Goal: Task Accomplishment & Management: Manage account settings

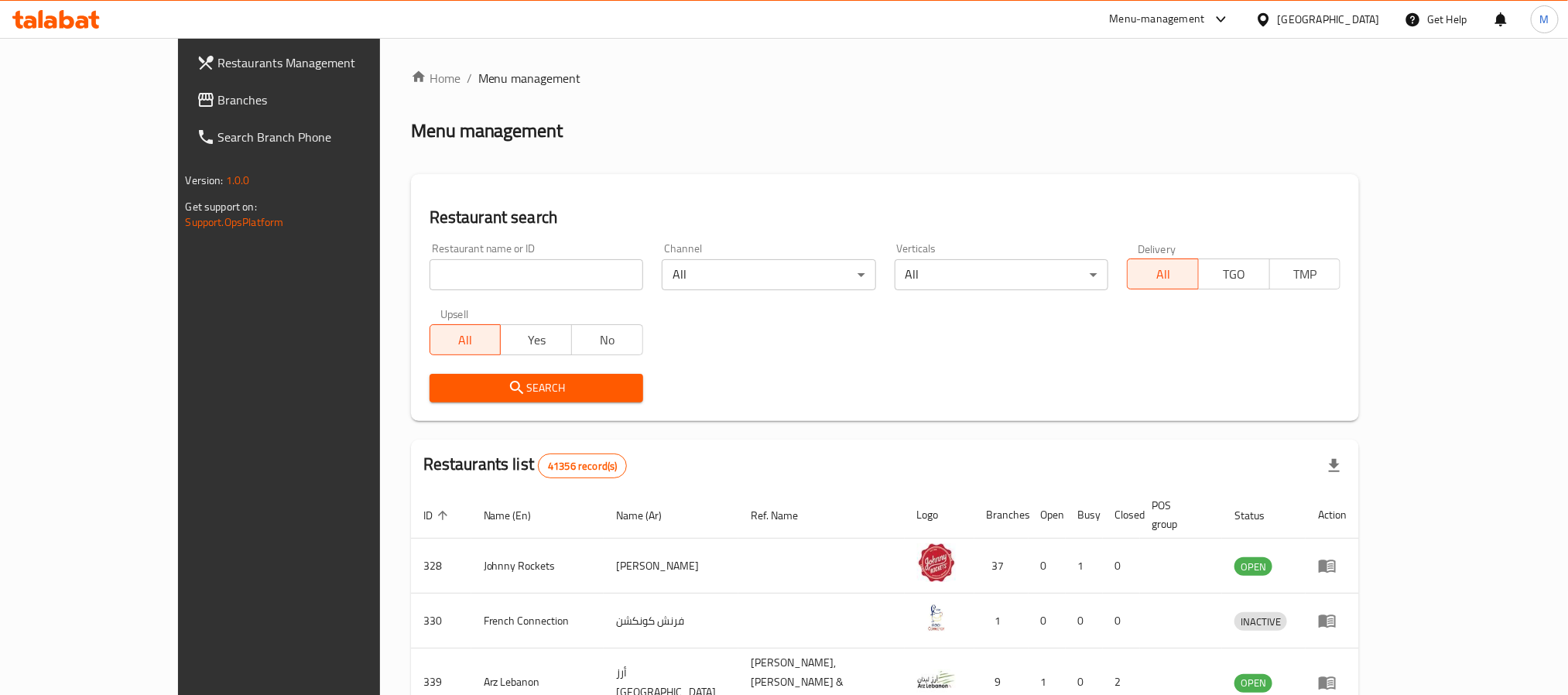
click at [185, 86] on link "Branches" at bounding box center [312, 100] width 256 height 38
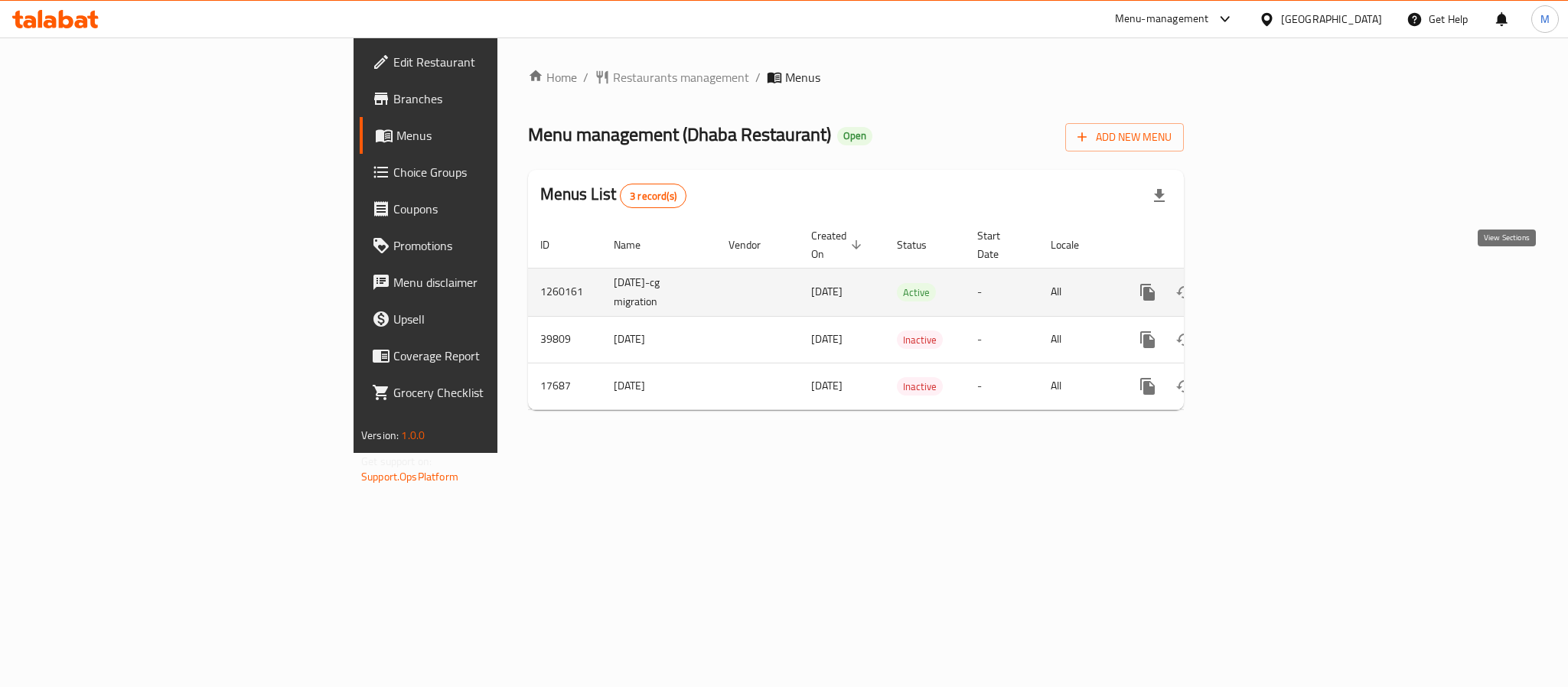
click at [1277, 285] on link "enhanced table" at bounding box center [1258, 292] width 37 height 37
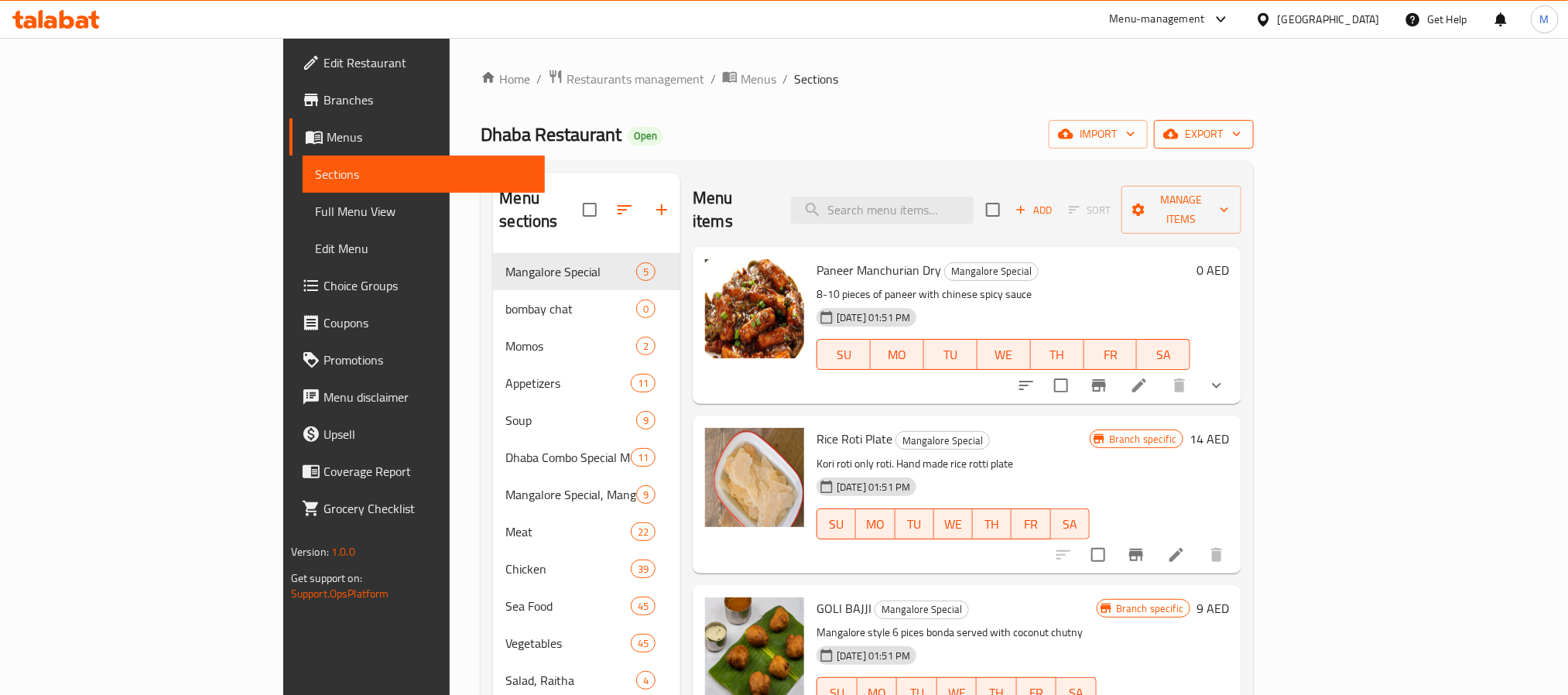
click at [1254, 145] on button "export" at bounding box center [1204, 134] width 100 height 29
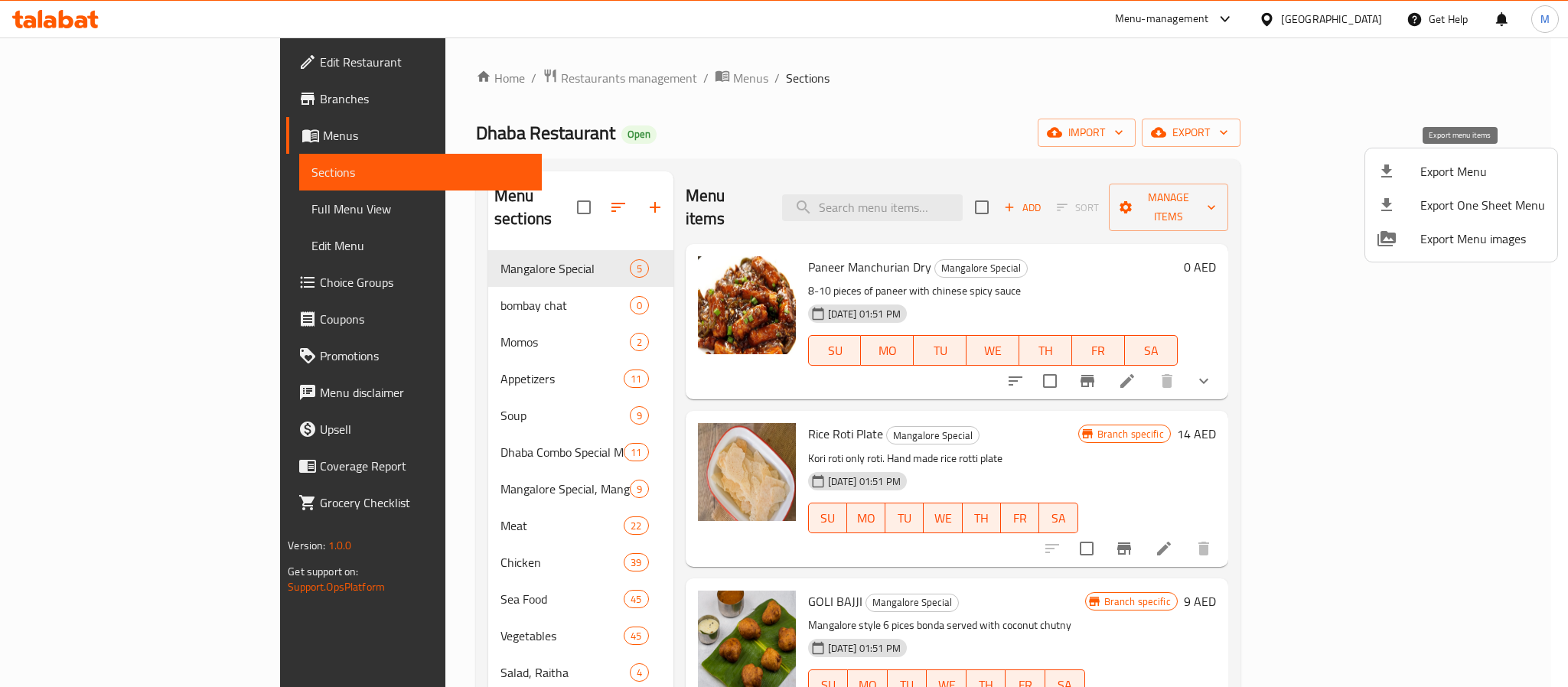
click at [1479, 185] on li "Export Menu" at bounding box center [1461, 171] width 192 height 34
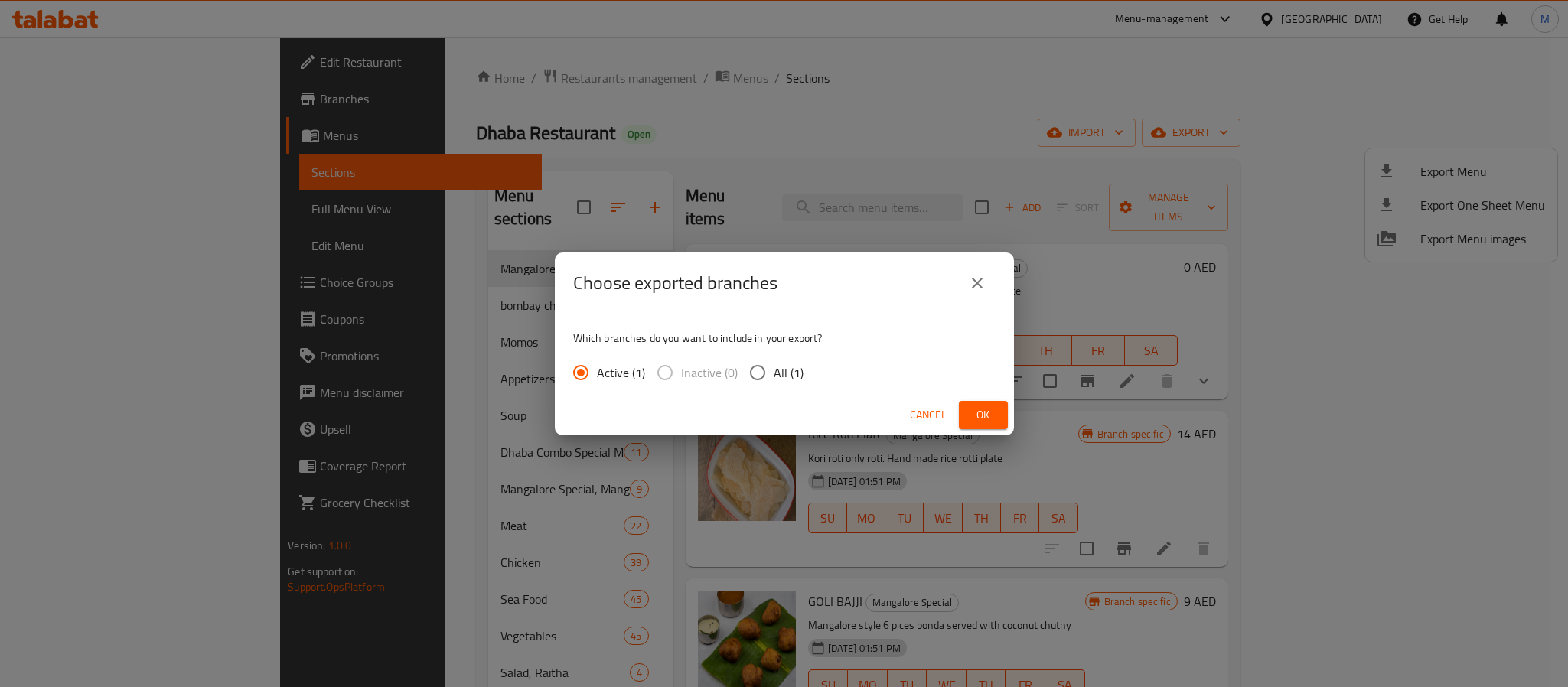
click at [758, 377] on input "All (1)" at bounding box center [758, 373] width 32 height 32
radio input "true"
click at [988, 416] on span "Ok" at bounding box center [983, 415] width 24 height 19
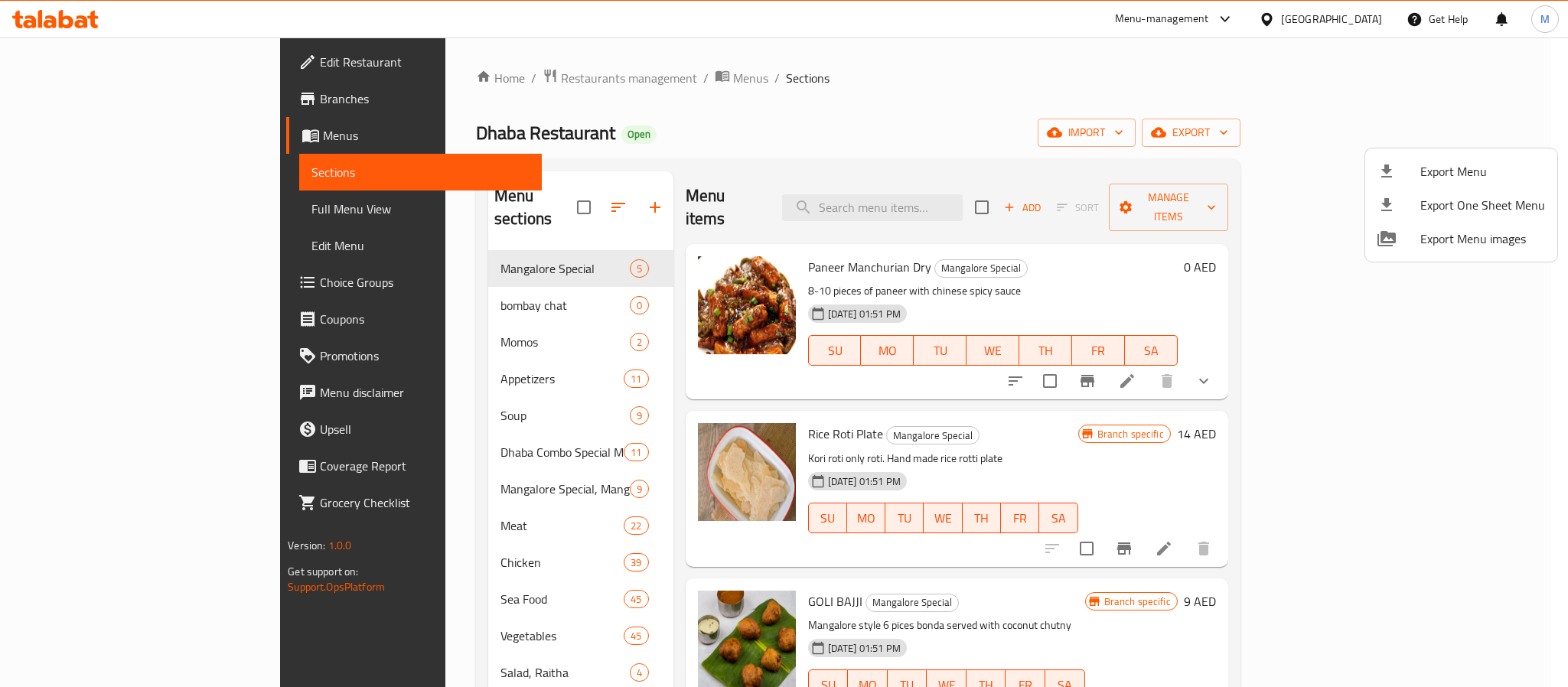
click at [111, 287] on div at bounding box center [784, 344] width 1568 height 687
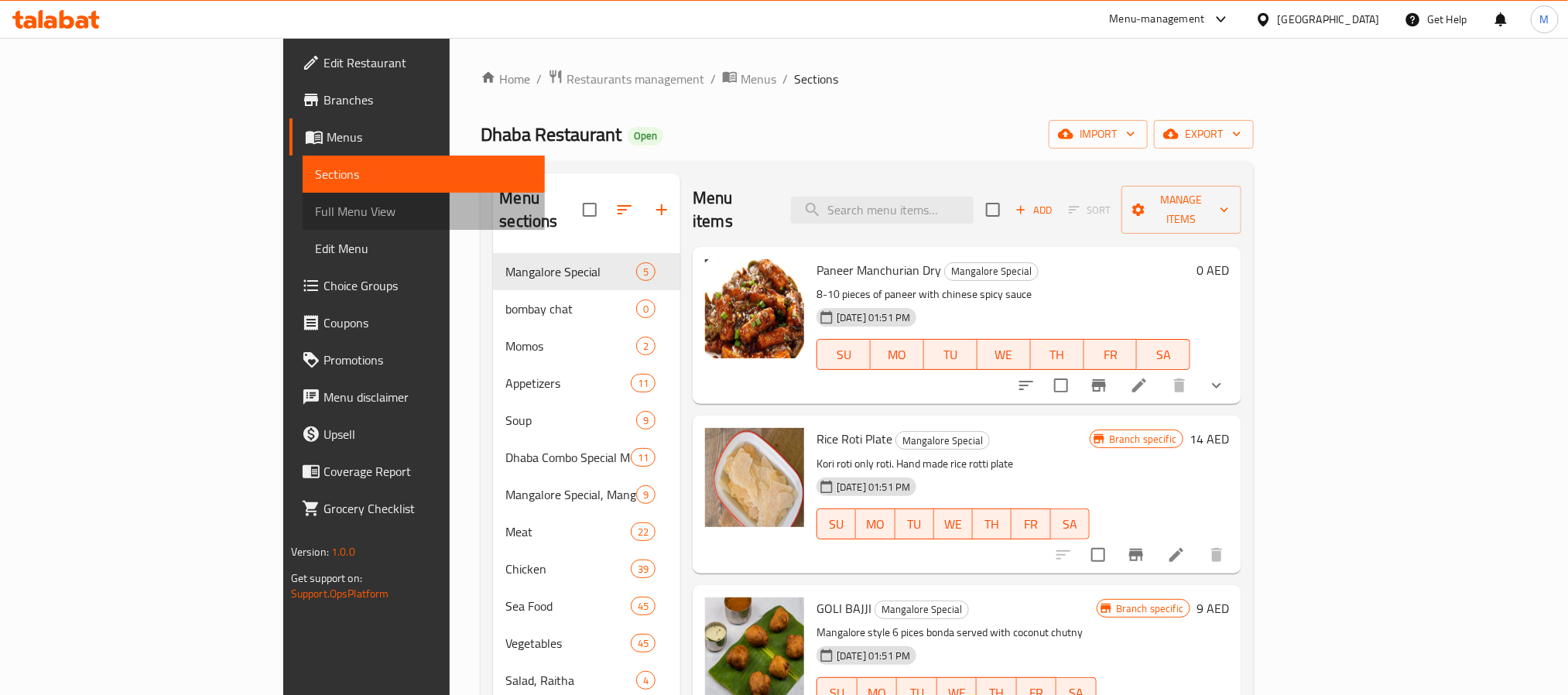
click at [315, 219] on span "Full Menu View" at bounding box center [423, 211] width 217 height 18
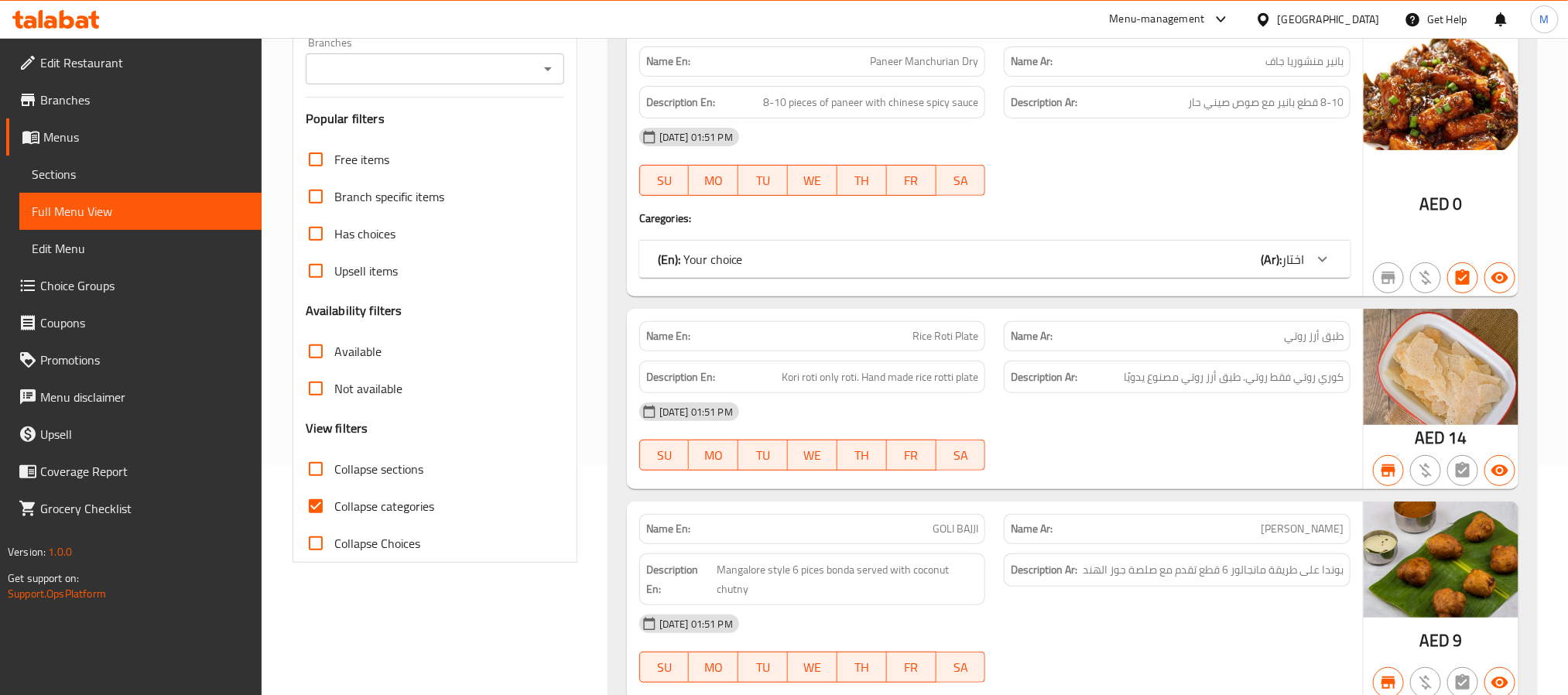
scroll to position [232, 0]
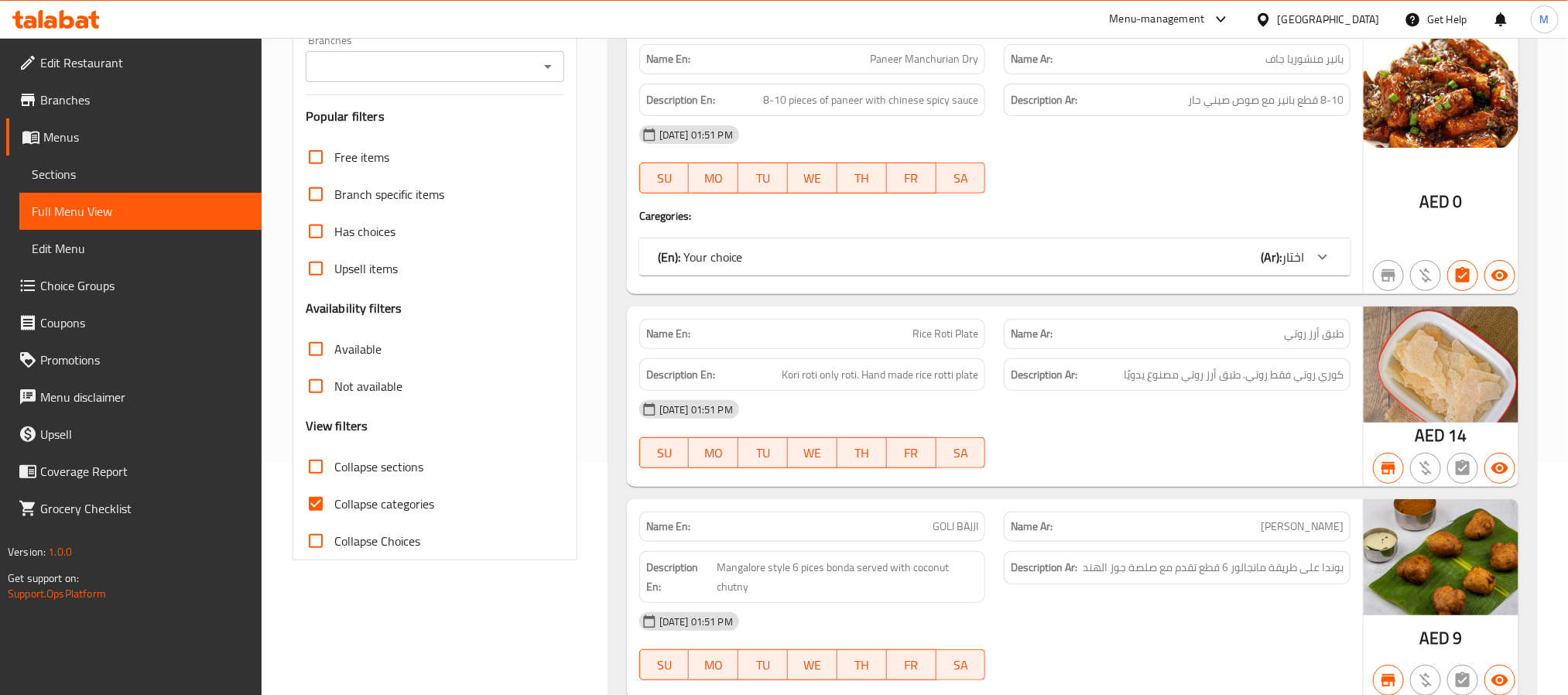
click at [320, 510] on input "Collapse categories" at bounding box center [316, 504] width 38 height 38
checkbox input "false"
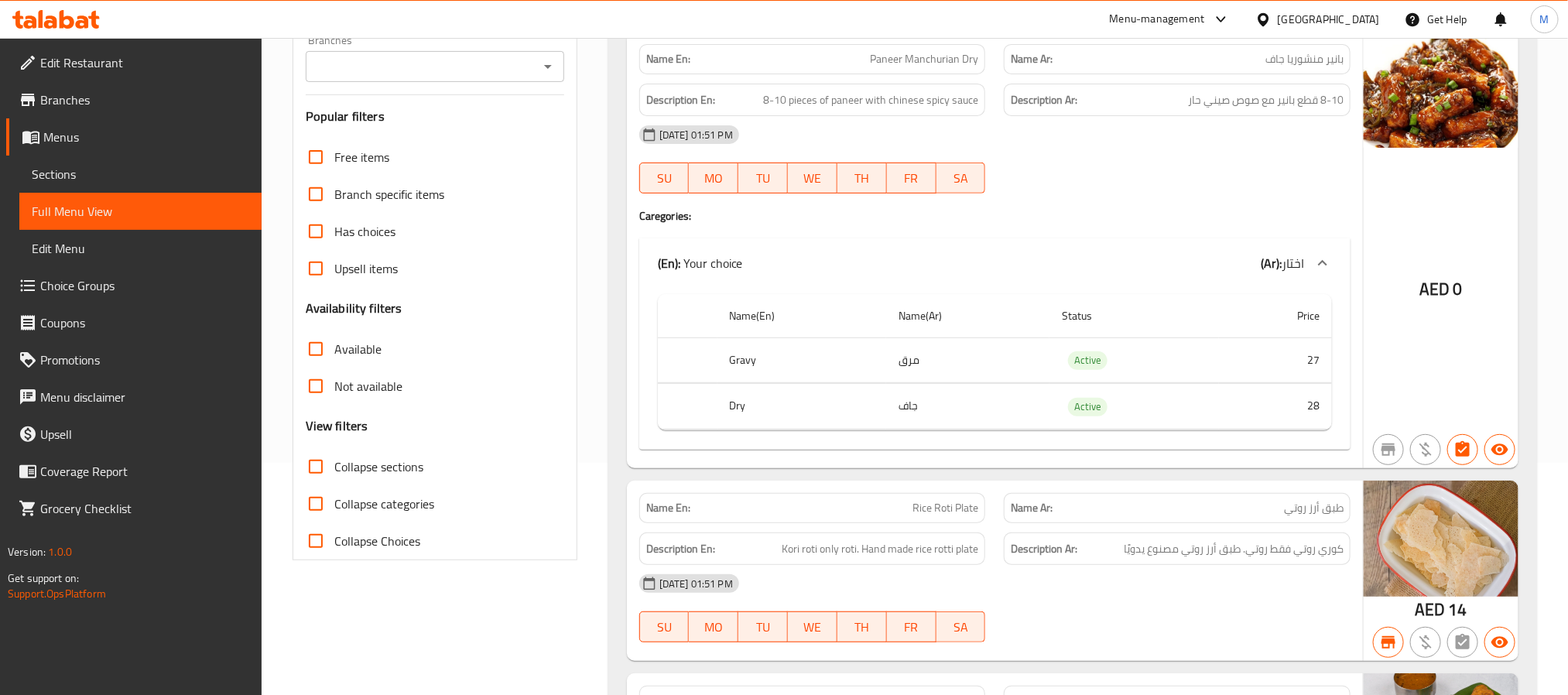
scroll to position [116, 0]
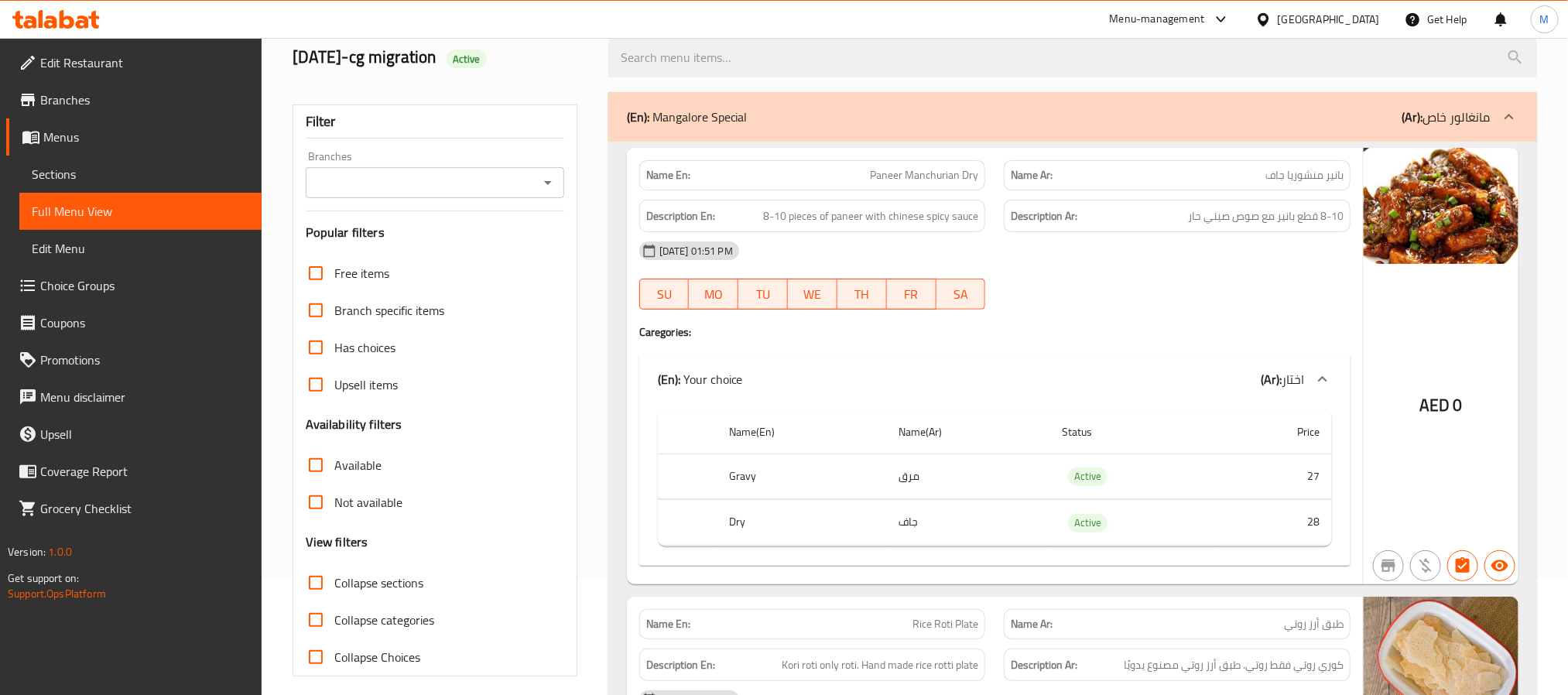
click at [549, 180] on icon "Open" at bounding box center [547, 182] width 18 height 18
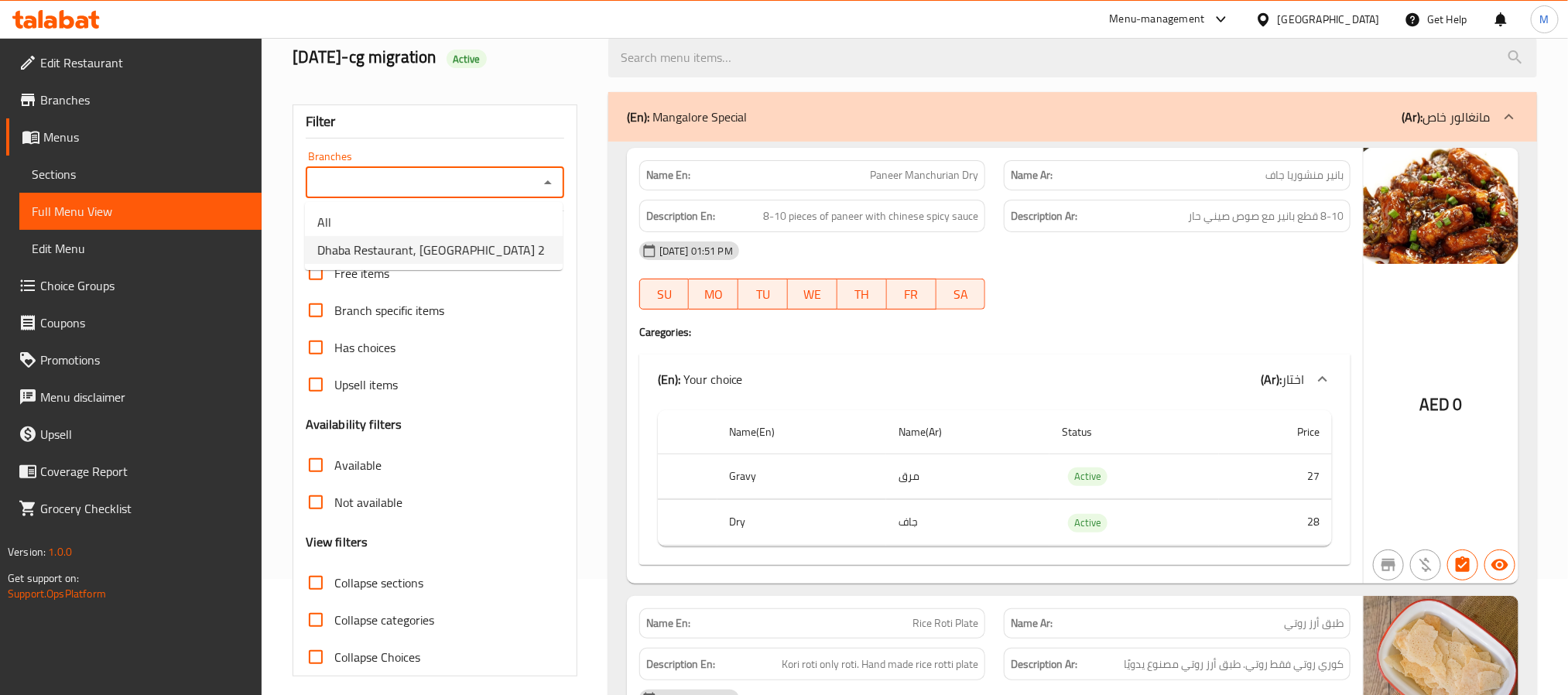
click at [458, 240] on span "Dhaba Restaurant, [GEOGRAPHIC_DATA] 2" at bounding box center [431, 249] width 228 height 18
type input "Dhaba Restaurant, [GEOGRAPHIC_DATA] 2"
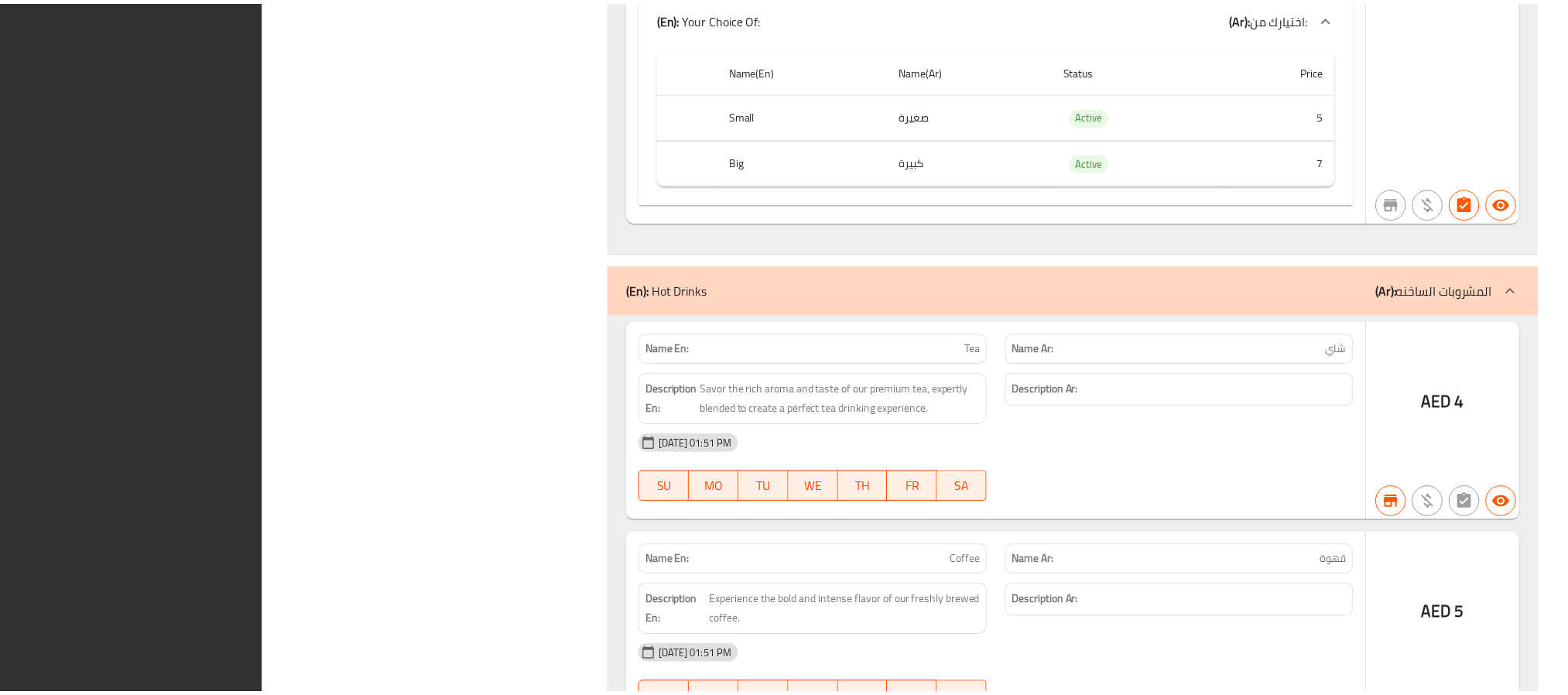
scroll to position [87183, 0]
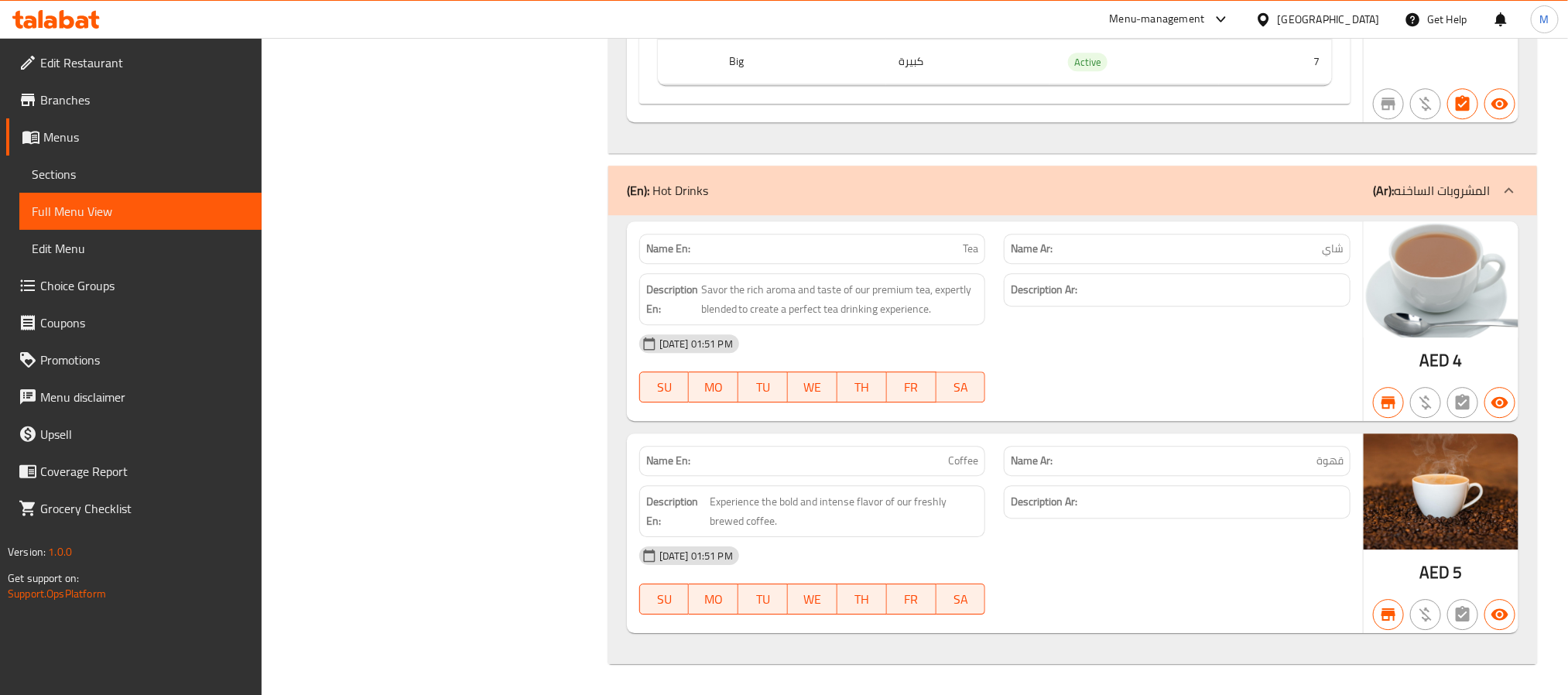
click at [93, 133] on span "Menus" at bounding box center [146, 137] width 206 height 18
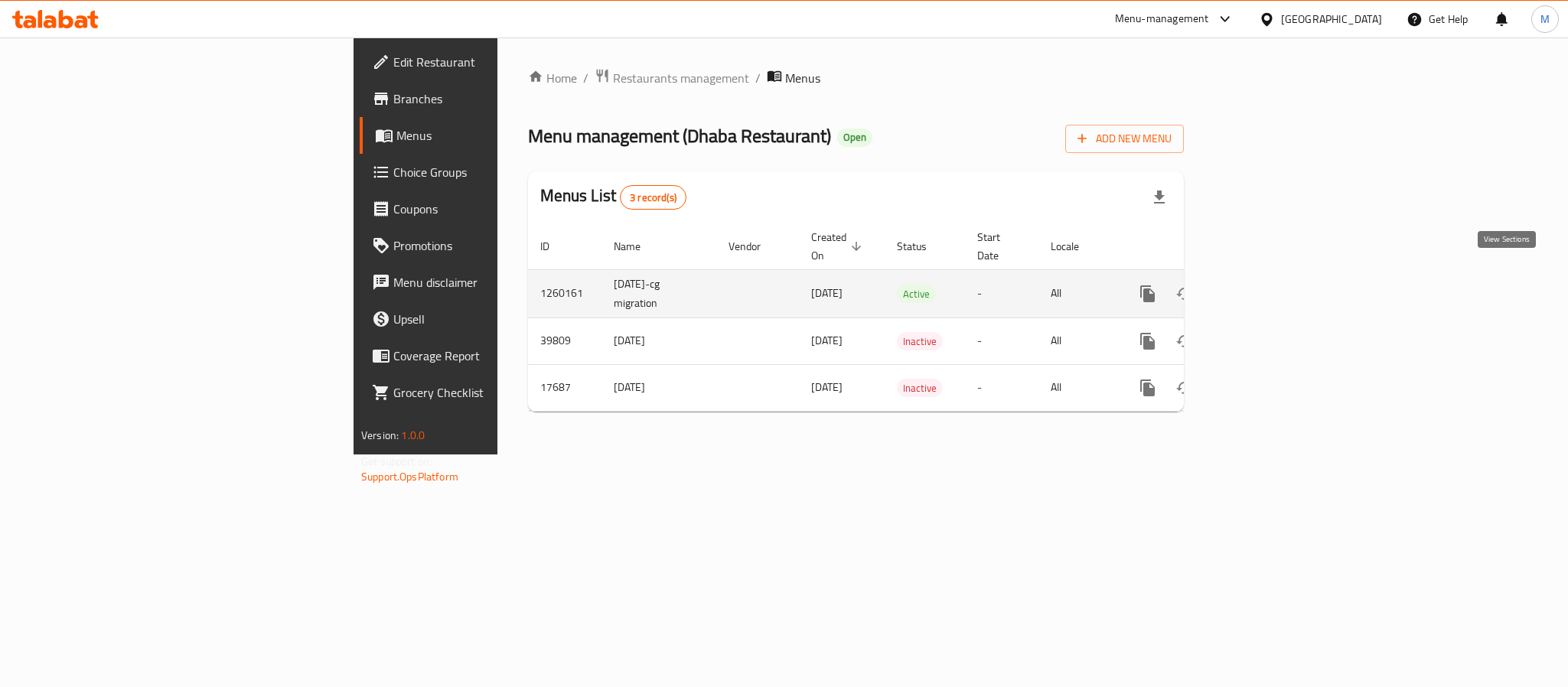
click at [1268, 284] on icon "enhanced table" at bounding box center [1258, 293] width 18 height 18
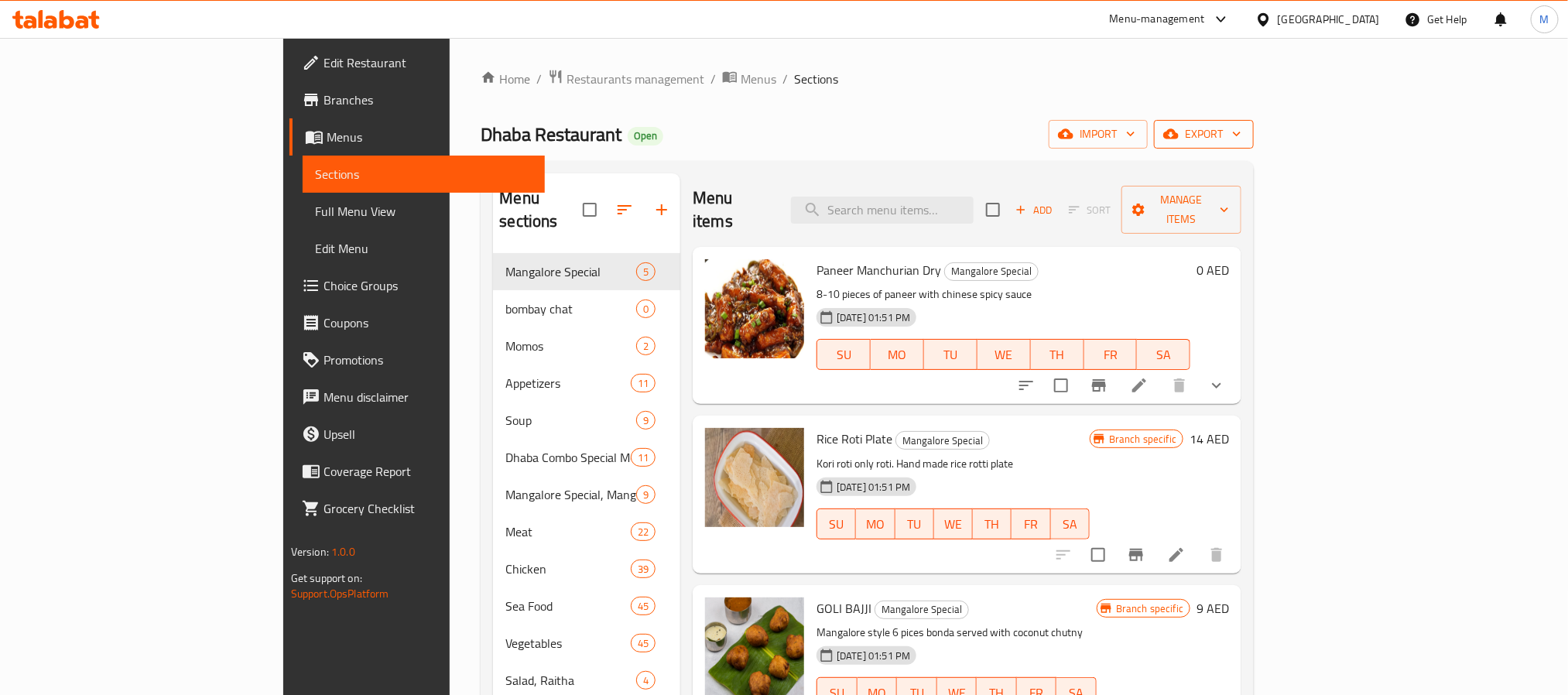
click at [1241, 136] on span "export" at bounding box center [1204, 134] width 75 height 19
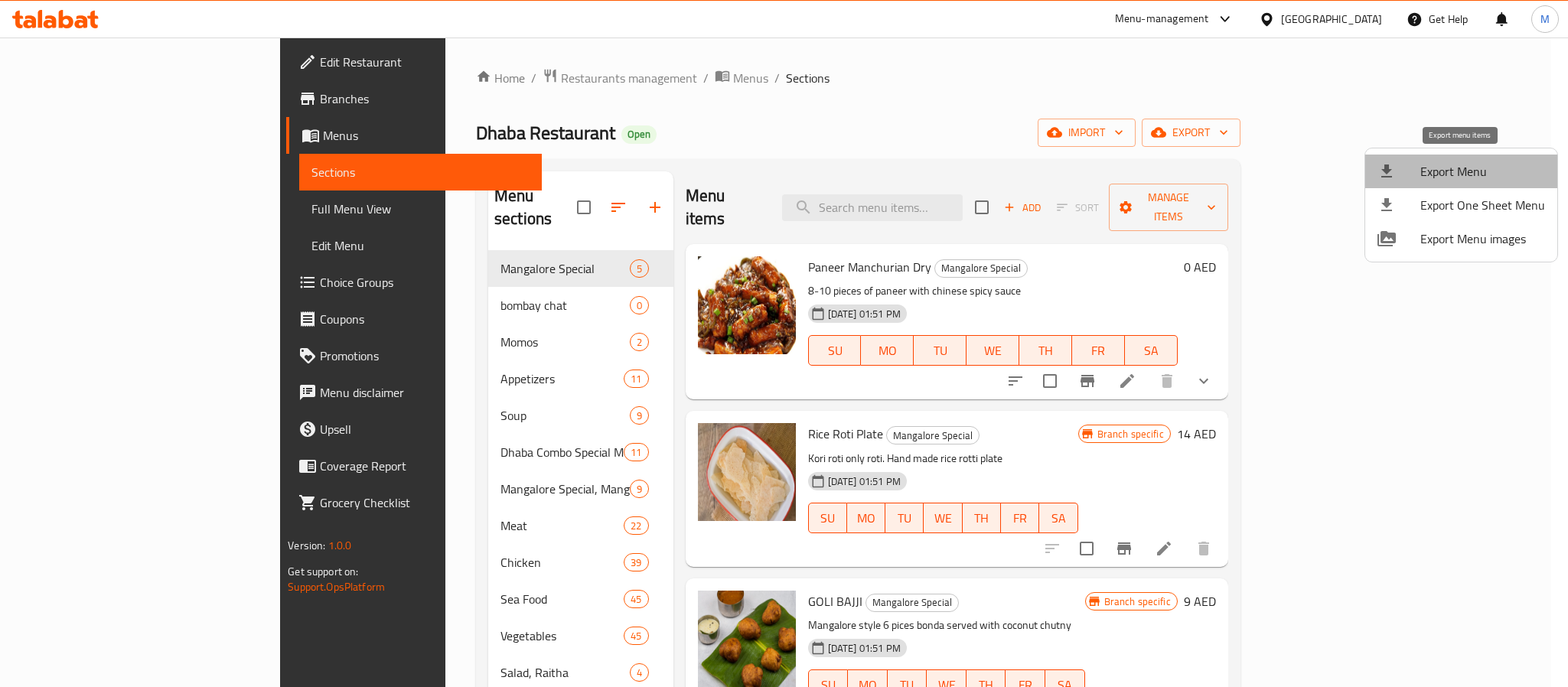
click at [1468, 179] on span "Export Menu" at bounding box center [1483, 171] width 125 height 18
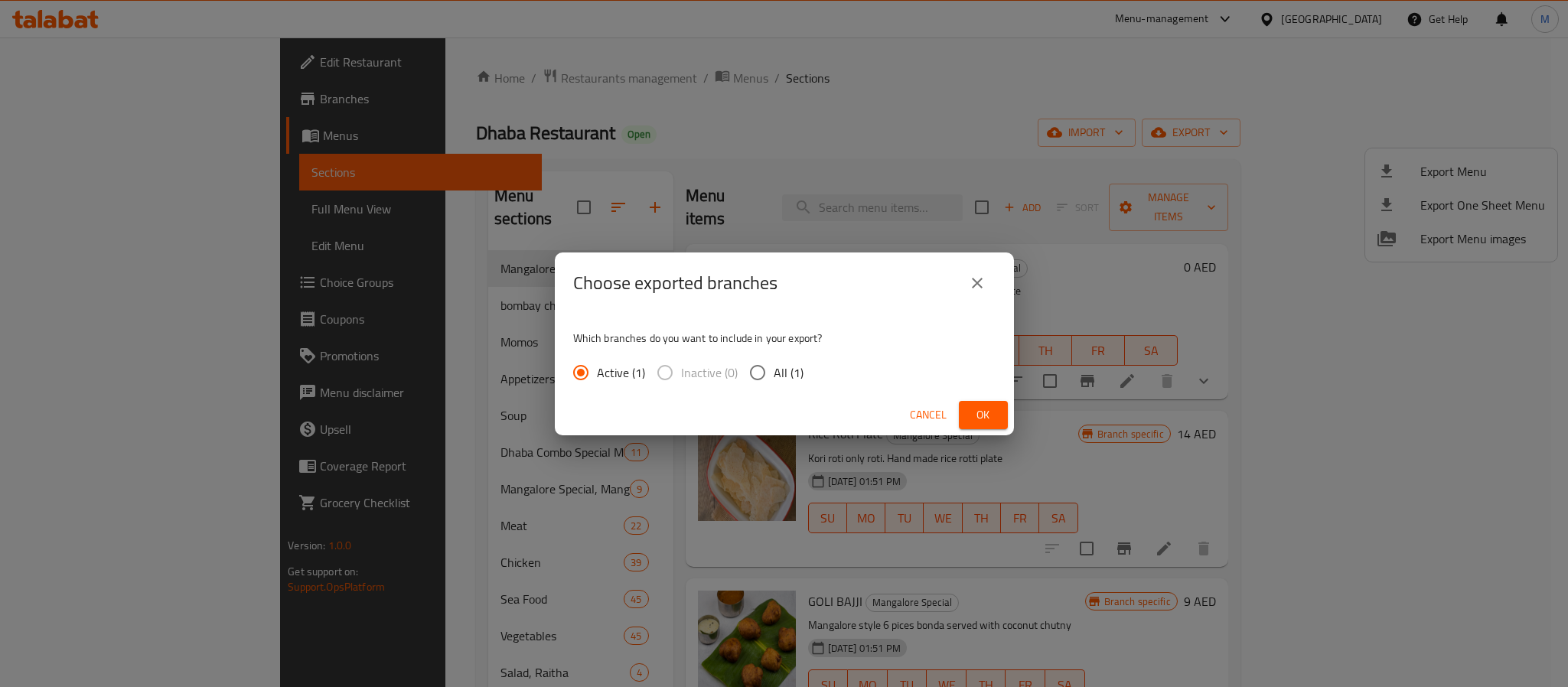
click at [779, 370] on span "All (1)" at bounding box center [789, 372] width 30 height 18
click at [774, 370] on input "All (1)" at bounding box center [758, 373] width 32 height 32
radio input "true"
click at [979, 430] on div "Cancel Ok" at bounding box center [784, 415] width 459 height 40
click at [988, 411] on span "Ok" at bounding box center [983, 415] width 24 height 19
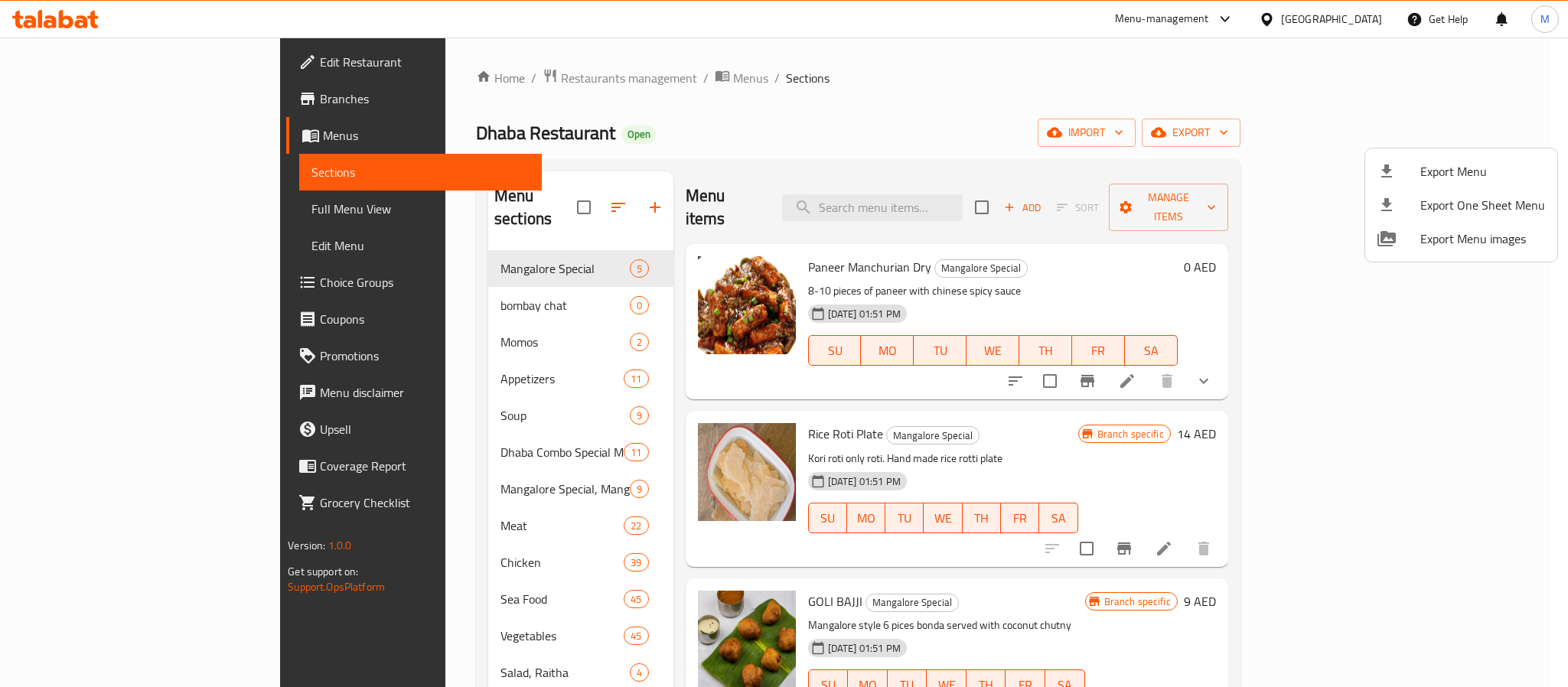
click at [347, 361] on div at bounding box center [784, 344] width 1568 height 687
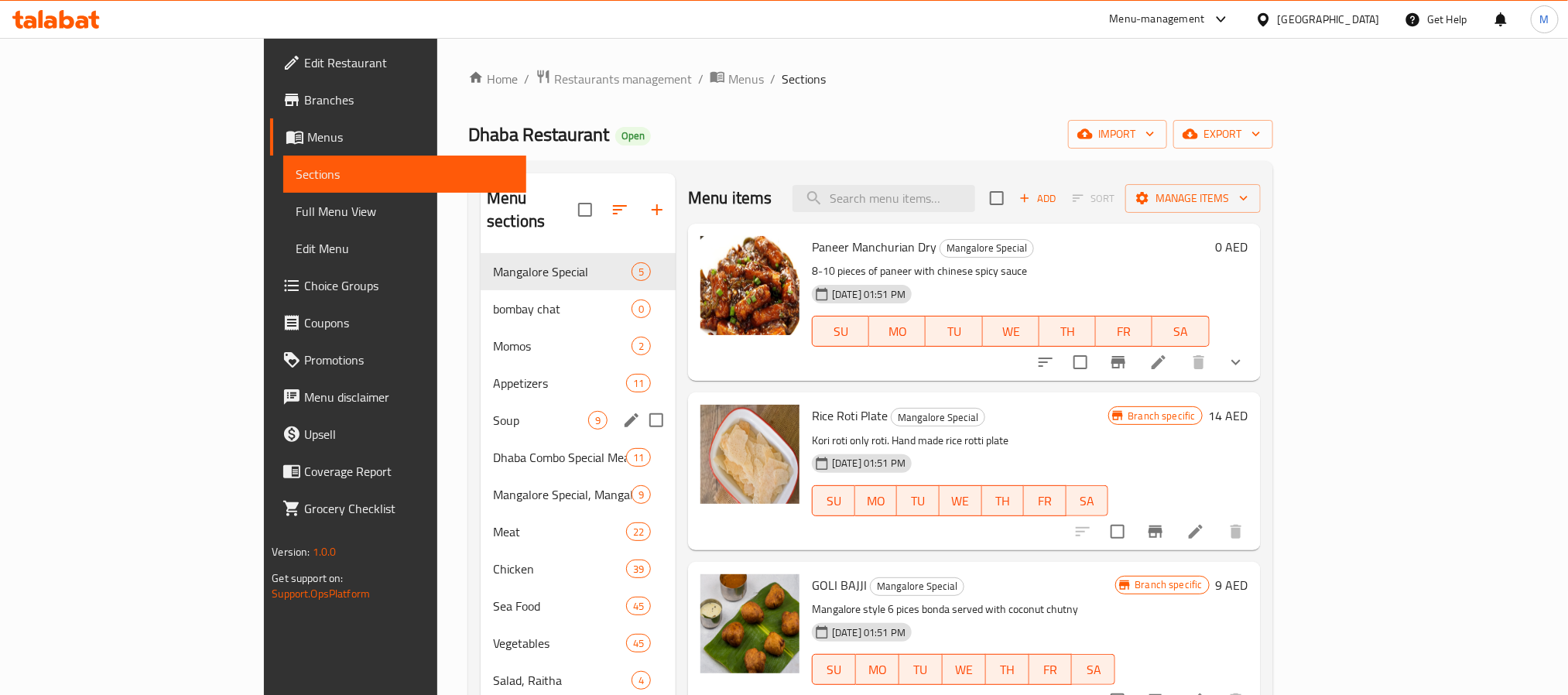
click at [493, 411] on span "Soup" at bounding box center [540, 420] width 95 height 18
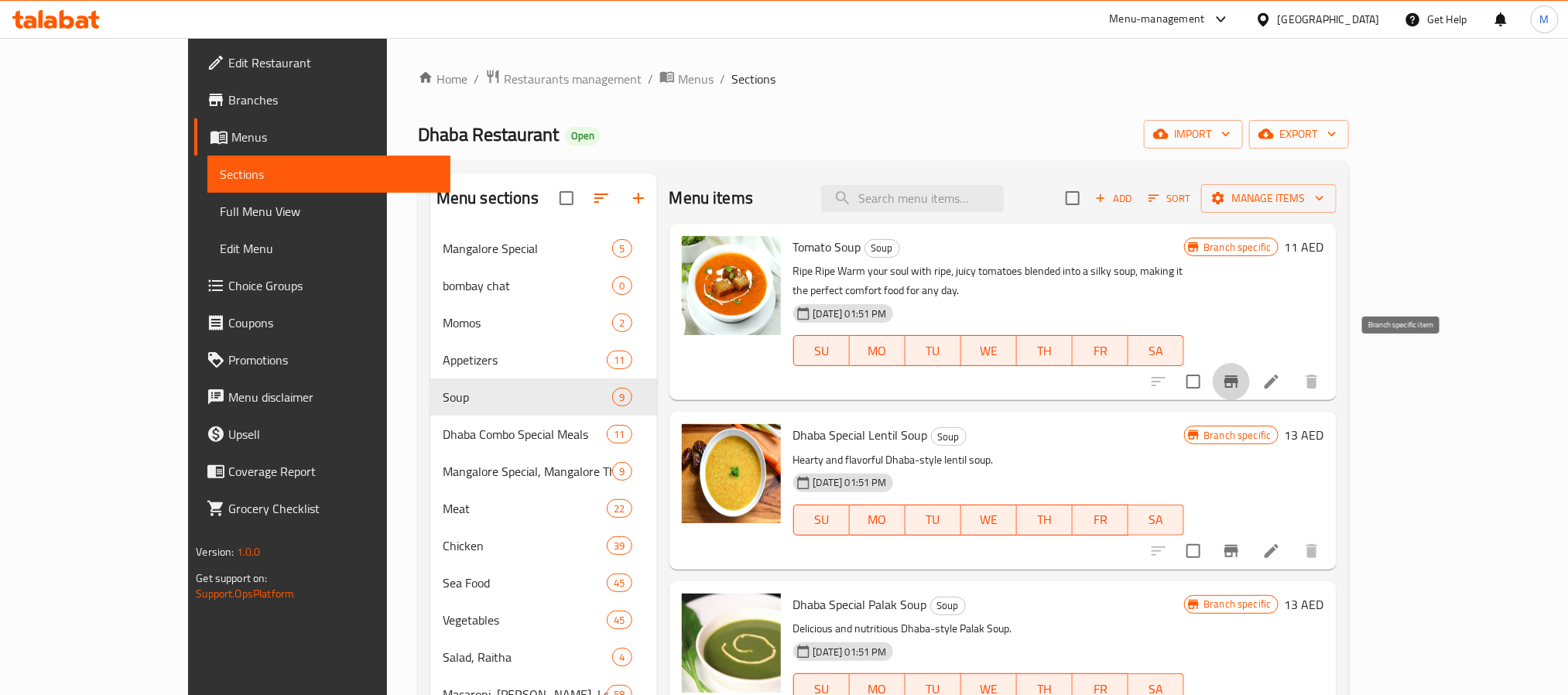
click at [1238, 375] on icon "Branch-specific-item" at bounding box center [1231, 382] width 14 height 13
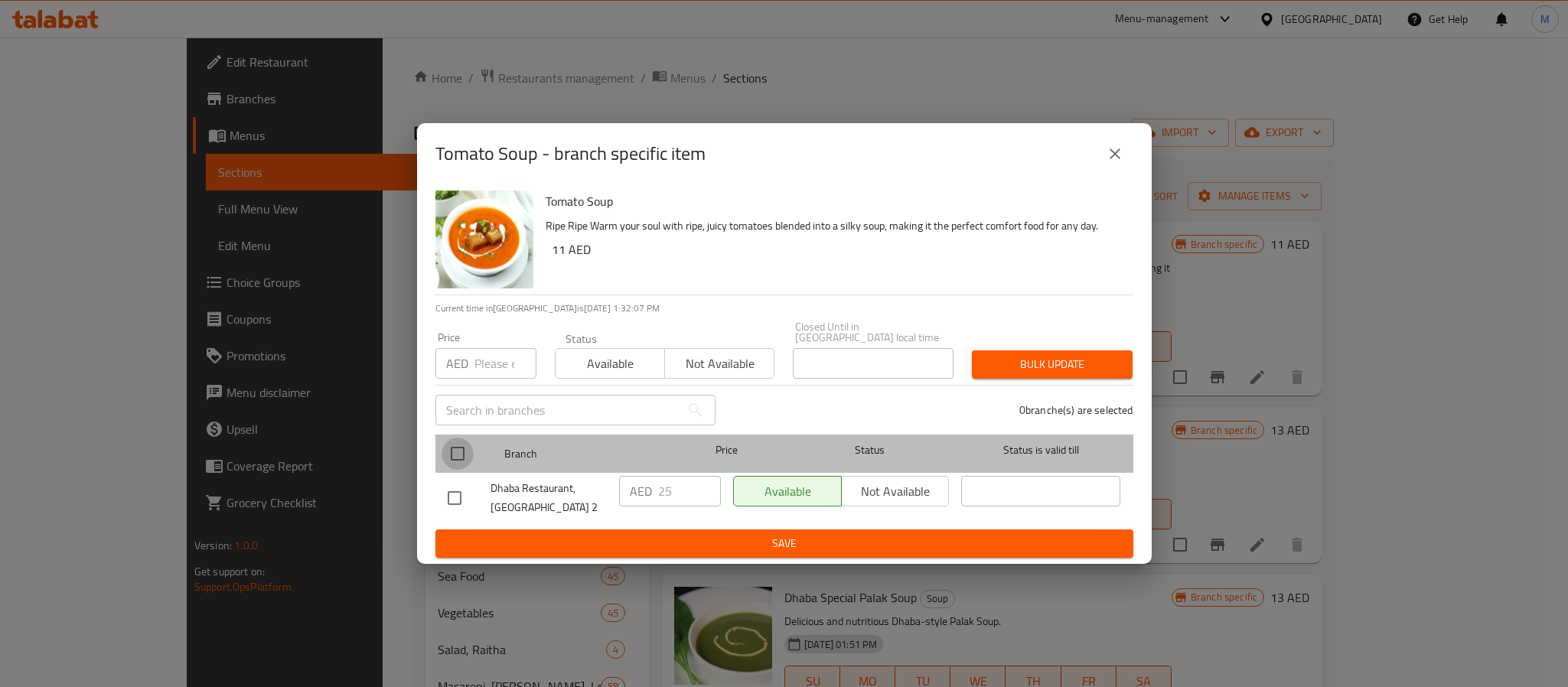
click at [446, 446] on input "checkbox" at bounding box center [457, 453] width 32 height 32
checkbox input "true"
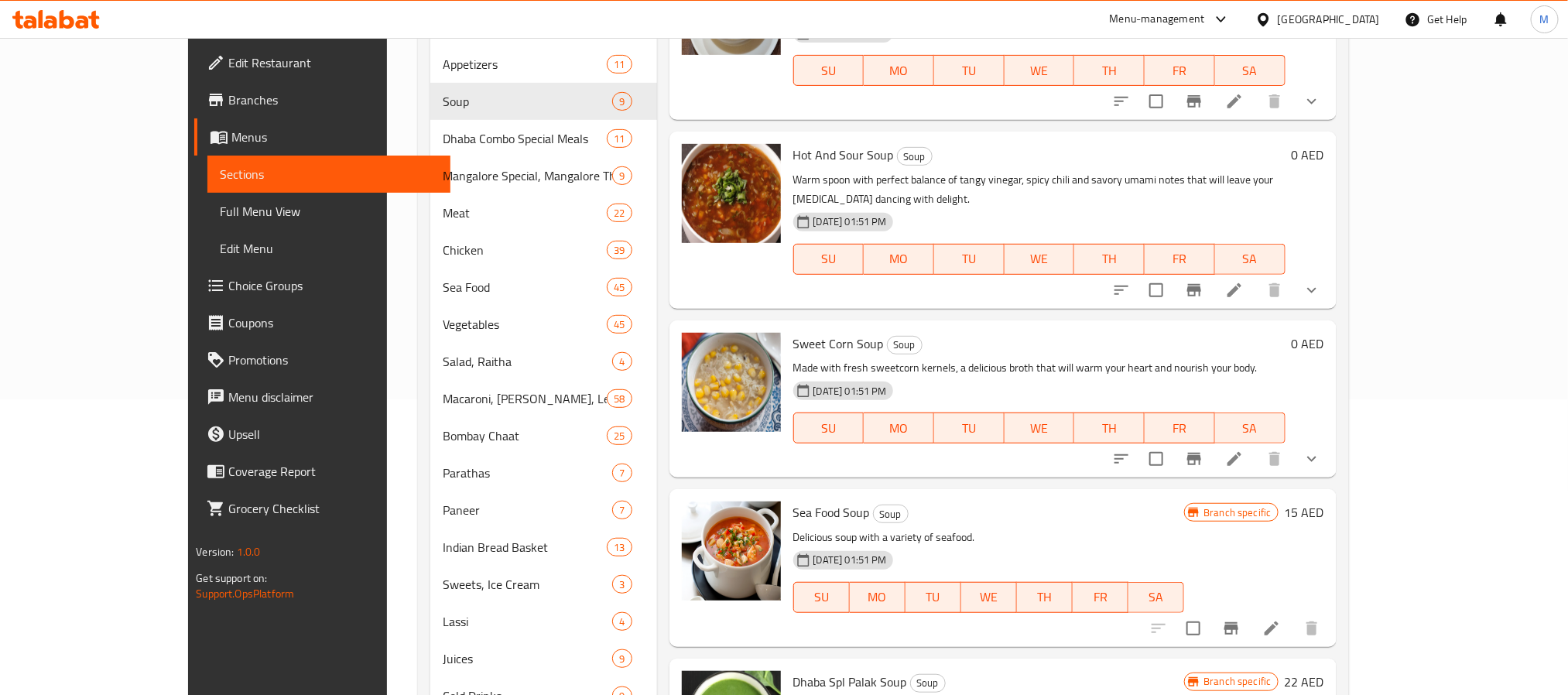
scroll to position [400, 0]
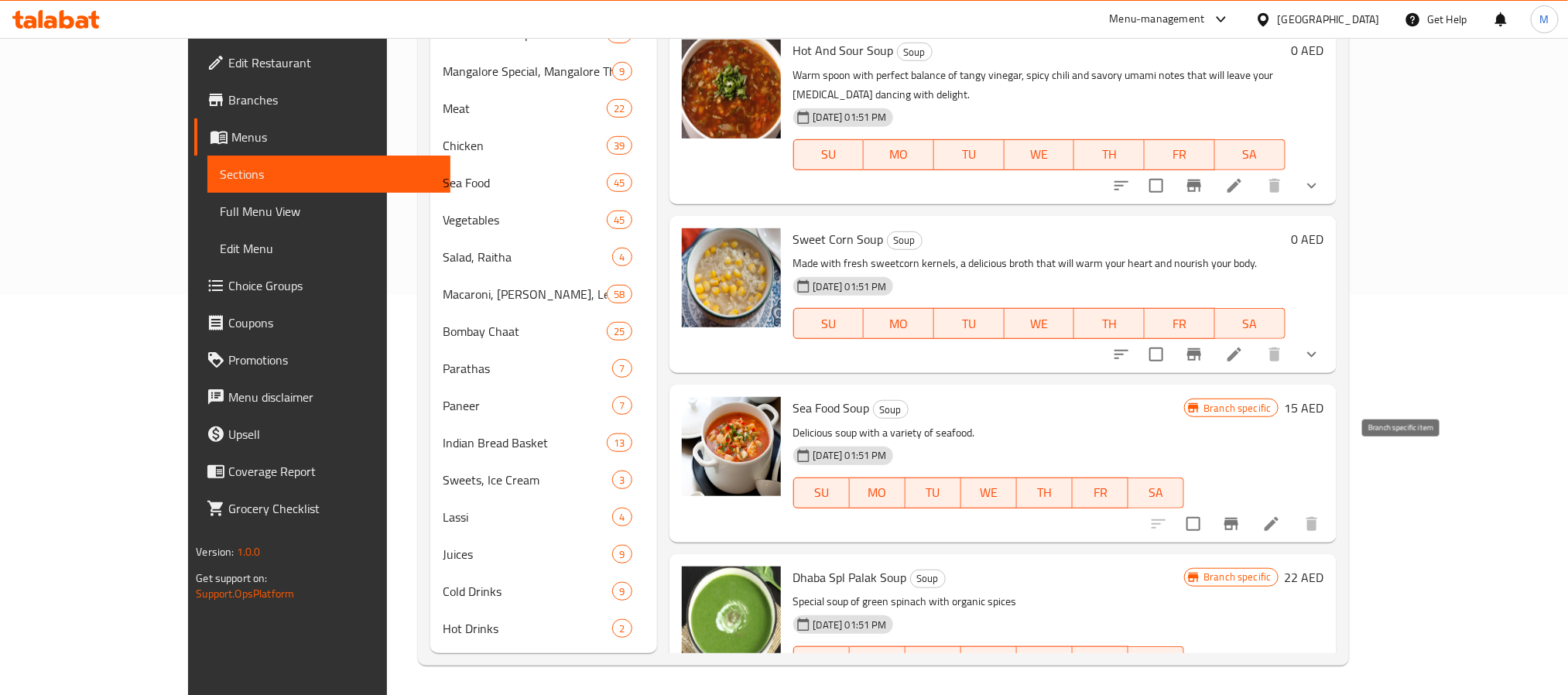
click at [1241, 514] on icon "Branch-specific-item" at bounding box center [1231, 523] width 18 height 18
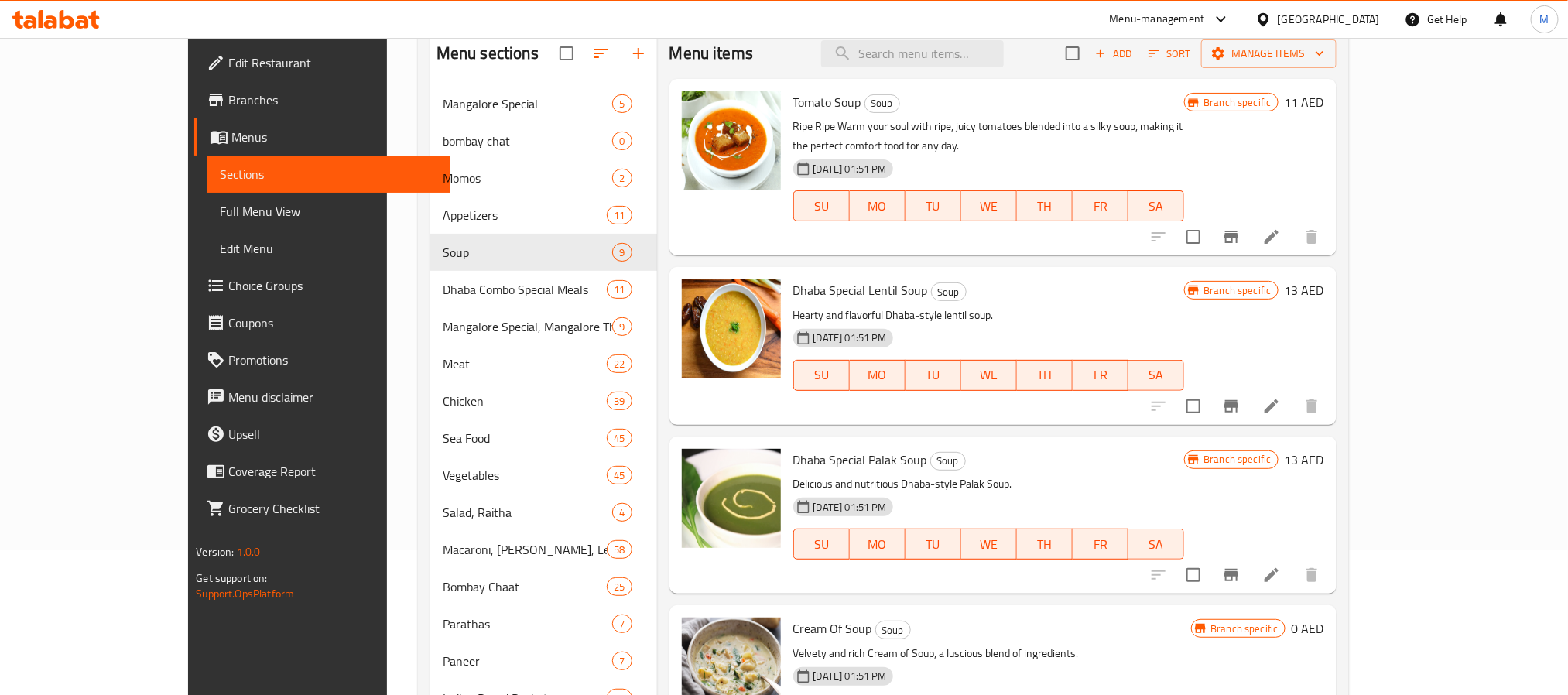
scroll to position [0, 0]
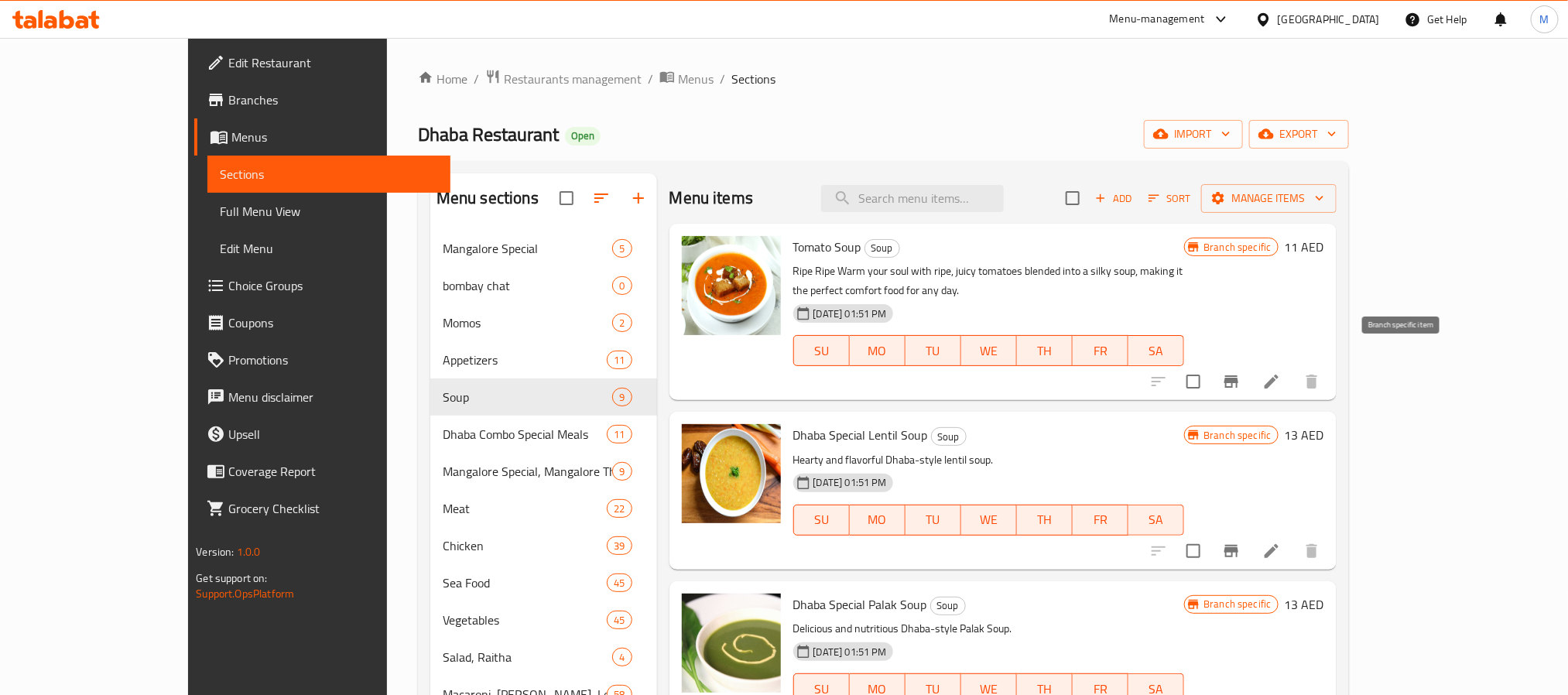
click at [1250, 374] on button "Branch-specific-item" at bounding box center [1231, 381] width 38 height 38
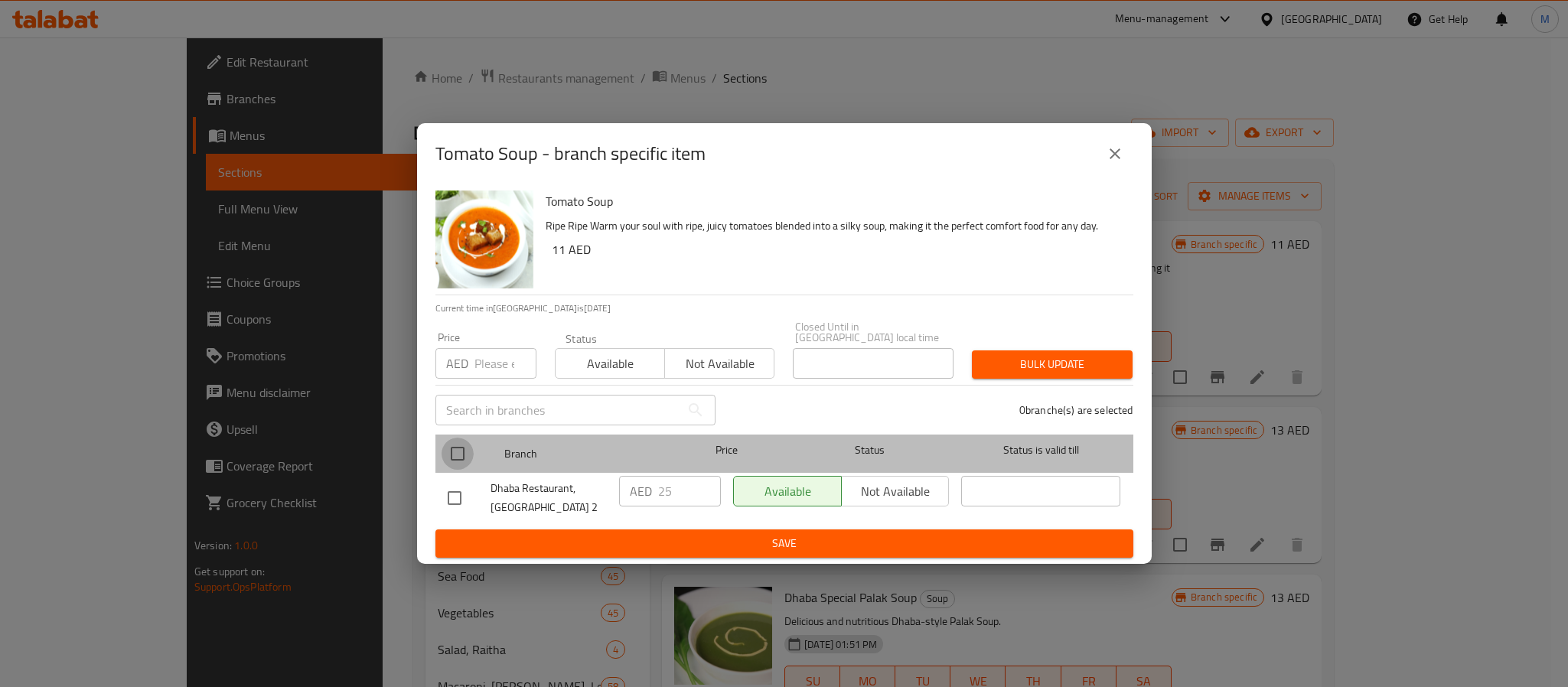
click at [464, 455] on input "checkbox" at bounding box center [457, 453] width 32 height 32
checkbox input "true"
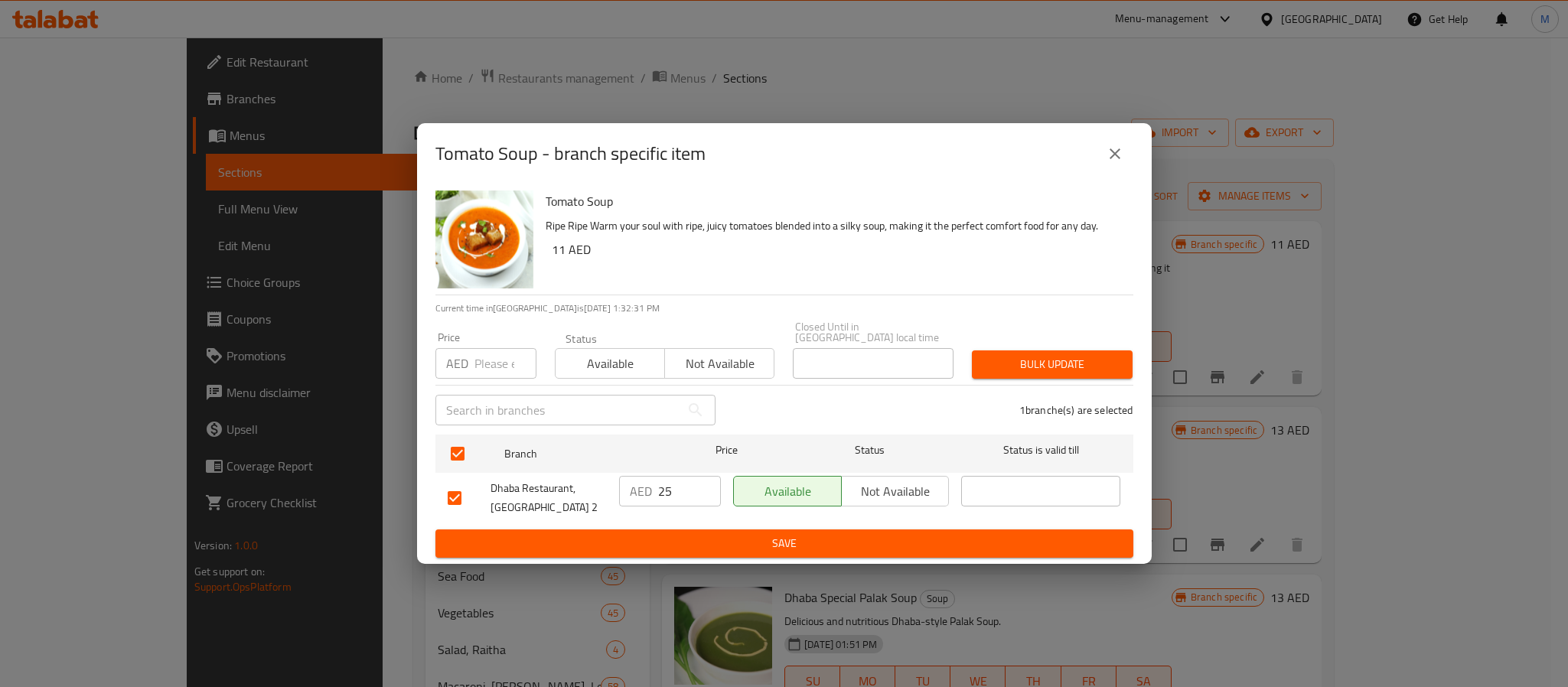
click at [487, 370] on input "number" at bounding box center [506, 363] width 62 height 31
type input "24"
click at [1110, 345] on div "Bulk update" at bounding box center [1052, 364] width 179 height 47
click at [1100, 363] on span "Bulk update" at bounding box center [1052, 365] width 136 height 19
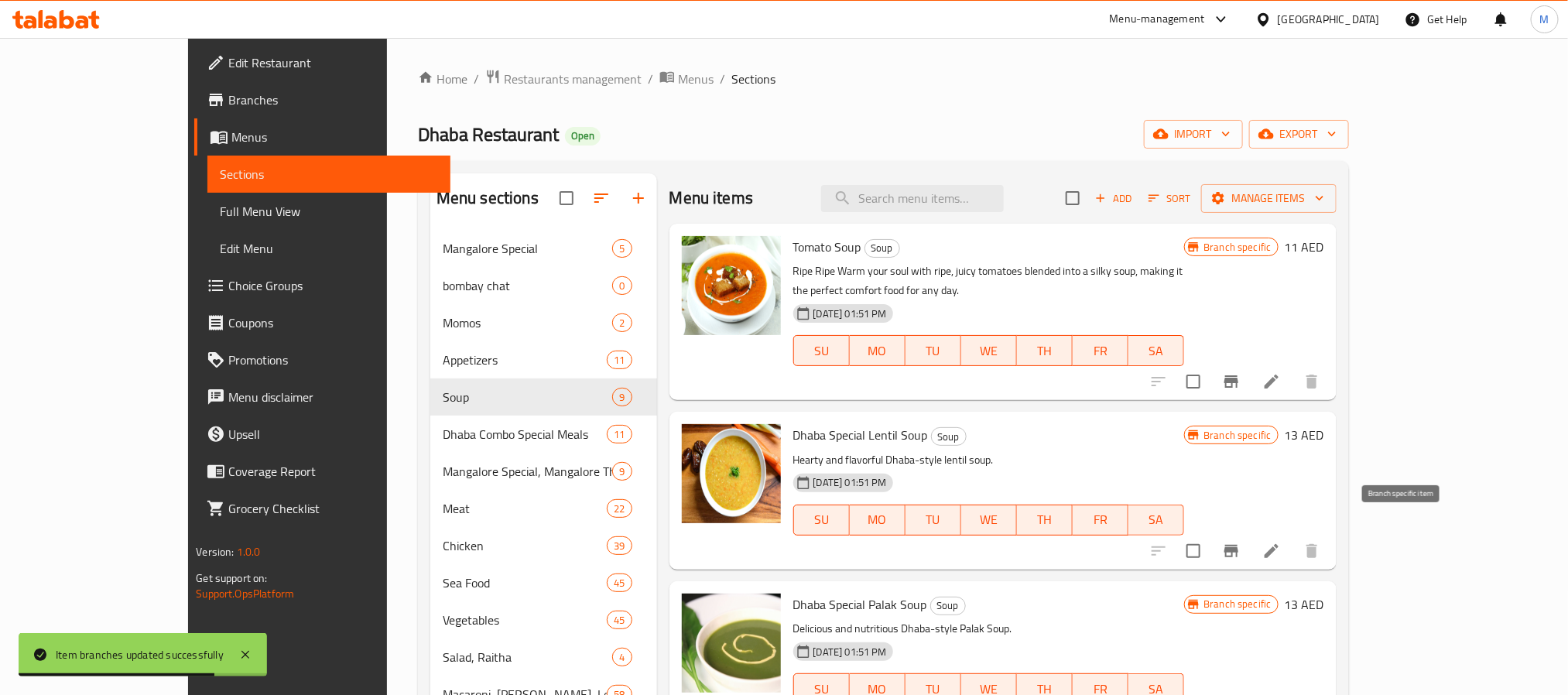
click at [1241, 542] on icon "Branch-specific-item" at bounding box center [1231, 550] width 18 height 18
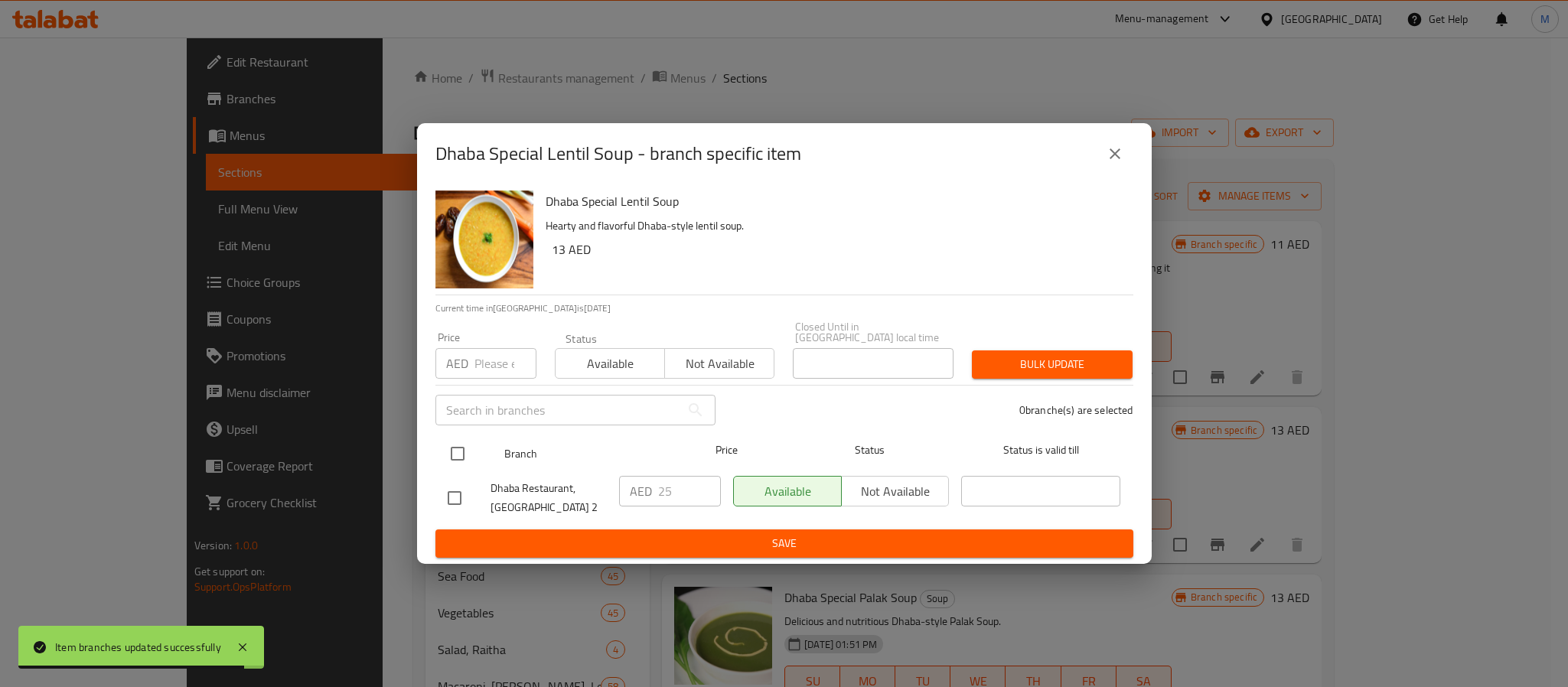
click at [450, 456] on input "checkbox" at bounding box center [457, 453] width 32 height 32
checkbox input "true"
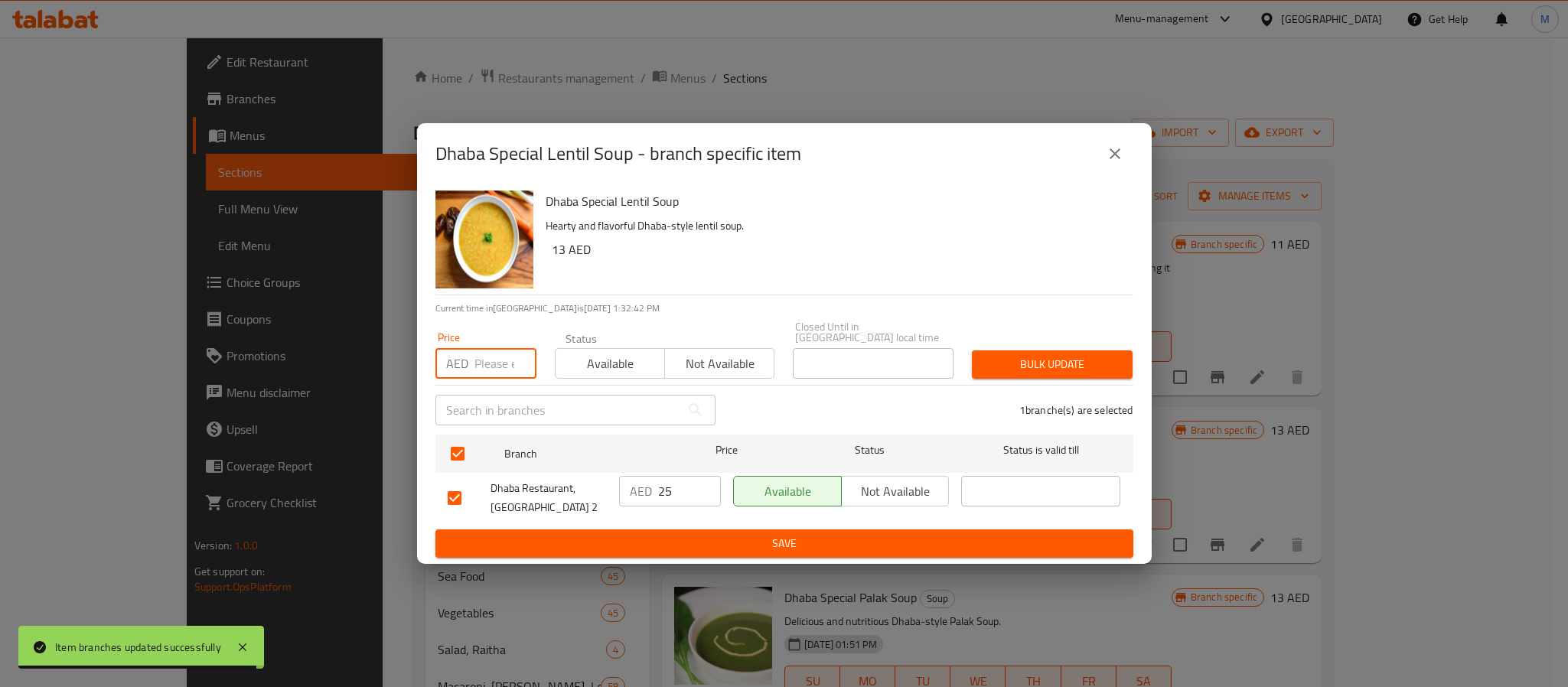
click at [505, 365] on input "number" at bounding box center [506, 363] width 62 height 31
type input "24"
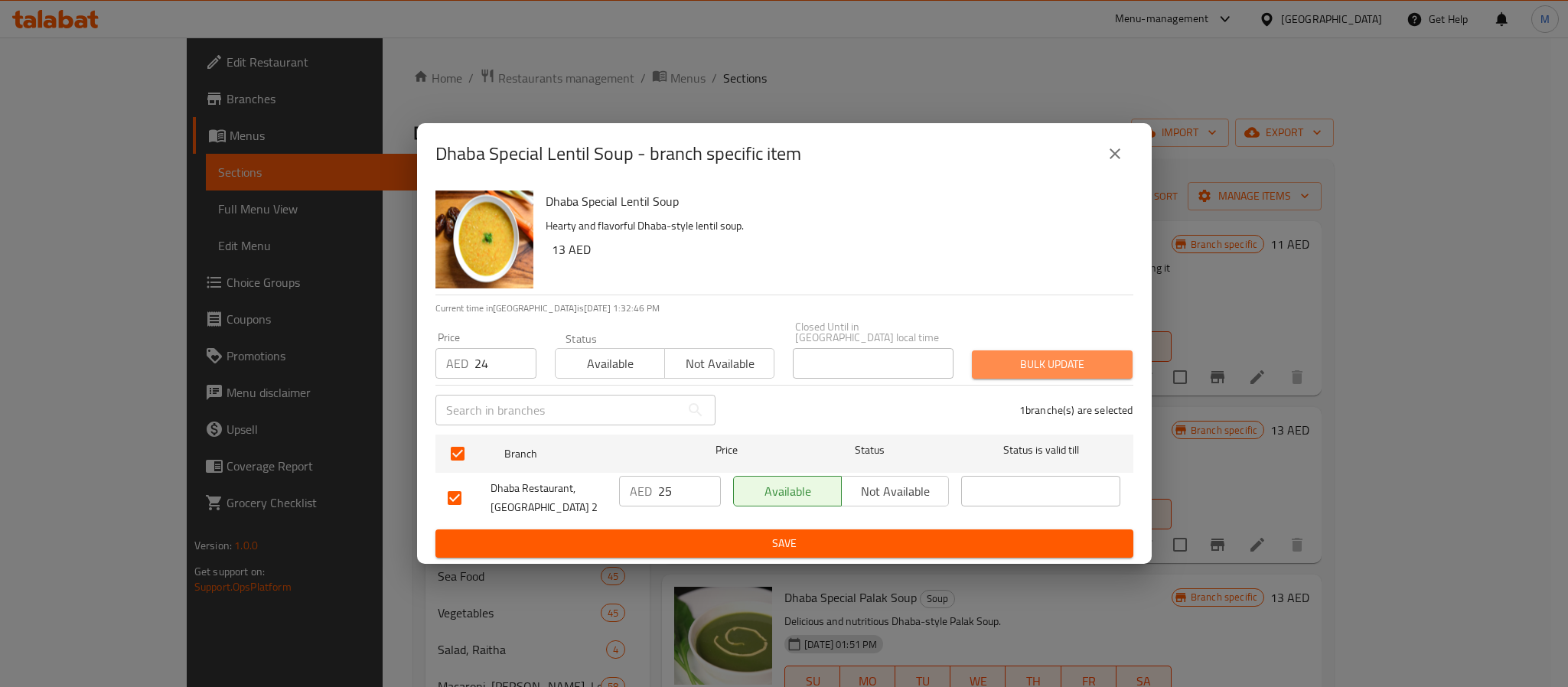
click at [1105, 355] on span "Bulk update" at bounding box center [1052, 365] width 136 height 19
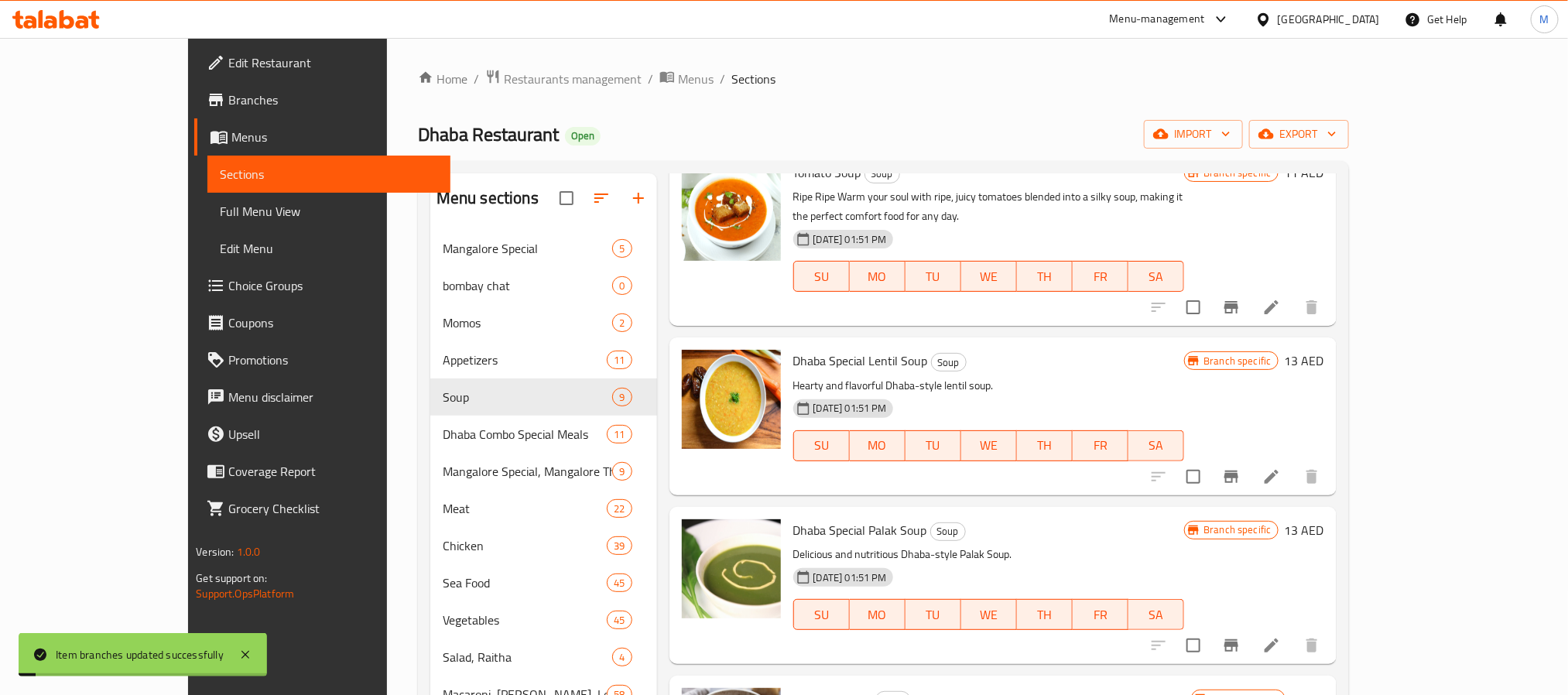
scroll to position [116, 0]
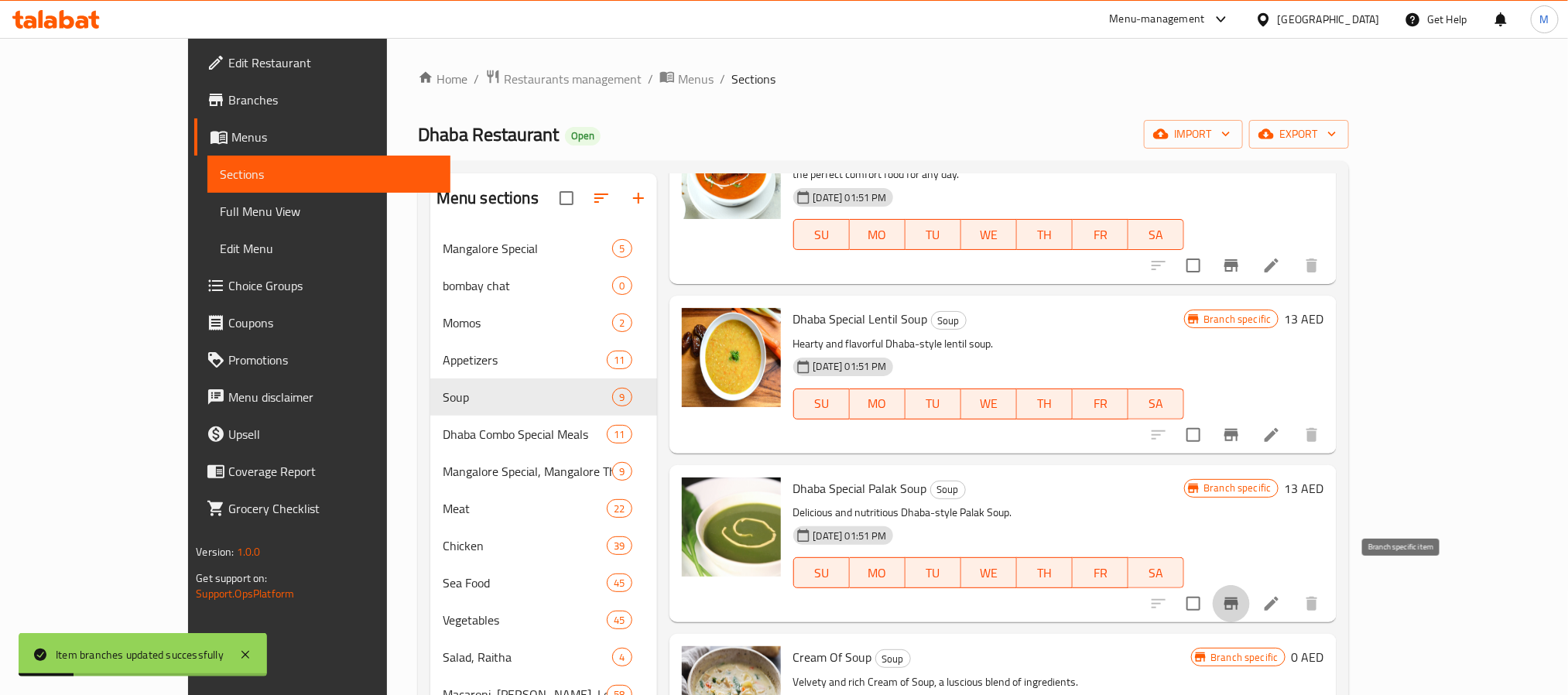
click at [1241, 594] on icon "Branch-specific-item" at bounding box center [1231, 603] width 18 height 18
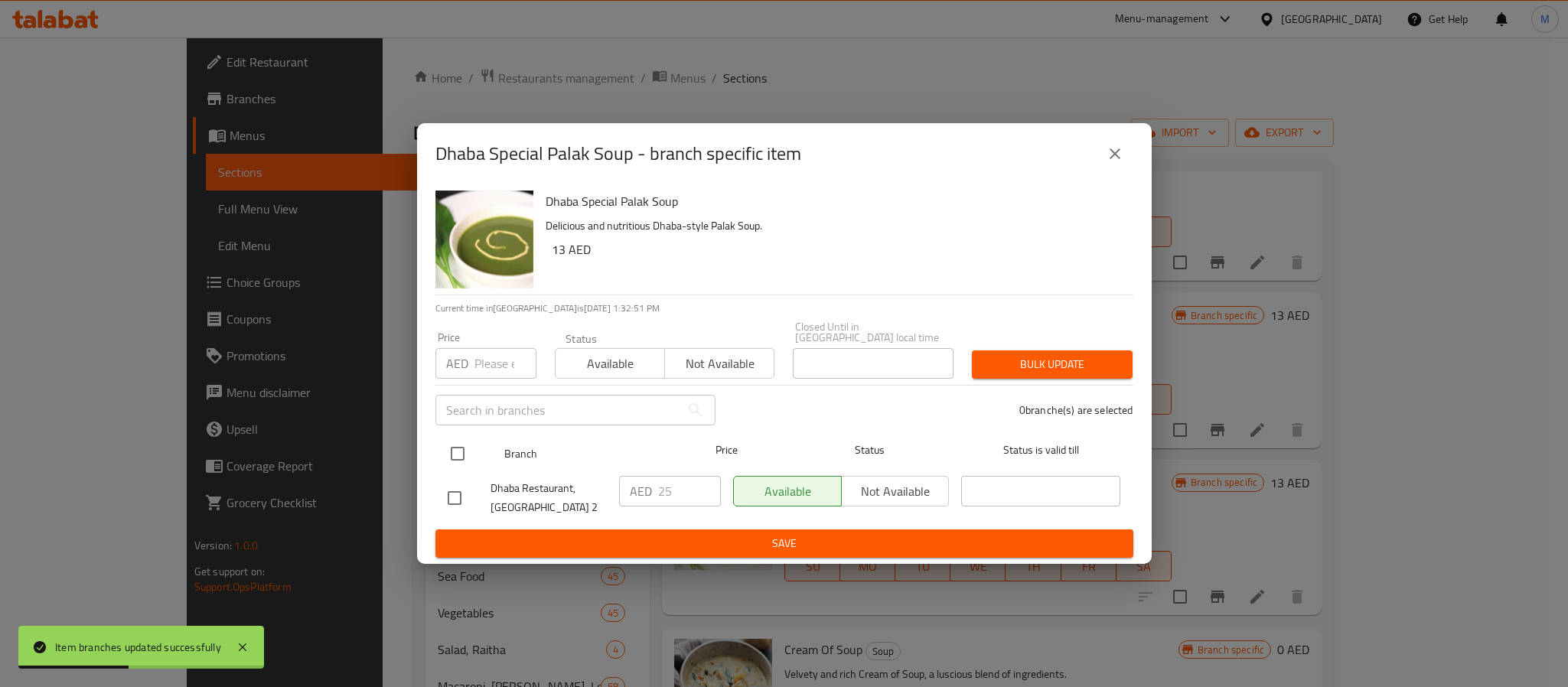
click at [455, 448] on input "checkbox" at bounding box center [457, 453] width 32 height 32
checkbox input "true"
click at [510, 380] on div "Price AED Price" at bounding box center [486, 355] width 119 height 65
click at [492, 363] on input "number" at bounding box center [506, 363] width 62 height 31
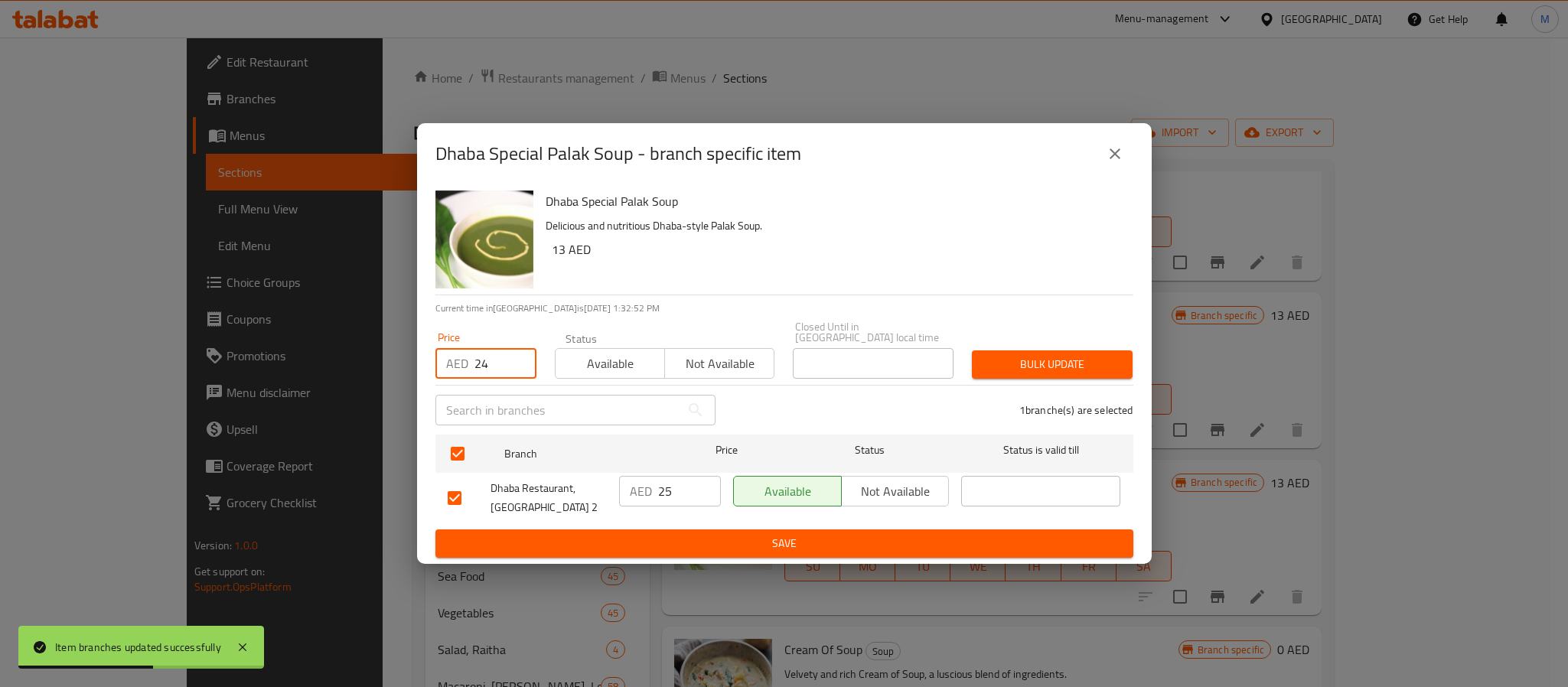
type input "24"
click at [1028, 360] on span "Bulk update" at bounding box center [1052, 365] width 136 height 19
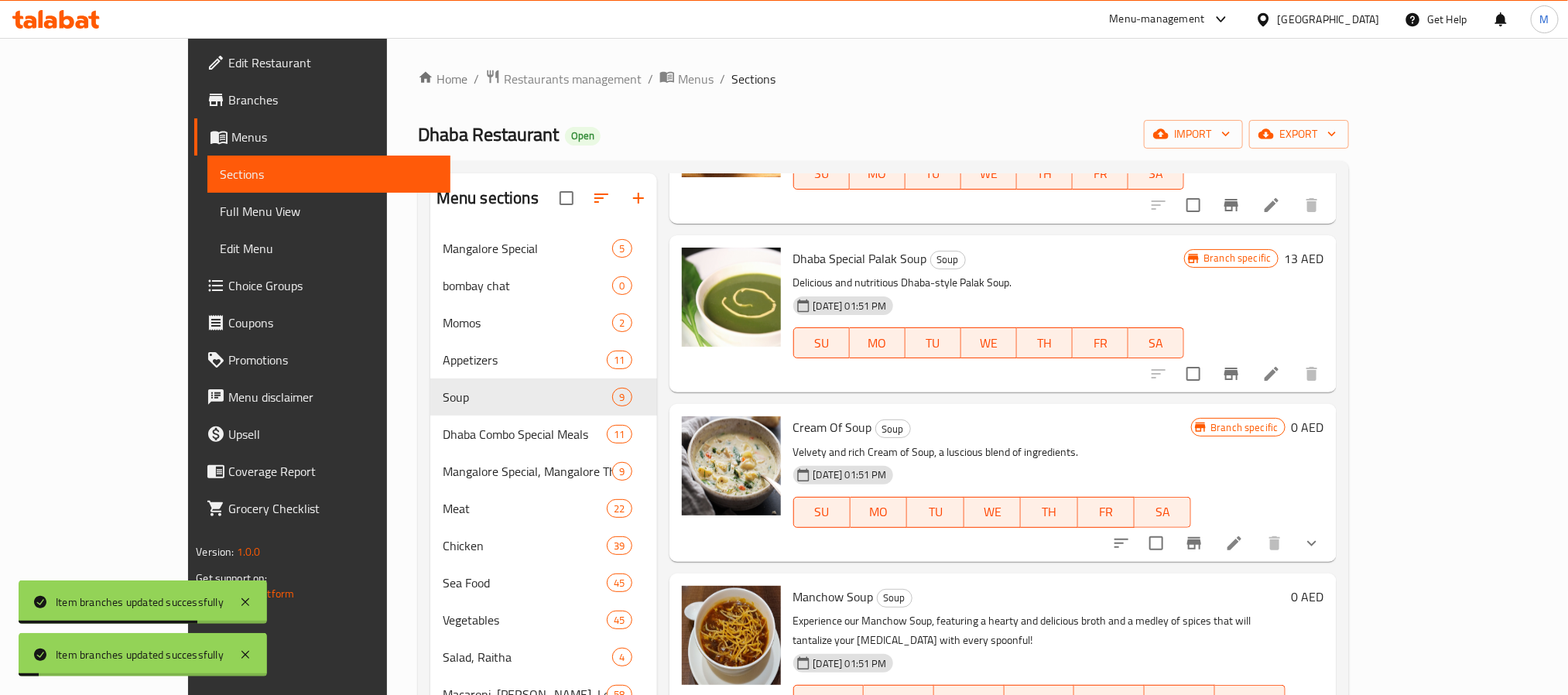
scroll to position [348, 0]
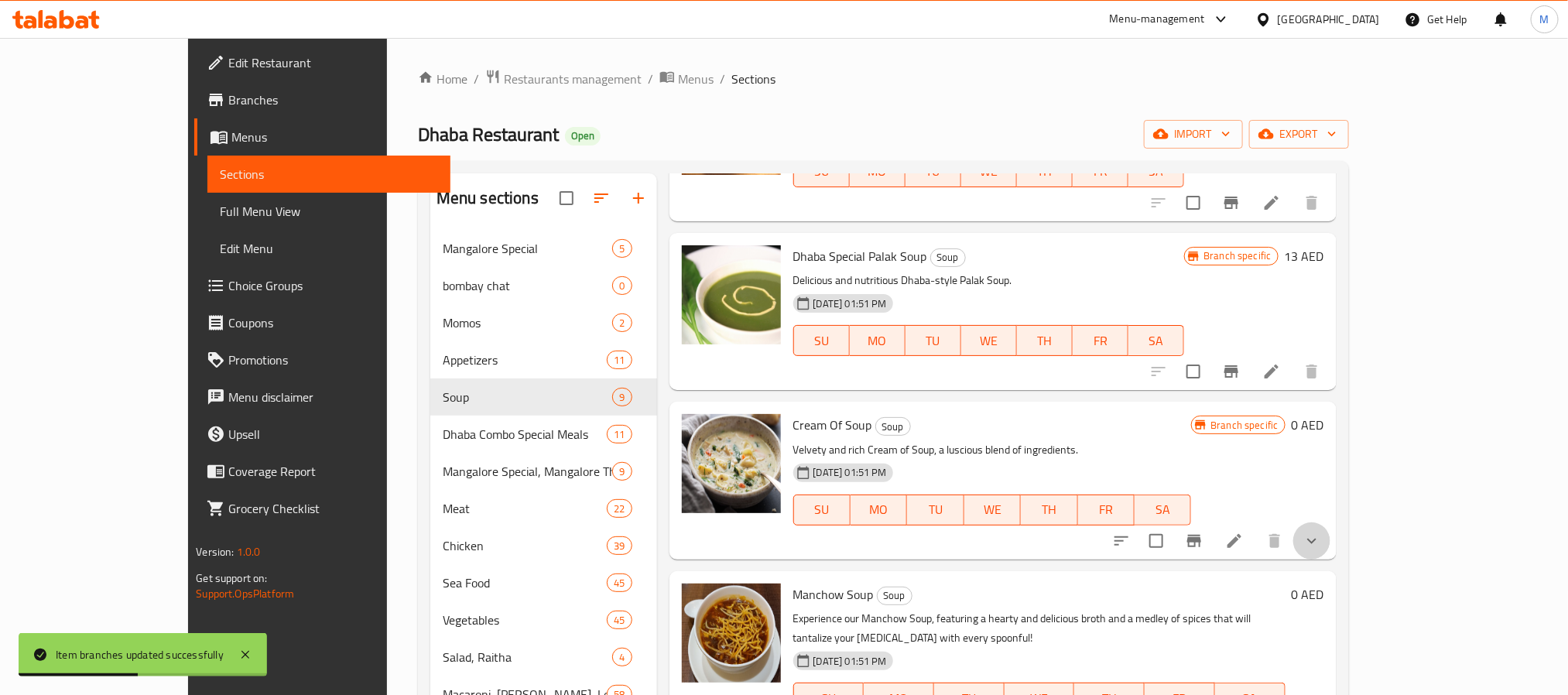
click at [1331, 522] on button "show more" at bounding box center [1312, 541] width 38 height 38
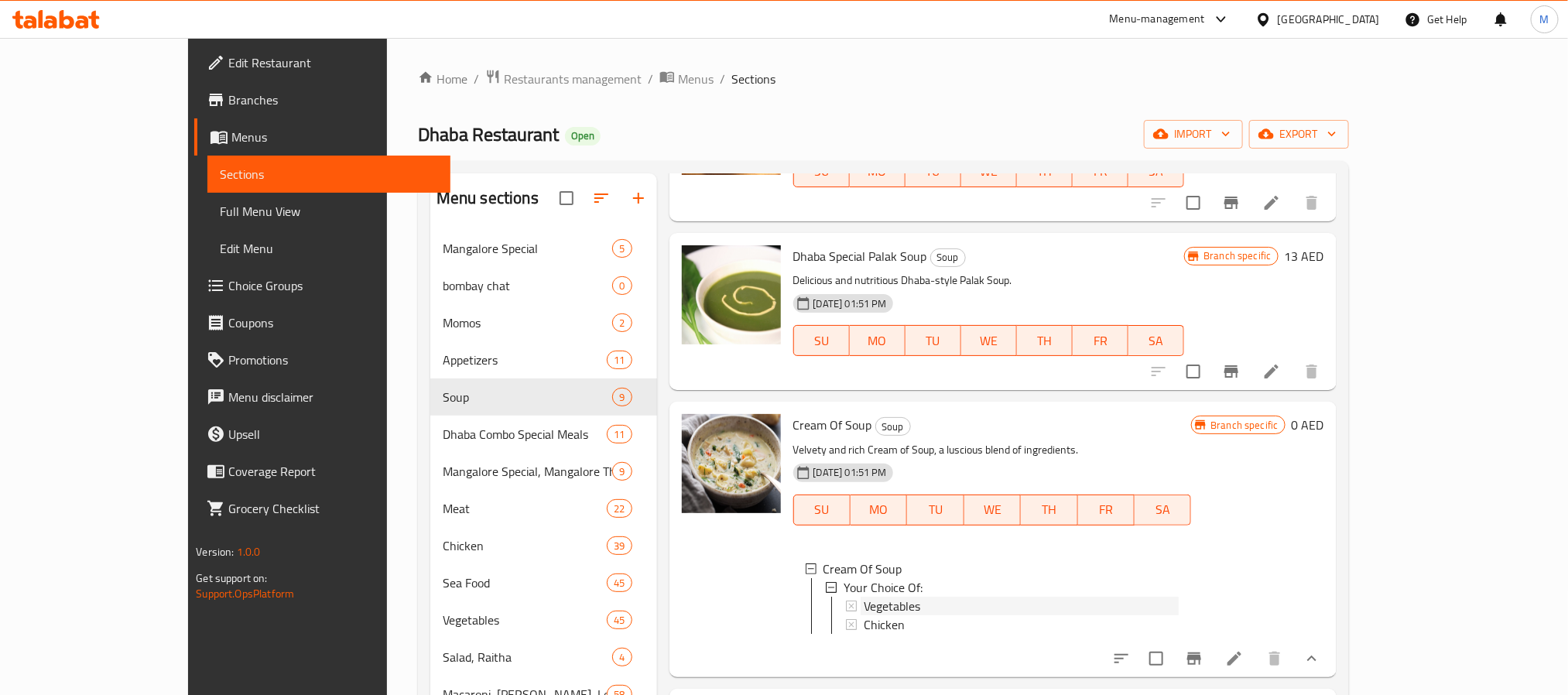
click at [876, 597] on div "Vegetables" at bounding box center [1021, 606] width 316 height 18
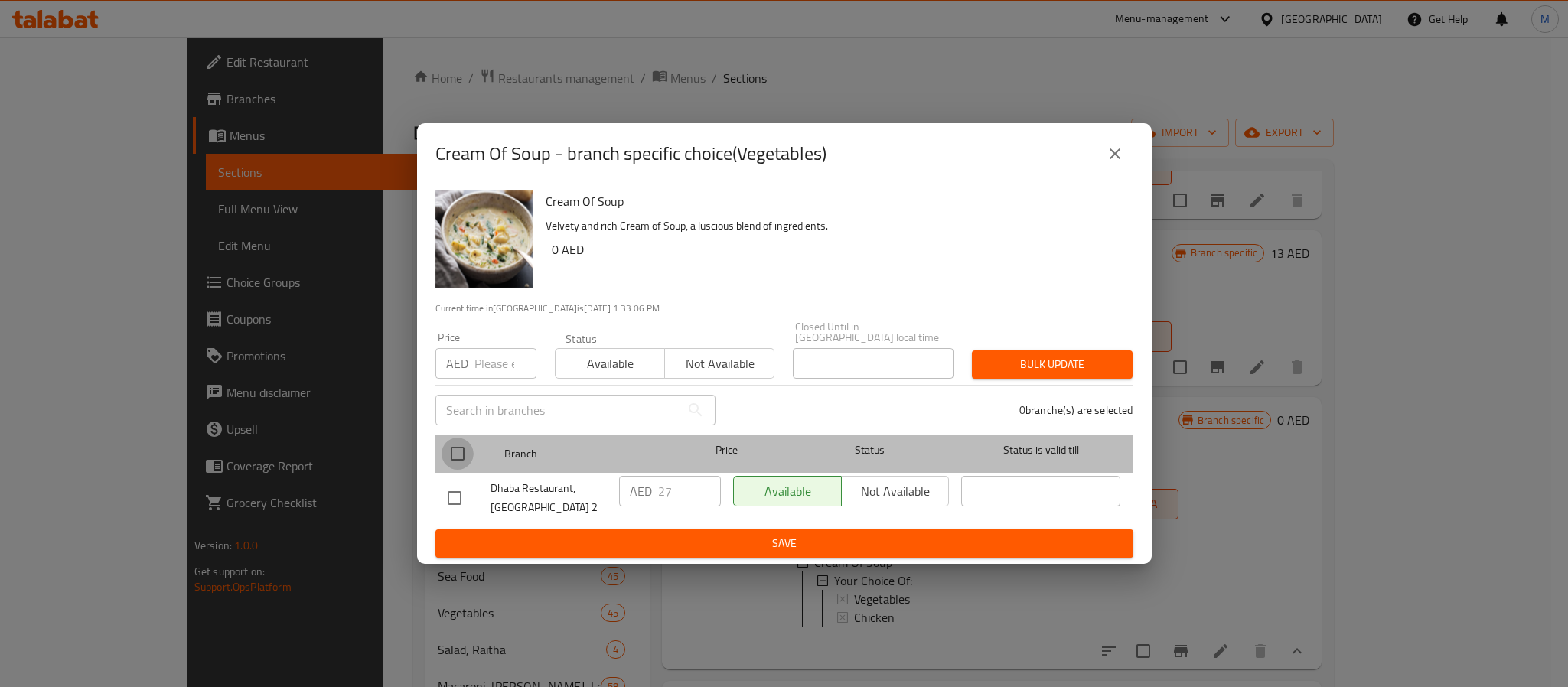
click at [444, 445] on input "checkbox" at bounding box center [457, 453] width 32 height 32
checkbox input "true"
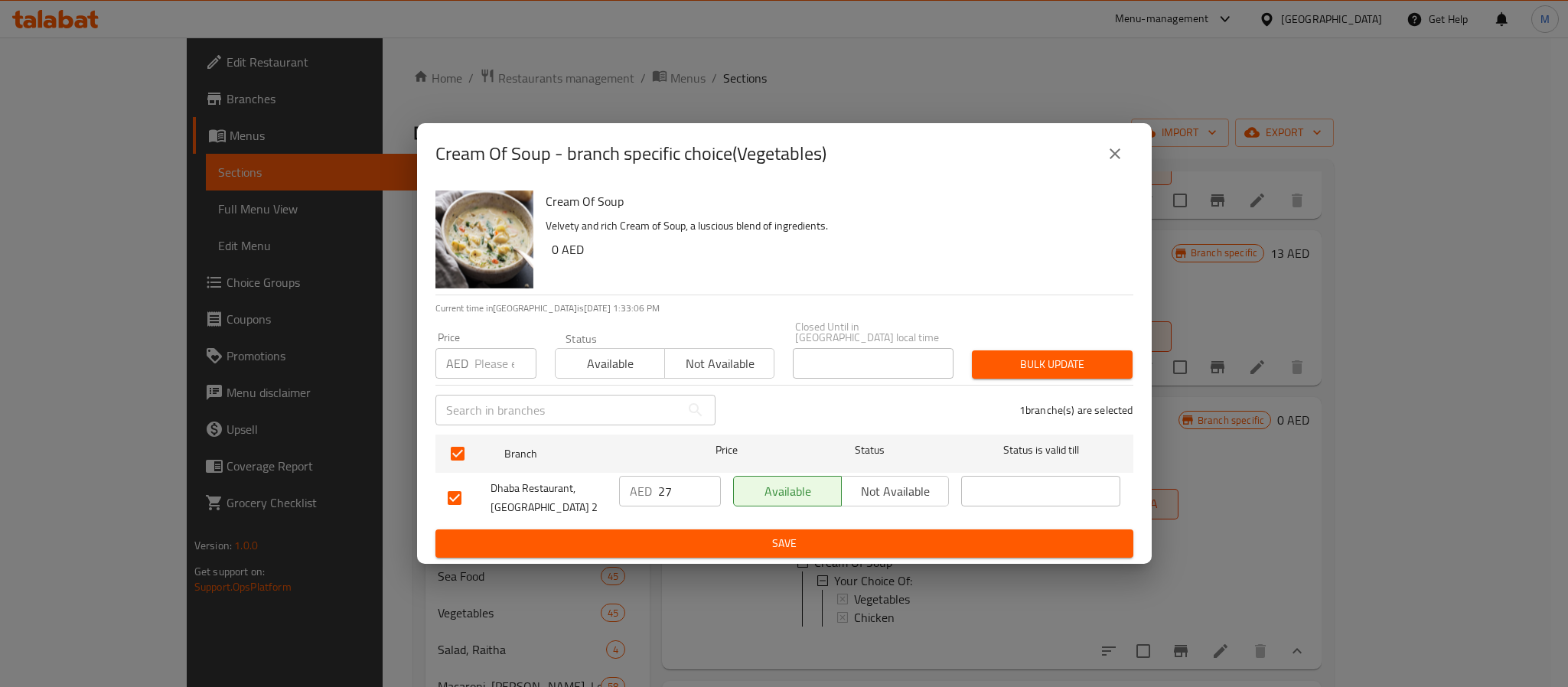
click at [485, 352] on input "number" at bounding box center [506, 363] width 62 height 31
type input "24"
click at [1045, 367] on span "Bulk update" at bounding box center [1052, 365] width 136 height 19
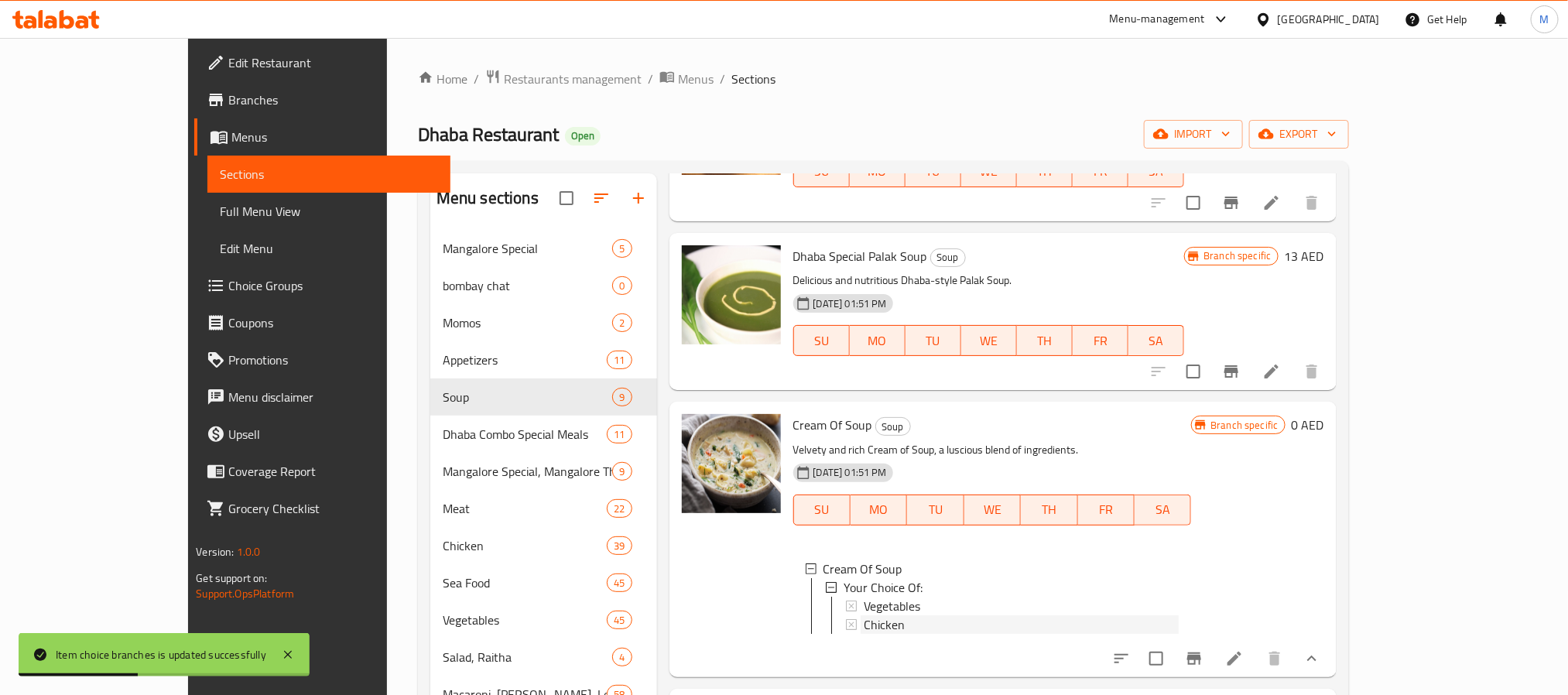
click at [864, 615] on div "Chicken" at bounding box center [1021, 624] width 316 height 18
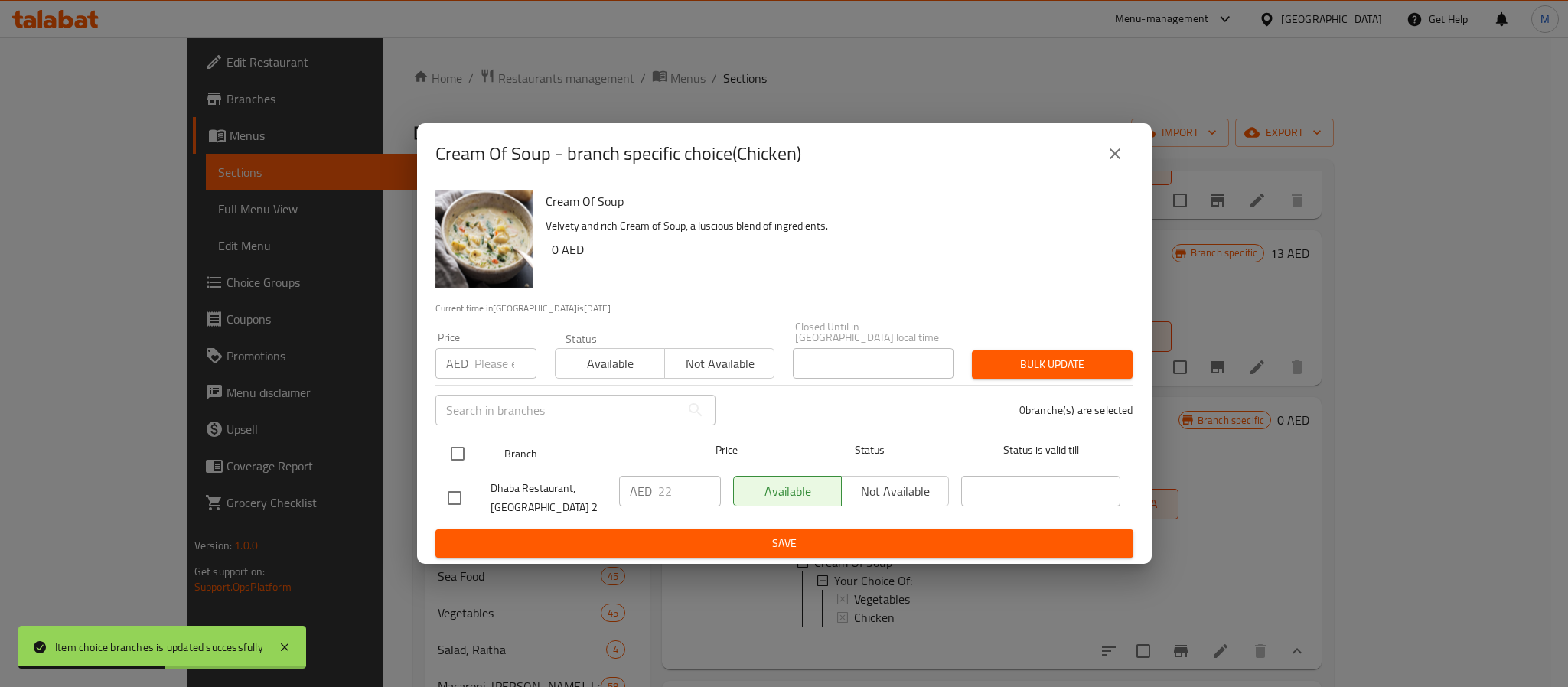
click at [444, 449] on input "checkbox" at bounding box center [457, 453] width 32 height 32
checkbox input "true"
click at [494, 365] on input "number" at bounding box center [506, 363] width 62 height 31
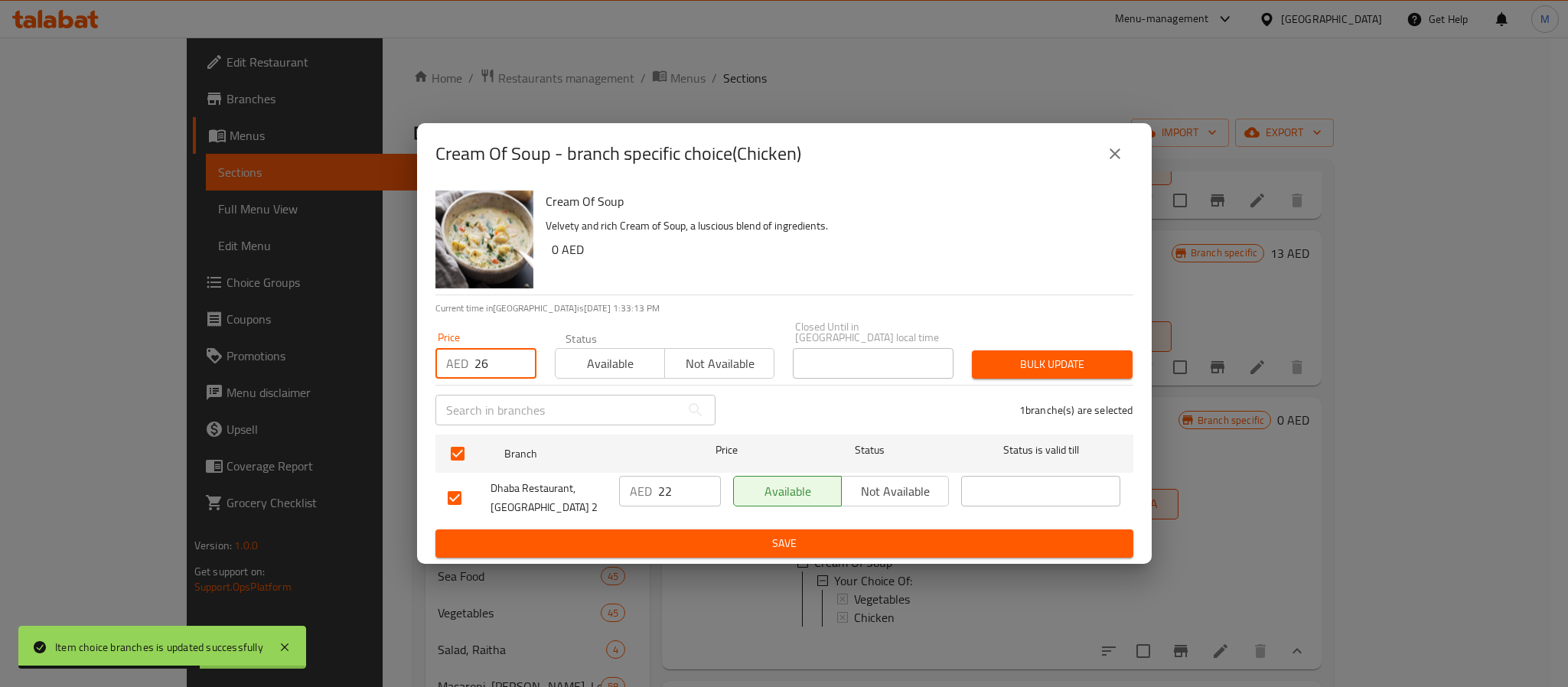
type input "26"
click at [1059, 367] on span "Bulk update" at bounding box center [1052, 365] width 136 height 19
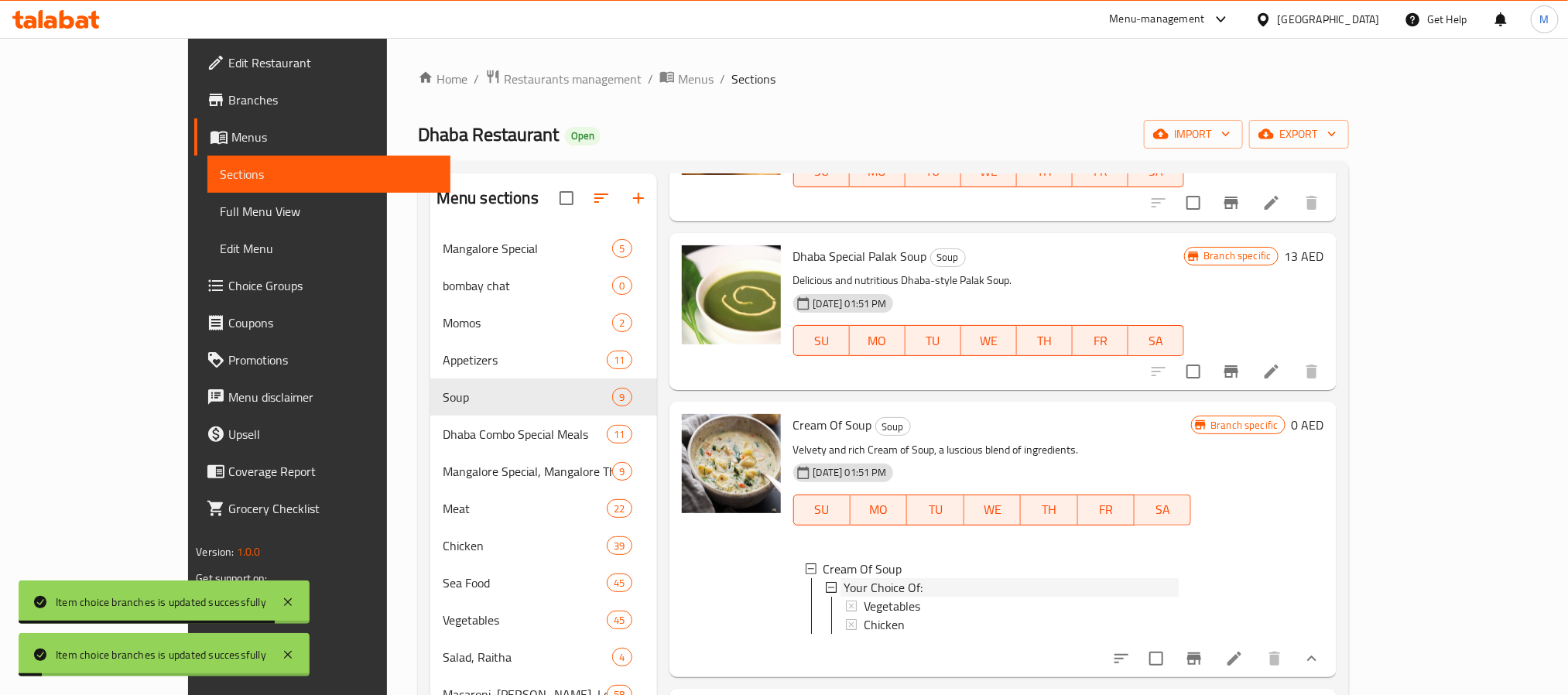
click at [861, 578] on span "Your Choice Of:" at bounding box center [883, 587] width 79 height 18
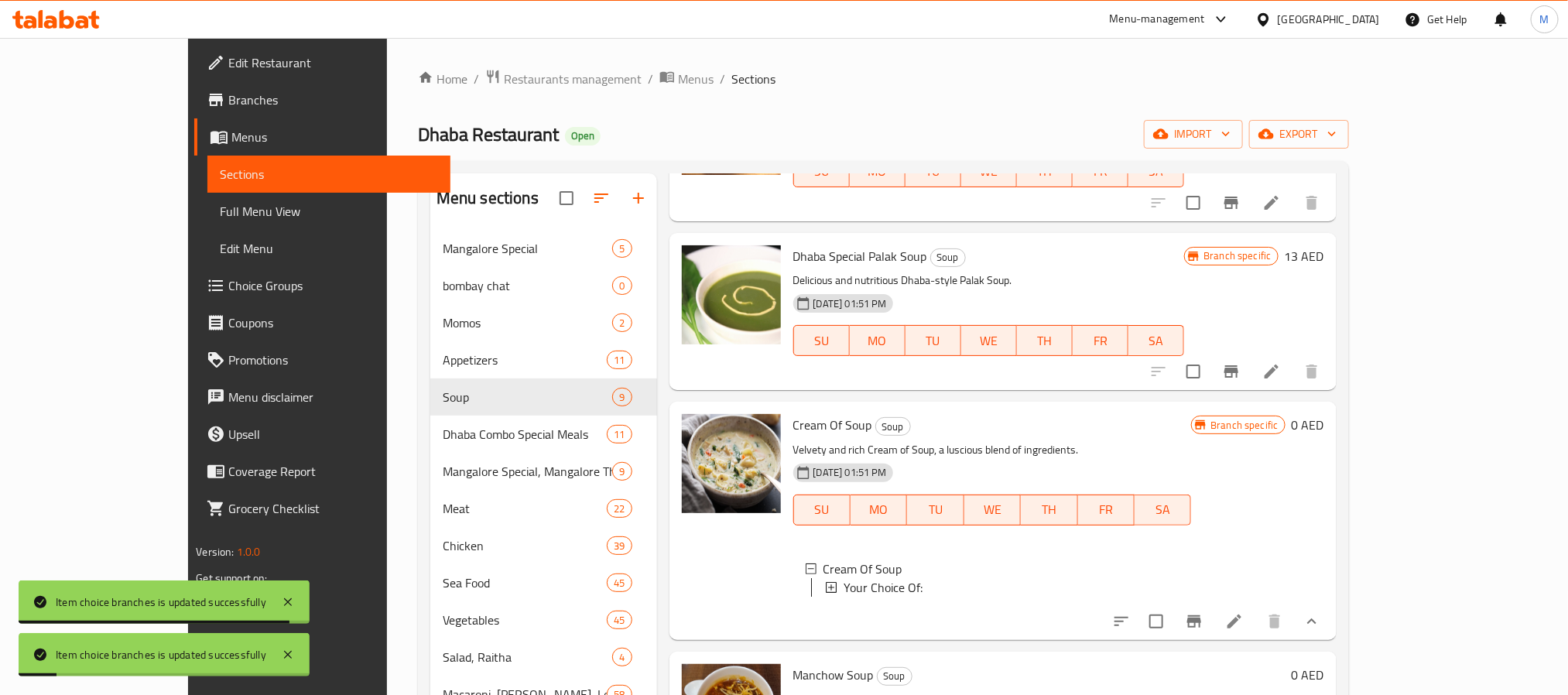
click at [861, 578] on span "Your Choice Of:" at bounding box center [883, 587] width 79 height 18
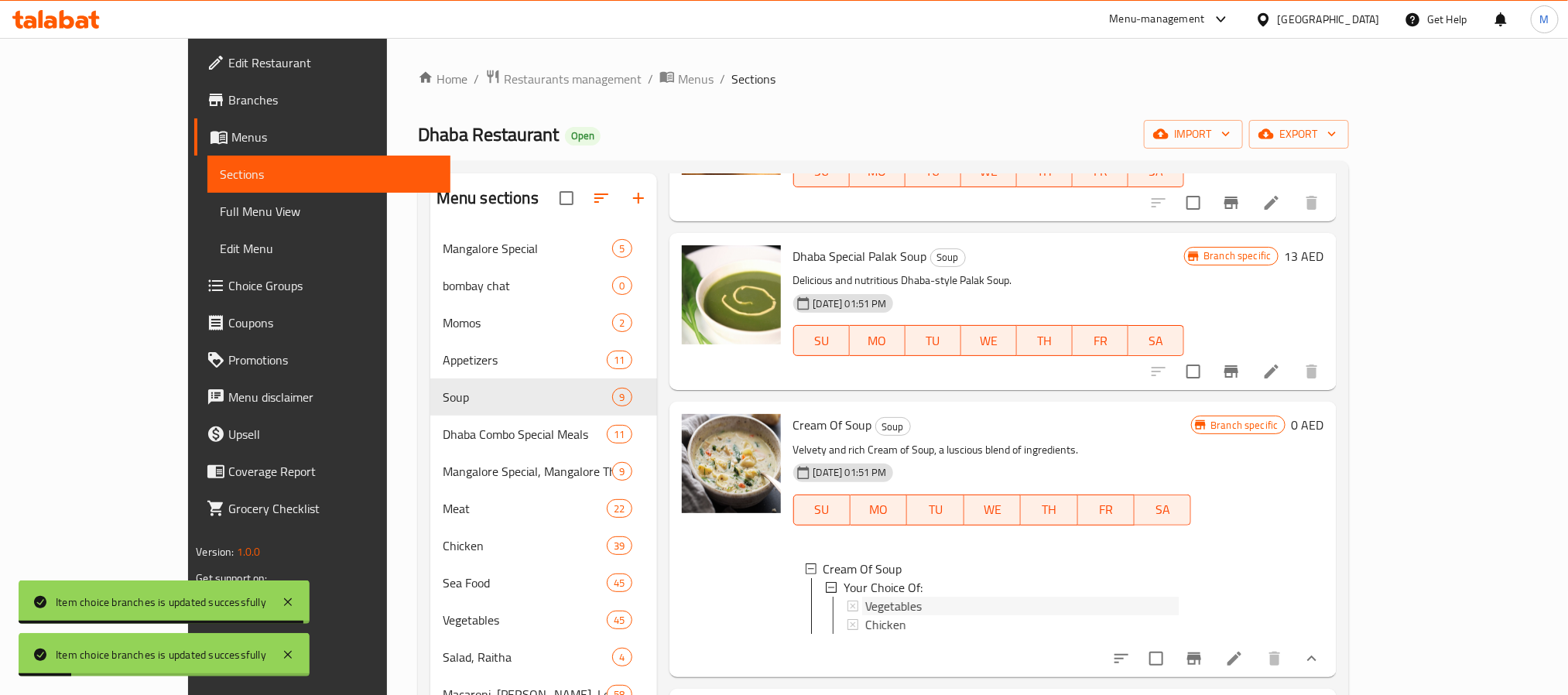
click at [864, 597] on span "Vegetables" at bounding box center [892, 606] width 57 height 18
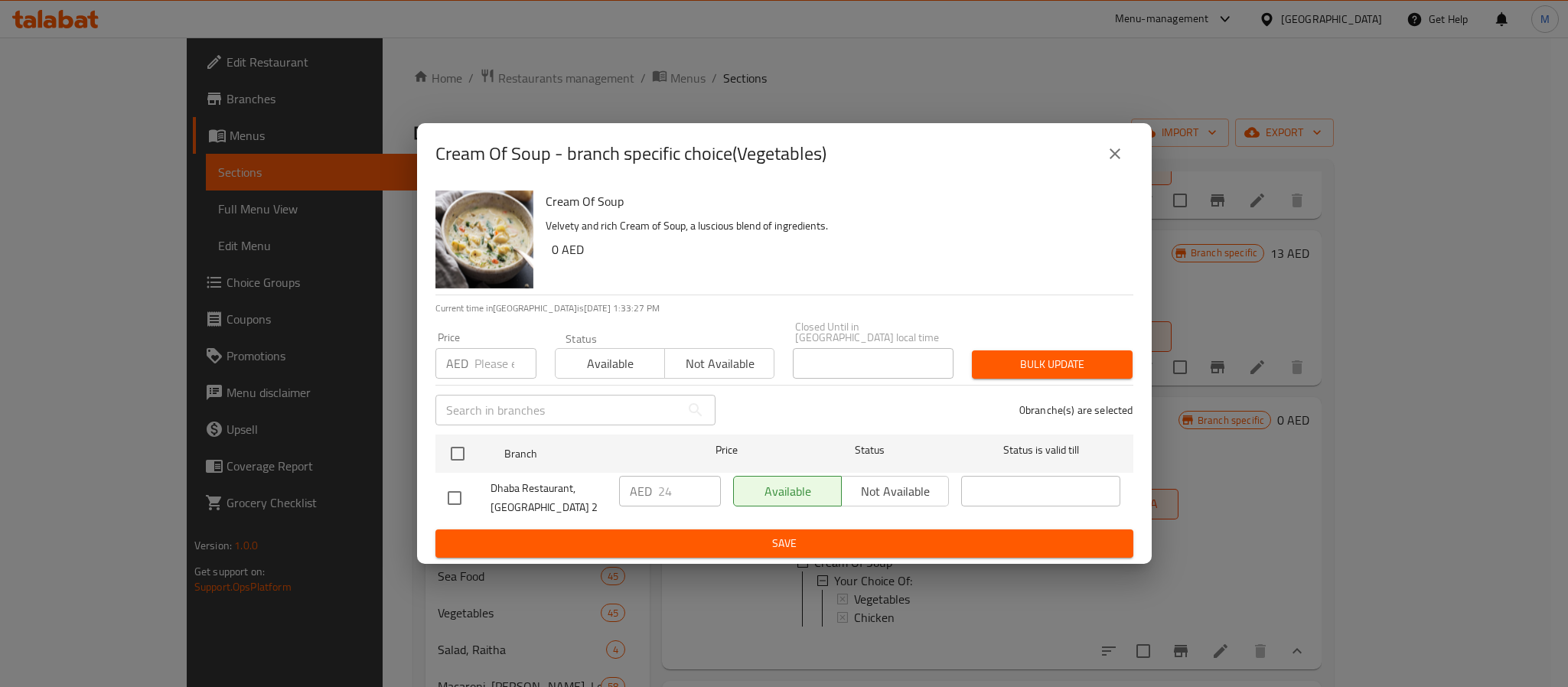
click at [1405, 546] on div "Cream Of Soup - branch specific choice(Vegetables) Cream Of Soup Velvety and ri…" at bounding box center [784, 344] width 1568 height 687
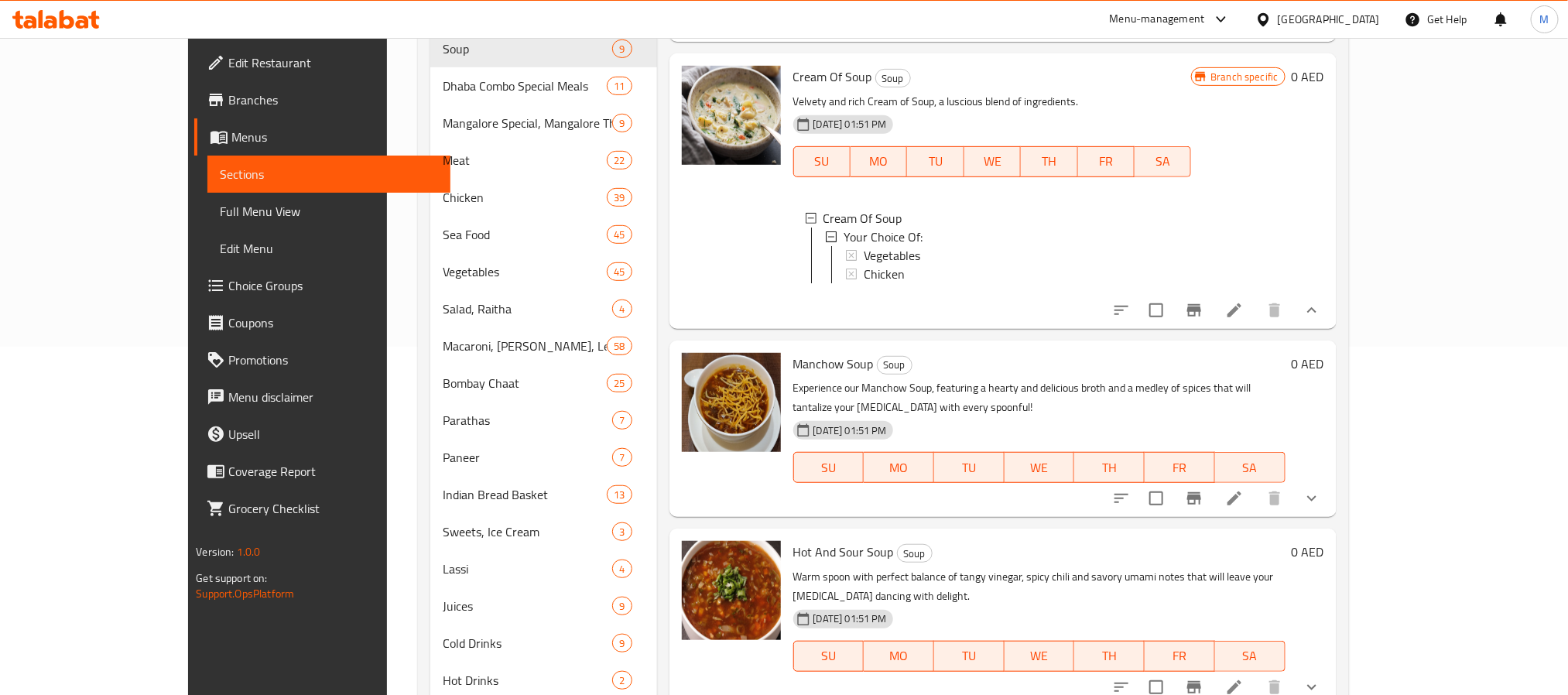
click at [1331, 484] on button "show more" at bounding box center [1312, 498] width 38 height 38
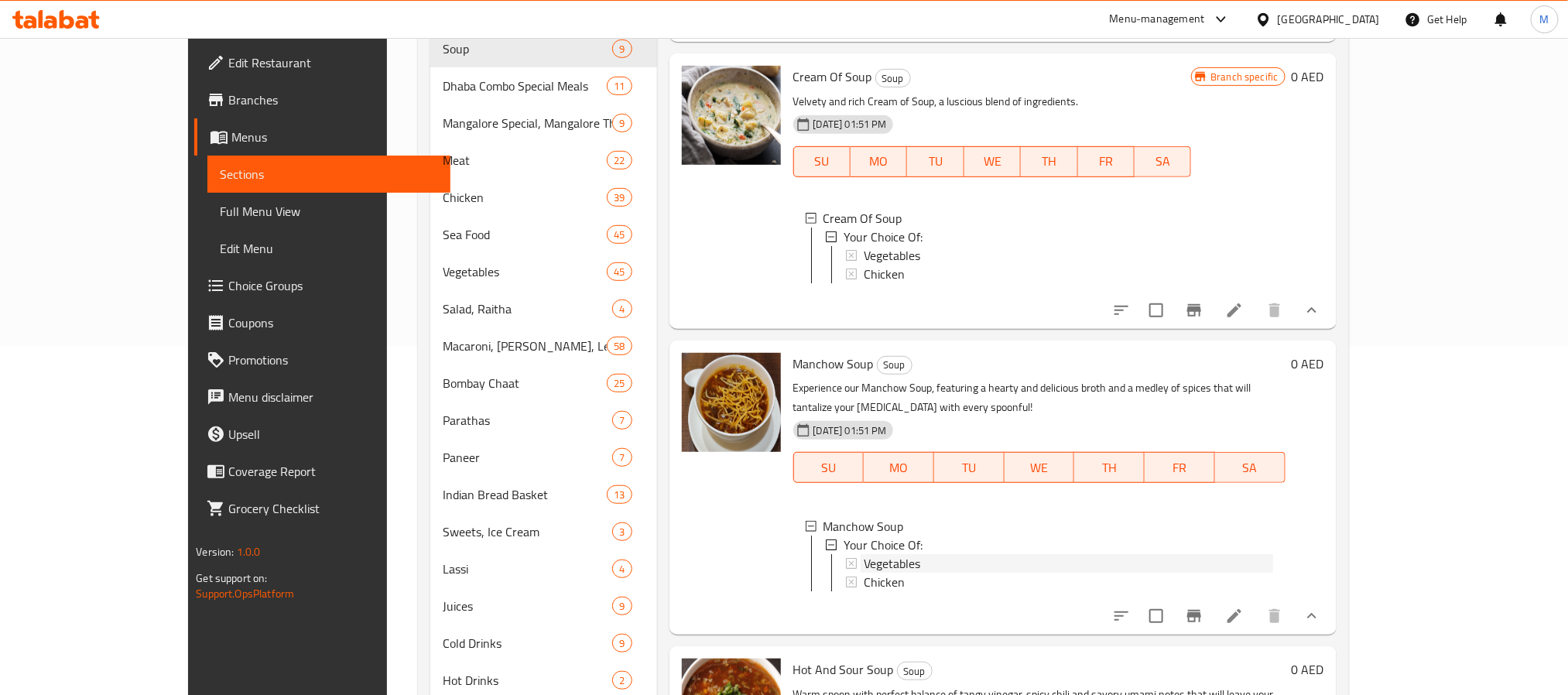
click at [863, 554] on span "Vegetables" at bounding box center [891, 563] width 57 height 18
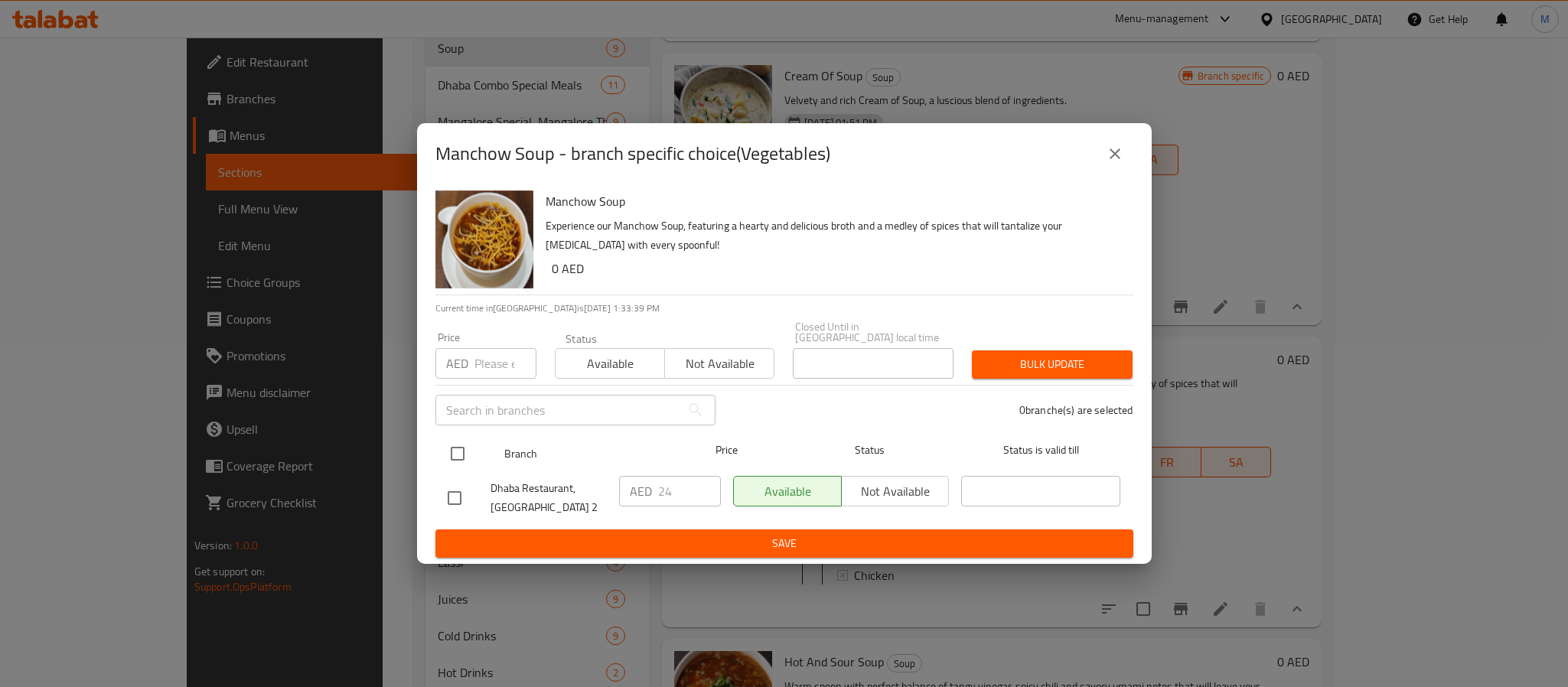
click at [456, 455] on input "checkbox" at bounding box center [457, 453] width 32 height 32
checkbox input "true"
click at [503, 352] on input "number" at bounding box center [506, 363] width 62 height 31
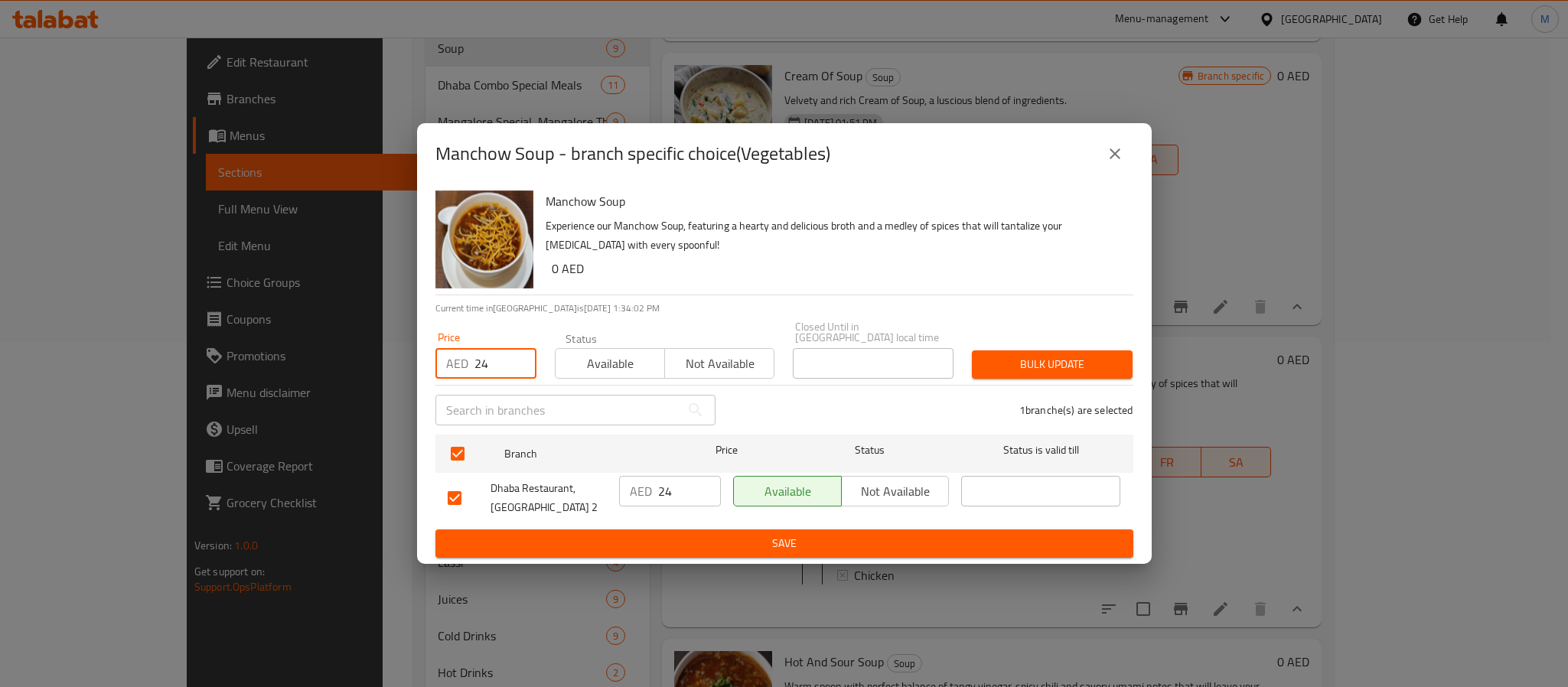
type input "24"
click at [1006, 354] on button "Bulk update" at bounding box center [1052, 365] width 160 height 28
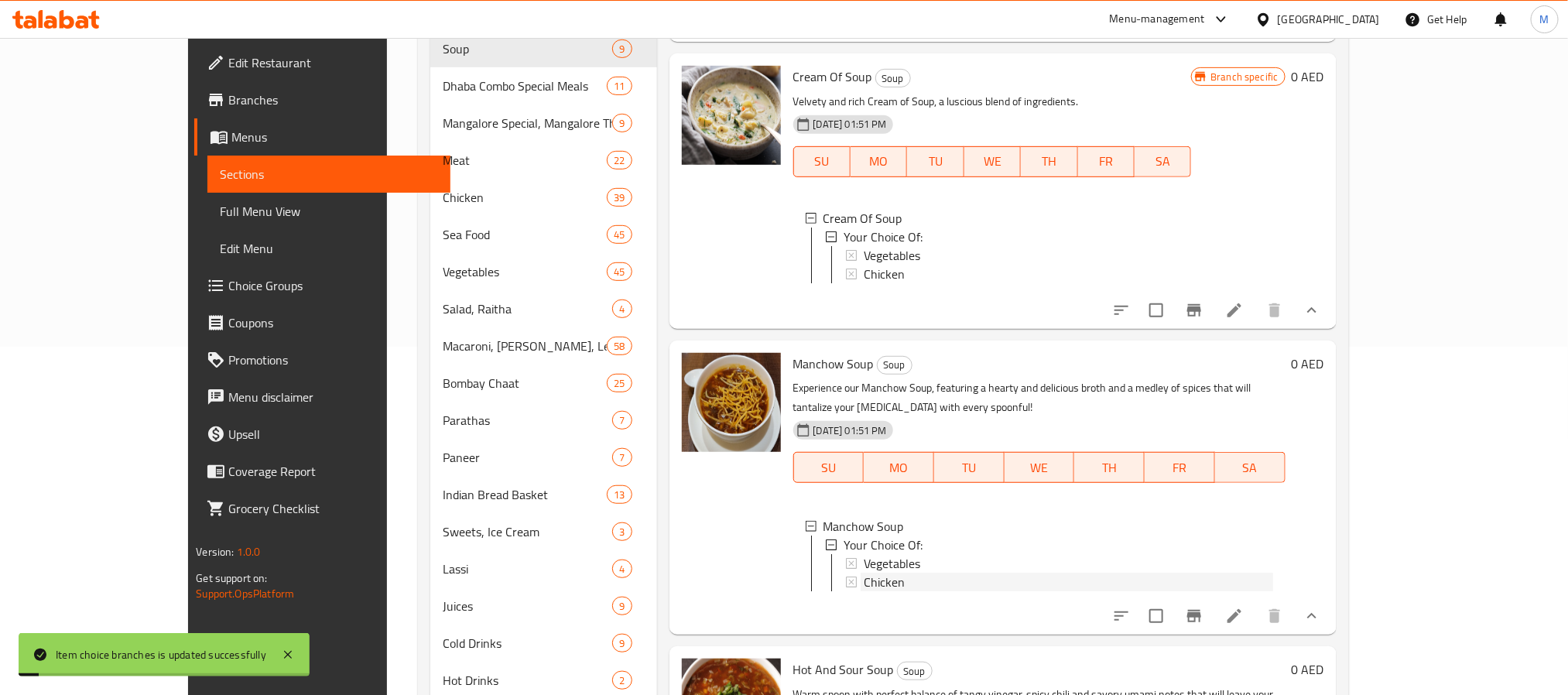
click at [863, 573] on span "Chicken" at bounding box center [883, 582] width 41 height 18
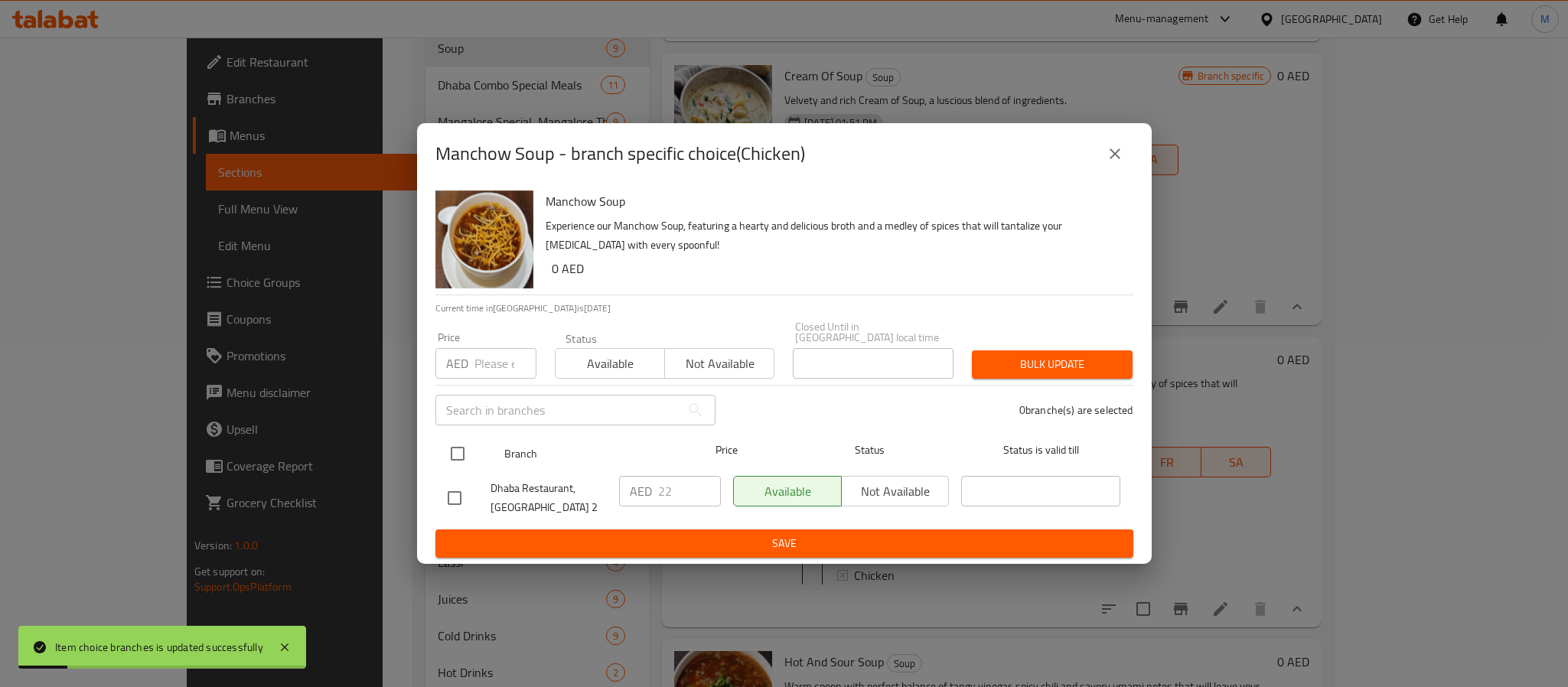
click at [456, 453] on input "checkbox" at bounding box center [457, 453] width 32 height 32
checkbox input "true"
click at [483, 381] on div "Price AED Price" at bounding box center [486, 355] width 119 height 65
click at [491, 367] on input "number" at bounding box center [506, 363] width 62 height 31
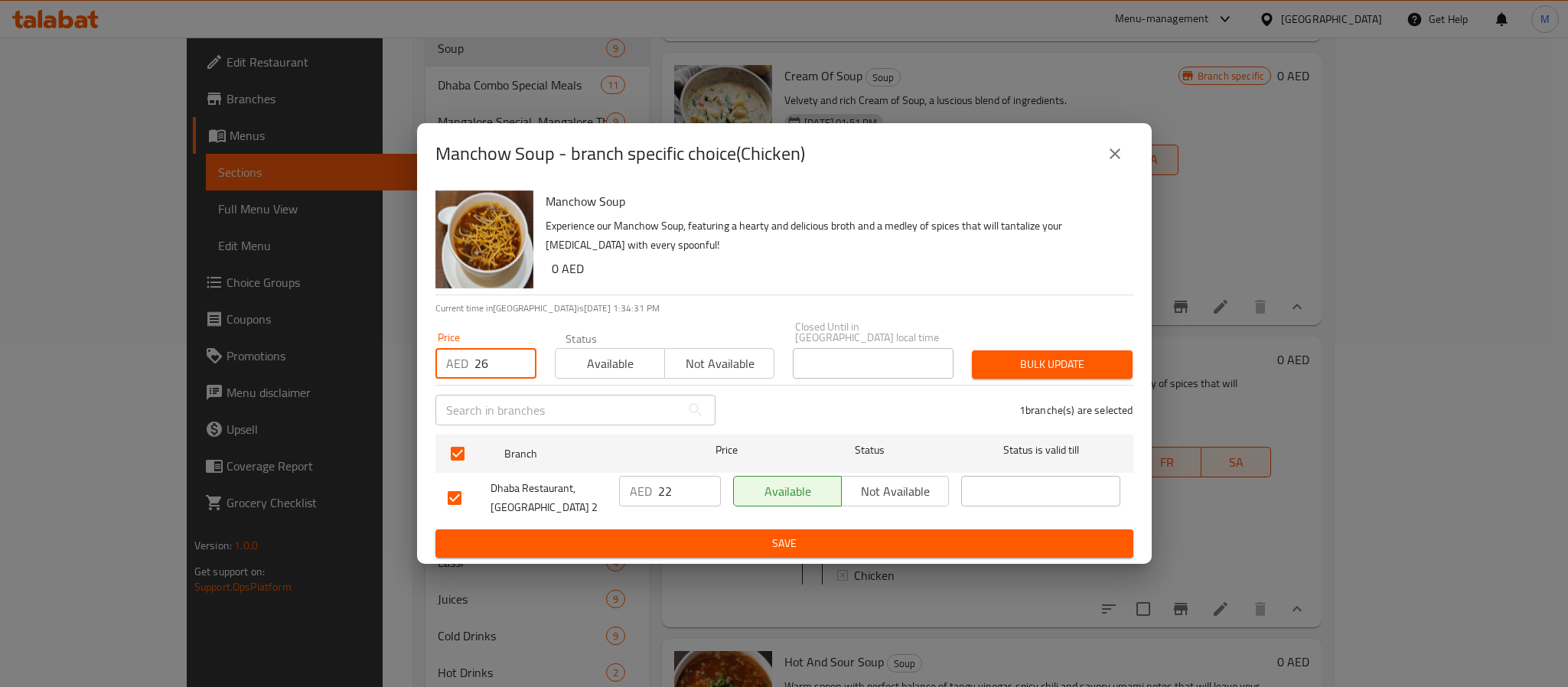
type input "26"
click at [1055, 370] on span "Bulk update" at bounding box center [1052, 365] width 136 height 19
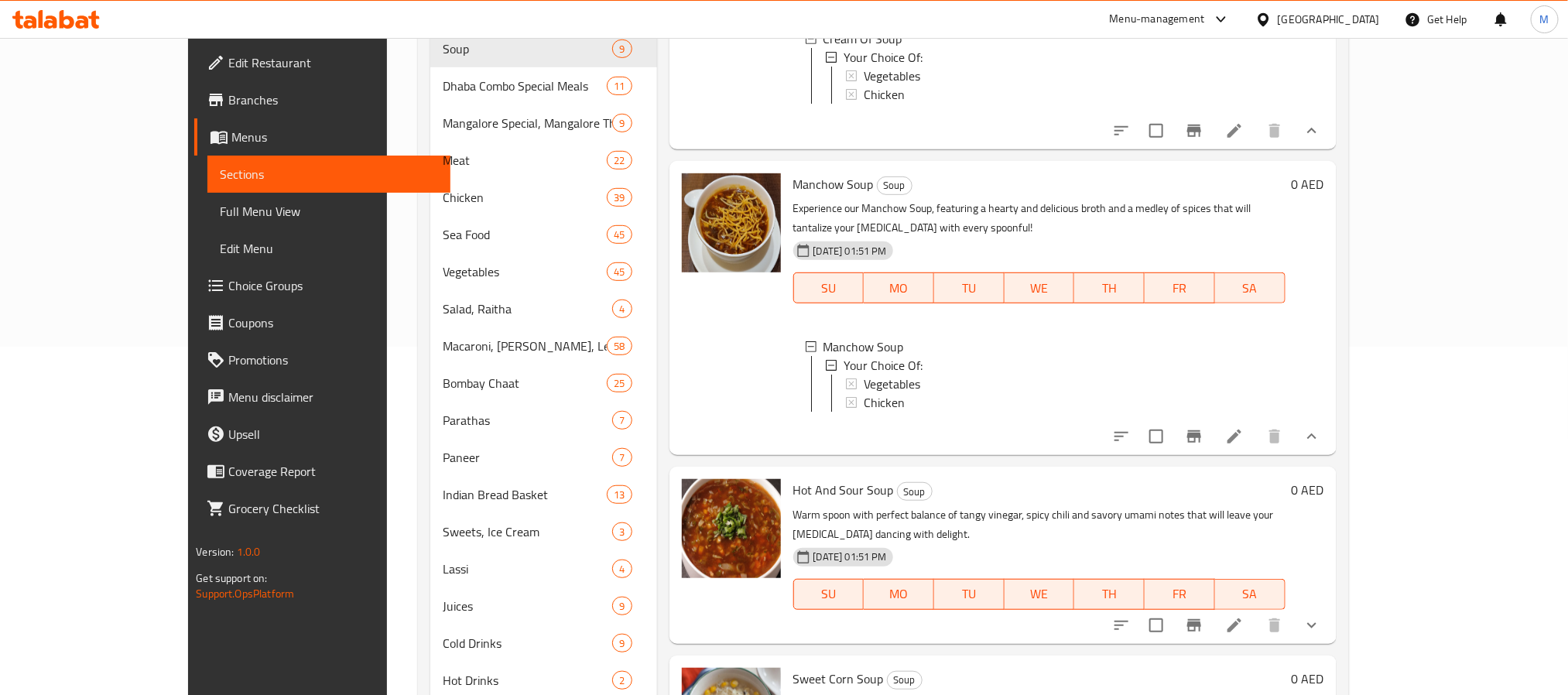
scroll to position [697, 0]
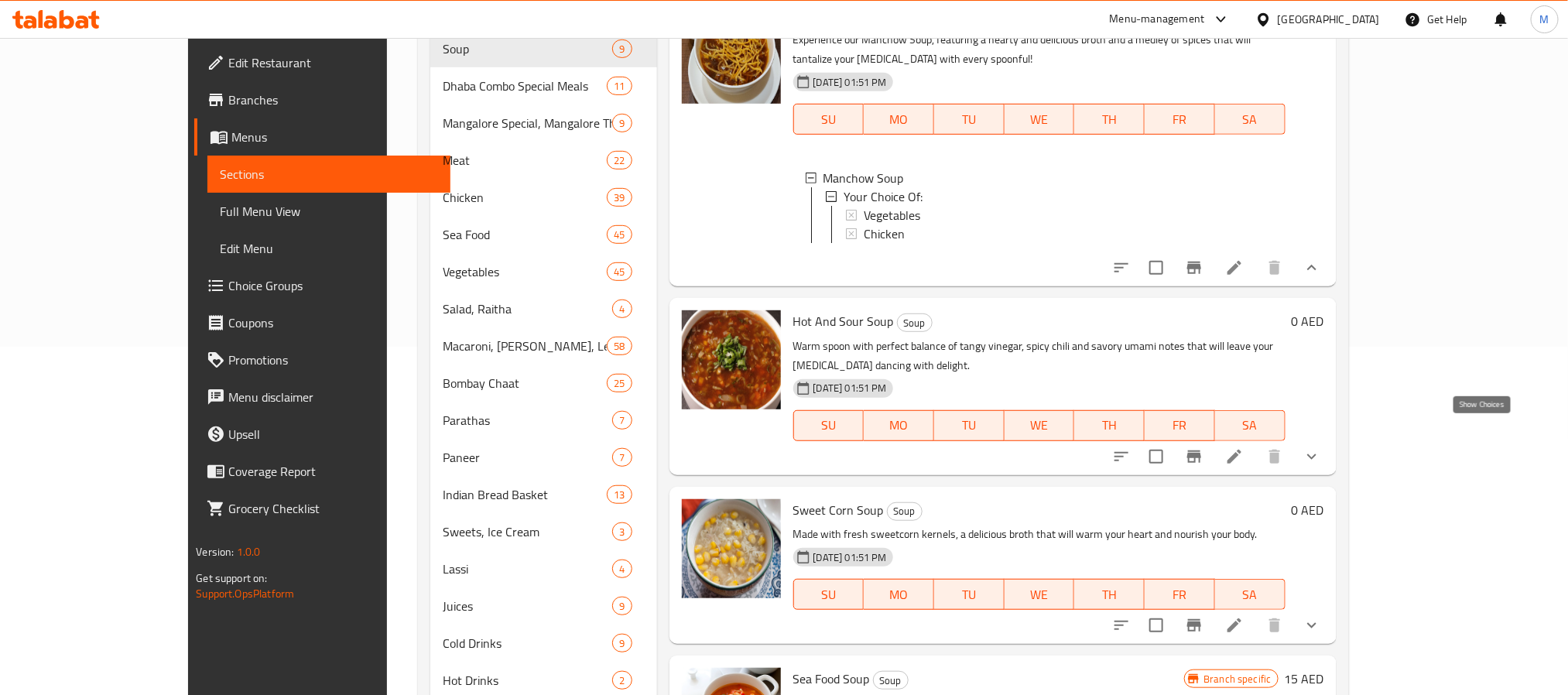
click at [1321, 447] on icon "show more" at bounding box center [1312, 456] width 18 height 18
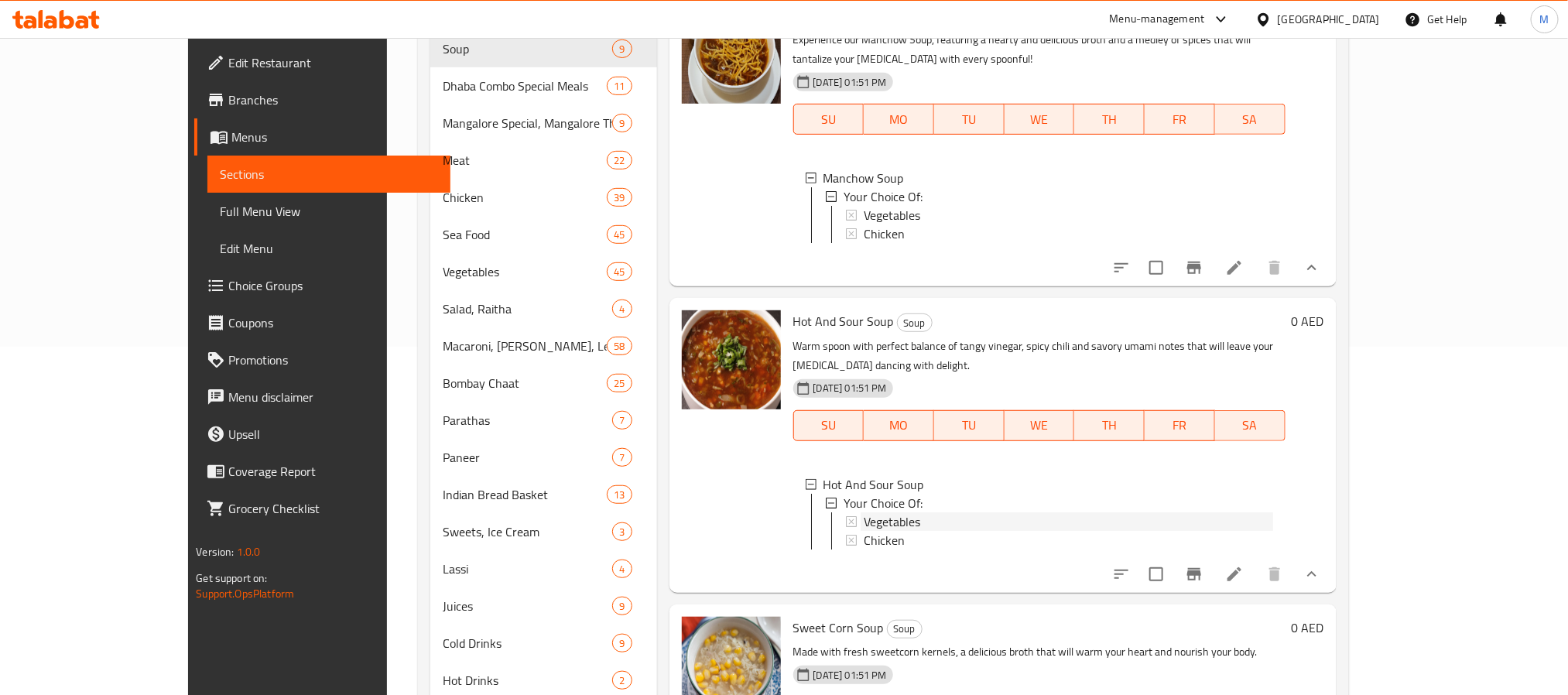
click at [864, 512] on span "Vegetables" at bounding box center [891, 521] width 57 height 18
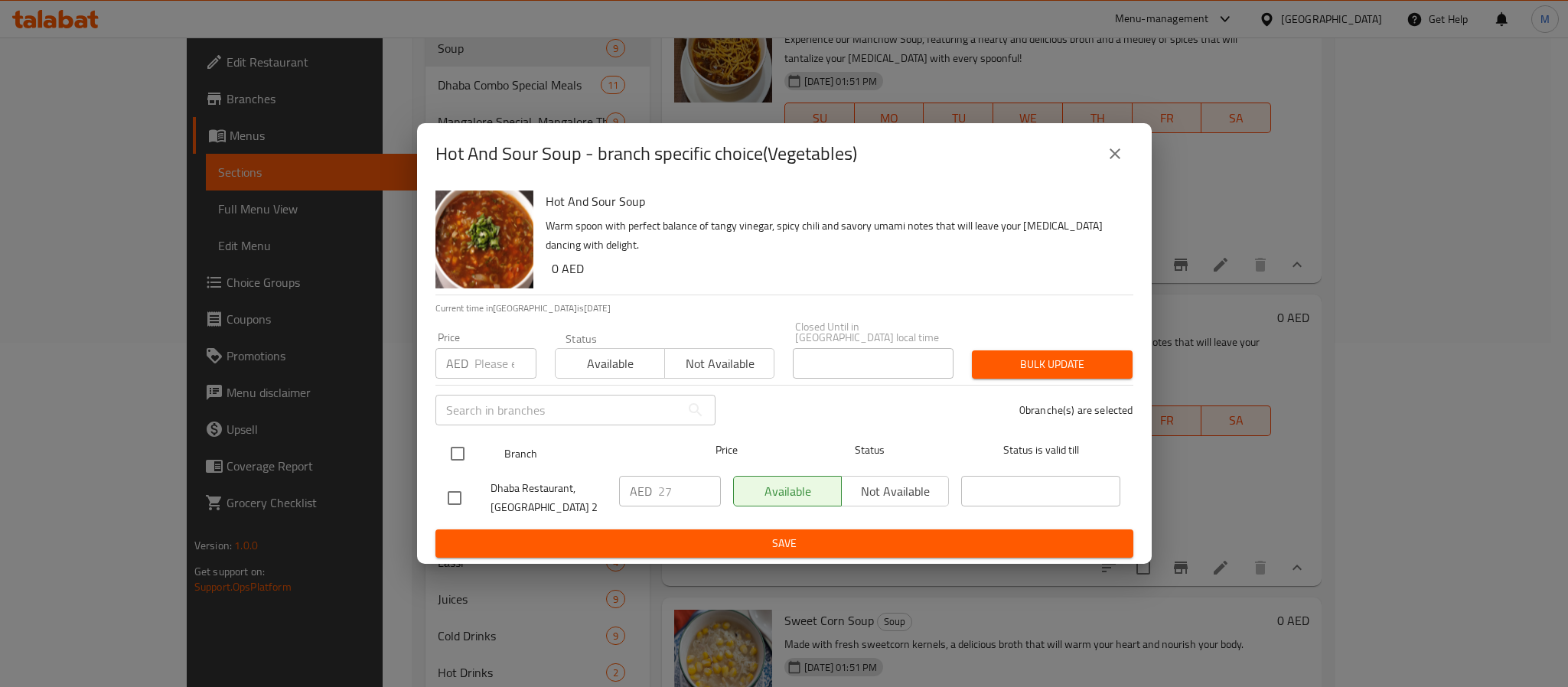
click at [464, 452] on input "checkbox" at bounding box center [457, 453] width 32 height 32
checkbox input "true"
click at [494, 374] on input "number" at bounding box center [506, 363] width 62 height 31
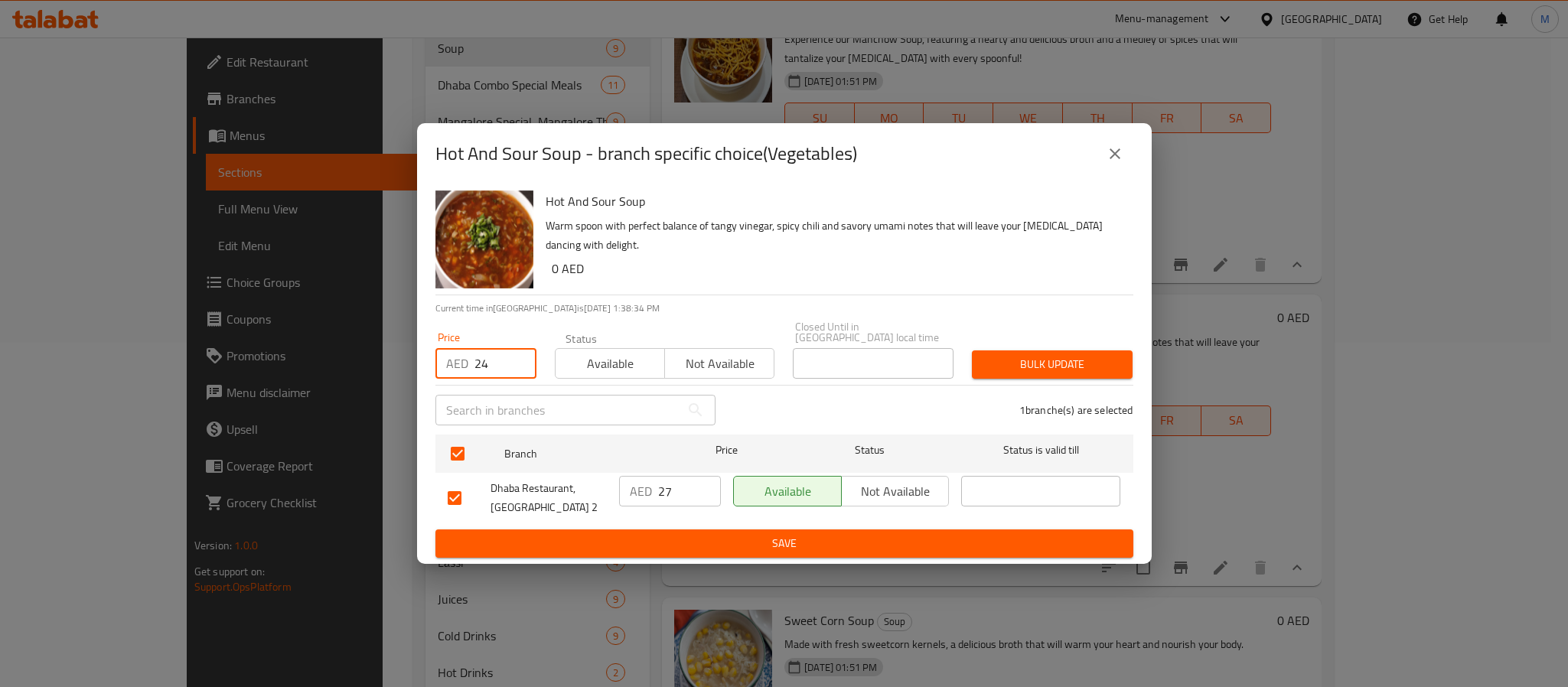
type input "24"
click at [1061, 370] on span "Bulk update" at bounding box center [1052, 365] width 136 height 19
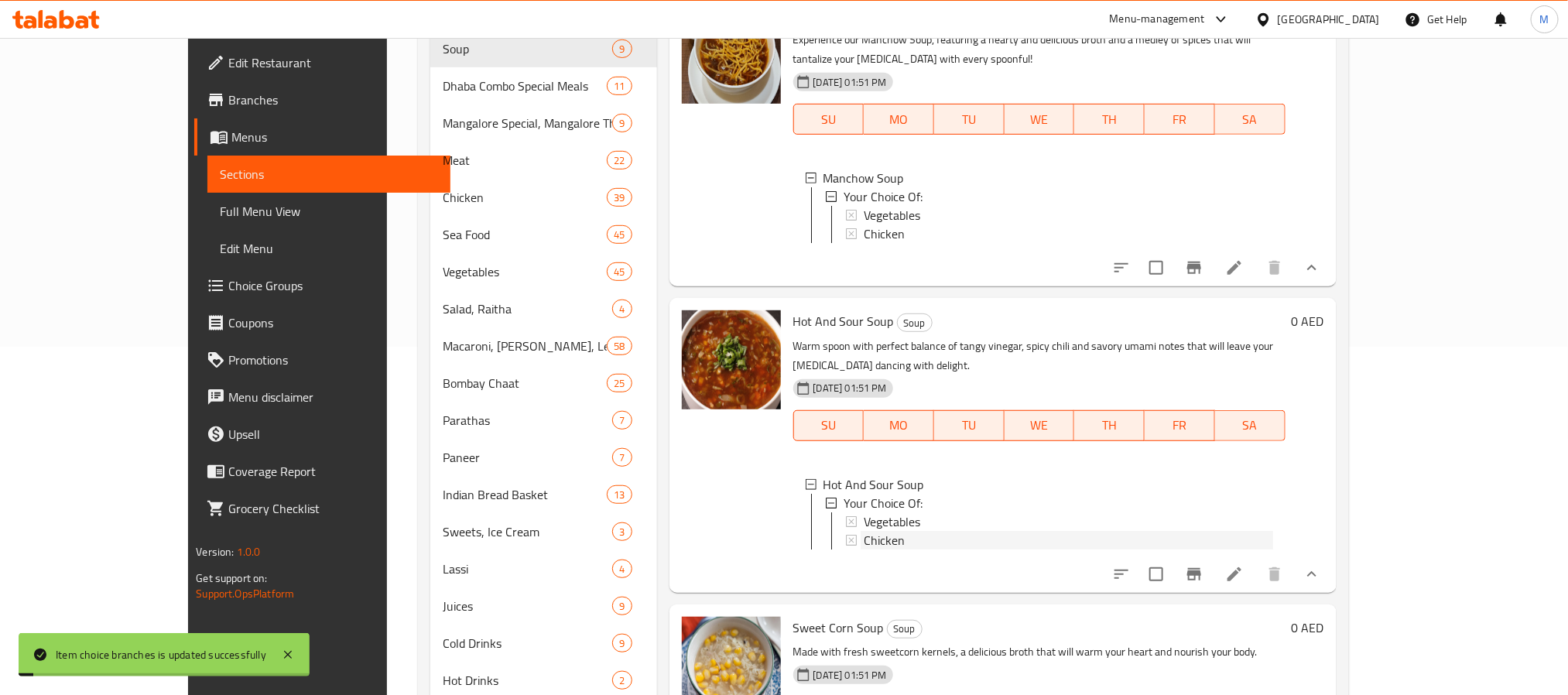
click at [863, 531] on span "Chicken" at bounding box center [883, 540] width 41 height 18
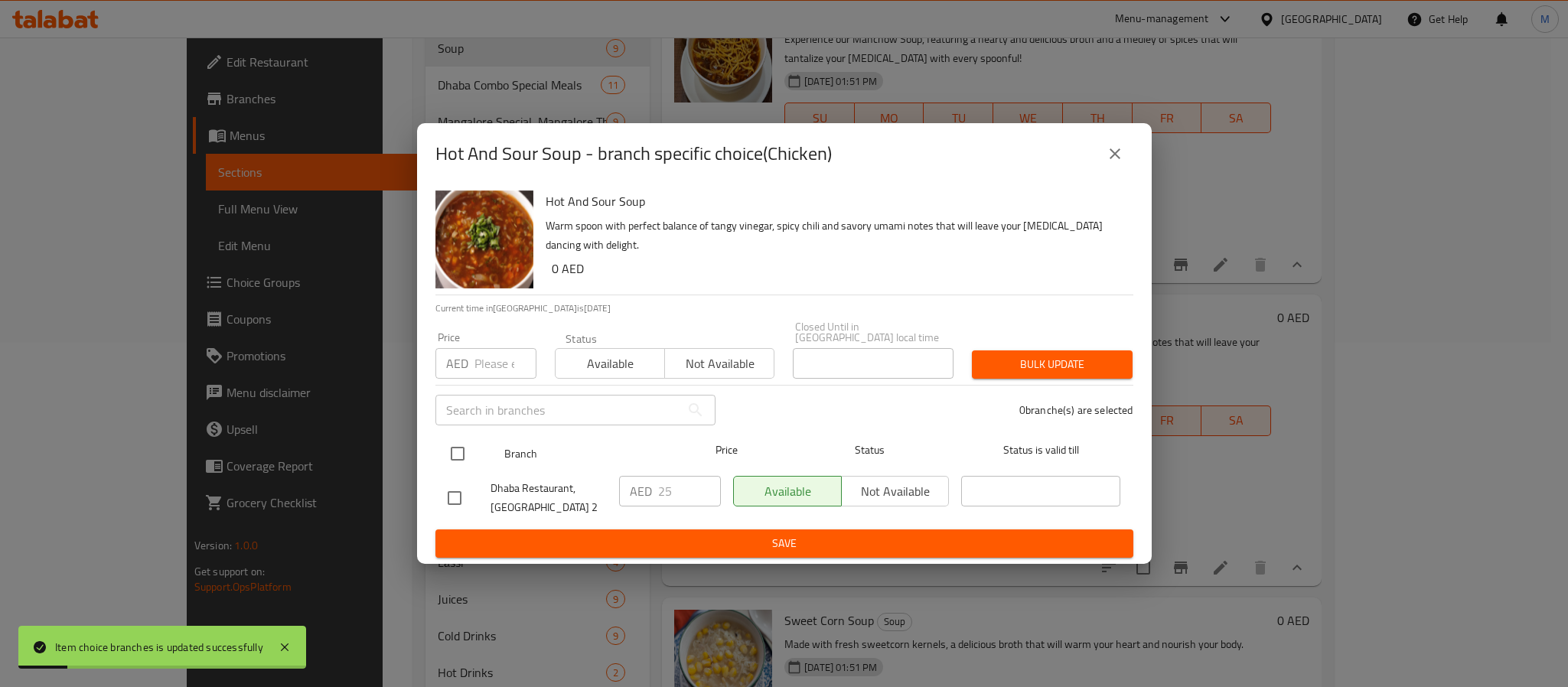
click at [460, 451] on input "checkbox" at bounding box center [457, 453] width 32 height 32
checkbox input "true"
click at [485, 357] on input "number" at bounding box center [506, 363] width 62 height 31
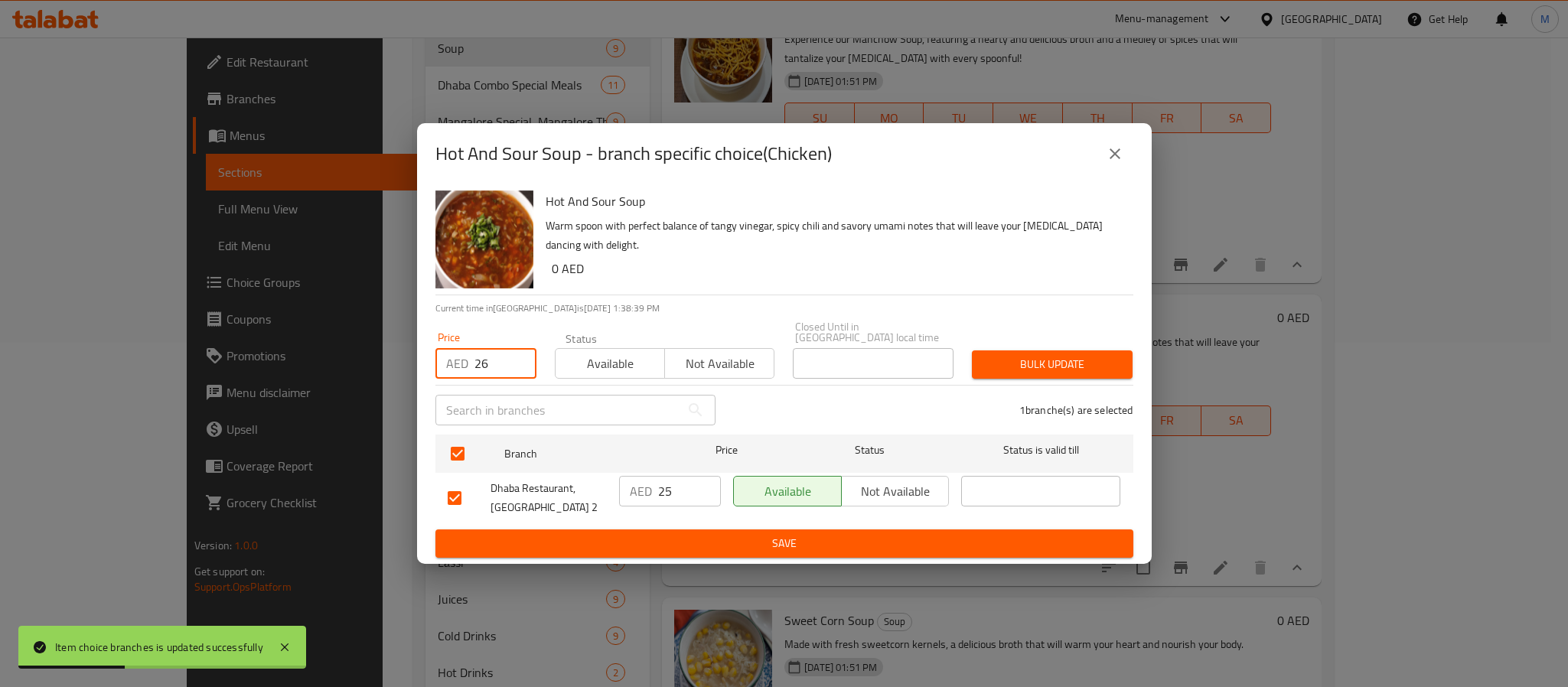
type input "26"
click at [1031, 357] on span "Bulk update" at bounding box center [1052, 365] width 136 height 19
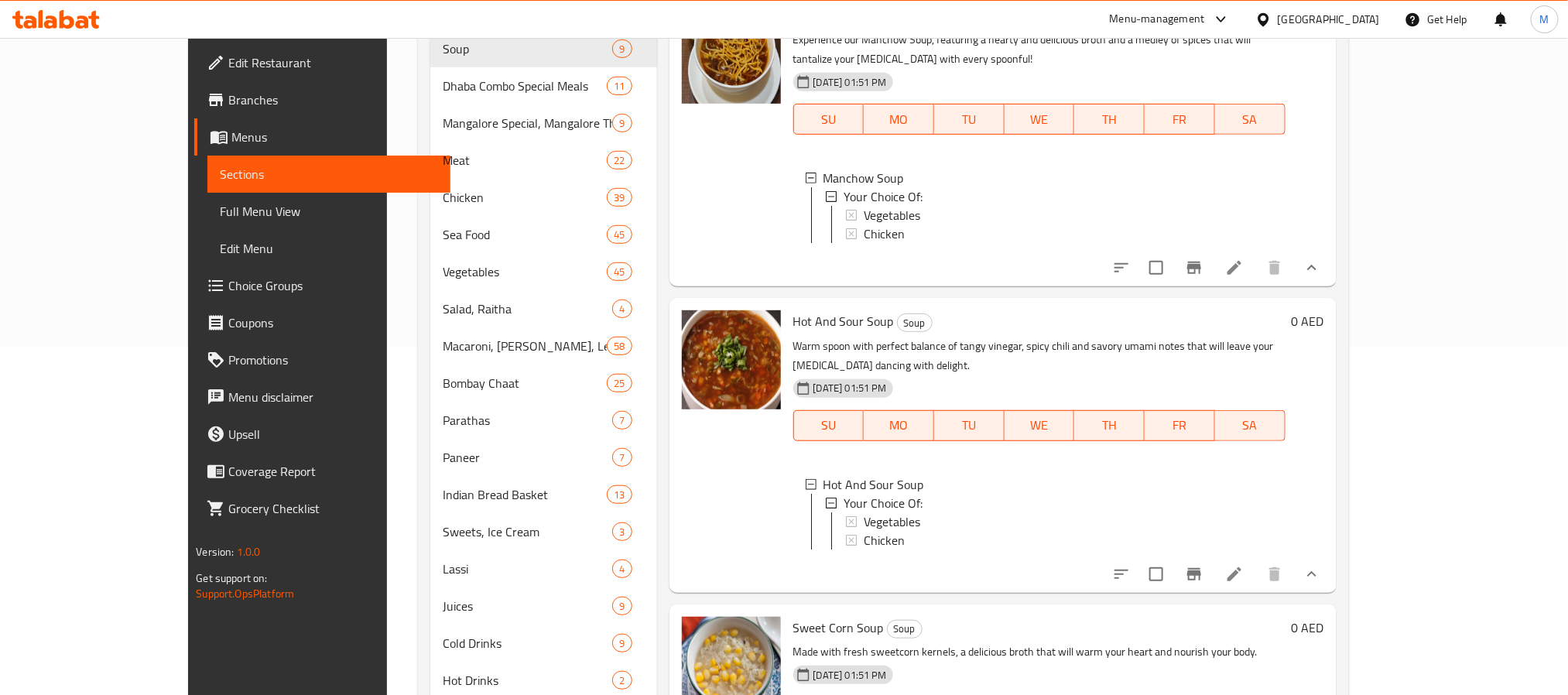
scroll to position [929, 0]
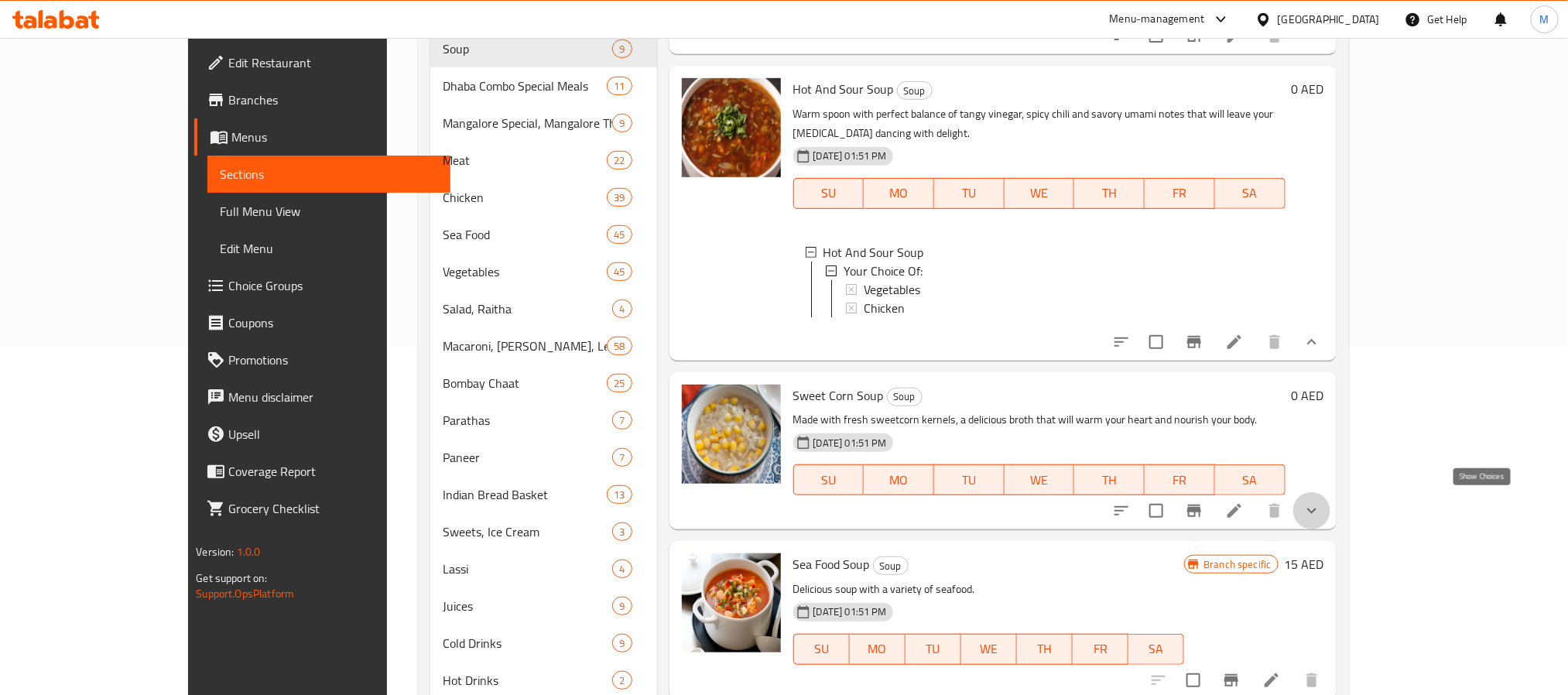
click at [1321, 509] on icon "show more" at bounding box center [1312, 510] width 18 height 18
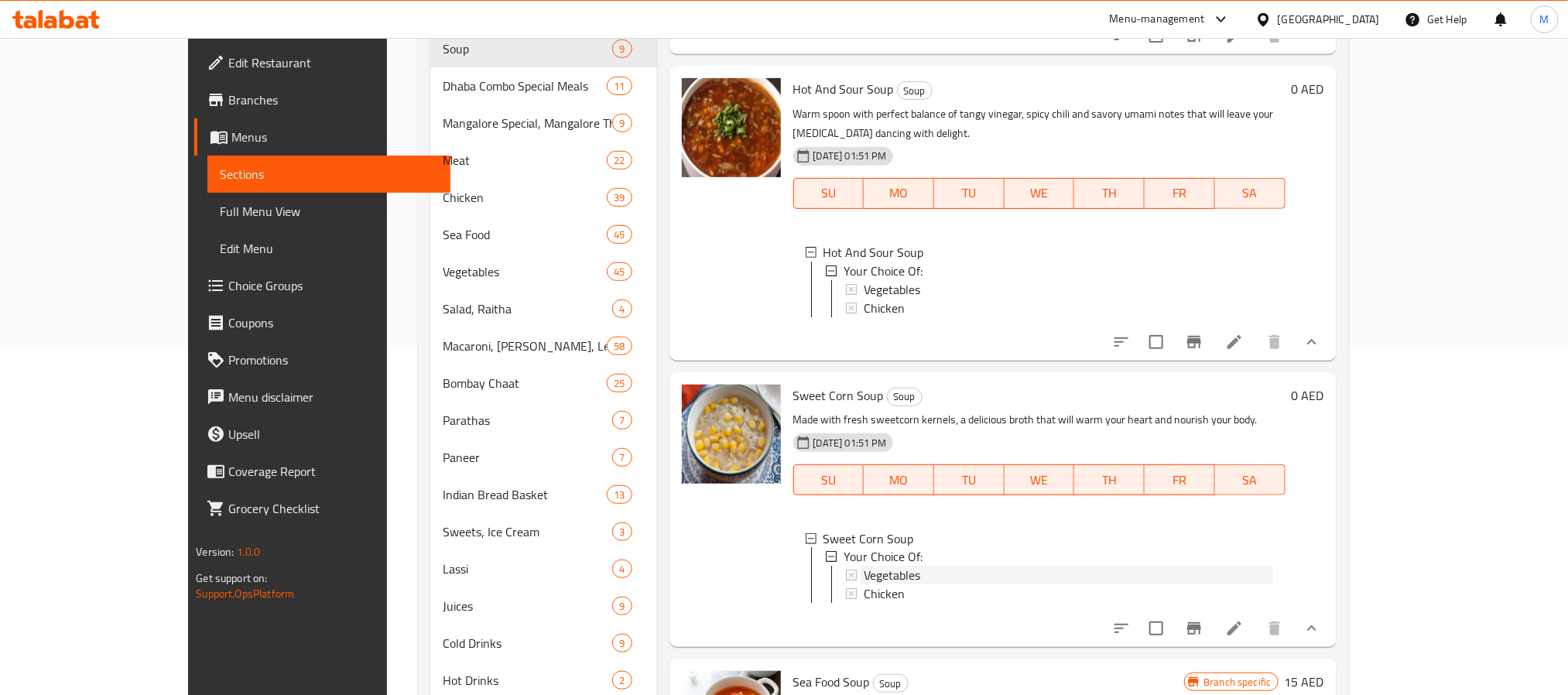
click at [863, 569] on span "Vegetables" at bounding box center [891, 575] width 57 height 18
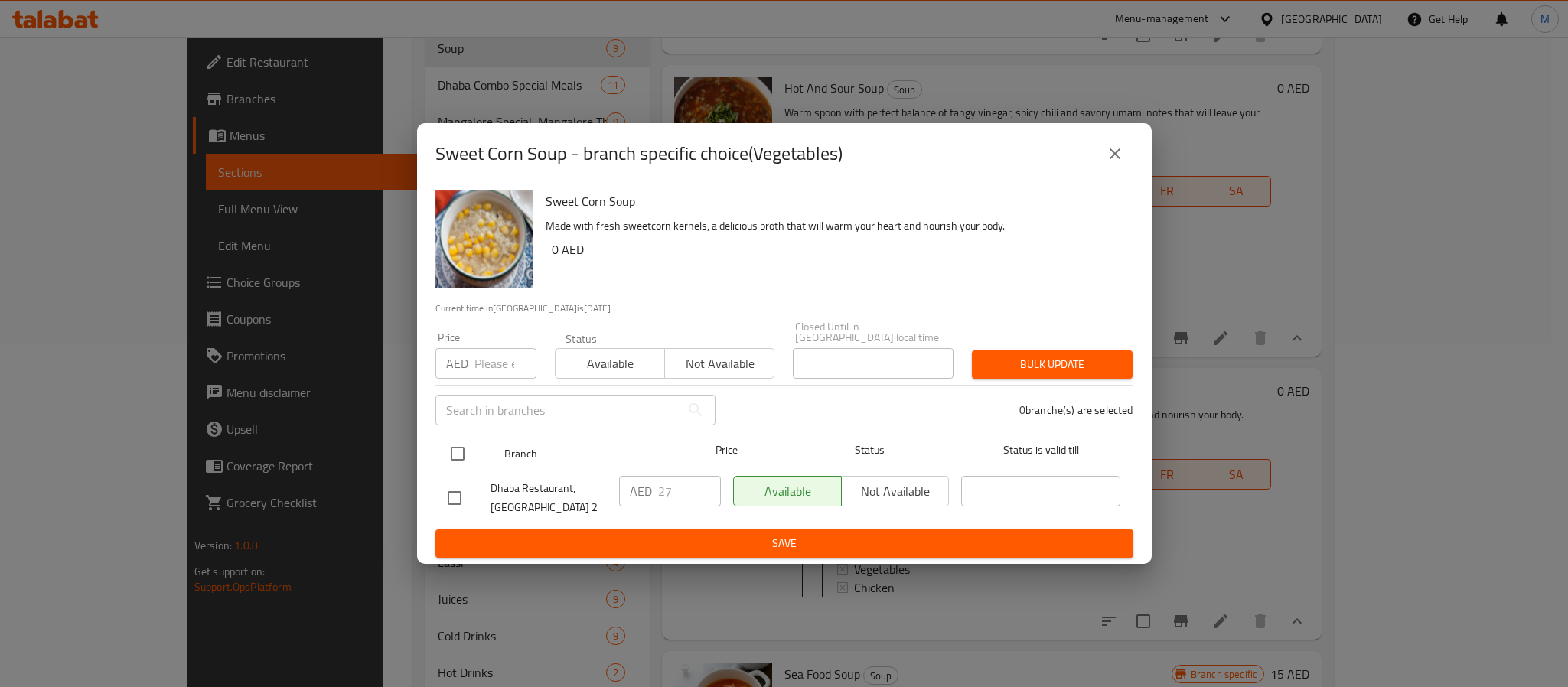
click at [453, 445] on input "checkbox" at bounding box center [457, 453] width 32 height 32
checkbox input "true"
click at [510, 343] on div "Price AED Price" at bounding box center [486, 355] width 101 height 47
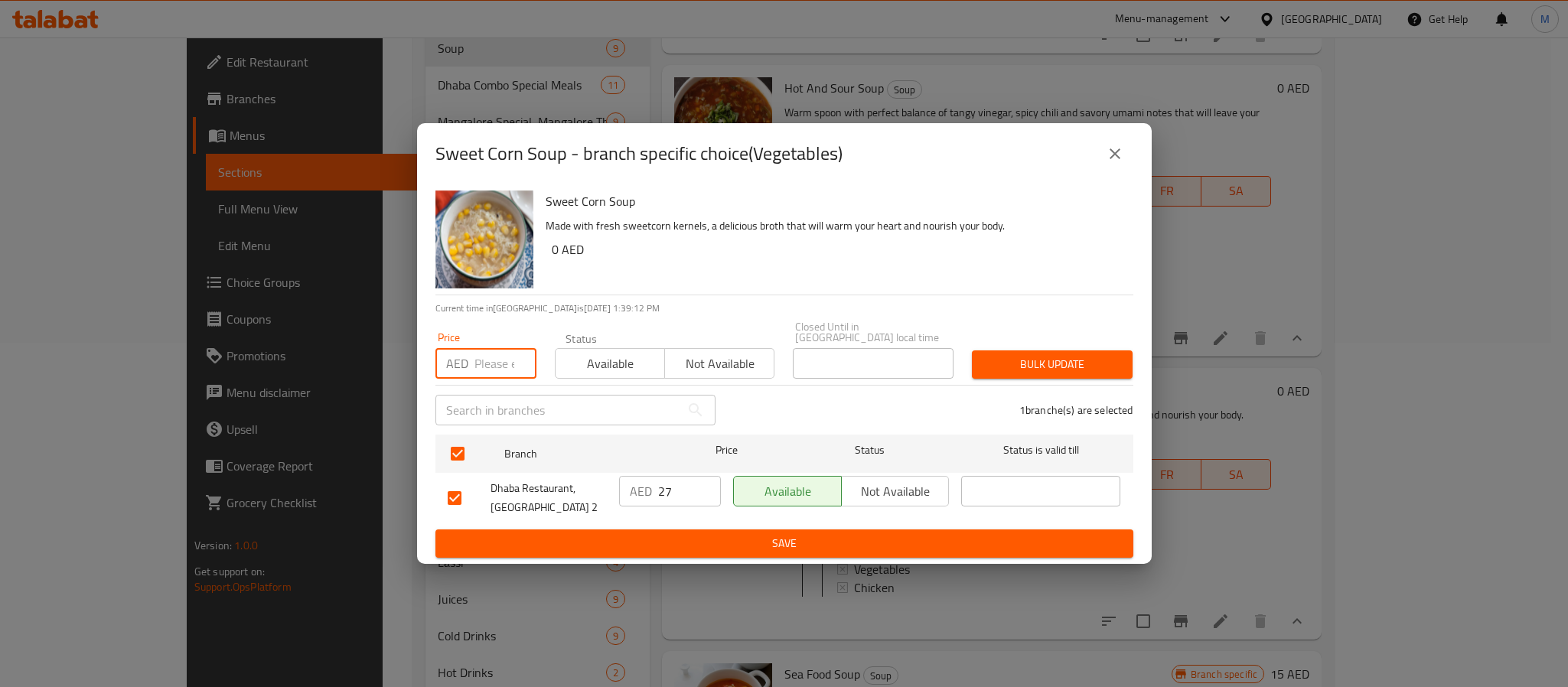
click at [503, 354] on input "number" at bounding box center [506, 363] width 62 height 31
type input "24"
click at [1080, 365] on span "Bulk update" at bounding box center [1052, 365] width 136 height 19
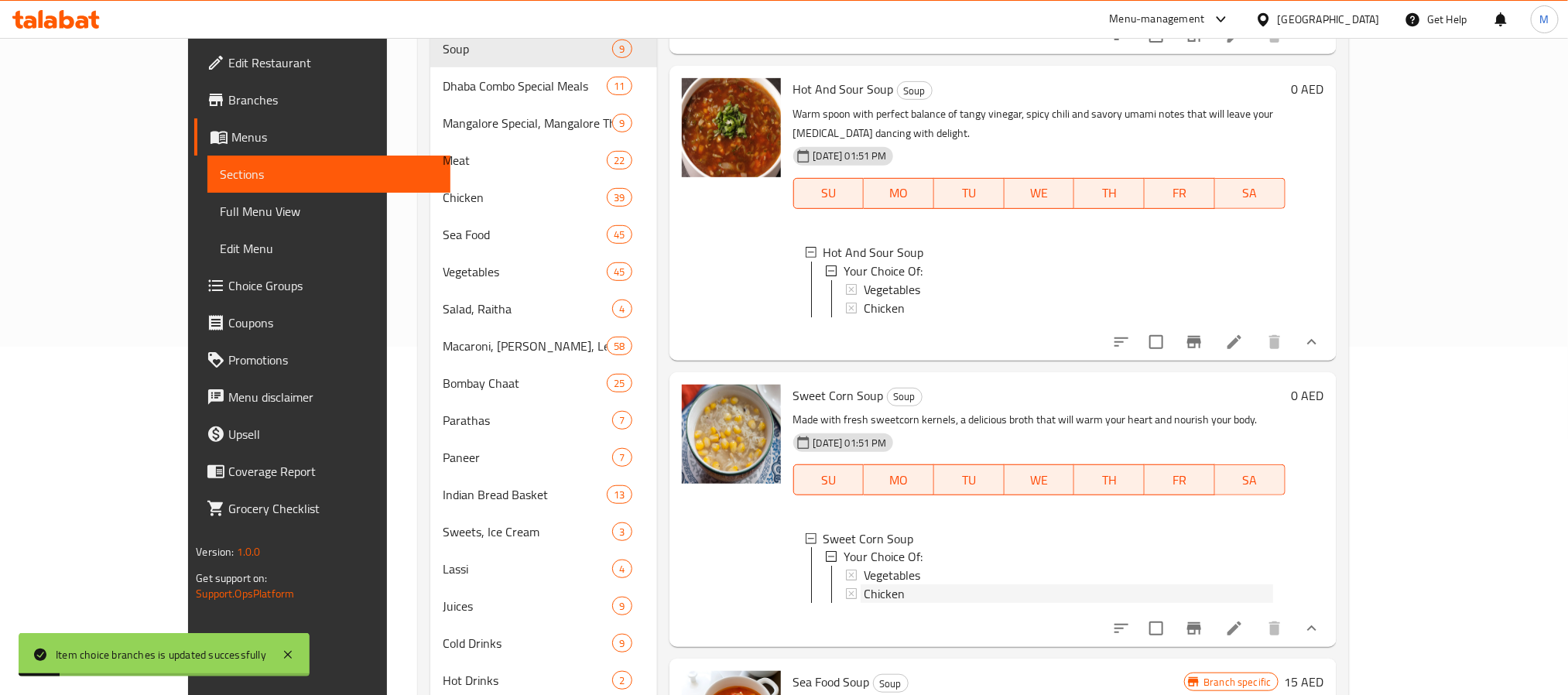
click at [863, 586] on span "Chicken" at bounding box center [883, 594] width 41 height 18
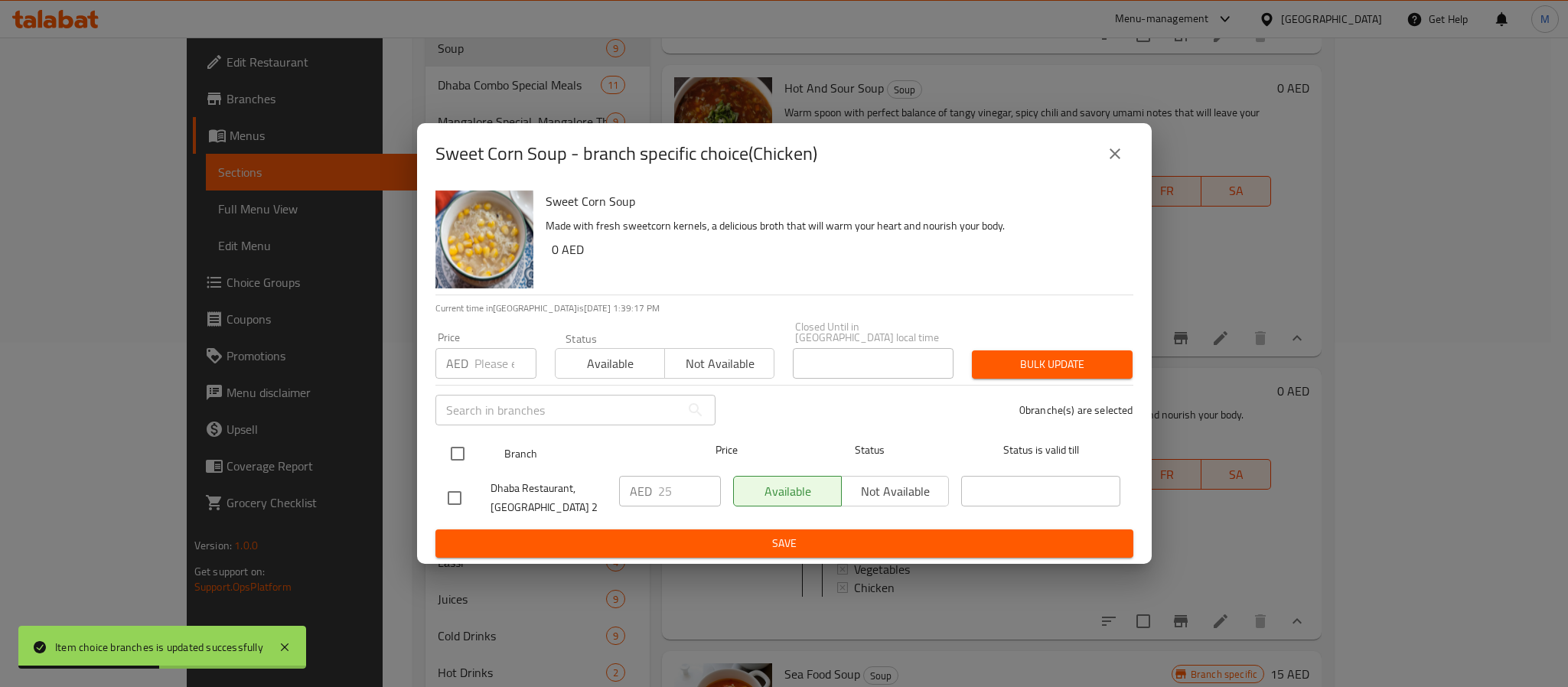
click at [446, 453] on input "checkbox" at bounding box center [457, 453] width 32 height 32
checkbox input "true"
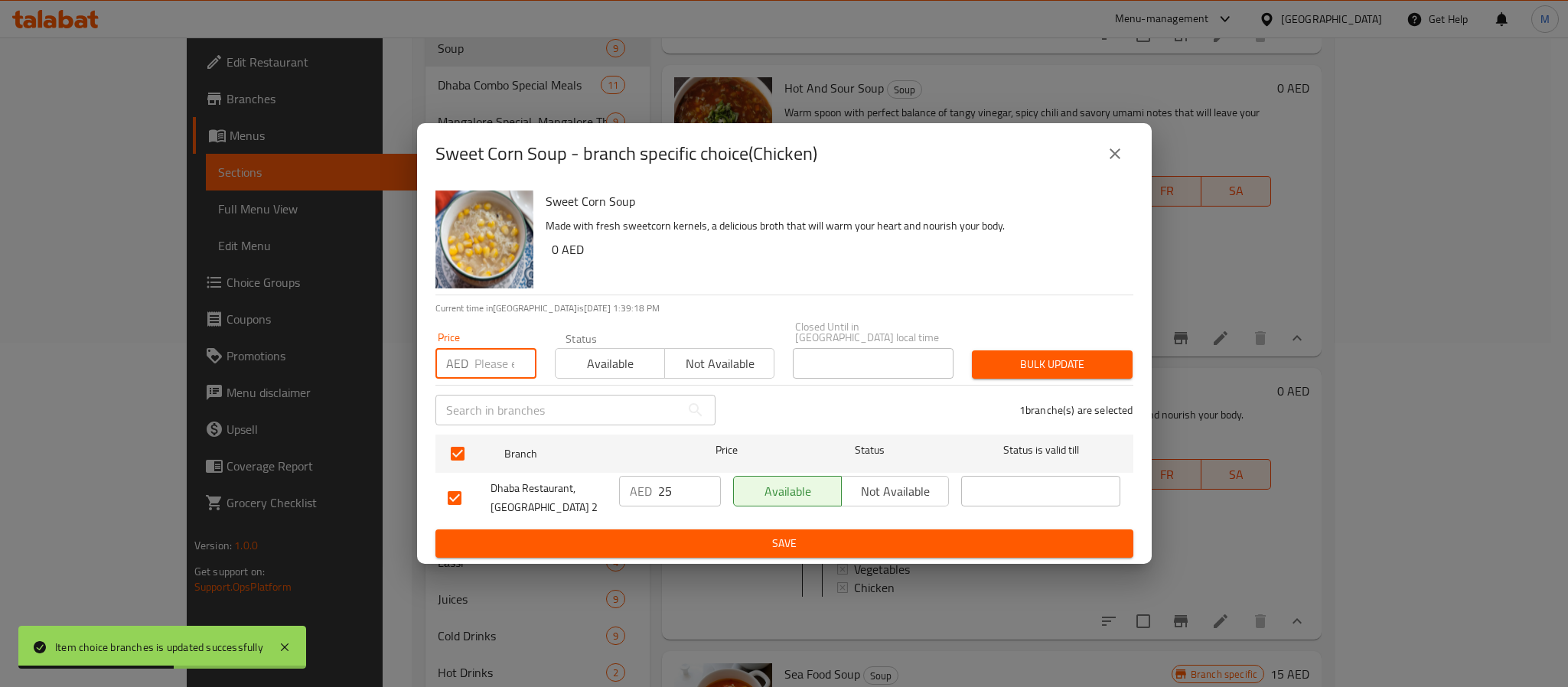
click at [489, 359] on input "number" at bounding box center [506, 363] width 62 height 31
type input "26"
click at [1066, 352] on button "Bulk update" at bounding box center [1052, 365] width 160 height 28
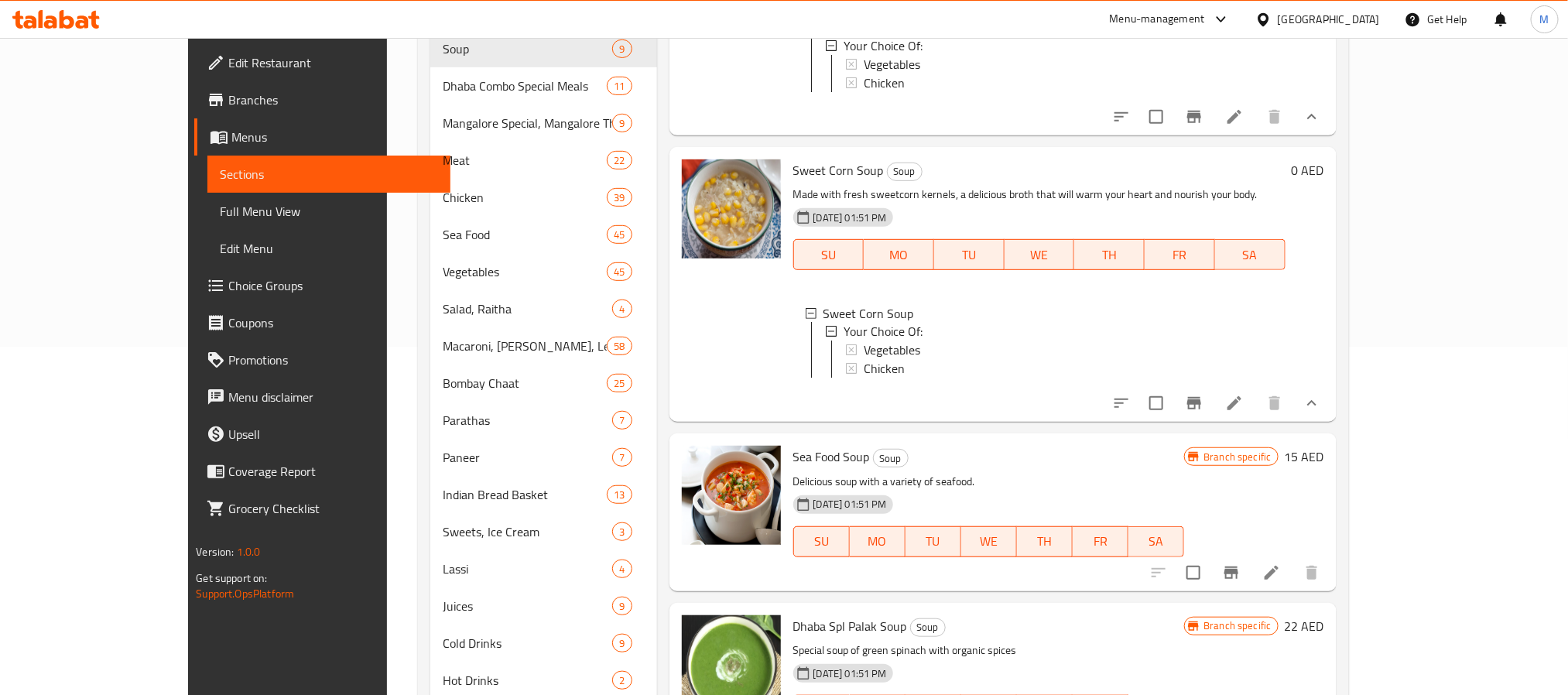
scroll to position [1221, 0]
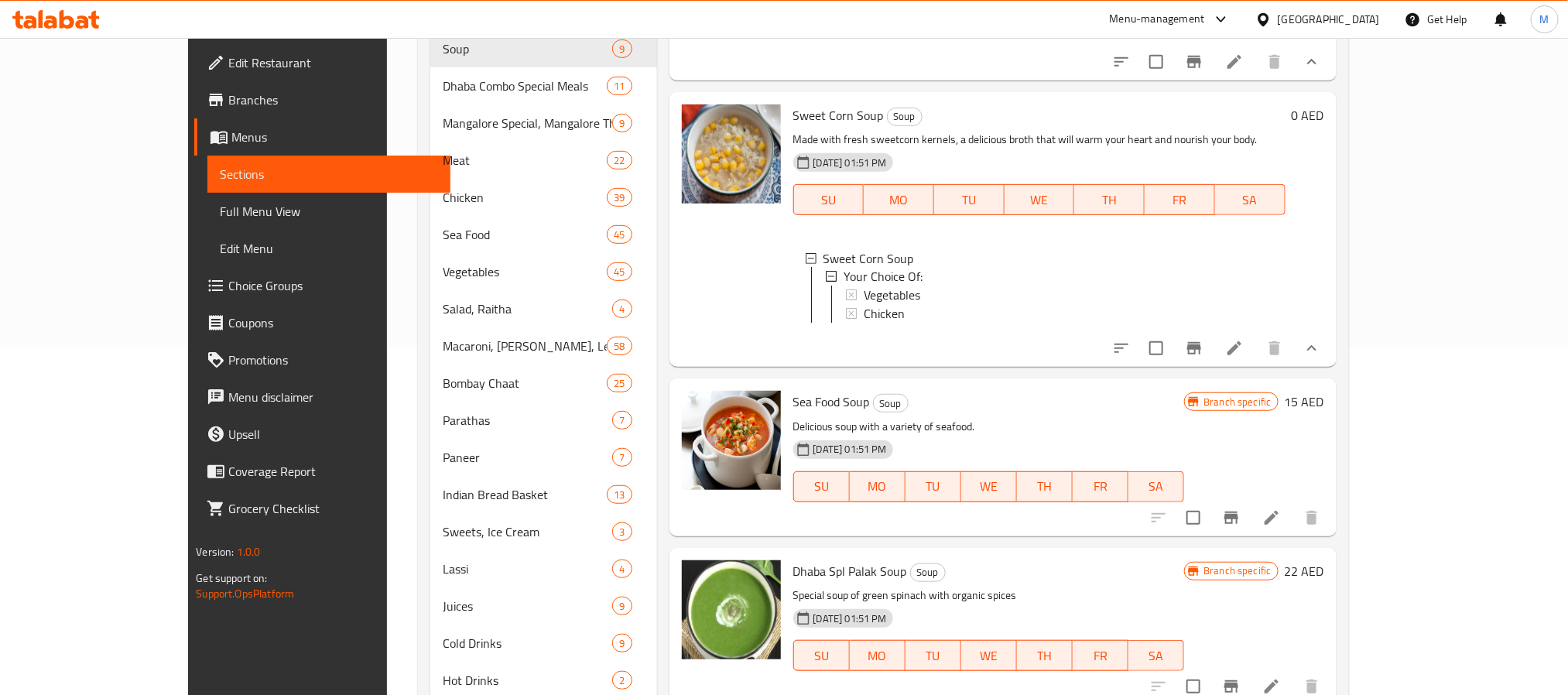
click at [887, 305] on div "Chicken" at bounding box center [1068, 314] width 410 height 18
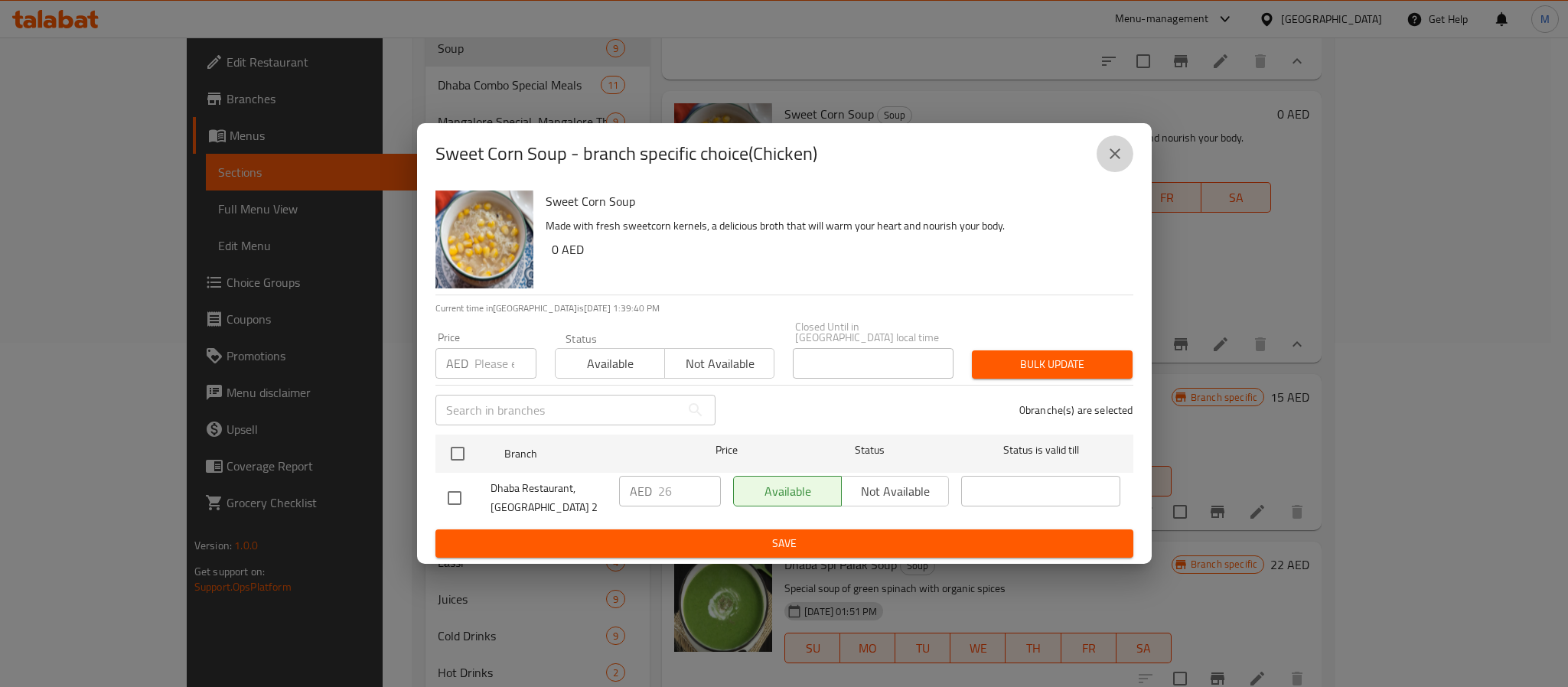
click at [1109, 138] on button "close" at bounding box center [1115, 154] width 37 height 37
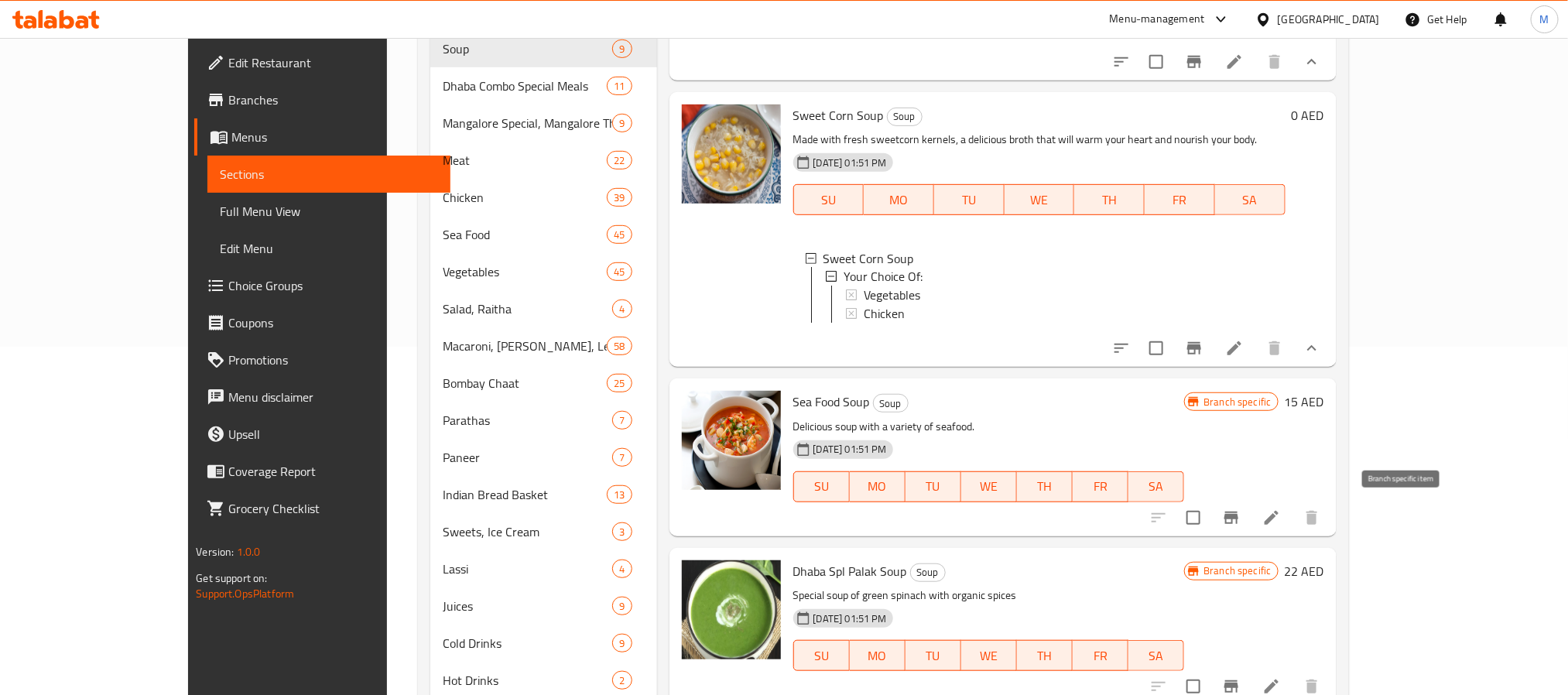
click at [1250, 502] on button "Branch-specific-item" at bounding box center [1231, 518] width 38 height 38
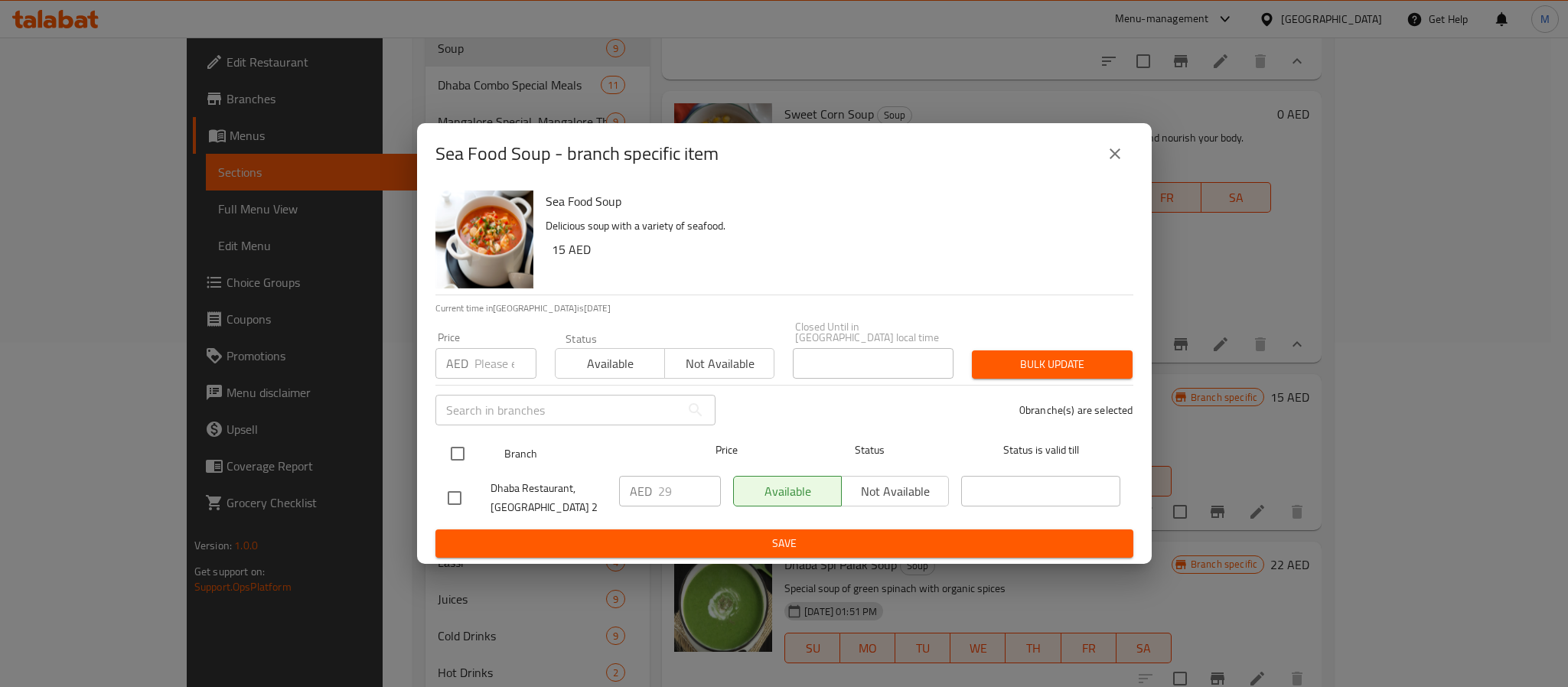
click at [442, 461] on input "checkbox" at bounding box center [457, 453] width 32 height 32
checkbox input "true"
click at [482, 368] on input "number" at bounding box center [506, 363] width 62 height 31
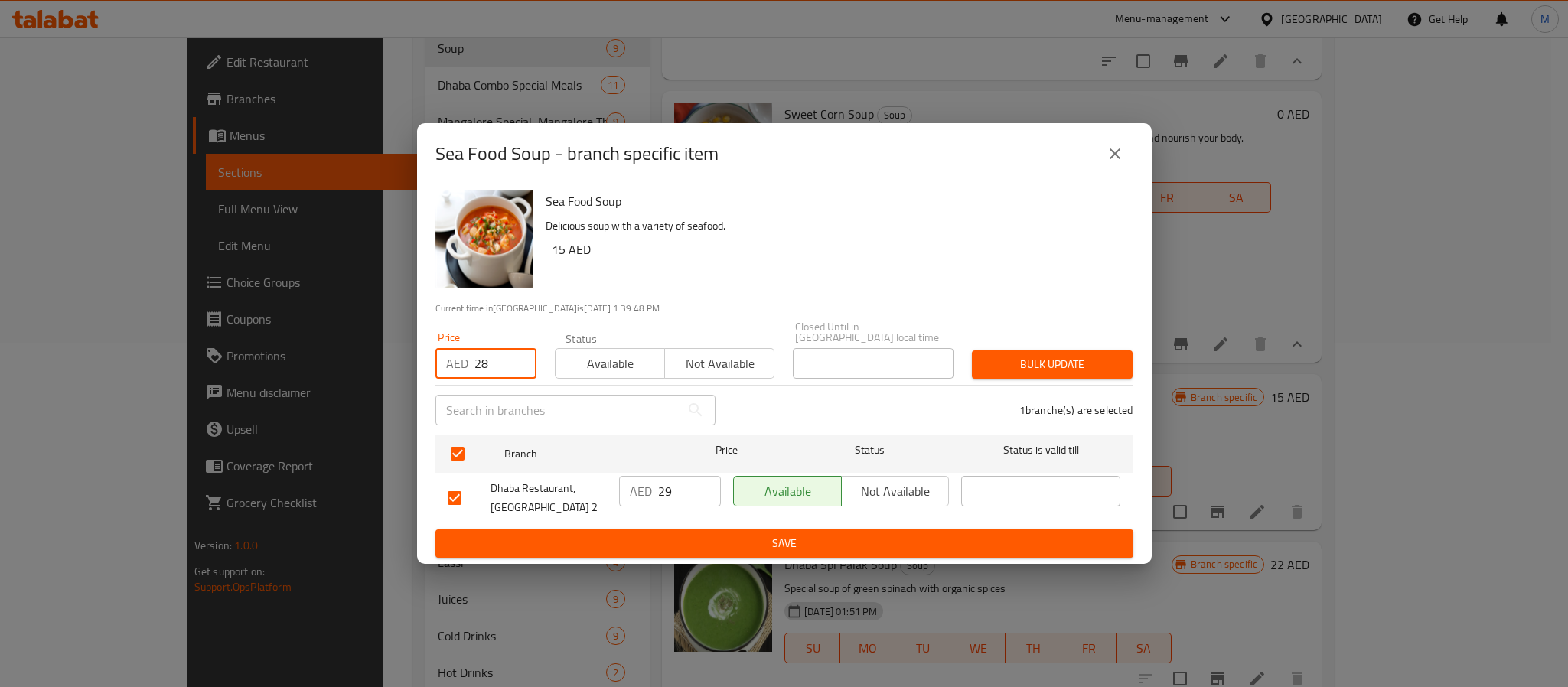
type input "28"
click at [1066, 362] on span "Bulk update" at bounding box center [1052, 365] width 136 height 19
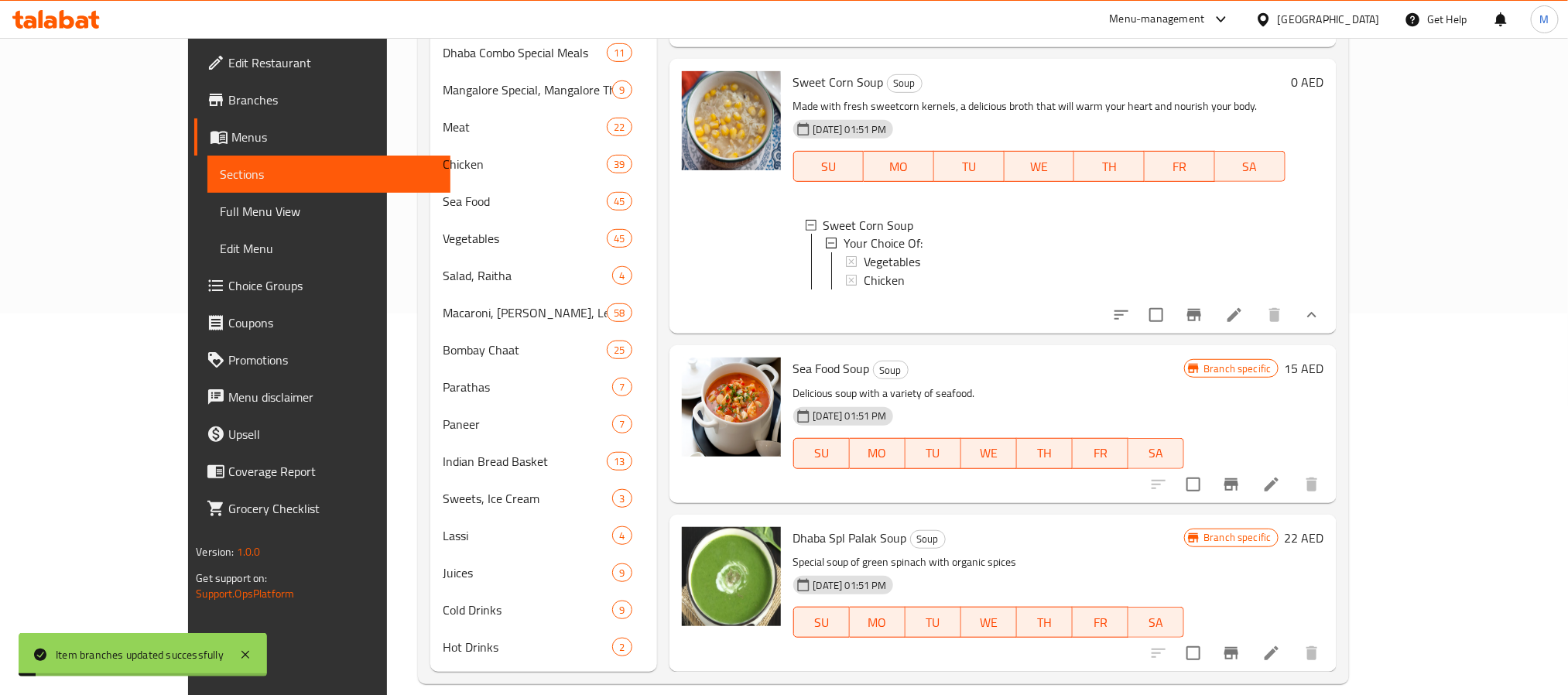
scroll to position [400, 0]
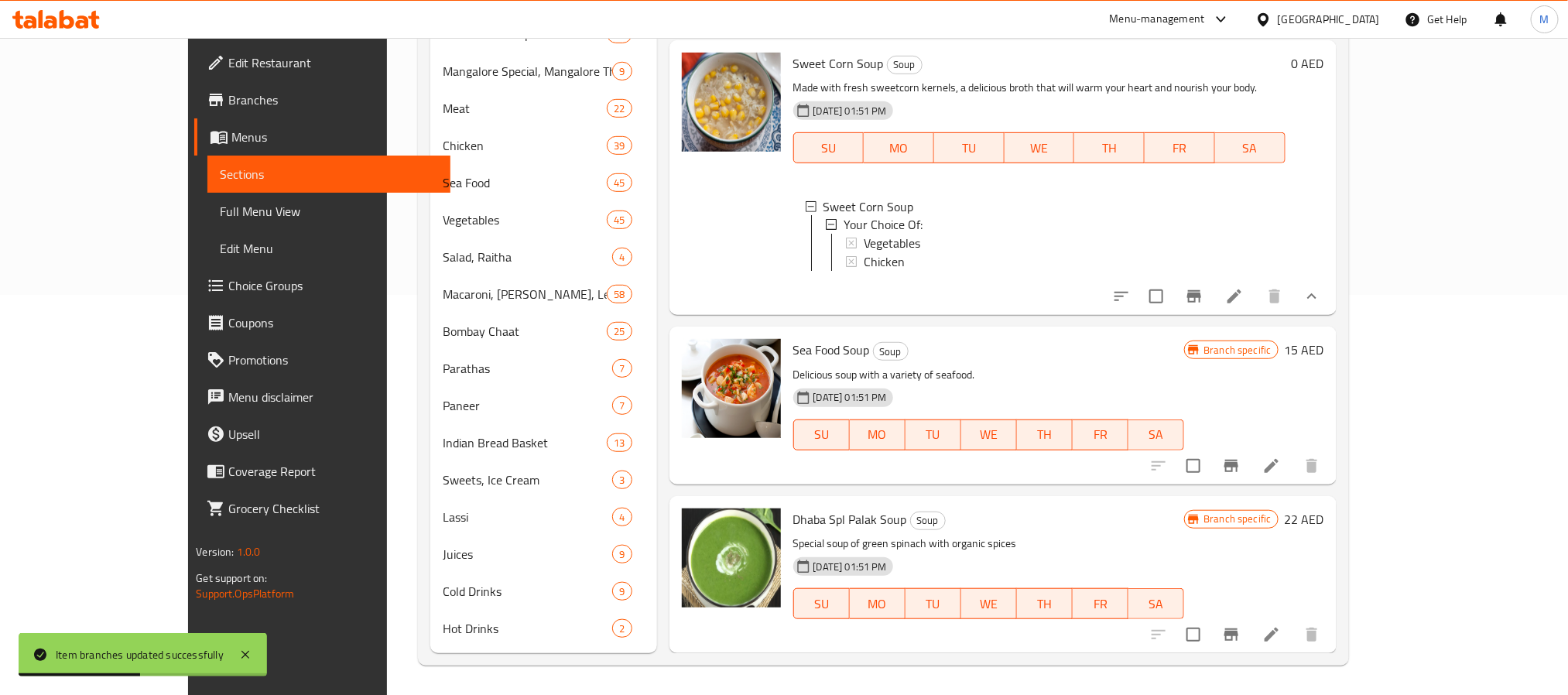
click at [1250, 646] on button "Branch-specific-item" at bounding box center [1231, 634] width 38 height 38
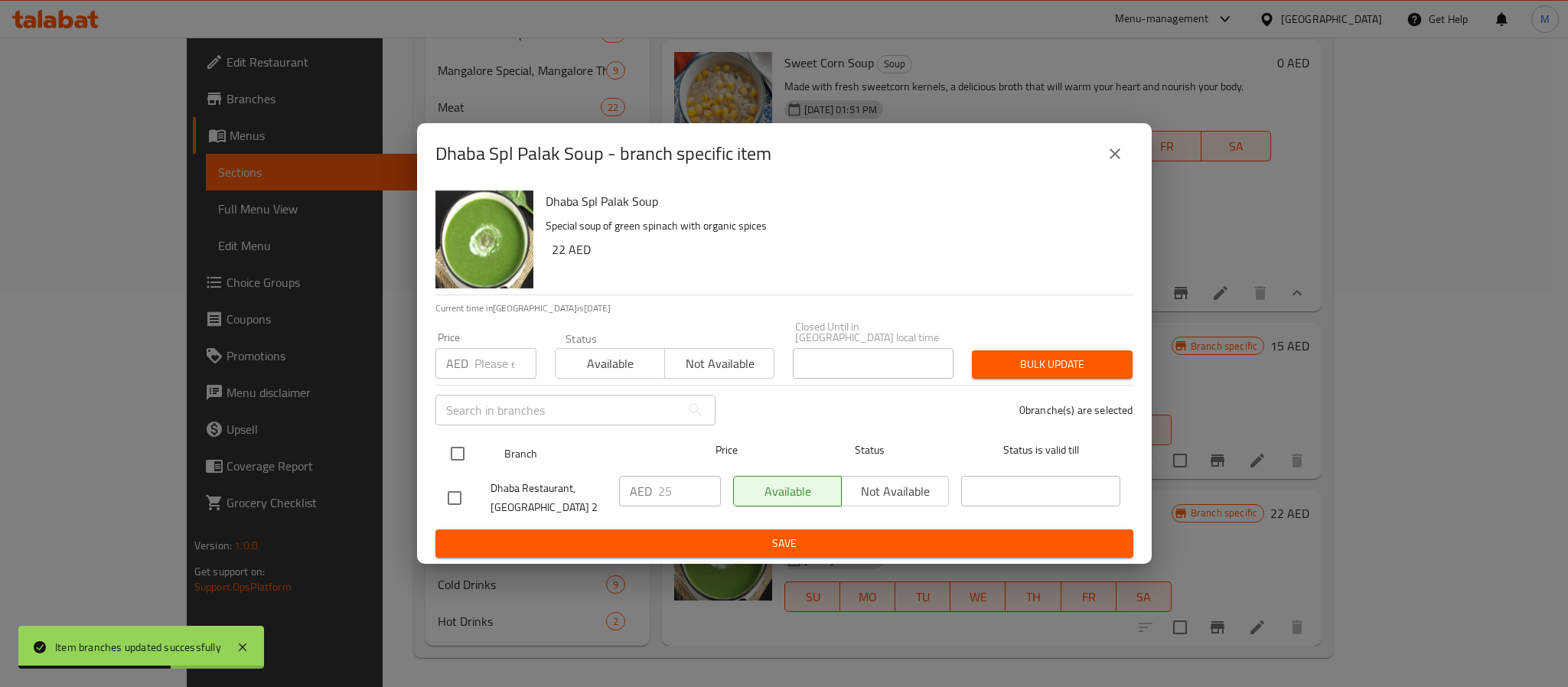
click at [455, 456] on input "checkbox" at bounding box center [457, 453] width 32 height 32
checkbox input "true"
click at [489, 359] on input "number" at bounding box center [506, 363] width 62 height 31
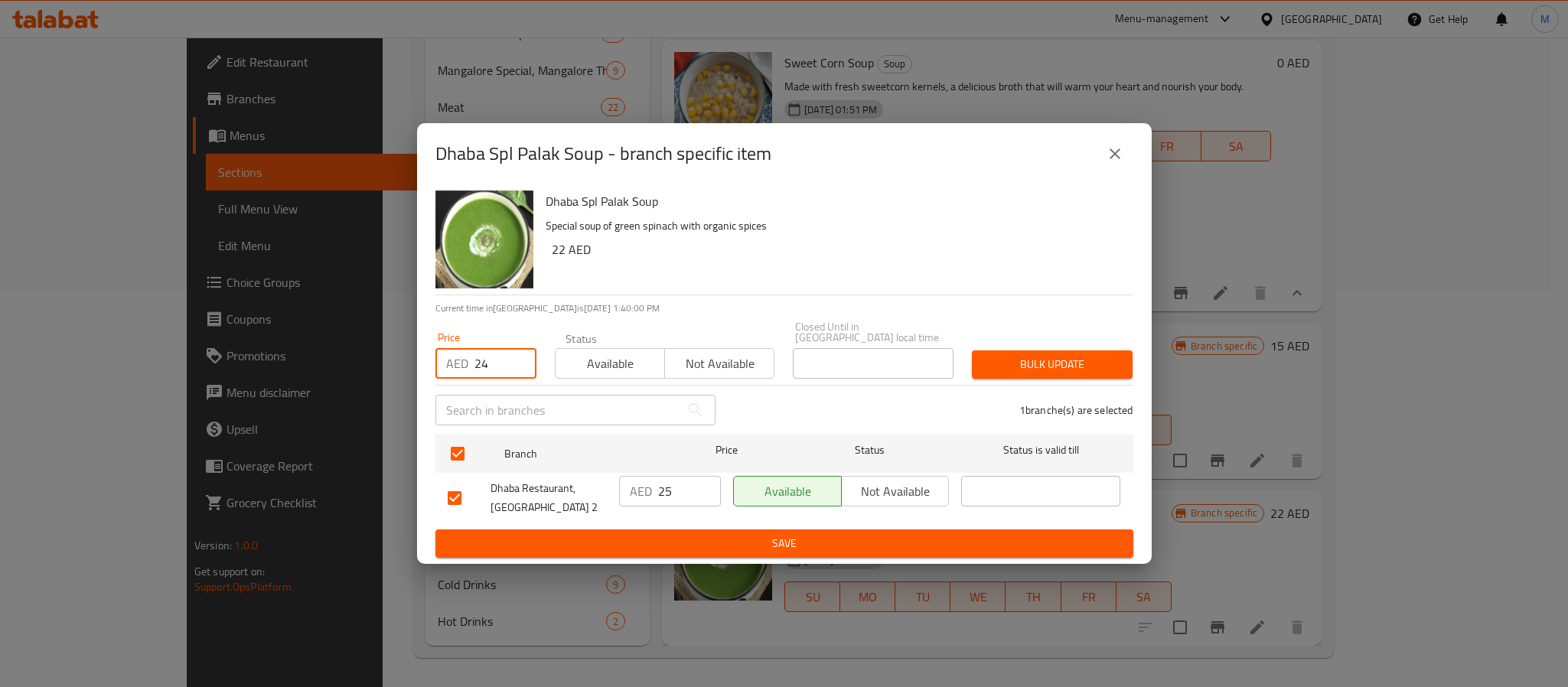
type input "24"
click at [1123, 159] on button "close" at bounding box center [1115, 154] width 37 height 37
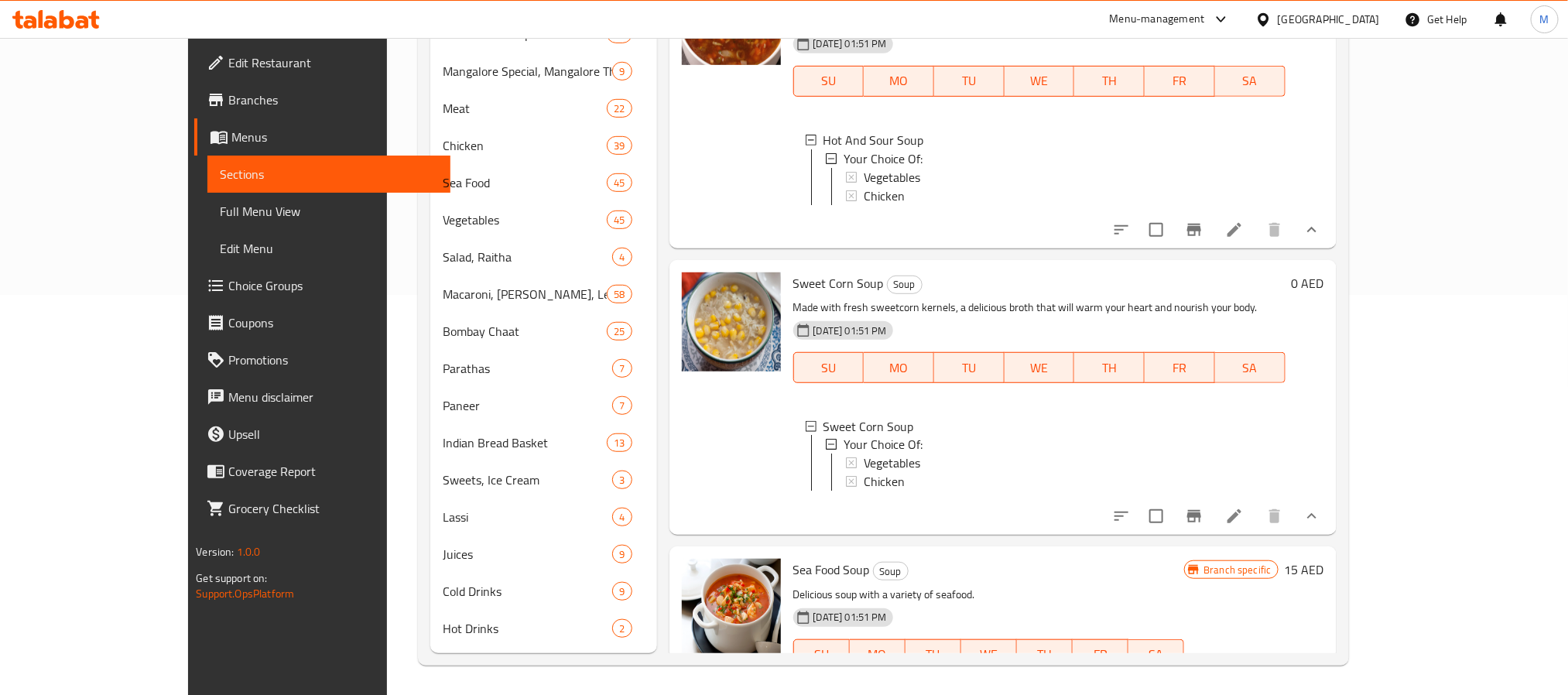
scroll to position [1221, 0]
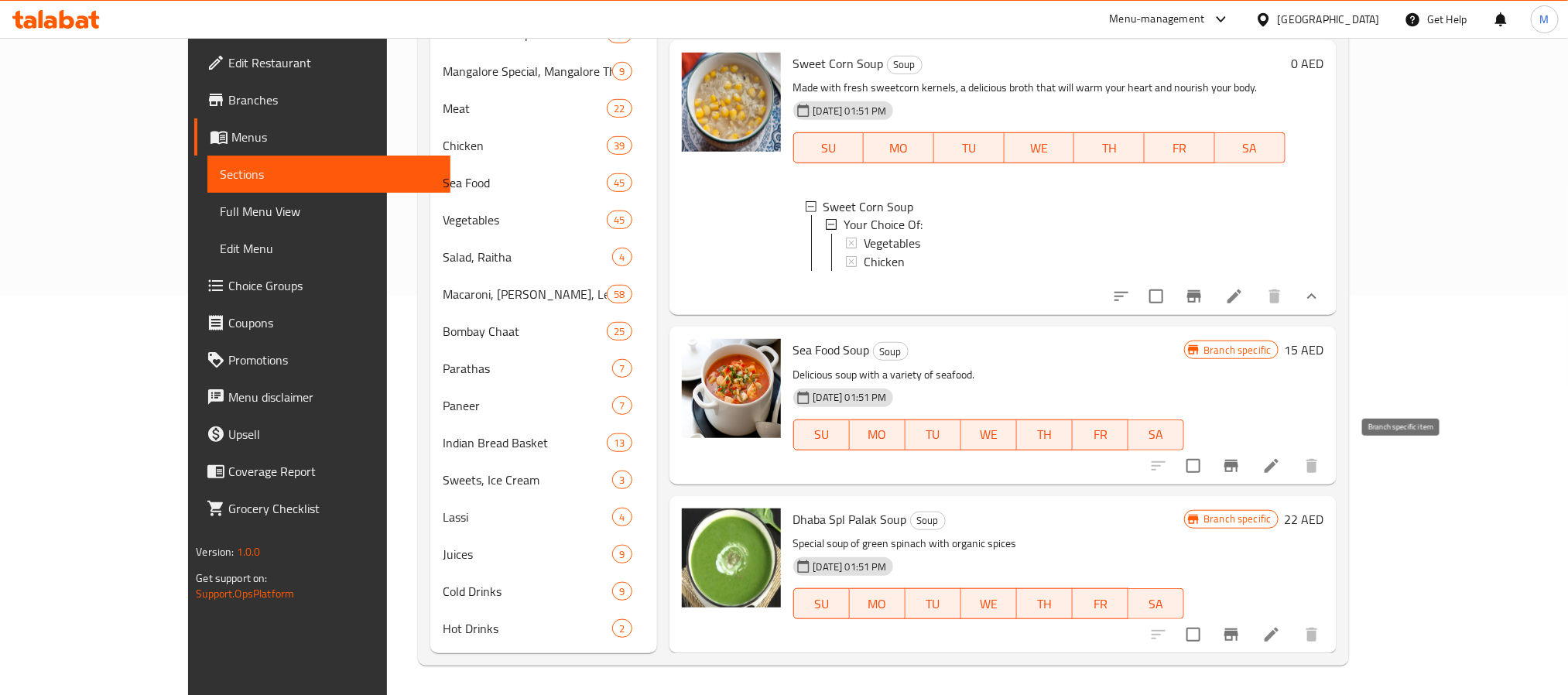
click at [1238, 462] on icon "Branch-specific-item" at bounding box center [1231, 467] width 14 height 13
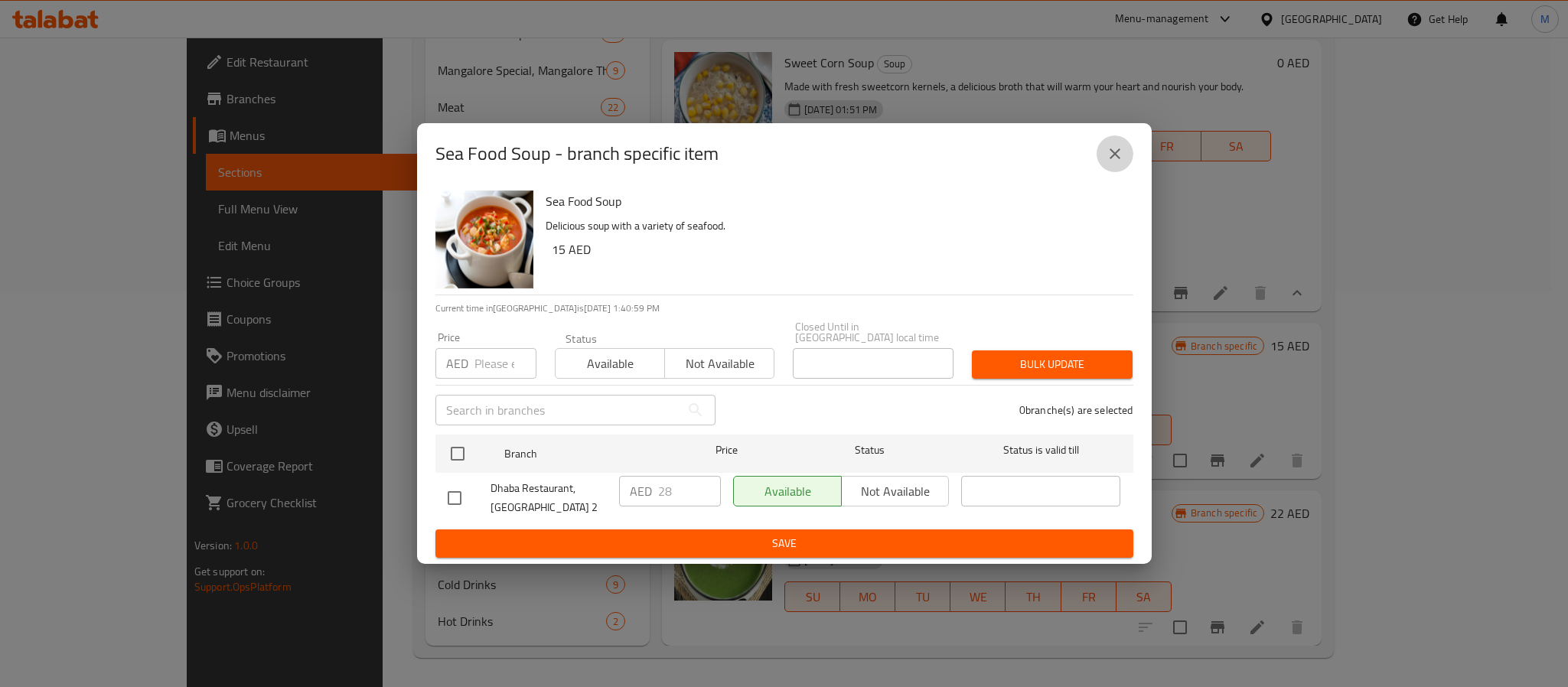
click at [1111, 154] on icon "close" at bounding box center [1115, 153] width 18 height 18
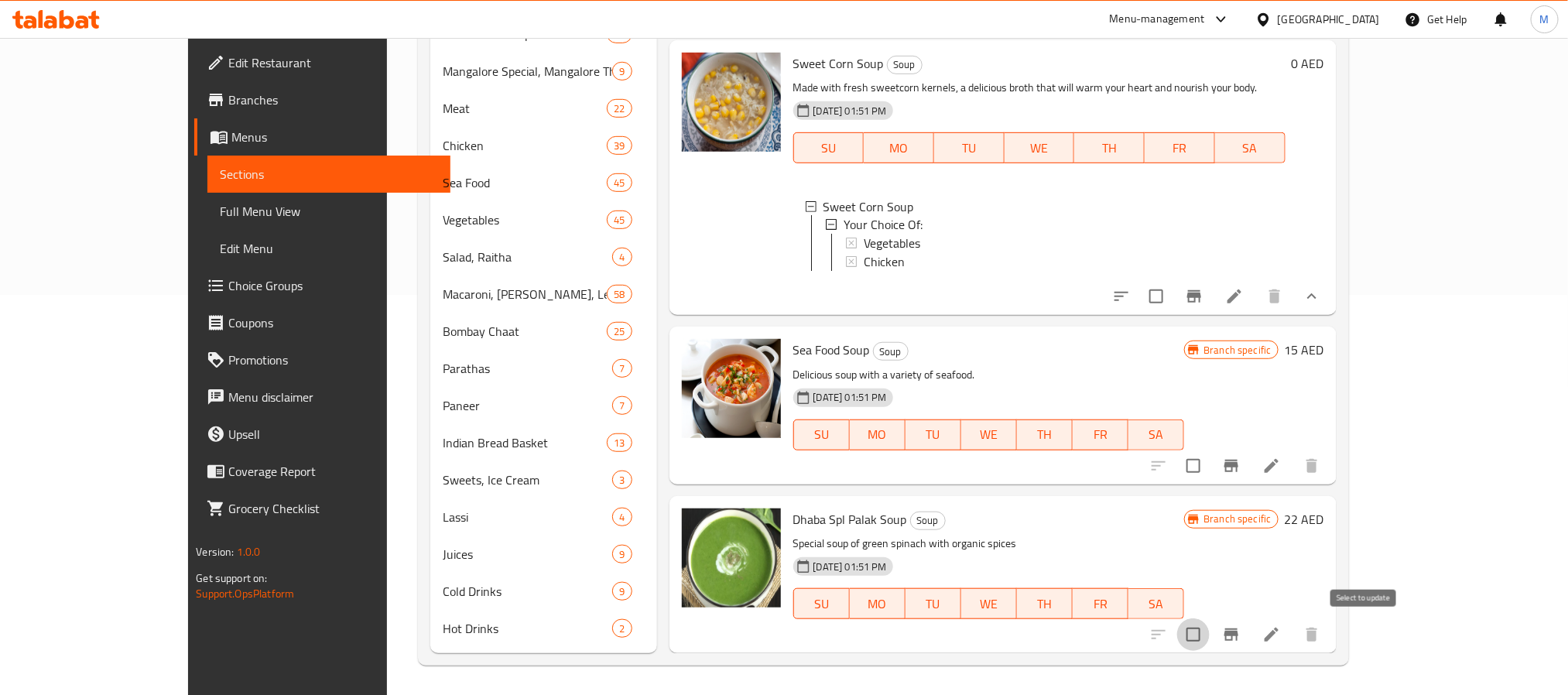
click at [1209, 628] on input "checkbox" at bounding box center [1193, 634] width 33 height 33
click at [793, 518] on span "Dhaba Spl Palak Soup" at bounding box center [850, 519] width 113 height 23
drag, startPoint x: 756, startPoint y: 518, endPoint x: 843, endPoint y: 527, distance: 87.5
click at [843, 527] on span "Dhaba Spl Palak Soup" at bounding box center [850, 519] width 113 height 23
copy span "Dhaba Spl Palak Soup"
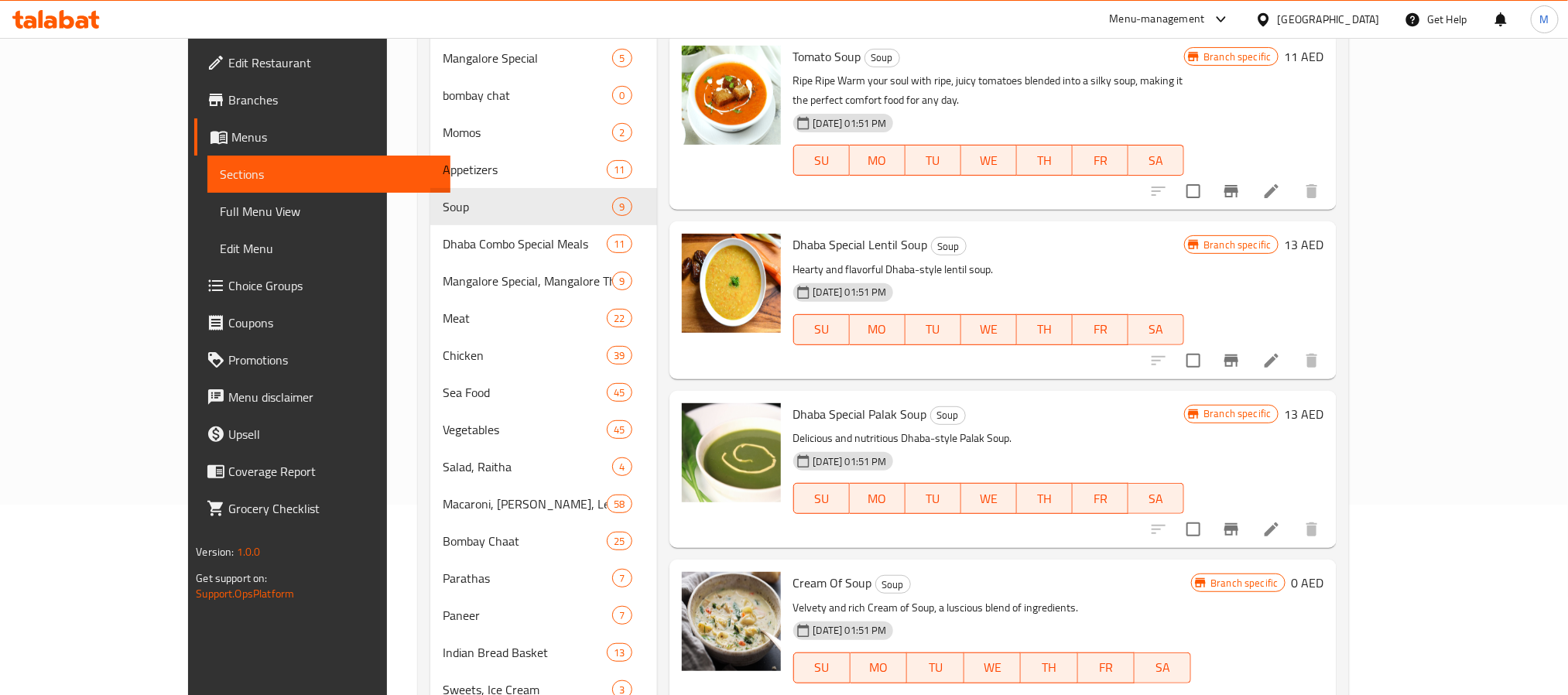
scroll to position [0, 0]
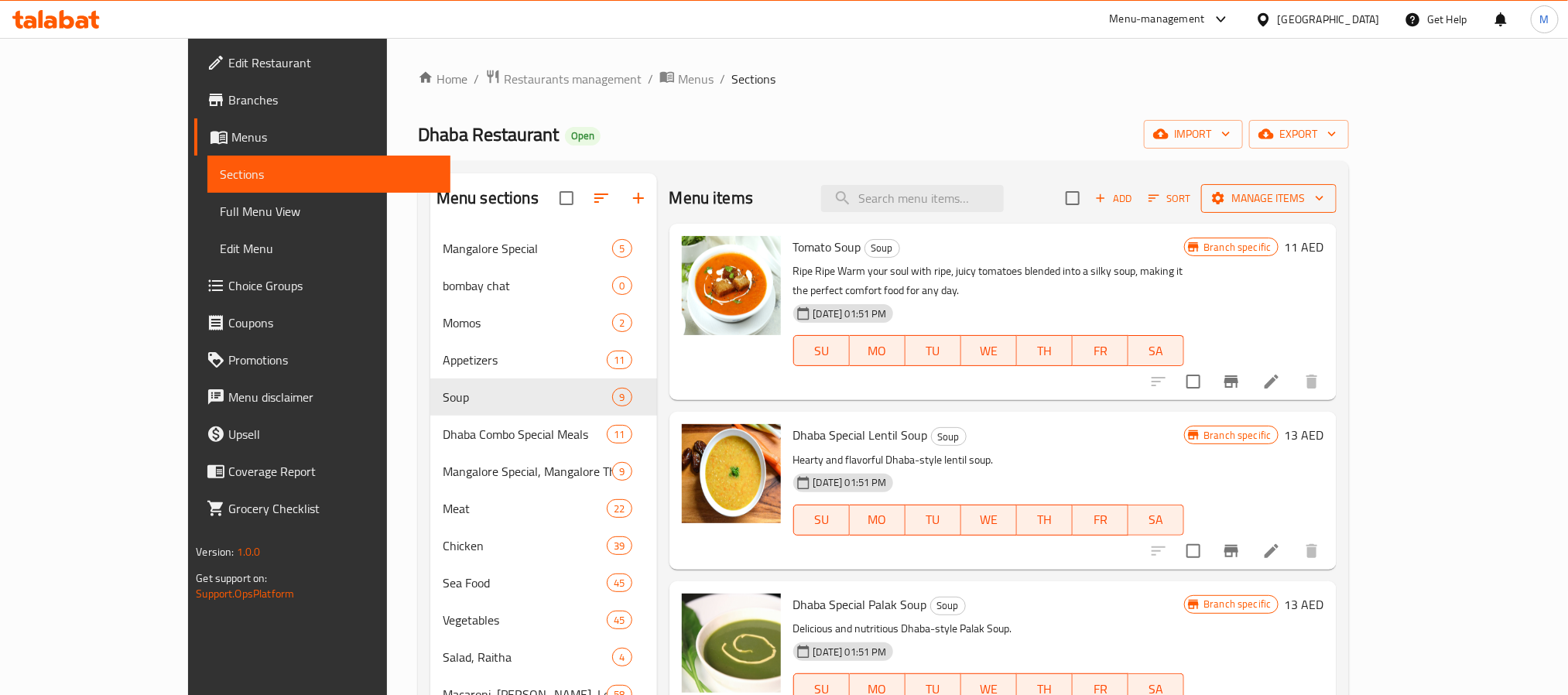
click at [1324, 190] on span "Manage items" at bounding box center [1268, 198] width 111 height 19
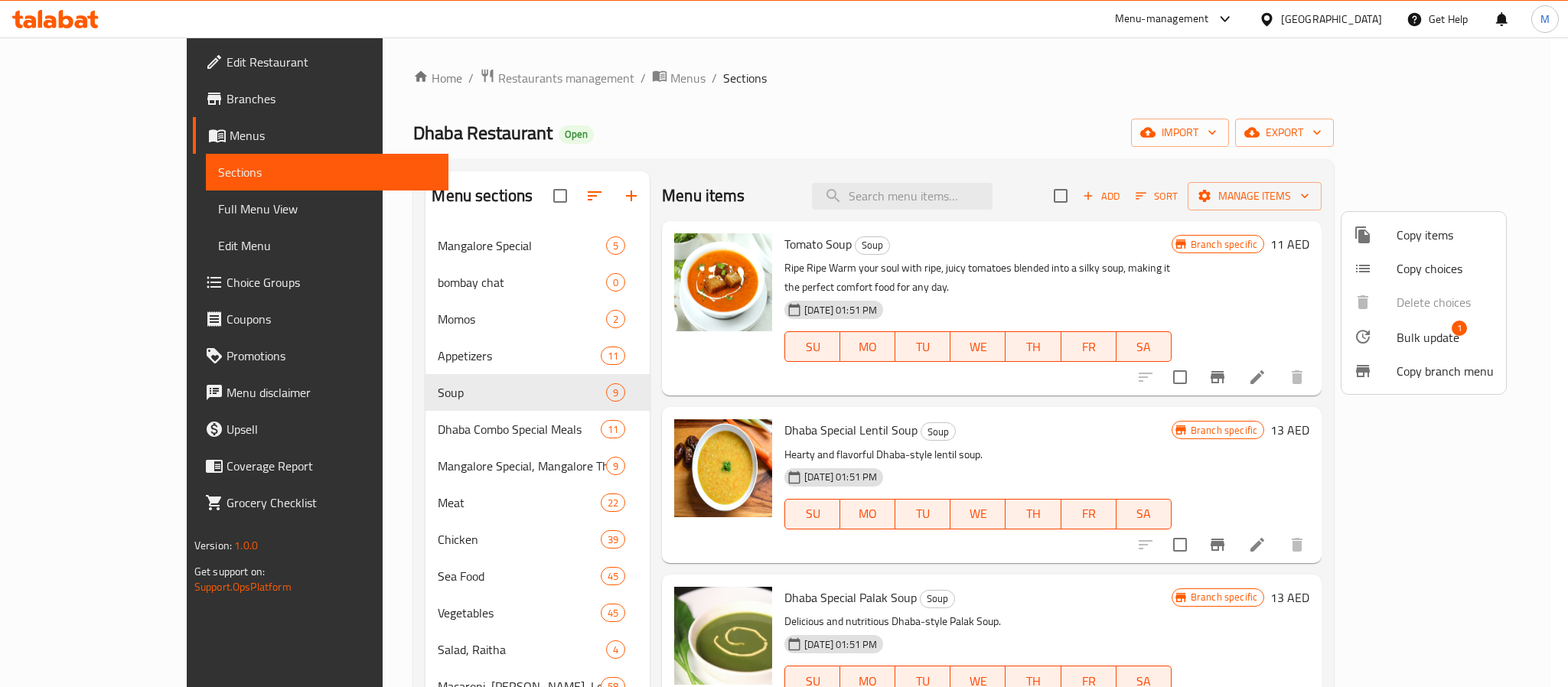
click at [1464, 321] on li "Bulk update 1" at bounding box center [1424, 336] width 164 height 36
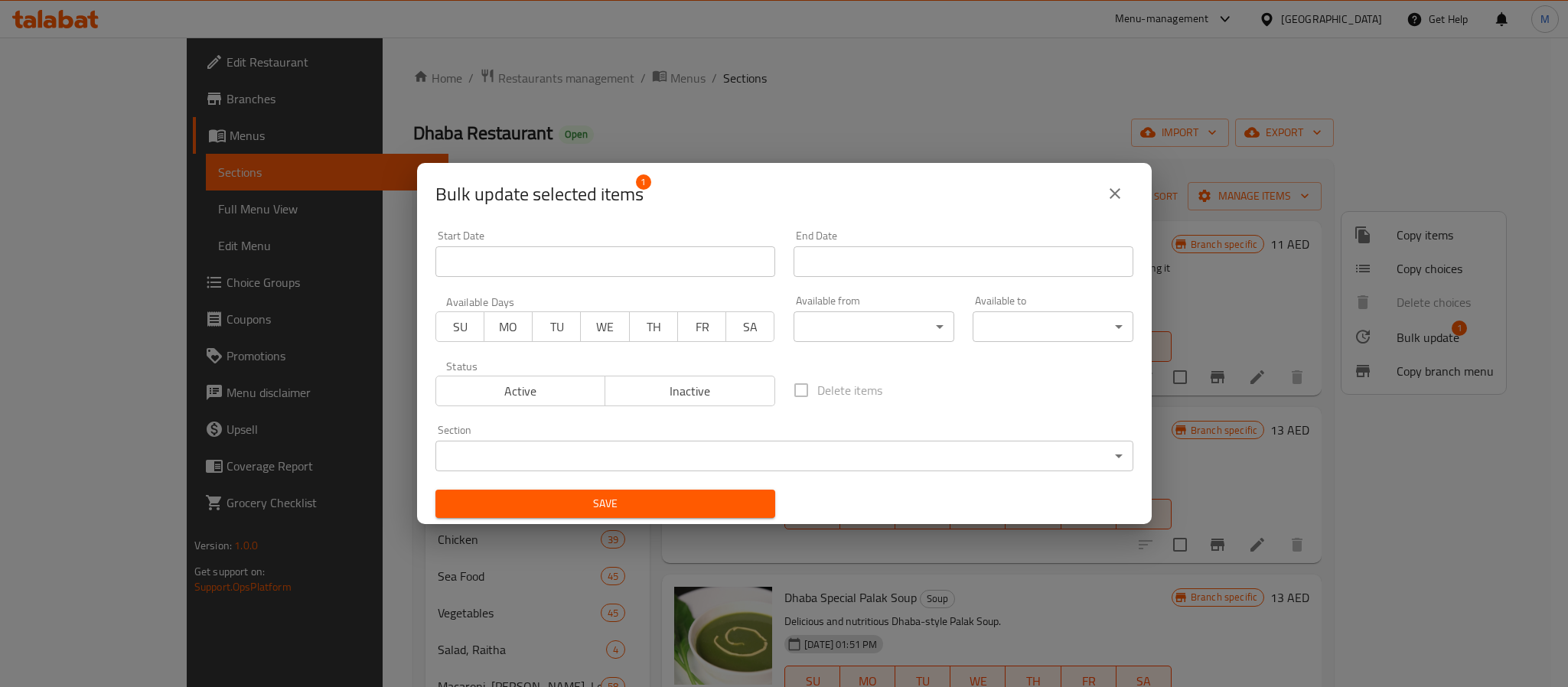
click at [712, 386] on span "Inactive" at bounding box center [690, 392] width 158 height 22
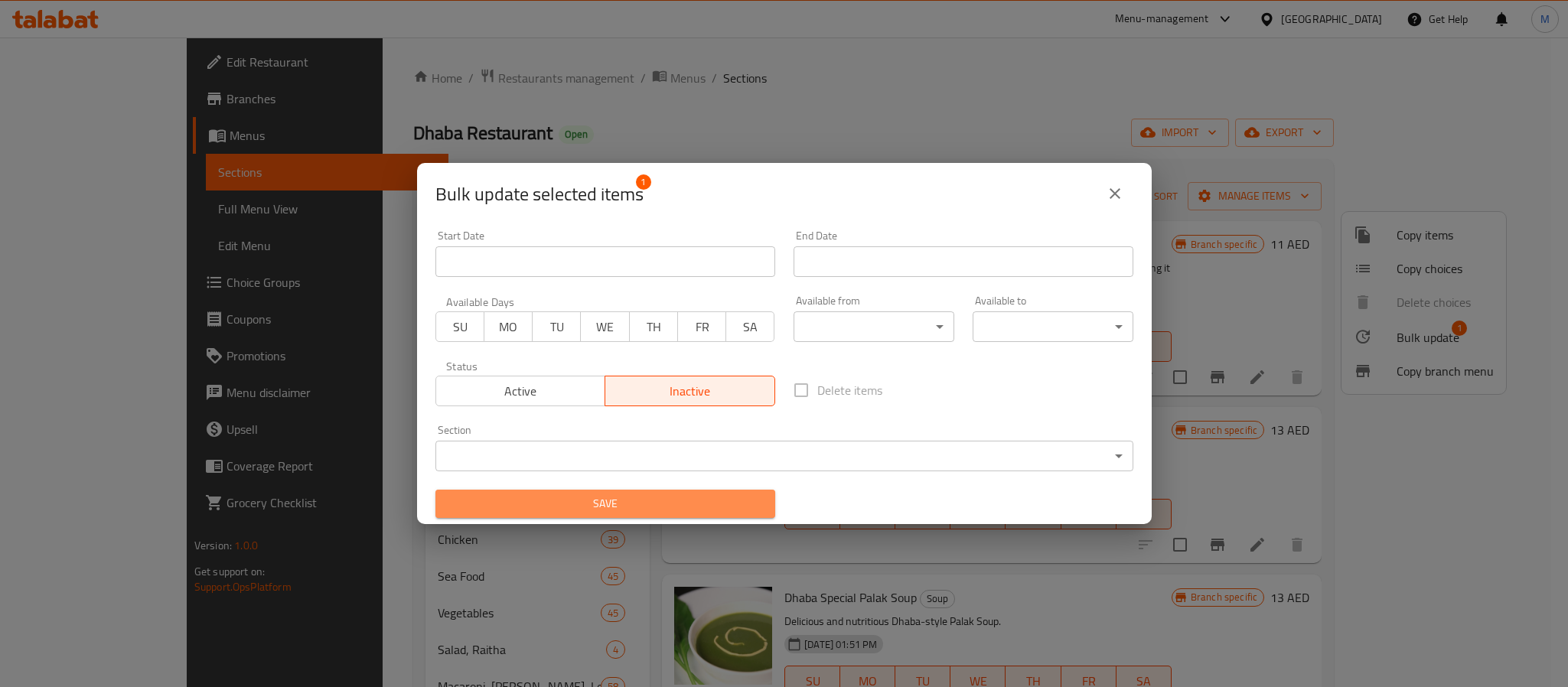
click at [692, 510] on span "Save" at bounding box center [605, 504] width 315 height 19
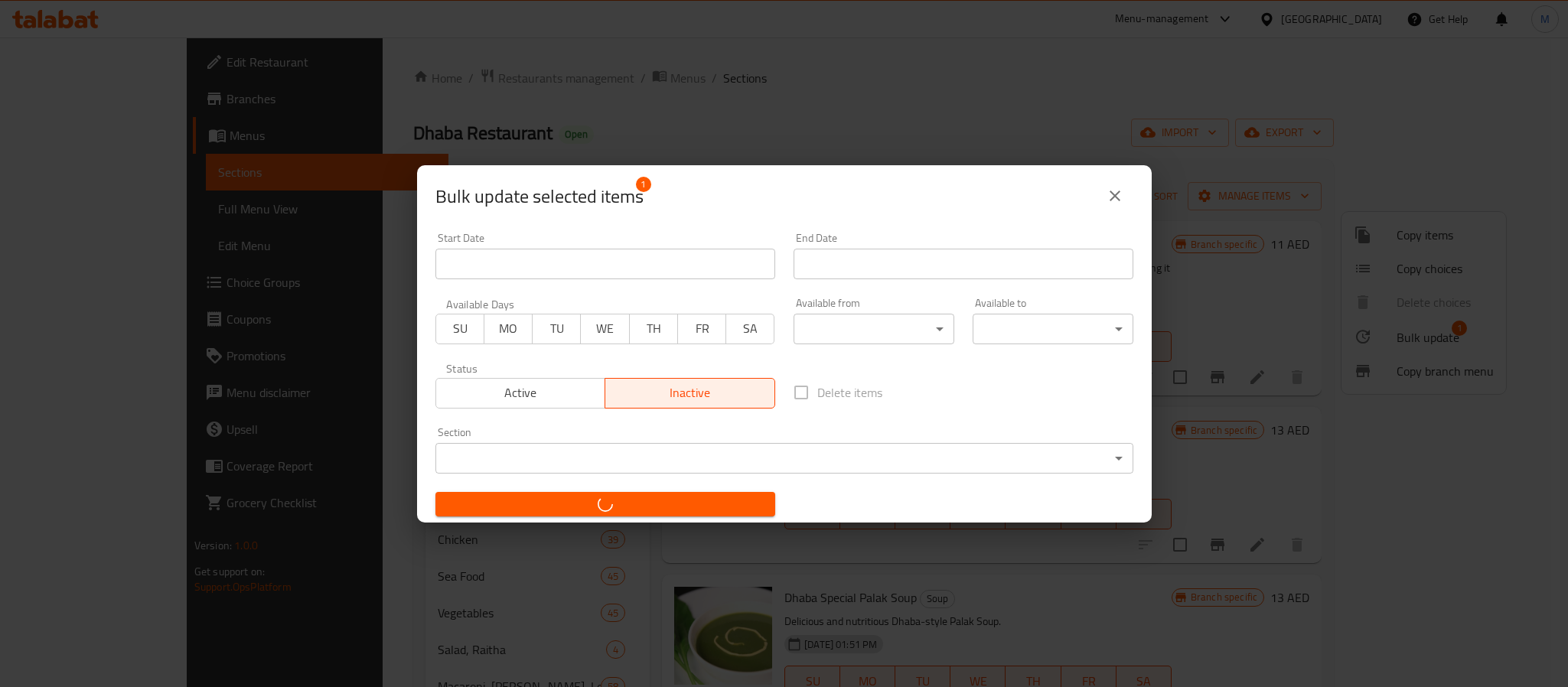
checkbox input "false"
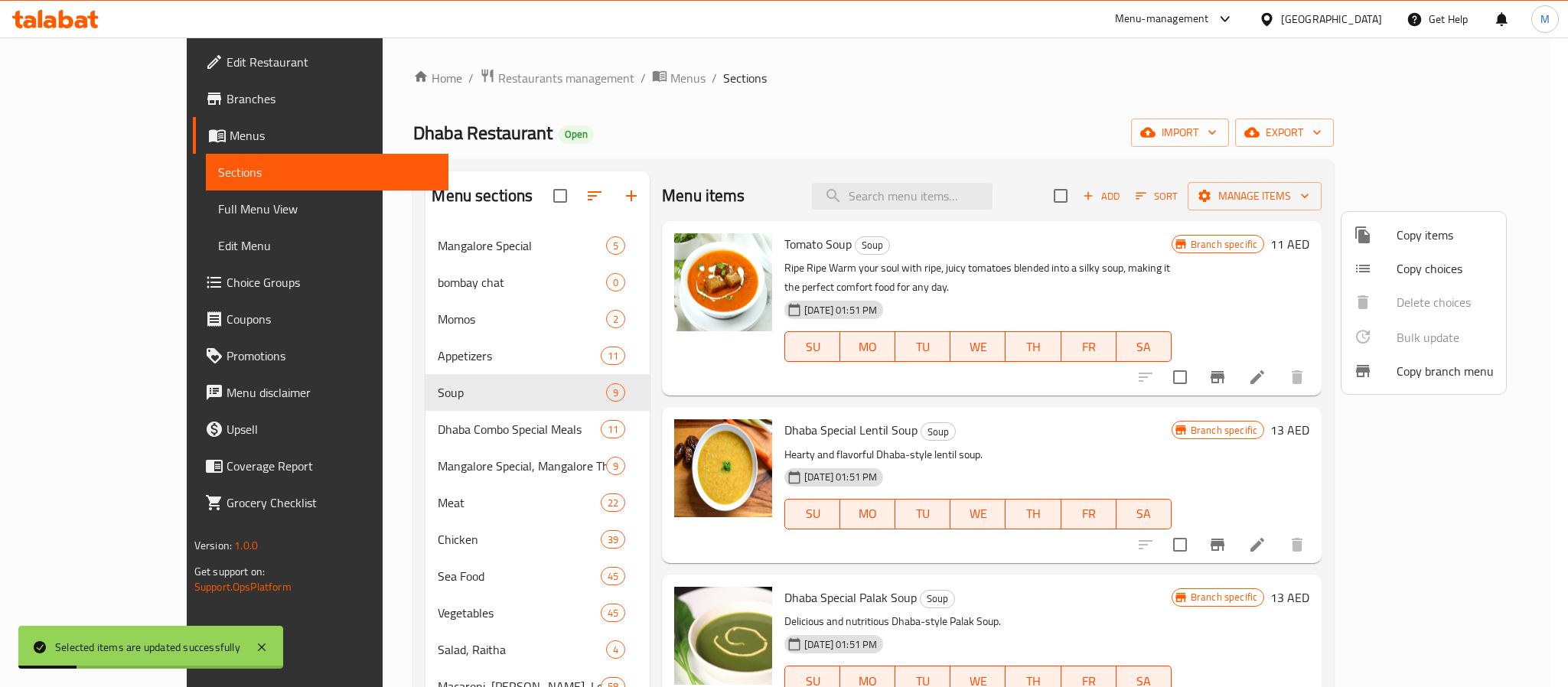
click at [432, 328] on div at bounding box center [784, 344] width 1568 height 687
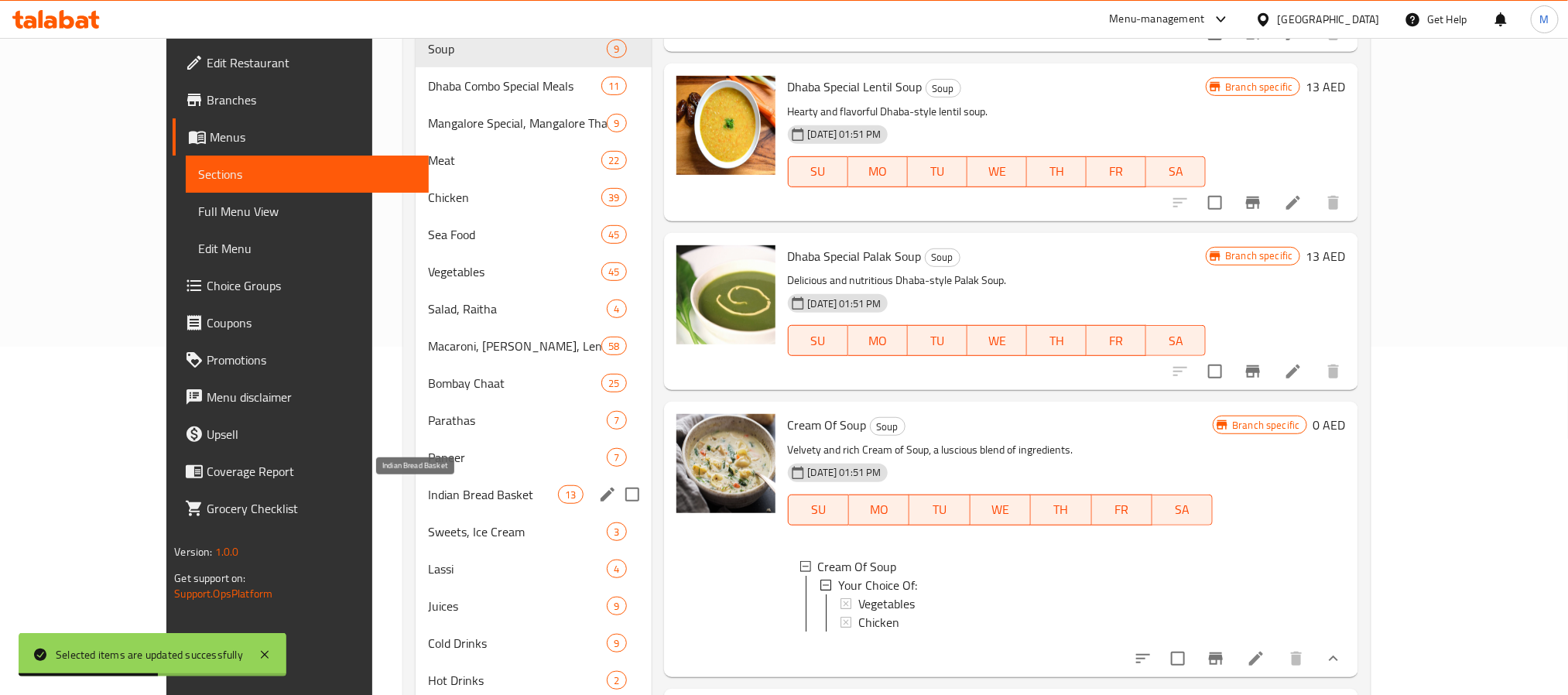
scroll to position [400, 0]
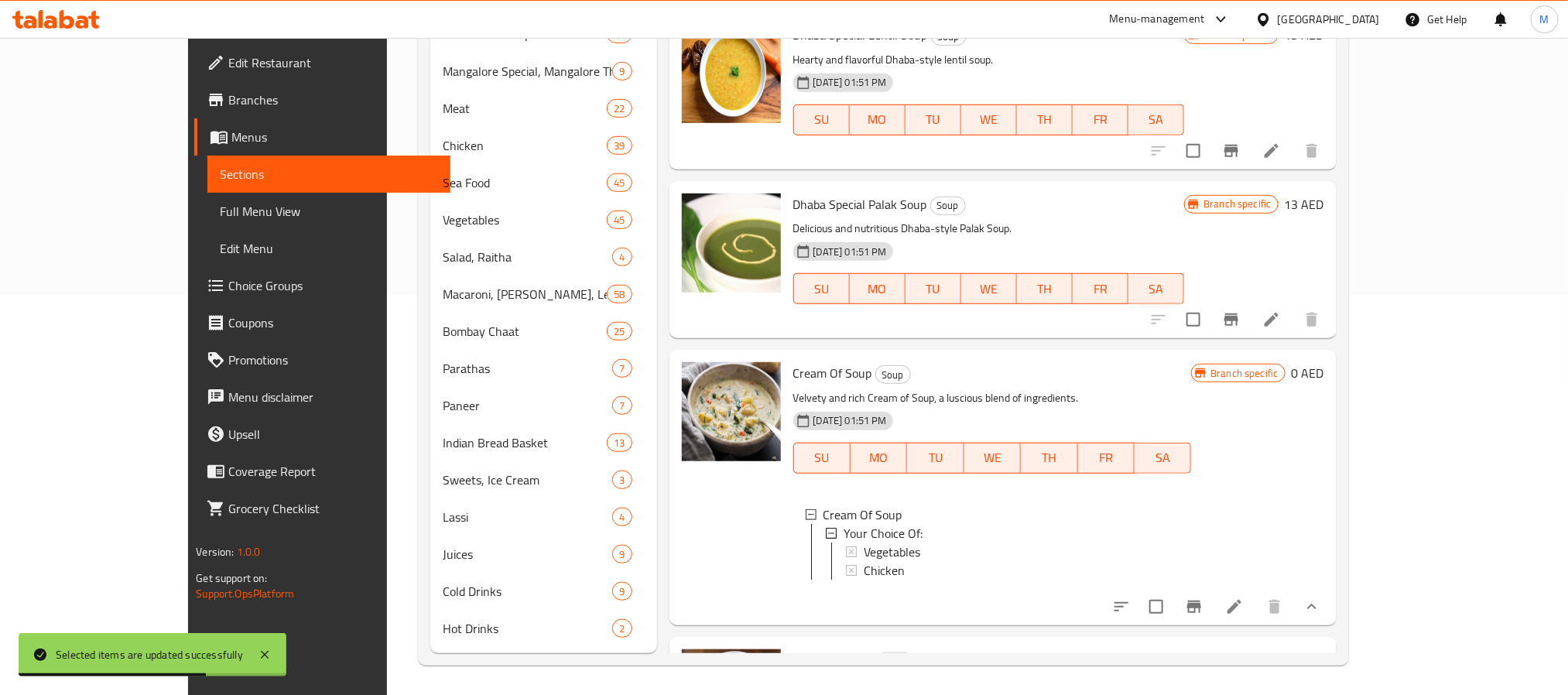
click at [657, 248] on div "Menu items Add Sort Manage items Tomato Soup Soup Ripe Ripe Warm your soul with…" at bounding box center [997, 213] width 680 height 880
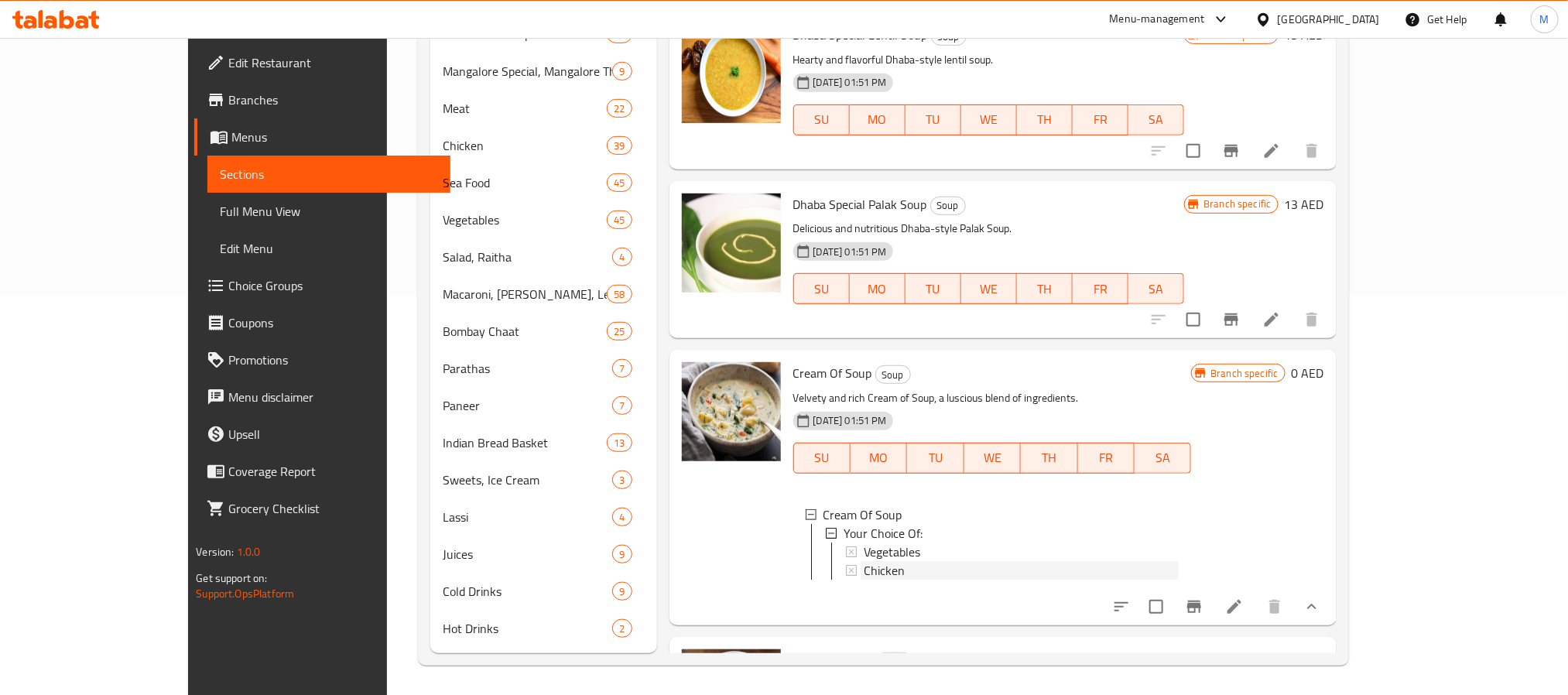
click at [871, 561] on div "Chicken" at bounding box center [1021, 570] width 316 height 18
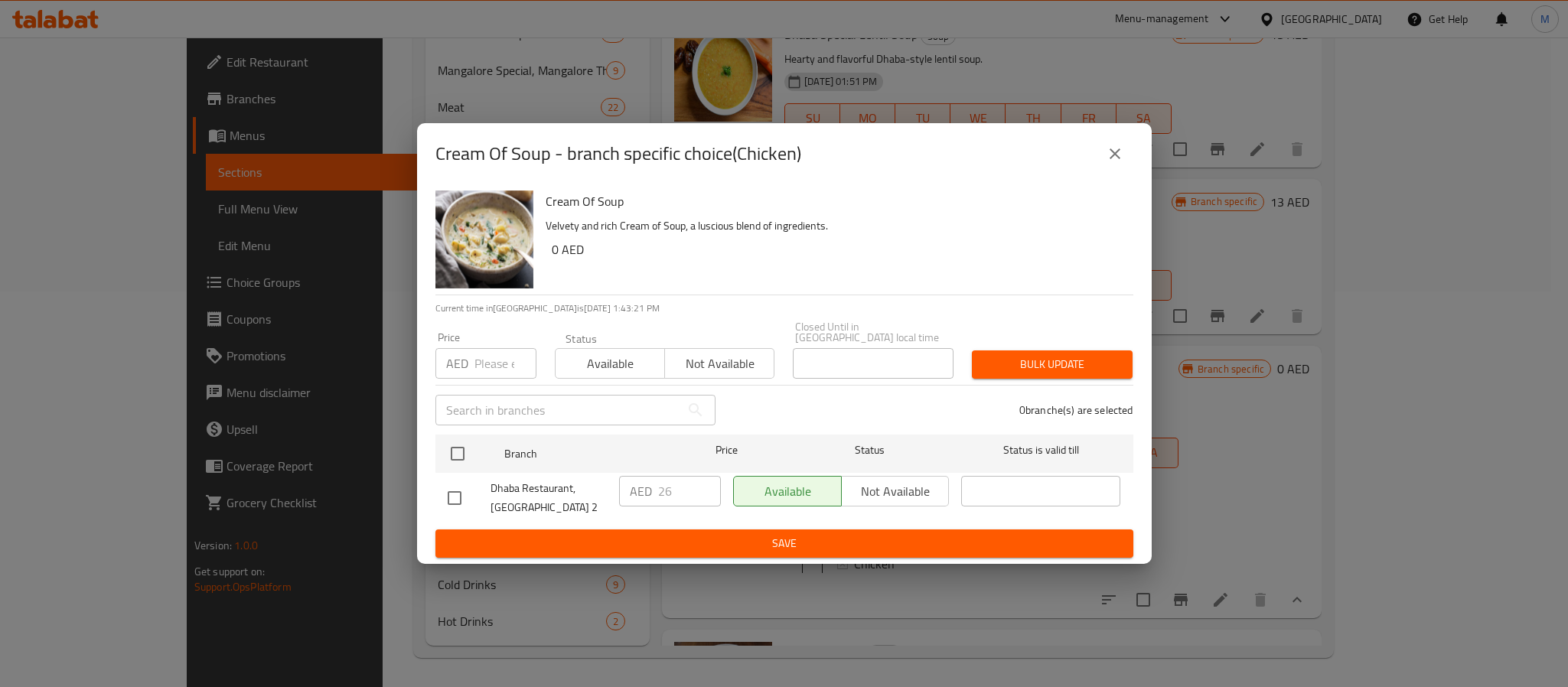
click at [867, 223] on p "Velvety and rich Cream of Soup, a luscious blend of ingredients." at bounding box center [833, 226] width 576 height 19
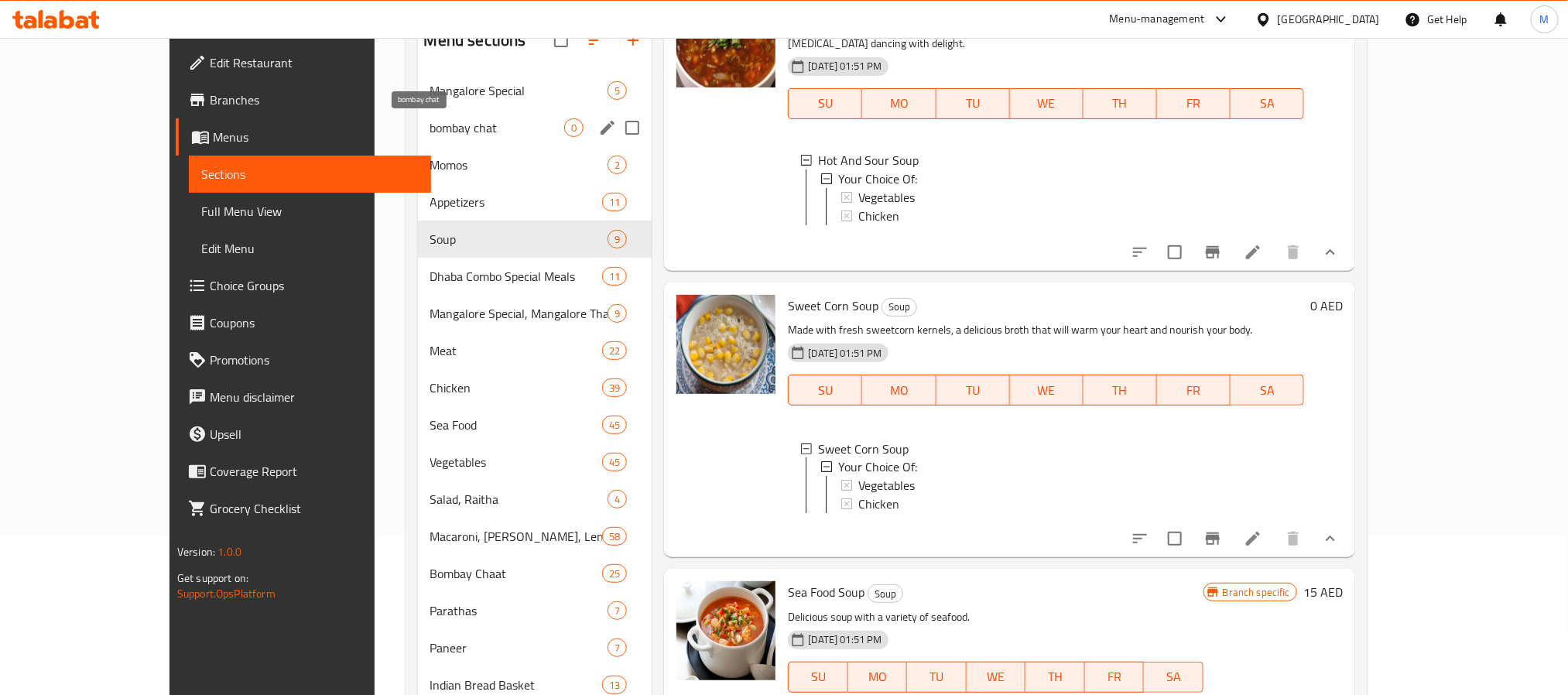
scroll to position [0, 0]
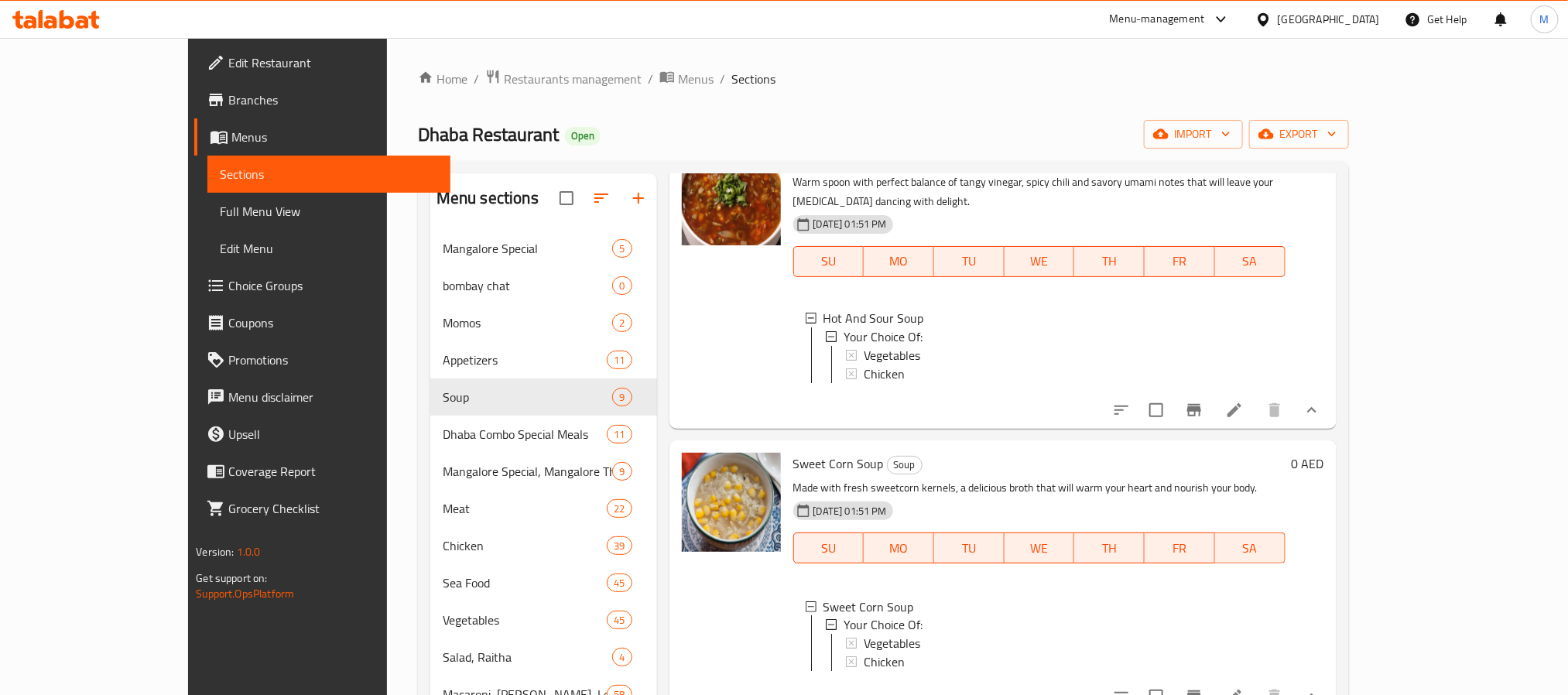
click at [387, 486] on div "Home / Restaurants management / Menus / Sections Dhaba Restaurant Open import e…" at bounding box center [883, 566] width 993 height 1058
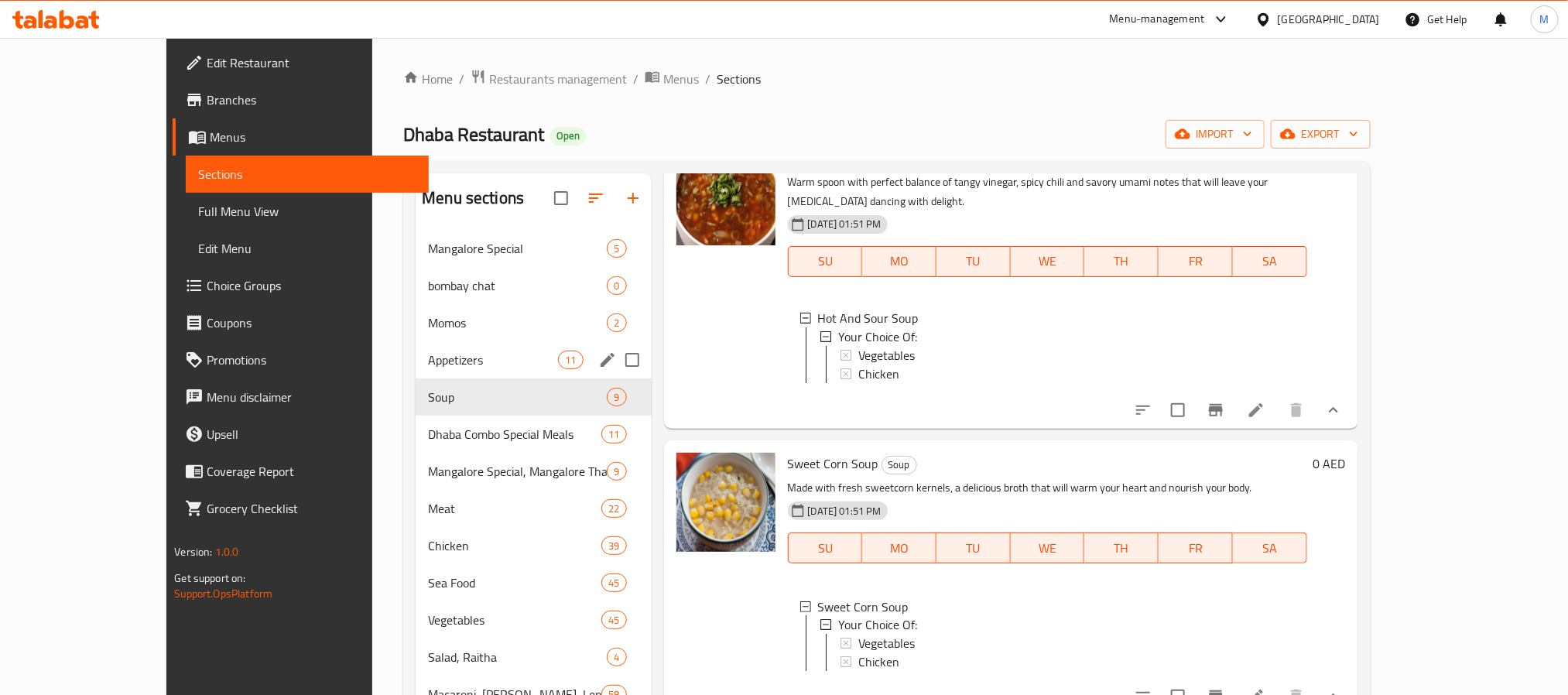
click at [428, 364] on span "Appetizers" at bounding box center [493, 359] width 130 height 18
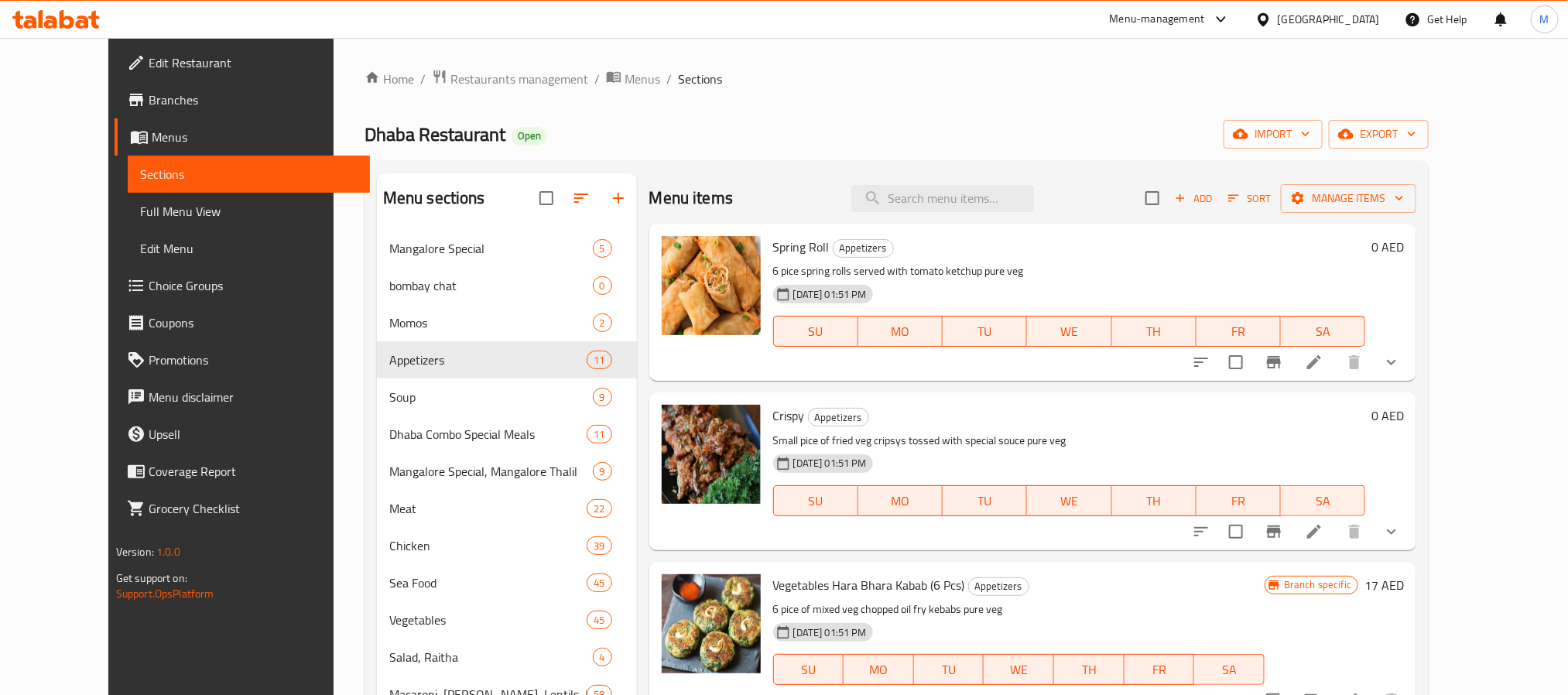
click at [1410, 361] on button "show more" at bounding box center [1391, 362] width 38 height 38
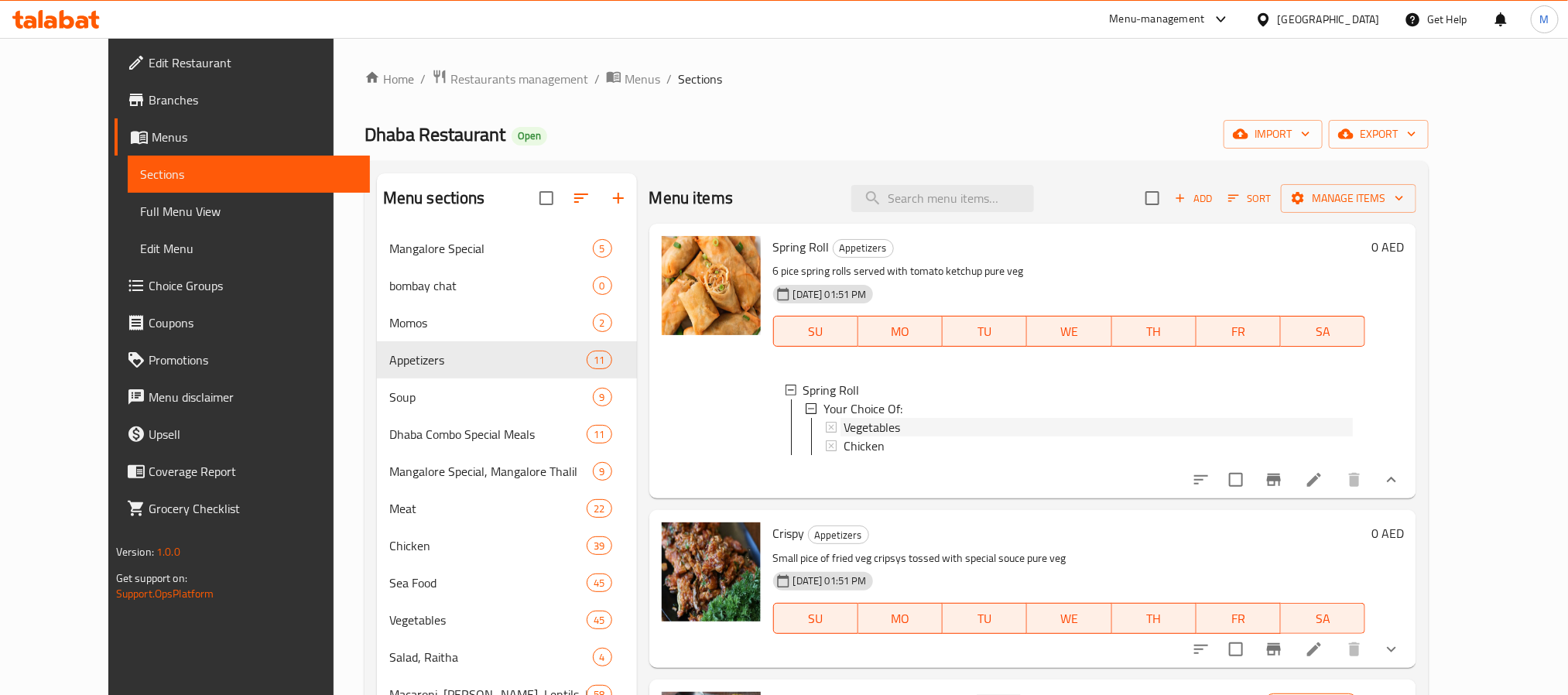
click at [844, 428] on span "Vegetables" at bounding box center [871, 427] width 57 height 18
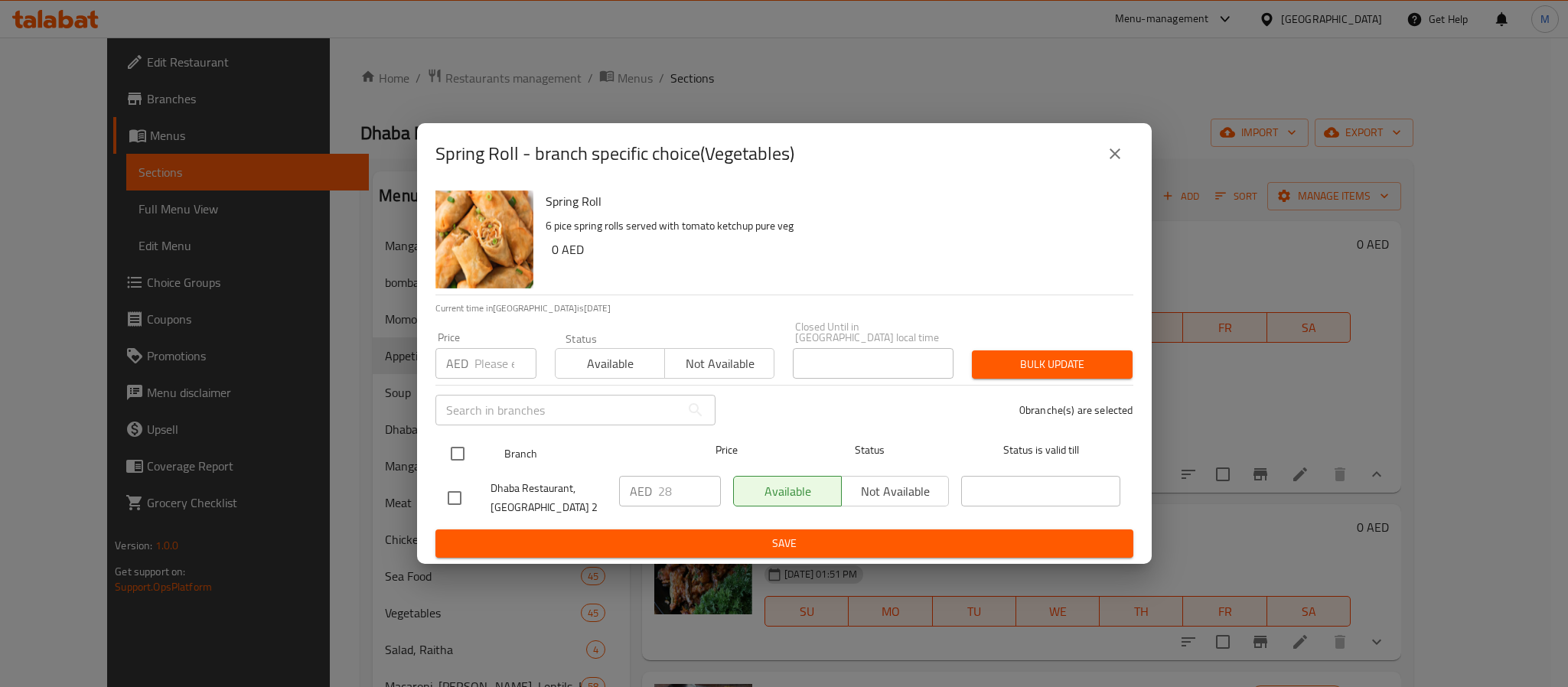
drag, startPoint x: 432, startPoint y: 451, endPoint x: 450, endPoint y: 449, distance: 18.1
click at [439, 451] on div "Spring Roll 6 pice spring rolls served with tomato ketchup pure veg 0 AED Curre…" at bounding box center [784, 374] width 735 height 380
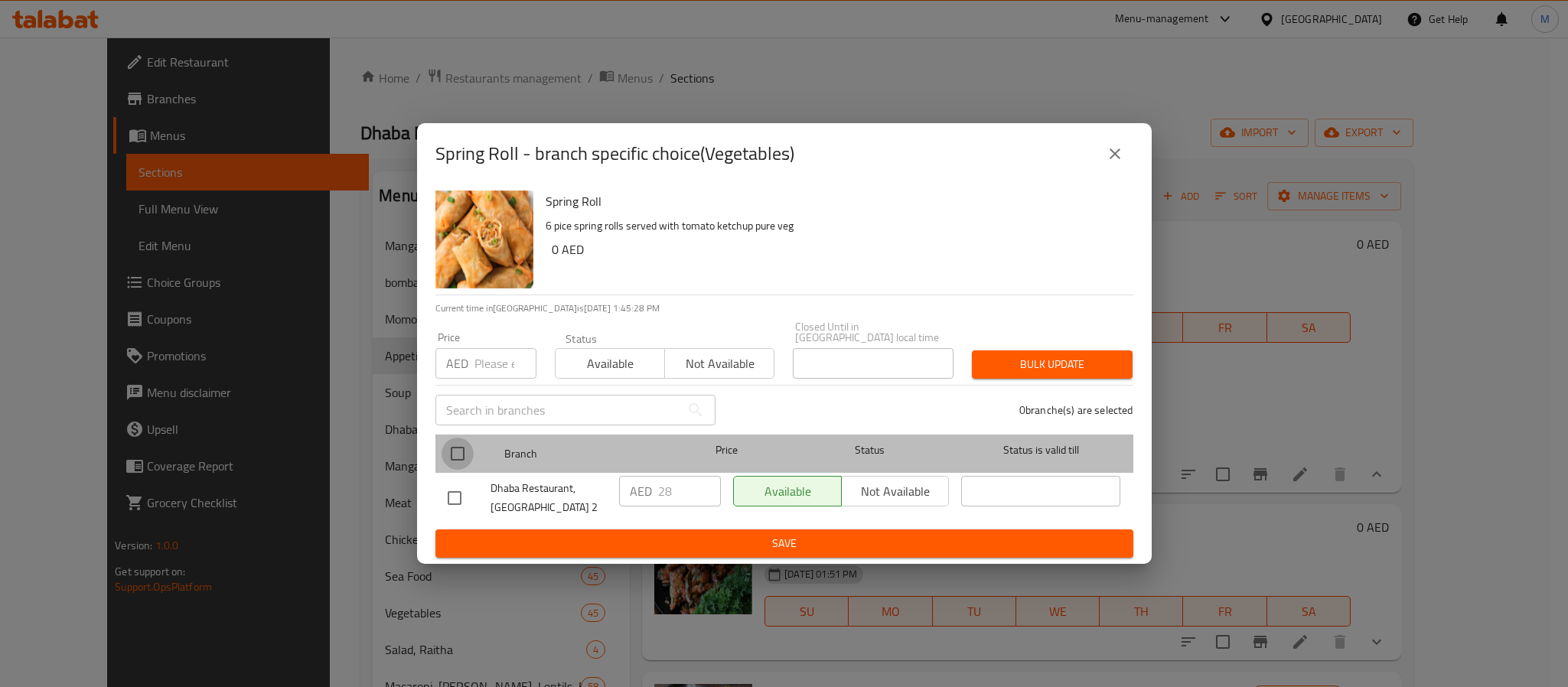
click at [453, 449] on input "checkbox" at bounding box center [457, 453] width 32 height 32
checkbox input "true"
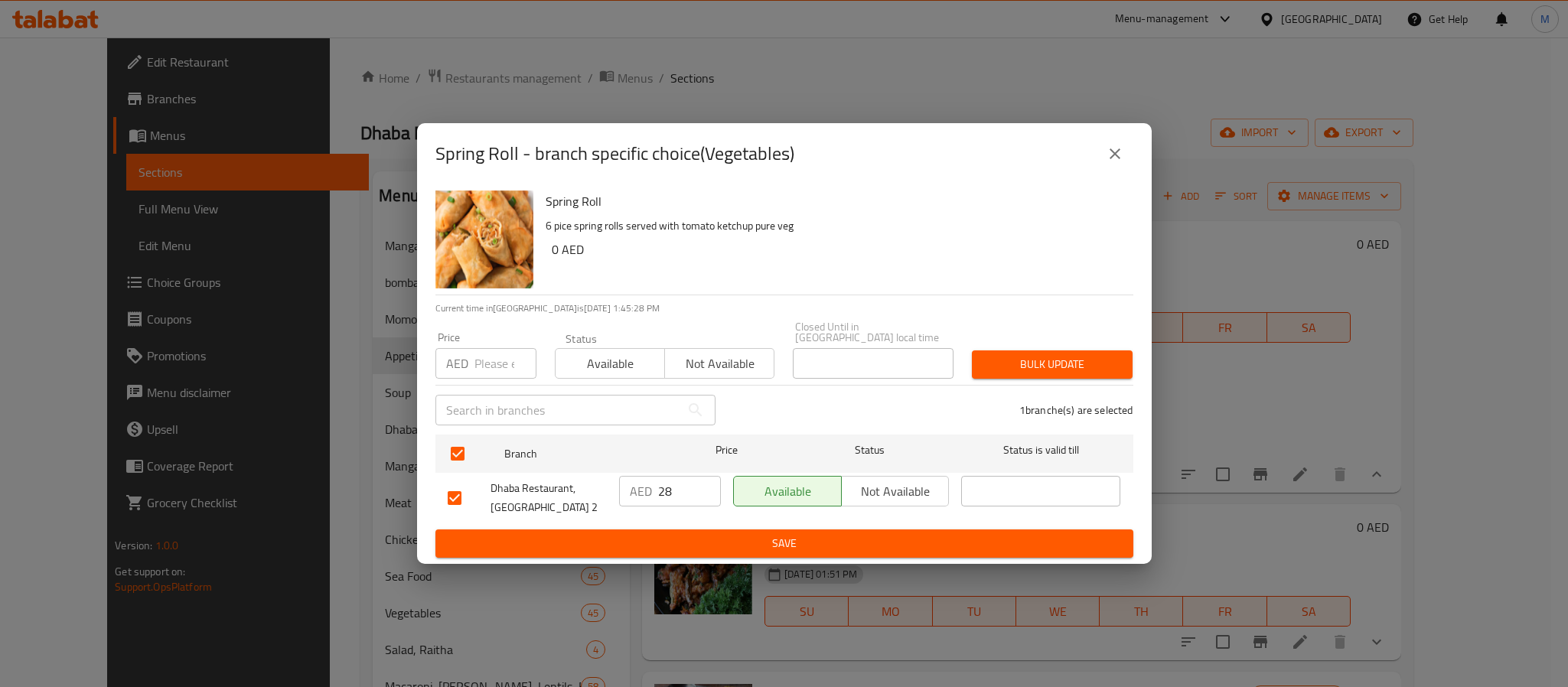
click at [487, 366] on input "number" at bounding box center [506, 363] width 62 height 31
type input "30"
type button "0"
type button "1"
click at [972, 351] on button "Bulk update" at bounding box center [1052, 365] width 160 height 28
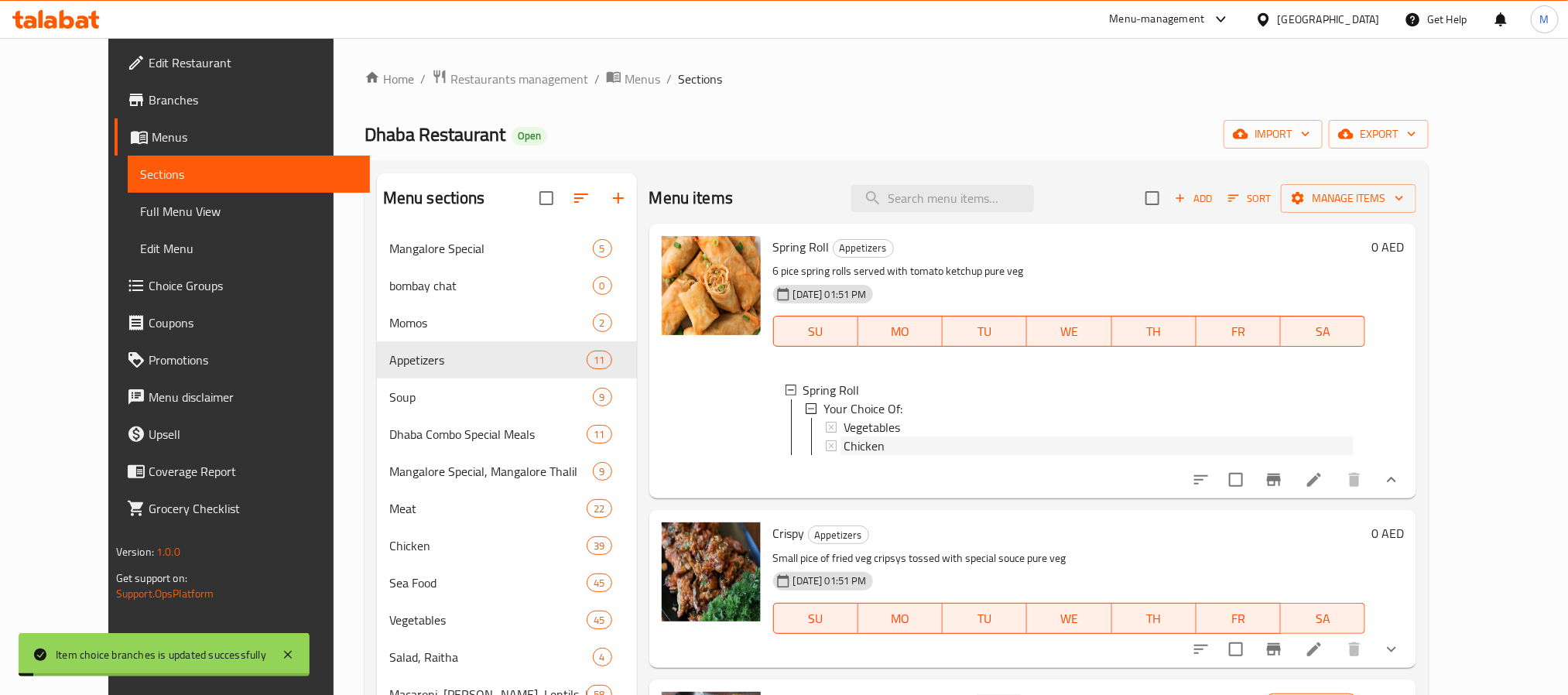
click at [850, 439] on span "Chicken" at bounding box center [863, 445] width 41 height 18
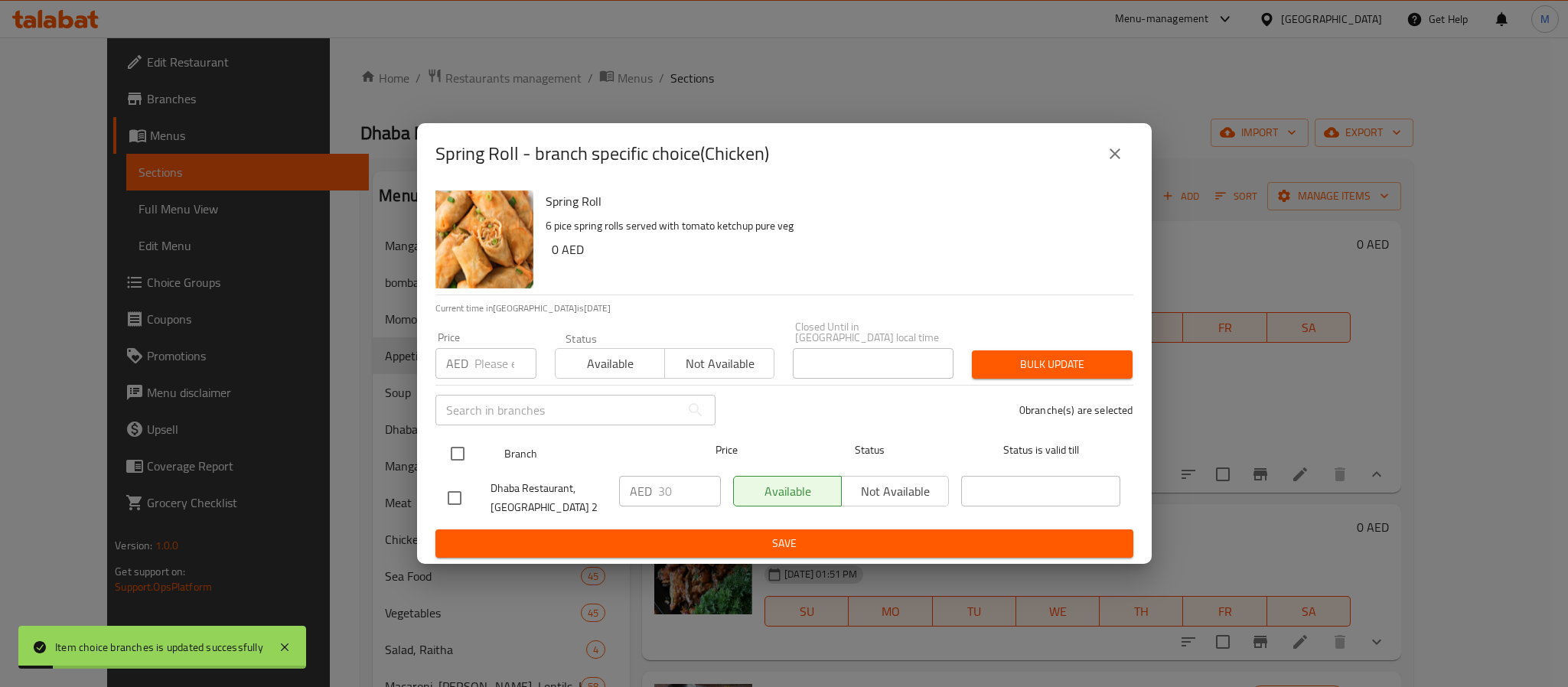
click at [467, 456] on input "checkbox" at bounding box center [457, 453] width 32 height 32
checkbox input "true"
click at [483, 381] on div "Price AED Price" at bounding box center [486, 355] width 119 height 65
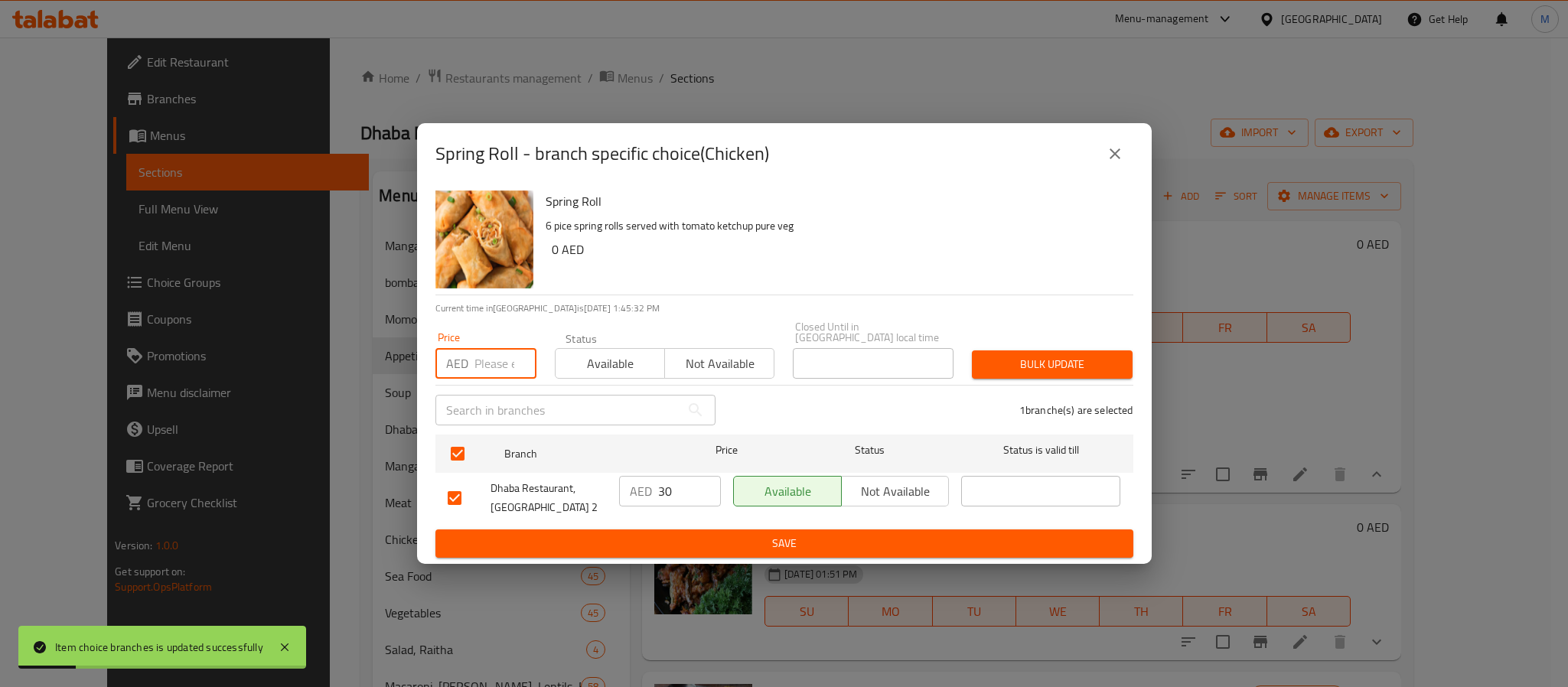
click at [487, 360] on input "number" at bounding box center [506, 363] width 62 height 31
type input "32"
type button "0"
type button "1"
click at [972, 351] on button "Bulk update" at bounding box center [1052, 365] width 160 height 28
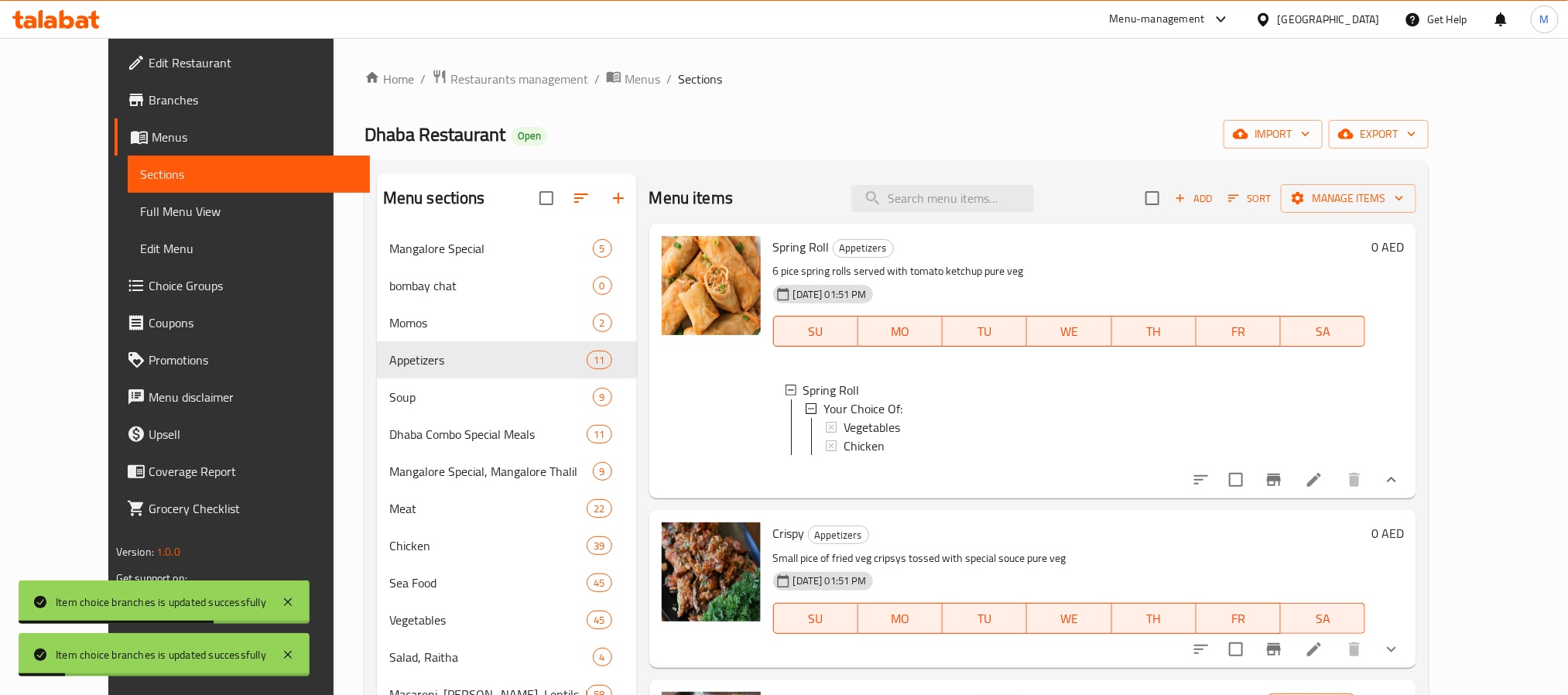
click at [1401, 659] on icon "show more" at bounding box center [1391, 649] width 18 height 18
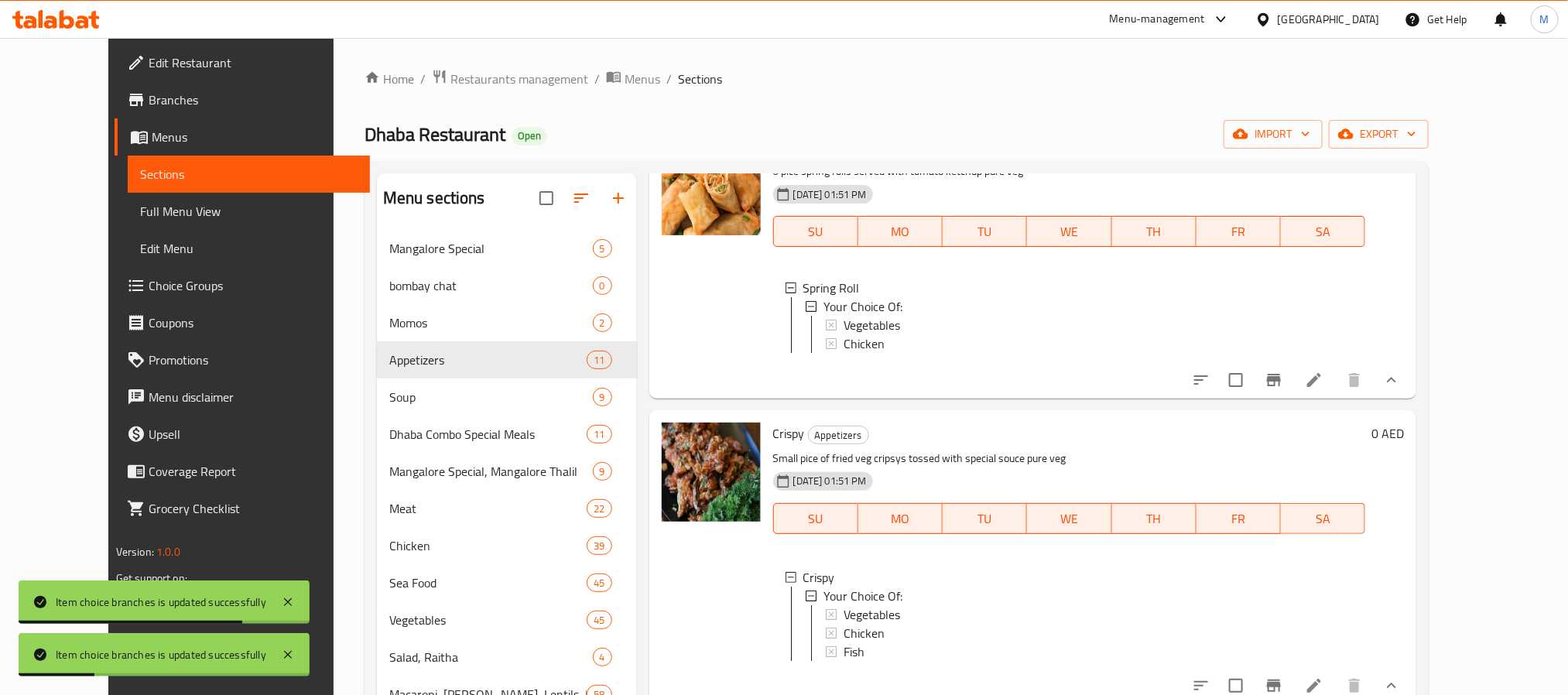
scroll to position [232, 0]
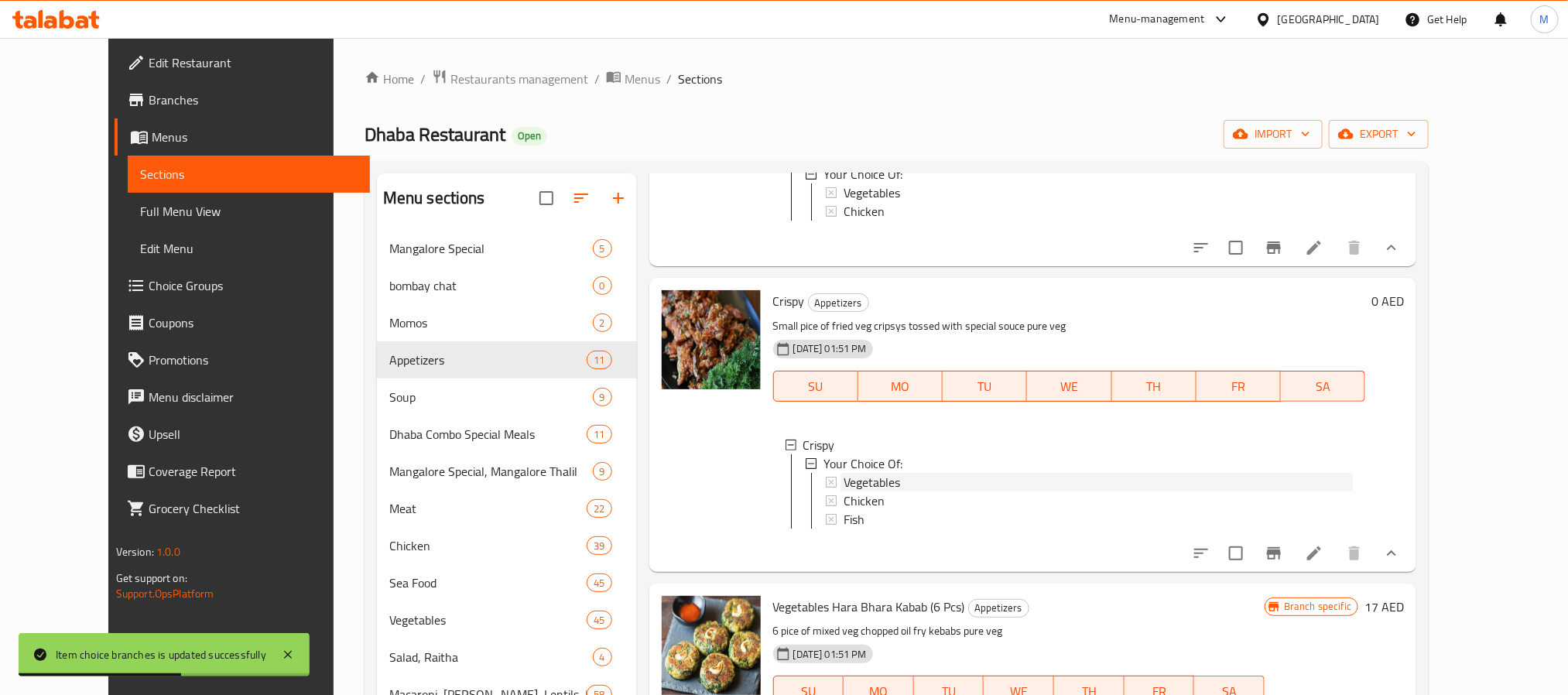
click at [863, 491] on span "Vegetables" at bounding box center [871, 482] width 57 height 18
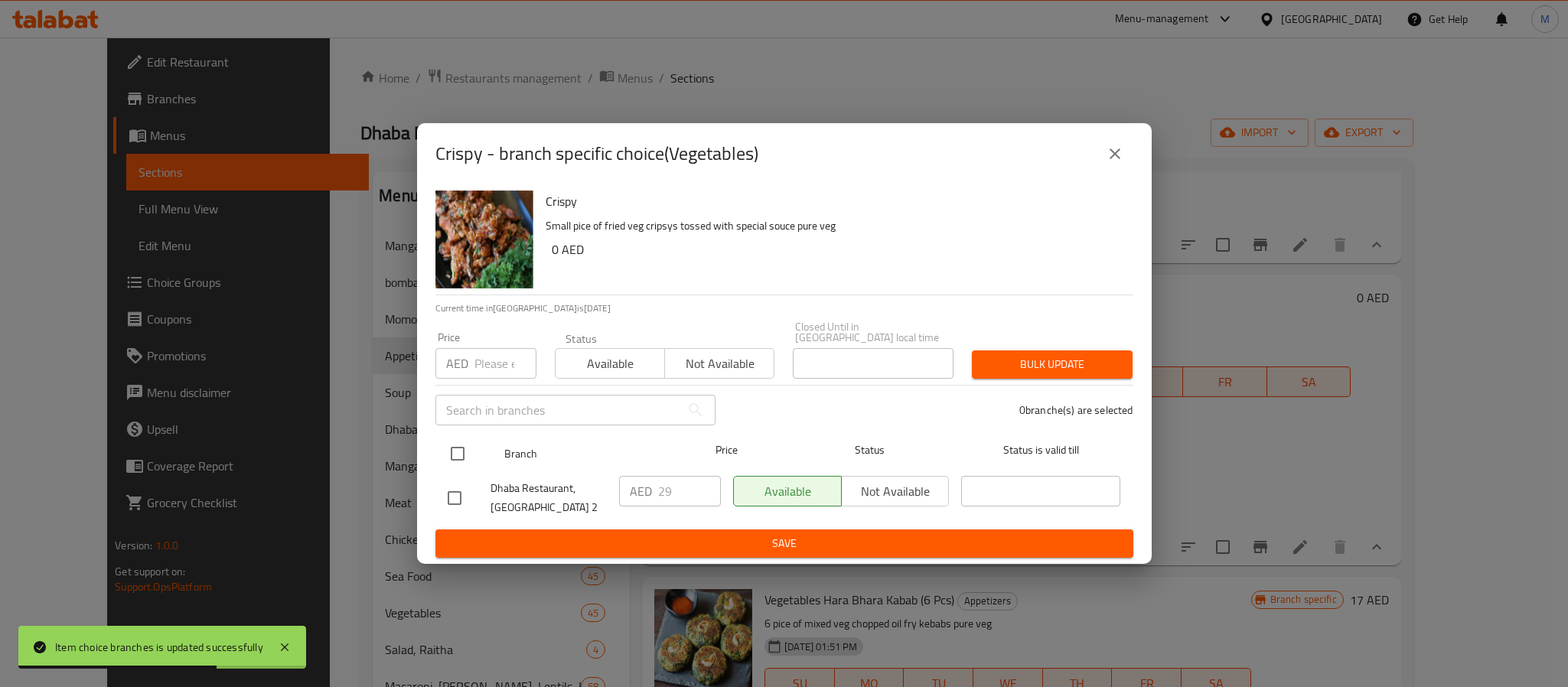
click at [467, 444] on input "checkbox" at bounding box center [457, 453] width 32 height 32
checkbox input "true"
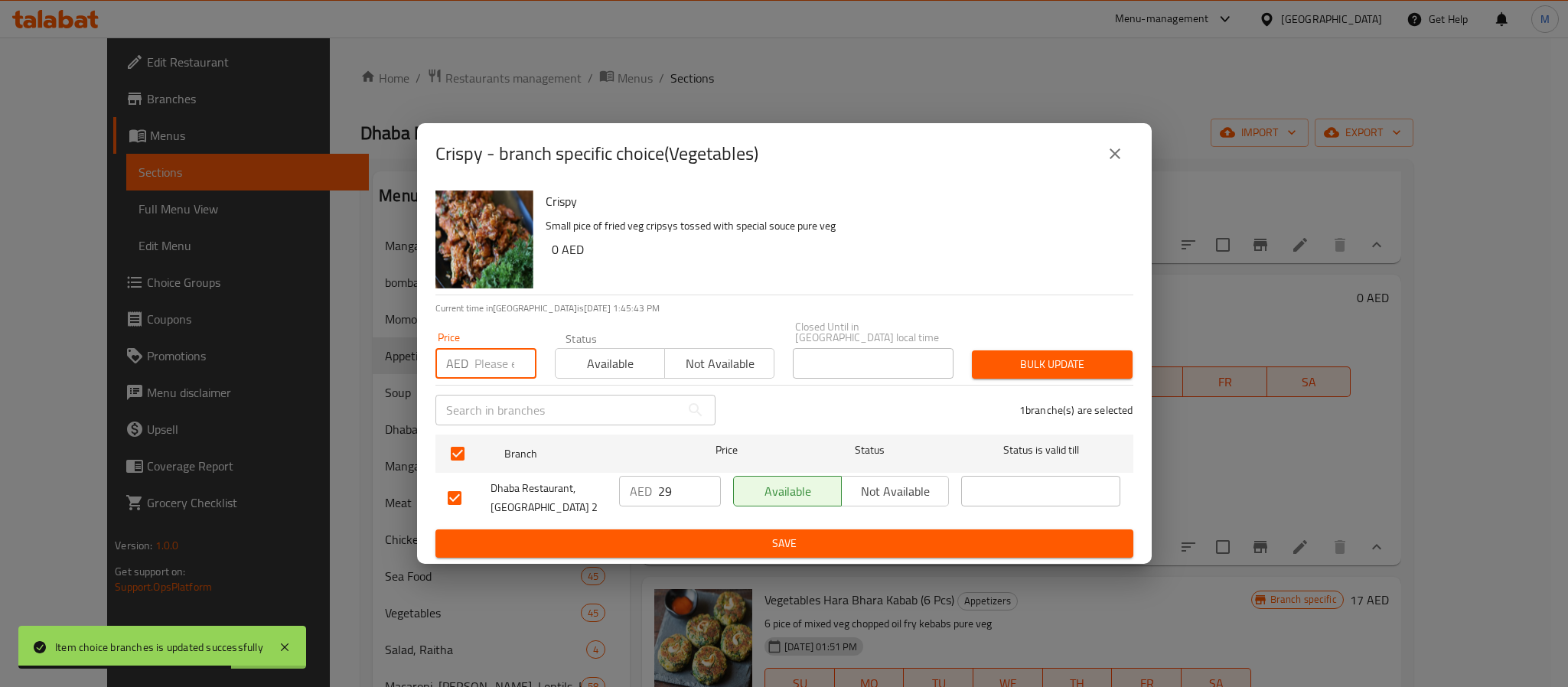
click at [492, 363] on input "number" at bounding box center [506, 363] width 62 height 31
type input "30"
type button "0"
type button "1"
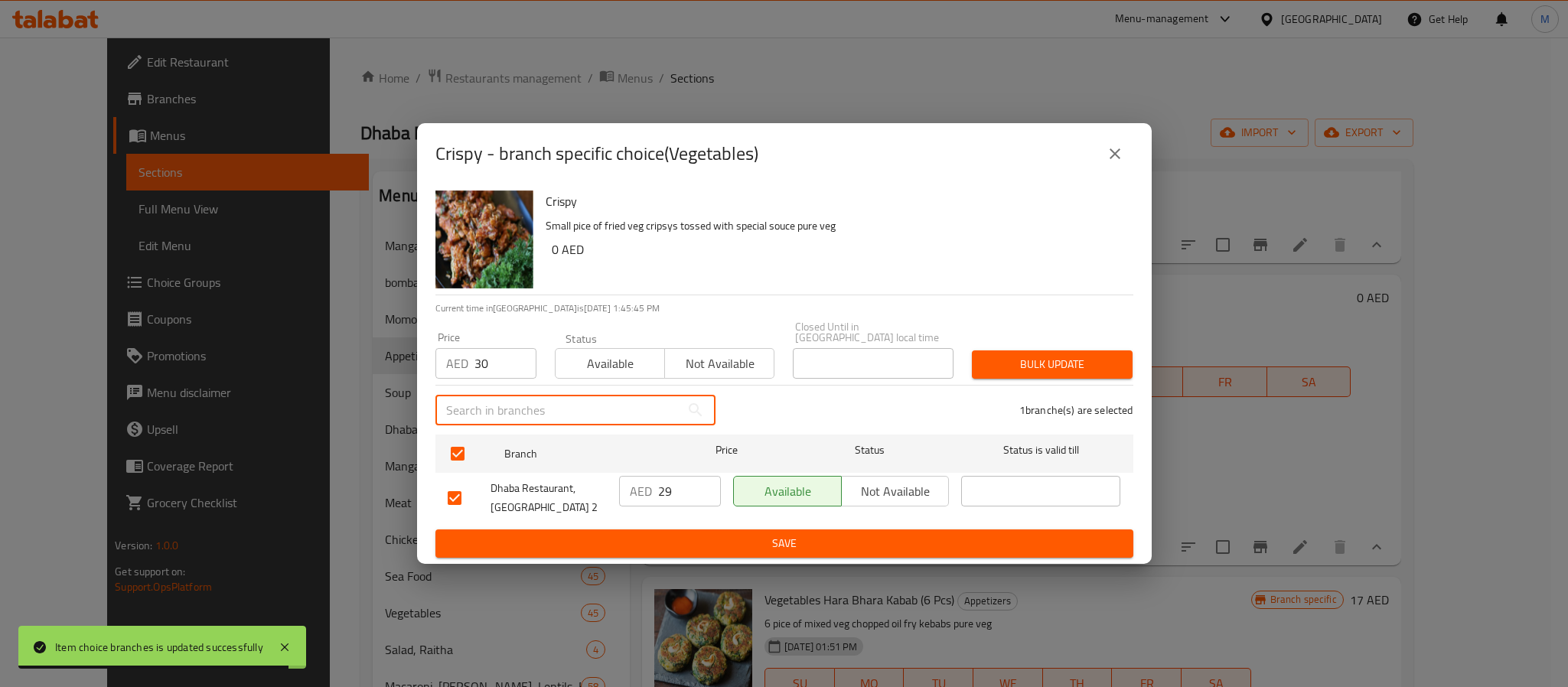
click at [972, 351] on button "Bulk update" at bounding box center [1052, 365] width 160 height 28
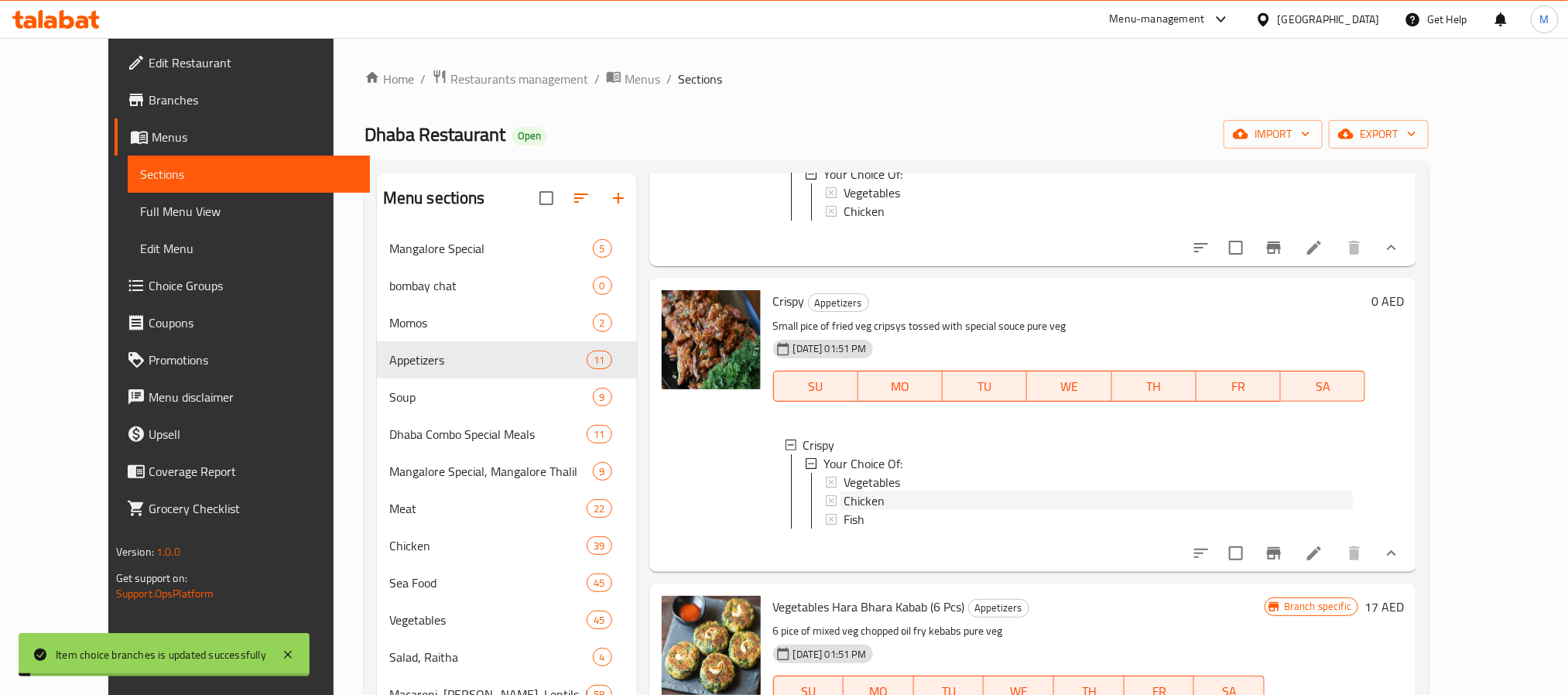
click at [876, 510] on div "Chicken" at bounding box center [1098, 500] width 510 height 18
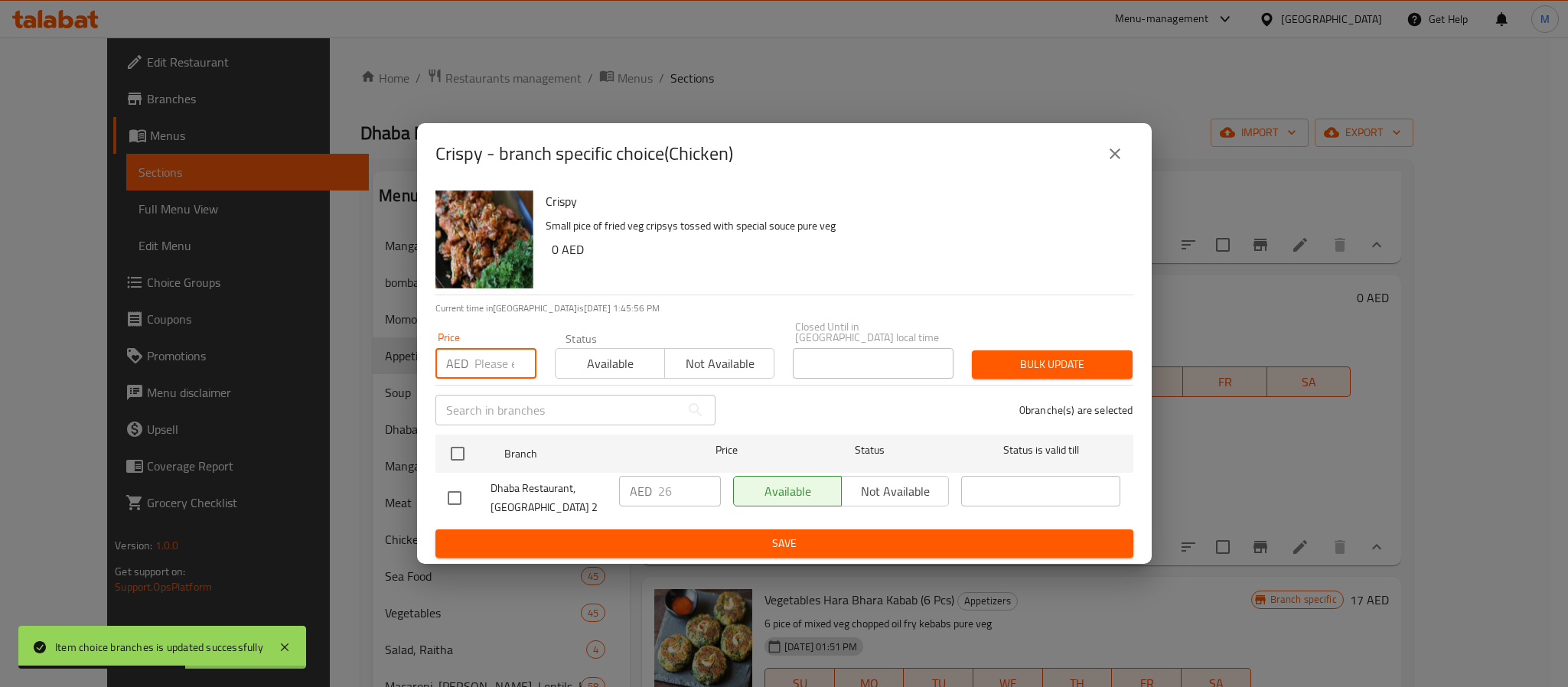
click at [479, 359] on input "number" at bounding box center [506, 363] width 62 height 31
type input "32"
click at [999, 374] on span "Bulk update" at bounding box center [1052, 365] width 136 height 19
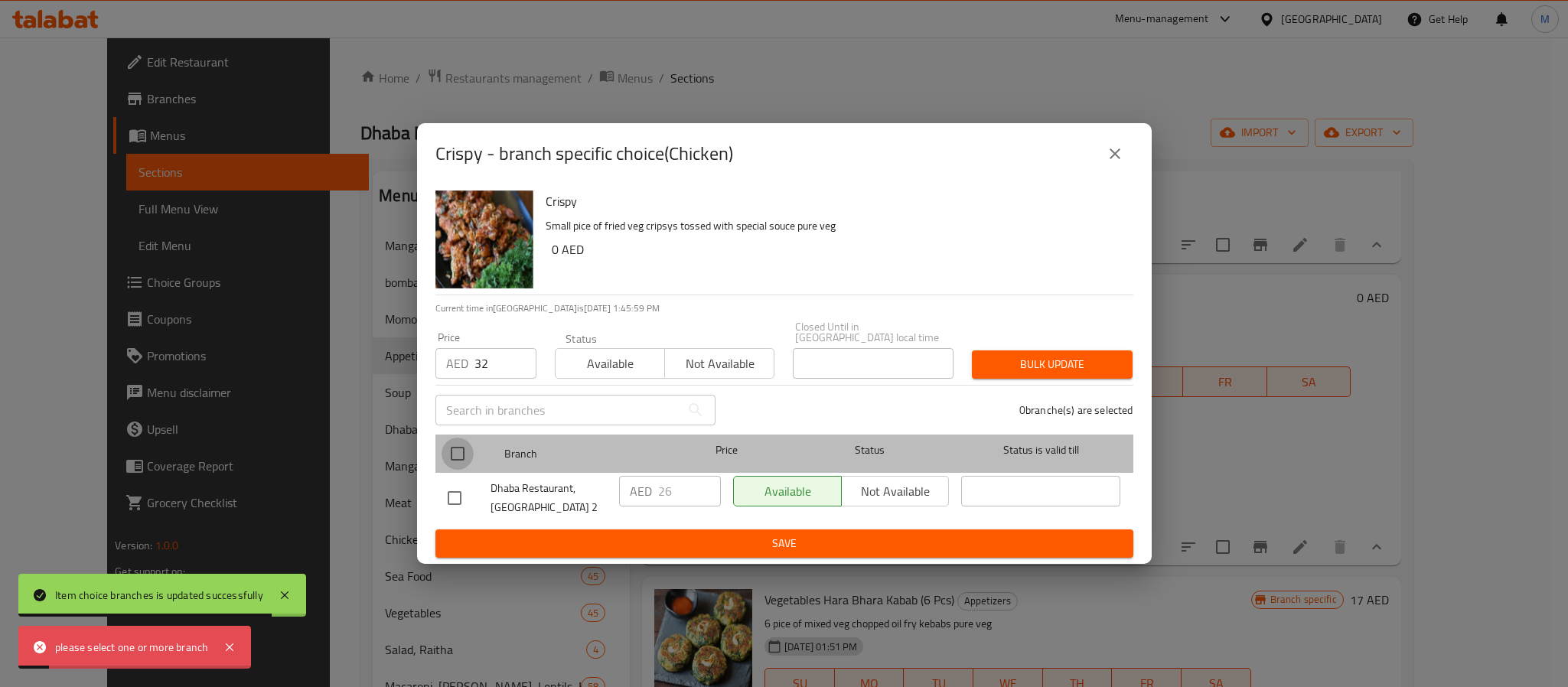
click at [457, 452] on input "checkbox" at bounding box center [457, 453] width 32 height 32
checkbox input "true"
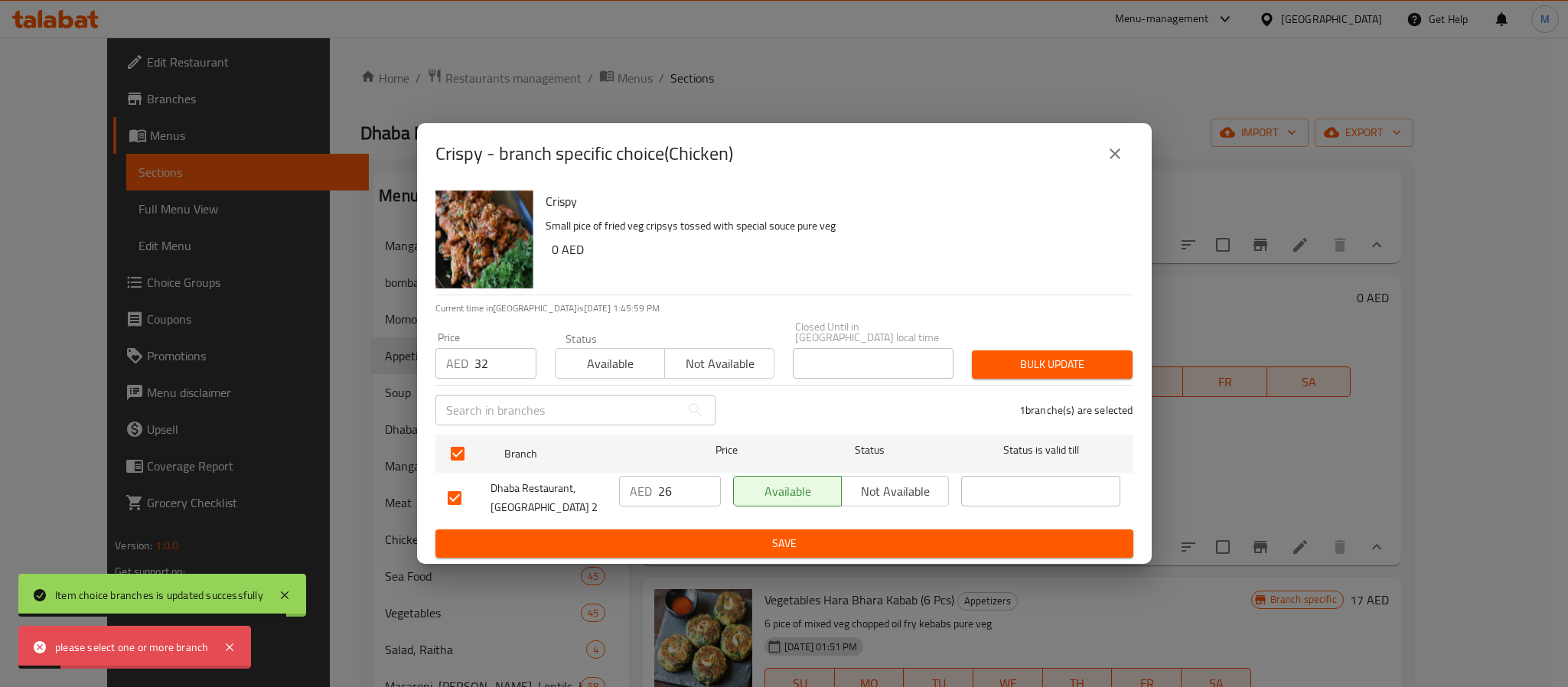
drag, startPoint x: 1004, startPoint y: 338, endPoint x: 1008, endPoint y: 356, distance: 18.4
click at [1004, 349] on div "Price AED 32 Price Status Available Not available Closed Until in [GEOGRAPHIC_D…" at bounding box center [784, 350] width 716 height 76
click at [1008, 356] on span "Bulk update" at bounding box center [1052, 365] width 136 height 19
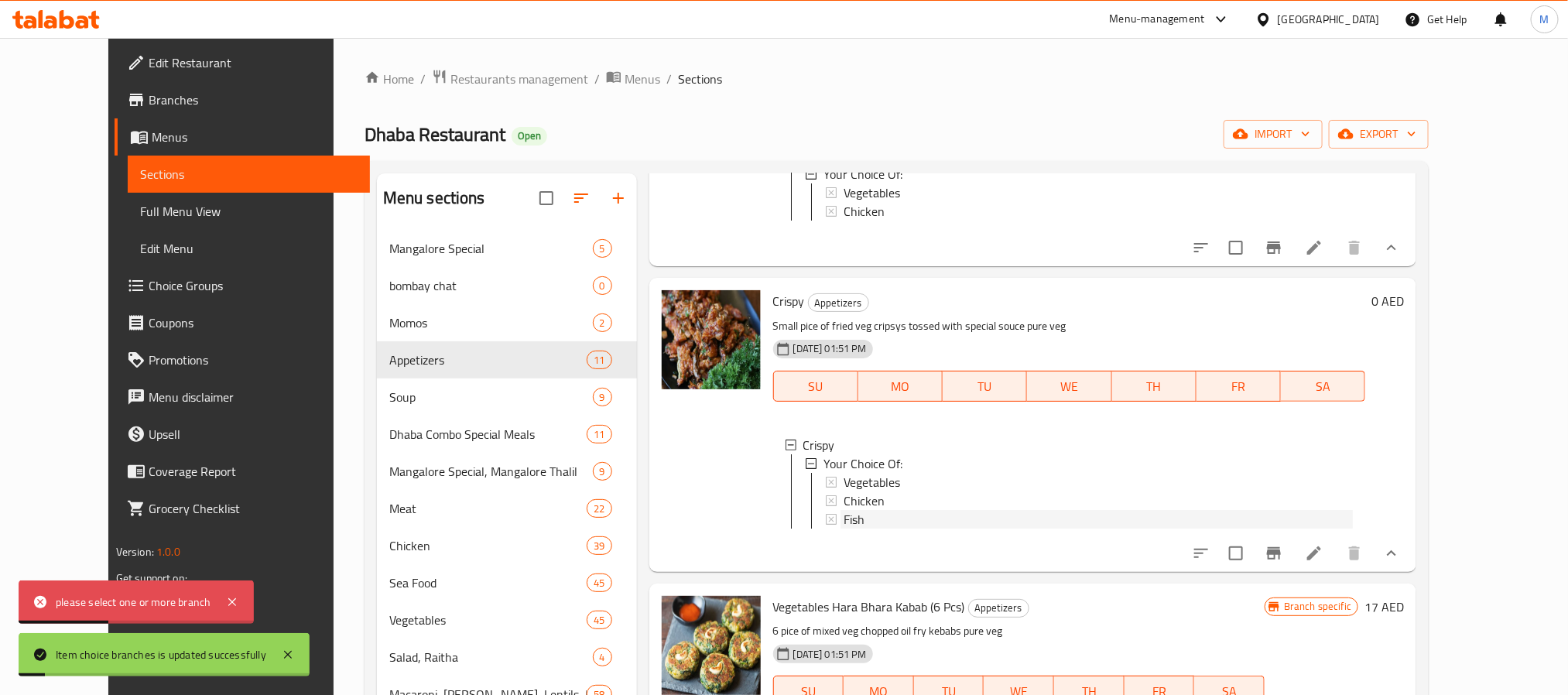
click at [855, 529] on div "Fish" at bounding box center [1098, 519] width 510 height 18
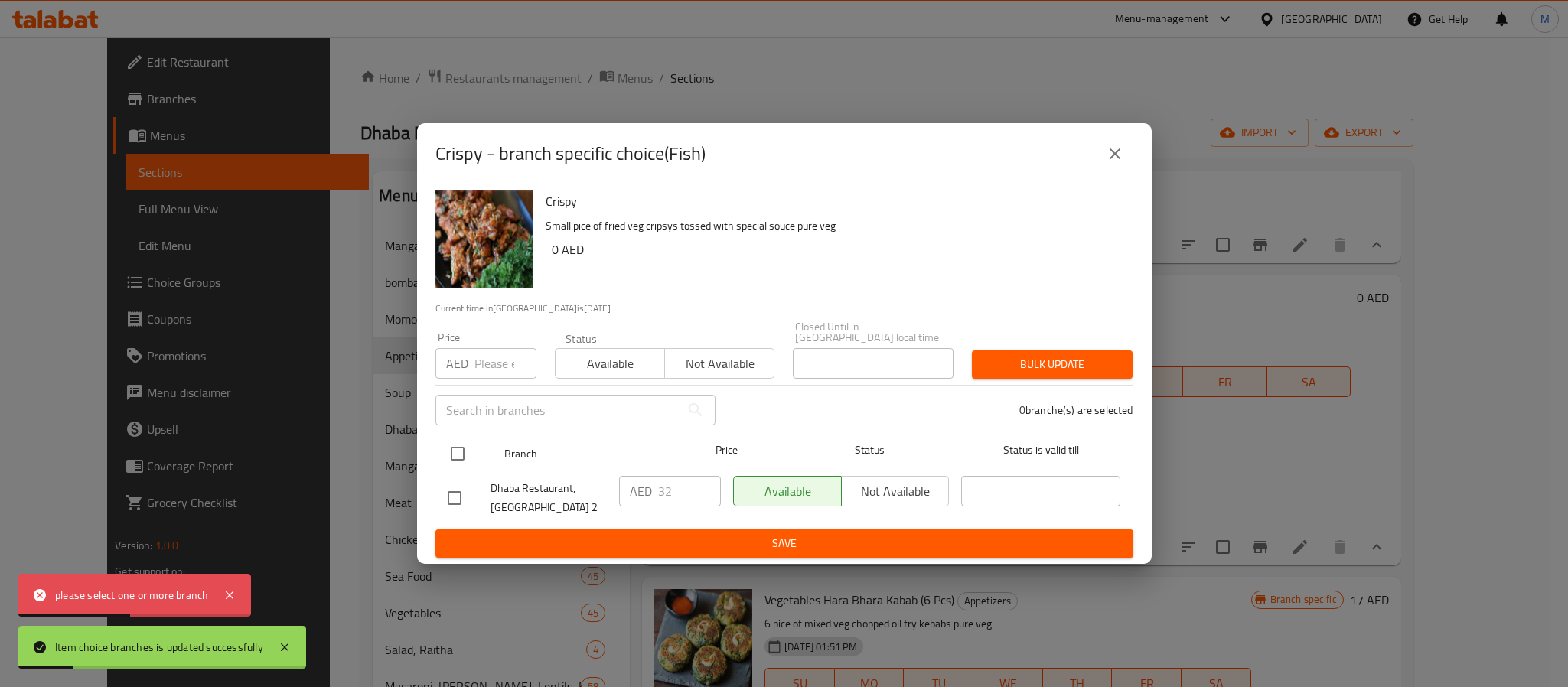
click at [453, 449] on input "checkbox" at bounding box center [457, 453] width 32 height 32
checkbox input "true"
click at [487, 358] on input "number" at bounding box center [506, 363] width 62 height 31
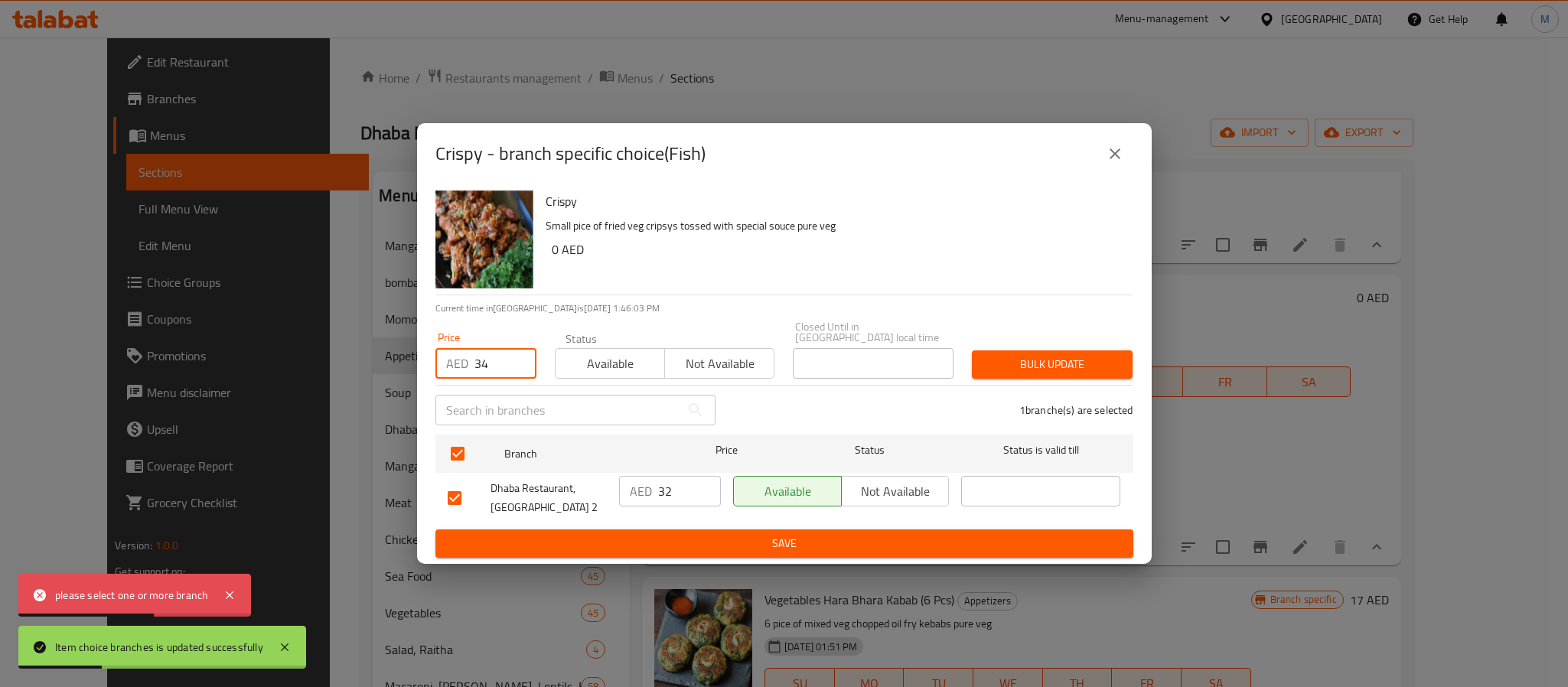
type input "34"
click at [1057, 360] on span "Bulk update" at bounding box center [1052, 365] width 136 height 19
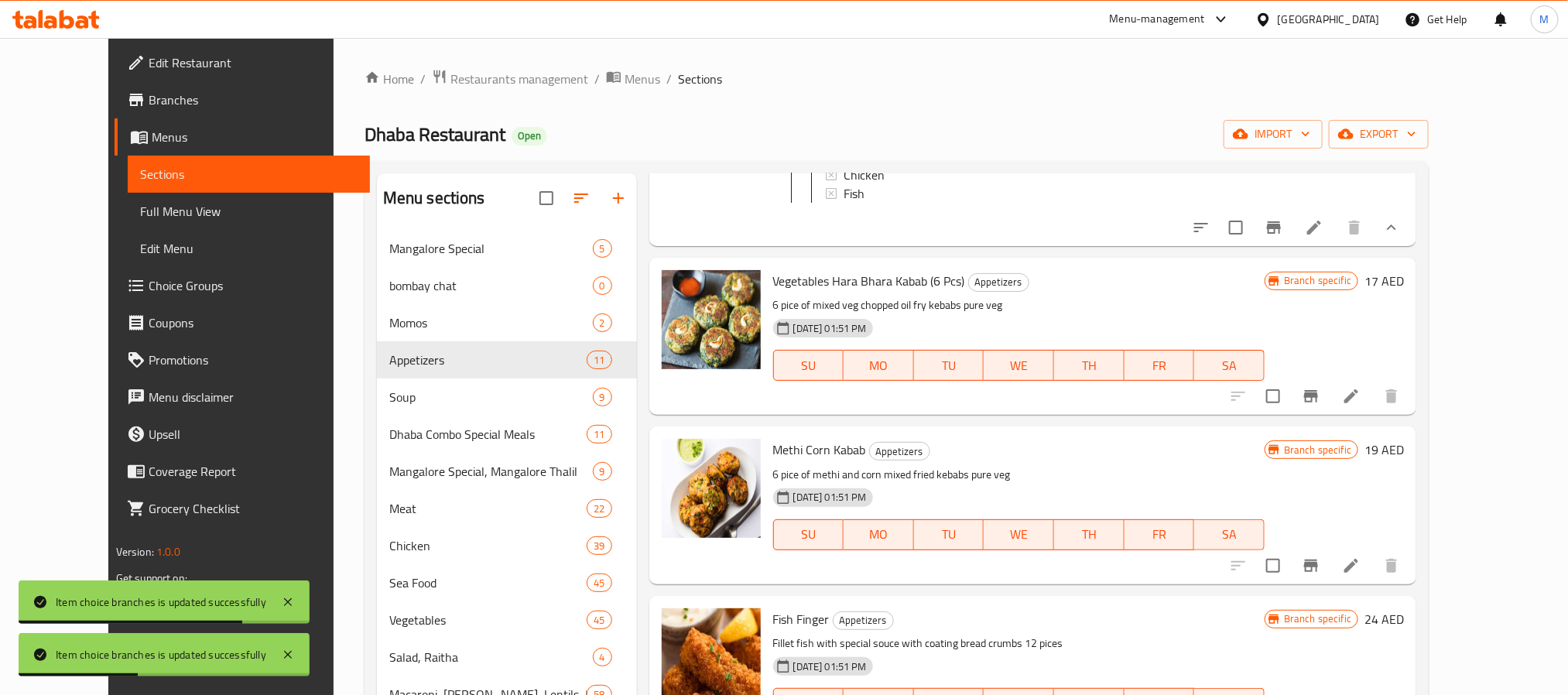
scroll to position [581, 0]
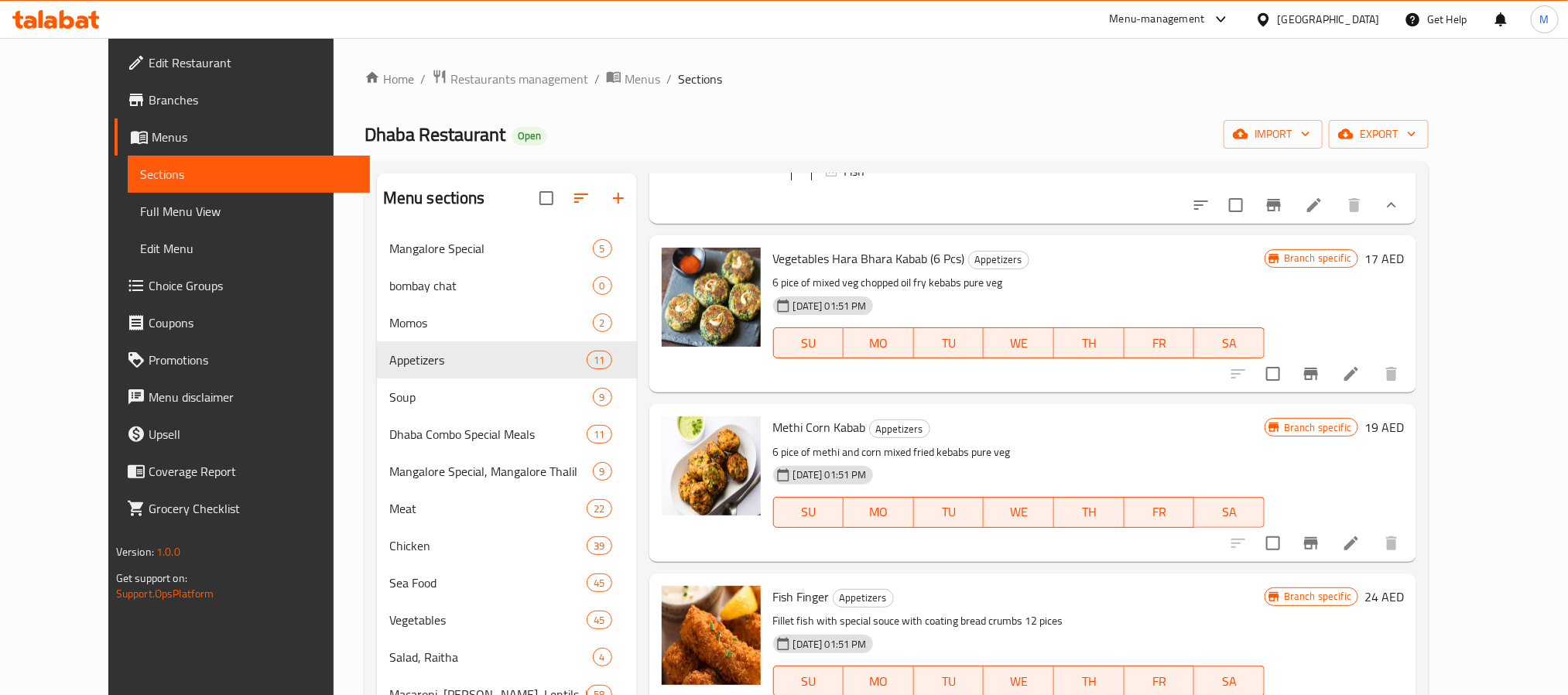
click at [1320, 383] on icon "Branch-specific-item" at bounding box center [1311, 373] width 18 height 18
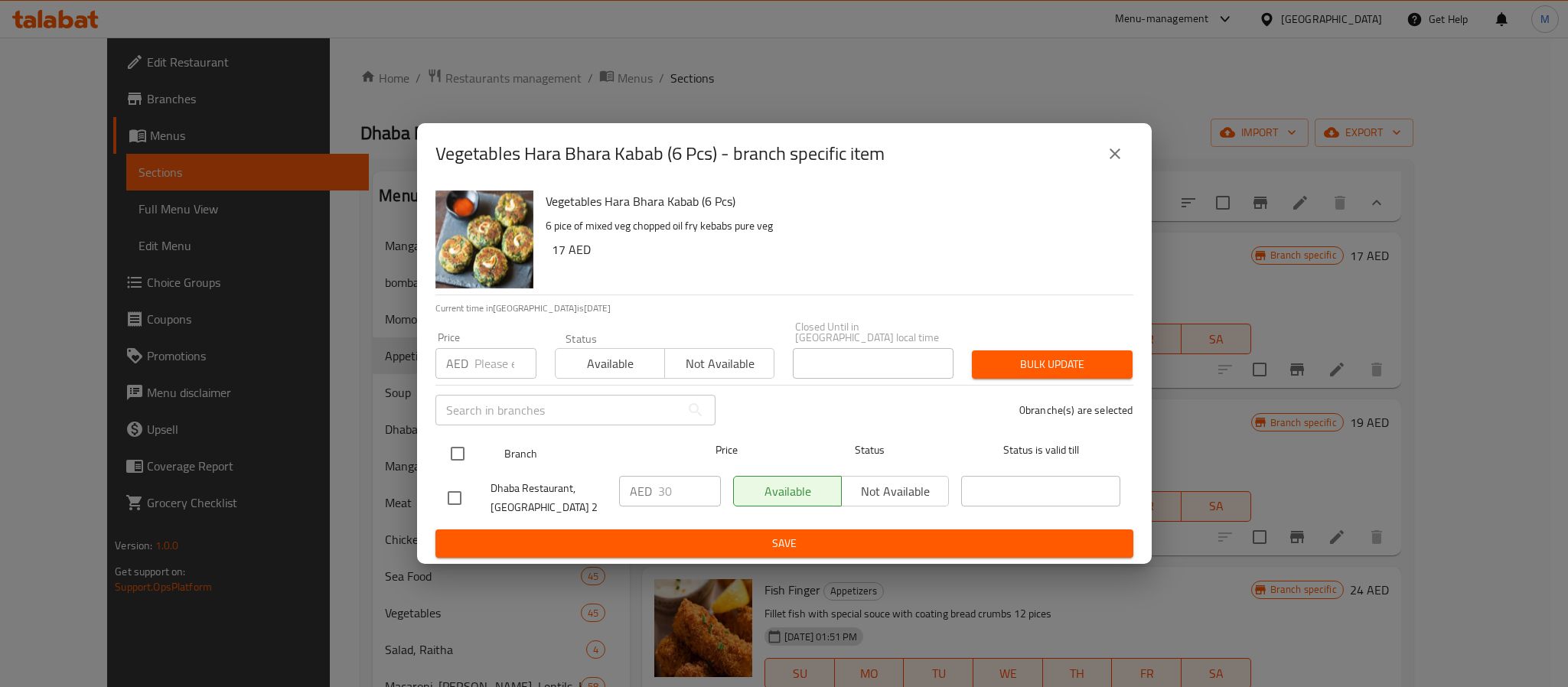
click at [462, 456] on input "checkbox" at bounding box center [457, 453] width 32 height 32
checkbox input "true"
click at [487, 366] on input "number" at bounding box center [506, 363] width 62 height 31
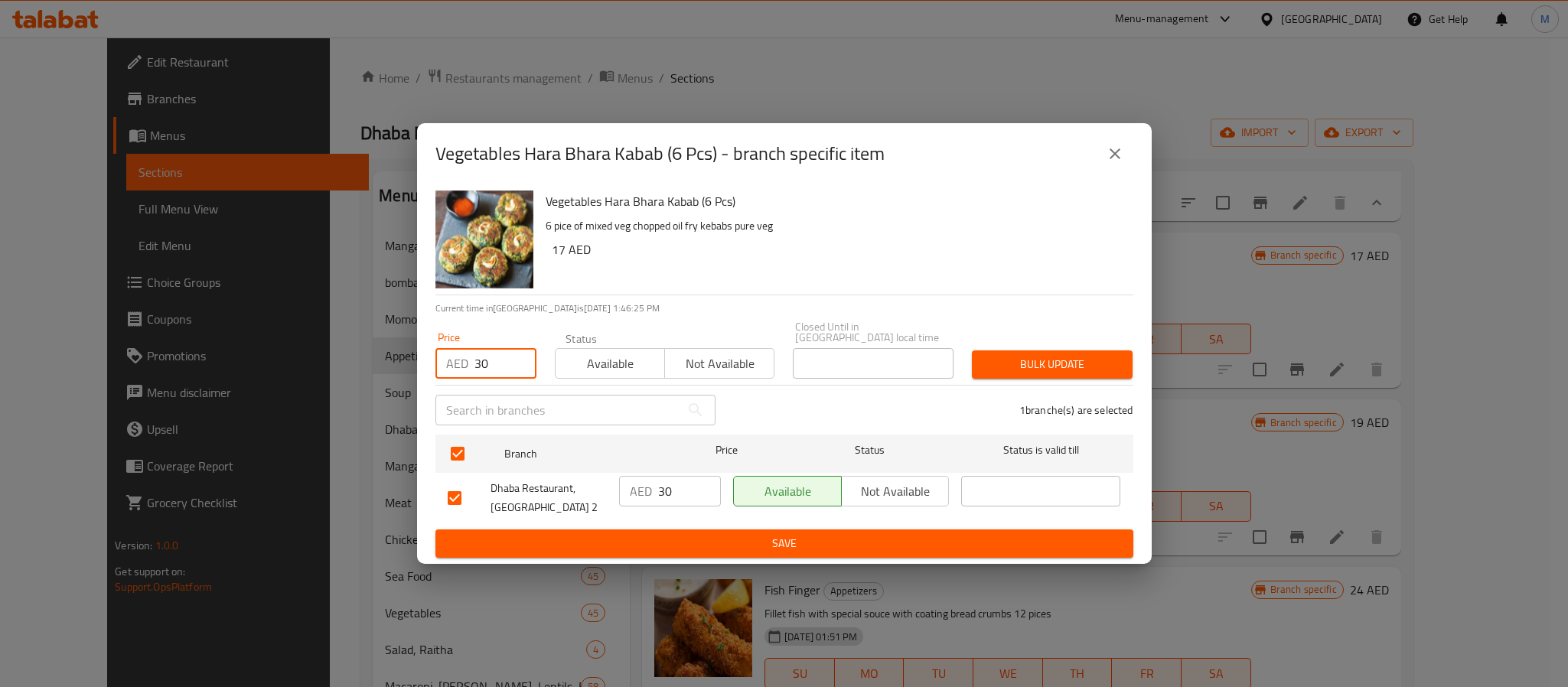
type input "30"
type button "0"
type button "1"
click at [972, 351] on button "Bulk update" at bounding box center [1052, 365] width 160 height 28
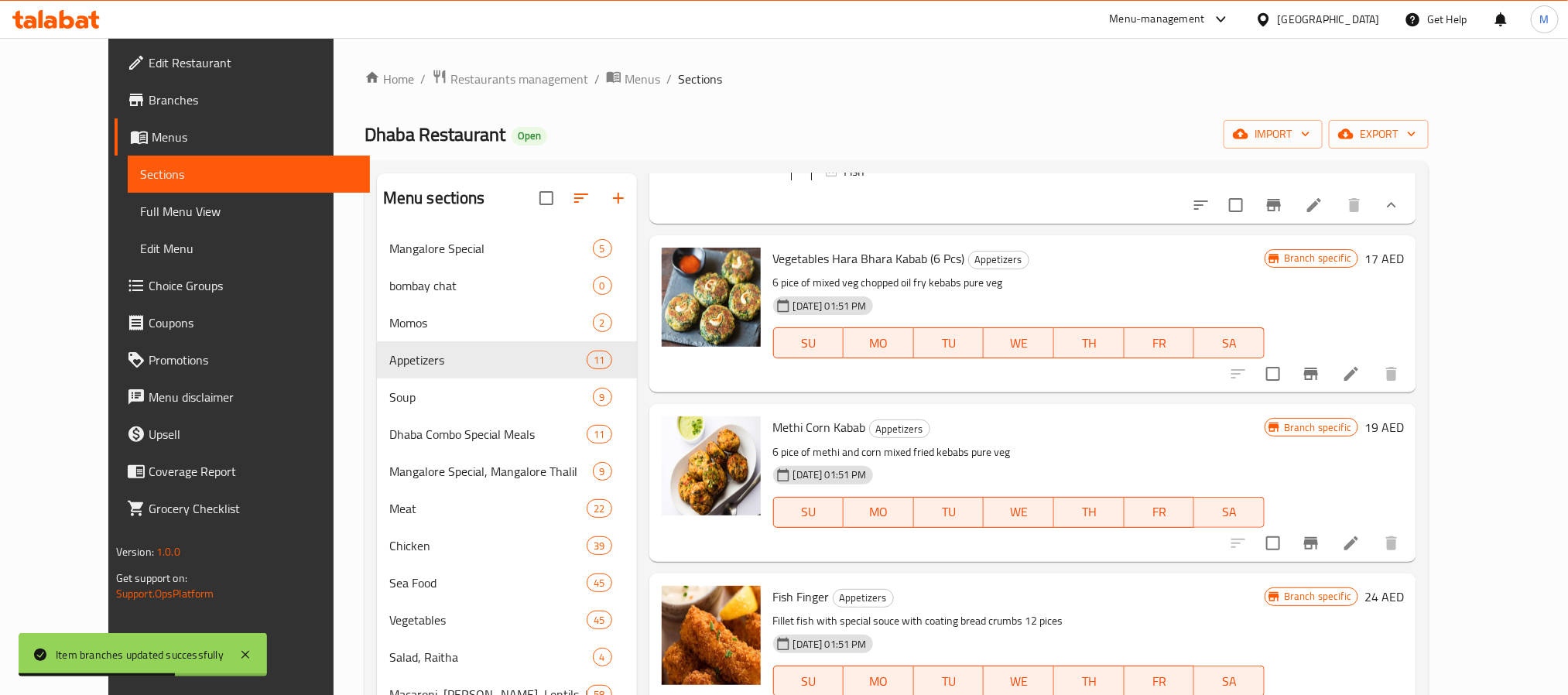
click at [1318, 550] on icon "Branch-specific-item" at bounding box center [1311, 543] width 14 height 13
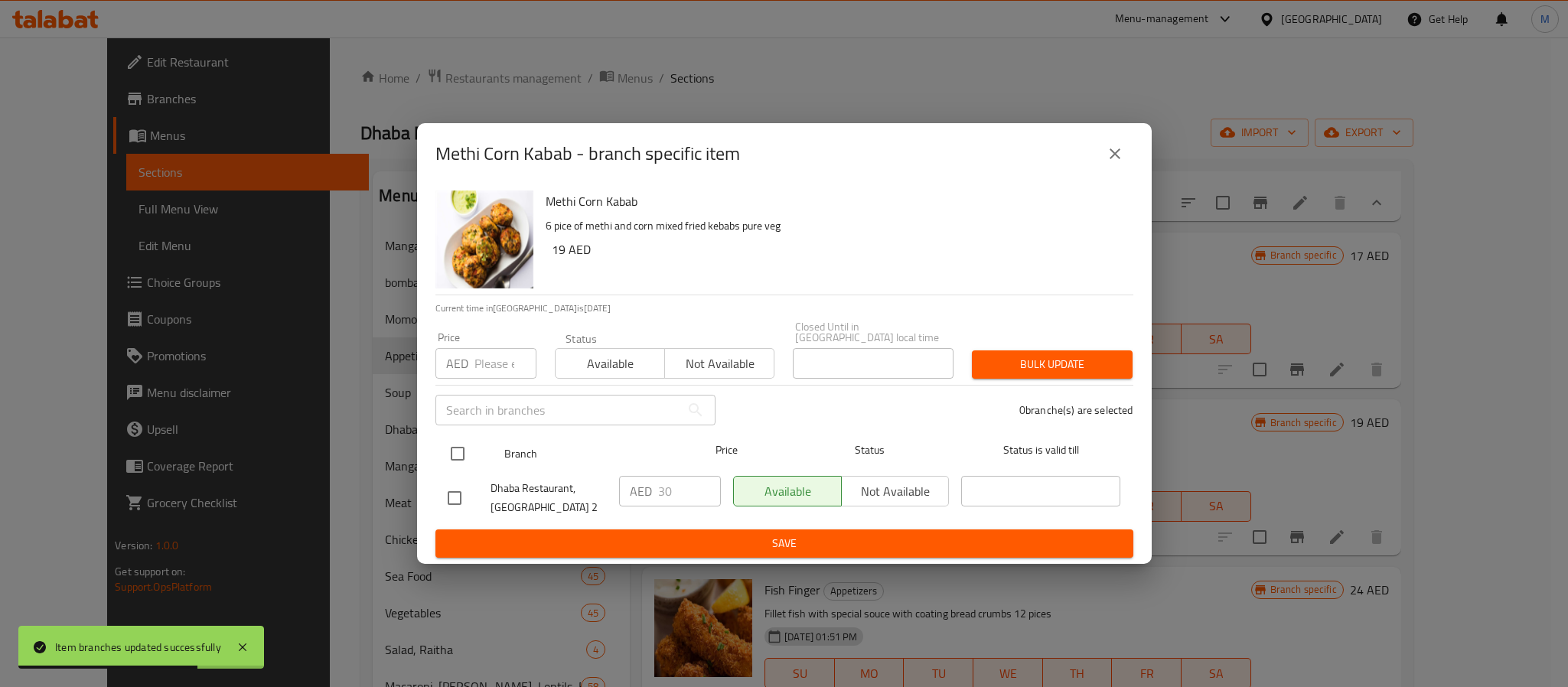
click at [459, 451] on input "checkbox" at bounding box center [457, 453] width 32 height 32
checkbox input "true"
click at [494, 363] on input "number" at bounding box center [506, 363] width 62 height 31
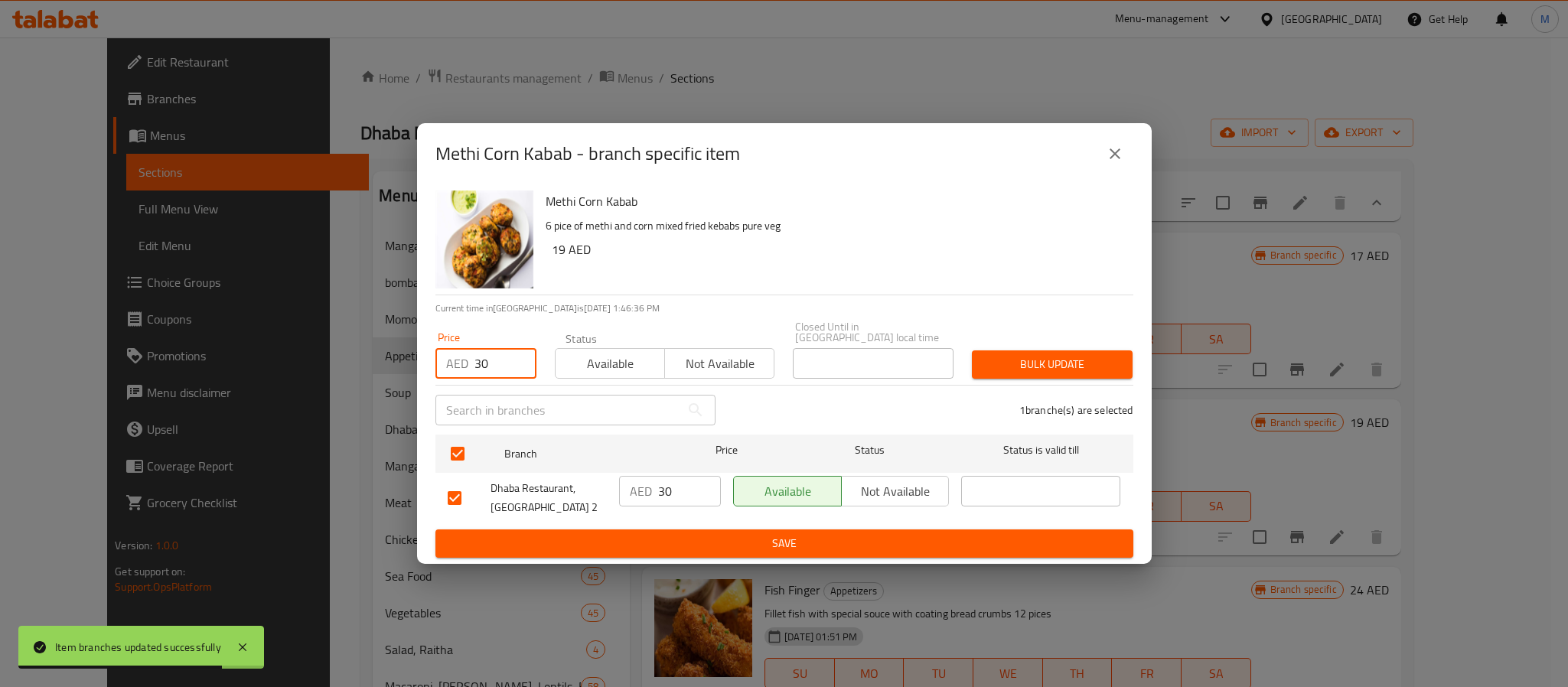
type input "30"
type button "0"
type button "1"
click at [972, 351] on button "Bulk update" at bounding box center [1052, 365] width 160 height 28
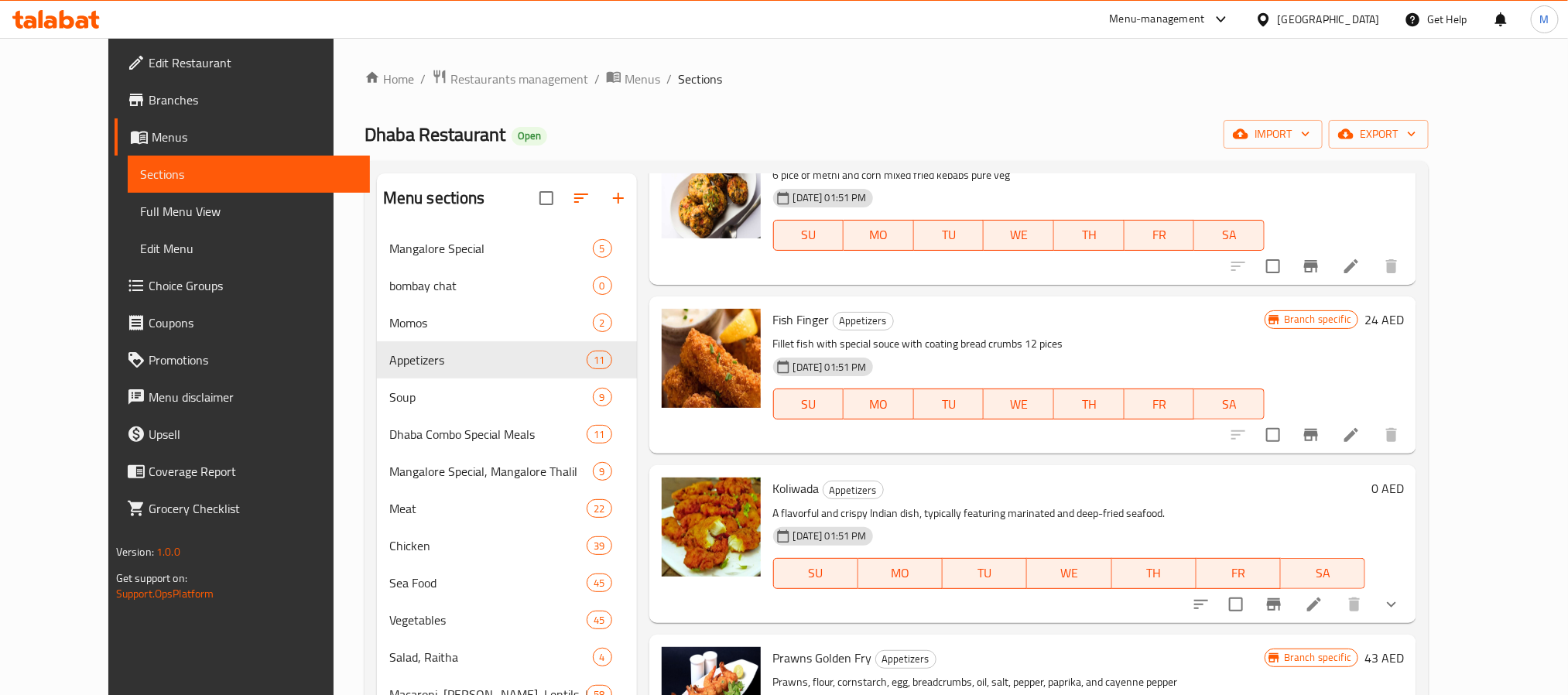
scroll to position [929, 0]
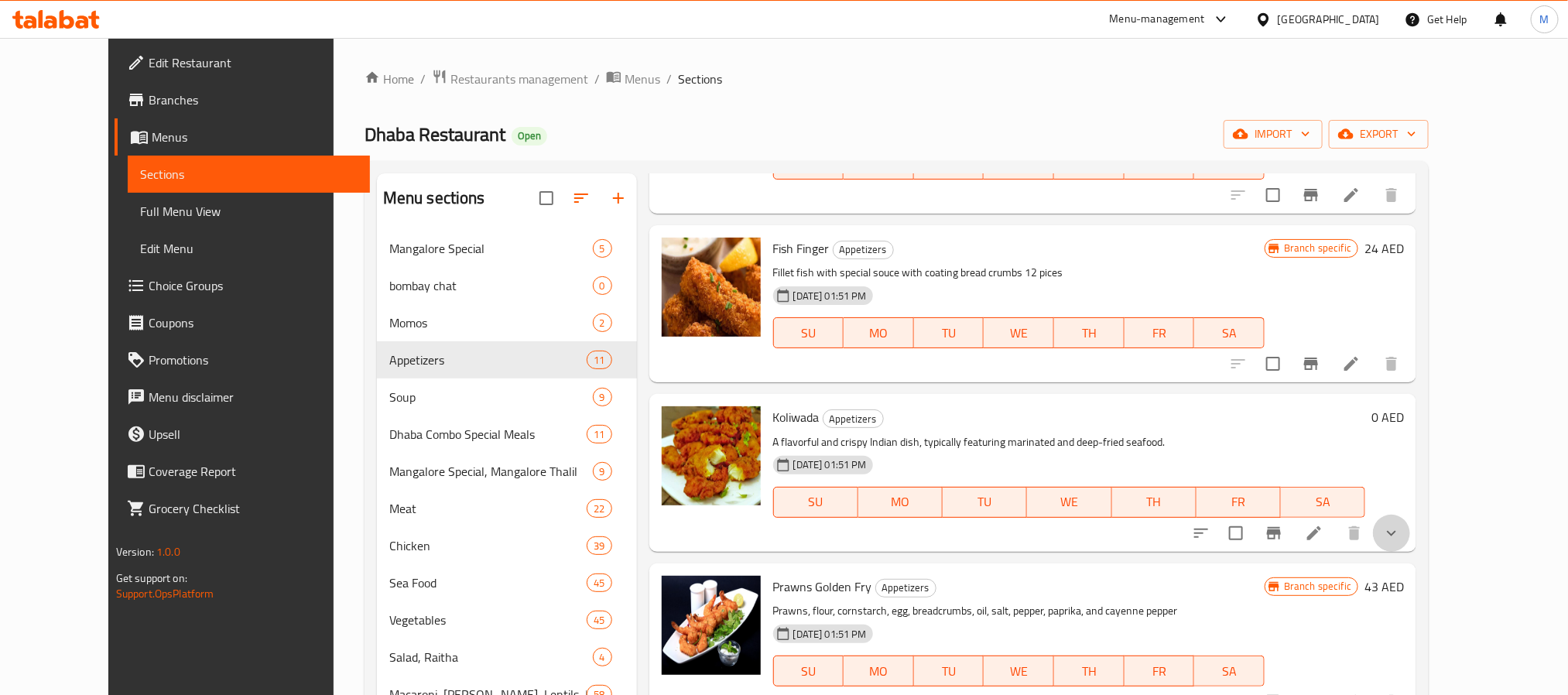
click at [1410, 552] on button "show more" at bounding box center [1391, 533] width 38 height 38
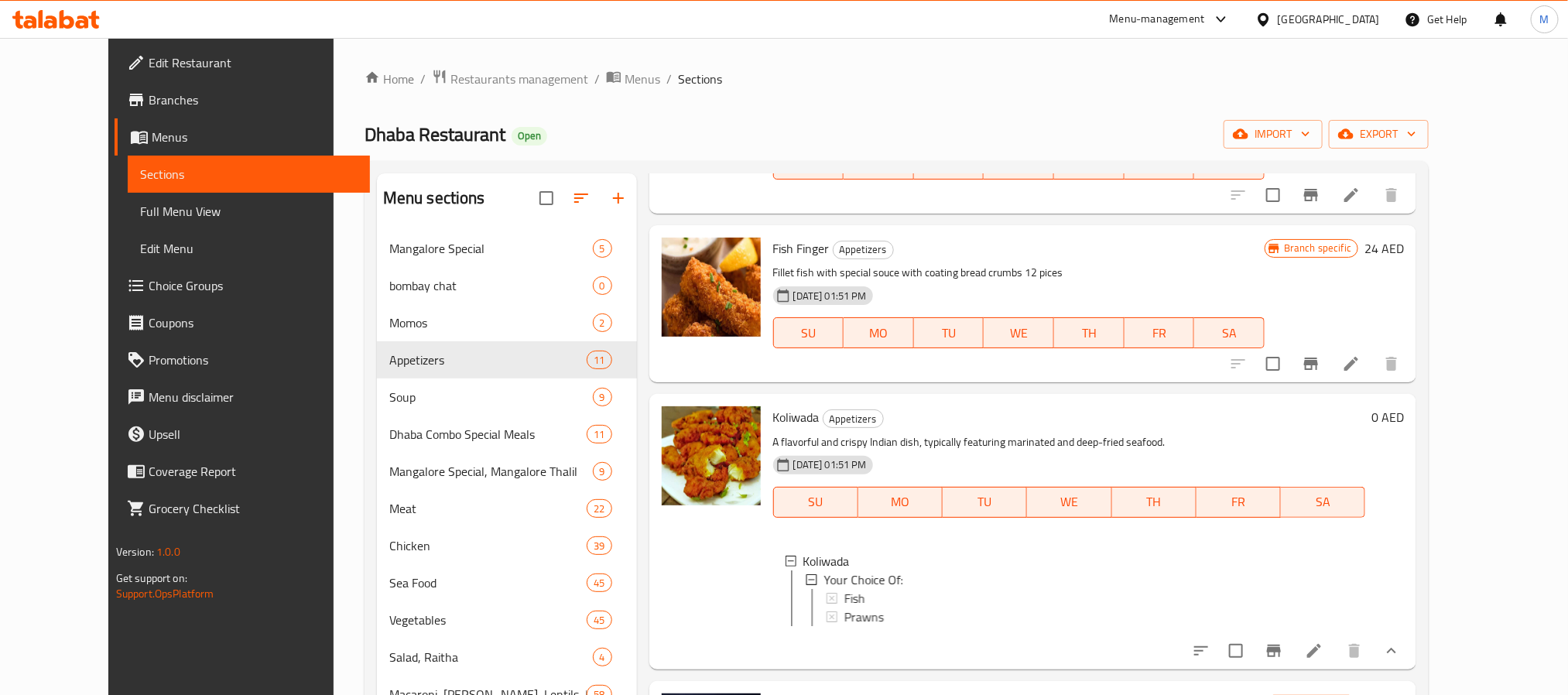
scroll to position [2, 0]
click at [844, 606] on div "Fish" at bounding box center [1098, 595] width 510 height 18
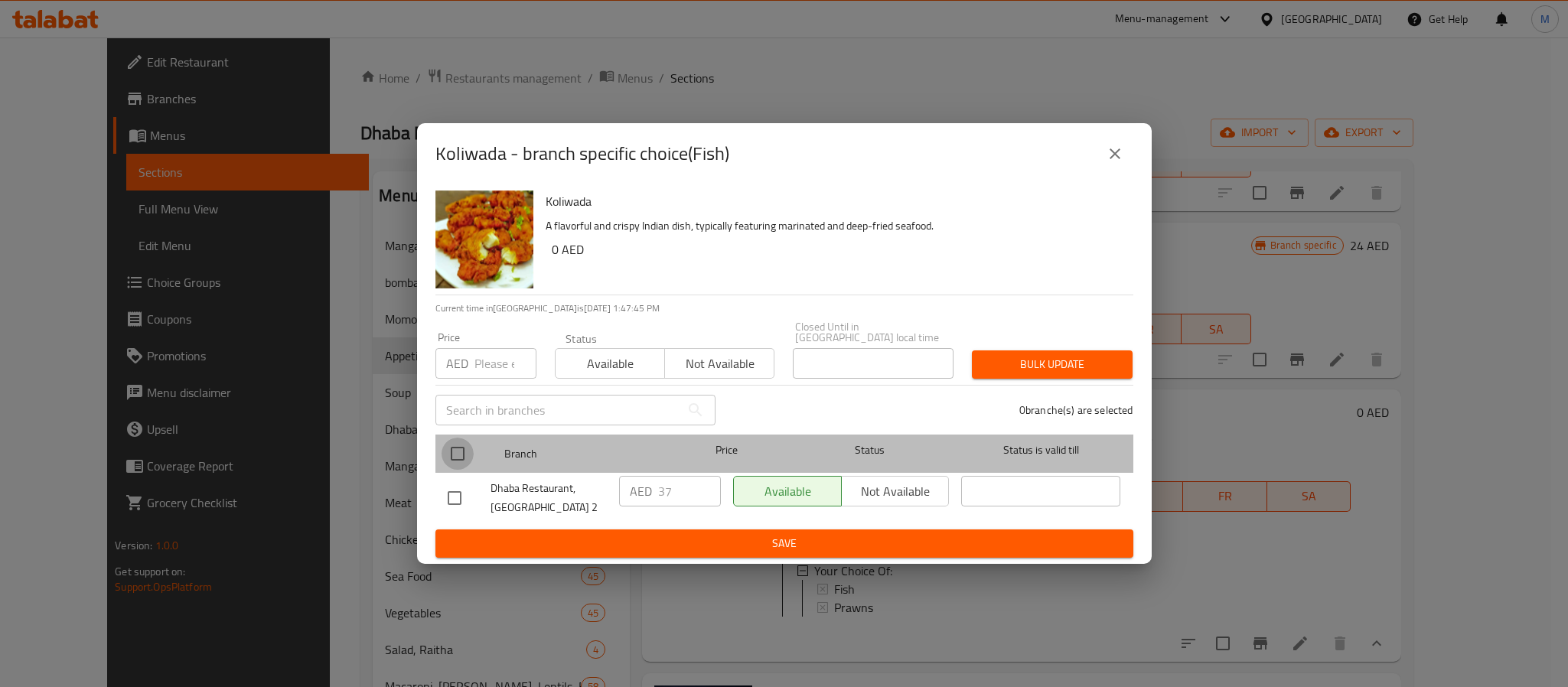
click at [468, 453] on input "checkbox" at bounding box center [457, 453] width 32 height 32
checkbox input "true"
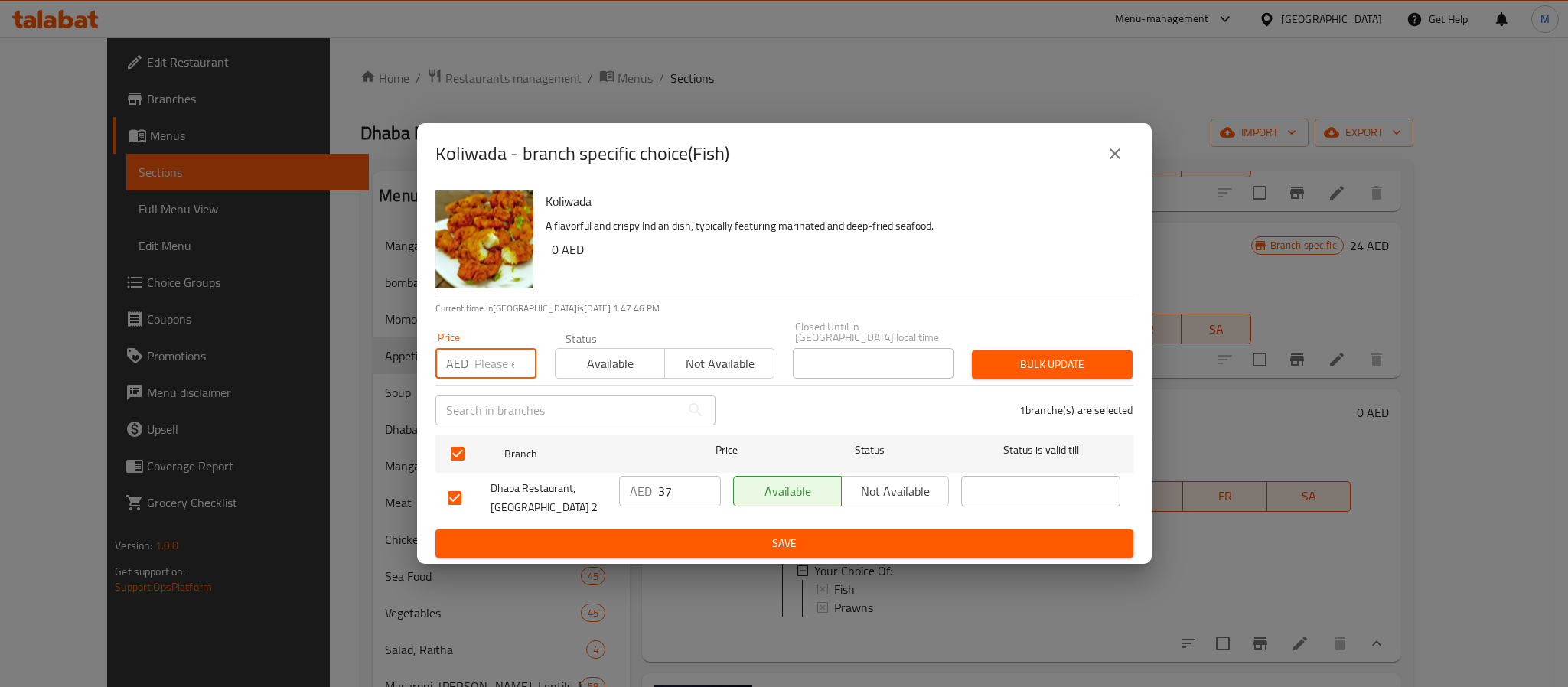
click at [484, 370] on input "number" at bounding box center [506, 363] width 62 height 31
type input "46"
type button "0"
type button "1"
click at [972, 351] on button "Bulk update" at bounding box center [1052, 365] width 160 height 28
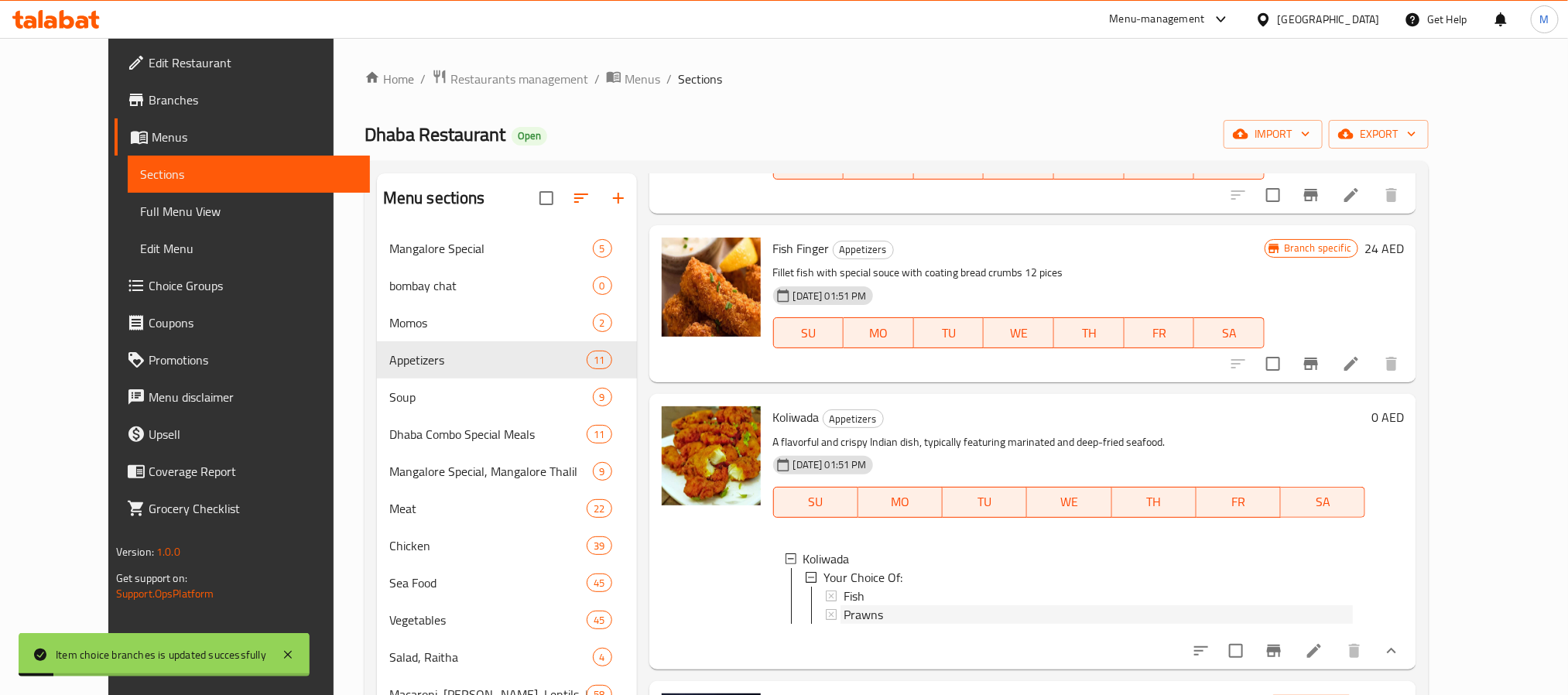
click at [844, 624] on span "Prawns" at bounding box center [863, 614] width 39 height 18
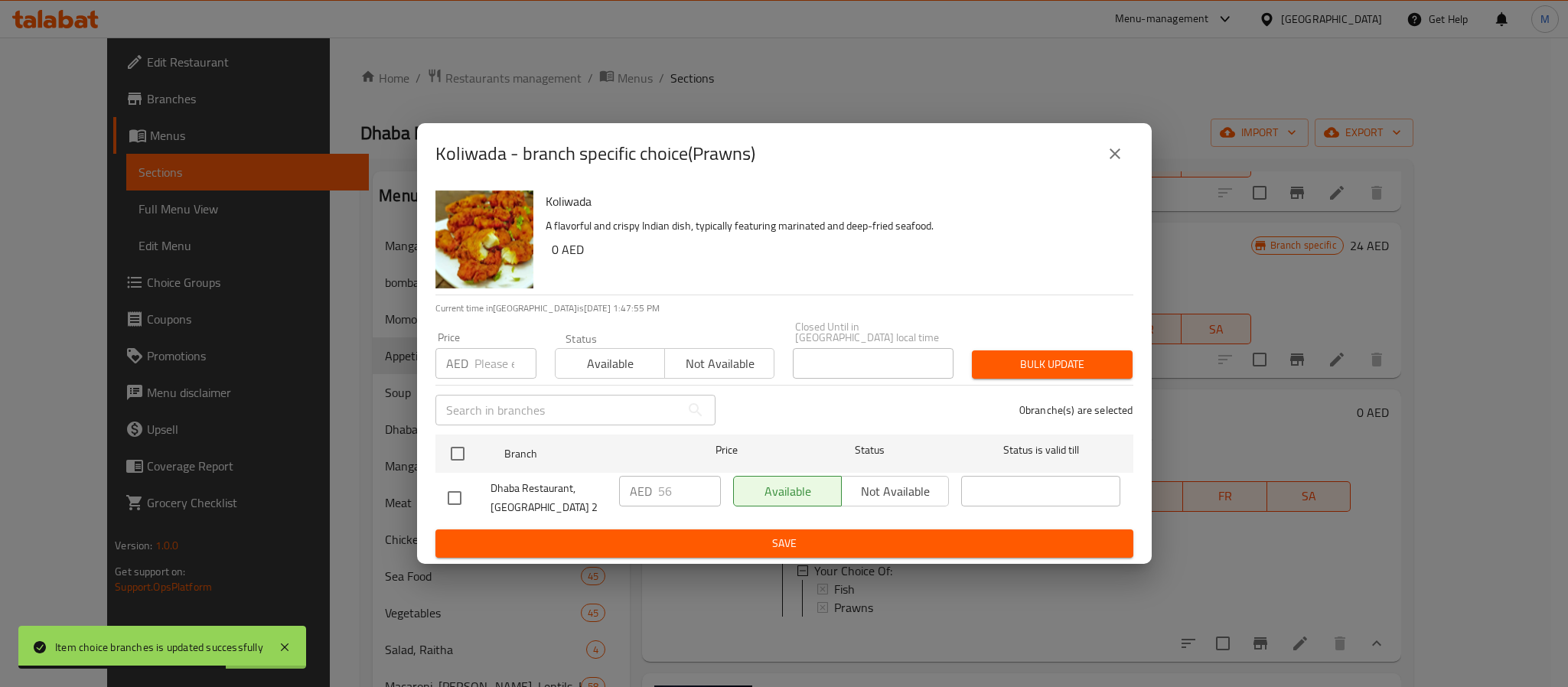
click at [1121, 143] on button "close" at bounding box center [1115, 154] width 37 height 37
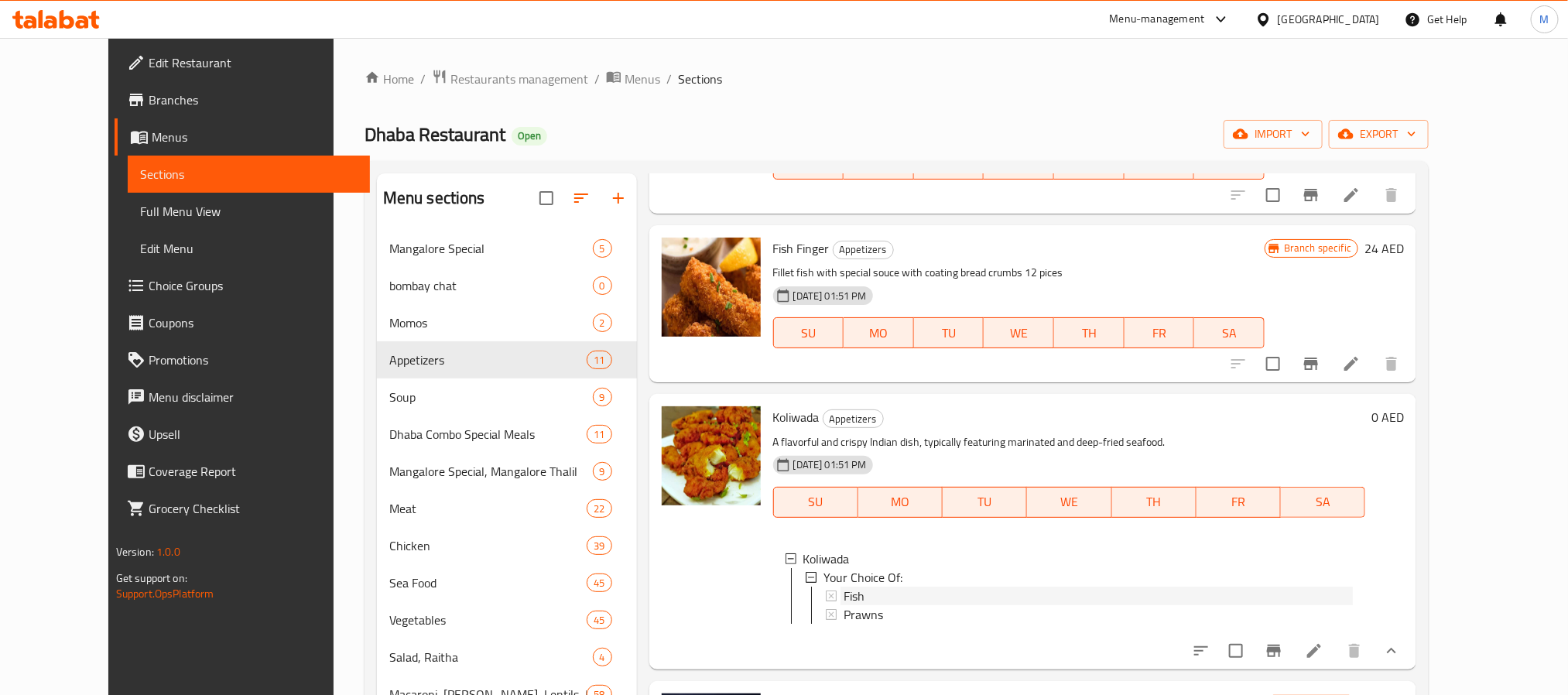
click at [851, 606] on div "Fish" at bounding box center [1098, 595] width 510 height 18
click at [773, 429] on span "Koliwada" at bounding box center [796, 417] width 46 height 23
copy h6 "Koliwada"
click at [1083, 452] on p "A flavorful and crispy Indian dish, typically featuring marinated and deep-frie…" at bounding box center [1070, 443] width 593 height 19
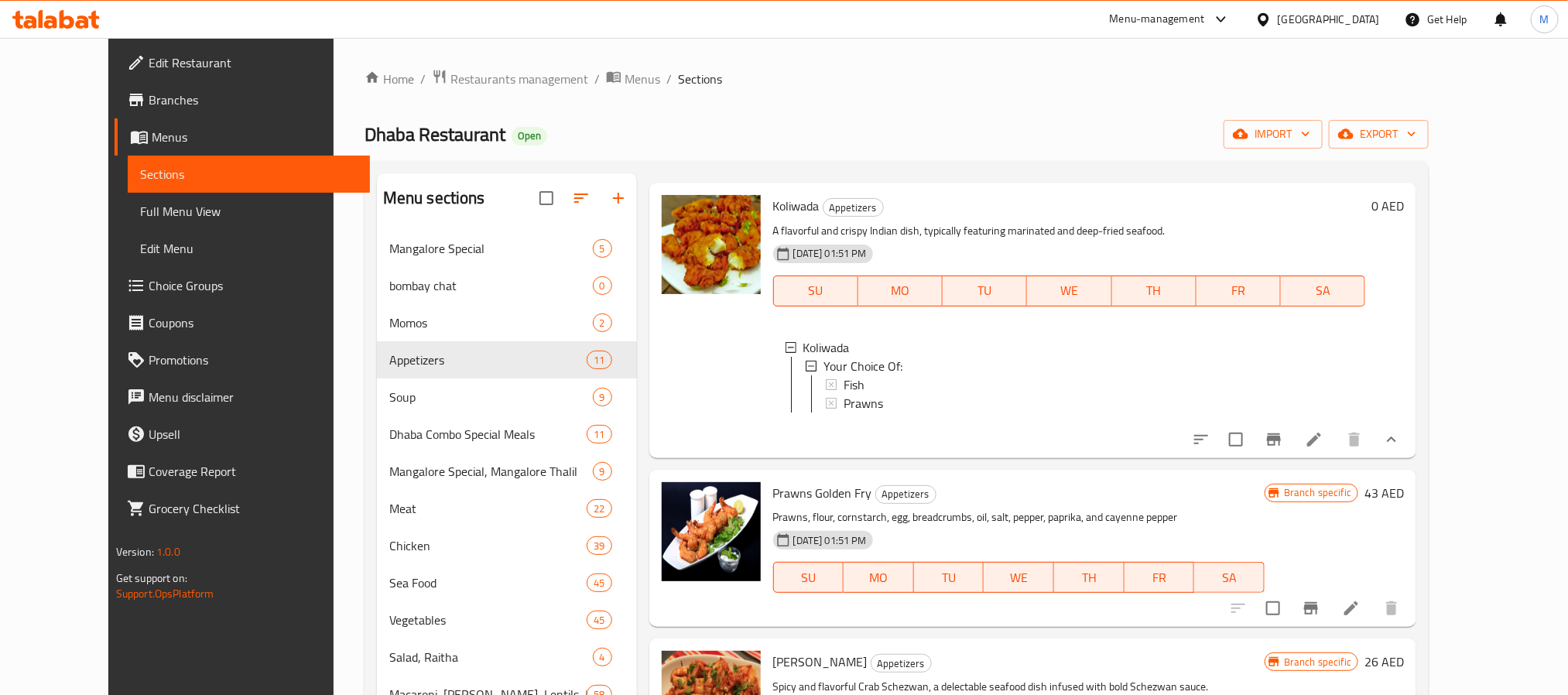
scroll to position [1393, 0]
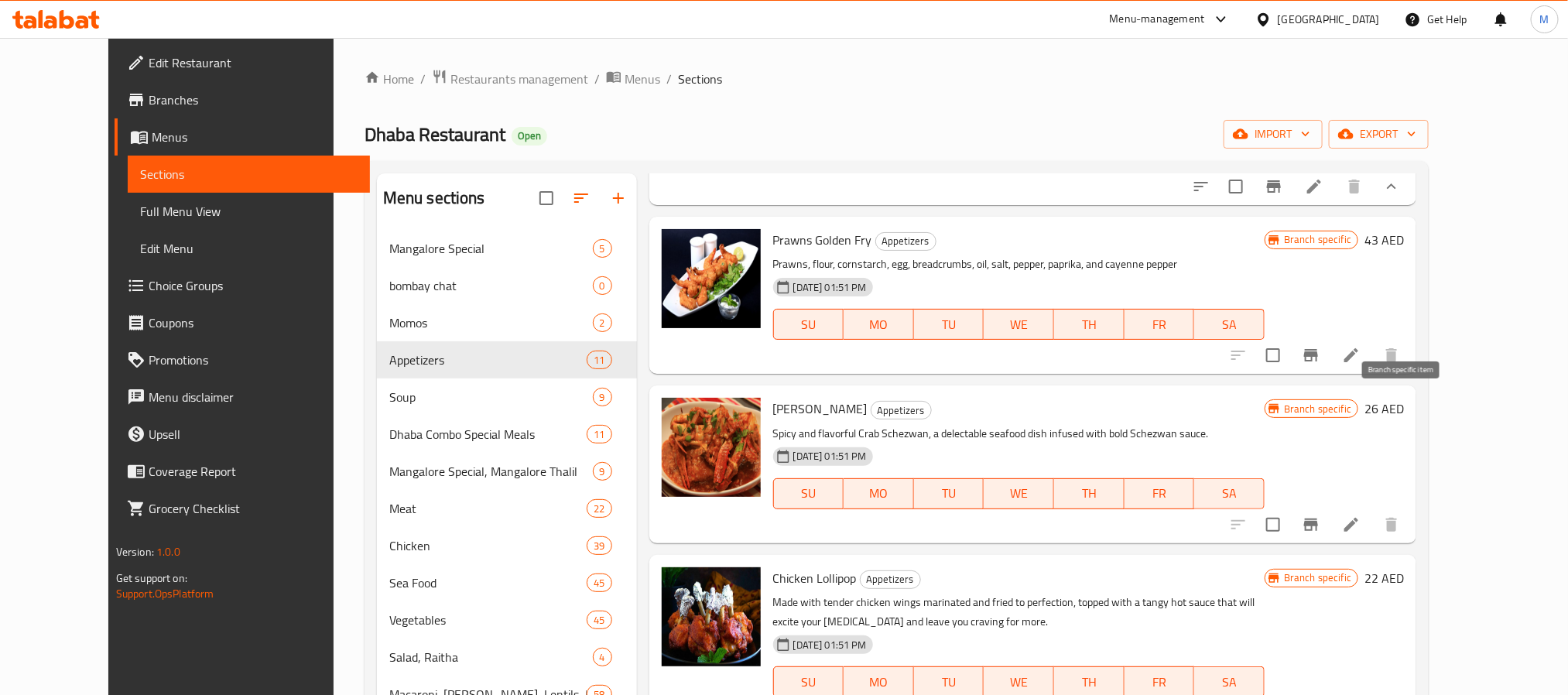
click at [1320, 364] on icon "Branch-specific-item" at bounding box center [1311, 355] width 18 height 18
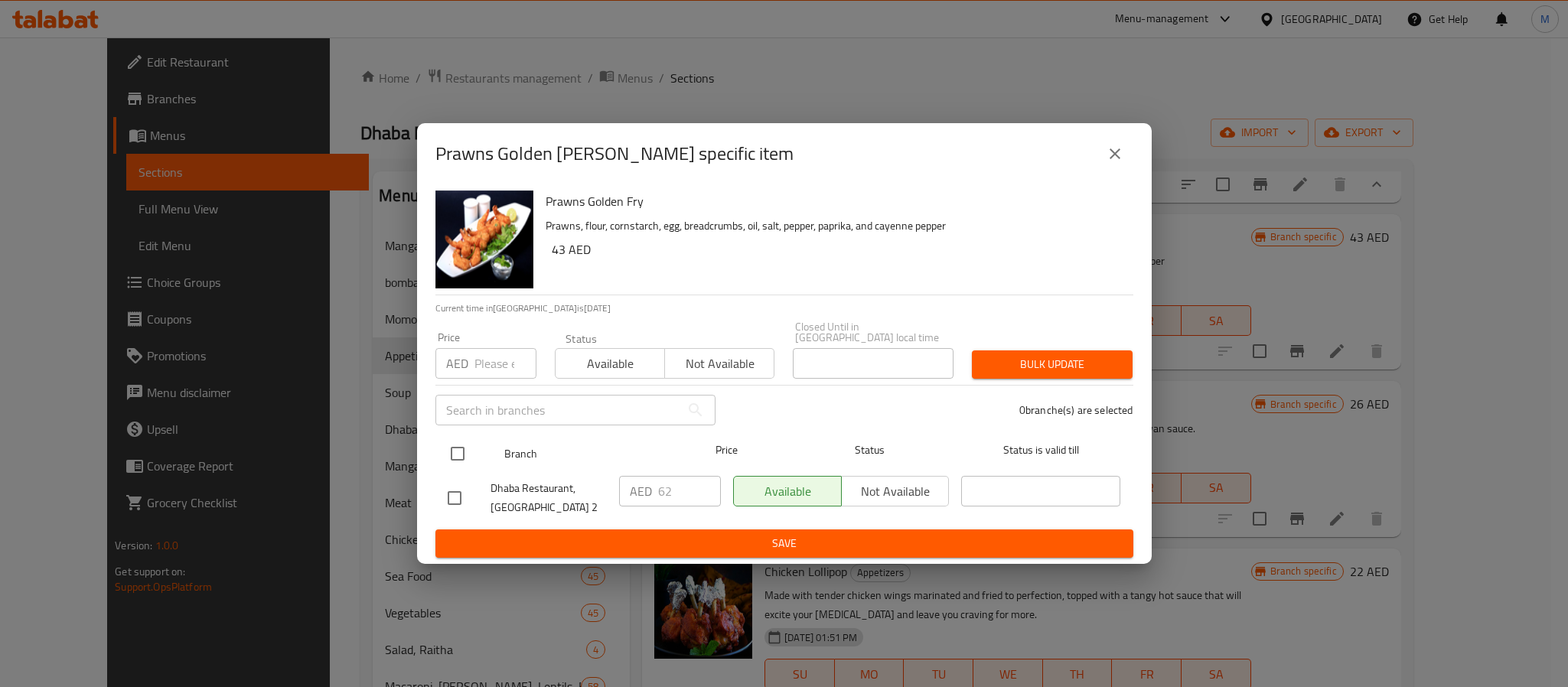
click at [473, 451] on input "checkbox" at bounding box center [457, 453] width 32 height 32
checkbox input "true"
click at [499, 374] on input "number" at bounding box center [506, 363] width 62 height 31
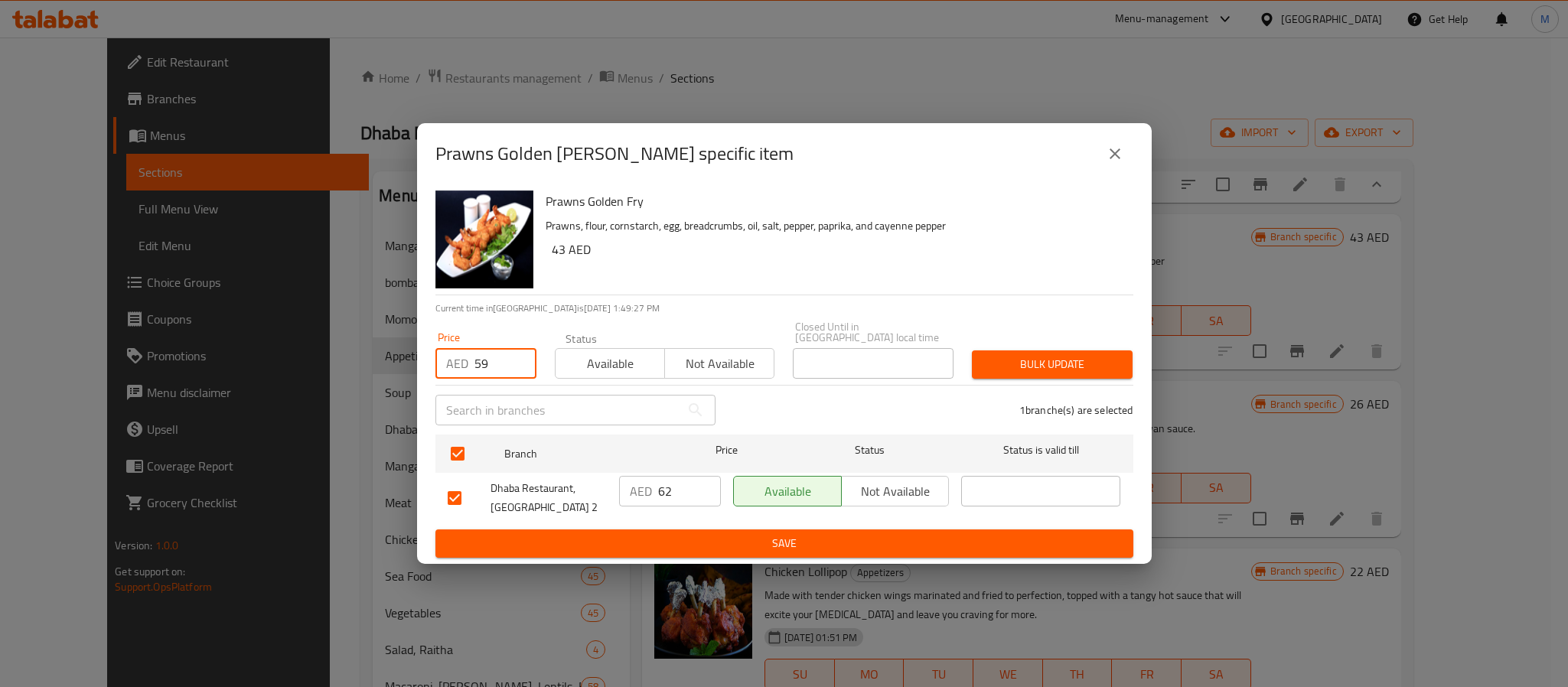
type input "59"
type button "0"
type button "1"
click at [972, 351] on button "Bulk update" at bounding box center [1052, 365] width 160 height 28
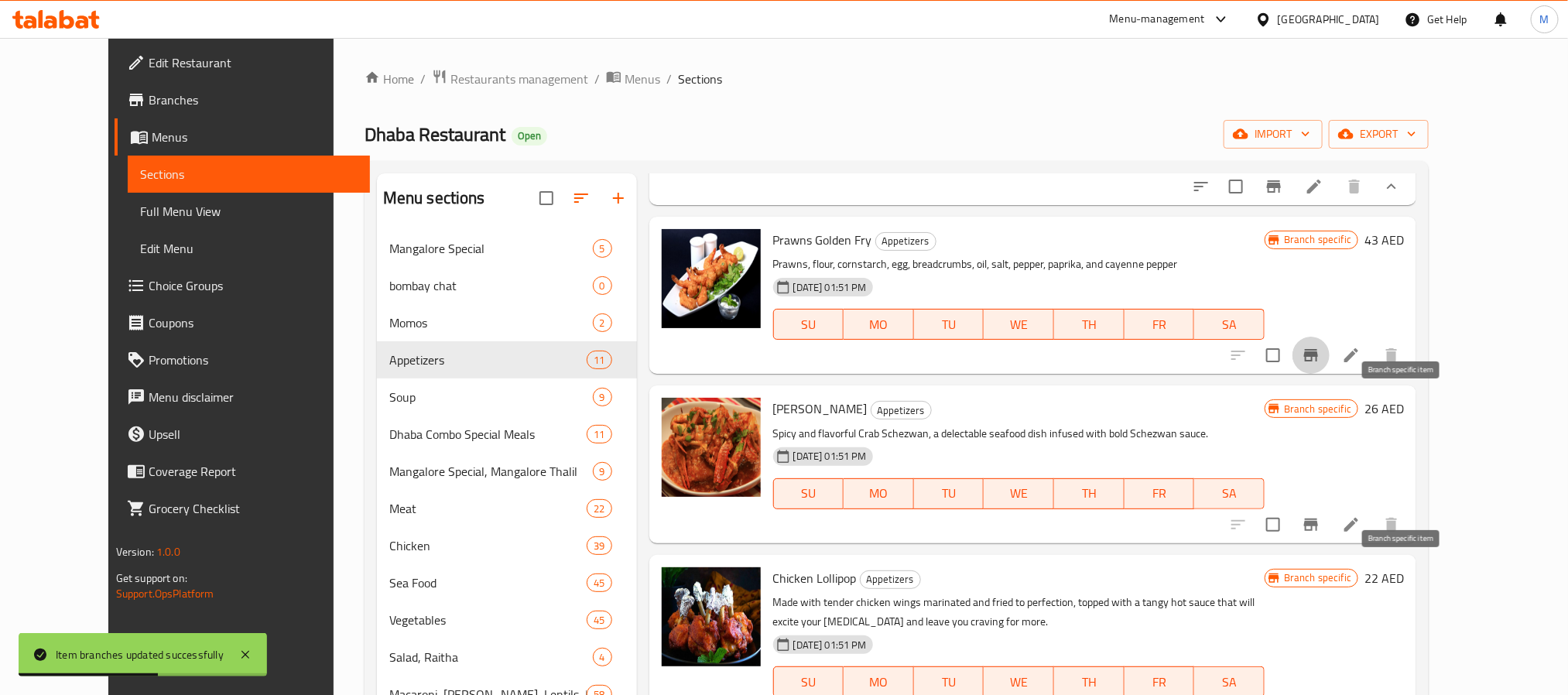
click at [1330, 543] on button "Branch-specific-item" at bounding box center [1311, 525] width 38 height 38
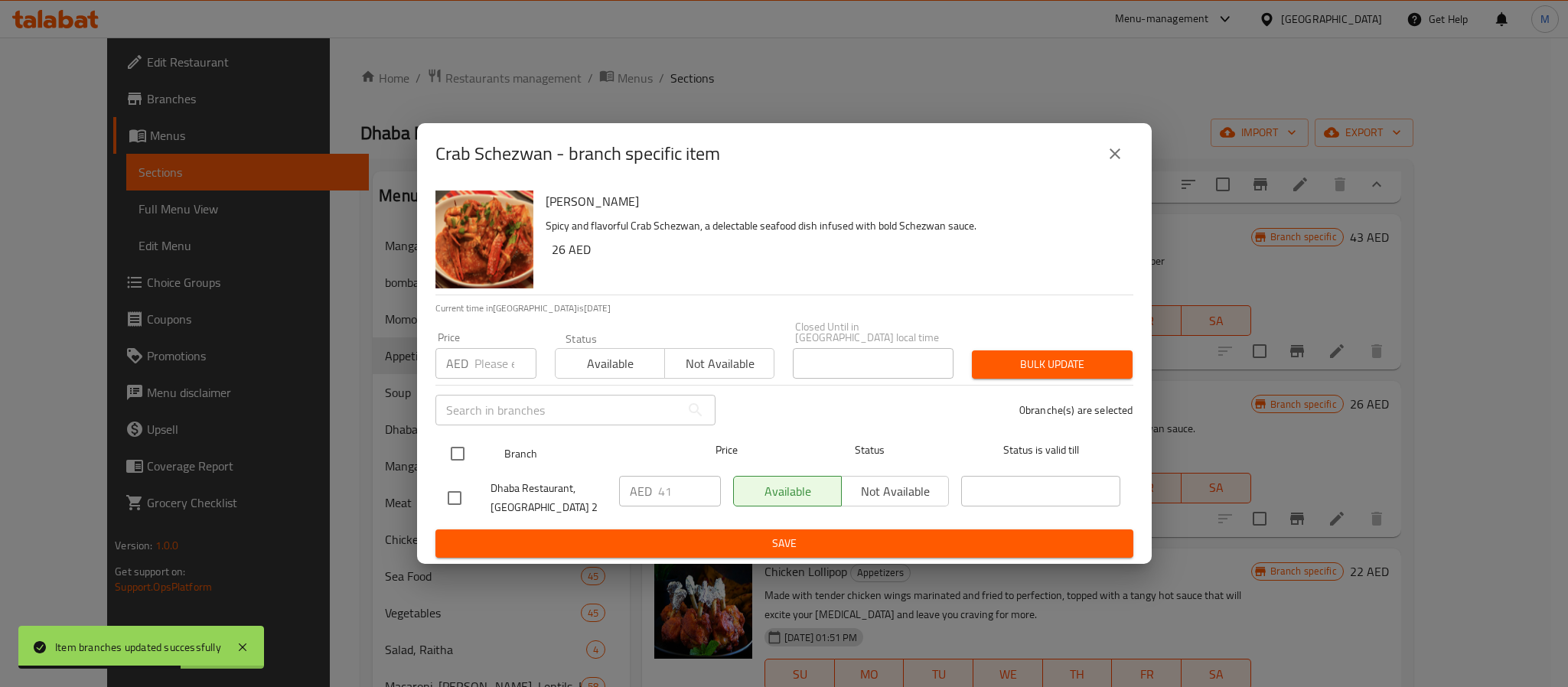
click at [455, 456] on input "checkbox" at bounding box center [457, 453] width 32 height 32
checkbox input "true"
click at [491, 357] on input "number" at bounding box center [506, 363] width 62 height 31
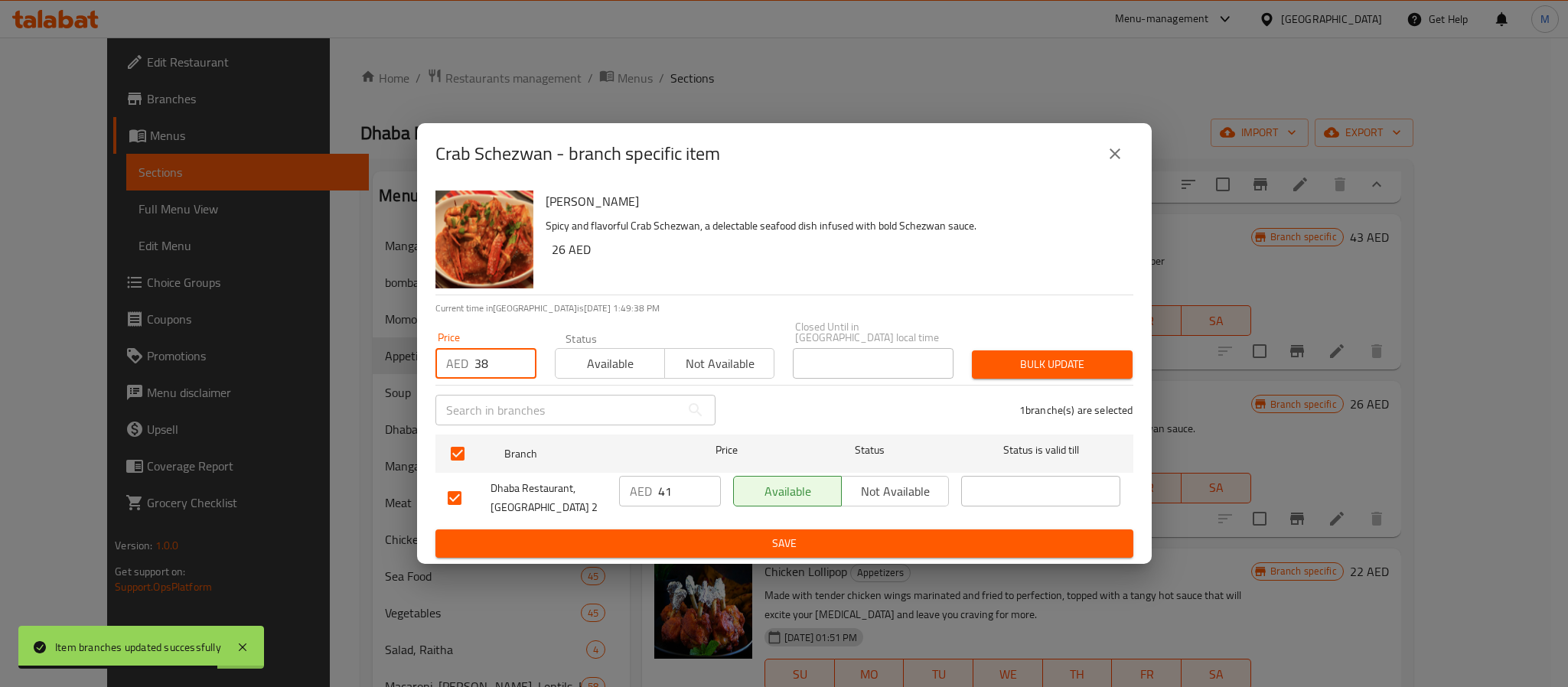
type input "38"
type button "0"
type button "1"
click at [972, 351] on button "Bulk update" at bounding box center [1052, 365] width 160 height 28
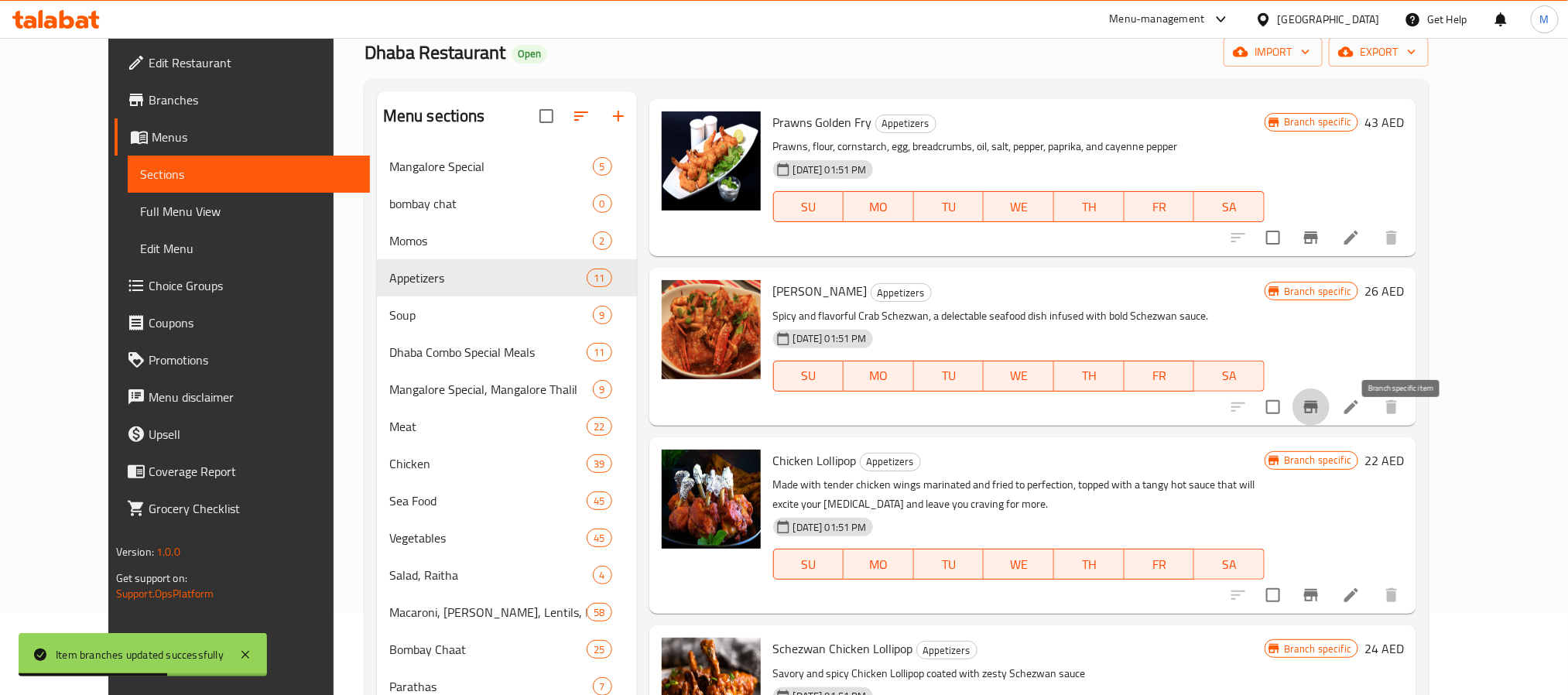
scroll to position [116, 0]
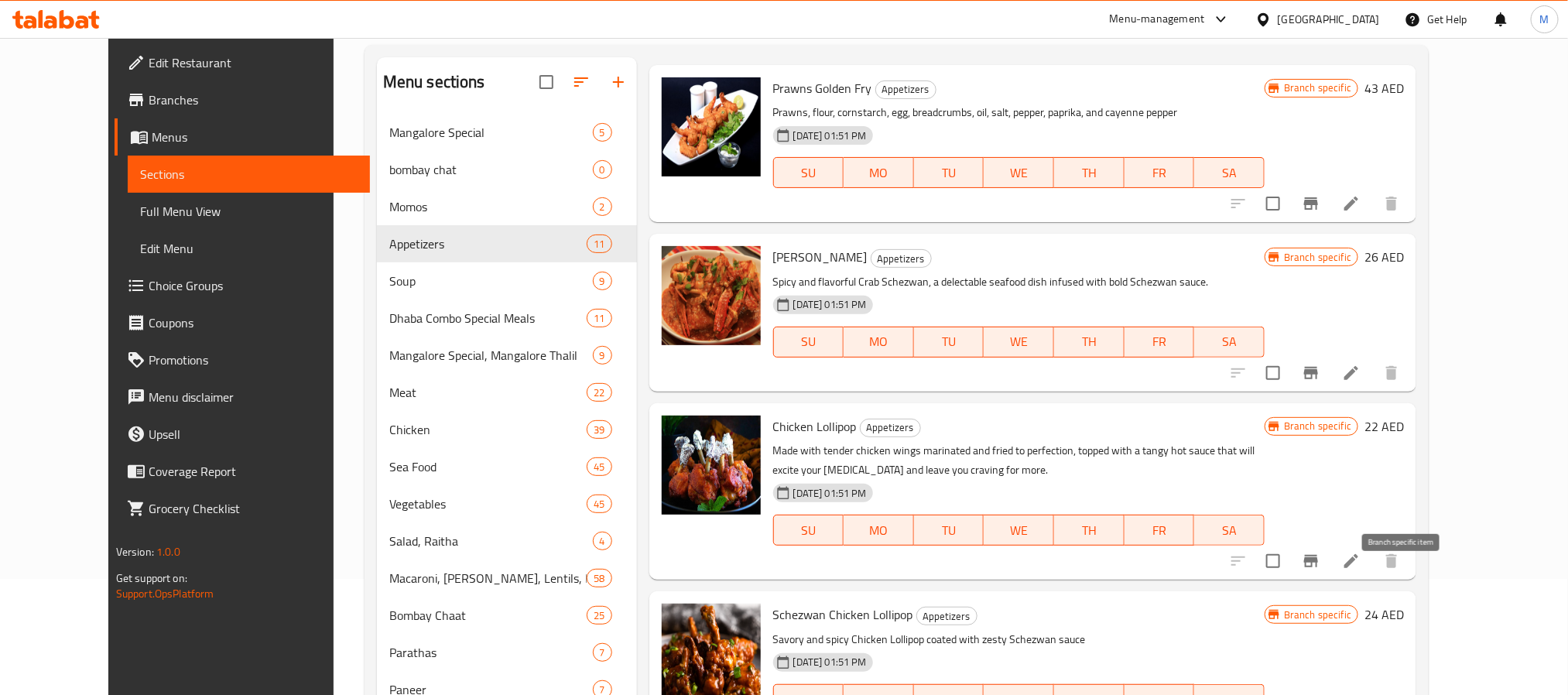
click at [1318, 567] on icon "Branch-specific-item" at bounding box center [1311, 562] width 14 height 13
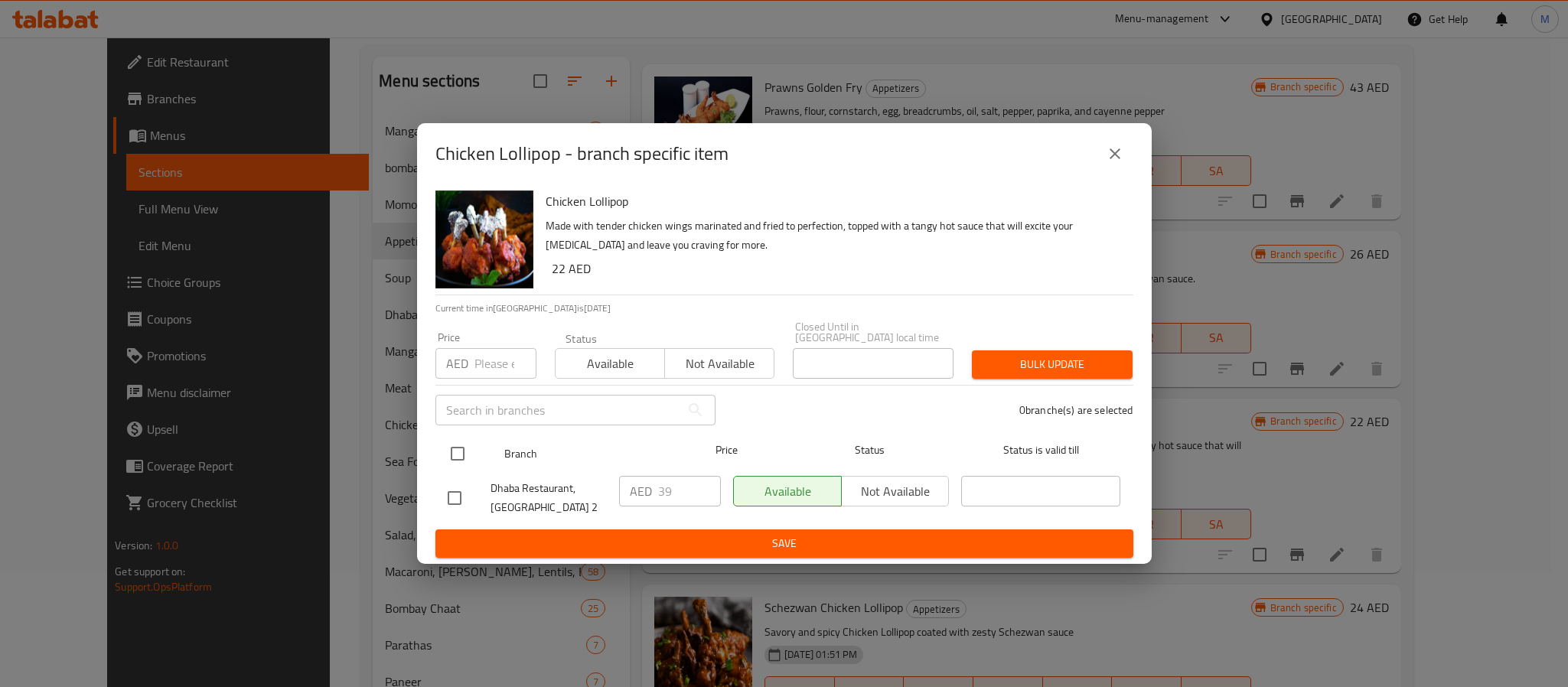
click at [469, 456] on input "checkbox" at bounding box center [457, 453] width 32 height 32
checkbox input "true"
click at [484, 372] on input "number" at bounding box center [506, 363] width 62 height 31
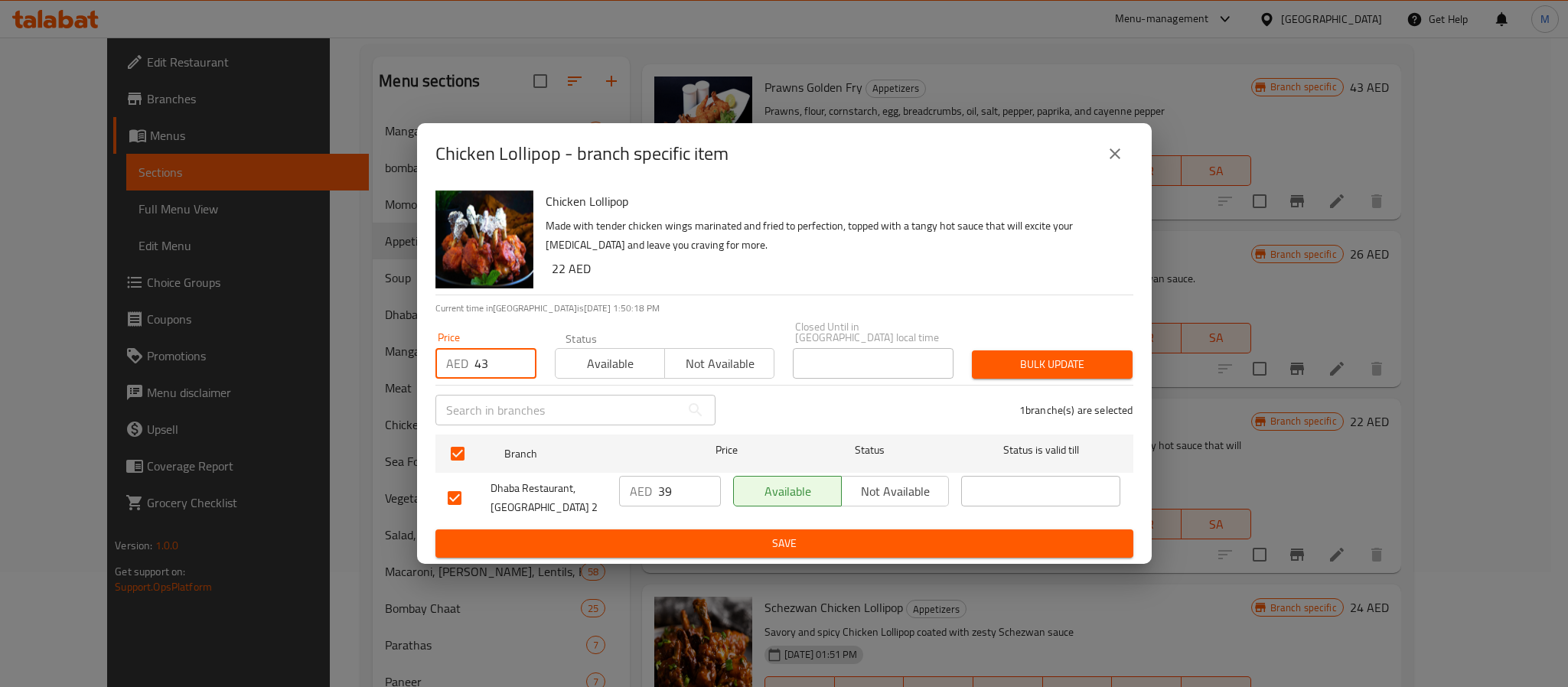
type input "43"
click at [1052, 382] on div "1 branche(s) are selected" at bounding box center [934, 410] width 418 height 55
click at [1052, 367] on span "Bulk update" at bounding box center [1052, 365] width 136 height 19
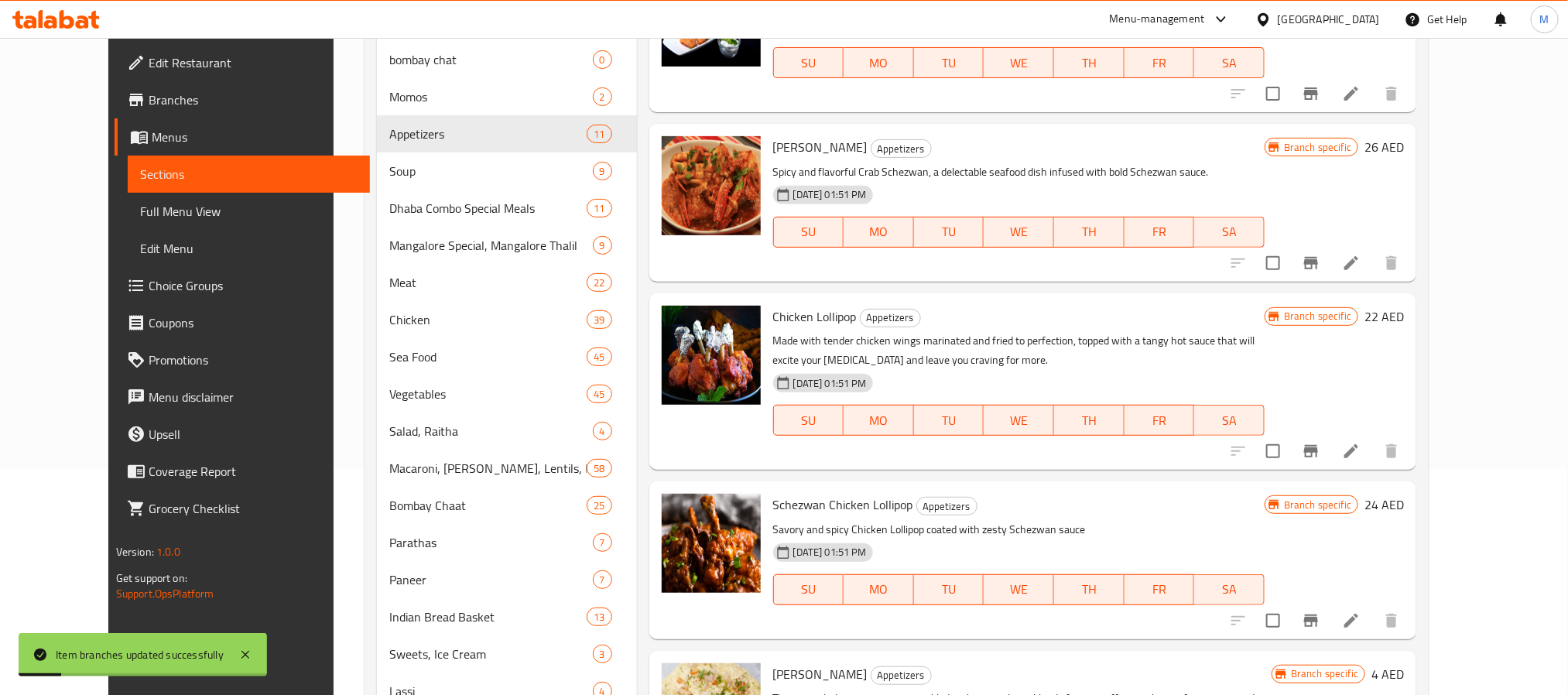
scroll to position [348, 0]
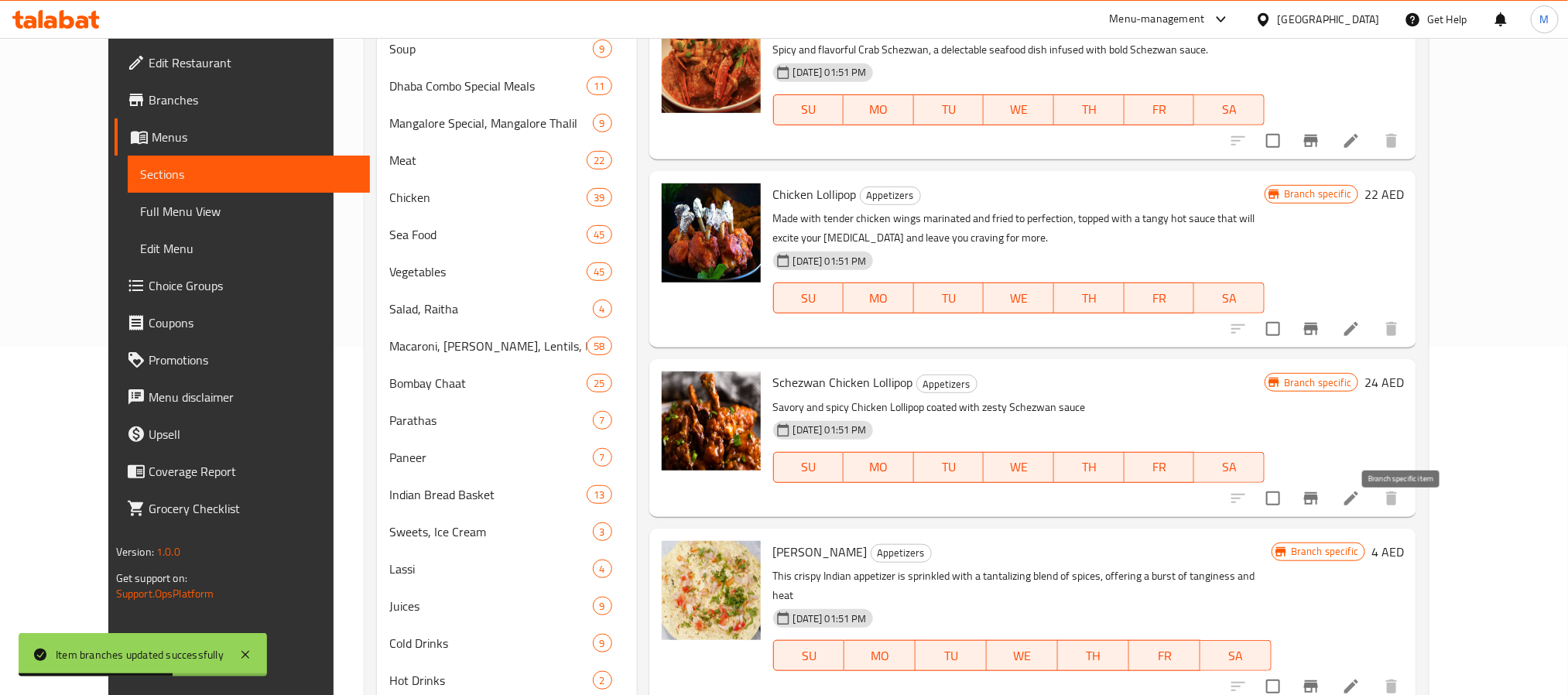
click at [1330, 517] on button "Branch-specific-item" at bounding box center [1311, 498] width 38 height 38
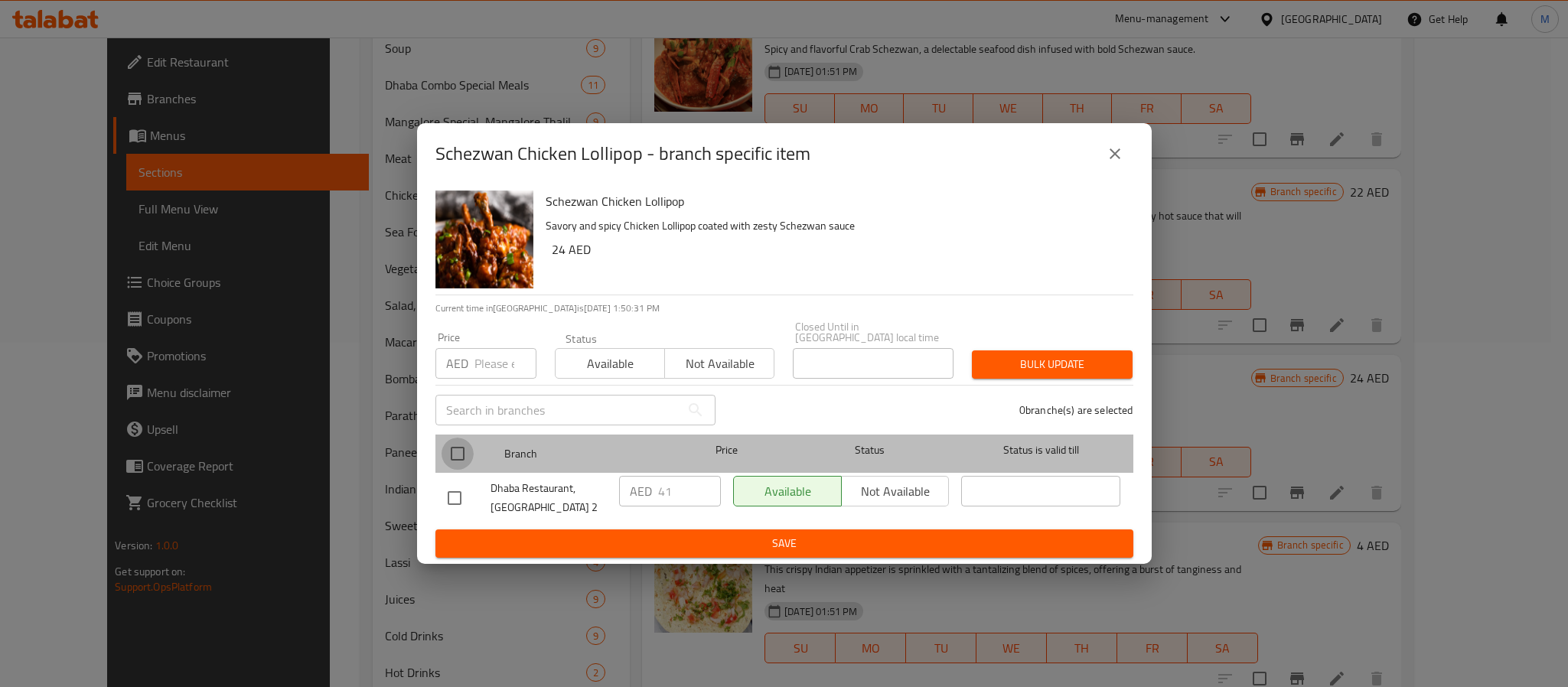
drag, startPoint x: 457, startPoint y: 449, endPoint x: 467, endPoint y: 434, distance: 18.0
click at [455, 450] on input "checkbox" at bounding box center [457, 453] width 32 height 32
checkbox input "true"
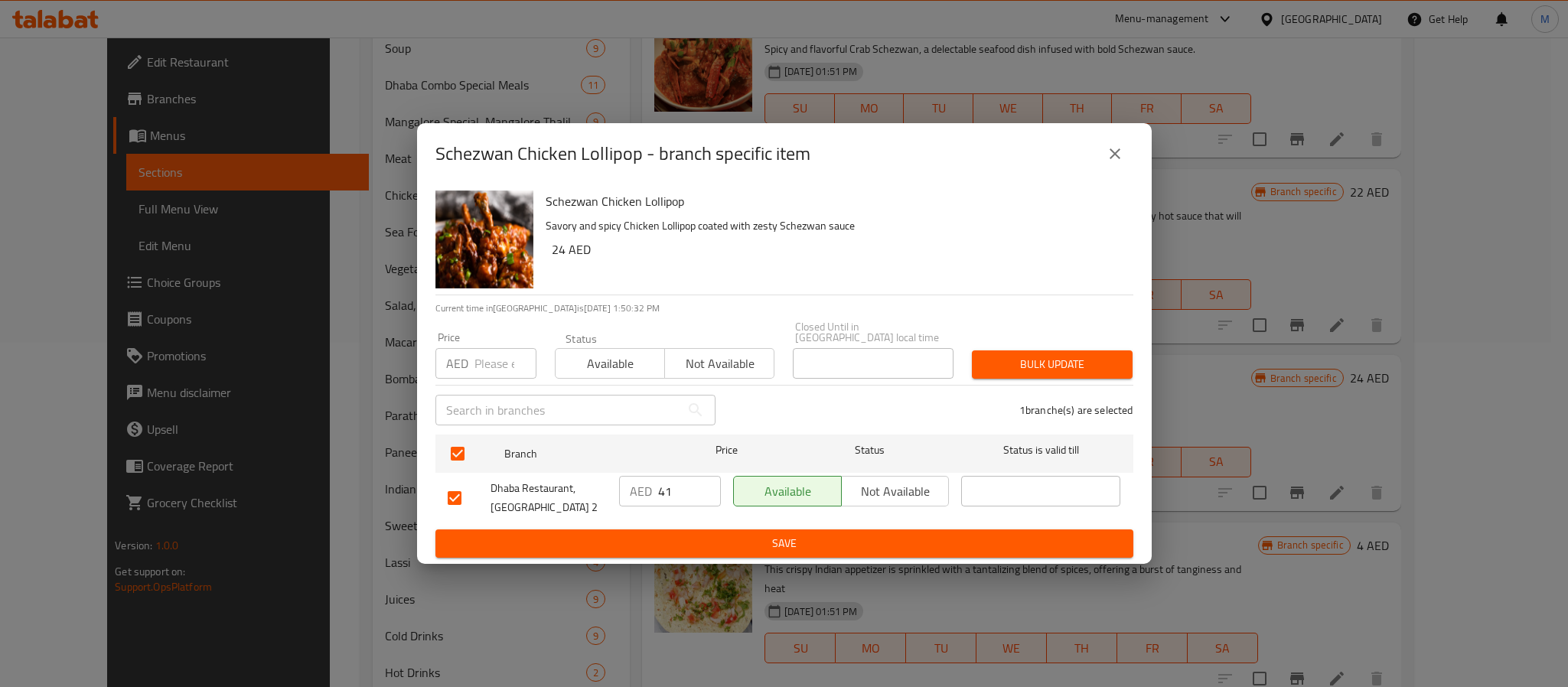
click at [503, 365] on input "number" at bounding box center [506, 363] width 62 height 31
type input "45"
click at [1018, 365] on span "Bulk update" at bounding box center [1052, 365] width 136 height 19
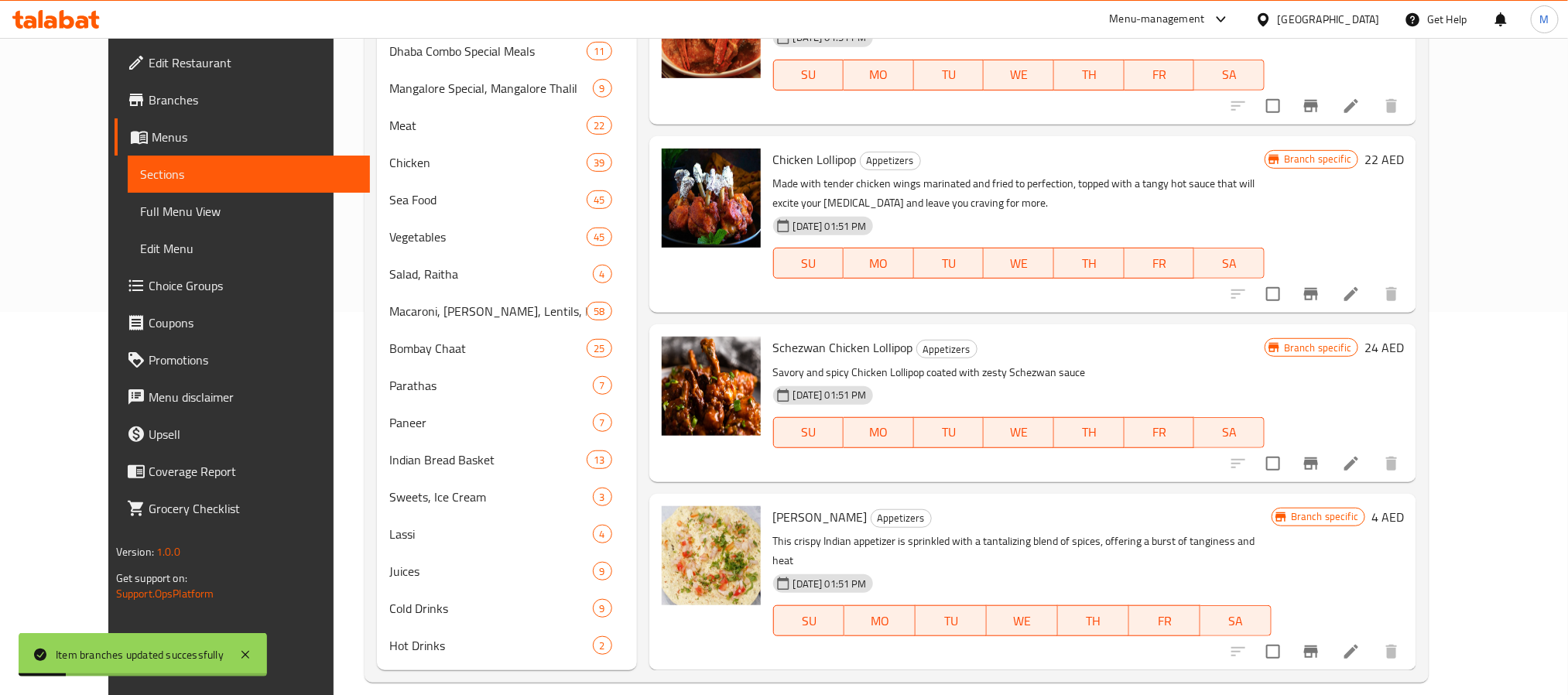
scroll to position [400, 0]
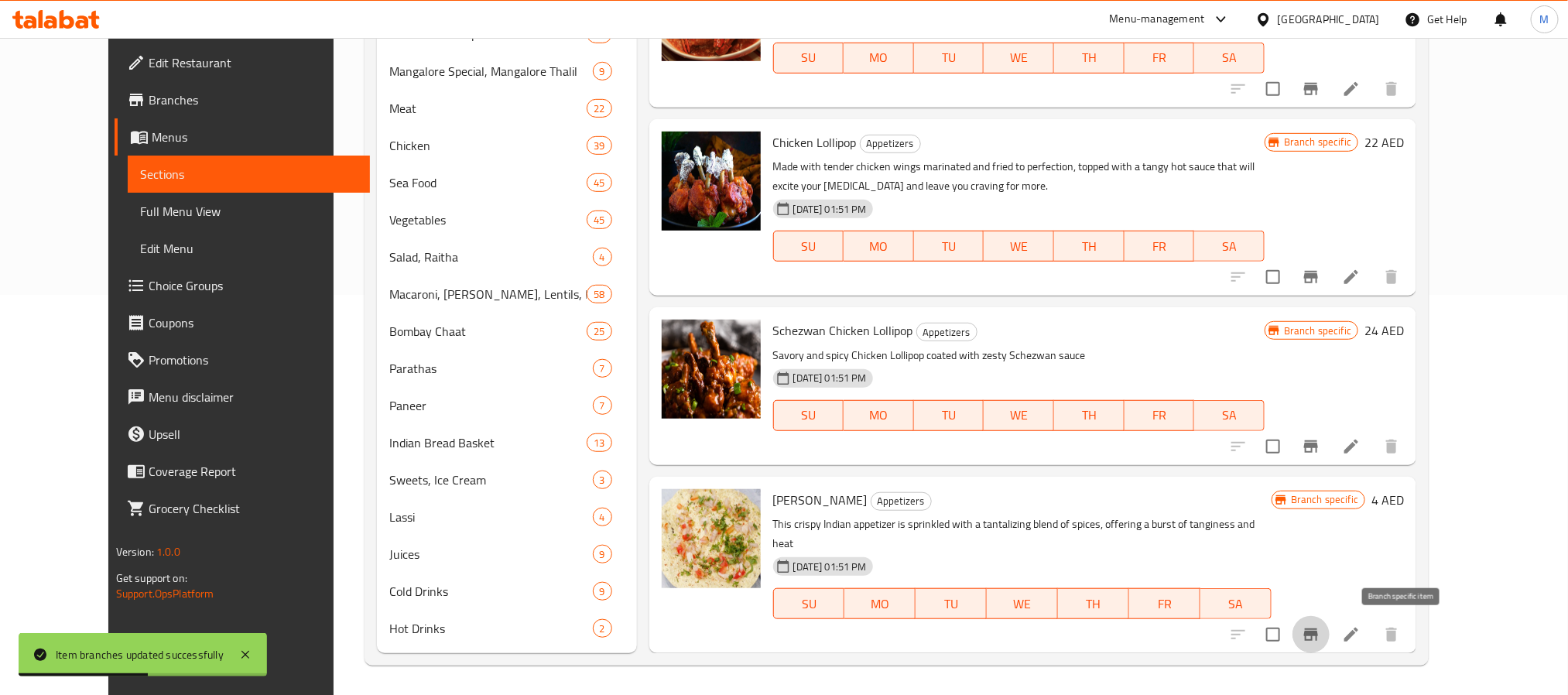
click at [1318, 633] on icon "Branch-specific-item" at bounding box center [1311, 635] width 14 height 13
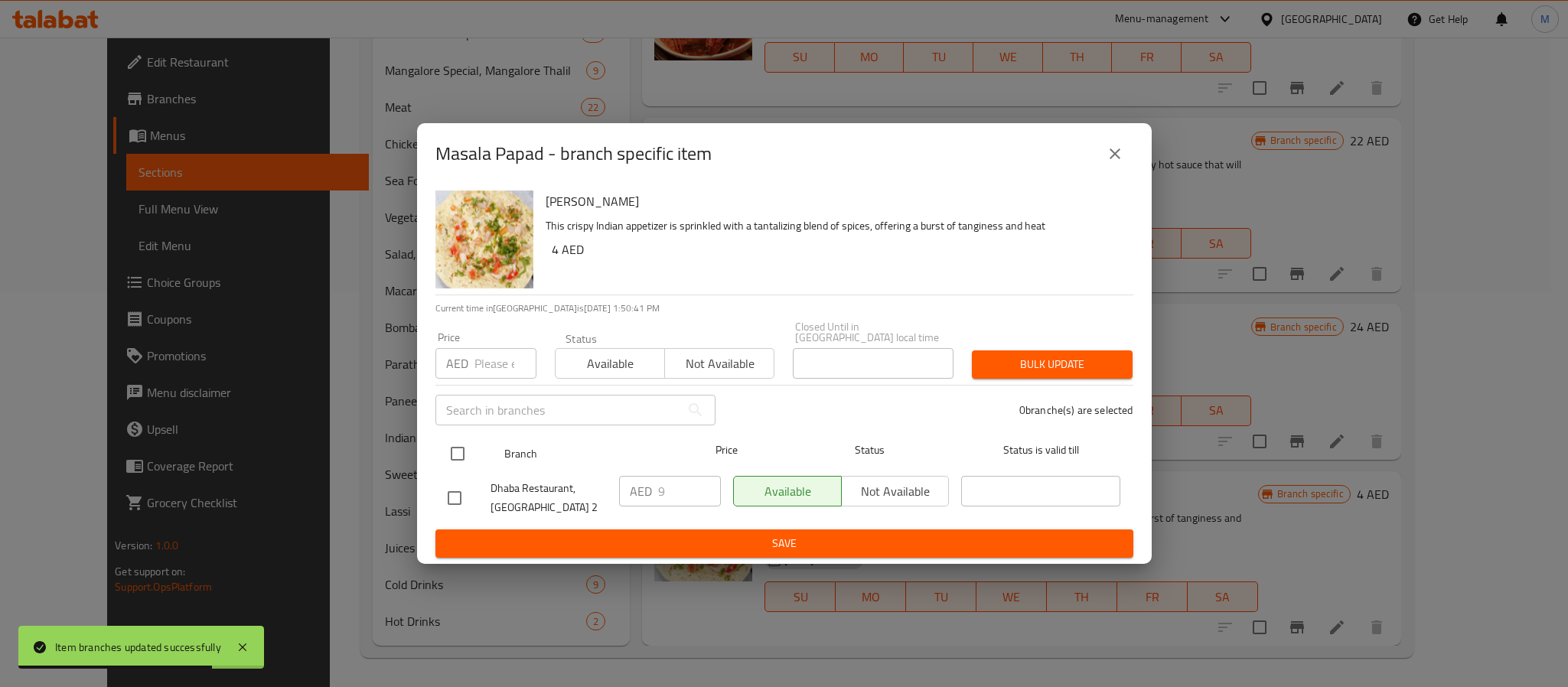
click at [437, 453] on div "Branch Price Status Status is valid till" at bounding box center [784, 453] width 698 height 38
click at [449, 453] on input "checkbox" at bounding box center [457, 453] width 32 height 32
checkbox input "true"
click at [479, 367] on input "number" at bounding box center [506, 363] width 62 height 31
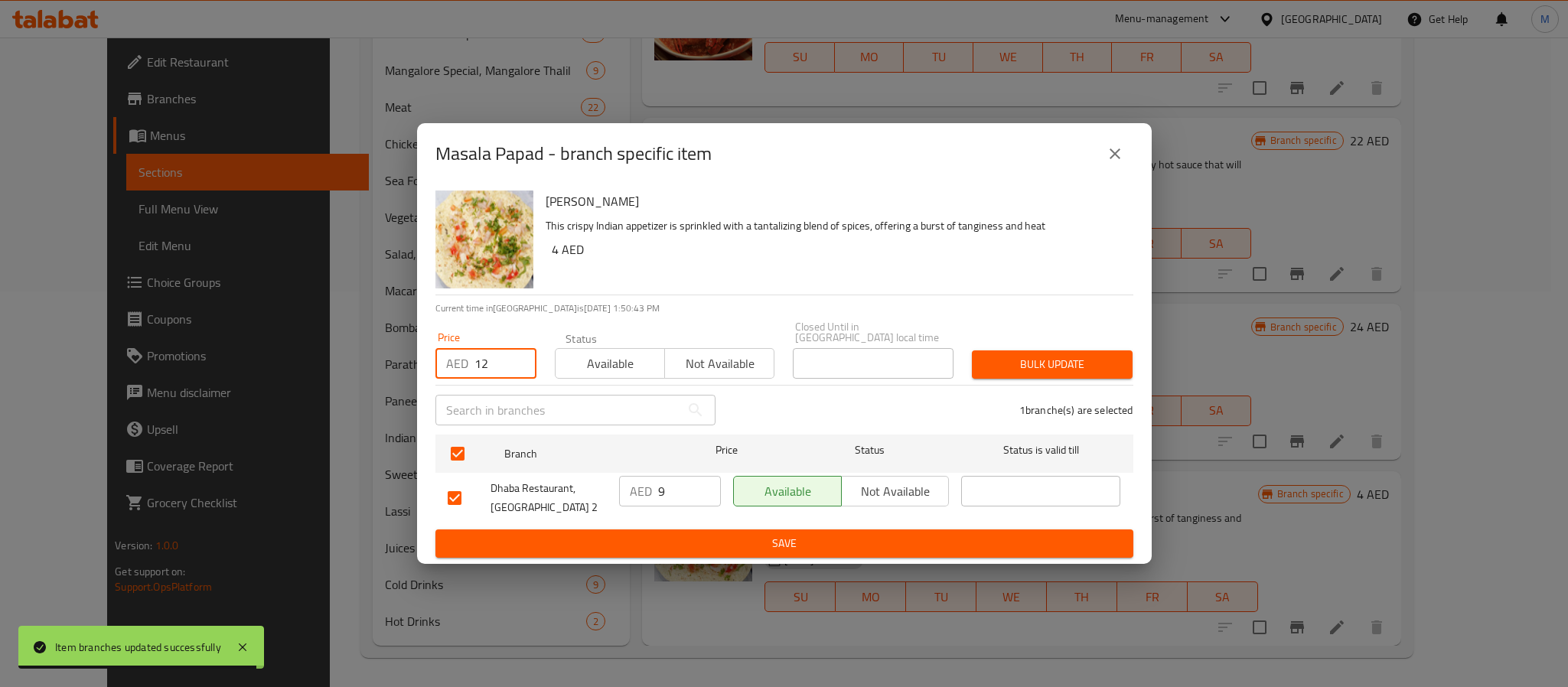
type input "12"
click at [1033, 351] on button "Bulk update" at bounding box center [1052, 365] width 160 height 28
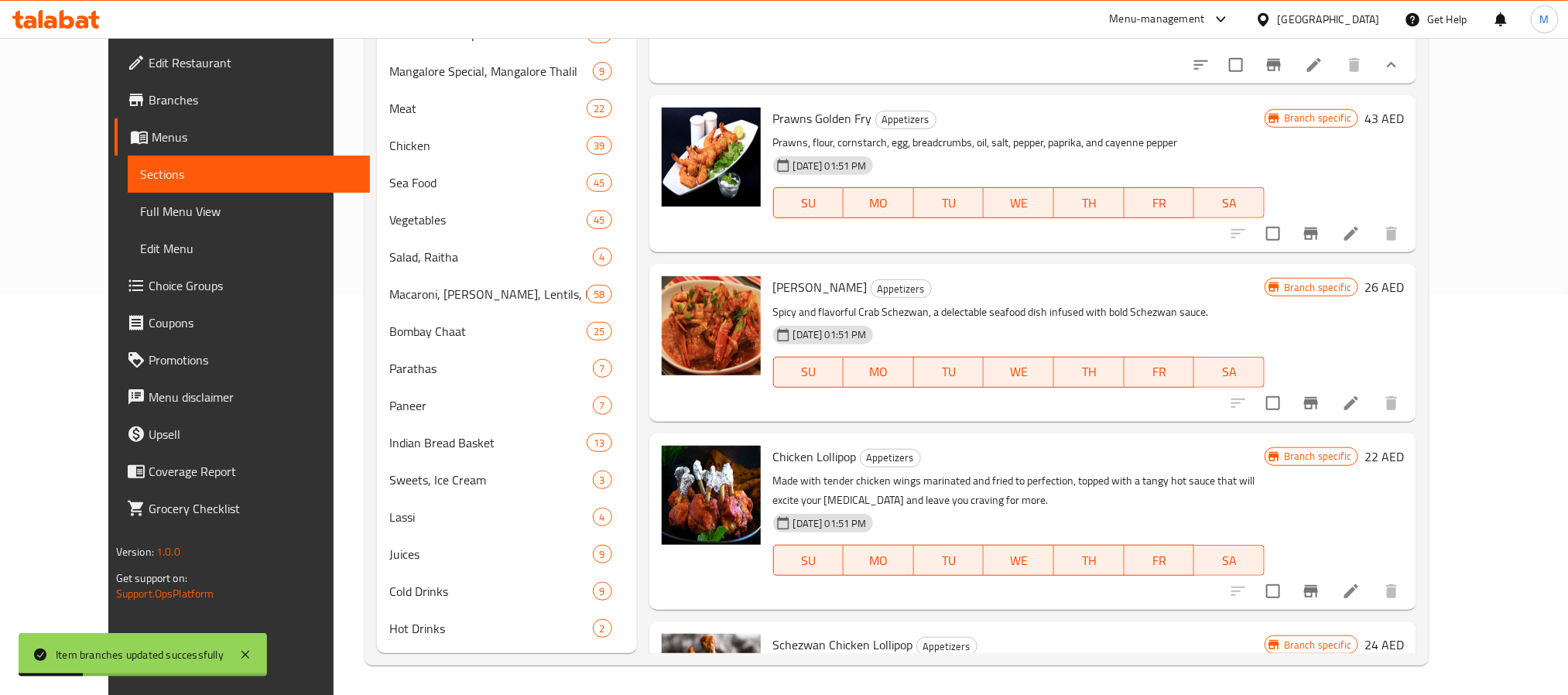
scroll to position [764, 0]
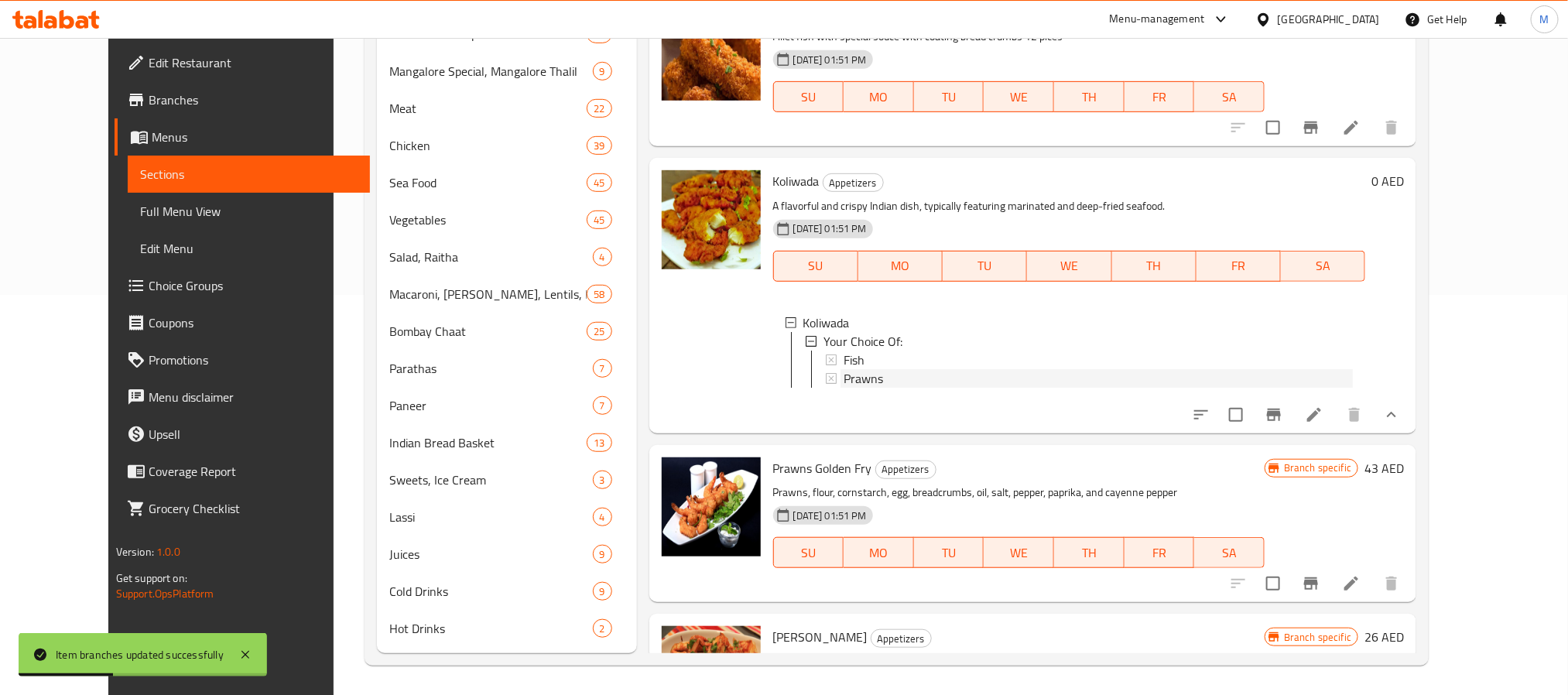
click at [844, 387] on span "Prawns" at bounding box center [863, 378] width 39 height 18
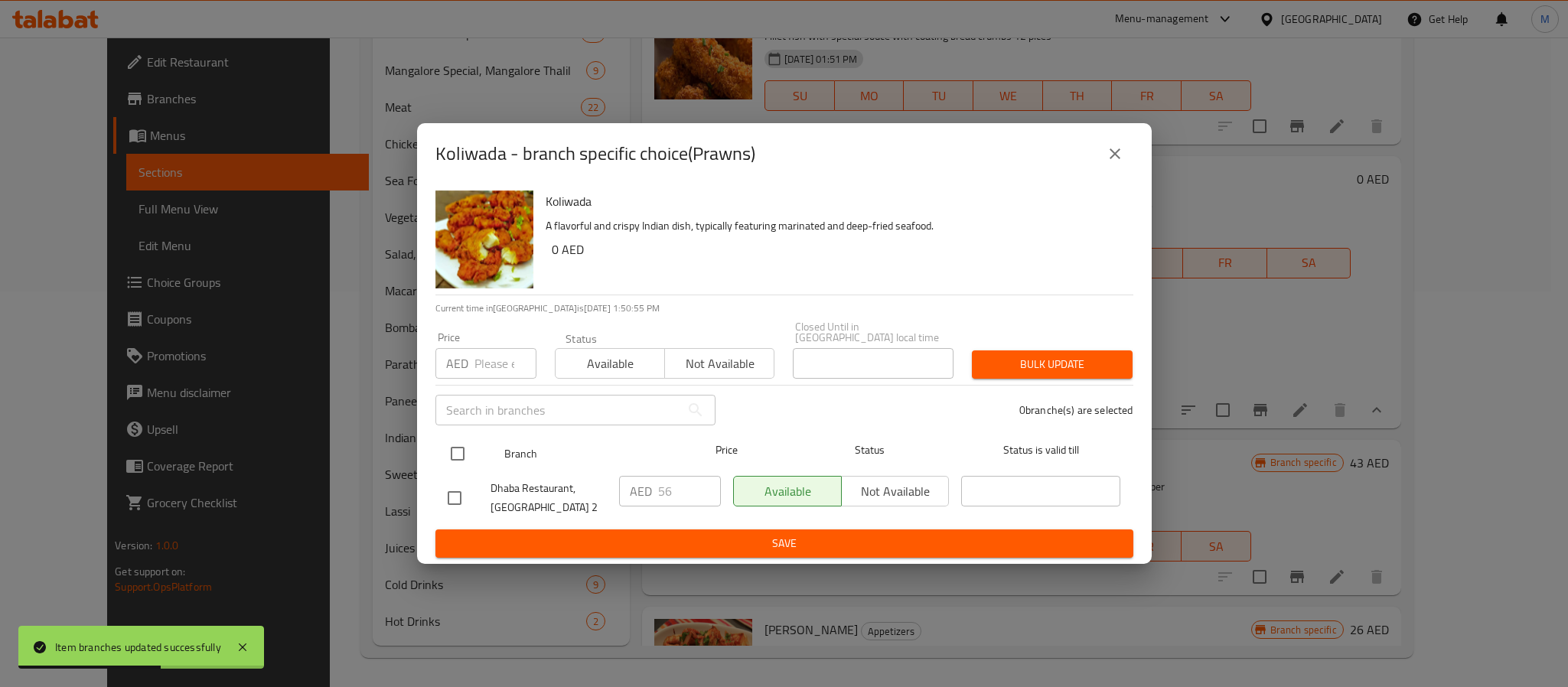
click at [459, 452] on input "checkbox" at bounding box center [457, 453] width 32 height 32
checkbox input "true"
click at [496, 370] on input "number" at bounding box center [506, 363] width 62 height 31
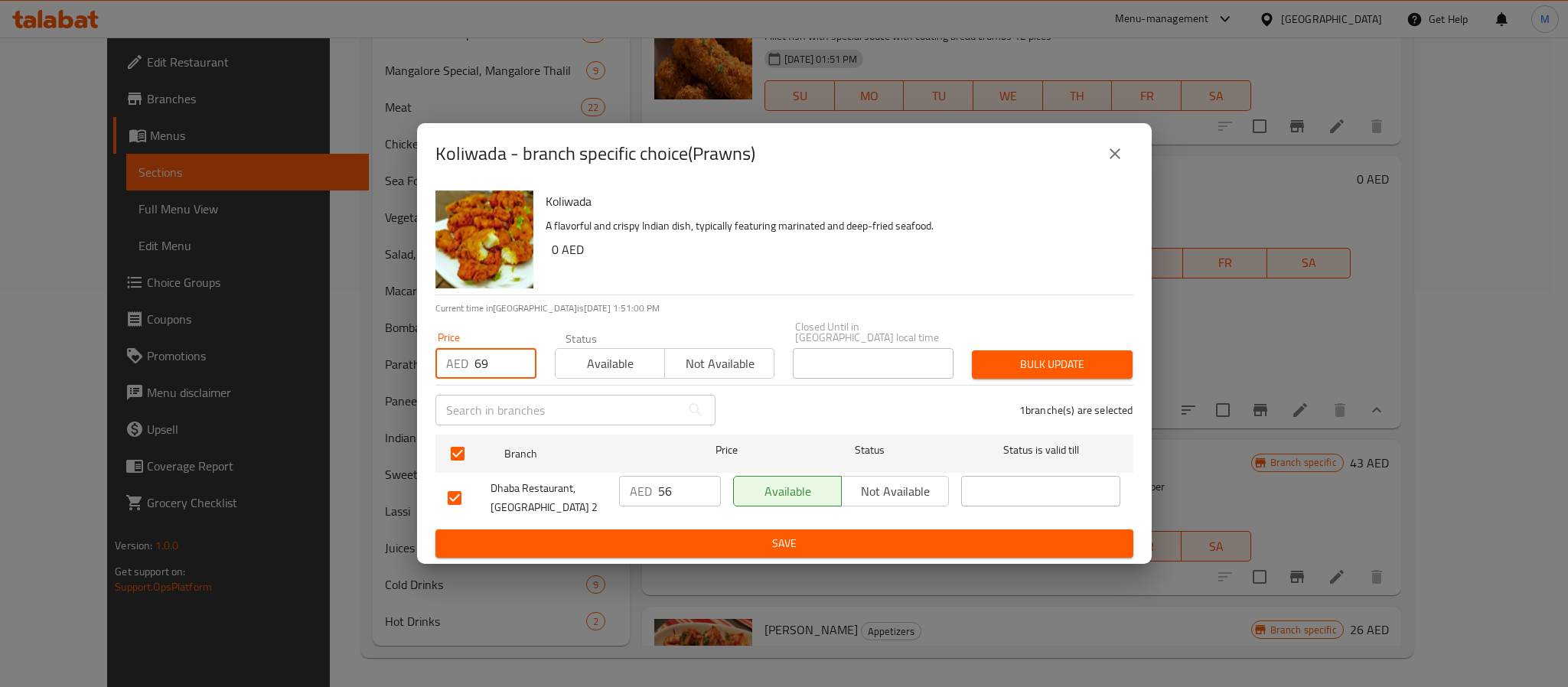
type input "69"
click at [1049, 344] on div "Bulk update" at bounding box center [1052, 364] width 179 height 47
click at [1049, 362] on span "Bulk update" at bounding box center [1052, 365] width 136 height 19
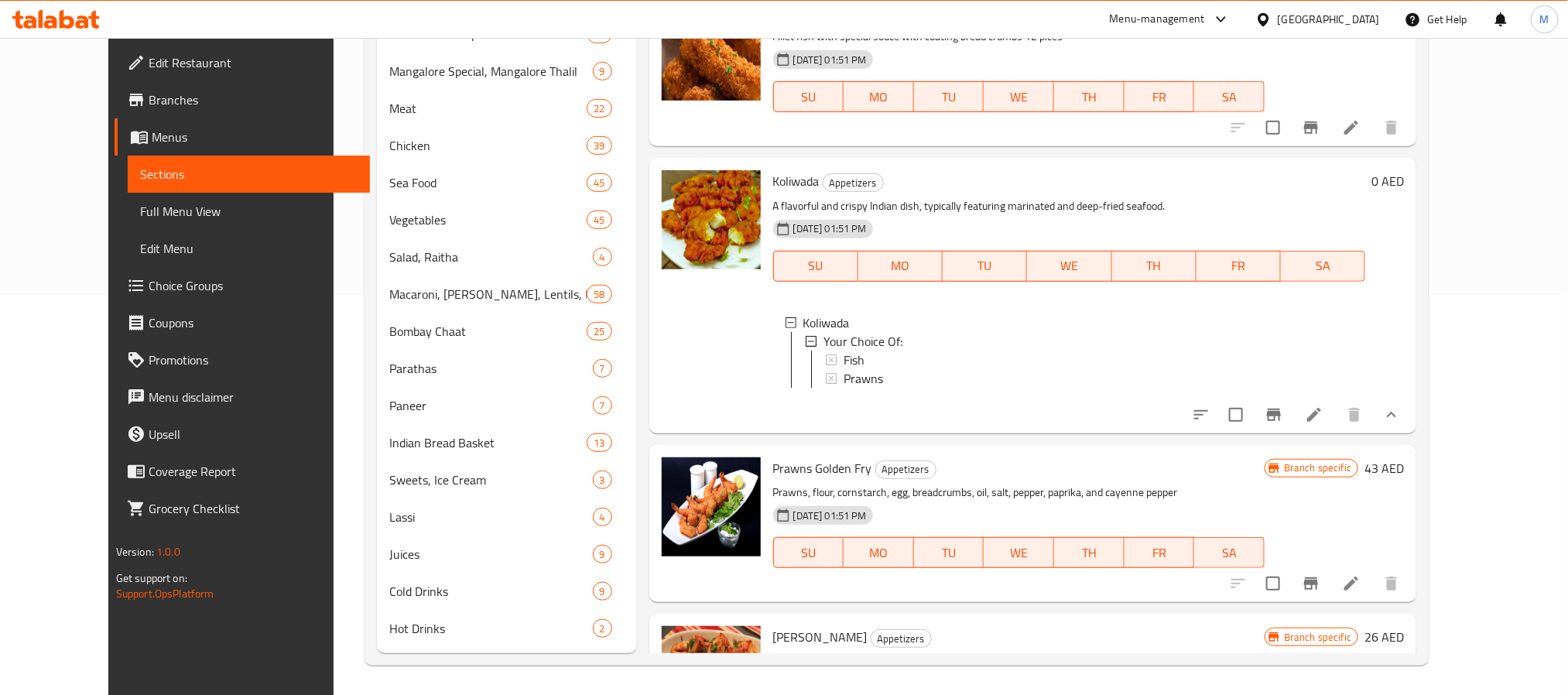
click at [716, 407] on div at bounding box center [712, 295] width 112 height 262
click at [334, 328] on div "Home / Restaurants management / Menus / Sections Dhaba Restaurant Open import e…" at bounding box center [897, 167] width 1126 height 1058
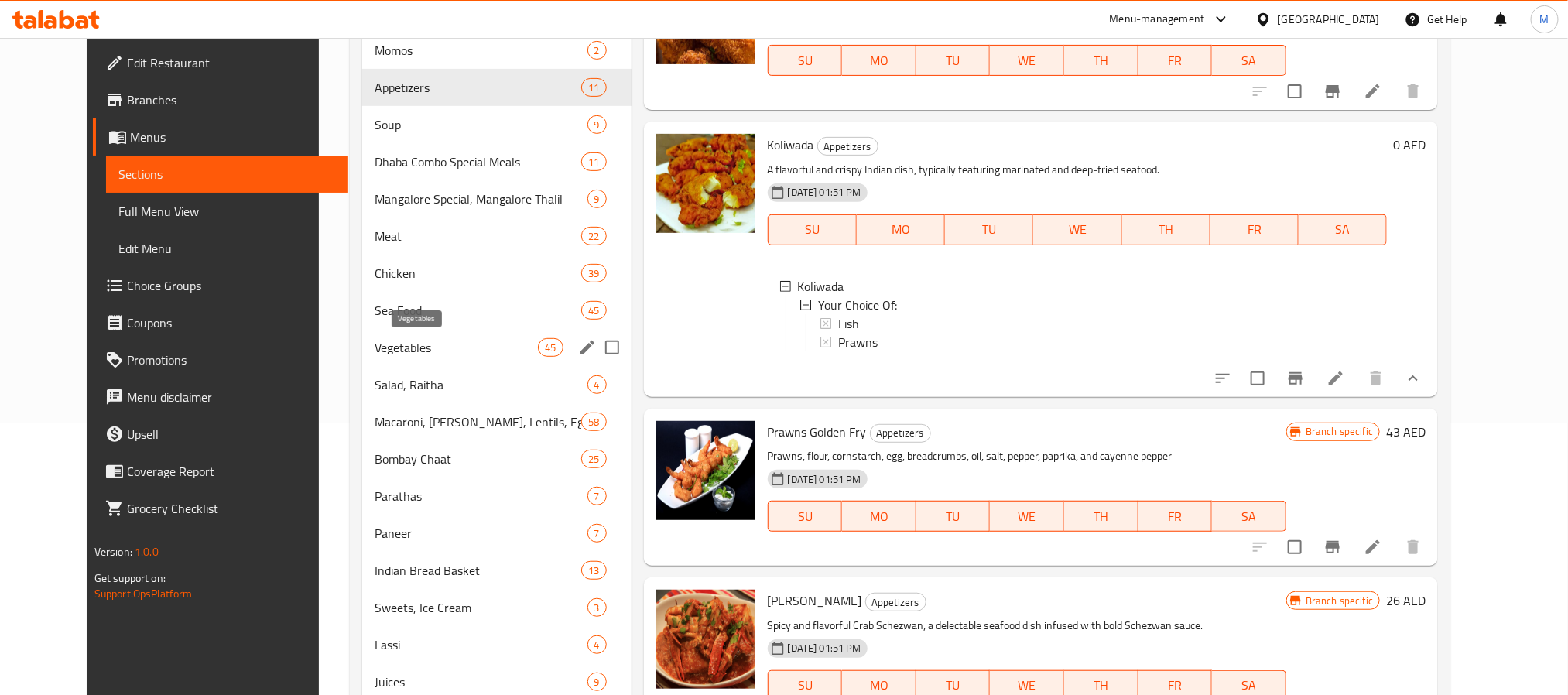
scroll to position [168, 0]
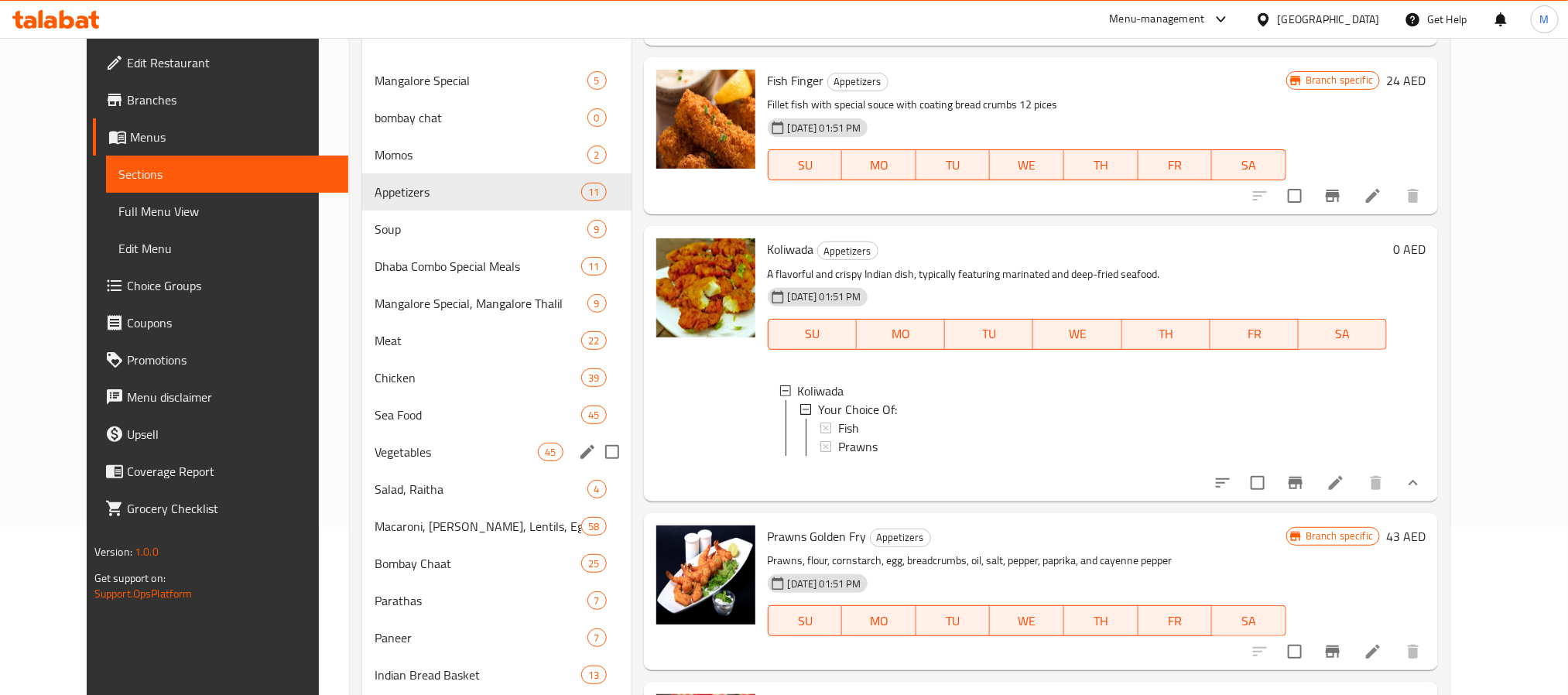
drag, startPoint x: 432, startPoint y: 464, endPoint x: 499, endPoint y: 449, distance: 68.7
click at [432, 464] on div "Vegetables 45" at bounding box center [496, 452] width 269 height 38
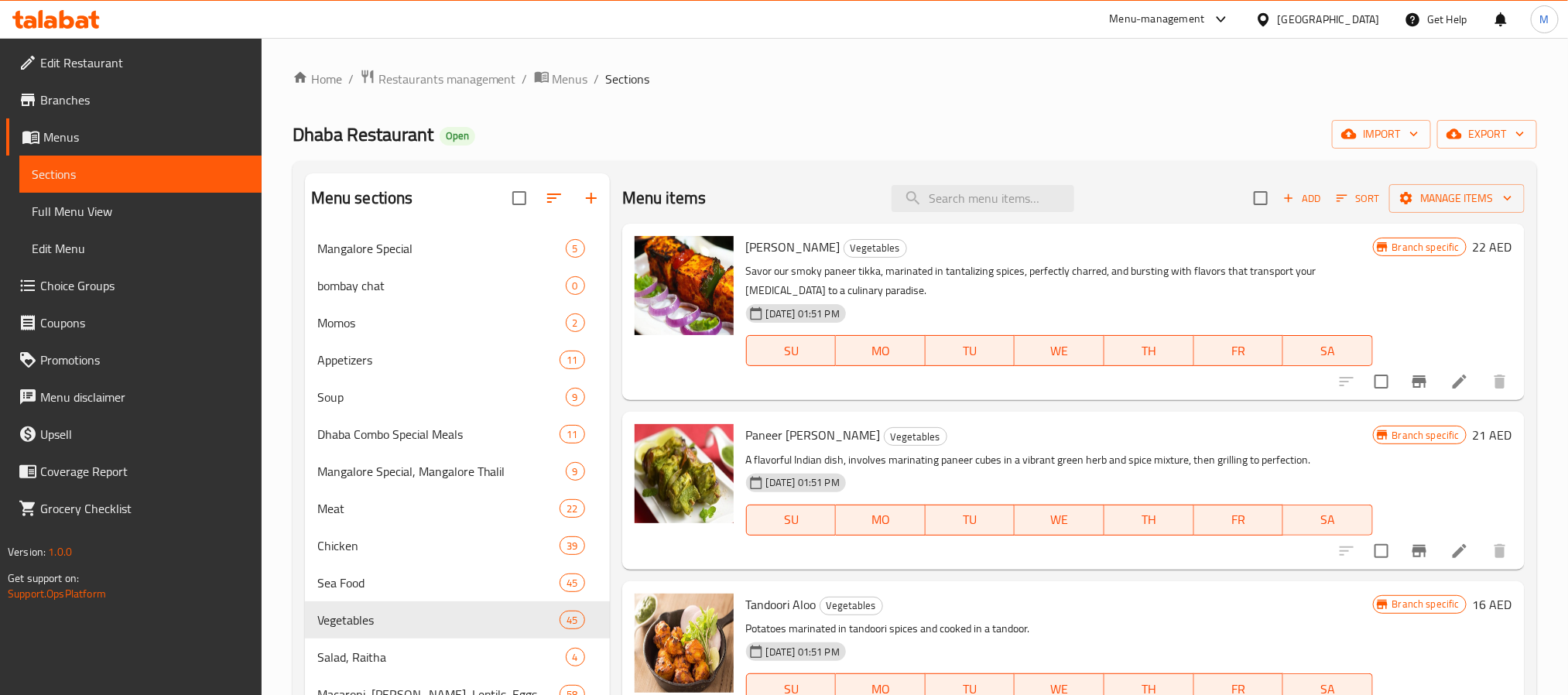
click at [1412, 377] on icon "Branch-specific-item" at bounding box center [1419, 382] width 14 height 13
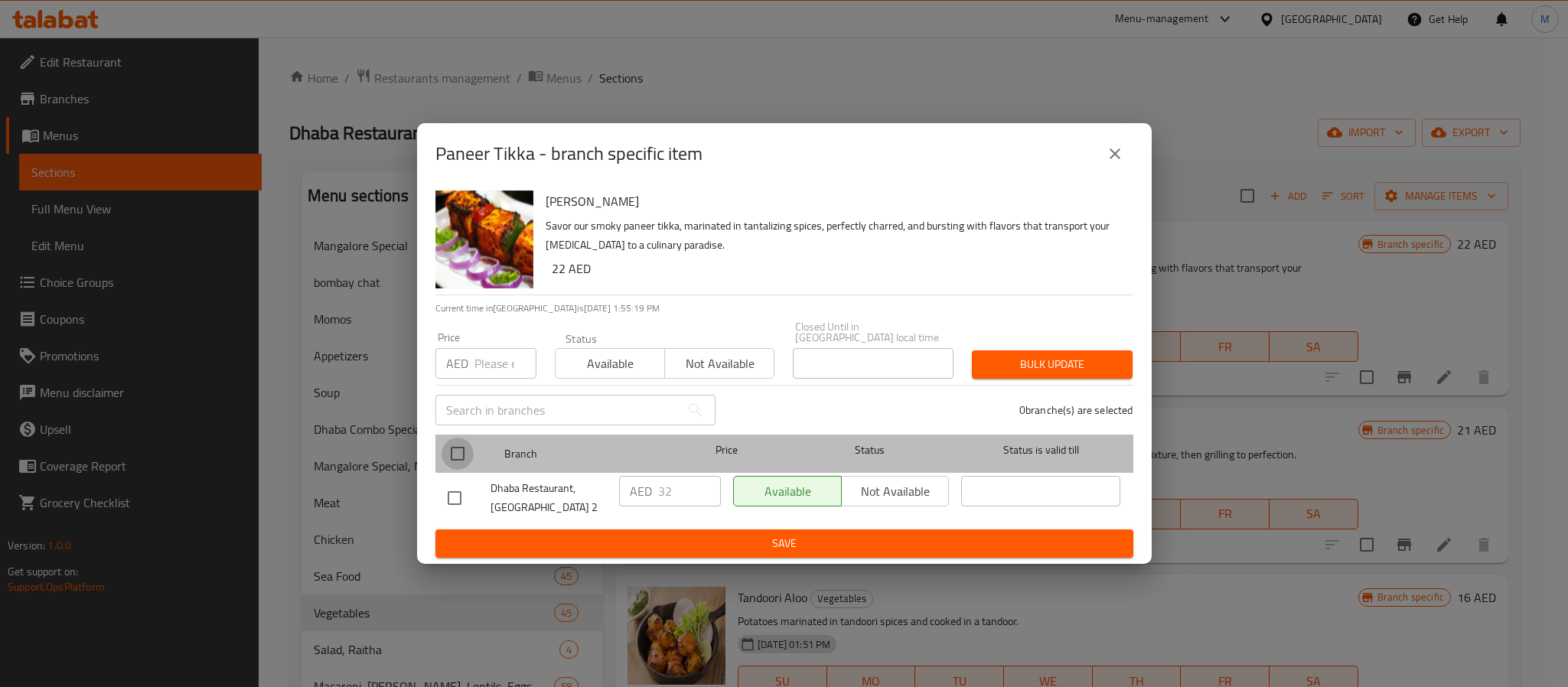
click at [455, 456] on input "checkbox" at bounding box center [457, 453] width 32 height 32
checkbox input "true"
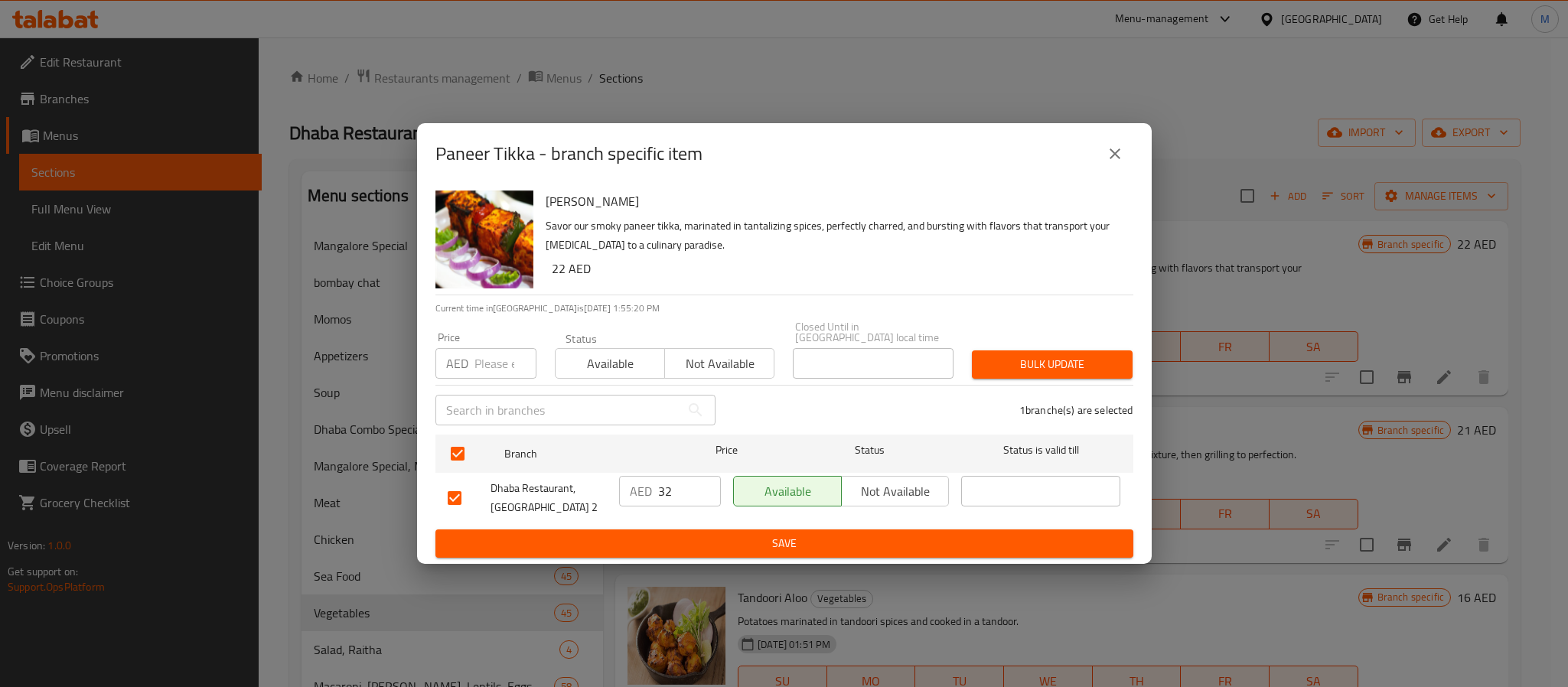
click at [461, 363] on p "AED" at bounding box center [457, 363] width 22 height 18
click at [489, 363] on input "number" at bounding box center [506, 363] width 62 height 31
type input "45"
click at [1034, 352] on button "Bulk update" at bounding box center [1052, 365] width 160 height 28
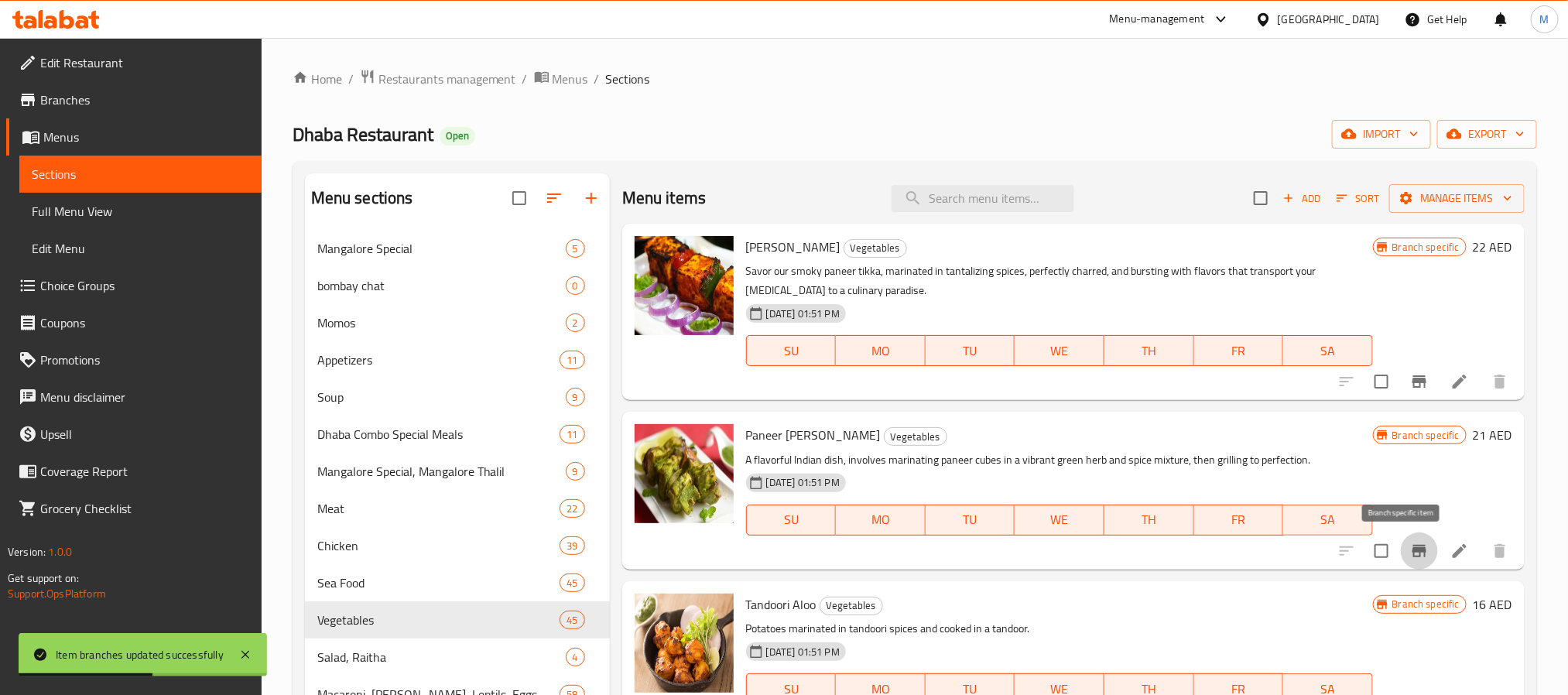
click at [1412, 548] on icon "Branch-specific-item" at bounding box center [1419, 551] width 14 height 13
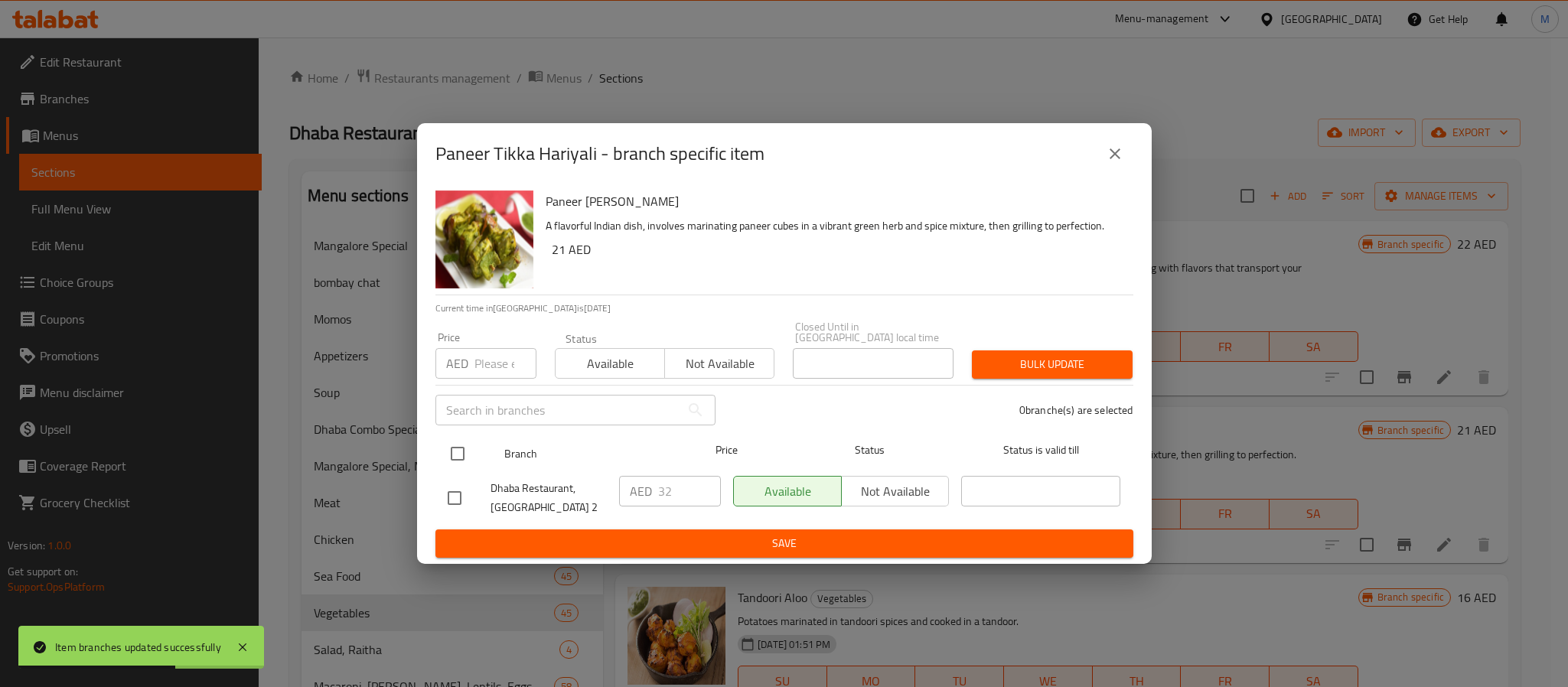
click at [464, 452] on input "checkbox" at bounding box center [457, 453] width 32 height 32
checkbox input "true"
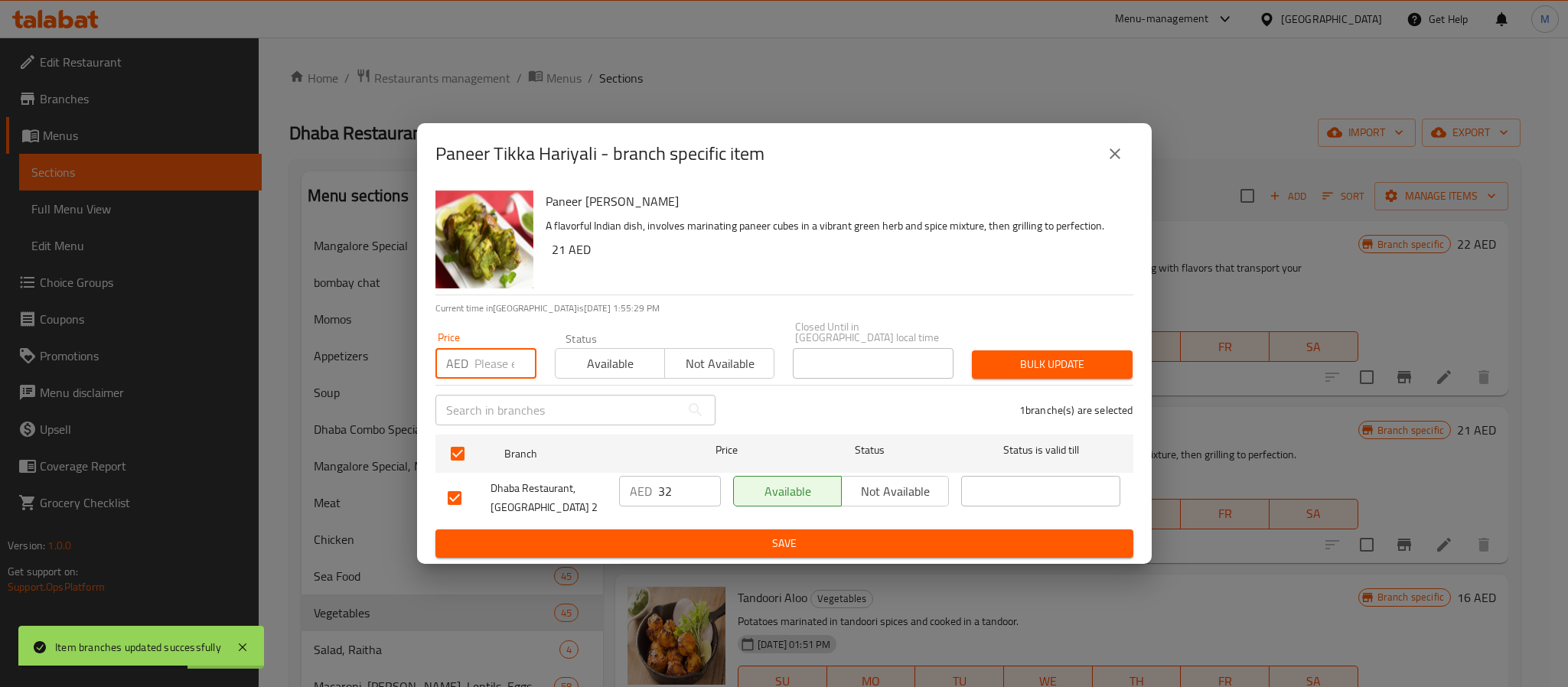
click at [496, 363] on input "number" at bounding box center [506, 363] width 62 height 31
type input "45"
type button "0"
type button "1"
click at [972, 351] on button "Bulk update" at bounding box center [1052, 365] width 160 height 28
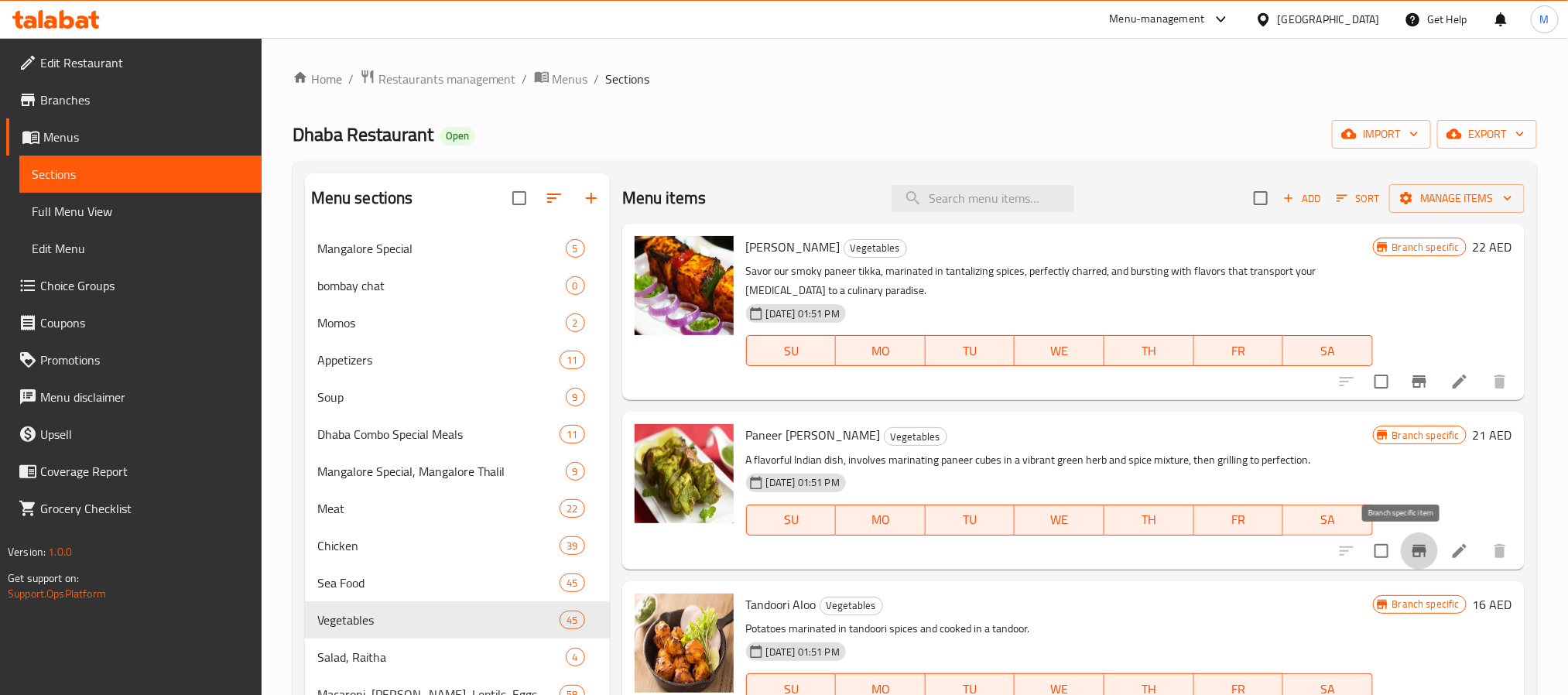
click at [1410, 543] on icon "Branch-specific-item" at bounding box center [1419, 550] width 18 height 18
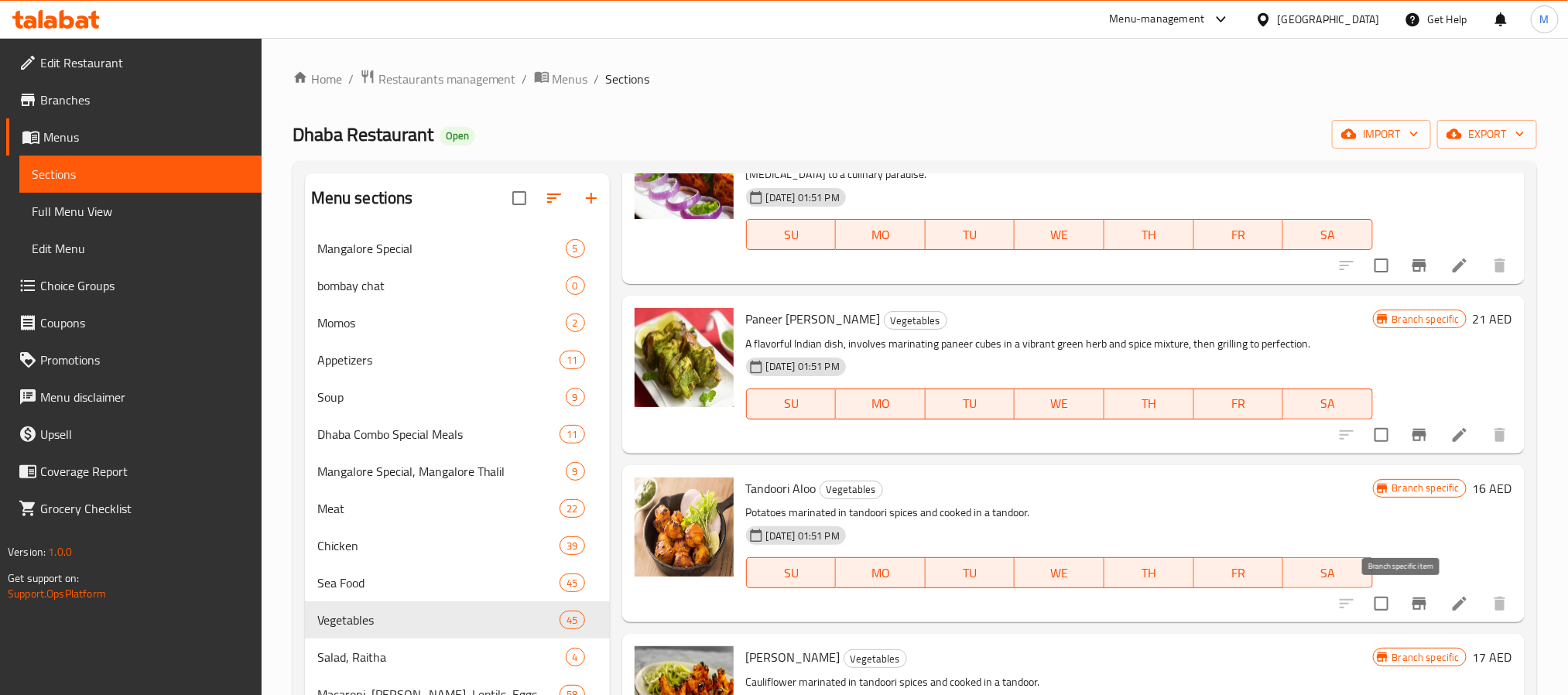
click at [1410, 607] on icon "Branch-specific-item" at bounding box center [1419, 603] width 18 height 18
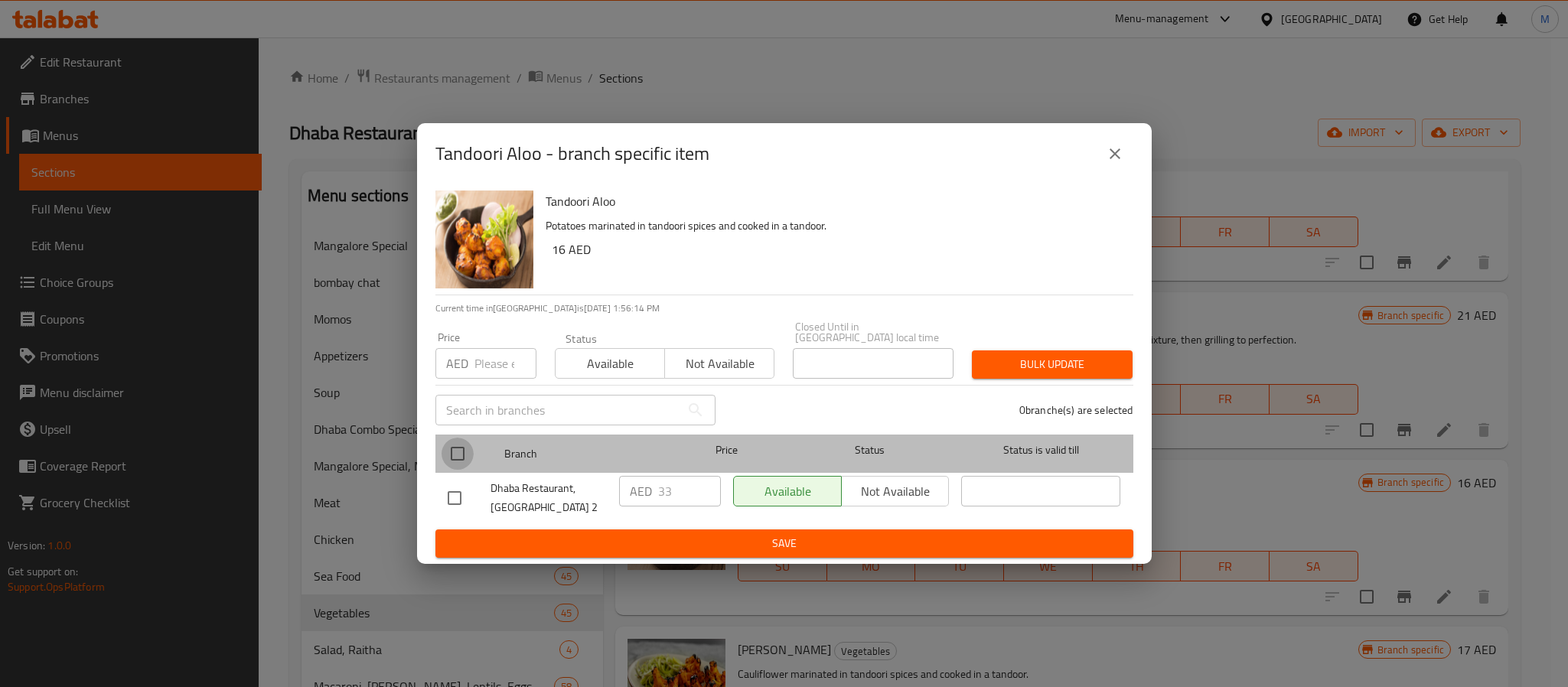
click at [449, 443] on input "checkbox" at bounding box center [457, 453] width 32 height 32
checkbox input "true"
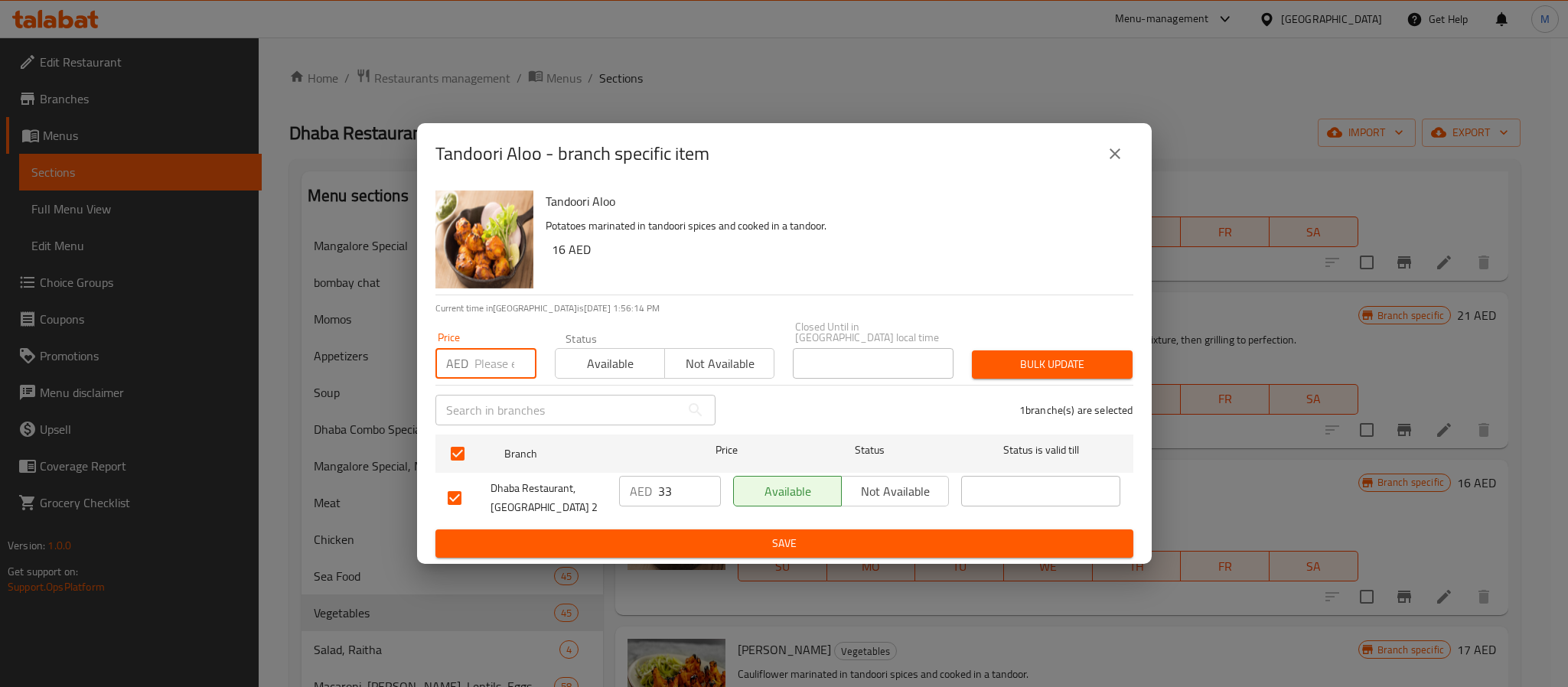
click at [496, 363] on input "number" at bounding box center [506, 363] width 62 height 31
type input "45"
type button "0"
type button "1"
click at [972, 351] on button "Bulk update" at bounding box center [1052, 365] width 160 height 28
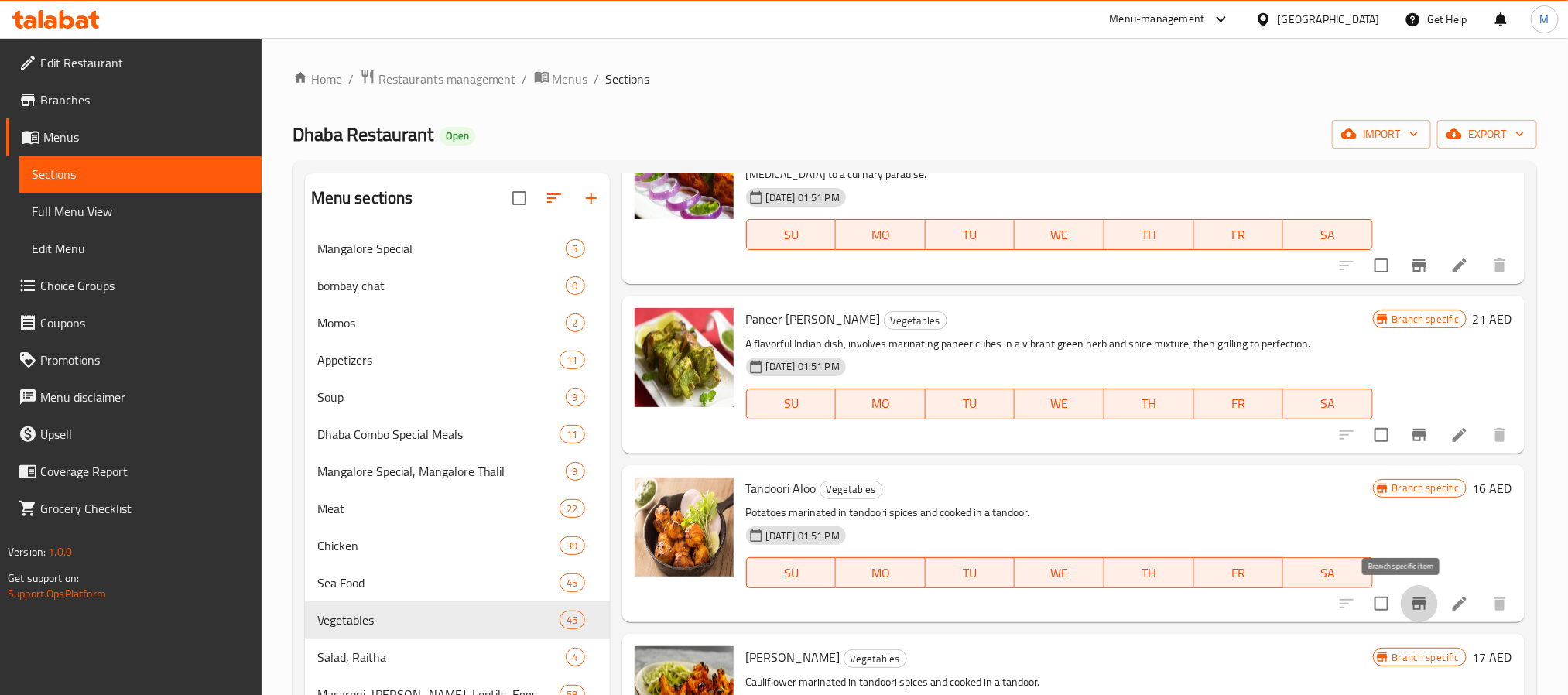
click at [1412, 602] on icon "Branch-specific-item" at bounding box center [1419, 604] width 14 height 13
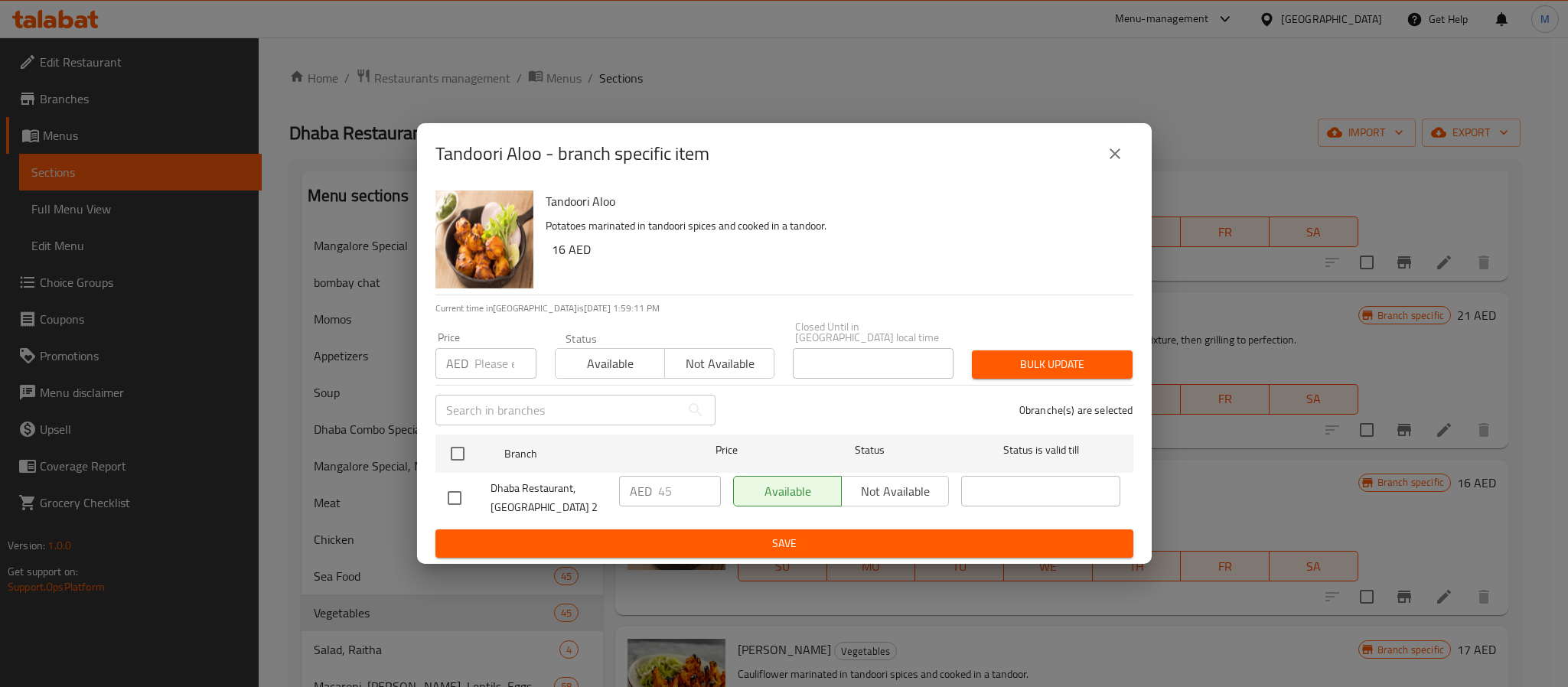
click at [703, 598] on div "Tandoori Aloo - branch specific item Tandoori Aloo Potatoes marinated in tandoo…" at bounding box center [784, 344] width 1568 height 687
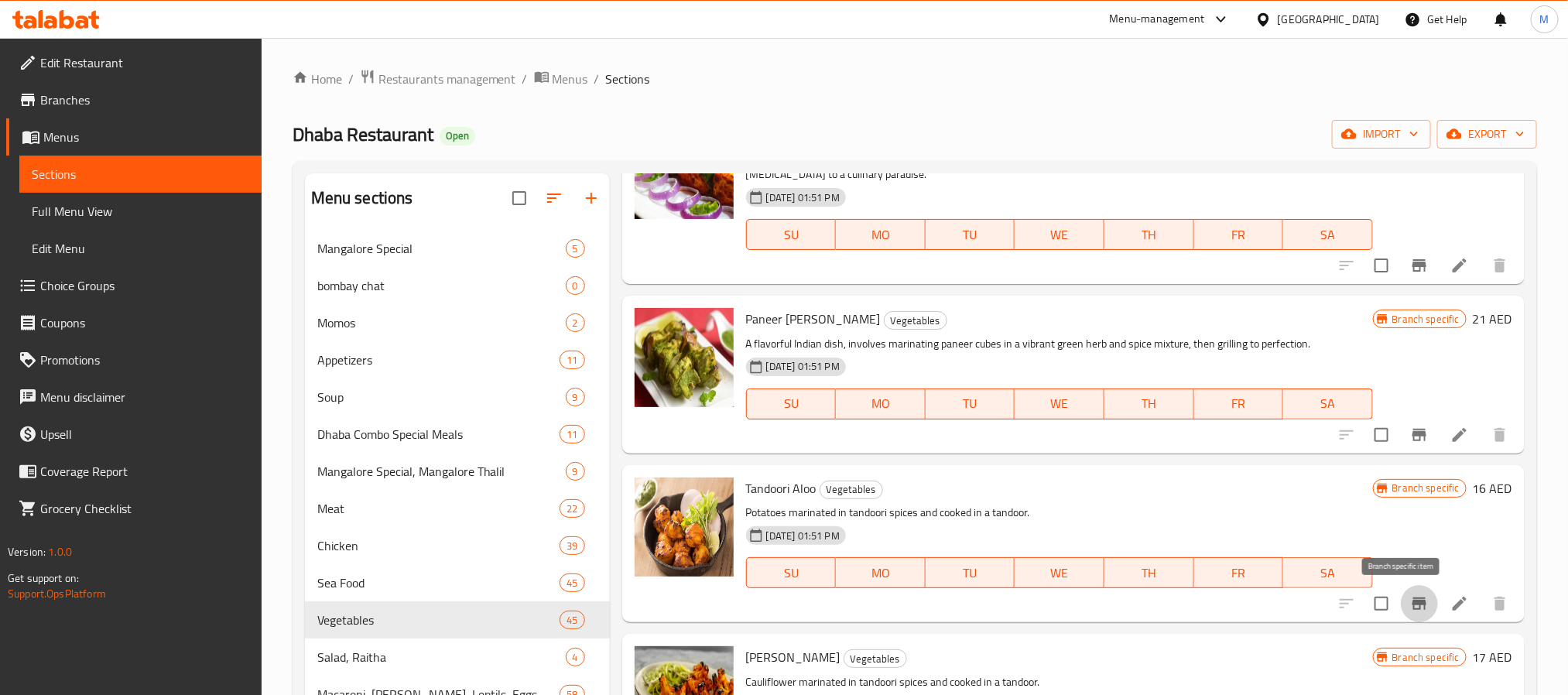
scroll to position [232, 0]
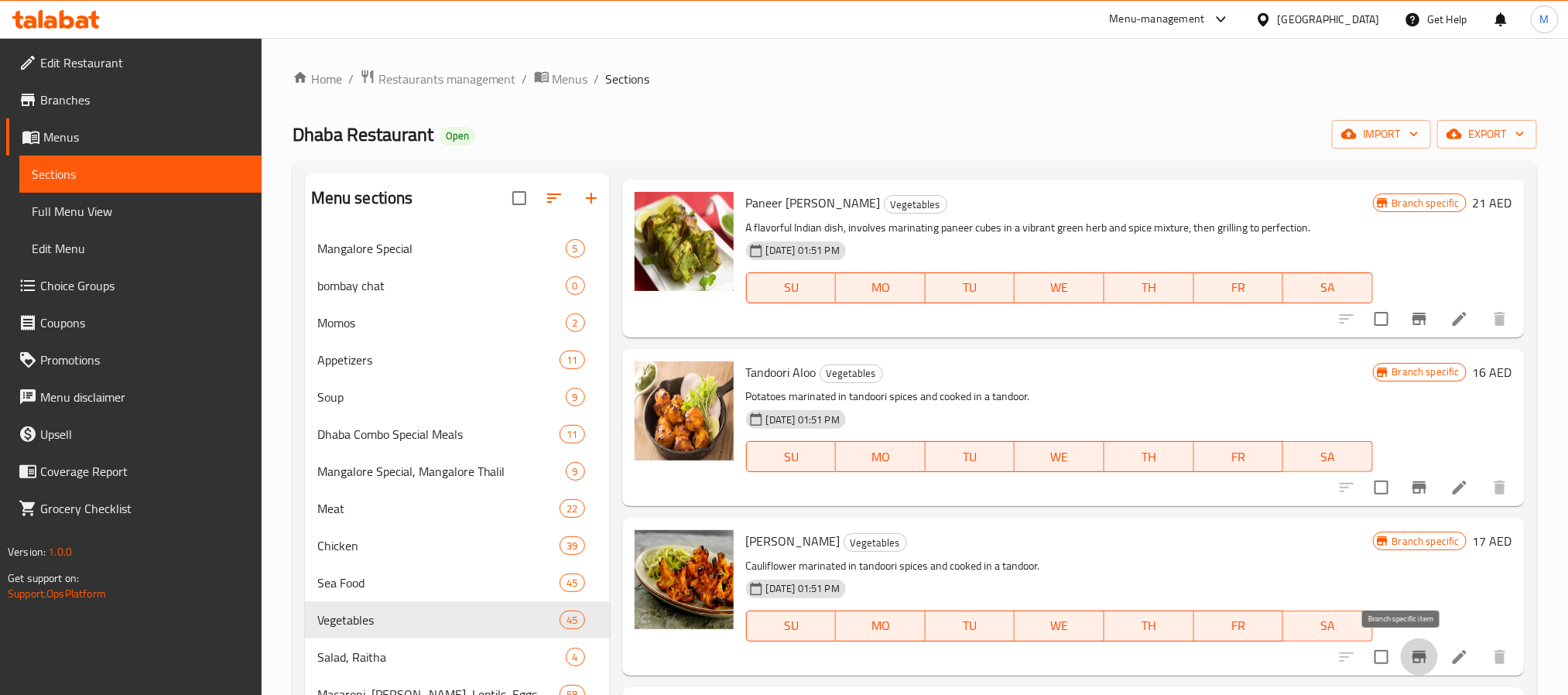
click at [1401, 656] on button "Branch-specific-item" at bounding box center [1419, 657] width 38 height 38
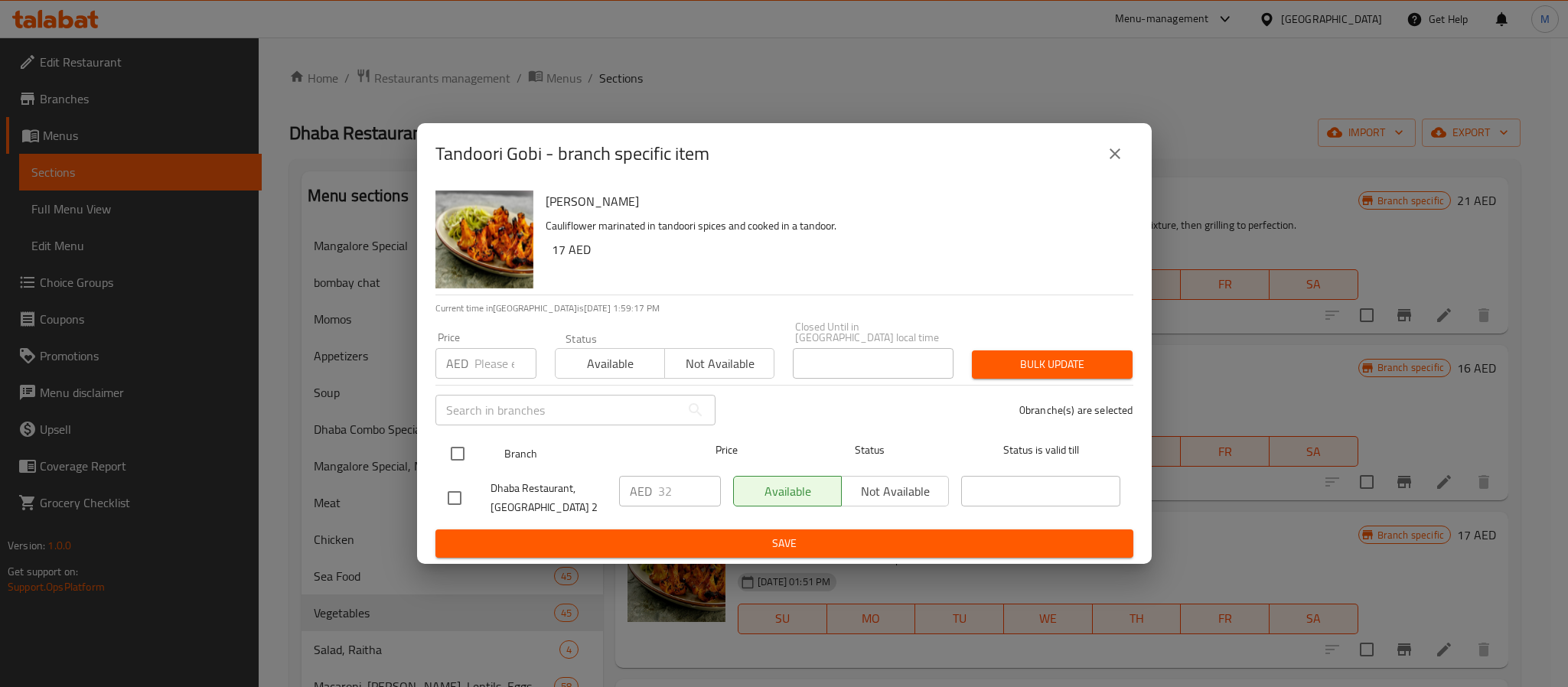
click at [457, 459] on input "checkbox" at bounding box center [457, 453] width 32 height 32
checkbox input "true"
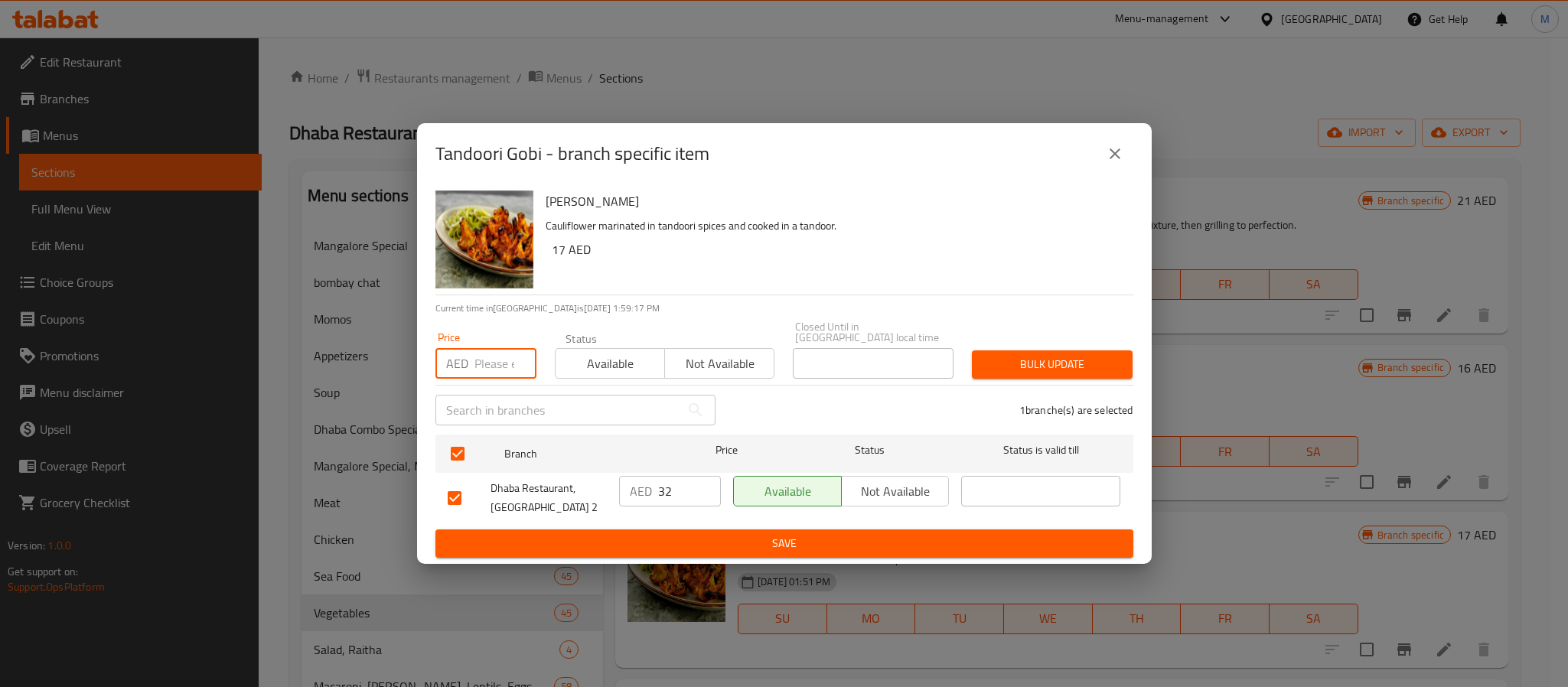
click at [494, 379] on input "number" at bounding box center [506, 363] width 62 height 31
type input "43"
click at [1022, 365] on span "Bulk update" at bounding box center [1052, 365] width 136 height 19
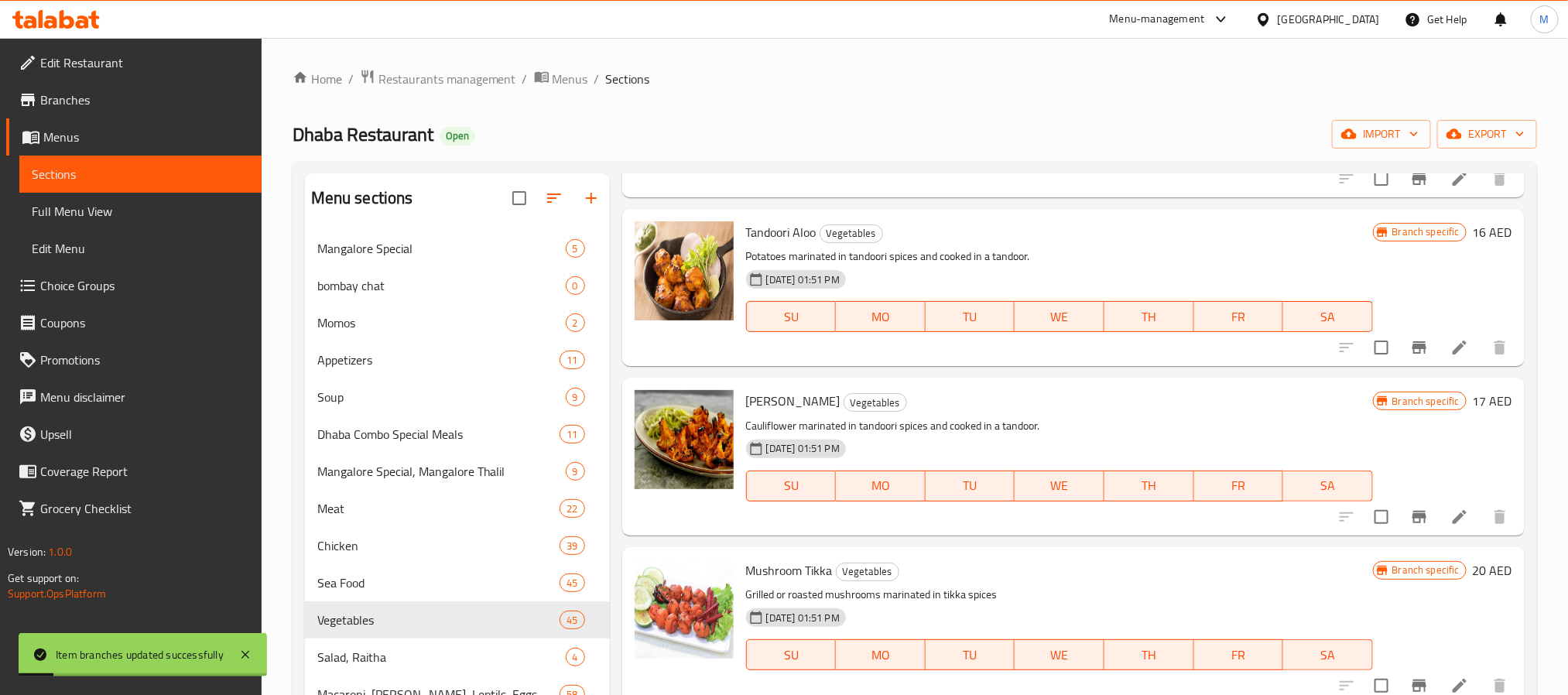
scroll to position [581, 0]
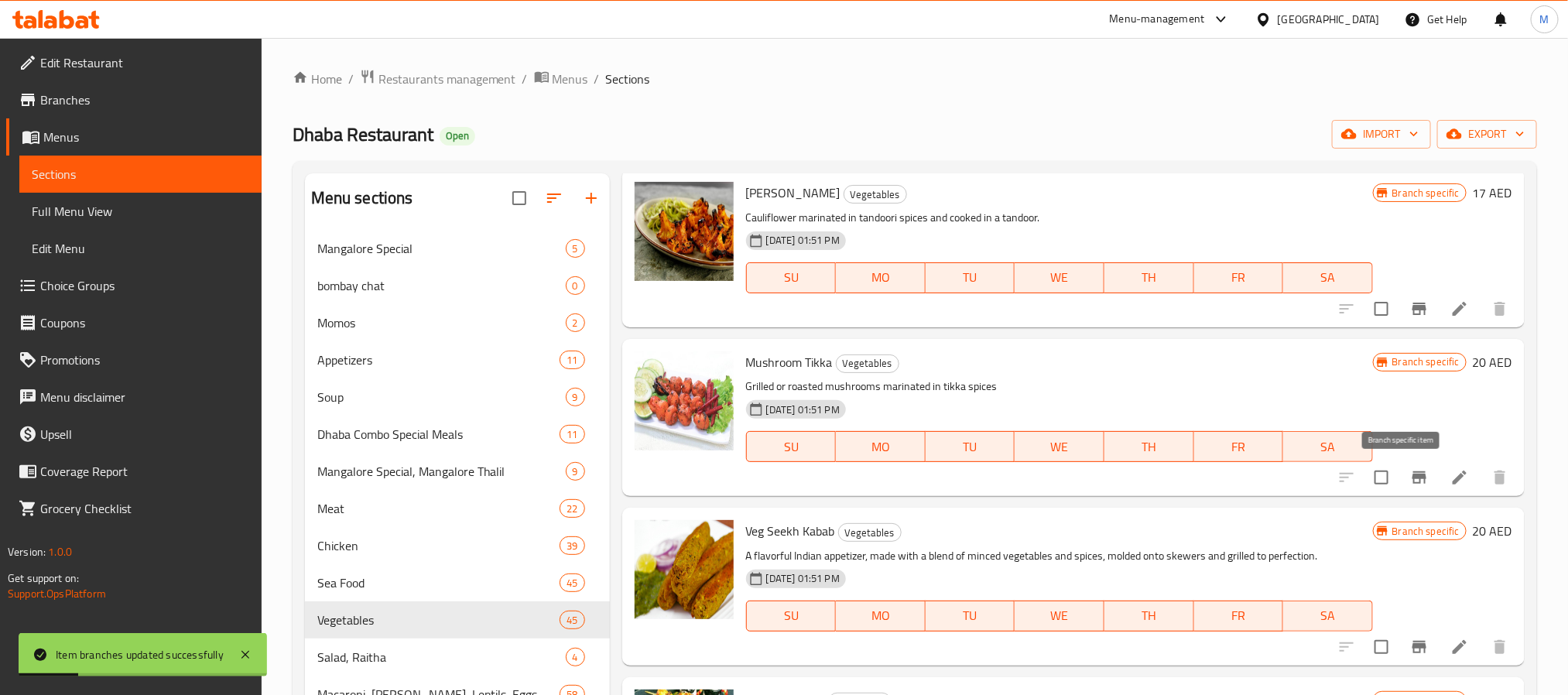
click at [1410, 484] on icon "Branch-specific-item" at bounding box center [1419, 477] width 18 height 18
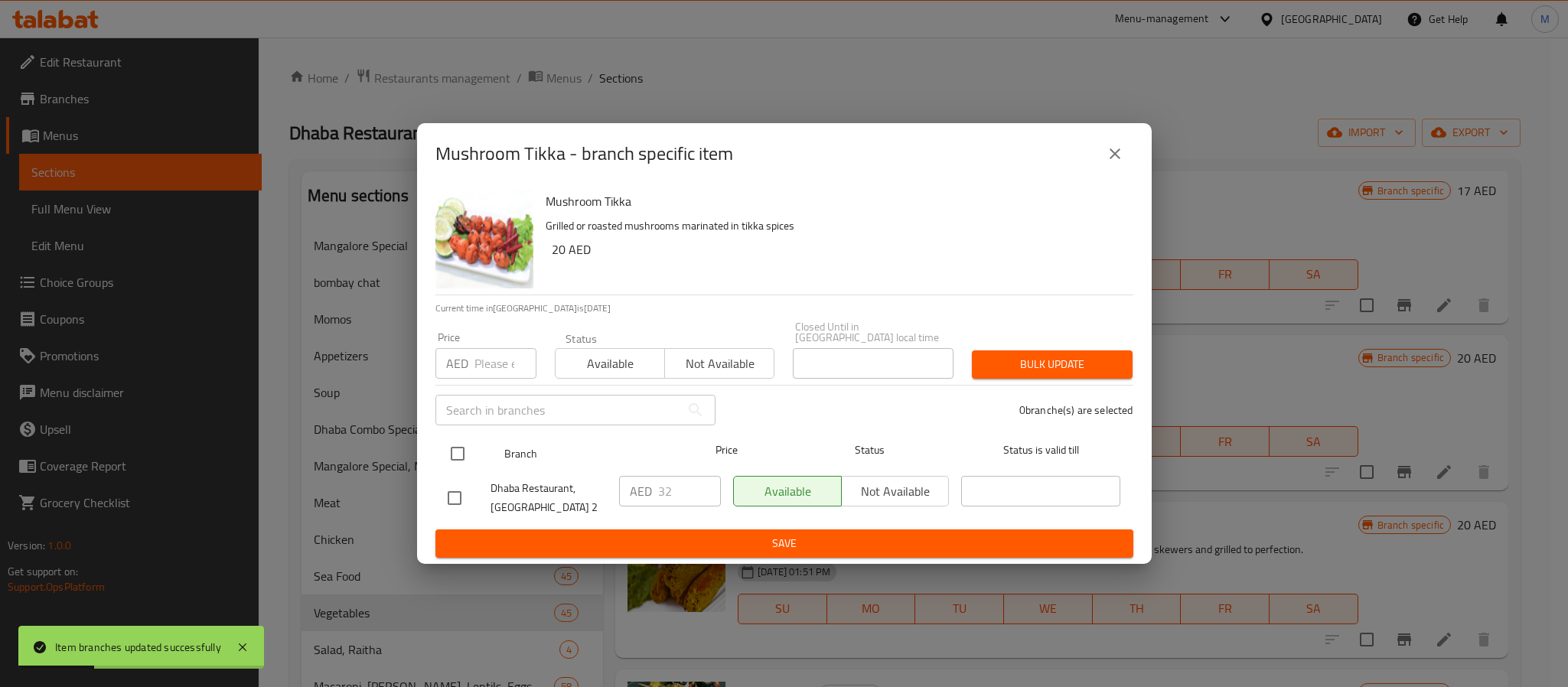
click at [462, 455] on input "checkbox" at bounding box center [457, 453] width 32 height 32
checkbox input "true"
click at [499, 380] on div "Price AED Price" at bounding box center [486, 355] width 119 height 65
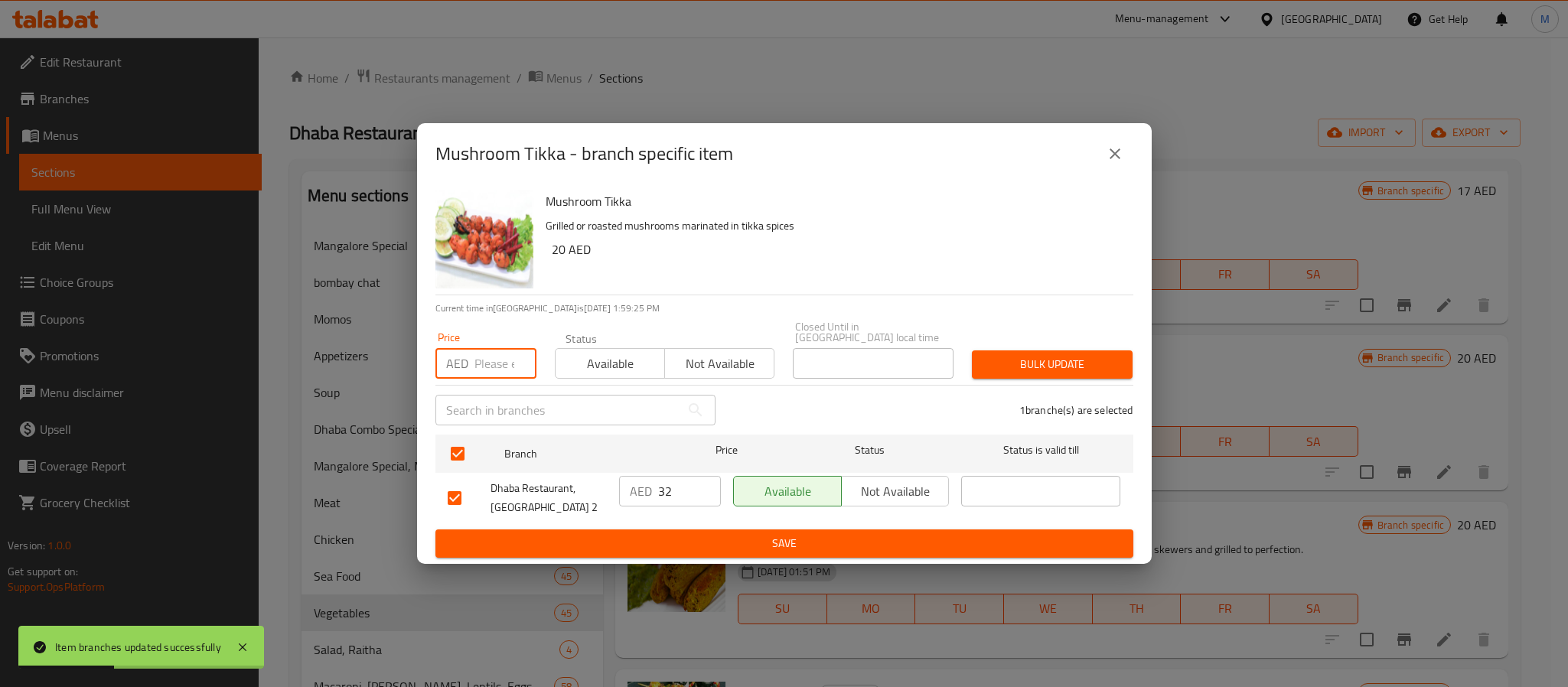
click at [499, 361] on input "number" at bounding box center [506, 363] width 62 height 31
type input "45"
click at [1077, 359] on span "Bulk update" at bounding box center [1052, 365] width 136 height 19
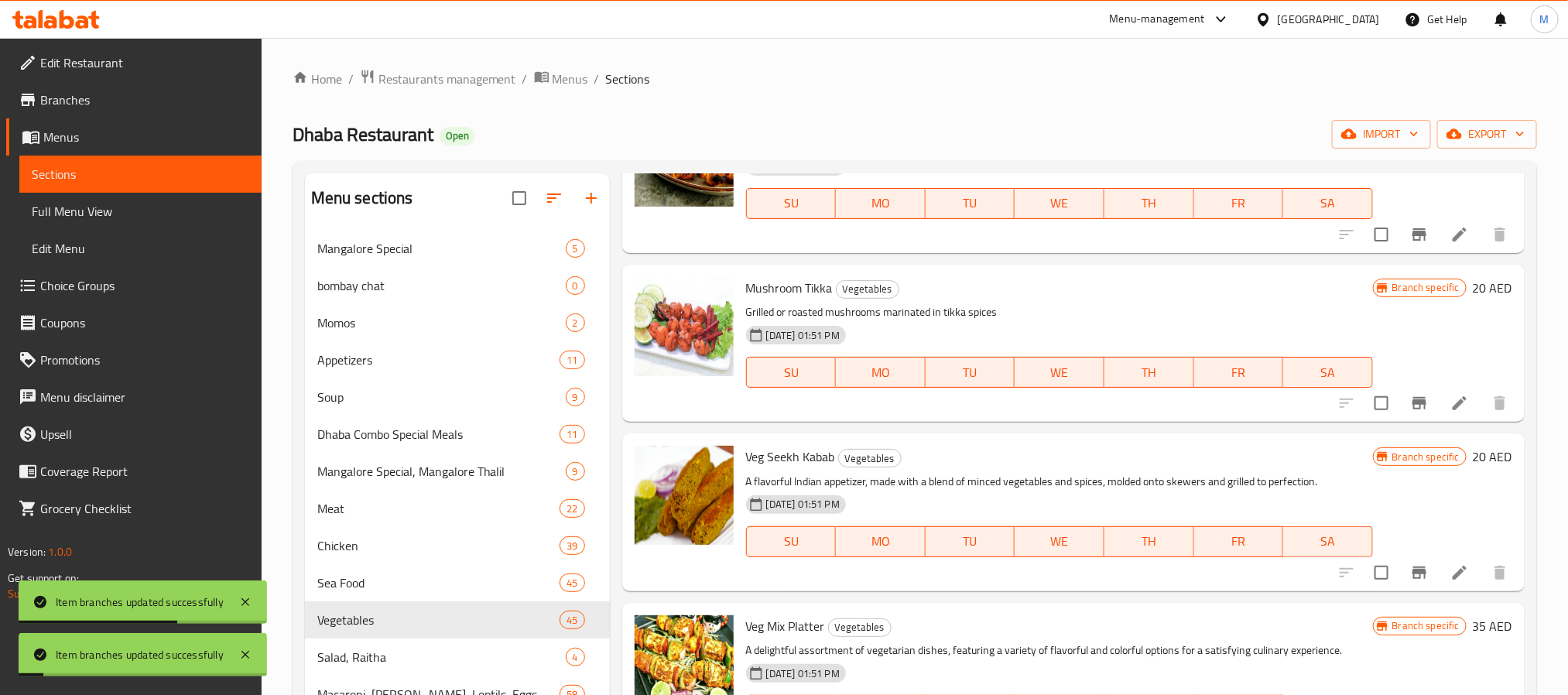
scroll to position [697, 0]
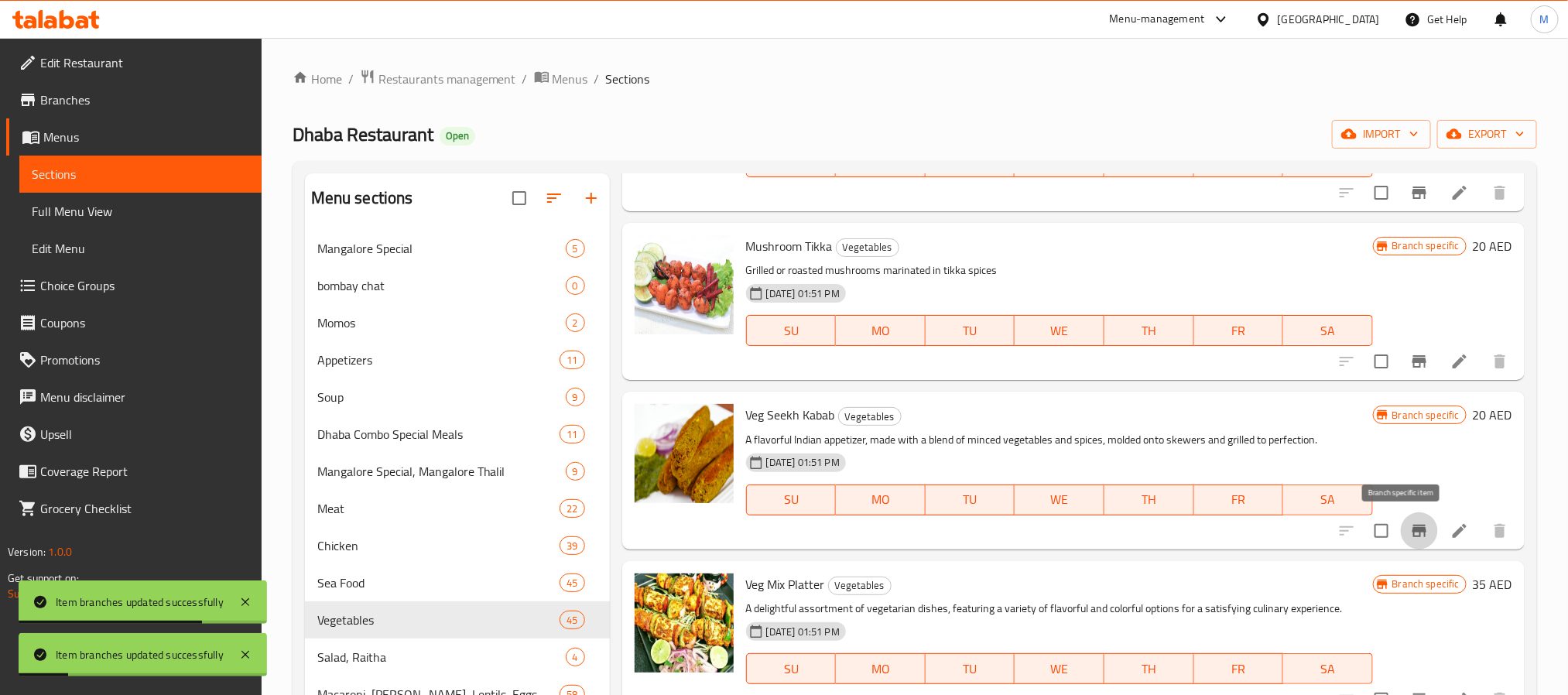
click at [1412, 534] on icon "Branch-specific-item" at bounding box center [1419, 531] width 14 height 13
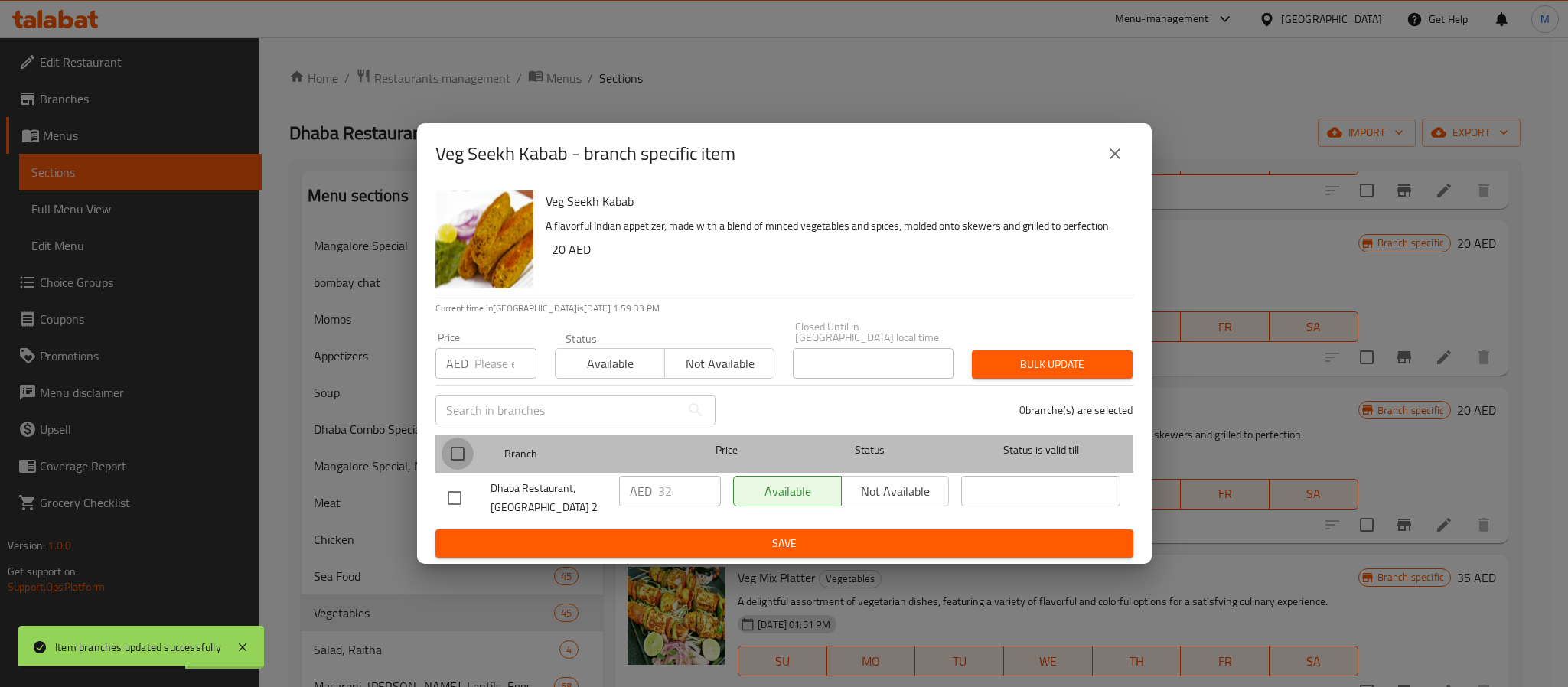
click at [466, 460] on input "checkbox" at bounding box center [457, 453] width 32 height 32
checkbox input "true"
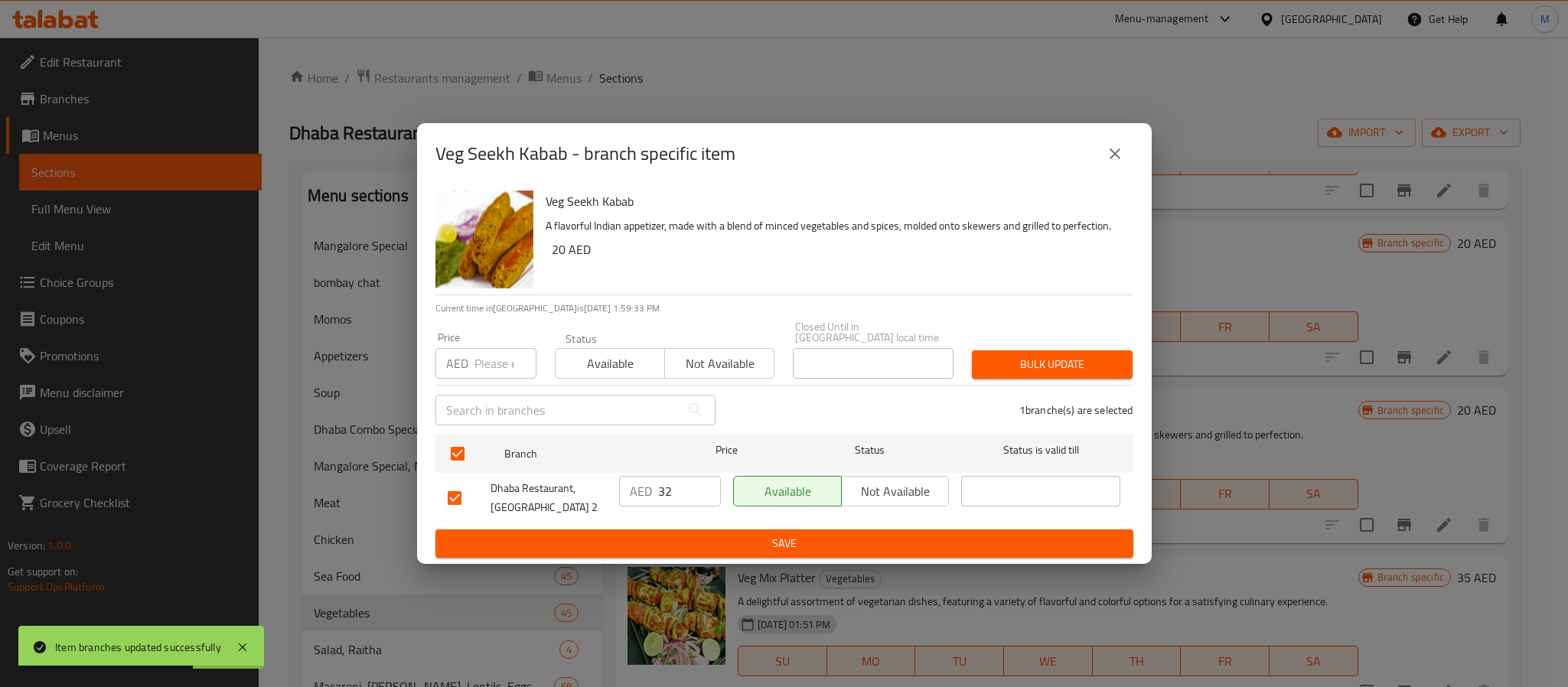
click at [478, 367] on input "number" at bounding box center [506, 363] width 62 height 31
type input "43"
click at [1077, 349] on div "Bulk update" at bounding box center [1052, 364] width 179 height 47
click at [1077, 357] on span "Bulk update" at bounding box center [1052, 365] width 136 height 19
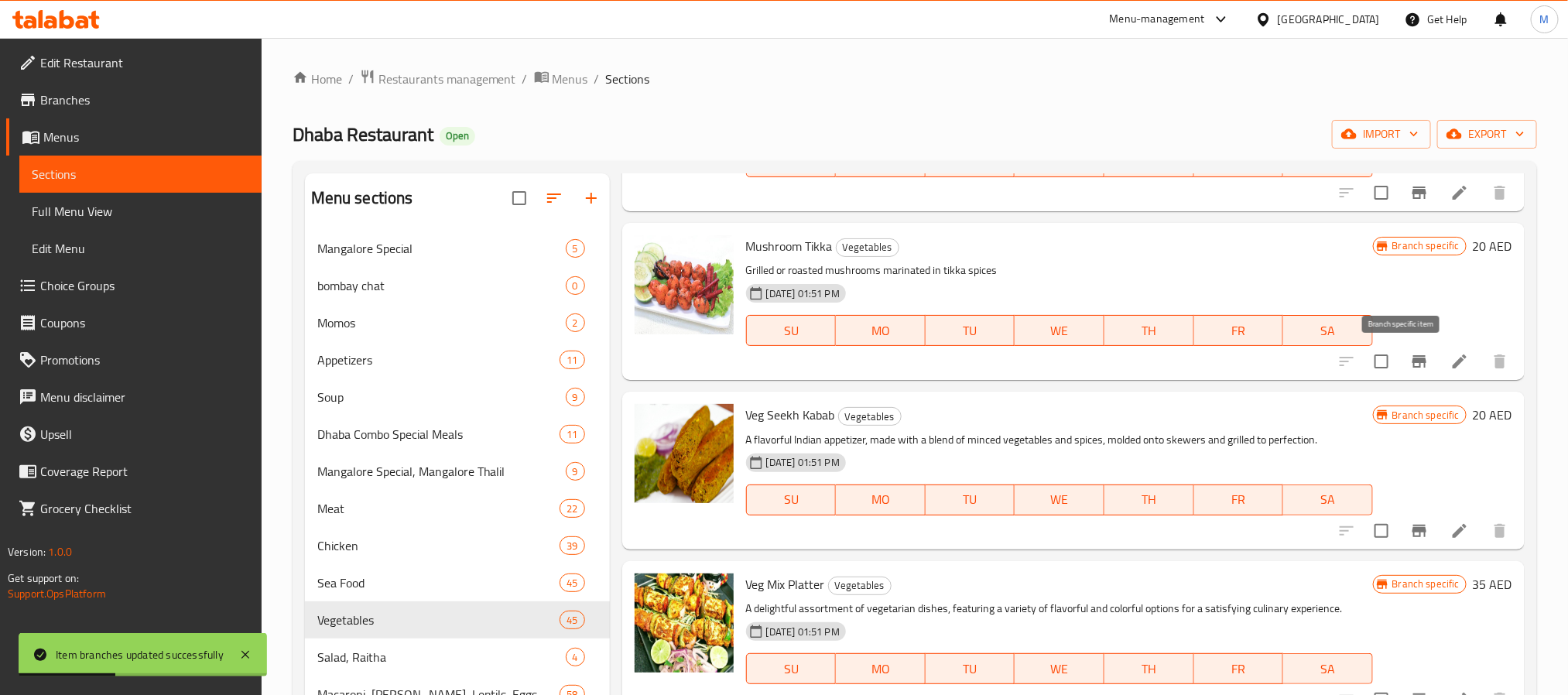
click at [1415, 355] on button "Branch-specific-item" at bounding box center [1419, 361] width 38 height 38
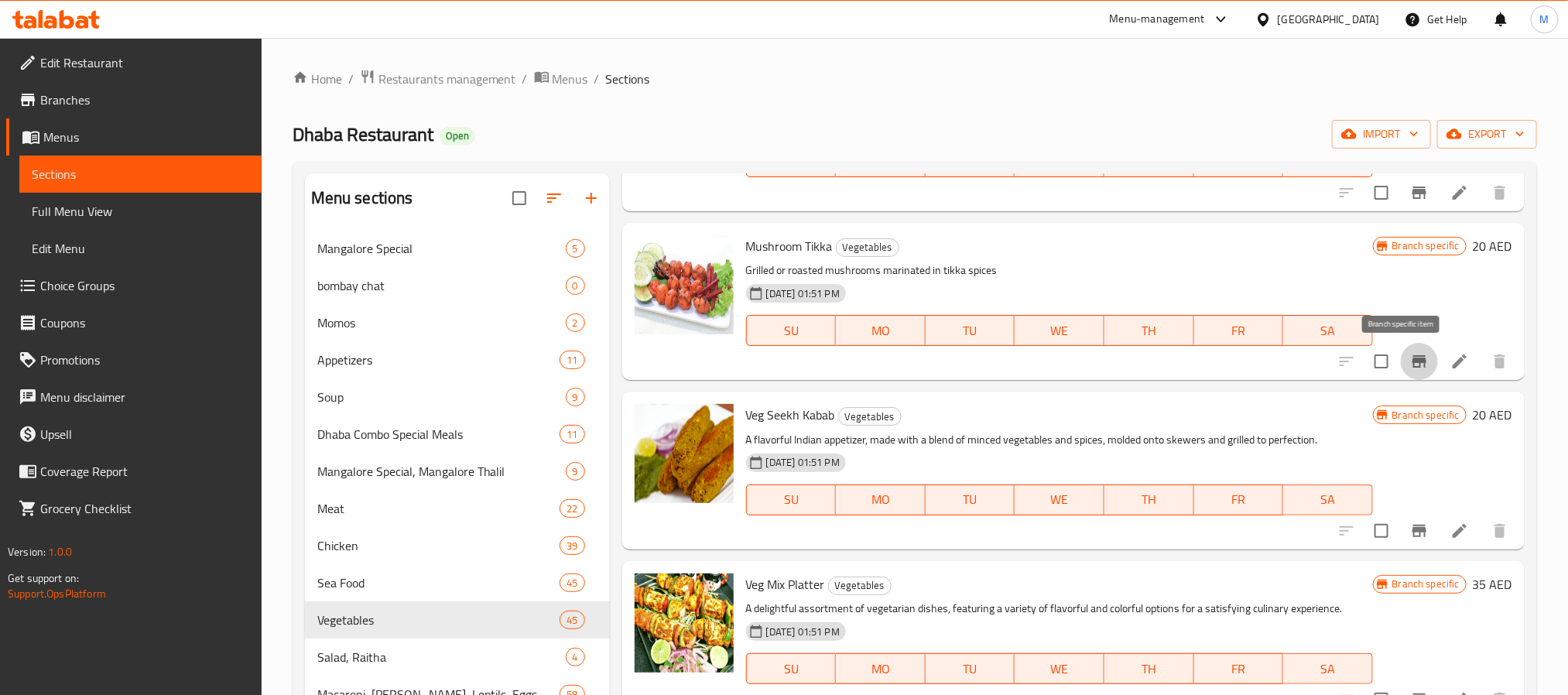
click at [1412, 361] on icon "Branch-specific-item" at bounding box center [1419, 362] width 14 height 13
drag, startPoint x: 1378, startPoint y: 525, endPoint x: 1387, endPoint y: 528, distance: 9.5
click at [1380, 525] on input "checkbox" at bounding box center [1381, 530] width 33 height 33
checkbox input "true"
click at [1401, 530] on button "Branch-specific-item" at bounding box center [1419, 530] width 38 height 38
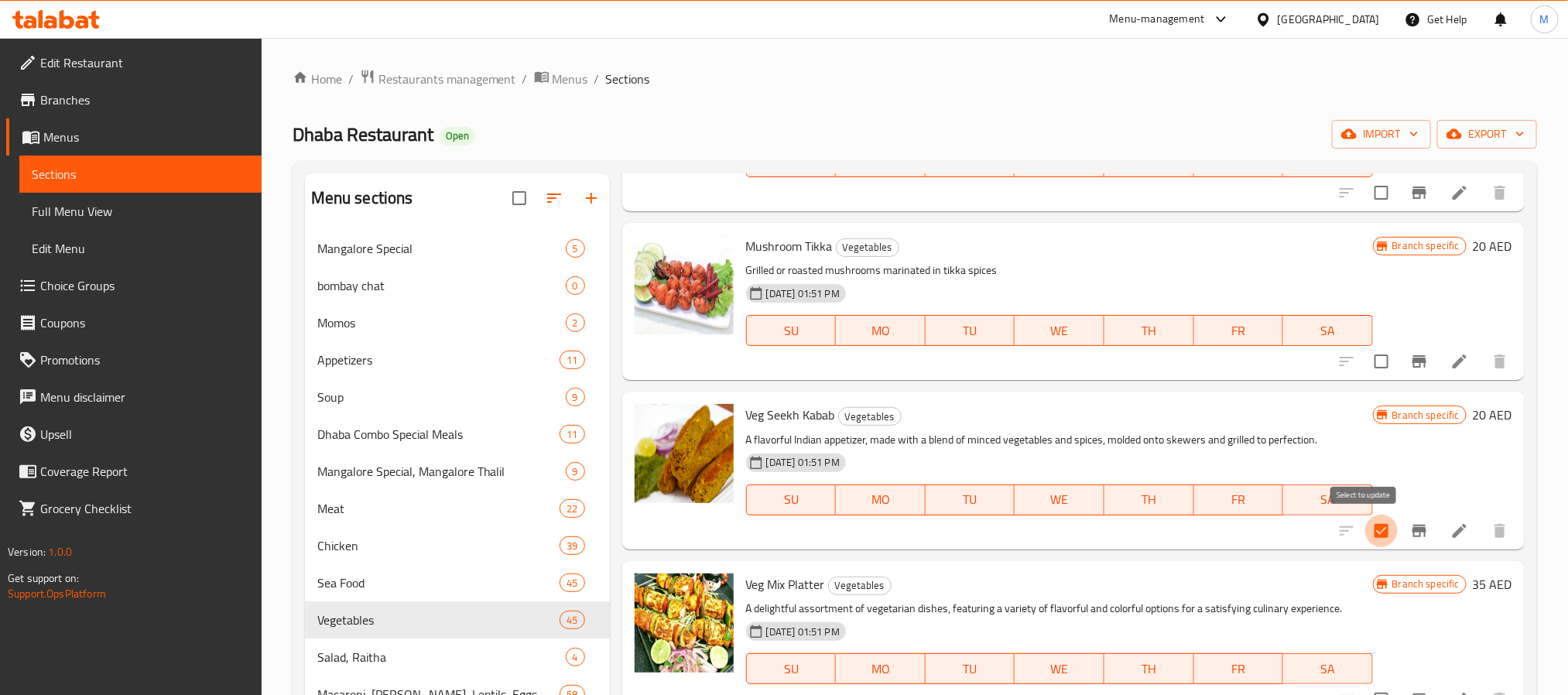
click at [1368, 530] on input "checkbox" at bounding box center [1381, 530] width 33 height 33
checkbox input "false"
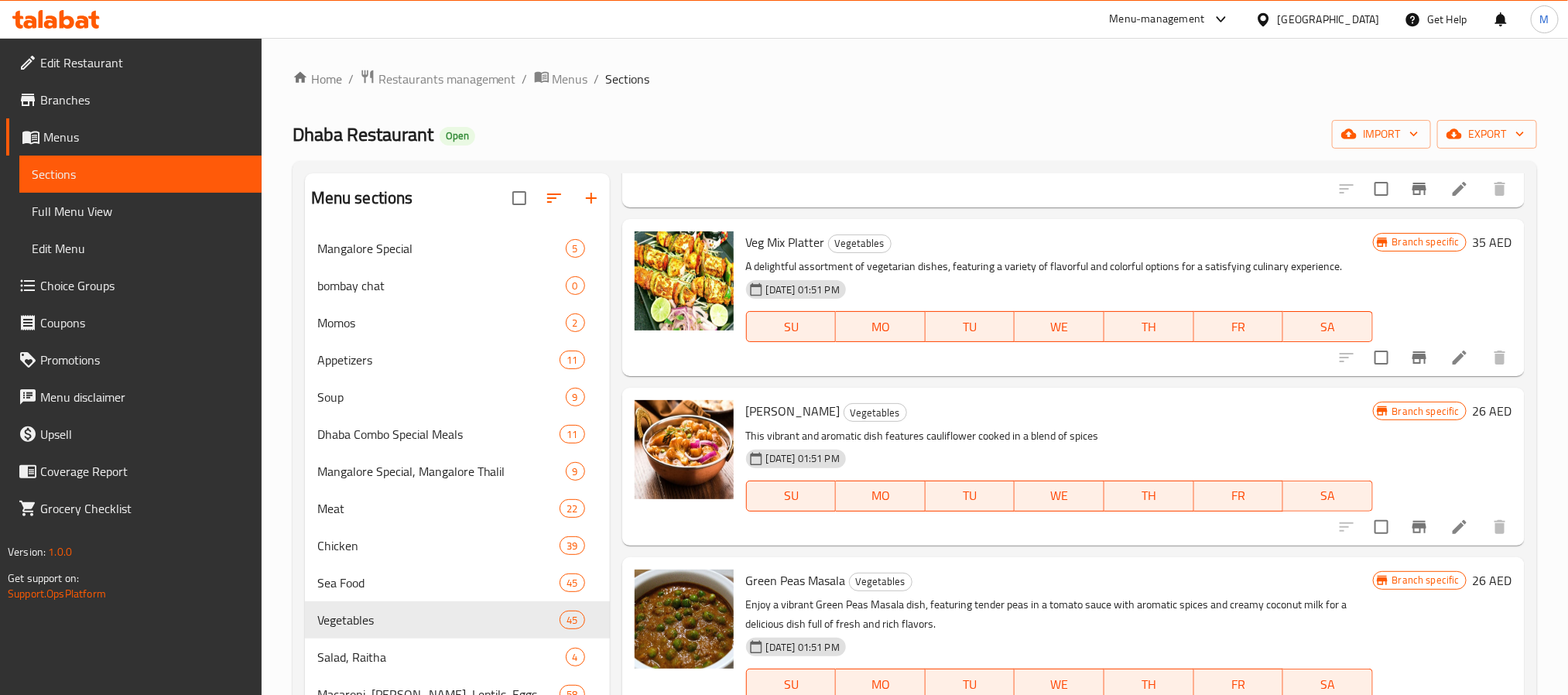
scroll to position [1045, 0]
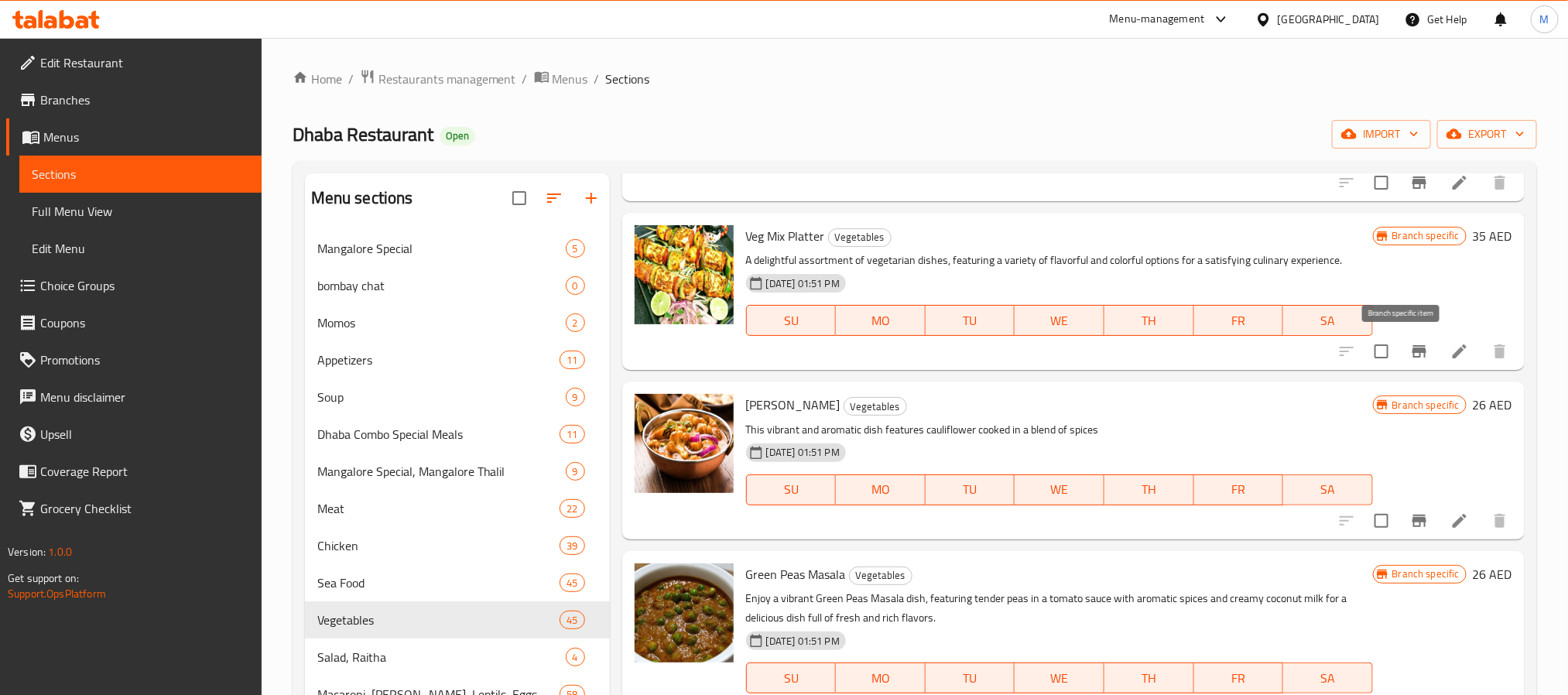
click at [1410, 360] on icon "Branch-specific-item" at bounding box center [1419, 351] width 18 height 18
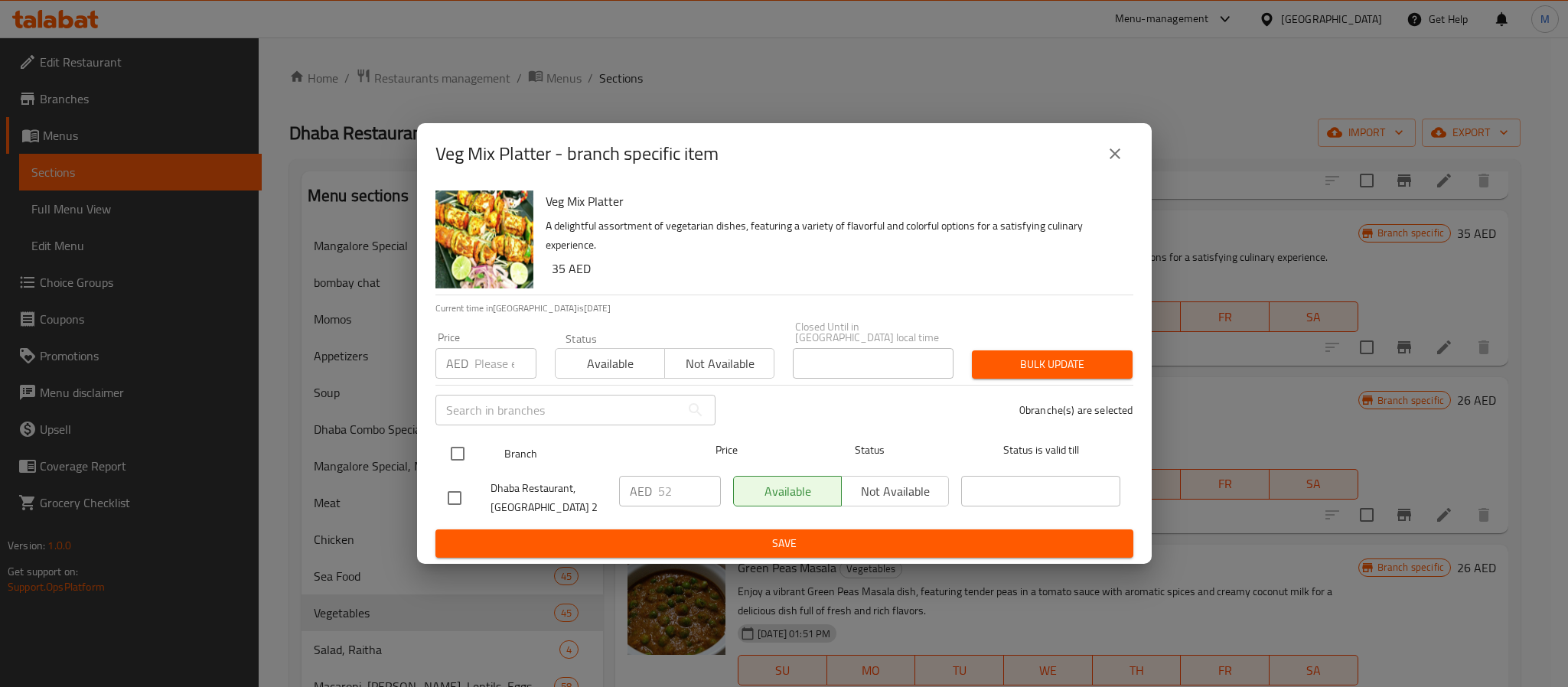
click at [437, 439] on div "Branch Price Status Status is valid till" at bounding box center [784, 453] width 698 height 38
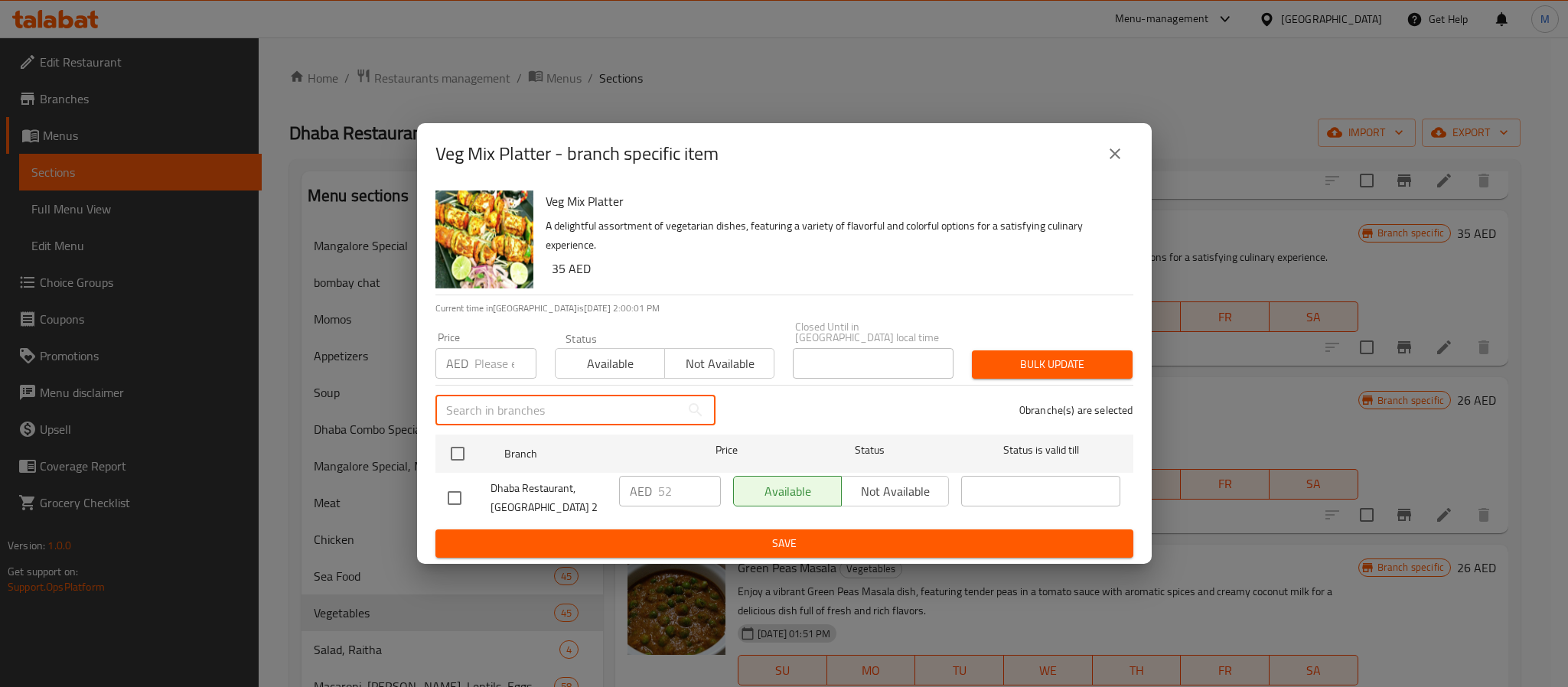
drag, startPoint x: 461, startPoint y: 421, endPoint x: 464, endPoint y: 446, distance: 25.2
click at [462, 428] on div "Veg Mix Platter A delightful assortment of vegetarian dishes, featuring a varie…" at bounding box center [784, 374] width 735 height 380
click at [461, 450] on input "checkbox" at bounding box center [457, 453] width 32 height 32
checkbox input "true"
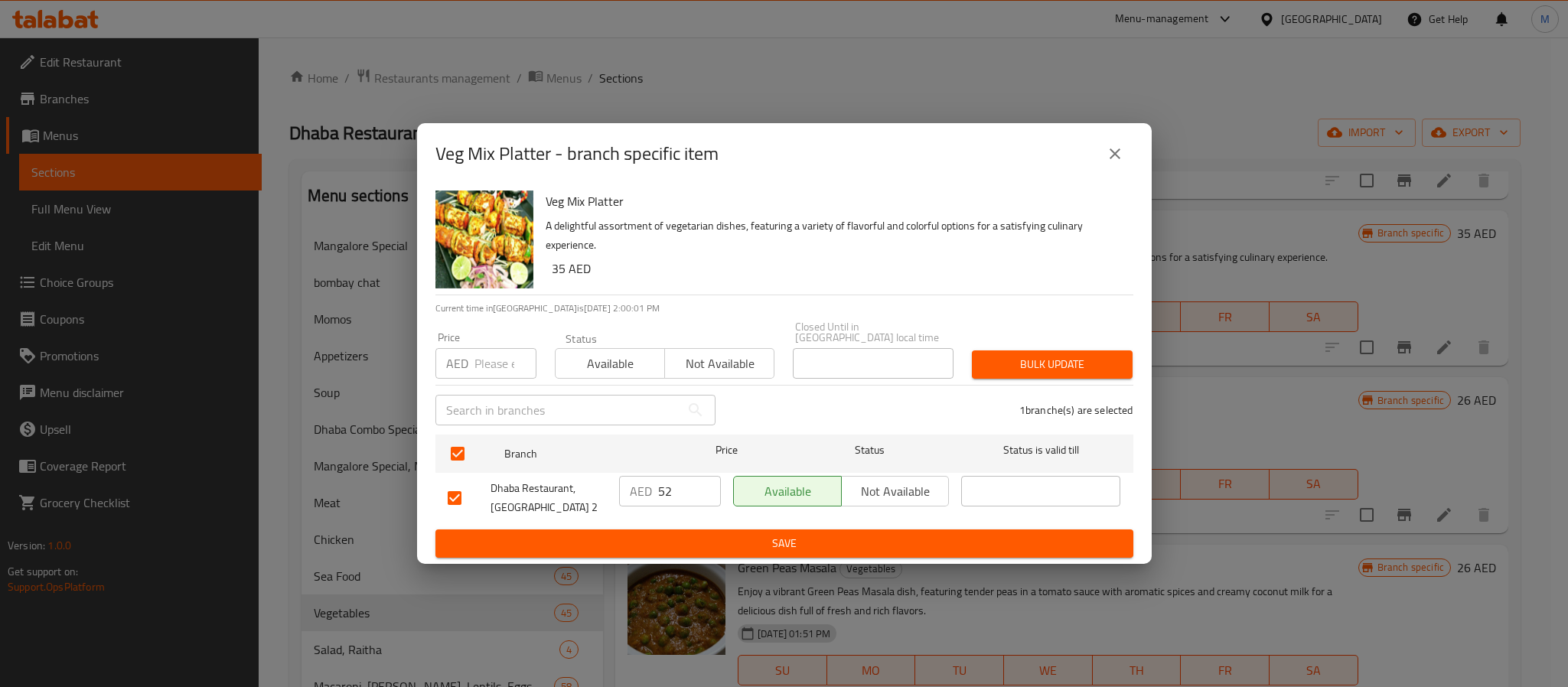
click at [494, 344] on div "Price AED Price" at bounding box center [486, 355] width 101 height 47
click at [494, 359] on input "number" at bounding box center [506, 363] width 62 height 31
type input "59"
click at [1093, 352] on button "Bulk update" at bounding box center [1052, 365] width 160 height 28
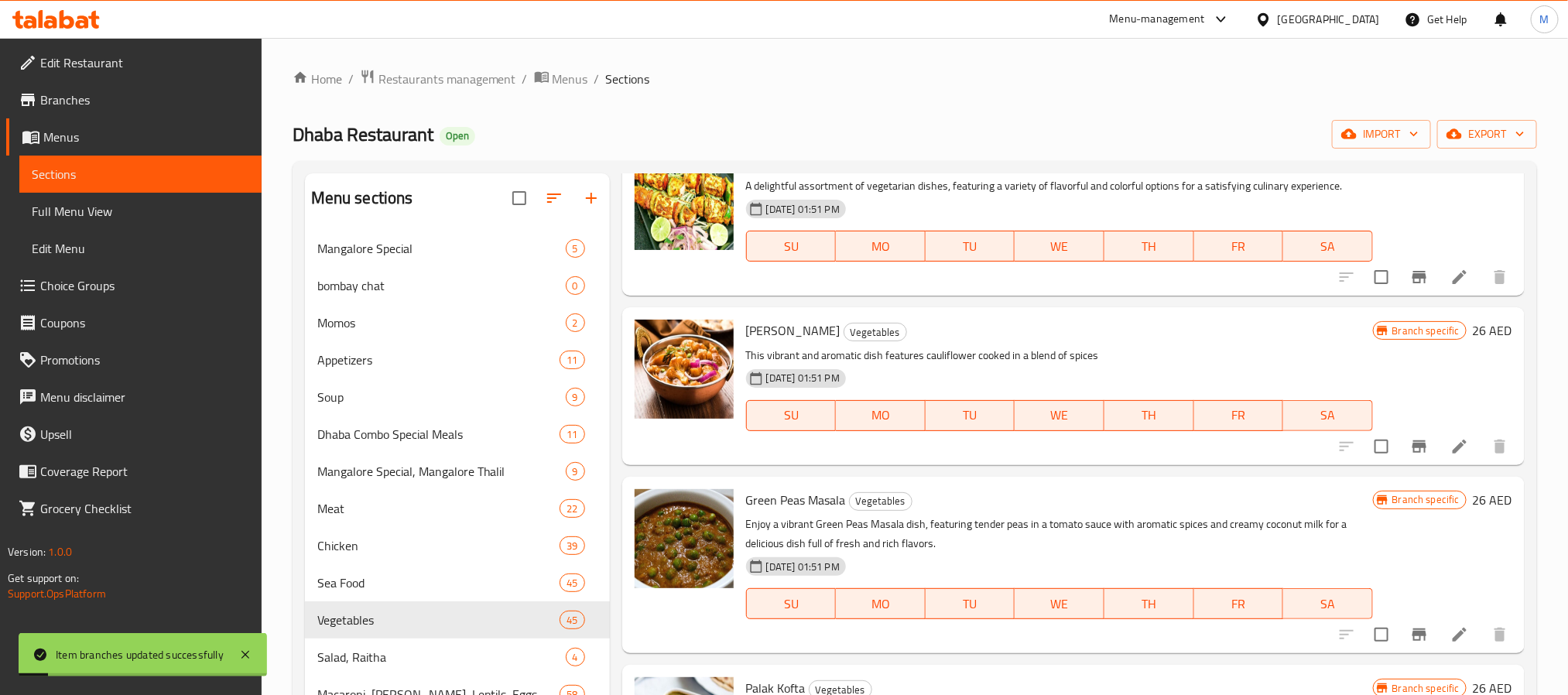
scroll to position [1161, 0]
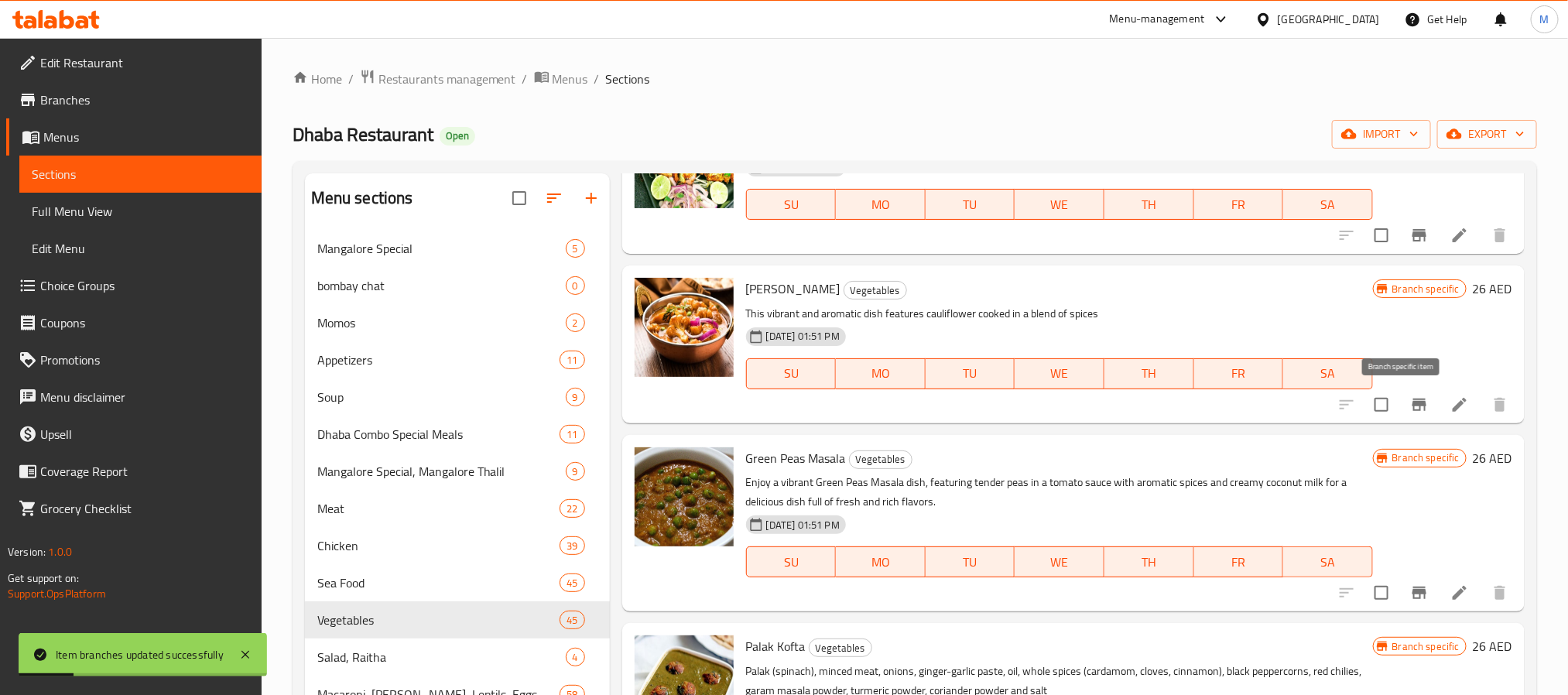
click at [1401, 410] on button "Branch-specific-item" at bounding box center [1419, 404] width 38 height 38
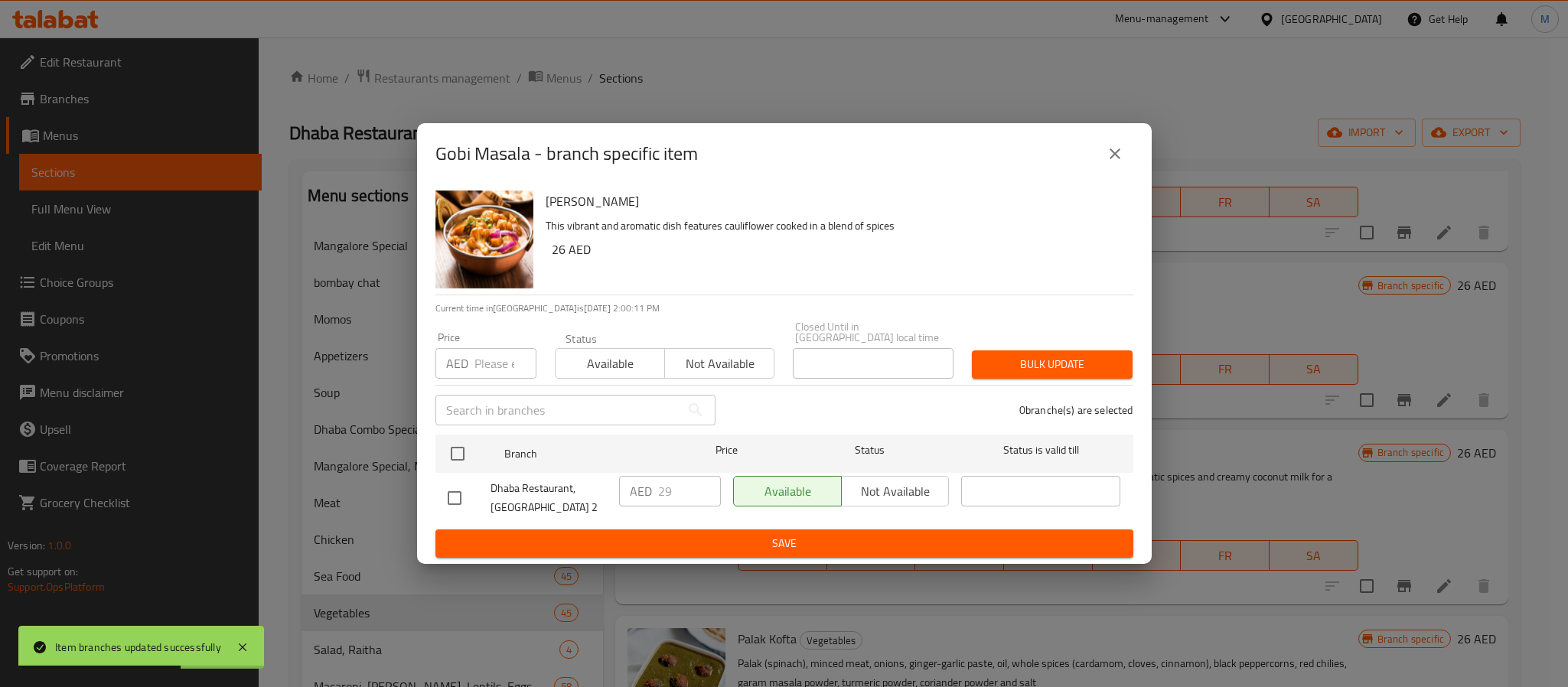
click at [551, 208] on h6 "[PERSON_NAME]" at bounding box center [833, 201] width 576 height 21
drag, startPoint x: 551, startPoint y: 208, endPoint x: 586, endPoint y: 208, distance: 35.0
click at [586, 208] on h6 "[PERSON_NAME]" at bounding box center [833, 201] width 576 height 21
copy h6 "[PERSON_NAME]"
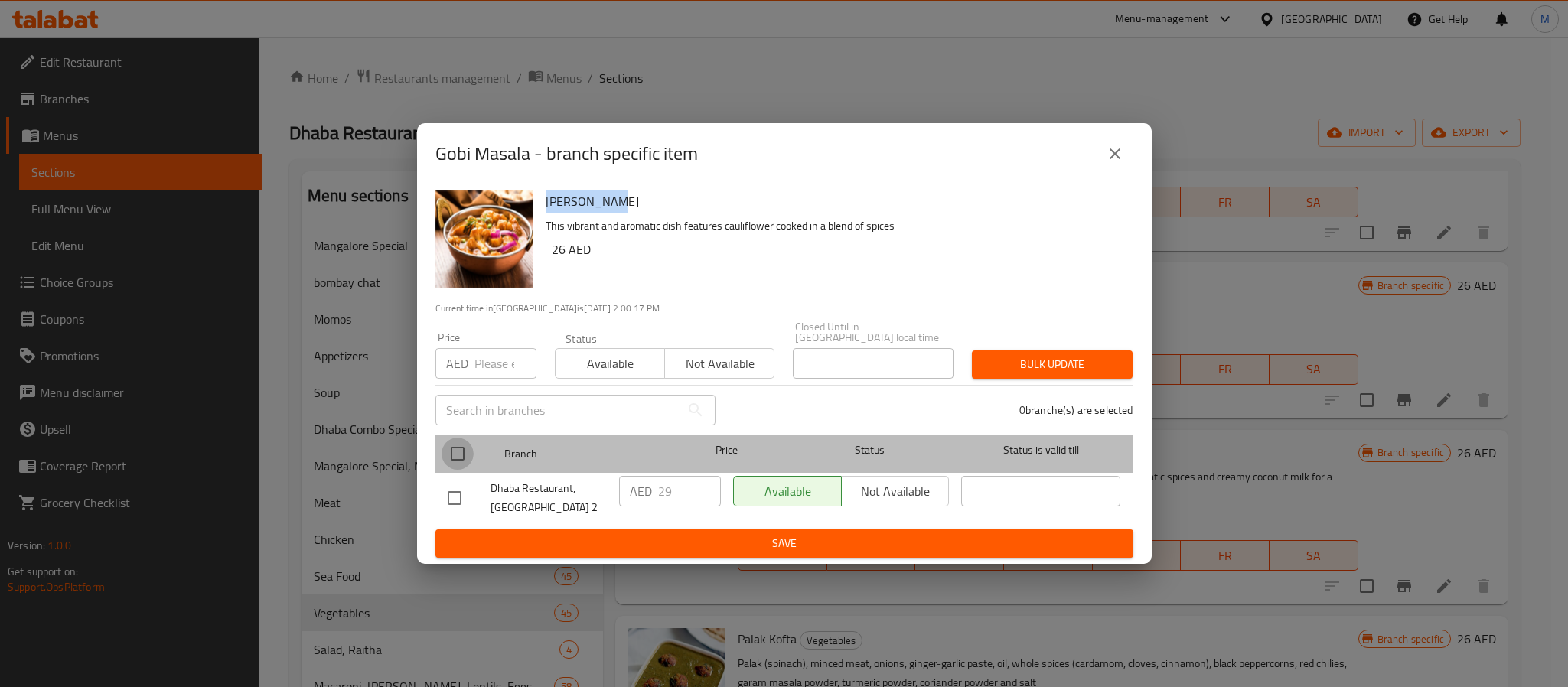
click at [453, 457] on input "checkbox" at bounding box center [457, 453] width 32 height 32
checkbox input "true"
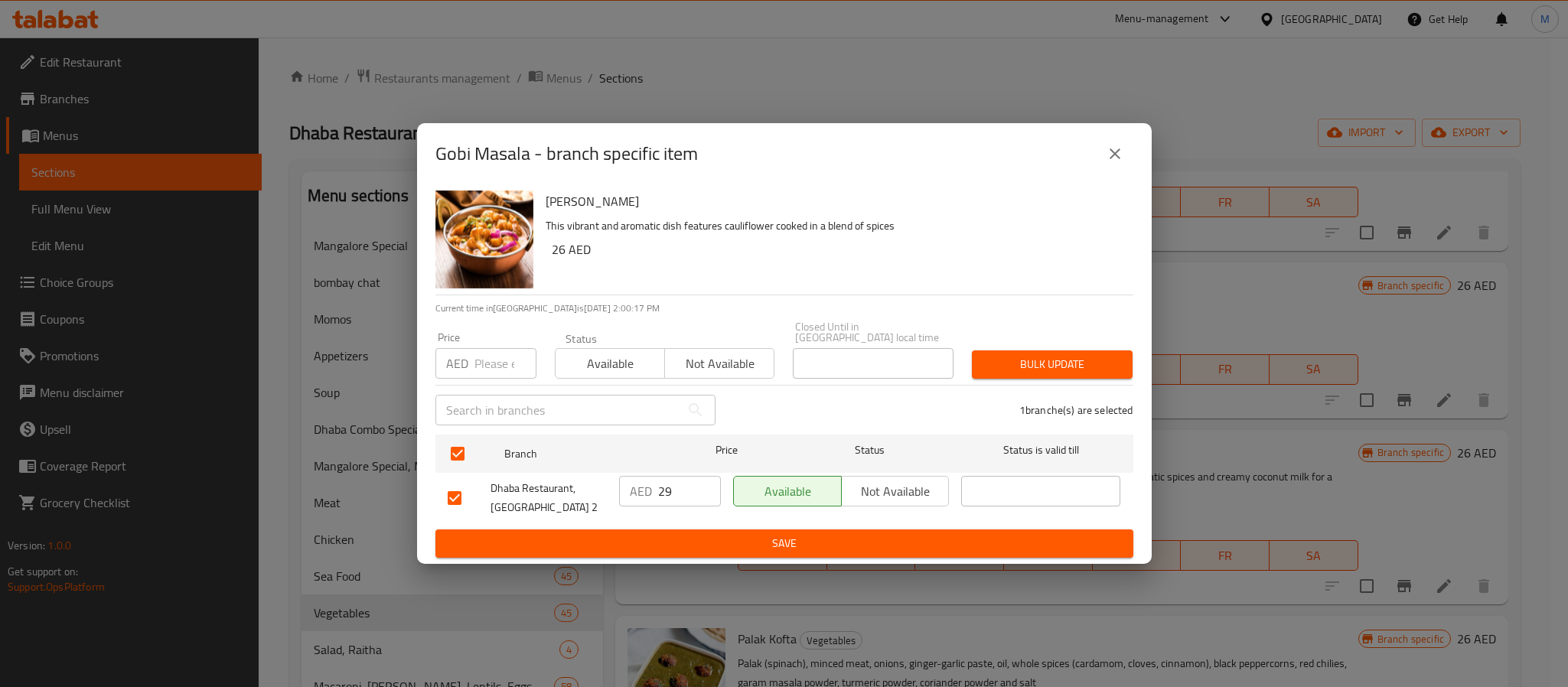
click at [480, 359] on input "number" at bounding box center [506, 363] width 62 height 31
type input "33"
click at [1013, 360] on span "Bulk update" at bounding box center [1052, 365] width 136 height 19
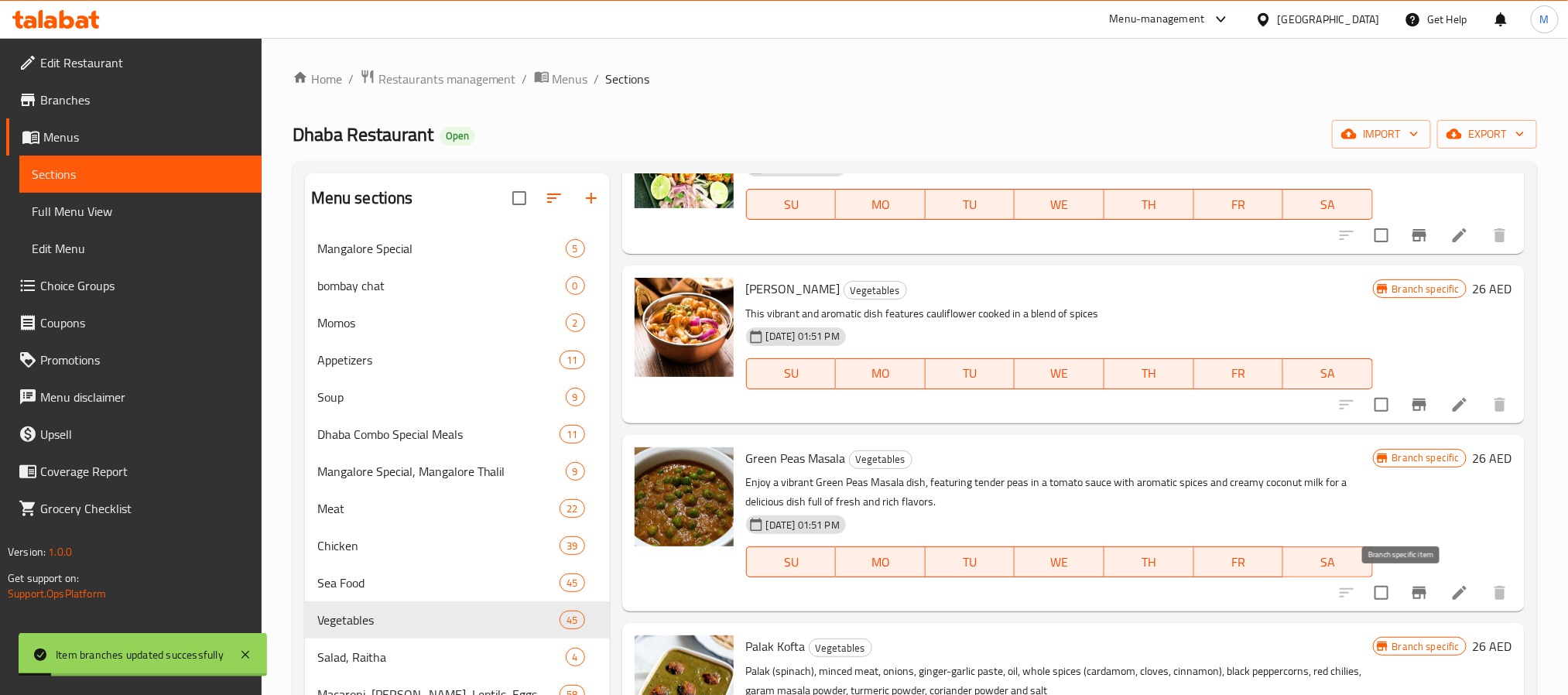
click at [1412, 586] on button "Branch-specific-item" at bounding box center [1419, 593] width 38 height 38
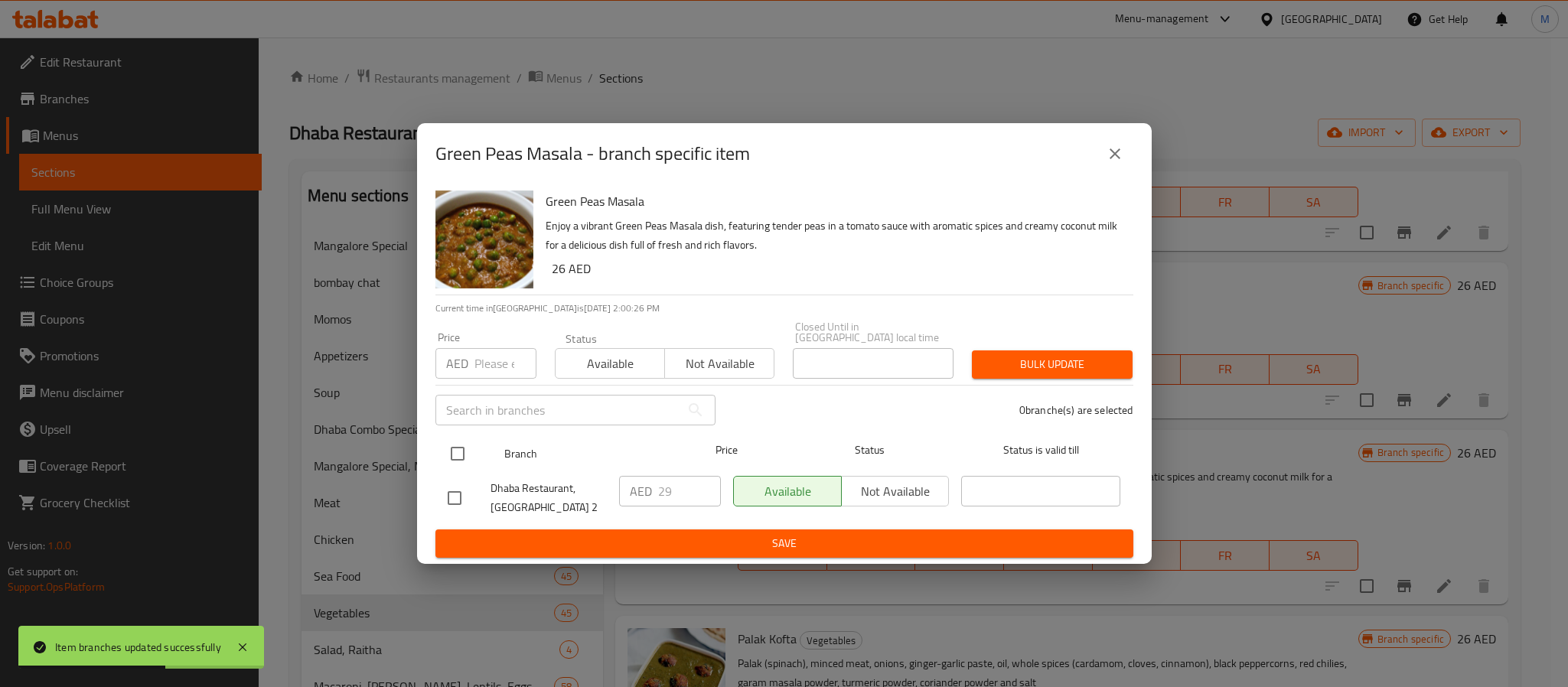
click at [449, 436] on div at bounding box center [470, 453] width 58 height 44
click at [467, 437] on input "checkbox" at bounding box center [457, 453] width 32 height 32
checkbox input "true"
click at [494, 361] on input "number" at bounding box center [506, 363] width 62 height 31
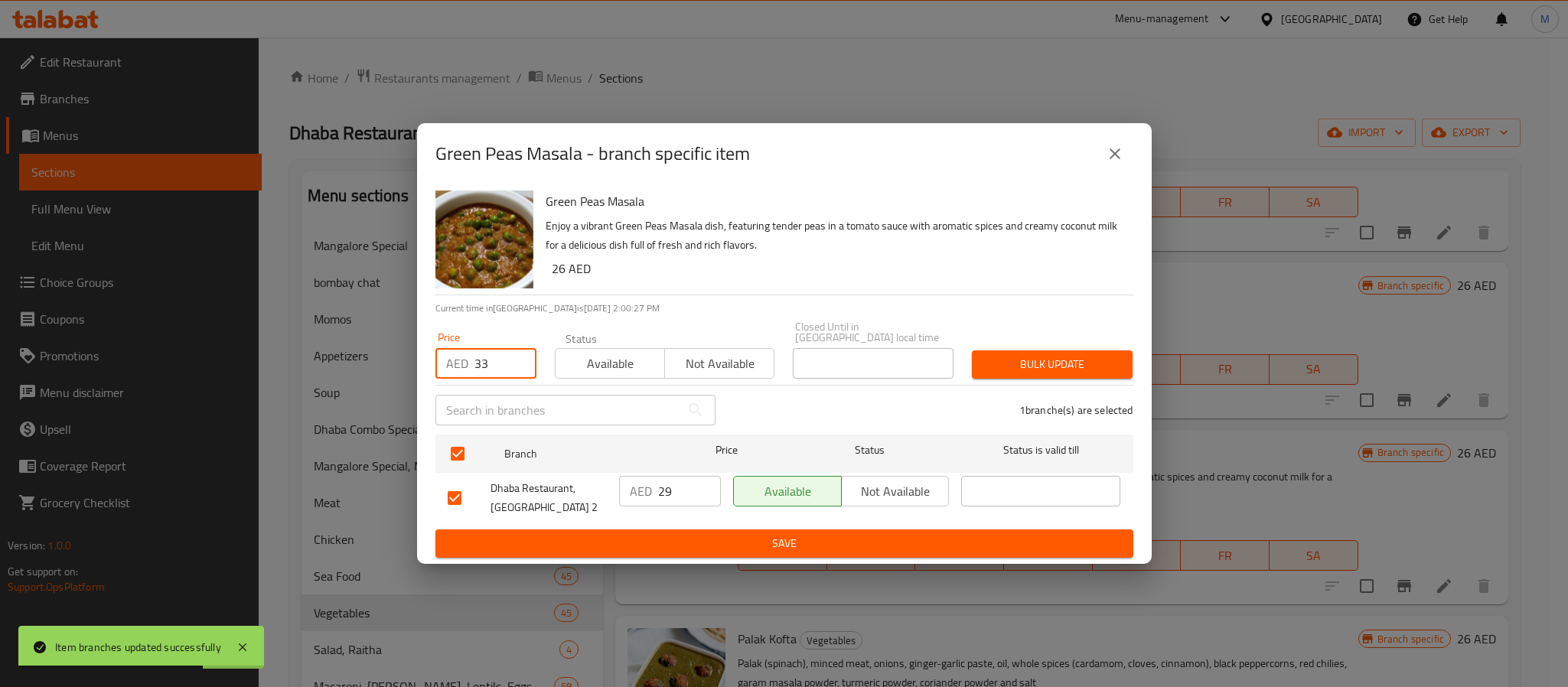
type input "33"
click at [1087, 367] on span "Bulk update" at bounding box center [1052, 365] width 136 height 19
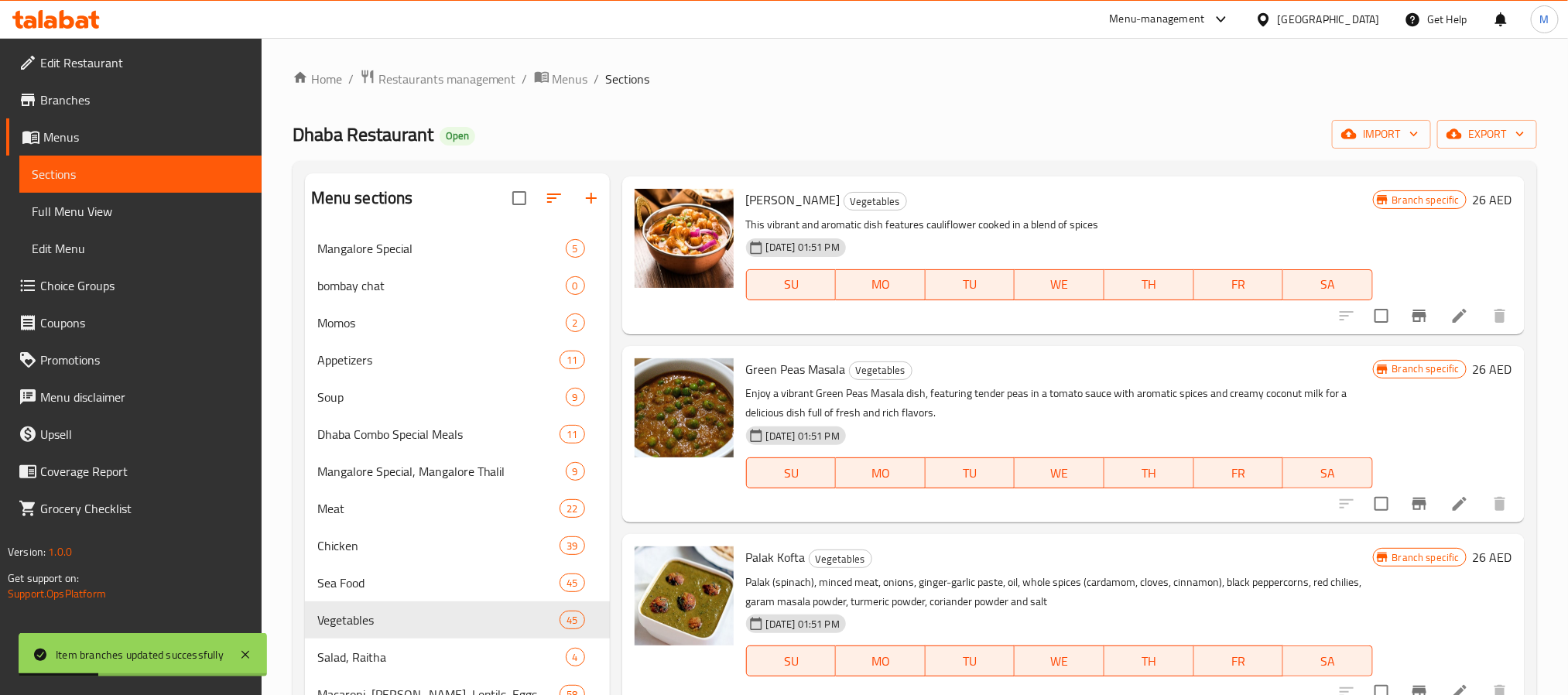
scroll to position [1277, 0]
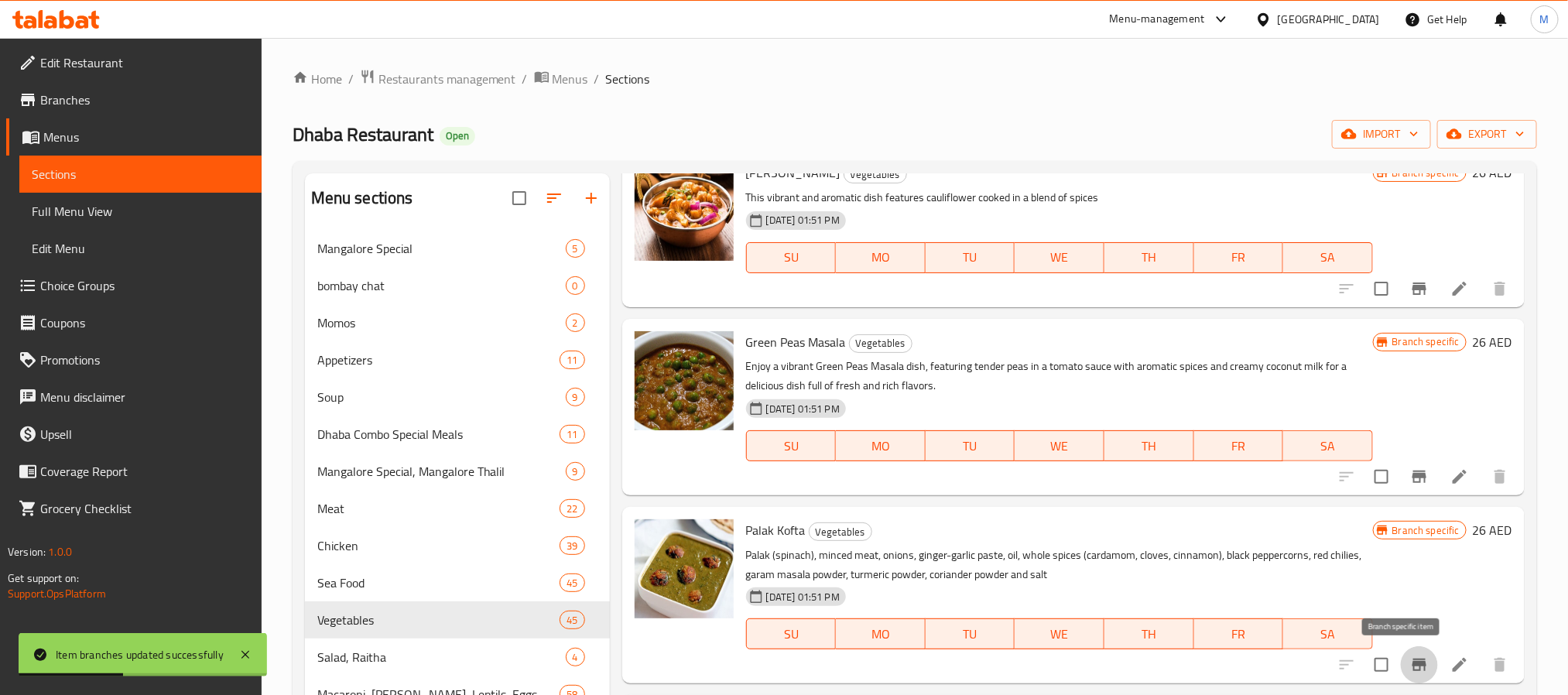
click at [1410, 667] on icon "Branch-specific-item" at bounding box center [1419, 665] width 18 height 18
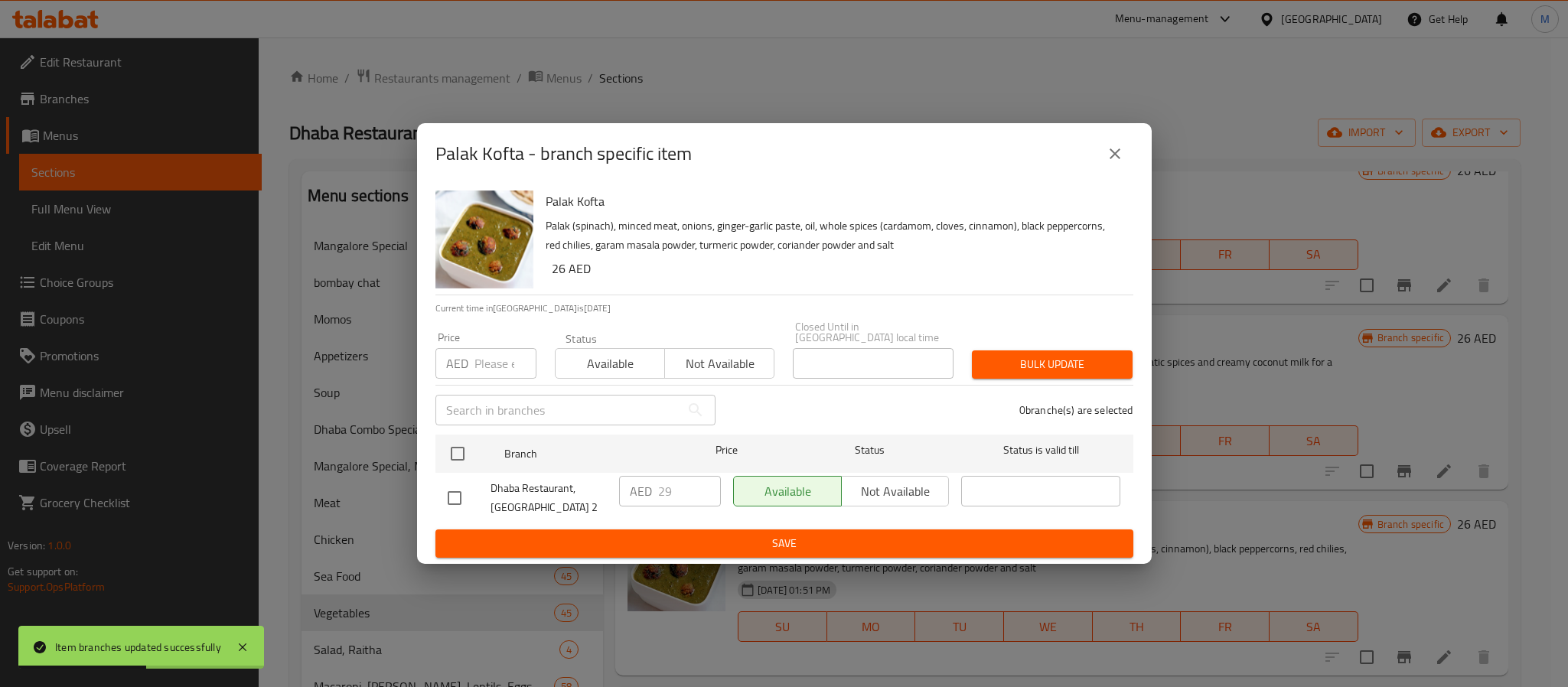
click at [469, 471] on div "Dhaba Restaurant, [GEOGRAPHIC_DATA] 2" at bounding box center [527, 498] width 171 height 57
click at [467, 446] on input "checkbox" at bounding box center [457, 453] width 32 height 32
checkbox input "true"
click at [494, 356] on input "number" at bounding box center [506, 363] width 62 height 31
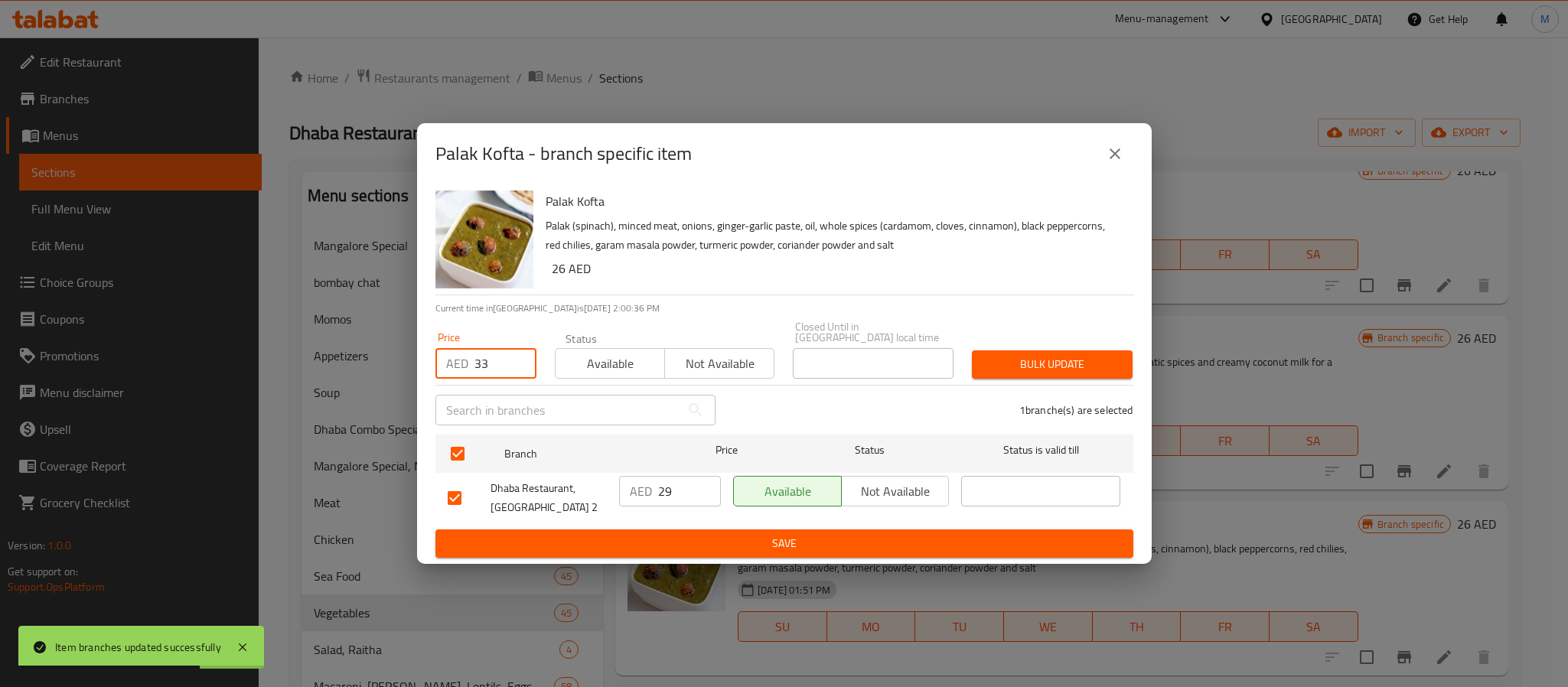
type input "33"
click at [1033, 361] on span "Bulk update" at bounding box center [1052, 365] width 136 height 19
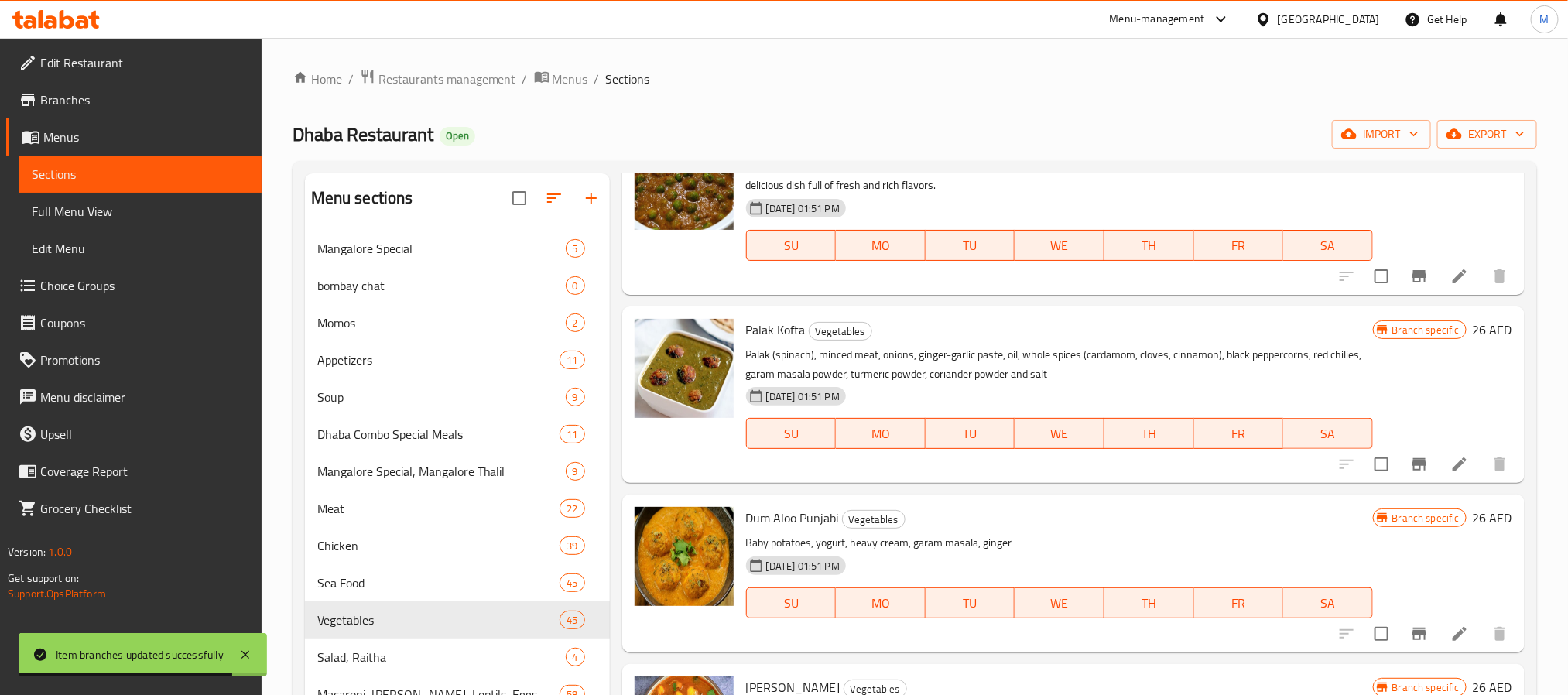
scroll to position [1509, 0]
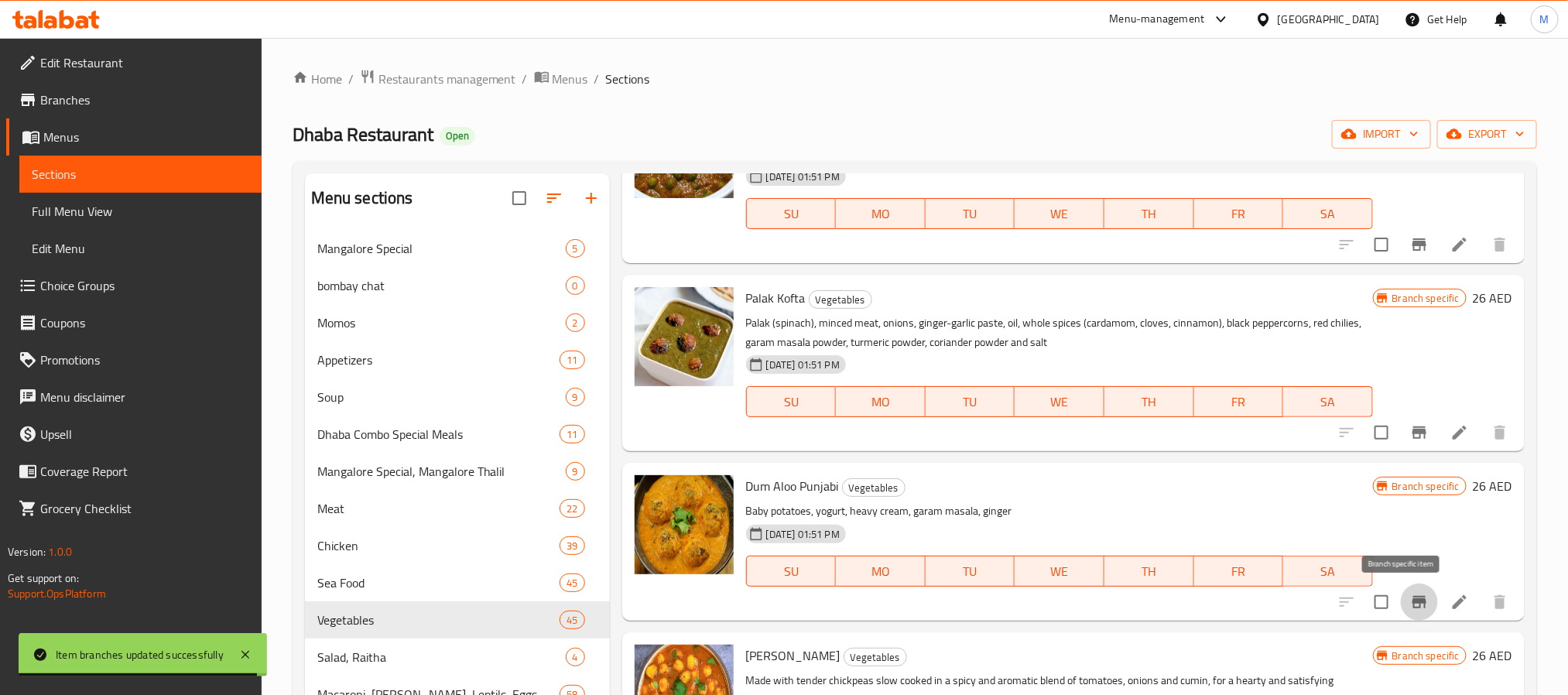
click at [1412, 602] on icon "Branch-specific-item" at bounding box center [1419, 602] width 14 height 13
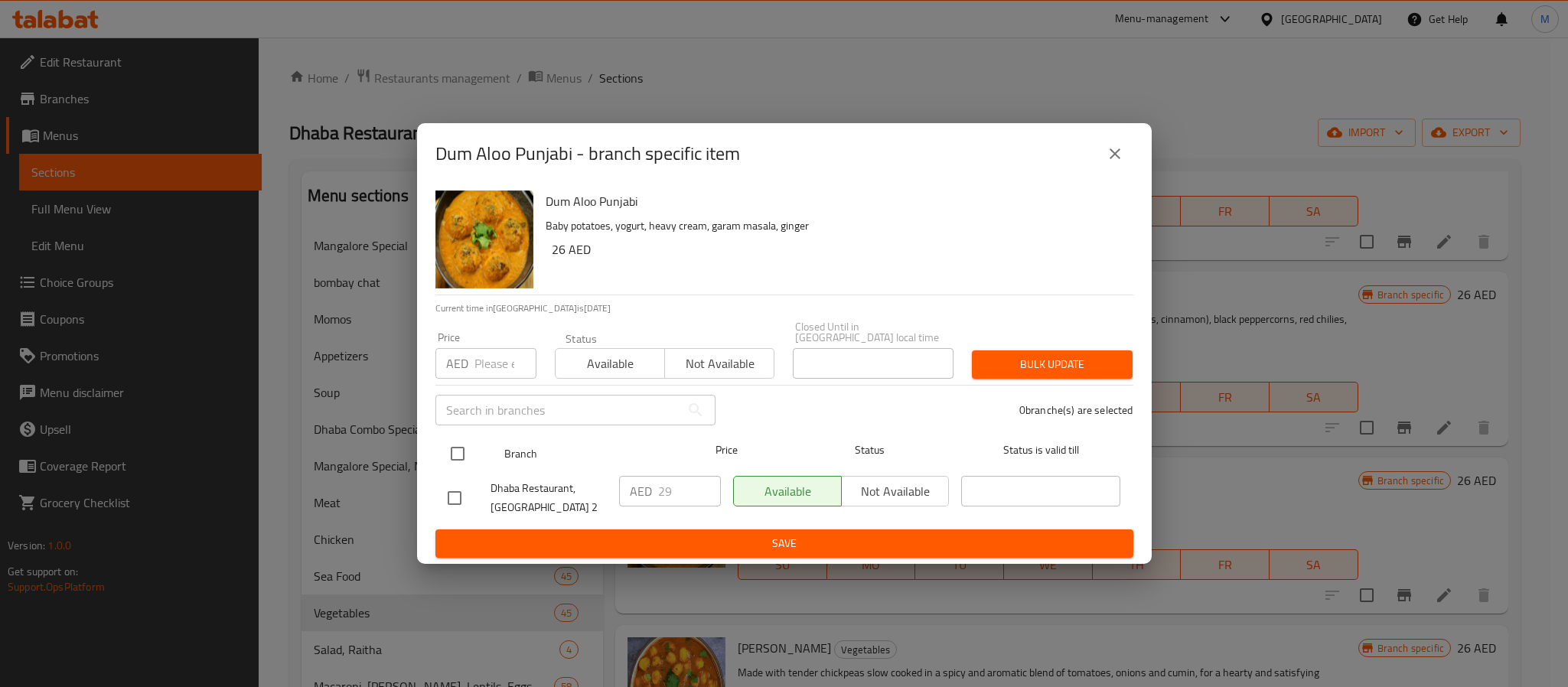
click at [453, 459] on input "checkbox" at bounding box center [457, 453] width 32 height 32
checkbox input "true"
click at [499, 350] on input "number" at bounding box center [506, 363] width 62 height 31
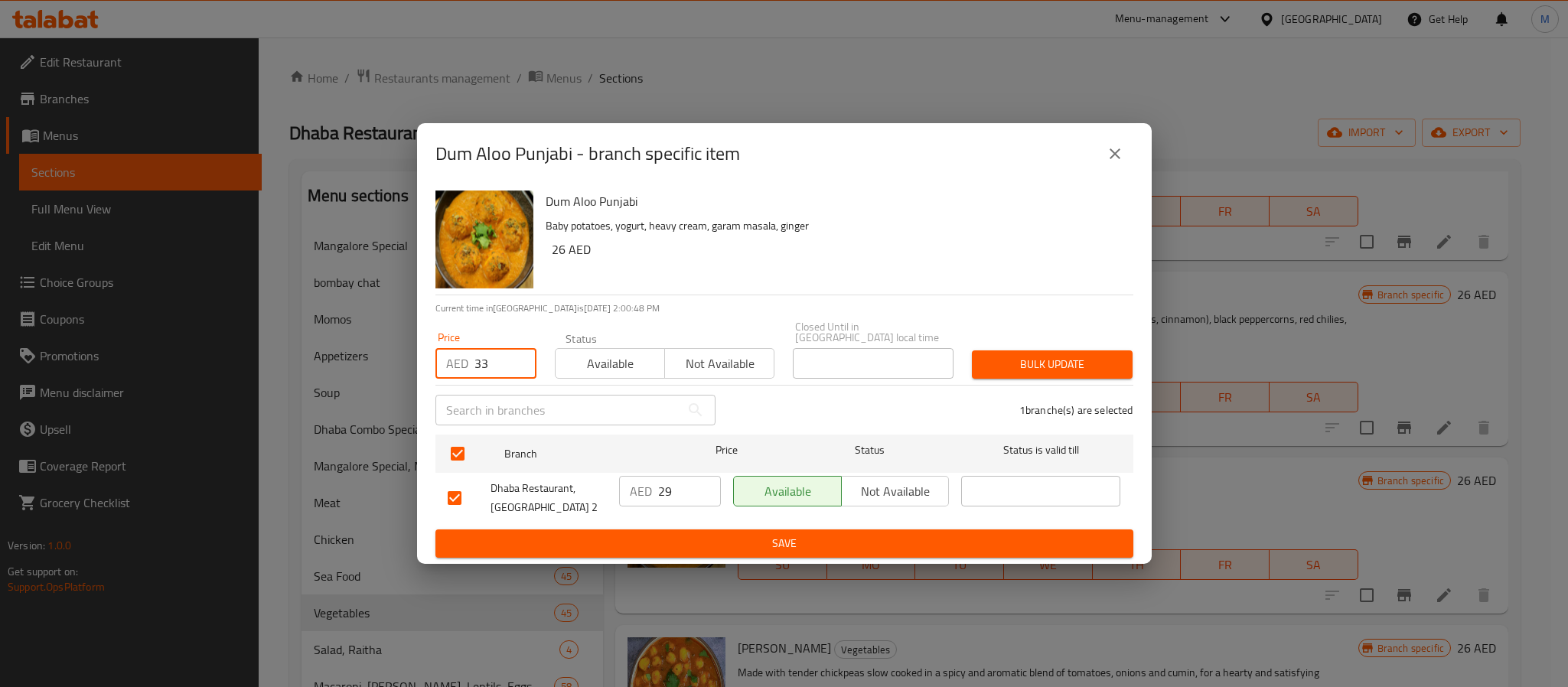
type input "33"
click at [993, 363] on span "Bulk update" at bounding box center [1052, 365] width 136 height 19
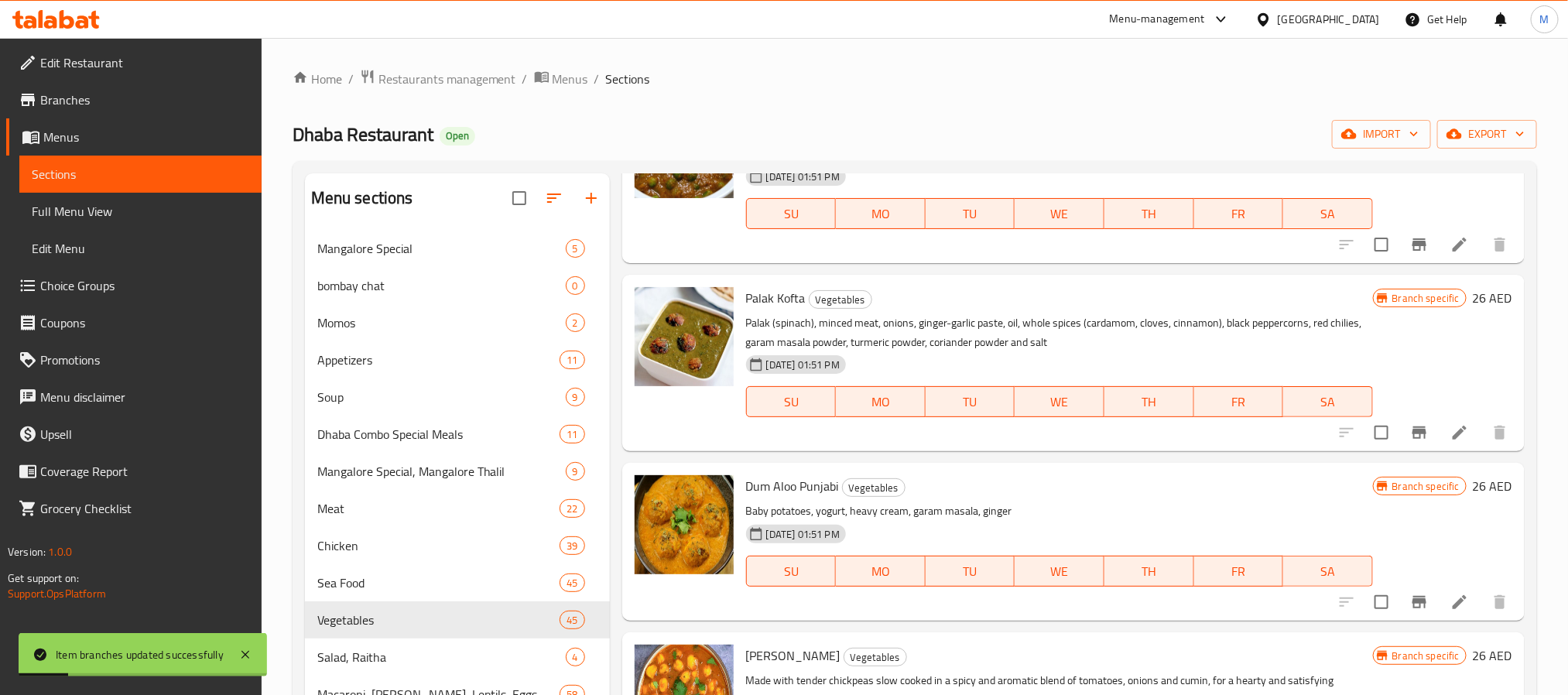
scroll to position [1626, 0]
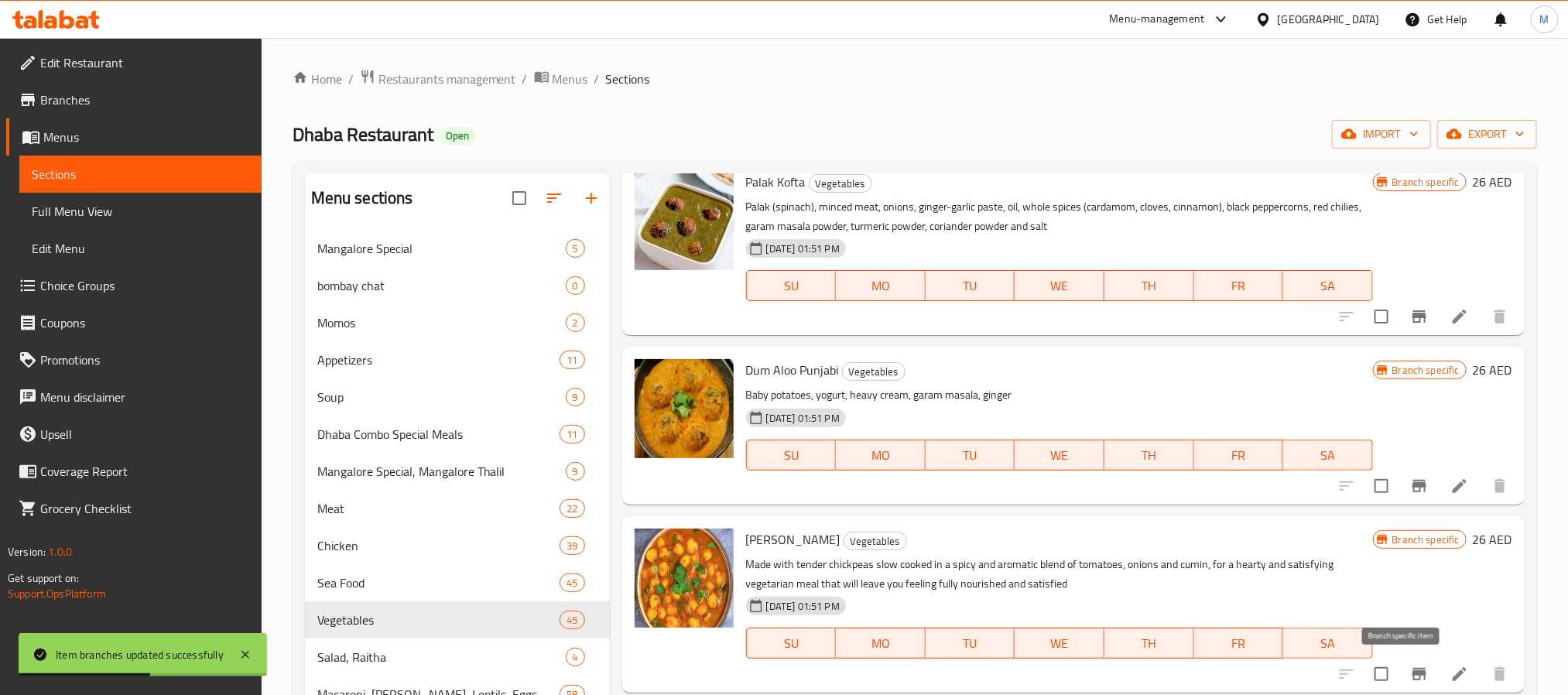
click at [1410, 681] on icon "Branch-specific-item" at bounding box center [1419, 673] width 18 height 18
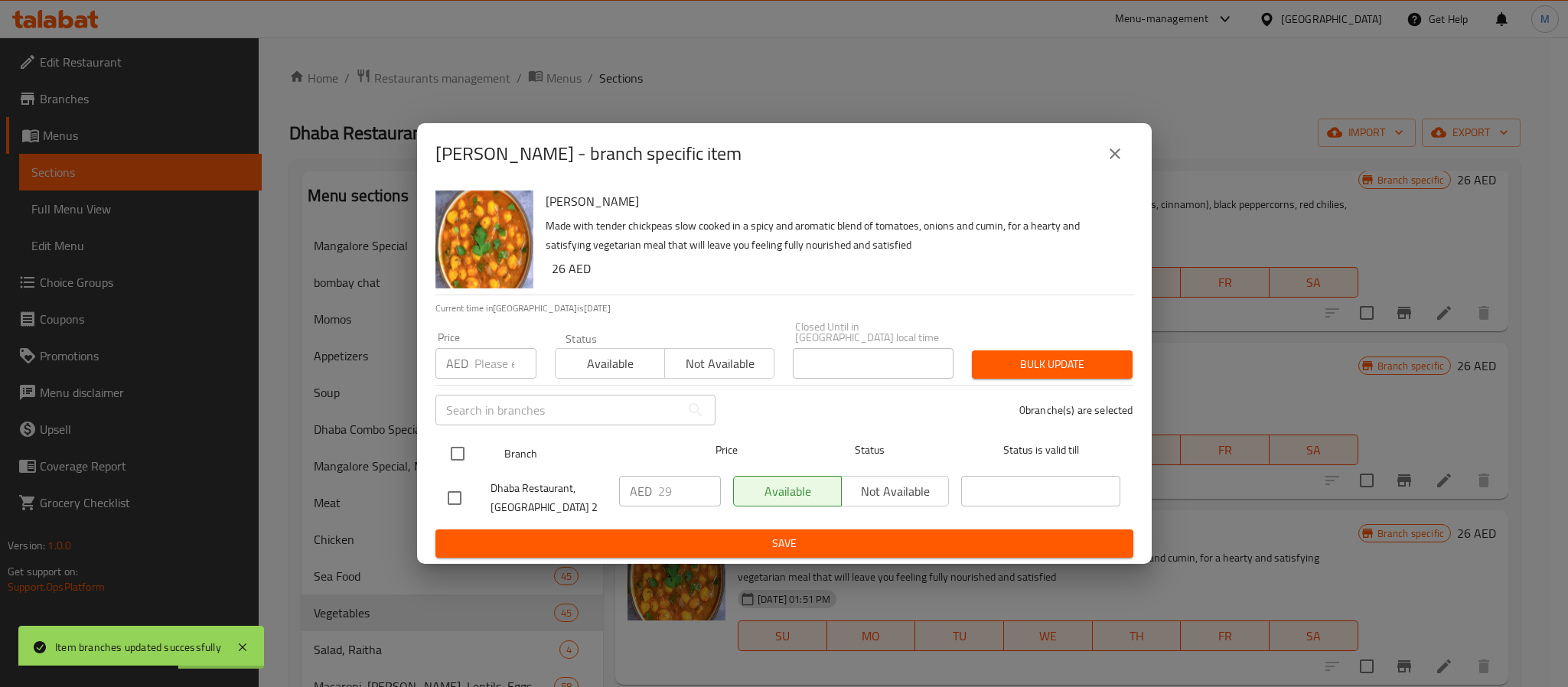
click at [451, 453] on input "checkbox" at bounding box center [457, 453] width 32 height 32
checkbox input "true"
click at [494, 337] on div "Price AED Price" at bounding box center [486, 355] width 101 height 47
click at [496, 360] on input "number" at bounding box center [506, 363] width 62 height 31
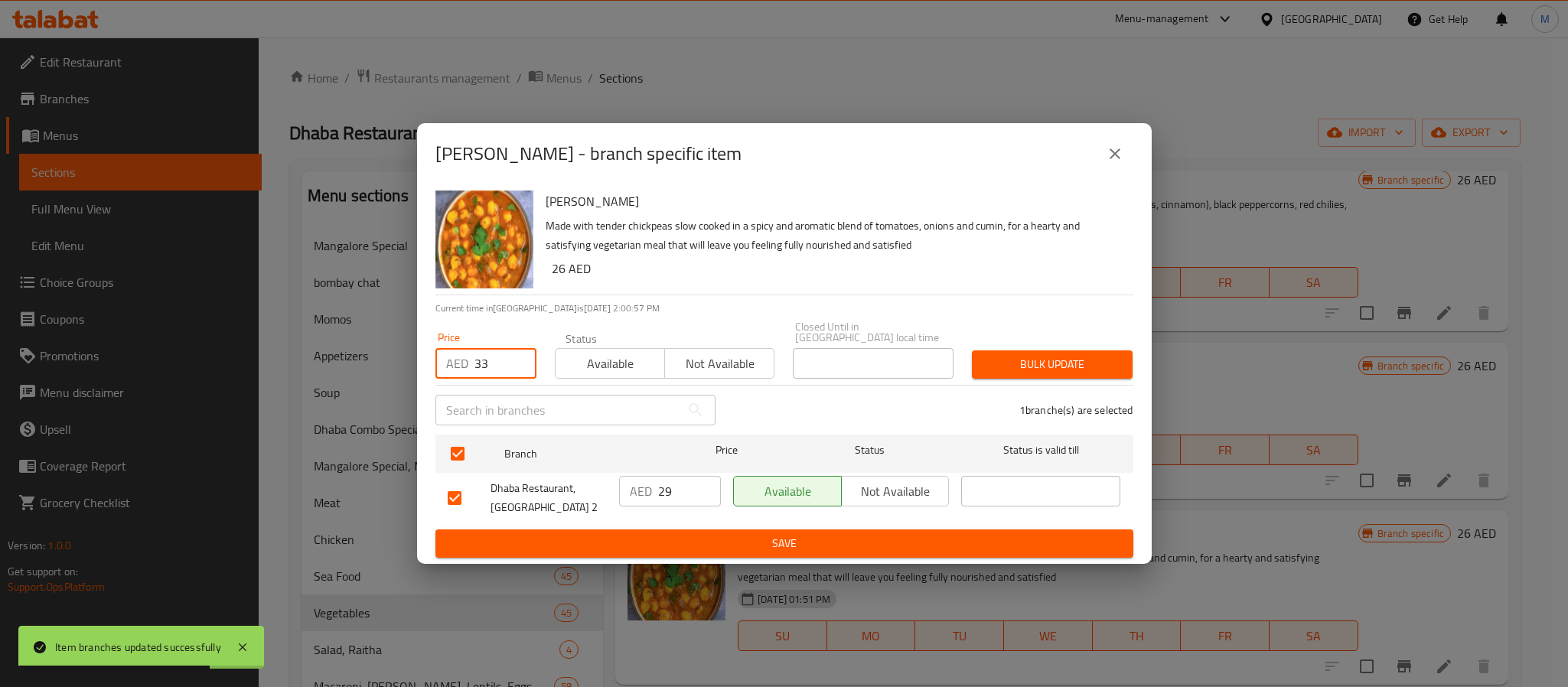
type input "33"
click at [1111, 361] on span "Bulk update" at bounding box center [1052, 365] width 136 height 19
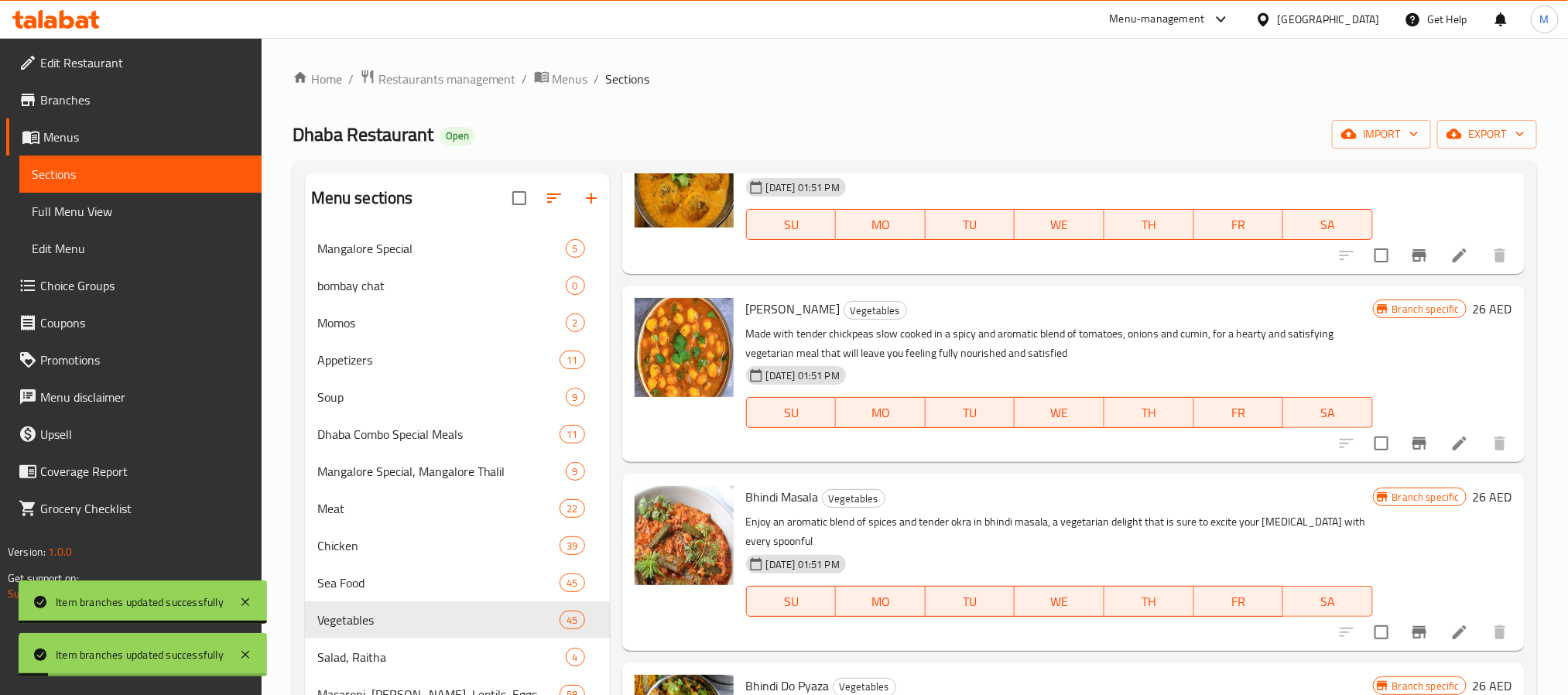
scroll to position [1857, 0]
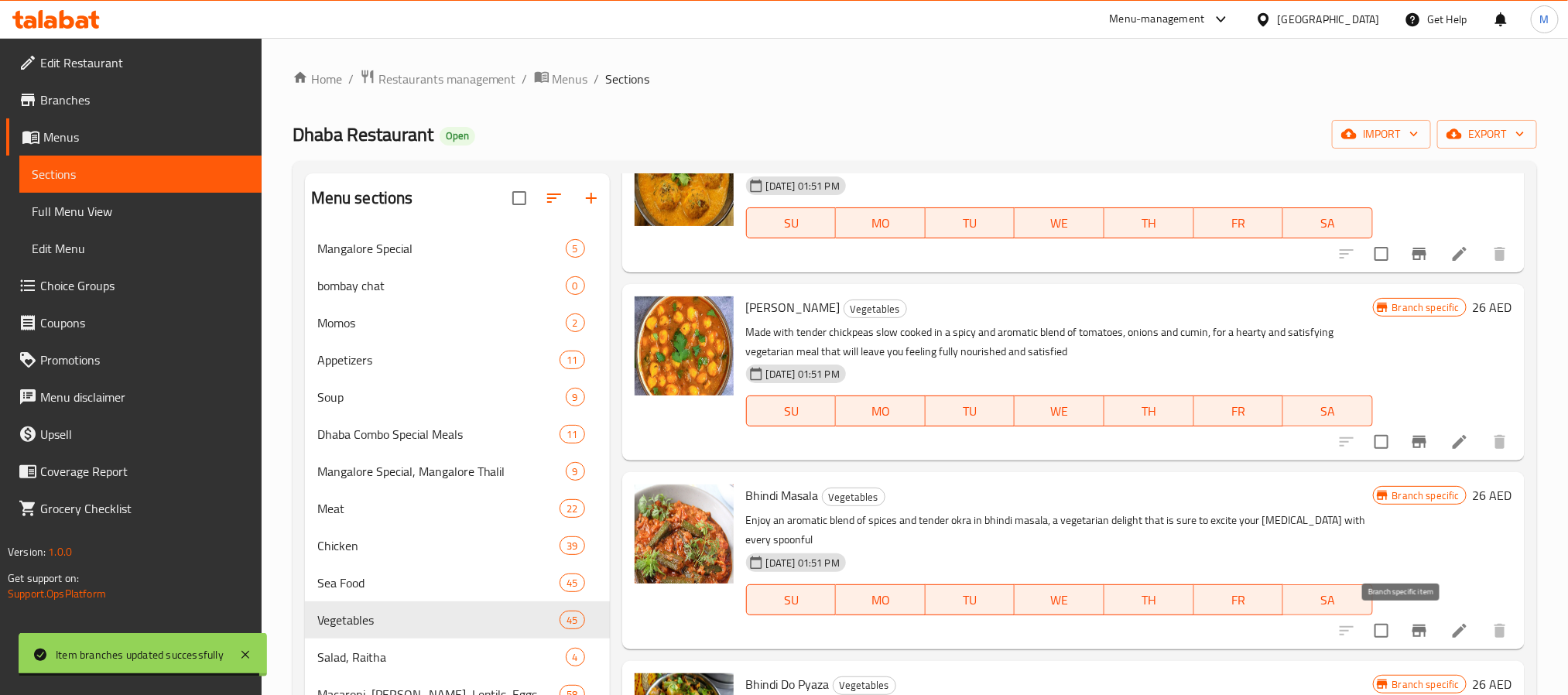
click at [1412, 632] on icon "Branch-specific-item" at bounding box center [1419, 631] width 14 height 13
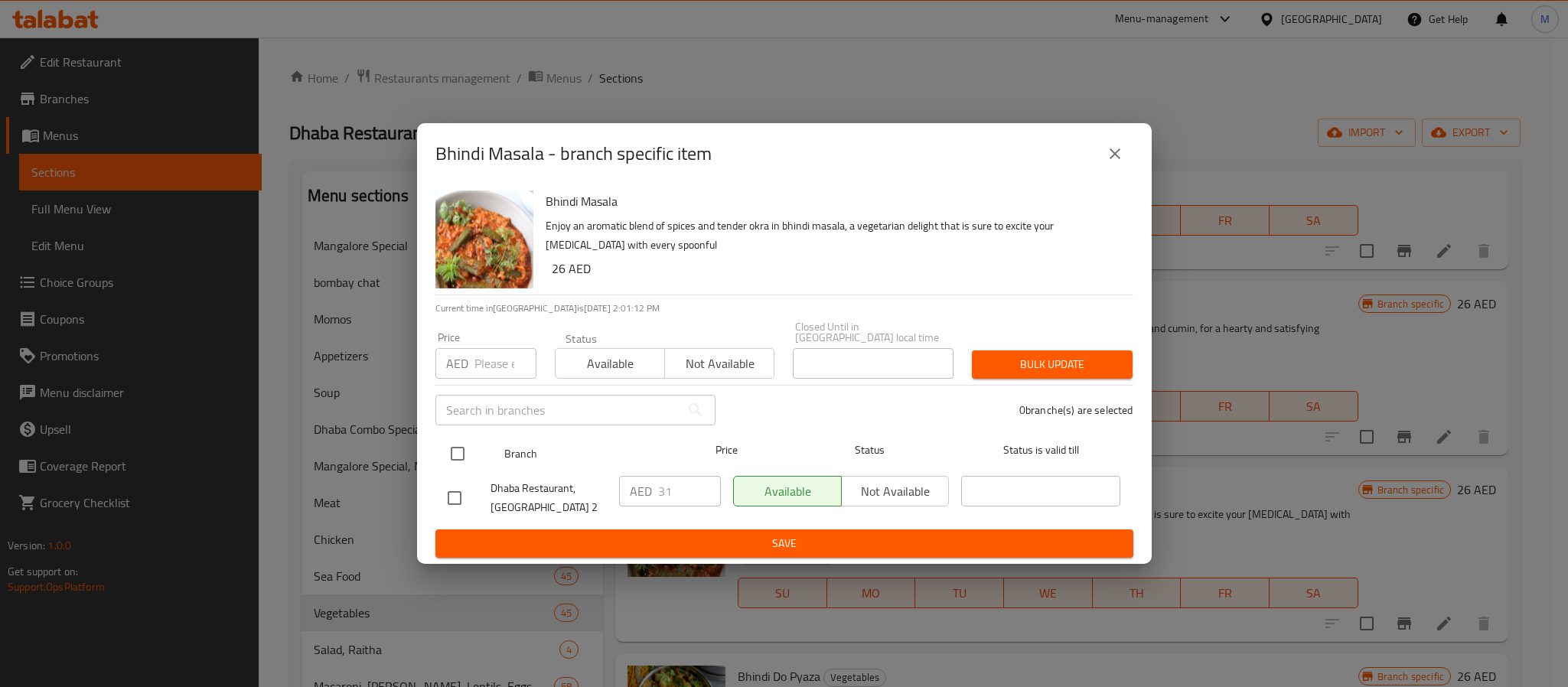
click at [457, 456] on input "checkbox" at bounding box center [457, 453] width 32 height 32
checkbox input "true"
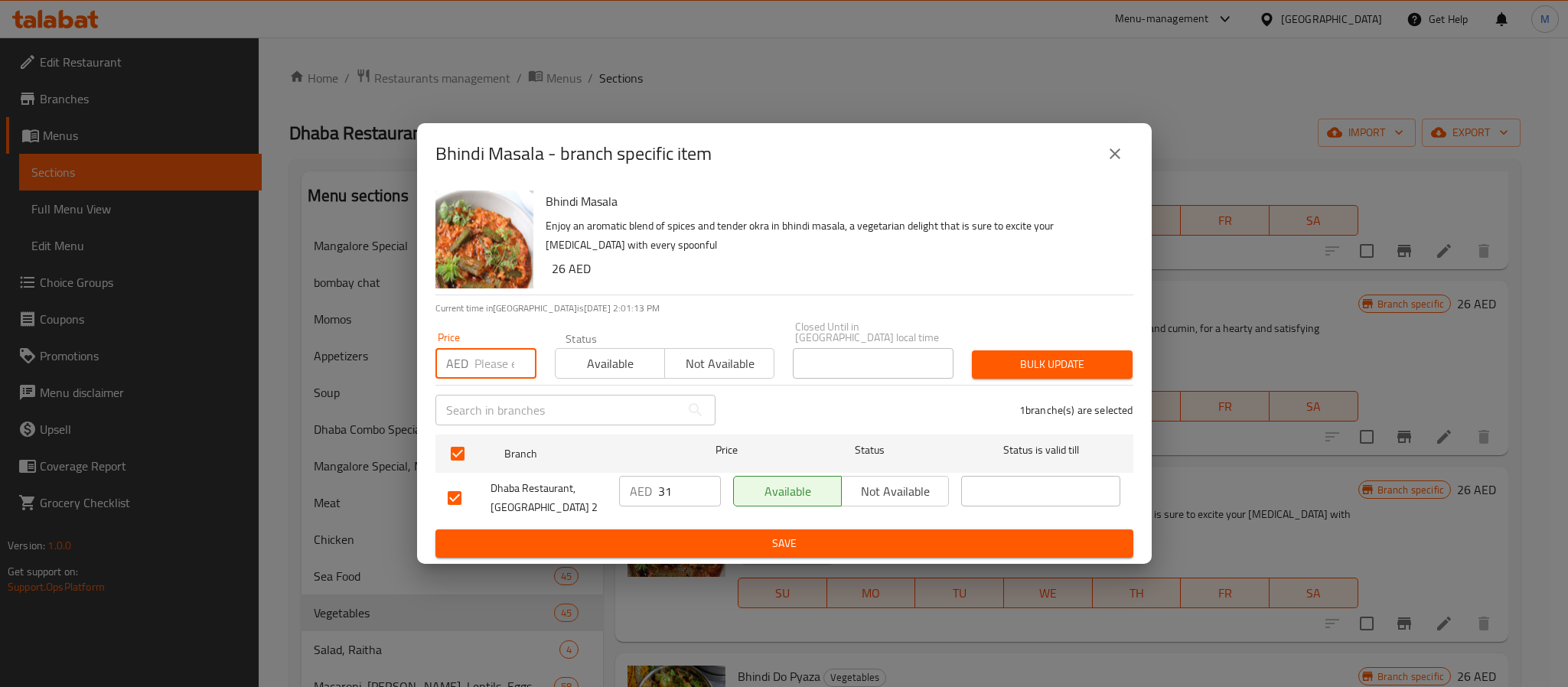
click at [489, 358] on input "number" at bounding box center [506, 363] width 62 height 31
type input "38"
click at [1052, 386] on div "1 branche(s) are selected" at bounding box center [934, 410] width 418 height 55
click at [1059, 370] on span "Bulk update" at bounding box center [1052, 365] width 136 height 19
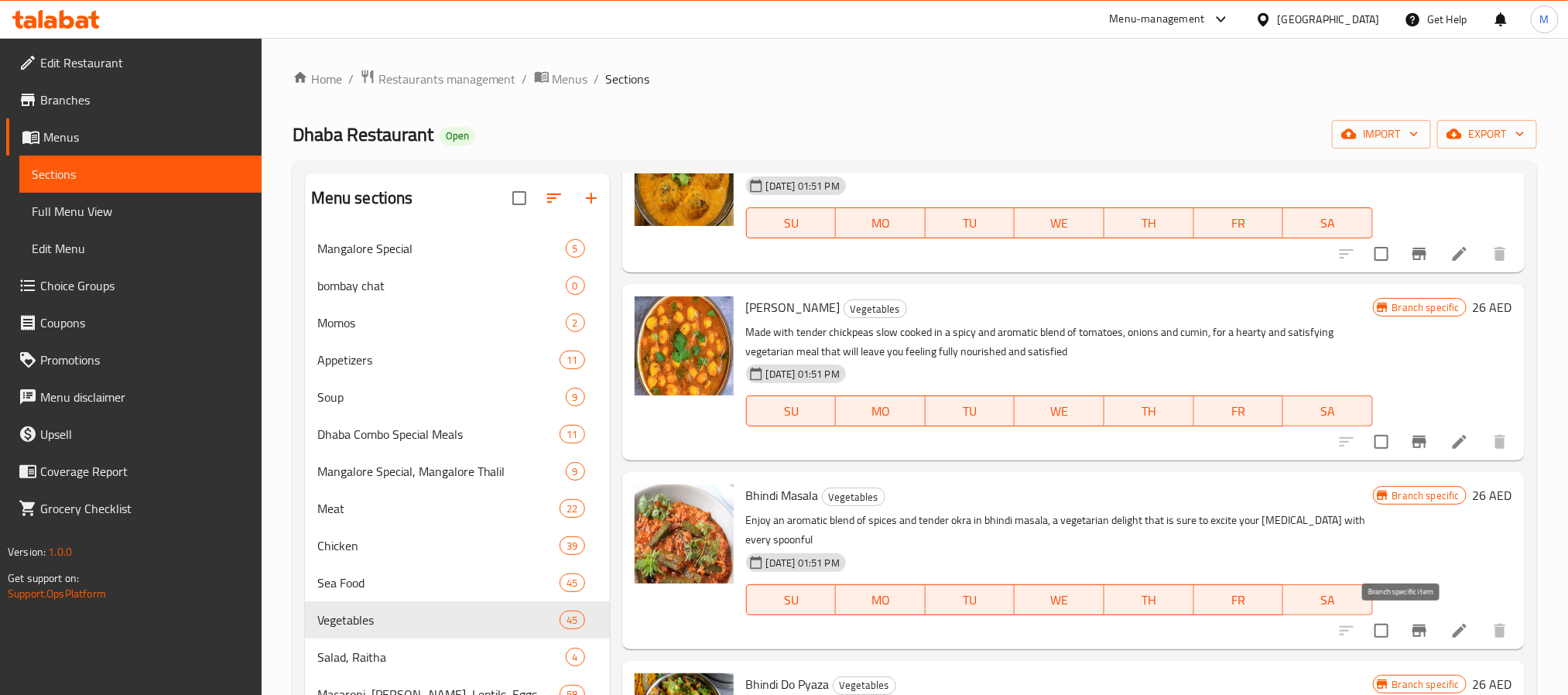
click at [1410, 634] on icon "Branch-specific-item" at bounding box center [1419, 630] width 18 height 18
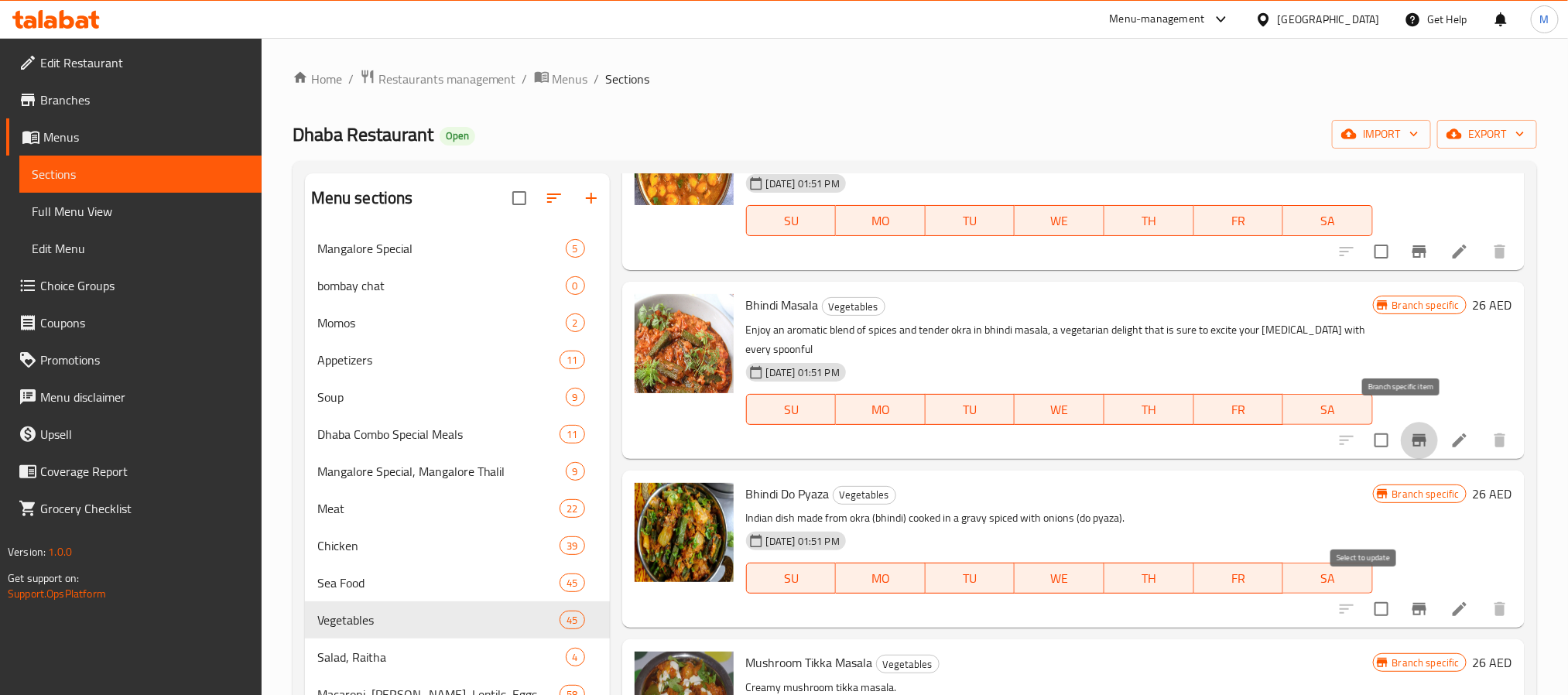
scroll to position [2090, 0]
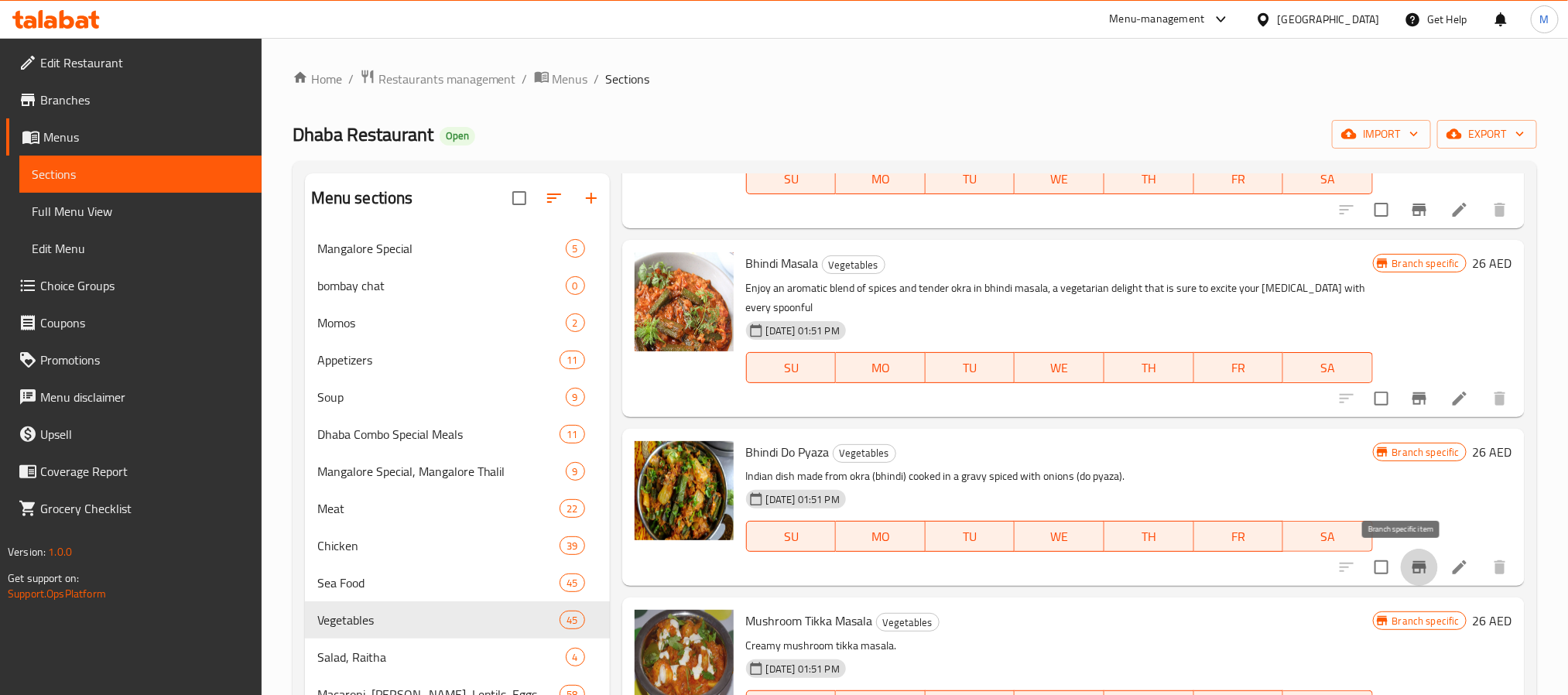
click at [1412, 566] on icon "Branch-specific-item" at bounding box center [1419, 567] width 14 height 13
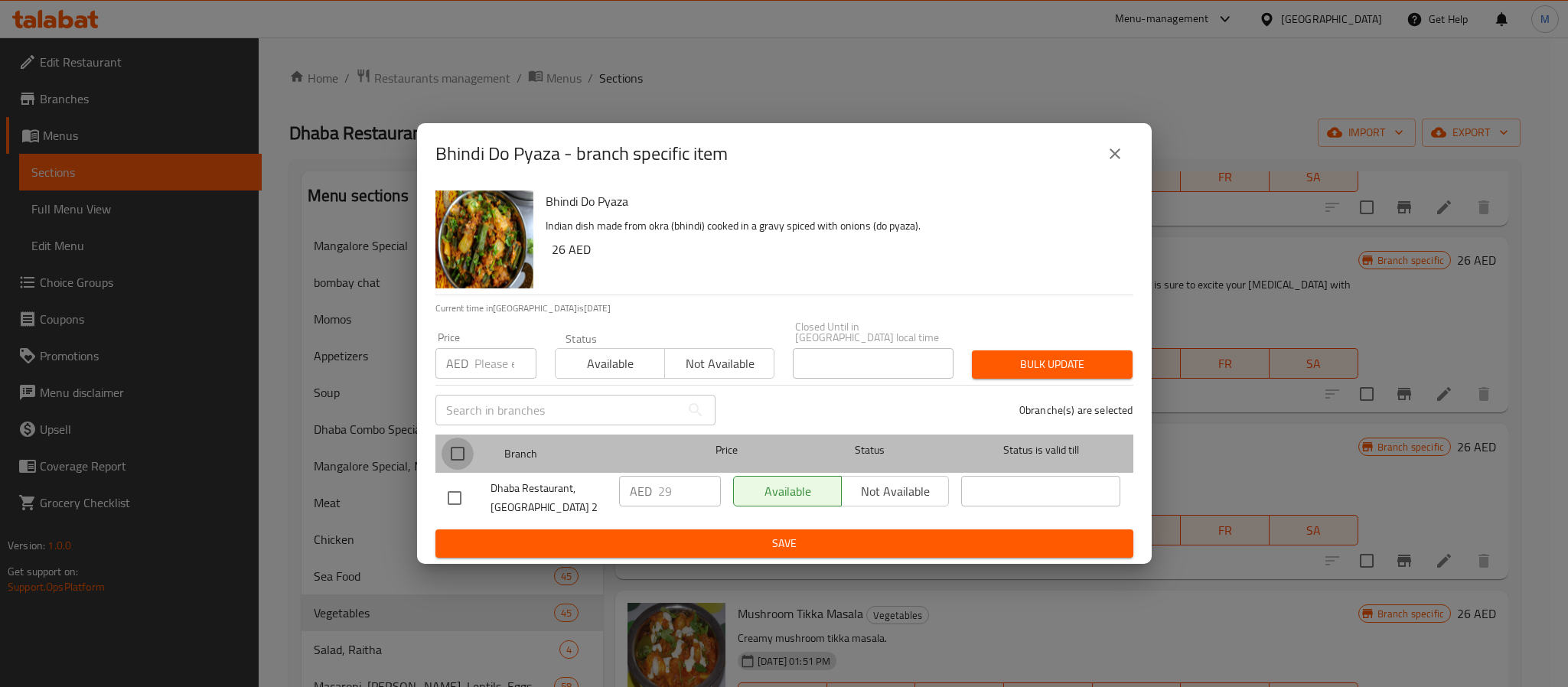
click at [462, 456] on input "checkbox" at bounding box center [457, 453] width 32 height 32
checkbox input "true"
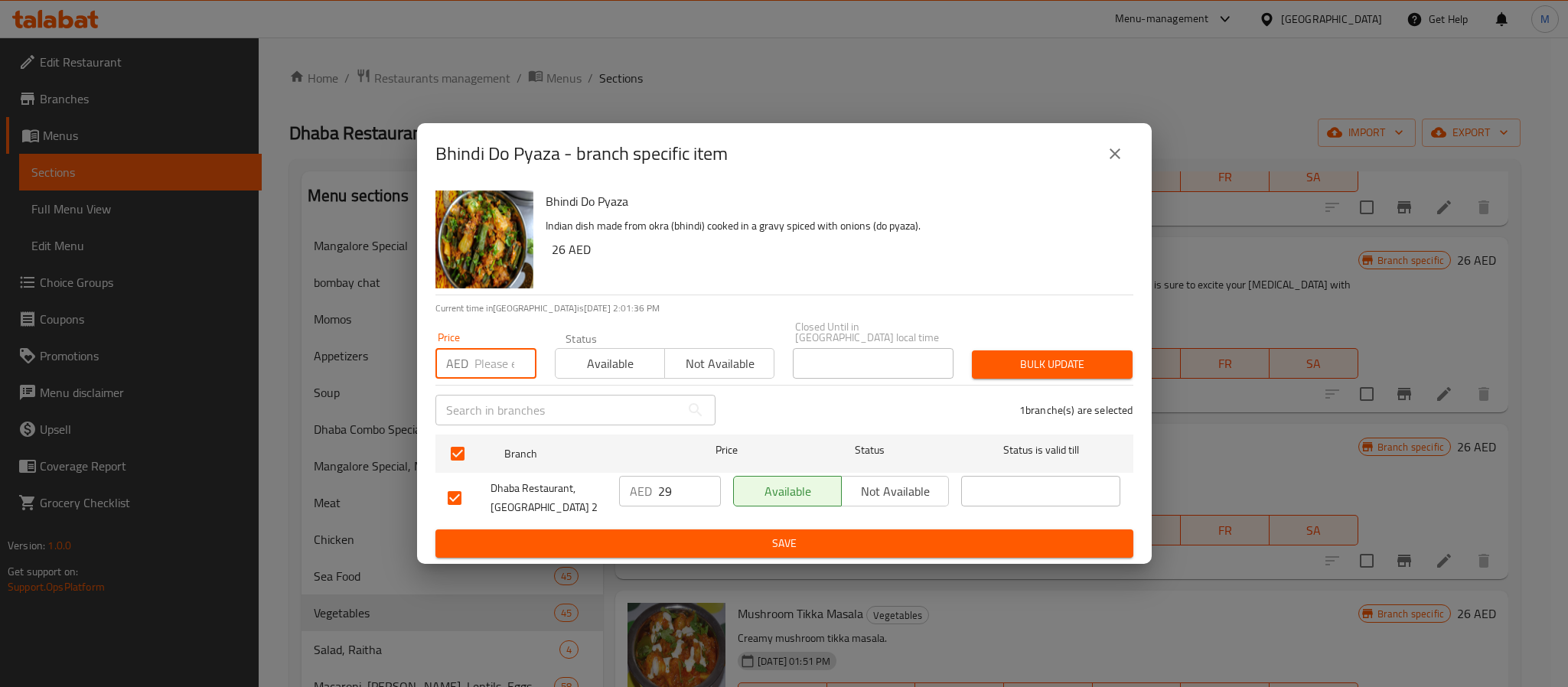
click at [485, 367] on input "number" at bounding box center [506, 363] width 62 height 31
type input "39"
type button "0"
type button "1"
click at [972, 351] on button "Bulk update" at bounding box center [1052, 365] width 160 height 28
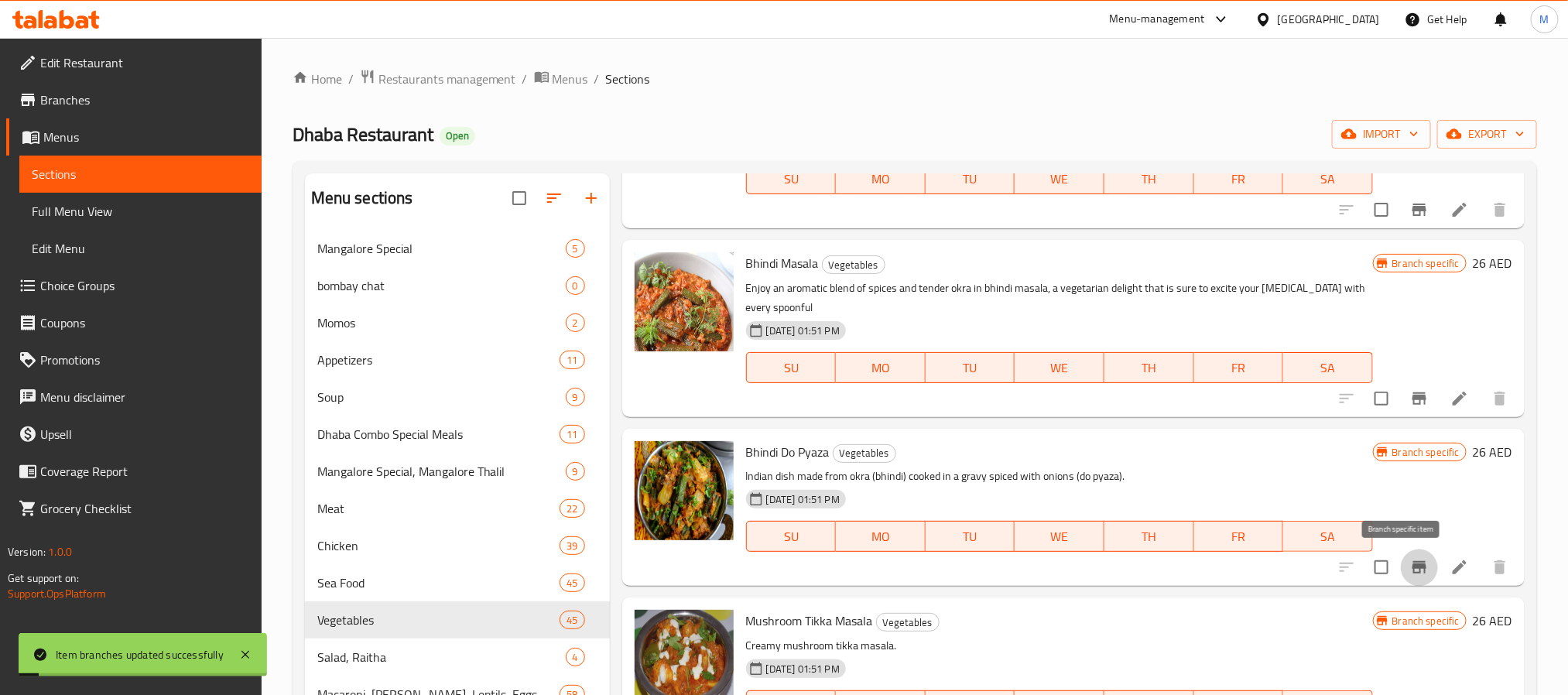
scroll to position [2206, 0]
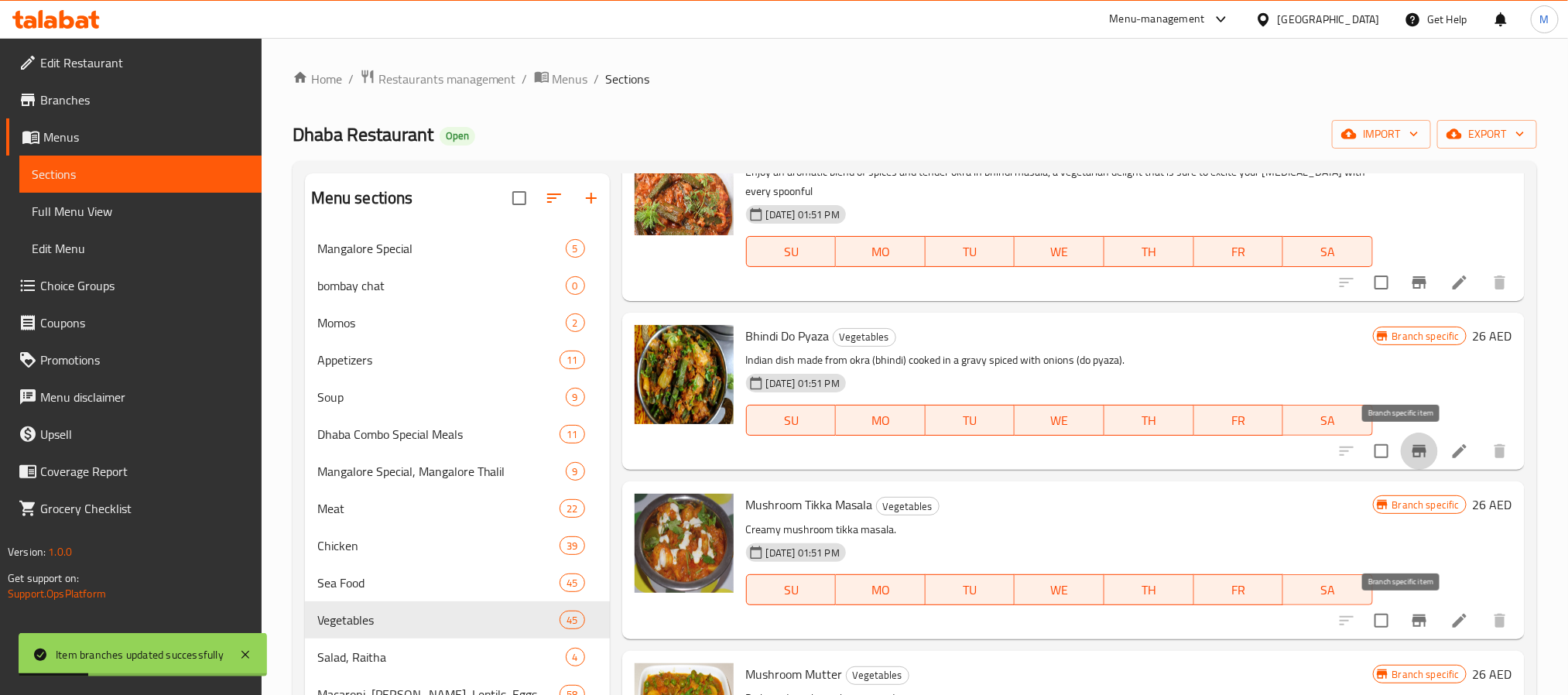
click at [1412, 618] on icon "Branch-specific-item" at bounding box center [1419, 621] width 14 height 13
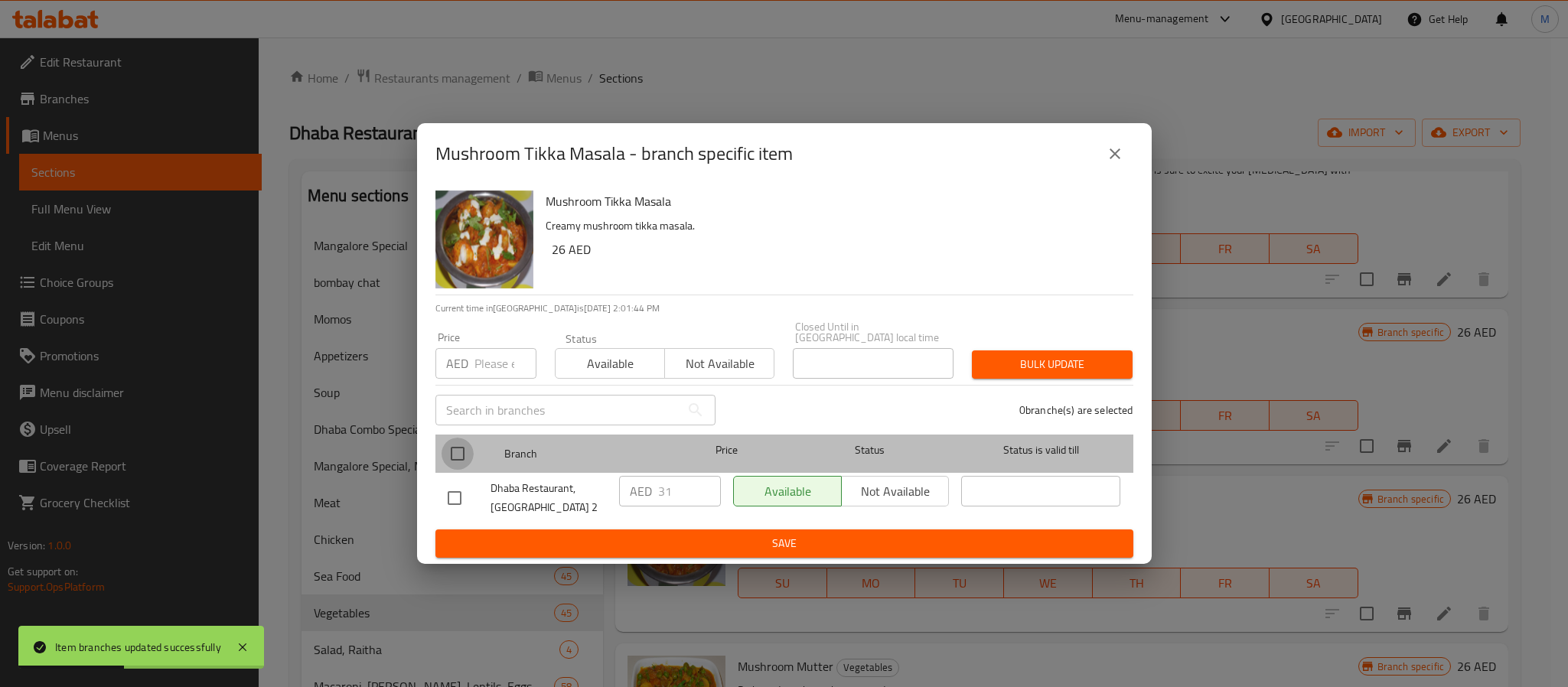
click at [471, 450] on input "checkbox" at bounding box center [457, 453] width 32 height 32
checkbox input "true"
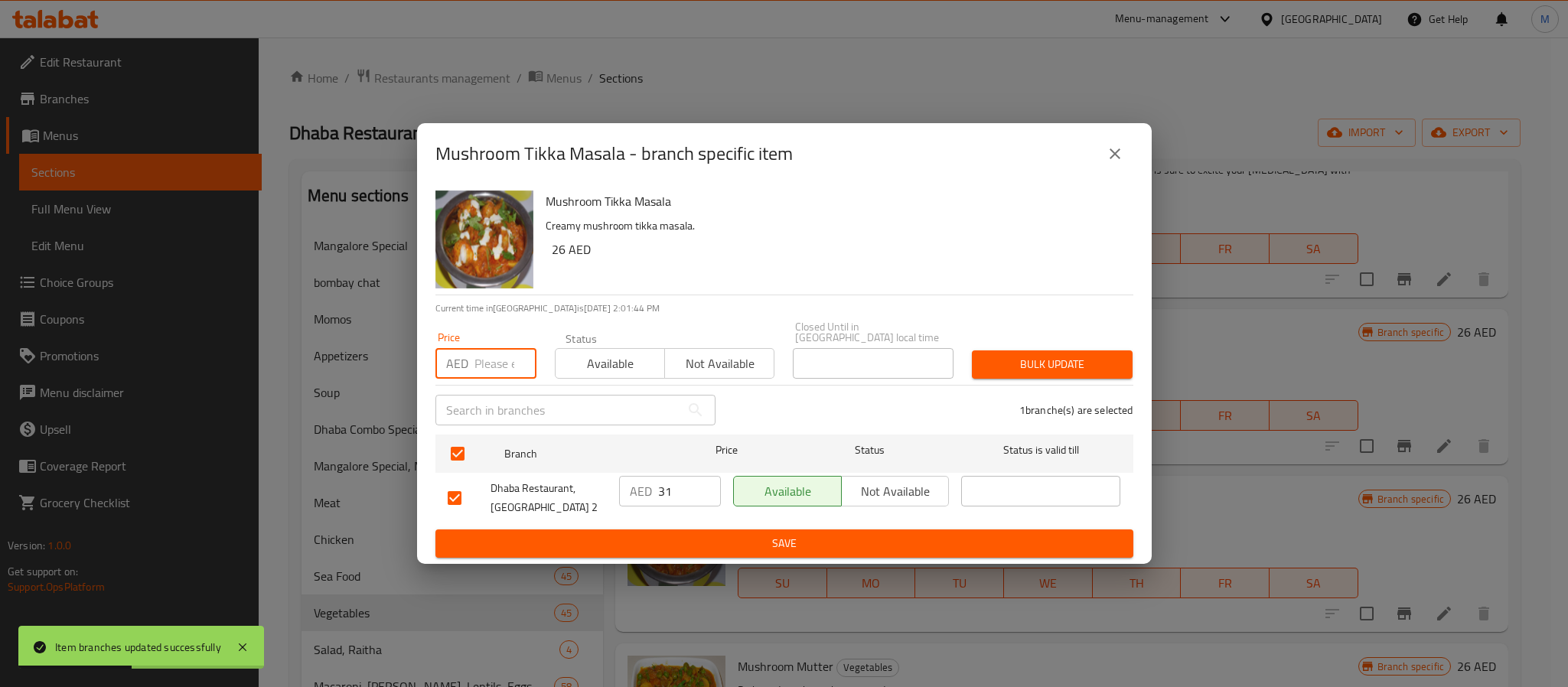
click at [498, 374] on input "number" at bounding box center [506, 363] width 62 height 31
type input "39"
type button "0"
type button "1"
click at [972, 351] on button "Bulk update" at bounding box center [1052, 365] width 160 height 28
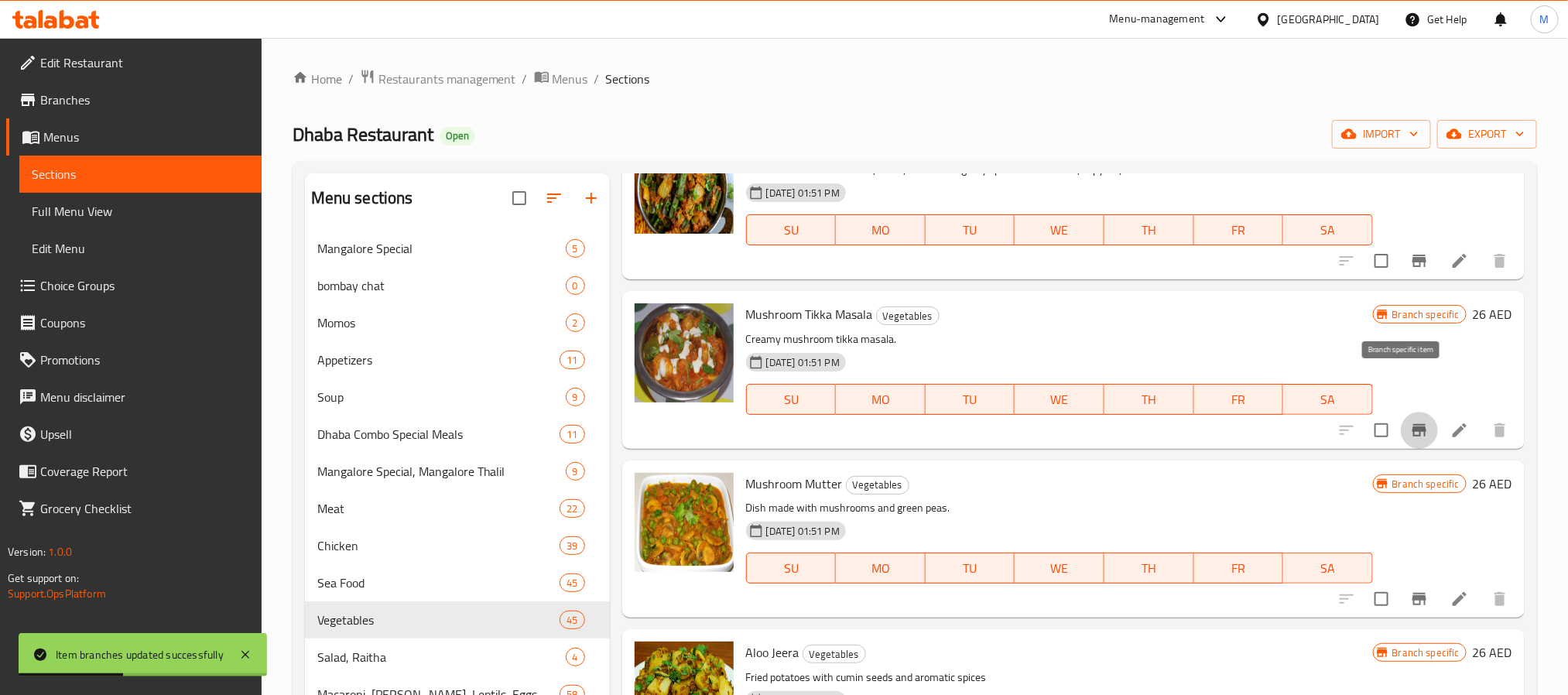
scroll to position [2438, 0]
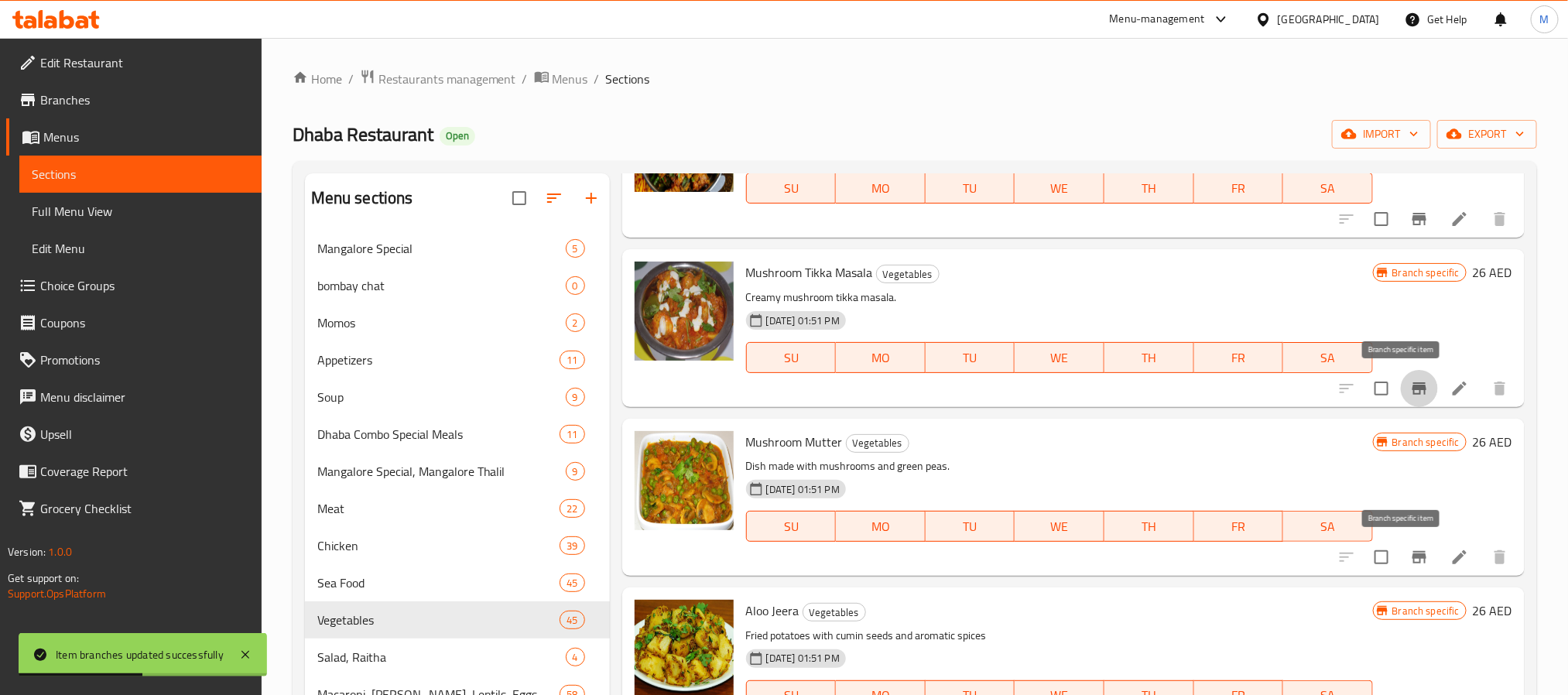
click at [1410, 560] on icon "Branch-specific-item" at bounding box center [1419, 557] width 18 height 18
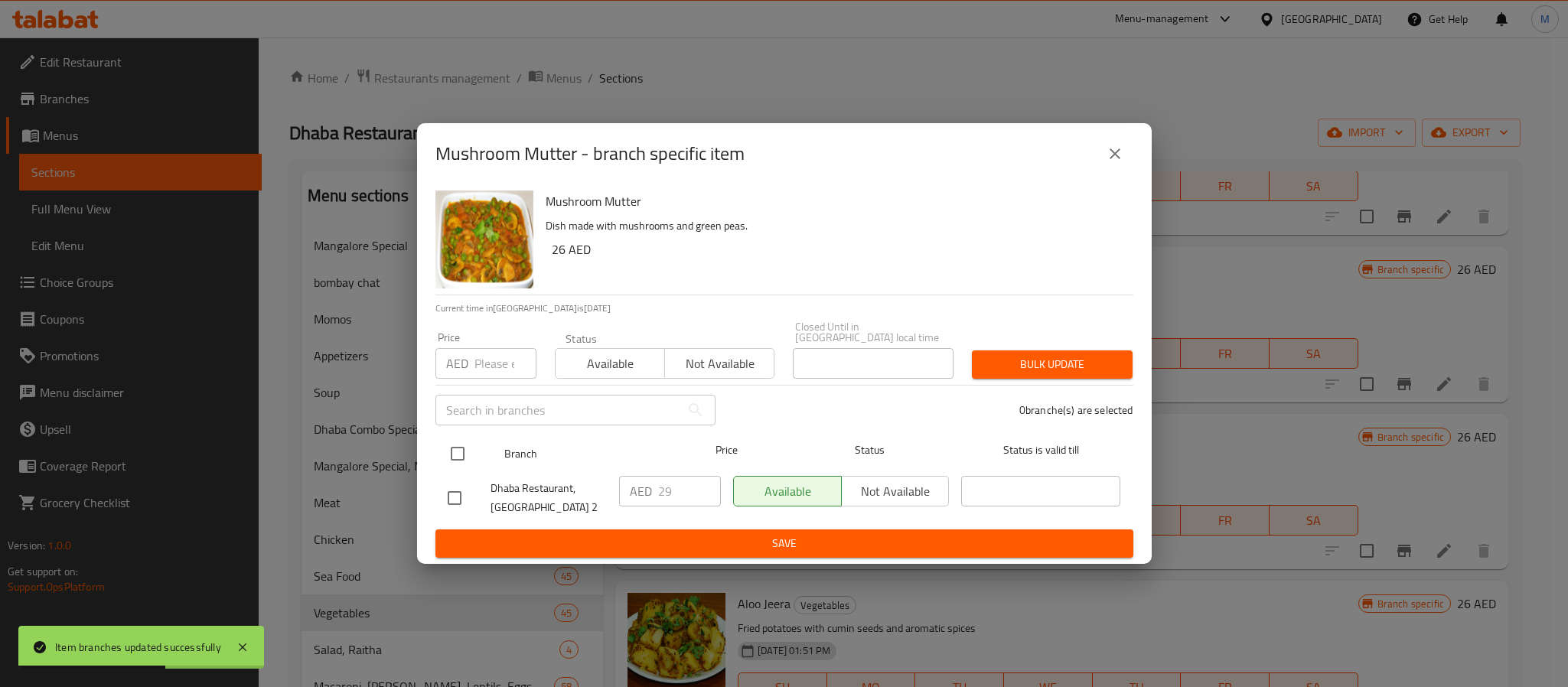
click at [453, 451] on input "checkbox" at bounding box center [457, 453] width 32 height 32
checkbox input "true"
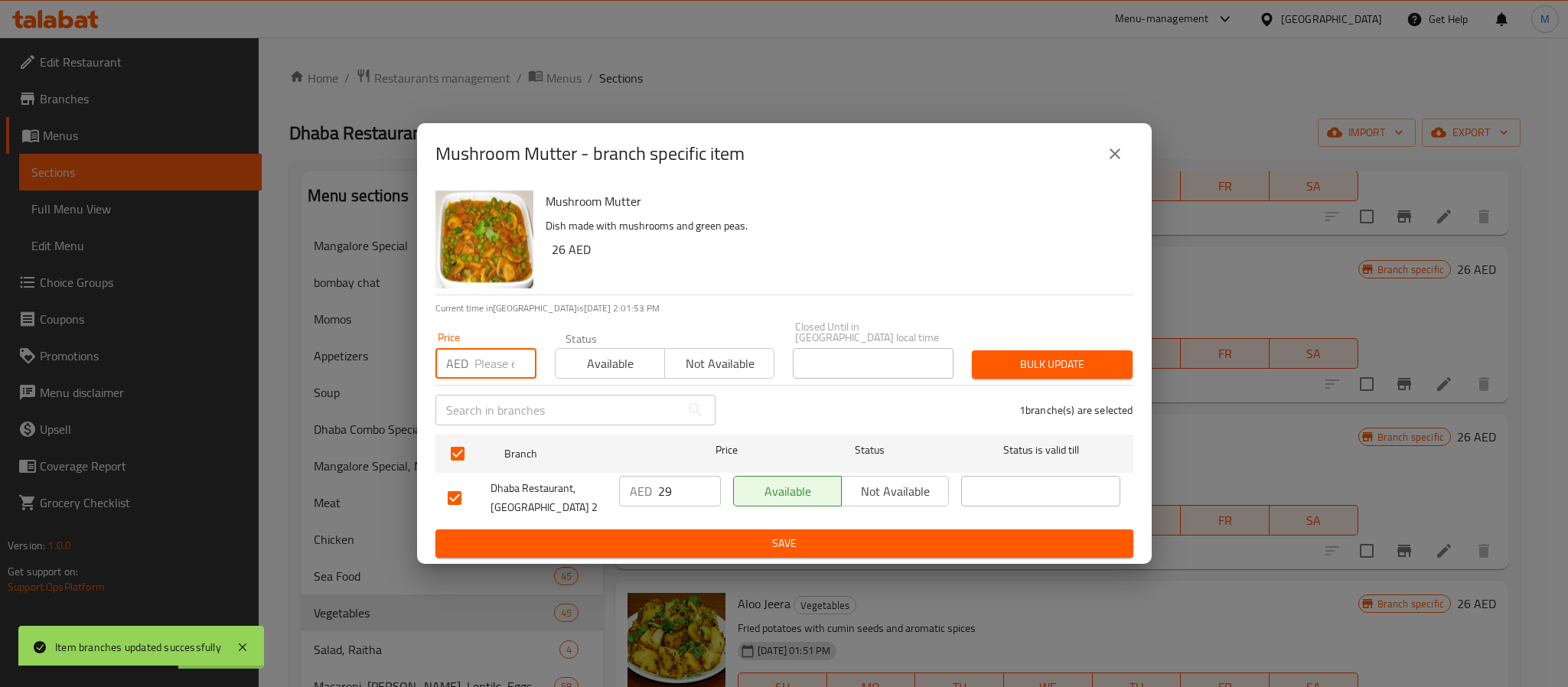
click at [487, 362] on input "number" at bounding box center [506, 363] width 62 height 31
type input "39"
type button "0"
type button "1"
click at [972, 351] on button "Bulk update" at bounding box center [1052, 365] width 160 height 28
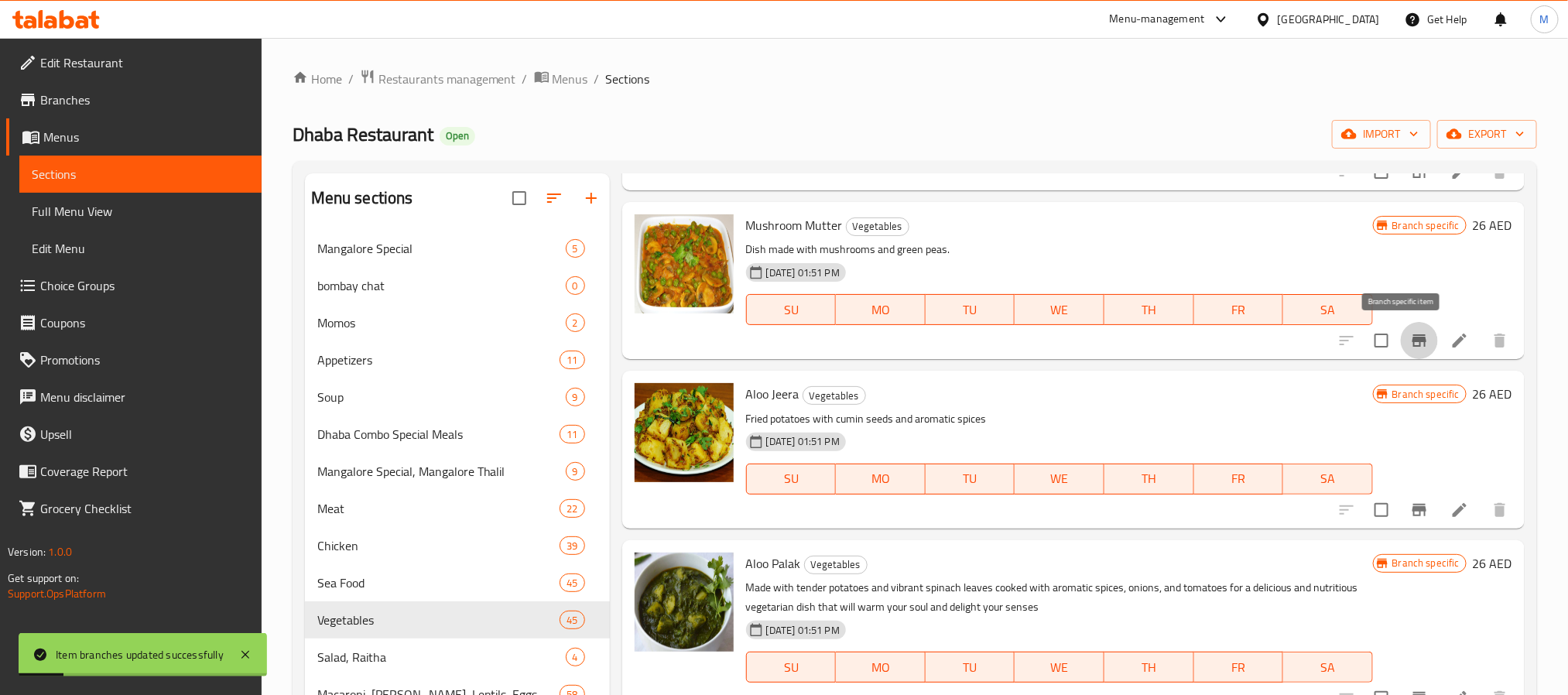
scroll to position [2671, 0]
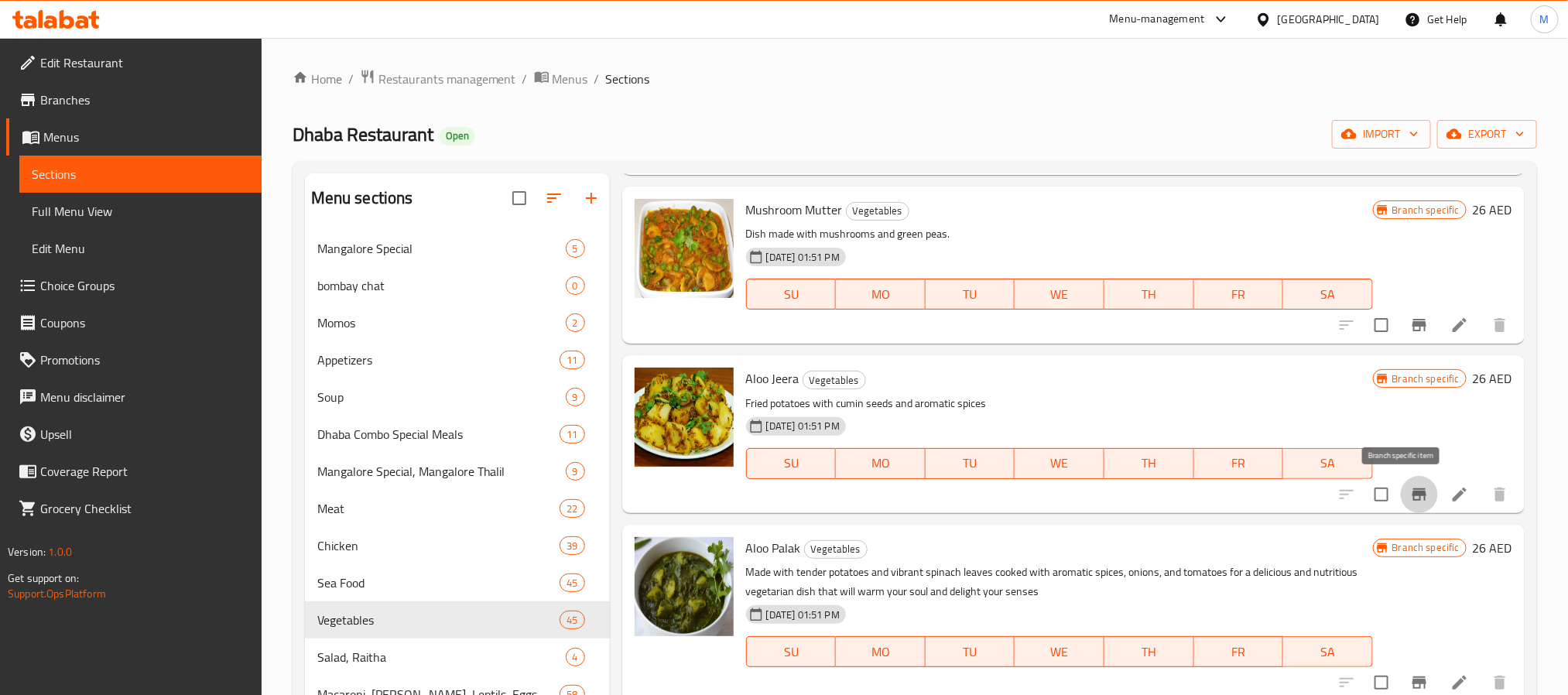
click at [1414, 497] on button "Branch-specific-item" at bounding box center [1419, 494] width 38 height 38
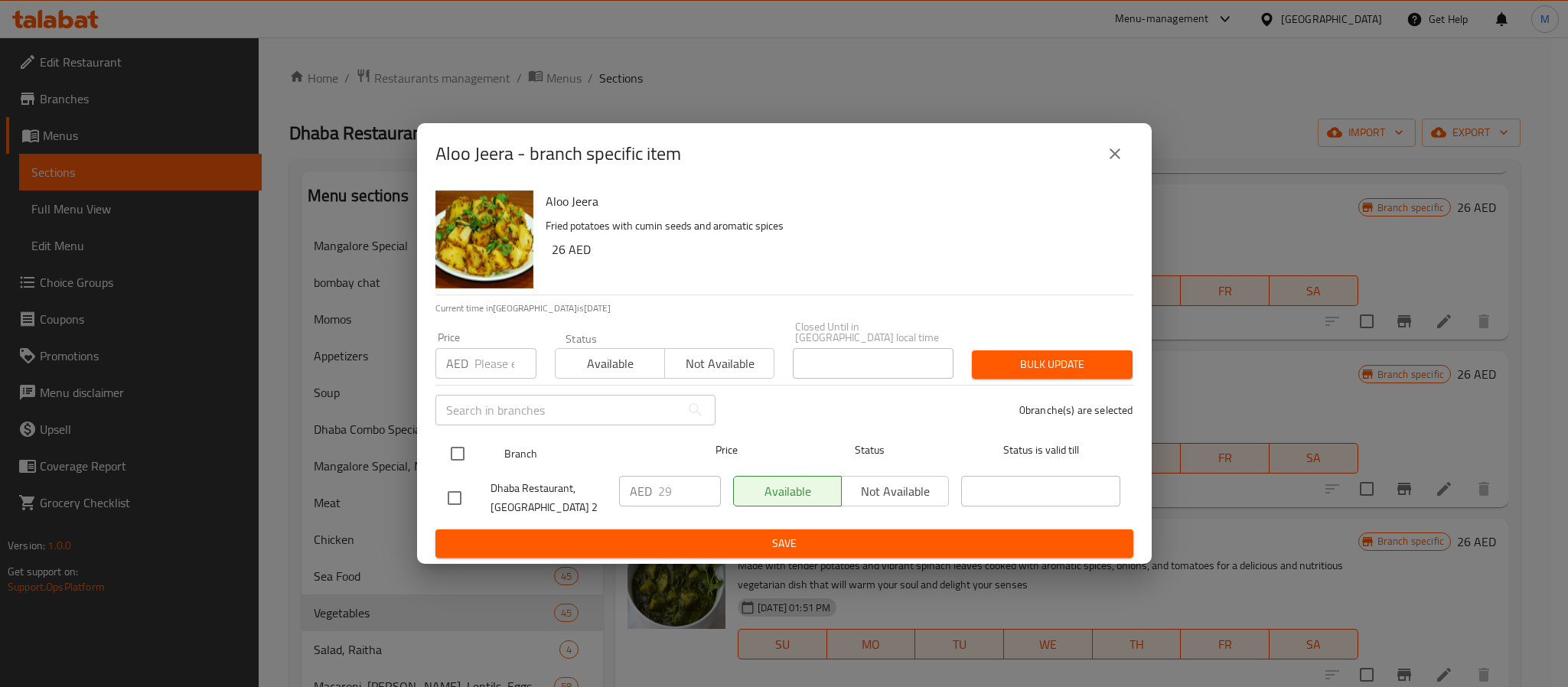
click at [459, 449] on input "checkbox" at bounding box center [457, 453] width 32 height 32
checkbox input "true"
click at [501, 368] on input "number" at bounding box center [506, 363] width 62 height 31
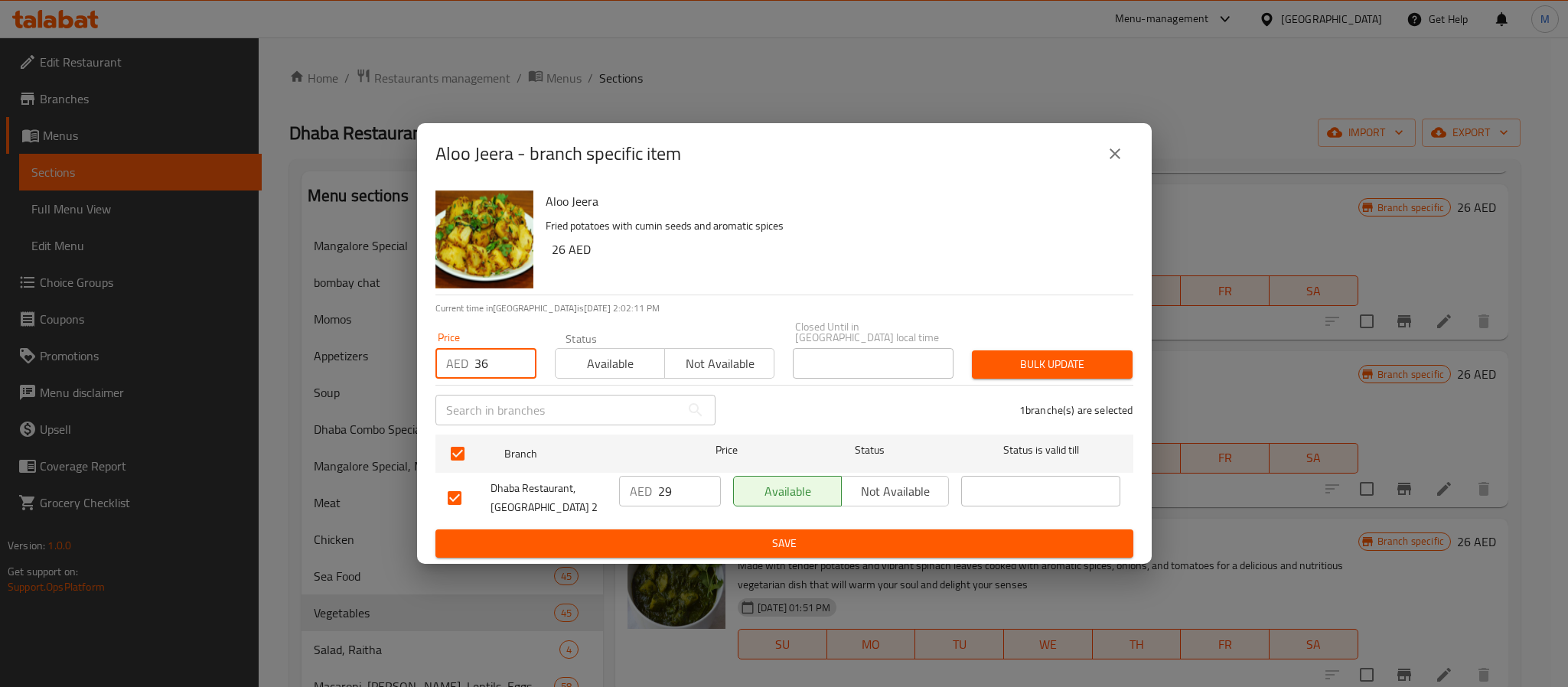
type input "36"
type button "0"
type button "1"
click at [972, 351] on button "Bulk update" at bounding box center [1052, 365] width 160 height 28
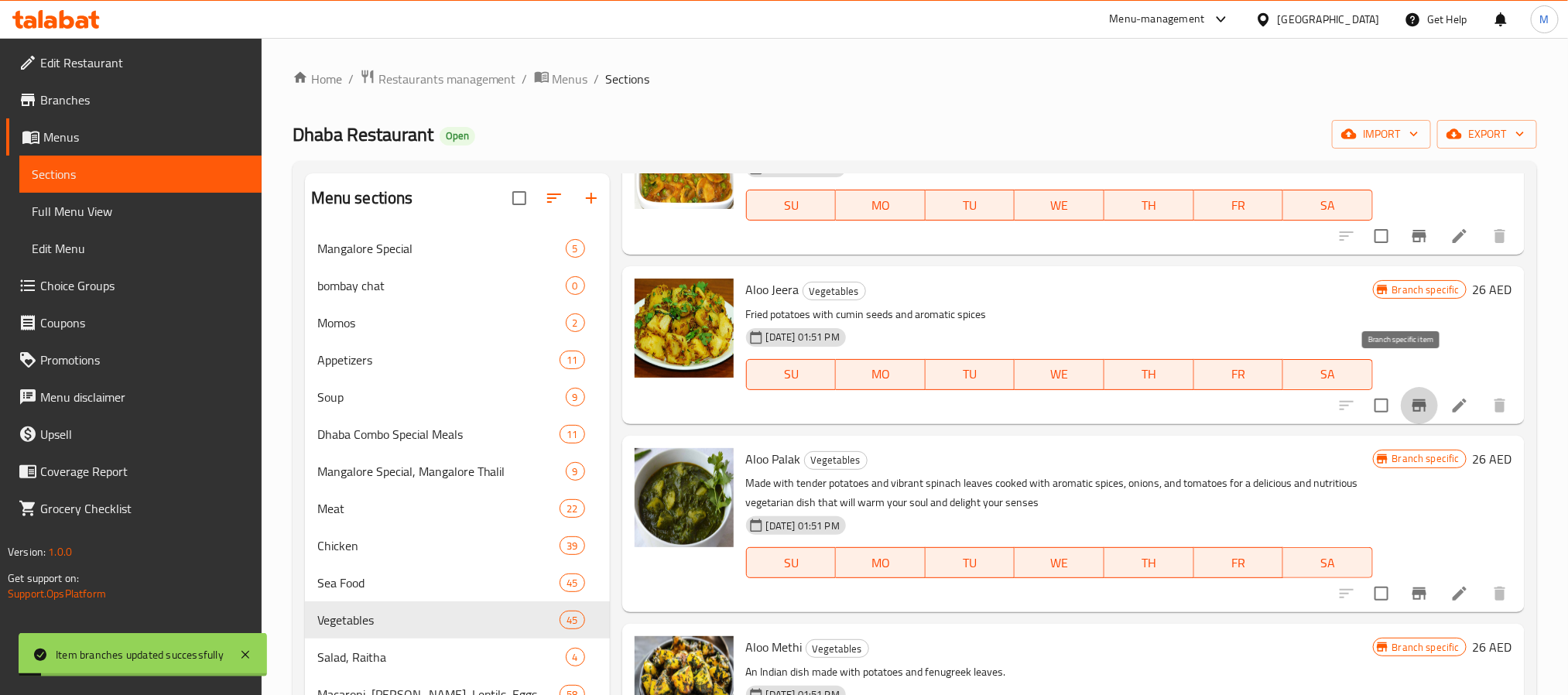
scroll to position [2786, 0]
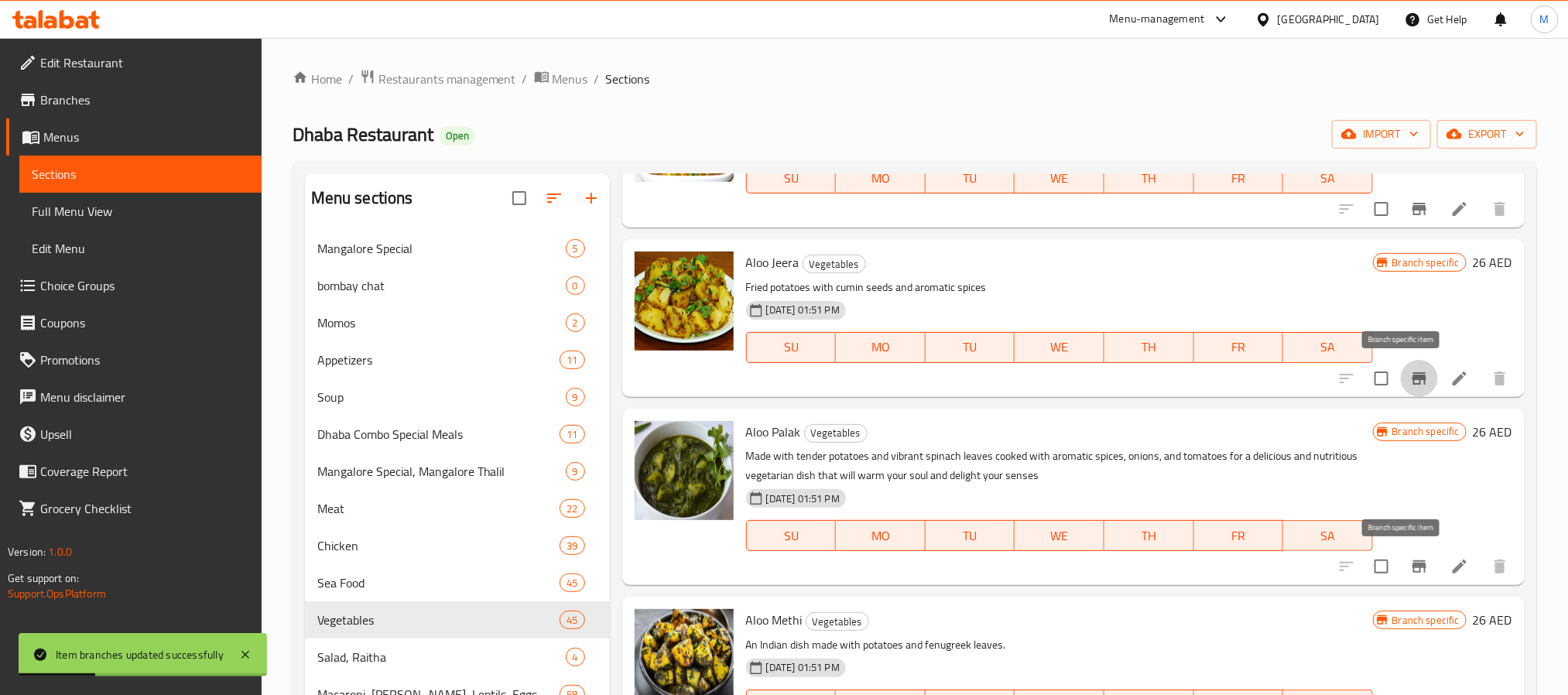
click at [1410, 560] on icon "Branch-specific-item" at bounding box center [1419, 566] width 18 height 18
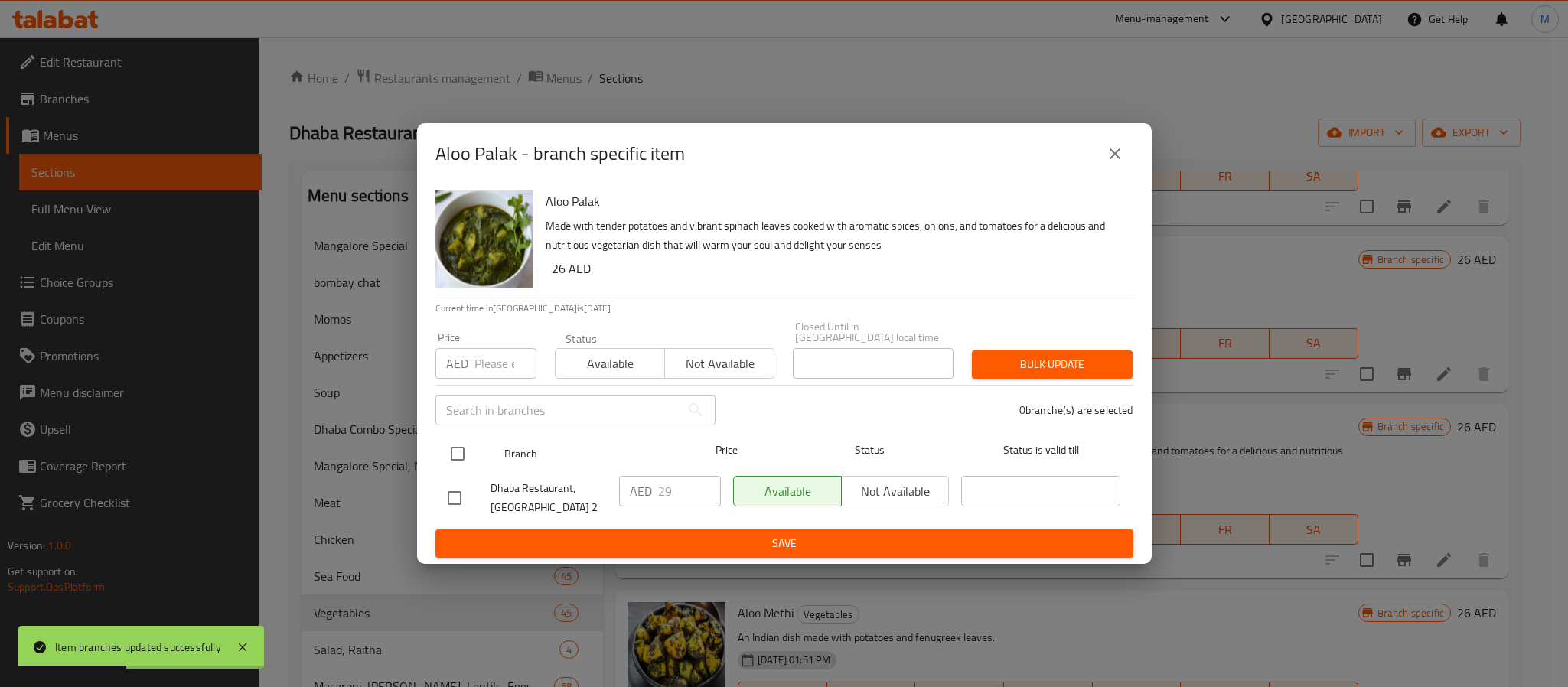
click at [461, 459] on input "checkbox" at bounding box center [457, 453] width 32 height 32
checkbox input "true"
click at [489, 340] on div "Price AED Price" at bounding box center [486, 355] width 101 height 47
click at [520, 367] on input "-1" at bounding box center [506, 363] width 62 height 31
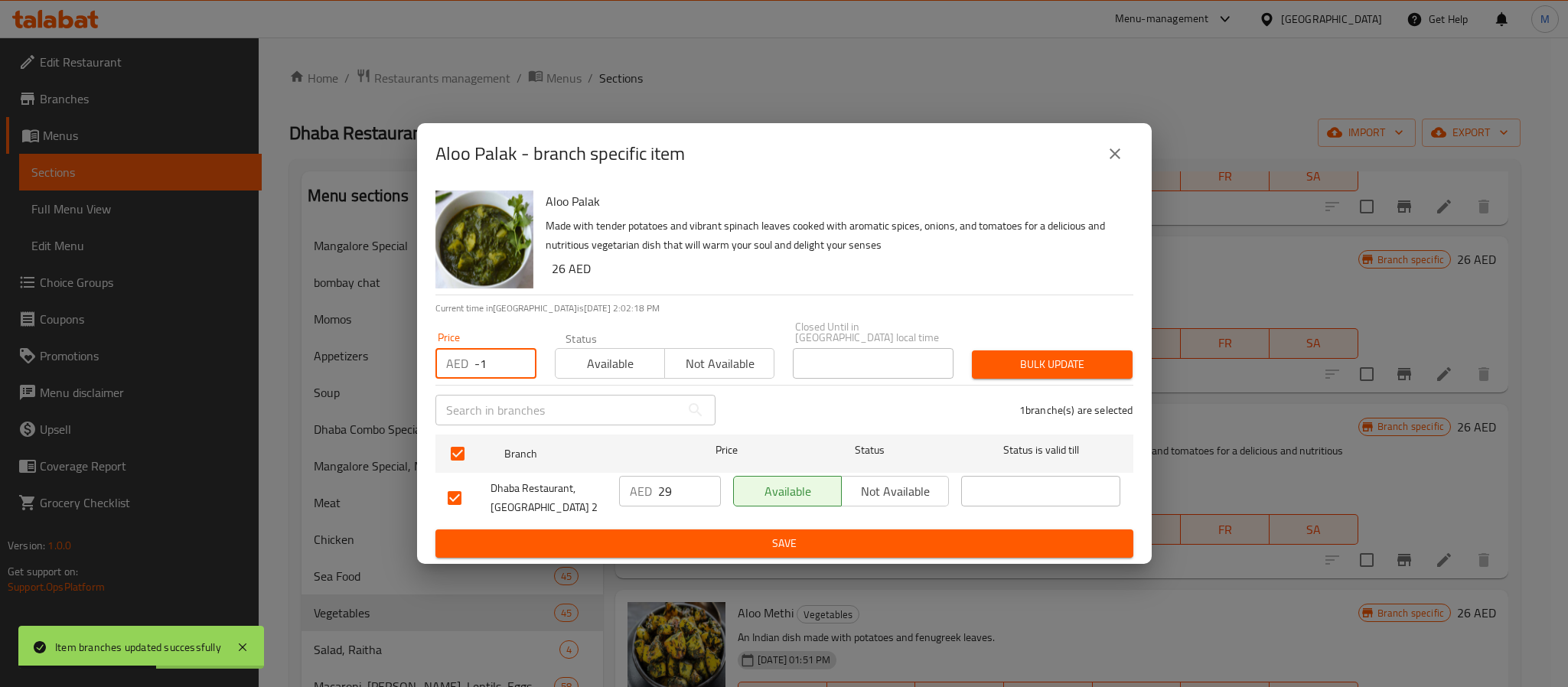
click at [496, 355] on input "-1" at bounding box center [506, 363] width 62 height 31
drag, startPoint x: 484, startPoint y: 357, endPoint x: 356, endPoint y: 362, distance: 128.1
click at [356, 362] on div "Aloo Palak - branch specific item Aloo Palak Made with tender potatoes and vibr…" at bounding box center [784, 344] width 1568 height 687
type input "36"
type button "0"
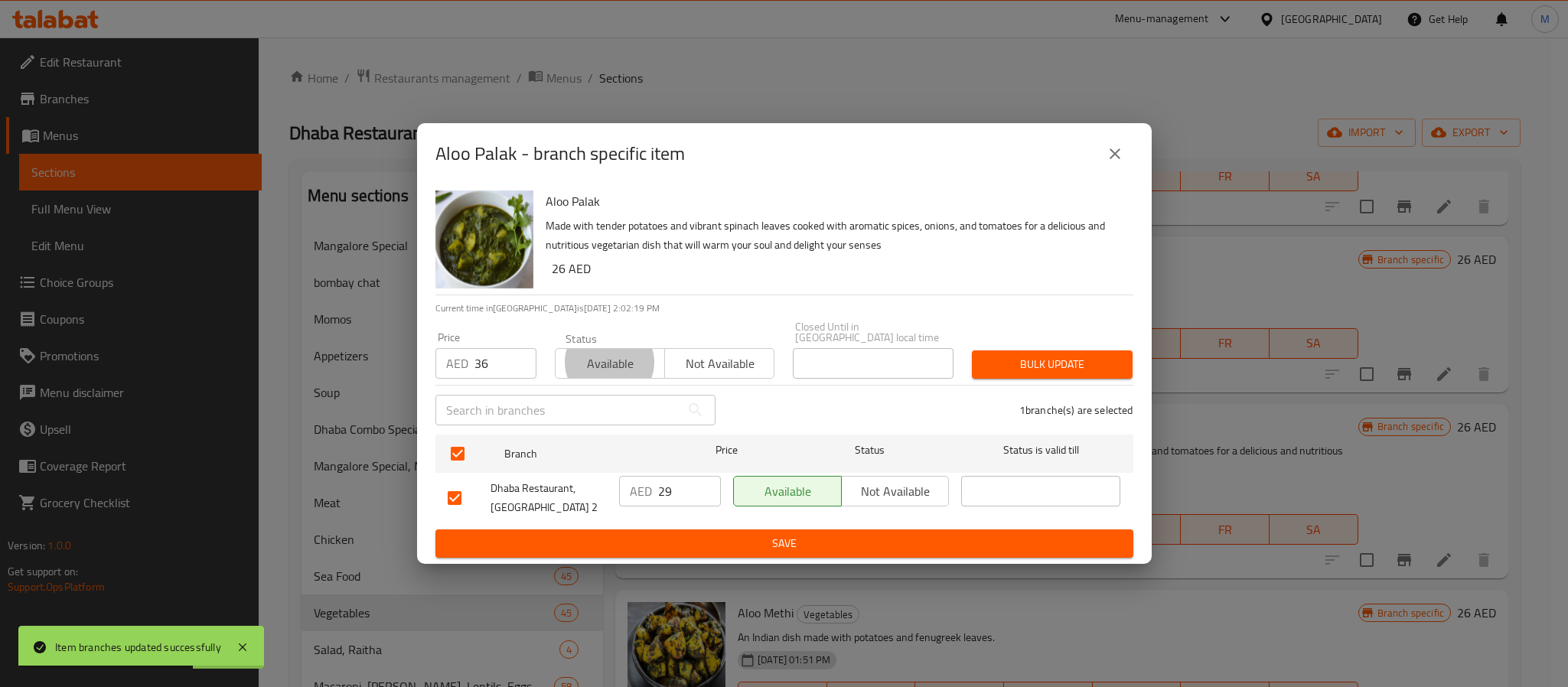
type button "1"
click at [972, 351] on button "Bulk update" at bounding box center [1052, 365] width 160 height 28
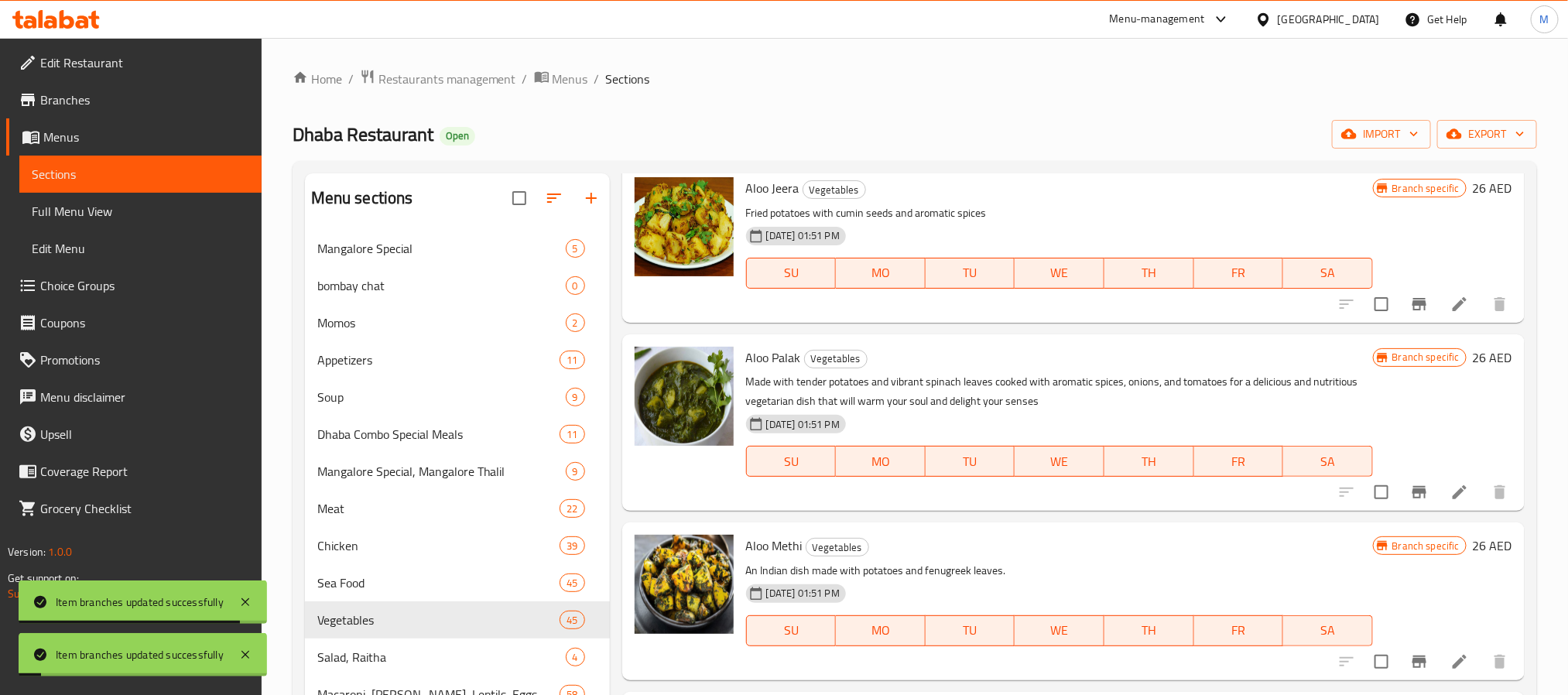
scroll to position [2902, 0]
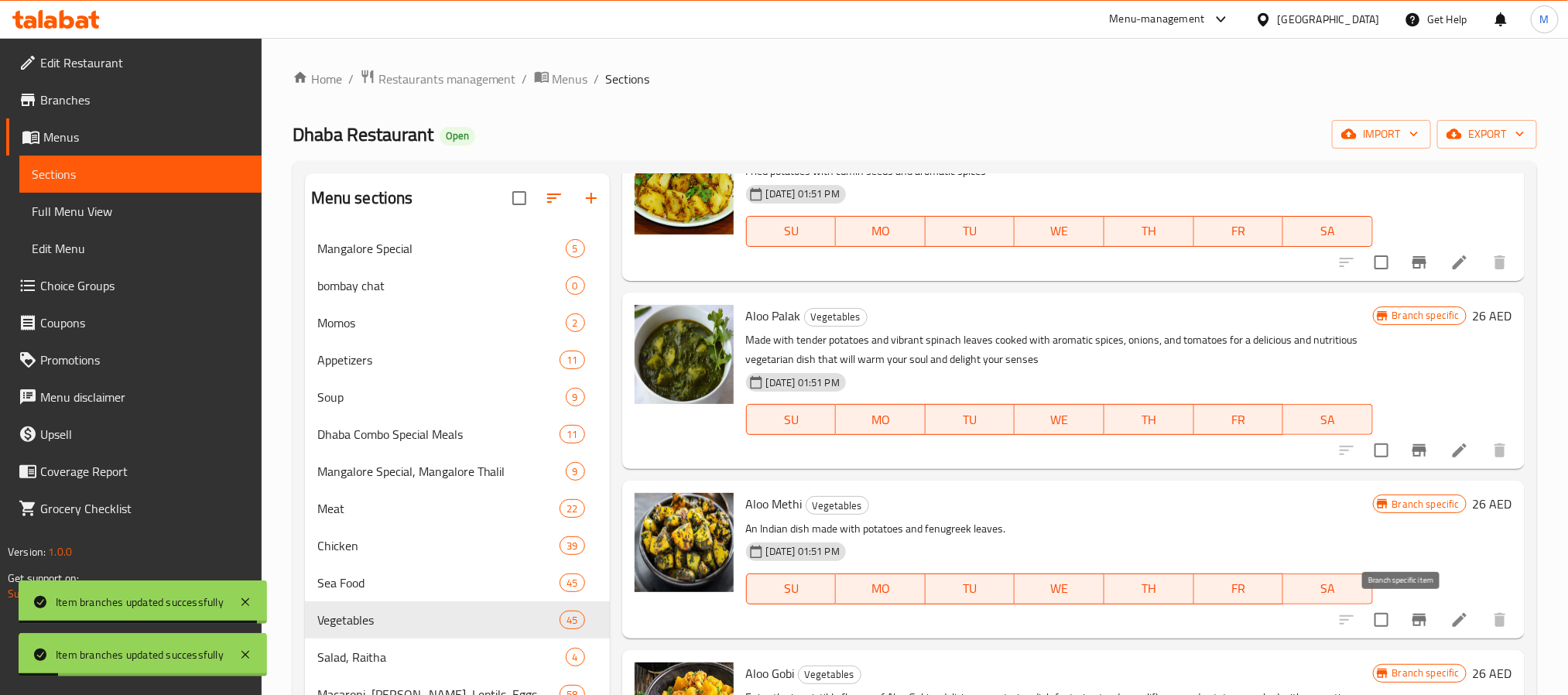
click at [1412, 626] on button "Branch-specific-item" at bounding box center [1419, 620] width 38 height 38
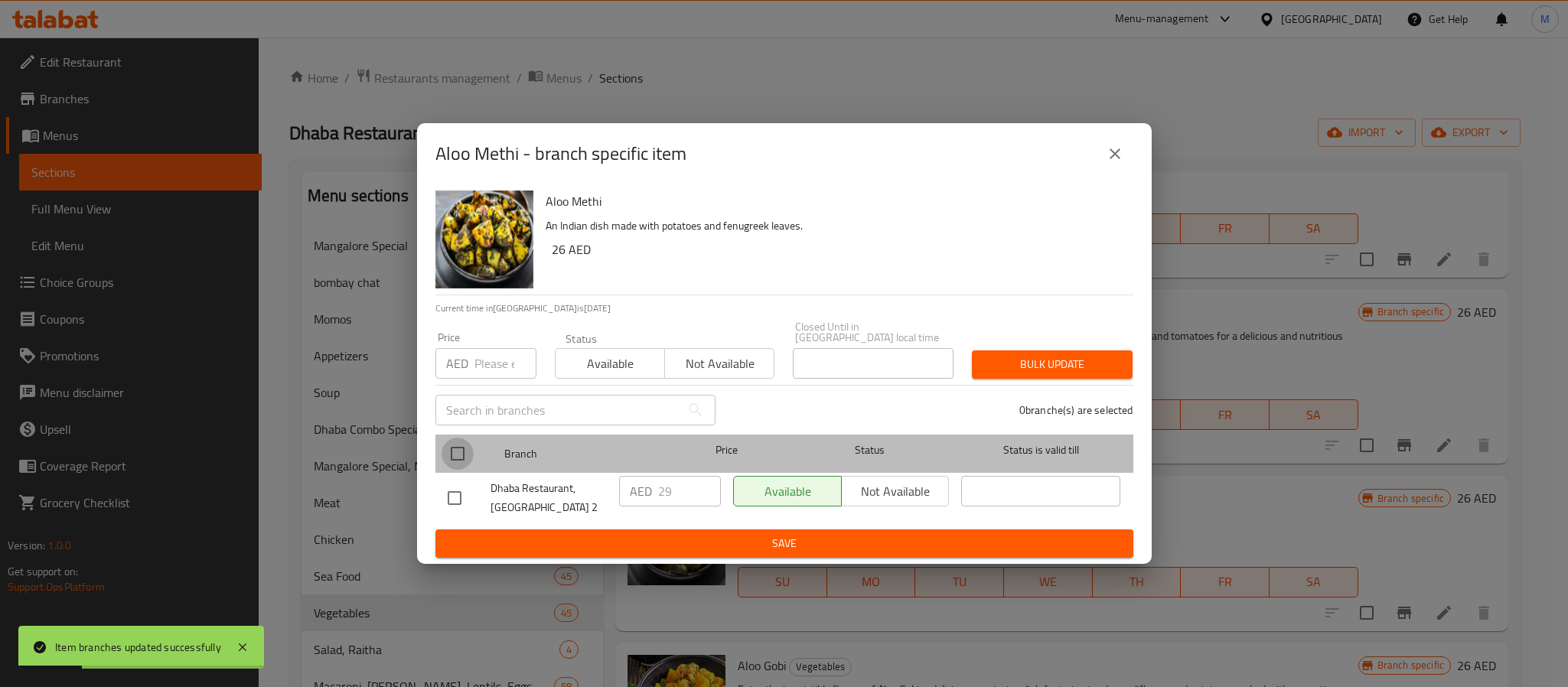
click at [466, 459] on input "checkbox" at bounding box center [457, 453] width 32 height 32
checkbox input "true"
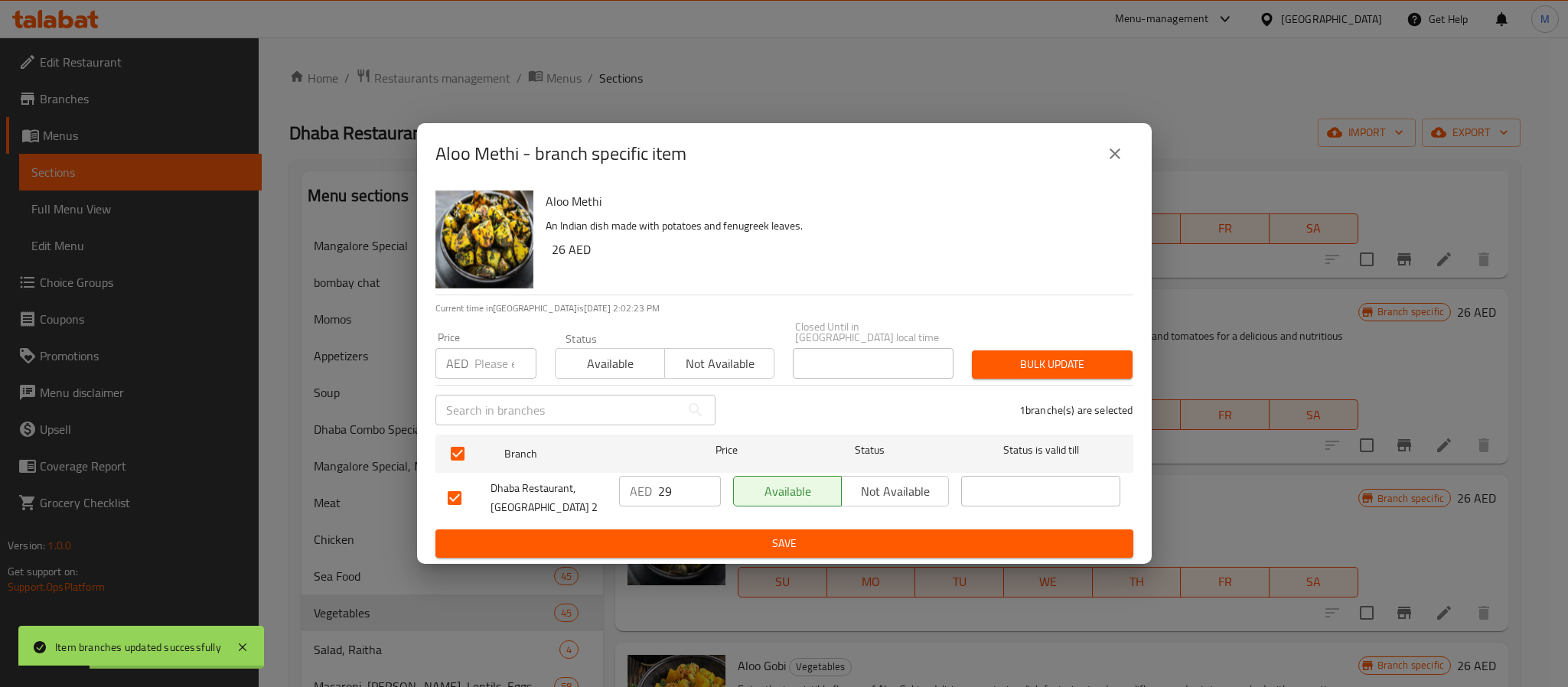
click at [504, 362] on input "number" at bounding box center [506, 363] width 62 height 31
click at [972, 351] on button "Bulk update" at bounding box center [1052, 365] width 160 height 28
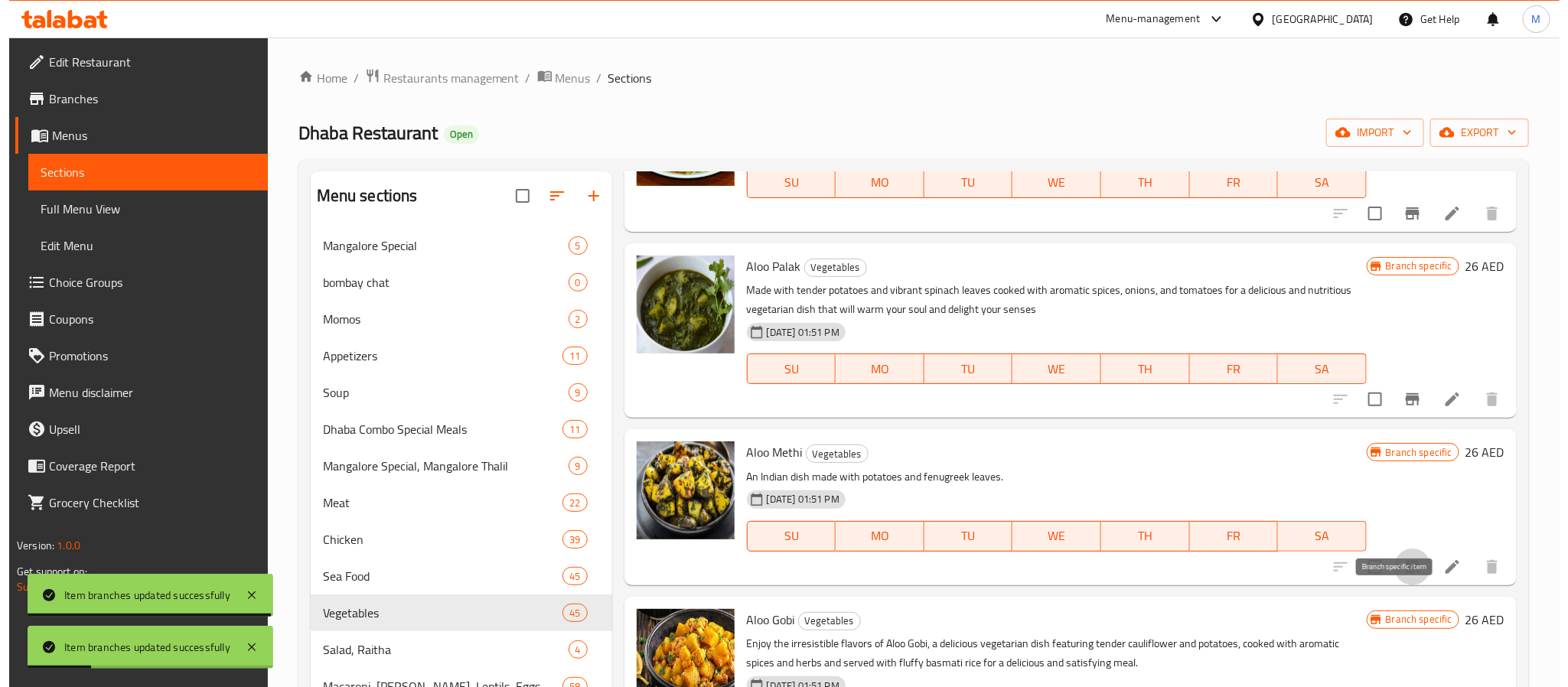
scroll to position [2984, 0]
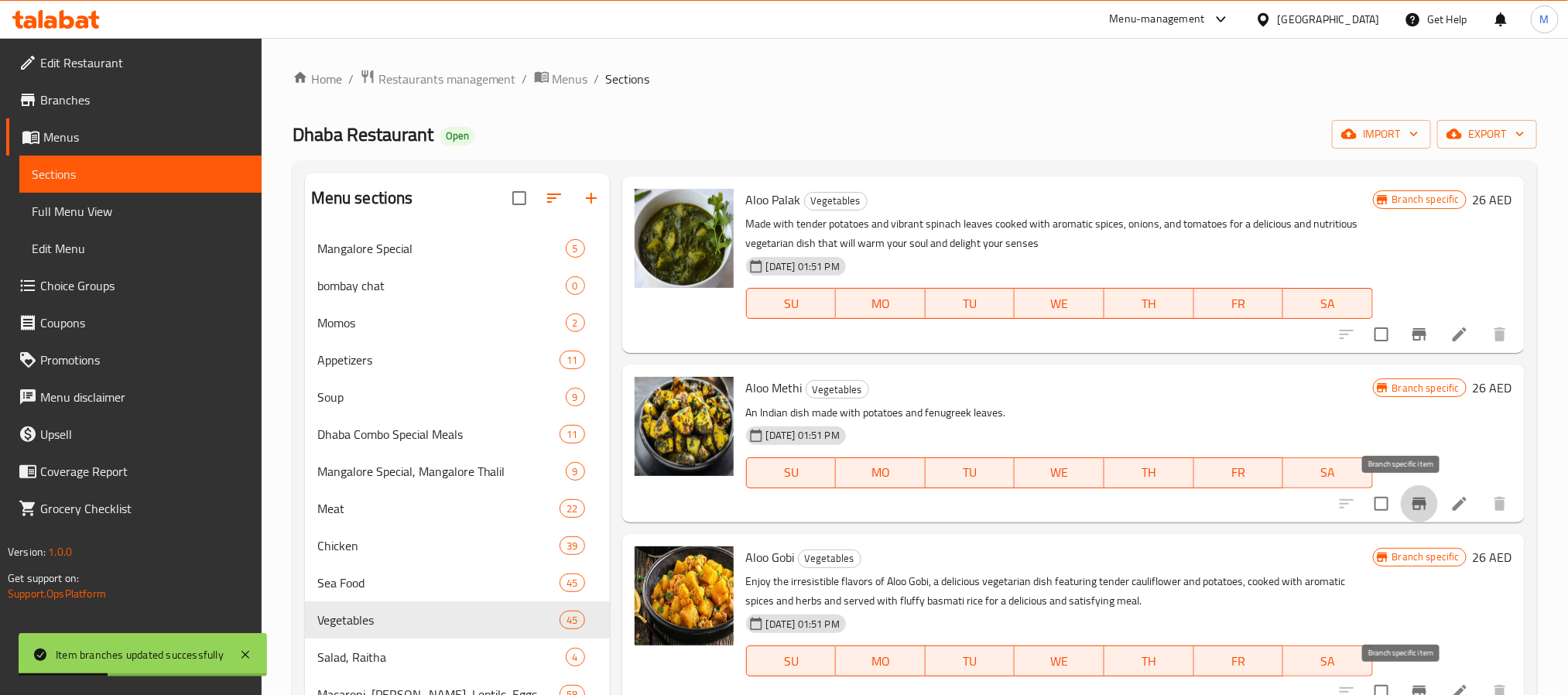
click at [1412, 688] on icon "Branch-specific-item" at bounding box center [1419, 692] width 14 height 13
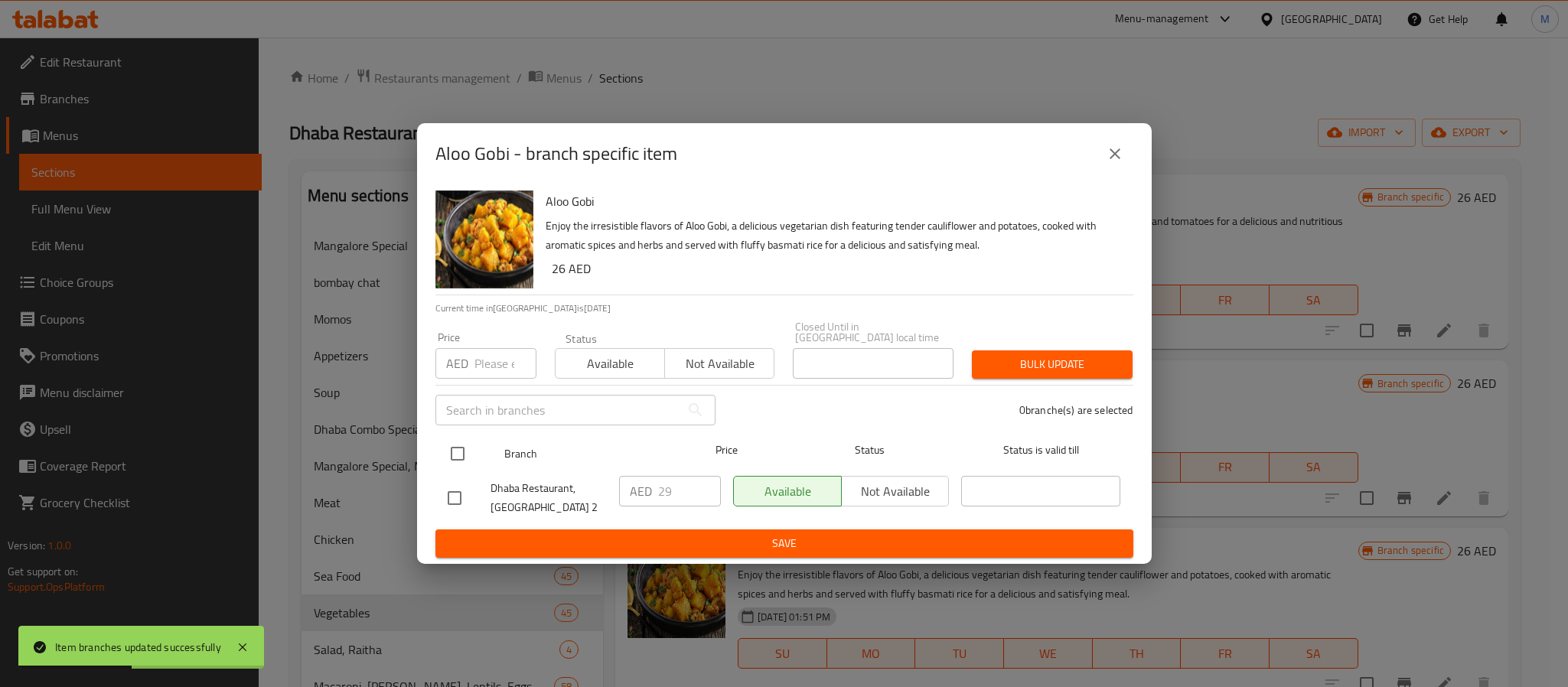
click at [456, 450] on input "checkbox" at bounding box center [457, 453] width 32 height 32
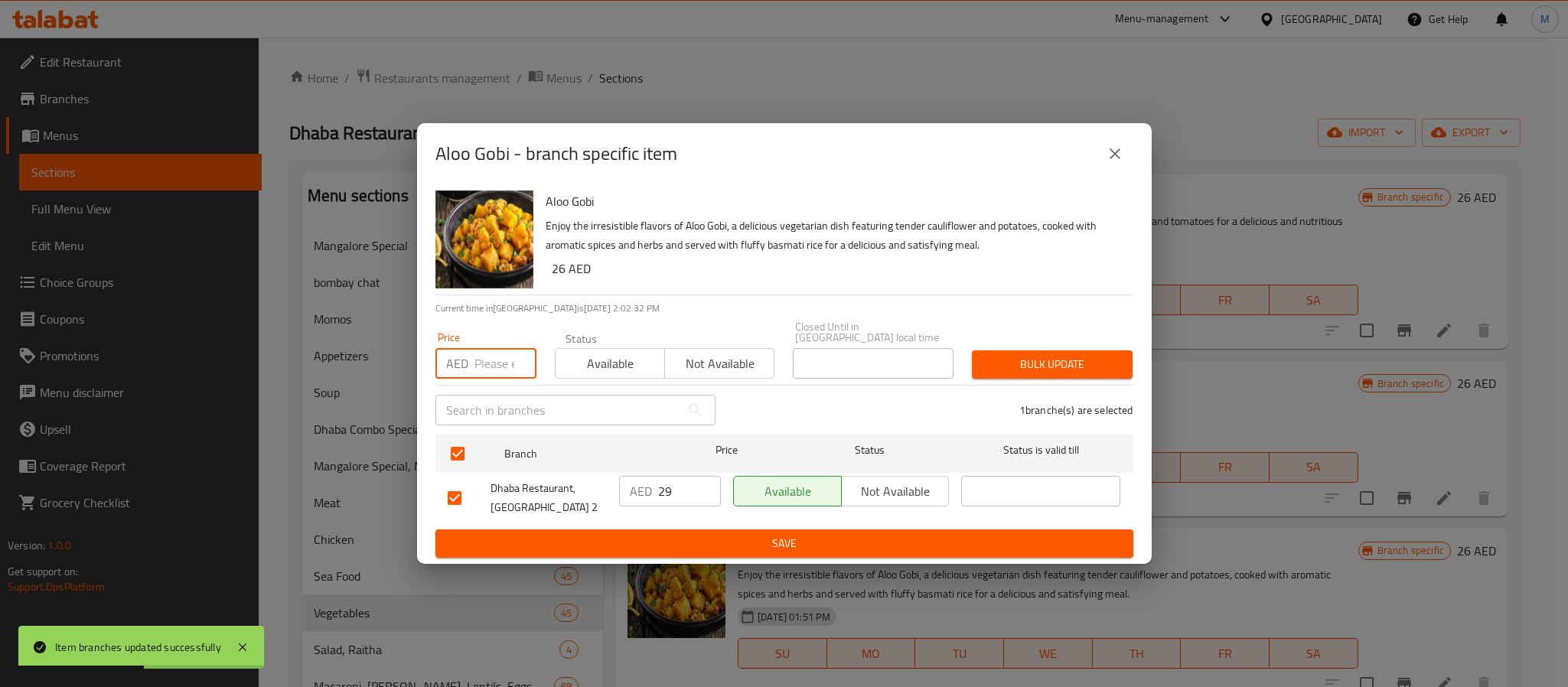
click at [483, 370] on input "number" at bounding box center [506, 363] width 62 height 31
click at [972, 351] on button "Bulk update" at bounding box center [1052, 365] width 160 height 28
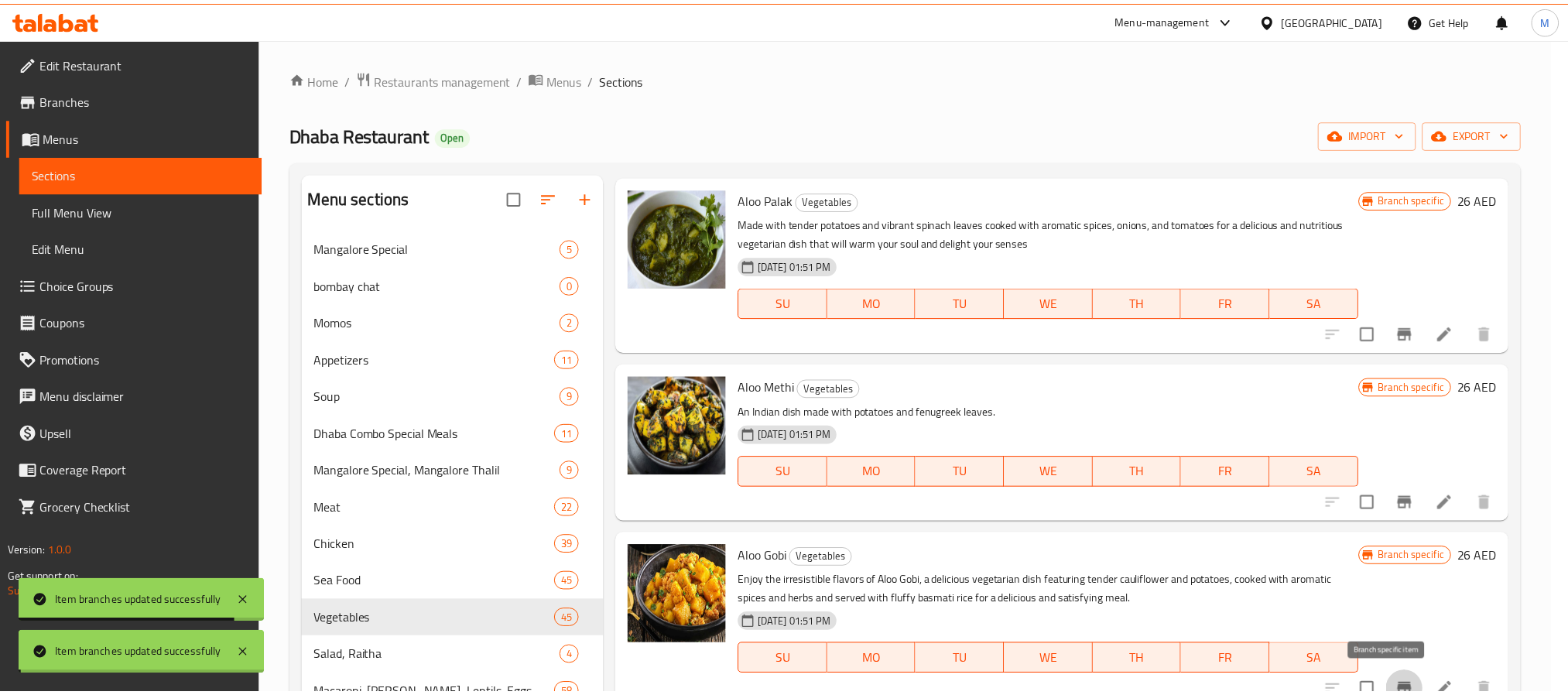
scroll to position [14, 0]
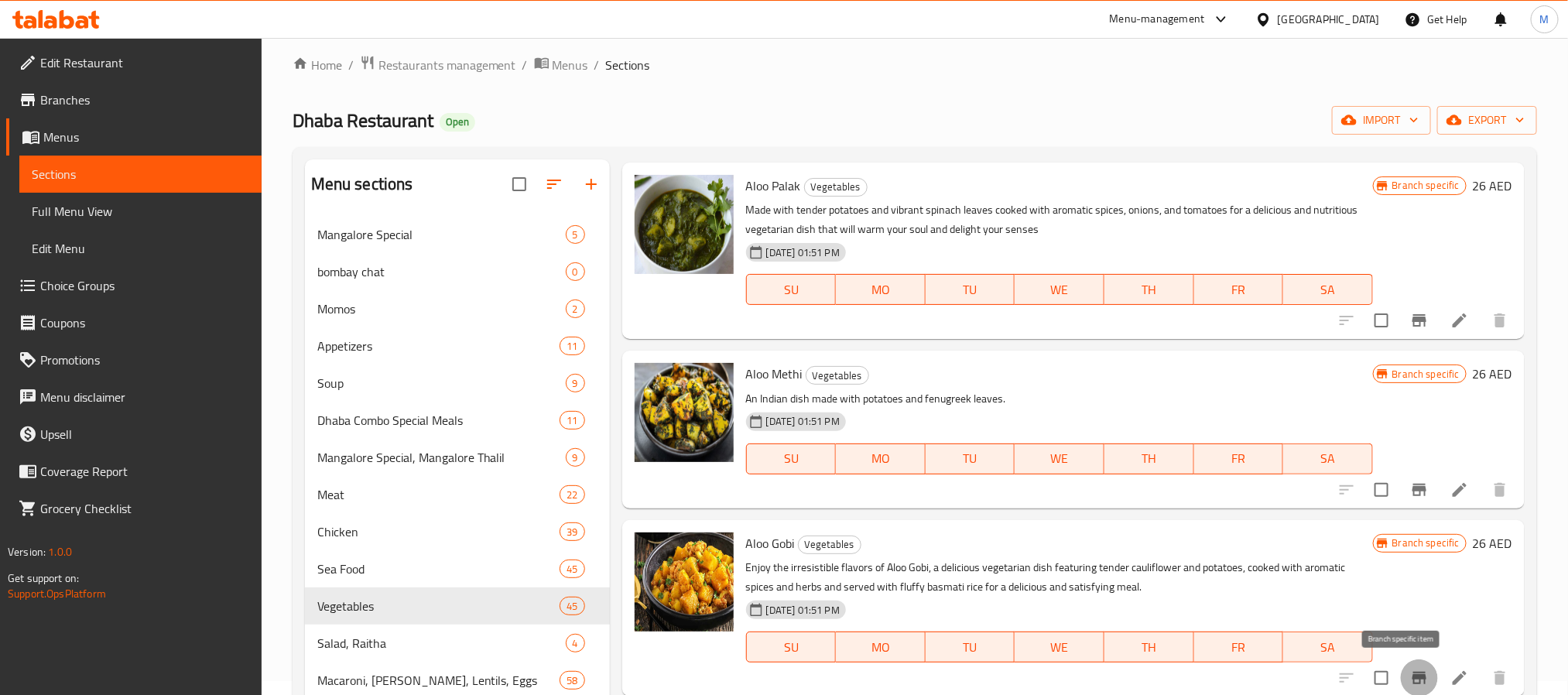
click at [1410, 671] on icon "Branch-specific-item" at bounding box center [1419, 677] width 18 height 18
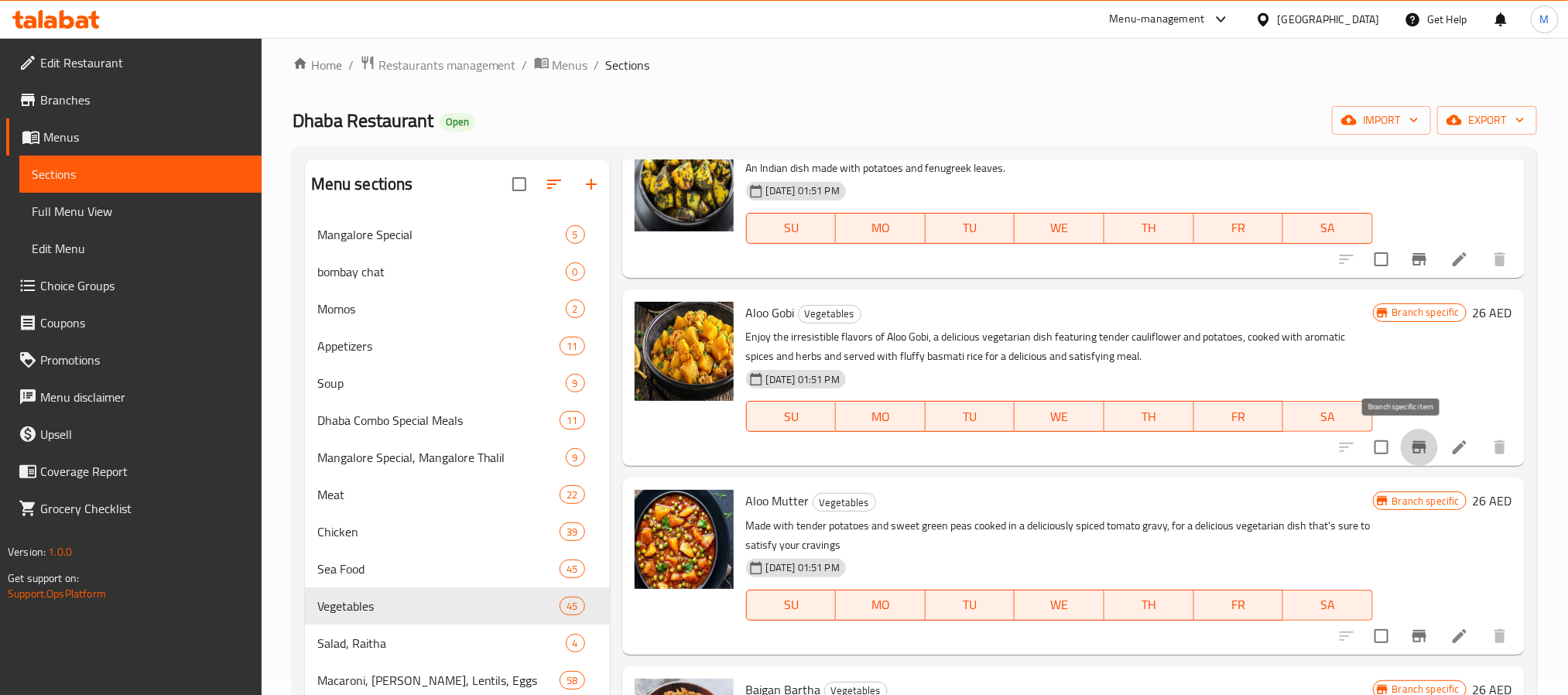
scroll to position [3251, 0]
click at [1412, 633] on icon "Branch-specific-item" at bounding box center [1419, 635] width 14 height 13
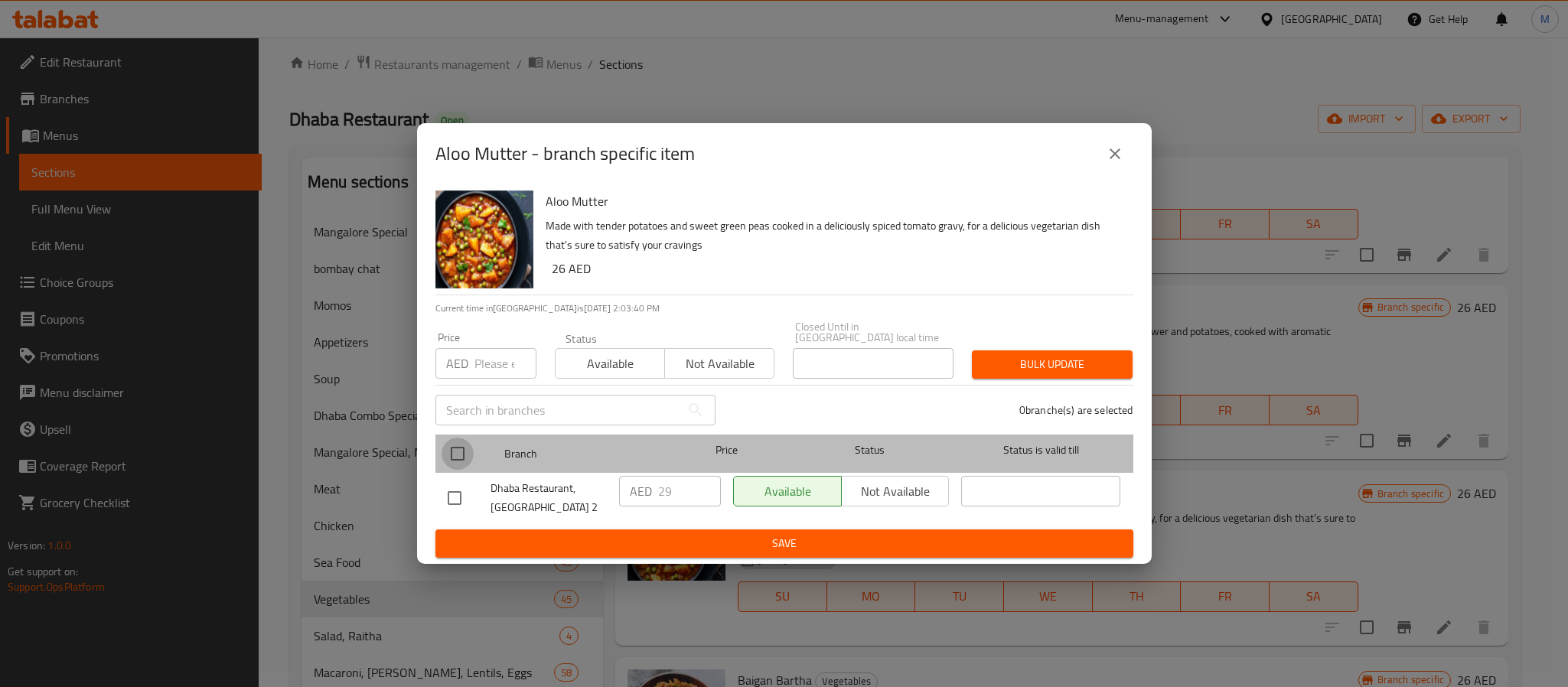
click at [457, 455] on input "checkbox" at bounding box center [457, 453] width 32 height 32
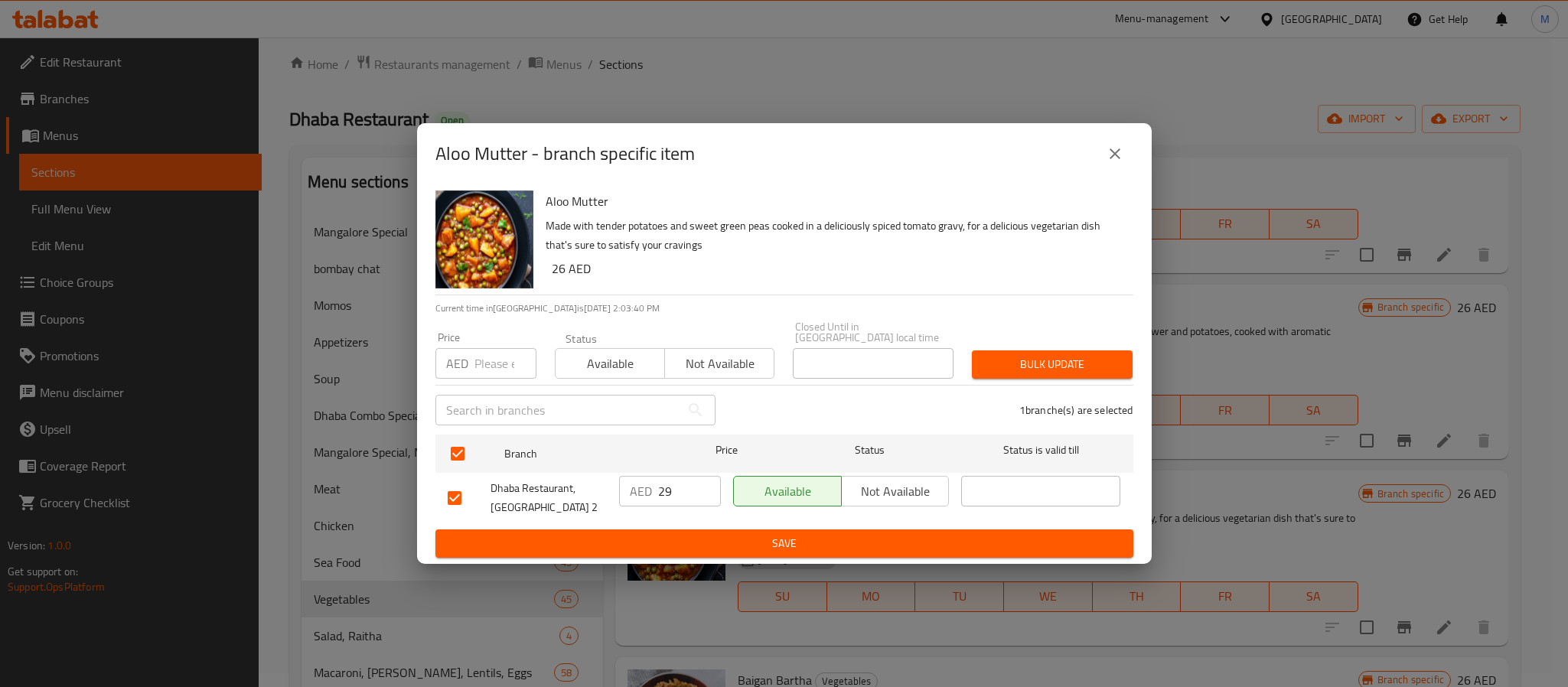
click at [505, 356] on input "number" at bounding box center [506, 363] width 62 height 31
click at [1052, 359] on span "Bulk update" at bounding box center [1052, 365] width 136 height 19
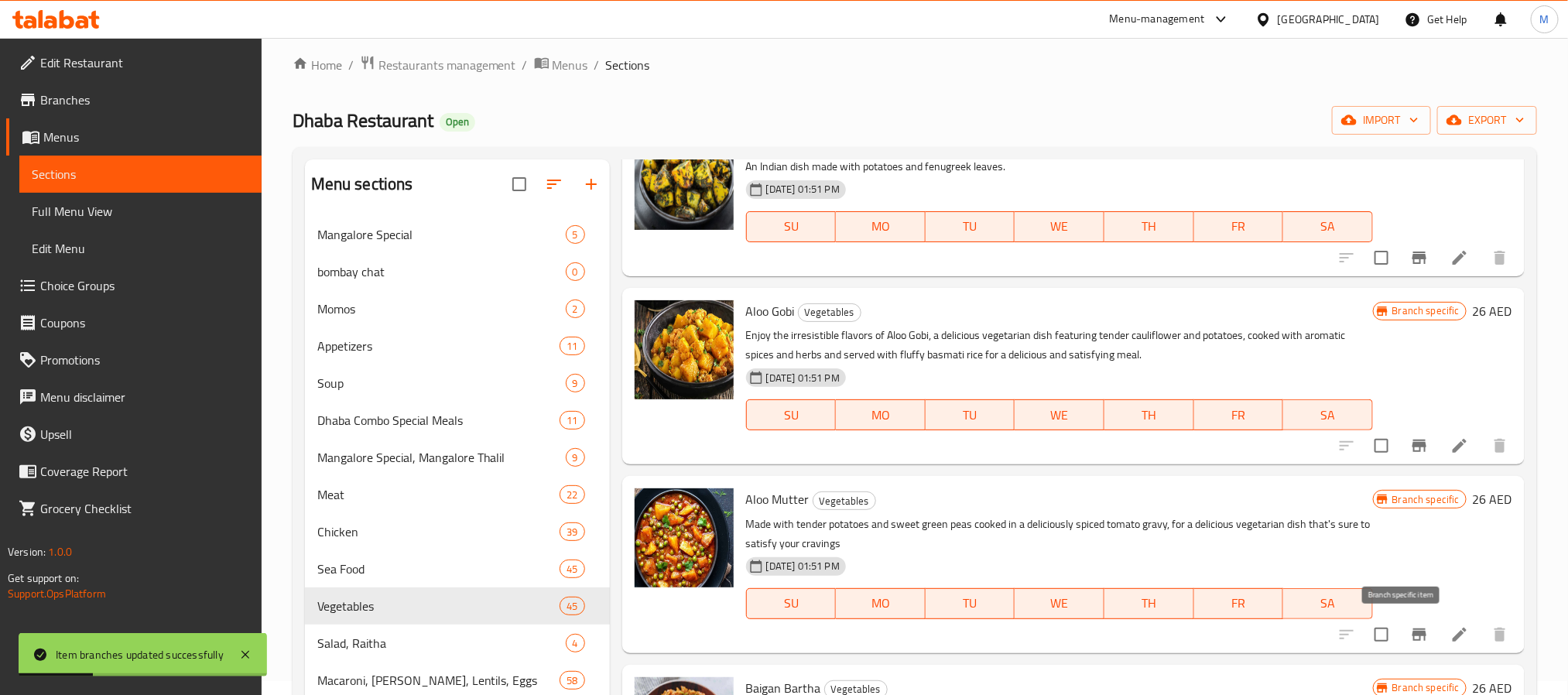
click at [1410, 639] on icon "Branch-specific-item" at bounding box center [1419, 634] width 18 height 18
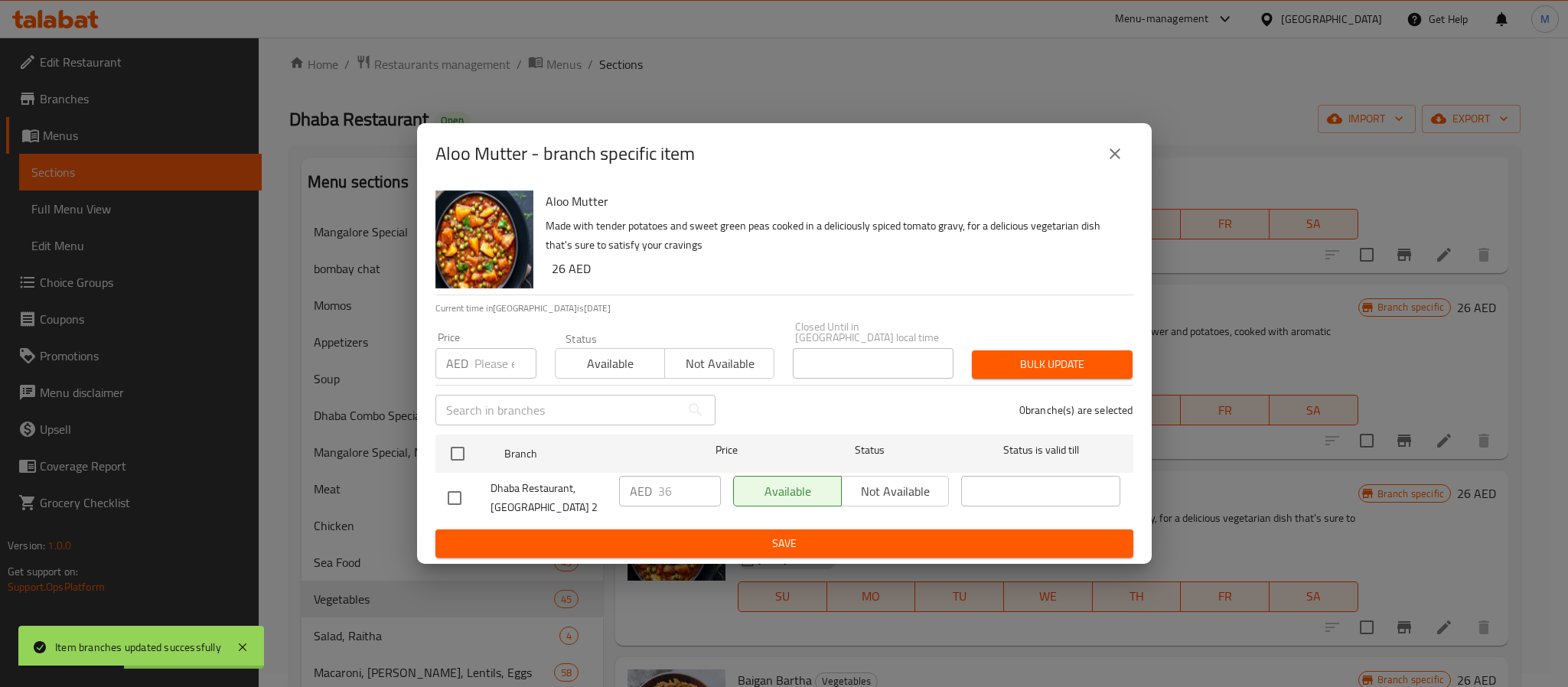
click at [1096, 163] on div "Aloo Mutter - branch specific item" at bounding box center [784, 154] width 698 height 37
click at [1114, 161] on icon "close" at bounding box center [1115, 153] width 18 height 18
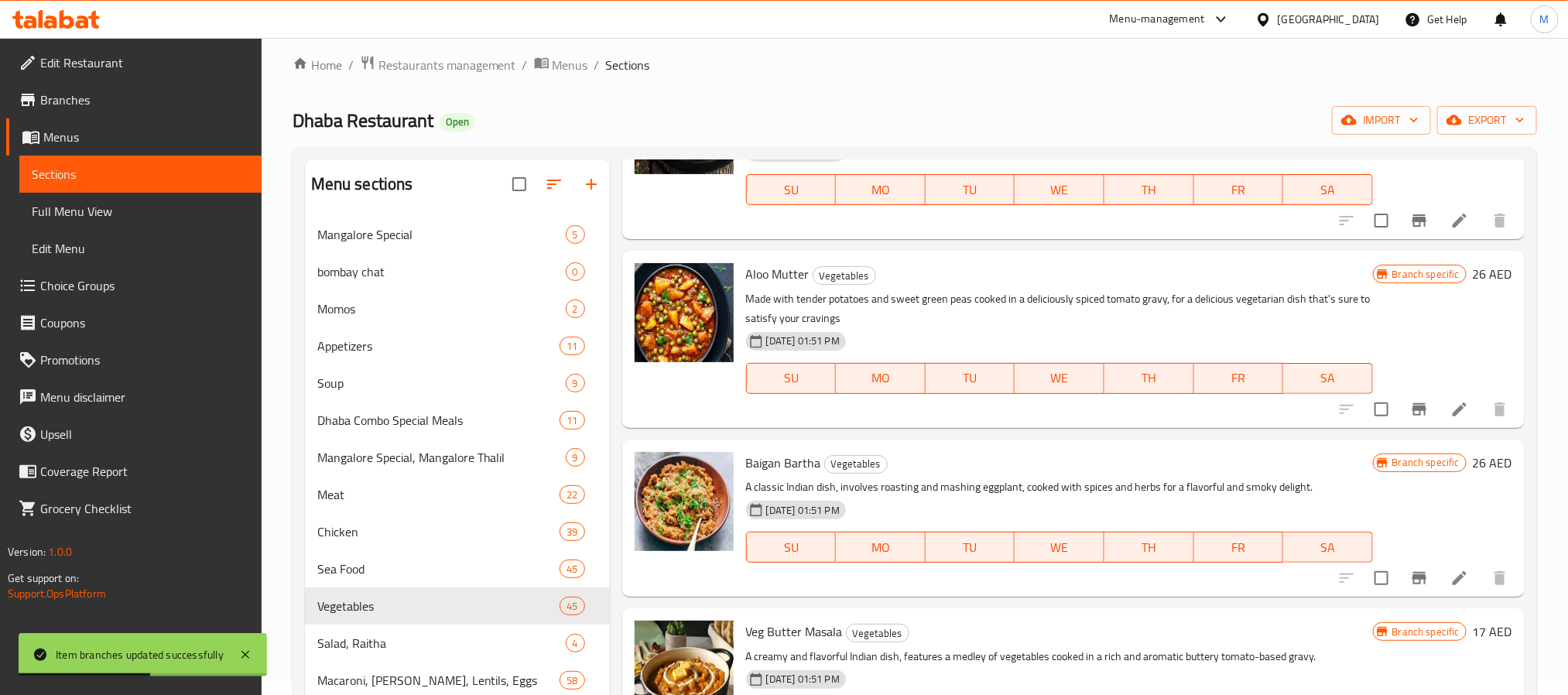
scroll to position [3483, 0]
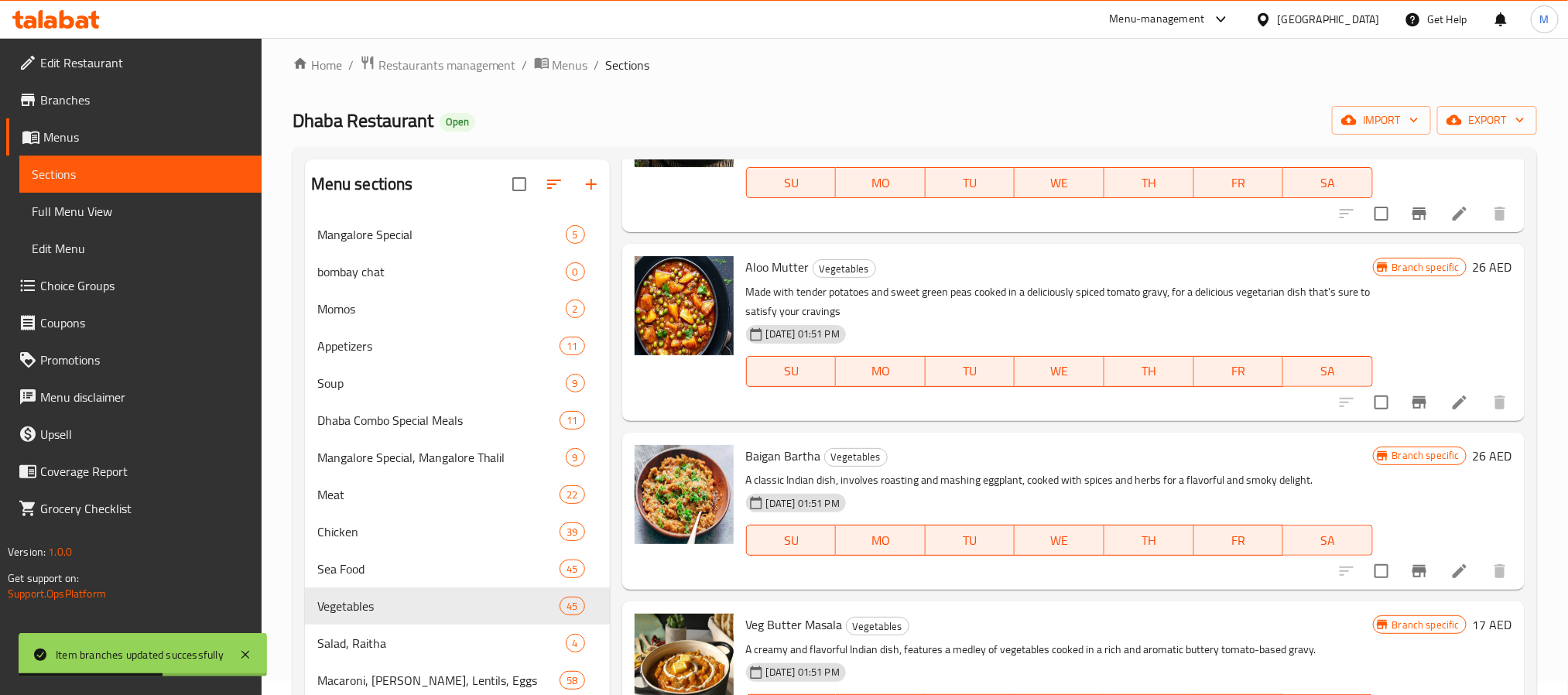
click at [1410, 569] on icon "Branch-specific-item" at bounding box center [1419, 570] width 18 height 18
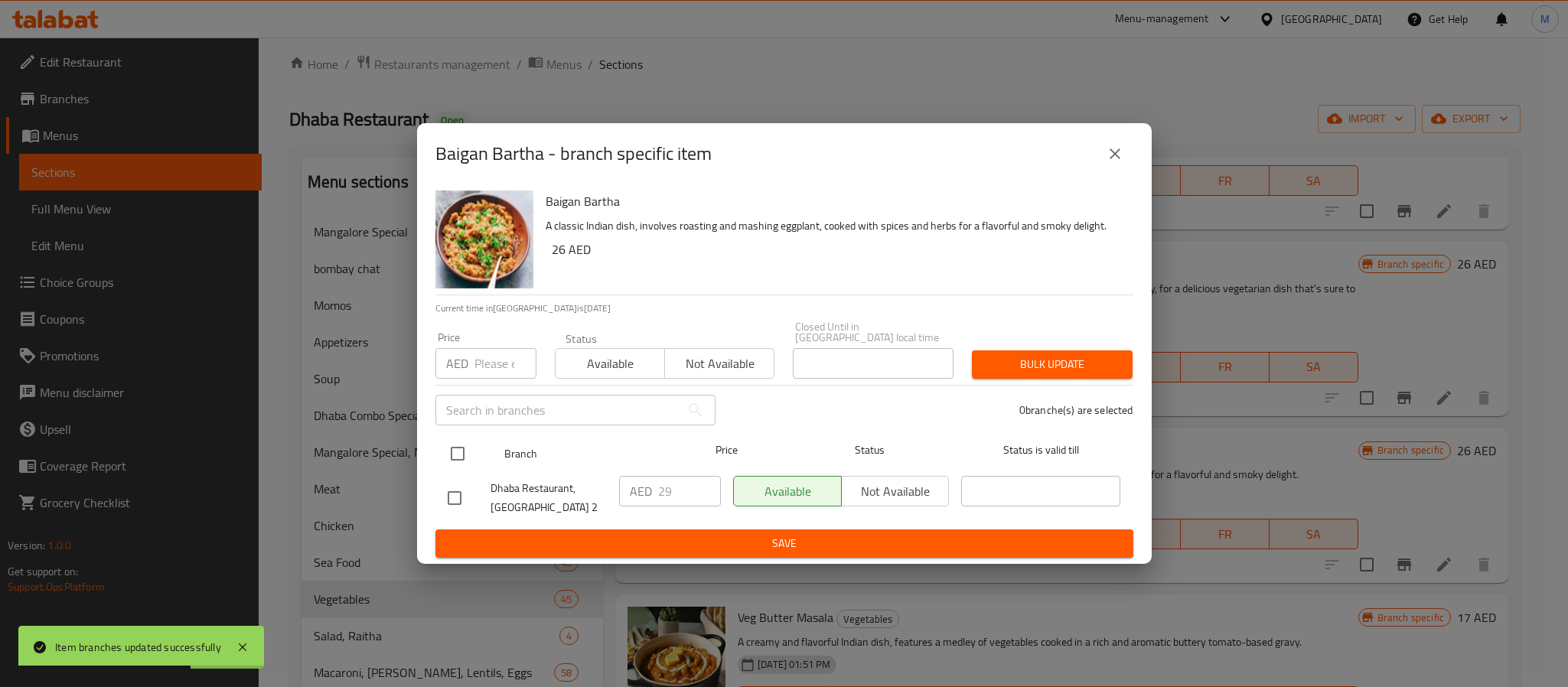
click at [456, 449] on input "checkbox" at bounding box center [457, 453] width 32 height 32
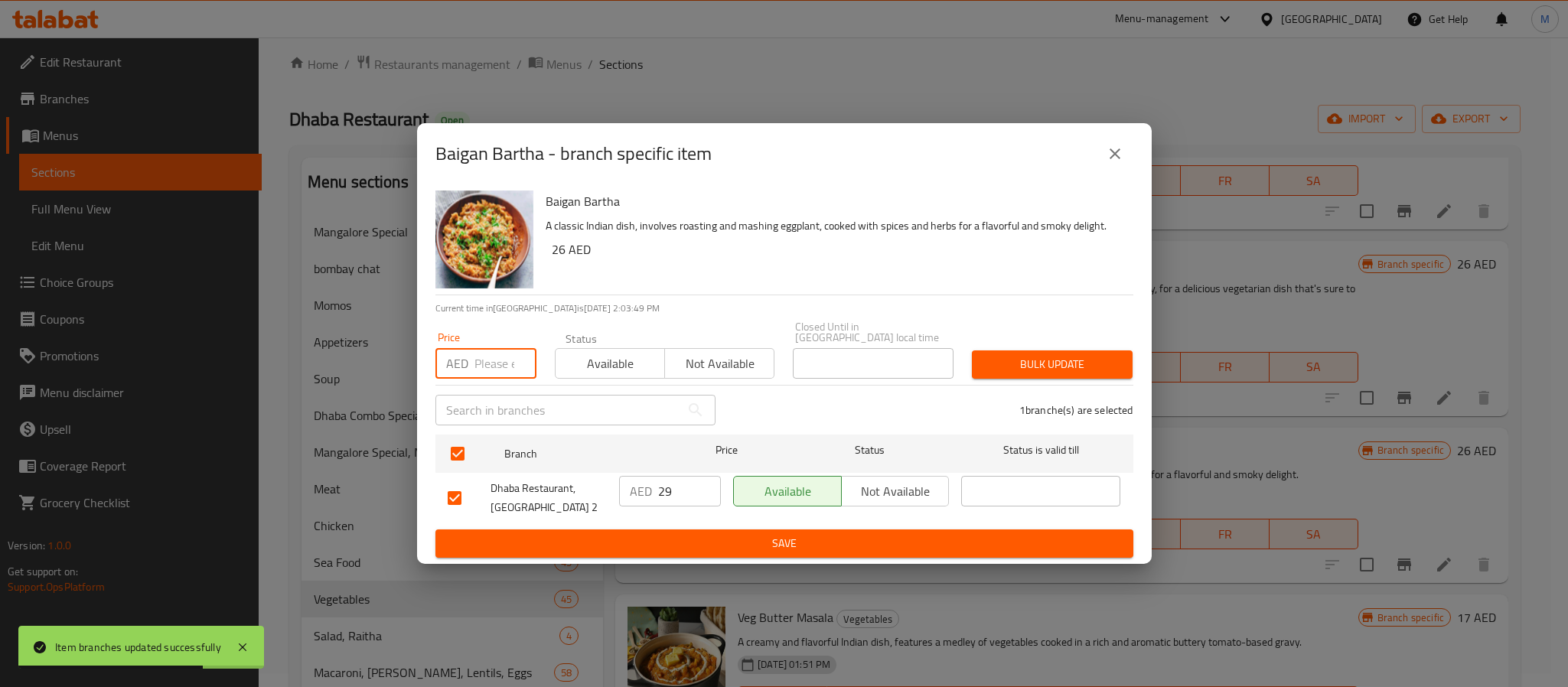
click at [482, 370] on input "number" at bounding box center [506, 363] width 62 height 31
click at [1013, 361] on span "Bulk update" at bounding box center [1052, 365] width 136 height 19
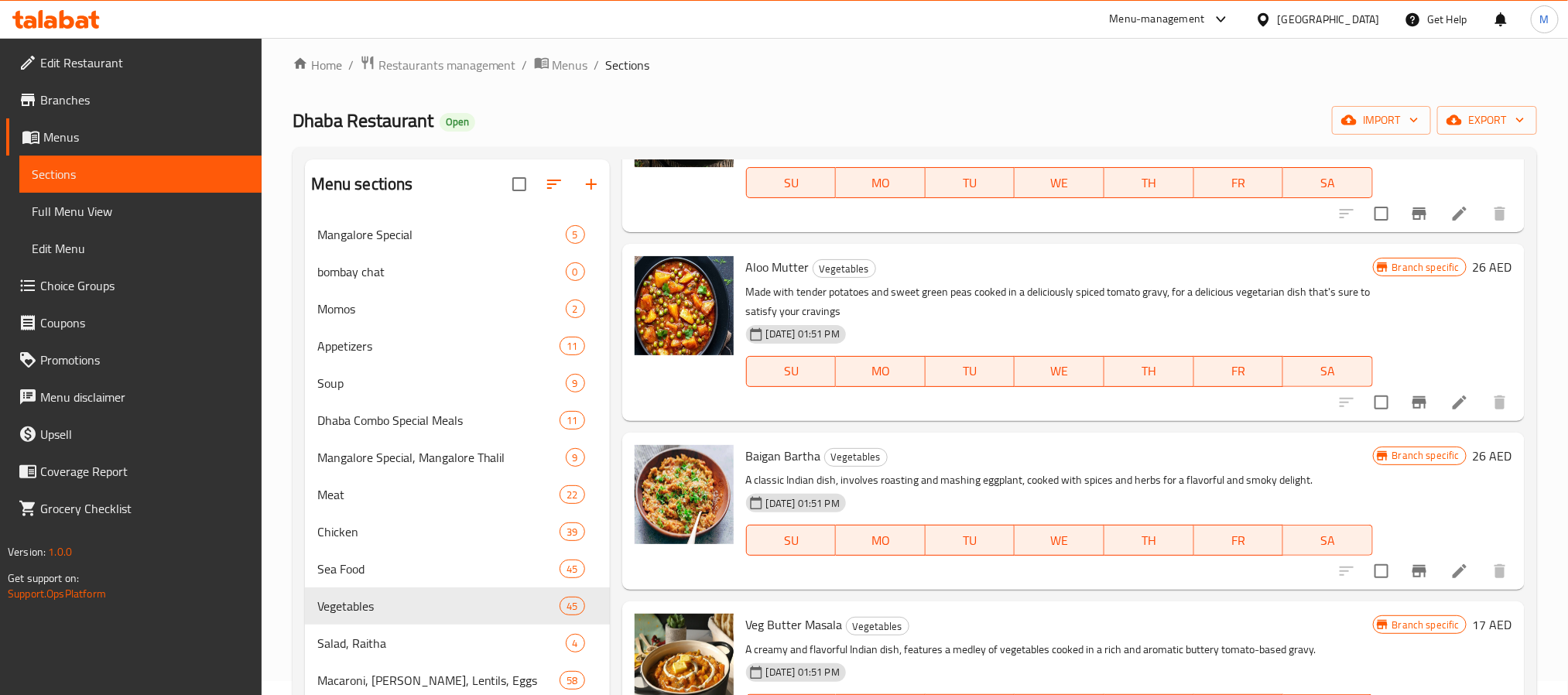
click at [1410, 566] on icon "Branch-specific-item" at bounding box center [1419, 570] width 18 height 18
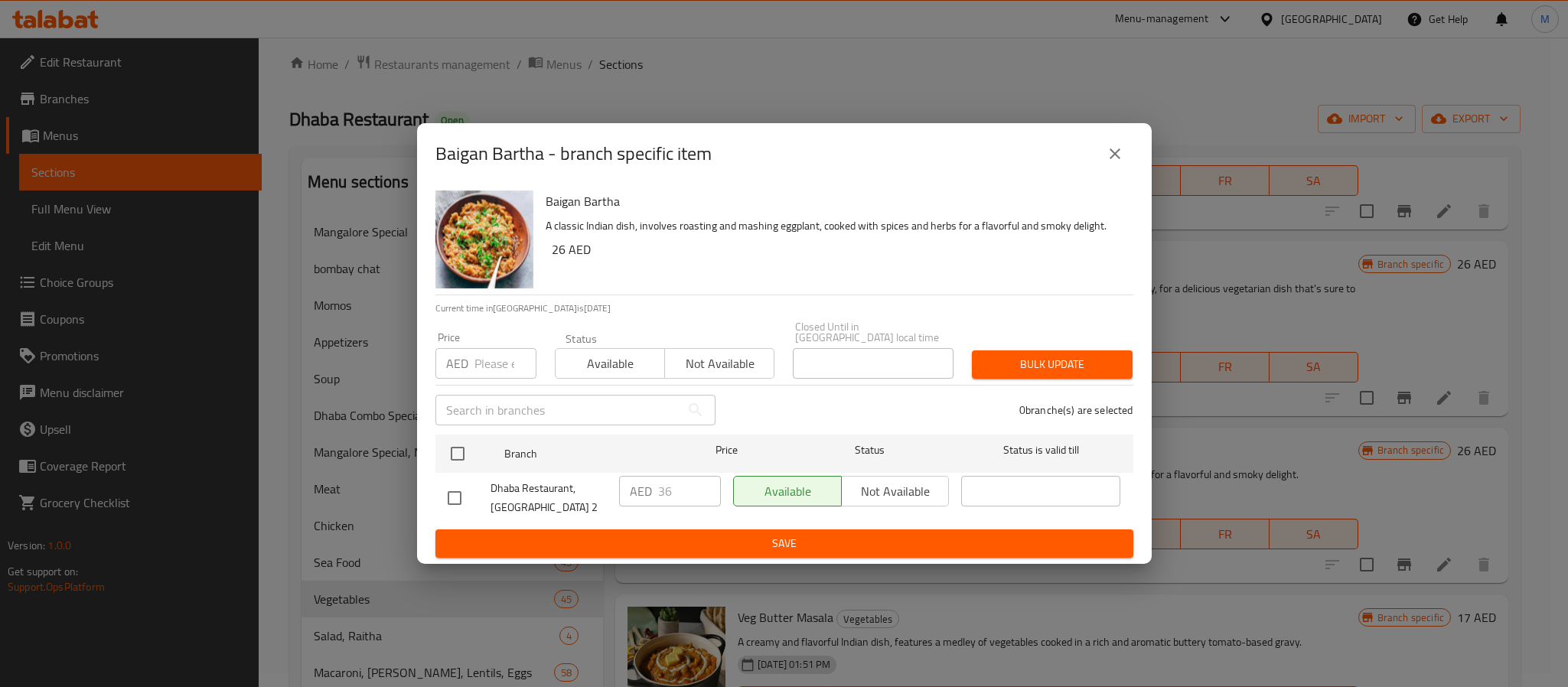
click at [1114, 161] on icon "close" at bounding box center [1115, 153] width 18 height 18
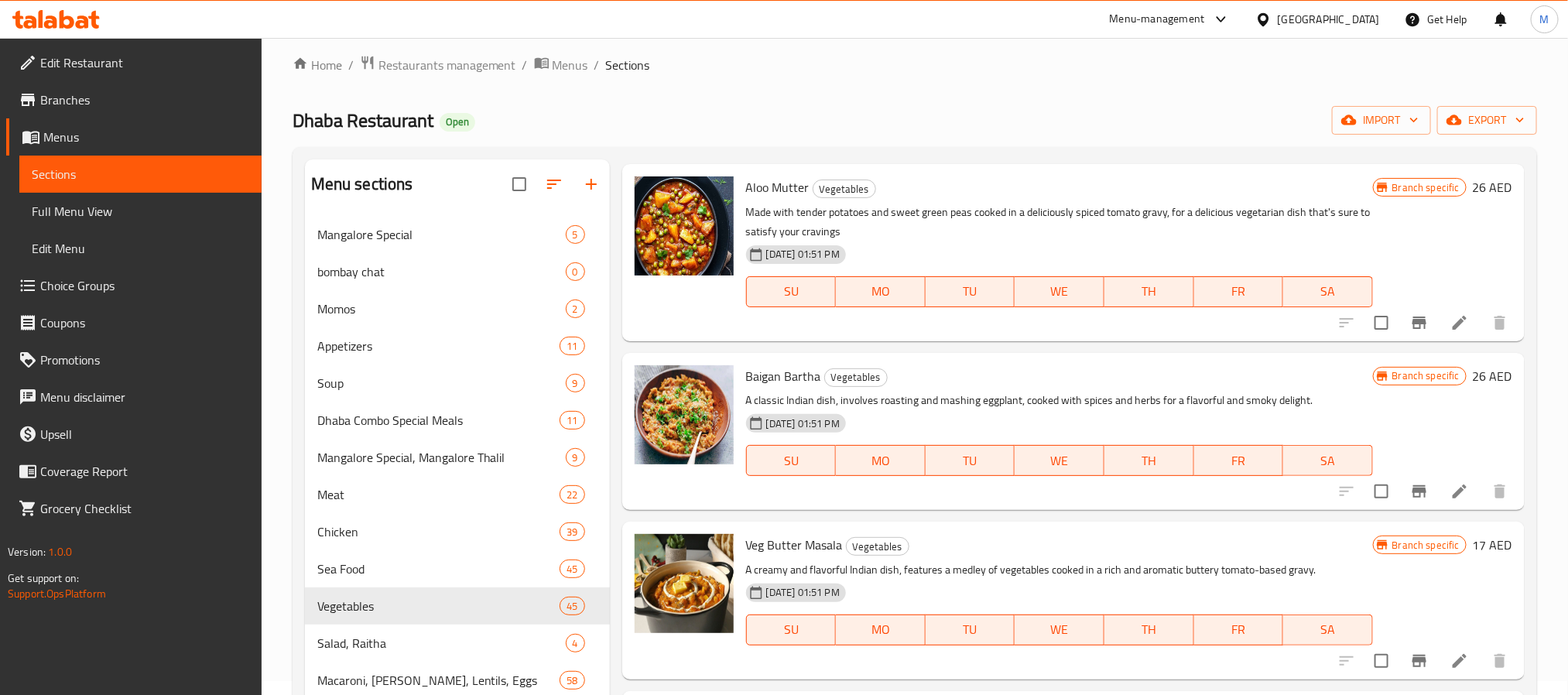
scroll to position [3600, 0]
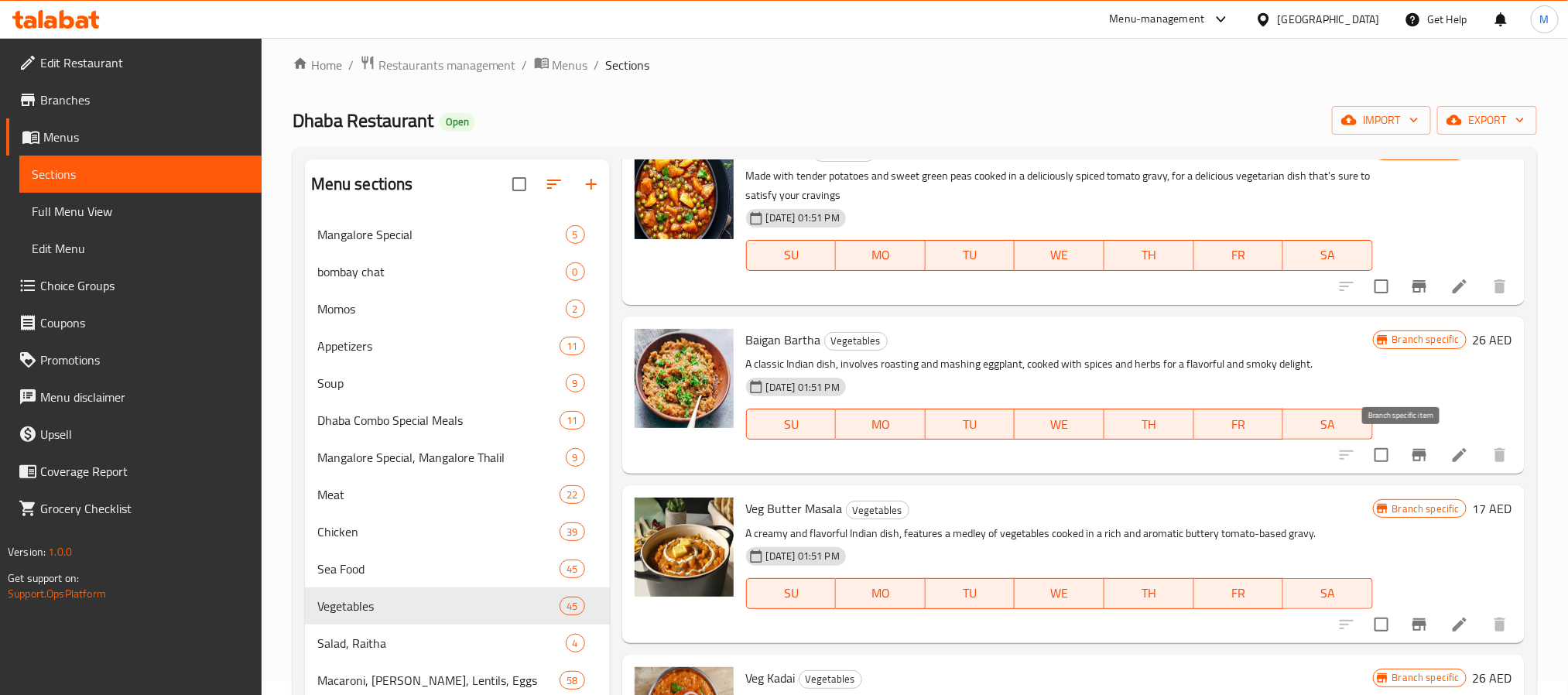
click at [1410, 451] on icon "Branch-specific-item" at bounding box center [1419, 455] width 18 height 18
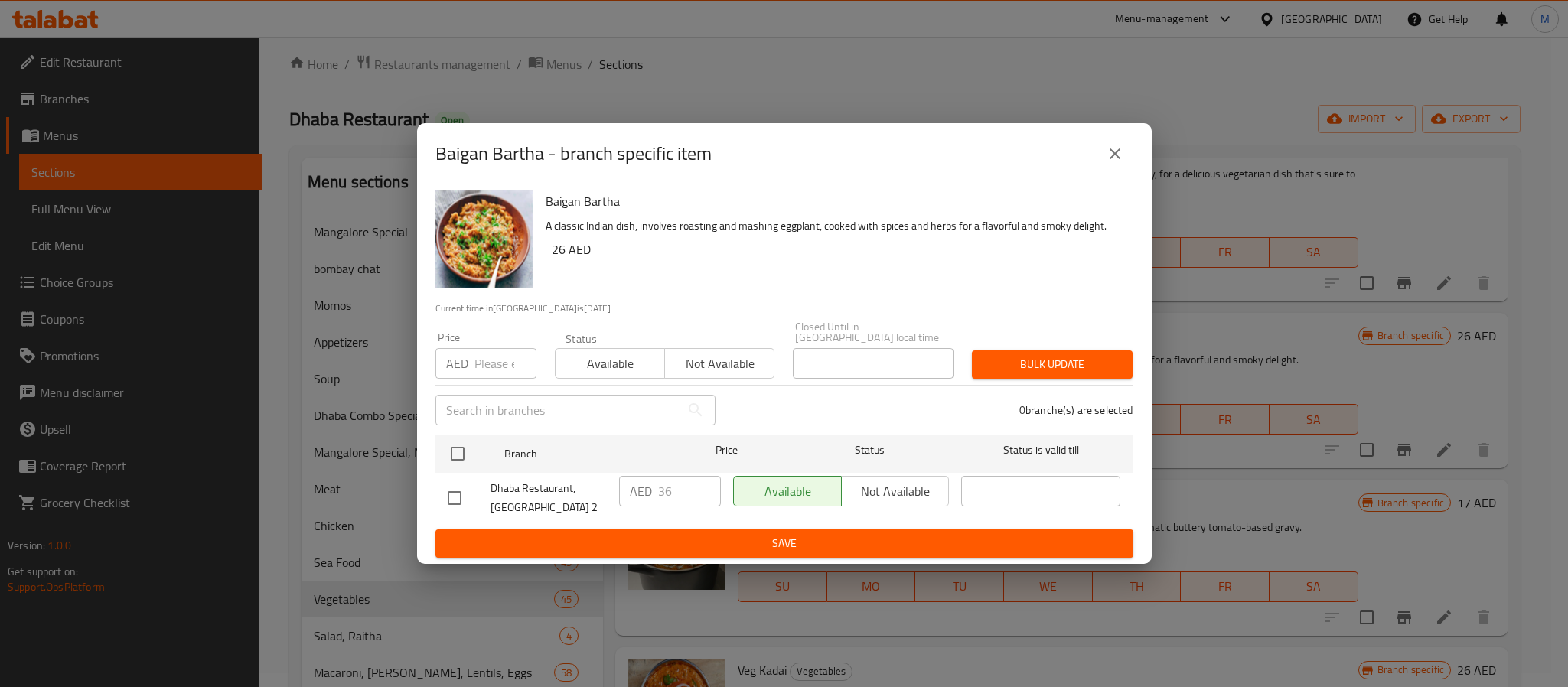
click at [1107, 156] on icon "close" at bounding box center [1115, 153] width 18 height 18
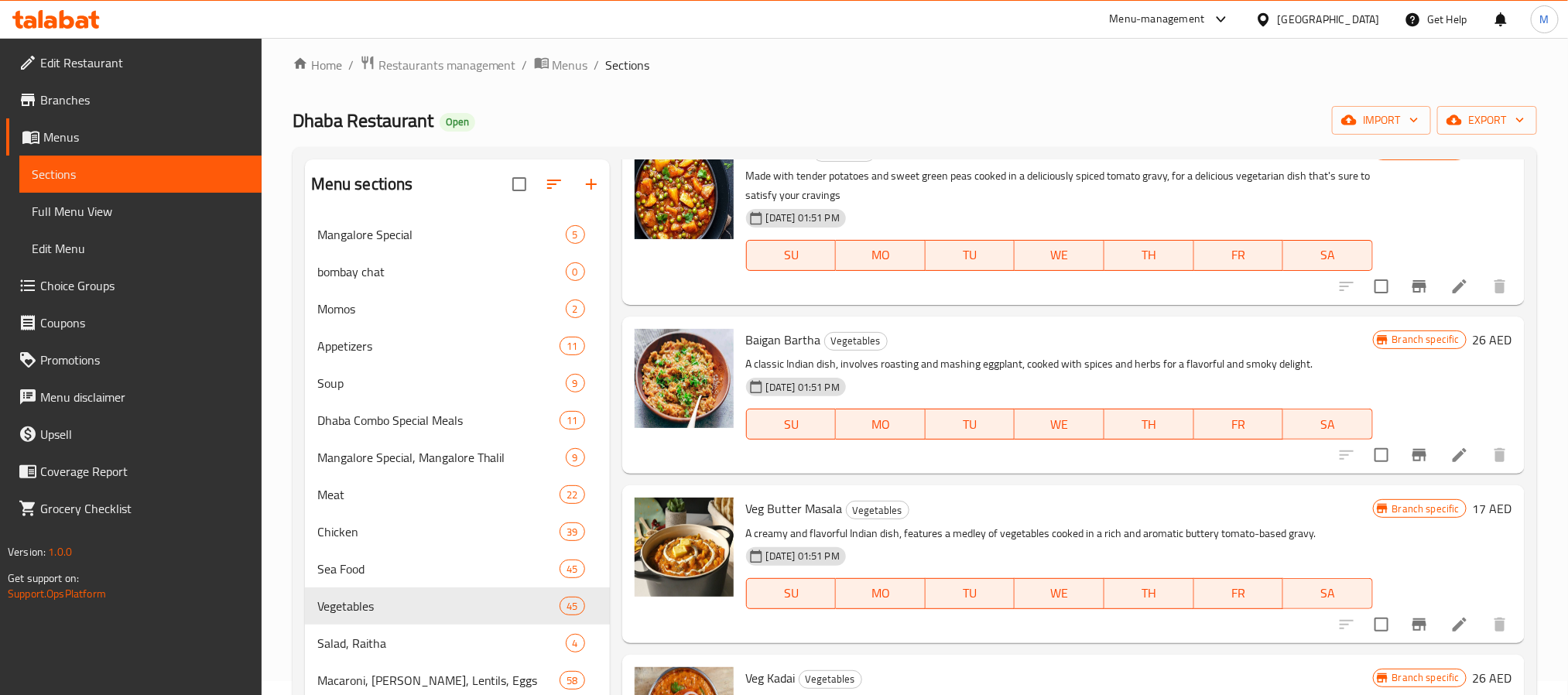
click at [1410, 291] on icon "Branch-specific-item" at bounding box center [1419, 286] width 18 height 18
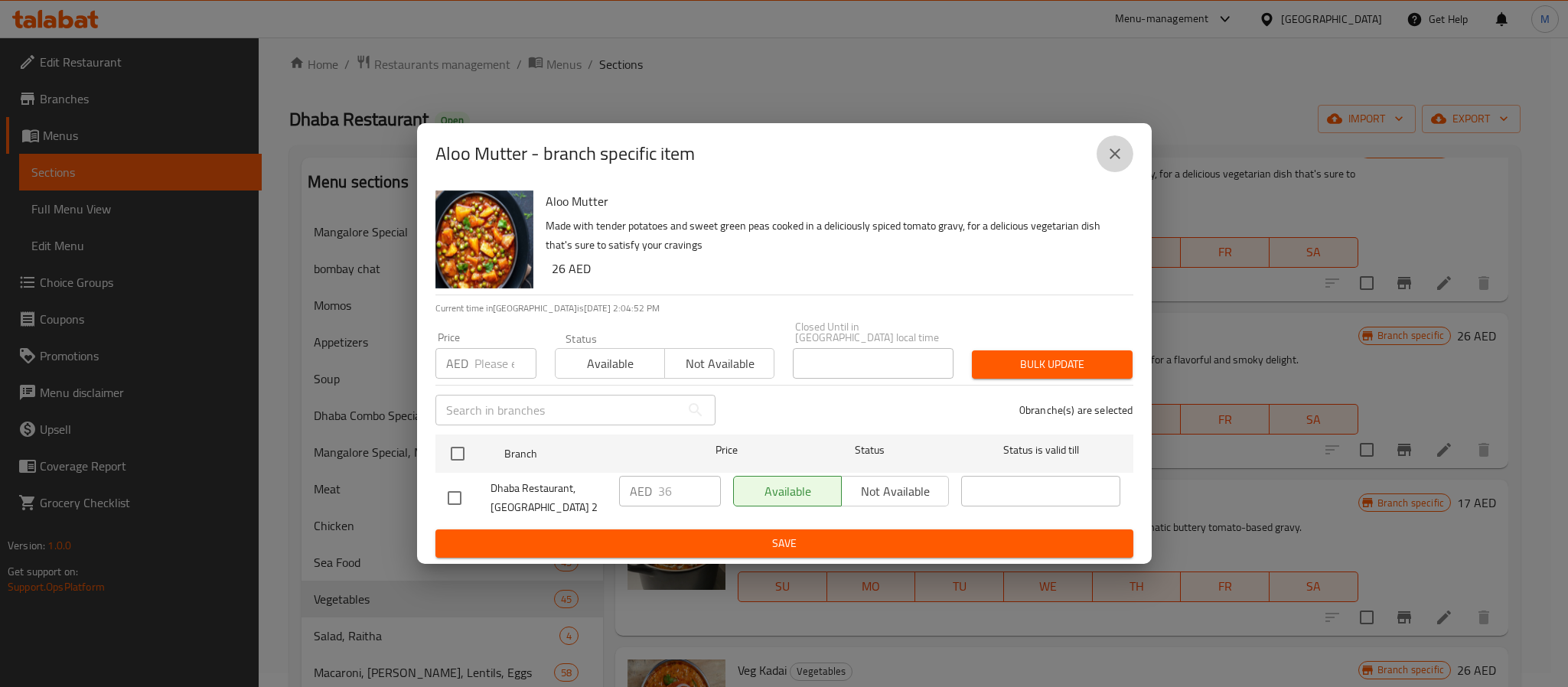
click at [1119, 152] on icon "close" at bounding box center [1115, 153] width 18 height 18
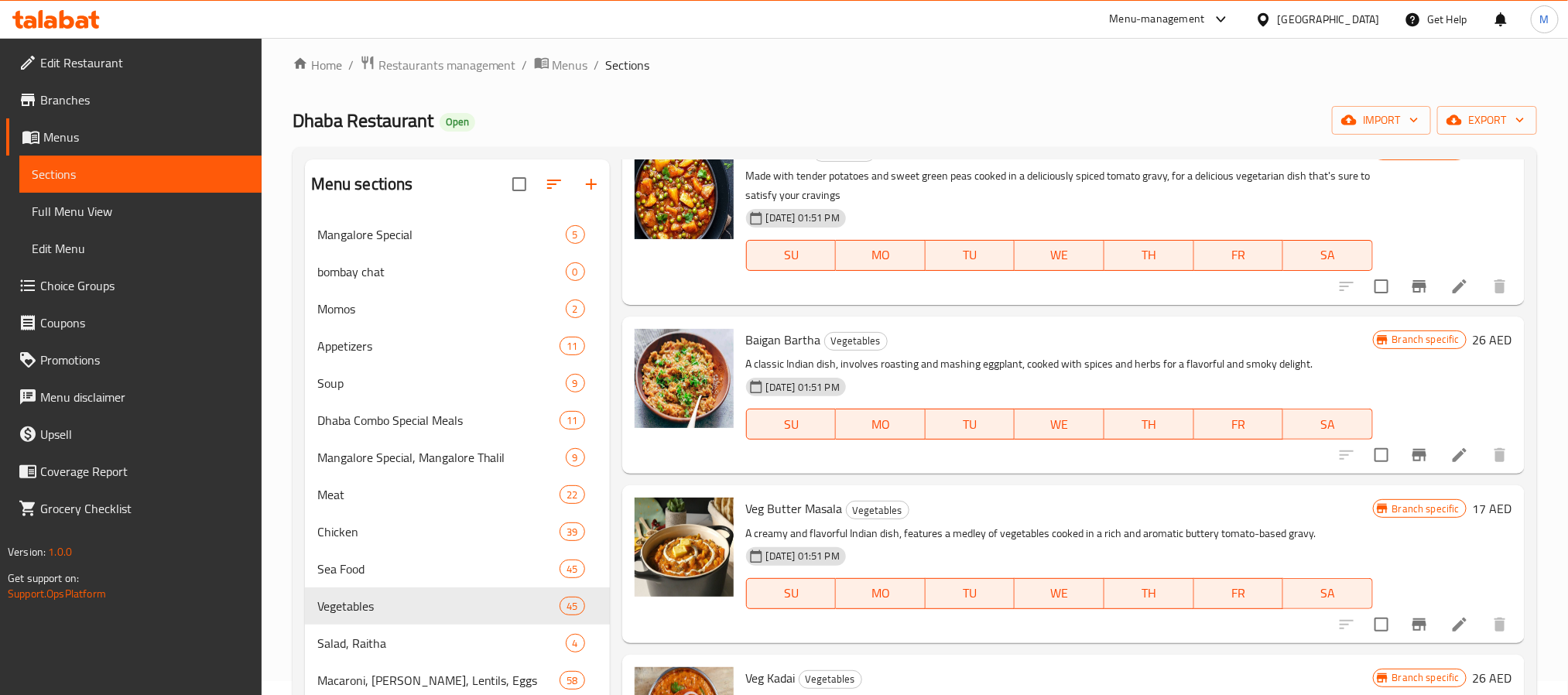
click at [848, 141] on div "Home / Restaurants management / Menus / Sections Dhaba Restaurant Open import e…" at bounding box center [915, 554] width 1244 height 997
click at [1149, 125] on div "Dhaba Restaurant Open import export" at bounding box center [915, 121] width 1244 height 29
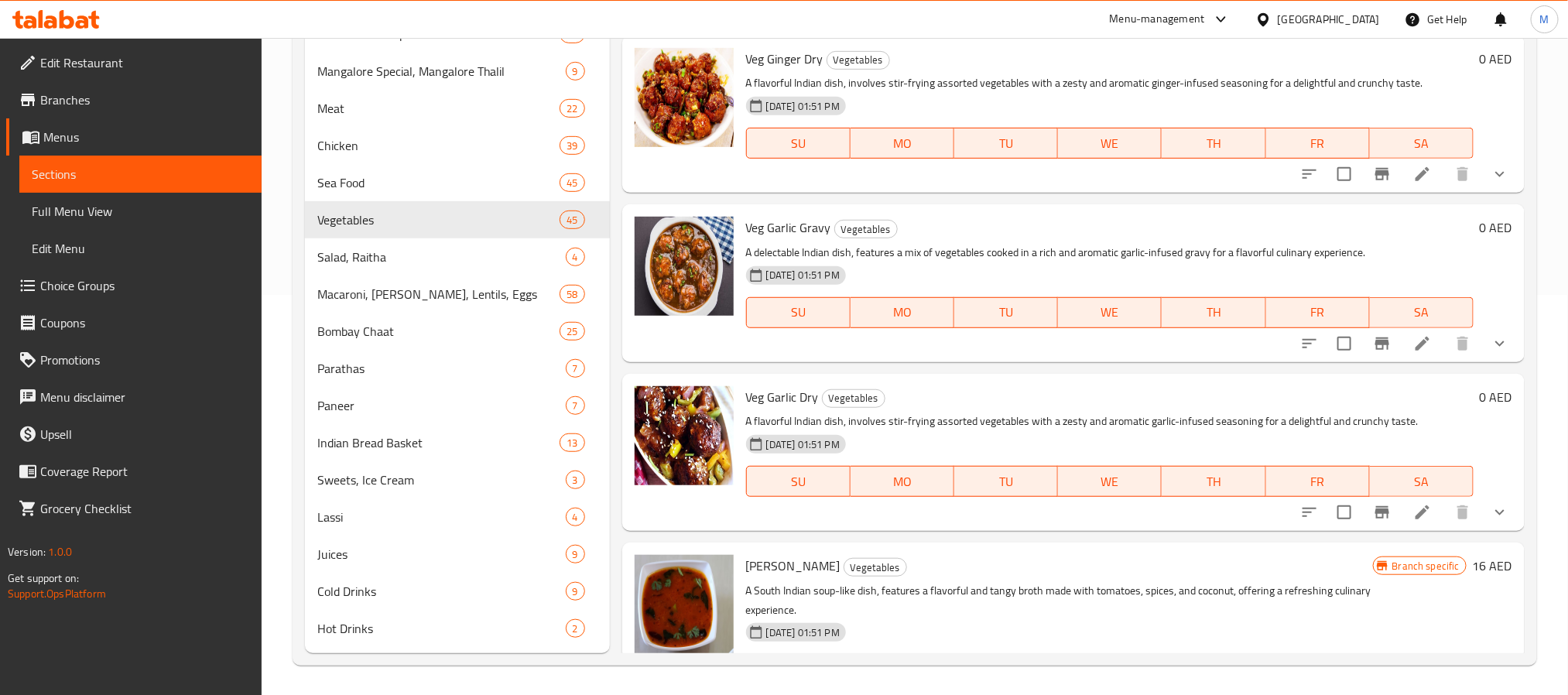
scroll to position [6031, 0]
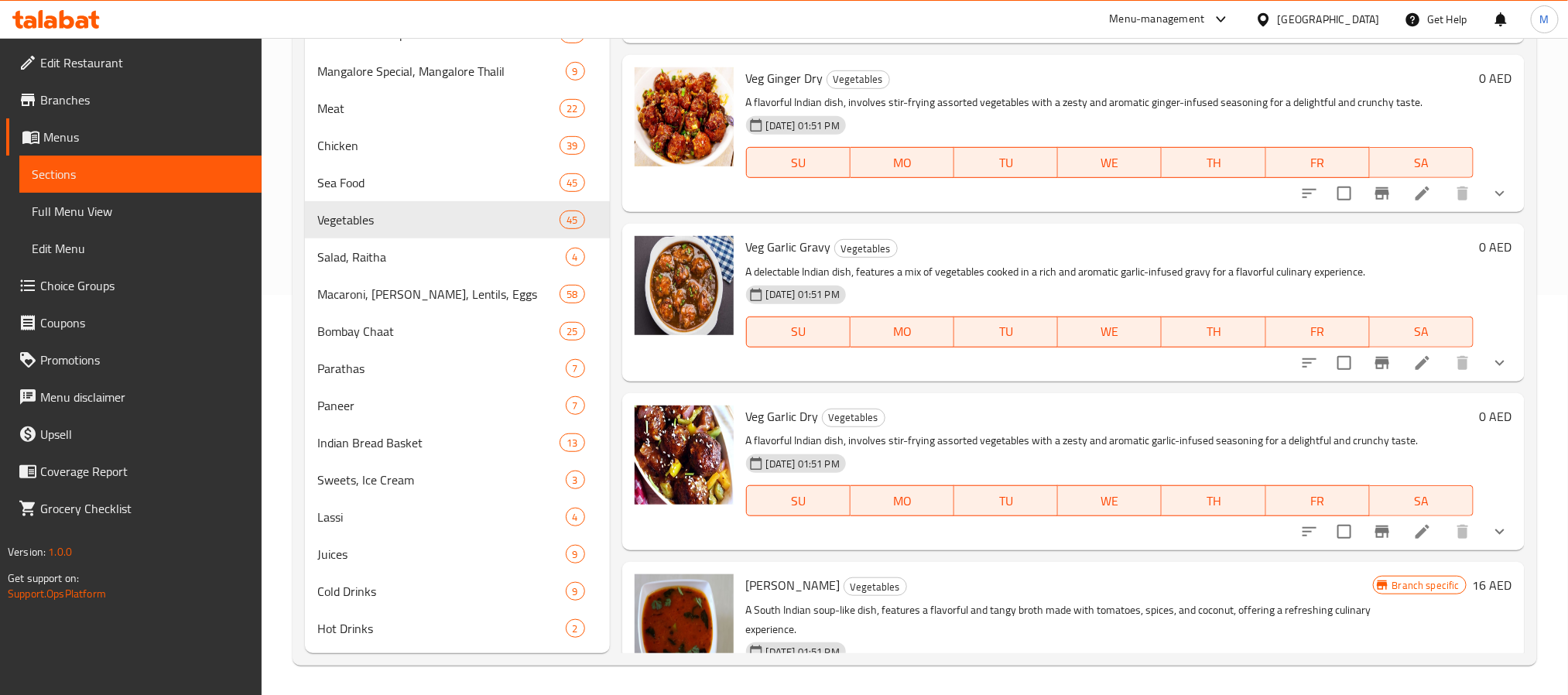
click at [920, 248] on h6 "Veg Garlic Gravy Vegetables" at bounding box center [1110, 247] width 728 height 22
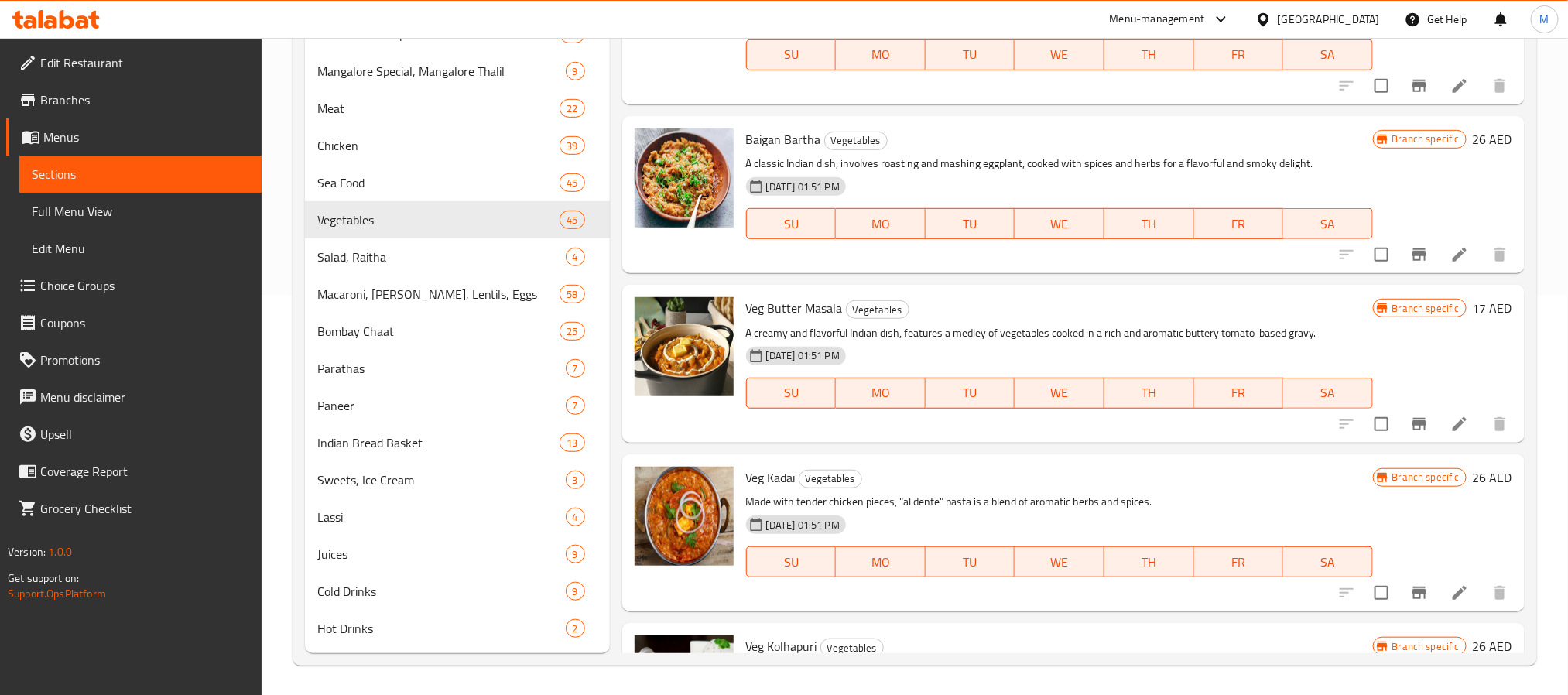
scroll to position [3453, 0]
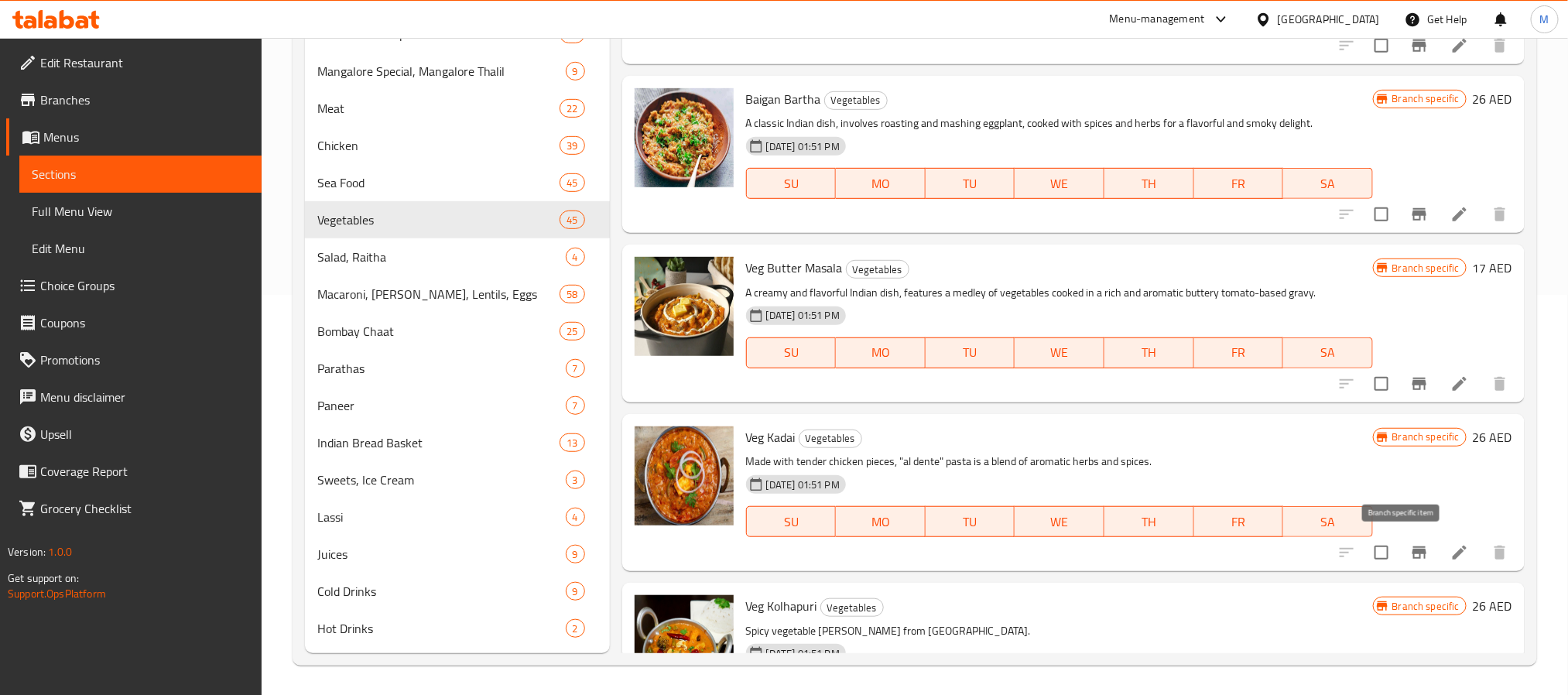
click at [1410, 558] on icon "Branch-specific-item" at bounding box center [1419, 552] width 18 height 18
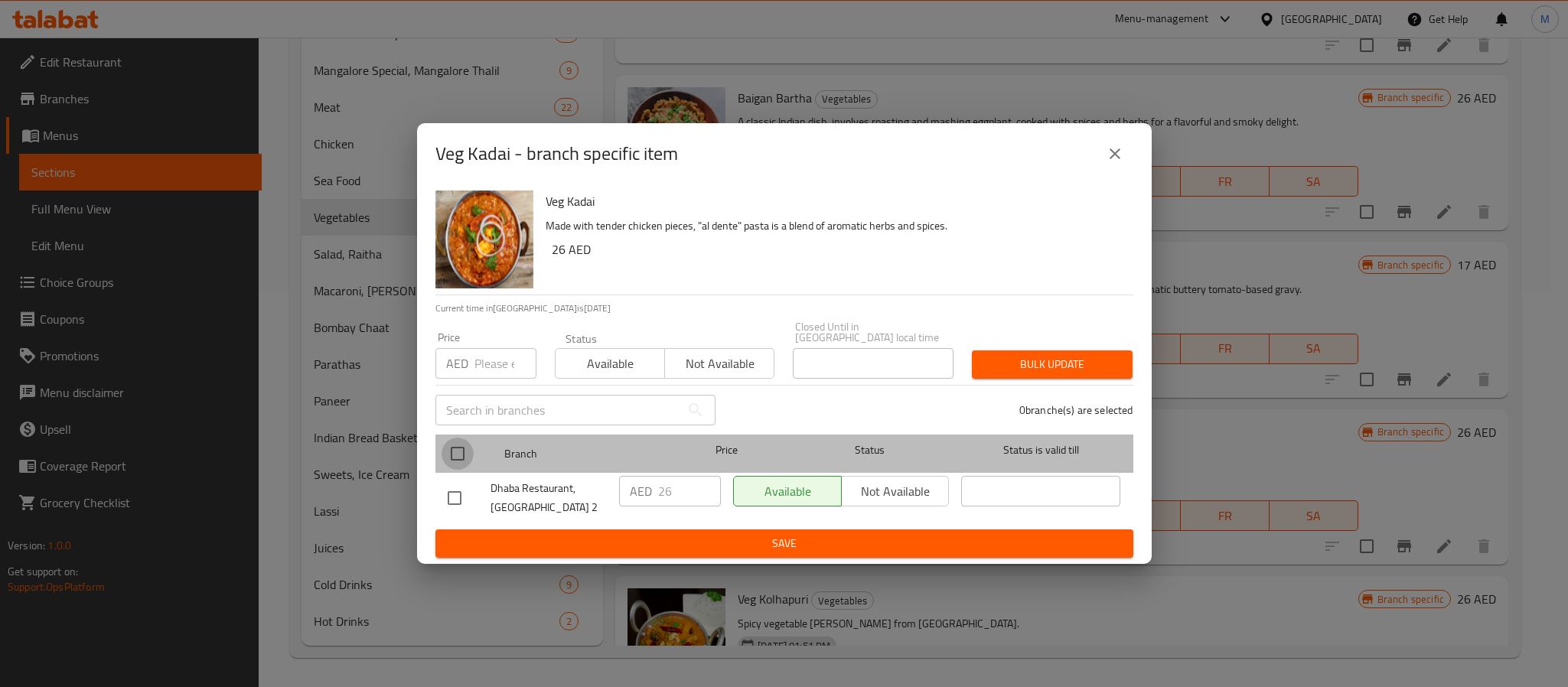
click at [455, 450] on input "checkbox" at bounding box center [457, 453] width 32 height 32
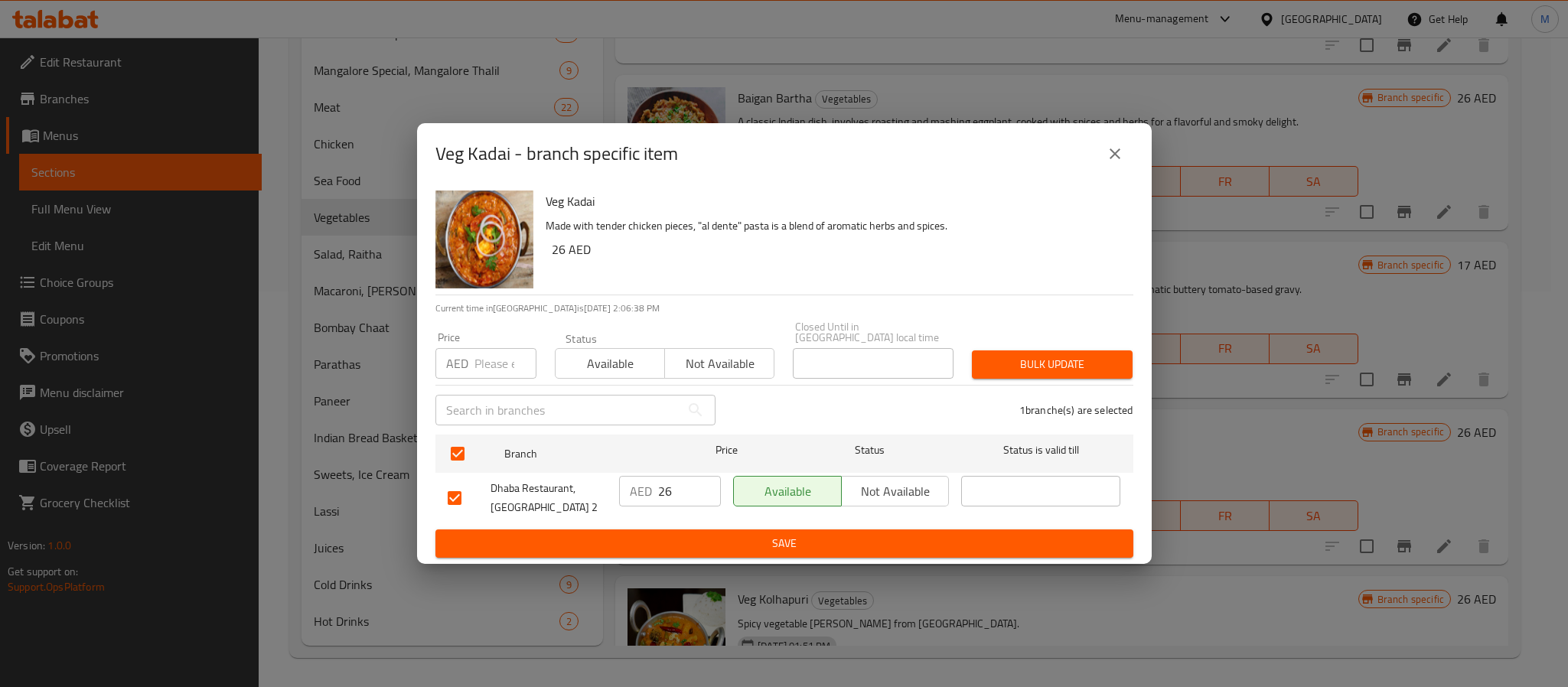
click at [490, 361] on input "number" at bounding box center [506, 363] width 62 height 31
click at [1038, 359] on span "Bulk update" at bounding box center [1052, 365] width 136 height 19
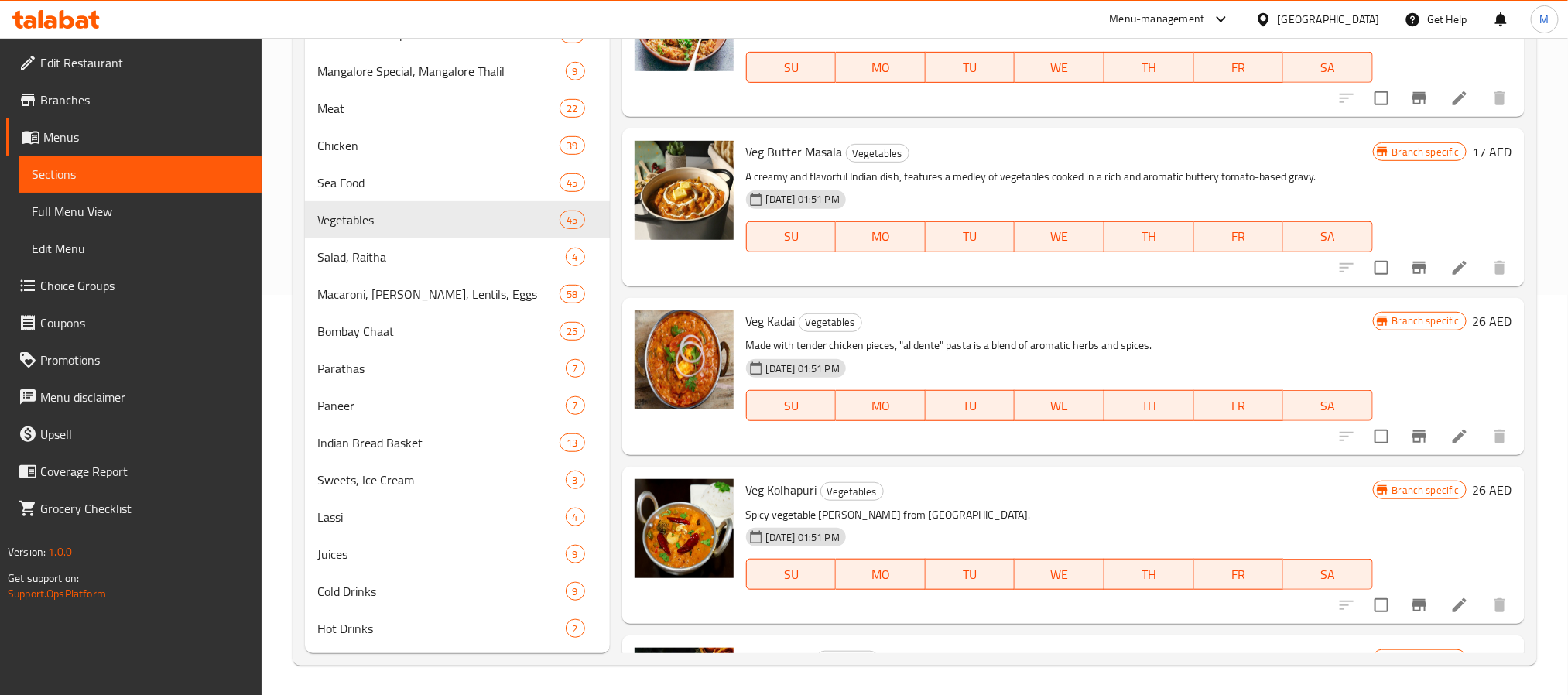
scroll to position [3338, 0]
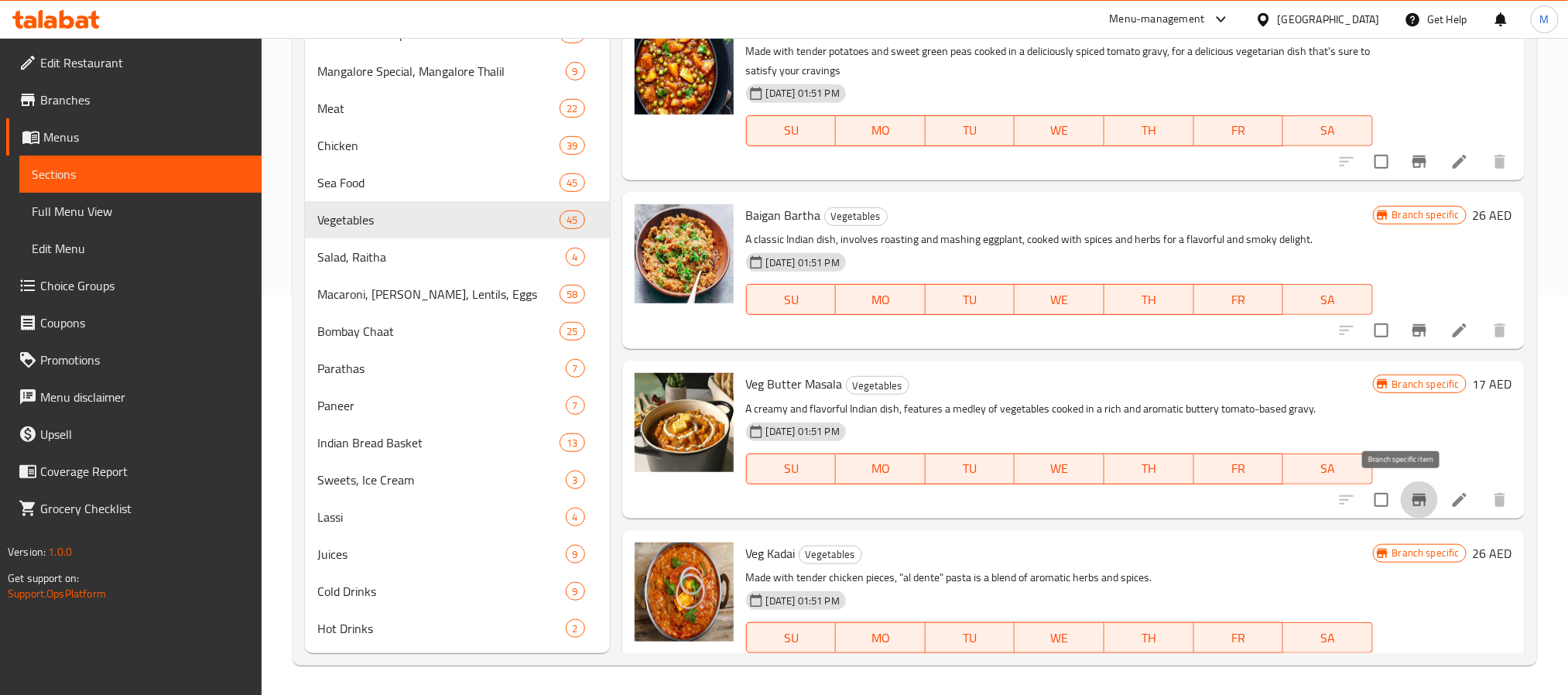
click at [1410, 495] on icon "Branch-specific-item" at bounding box center [1419, 499] width 18 height 18
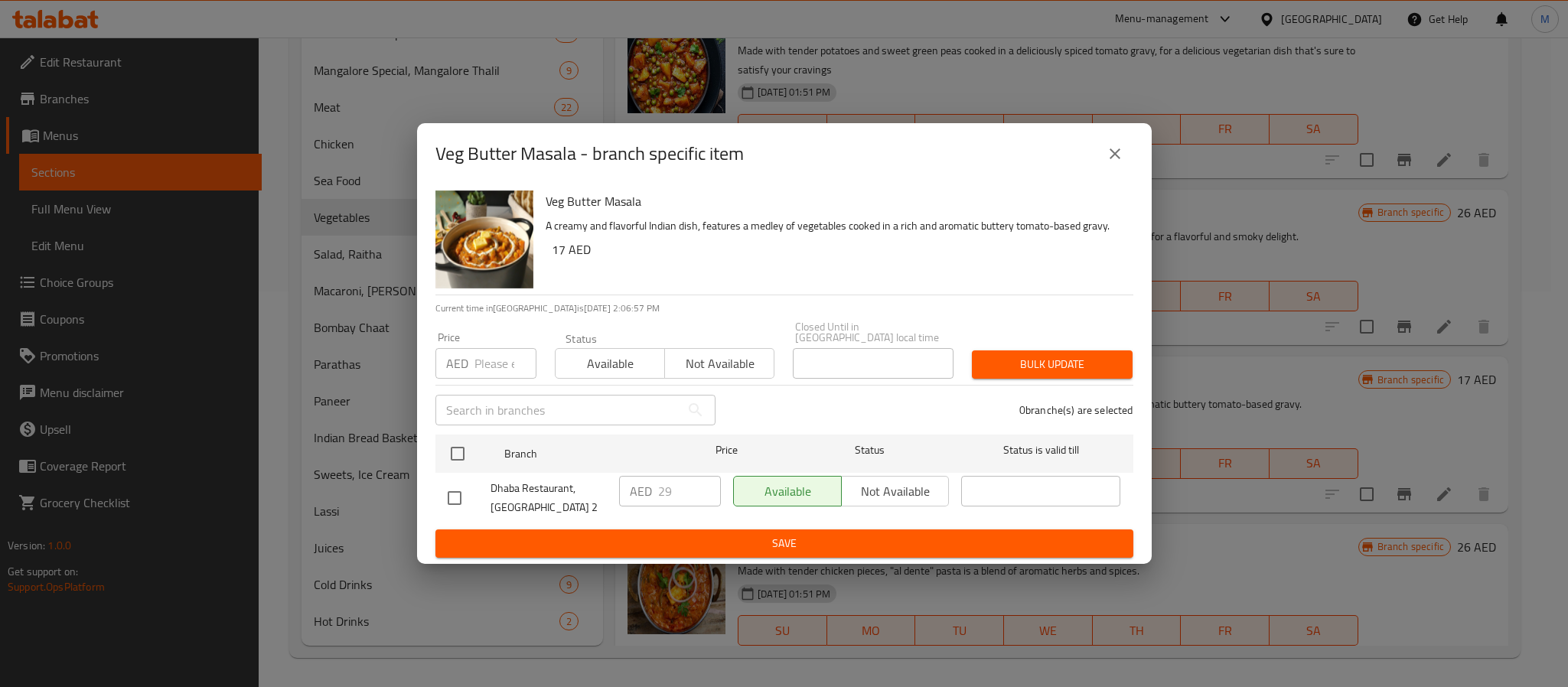
click at [1122, 160] on icon "close" at bounding box center [1115, 153] width 18 height 18
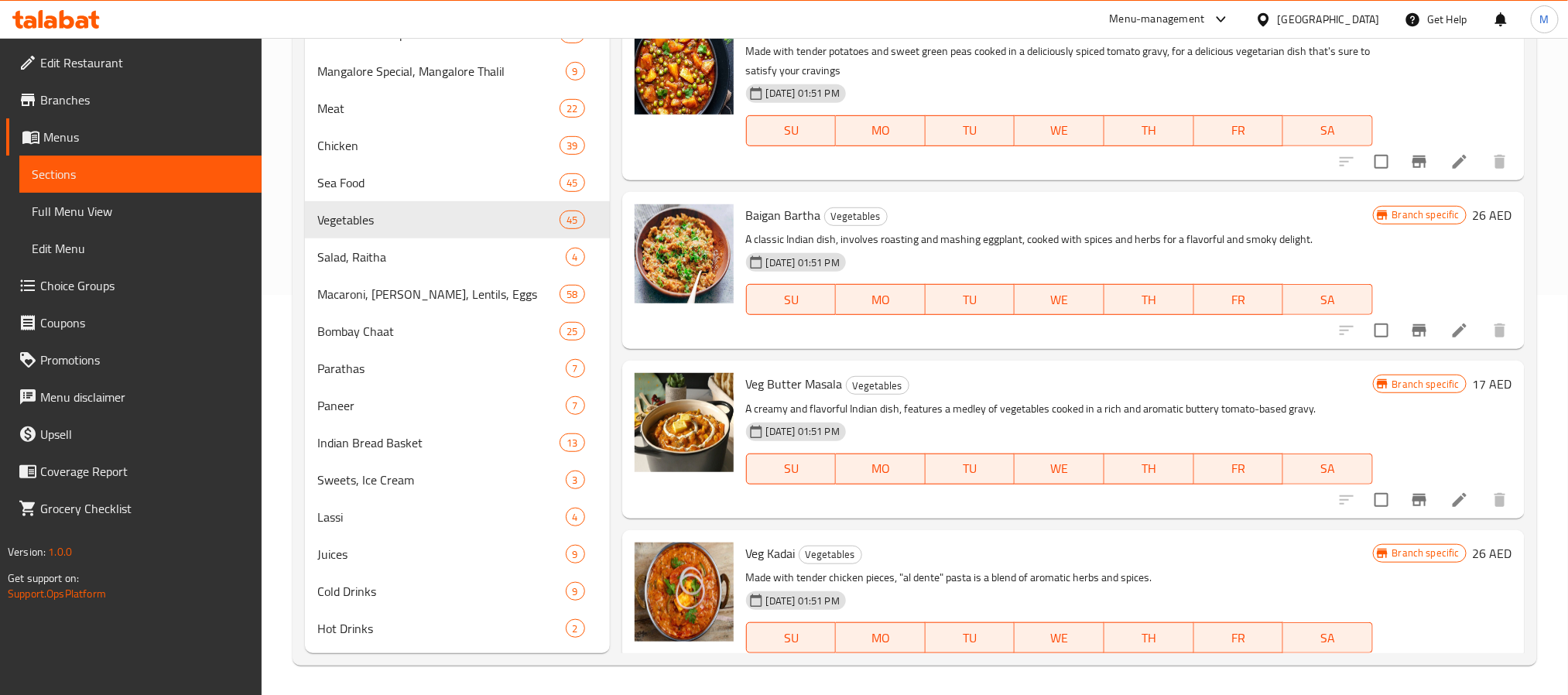
click at [1063, 373] on h6 "Veg Butter Masala Vegetables" at bounding box center [1059, 383] width 627 height 22
click at [795, 386] on span "Veg Butter Masala" at bounding box center [794, 383] width 97 height 23
click at [779, 551] on span "Veg Kadai" at bounding box center [771, 553] width 50 height 23
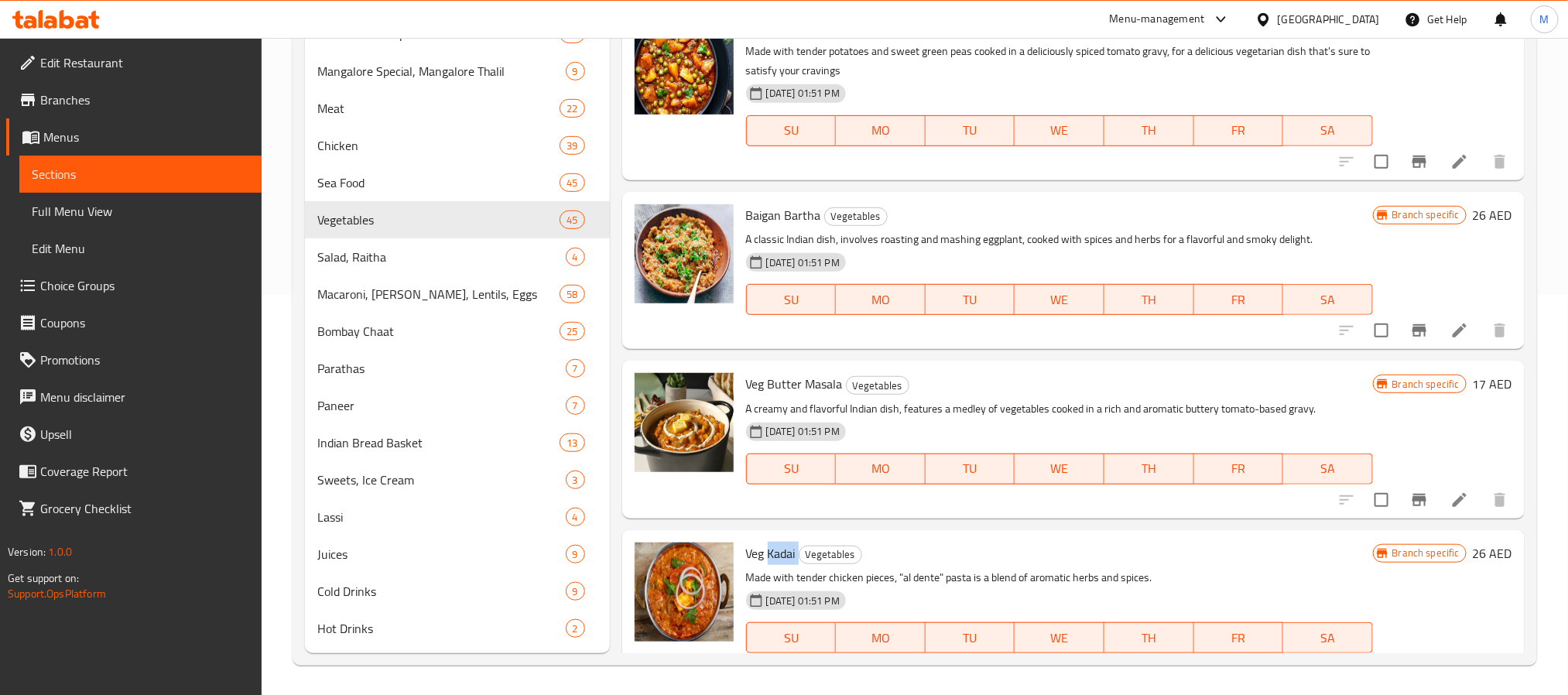
click at [779, 551] on span "Veg Kadai" at bounding box center [771, 553] width 50 height 23
copy h6 "Veg Kadai"
click at [1082, 511] on div "Veg Butter Masala Vegetables A creamy and flavorful Indian dish, features a med…" at bounding box center [1074, 439] width 903 height 157
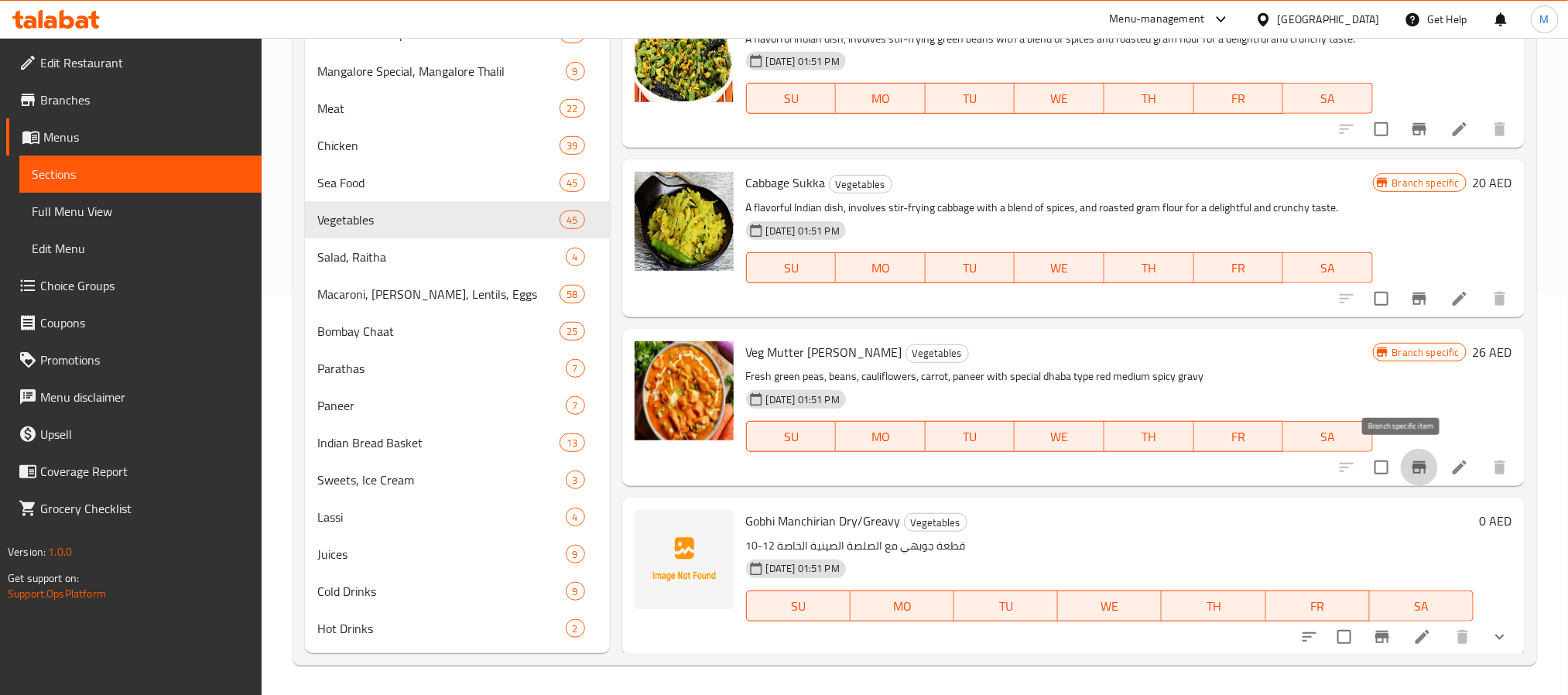
click at [1410, 459] on icon "Branch-specific-item" at bounding box center [1419, 467] width 18 height 18
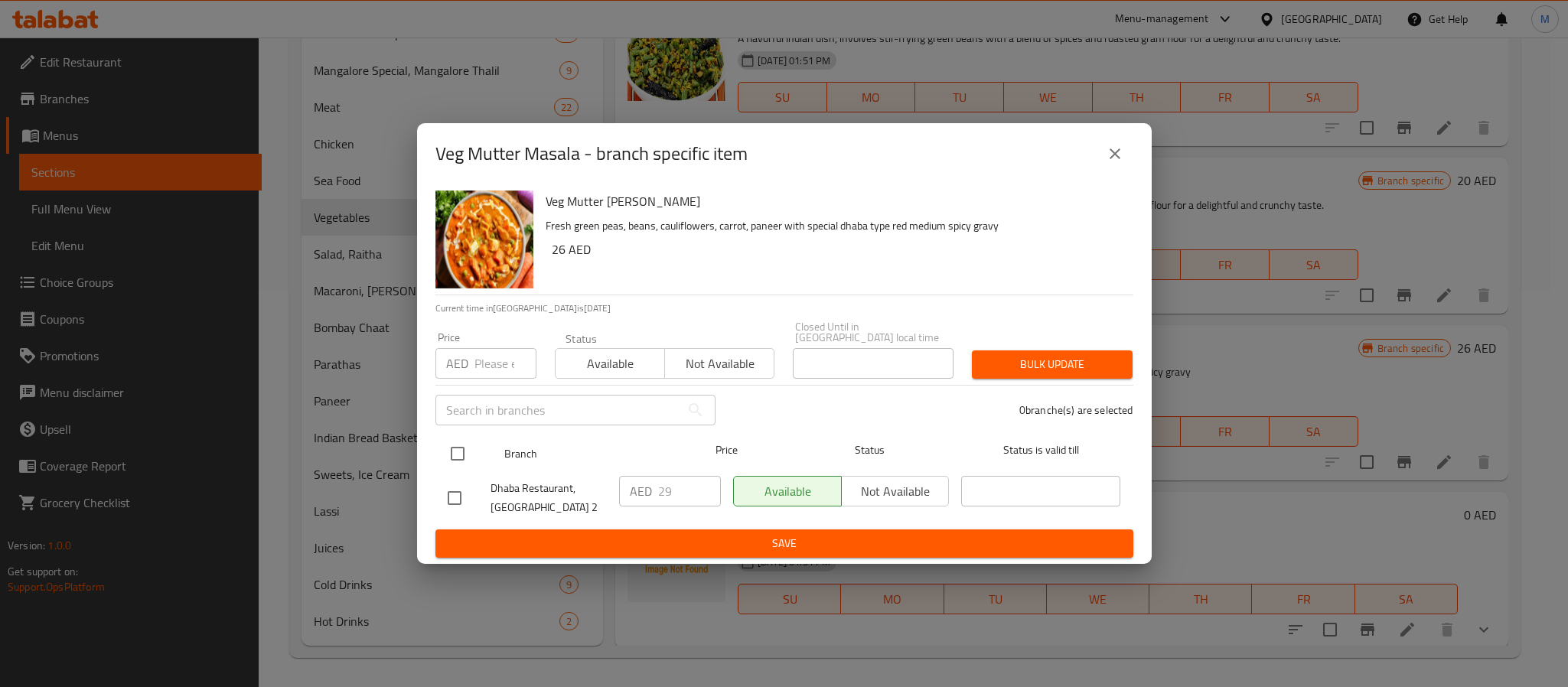
click at [464, 455] on input "checkbox" at bounding box center [457, 453] width 32 height 32
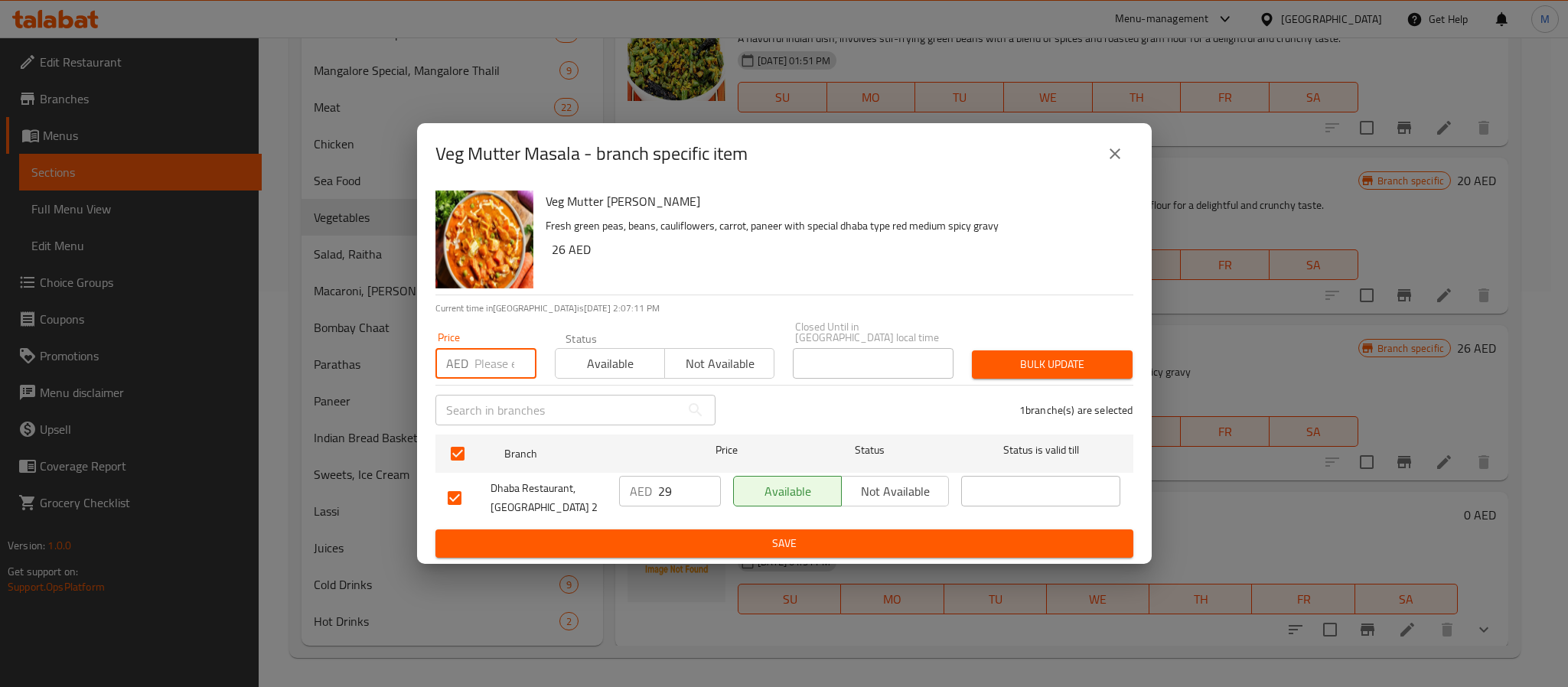
click at [476, 360] on input "number" at bounding box center [506, 363] width 62 height 31
click at [1058, 359] on span "Bulk update" at bounding box center [1052, 365] width 136 height 19
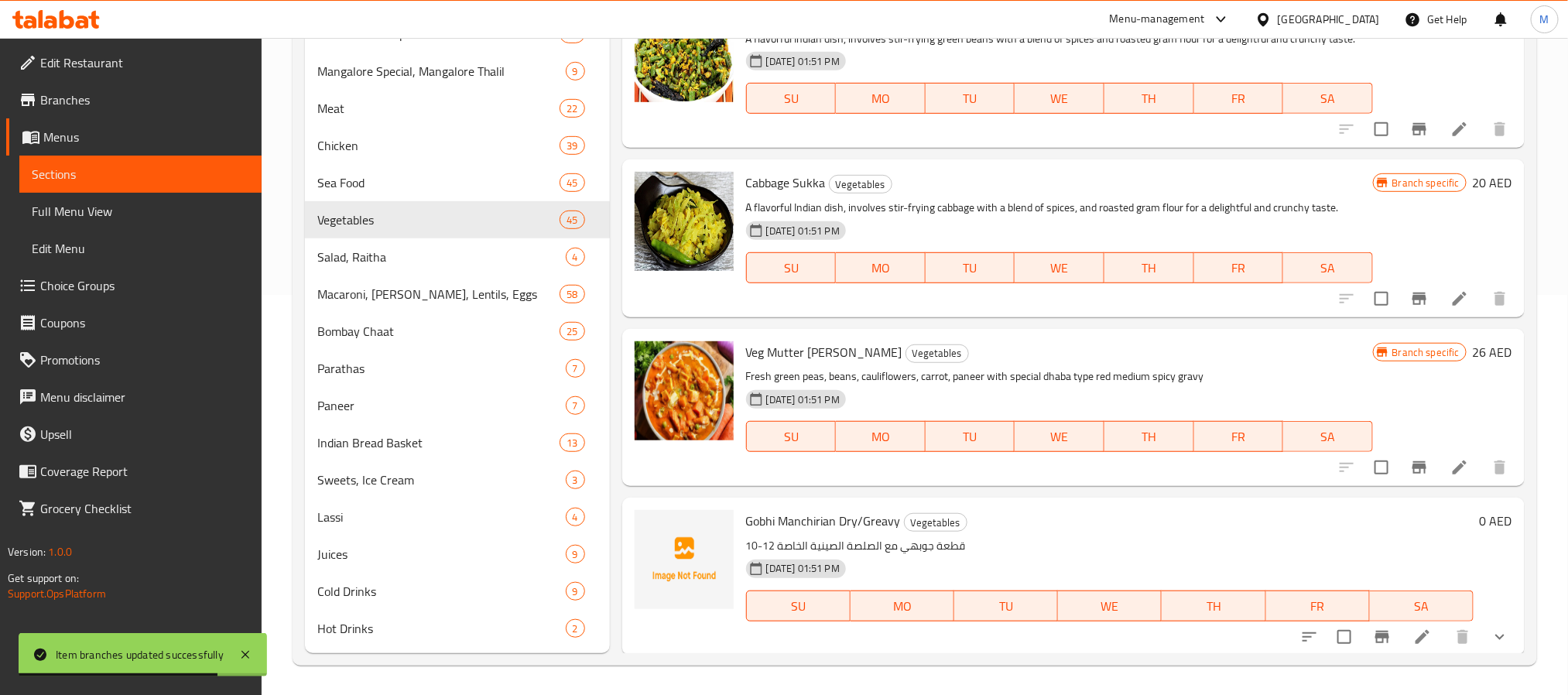
scroll to position [3676, 0]
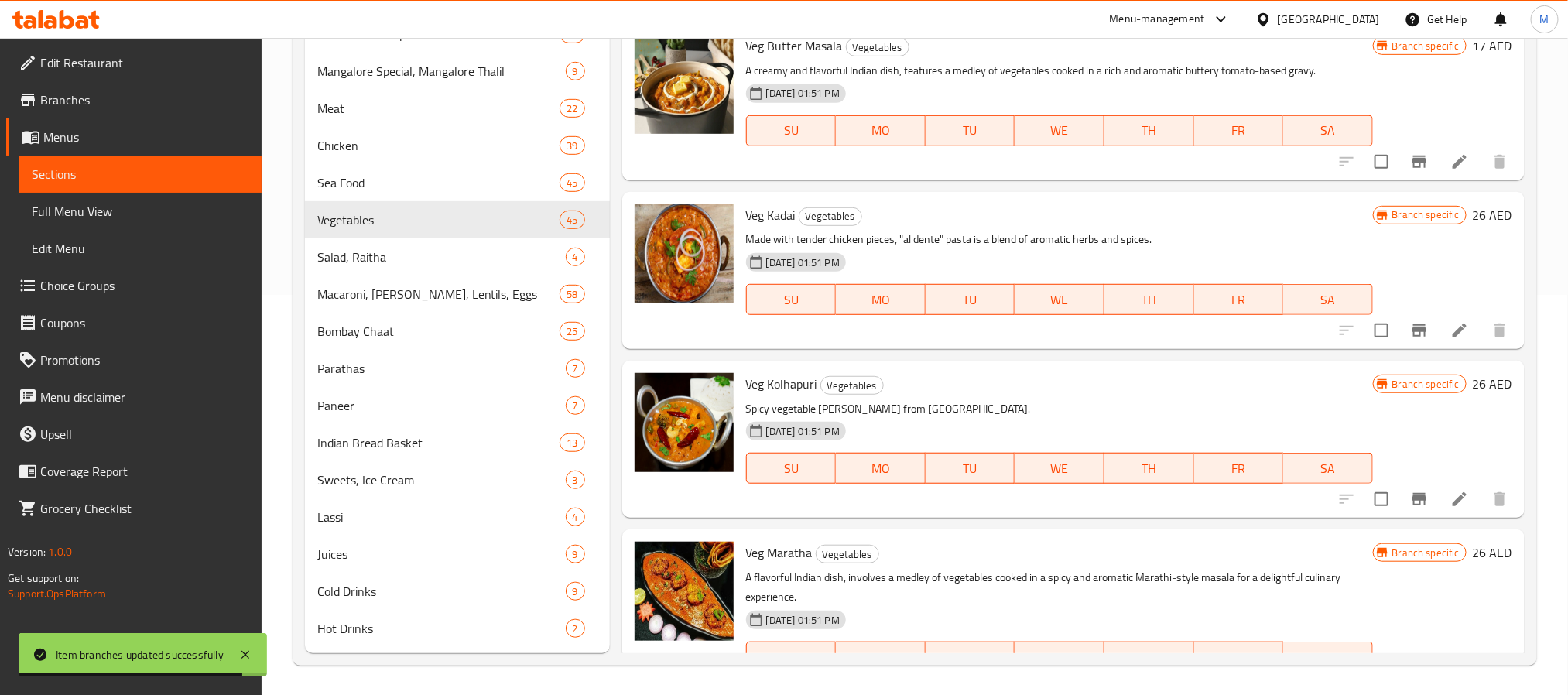
click at [1410, 323] on icon "Branch-specific-item" at bounding box center [1419, 330] width 18 height 18
click at [1401, 495] on button "Branch-specific-item" at bounding box center [1419, 499] width 38 height 38
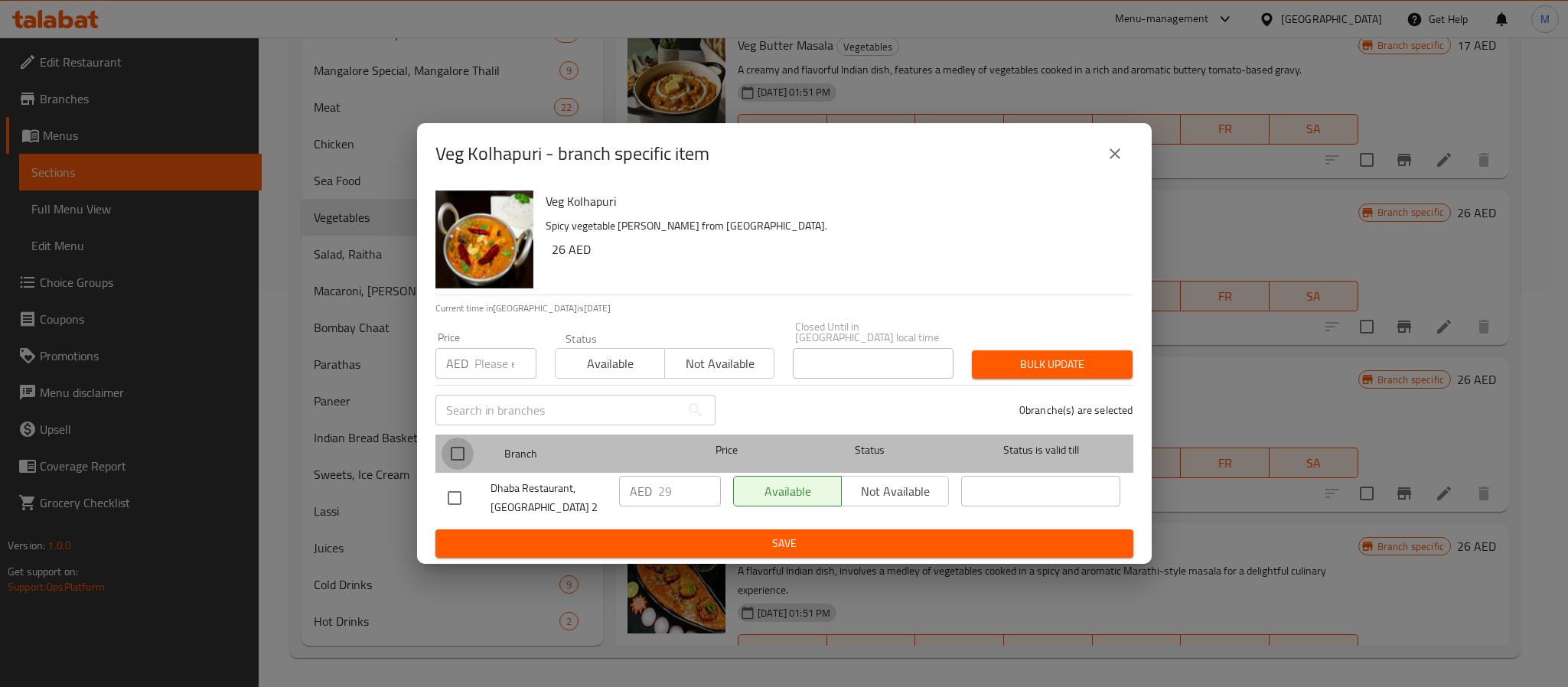
click at [457, 452] on input "checkbox" at bounding box center [457, 453] width 32 height 32
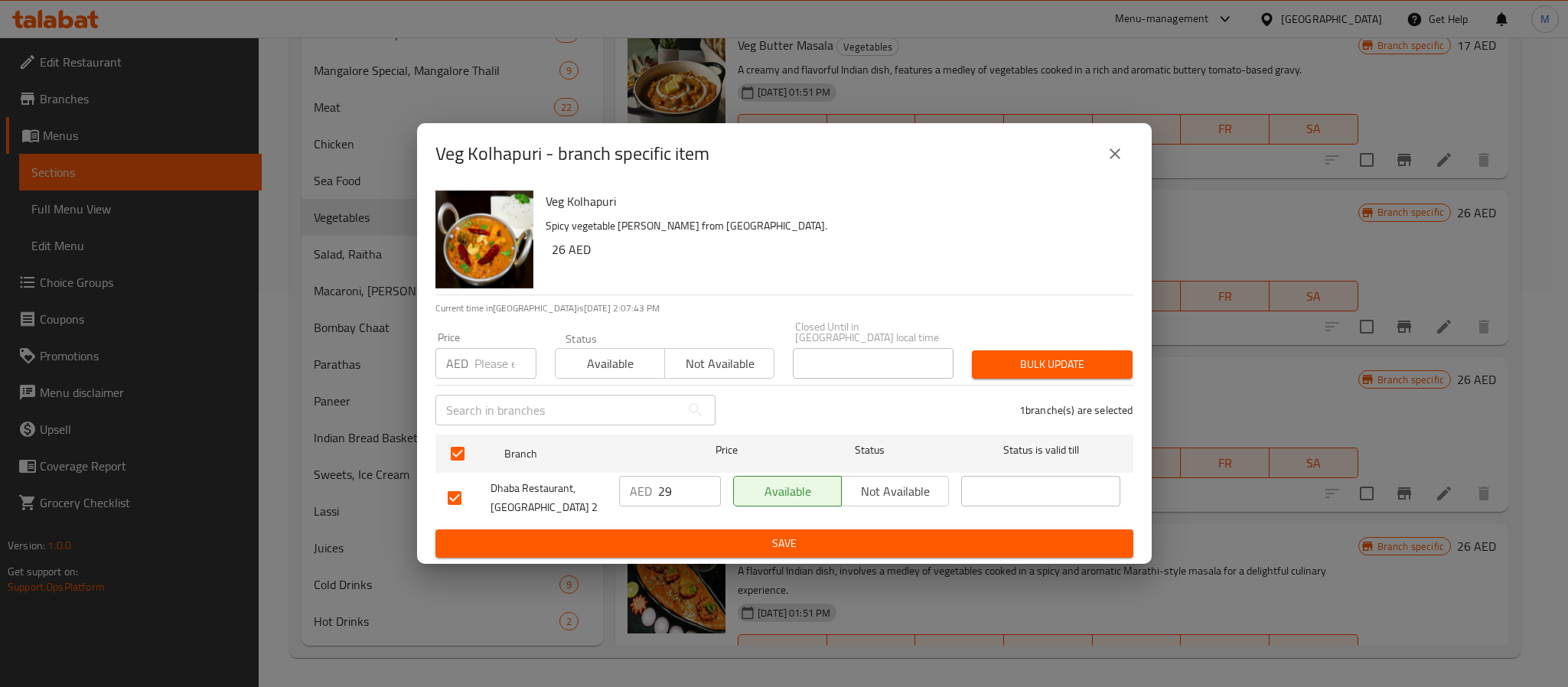
drag, startPoint x: 494, startPoint y: 359, endPoint x: 510, endPoint y: 367, distance: 17.9
click at [496, 363] on input "number" at bounding box center [506, 363] width 62 height 31
click at [1105, 374] on span "Bulk update" at bounding box center [1052, 365] width 136 height 19
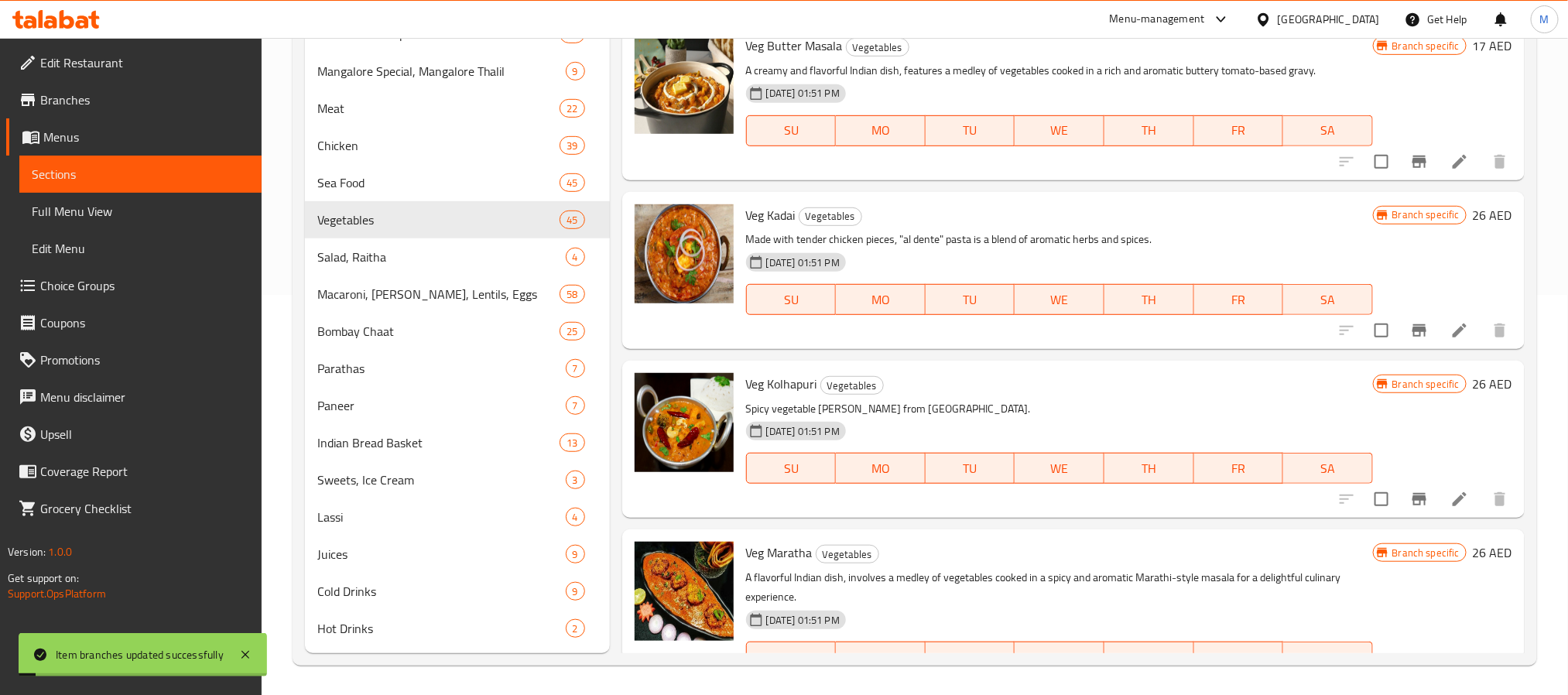
scroll to position [3908, 0]
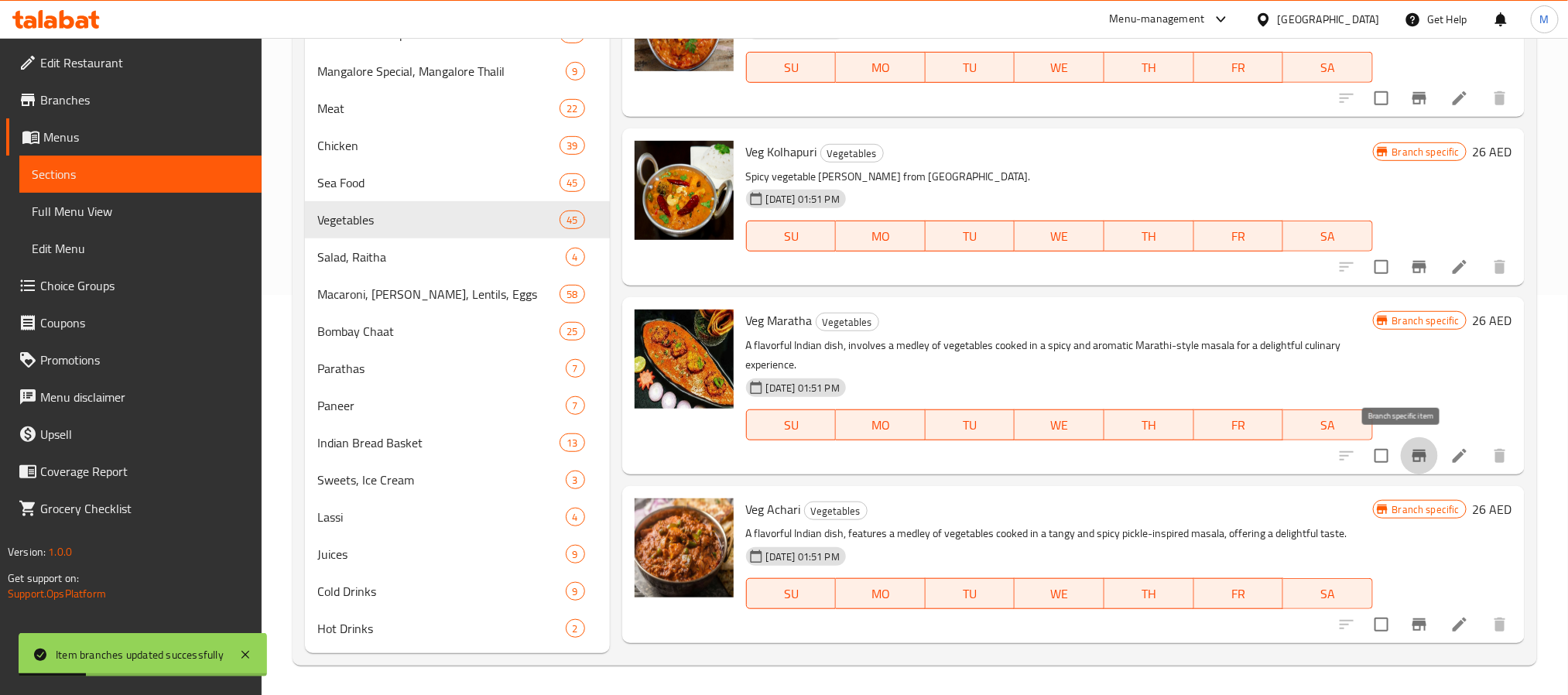
click at [1412, 451] on icon "Branch-specific-item" at bounding box center [1419, 456] width 14 height 13
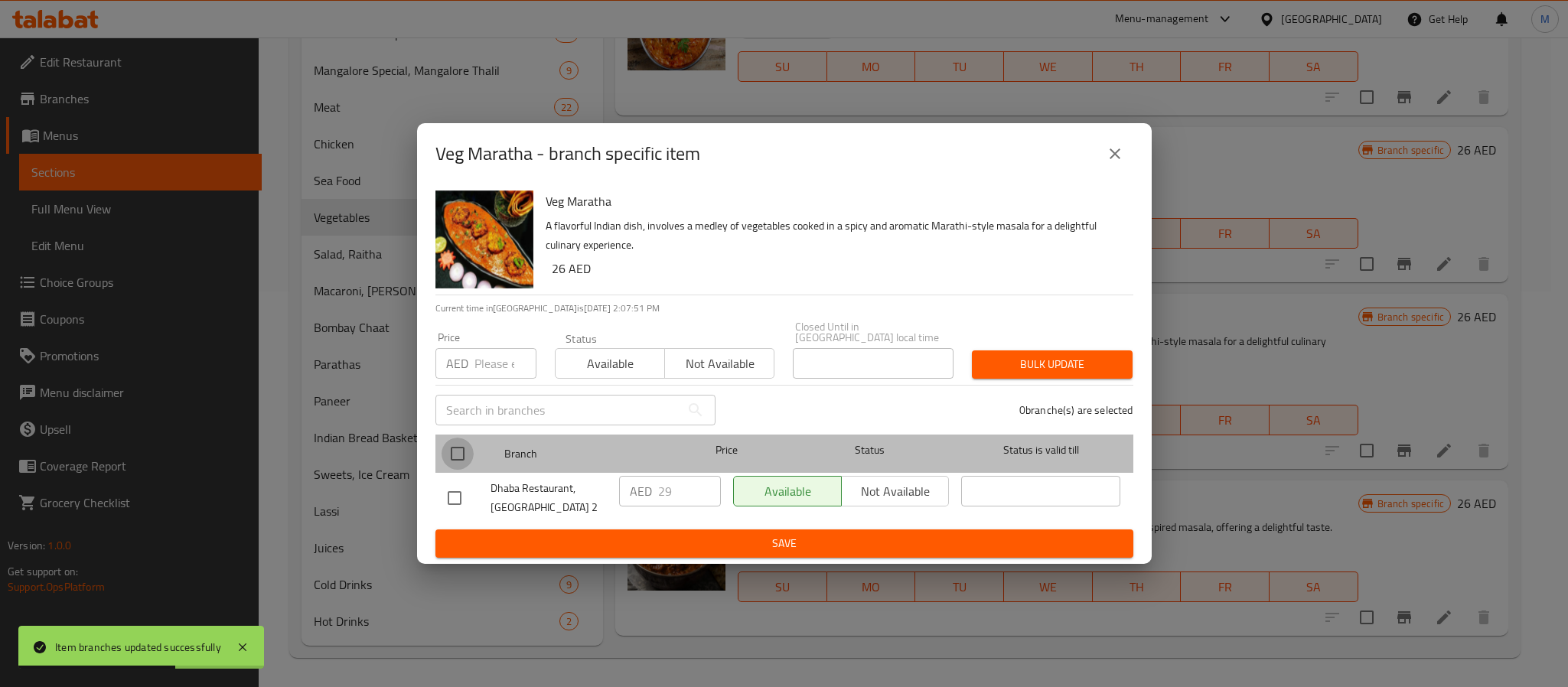
click at [453, 453] on input "checkbox" at bounding box center [457, 453] width 32 height 32
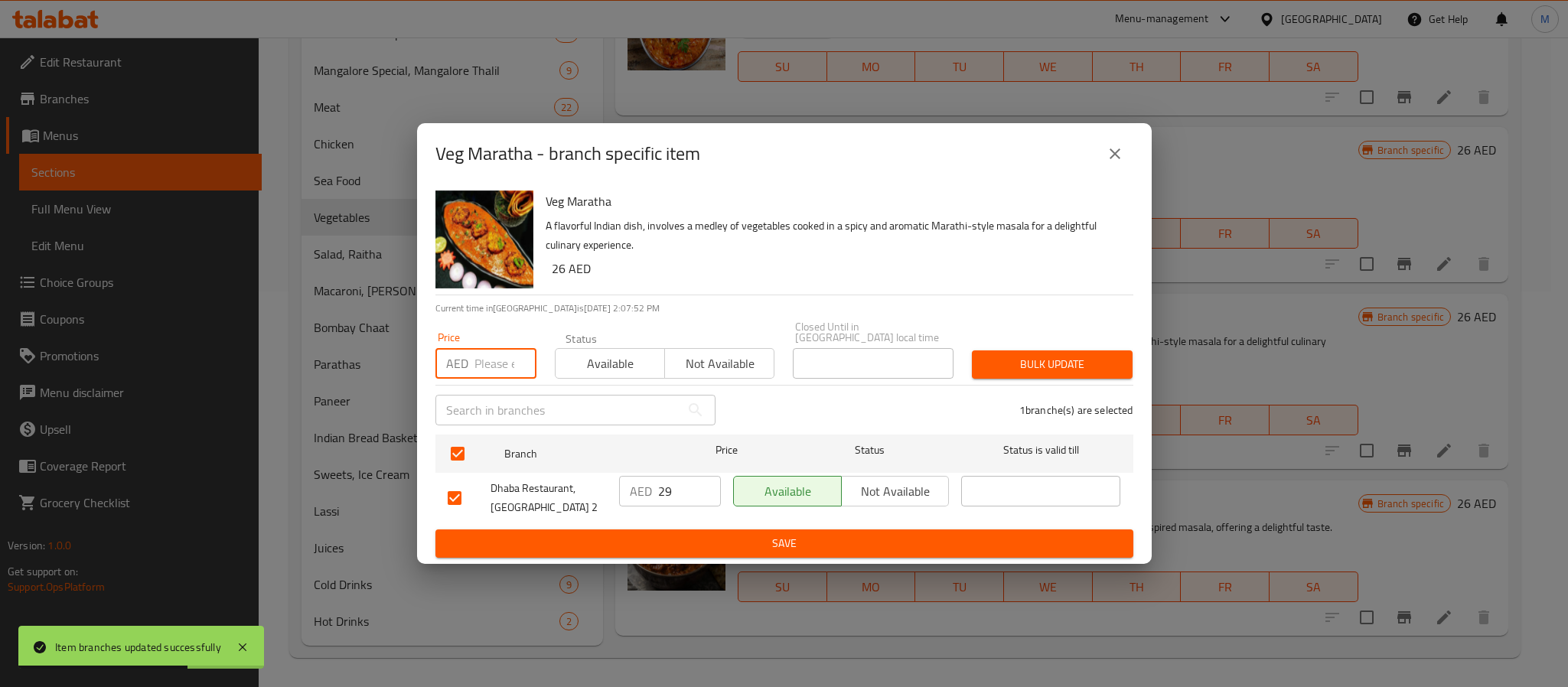
click at [497, 361] on input "number" at bounding box center [506, 363] width 62 height 31
click at [1050, 361] on span "Bulk update" at bounding box center [1052, 365] width 136 height 19
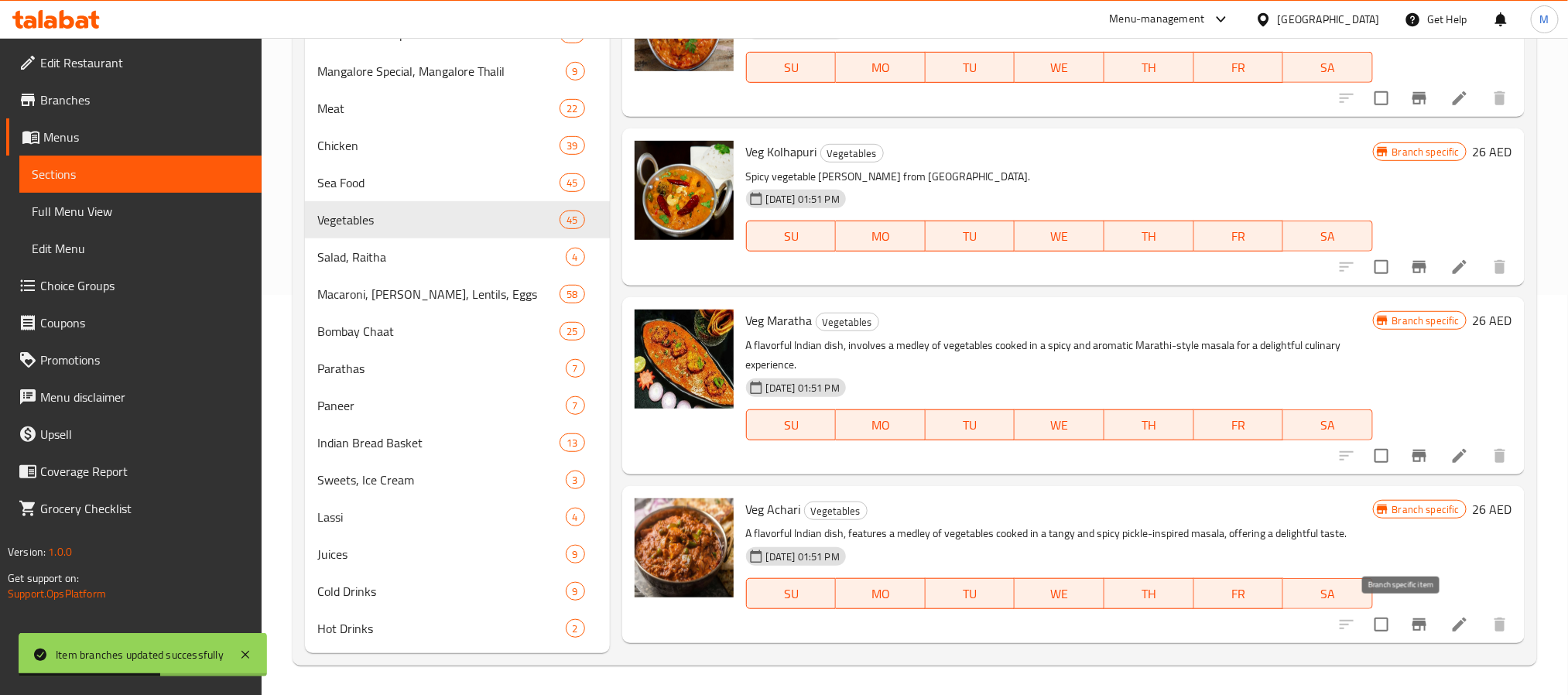
click at [1412, 625] on icon "Branch-specific-item" at bounding box center [1419, 625] width 14 height 13
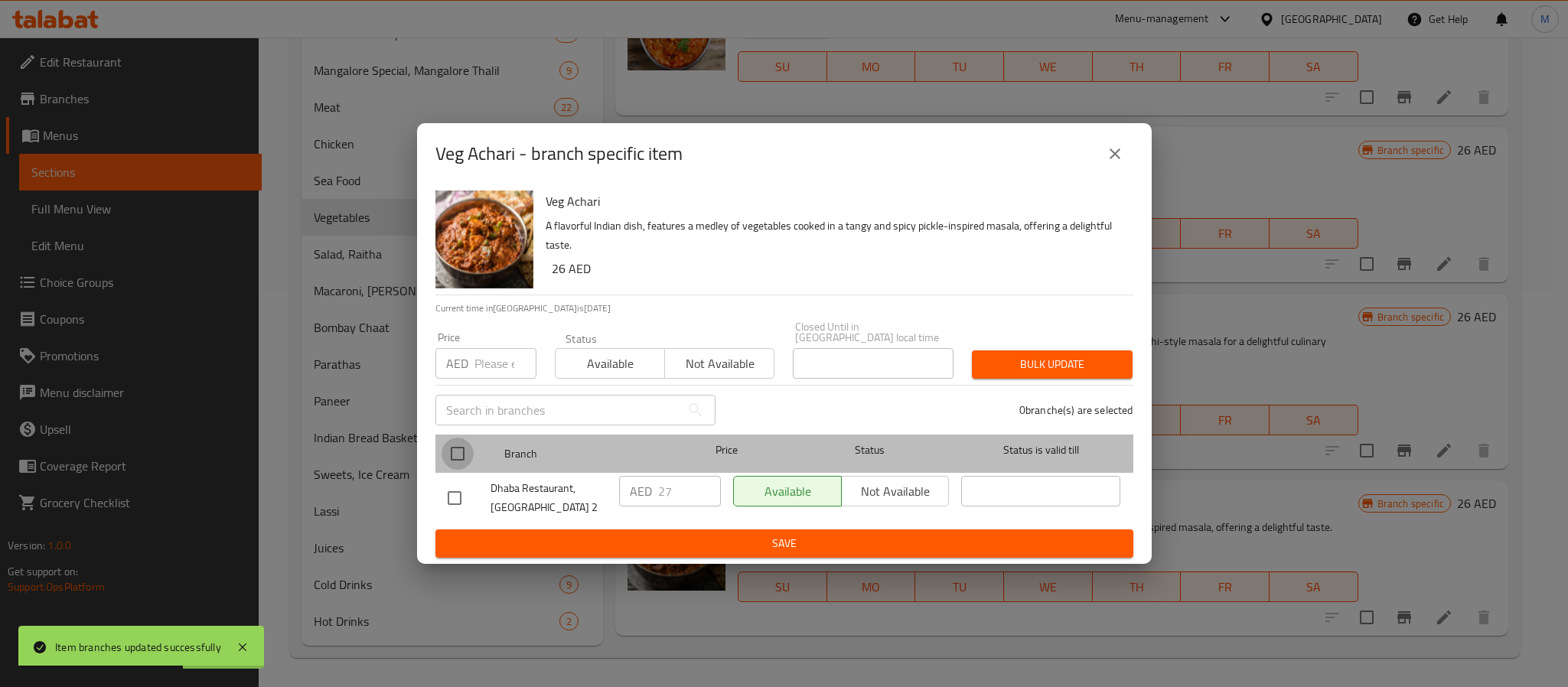
click at [446, 448] on input "checkbox" at bounding box center [457, 453] width 32 height 32
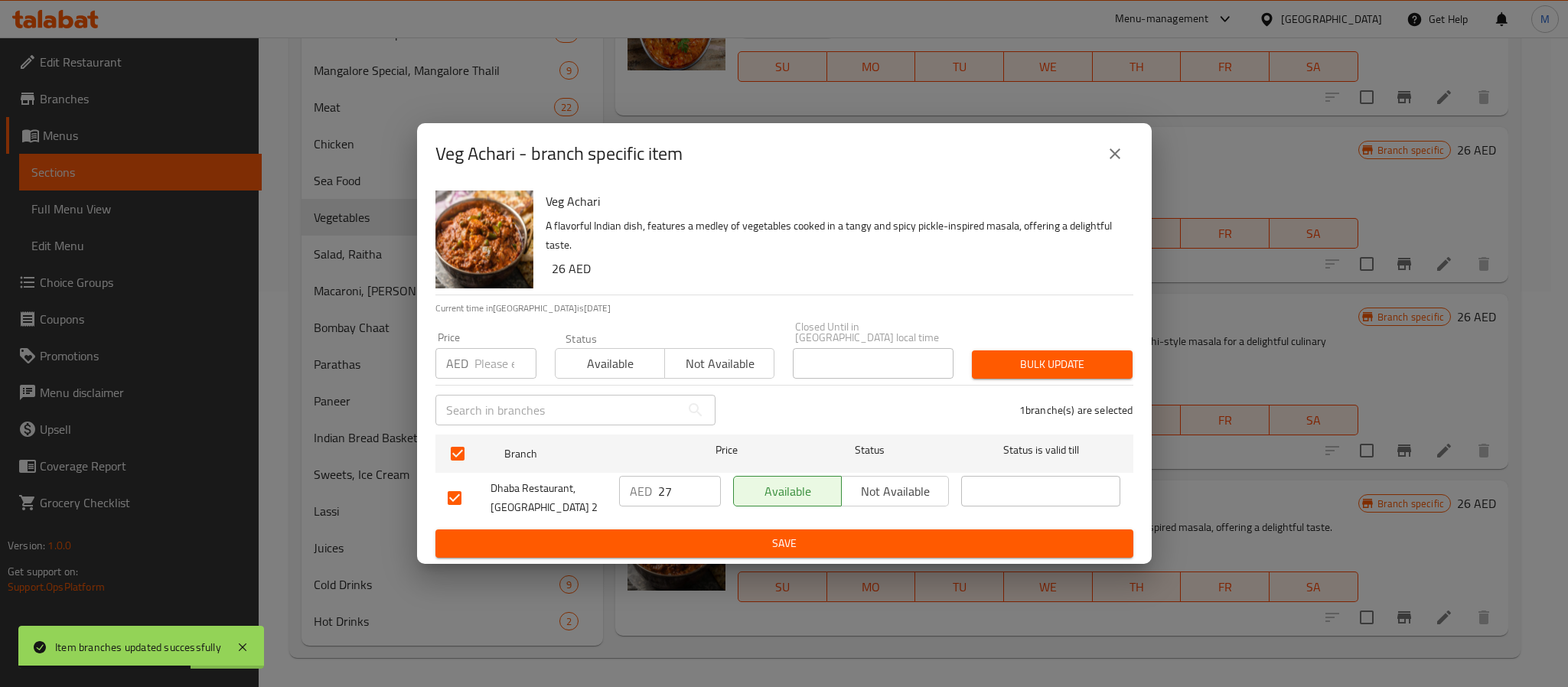
click at [482, 345] on div "Price AED Price" at bounding box center [486, 355] width 101 height 47
click at [490, 368] on input "number" at bounding box center [506, 363] width 62 height 31
click at [1092, 365] on span "Bulk update" at bounding box center [1052, 365] width 136 height 19
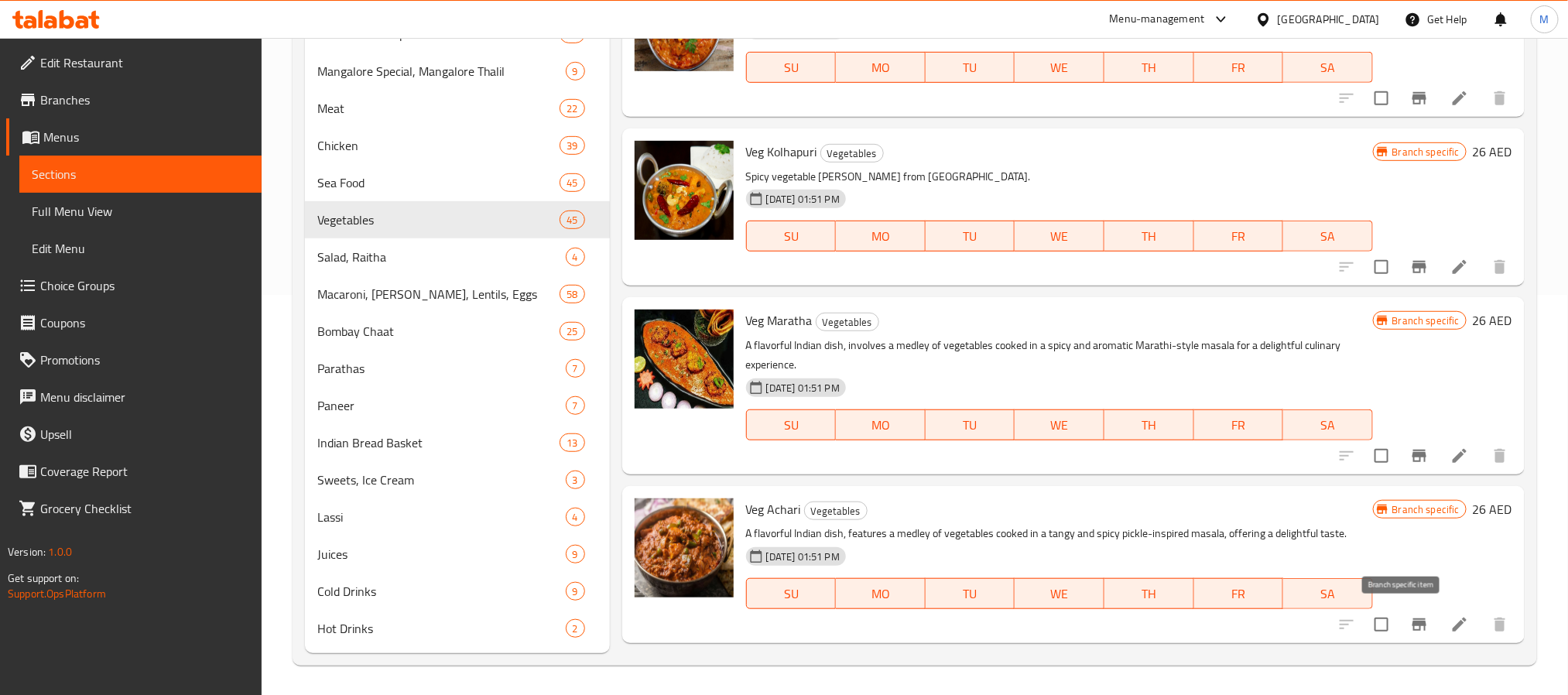
click at [1412, 625] on button "Branch-specific-item" at bounding box center [1419, 625] width 38 height 38
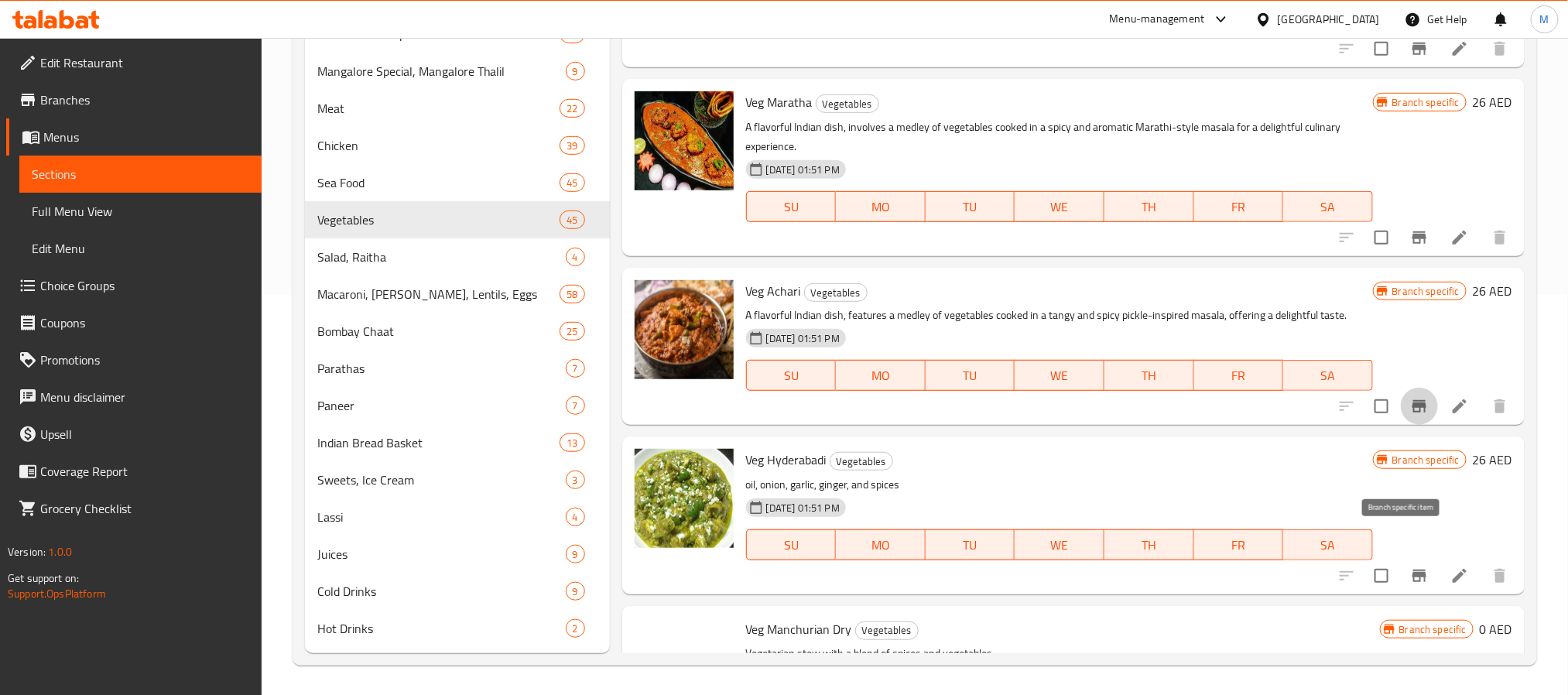
scroll to position [4140, 0]
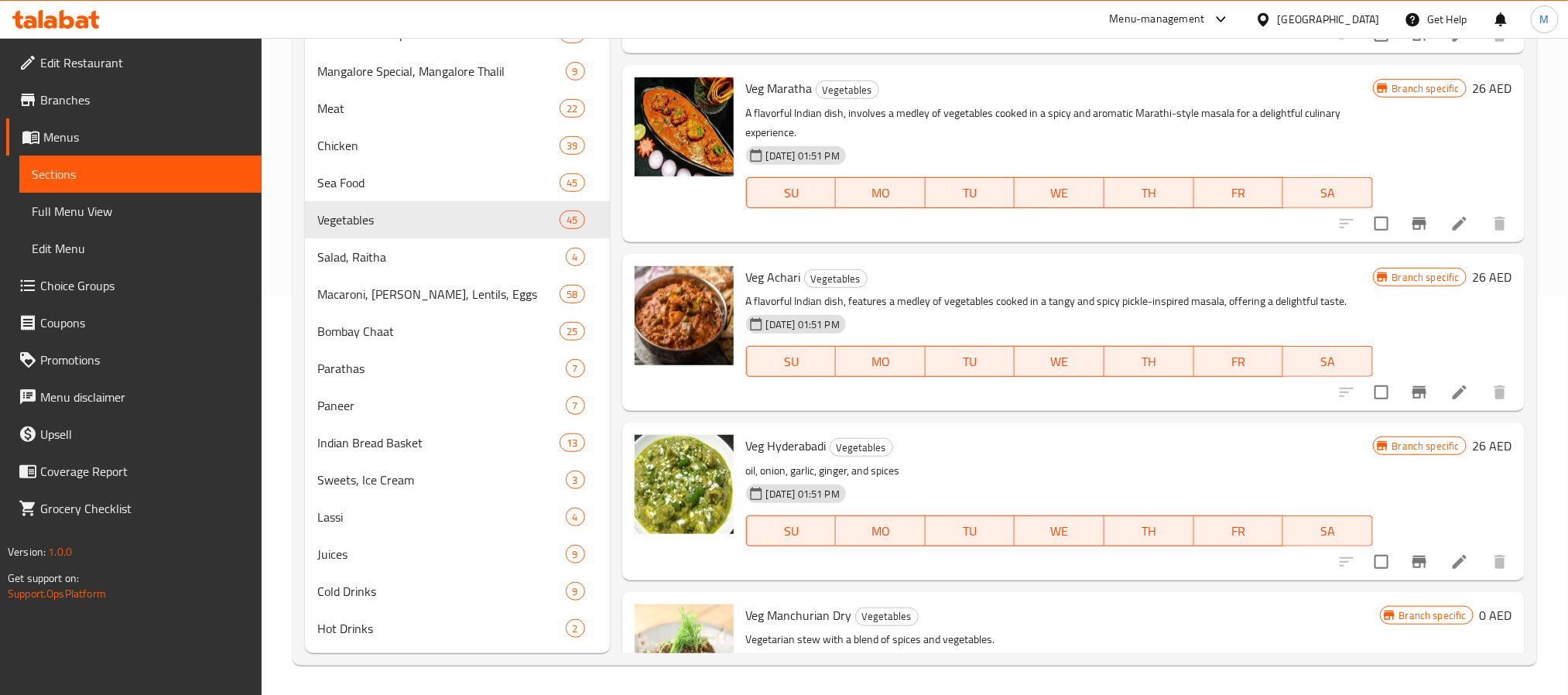
click at [1410, 565] on icon "Branch-specific-item" at bounding box center [1419, 562] width 18 height 18
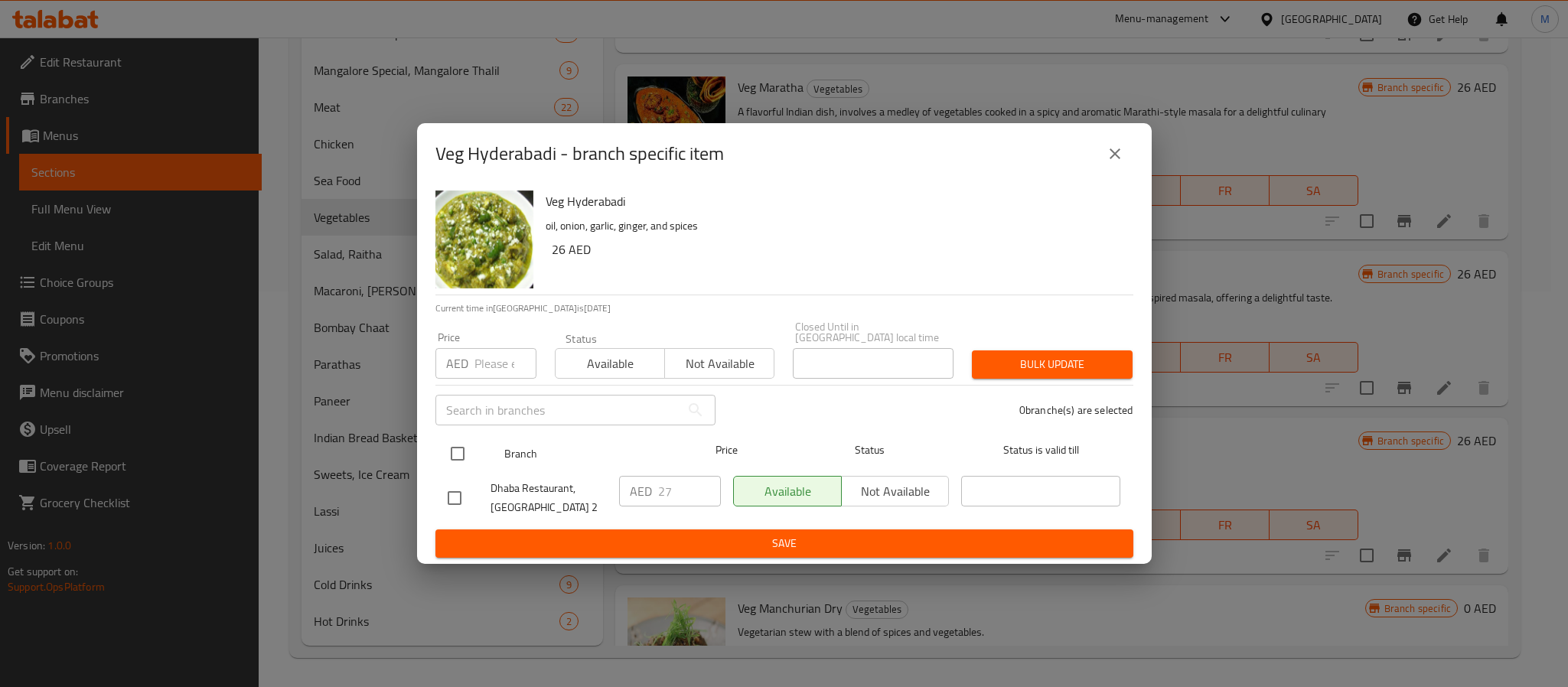
click at [457, 464] on input "checkbox" at bounding box center [457, 453] width 32 height 32
click at [457, 464] on input "checkbox" at bounding box center [457, 453] width 32 height 32
click at [457, 462] on input "checkbox" at bounding box center [457, 453] width 32 height 32
click at [504, 368] on input "number" at bounding box center [506, 363] width 62 height 31
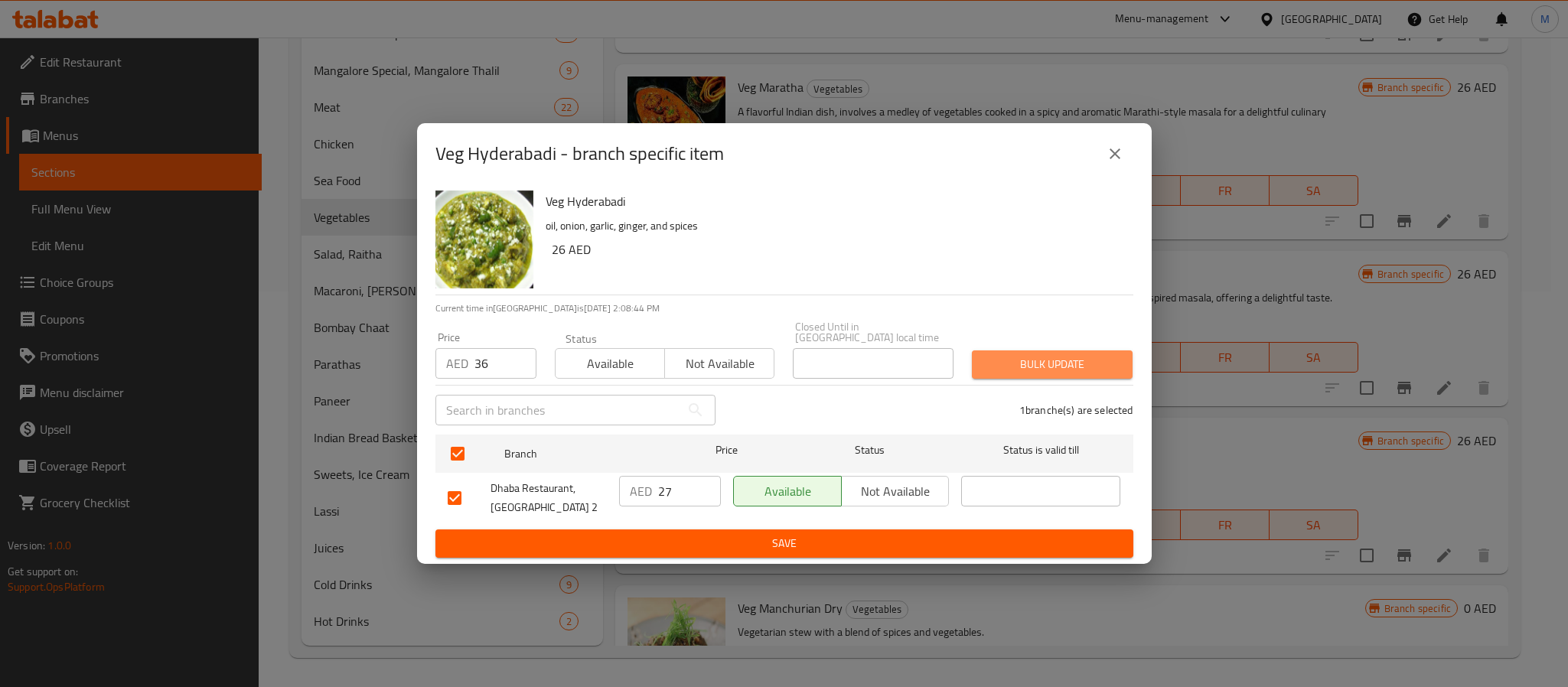
click at [1024, 375] on button "Bulk update" at bounding box center [1052, 365] width 160 height 28
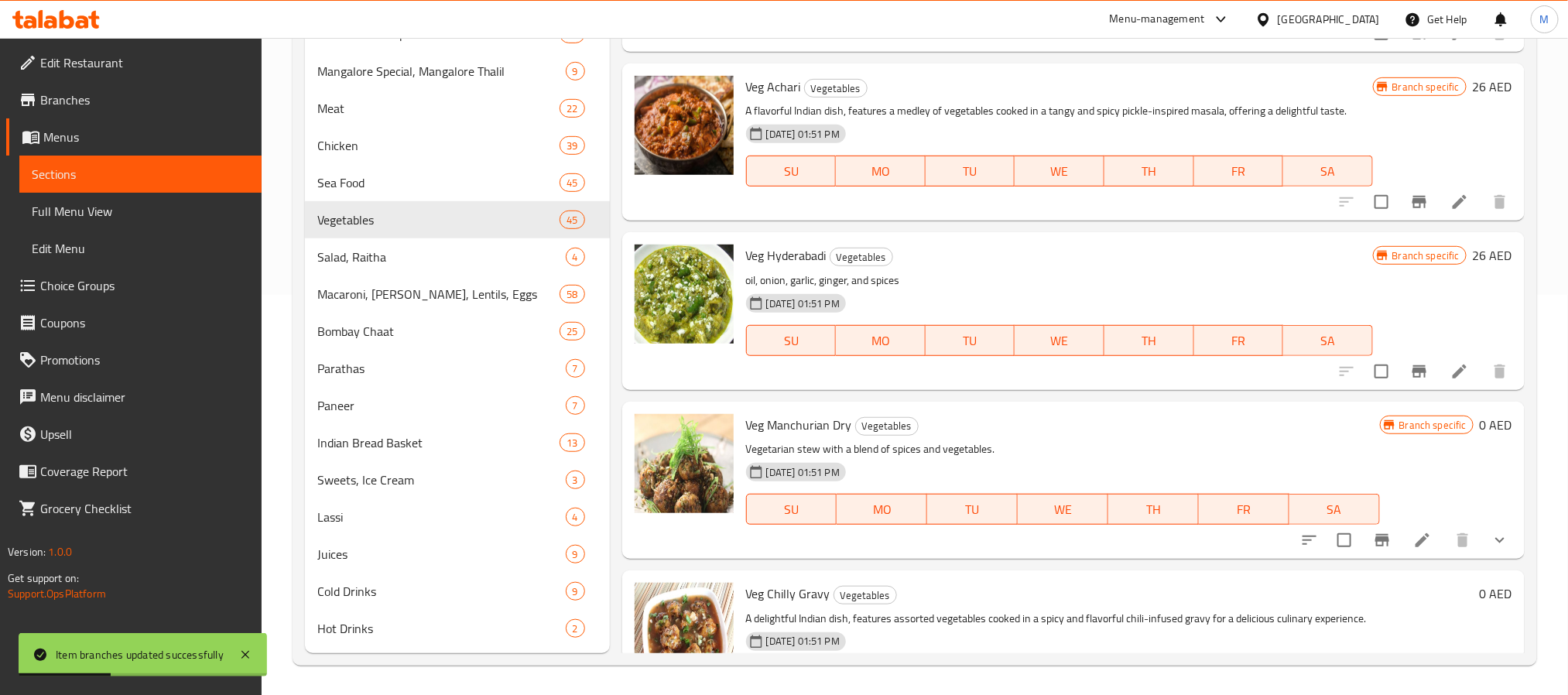
scroll to position [4372, 0]
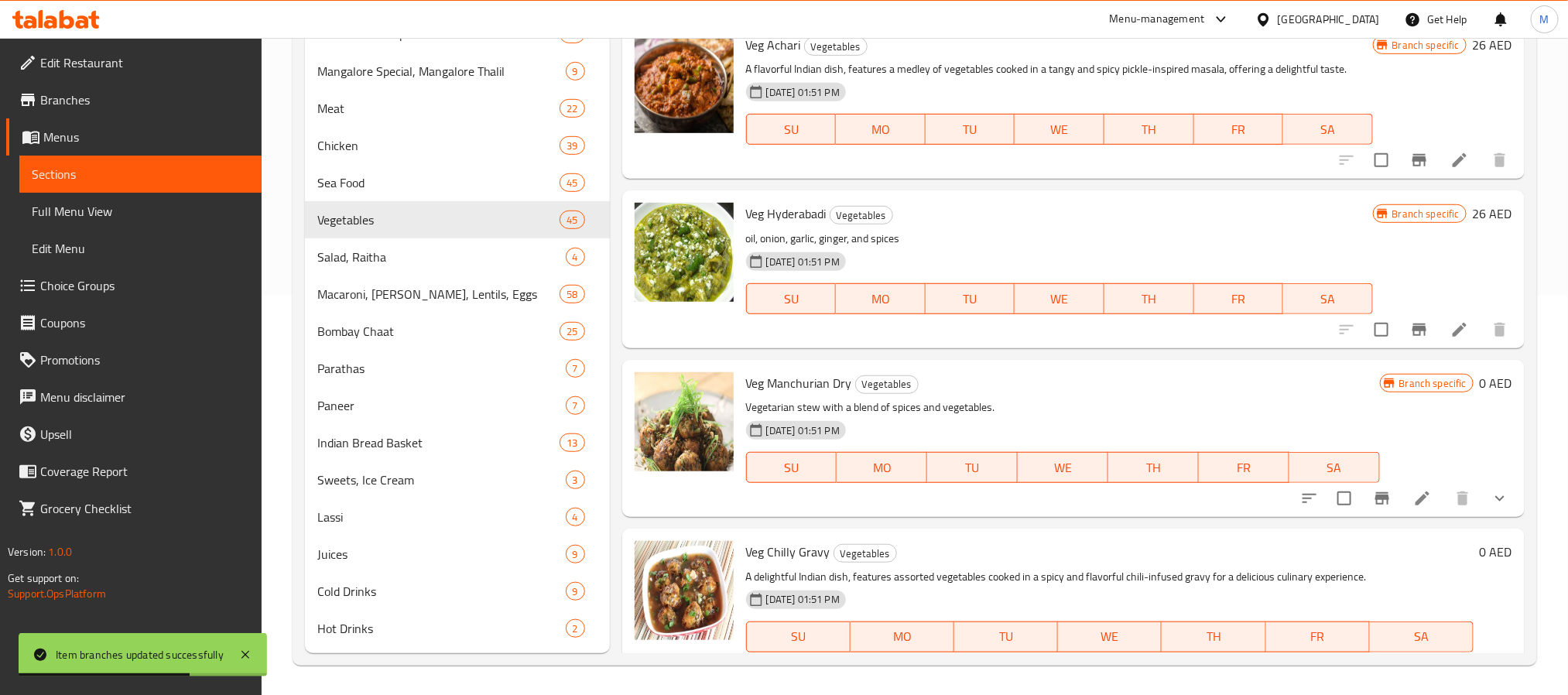
click at [809, 550] on span "Veg Chilly Gravy" at bounding box center [788, 551] width 85 height 23
drag, startPoint x: 809, startPoint y: 550, endPoint x: 741, endPoint y: 546, distance: 68.1
click at [741, 546] on div "Veg Chilly Gravy Vegetables A delightful Indian dish, features assorted vegetab…" at bounding box center [1110, 607] width 740 height 145
copy span "Veg Chilly Gravy"
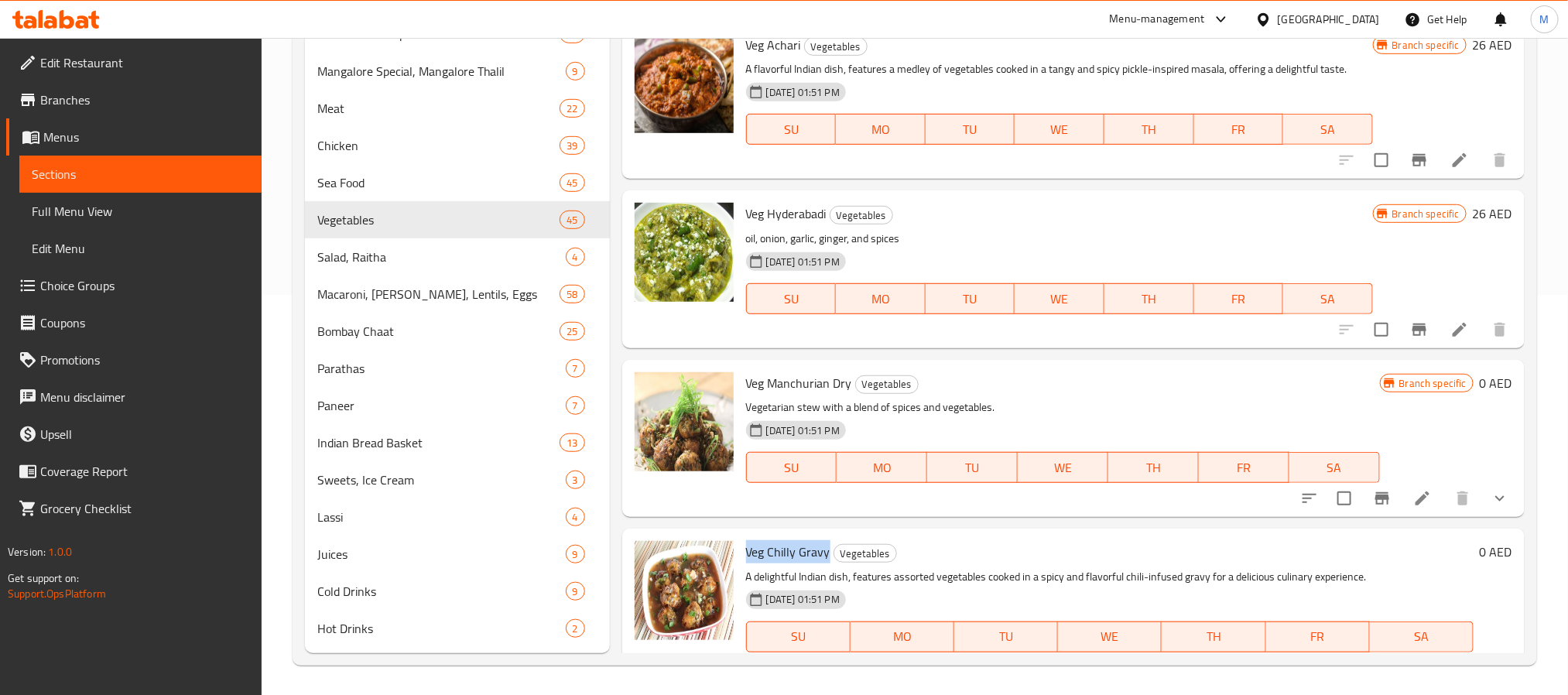
click at [788, 546] on span "Veg Chilly Gravy" at bounding box center [788, 551] width 85 height 23
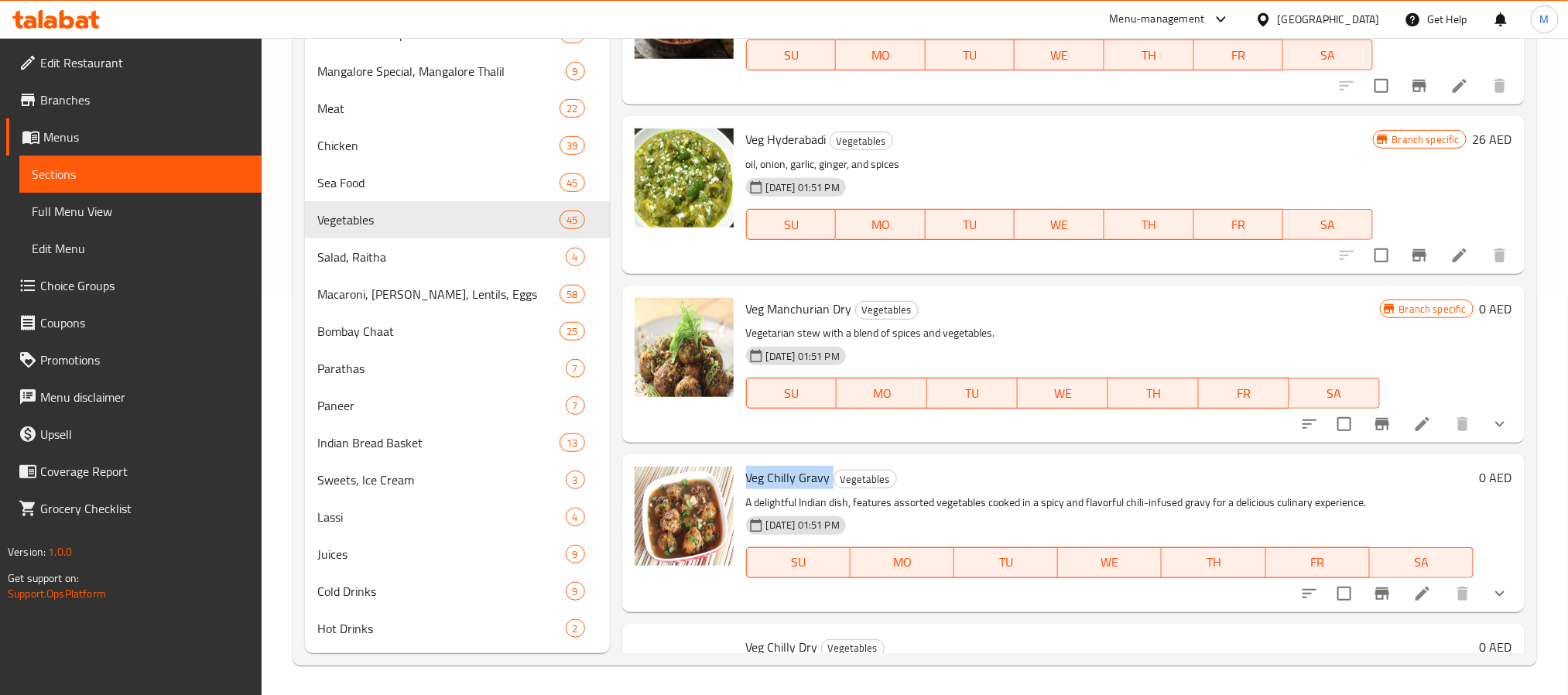
scroll to position [4489, 0]
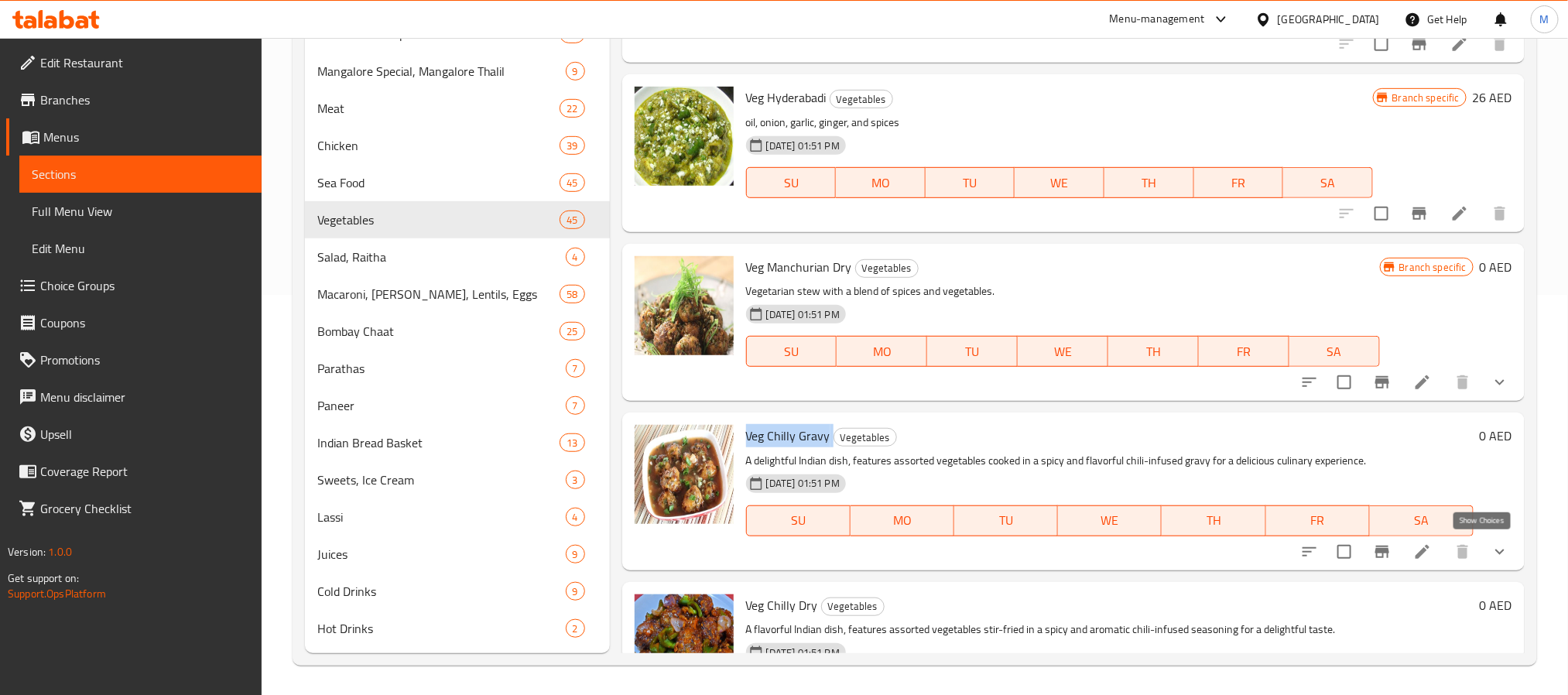
click at [1491, 548] on icon "show more" at bounding box center [1499, 551] width 18 height 18
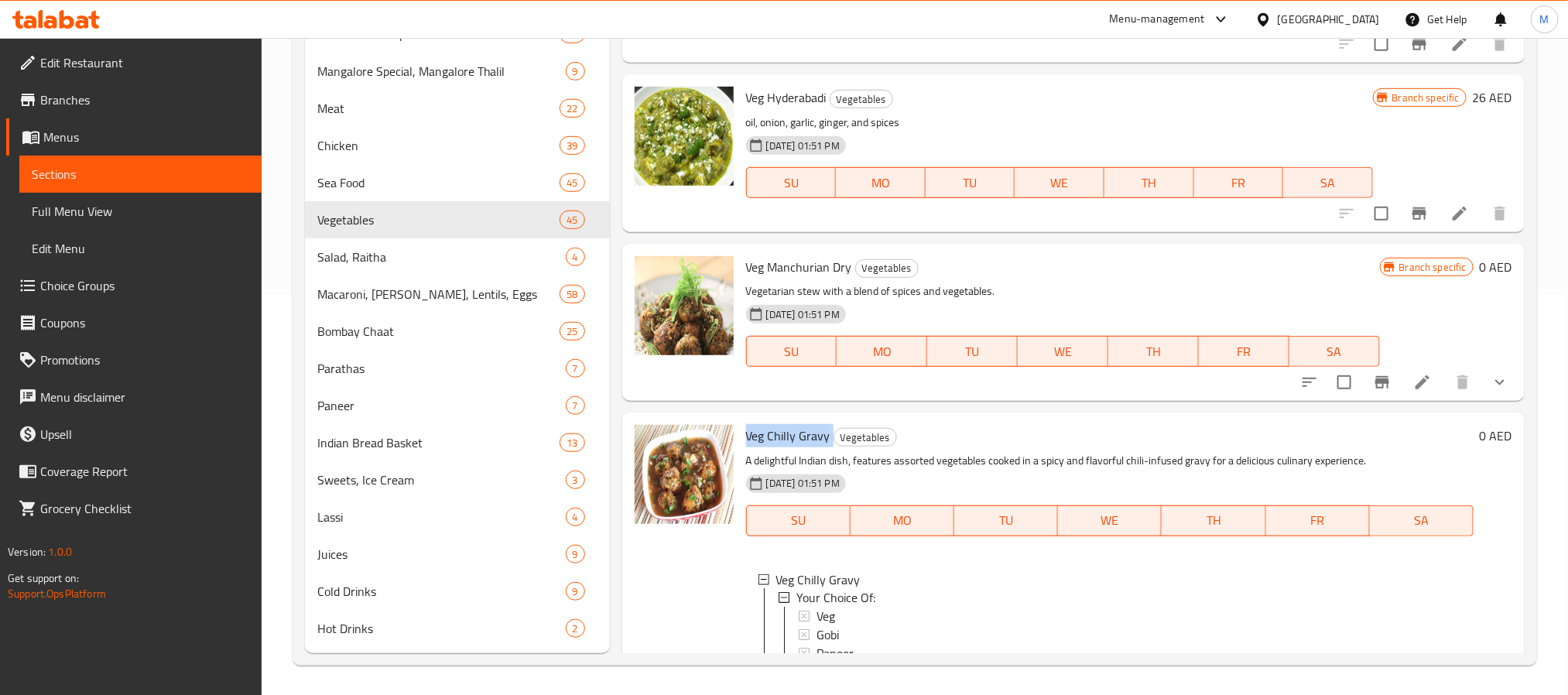
click at [784, 432] on span "Veg Chilly Gravy" at bounding box center [788, 435] width 85 height 23
drag, startPoint x: 784, startPoint y: 432, endPoint x: 800, endPoint y: 435, distance: 16.3
click at [800, 435] on span "Veg Chilly Gravy" at bounding box center [788, 435] width 85 height 23
click at [789, 427] on span "Veg Chilly Gravy" at bounding box center [788, 435] width 85 height 23
drag, startPoint x: 789, startPoint y: 427, endPoint x: 811, endPoint y: 435, distance: 23.4
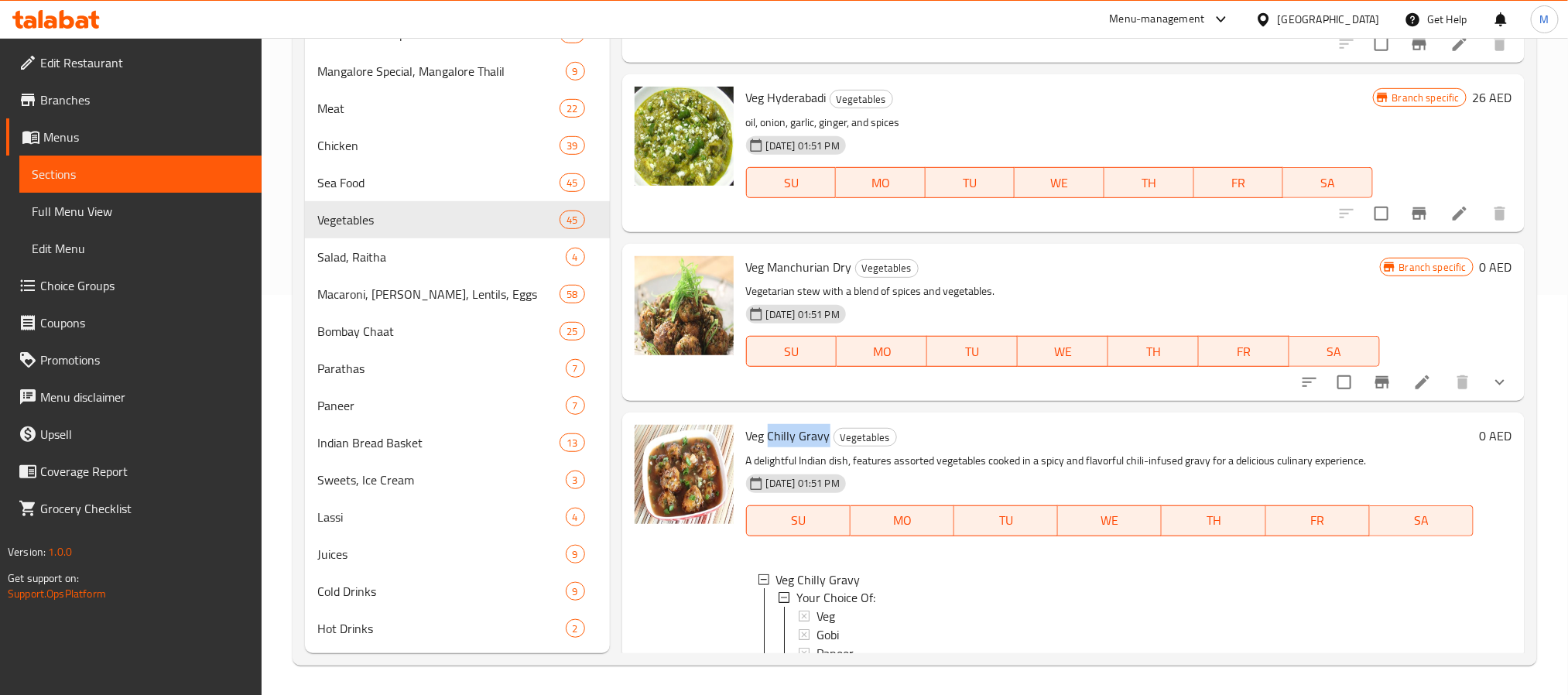
click at [811, 435] on span "Veg Chilly Gravy" at bounding box center [788, 435] width 85 height 23
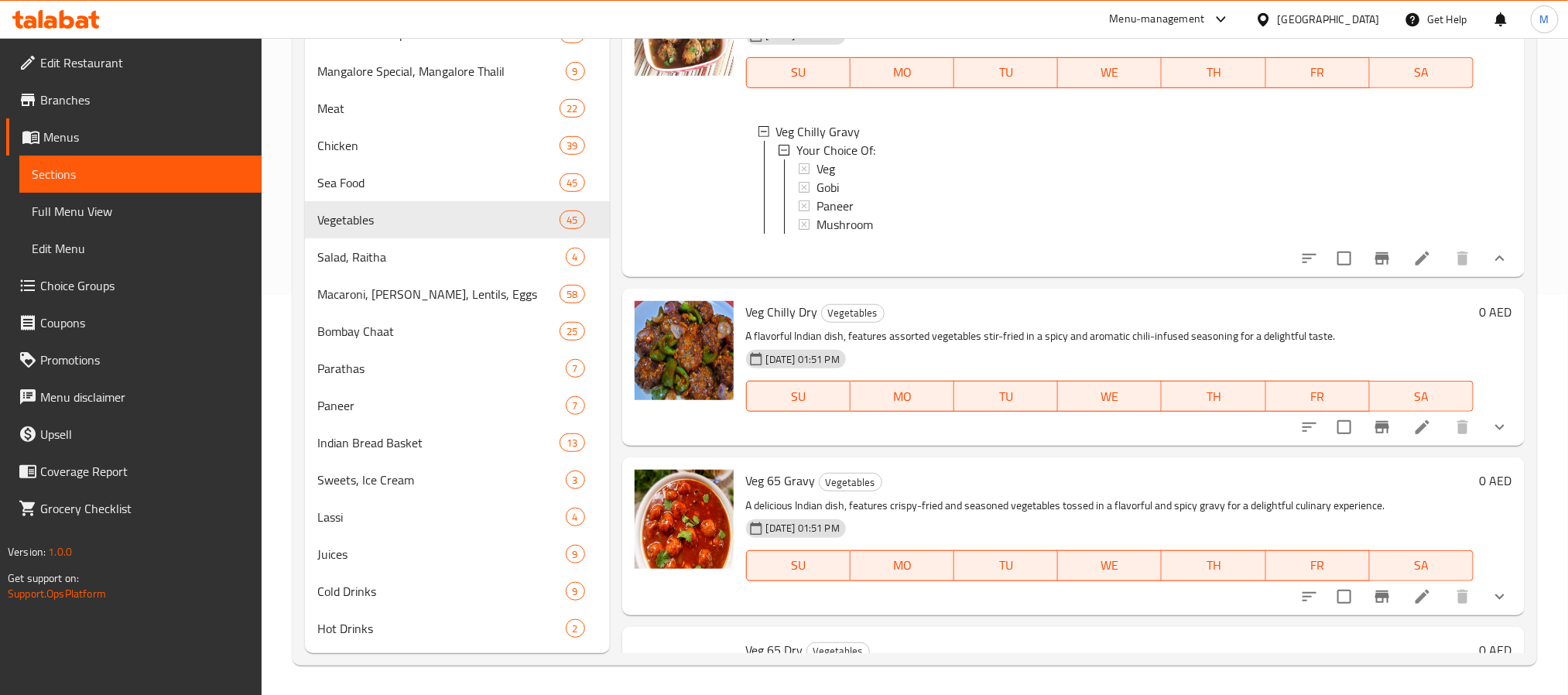
scroll to position [5070, 0]
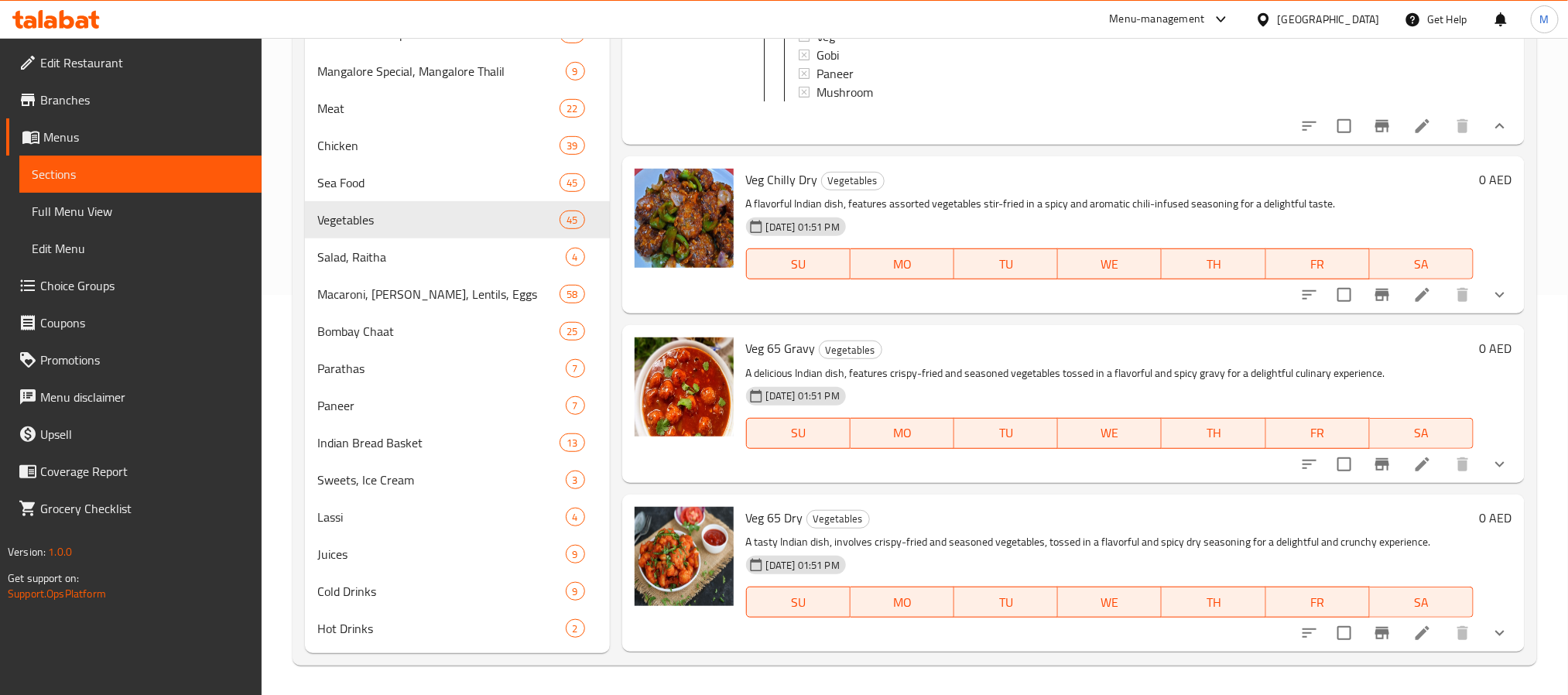
click at [778, 346] on div "Veg 65 Gravy Vegetables A delicious Indian dish, features crispy-fried and seas…" at bounding box center [1110, 403] width 740 height 145
drag, startPoint x: 778, startPoint y: 346, endPoint x: 804, endPoint y: 348, distance: 26.1
click at [804, 348] on div "Veg 65 Gravy Vegetables A delicious Indian dish, features crispy-fried and seas…" at bounding box center [1110, 403] width 740 height 145
copy span "65 Gravy"
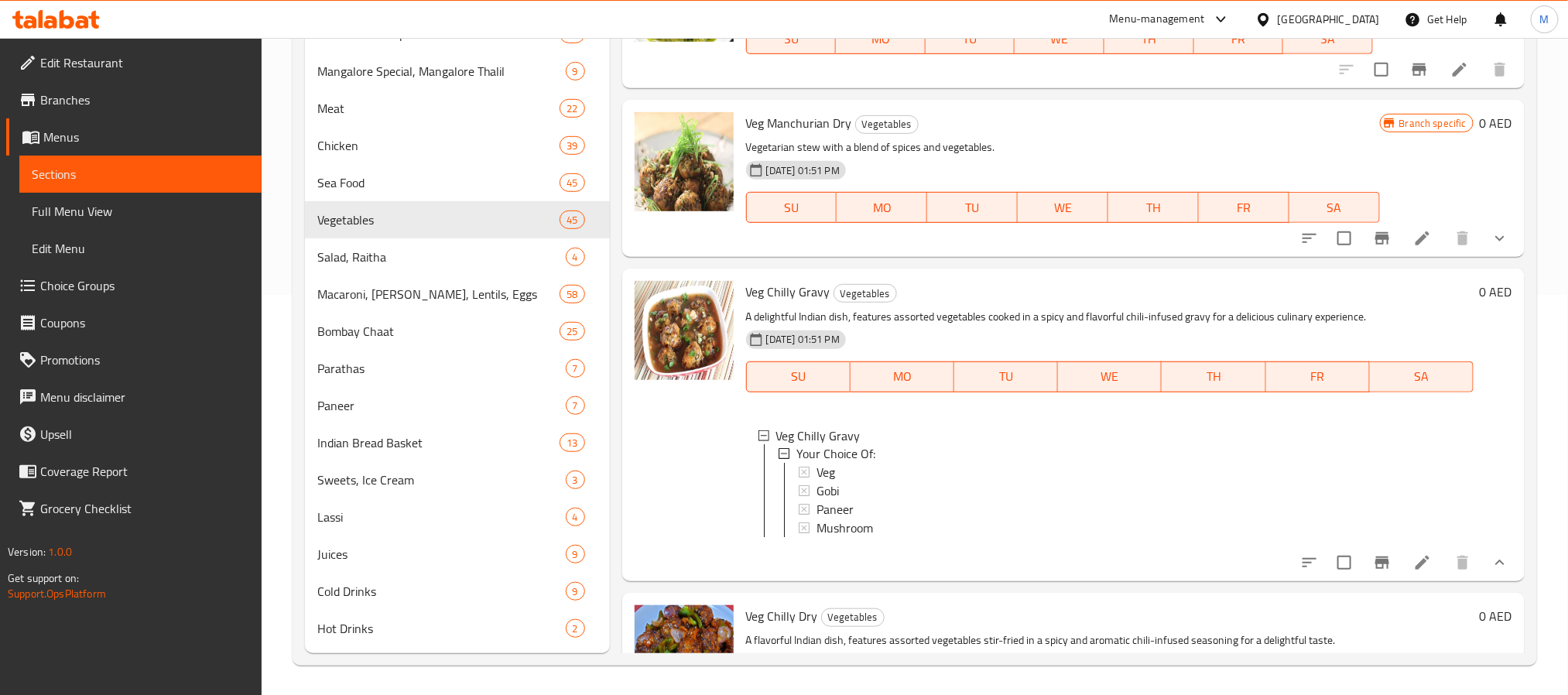
scroll to position [4605, 0]
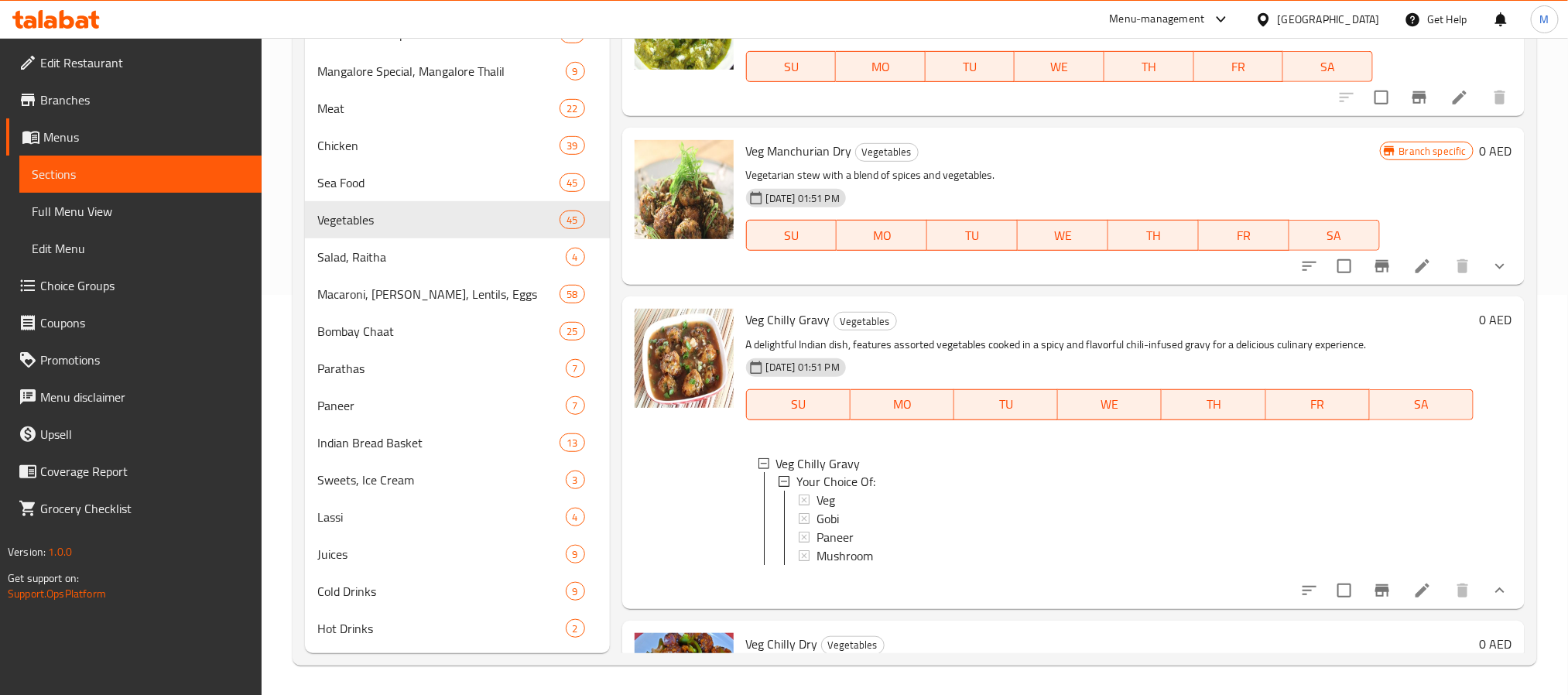
click at [780, 318] on span "Veg Chilly Gravy" at bounding box center [788, 320] width 85 height 23
copy h6 "Veg Chilly Gravy"
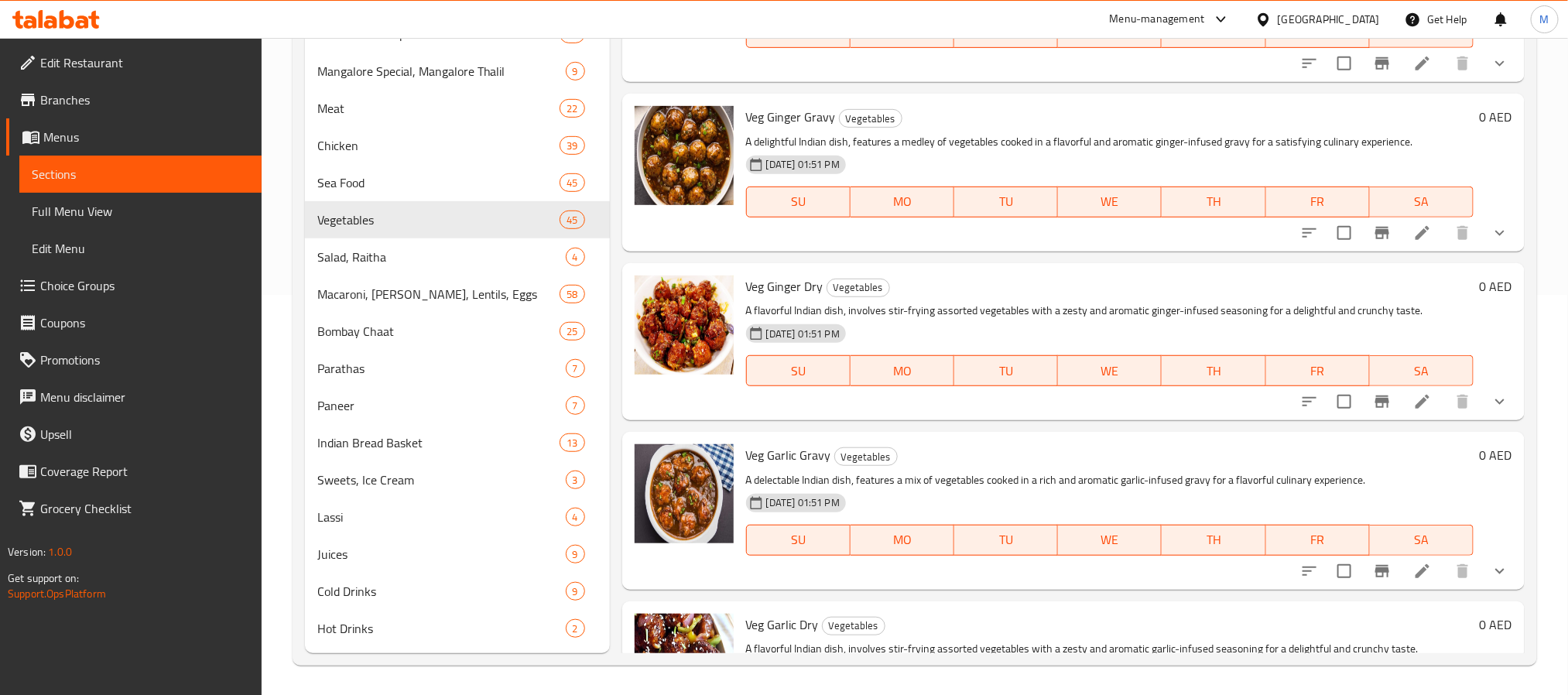
scroll to position [6346, 0]
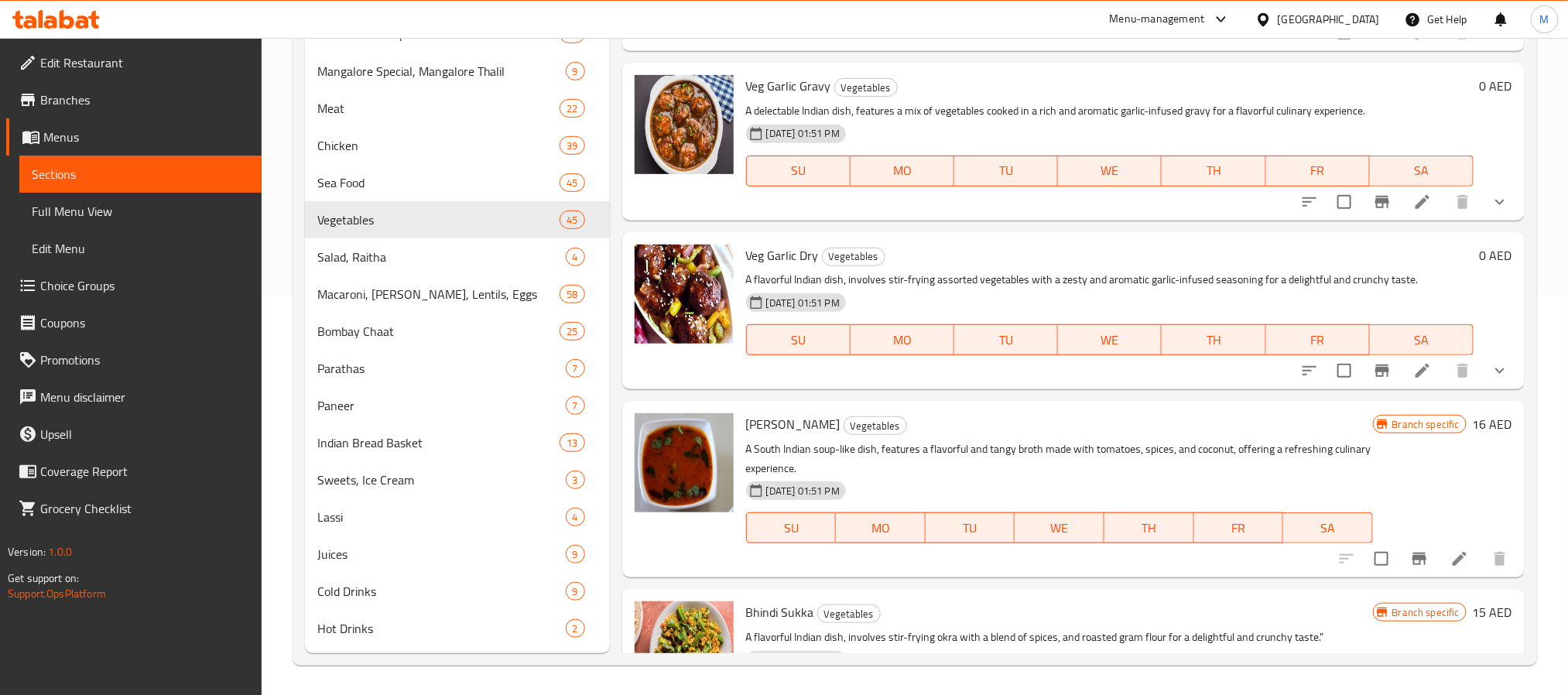
click at [789, 436] on span "[PERSON_NAME]" at bounding box center [793, 423] width 94 height 23
copy h6 "[PERSON_NAME]"
click at [1412, 565] on icon "Branch-specific-item" at bounding box center [1419, 559] width 14 height 13
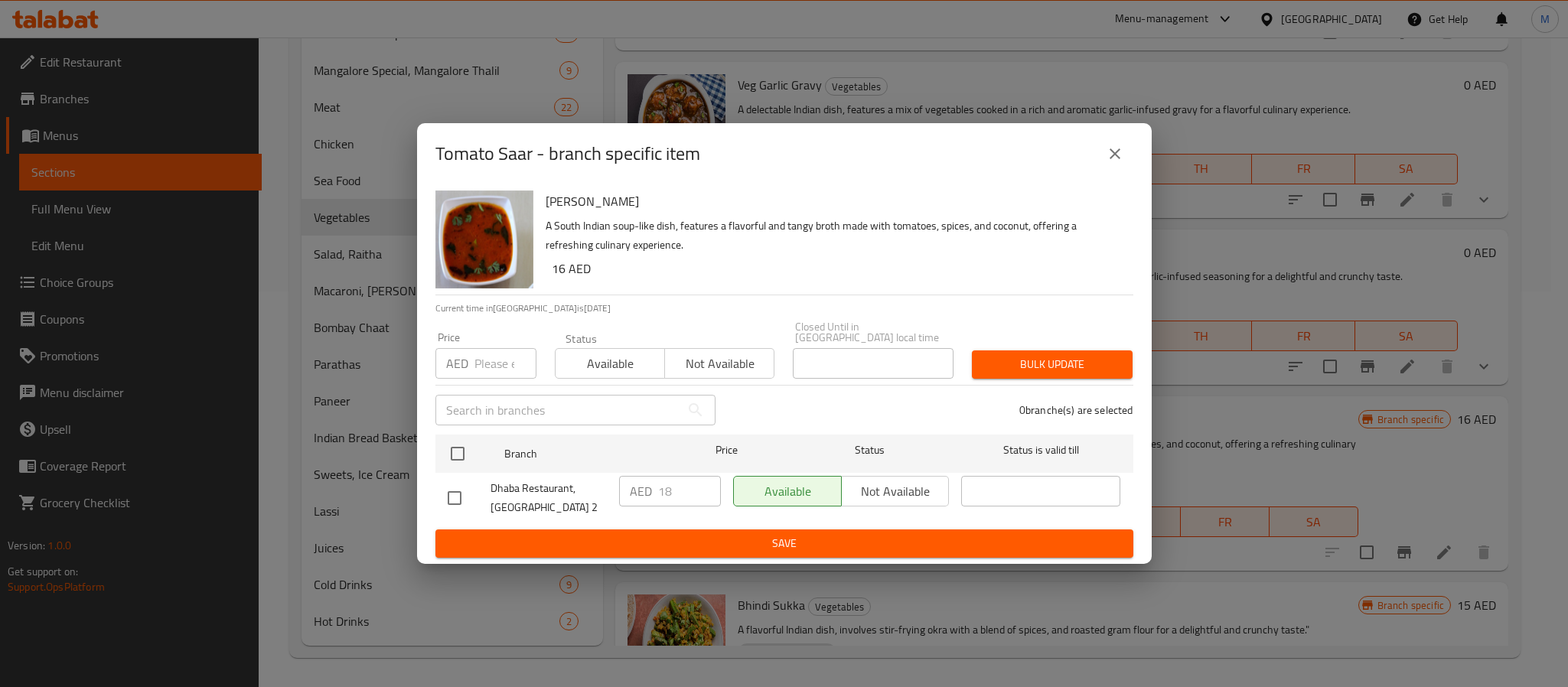
click at [473, 471] on div "Dhaba Restaurant, [GEOGRAPHIC_DATA] 2" at bounding box center [527, 498] width 171 height 57
click at [462, 460] on input "checkbox" at bounding box center [457, 453] width 32 height 32
click at [492, 370] on input "number" at bounding box center [506, 363] width 62 height 31
click at [972, 351] on button "Bulk update" at bounding box center [1052, 365] width 160 height 28
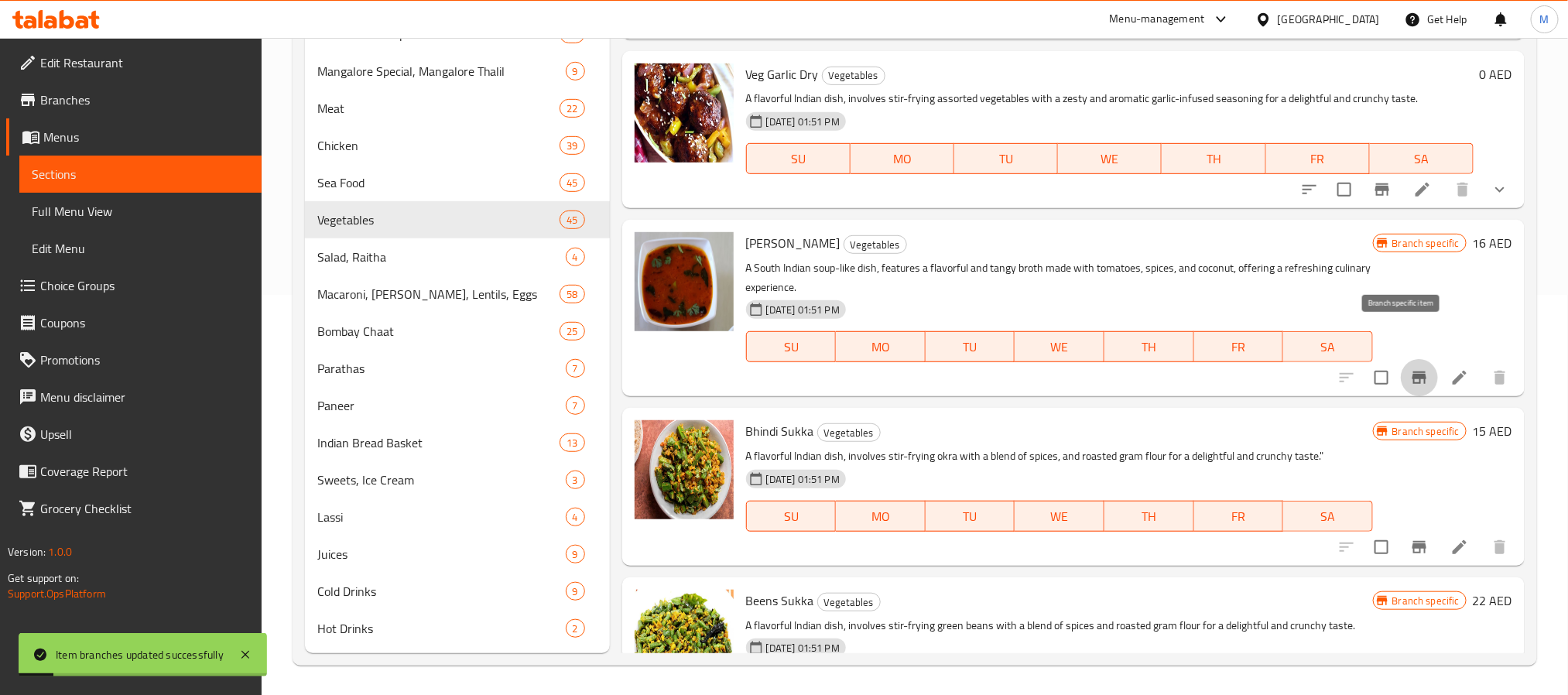
scroll to position [6579, 0]
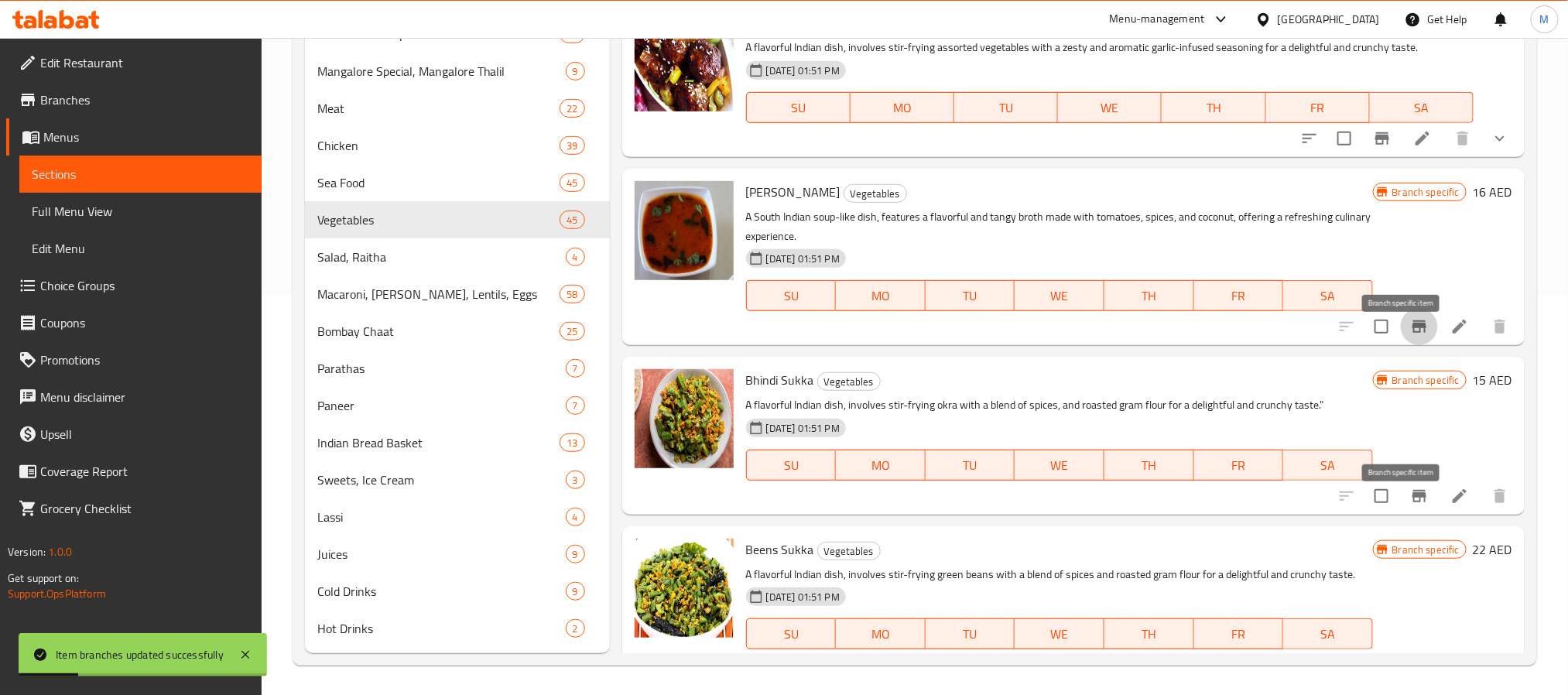
click at [1401, 502] on button "Branch-specific-item" at bounding box center [1419, 496] width 38 height 38
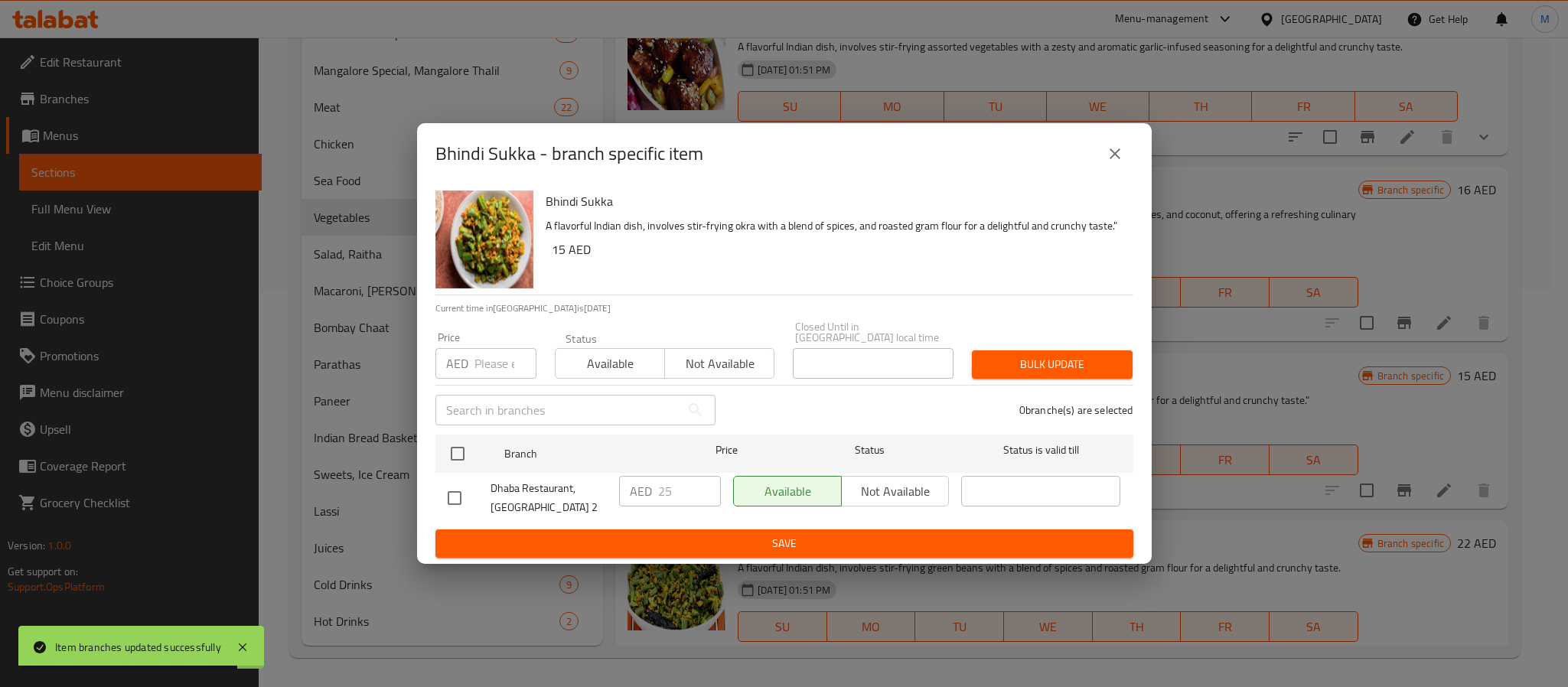
click at [448, 482] on input "checkbox" at bounding box center [454, 497] width 32 height 32
click at [466, 441] on input "checkbox" at bounding box center [457, 453] width 32 height 32
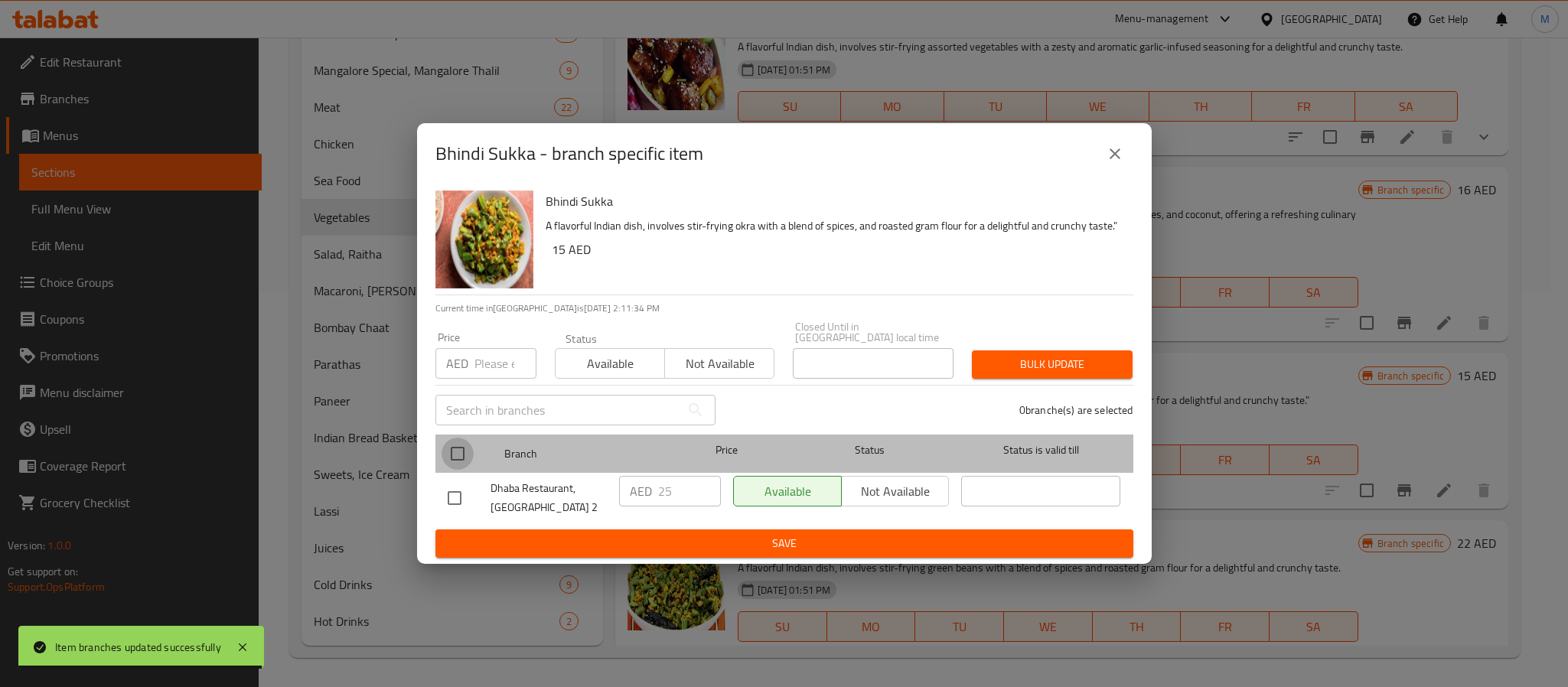
click at [464, 448] on input "checkbox" at bounding box center [457, 453] width 32 height 32
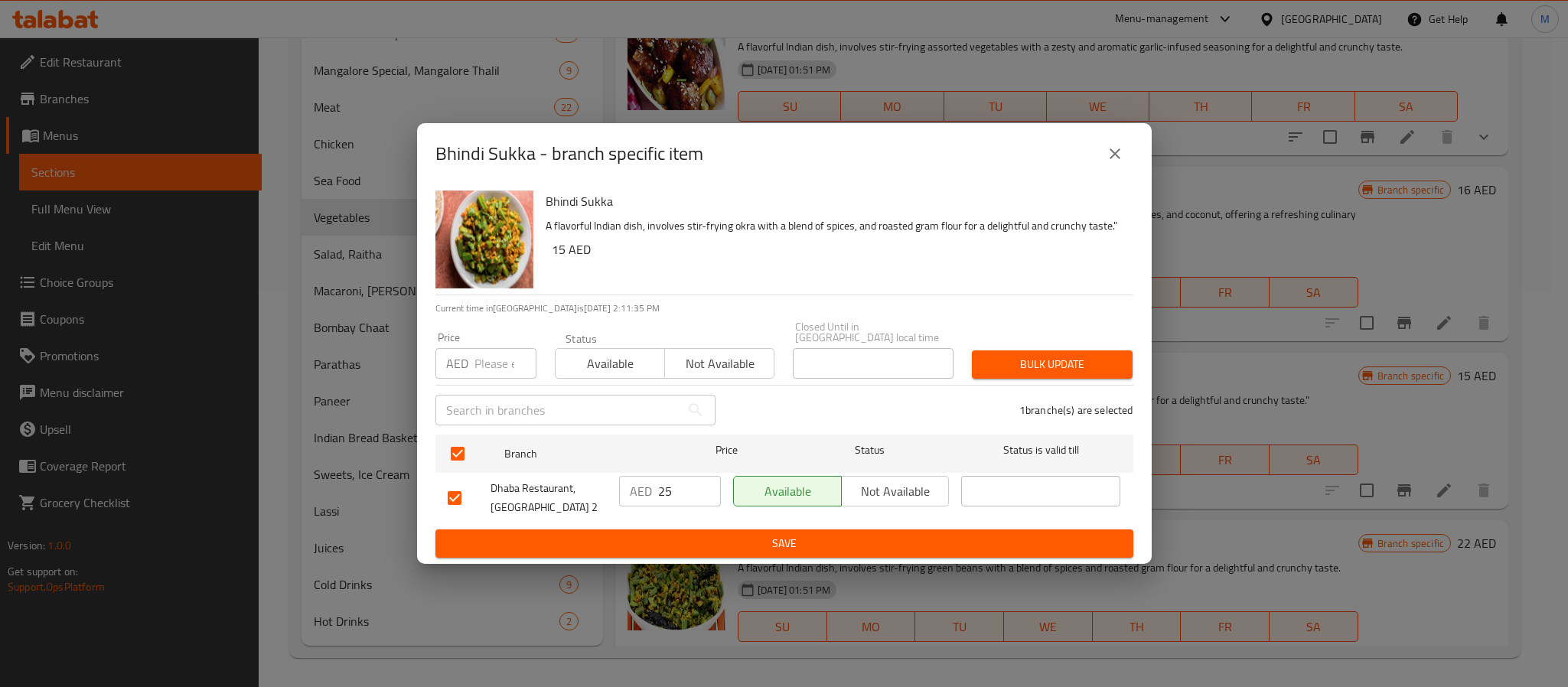
click at [483, 352] on input "number" at bounding box center [506, 363] width 62 height 31
click at [972, 351] on button "Bulk update" at bounding box center [1052, 365] width 160 height 28
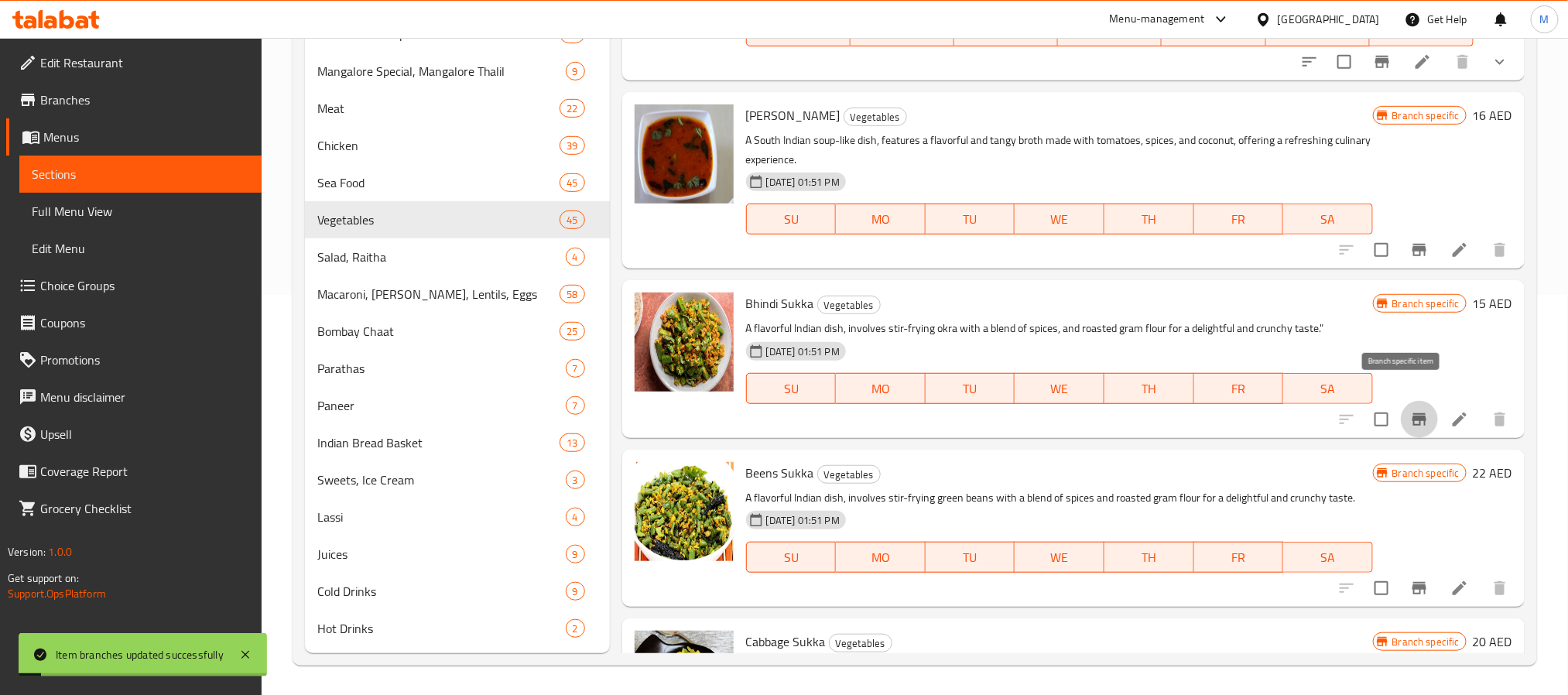
scroll to position [6694, 0]
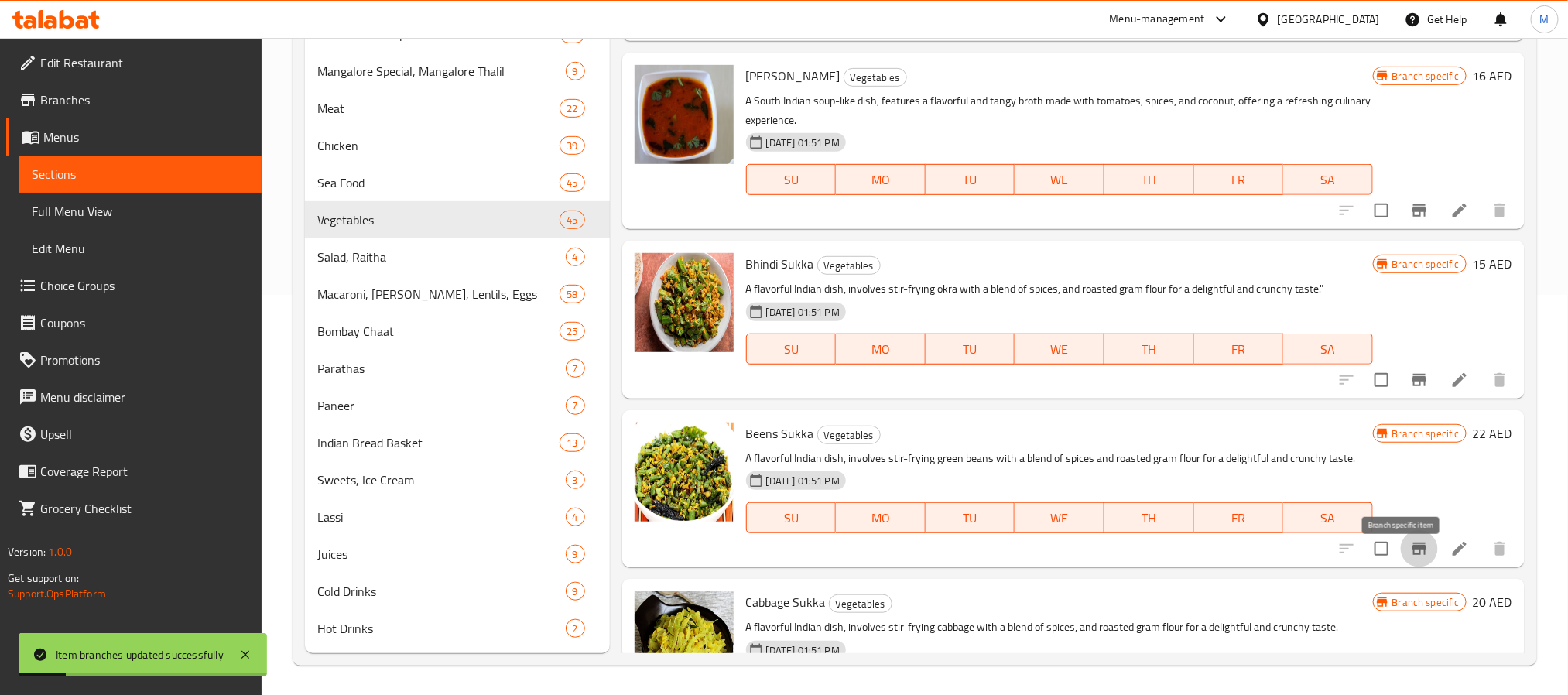
click at [1410, 558] on icon "Branch-specific-item" at bounding box center [1419, 548] width 18 height 18
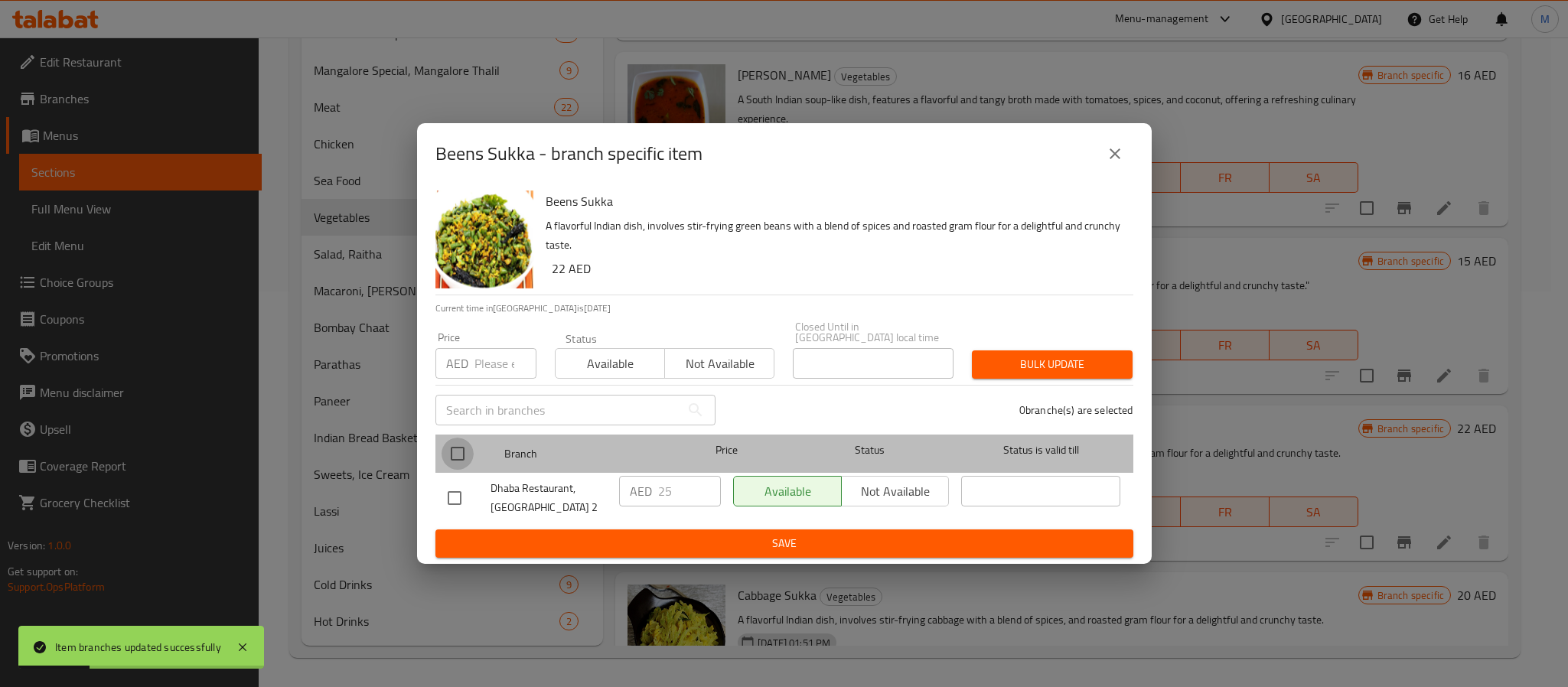
click at [459, 464] on input "checkbox" at bounding box center [457, 453] width 32 height 32
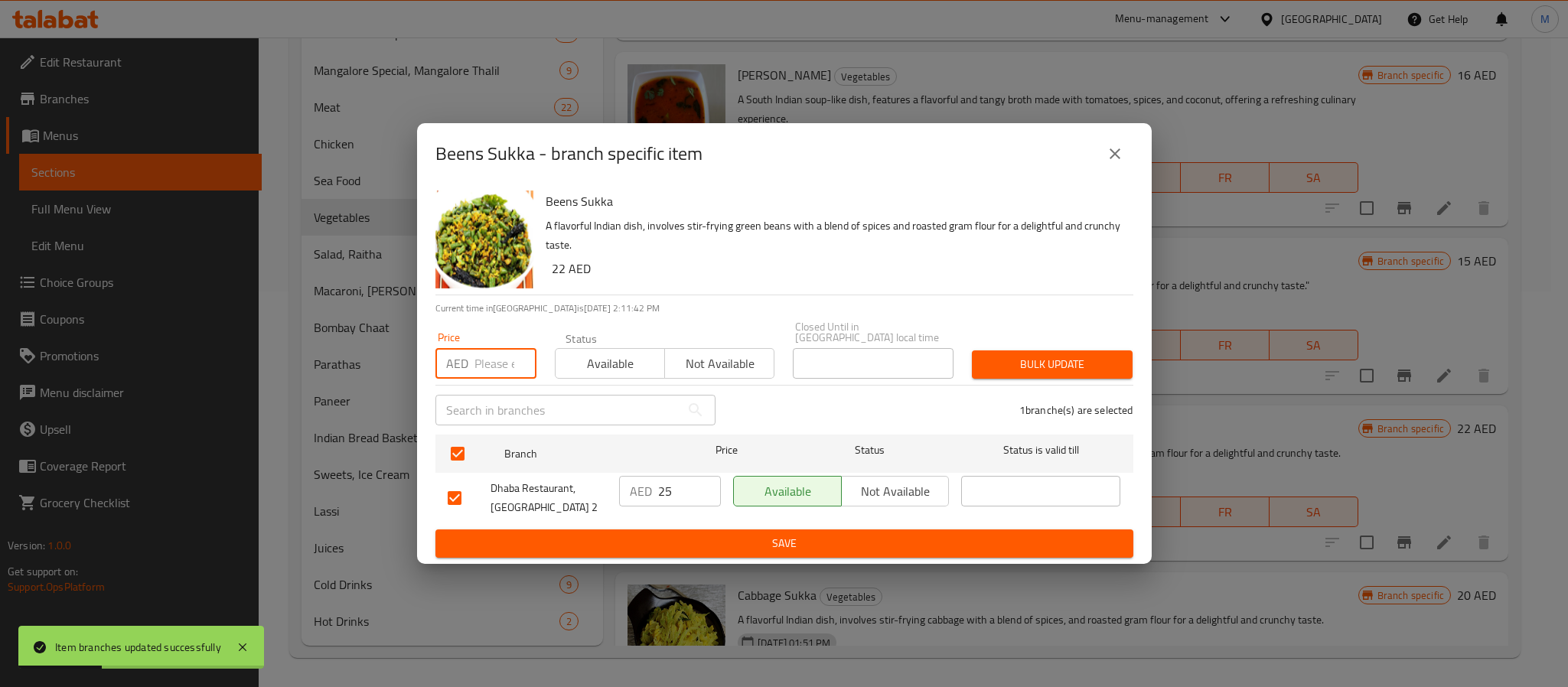
click at [494, 363] on input "number" at bounding box center [506, 363] width 62 height 31
click at [972, 351] on button "Bulk update" at bounding box center [1052, 365] width 160 height 28
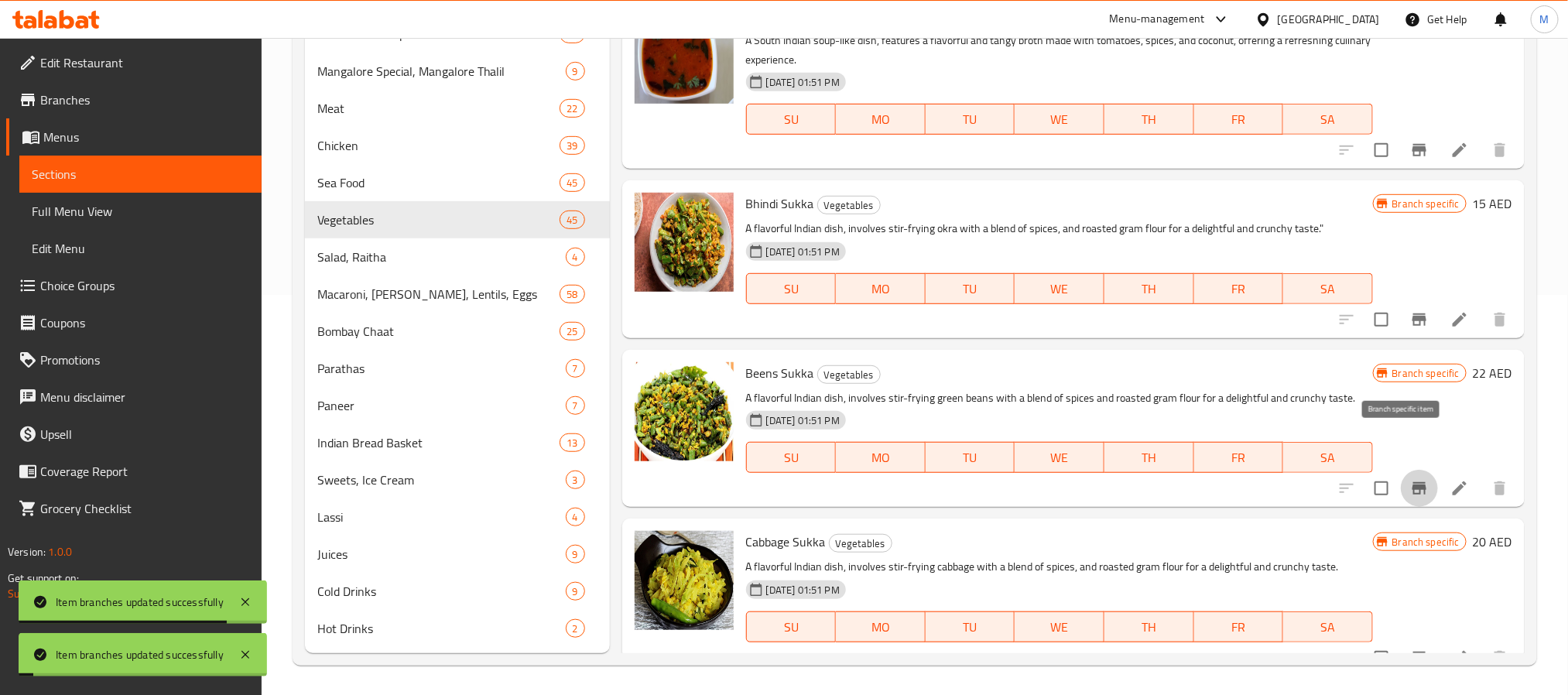
scroll to position [6811, 0]
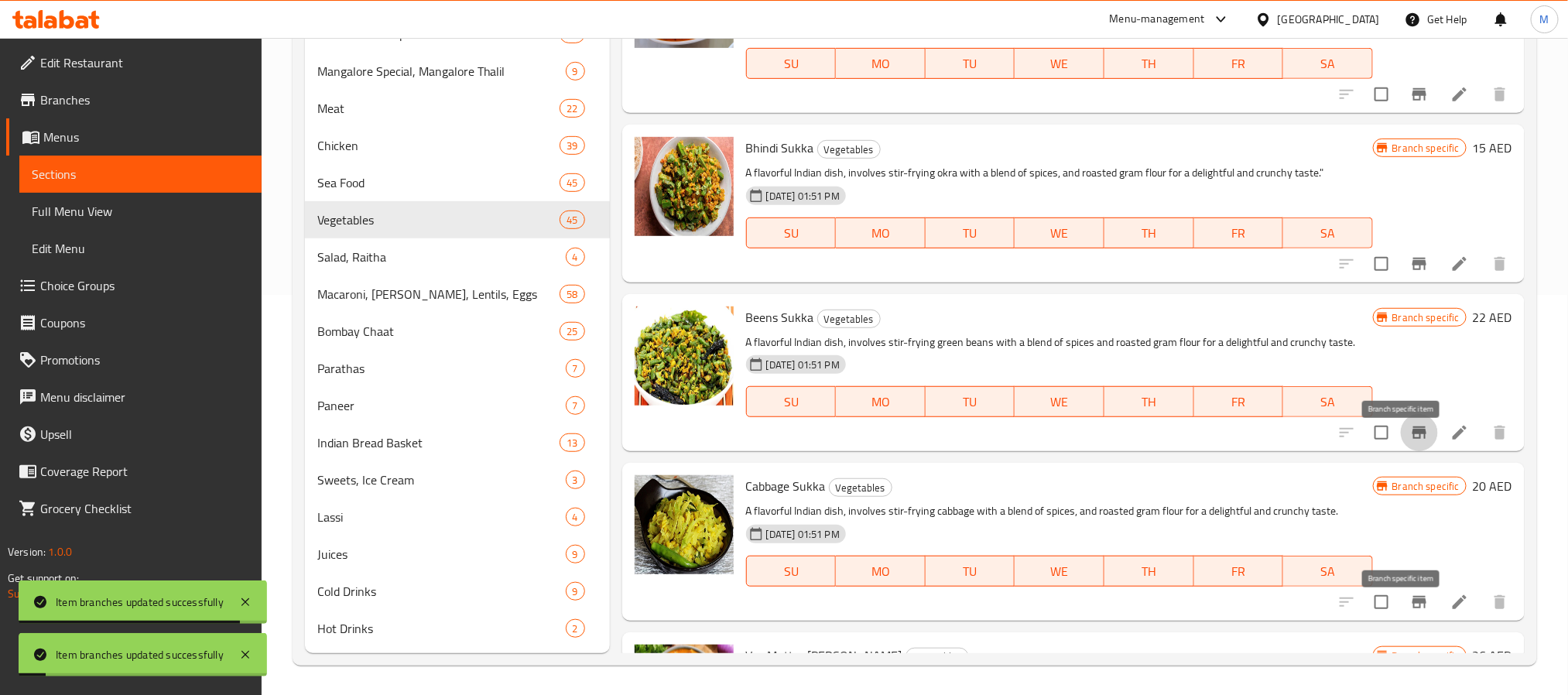
click at [1412, 609] on icon "Branch-specific-item" at bounding box center [1419, 602] width 14 height 13
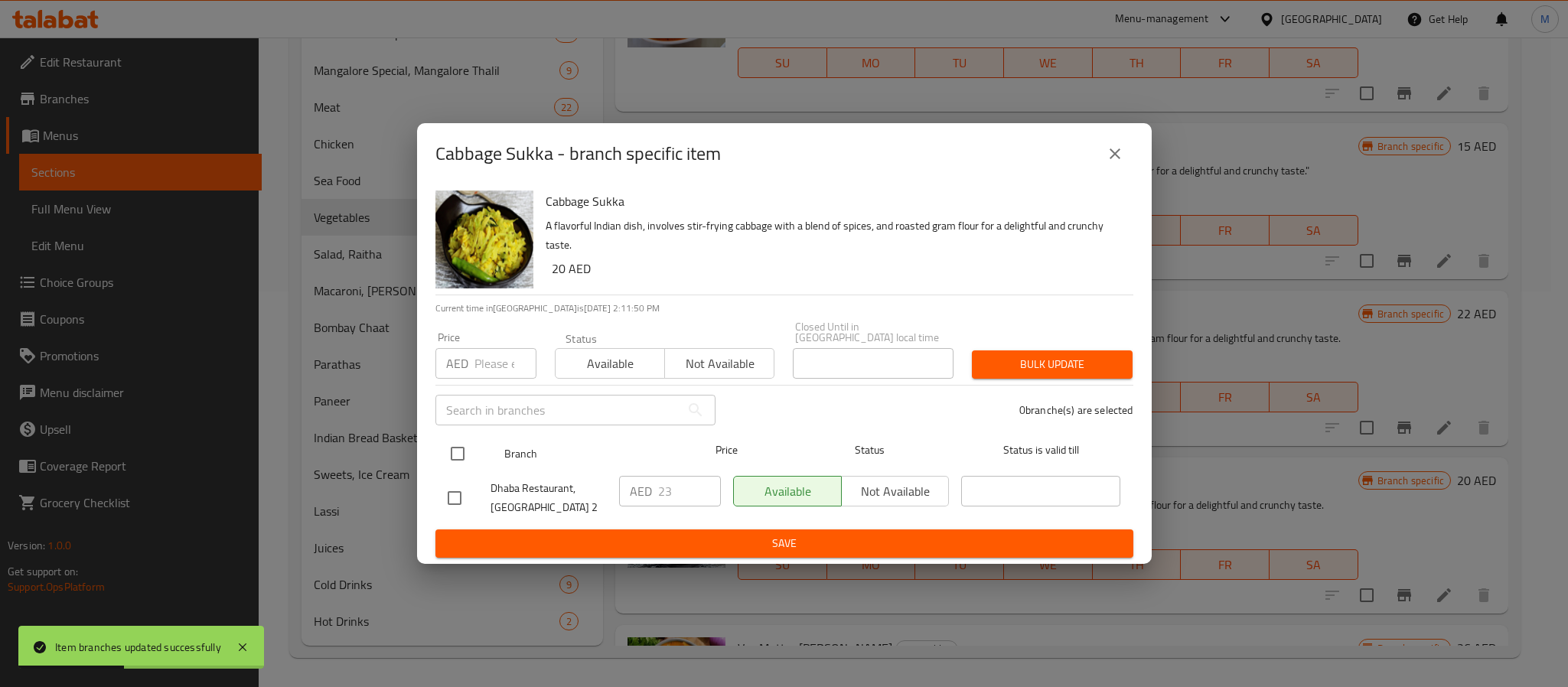
click at [456, 457] on input "checkbox" at bounding box center [457, 453] width 32 height 32
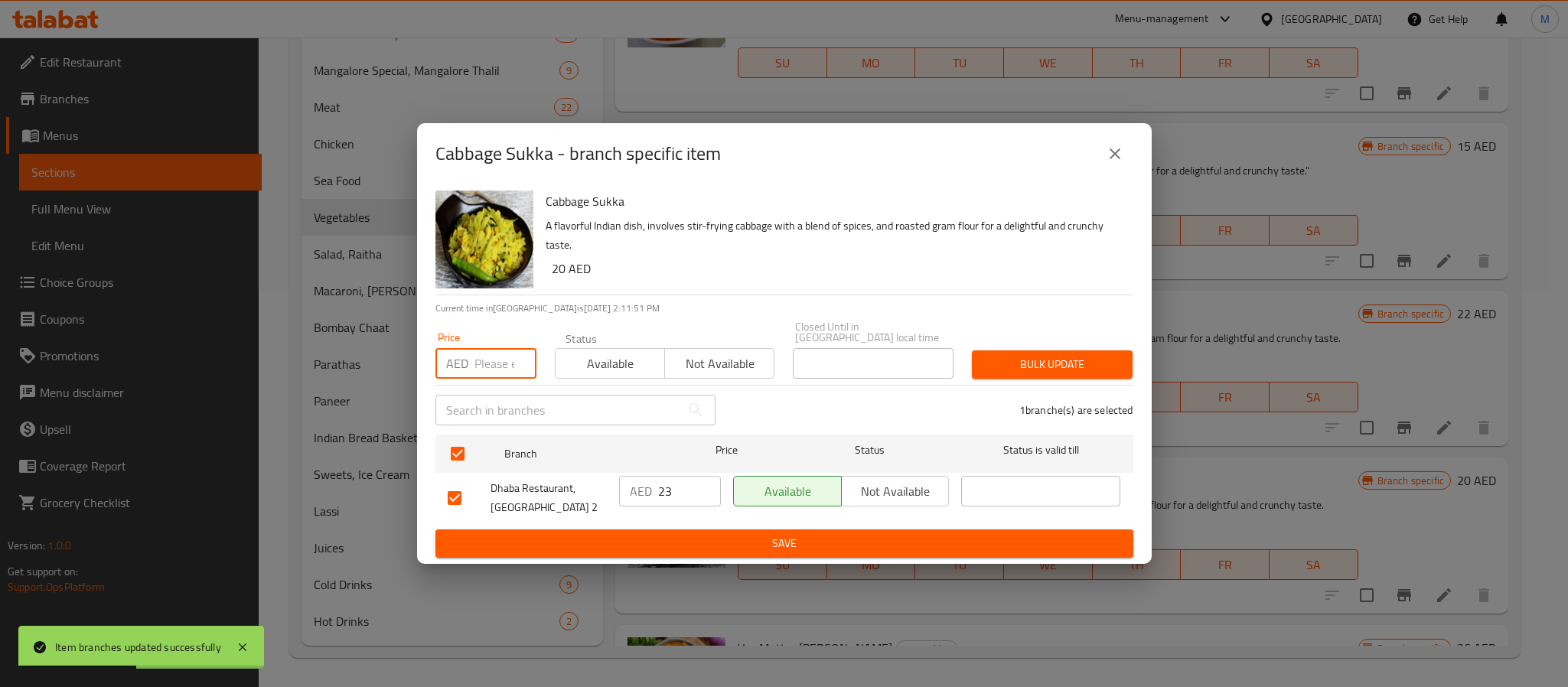
drag, startPoint x: 490, startPoint y: 375, endPoint x: 494, endPoint y: 366, distance: 9.8
click at [494, 366] on input "number" at bounding box center [506, 363] width 62 height 31
click at [972, 351] on button "Bulk update" at bounding box center [1052, 365] width 160 height 28
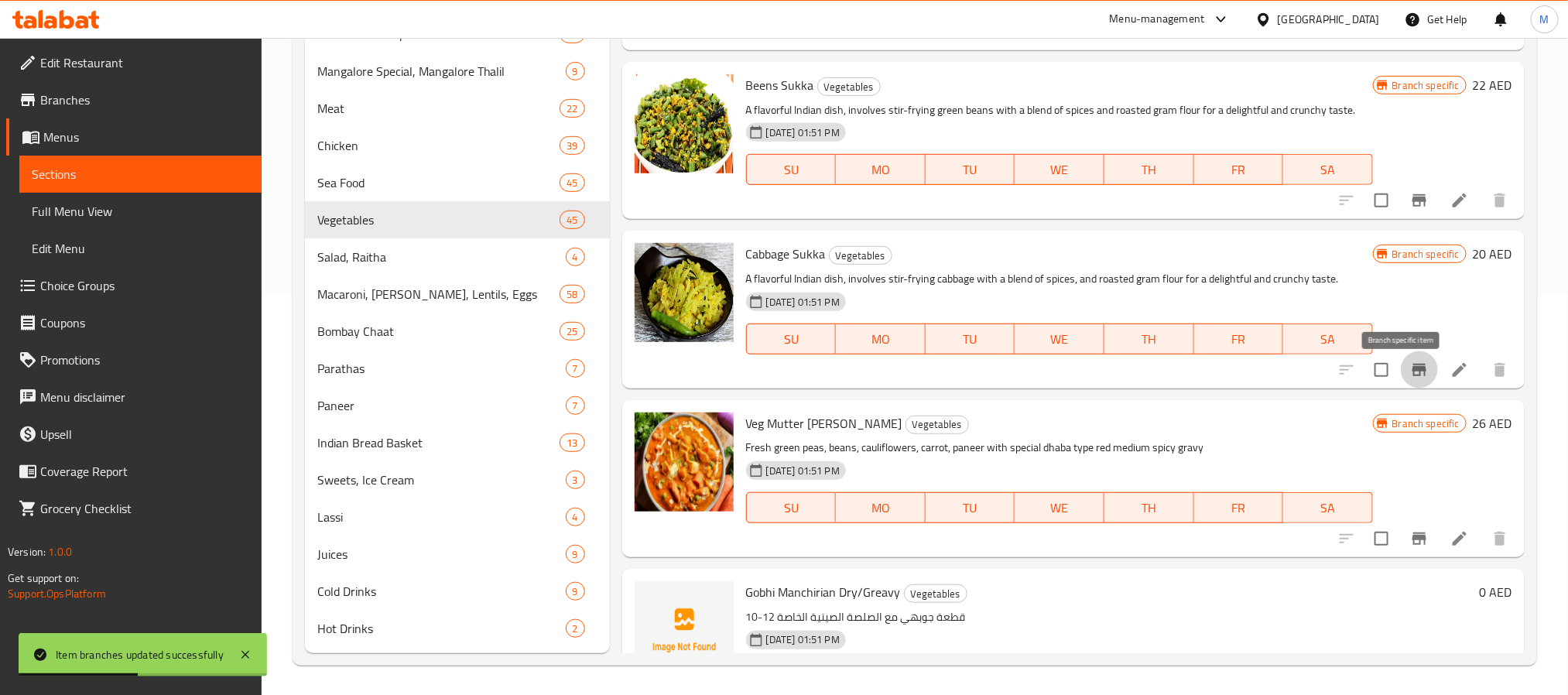
scroll to position [7131, 0]
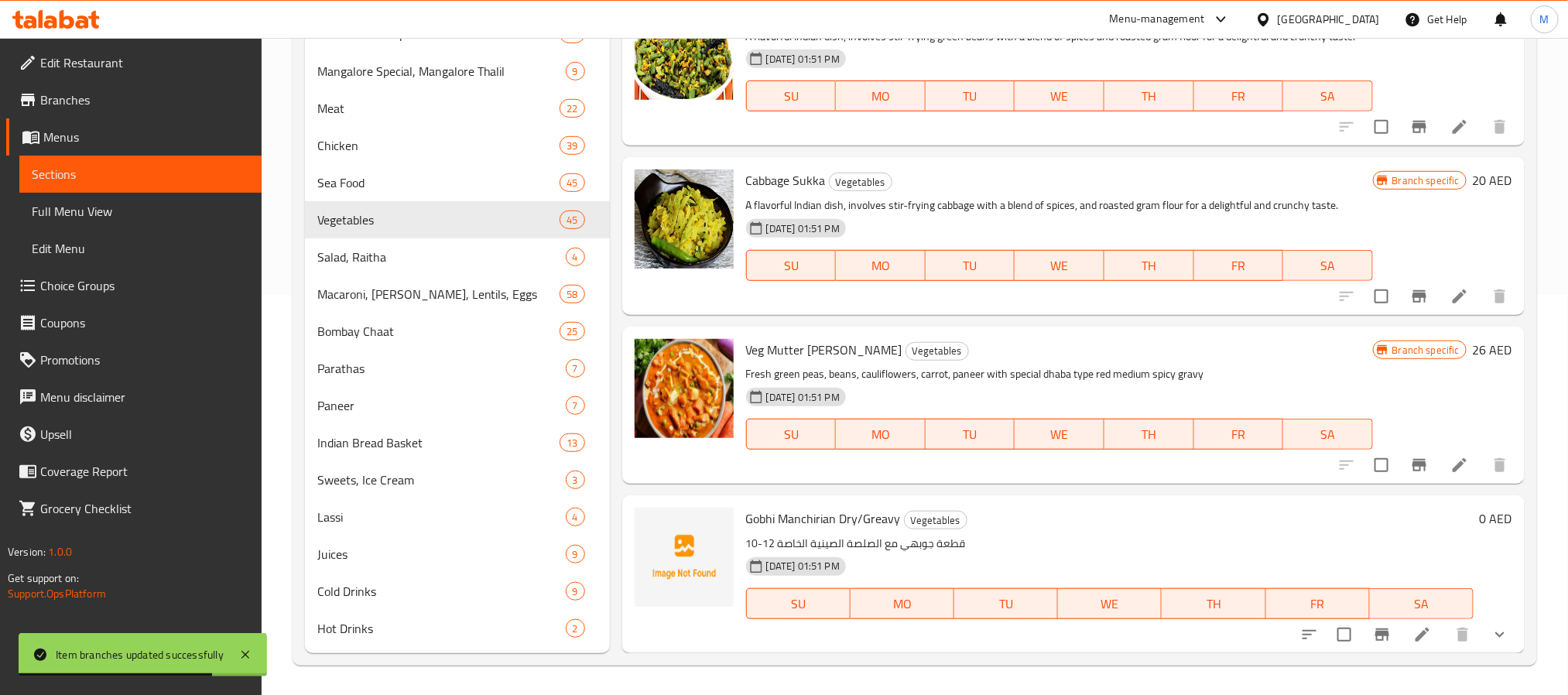
click at [874, 386] on div "[DATE] 01:51 PM" at bounding box center [820, 397] width 160 height 31
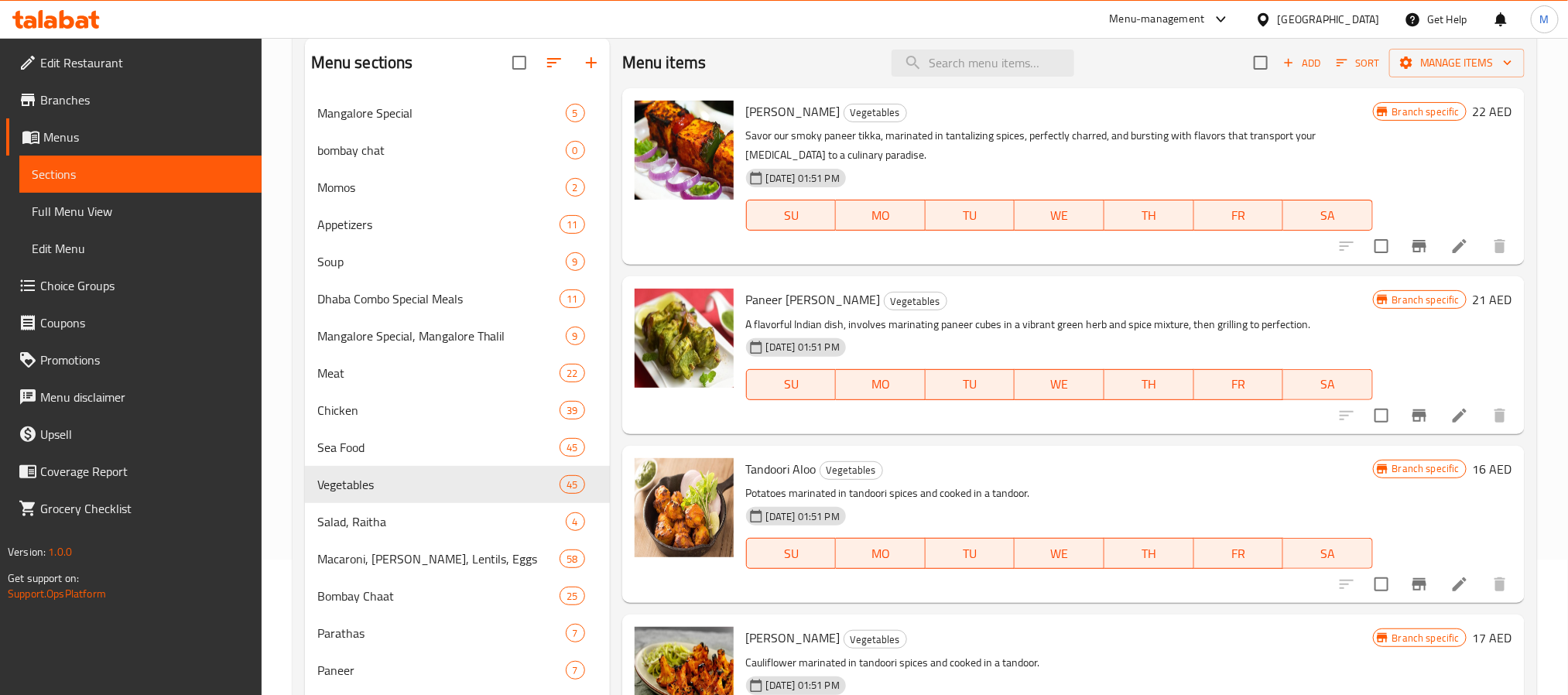
scroll to position [0, 0]
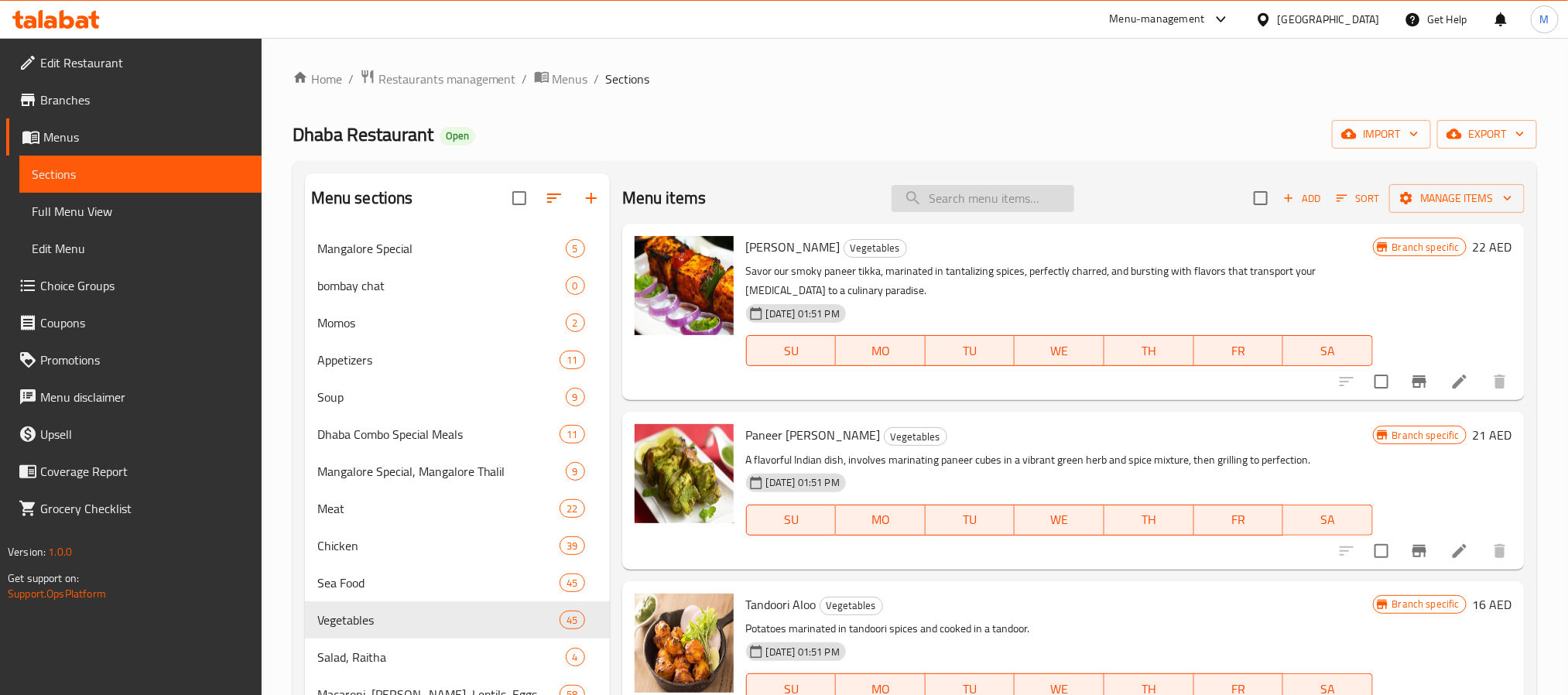
click at [1006, 196] on input "search" at bounding box center [982, 199] width 183 height 27
paste input "[PERSON_NAME]"
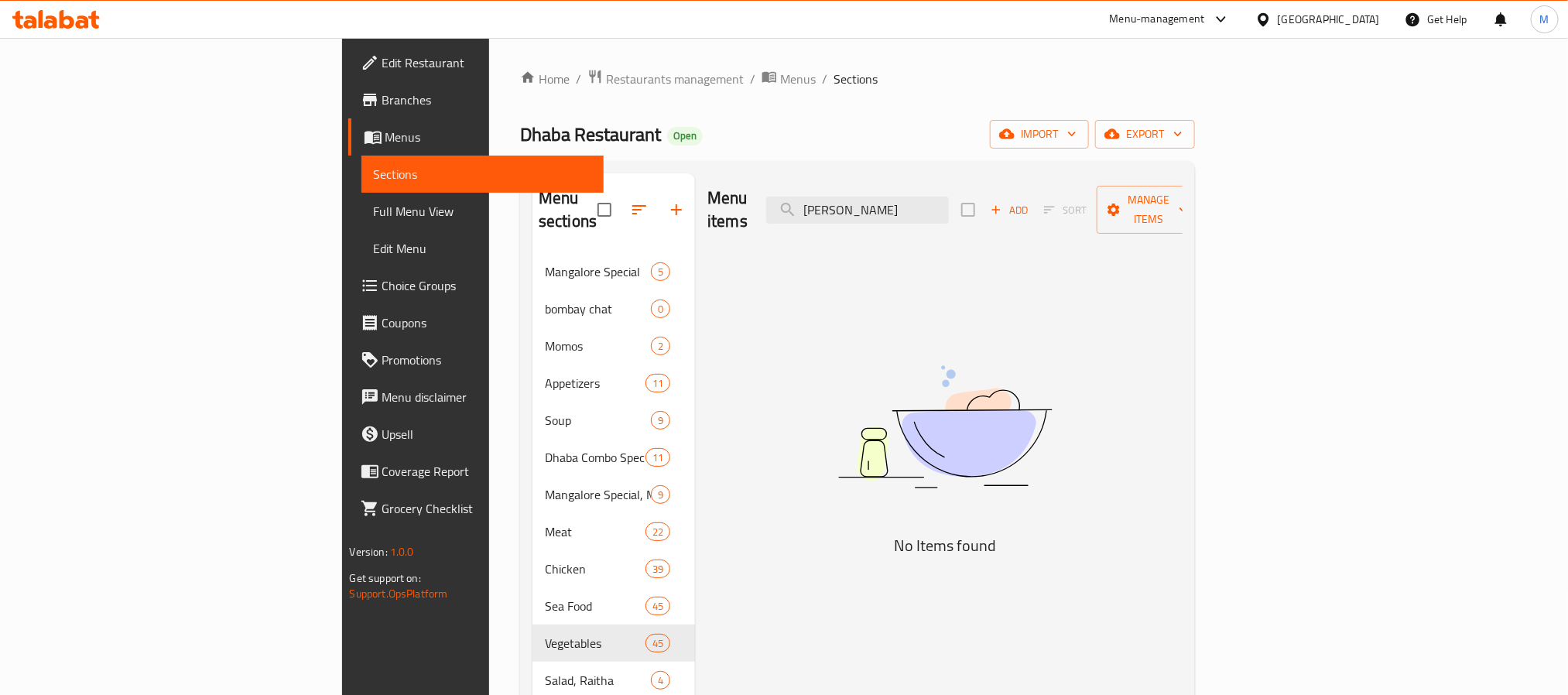
drag, startPoint x: 968, startPoint y: 200, endPoint x: 858, endPoint y: 220, distance: 111.8
click at [858, 220] on div "Menu items [PERSON_NAME] SUKKA Add Sort Manage items" at bounding box center [945, 210] width 475 height 73
click at [949, 197] on input "[PERSON_NAME]" at bounding box center [857, 210] width 183 height 27
click at [738, 497] on div "Menu items [PERSON_NAME] Add Sort Manage items No Items found" at bounding box center [939, 625] width 487 height 904
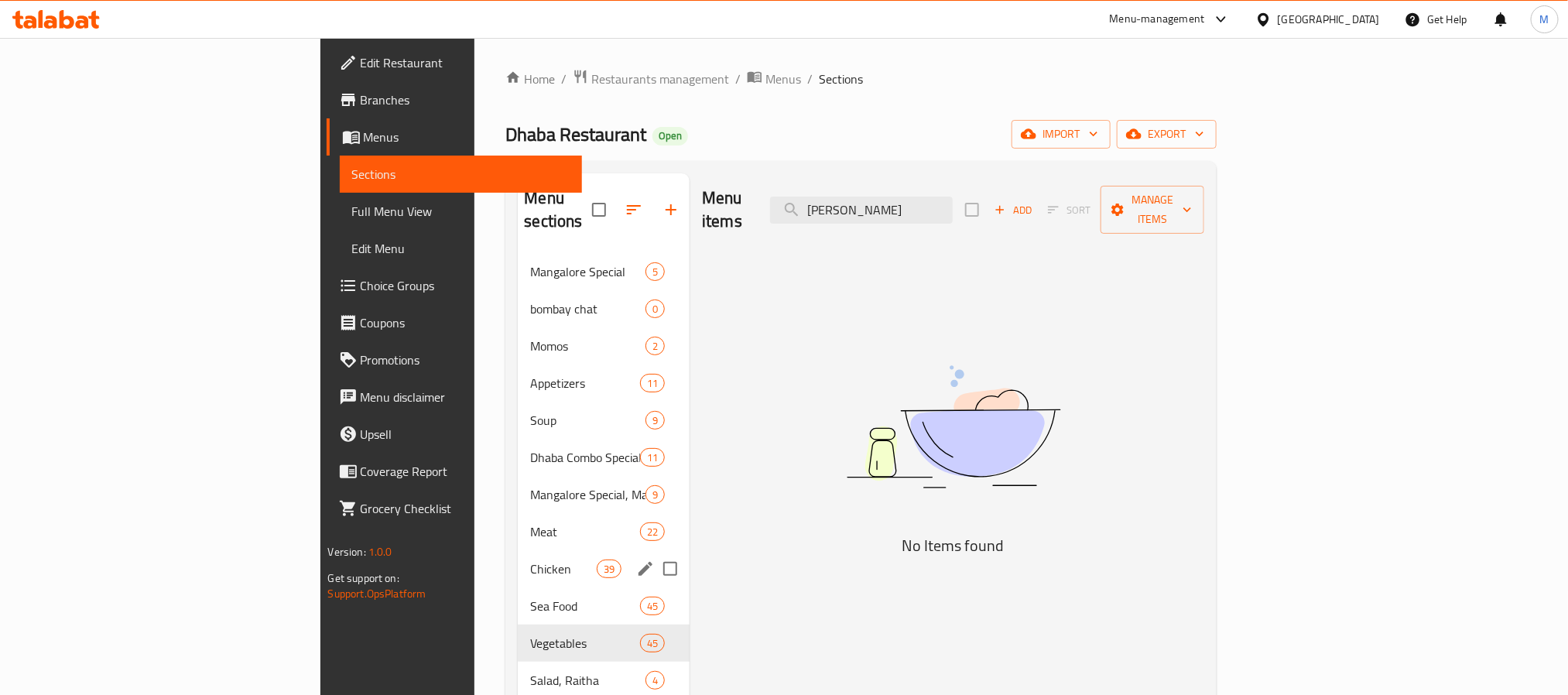
click at [530, 560] on span "Chicken" at bounding box center [563, 569] width 65 height 18
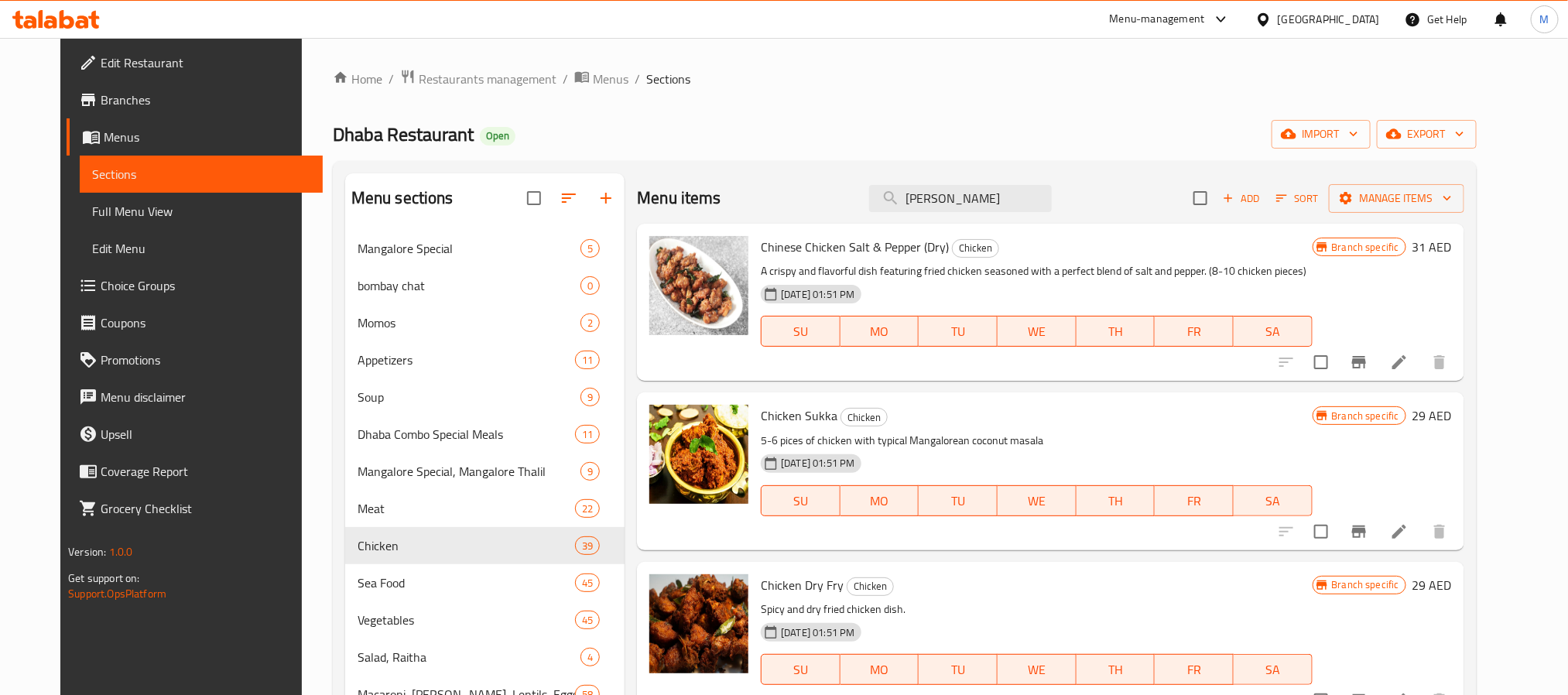
click at [1086, 288] on div "[DATE] 01:51 PM SU MO TU WE TH FR SA" at bounding box center [1036, 320] width 563 height 84
click at [829, 248] on span "Chinese Chicken Salt & Pepper (Dry)" at bounding box center [854, 247] width 188 height 23
copy h6 "Chinese Chicken Salt & Pepper (Dry)"
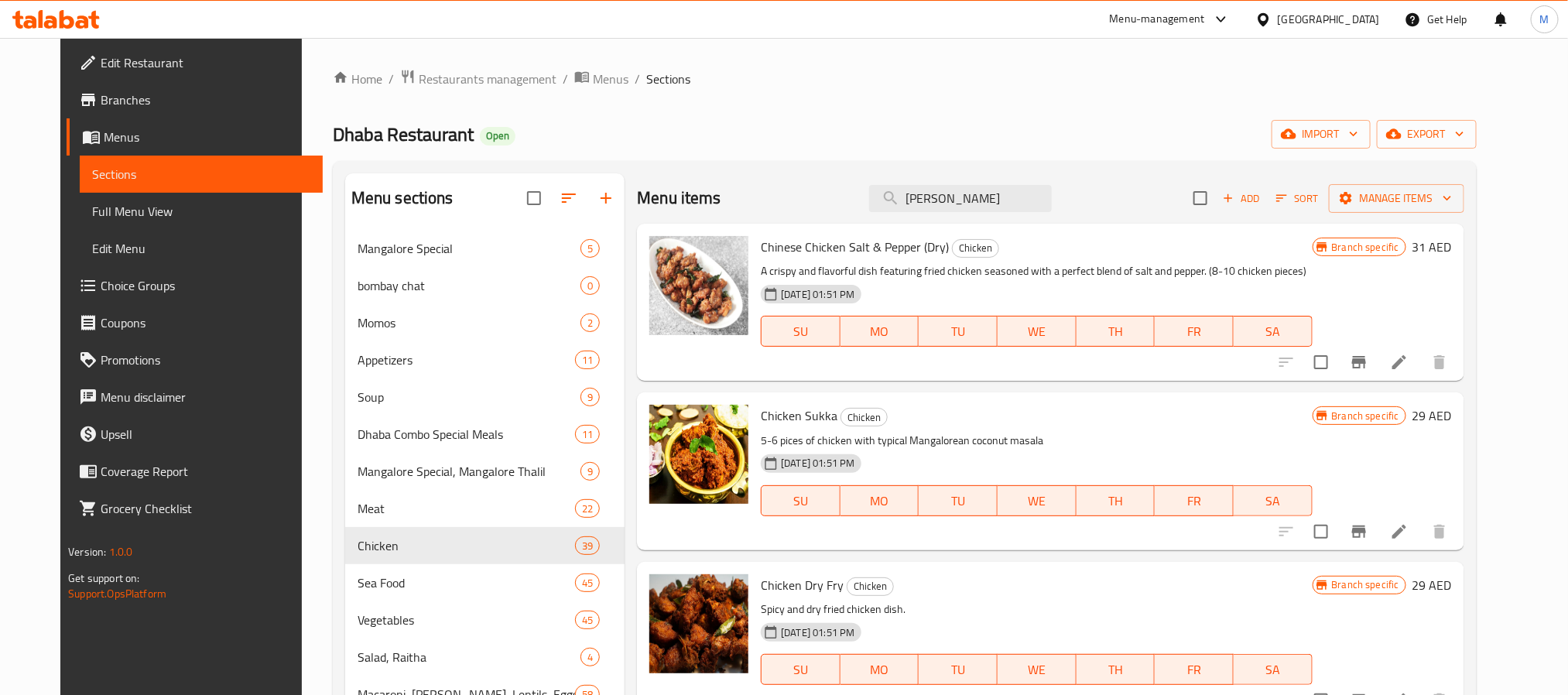
click at [762, 415] on span "Chicken Sukka" at bounding box center [799, 415] width 77 height 23
drag, startPoint x: 762, startPoint y: 415, endPoint x: 795, endPoint y: 414, distance: 33.0
click at [795, 414] on span "Chicken Sukka" at bounding box center [799, 415] width 77 height 23
copy span "Chicken Sukka"
click at [1368, 525] on icon "Branch-specific-item" at bounding box center [1359, 531] width 18 height 18
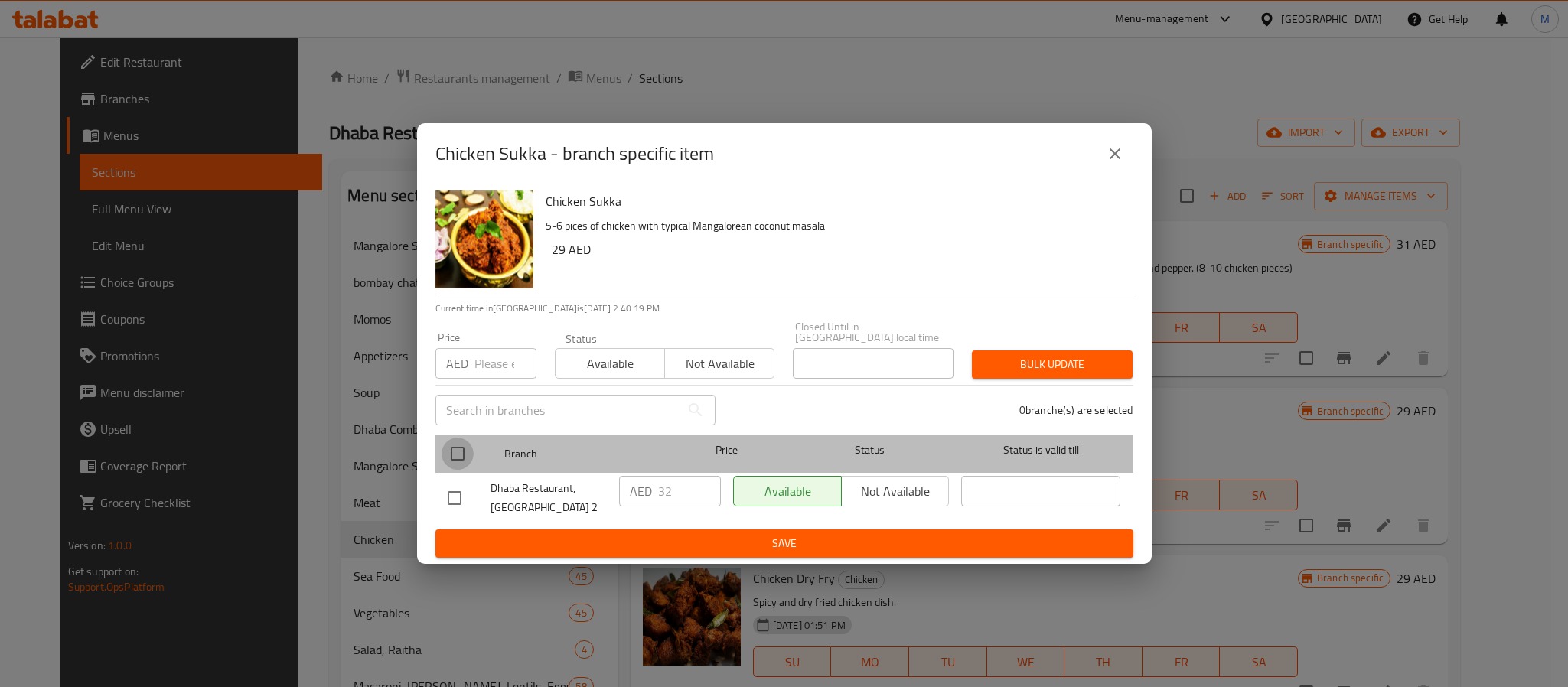
click at [471, 459] on input "checkbox" at bounding box center [457, 453] width 32 height 32
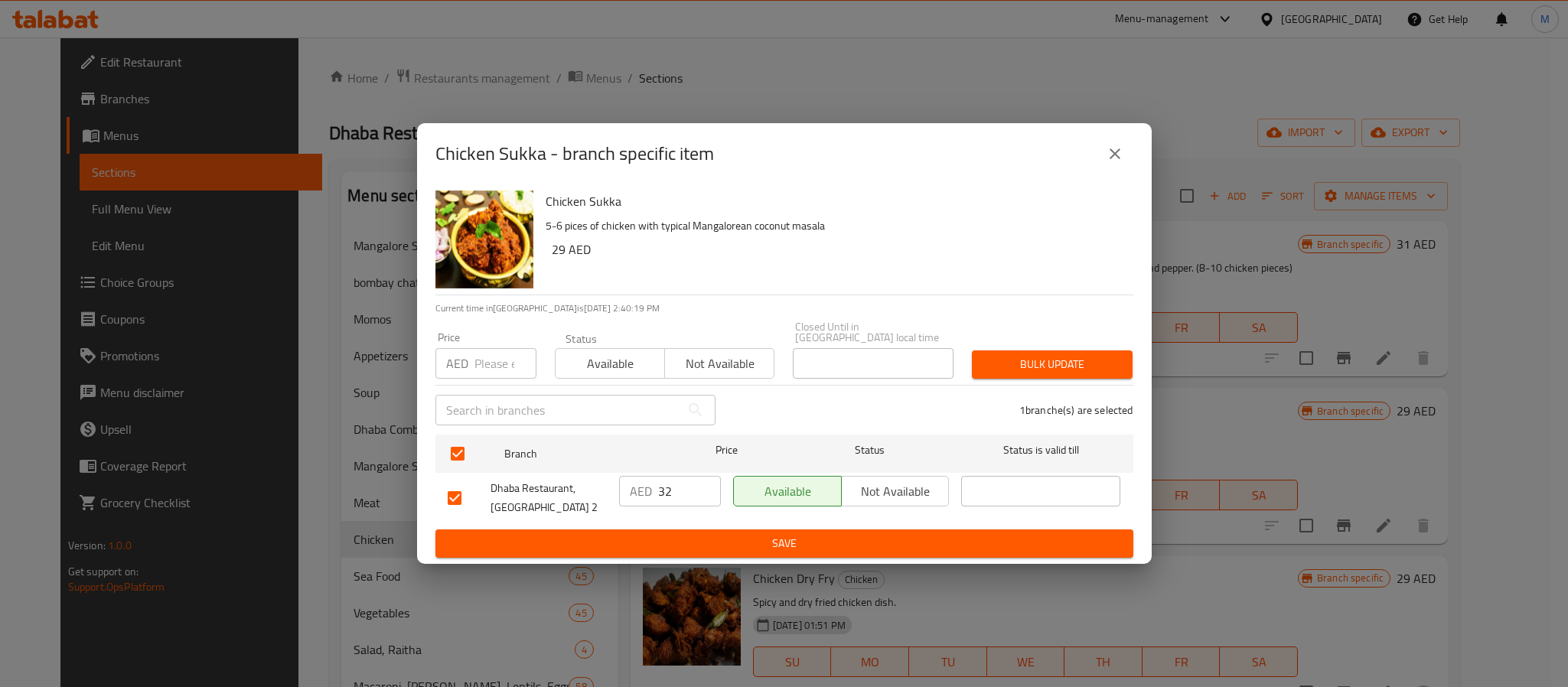
click at [475, 375] on input "number" at bounding box center [506, 363] width 62 height 31
click at [972, 351] on button "Bulk update" at bounding box center [1052, 365] width 160 height 28
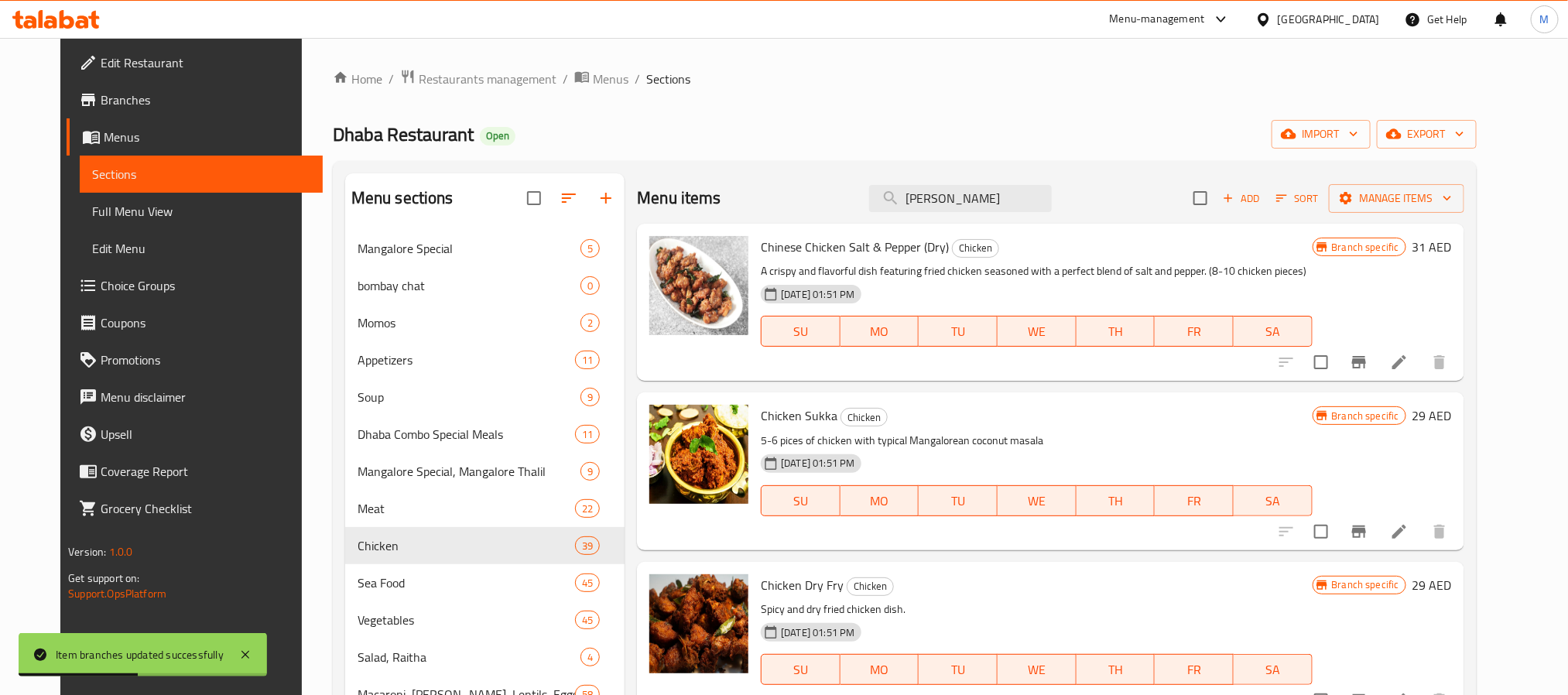
click at [1061, 416] on h6 "Chicken Sukka Chicken" at bounding box center [1036, 415] width 551 height 22
click at [1027, 188] on input "[PERSON_NAME]" at bounding box center [960, 199] width 183 height 27
paste input "CHICKEN BISALE MASALA"
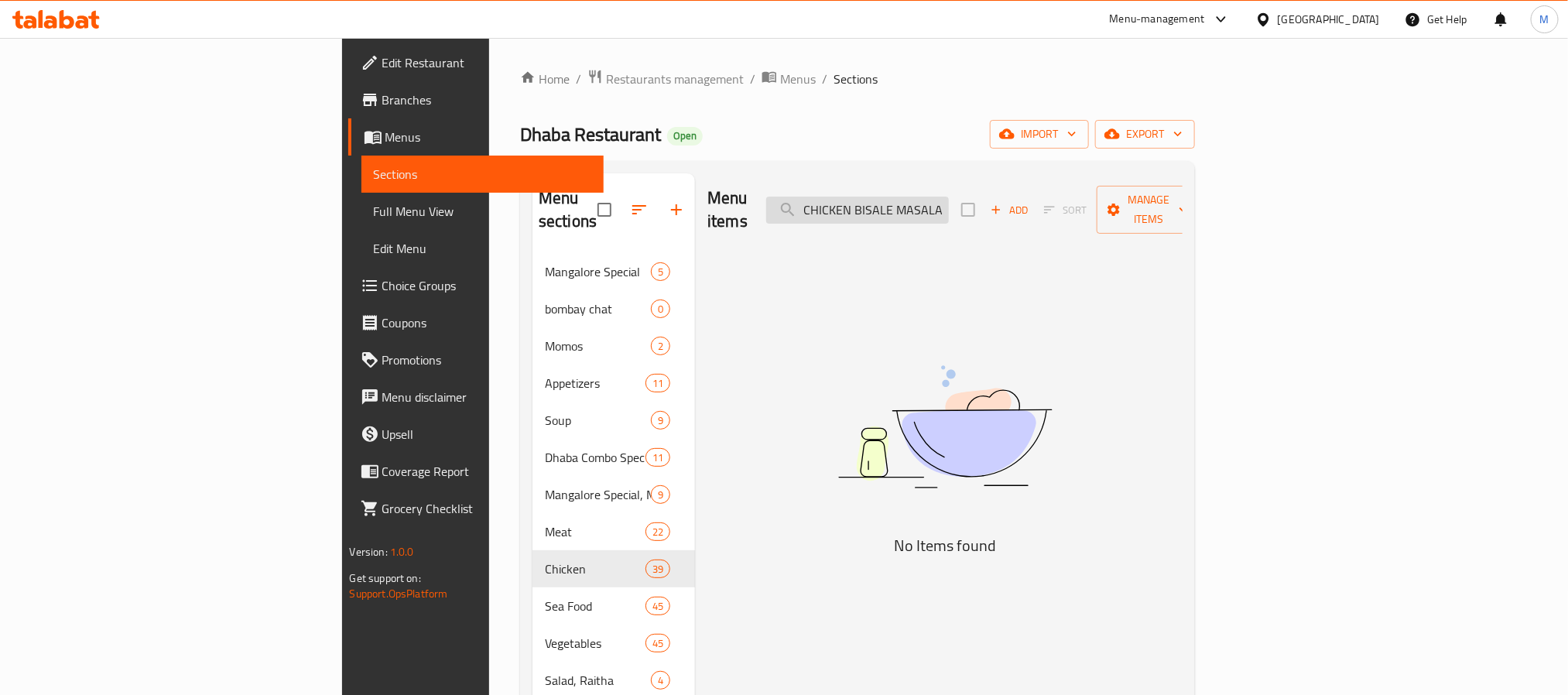
click at [949, 197] on input "CHICKEN BISALE MASALA" at bounding box center [857, 210] width 183 height 27
click at [949, 200] on input "CHICKEN BISALE MASALA" at bounding box center [857, 210] width 183 height 27
click at [949, 198] on input "CHICKEN BISALE MASALA" at bounding box center [857, 210] width 183 height 27
click at [949, 197] on input "CHICKEN BISALE MASALA" at bounding box center [857, 210] width 183 height 27
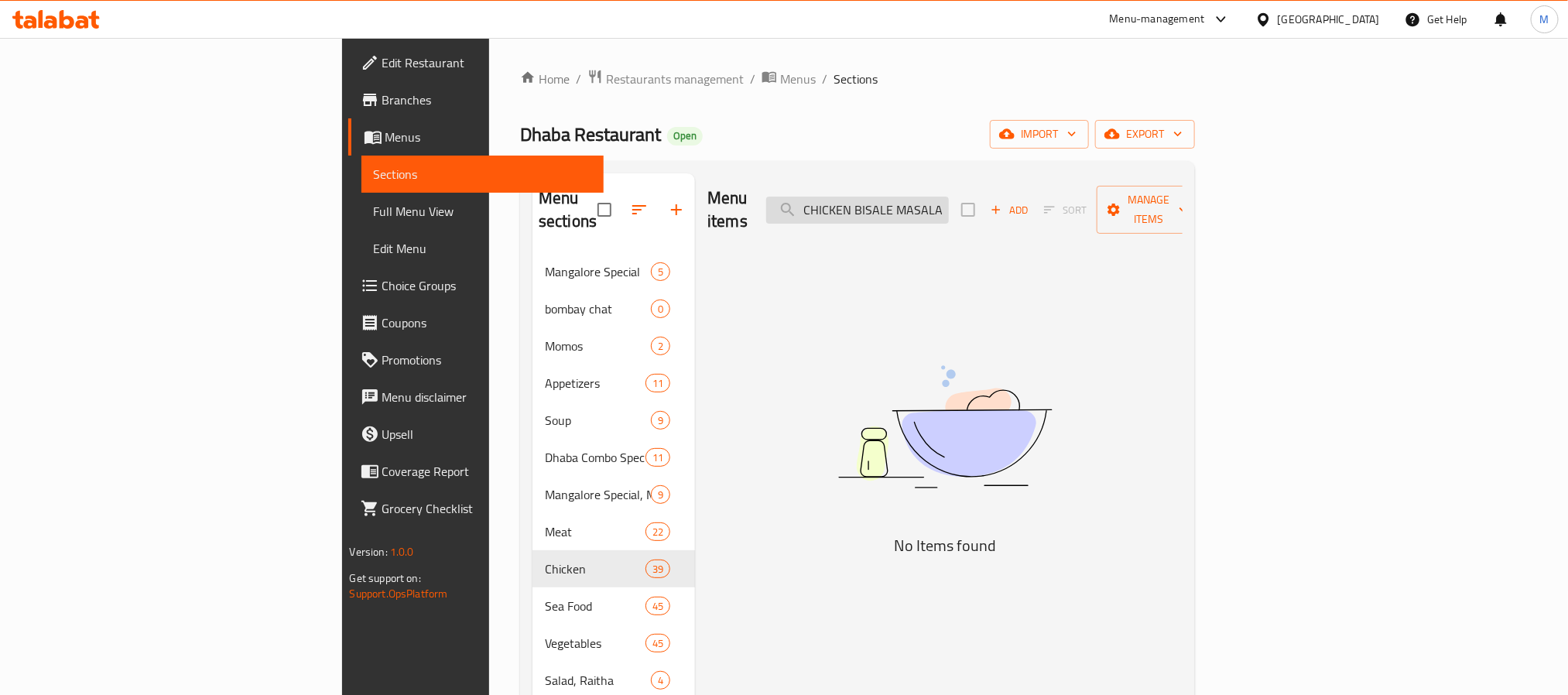
click at [949, 197] on input "CHICKEN BISALE MASALA" at bounding box center [857, 210] width 183 height 27
click at [949, 200] on input "BISALE MASALA" at bounding box center [857, 210] width 183 height 27
drag, startPoint x: 1015, startPoint y: 182, endPoint x: 1015, endPoint y: 191, distance: 9.0
click at [1015, 182] on div "Menu items BISALE Add Sort Manage items" at bounding box center [945, 210] width 475 height 73
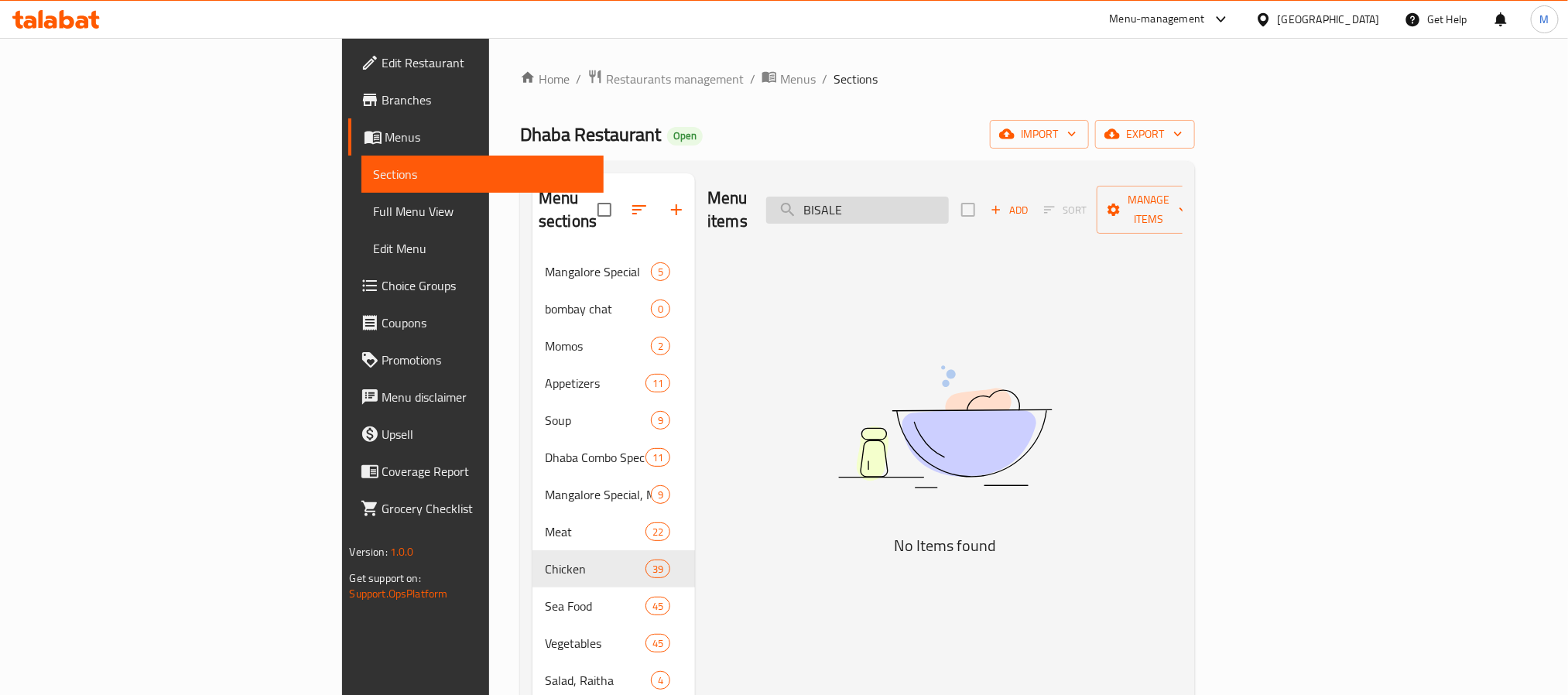
click at [949, 197] on input "BISALE" at bounding box center [857, 210] width 183 height 27
paste input "CHICKEN BISALE MASALA"
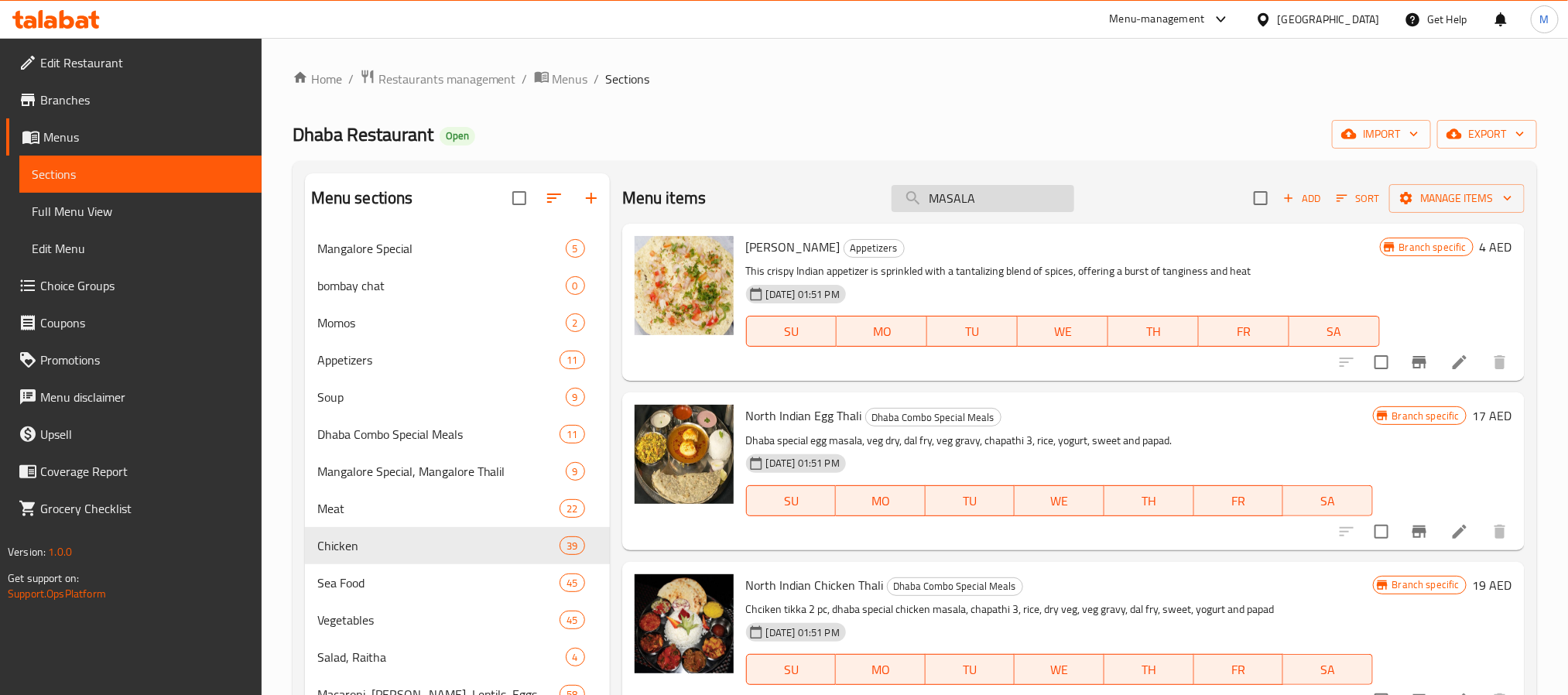
click at [974, 195] on input "MASALA" at bounding box center [982, 199] width 183 height 27
paste input "[PERSON_NAME]"
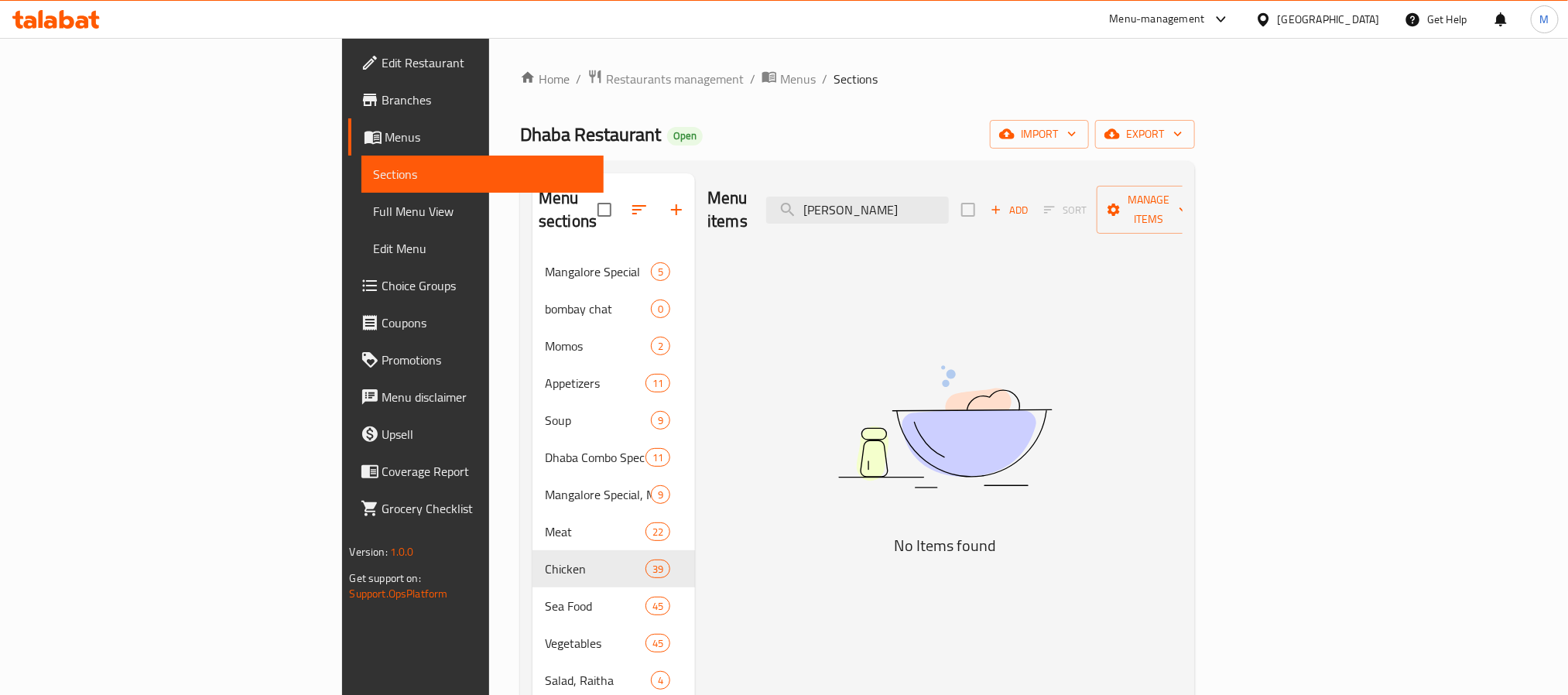
drag, startPoint x: 963, startPoint y: 193, endPoint x: 732, endPoint y: 220, distance: 232.6
click at [734, 220] on div "Menu items [PERSON_NAME] SUKKA Add Sort Manage items" at bounding box center [945, 210] width 475 height 73
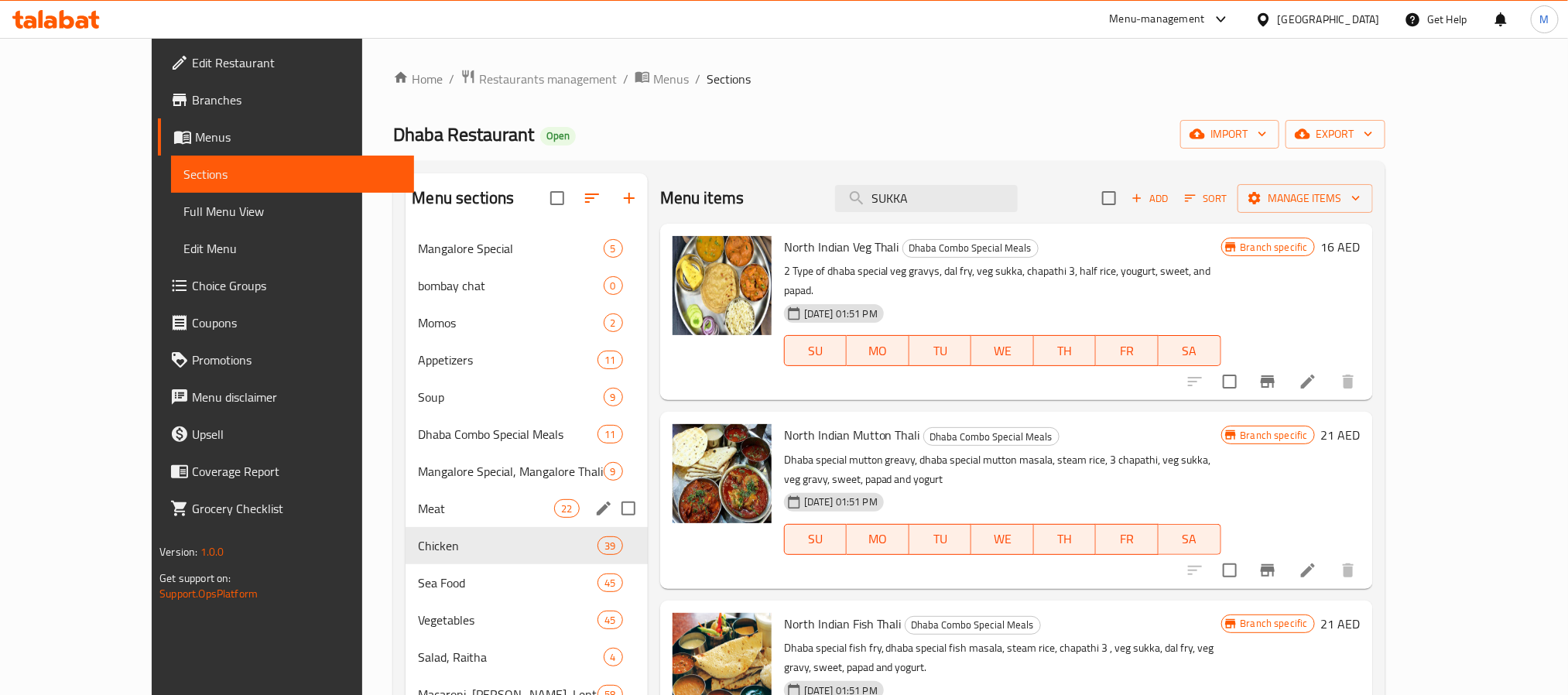
click at [439, 514] on span "Meat" at bounding box center [486, 508] width 137 height 18
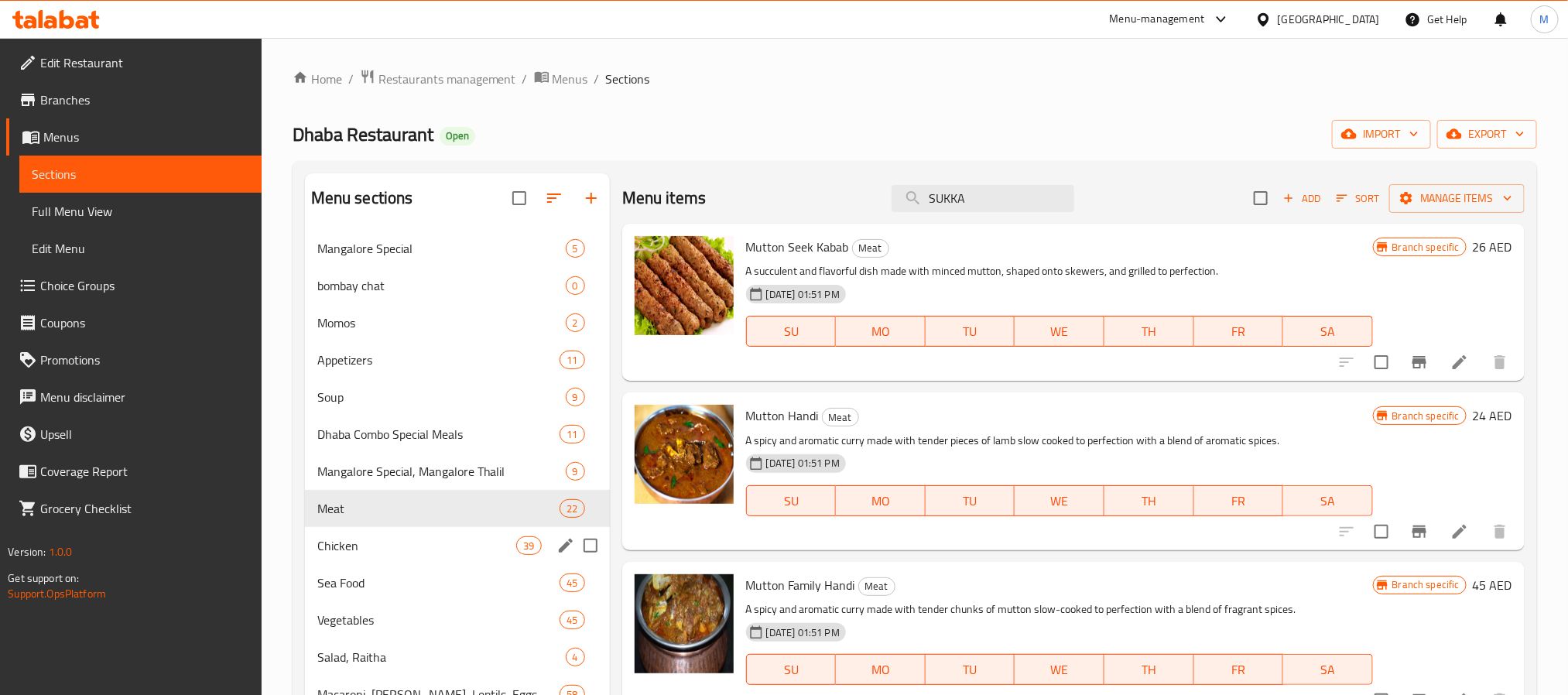
click at [402, 558] on div "Chicken 39" at bounding box center [458, 546] width 305 height 38
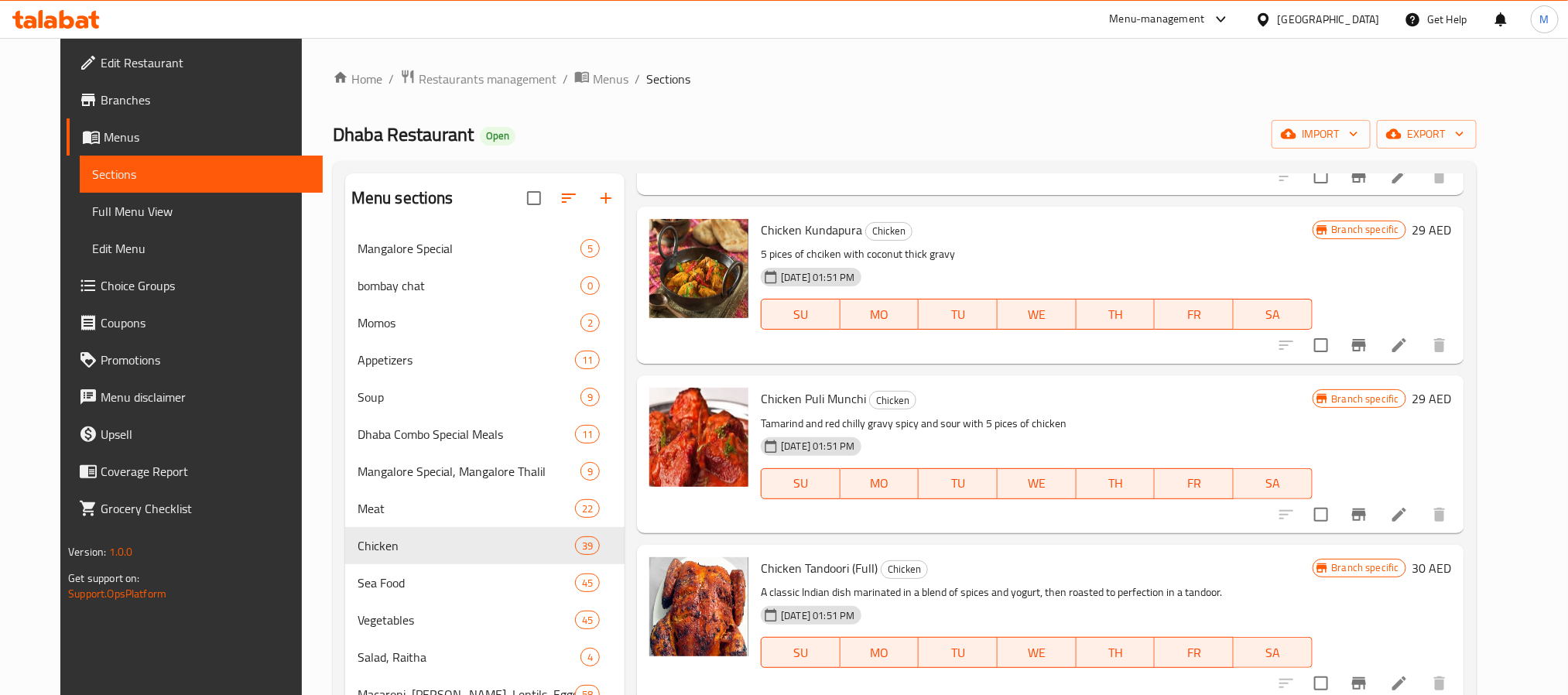
scroll to position [1102, 0]
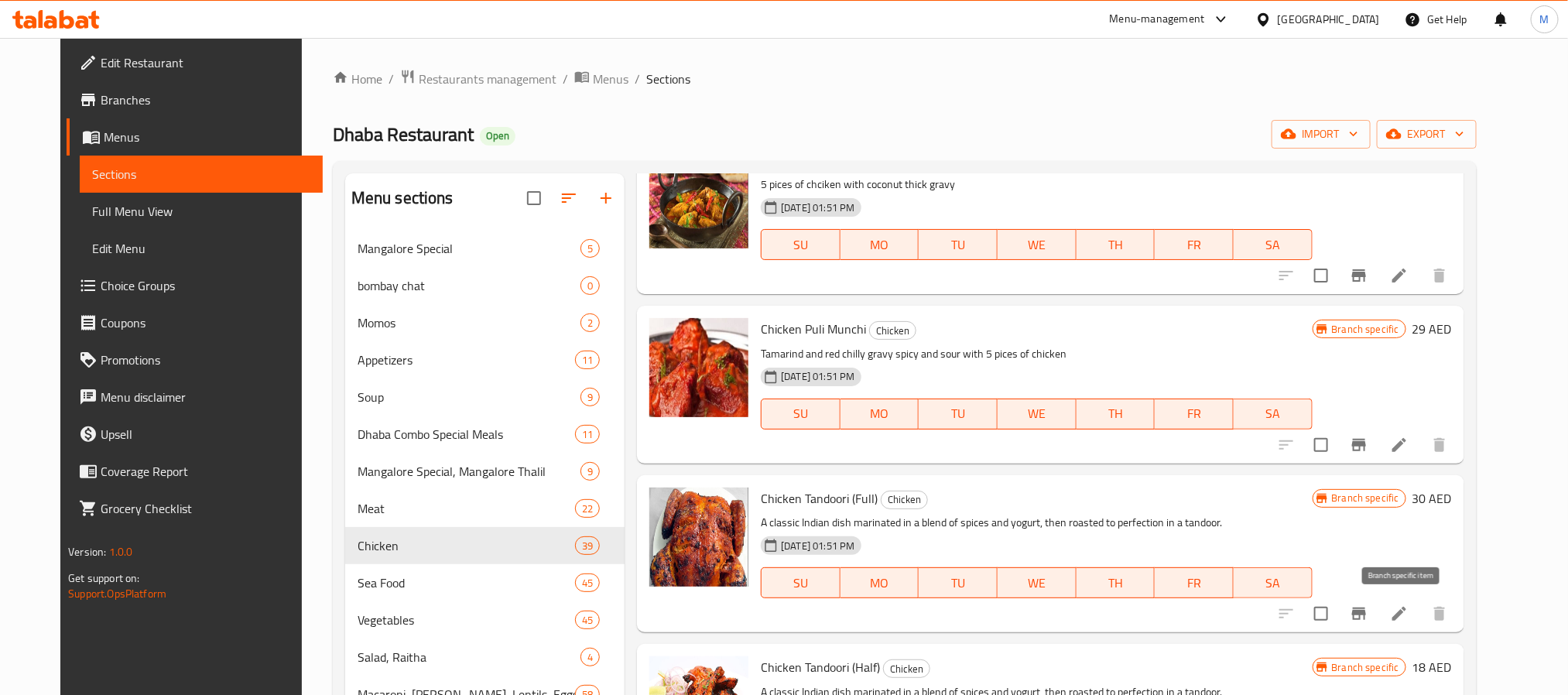
click at [1368, 610] on icon "Branch-specific-item" at bounding box center [1359, 614] width 18 height 18
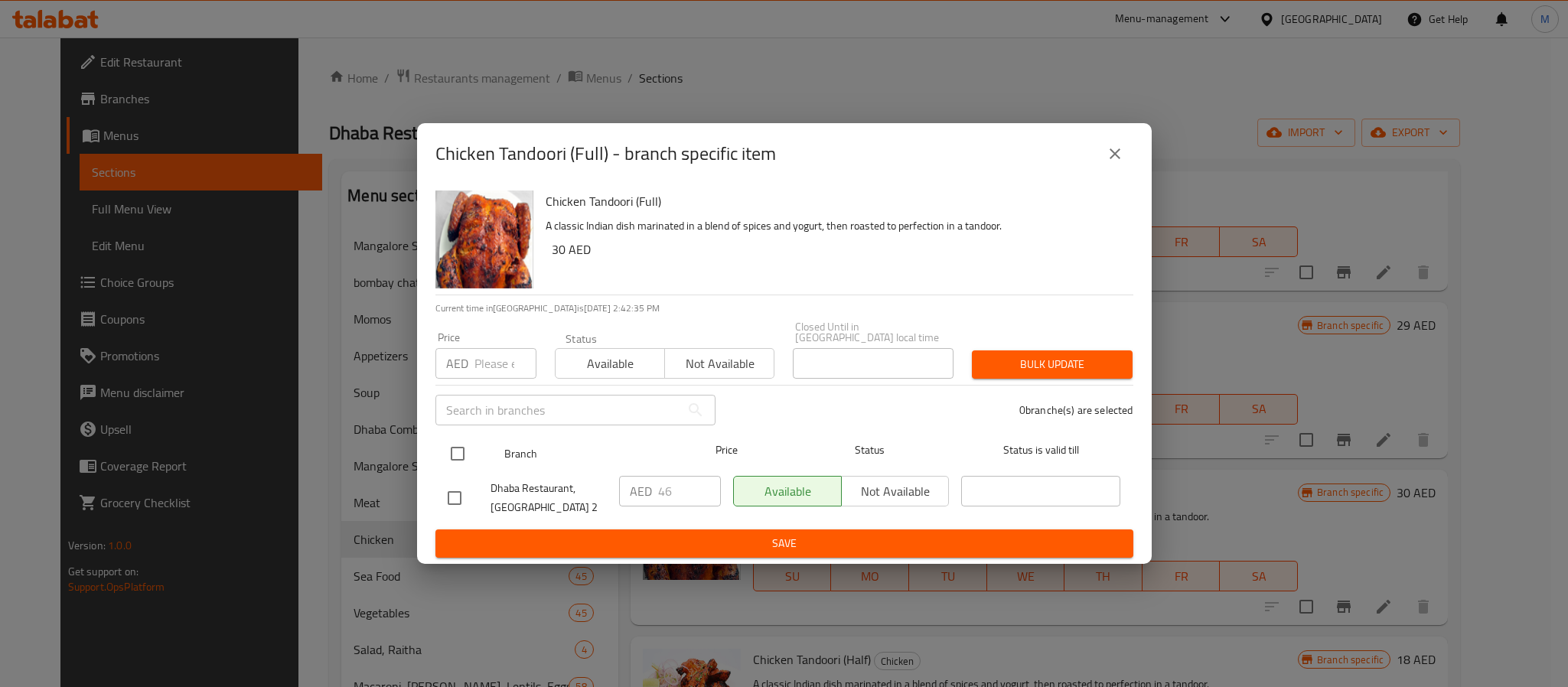
click at [461, 451] on input "checkbox" at bounding box center [457, 453] width 32 height 32
click at [492, 363] on input "number" at bounding box center [506, 363] width 62 height 31
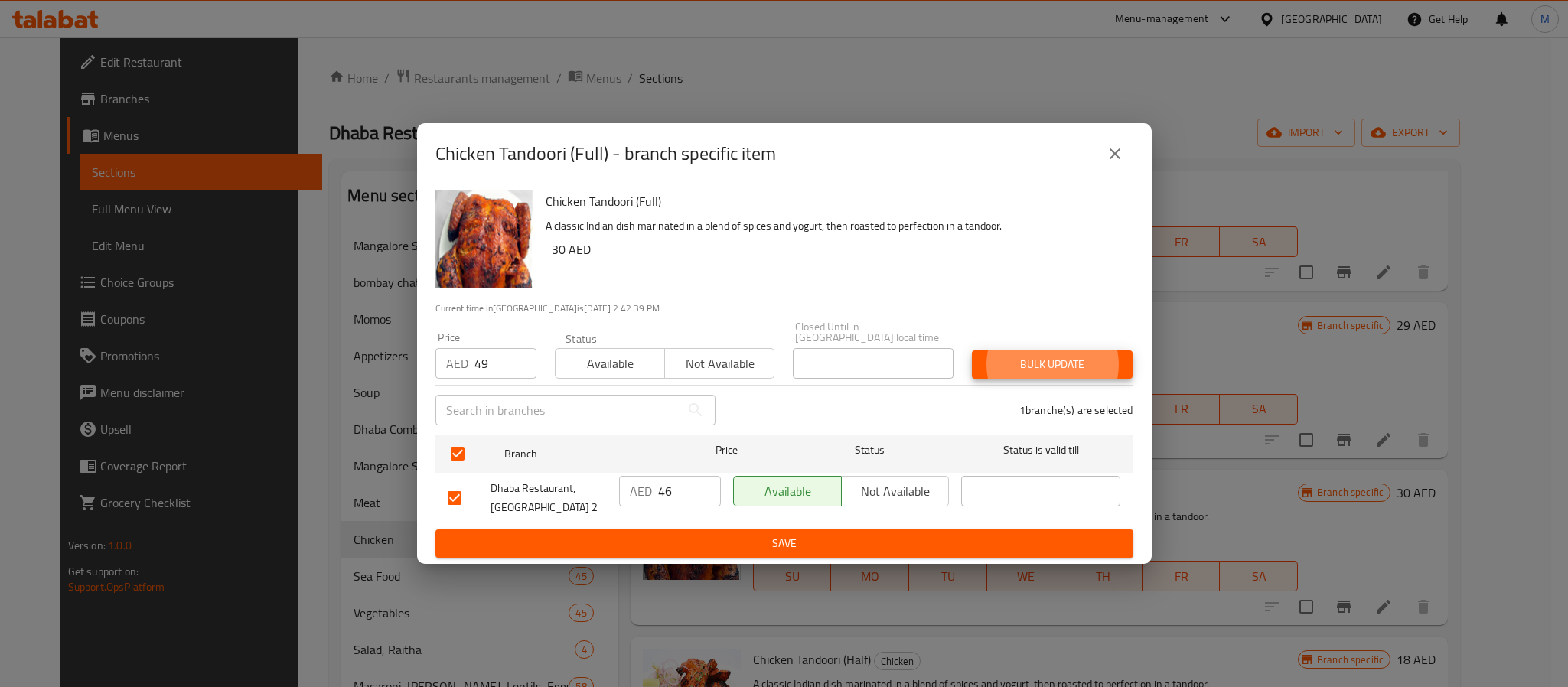
click at [972, 351] on button "Bulk update" at bounding box center [1052, 365] width 160 height 28
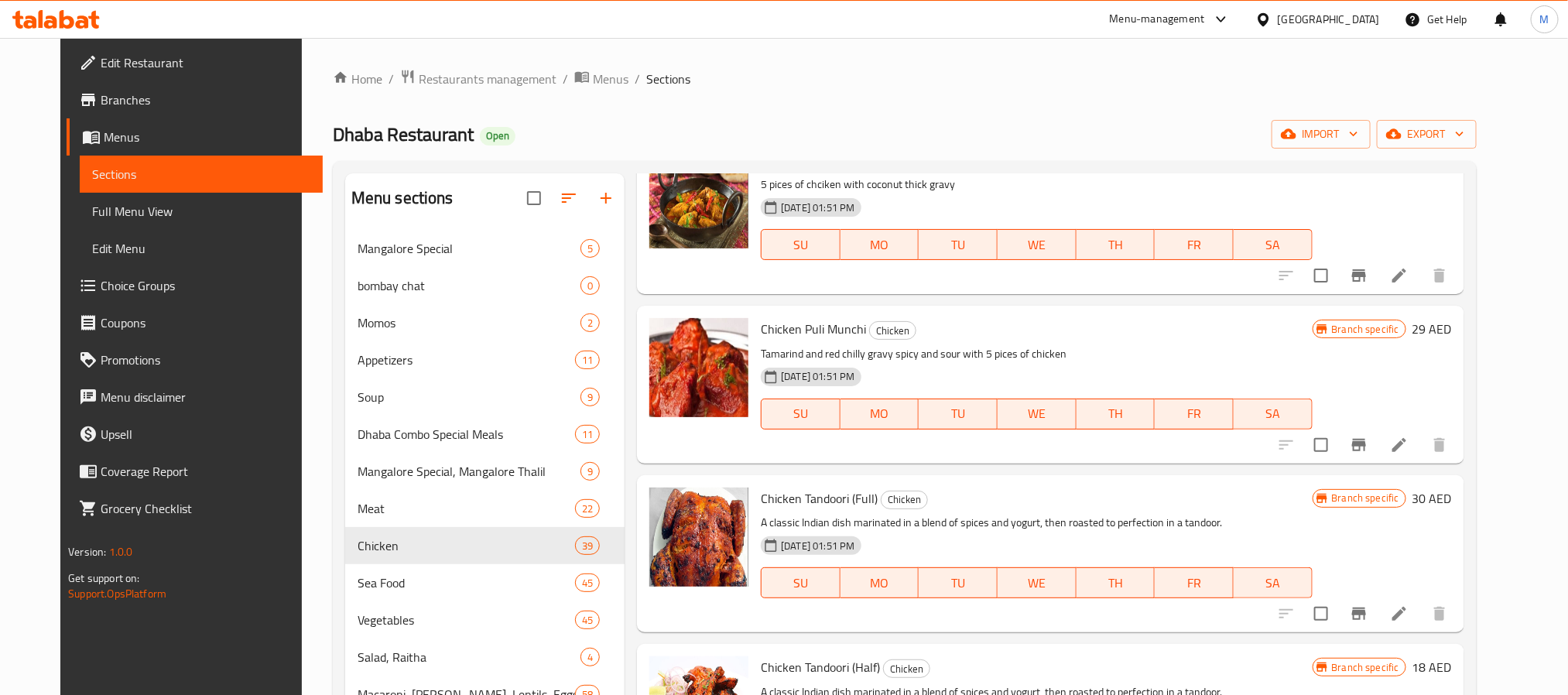
scroll to position [1217, 0]
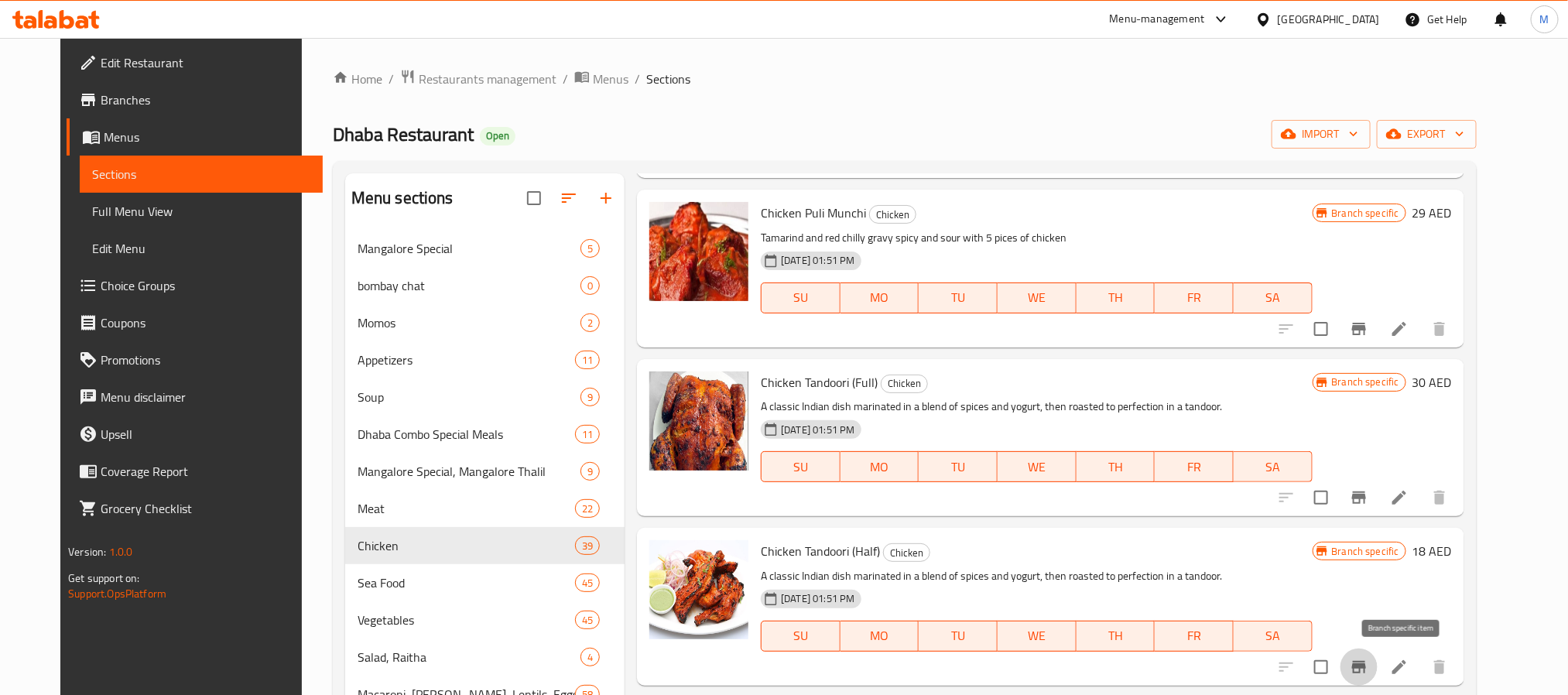
click at [1368, 658] on icon "Branch-specific-item" at bounding box center [1359, 667] width 18 height 18
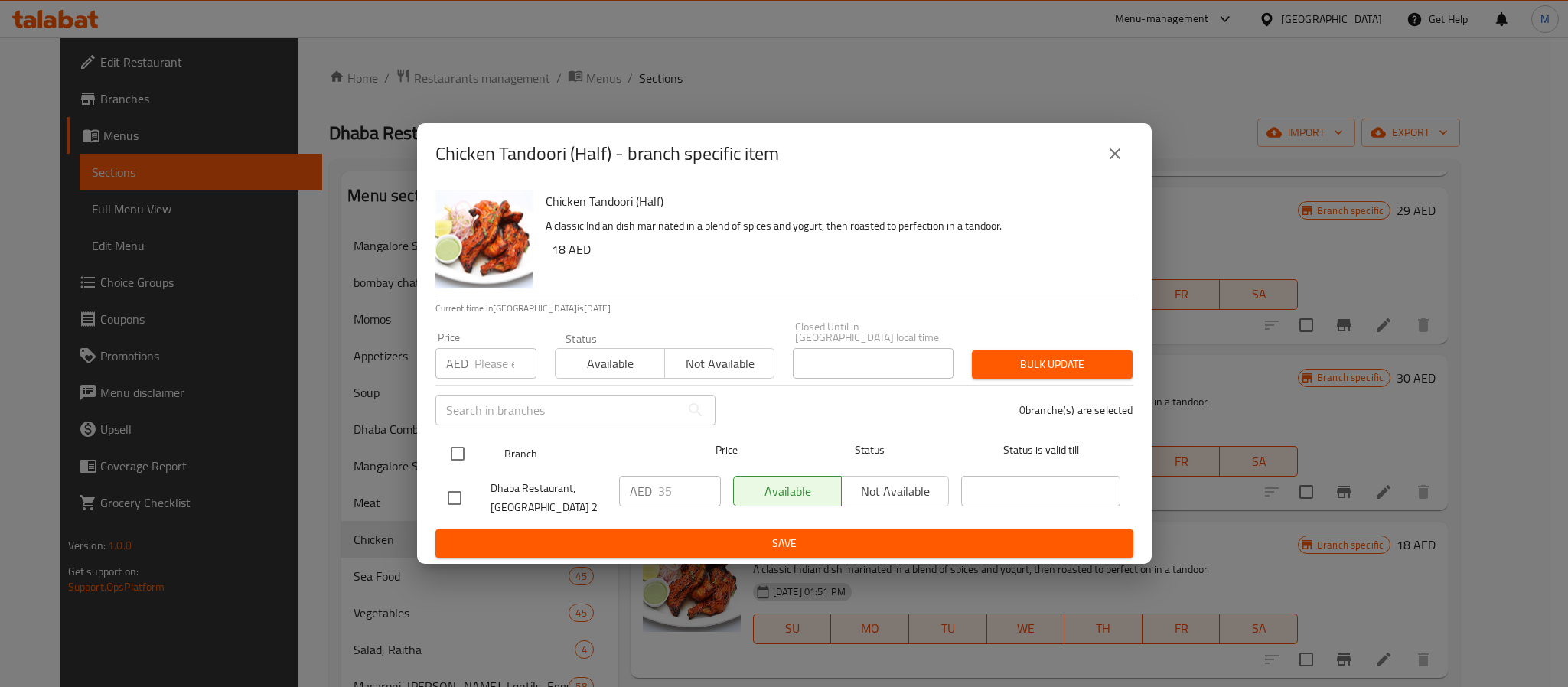
click at [461, 462] on input "checkbox" at bounding box center [457, 453] width 32 height 32
click at [491, 352] on input "number" at bounding box center [506, 363] width 62 height 31
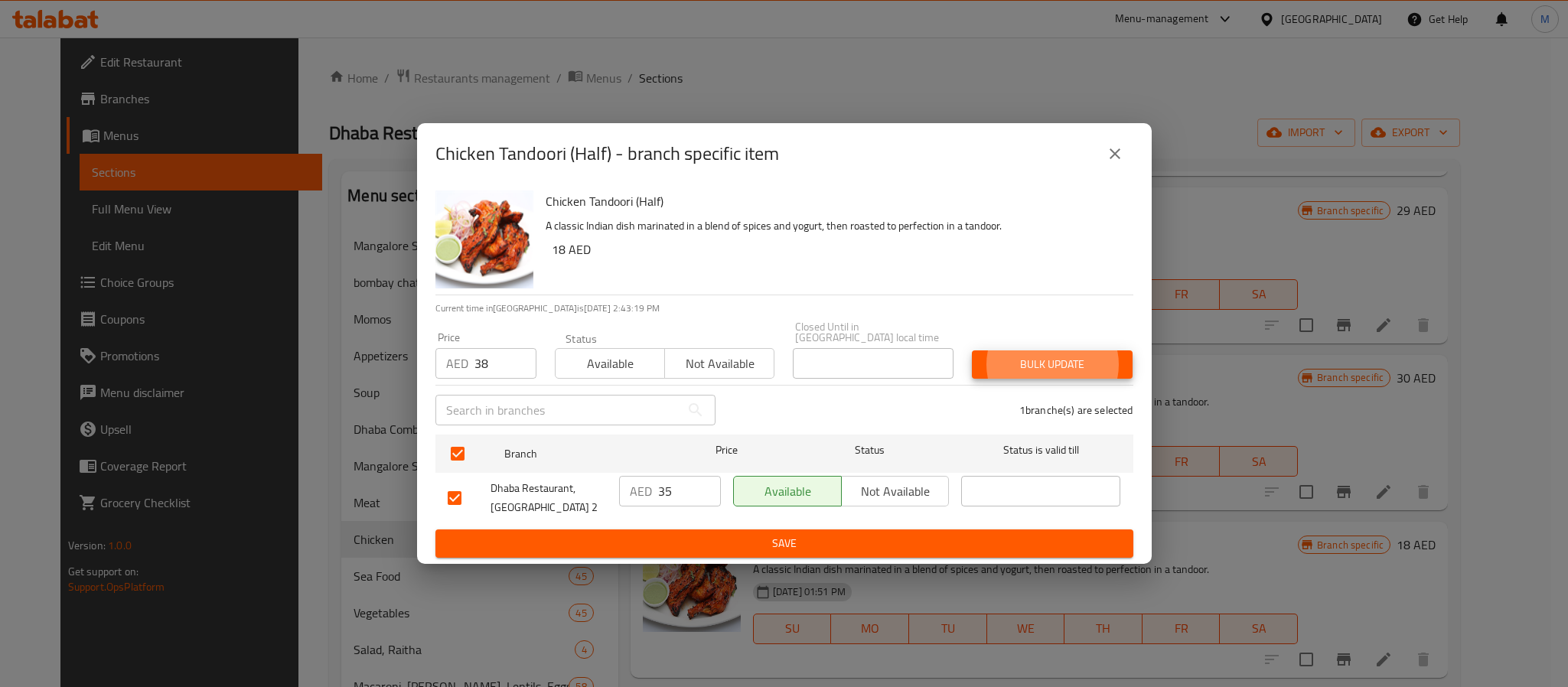
click at [972, 351] on button "Bulk update" at bounding box center [1052, 365] width 160 height 28
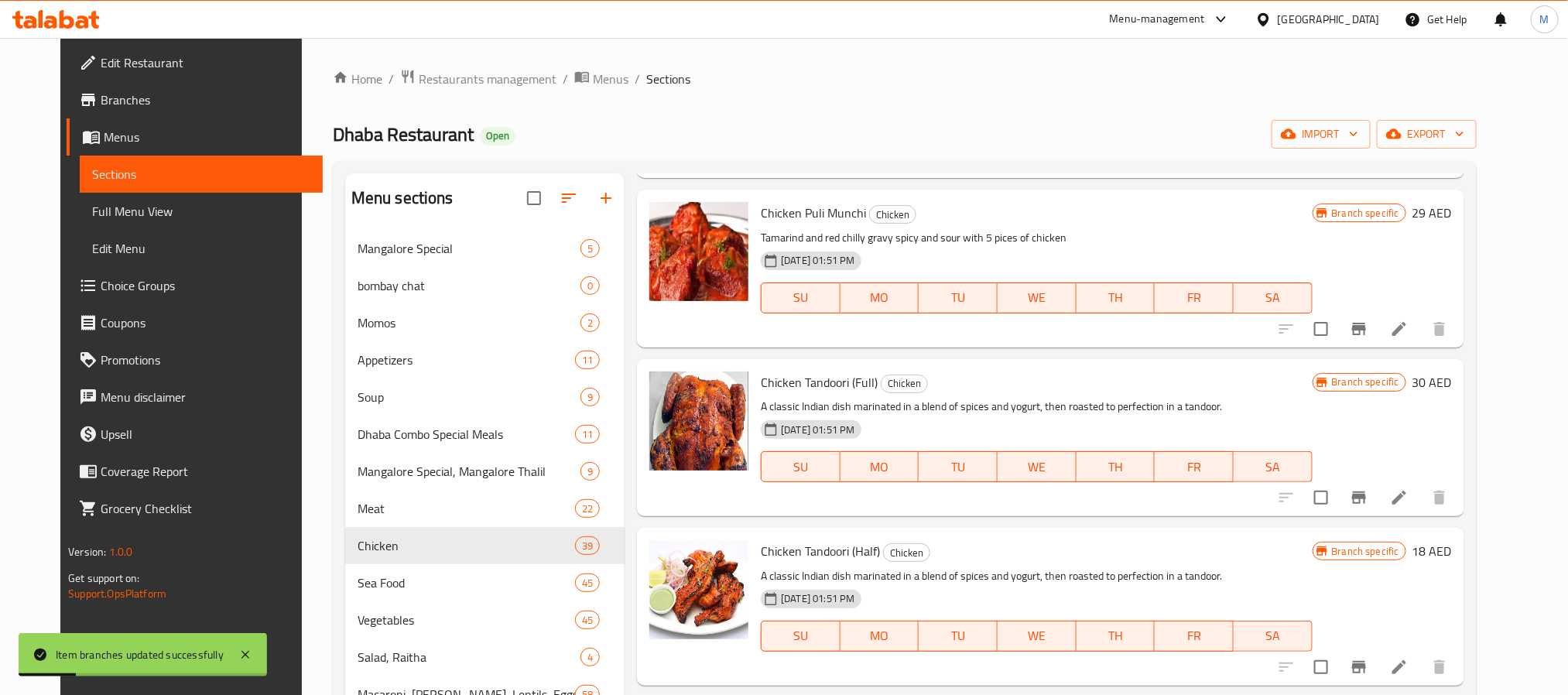
click at [1112, 384] on h6 "Chicken Tandoori (Full) Chicken" at bounding box center [1036, 382] width 551 height 22
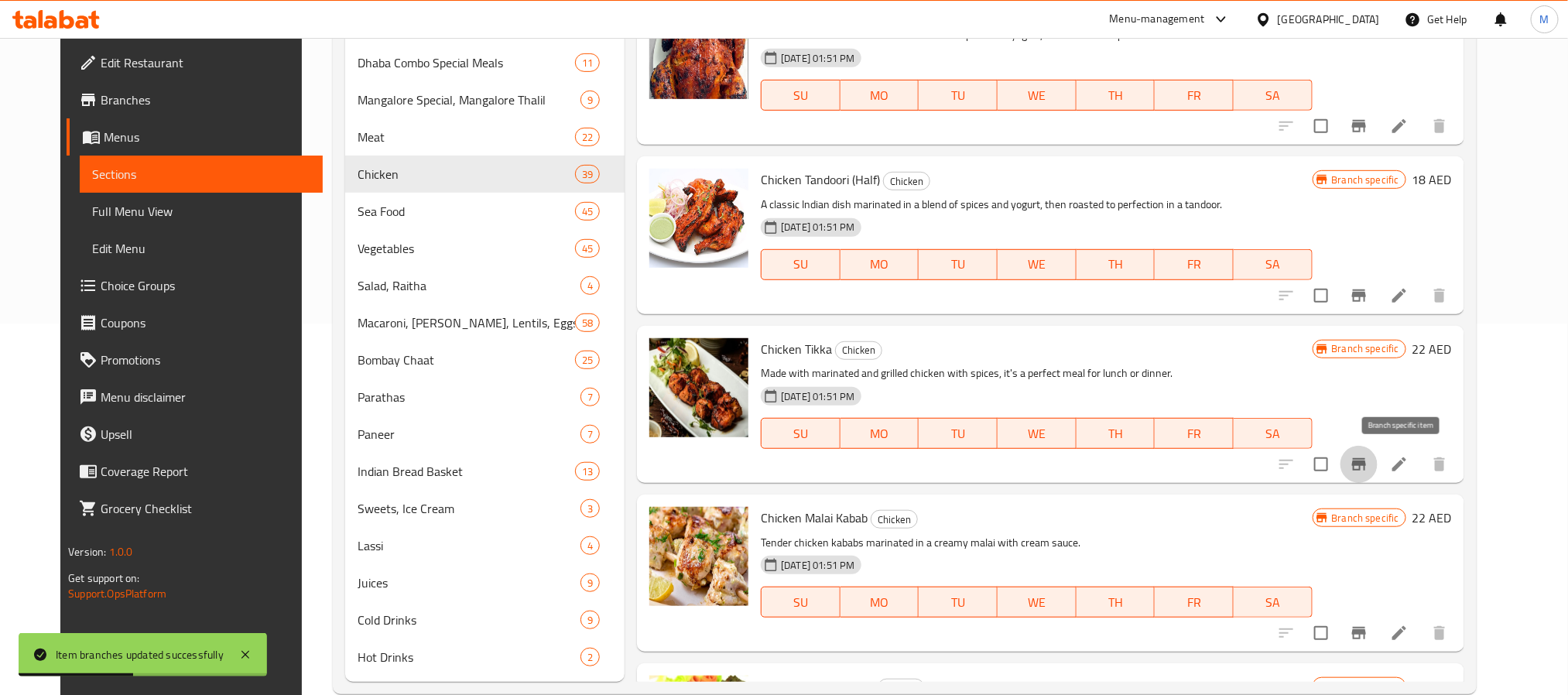
click at [1366, 459] on icon "Branch-specific-item" at bounding box center [1359, 465] width 14 height 13
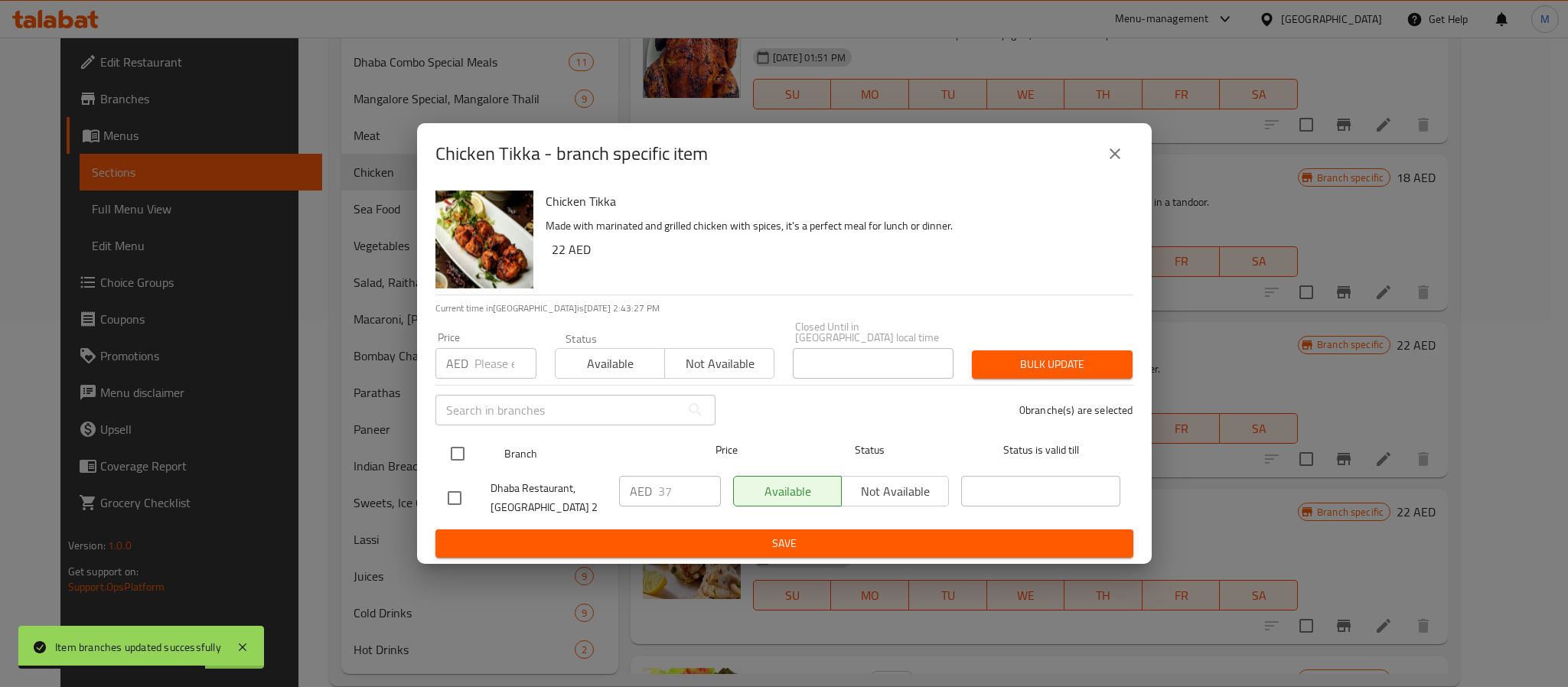
click at [464, 449] on input "checkbox" at bounding box center [457, 453] width 32 height 32
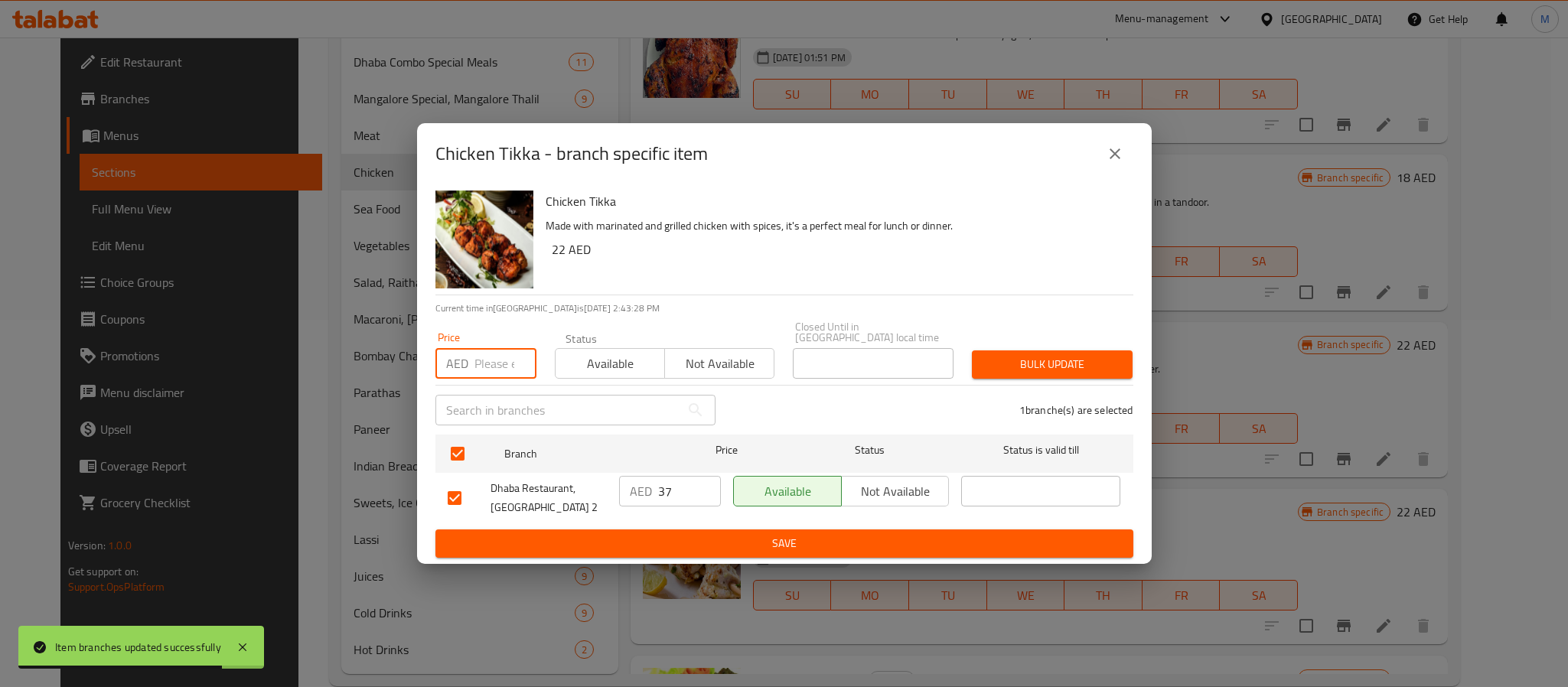
click at [501, 366] on input "number" at bounding box center [506, 363] width 62 height 31
click at [983, 359] on button "Bulk update" at bounding box center [1052, 365] width 160 height 28
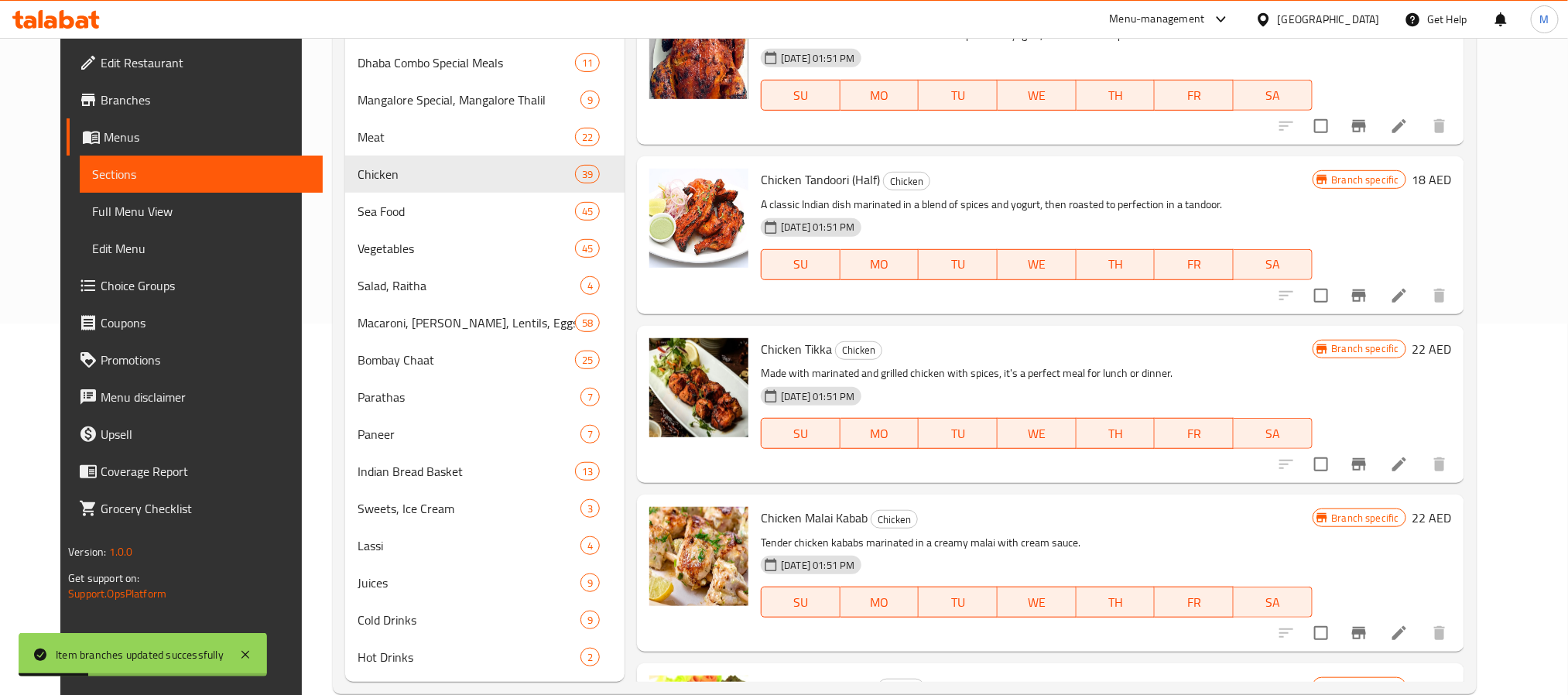
click at [1121, 339] on h6 "Chicken Tikka Chicken" at bounding box center [1036, 348] width 551 height 22
click at [1368, 641] on icon "Branch-specific-item" at bounding box center [1359, 633] width 18 height 18
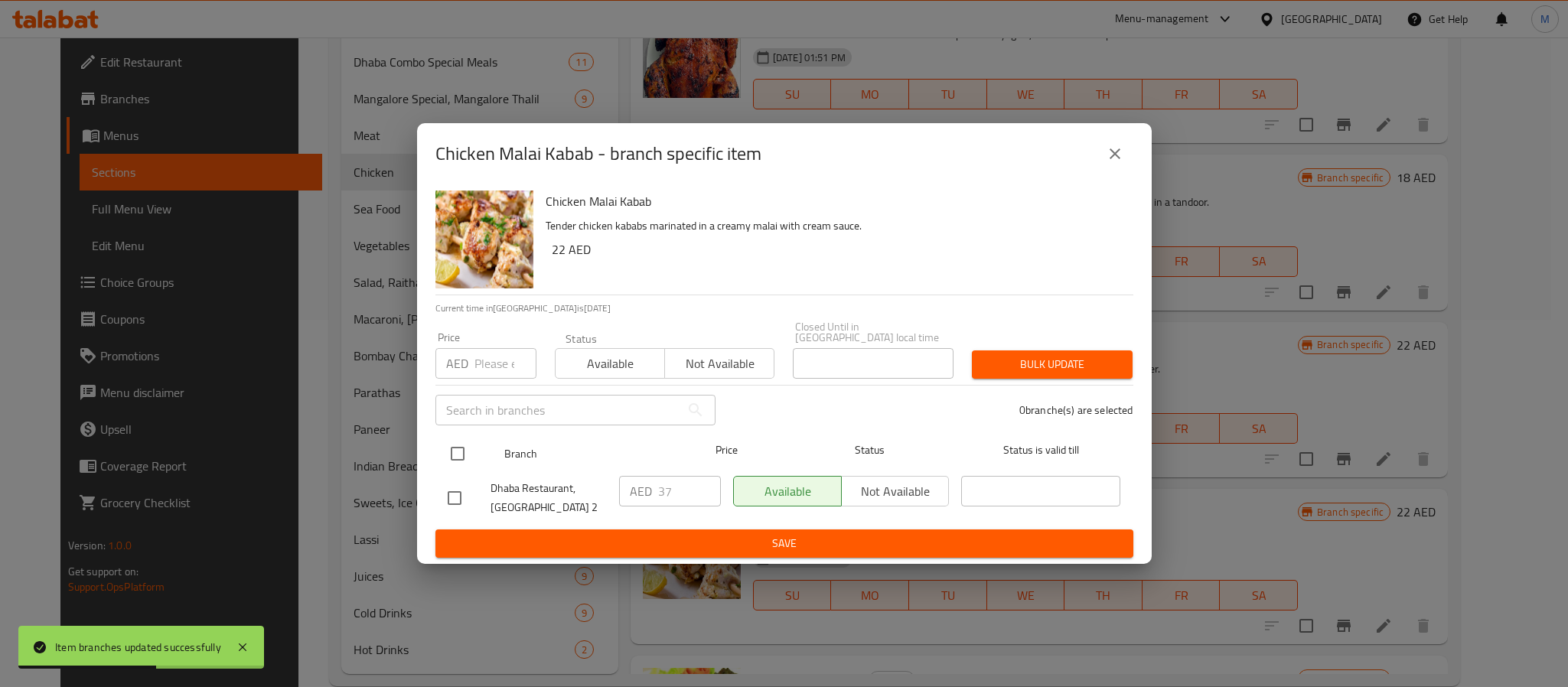
click at [442, 450] on input "checkbox" at bounding box center [457, 453] width 32 height 32
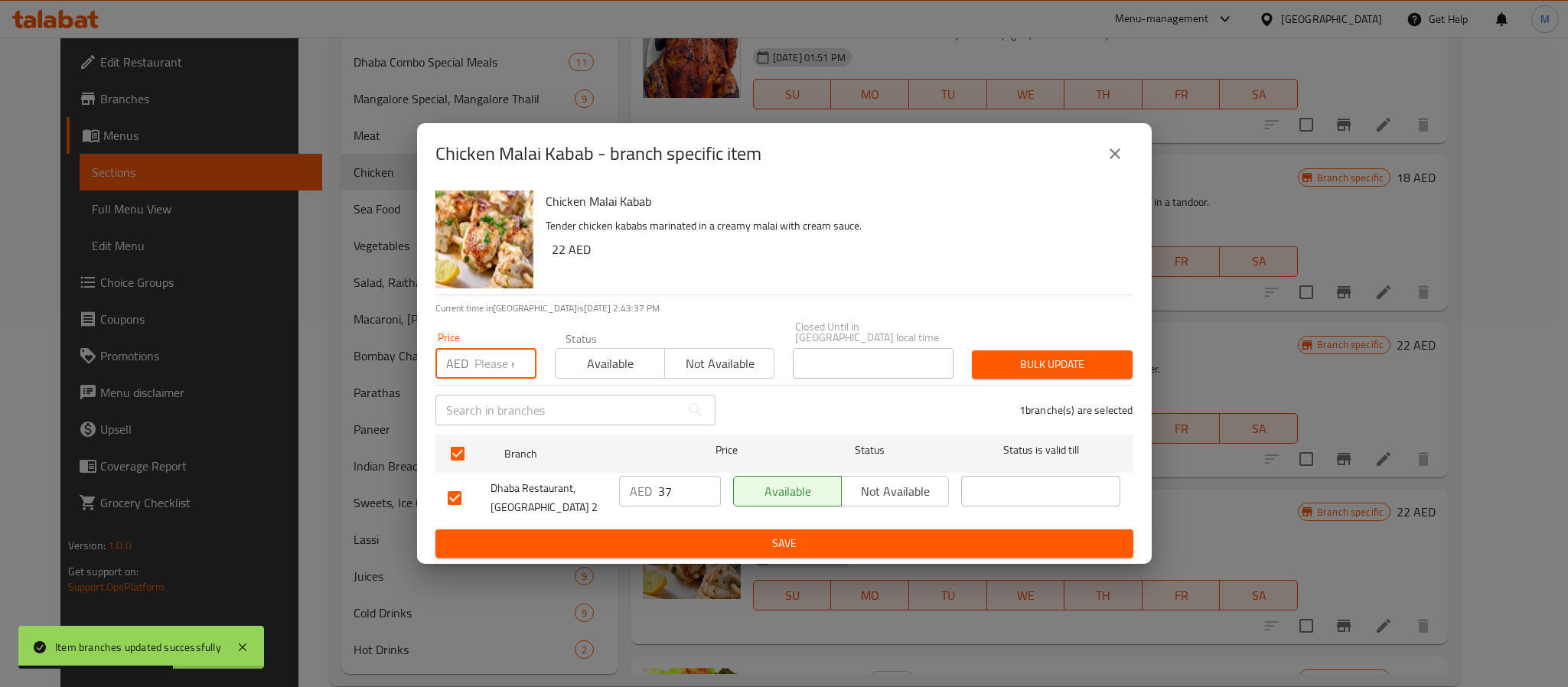
click at [480, 357] on input "number" at bounding box center [506, 363] width 62 height 31
click at [972, 351] on button "Bulk update" at bounding box center [1052, 365] width 160 height 28
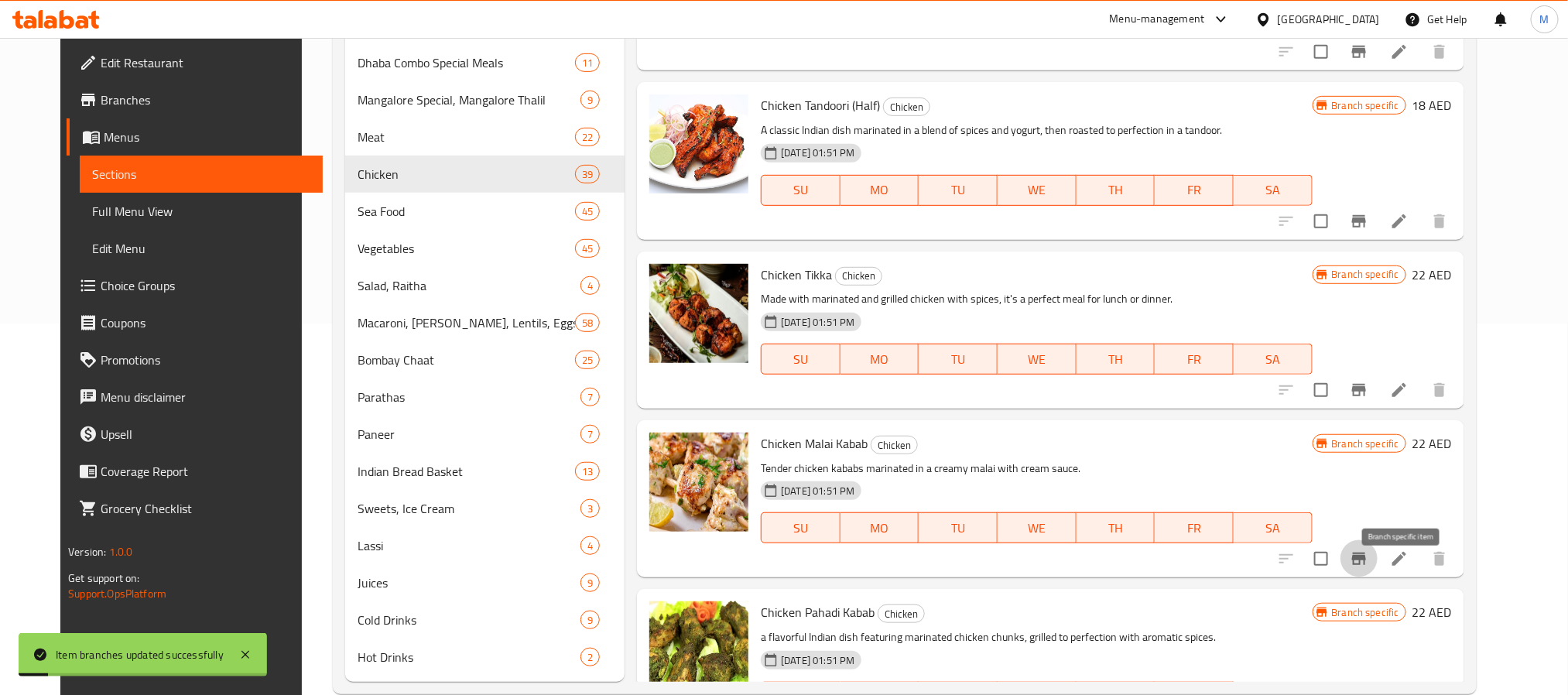
scroll to position [1450, 0]
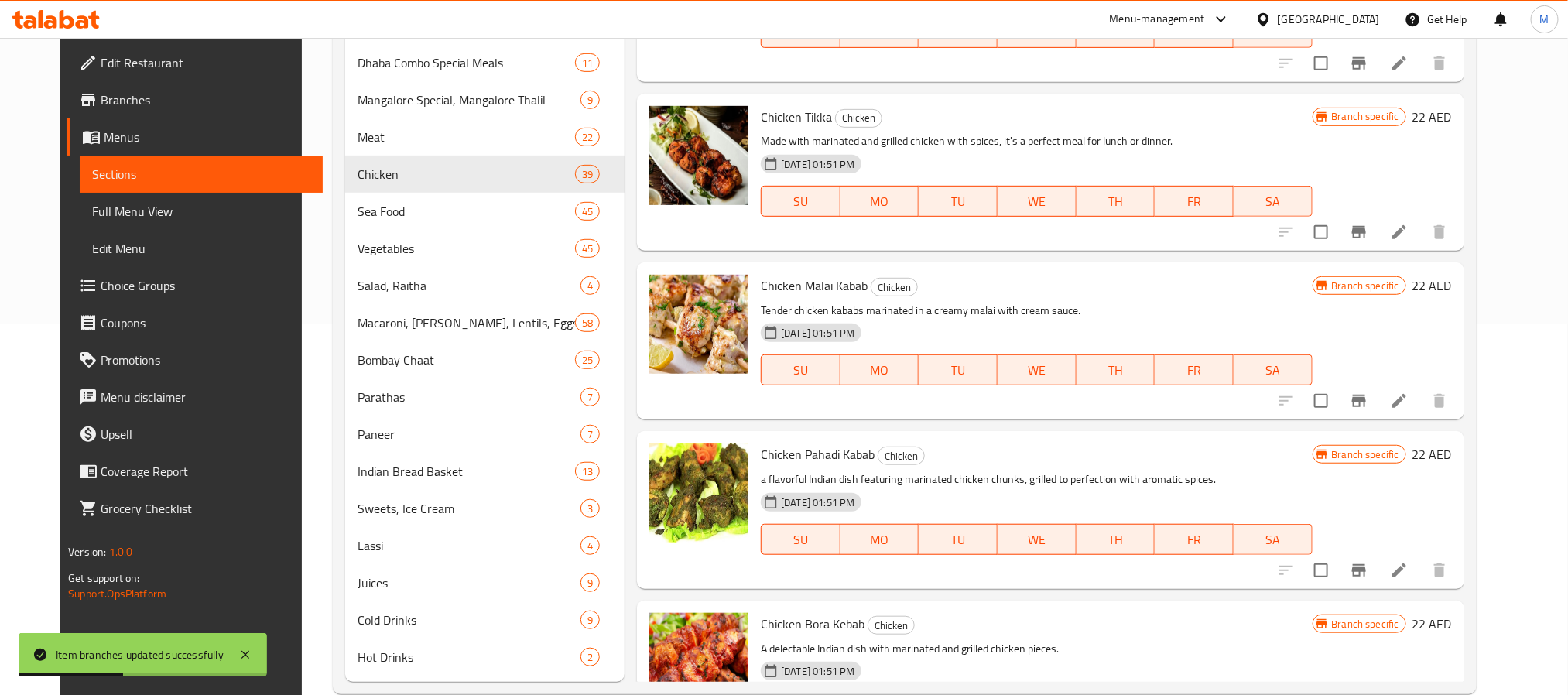
click at [1082, 451] on h6 "Chicken Pahadi Kabab Chicken" at bounding box center [1036, 454] width 551 height 22
click at [1337, 569] on input "checkbox" at bounding box center [1321, 570] width 33 height 33
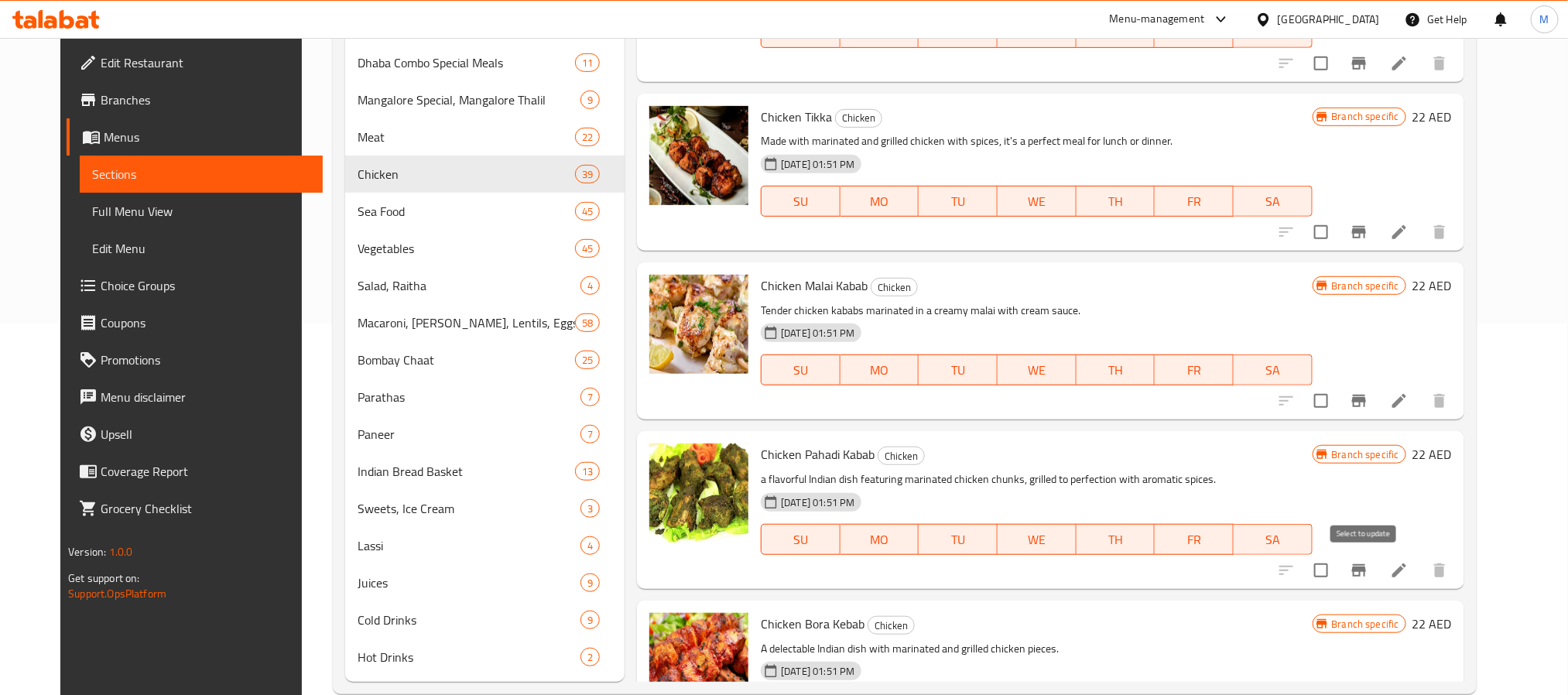
click at [1366, 569] on icon "Branch-specific-item" at bounding box center [1359, 570] width 14 height 13
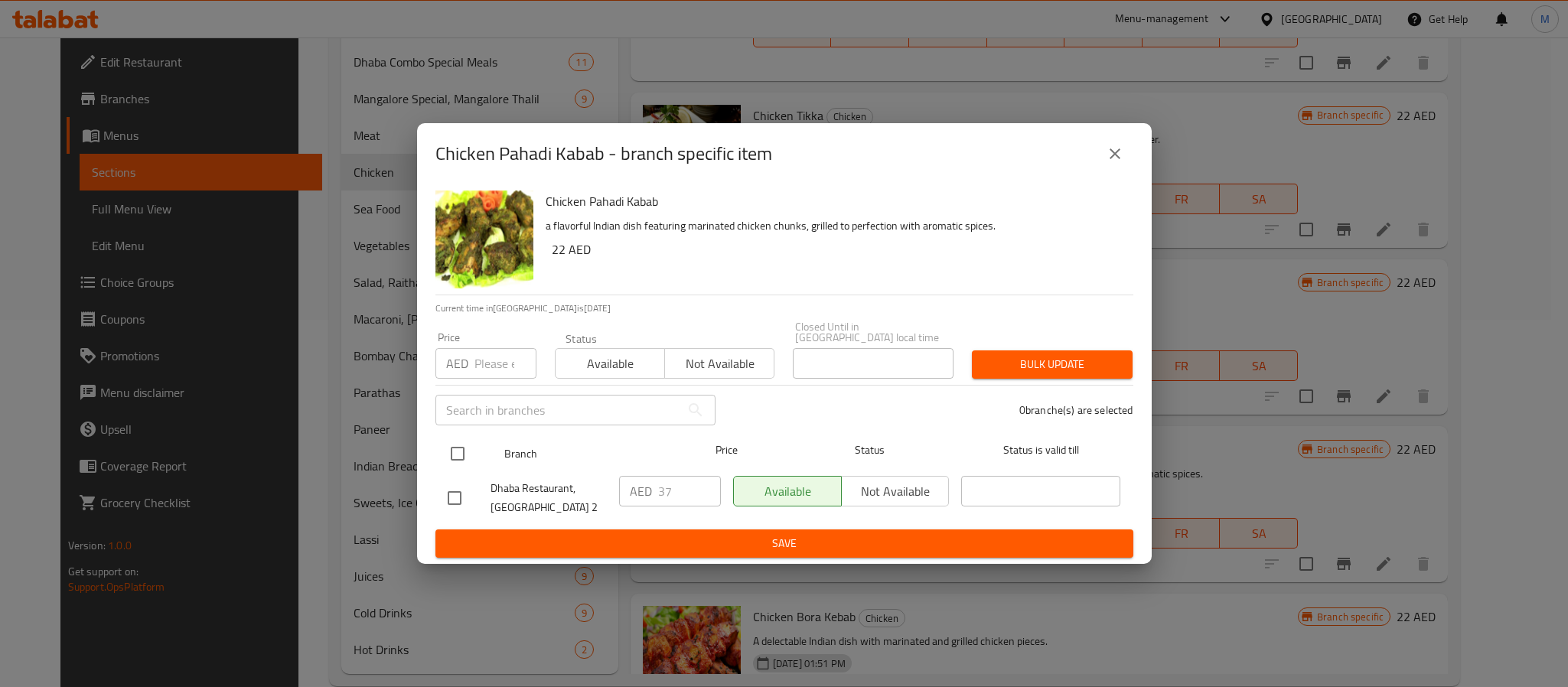
click at [444, 466] on input "checkbox" at bounding box center [457, 453] width 32 height 32
click at [487, 392] on div "​" at bounding box center [576, 410] width 299 height 49
click at [490, 386] on div "​" at bounding box center [576, 410] width 299 height 49
click at [490, 367] on input "number" at bounding box center [506, 363] width 62 height 31
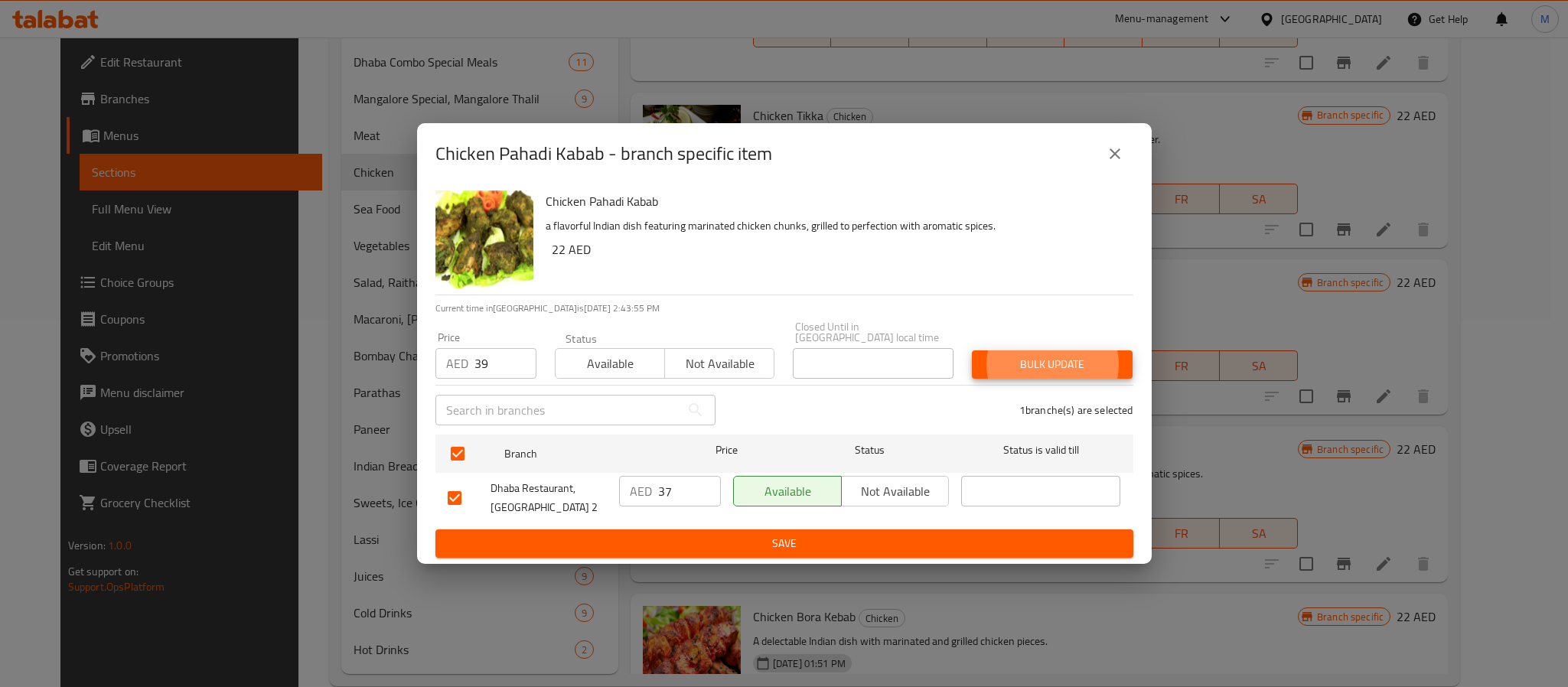
click at [972, 351] on button "Bulk update" at bounding box center [1052, 365] width 160 height 28
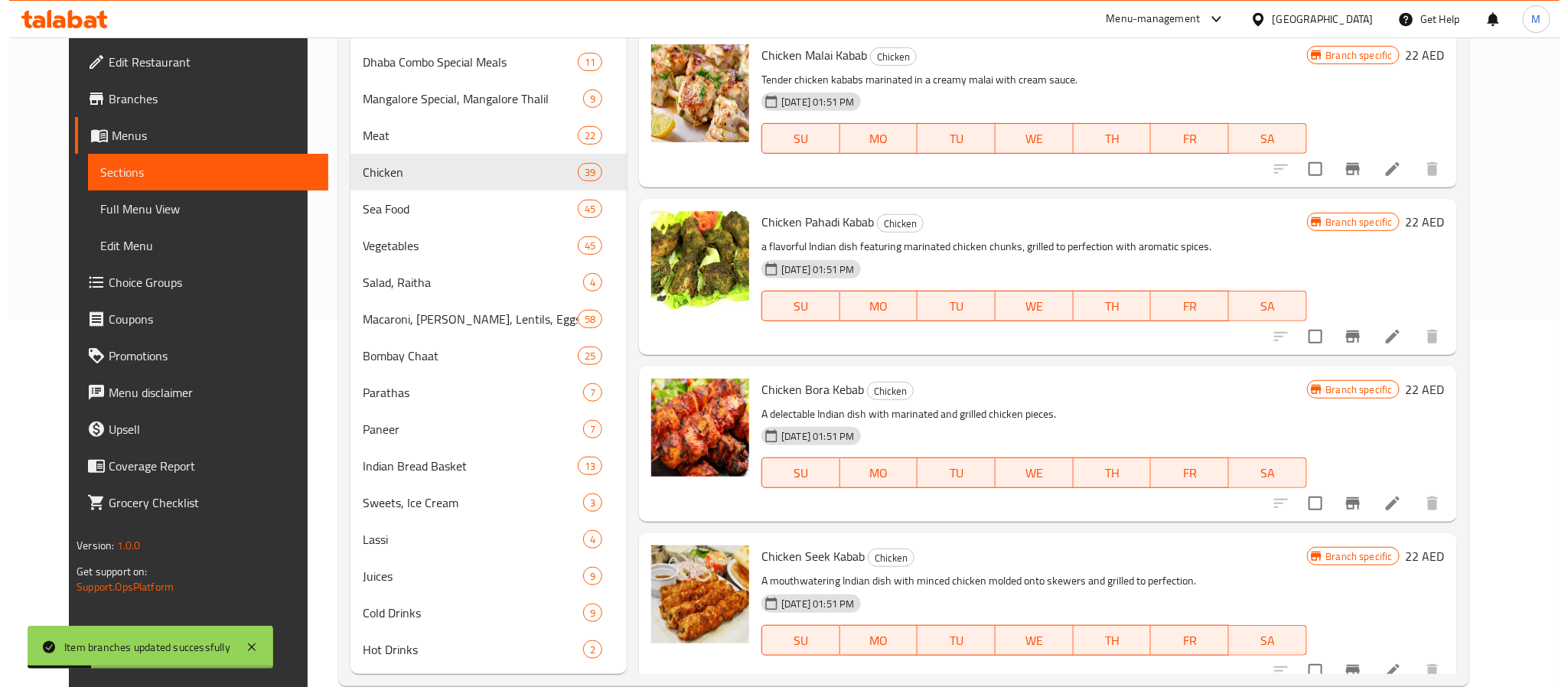
scroll to position [1662, 0]
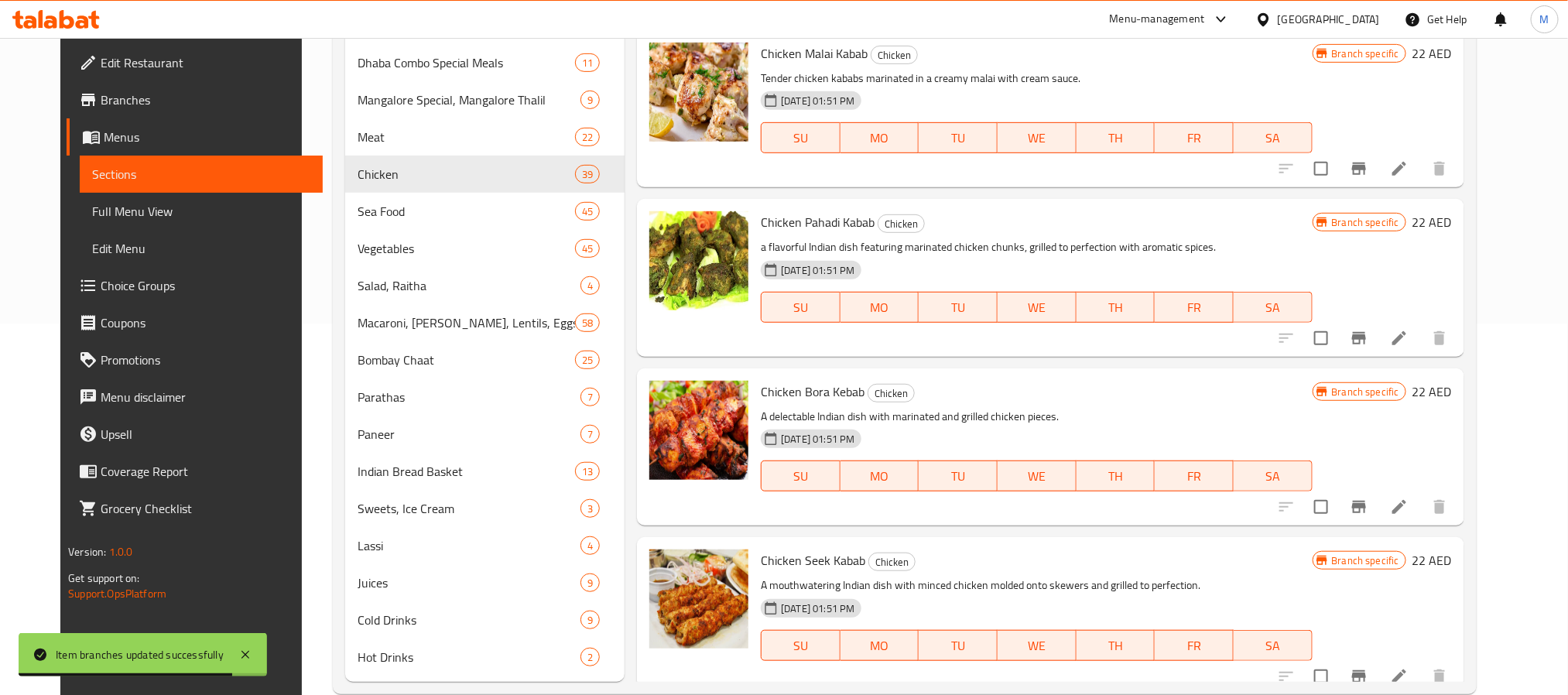
click at [1078, 354] on div "Chicken Pahadi Kabab Chicken a flavorful Indian dish featuring marinated chicke…" at bounding box center [1050, 277] width 827 height 157
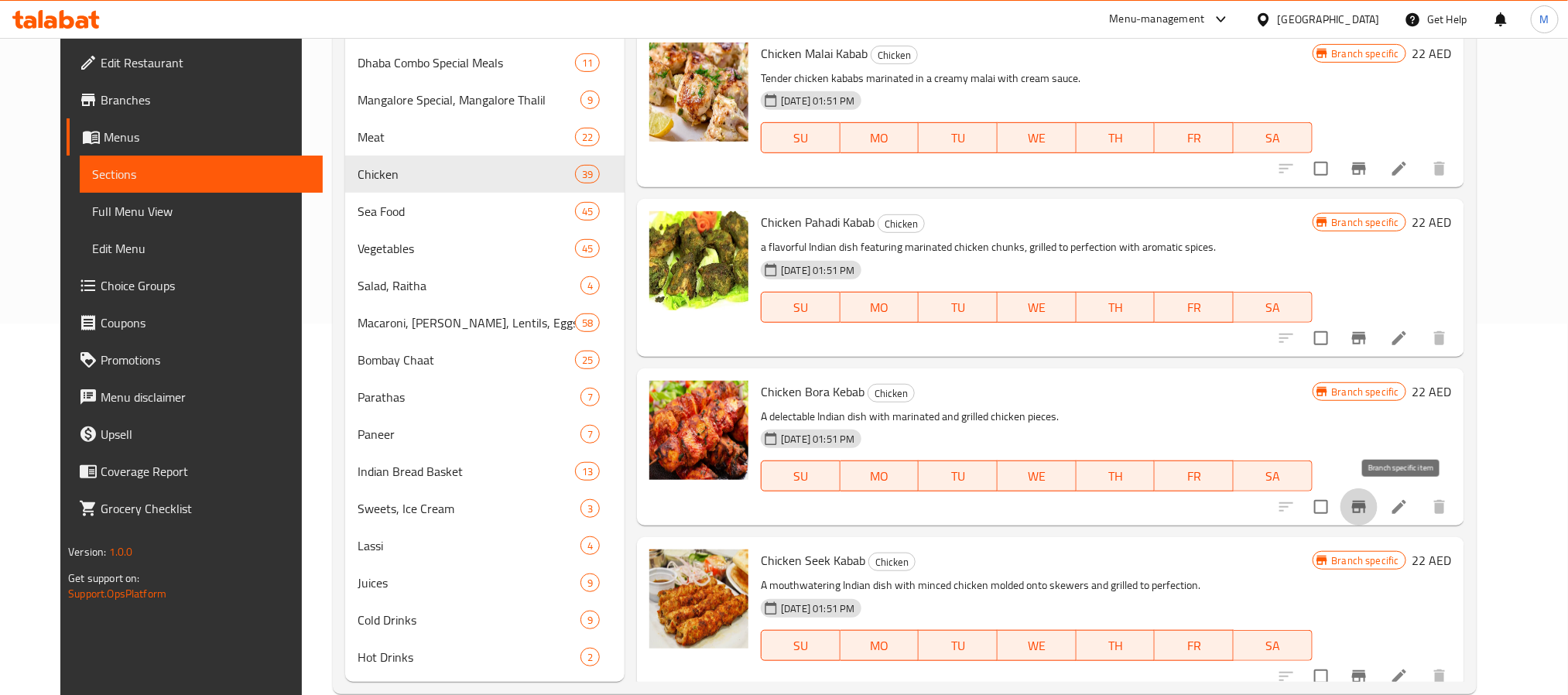
click at [1368, 499] on icon "Branch-specific-item" at bounding box center [1359, 506] width 18 height 18
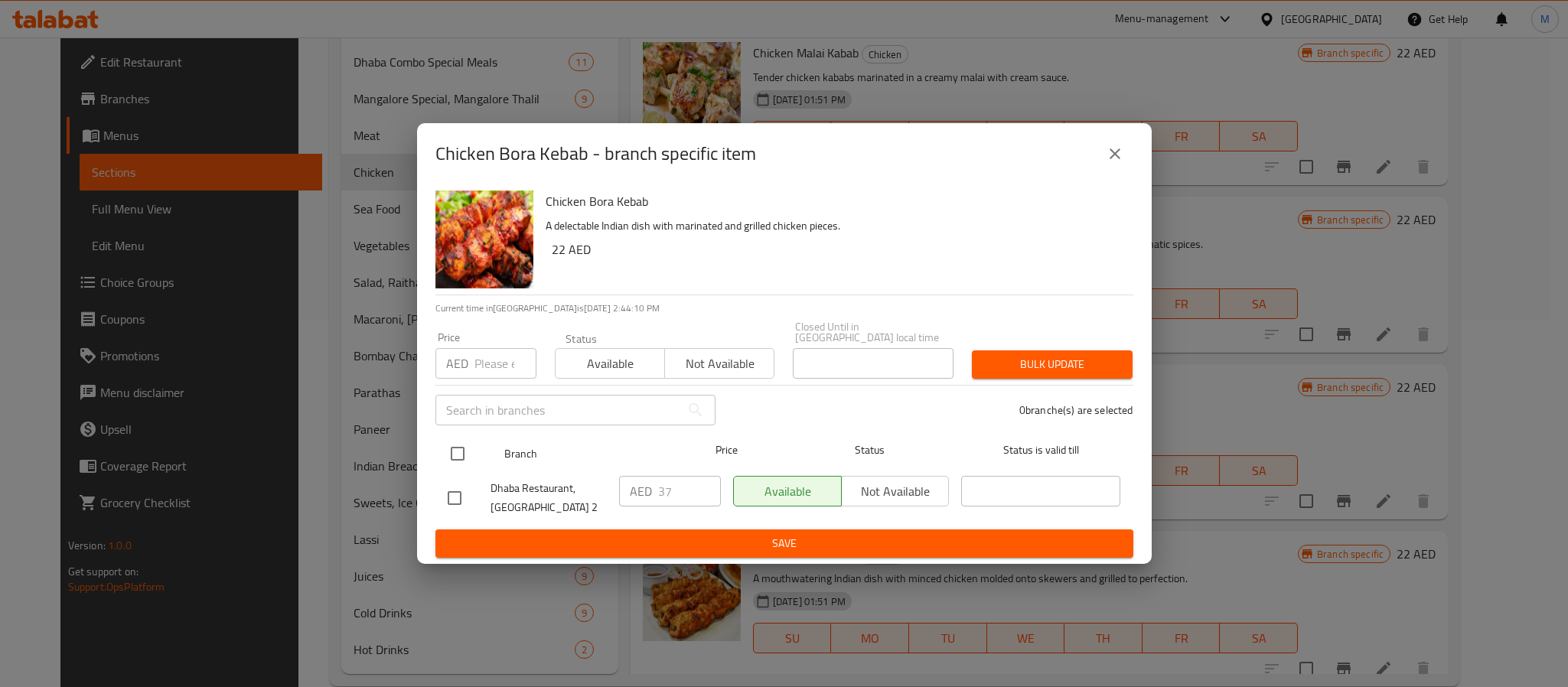
click at [451, 450] on input "checkbox" at bounding box center [457, 453] width 32 height 32
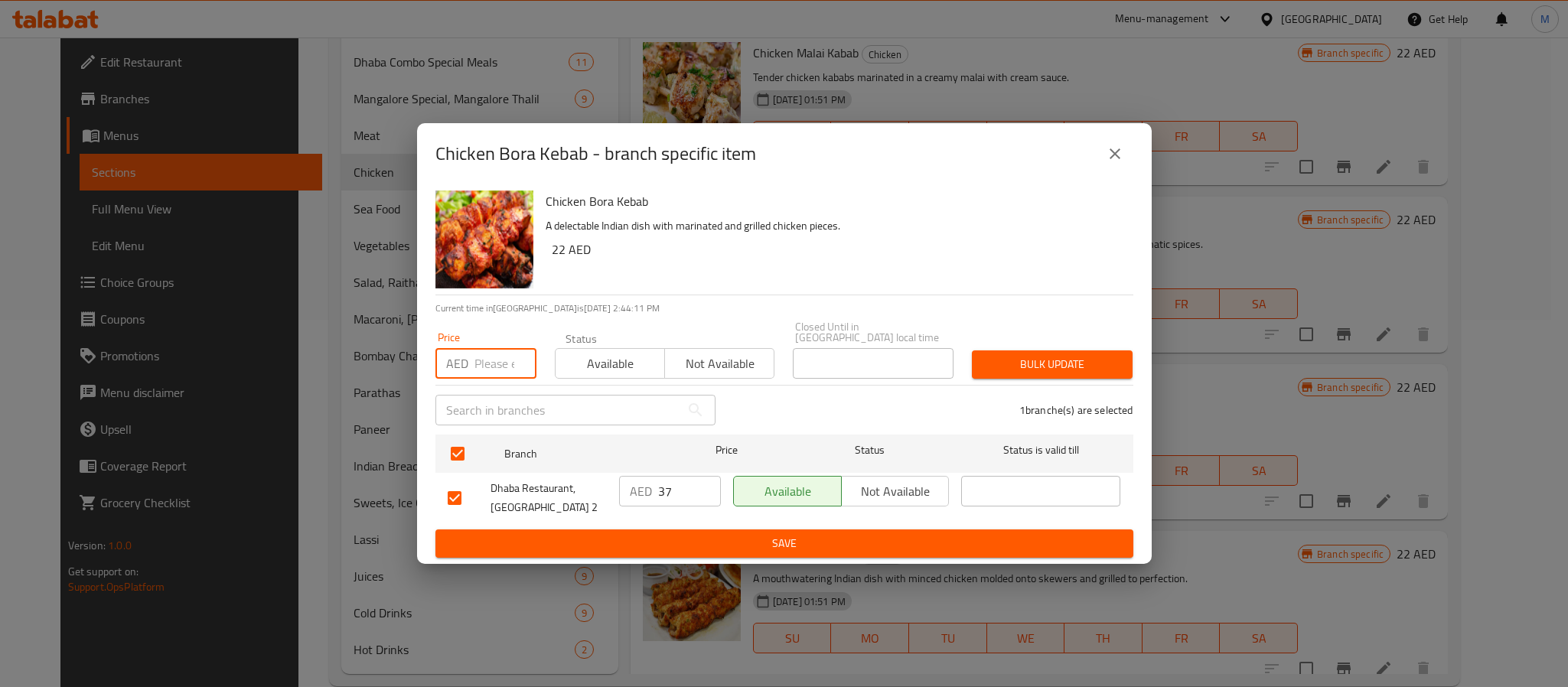
click at [508, 361] on input "number" at bounding box center [506, 363] width 62 height 31
click at [972, 351] on button "Bulk update" at bounding box center [1052, 365] width 160 height 28
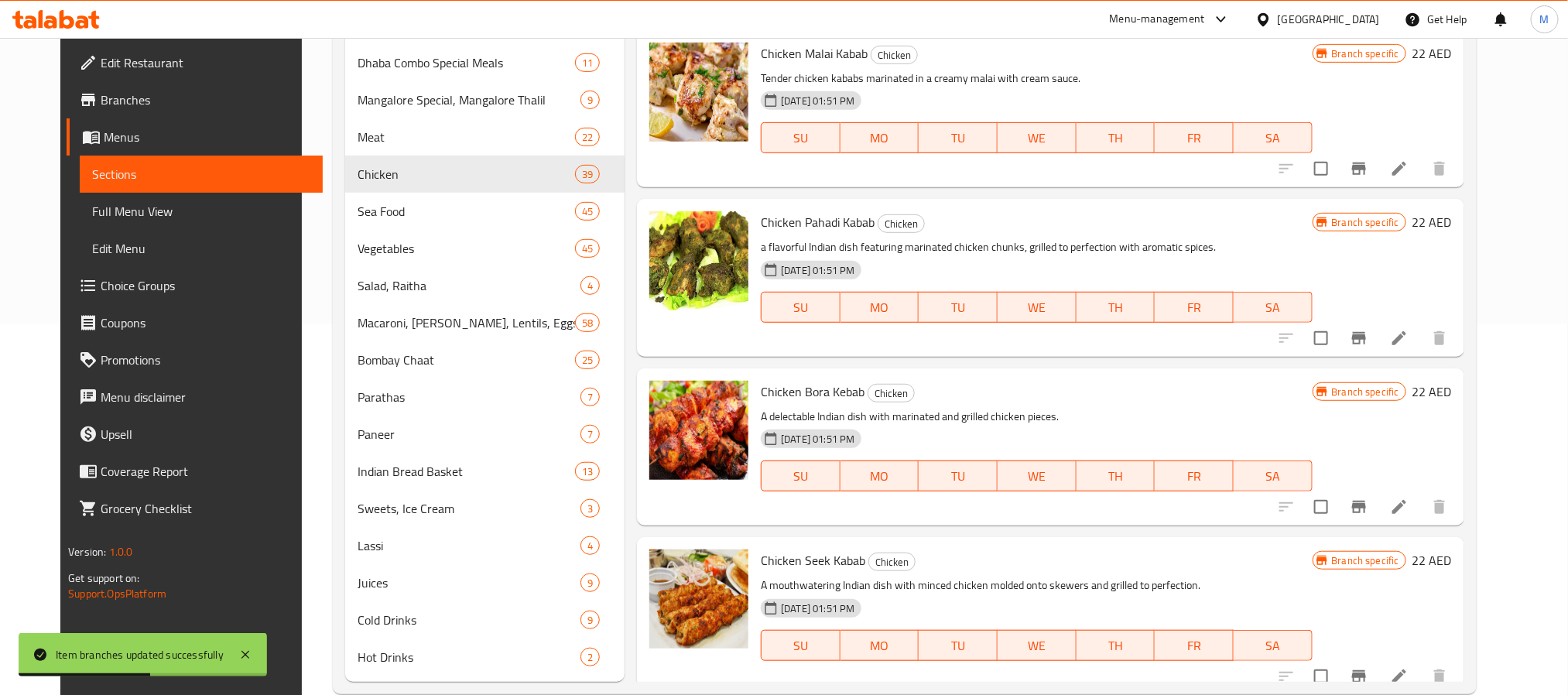
click at [1117, 407] on p "A delectable Indian dish with marinated and grilled chicken pieces." at bounding box center [1036, 417] width 551 height 19
click at [1378, 681] on button "Branch-specific-item" at bounding box center [1359, 677] width 38 height 38
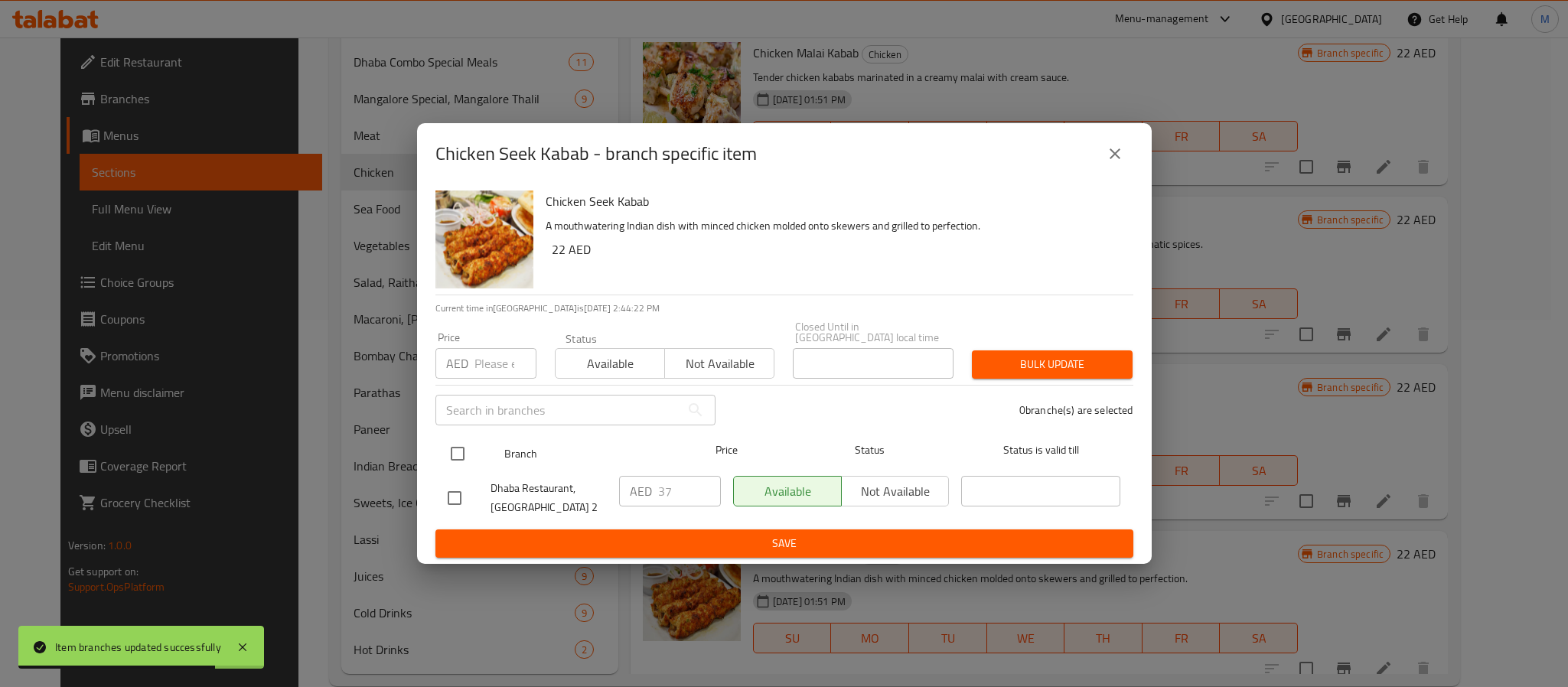
click at [449, 464] on input "checkbox" at bounding box center [457, 453] width 32 height 32
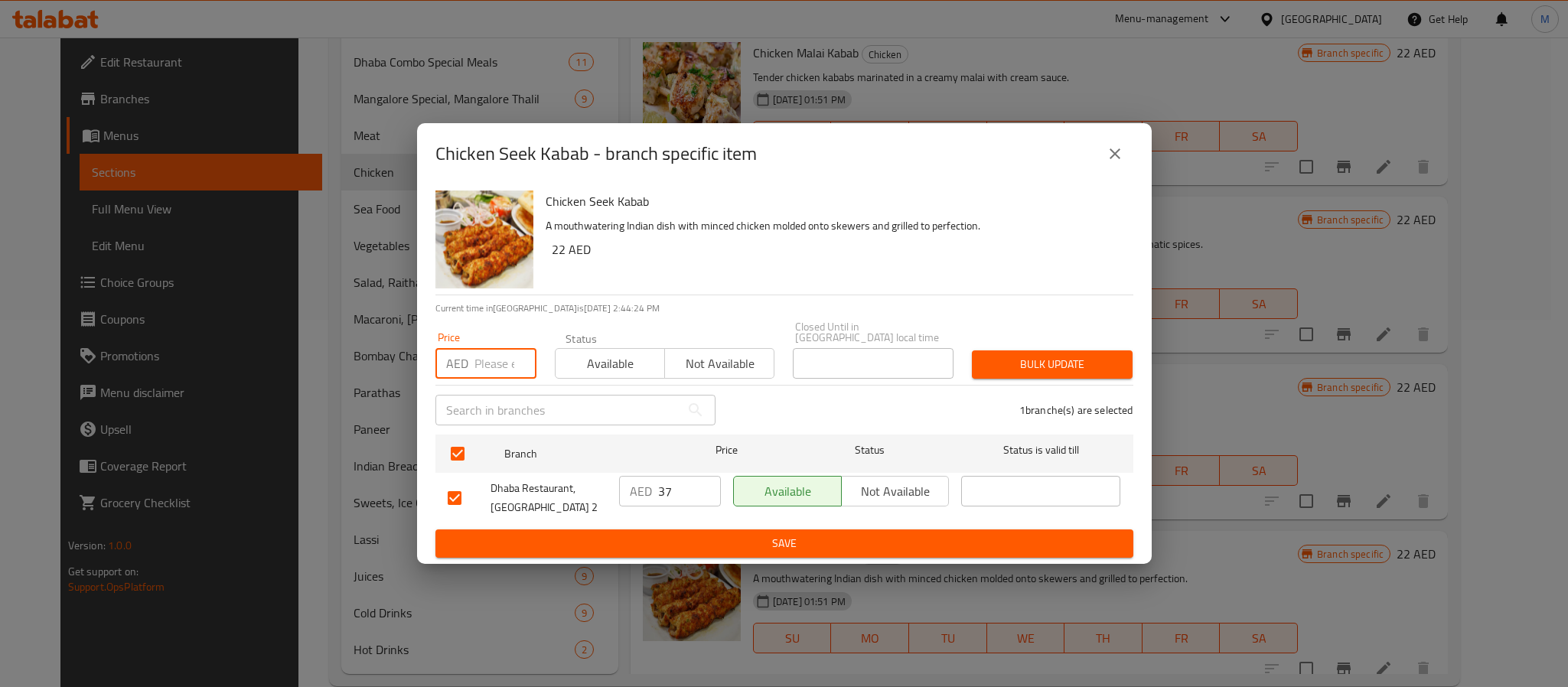
click at [476, 365] on input "number" at bounding box center [506, 363] width 62 height 31
click at [1025, 349] on div "Bulk update" at bounding box center [1052, 364] width 179 height 47
click at [1029, 355] on span "Bulk update" at bounding box center [1052, 365] width 136 height 19
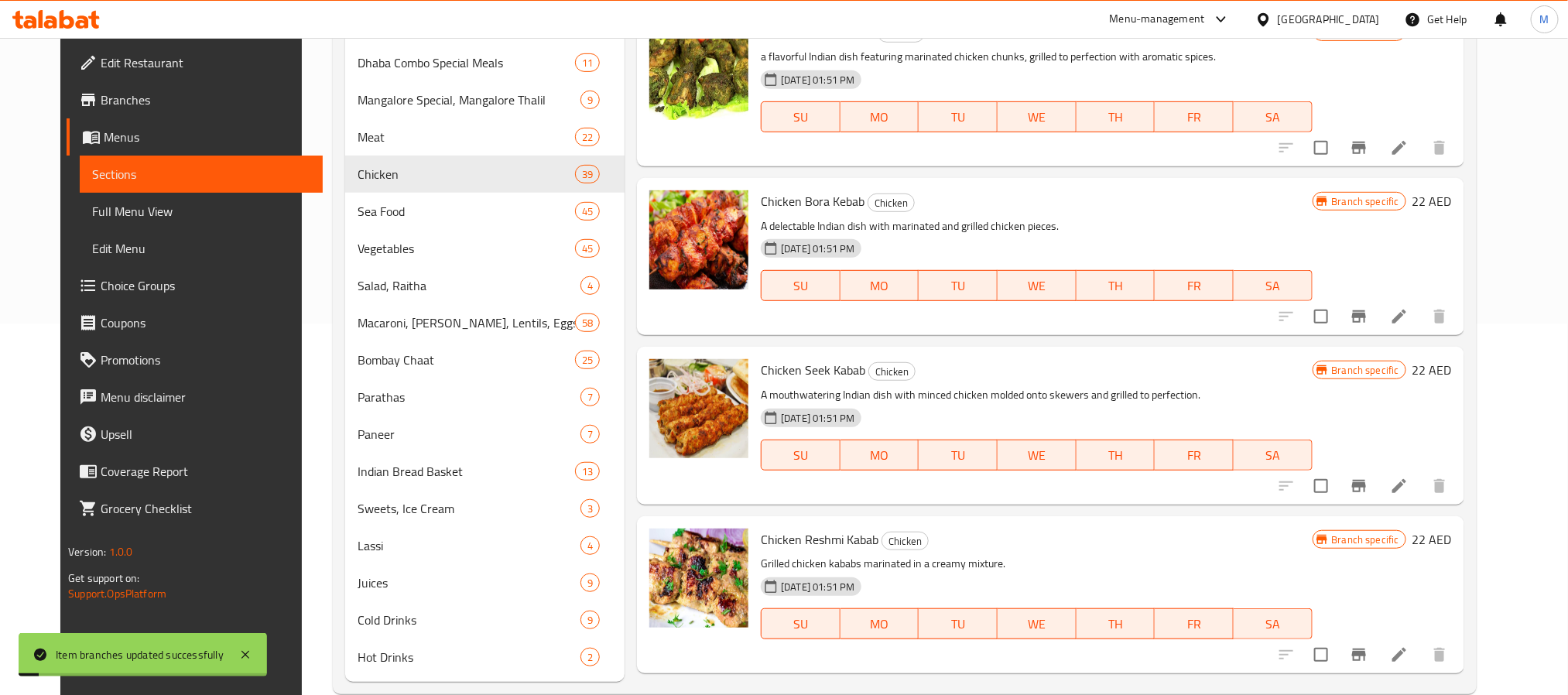
scroll to position [1928, 0]
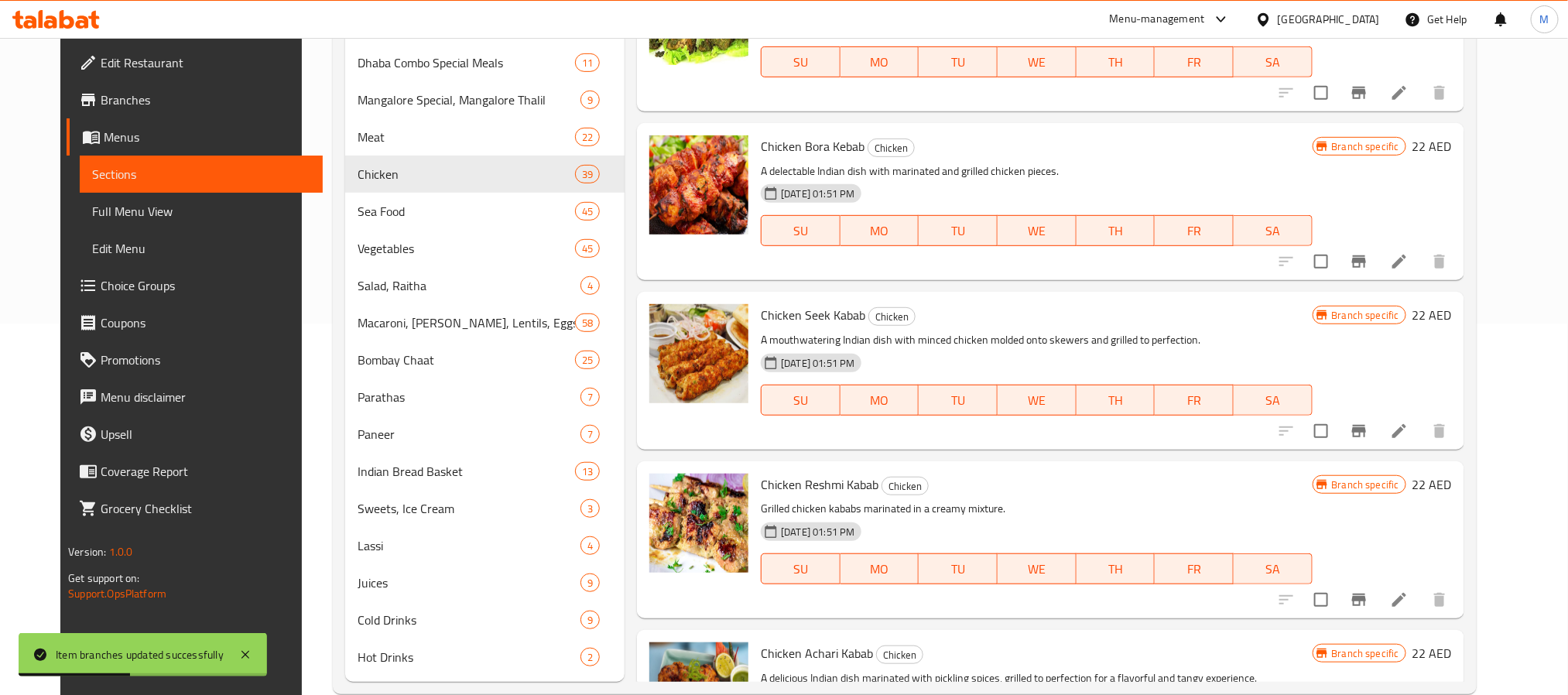
click at [1368, 602] on icon "Branch-specific-item" at bounding box center [1359, 599] width 18 height 18
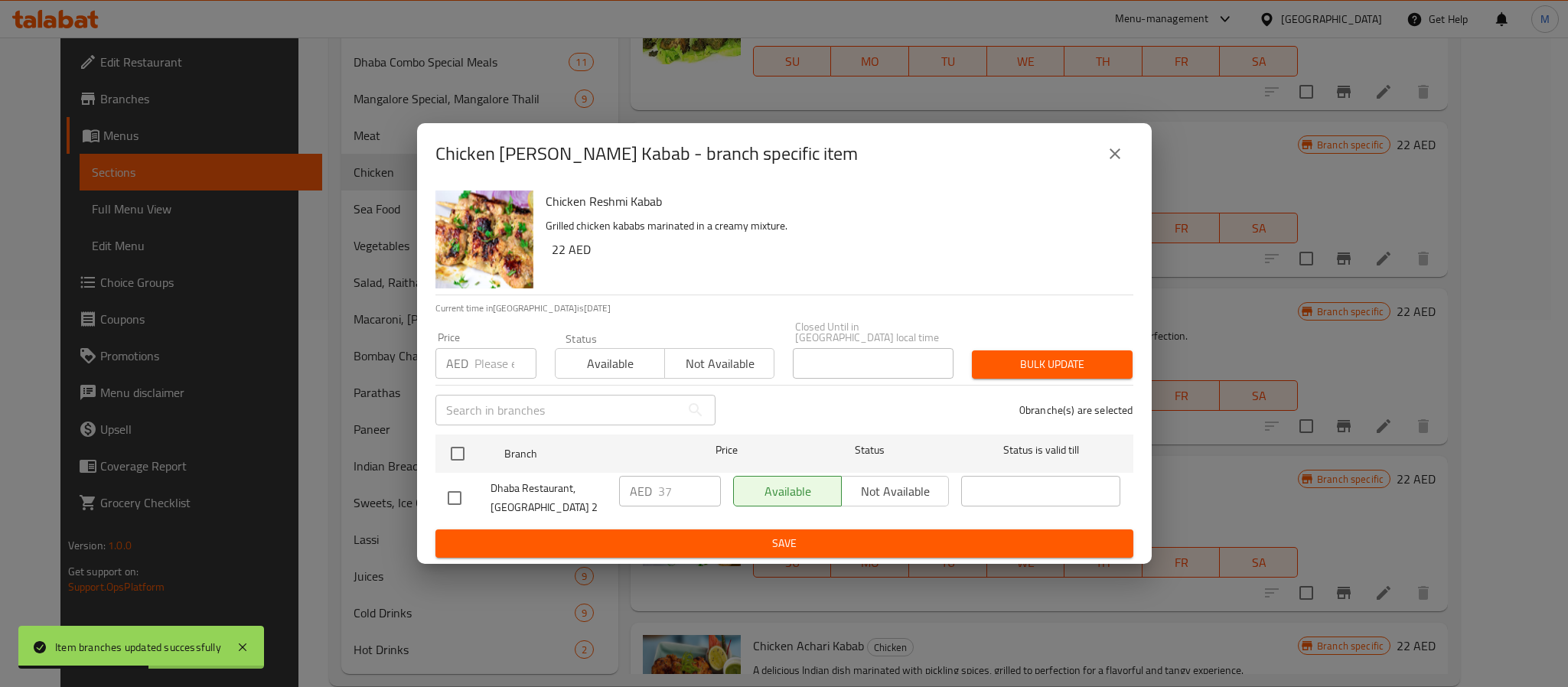
click at [464, 456] on input "checkbox" at bounding box center [457, 453] width 32 height 32
click at [476, 370] on div "AED Price" at bounding box center [486, 363] width 101 height 31
click at [484, 363] on input "number" at bounding box center [506, 363] width 62 height 31
click at [1015, 370] on span "Bulk update" at bounding box center [1052, 365] width 136 height 19
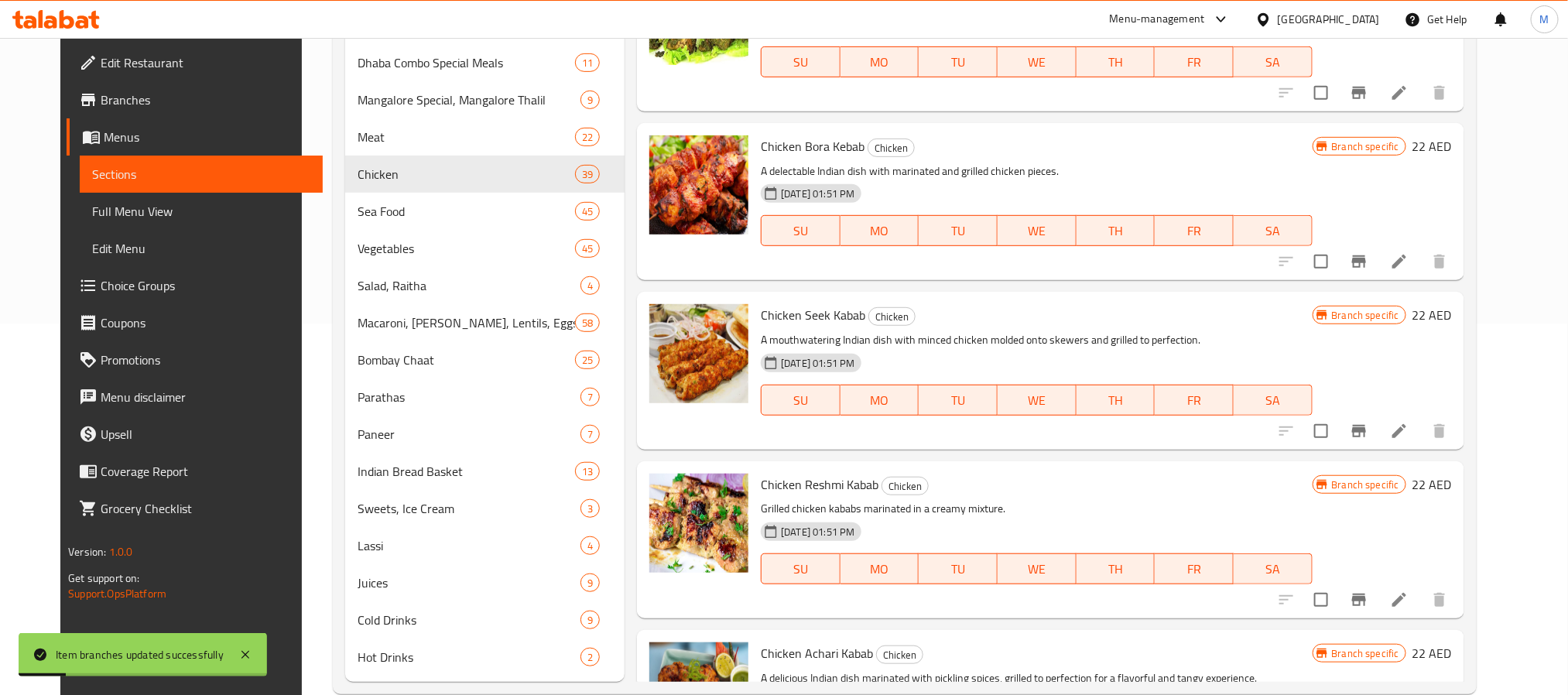
scroll to position [2159, 0]
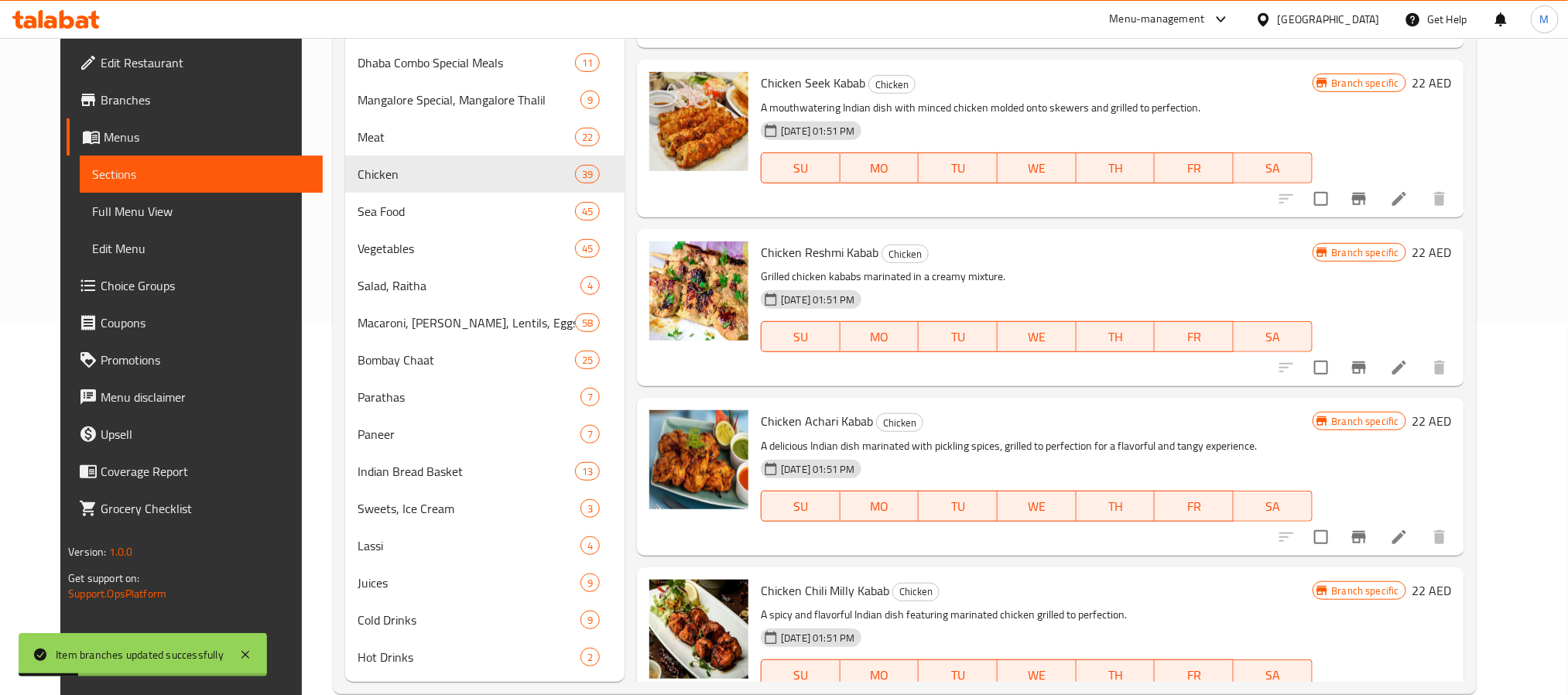
click at [1378, 549] on button "Branch-specific-item" at bounding box center [1359, 537] width 38 height 38
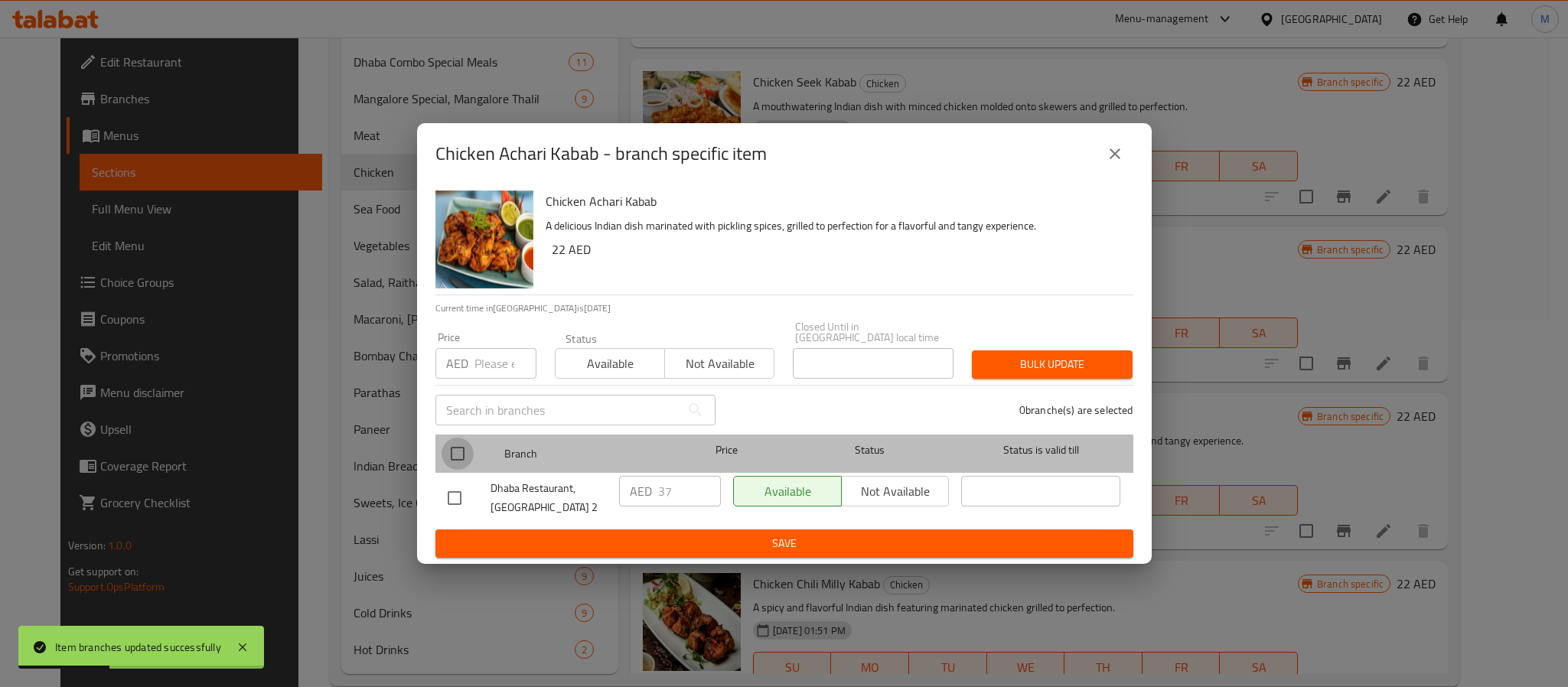
click at [467, 459] on input "checkbox" at bounding box center [457, 453] width 32 height 32
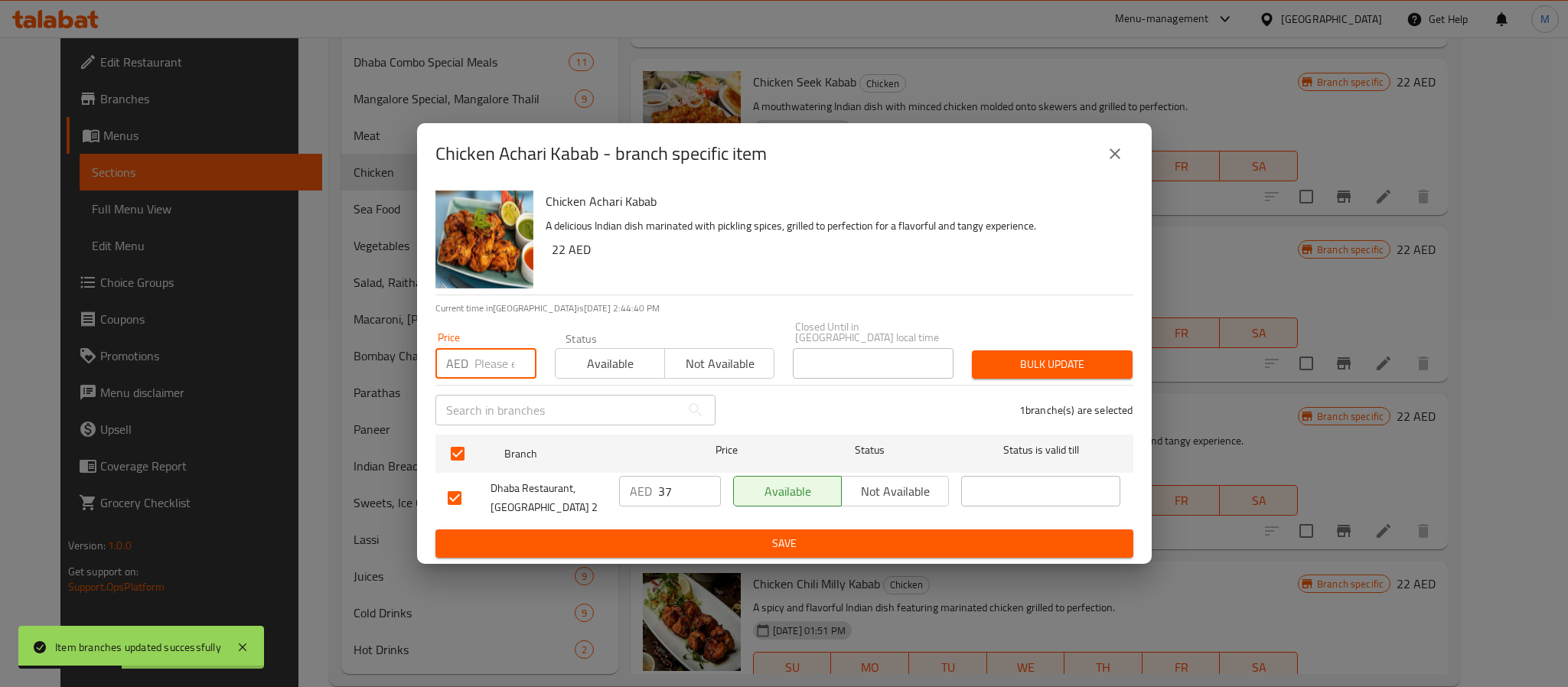
click at [502, 368] on input "number" at bounding box center [506, 363] width 62 height 31
click at [1064, 363] on span "Bulk update" at bounding box center [1052, 365] width 136 height 19
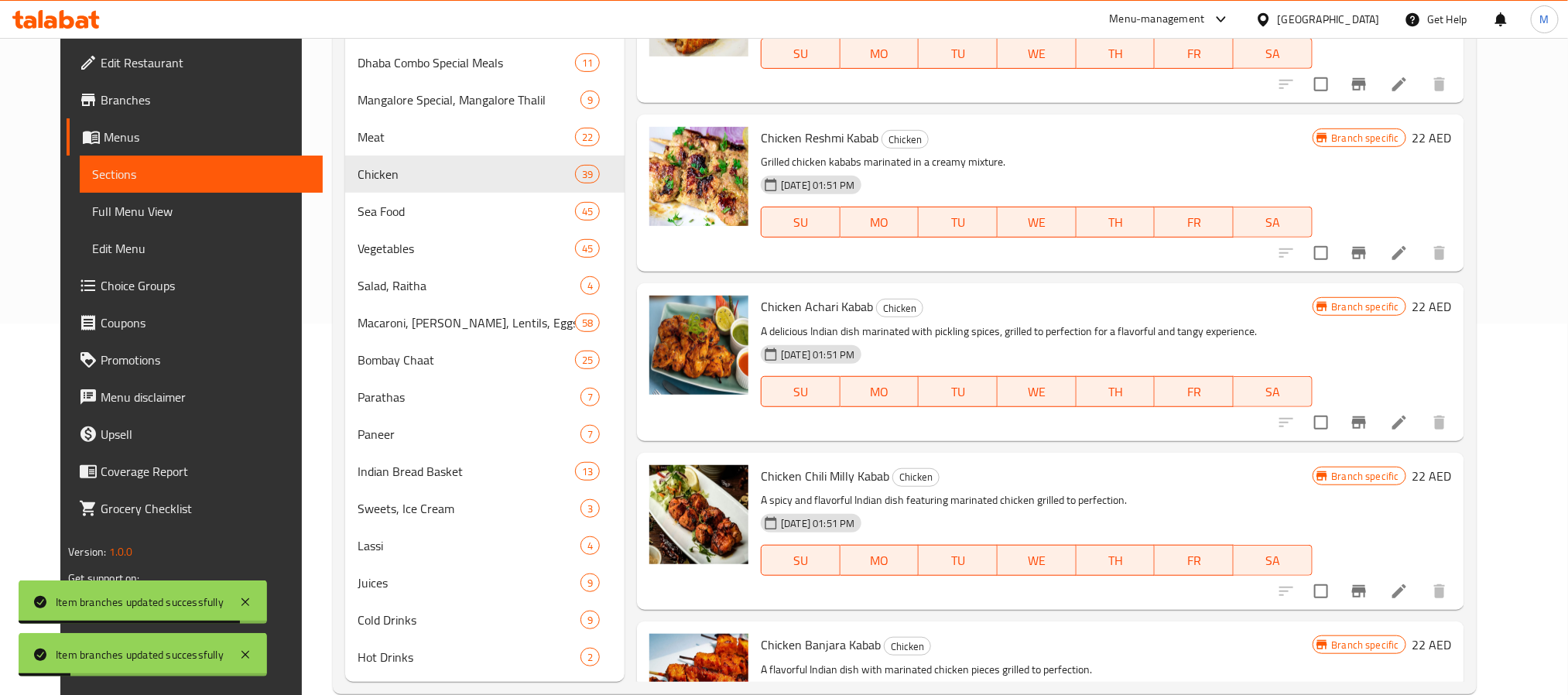
scroll to position [2276, 0]
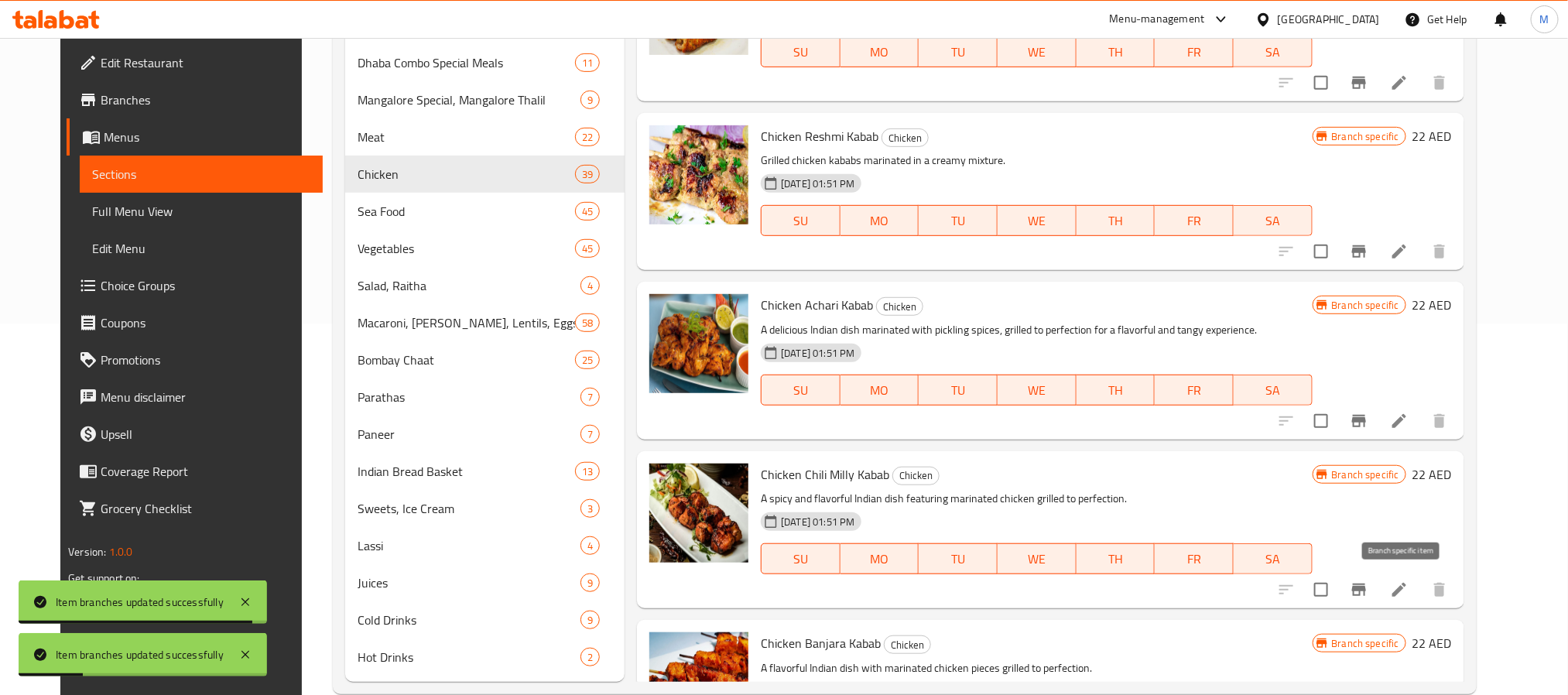
click at [1368, 584] on icon "Branch-specific-item" at bounding box center [1359, 590] width 18 height 18
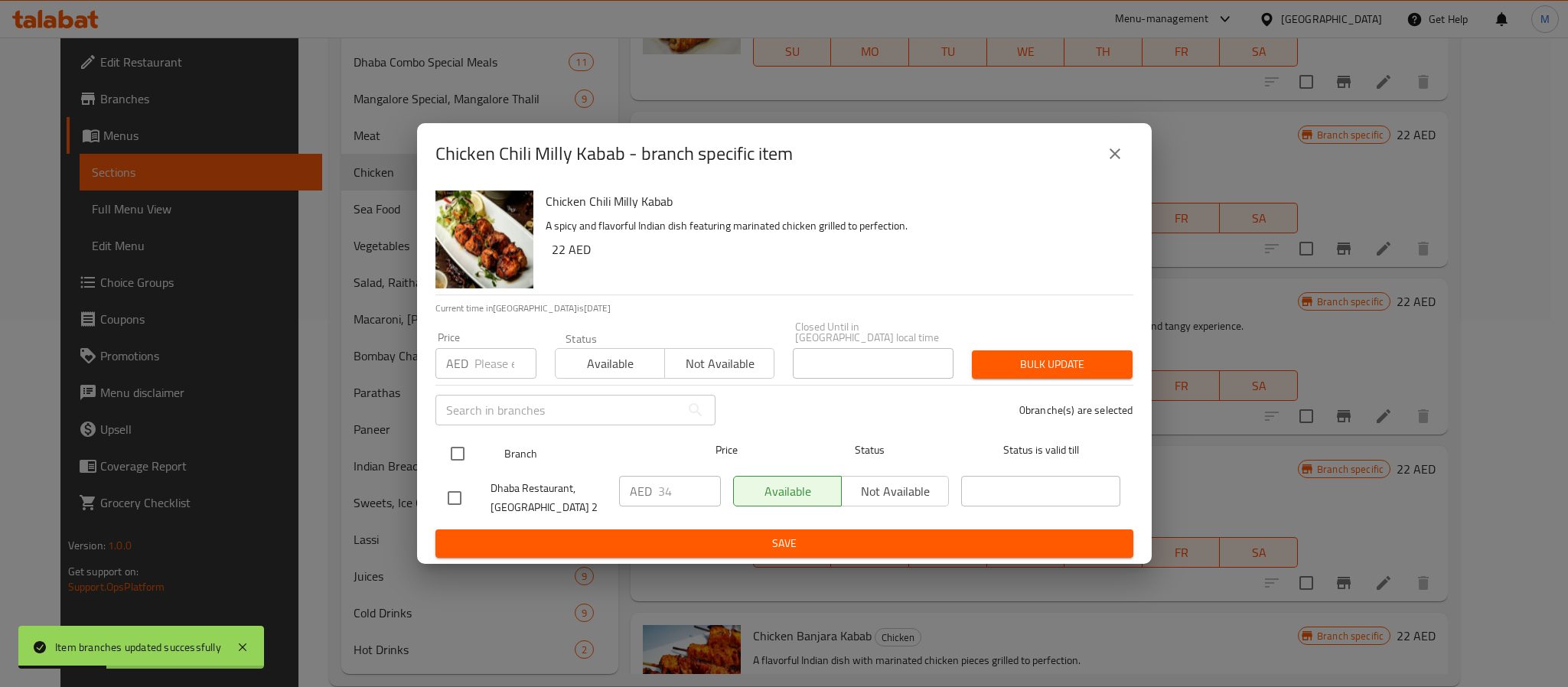
click at [464, 449] on input "checkbox" at bounding box center [457, 453] width 32 height 32
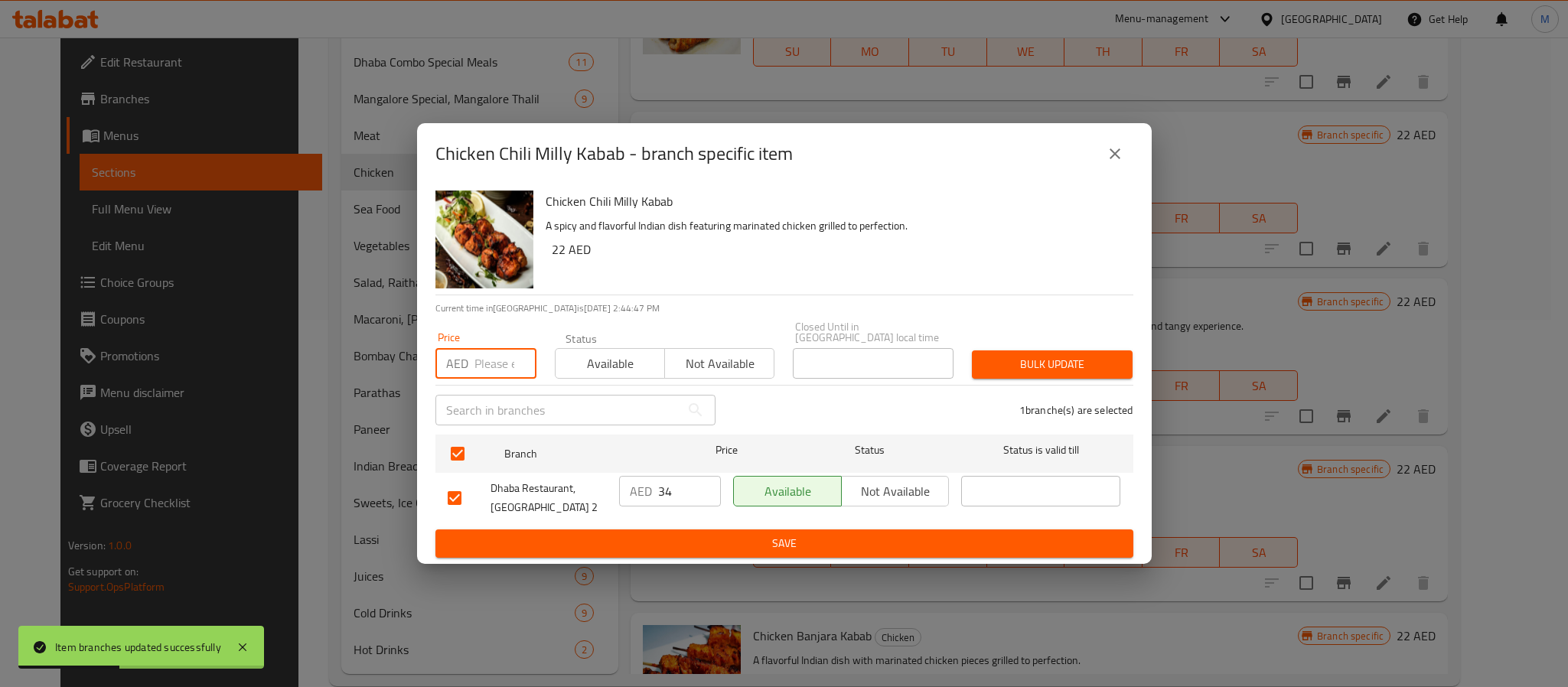
click at [497, 351] on input "number" at bounding box center [506, 363] width 62 height 31
click at [1050, 370] on span "Bulk update" at bounding box center [1052, 365] width 136 height 19
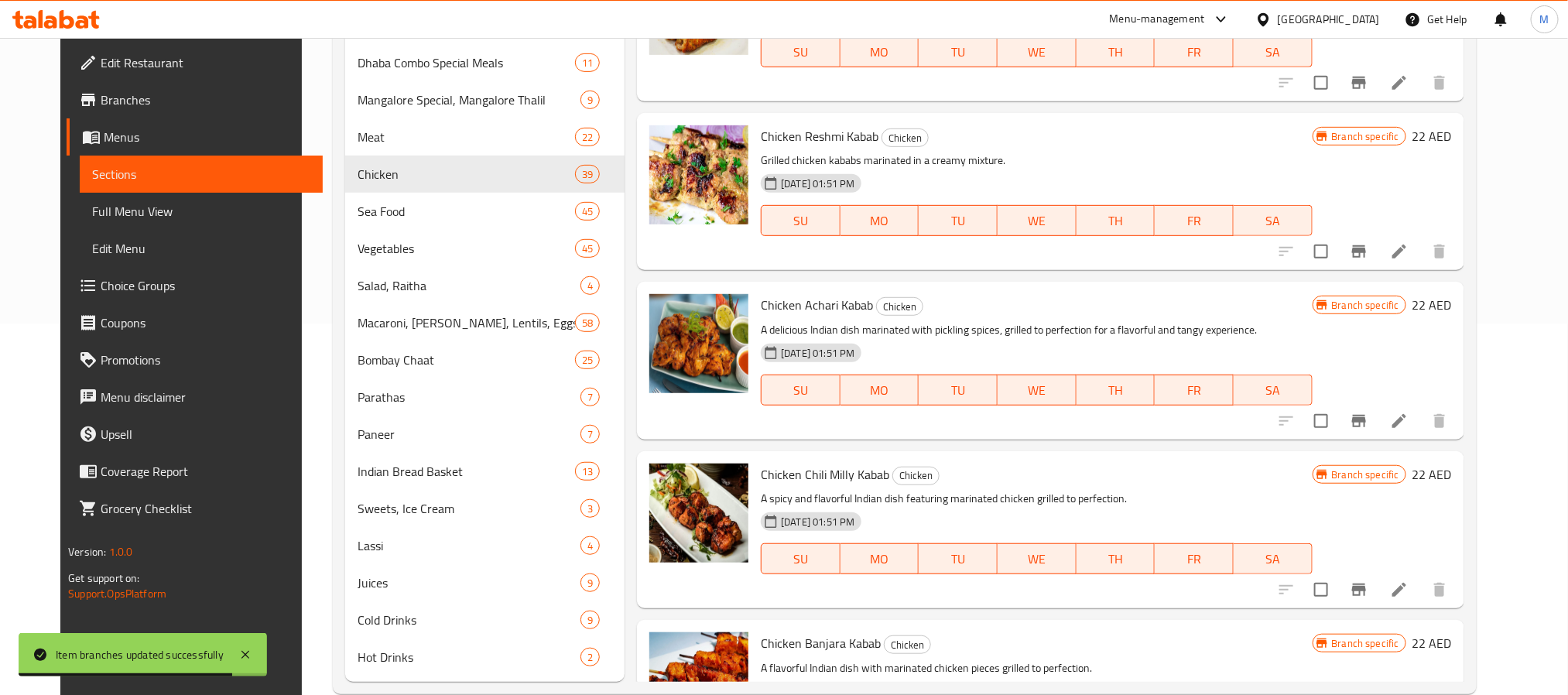
click at [1038, 495] on p "A spicy and flavorful Indian dish featuring marinated chicken grilled to perfec…" at bounding box center [1036, 498] width 551 height 19
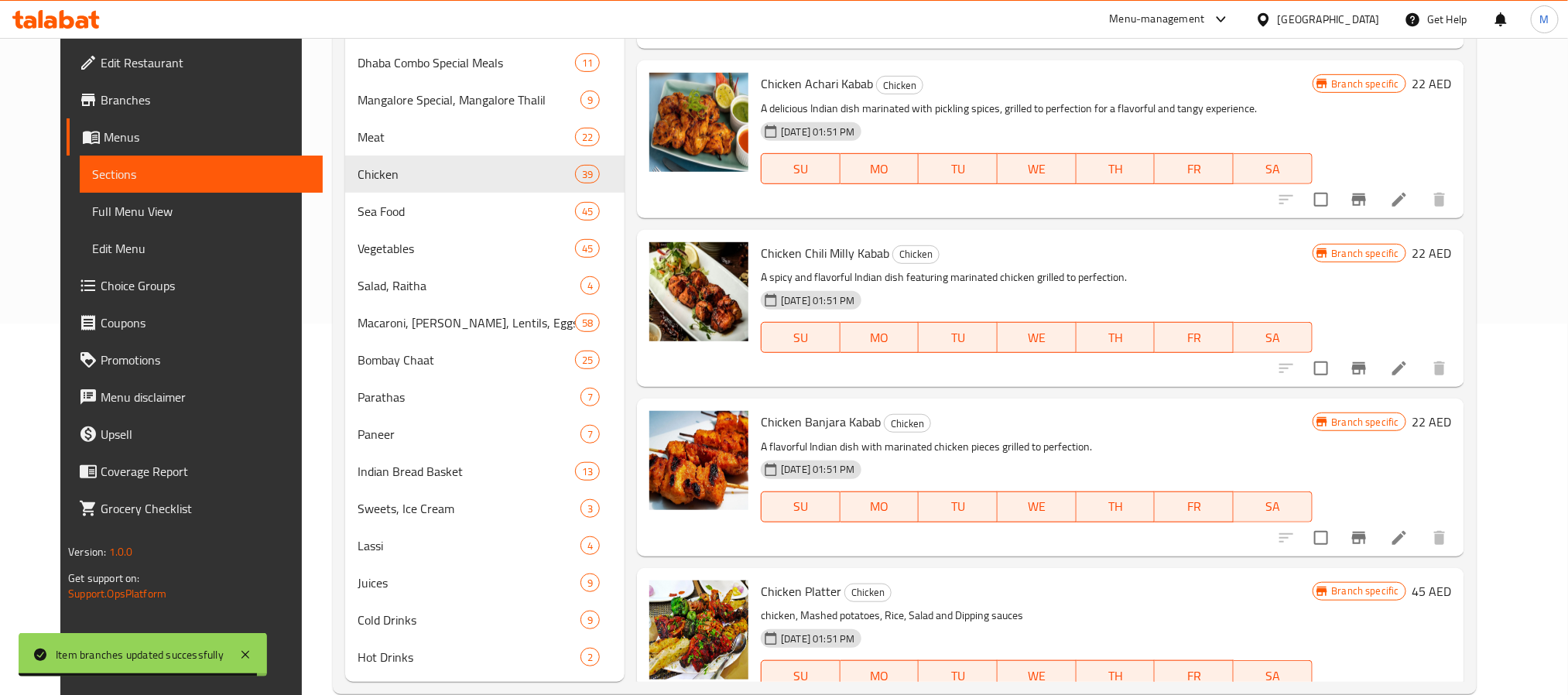
scroll to position [2508, 0]
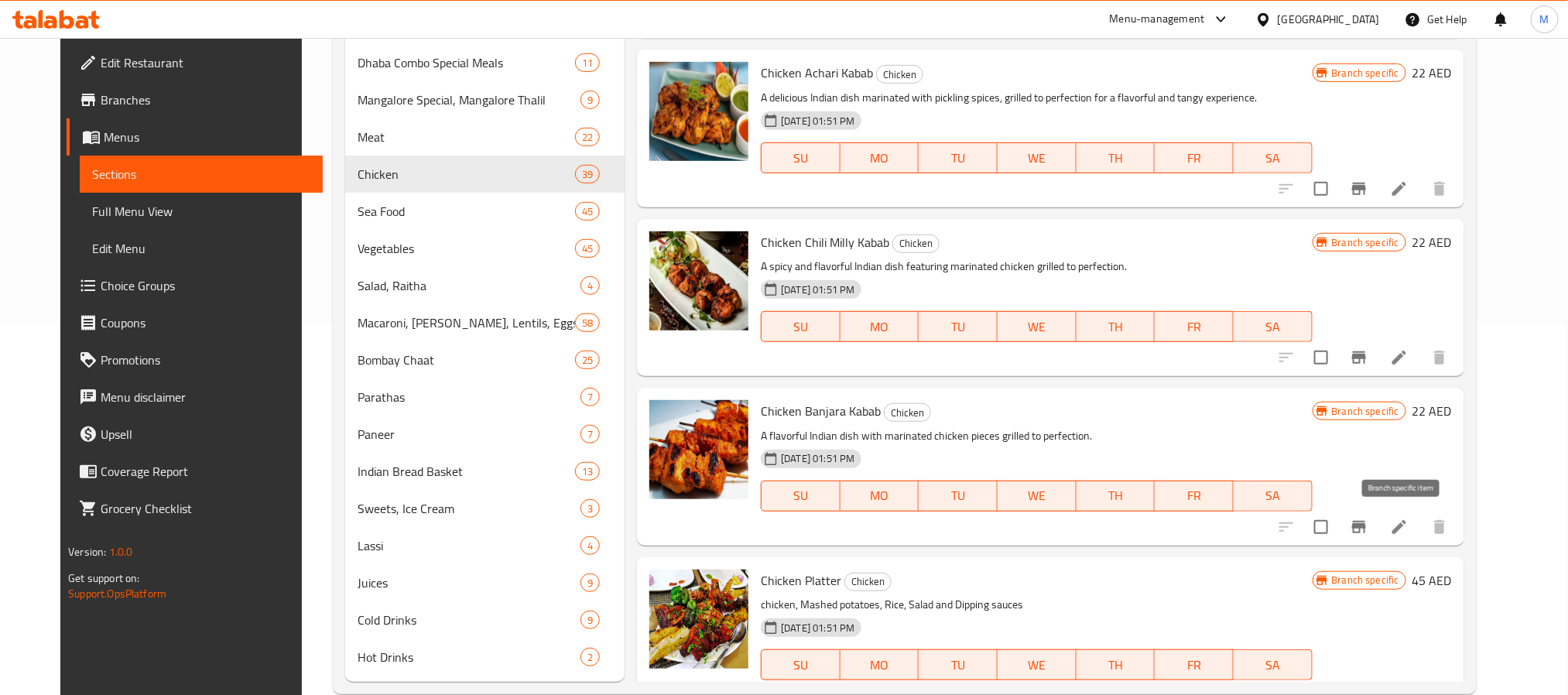
click at [1368, 528] on icon "Branch-specific-item" at bounding box center [1359, 526] width 18 height 18
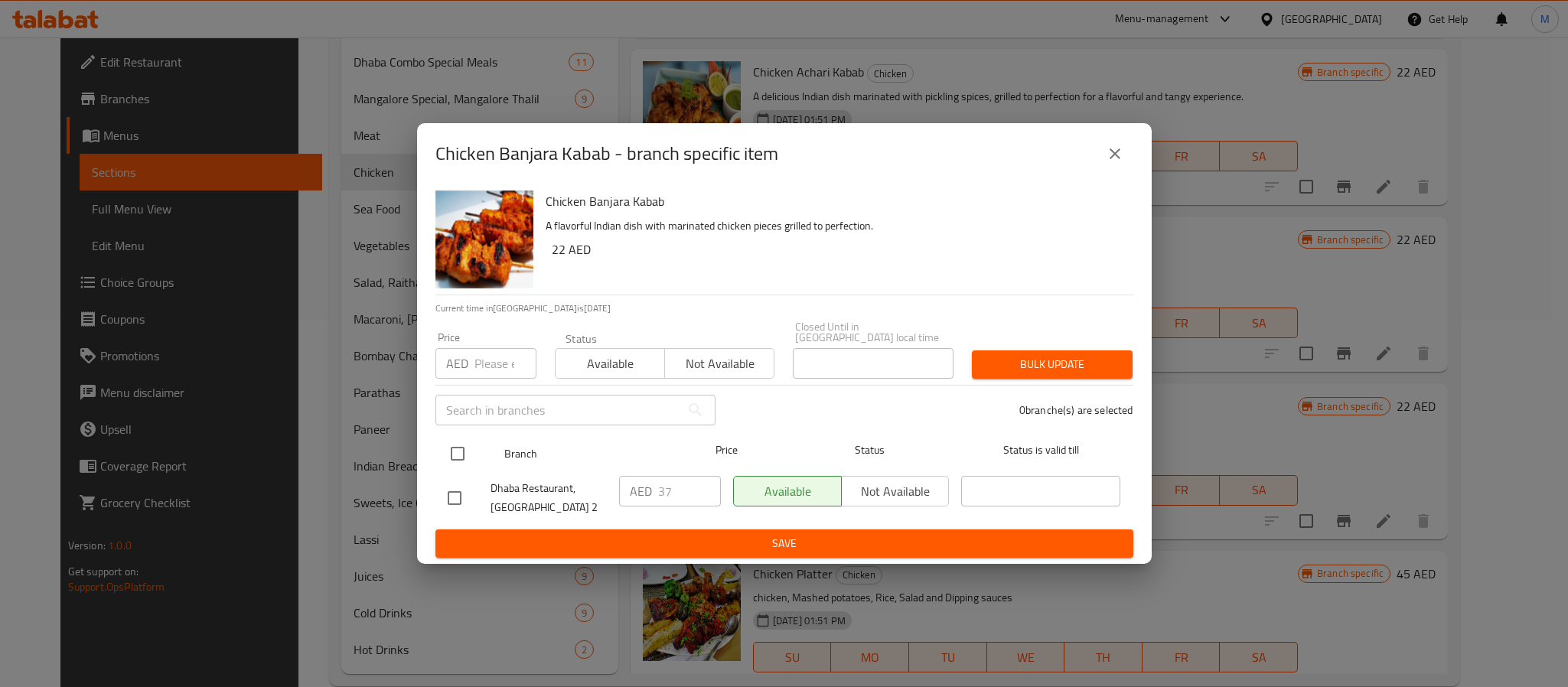
click at [442, 451] on input "checkbox" at bounding box center [457, 453] width 32 height 32
click at [499, 354] on input "number" at bounding box center [506, 363] width 62 height 31
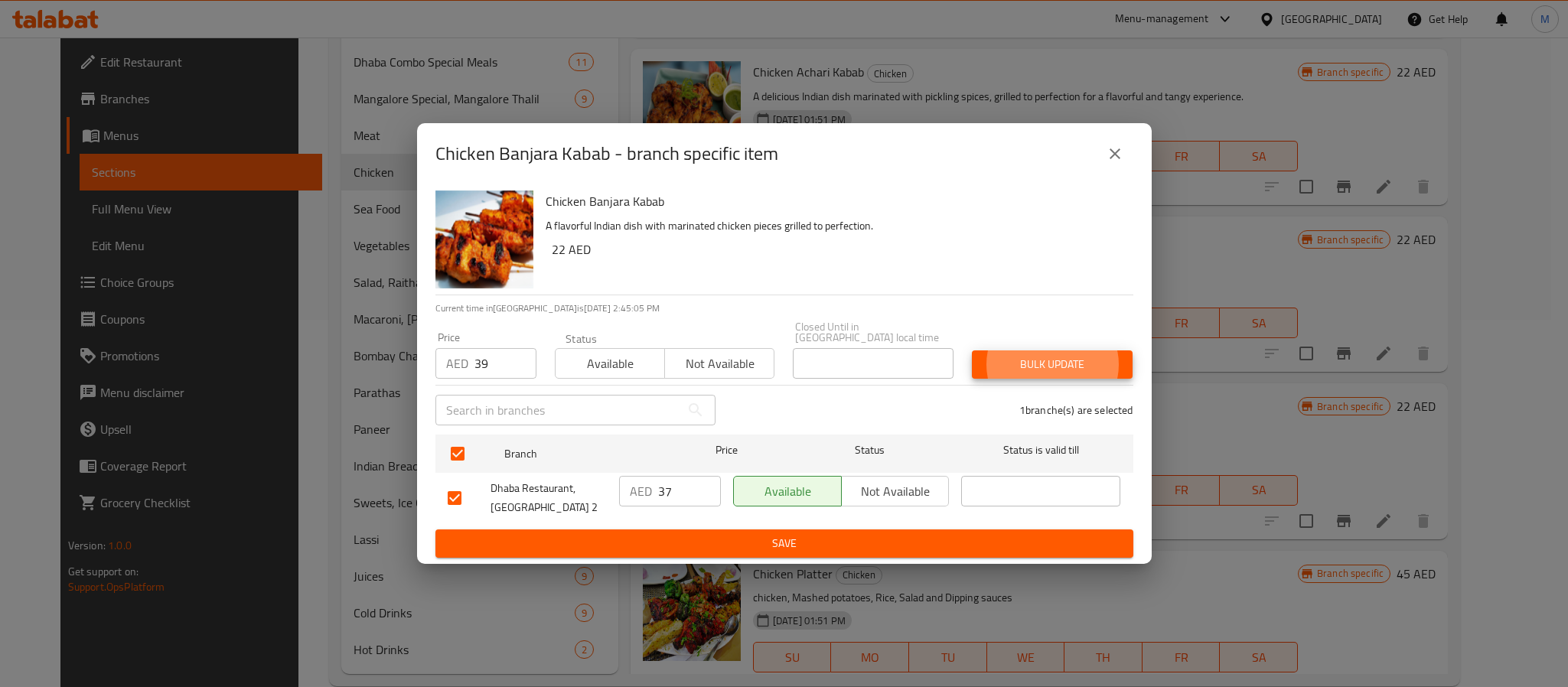
click at [972, 351] on button "Bulk update" at bounding box center [1052, 365] width 160 height 28
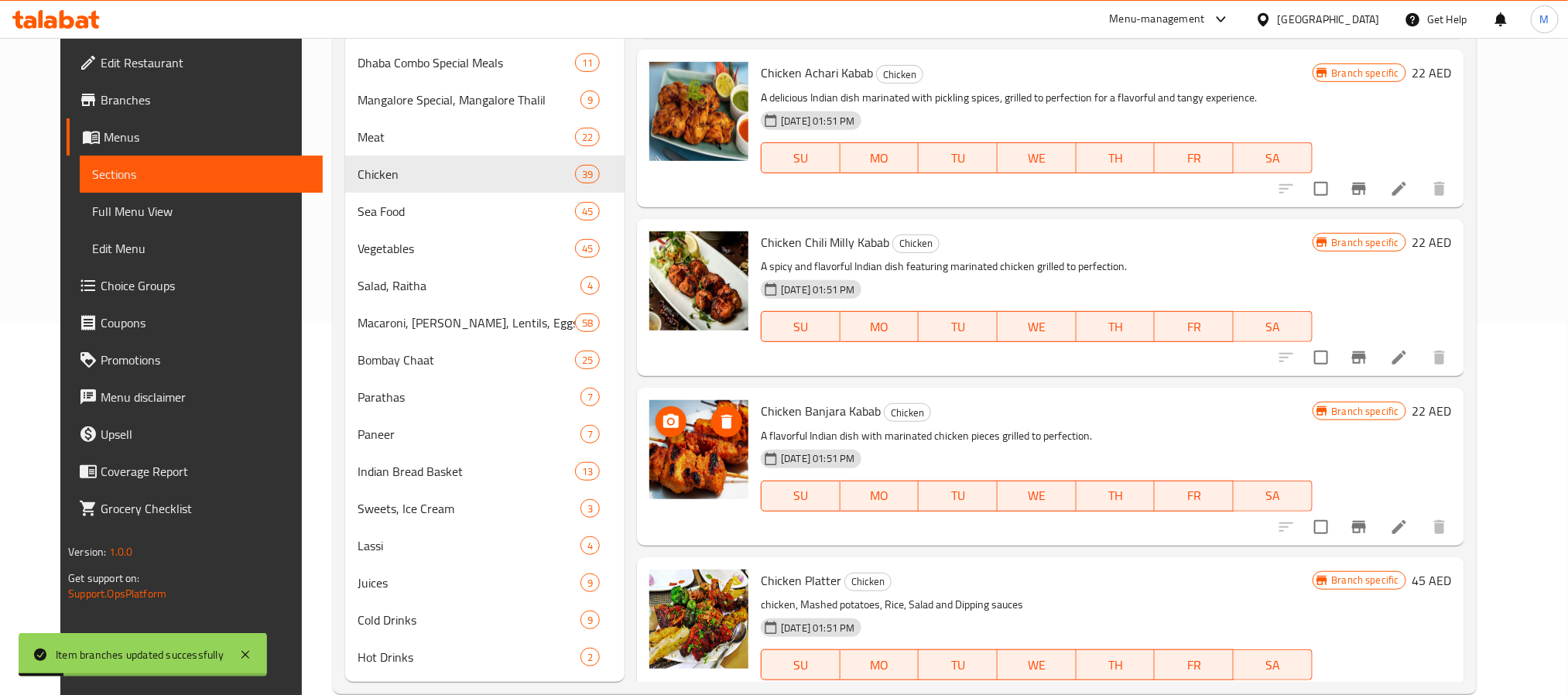
click at [1030, 432] on p "A flavorful Indian dish with marinated chicken pieces grilled to perfection." at bounding box center [1036, 436] width 551 height 19
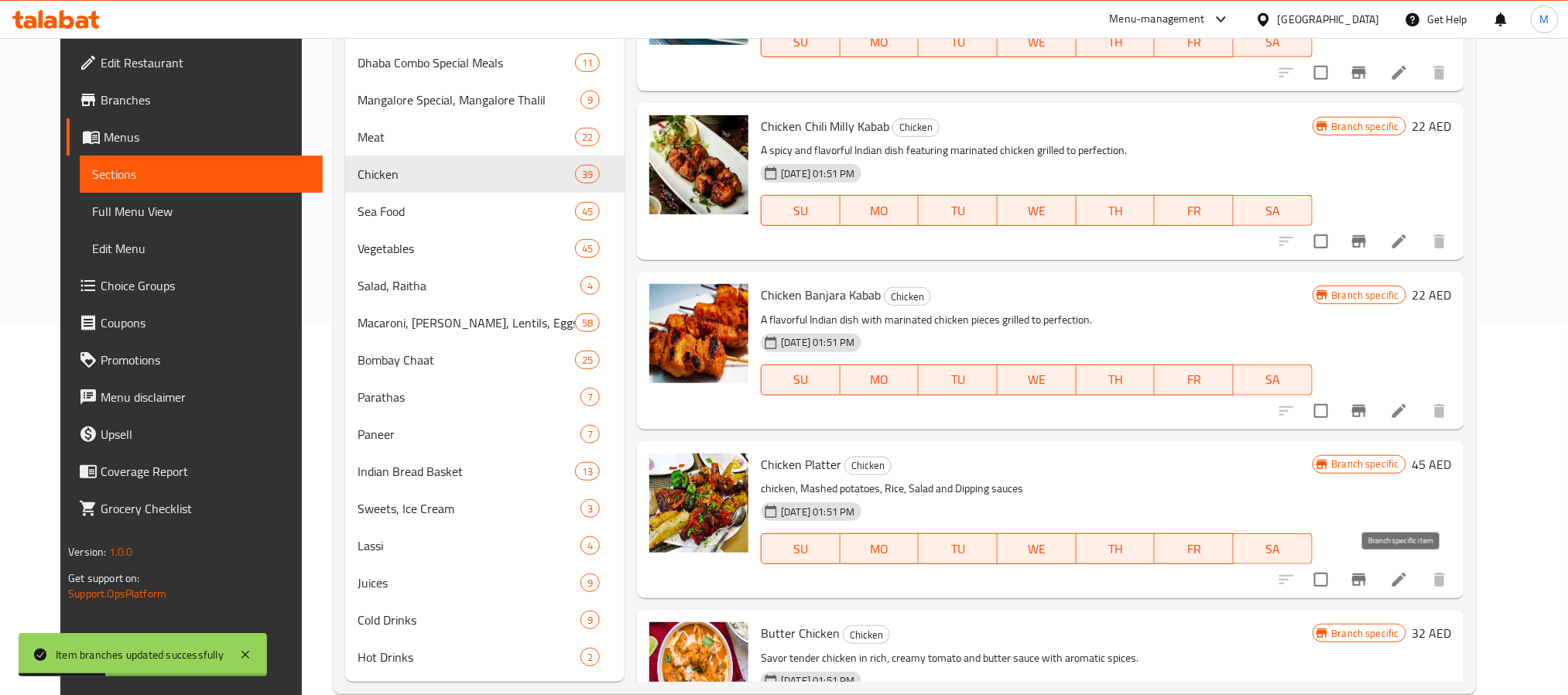
click at [1378, 588] on button "Branch-specific-item" at bounding box center [1359, 579] width 38 height 38
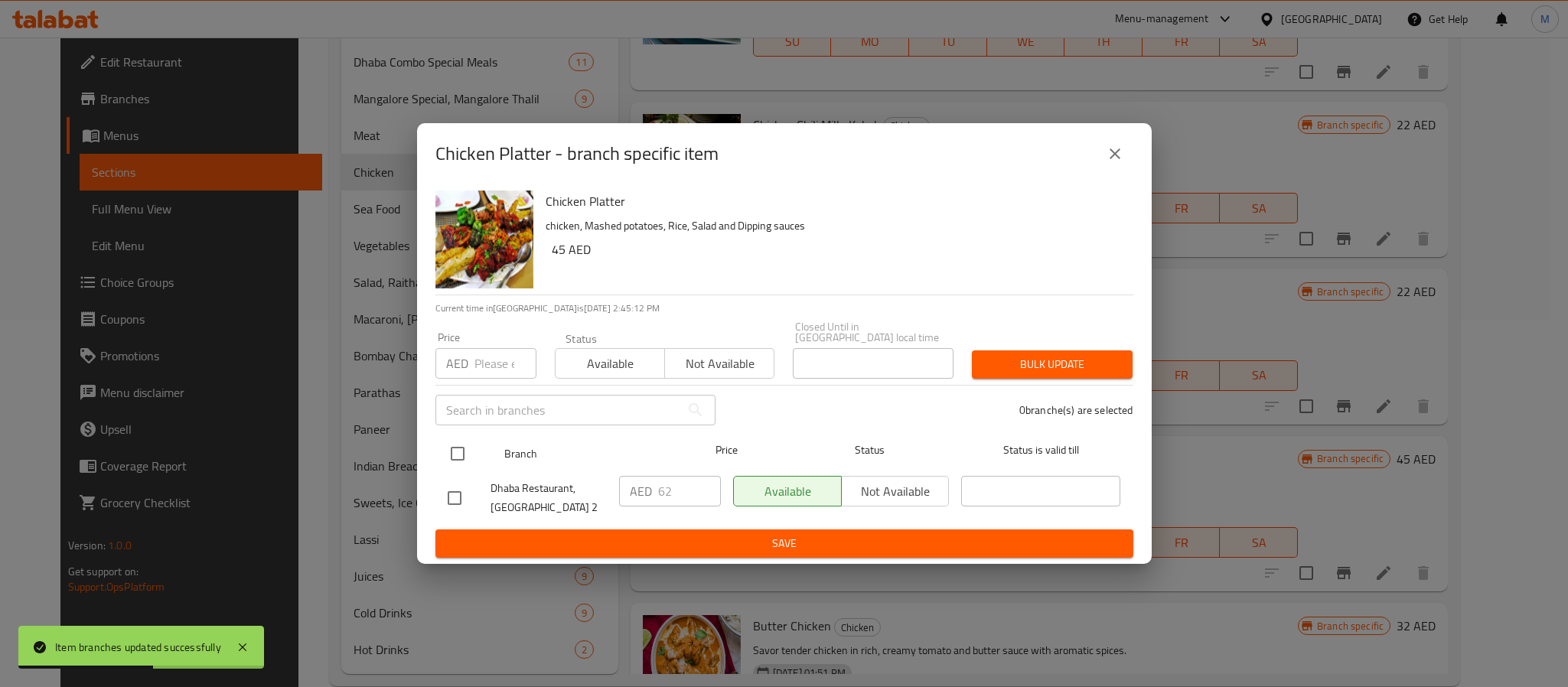
click at [462, 441] on input "checkbox" at bounding box center [457, 453] width 32 height 32
click at [498, 366] on input "number" at bounding box center [506, 363] width 62 height 31
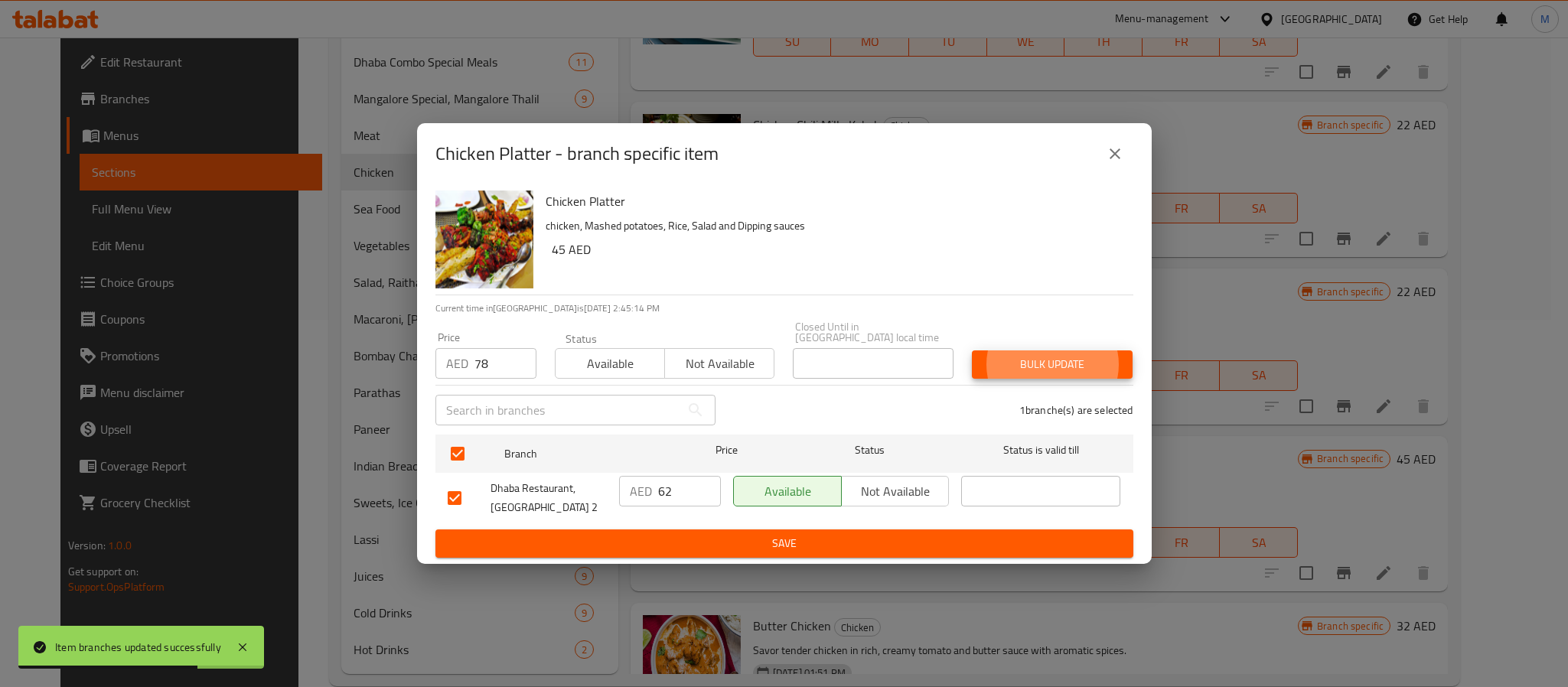
click at [972, 351] on button "Bulk update" at bounding box center [1052, 365] width 160 height 28
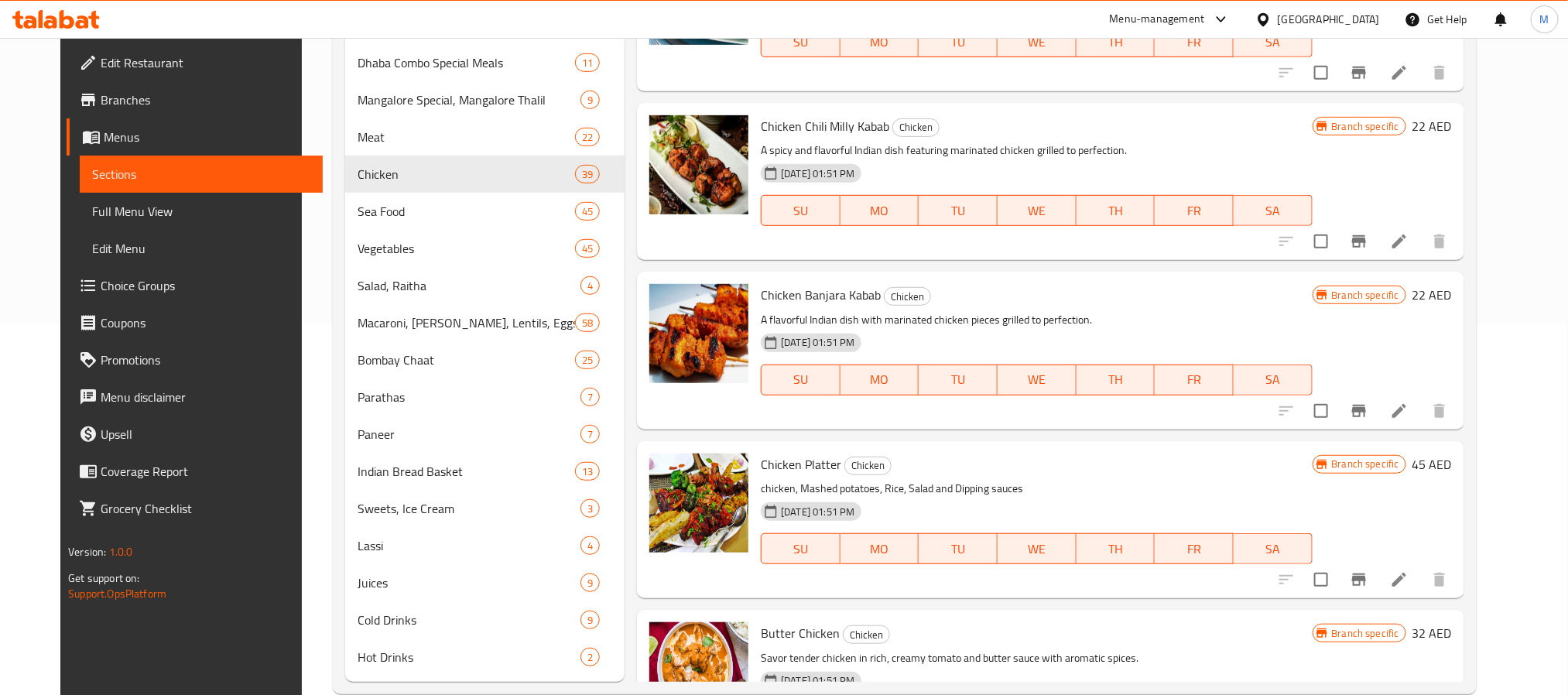
click at [1006, 298] on h6 "Chicken Banjara Kabab Chicken" at bounding box center [1036, 295] width 551 height 22
click at [1368, 570] on icon "Branch-specific-item" at bounding box center [1359, 579] width 18 height 18
click at [1233, 296] on h6 "Chicken Banjara Kabab Chicken" at bounding box center [1036, 295] width 551 height 22
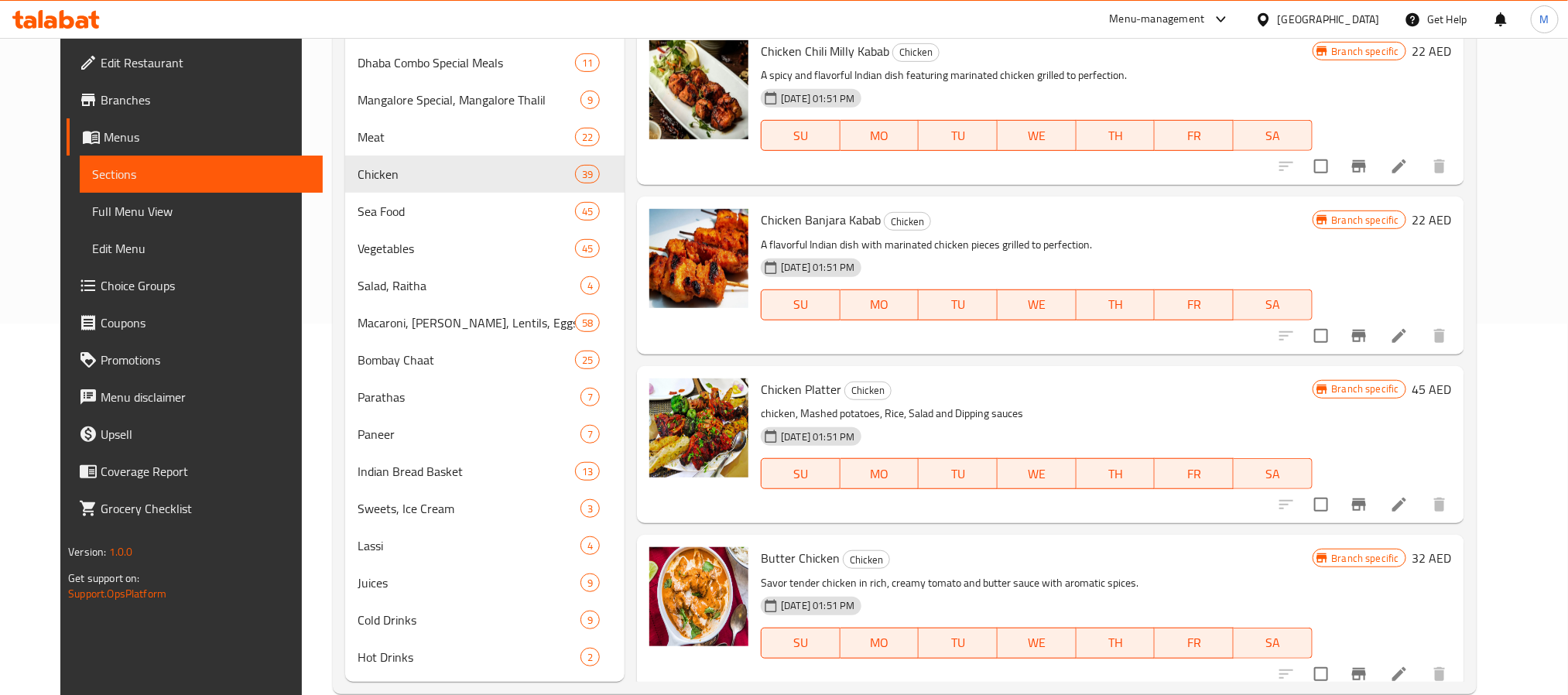
scroll to position [2740, 0]
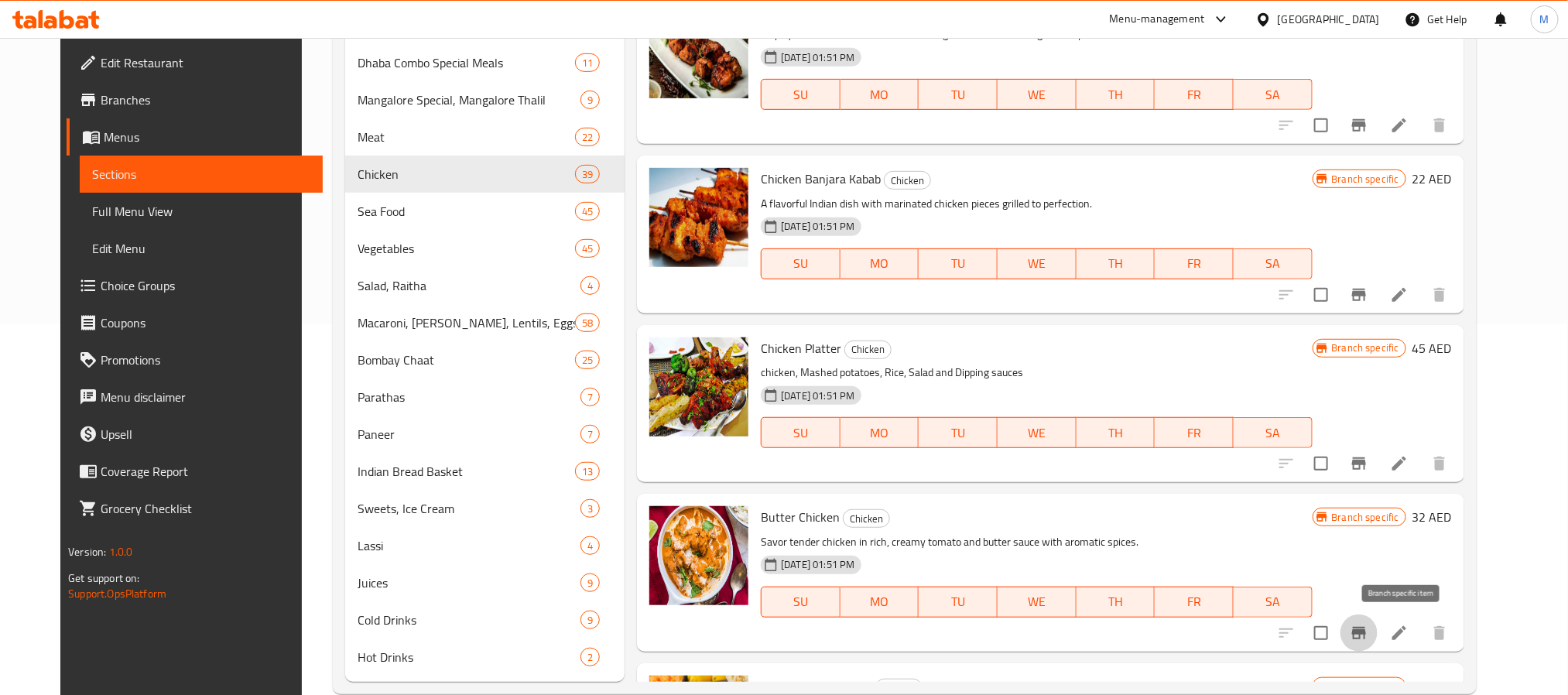
click at [1378, 630] on button "Branch-specific-item" at bounding box center [1359, 633] width 38 height 38
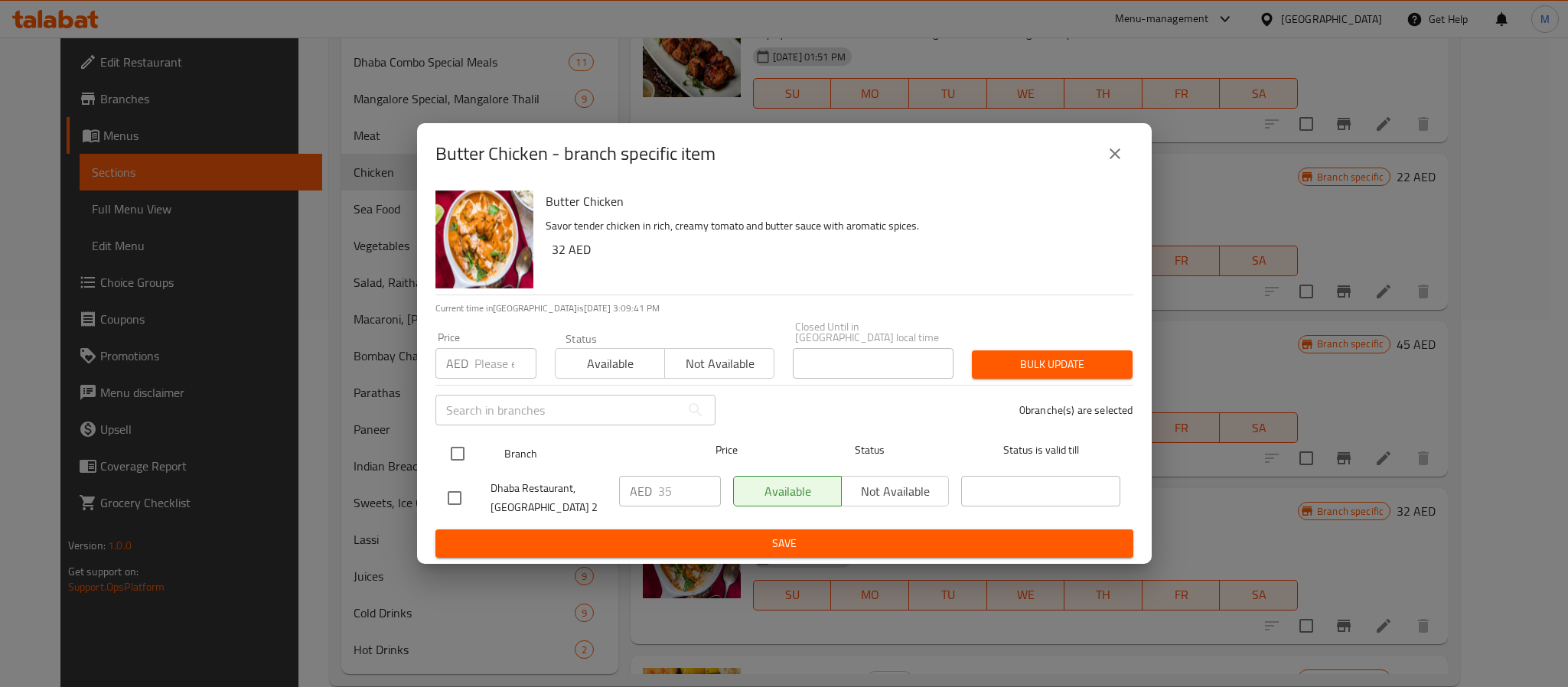
click at [462, 456] on input "checkbox" at bounding box center [457, 453] width 32 height 32
click at [482, 365] on input "number" at bounding box center [506, 363] width 62 height 31
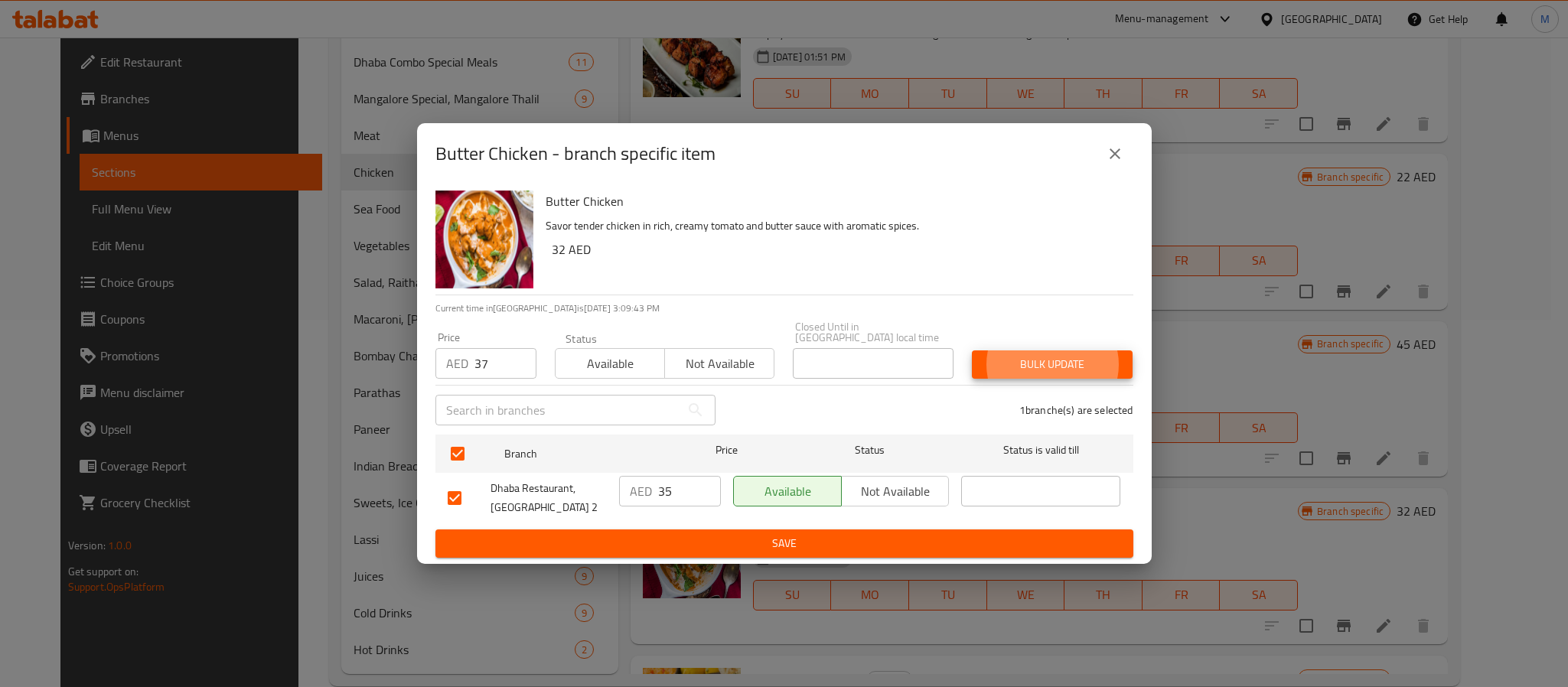
click at [972, 351] on button "Bulk update" at bounding box center [1052, 365] width 160 height 28
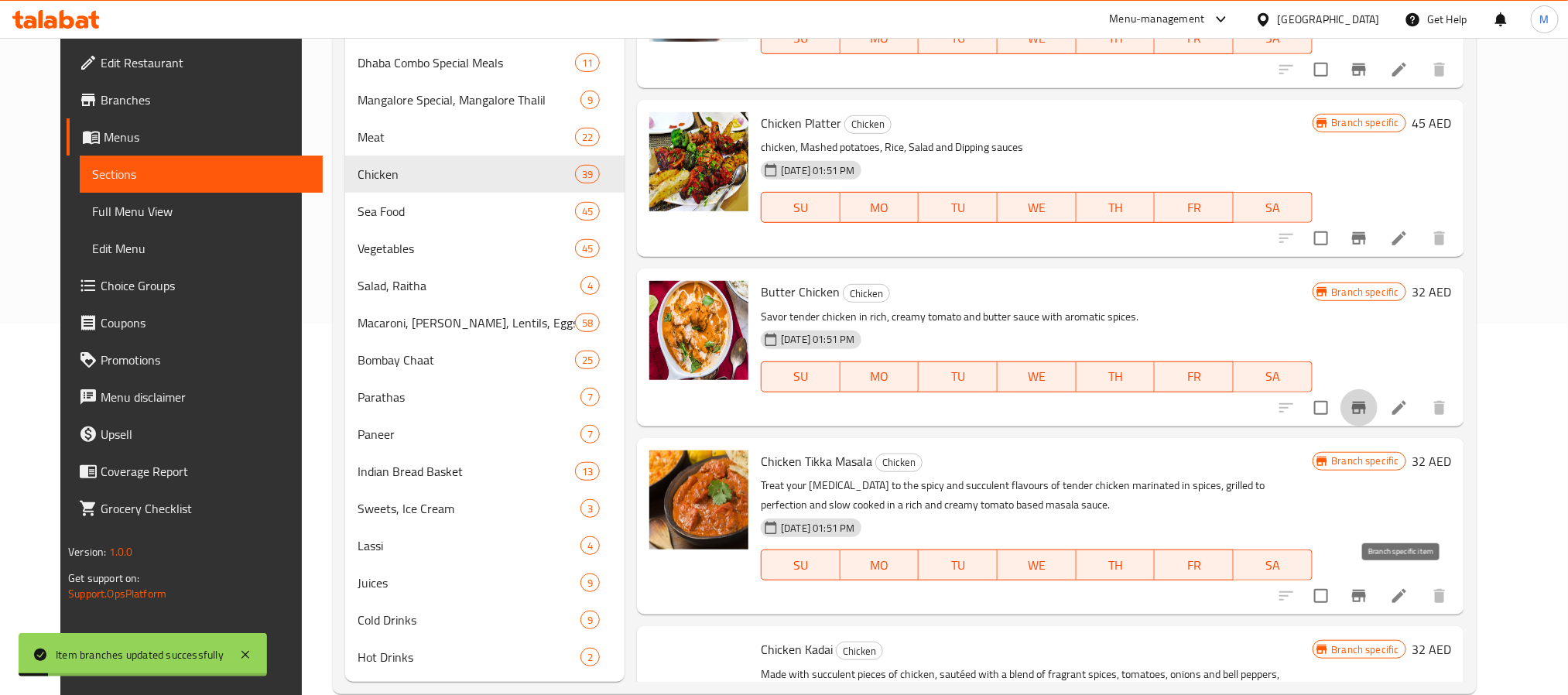
scroll to position [2973, 0]
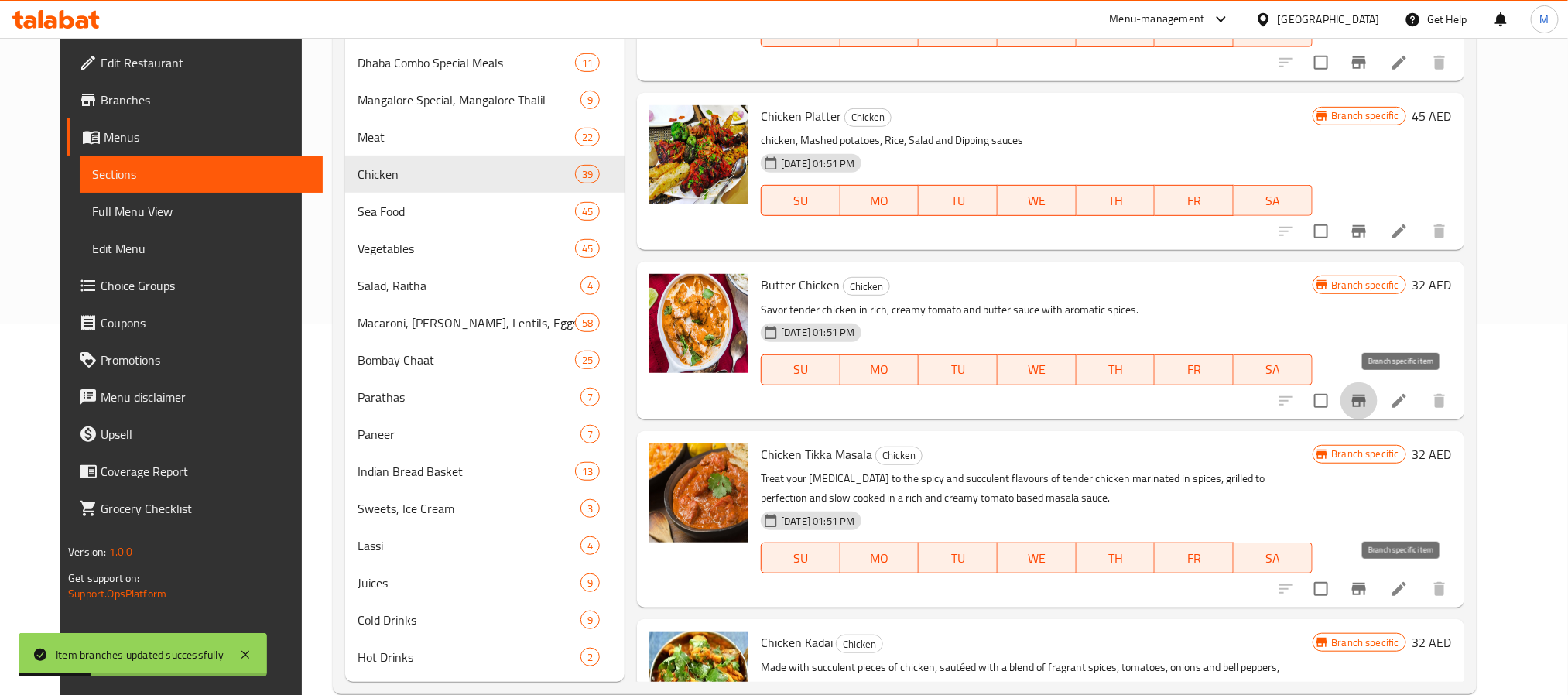
click at [1368, 583] on icon "Branch-specific-item" at bounding box center [1359, 589] width 18 height 18
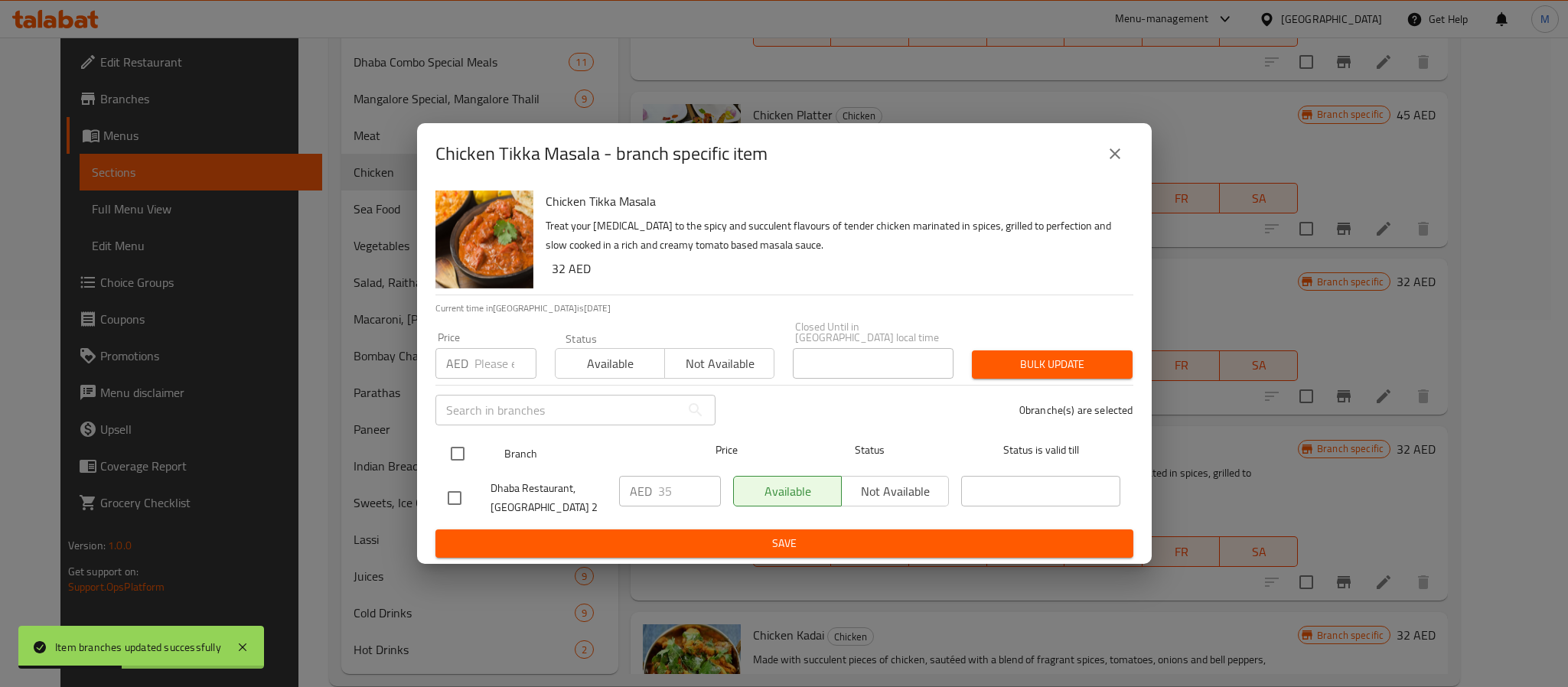
click at [474, 456] on div at bounding box center [470, 453] width 58 height 44
click at [456, 456] on input "checkbox" at bounding box center [457, 453] width 32 height 32
click at [485, 370] on input "number" at bounding box center [506, 363] width 62 height 31
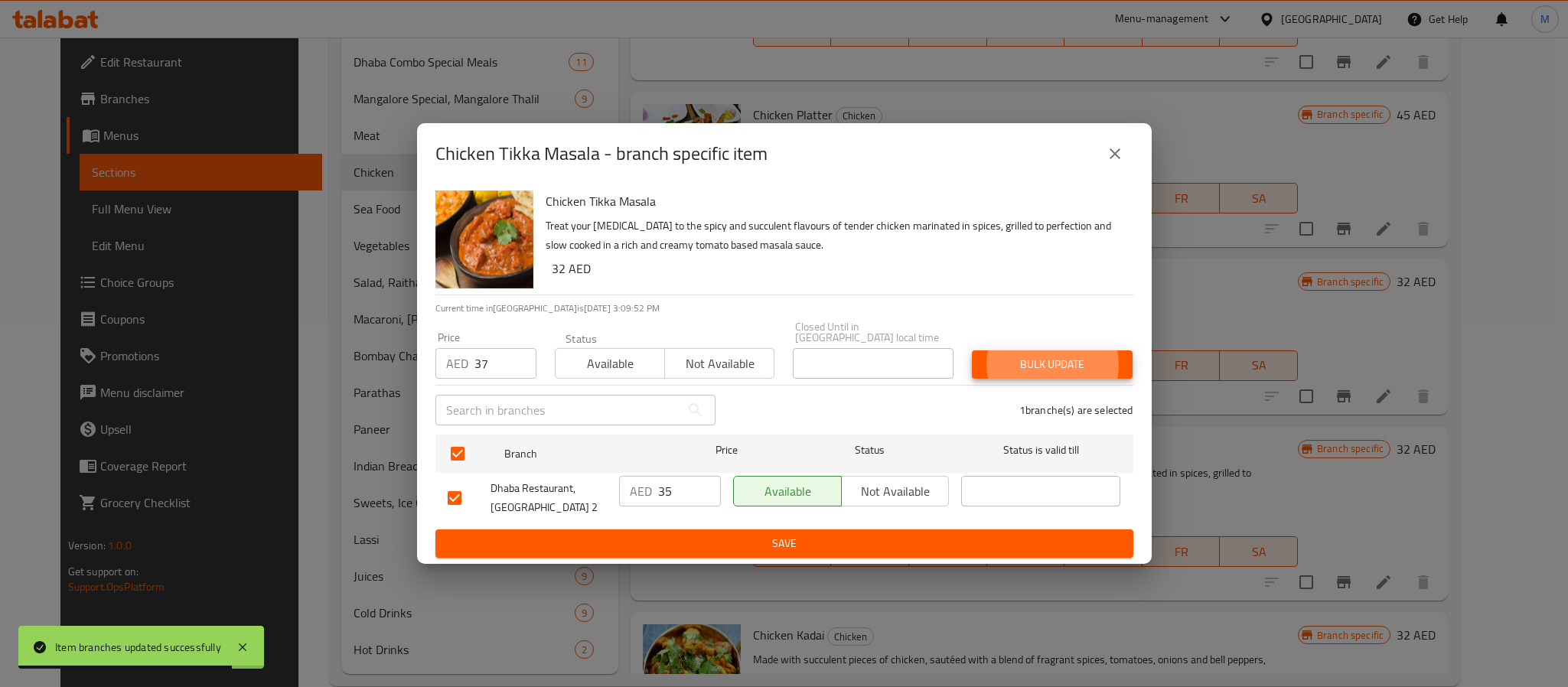
click at [972, 351] on button "Bulk update" at bounding box center [1052, 365] width 160 height 28
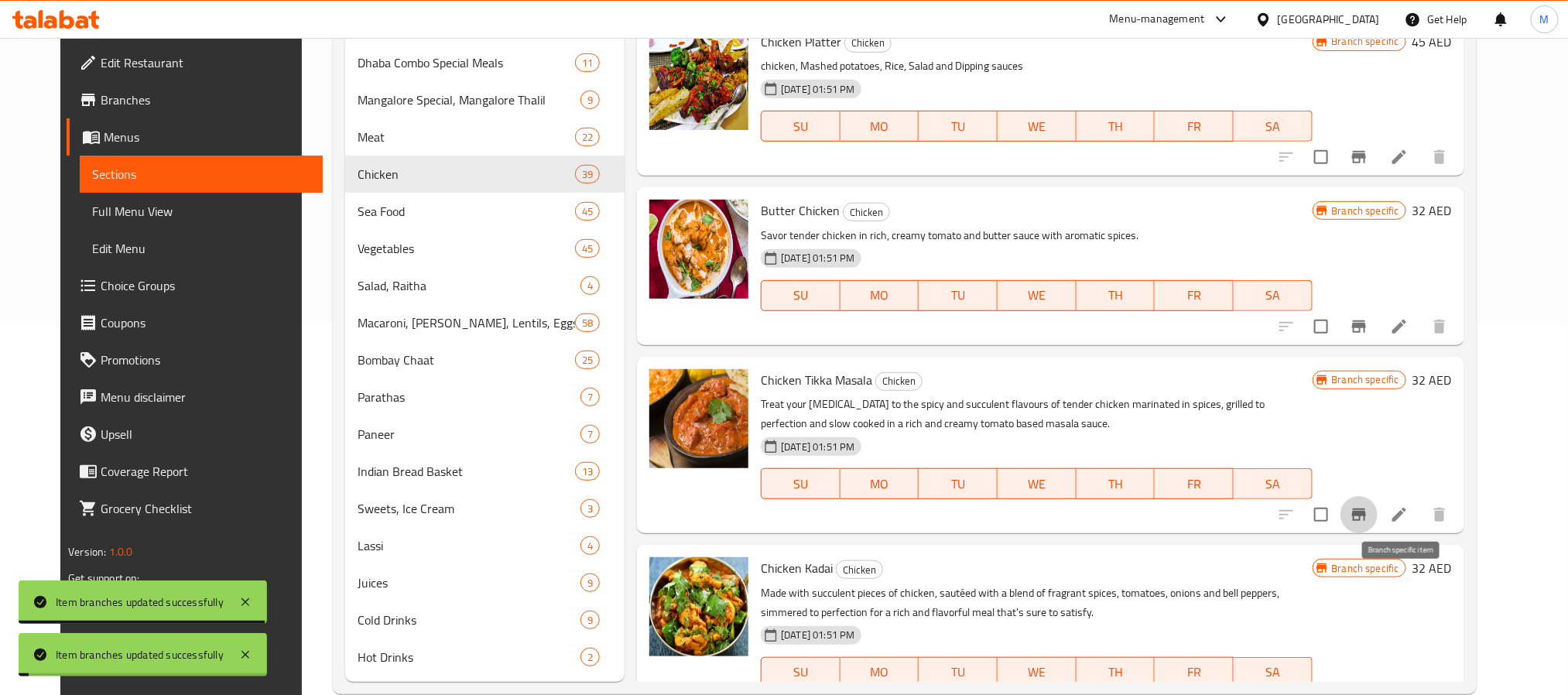
scroll to position [3088, 0]
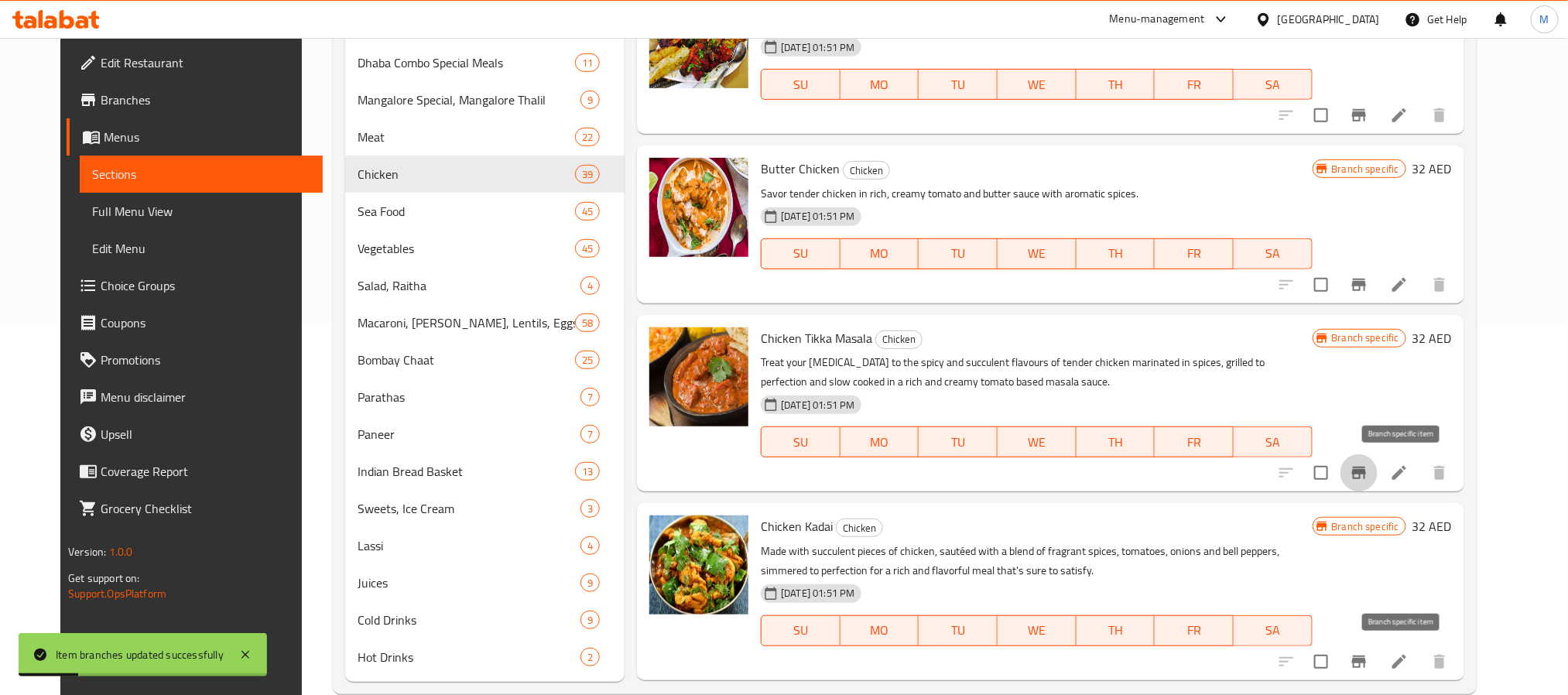
click at [1368, 660] on icon "Branch-specific-item" at bounding box center [1359, 661] width 18 height 18
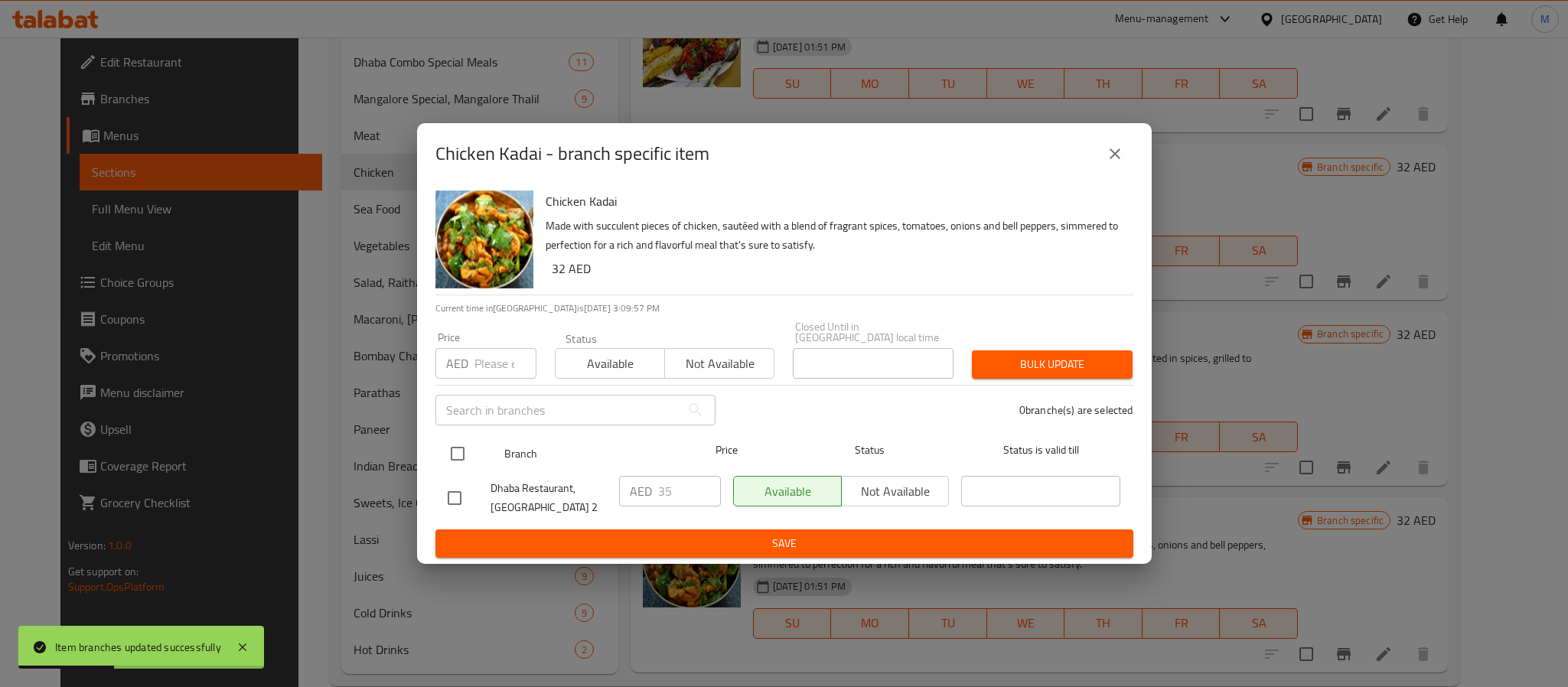
click at [469, 451] on input "checkbox" at bounding box center [457, 453] width 32 height 32
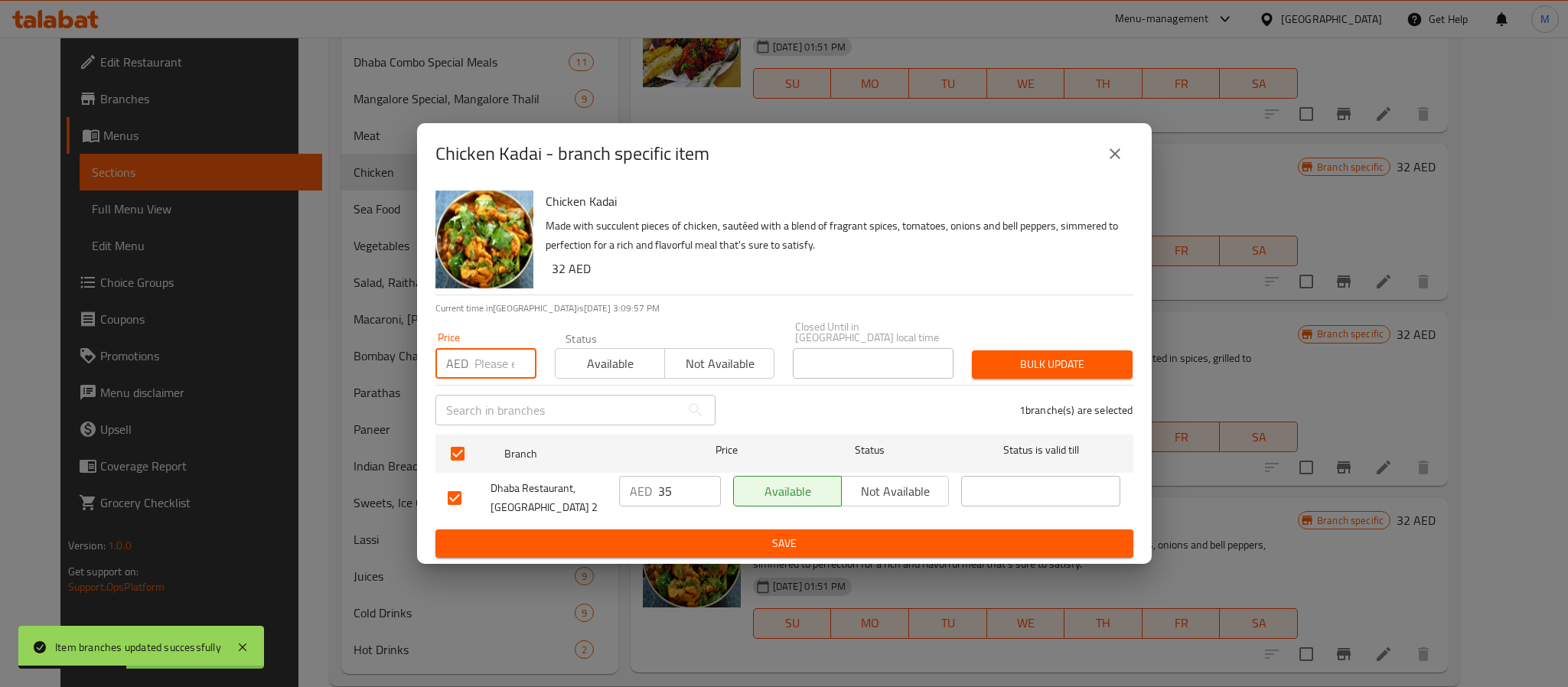
click at [480, 361] on input "number" at bounding box center [506, 363] width 62 height 31
click at [972, 351] on button "Bulk update" at bounding box center [1052, 365] width 160 height 28
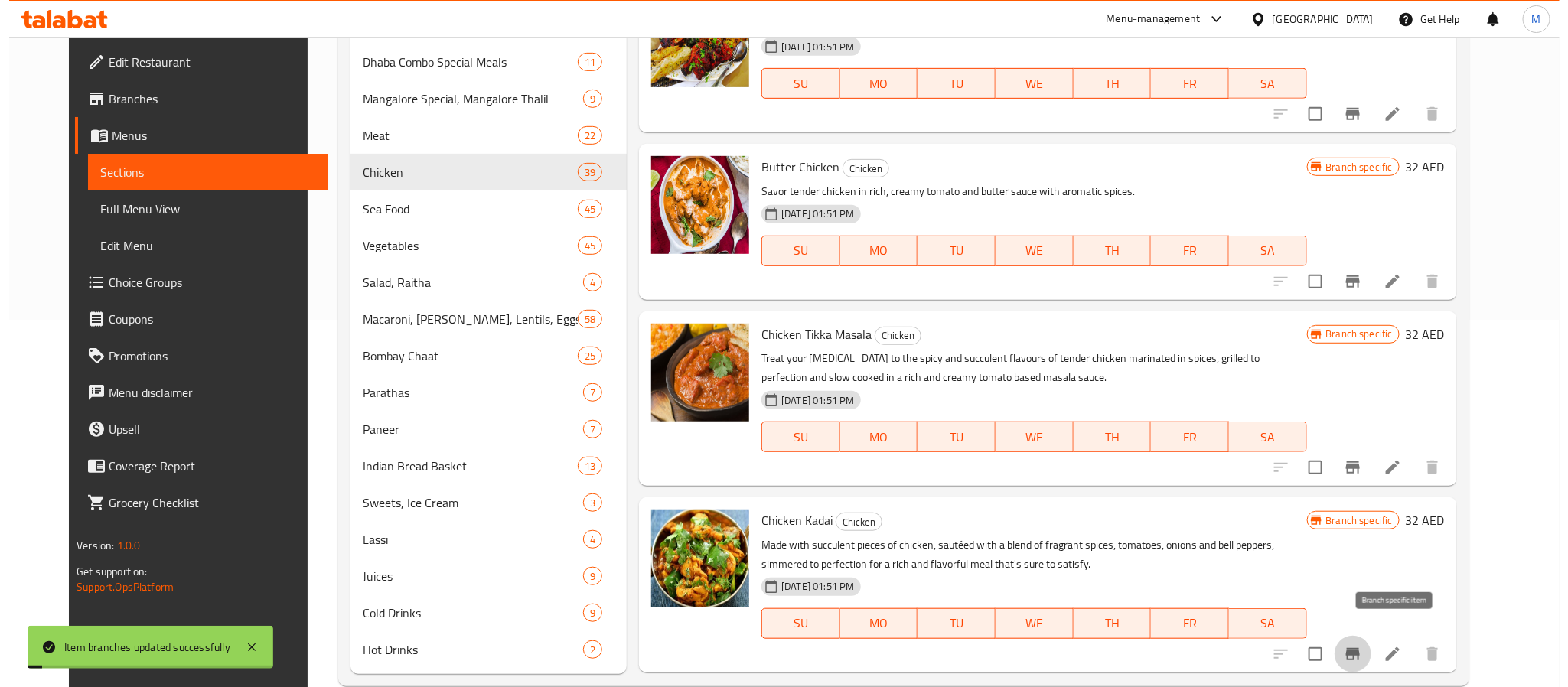
scroll to position [3283, 0]
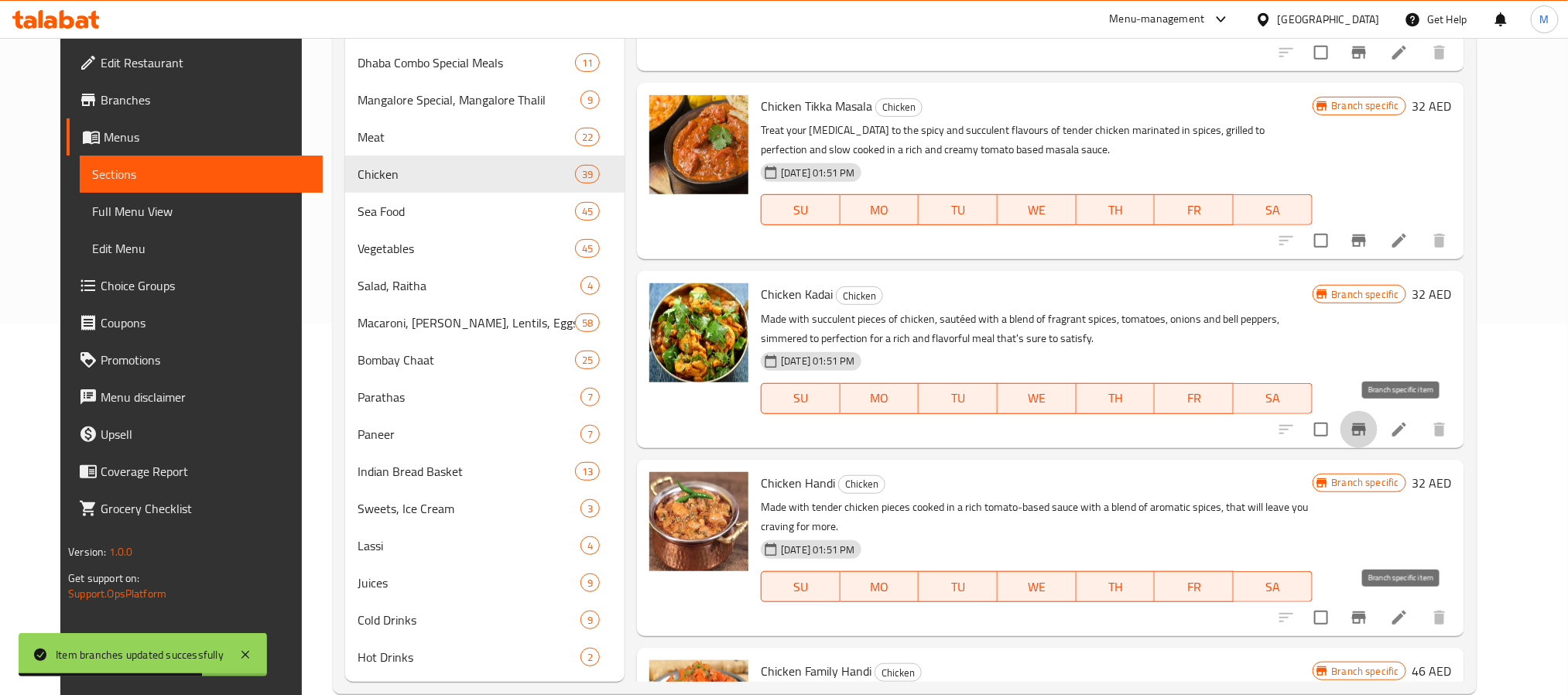
click at [1366, 621] on icon "Branch-specific-item" at bounding box center [1359, 618] width 14 height 13
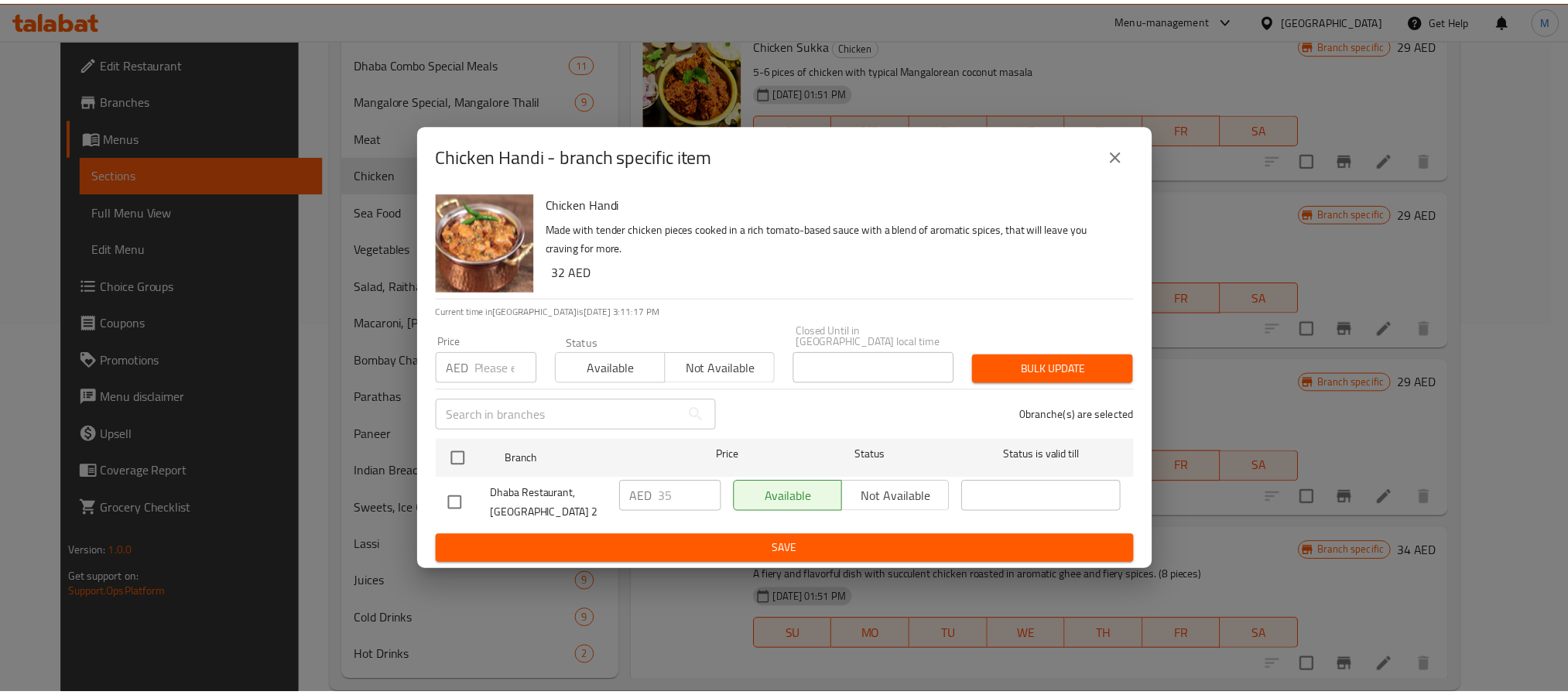
scroll to position [3321, 0]
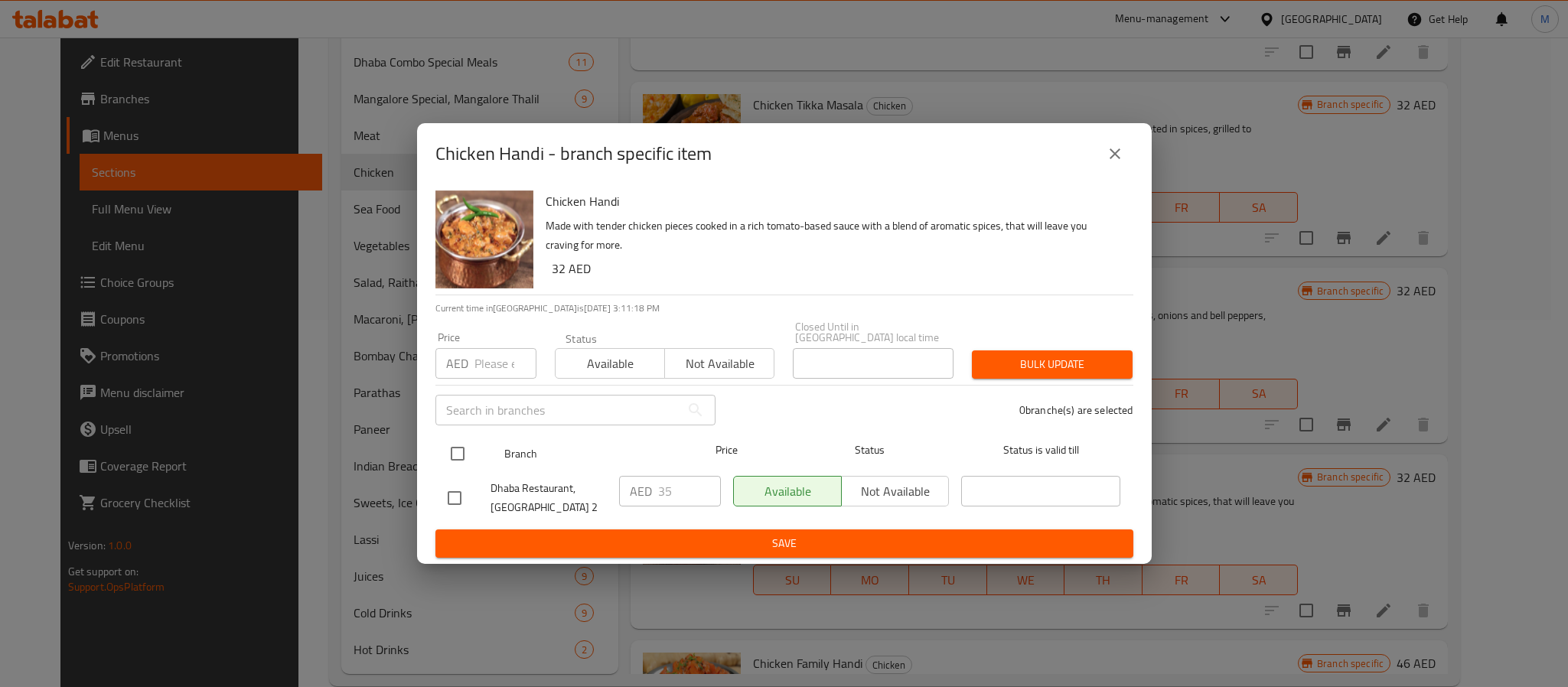
click at [466, 449] on input "checkbox" at bounding box center [457, 453] width 32 height 32
checkbox input "true"
click at [503, 360] on input "number" at bounding box center [506, 363] width 62 height 31
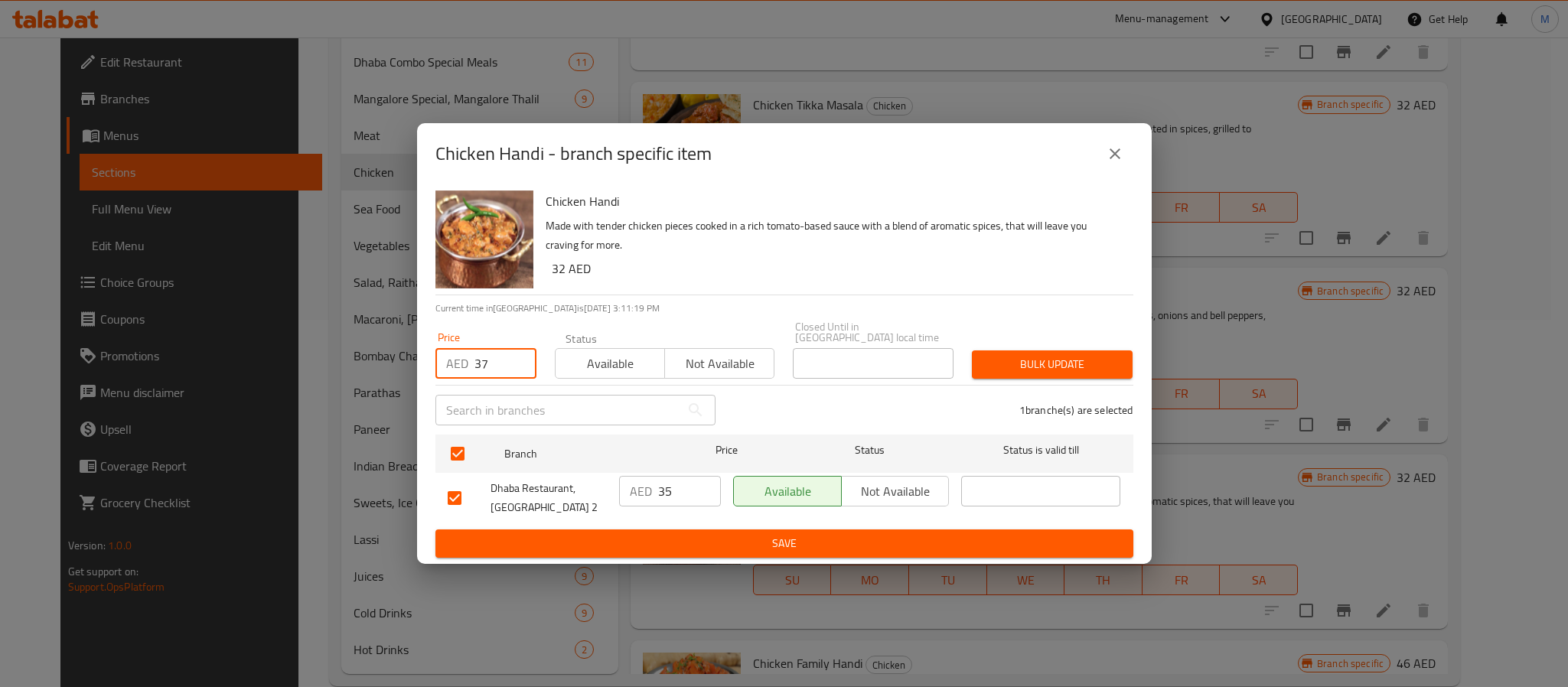
type input "37"
type button "0"
type button "1"
click at [972, 351] on button "Bulk update" at bounding box center [1052, 365] width 160 height 28
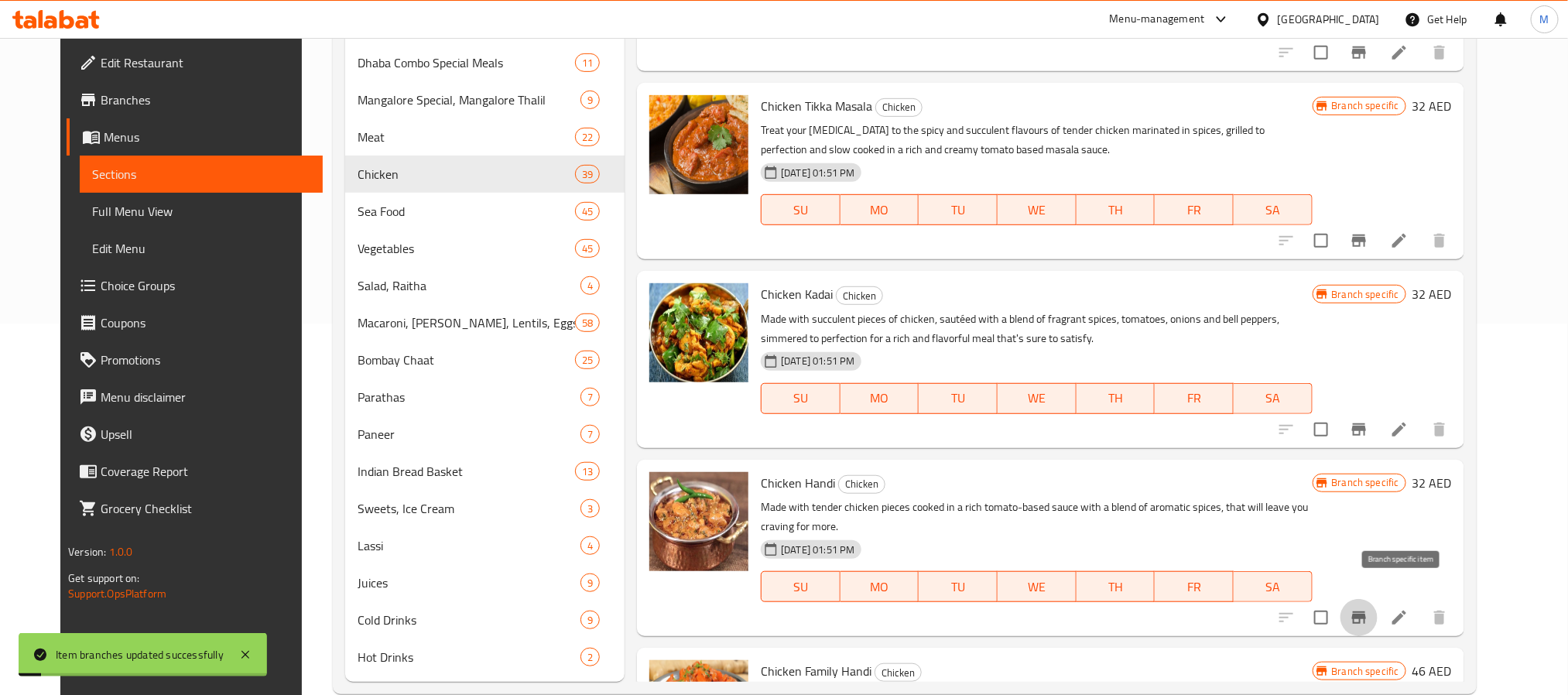
scroll to position [3552, 0]
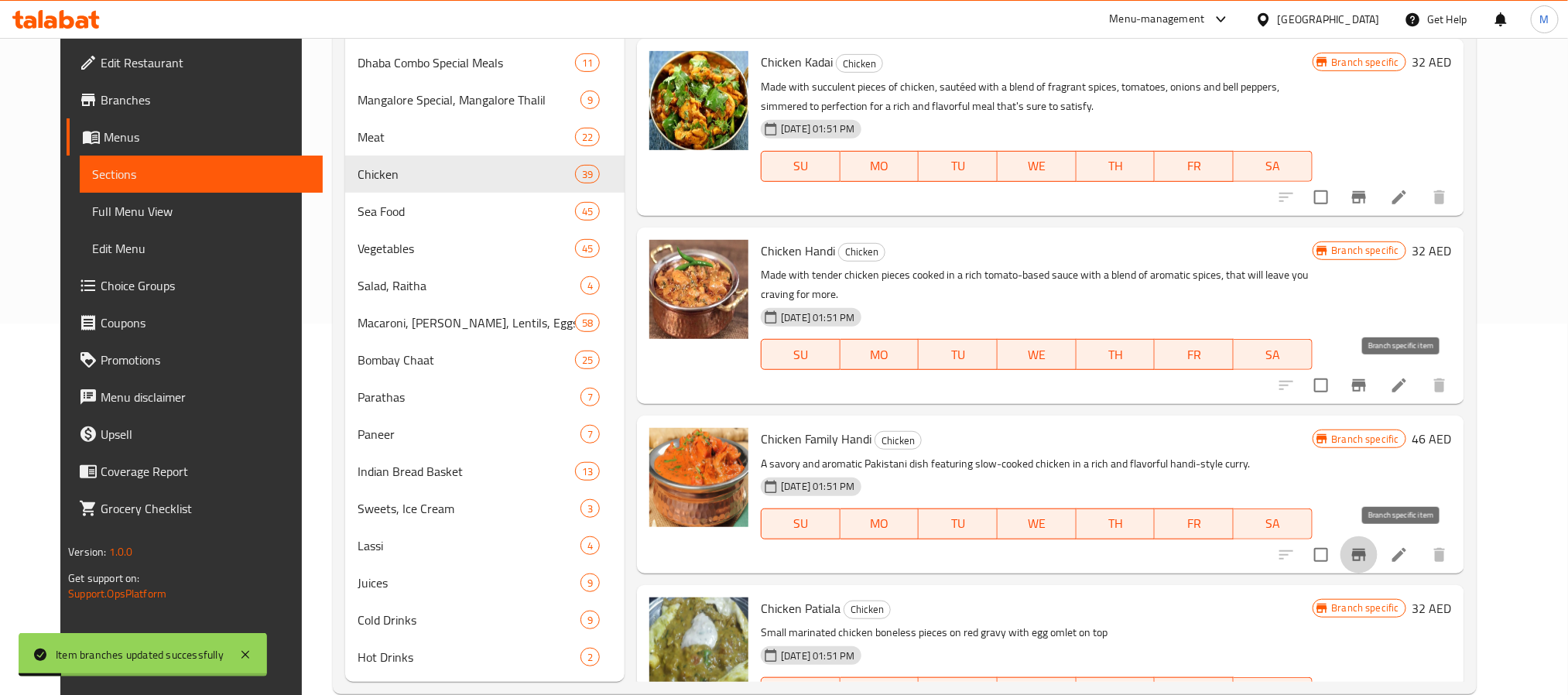
click at [1378, 556] on button "Branch-specific-item" at bounding box center [1359, 554] width 38 height 38
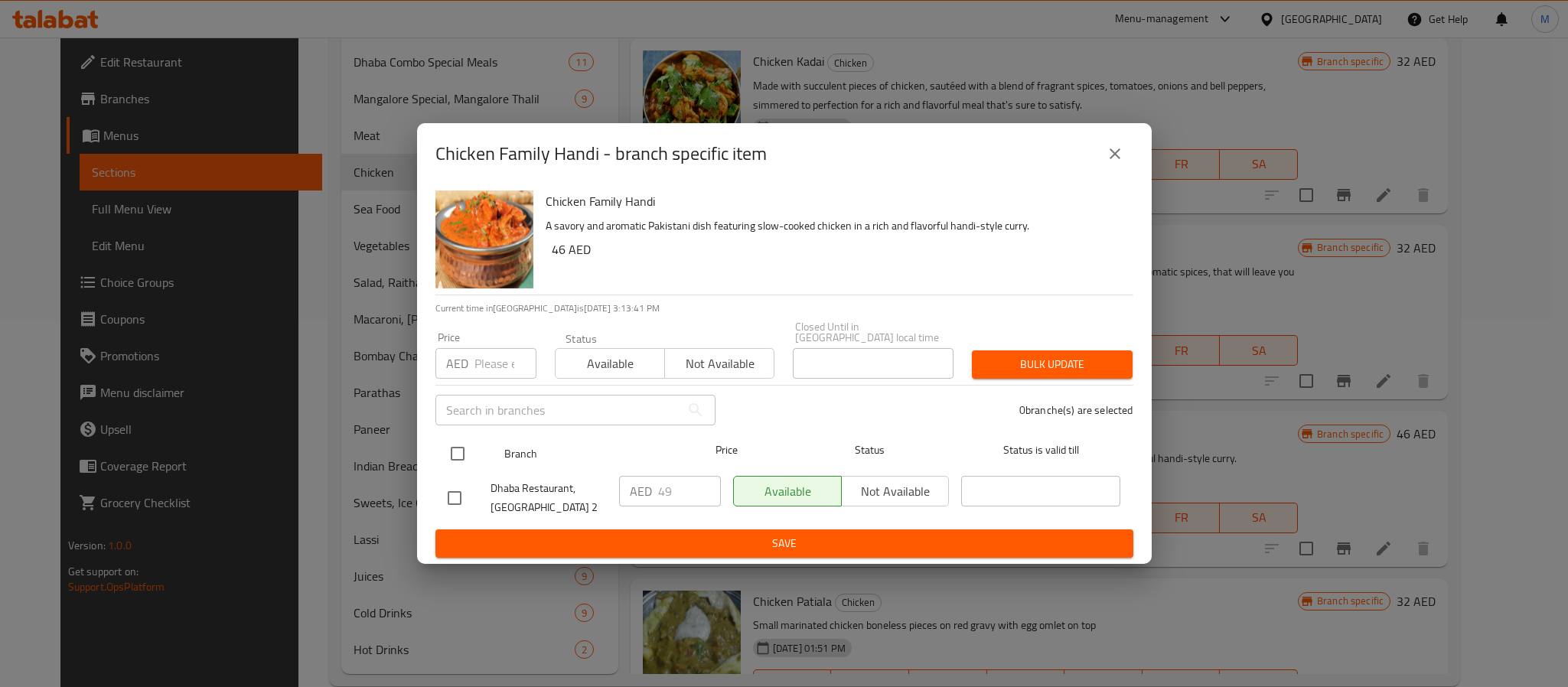
click at [456, 452] on input "checkbox" at bounding box center [457, 453] width 32 height 32
checkbox input "true"
click at [483, 384] on div "Price AED Price" at bounding box center [486, 355] width 119 height 65
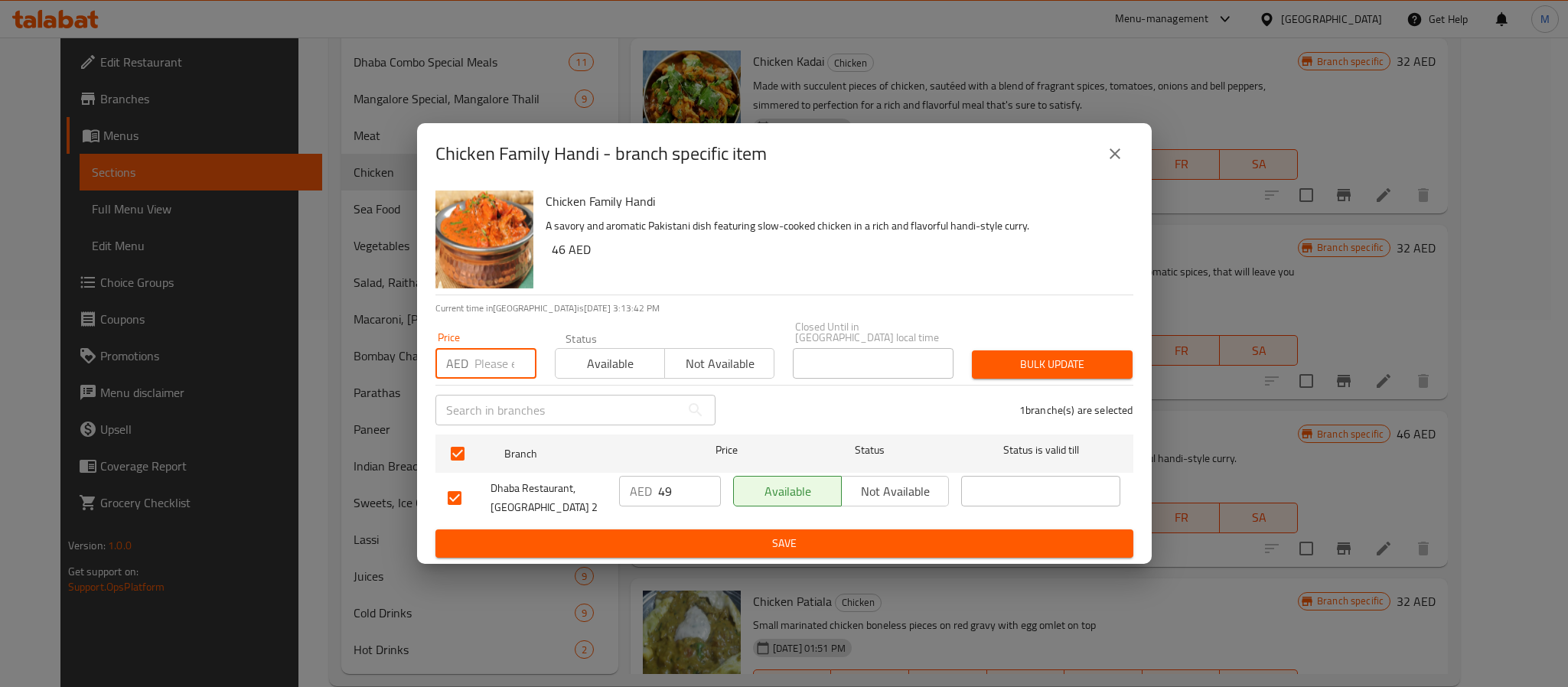
click at [487, 363] on input "number" at bounding box center [506, 363] width 62 height 31
type input "63"
type button "0"
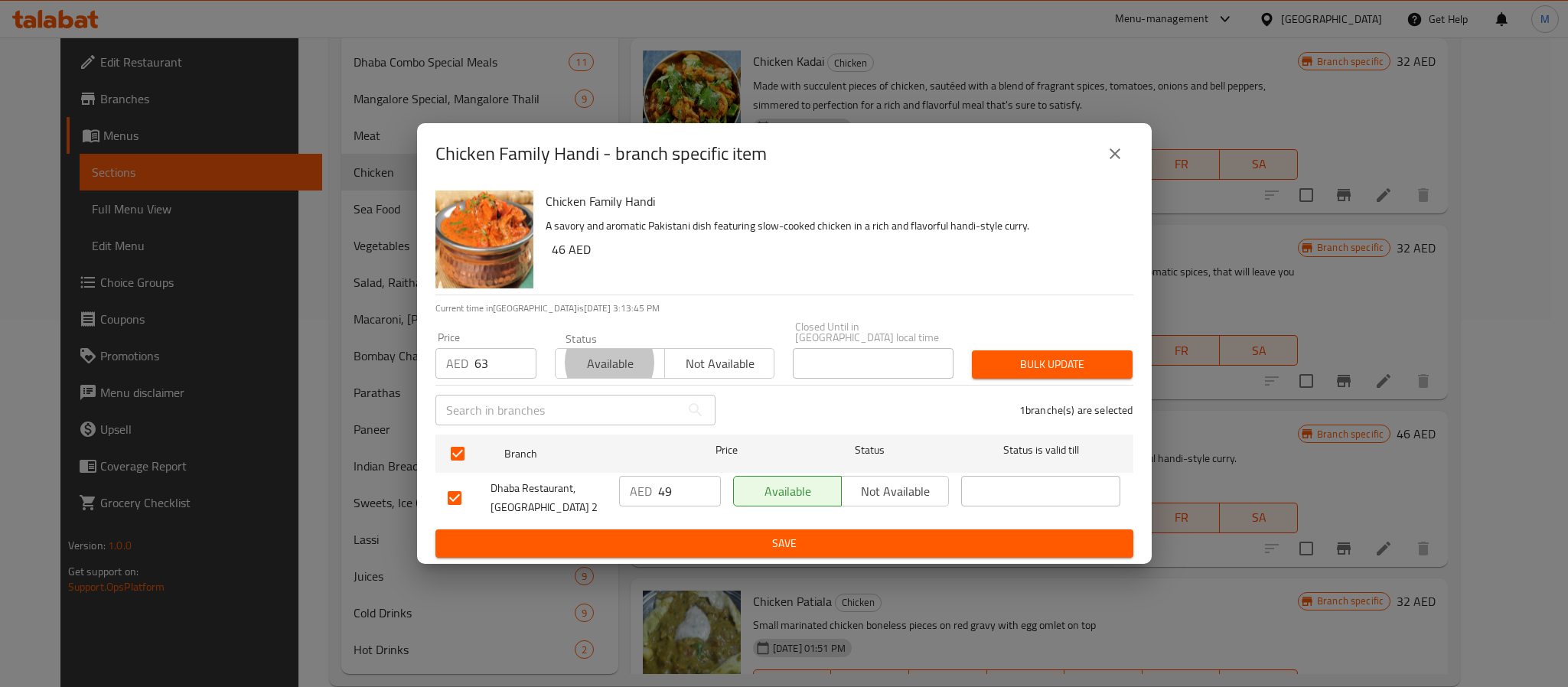
type button "1"
click at [972, 351] on button "Bulk update" at bounding box center [1052, 365] width 160 height 28
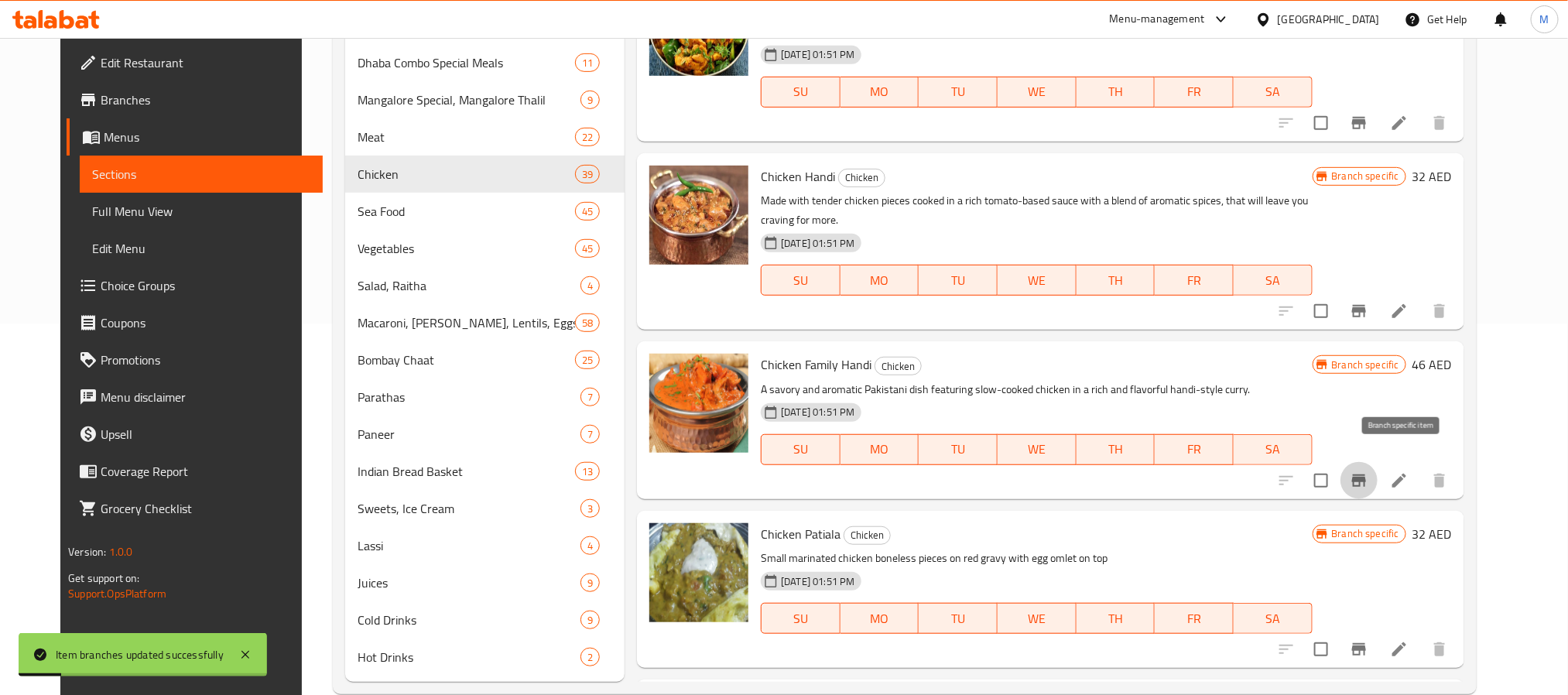
scroll to position [3669, 0]
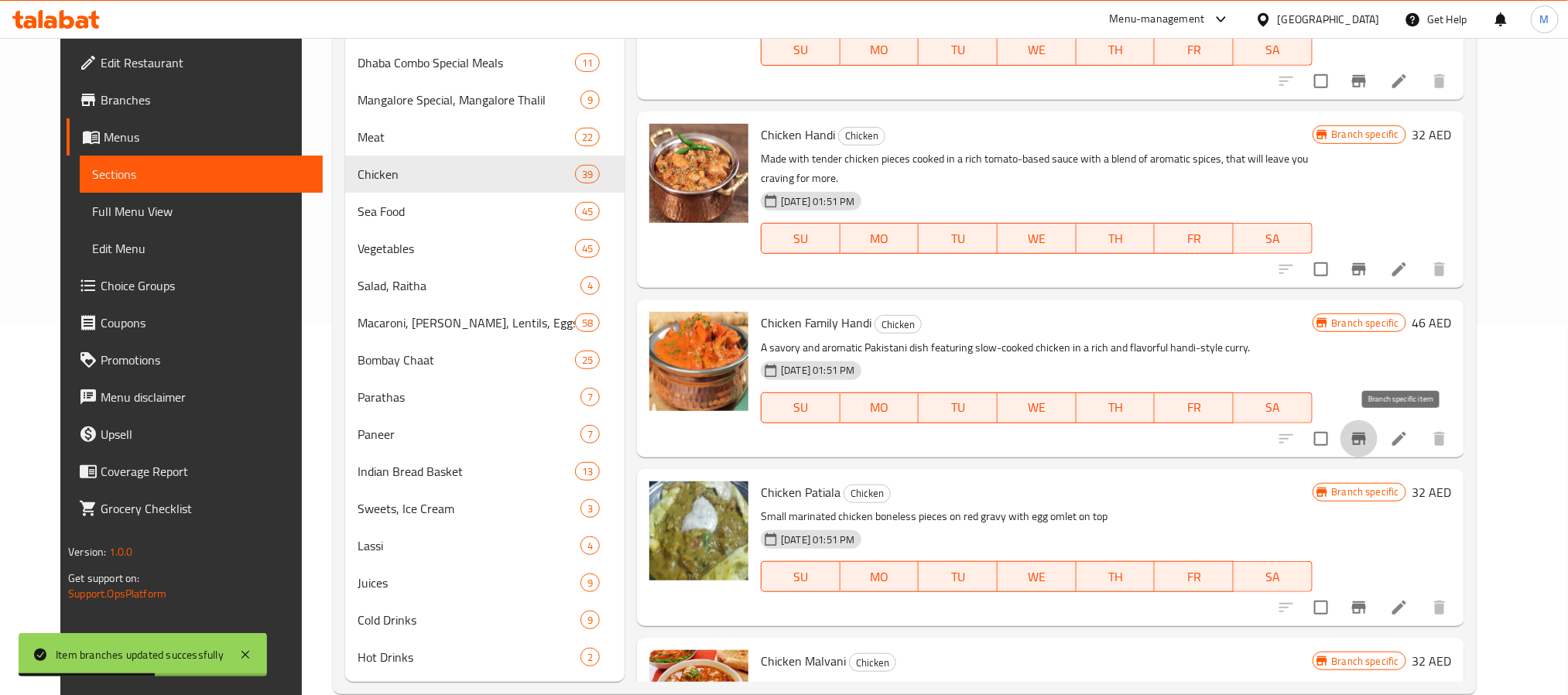
click at [1368, 610] on icon "Branch-specific-item" at bounding box center [1359, 607] width 18 height 18
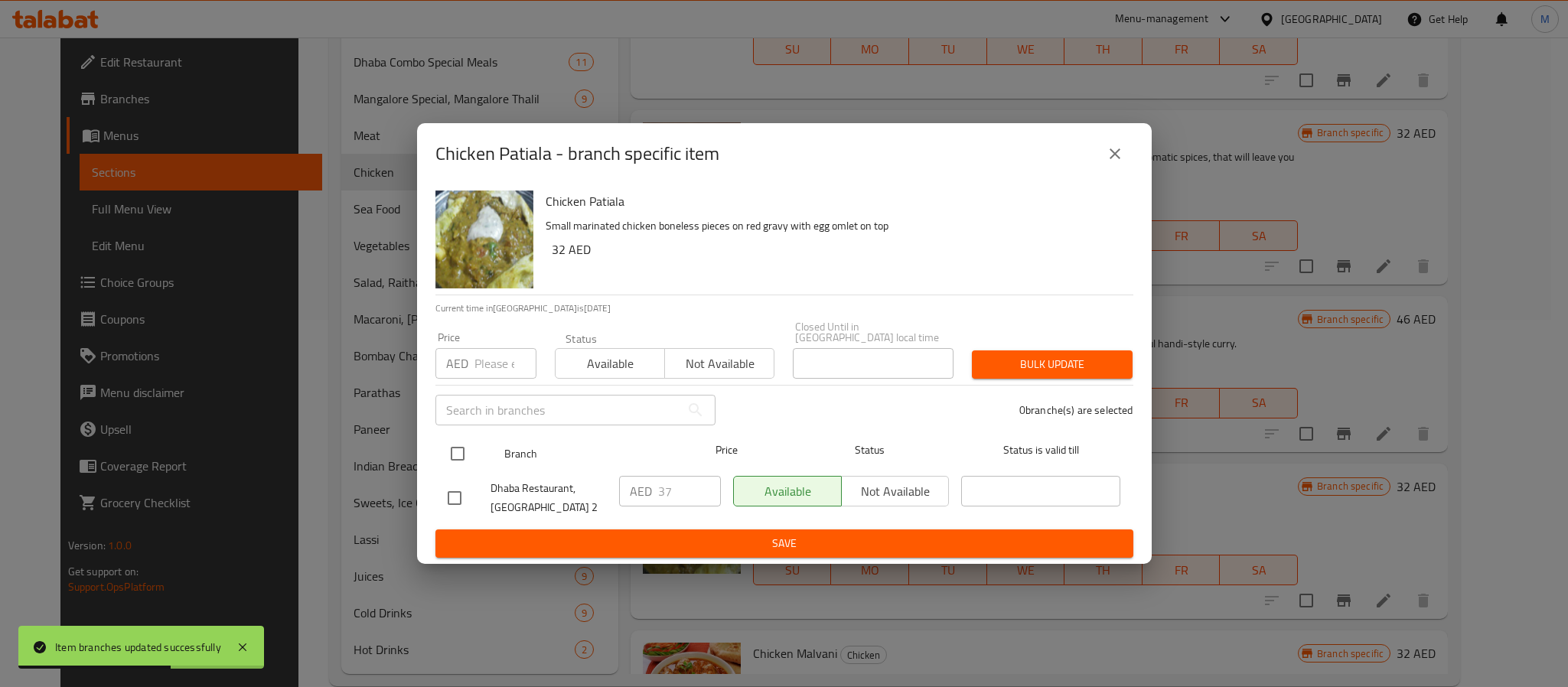
click at [462, 441] on input "checkbox" at bounding box center [457, 453] width 32 height 32
checkbox input "true"
click at [494, 359] on input "number" at bounding box center [506, 363] width 62 height 31
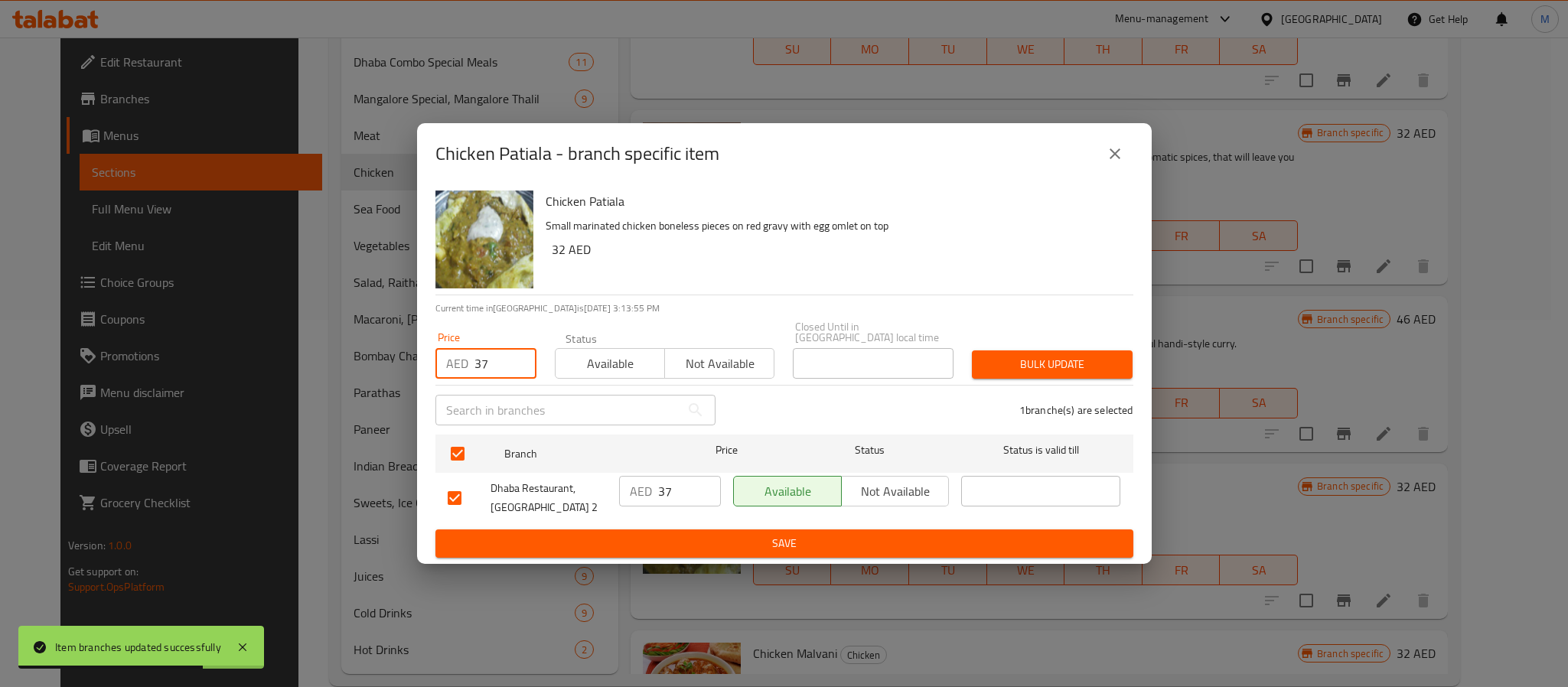
type input "37"
type button "0"
type button "1"
click at [972, 351] on button "Bulk update" at bounding box center [1052, 365] width 160 height 28
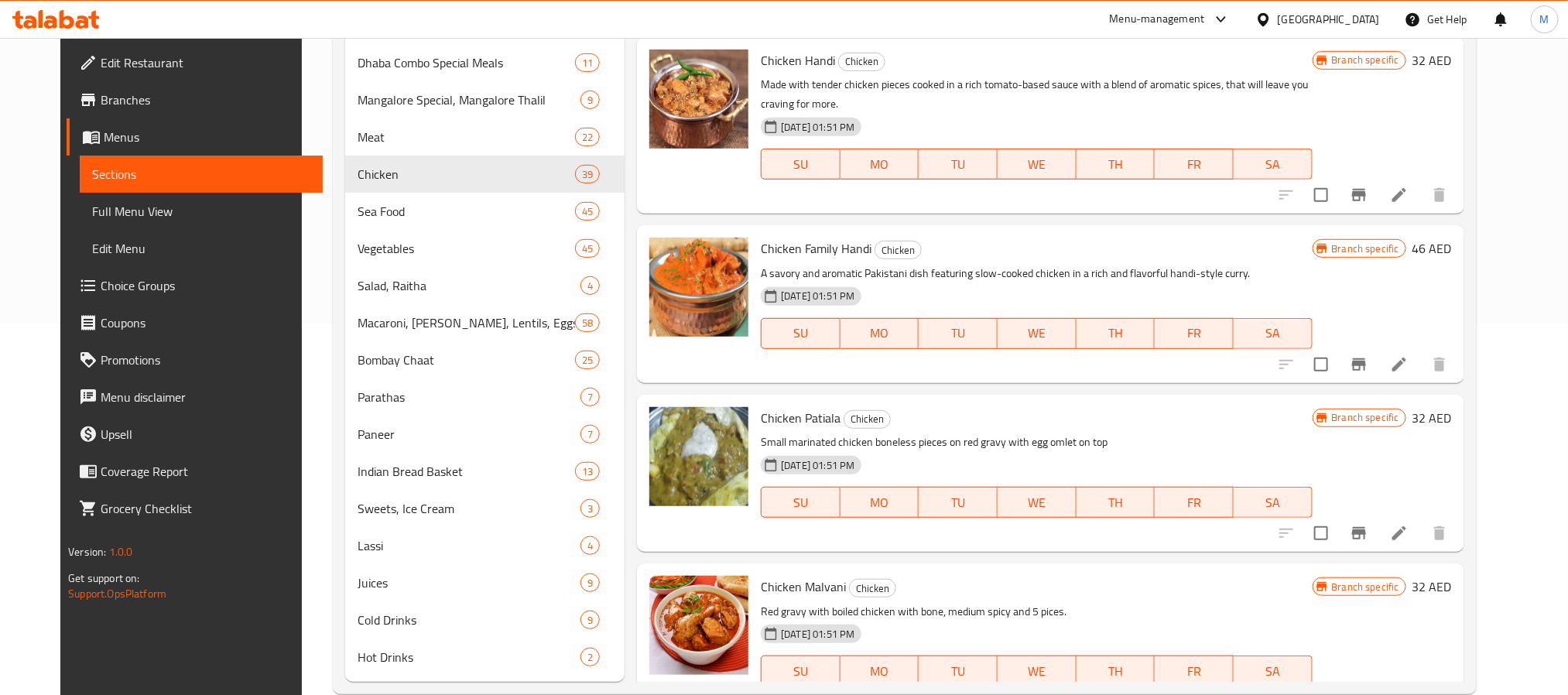
scroll to position [3785, 0]
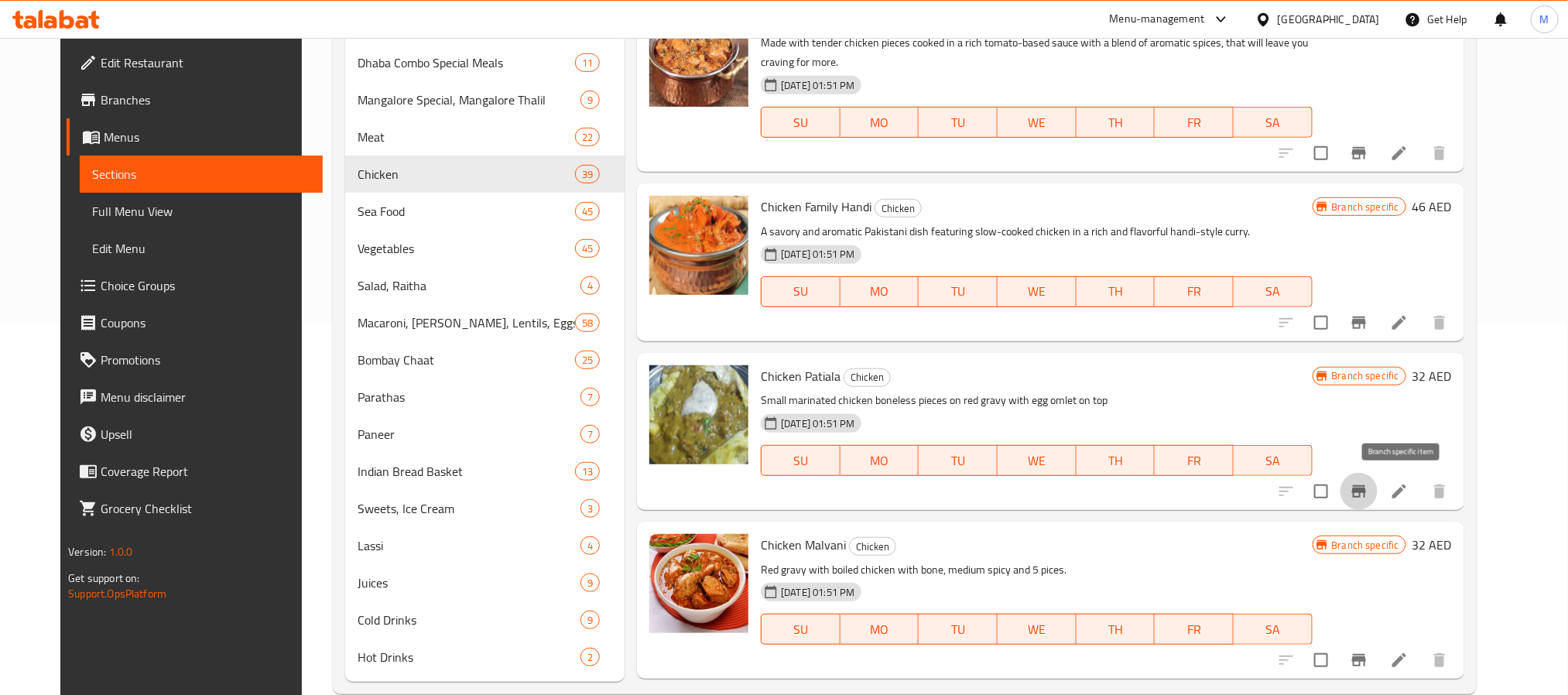
click at [1378, 504] on button "Branch-specific-item" at bounding box center [1359, 491] width 38 height 38
click at [1366, 493] on icon "Branch-specific-item" at bounding box center [1359, 492] width 14 height 13
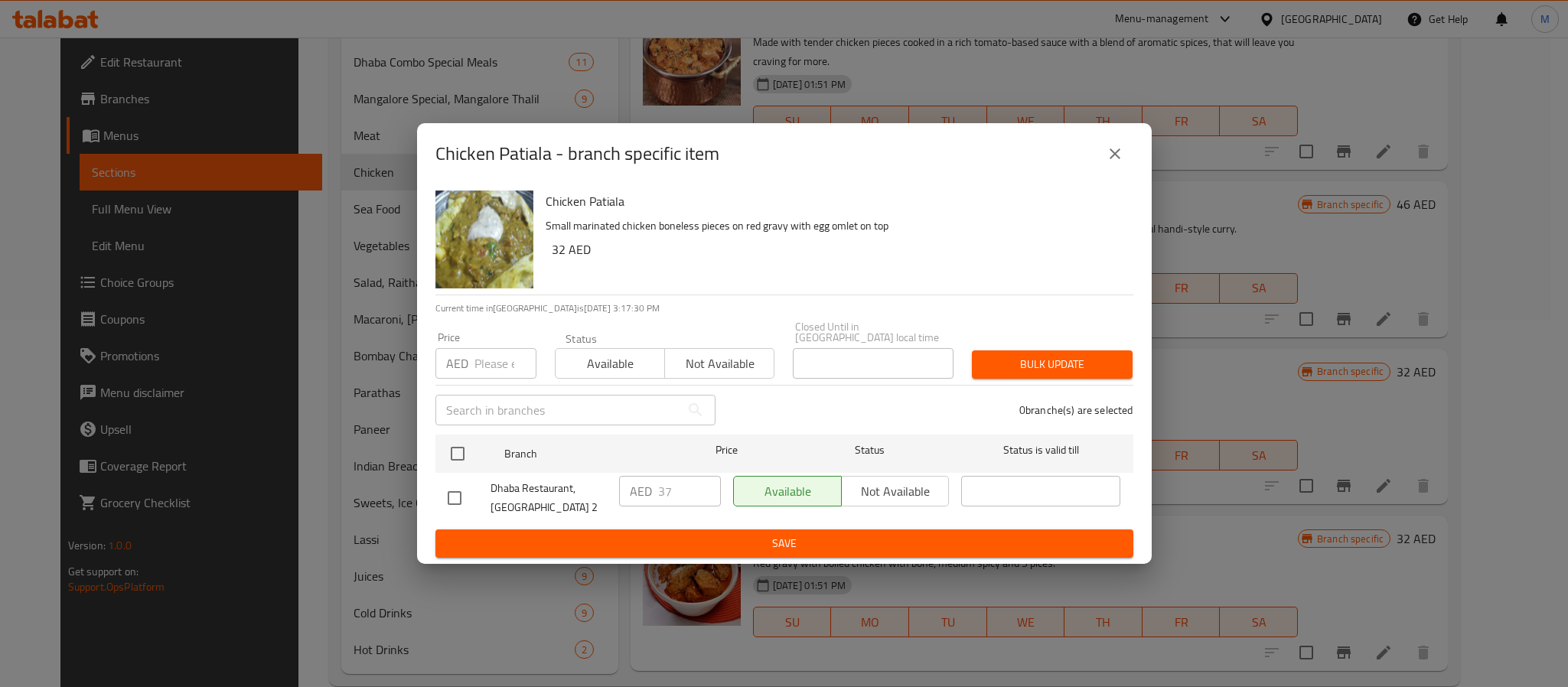
click at [584, 186] on div "Chicken Patiala Small marinated chicken boneless pieces on red gravy with egg o…" at bounding box center [833, 240] width 588 height 111
click at [590, 201] on h6 "Chicken Patiala" at bounding box center [833, 201] width 576 height 21
copy h6 "Chicken Patiala"
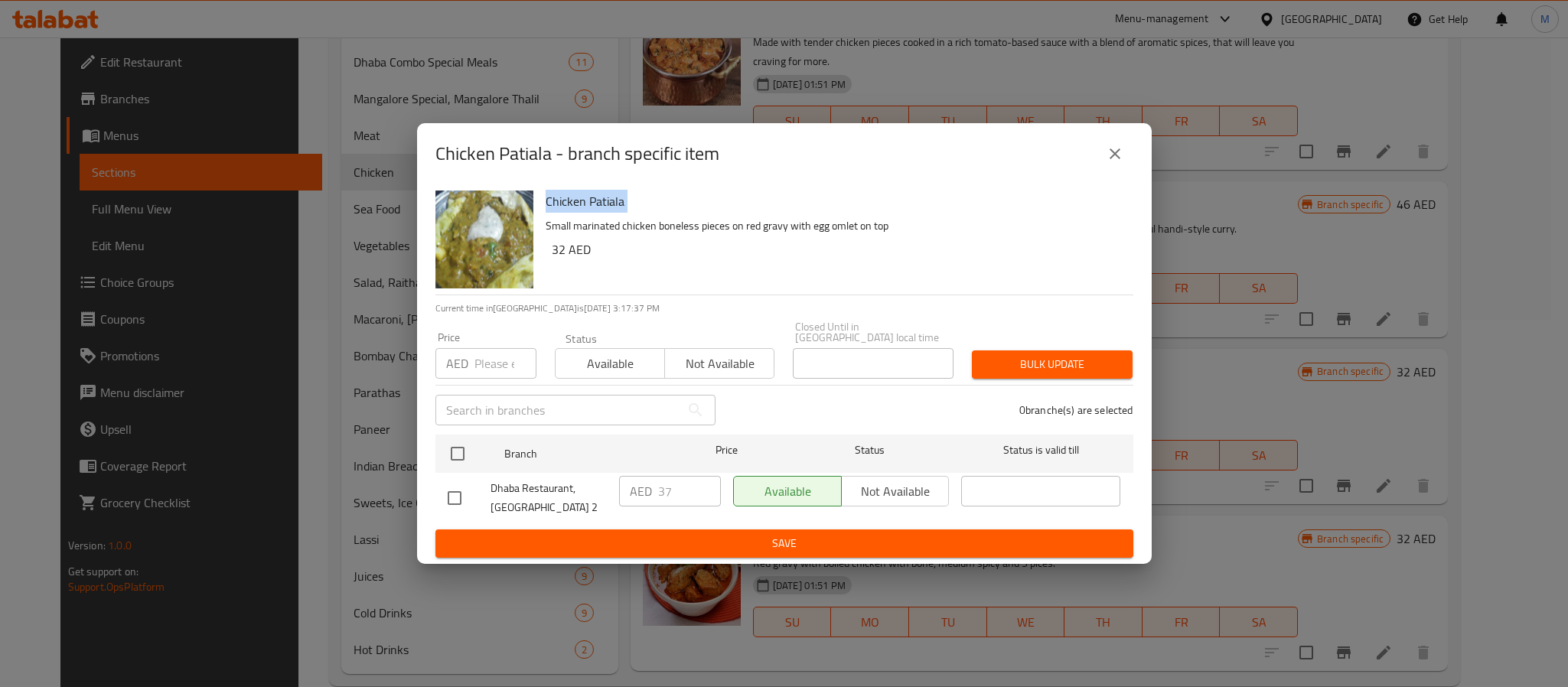
click at [1127, 154] on button "close" at bounding box center [1115, 154] width 37 height 37
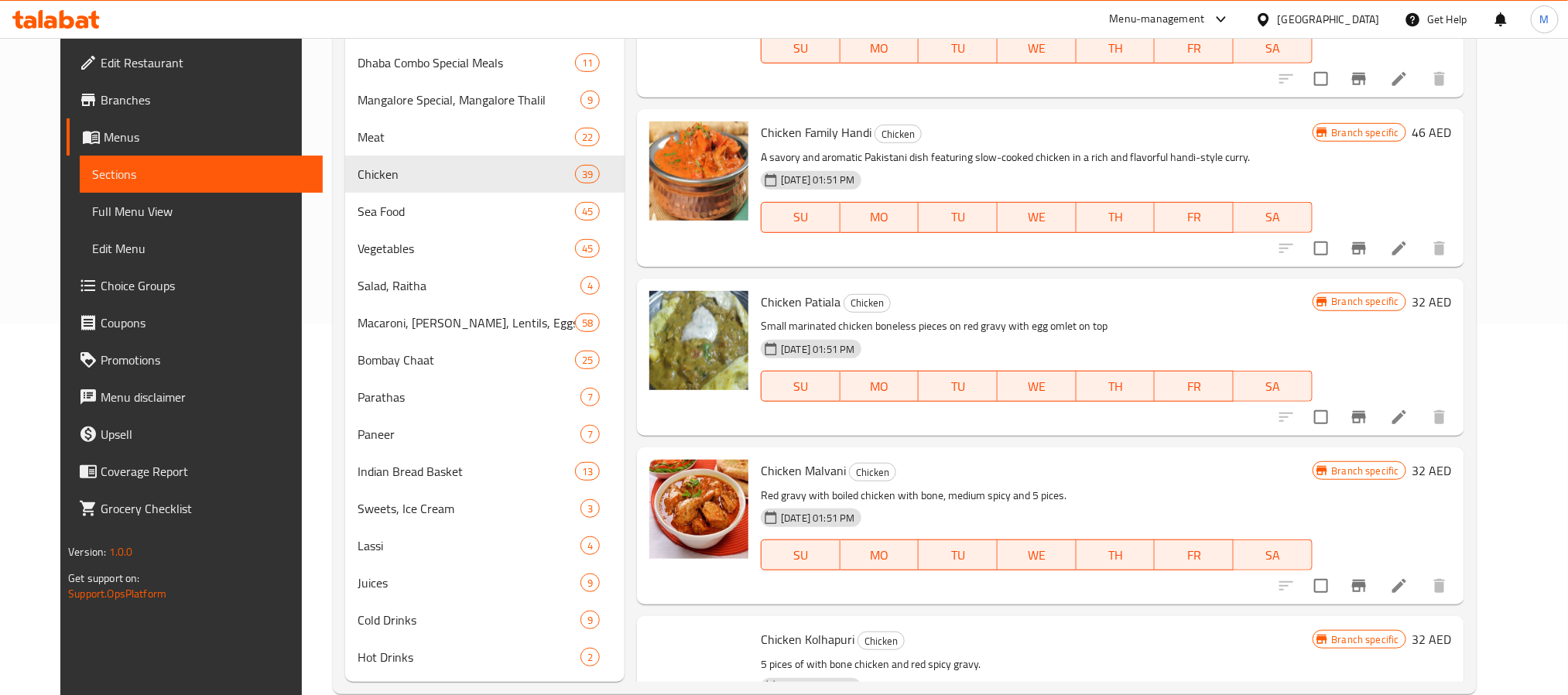
scroll to position [3901, 0]
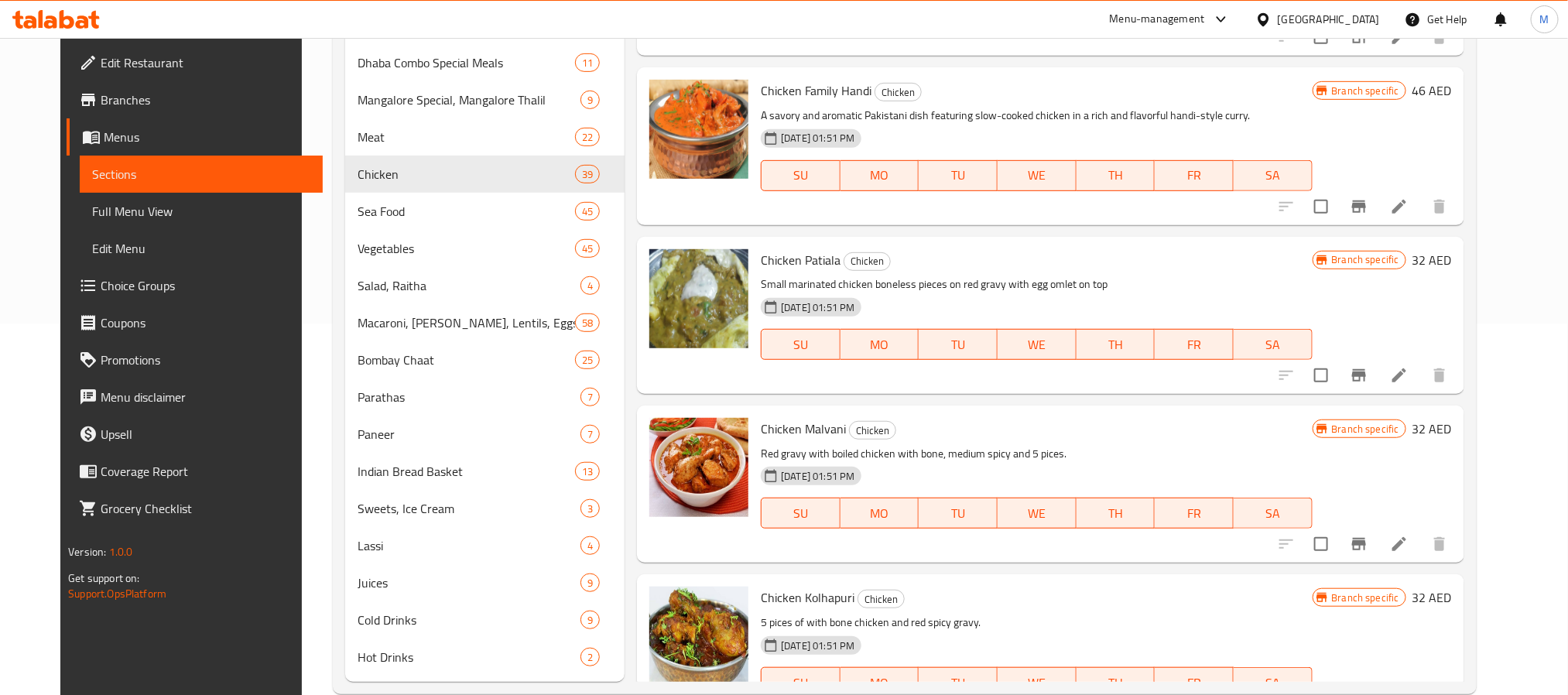
click at [1140, 431] on h6 "Chicken Malvani Chicken" at bounding box center [1036, 428] width 551 height 22
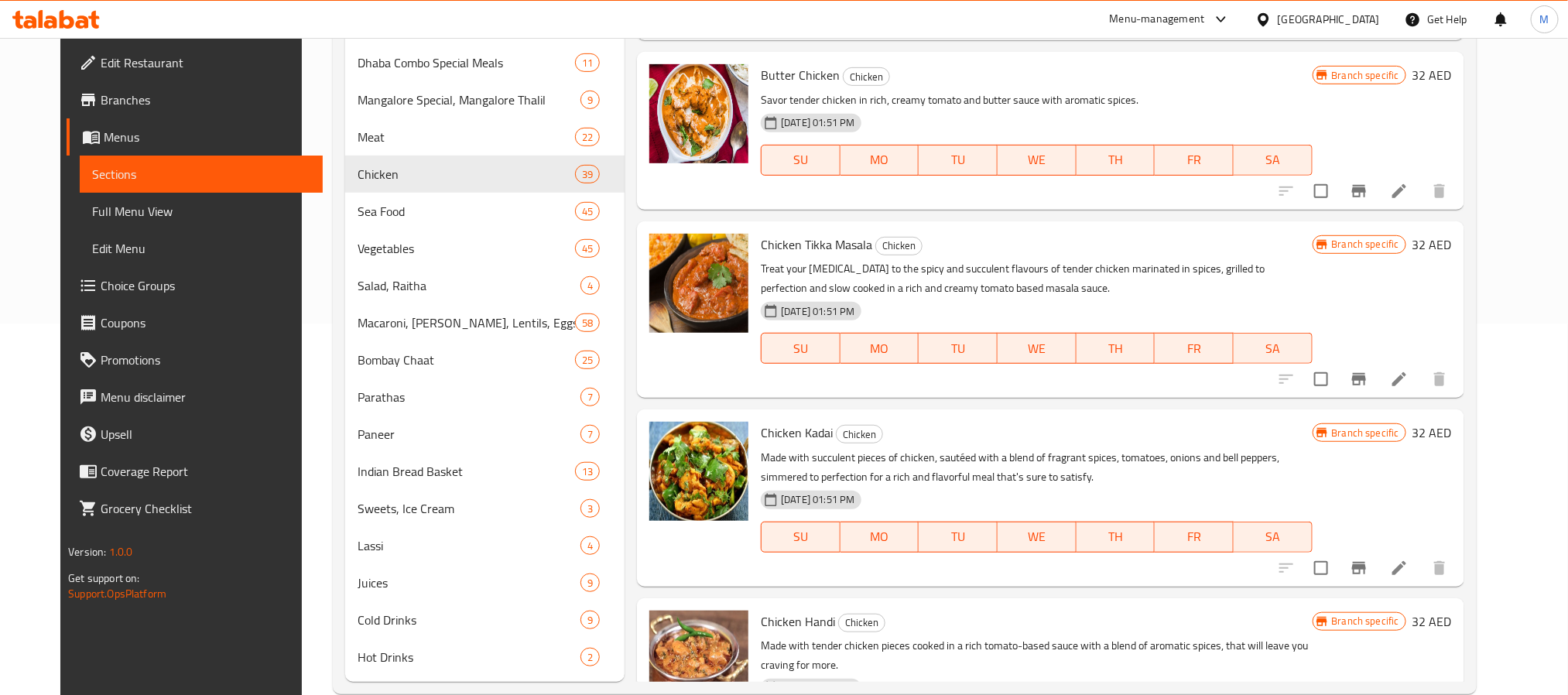
click at [1180, 272] on p "Treat your [MEDICAL_DATA] to the spicy and succulent flavours of tender chicken…" at bounding box center [1036, 279] width 551 height 38
click at [1366, 185] on icon "Branch-specific-item" at bounding box center [1359, 192] width 14 height 13
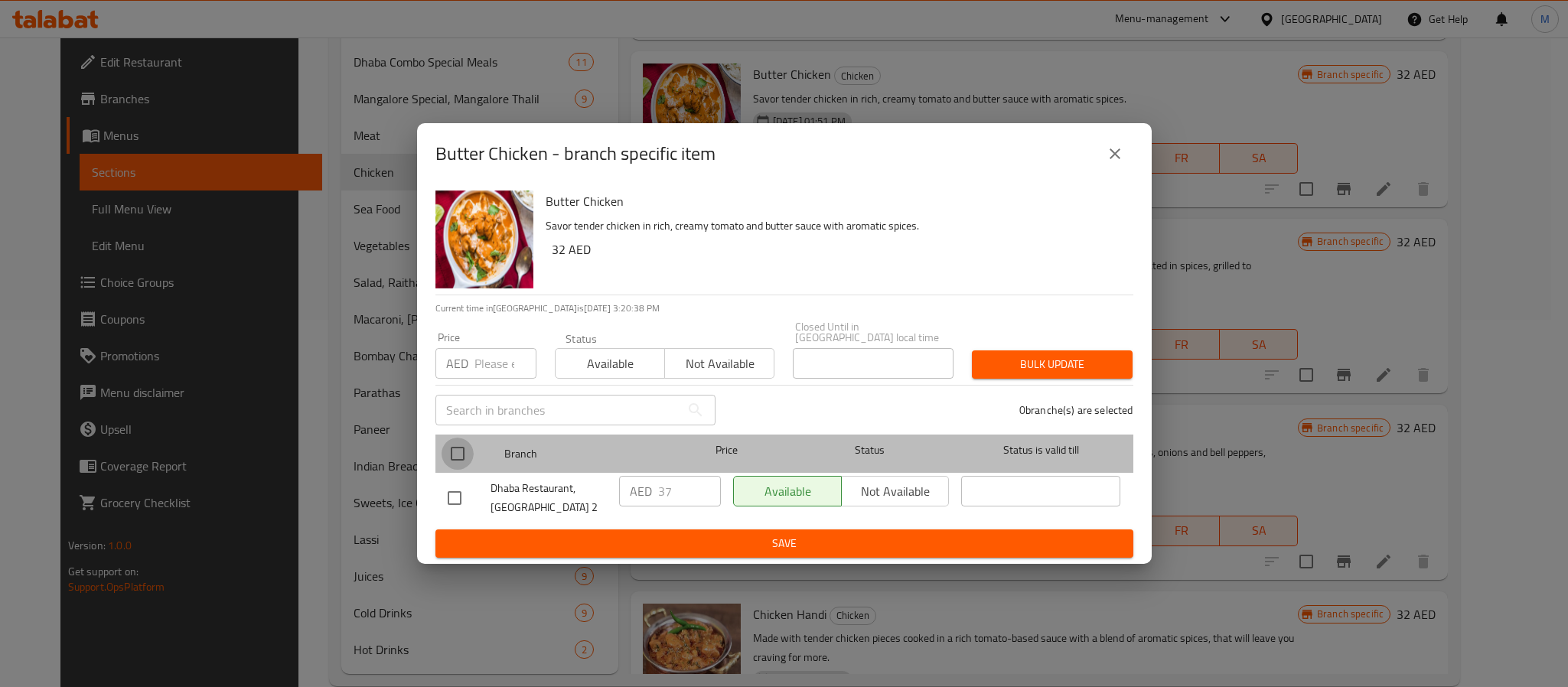
click at [453, 451] on input "checkbox" at bounding box center [457, 453] width 32 height 32
checkbox input "true"
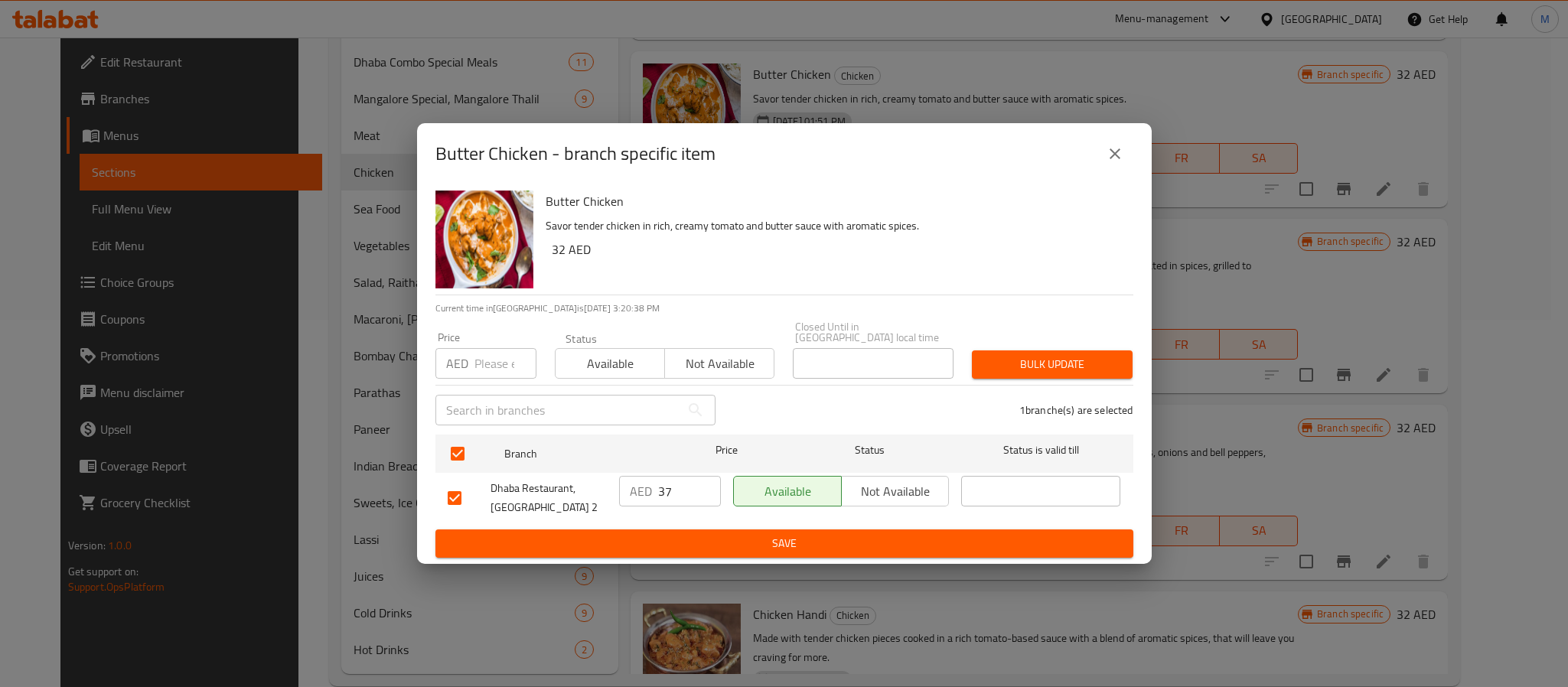
click at [499, 342] on div "Price AED Price" at bounding box center [486, 355] width 101 height 47
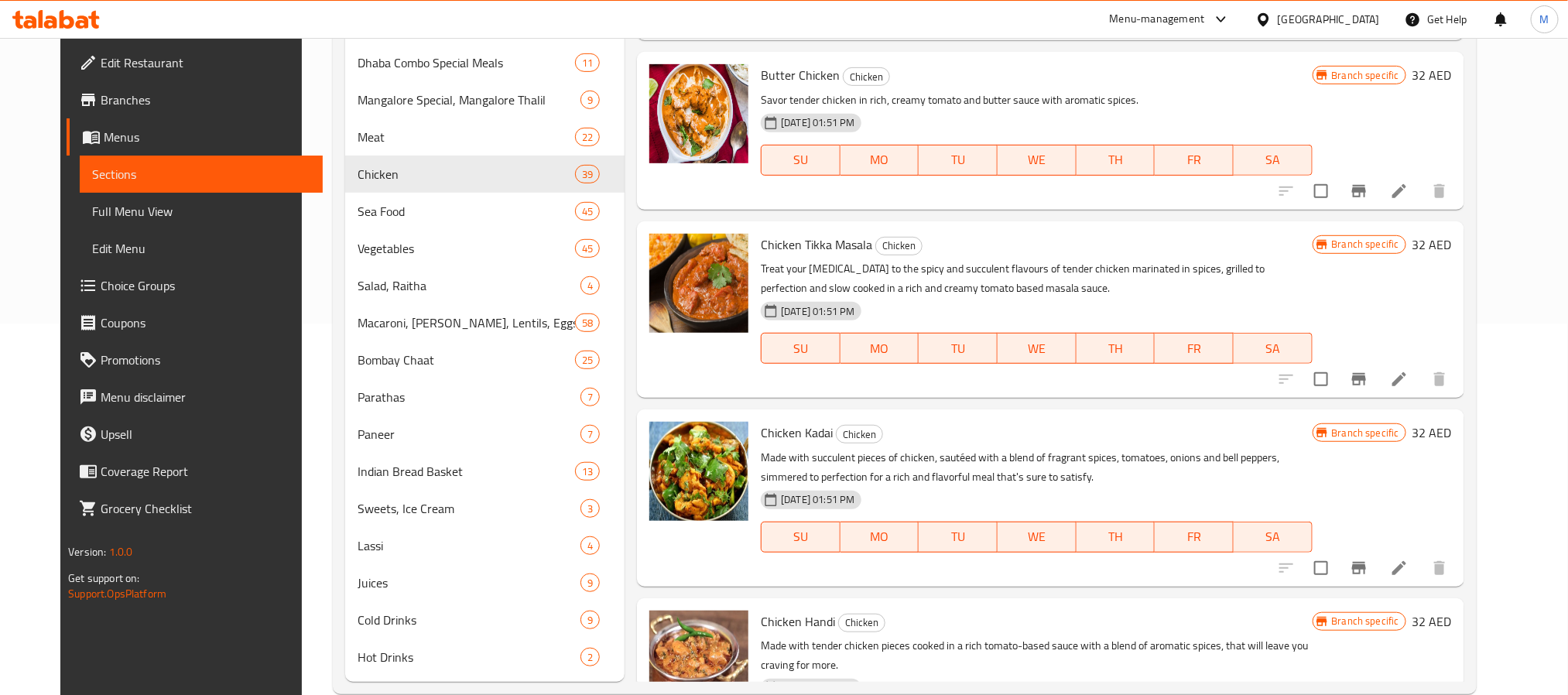
click at [983, 423] on h6 "Chicken Kadai Chicken" at bounding box center [1036, 432] width 551 height 22
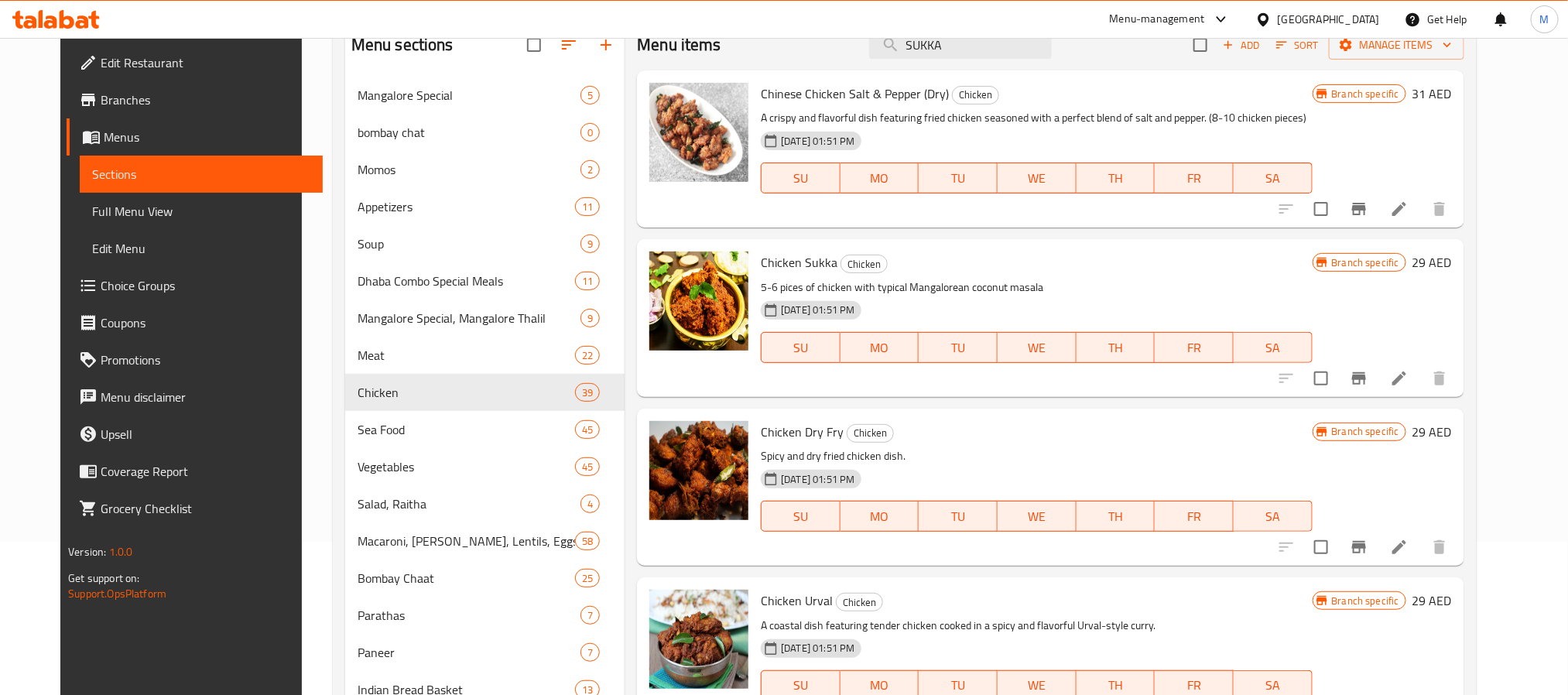
scroll to position [0, 0]
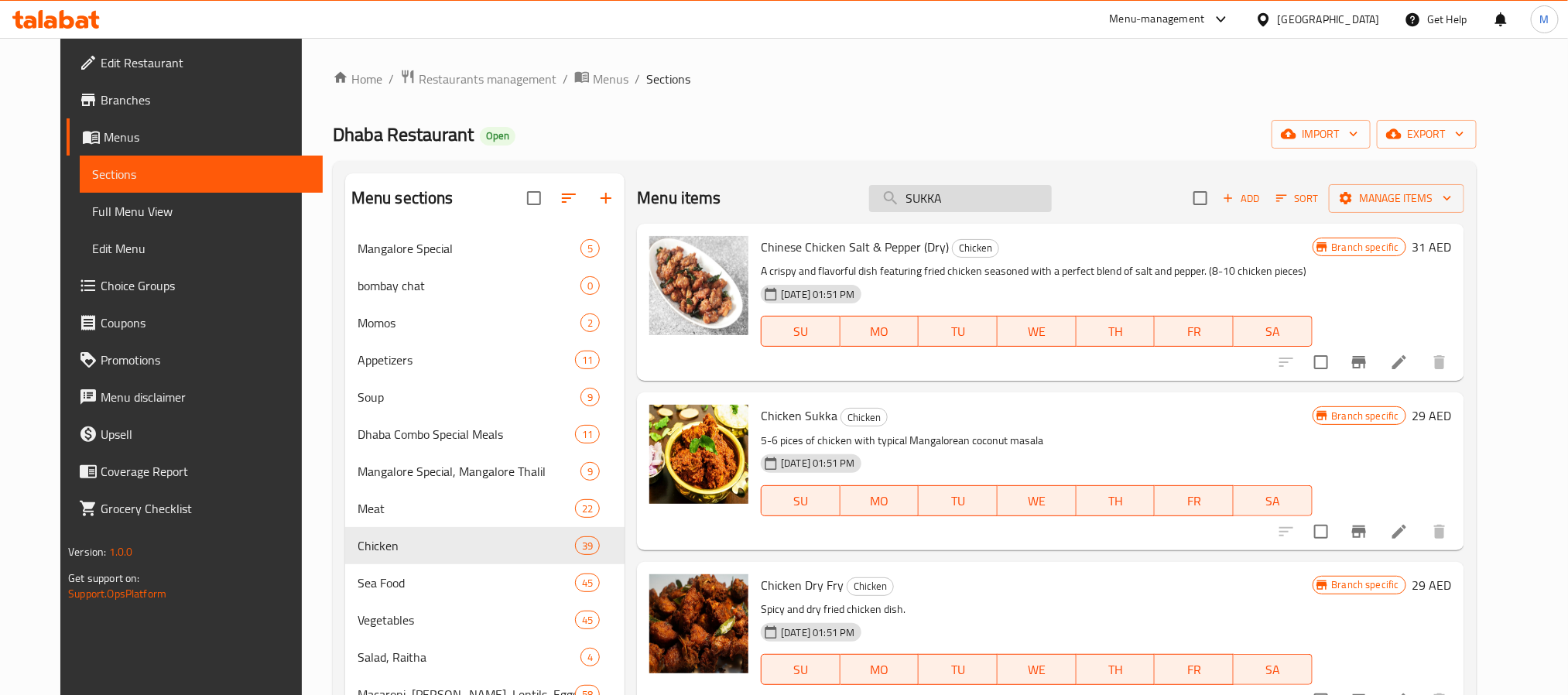
click at [990, 190] on input "SUKKA" at bounding box center [960, 199] width 183 height 27
paste input "CHICKEN PATIYAL"
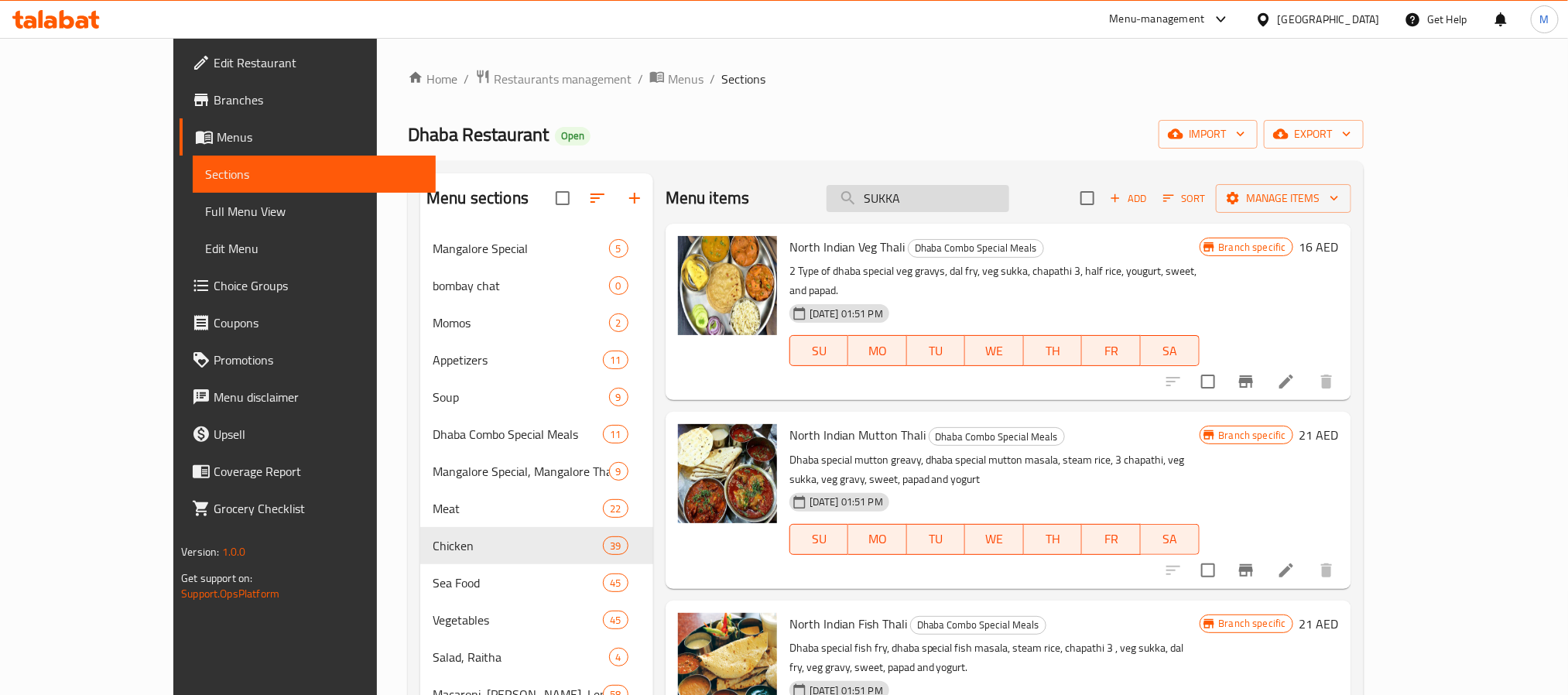
click at [992, 189] on input "SUKKA" at bounding box center [918, 199] width 183 height 27
paste input "CHICKEN MALWANI"
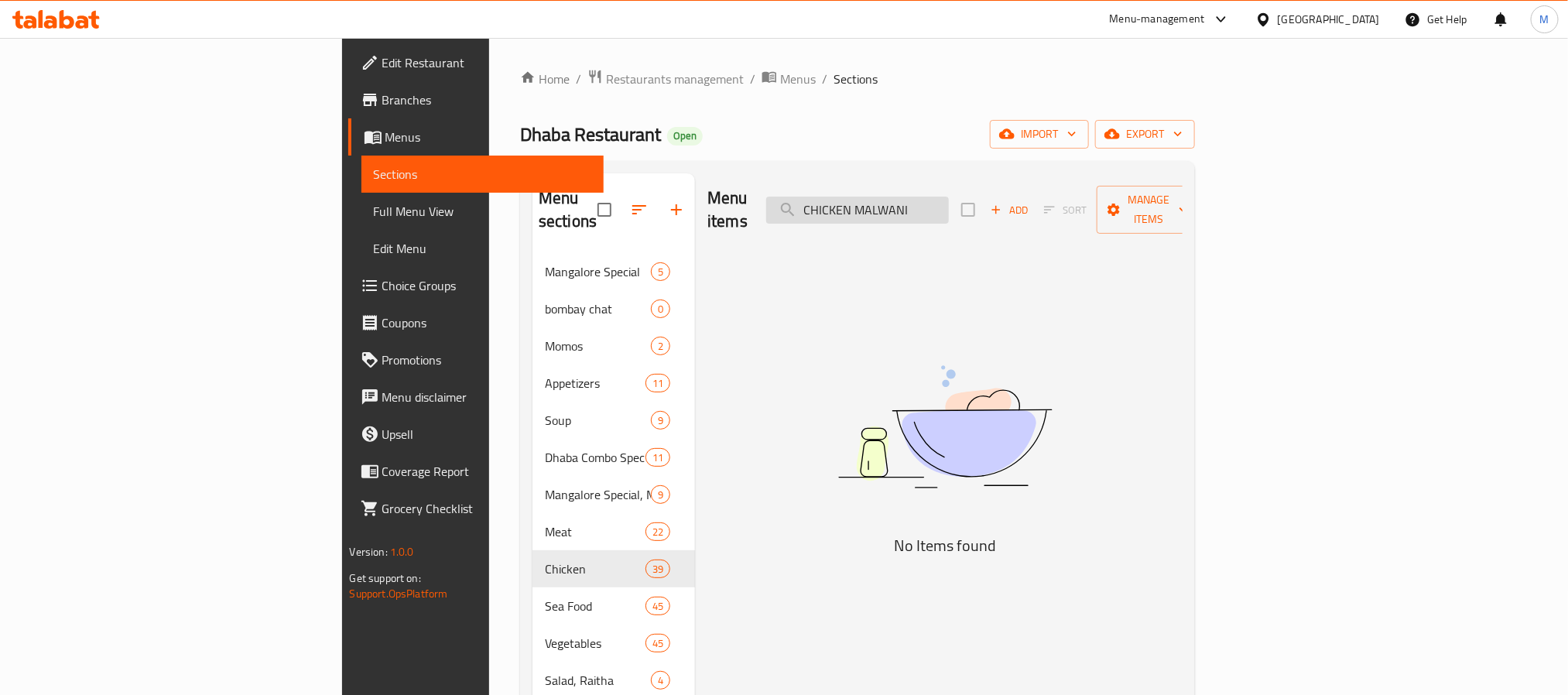
click at [949, 197] on input "CHICKEN MALWANI" at bounding box center [857, 210] width 183 height 27
paste input "KOLHAPUR"
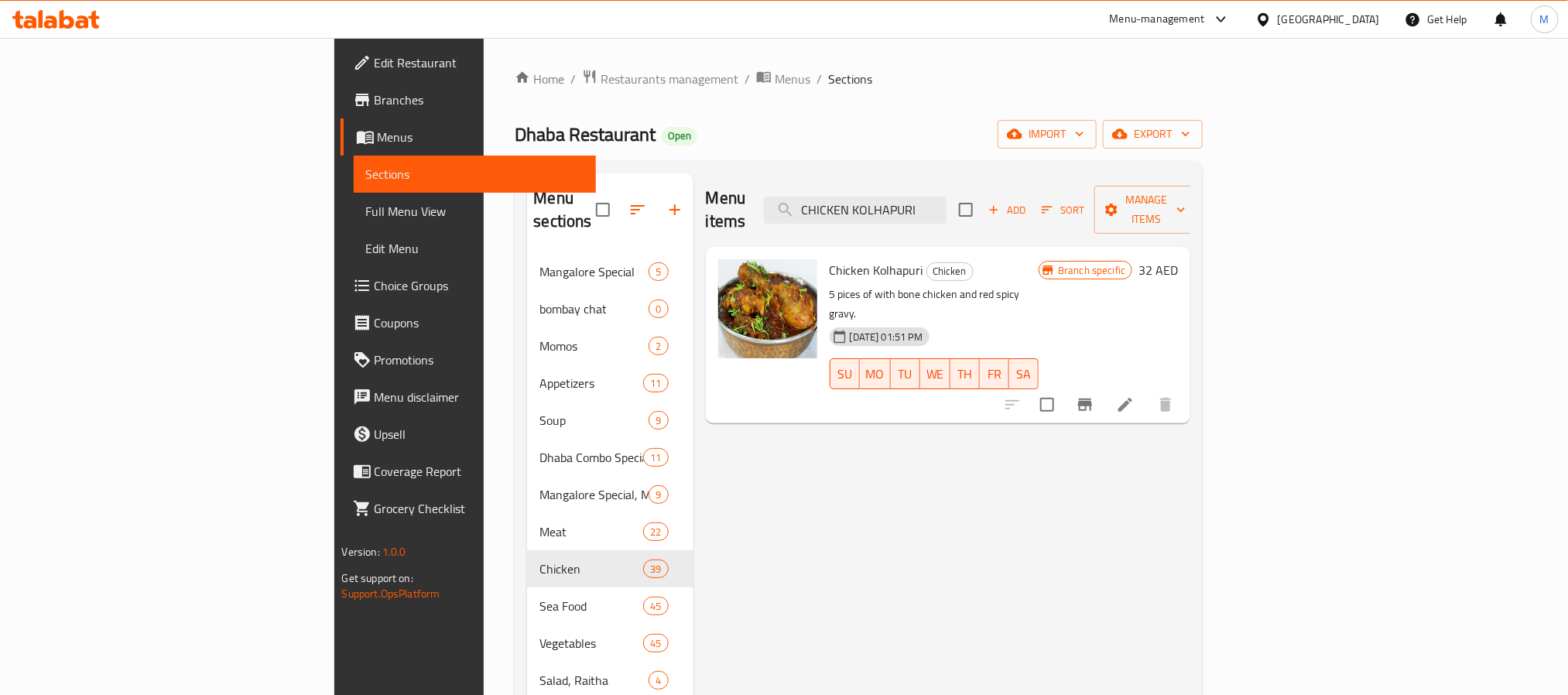
type input "CHICKEN KOLHAPURI"
click at [1104, 386] on button "Branch-specific-item" at bounding box center [1085, 404] width 38 height 38
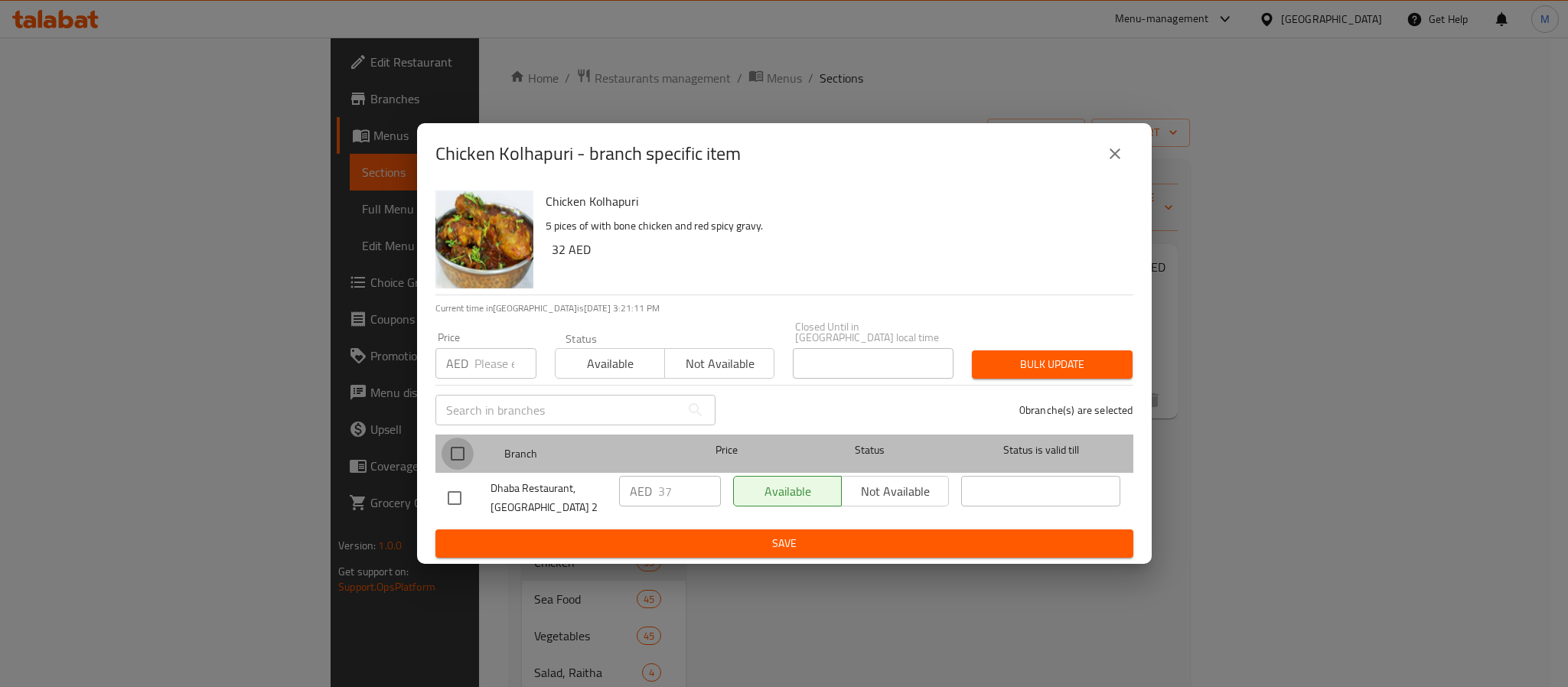
click at [446, 456] on input "checkbox" at bounding box center [457, 453] width 32 height 32
checkbox input "true"
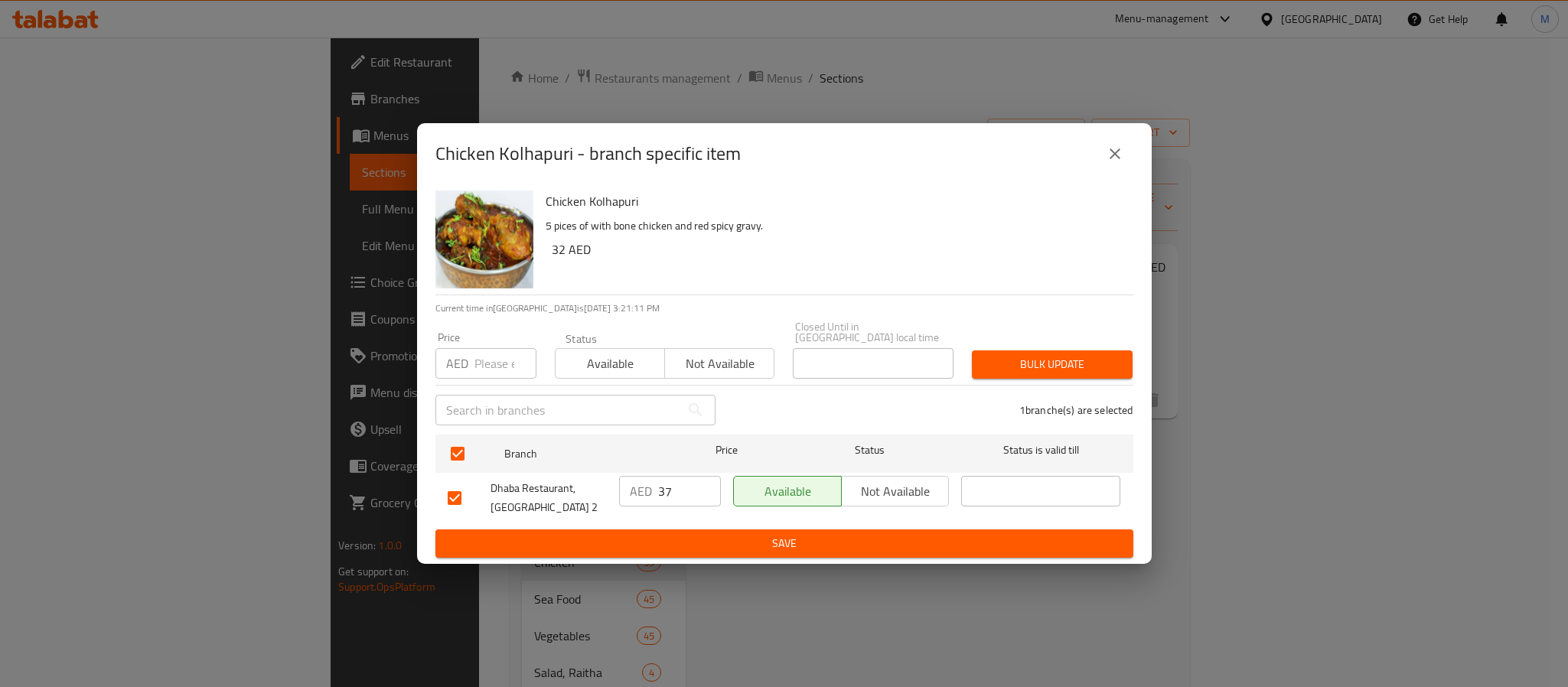
click at [490, 357] on input "number" at bounding box center [506, 363] width 62 height 31
type input "37"
type button "0"
type button "1"
click at [972, 351] on button "Bulk update" at bounding box center [1052, 365] width 160 height 28
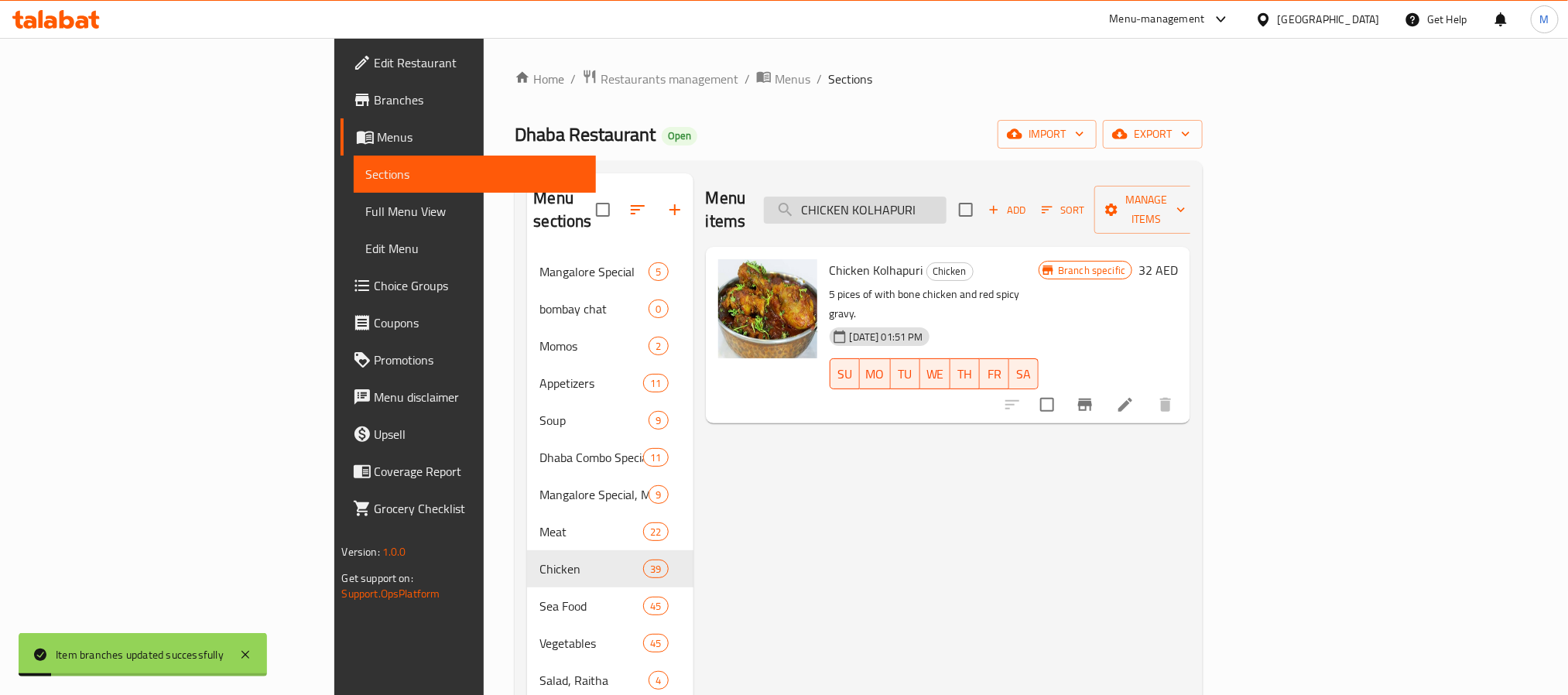
click at [947, 197] on input "CHICKEN KOLHAPURI" at bounding box center [855, 210] width 183 height 27
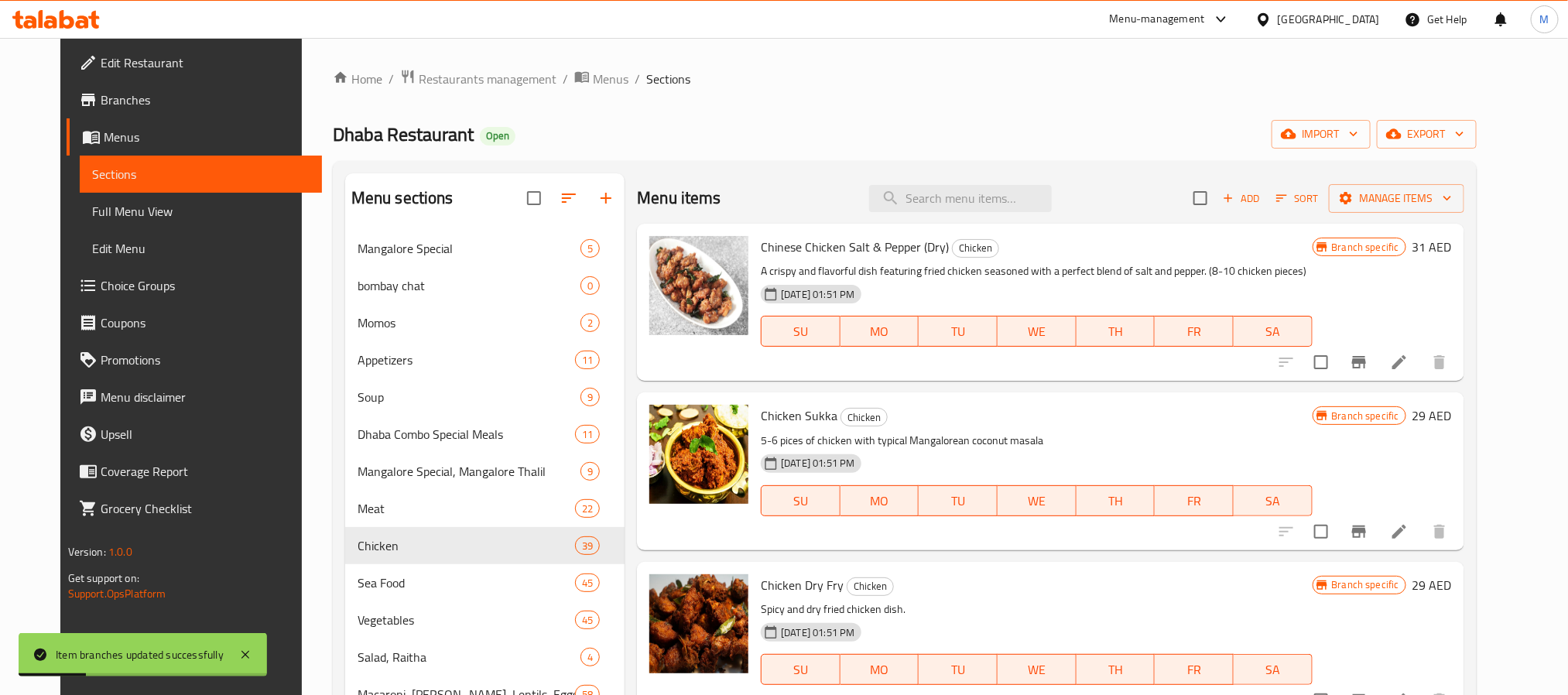
click at [979, 423] on h6 "Chicken Sukka Chicken" at bounding box center [1036, 415] width 551 height 22
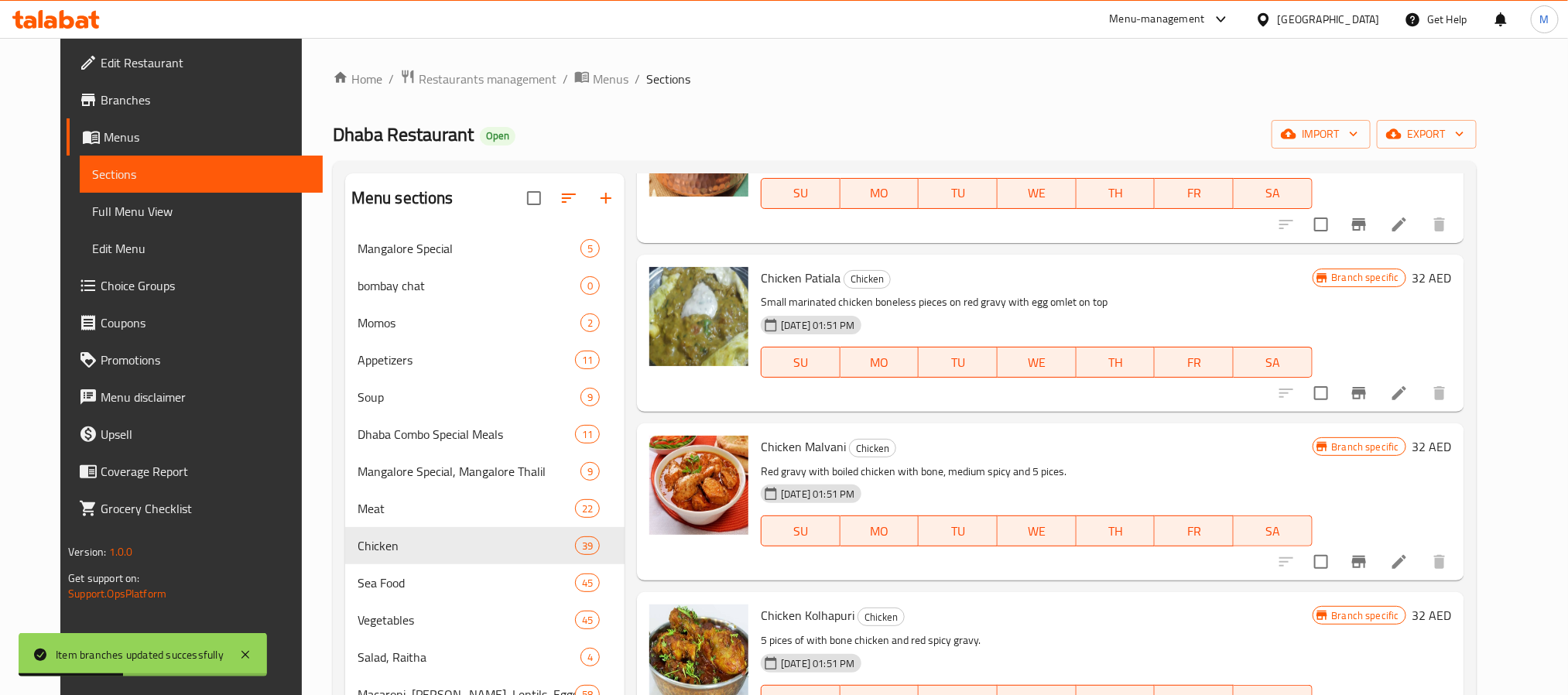
scroll to position [4371, 0]
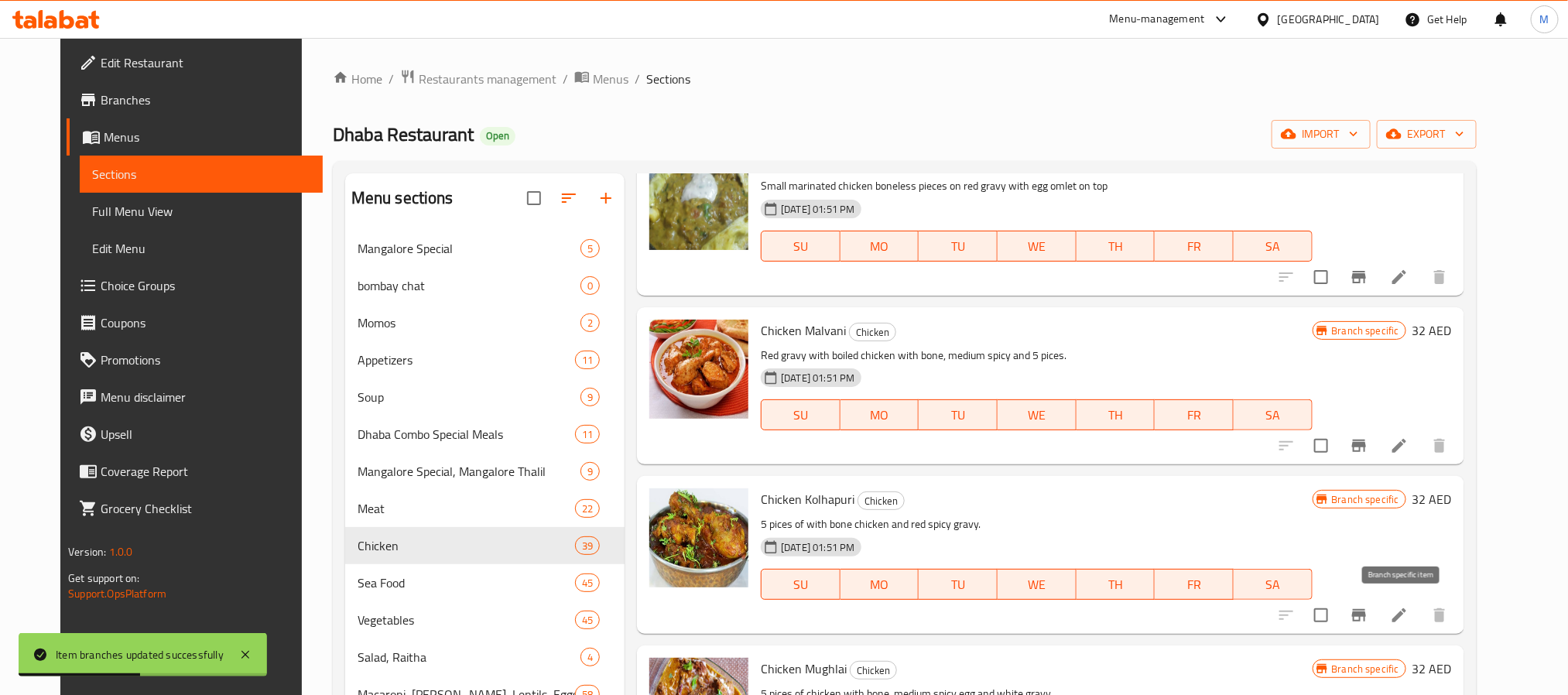
click at [1368, 613] on icon "Branch-specific-item" at bounding box center [1359, 615] width 18 height 18
click at [1152, 510] on div "Chicken Kolhapuri Chicken 5 pices of with bone chicken and red spicy gravy. 07-…" at bounding box center [1036, 554] width 563 height 145
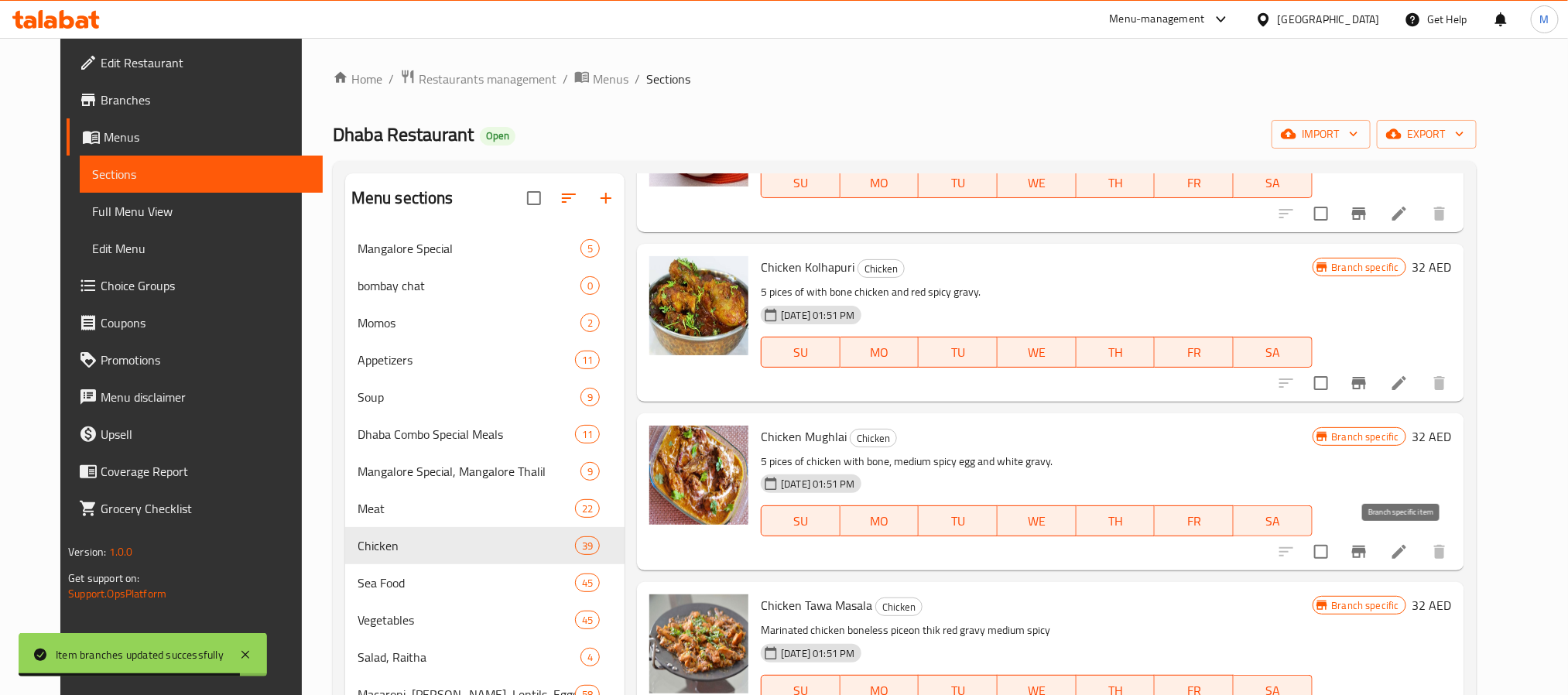
click at [1378, 553] on button "Branch-specific-item" at bounding box center [1359, 552] width 38 height 38
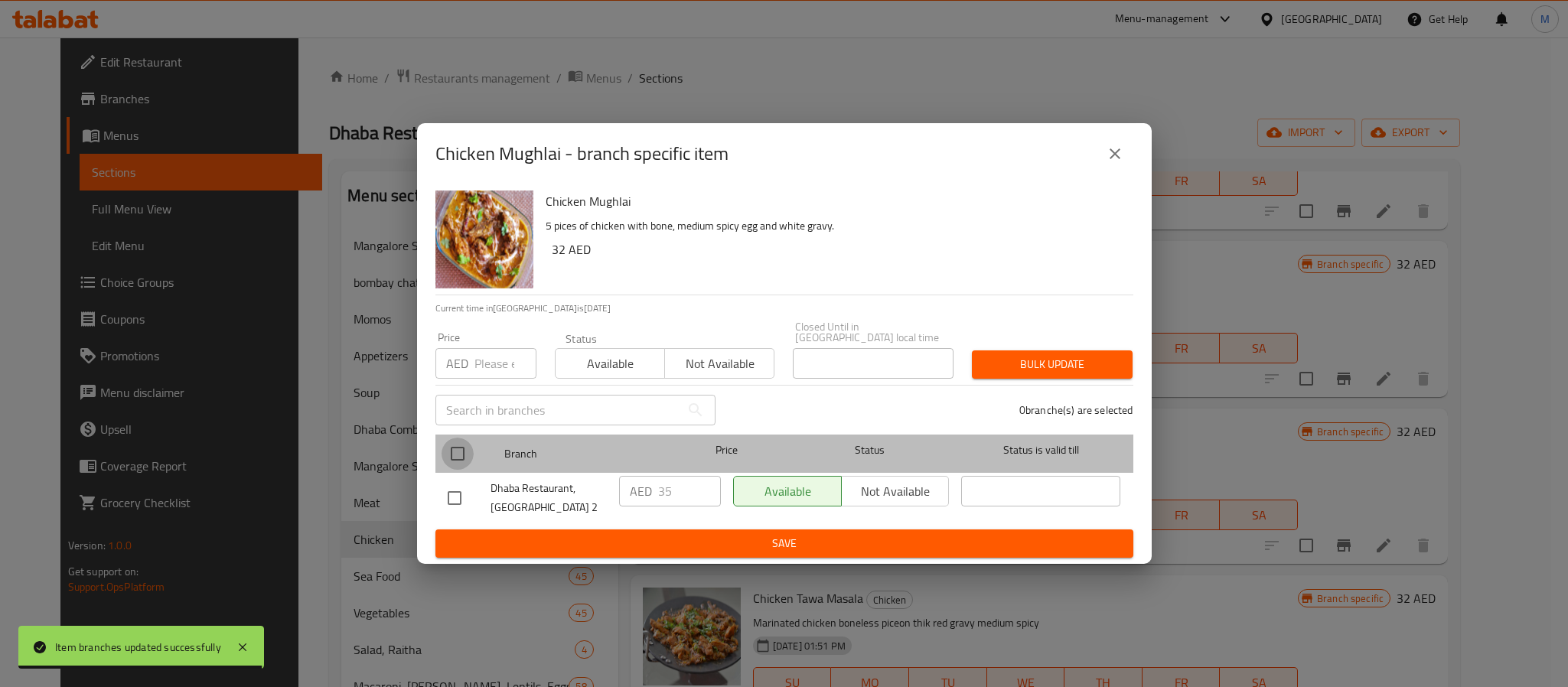
click at [448, 448] on input "checkbox" at bounding box center [457, 453] width 32 height 32
checkbox input "true"
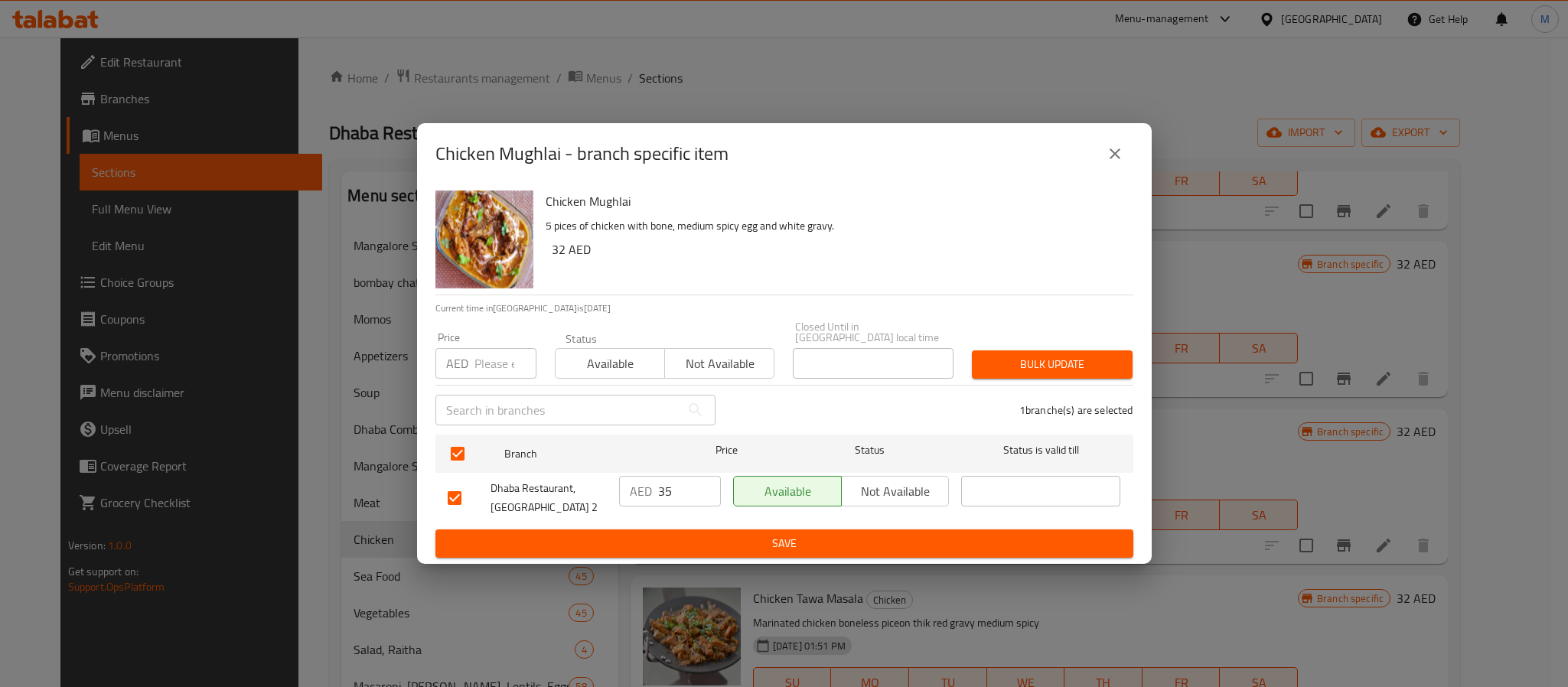
click at [487, 373] on input "number" at bounding box center [506, 363] width 62 height 31
type input "37"
type button "0"
type button "1"
click at [972, 351] on button "Bulk update" at bounding box center [1052, 365] width 160 height 28
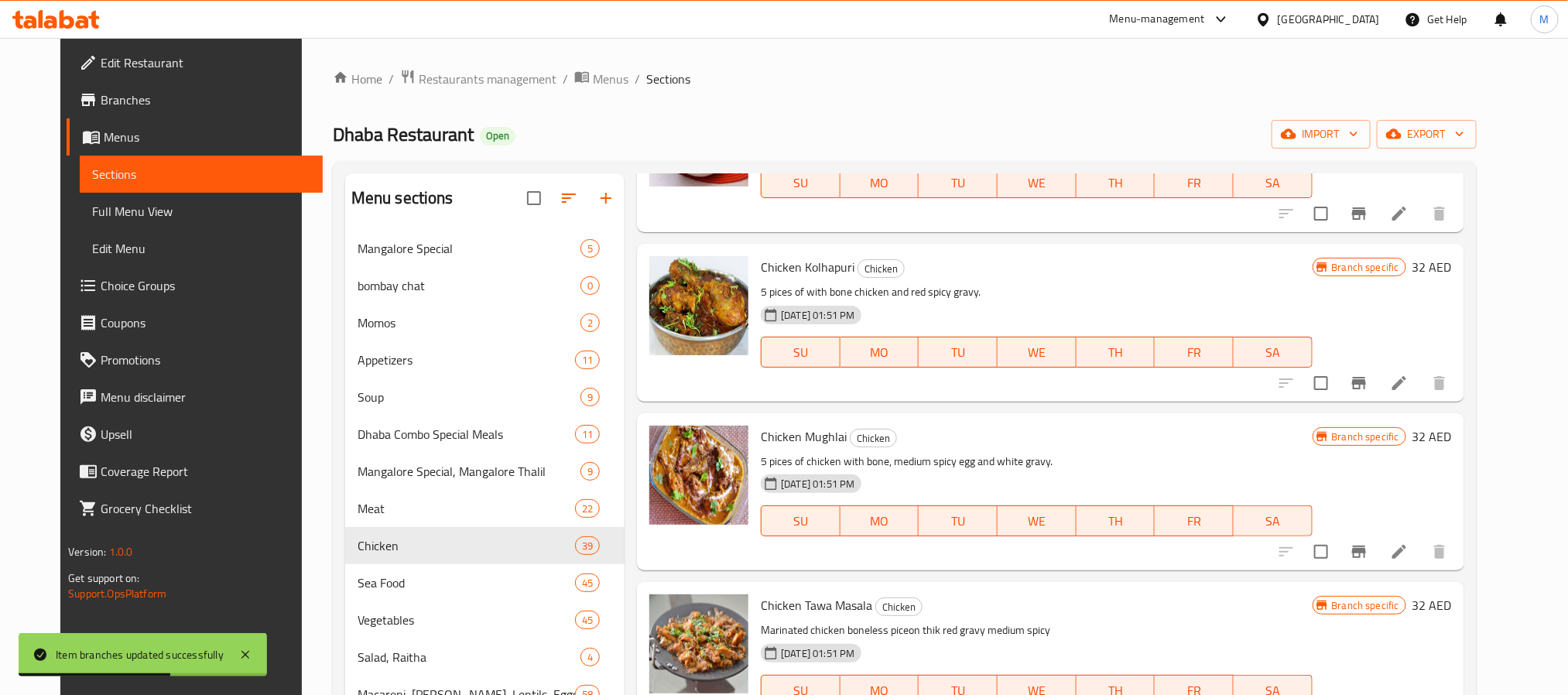
click at [982, 435] on h6 "Chicken Mughlai Chicken" at bounding box center [1036, 436] width 551 height 22
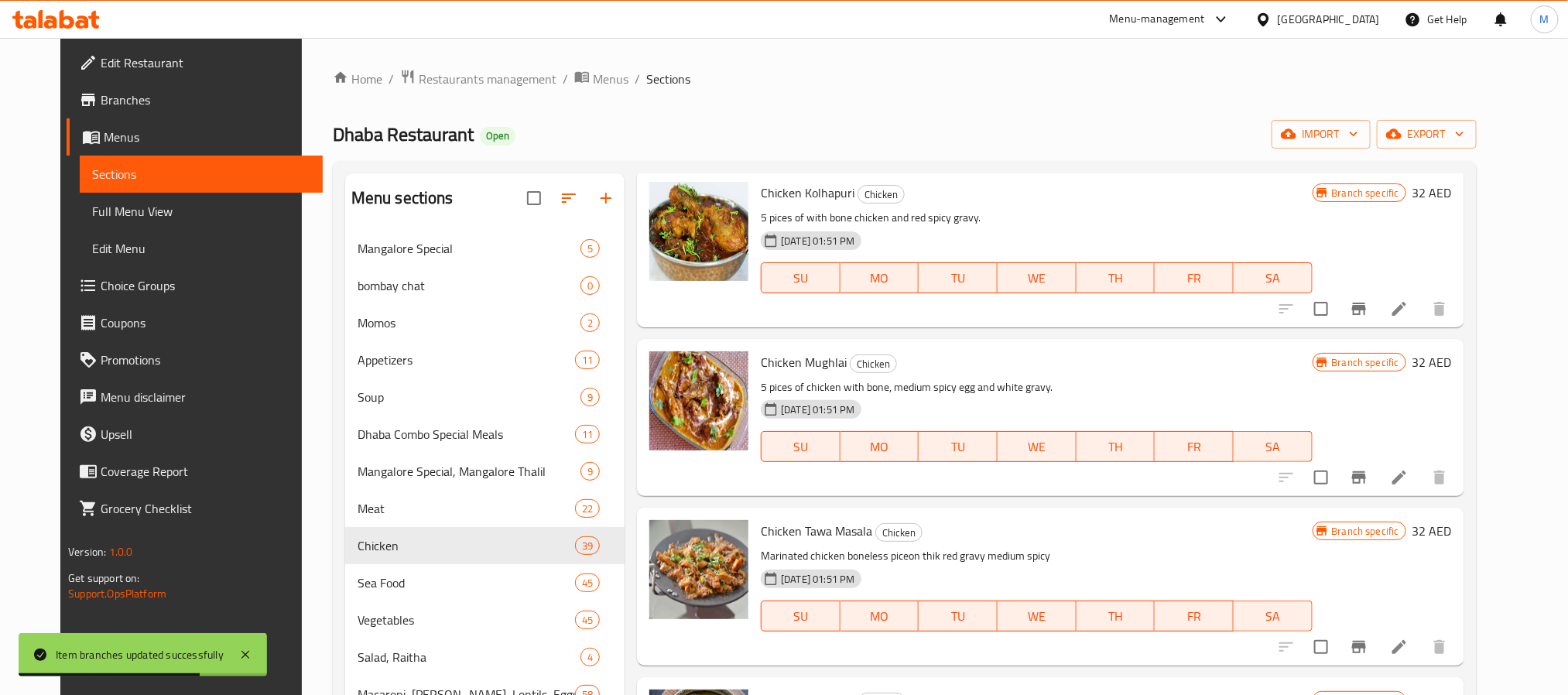
scroll to position [4720, 0]
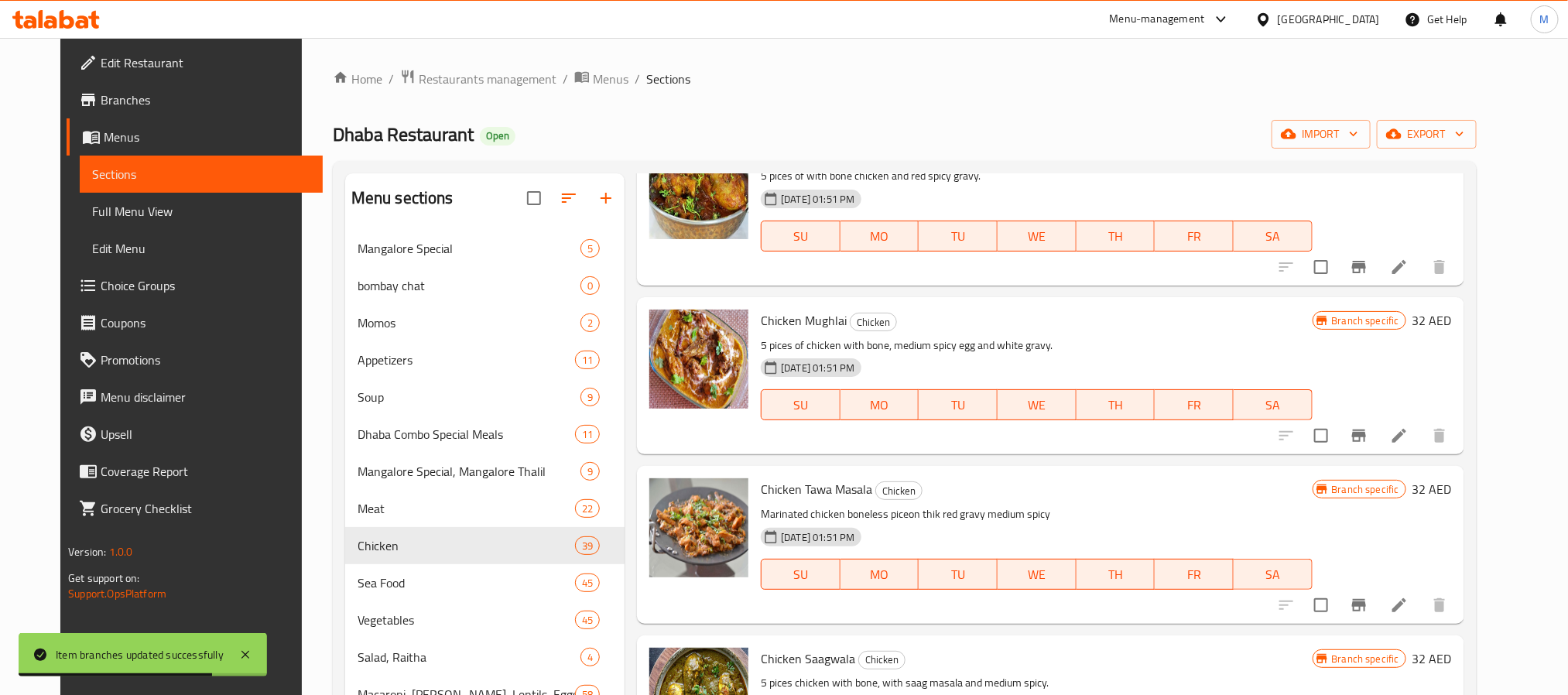
click at [1368, 611] on icon "Branch-specific-item" at bounding box center [1359, 605] width 18 height 18
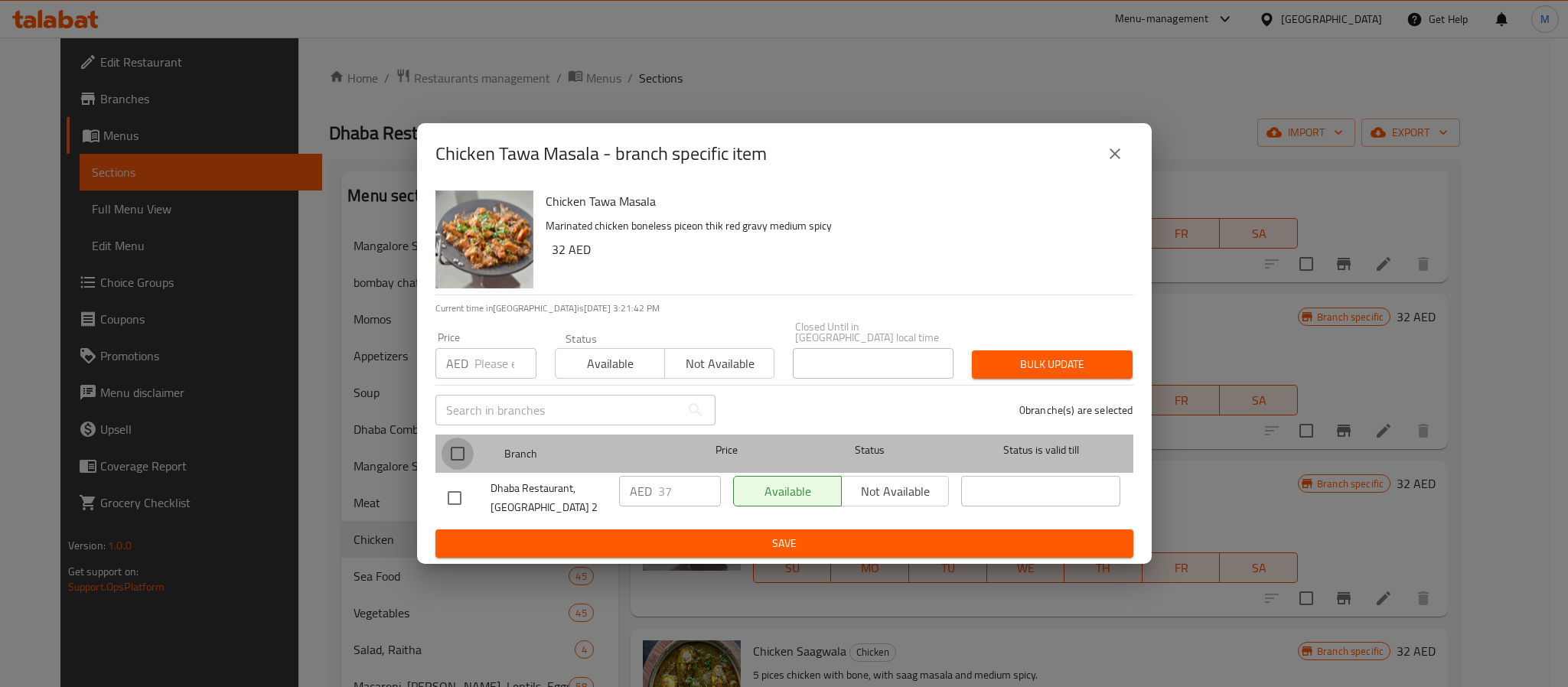
click at [449, 446] on input "checkbox" at bounding box center [457, 453] width 32 height 32
checkbox input "true"
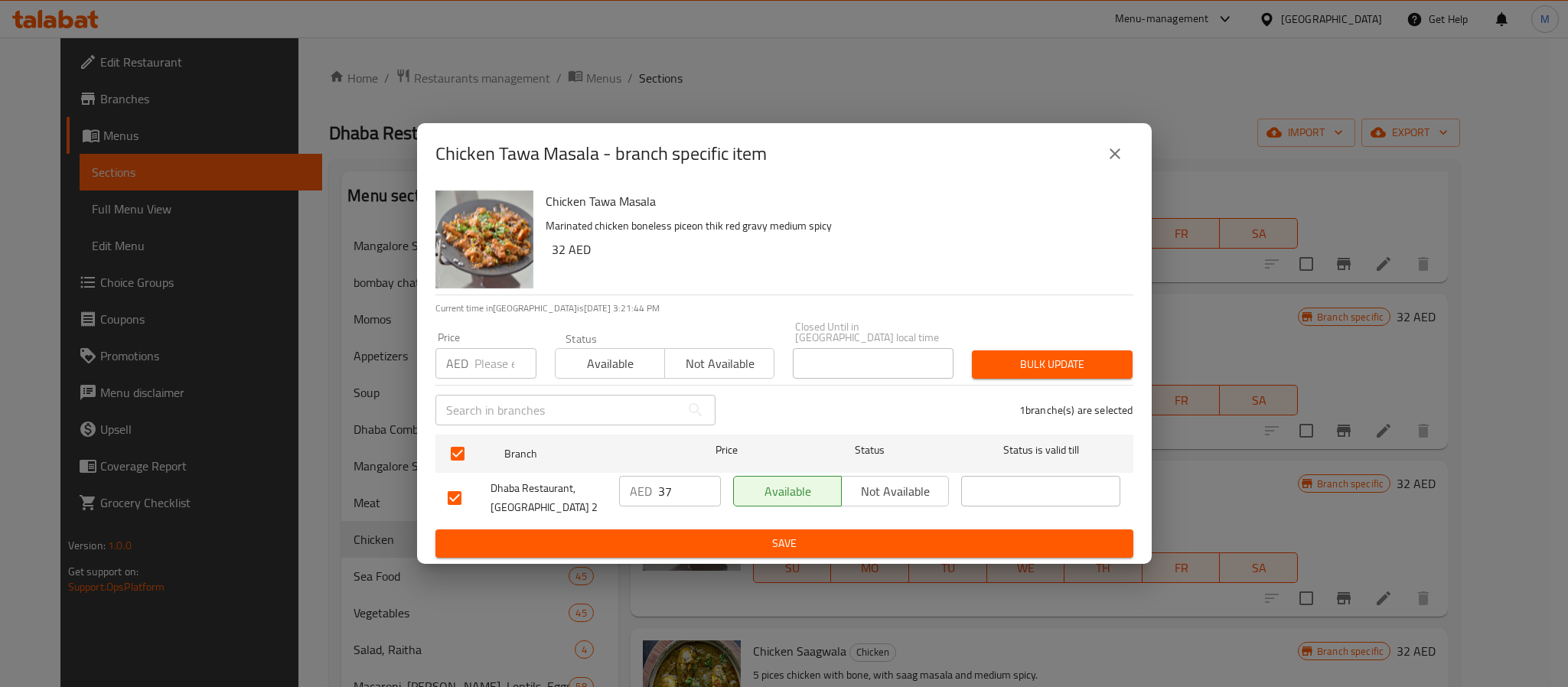
click at [502, 358] on input "number" at bounding box center [506, 363] width 62 height 31
type input "37"
type button "0"
type button "1"
click at [972, 351] on button "Bulk update" at bounding box center [1052, 365] width 160 height 28
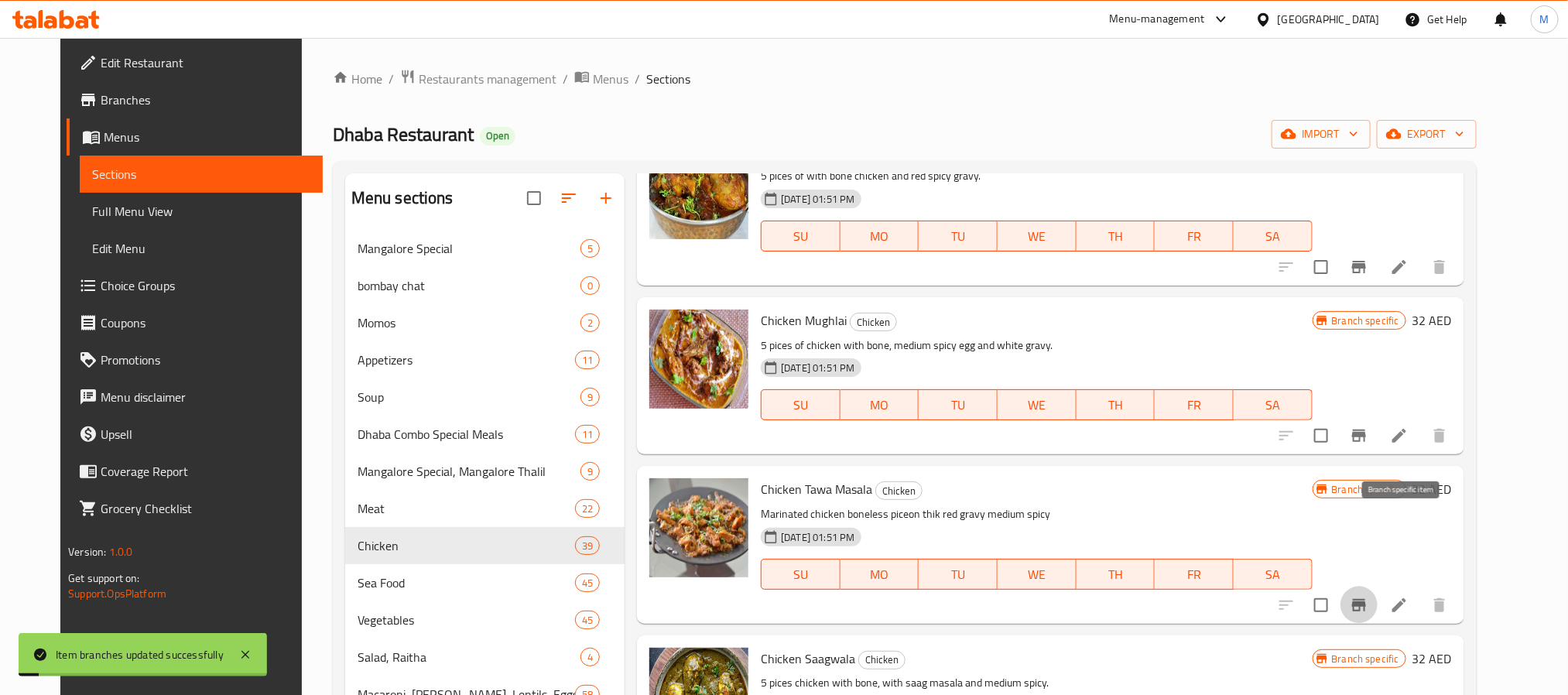
scroll to position [4835, 0]
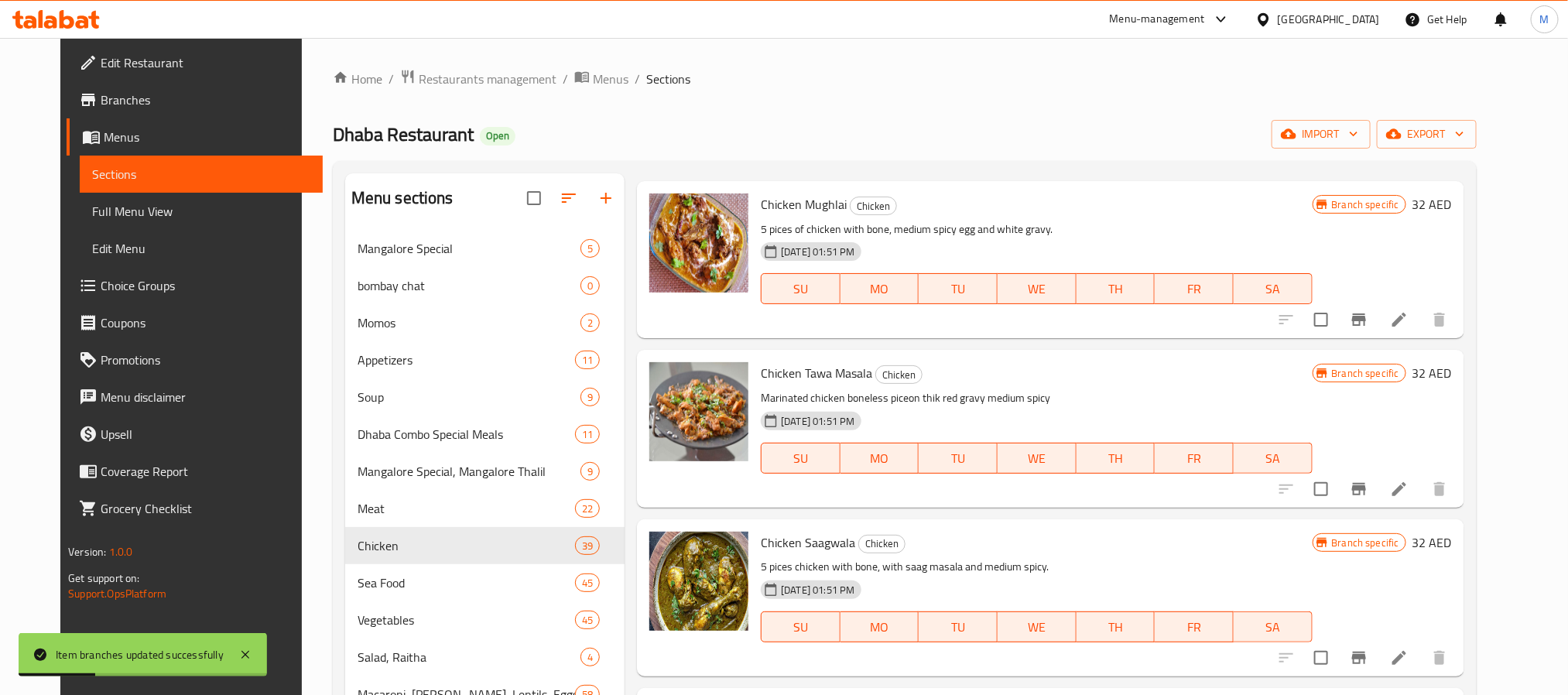
click at [1080, 376] on h6 "Chicken Tawa Masala Chicken" at bounding box center [1036, 372] width 551 height 22
click at [1366, 652] on icon "Branch-specific-item" at bounding box center [1359, 658] width 14 height 13
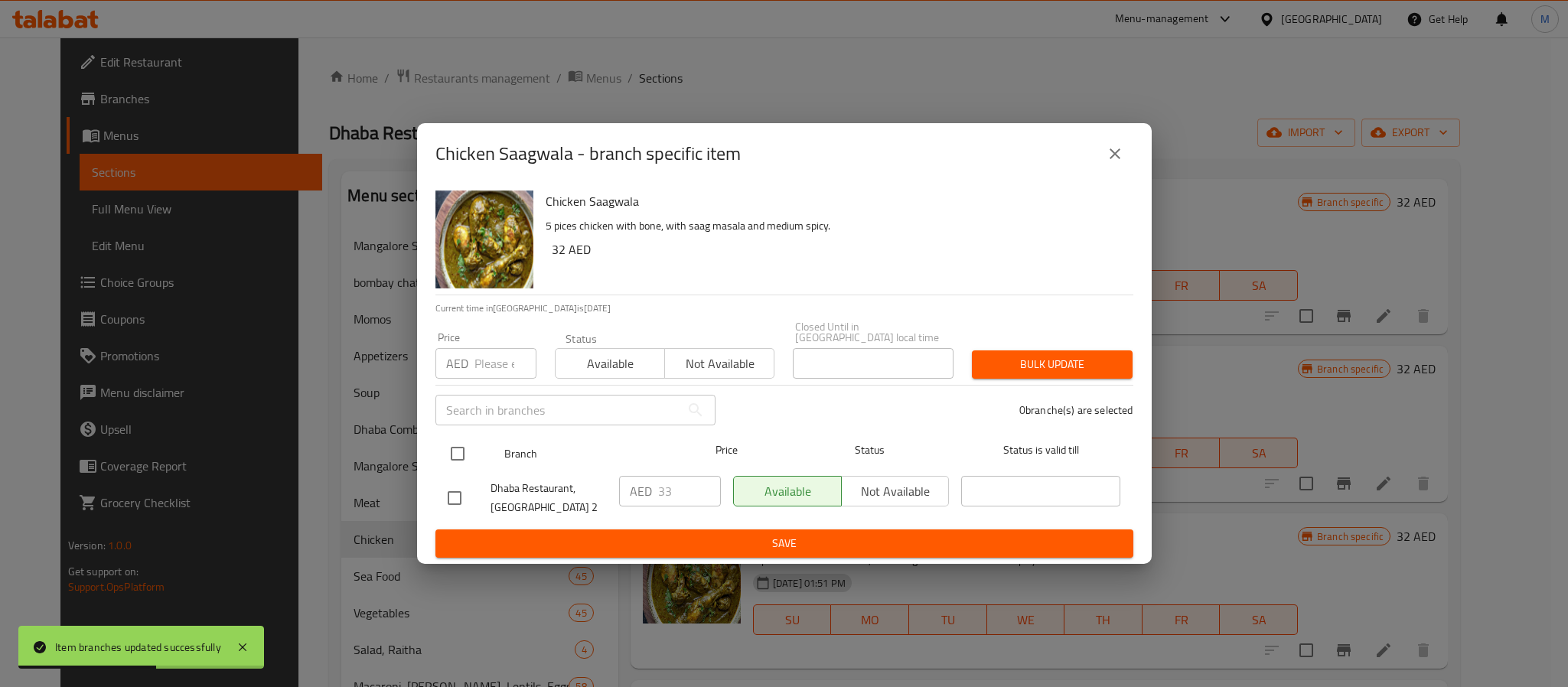
click at [464, 464] on input "checkbox" at bounding box center [457, 453] width 32 height 32
checkbox input "true"
click at [490, 360] on input "number" at bounding box center [506, 363] width 62 height 31
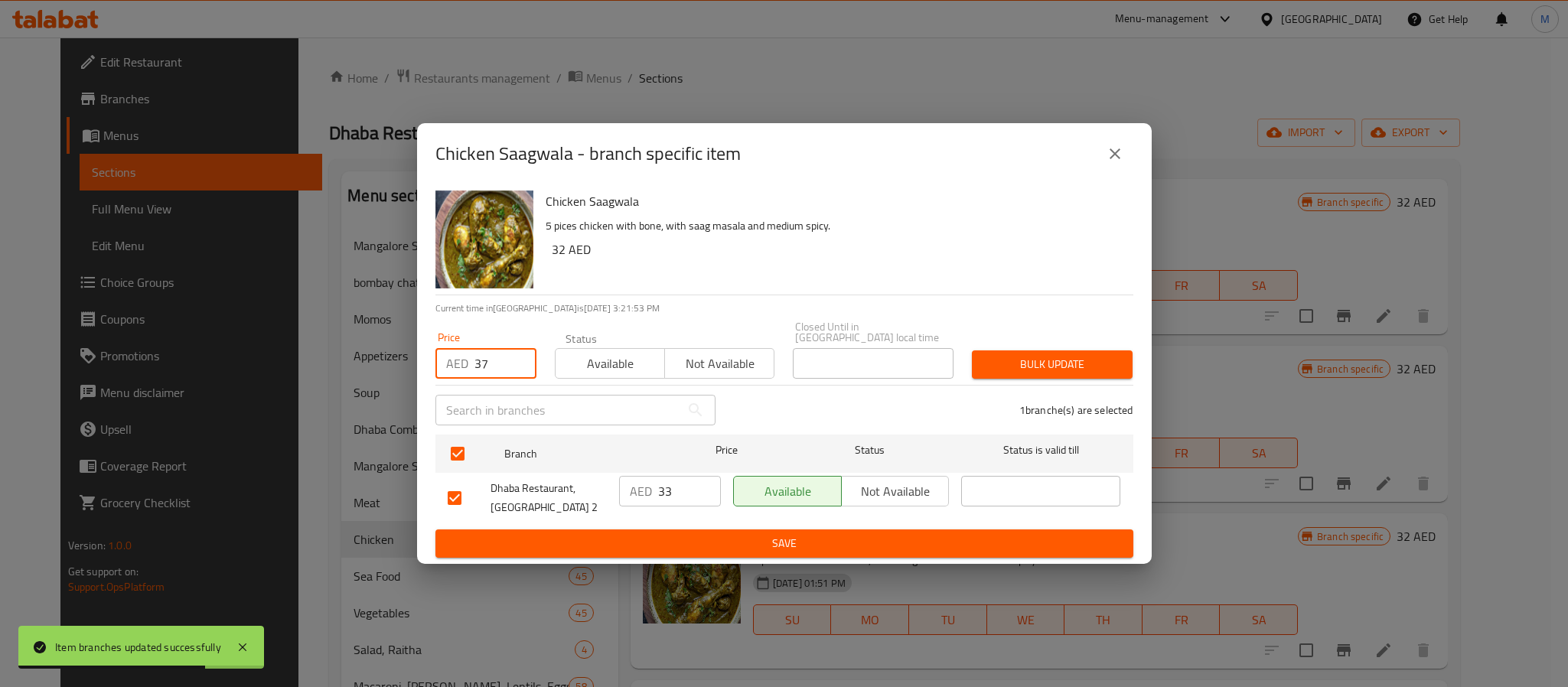
type input "37"
click at [1089, 347] on div "Bulk update" at bounding box center [1052, 364] width 179 height 47
click at [1091, 355] on span "Bulk update" at bounding box center [1052, 365] width 136 height 19
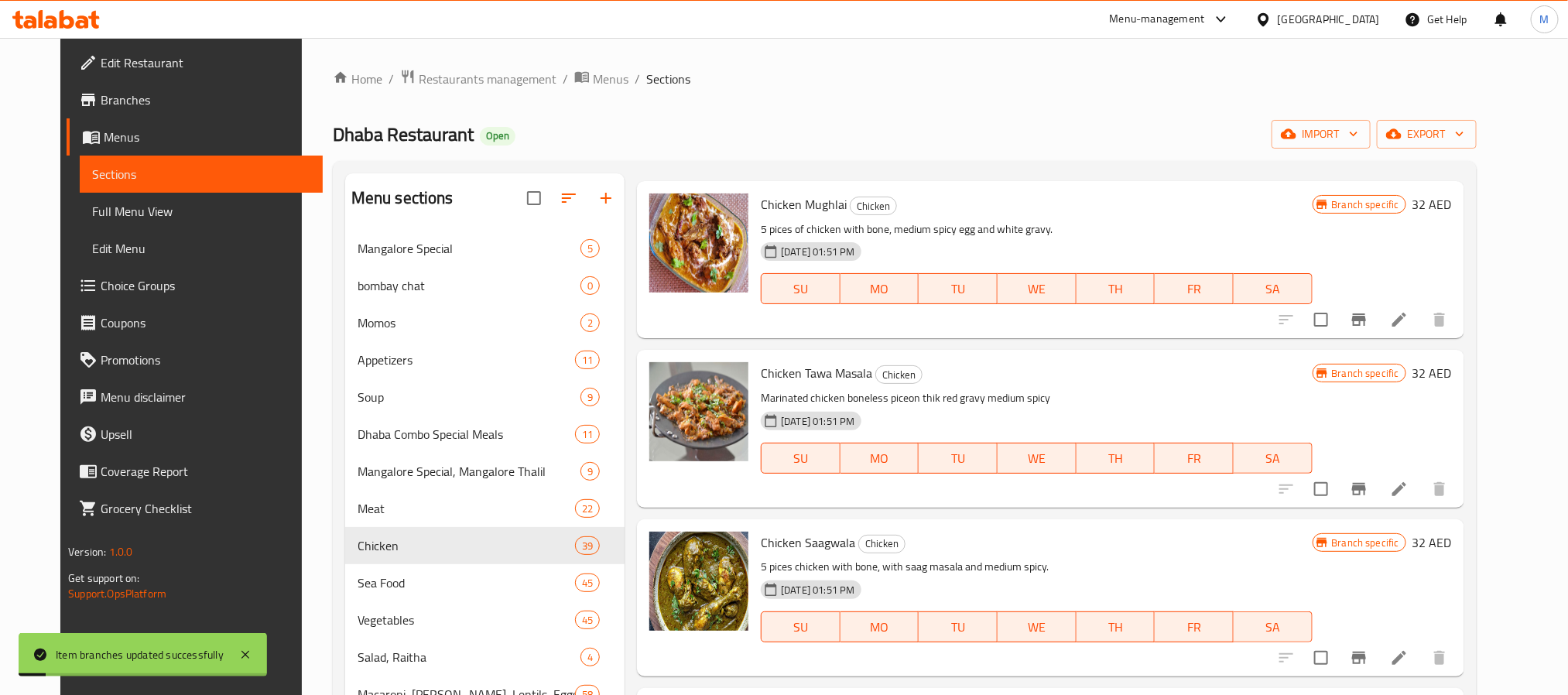
click at [989, 367] on h6 "Chicken Tawa Masala Chicken" at bounding box center [1036, 372] width 551 height 22
click at [1153, 400] on p "Marinated chicken boneless piceon thik red gravy medium spicy" at bounding box center [1036, 398] width 551 height 19
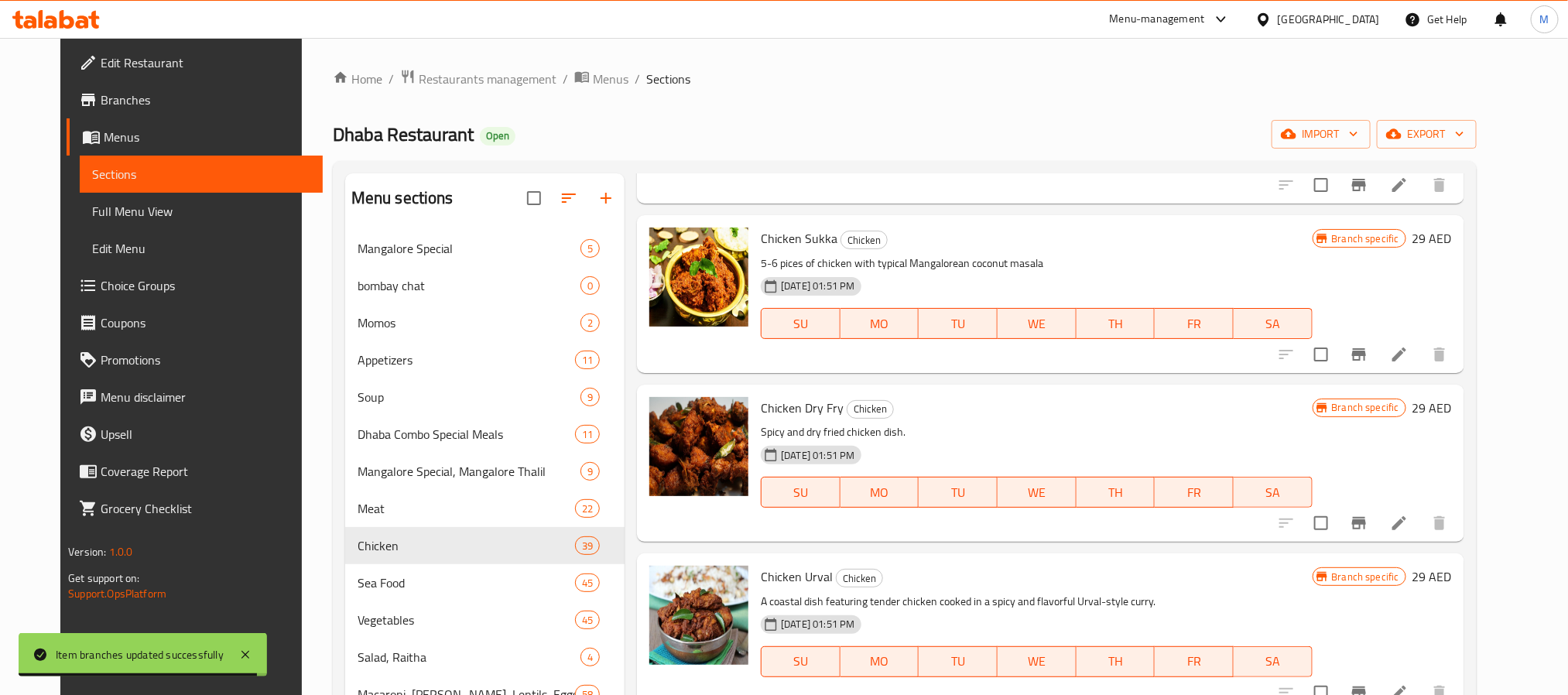
scroll to position [0, 0]
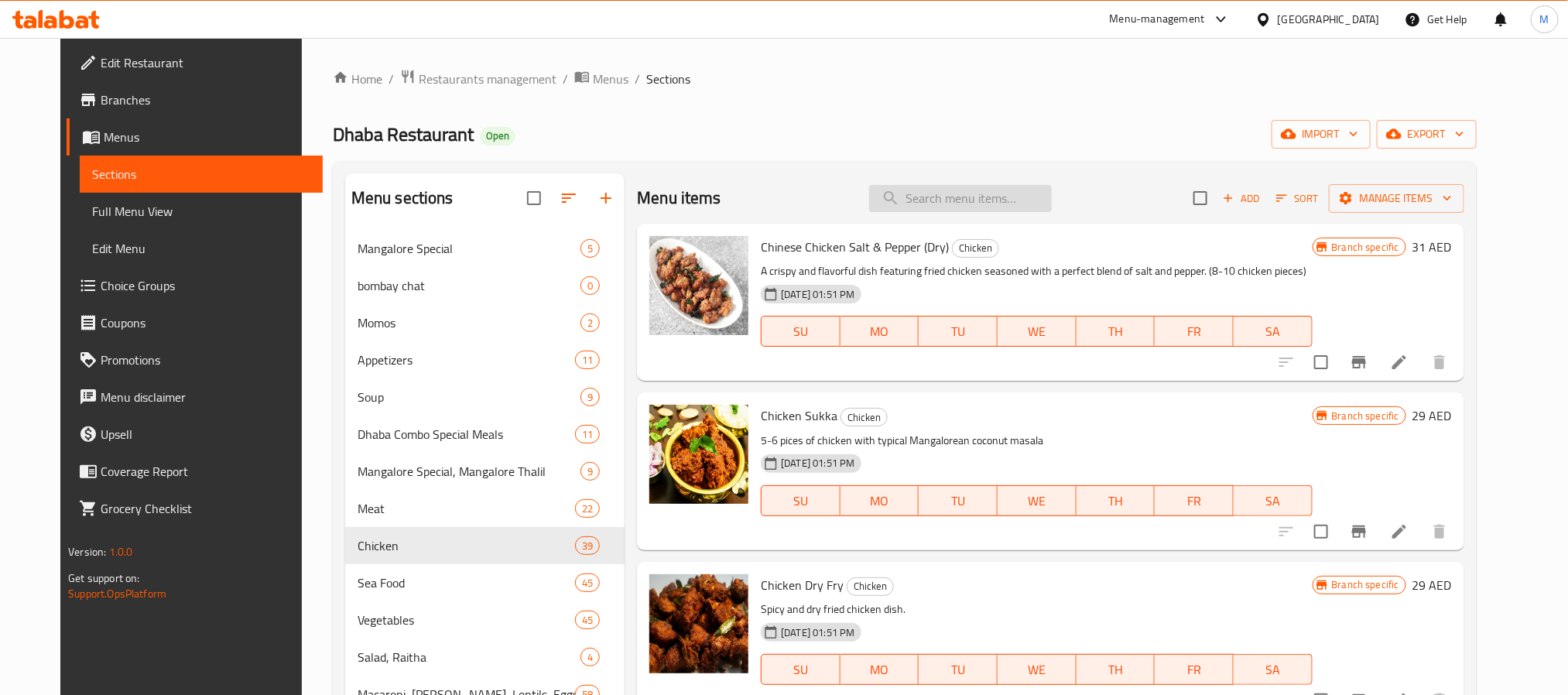
click at [1001, 198] on input "search" at bounding box center [960, 199] width 183 height 27
paste input "CHICKEN CHAT PATA"
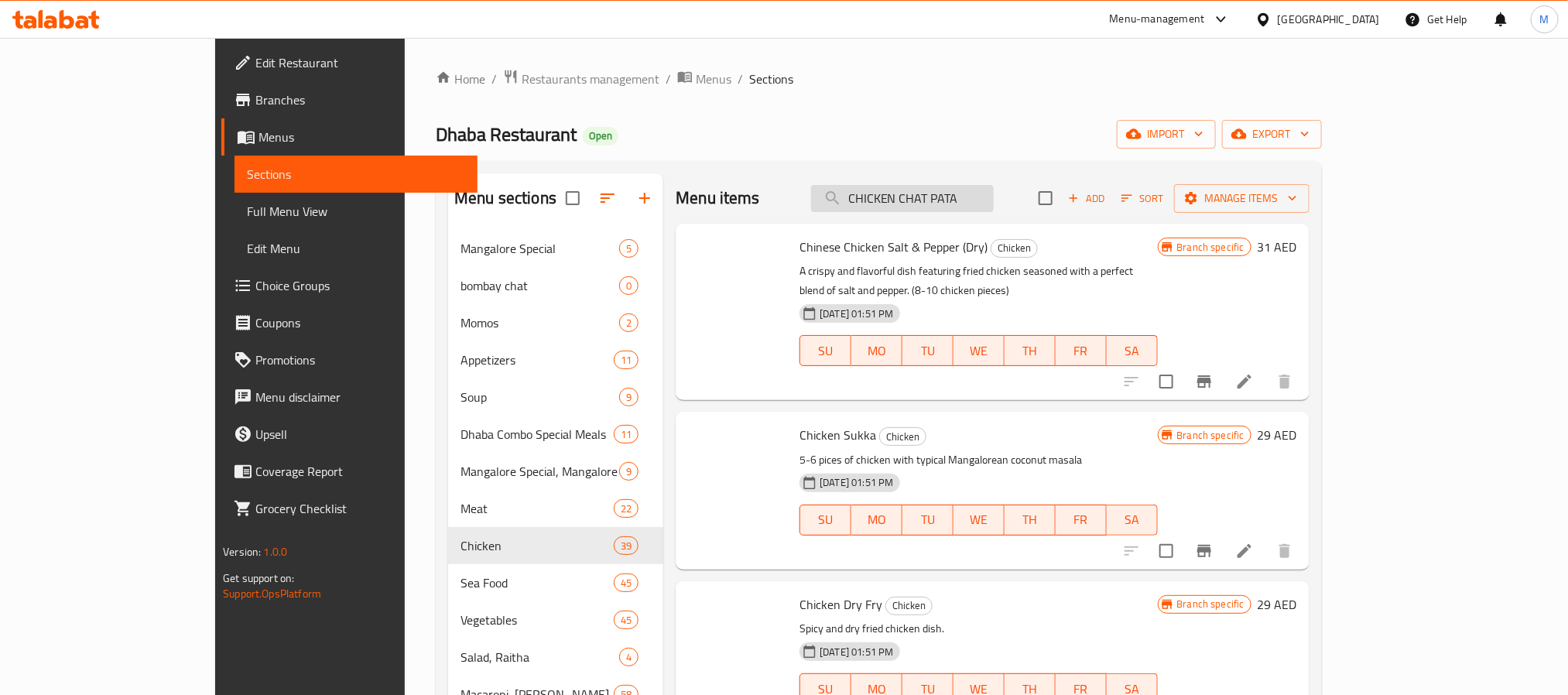
click at [976, 196] on input "CHICKEN CHAT PATA" at bounding box center [902, 199] width 183 height 27
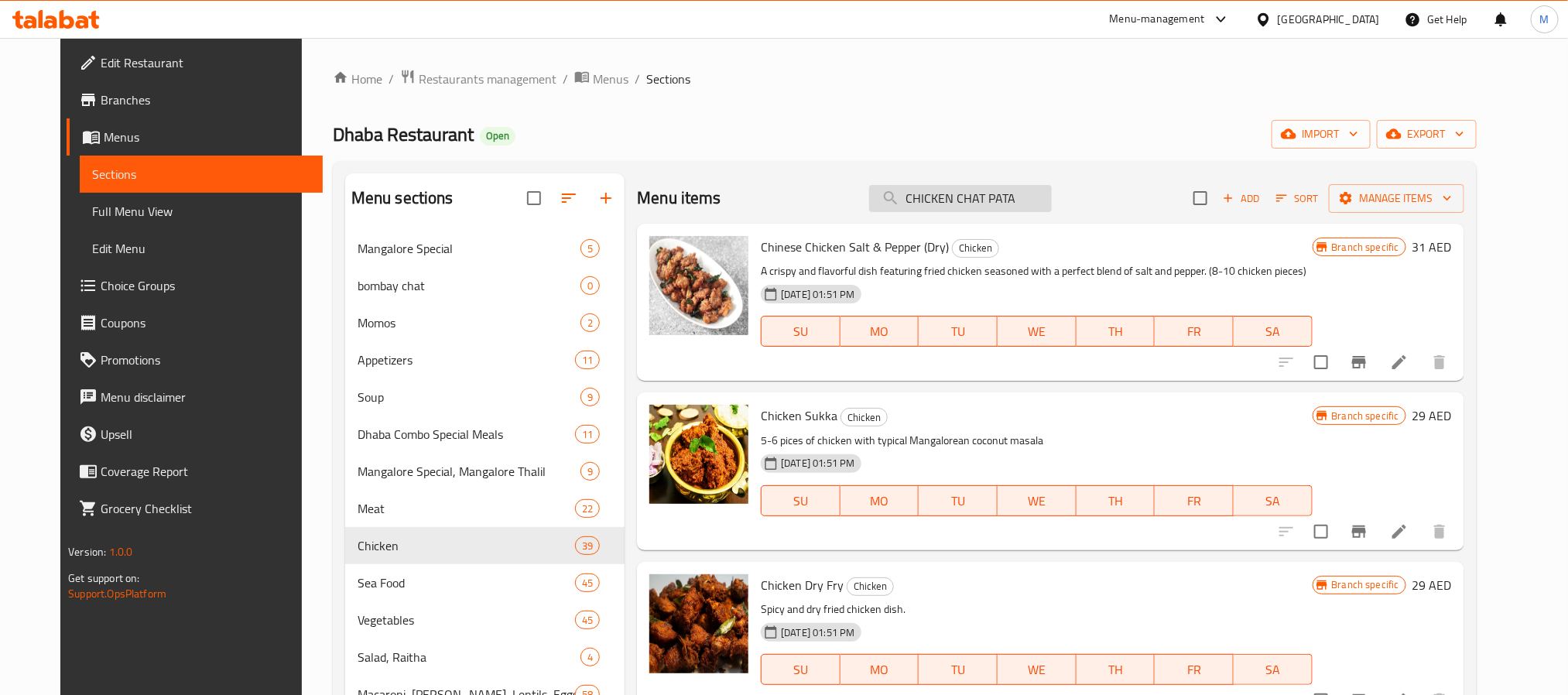
paste input "JALFRIZI"
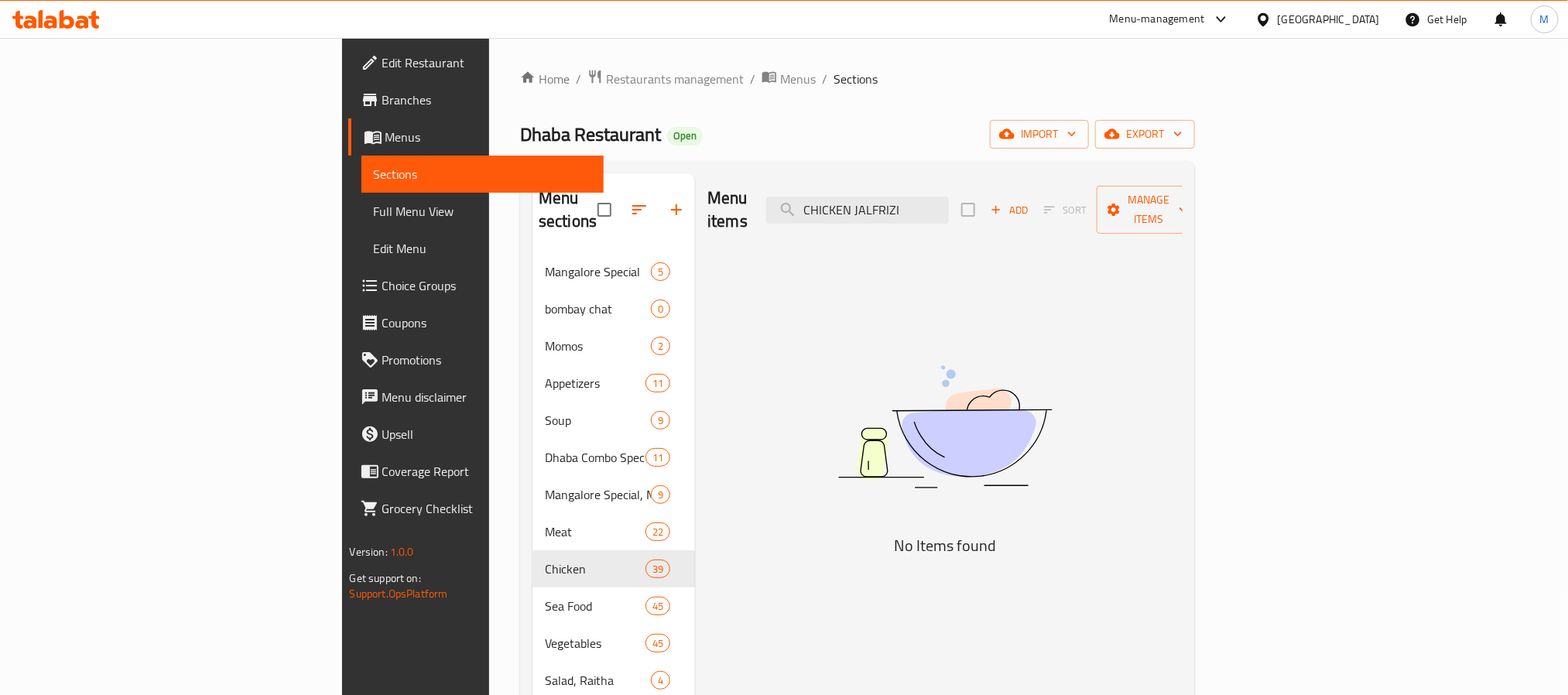
type input "CHICKEN JALFRIZI"
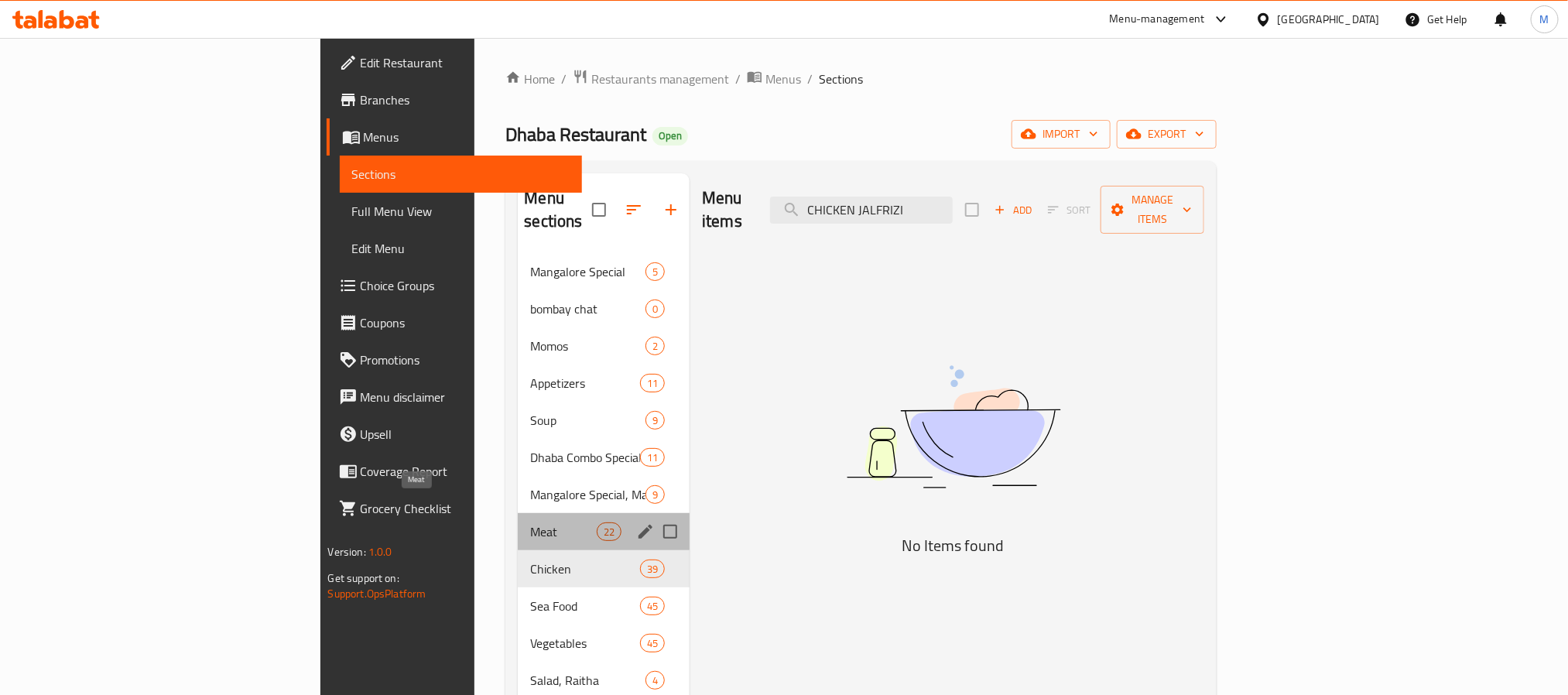
click at [530, 522] on span "Meat" at bounding box center [563, 531] width 65 height 18
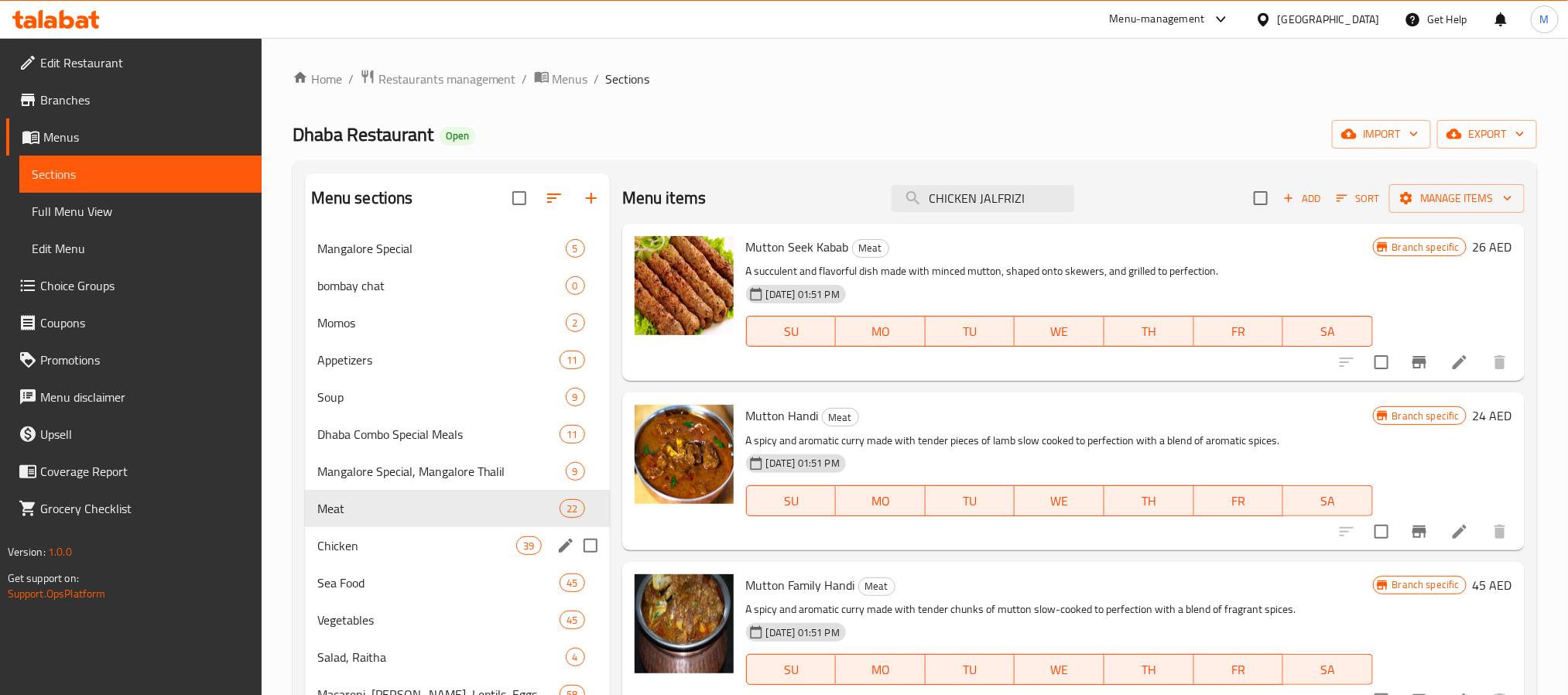
click at [453, 541] on span "Chicken" at bounding box center [417, 545] width 200 height 18
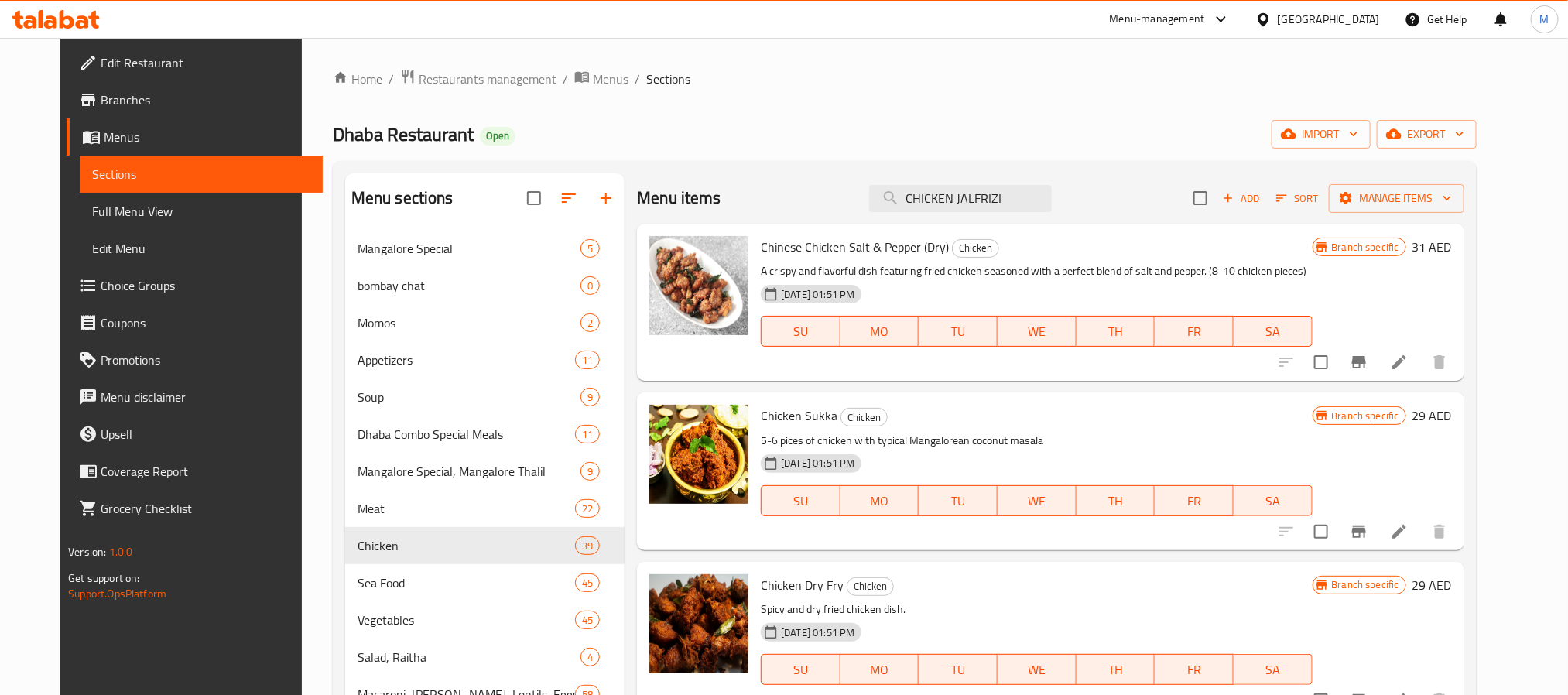
click at [908, 364] on div "Chinese Chicken Salt & Pepper (Dry) Chicken A crispy and flavorful dish featuri…" at bounding box center [1036, 302] width 563 height 145
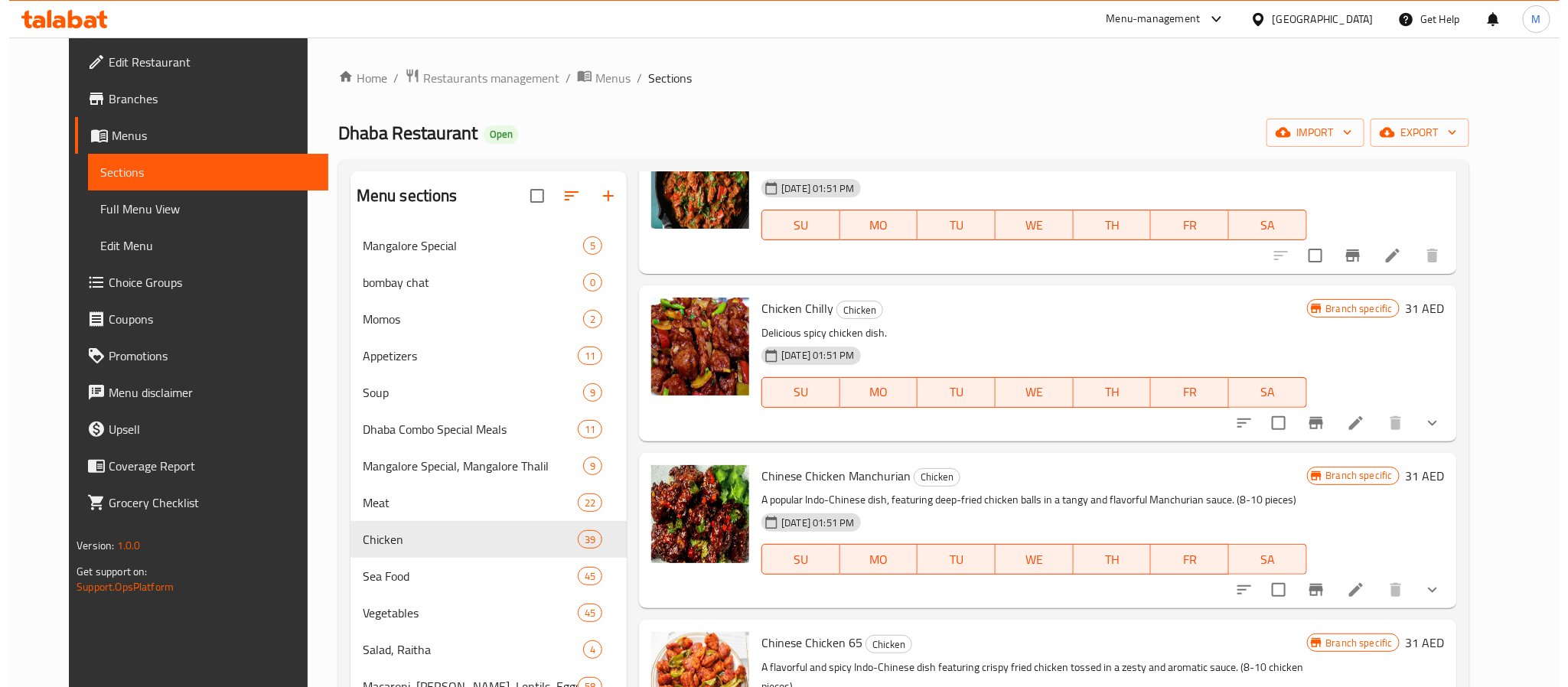
scroll to position [5553, 0]
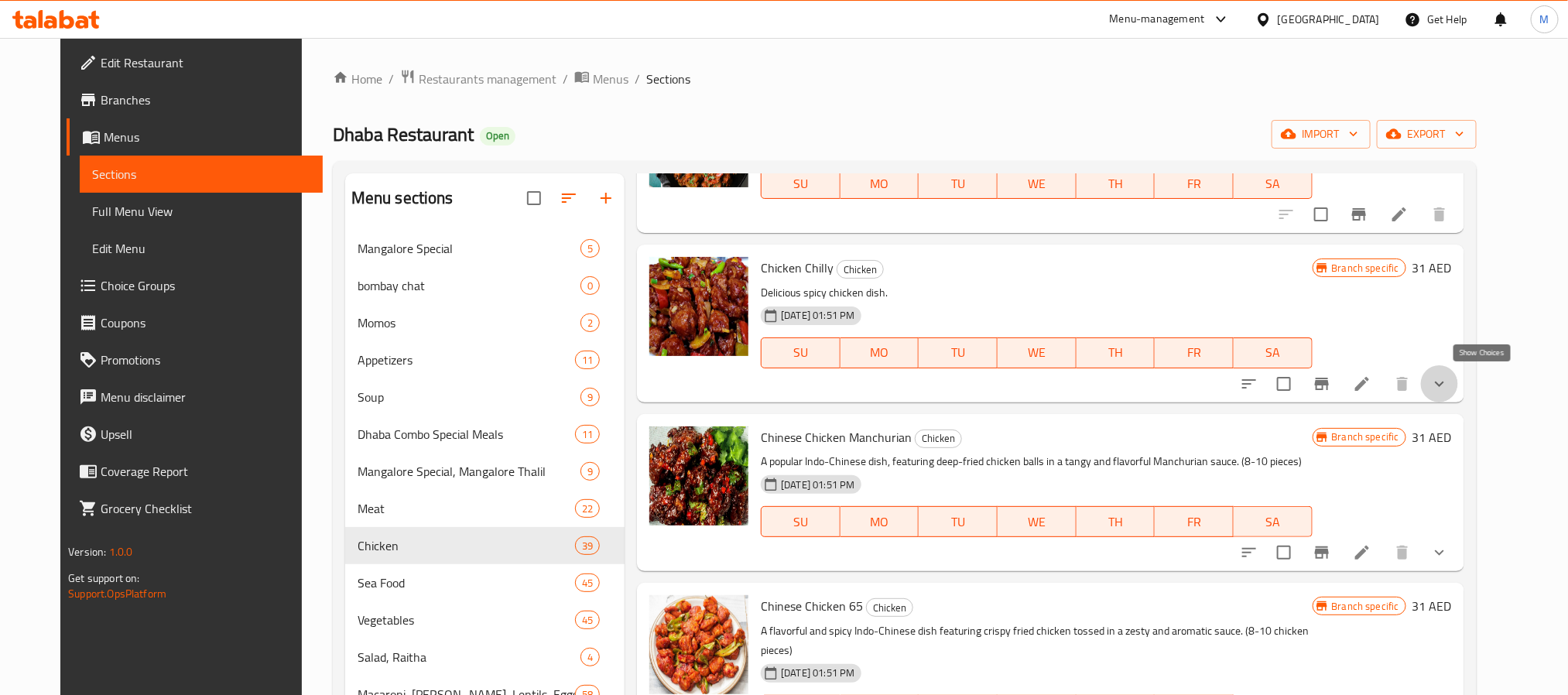
click at [1449, 375] on icon "show more" at bounding box center [1439, 383] width 18 height 18
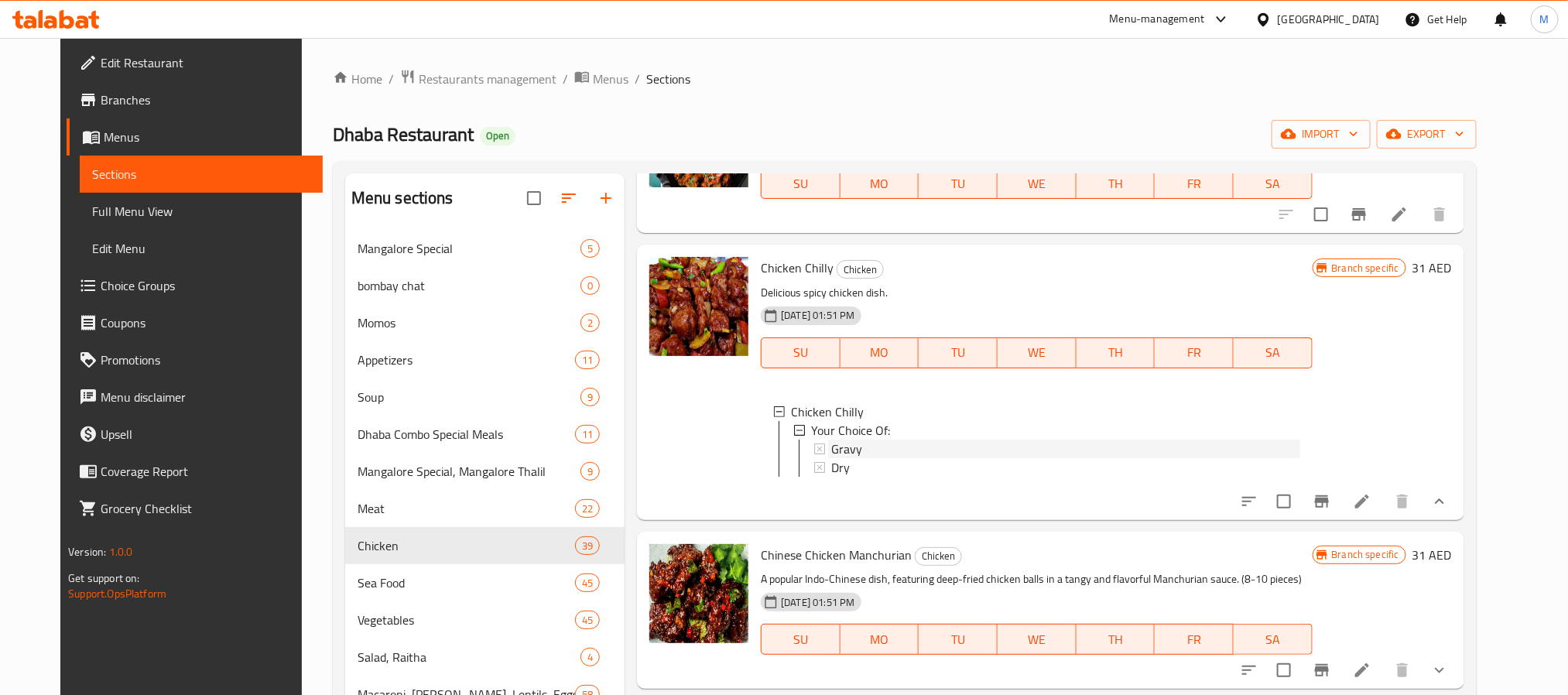
click at [848, 448] on div "Gravy" at bounding box center [1066, 448] width 468 height 18
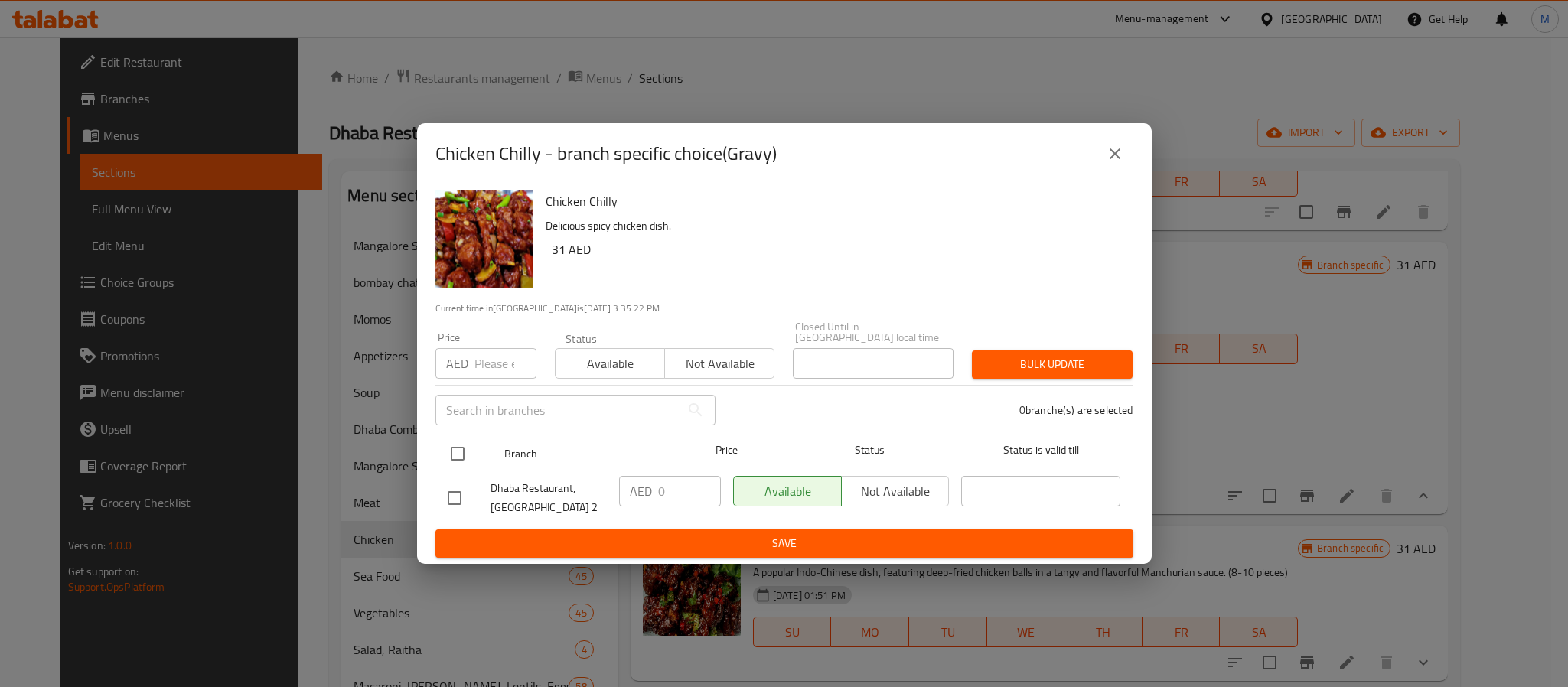
click at [461, 448] on input "checkbox" at bounding box center [457, 453] width 32 height 32
checkbox input "true"
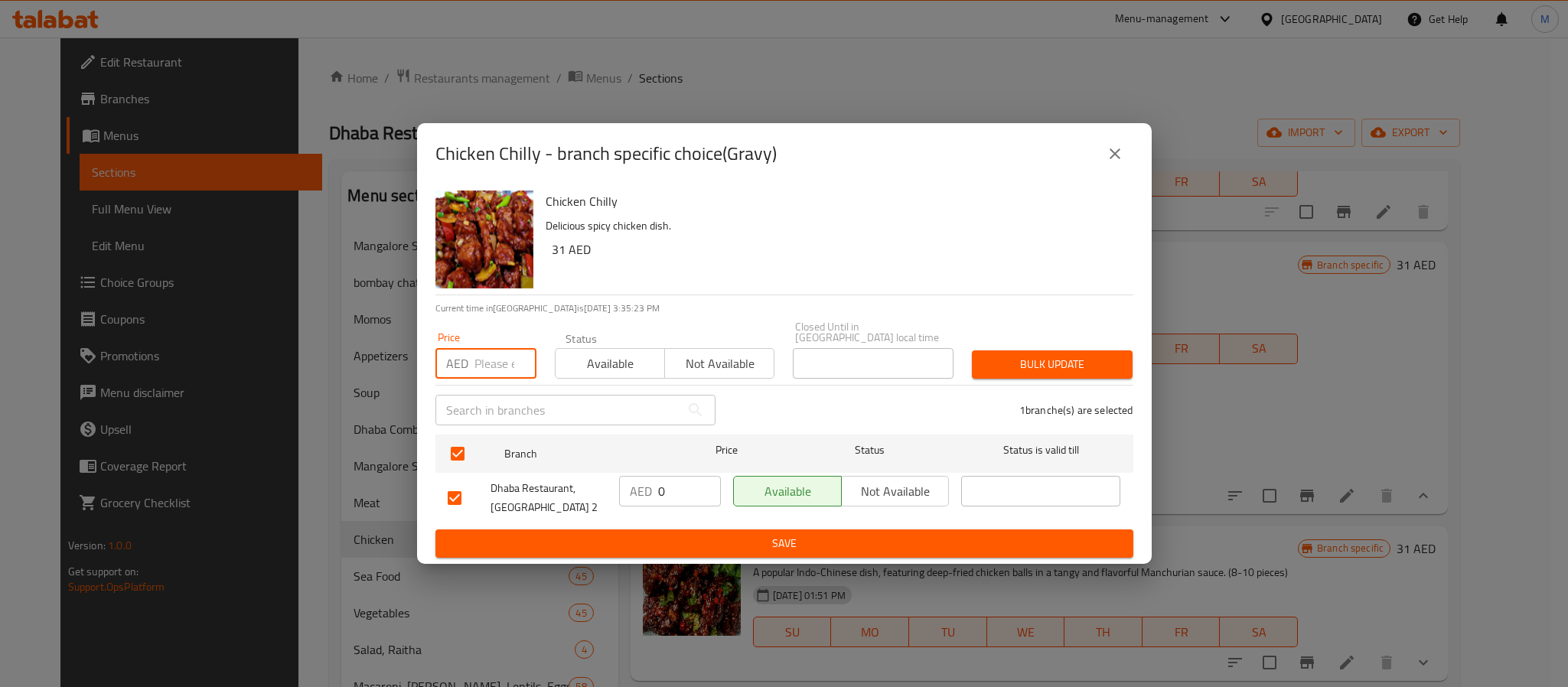
click at [487, 365] on input "number" at bounding box center [506, 363] width 62 height 31
type input "37"
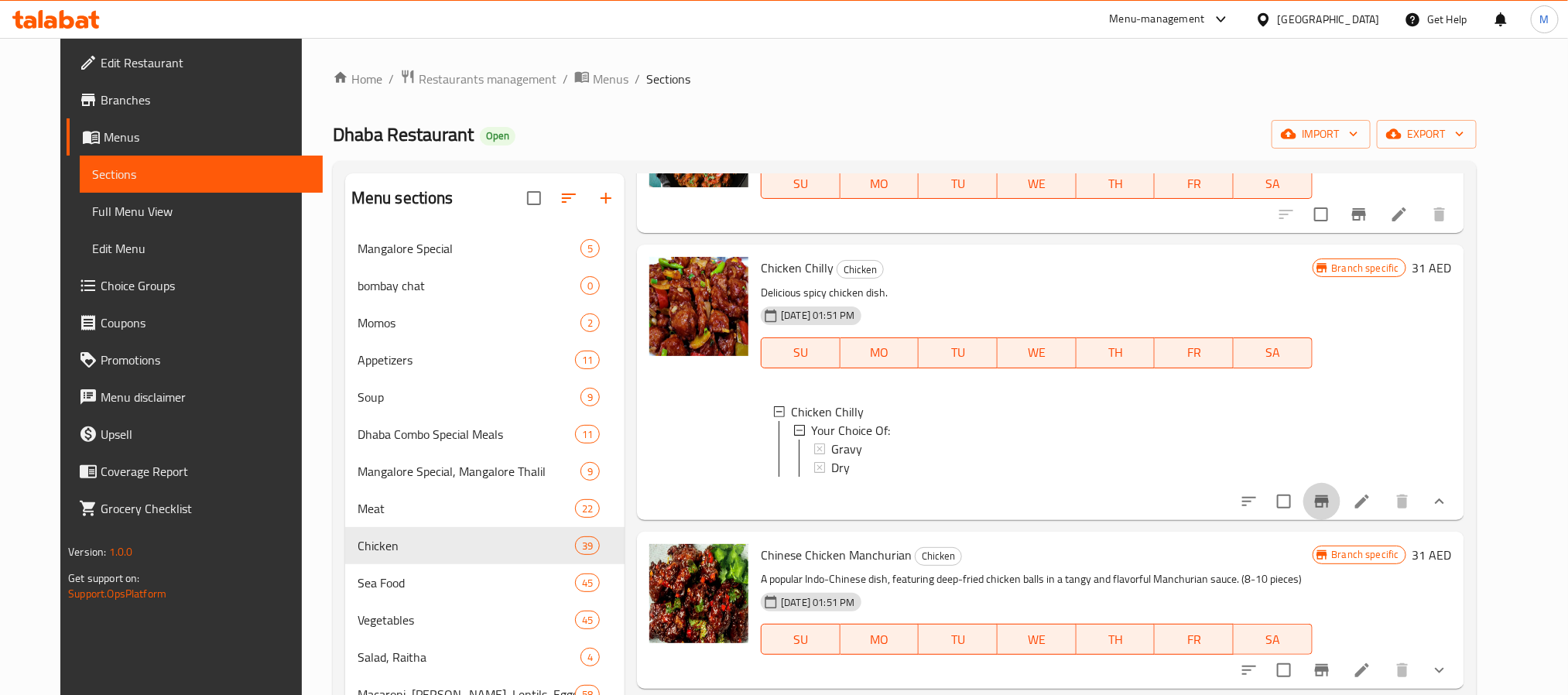
click at [1329, 508] on icon "Branch-specific-item" at bounding box center [1321, 502] width 14 height 13
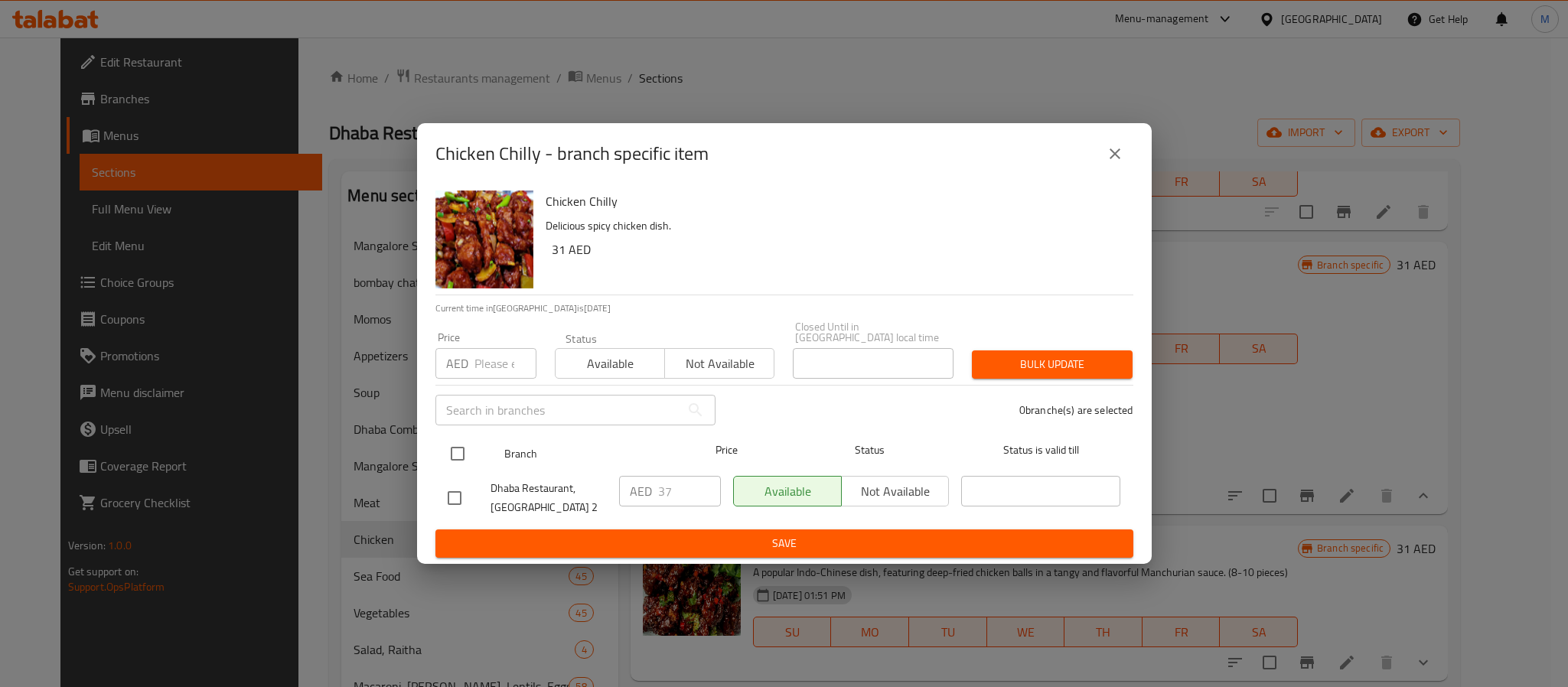
click at [464, 446] on input "checkbox" at bounding box center [457, 453] width 32 height 32
checkbox input "true"
click at [494, 370] on input "number" at bounding box center [506, 363] width 62 height 31
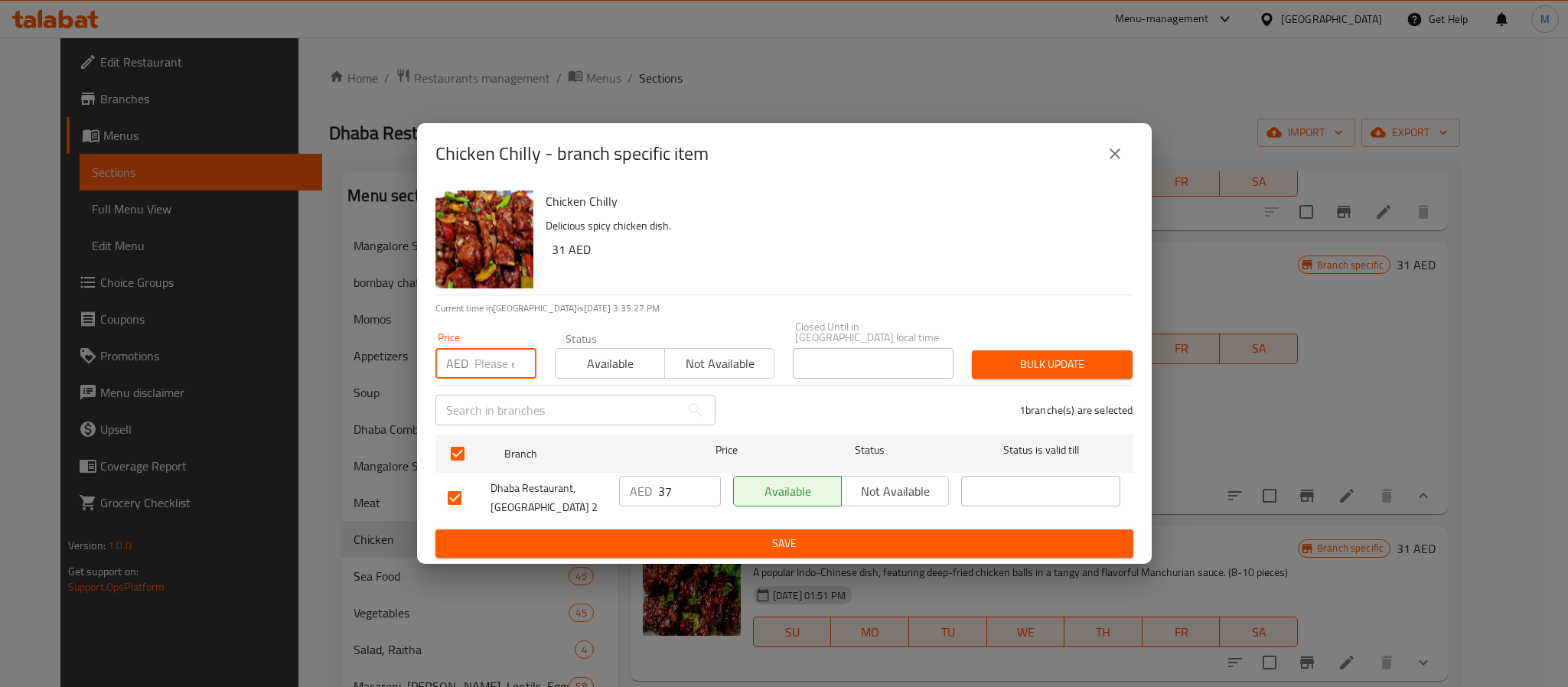
paste input "37"
type input "37"
type button "0"
type button "1"
click at [972, 351] on button "Bulk update" at bounding box center [1052, 365] width 160 height 28
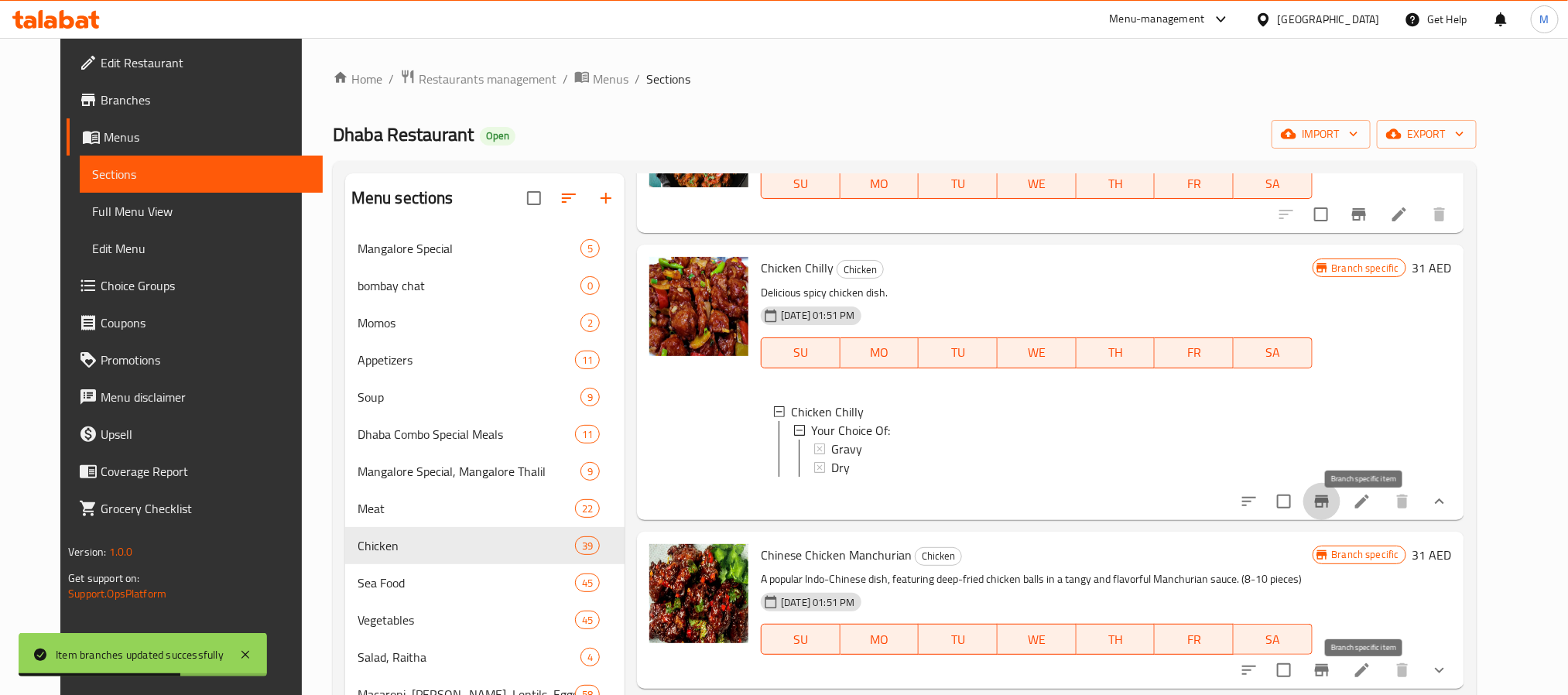
click at [1332, 678] on icon "Branch-specific-item" at bounding box center [1321, 669] width 18 height 18
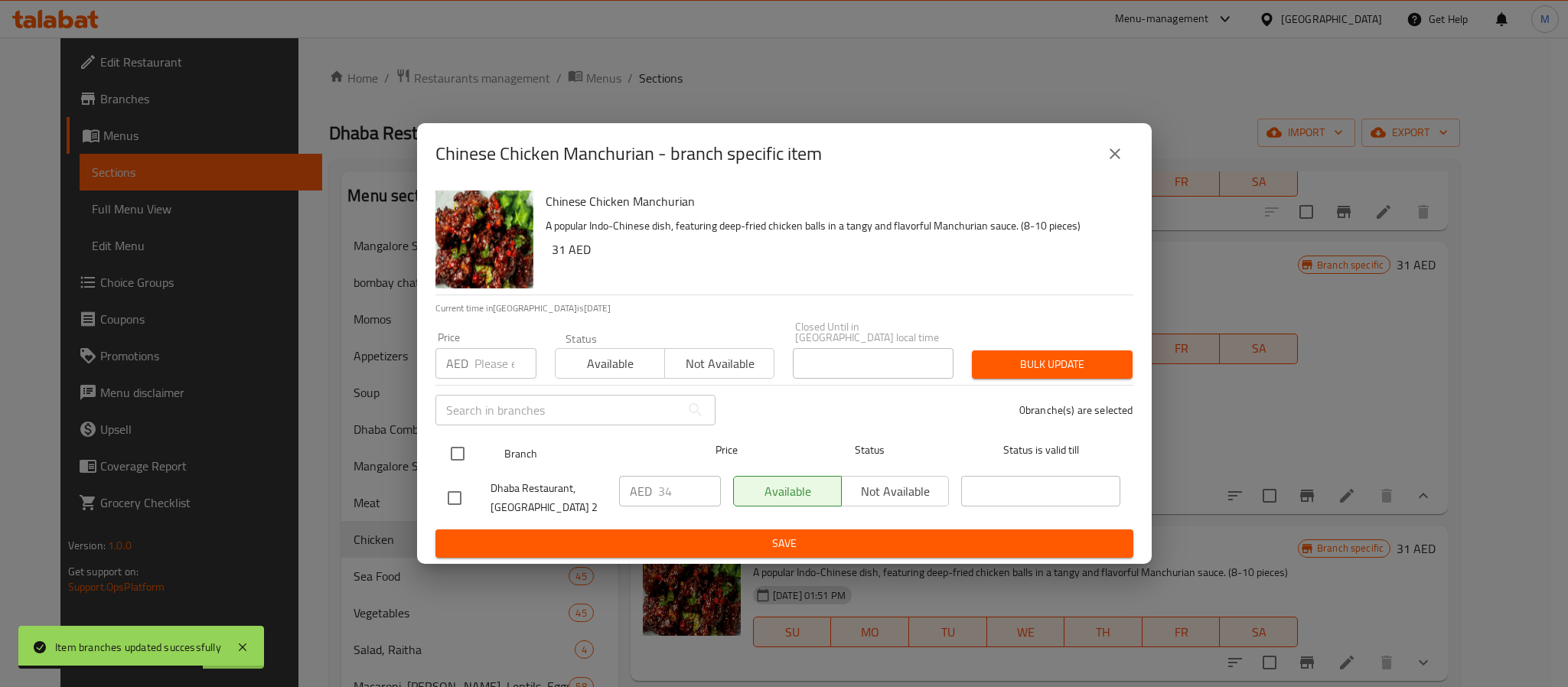
click at [448, 456] on input "checkbox" at bounding box center [457, 453] width 32 height 32
checkbox input "true"
click at [484, 365] on input "number" at bounding box center [506, 363] width 62 height 31
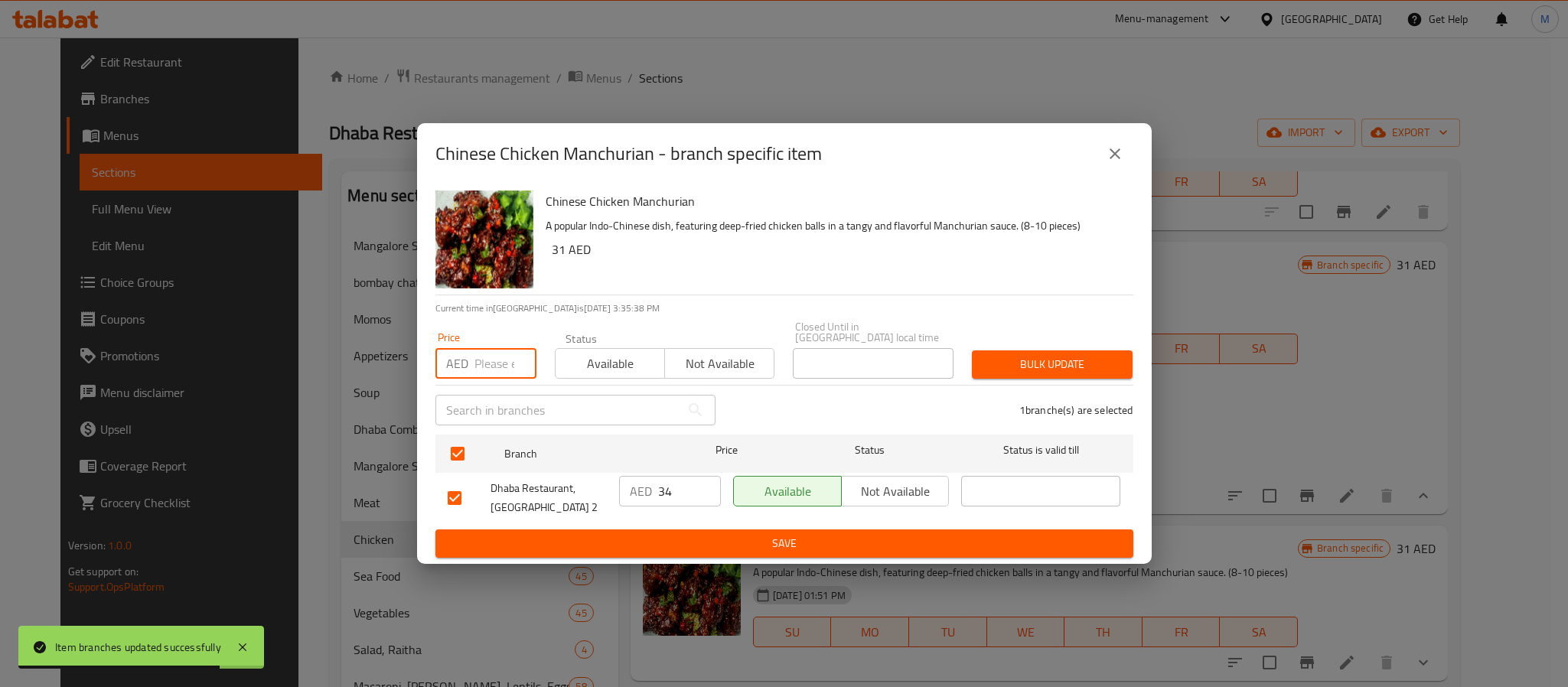
paste input "37"
type input "37"
type button "0"
type button "1"
click at [972, 351] on button "Bulk update" at bounding box center [1052, 365] width 160 height 28
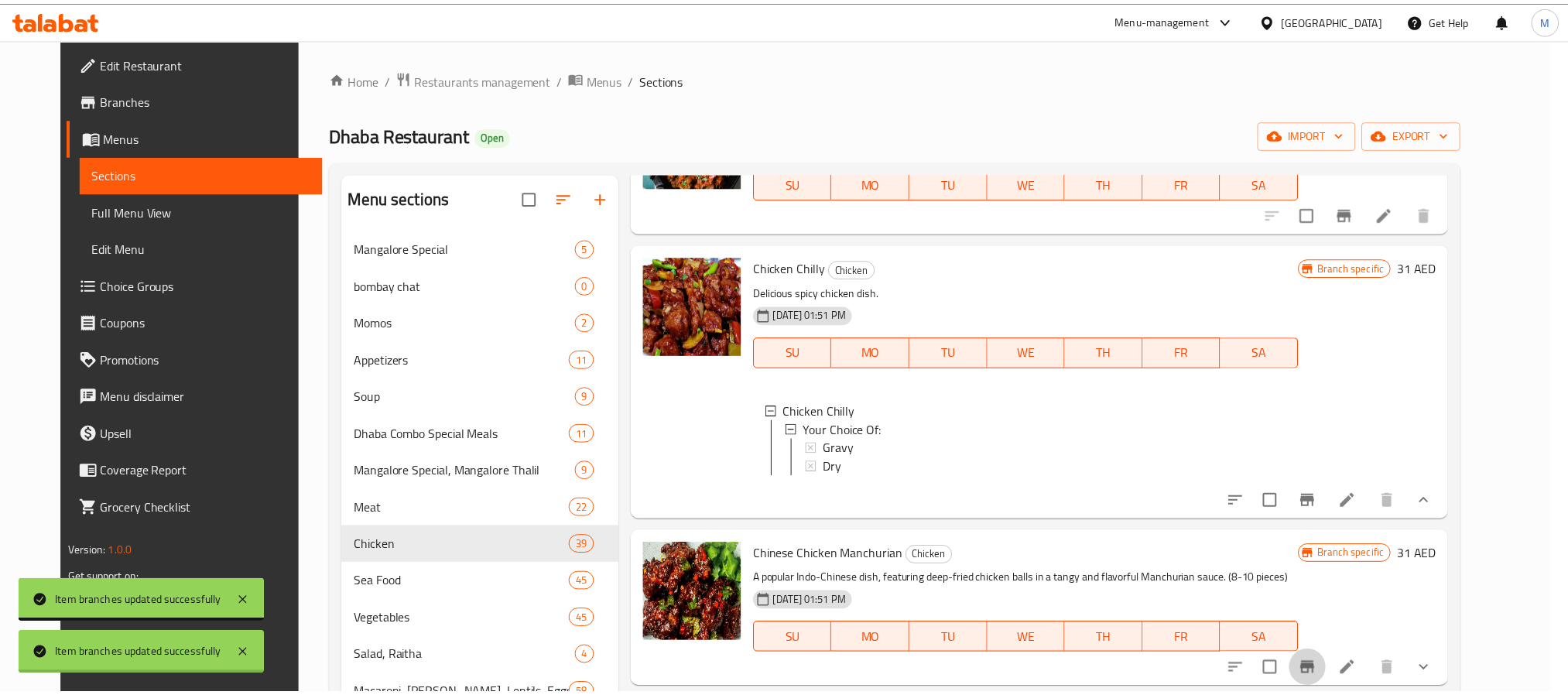
scroll to position [10, 0]
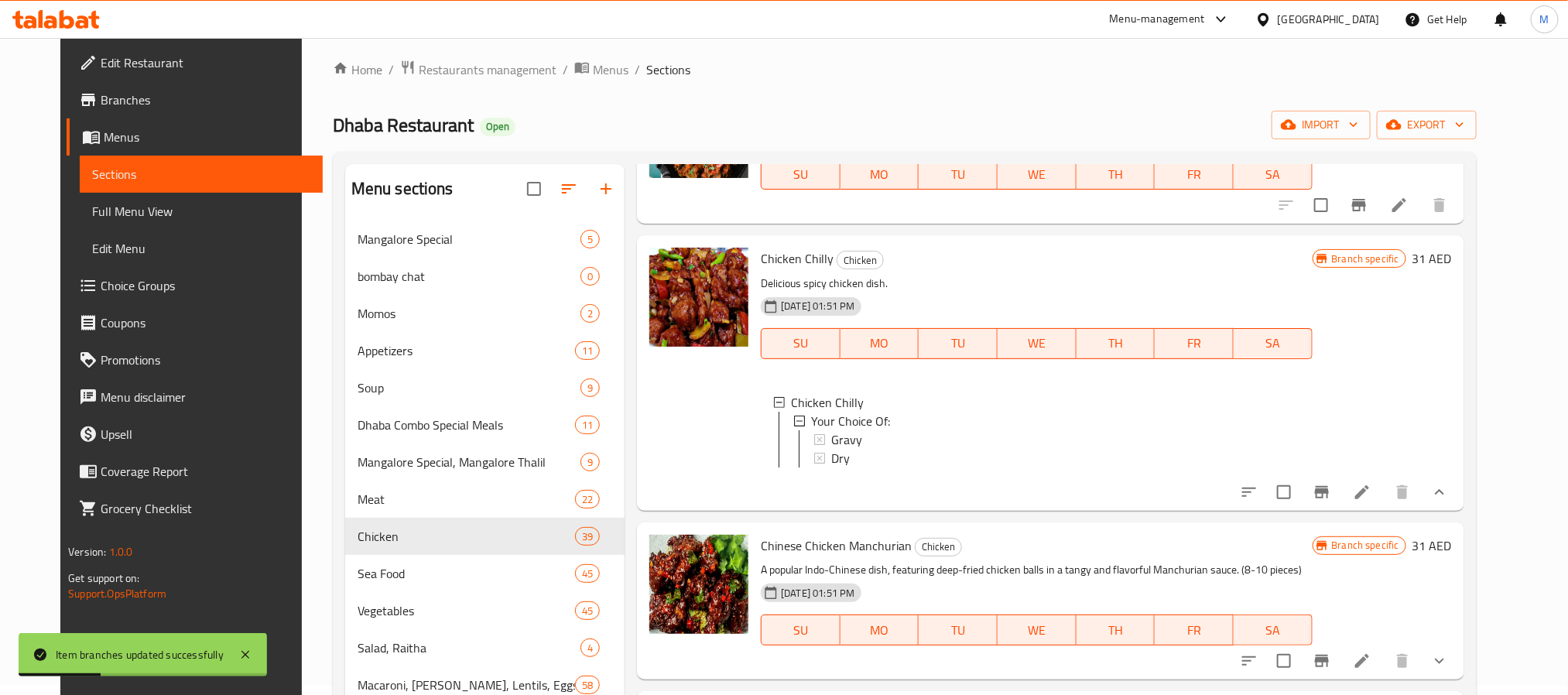
click at [1153, 274] on p "Delicious spicy chicken dish." at bounding box center [1036, 284] width 551 height 19
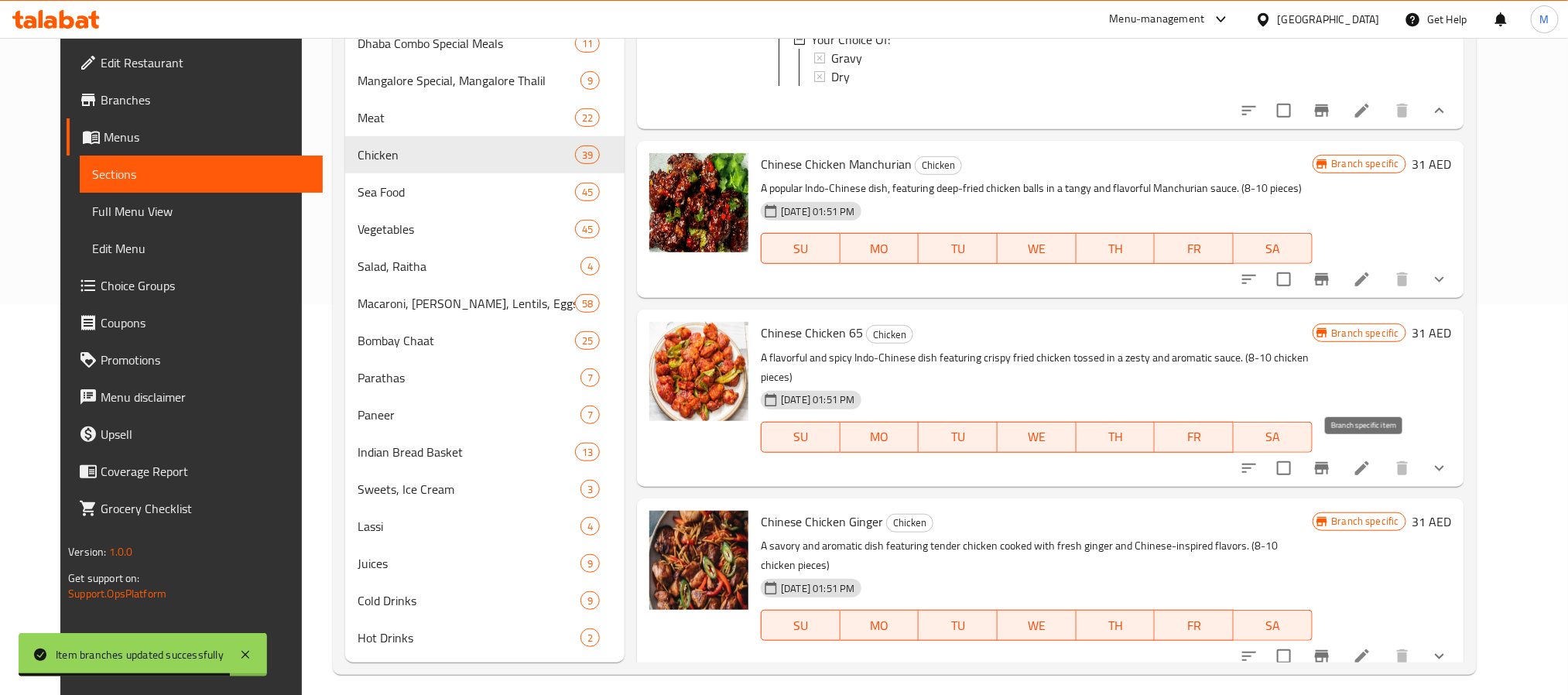
click at [1340, 463] on button "Branch-specific-item" at bounding box center [1322, 468] width 38 height 38
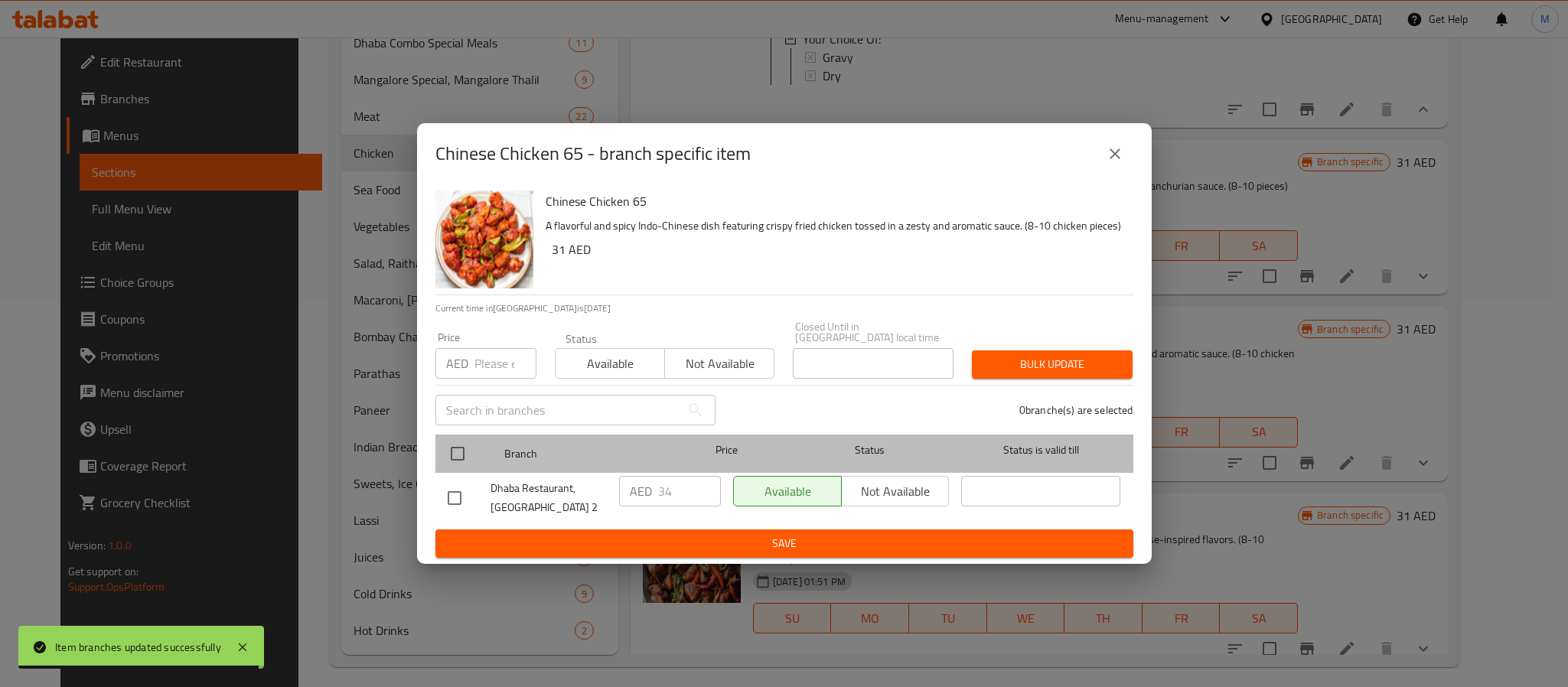
click at [439, 443] on div "Branch Price Status Status is valid till" at bounding box center [784, 453] width 698 height 38
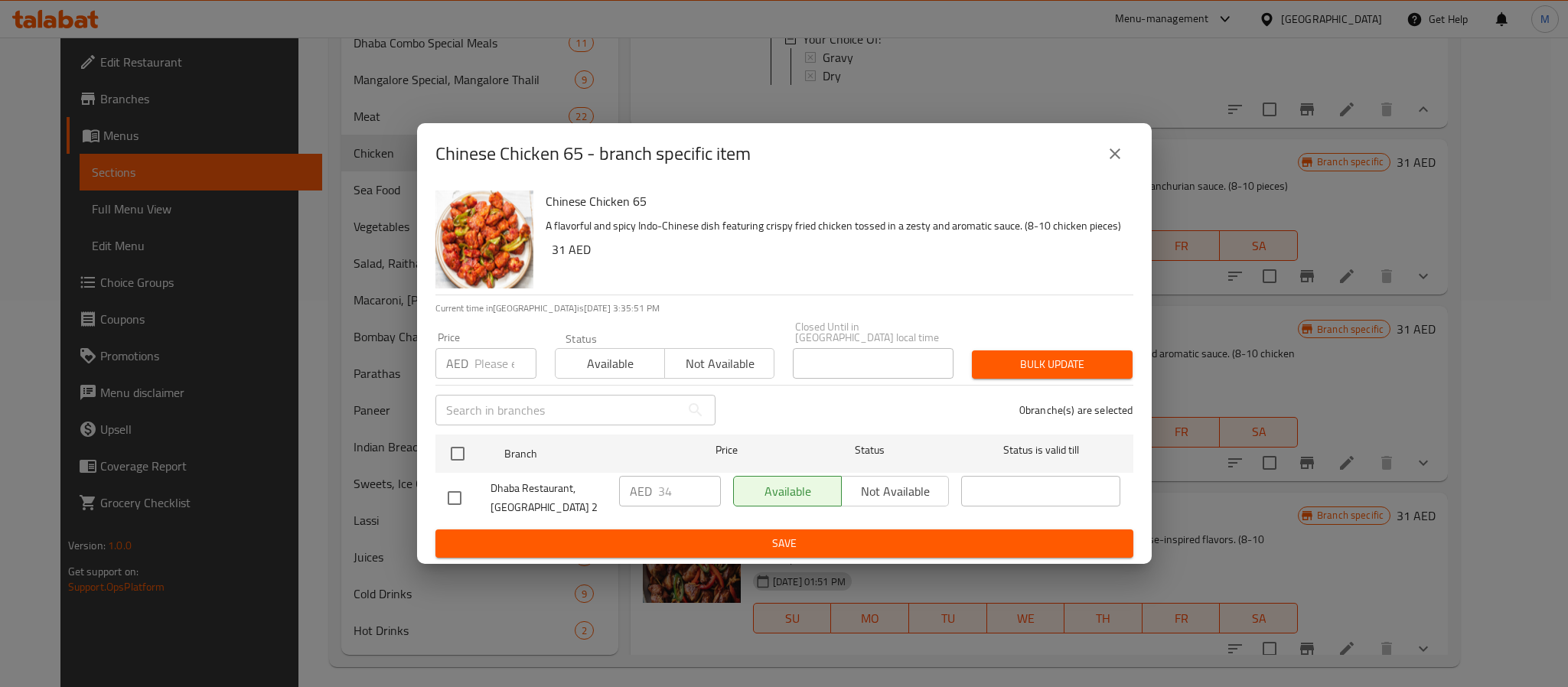
click at [480, 373] on input "number" at bounding box center [506, 363] width 62 height 31
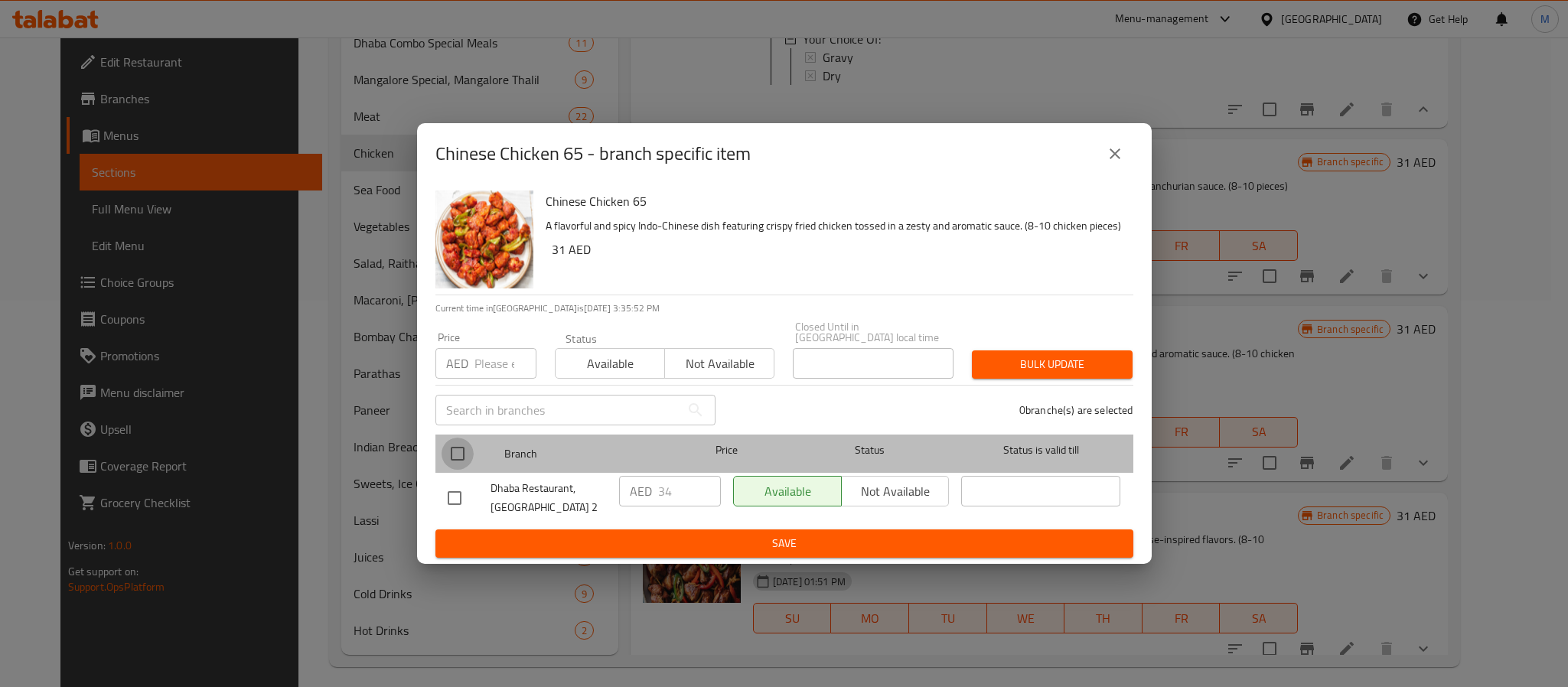
click at [464, 444] on input "checkbox" at bounding box center [457, 453] width 32 height 32
checkbox input "true"
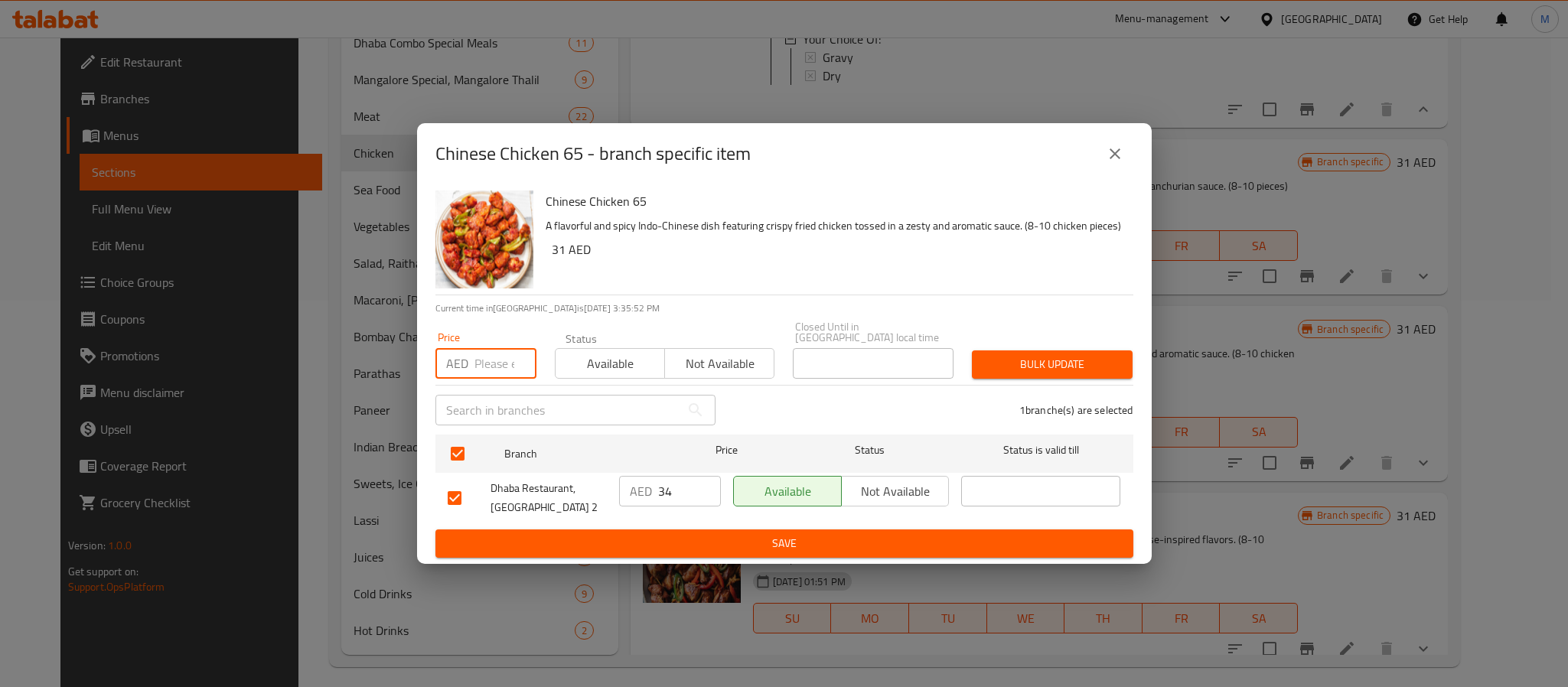
click at [489, 363] on input "number" at bounding box center [506, 363] width 62 height 31
type input "37"
type button "0"
type button "1"
click at [972, 351] on button "Bulk update" at bounding box center [1052, 365] width 160 height 28
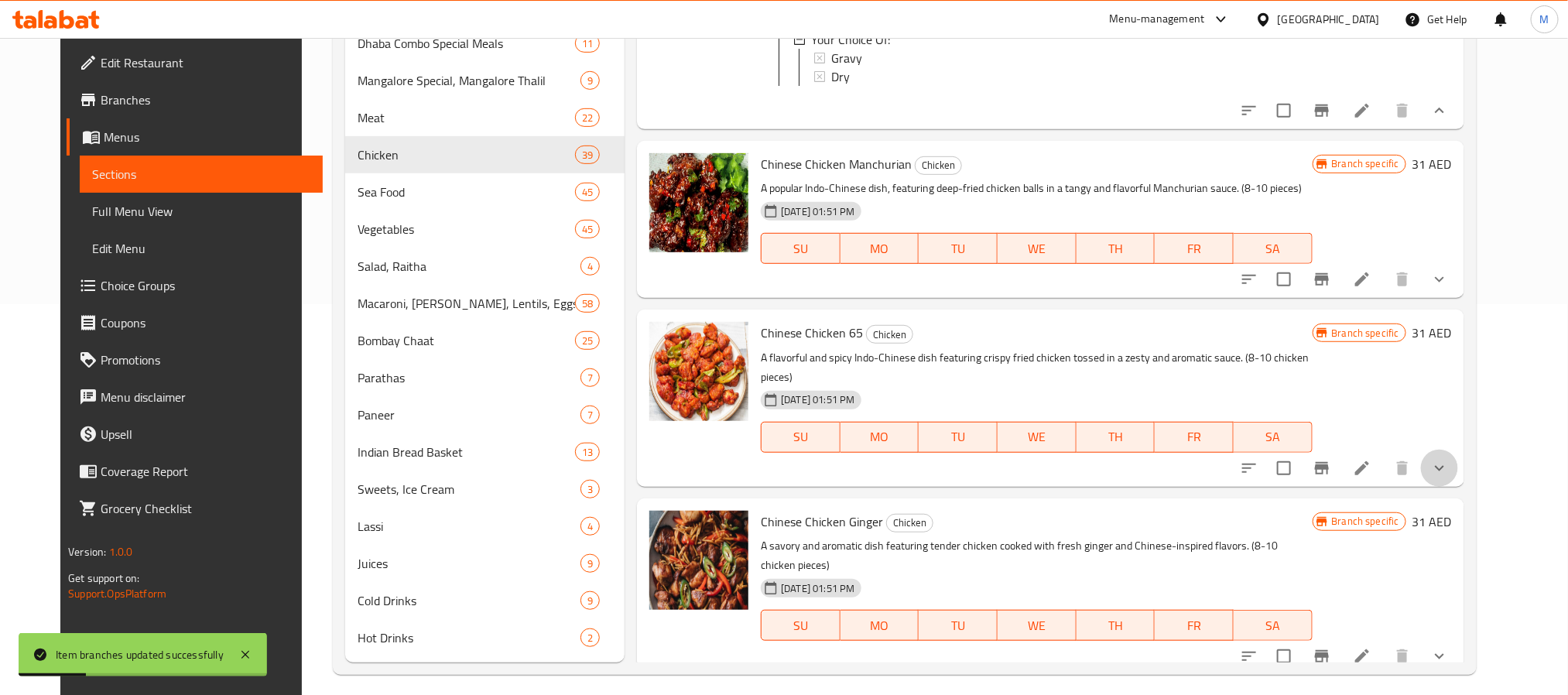
click at [1458, 462] on button "show more" at bounding box center [1439, 468] width 38 height 38
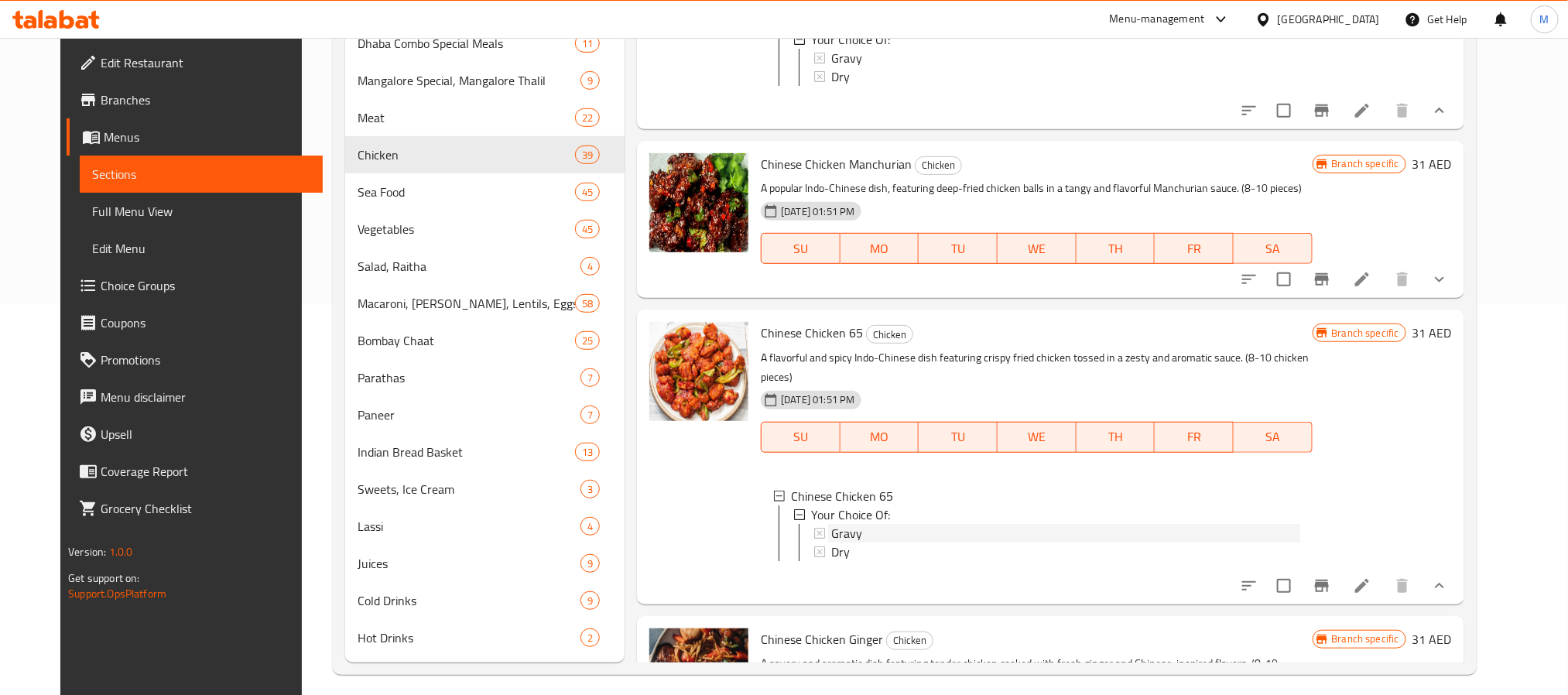
click at [1052, 532] on div "Gravy" at bounding box center [1066, 533] width 468 height 18
click at [985, 298] on div "Chinese Chicken Manchurian Chicken A popular Indo-Chinese dish, featuring deep-…" at bounding box center [1050, 219] width 827 height 157
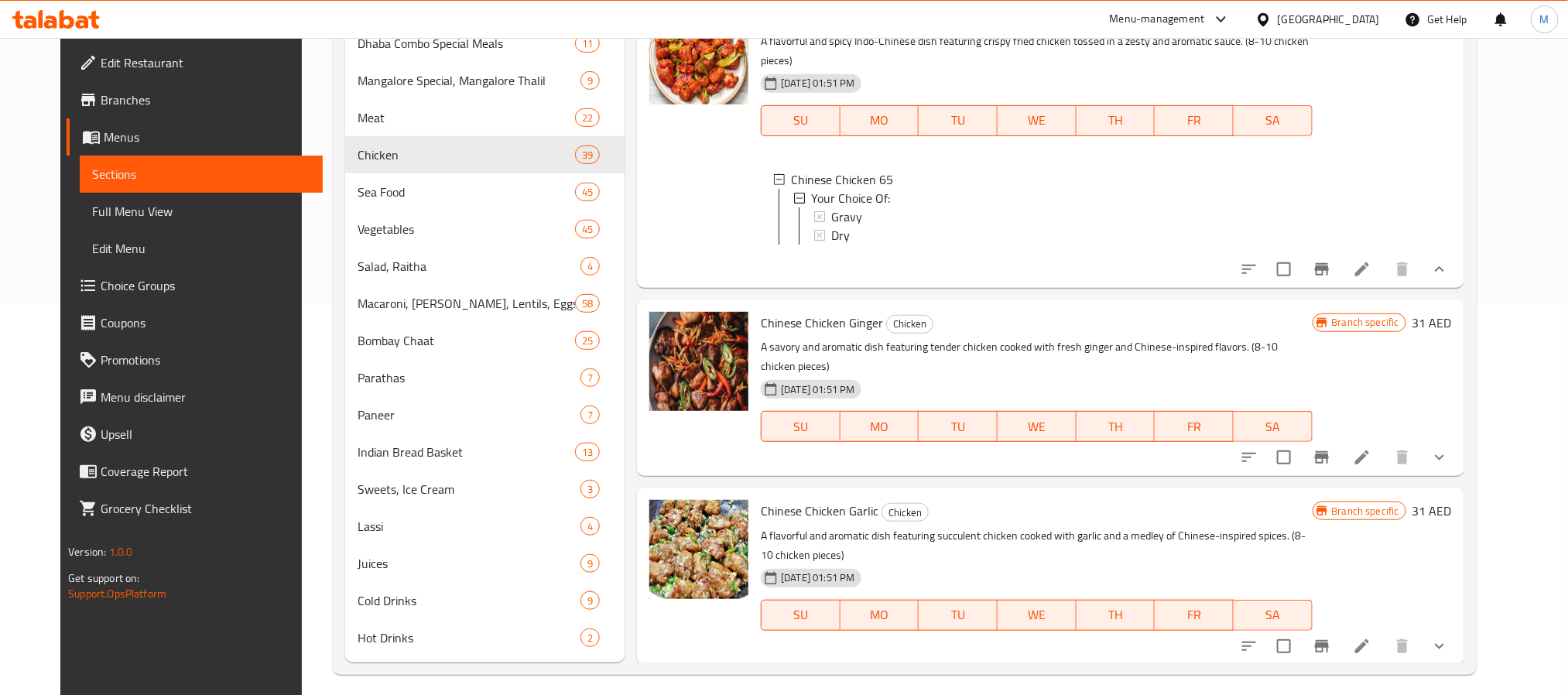
scroll to position [5967, 0]
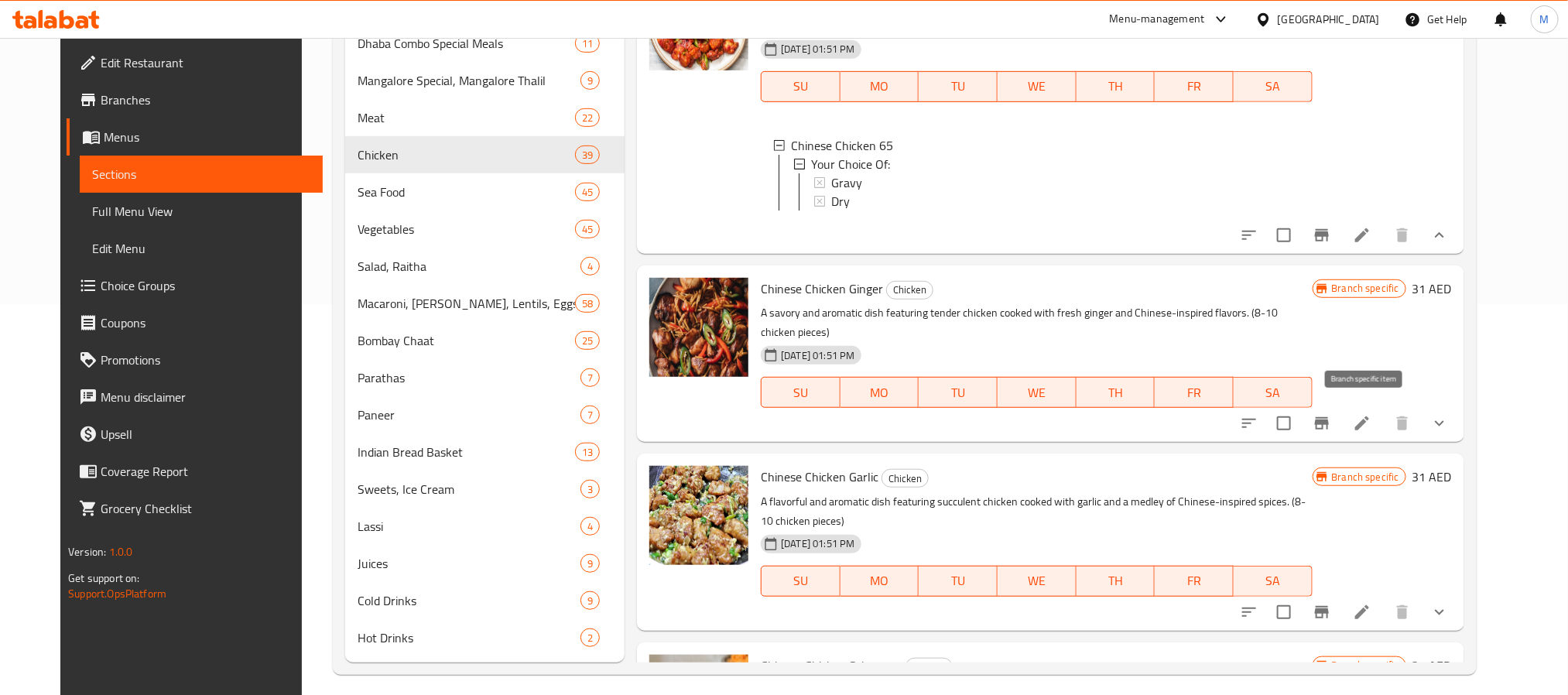
click at [1332, 420] on icon "Branch-specific-item" at bounding box center [1321, 423] width 18 height 18
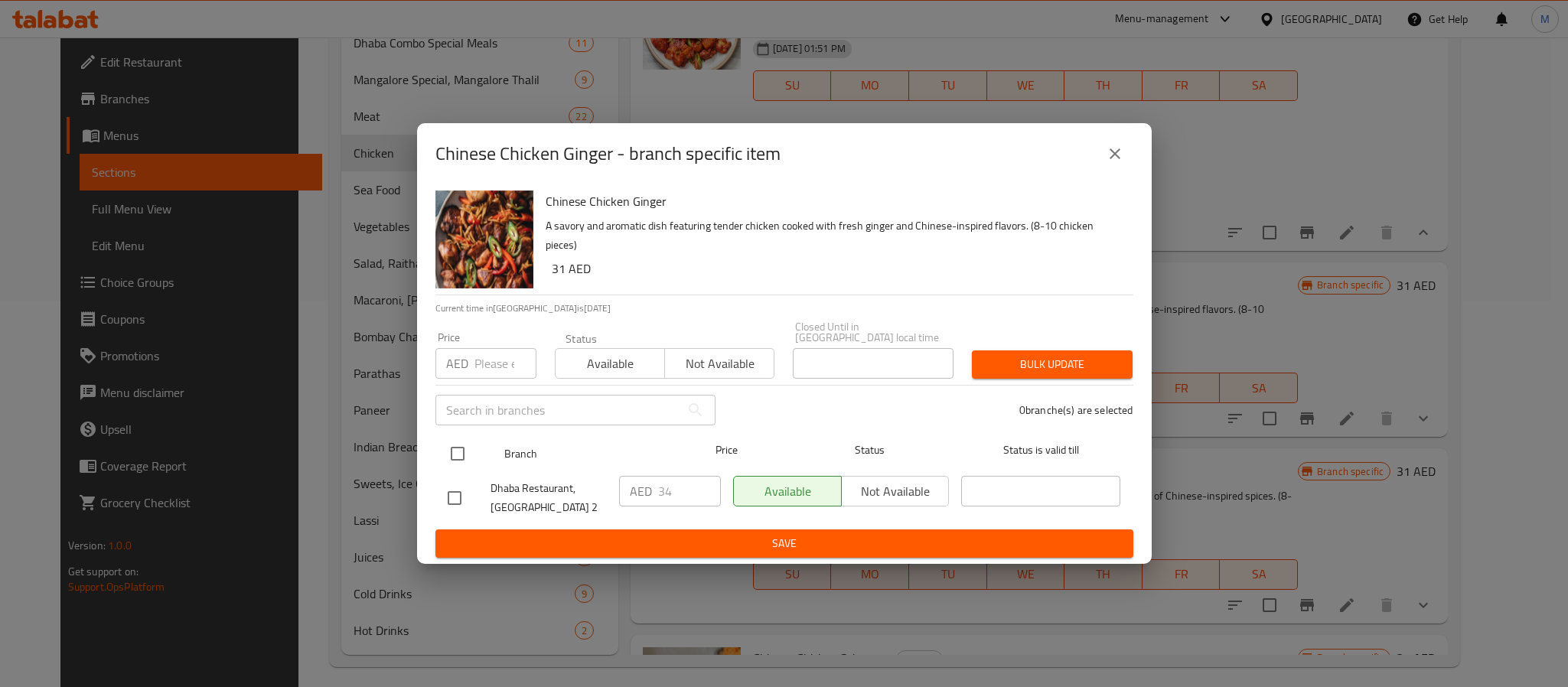
click at [450, 444] on input "checkbox" at bounding box center [457, 453] width 32 height 32
checkbox input "true"
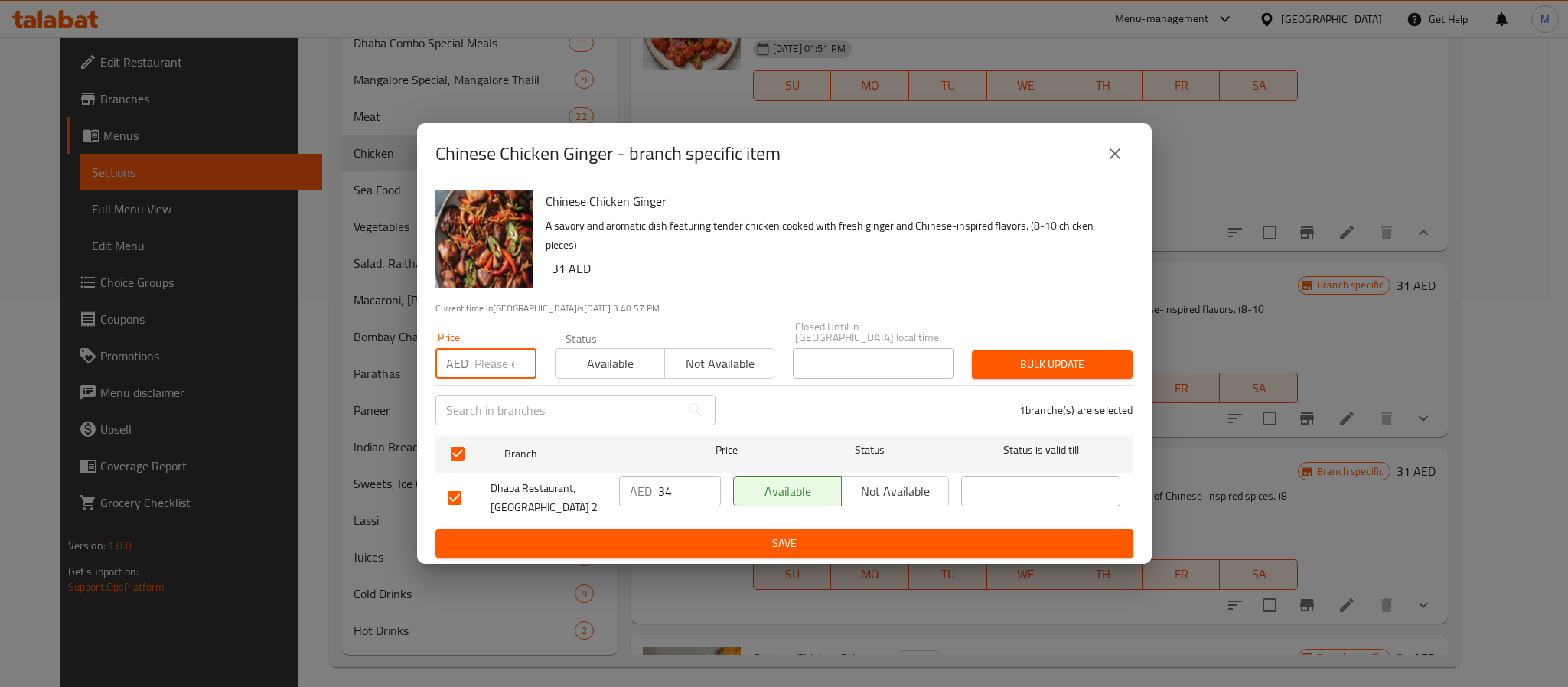
click at [479, 362] on input "number" at bounding box center [506, 363] width 62 height 31
type input "37"
type button "0"
type button "1"
click at [972, 351] on button "Bulk update" at bounding box center [1052, 365] width 160 height 28
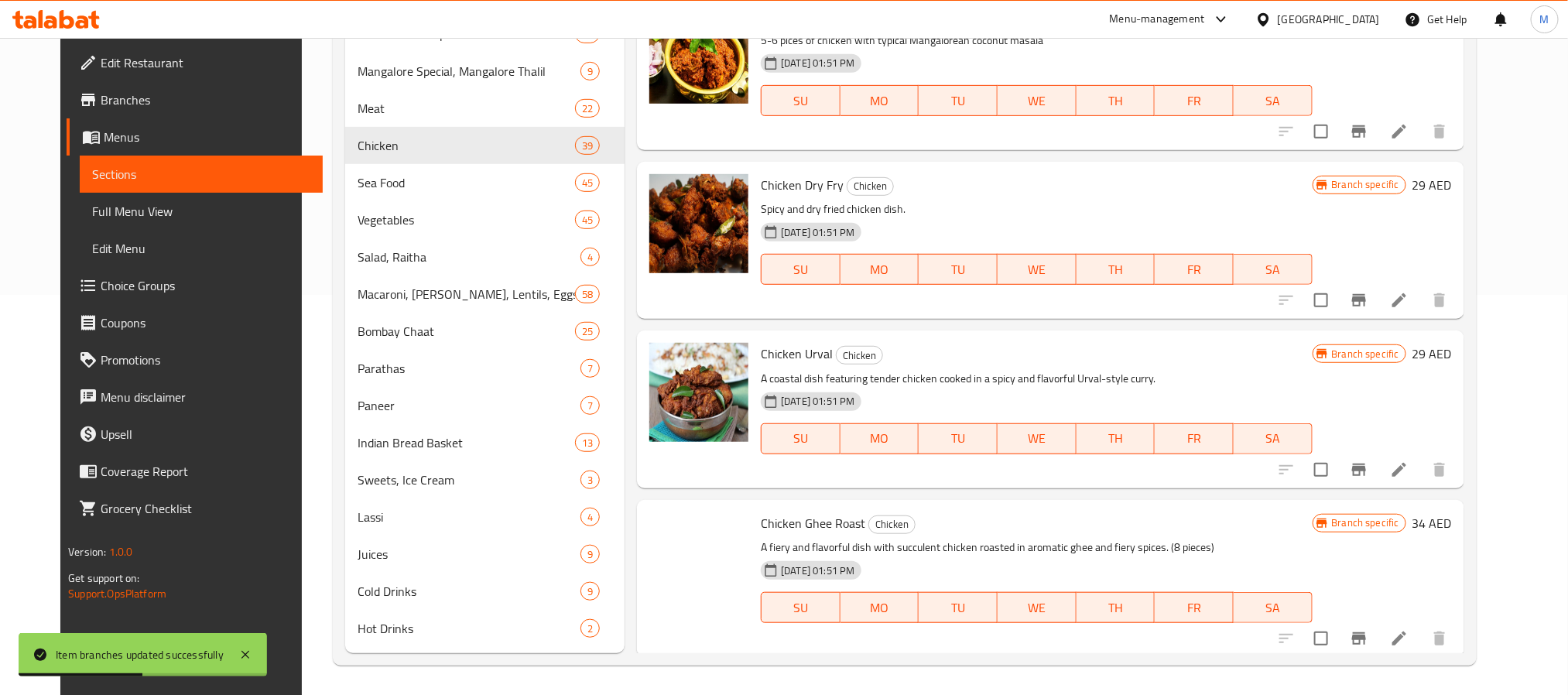
scroll to position [6098, 0]
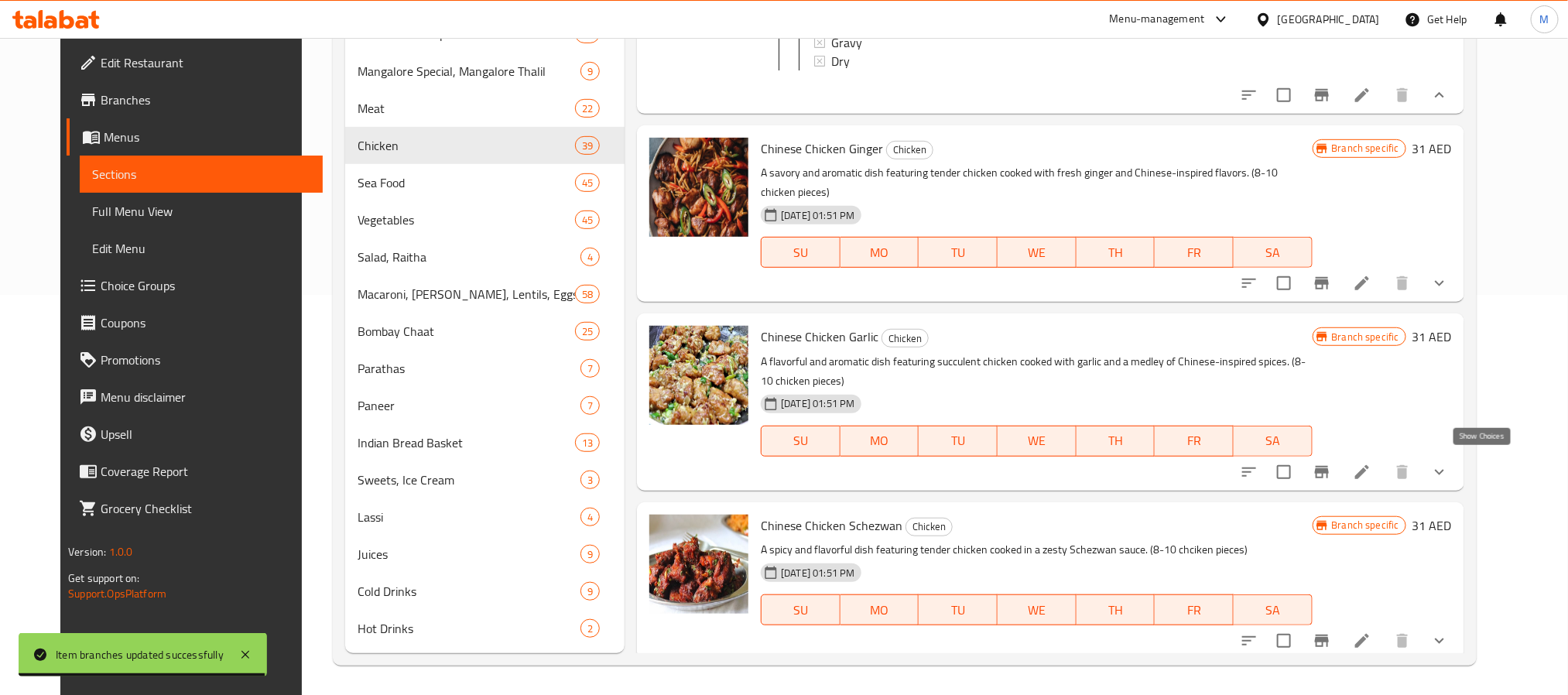
click at [1449, 463] on icon "show more" at bounding box center [1439, 471] width 18 height 18
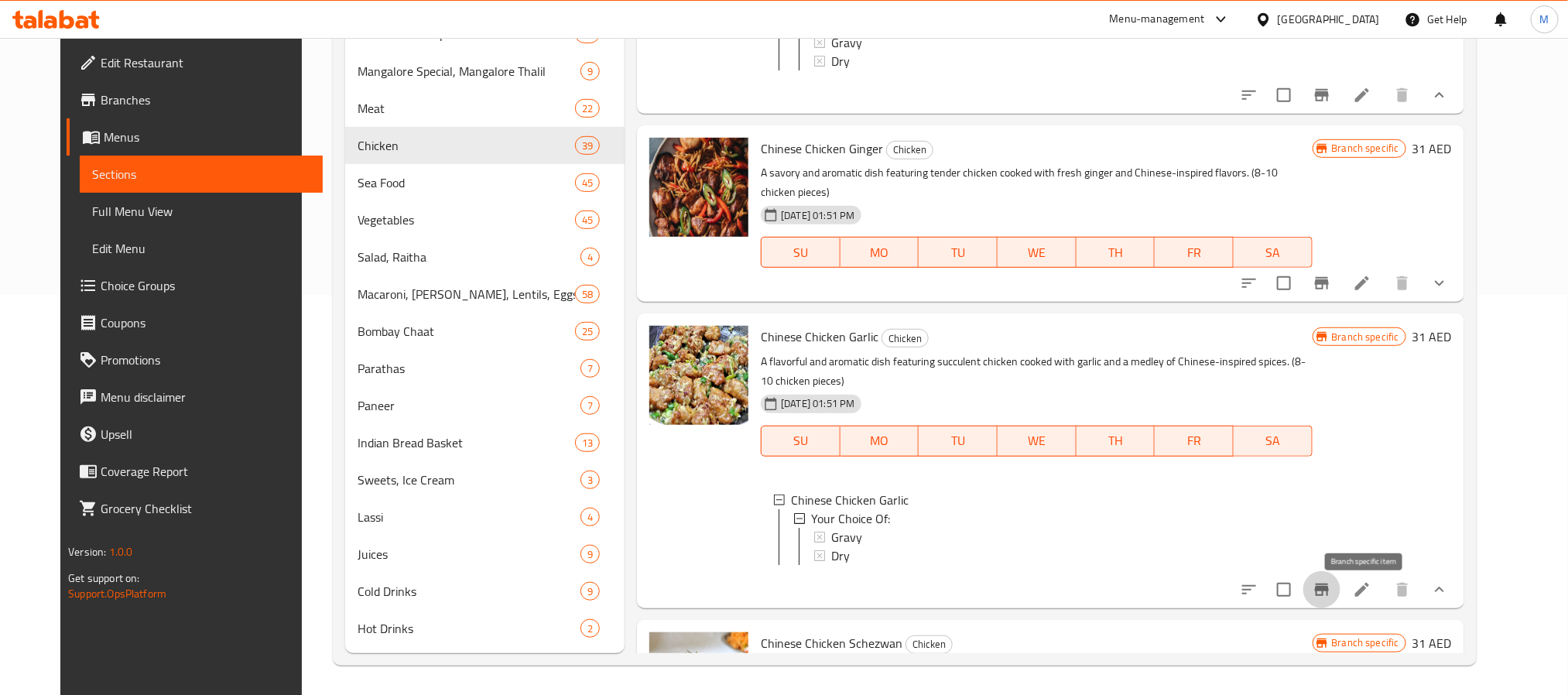
click at [1332, 599] on icon "Branch-specific-item" at bounding box center [1321, 590] width 18 height 18
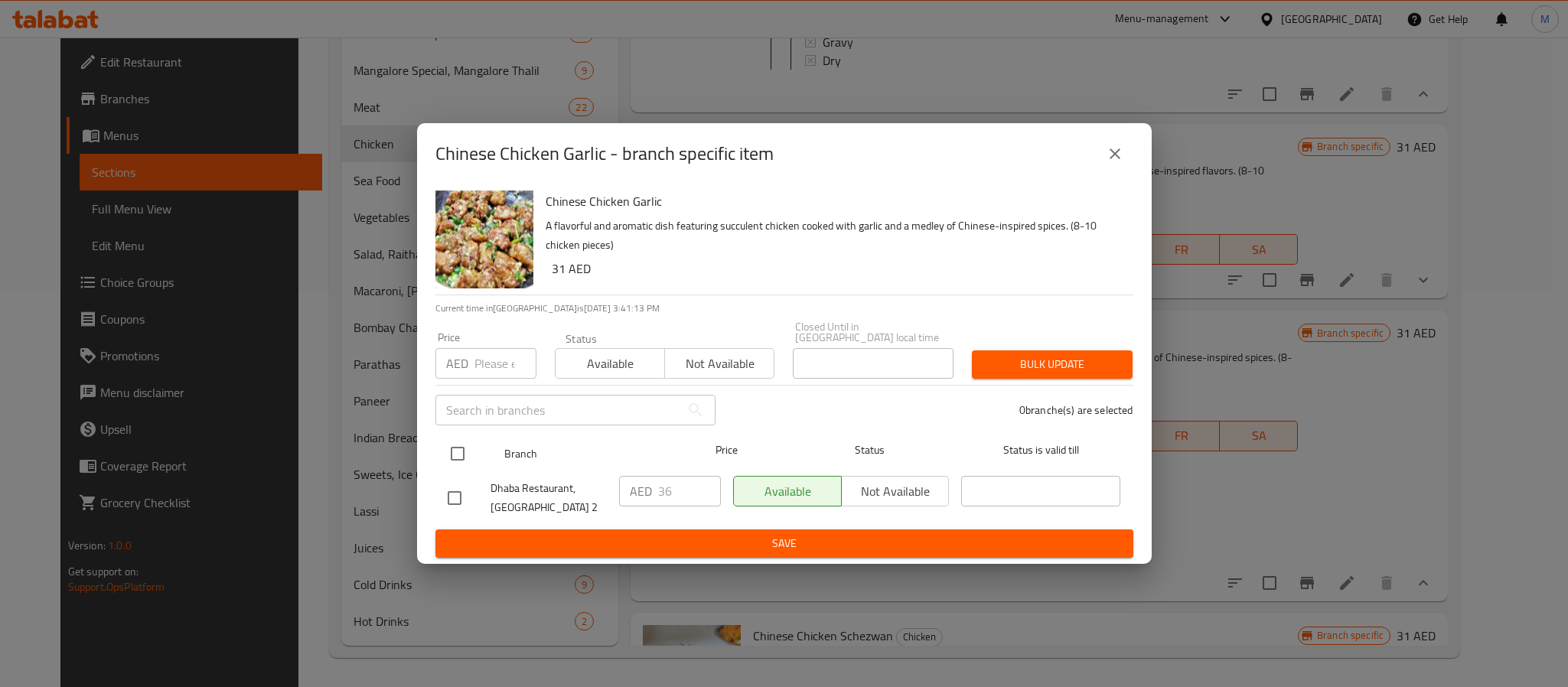
click at [442, 453] on input "checkbox" at bounding box center [457, 453] width 32 height 32
checkbox input "true"
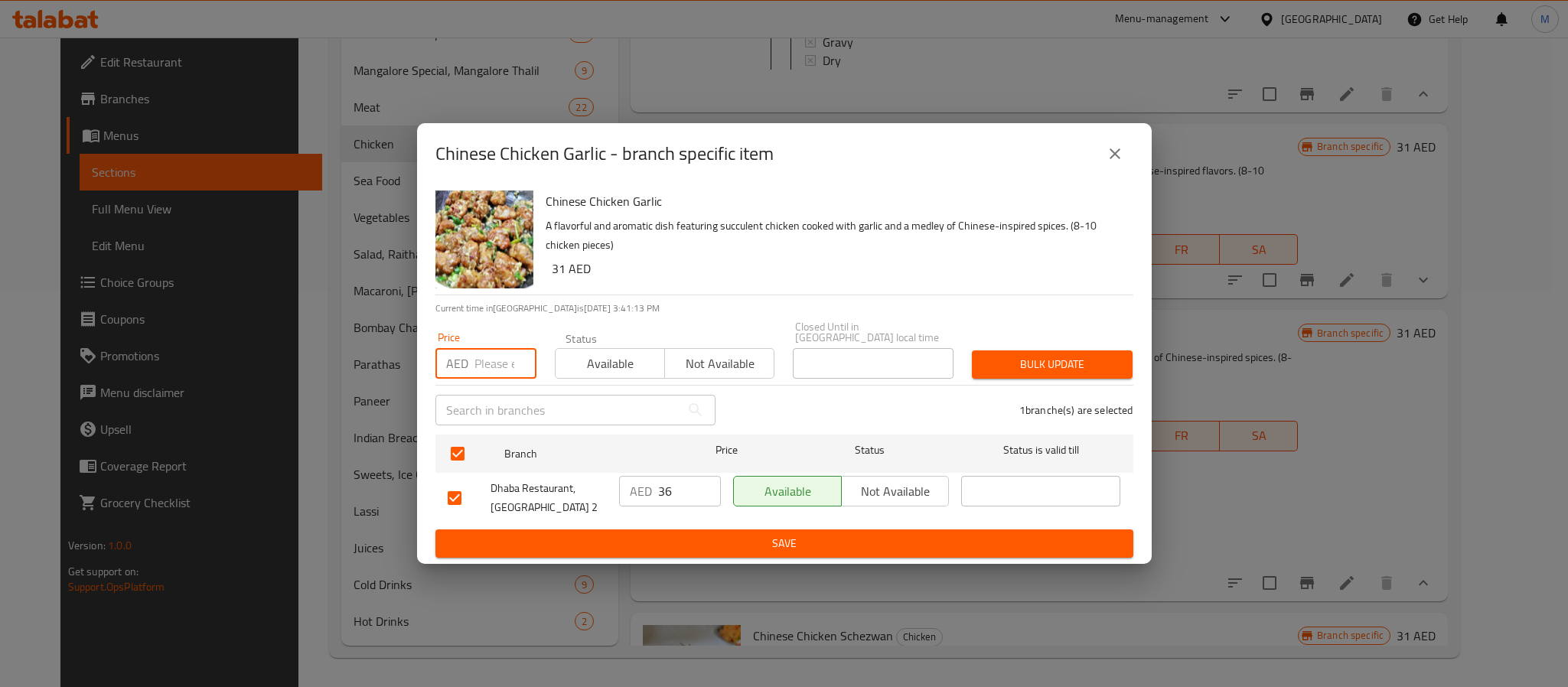
click at [503, 363] on input "number" at bounding box center [506, 363] width 62 height 31
type input "37"
type button "0"
type button "1"
click at [972, 351] on button "Bulk update" at bounding box center [1052, 365] width 160 height 28
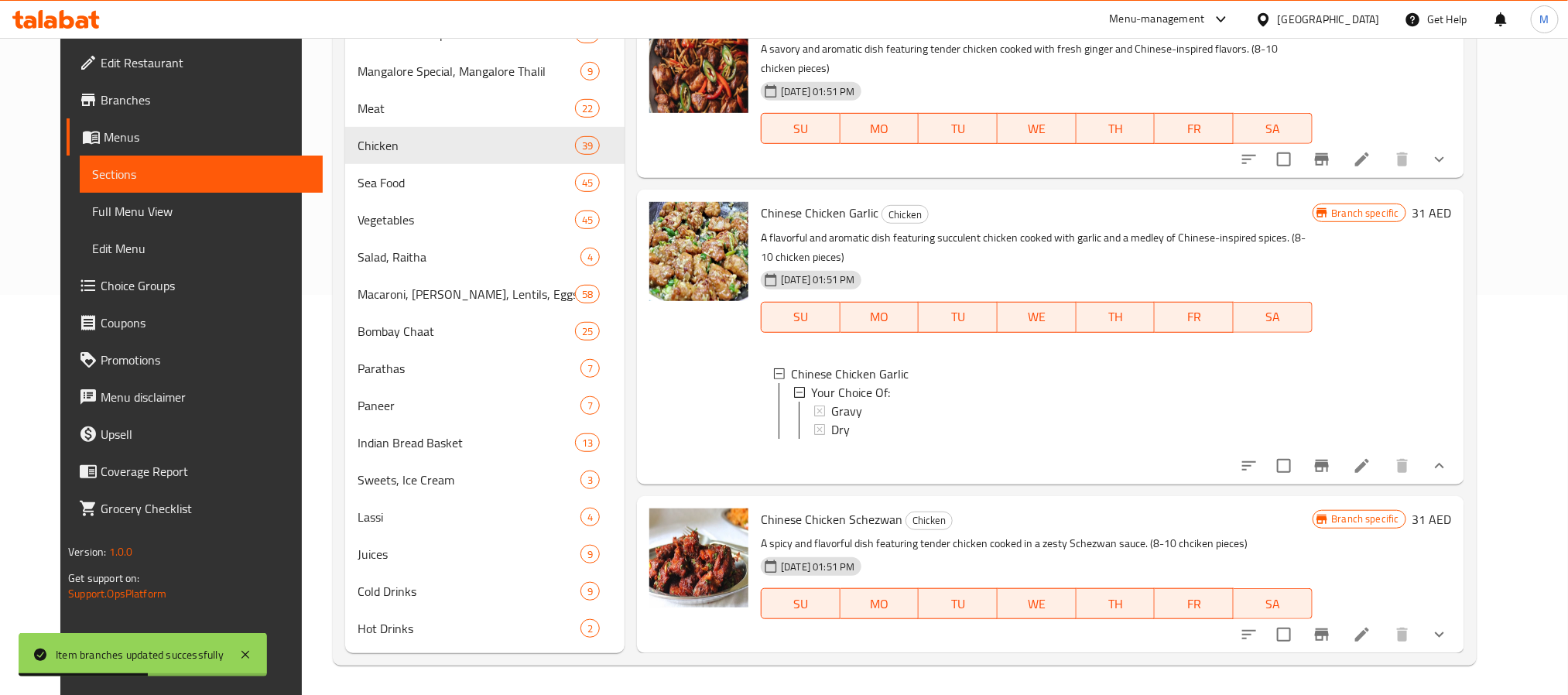
scroll to position [6233, 0]
click at [1312, 539] on p "A spicy and flavorful dish featuring tender chicken cooked in a zesty Schezwan …" at bounding box center [1036, 544] width 551 height 19
click at [1332, 635] on icon "Branch-specific-item" at bounding box center [1321, 634] width 18 height 18
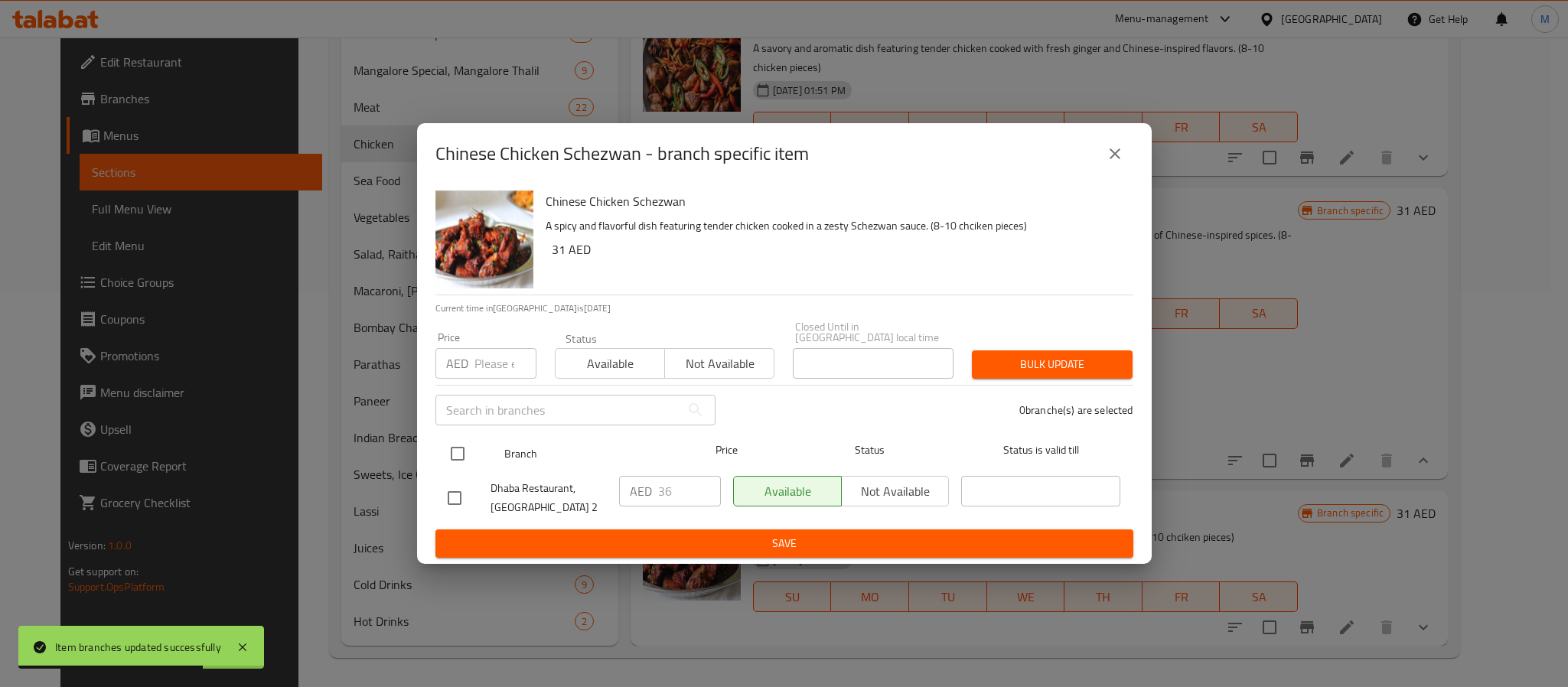
click at [446, 455] on input "checkbox" at bounding box center [457, 453] width 32 height 32
checkbox input "true"
click at [476, 357] on input "number" at bounding box center [506, 363] width 62 height 31
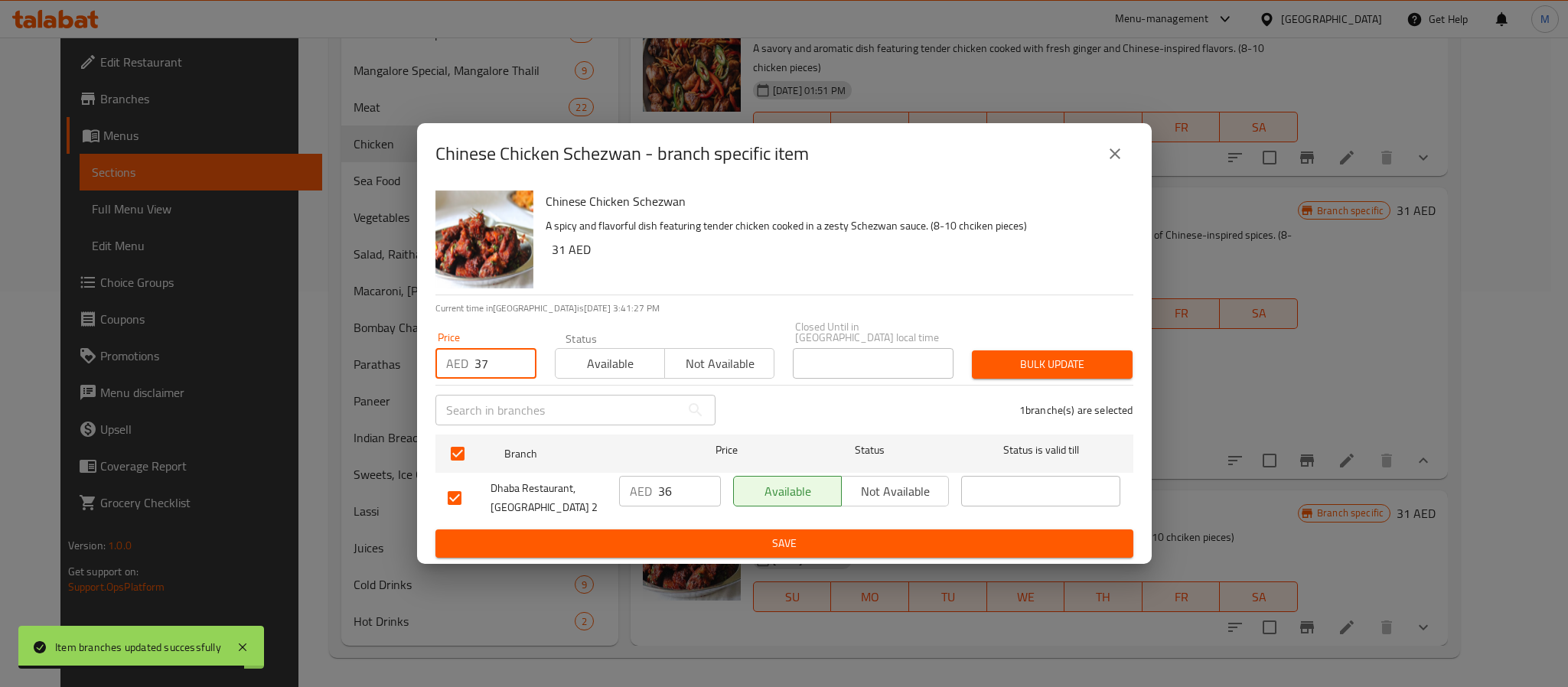
type input "37"
type button "0"
type button "1"
click at [972, 351] on button "Bulk update" at bounding box center [1052, 365] width 160 height 28
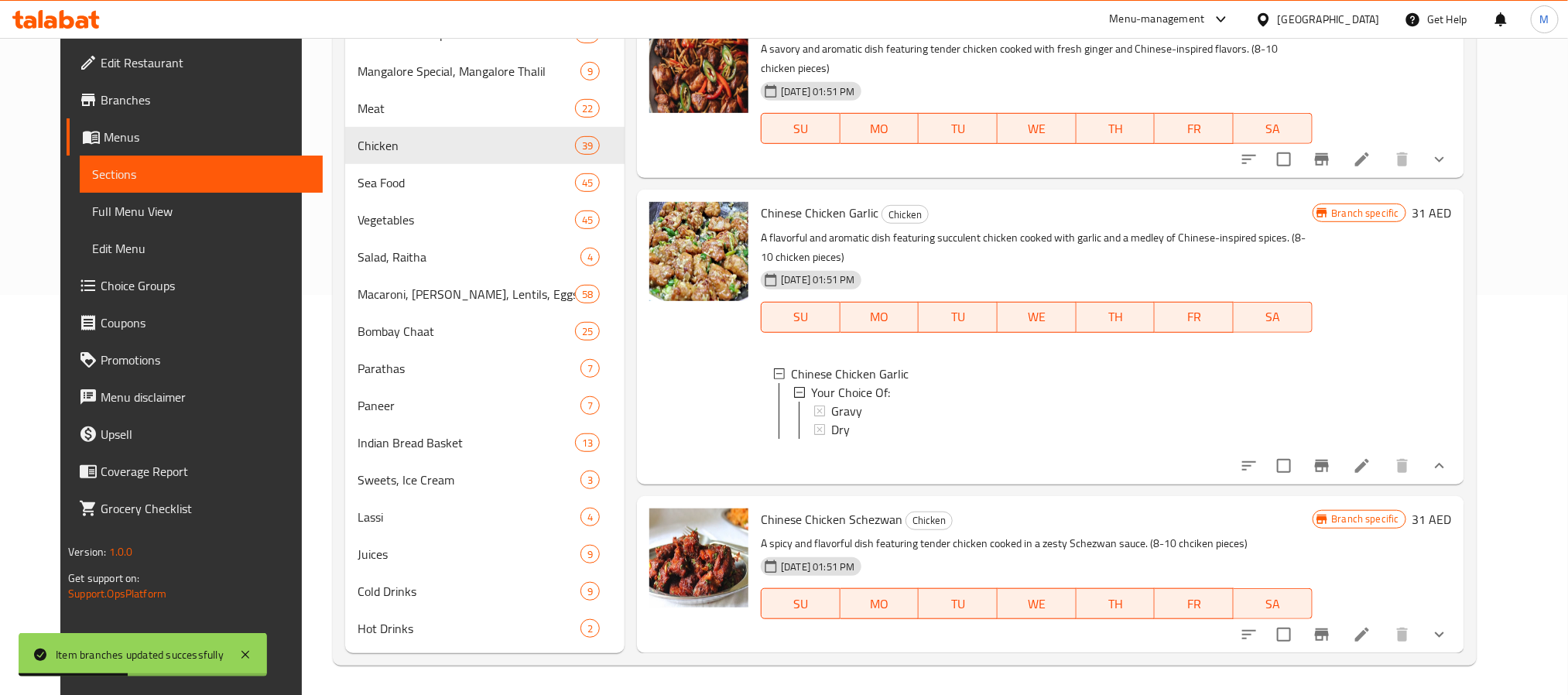
click at [810, 453] on div "Chinese Chicken Garlic Your Choice Of: Gravy Dry" at bounding box center [1036, 407] width 551 height 105
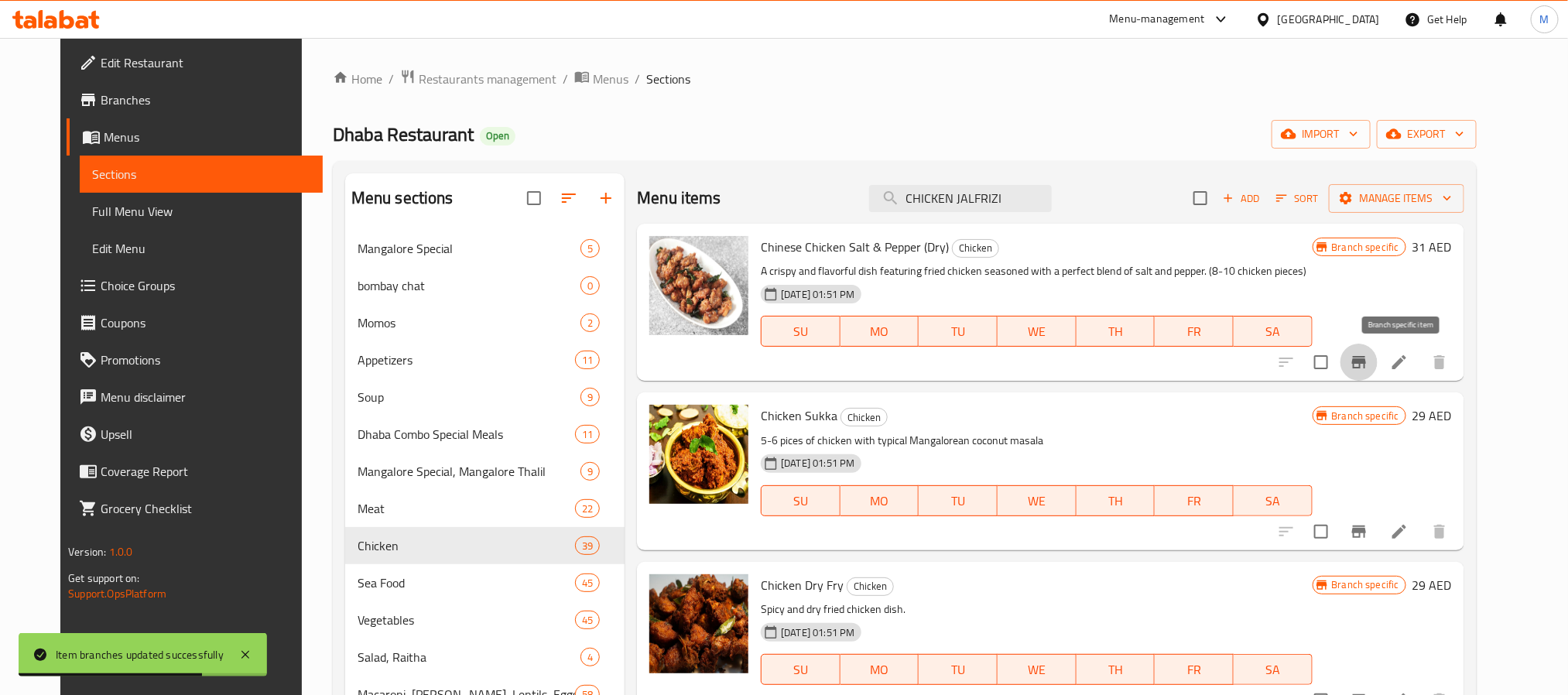
click at [1378, 364] on button "Branch-specific-item" at bounding box center [1359, 362] width 38 height 38
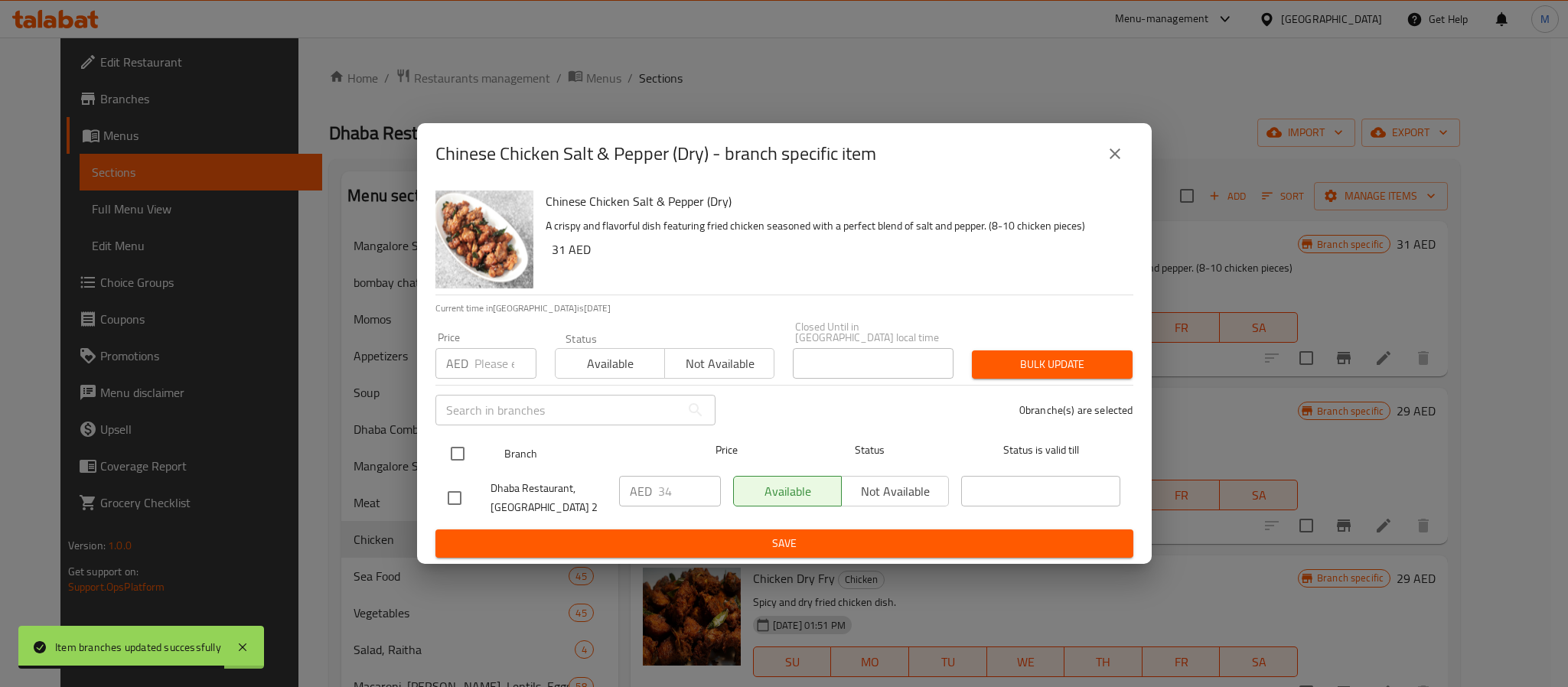
click at [451, 464] on input "checkbox" at bounding box center [457, 453] width 32 height 32
checkbox input "true"
click at [496, 358] on input "number" at bounding box center [506, 363] width 62 height 31
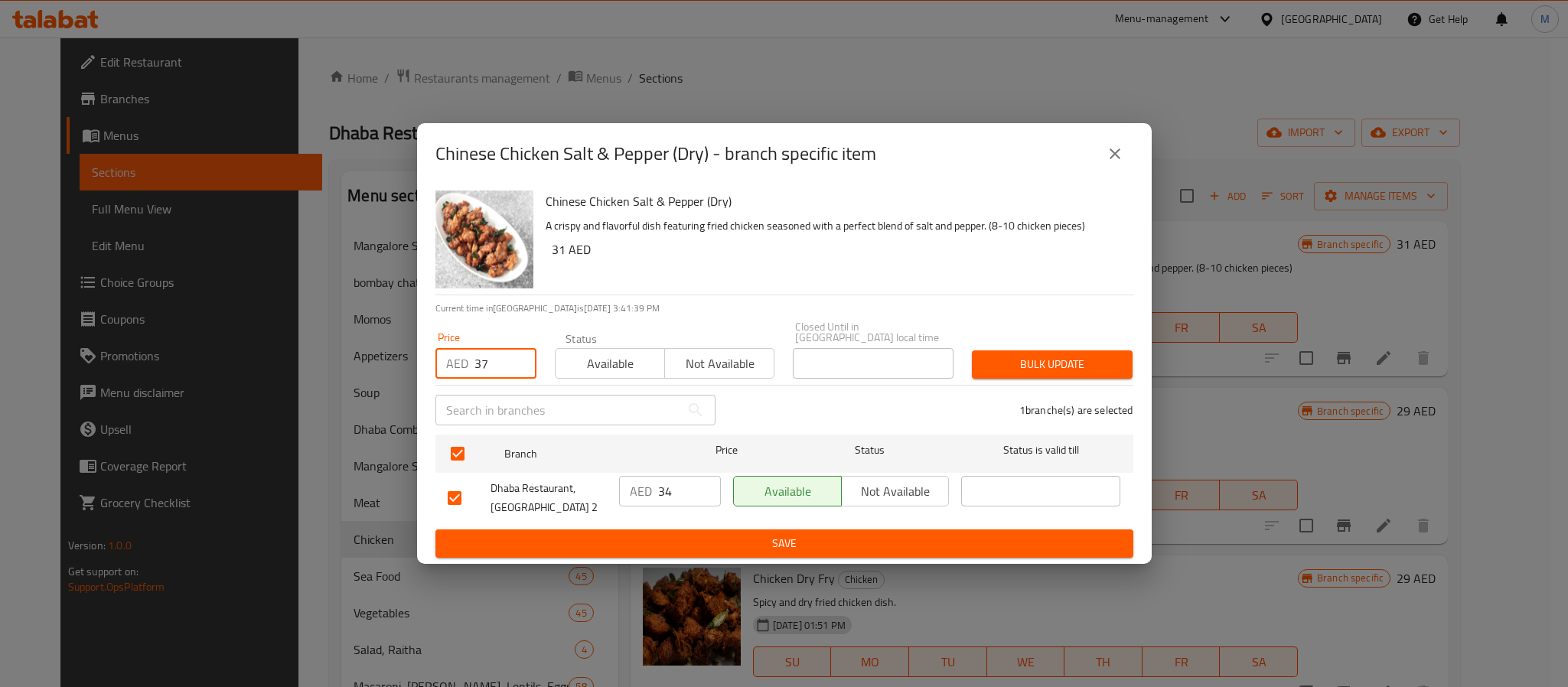
type input "37"
type button "0"
type button "1"
click at [972, 351] on button "Bulk update" at bounding box center [1052, 365] width 160 height 28
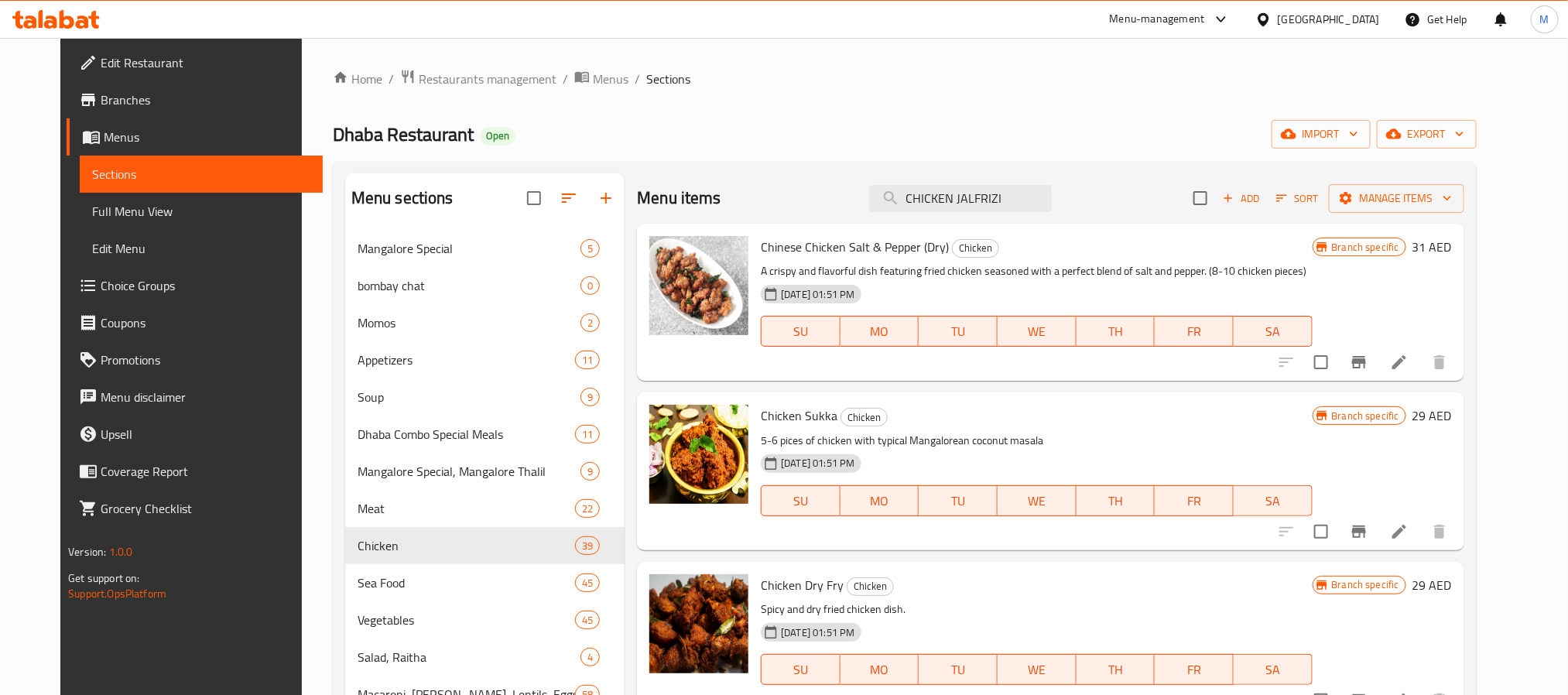
click at [1212, 467] on div "[DATE] 01:51 PM SU MO TU WE TH FR SA" at bounding box center [1036, 490] width 563 height 84
click at [1126, 456] on div "[DATE] 01:51 PM SU MO TU WE TH FR SA" at bounding box center [1036, 490] width 563 height 84
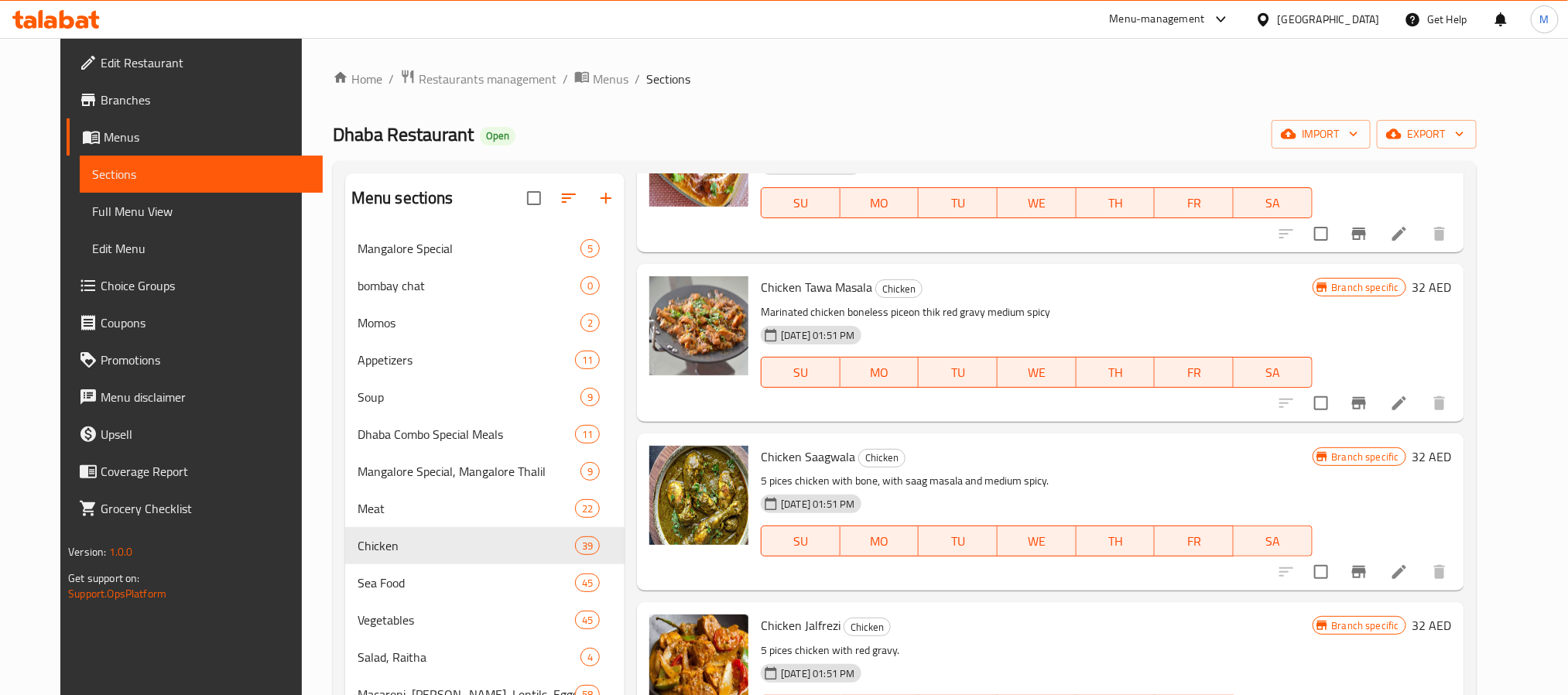
scroll to position [4994, 0]
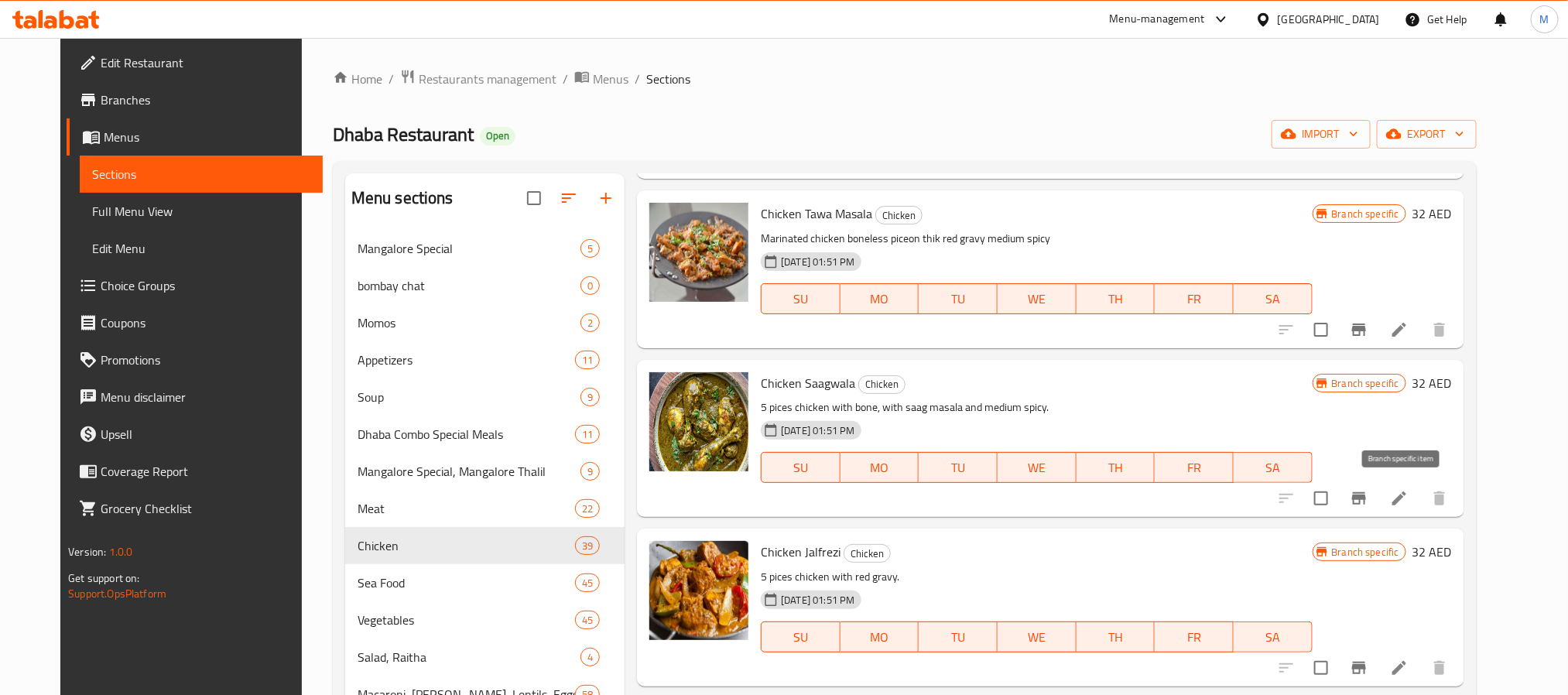
click at [1378, 502] on button "Branch-specific-item" at bounding box center [1359, 498] width 38 height 38
click at [1038, 236] on p "Marinated chicken boneless piceon thik red gravy medium spicy" at bounding box center [1036, 239] width 551 height 19
click at [1082, 328] on div "Chicken Tawa Masala Chicken Marinated chicken boneless piceon thik red gravy me…" at bounding box center [1036, 268] width 563 height 145
click at [1098, 404] on p "5 pices chicken with bone, with saag masala and medium spicy." at bounding box center [1036, 407] width 551 height 19
click at [1027, 399] on p "5 pices chicken with bone, with saag masala and medium spicy." at bounding box center [1036, 407] width 551 height 19
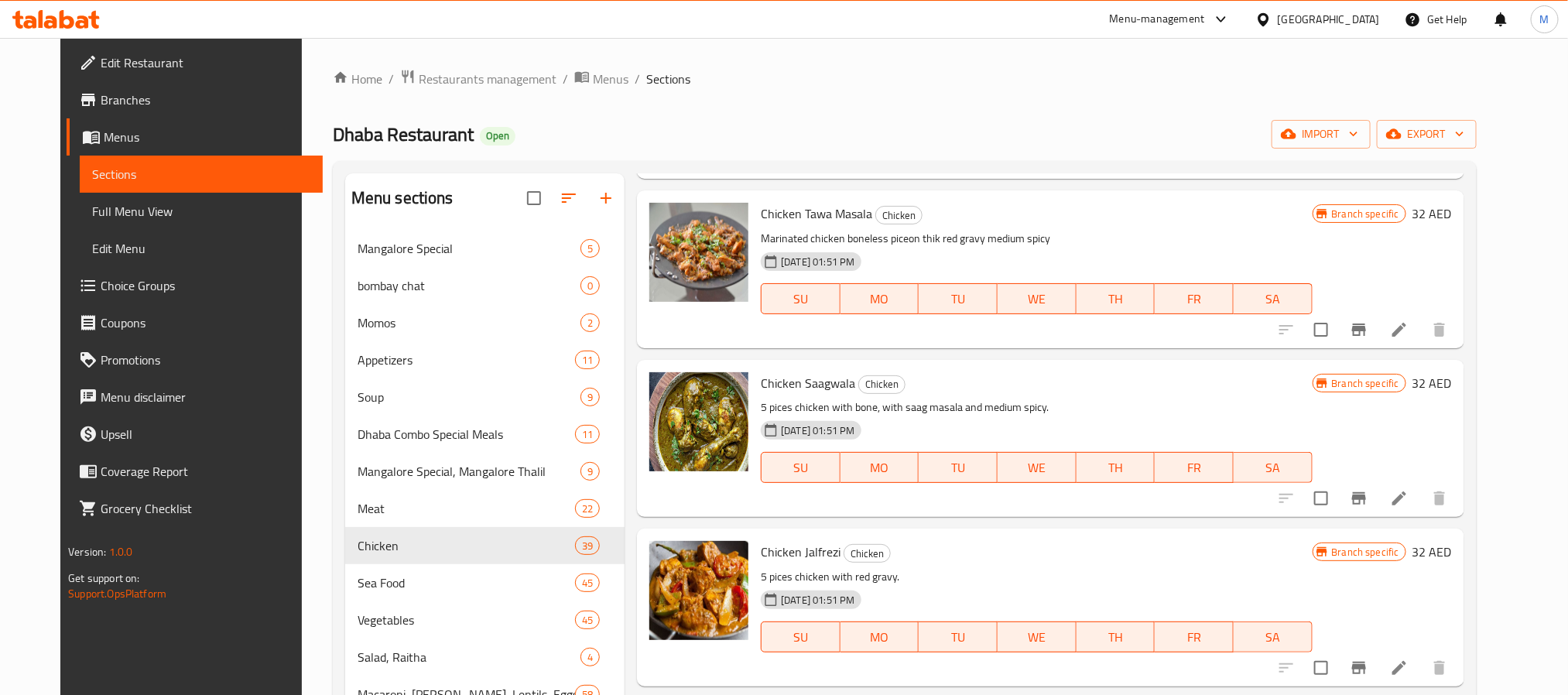
click at [1161, 387] on h6 "Chicken Saagwala Chicken" at bounding box center [1036, 383] width 551 height 22
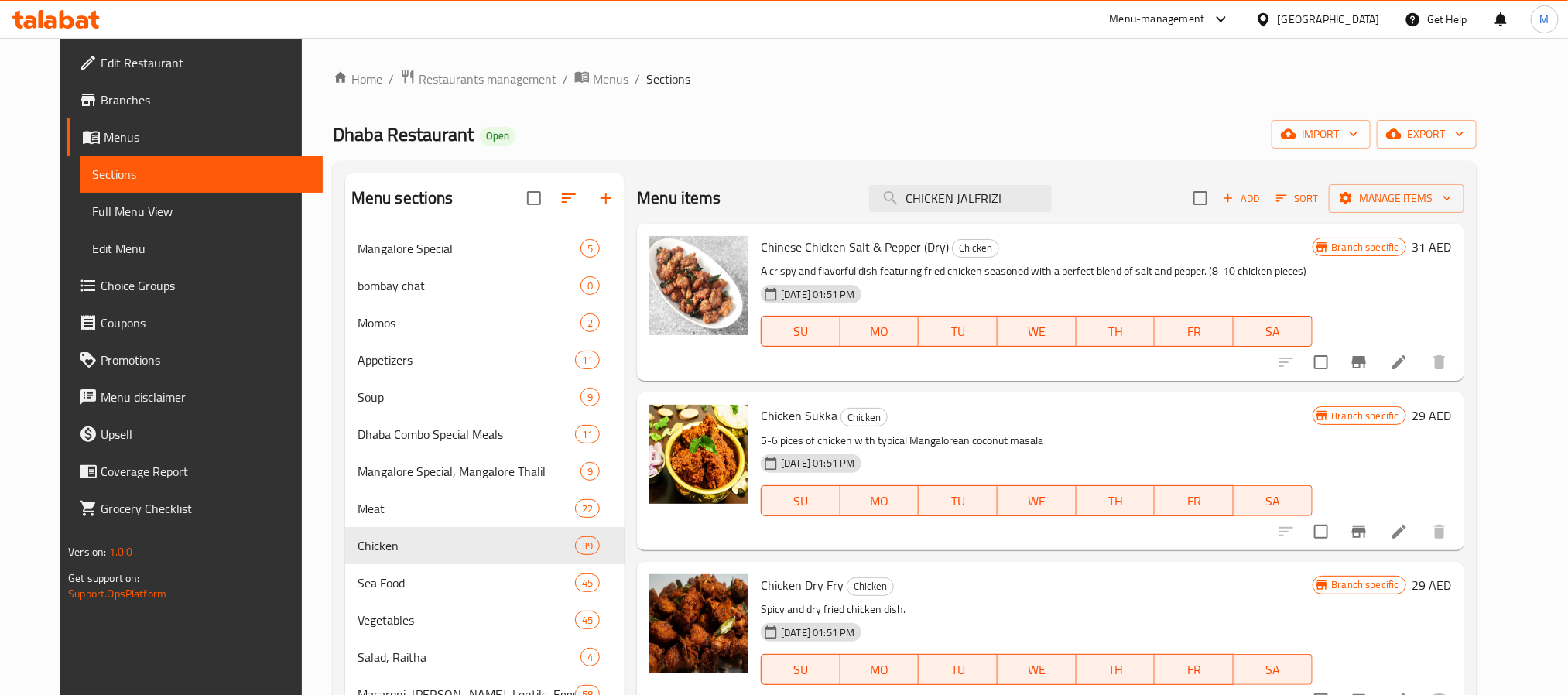
click at [1368, 538] on icon "Branch-specific-item" at bounding box center [1359, 531] width 18 height 18
click at [1124, 411] on h6 "Chicken Sukka Chicken" at bounding box center [1036, 415] width 551 height 22
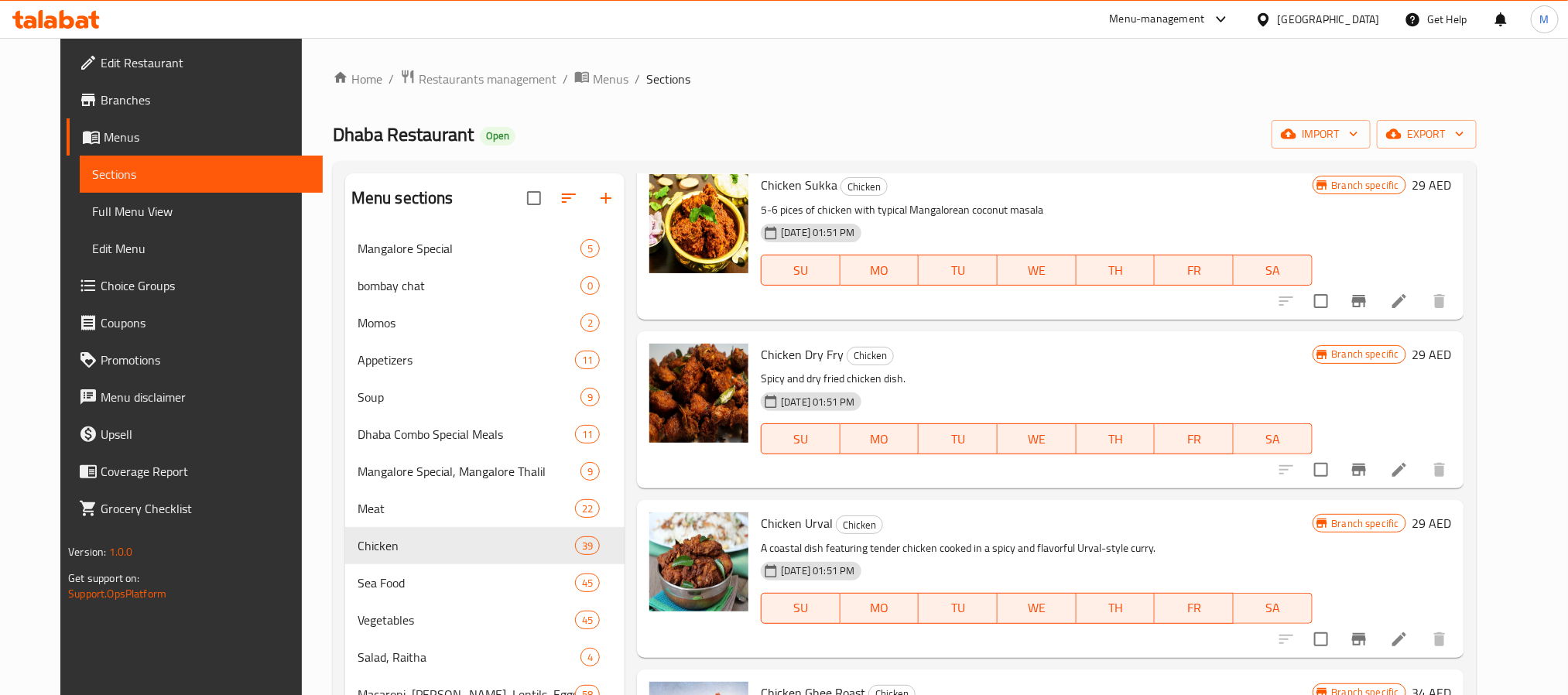
scroll to position [232, 0]
click at [1382, 455] on div at bounding box center [1363, 468] width 190 height 38
click at [1368, 462] on icon "Branch-specific-item" at bounding box center [1359, 468] width 18 height 18
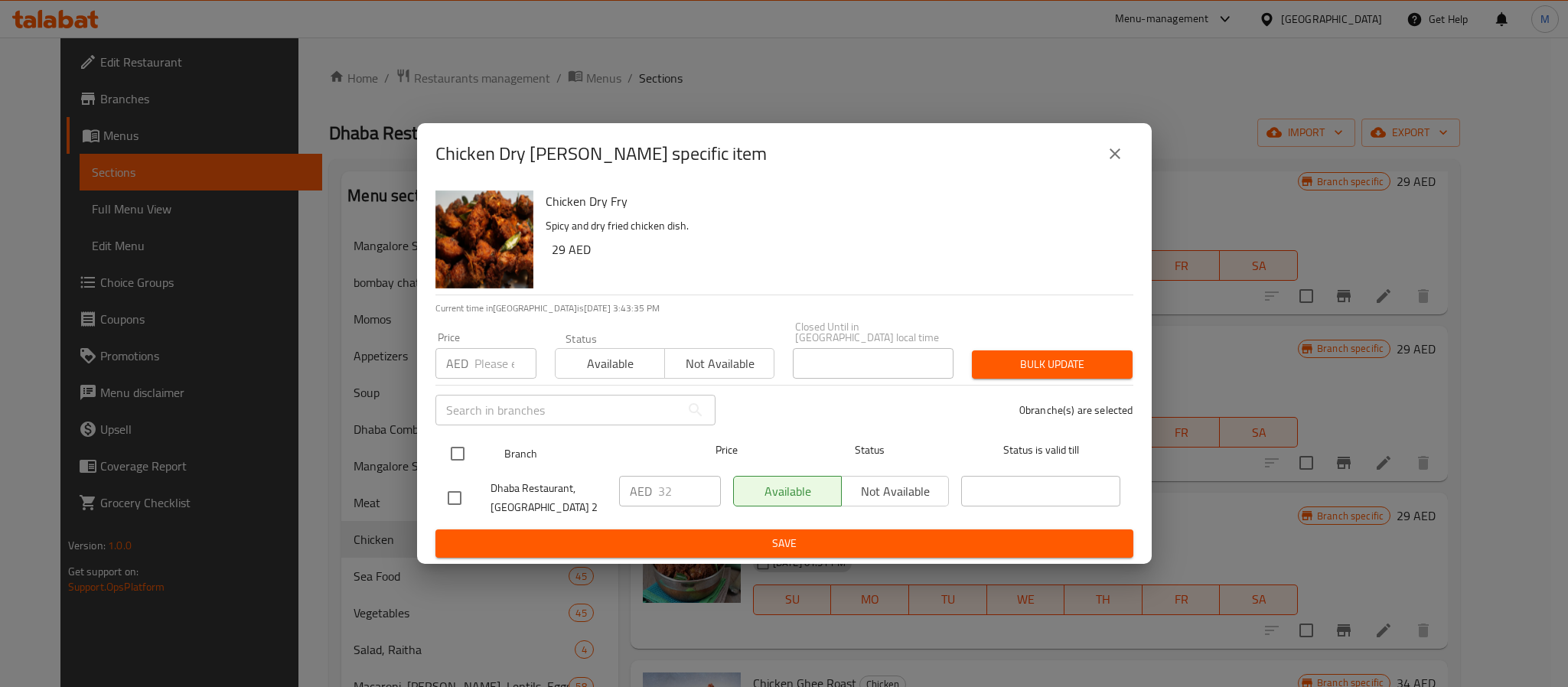
click at [464, 459] on input "checkbox" at bounding box center [457, 453] width 32 height 32
checkbox input "true"
drag, startPoint x: 478, startPoint y: 384, endPoint x: 487, endPoint y: 379, distance: 10.3
click at [484, 380] on div "Price AED Price" at bounding box center [486, 355] width 119 height 65
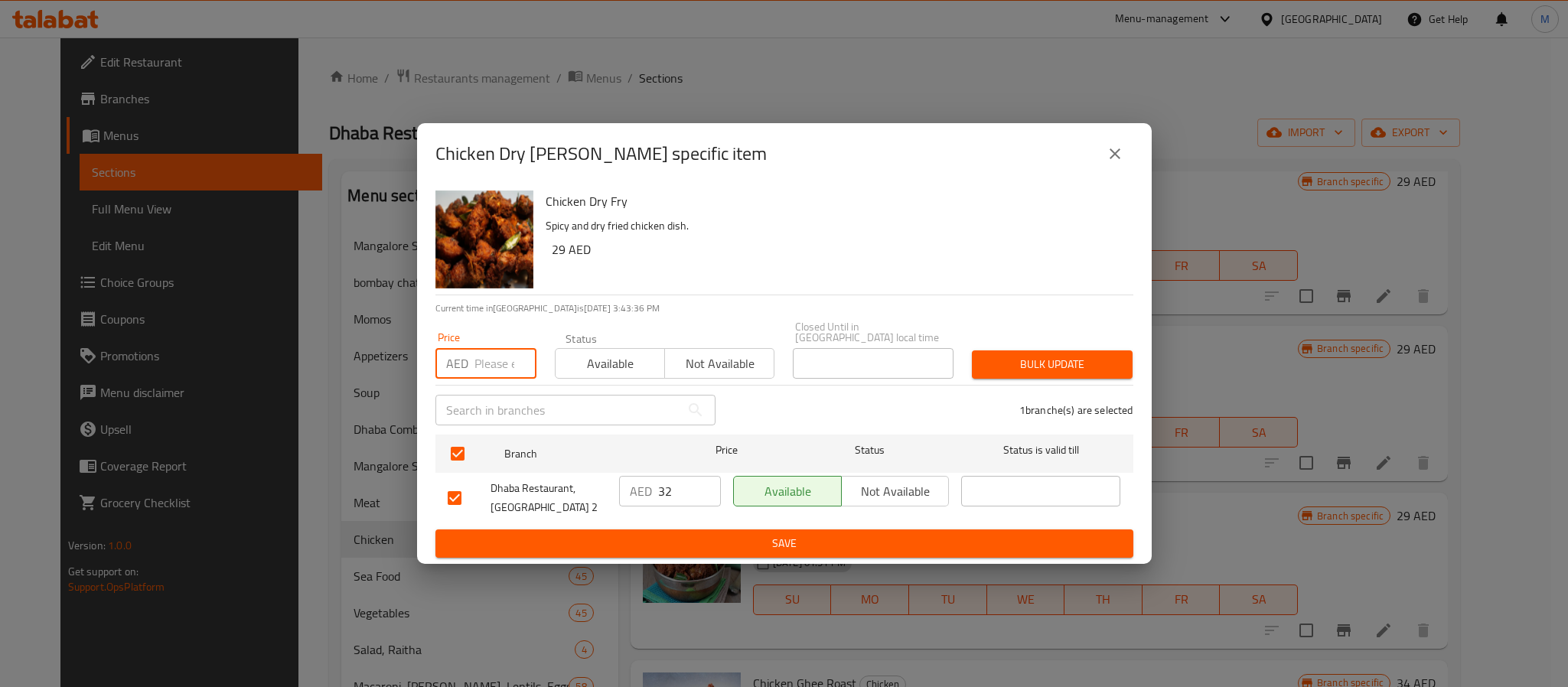
click at [487, 379] on input "number" at bounding box center [506, 363] width 62 height 31
type input "36"
type button "0"
type button "1"
click at [972, 351] on button "Bulk update" at bounding box center [1052, 365] width 160 height 28
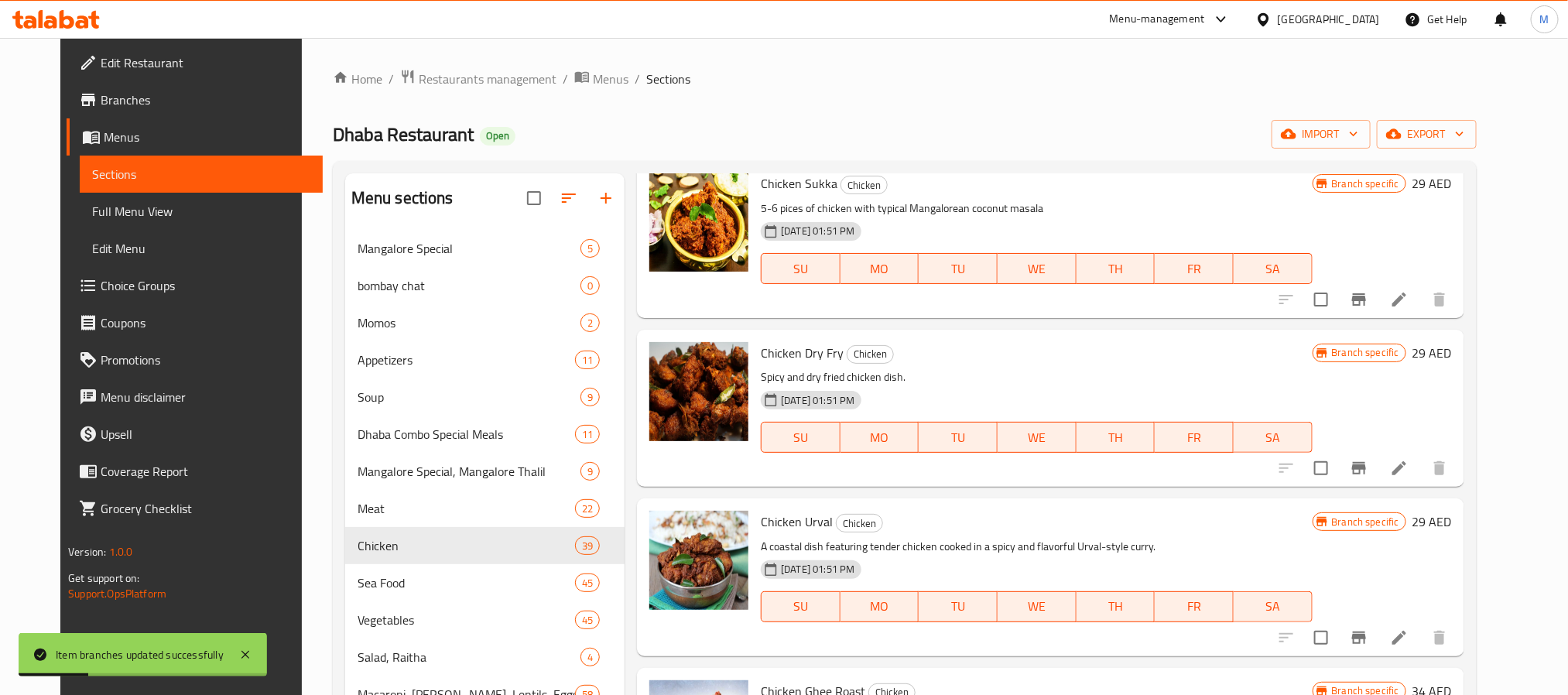
click at [1212, 537] on p "A coastal dish featuring tender chicken cooked in a spicy and flavorful Urval-s…" at bounding box center [1036, 546] width 551 height 19
click at [1366, 637] on icon "Branch-specific-item" at bounding box center [1359, 638] width 14 height 13
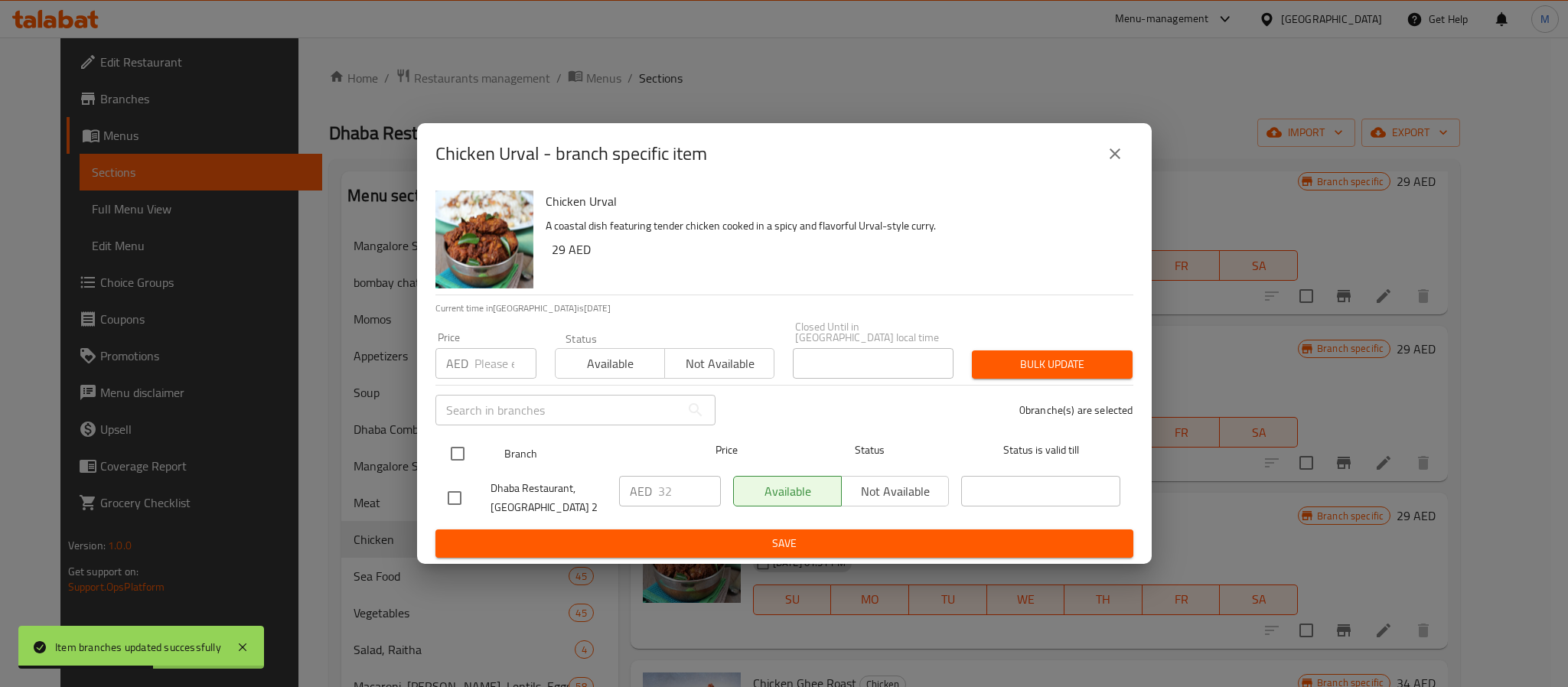
click at [457, 459] on input "checkbox" at bounding box center [457, 453] width 32 height 32
checkbox input "true"
click at [490, 365] on input "number" at bounding box center [506, 363] width 62 height 31
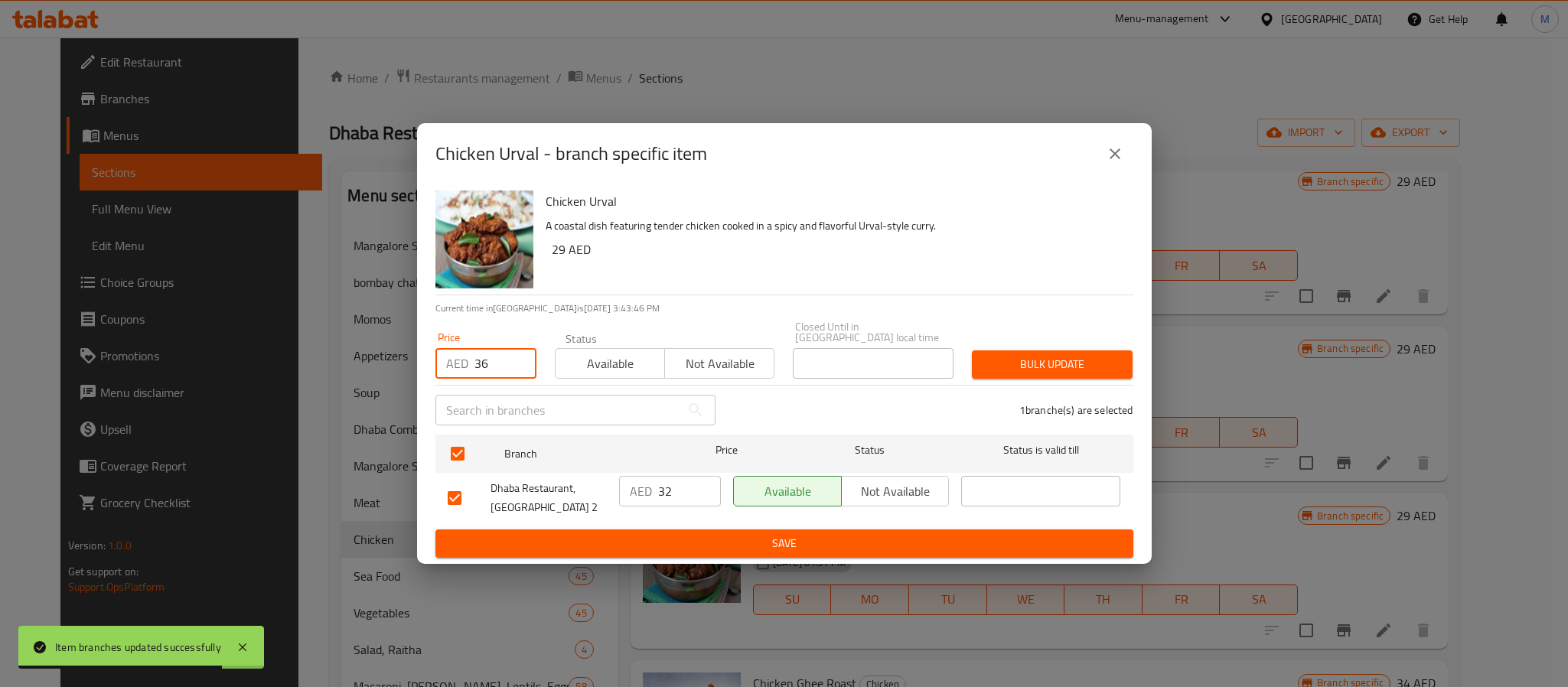
type input "36"
type button "0"
type button "1"
click at [972, 351] on button "Bulk update" at bounding box center [1052, 365] width 160 height 28
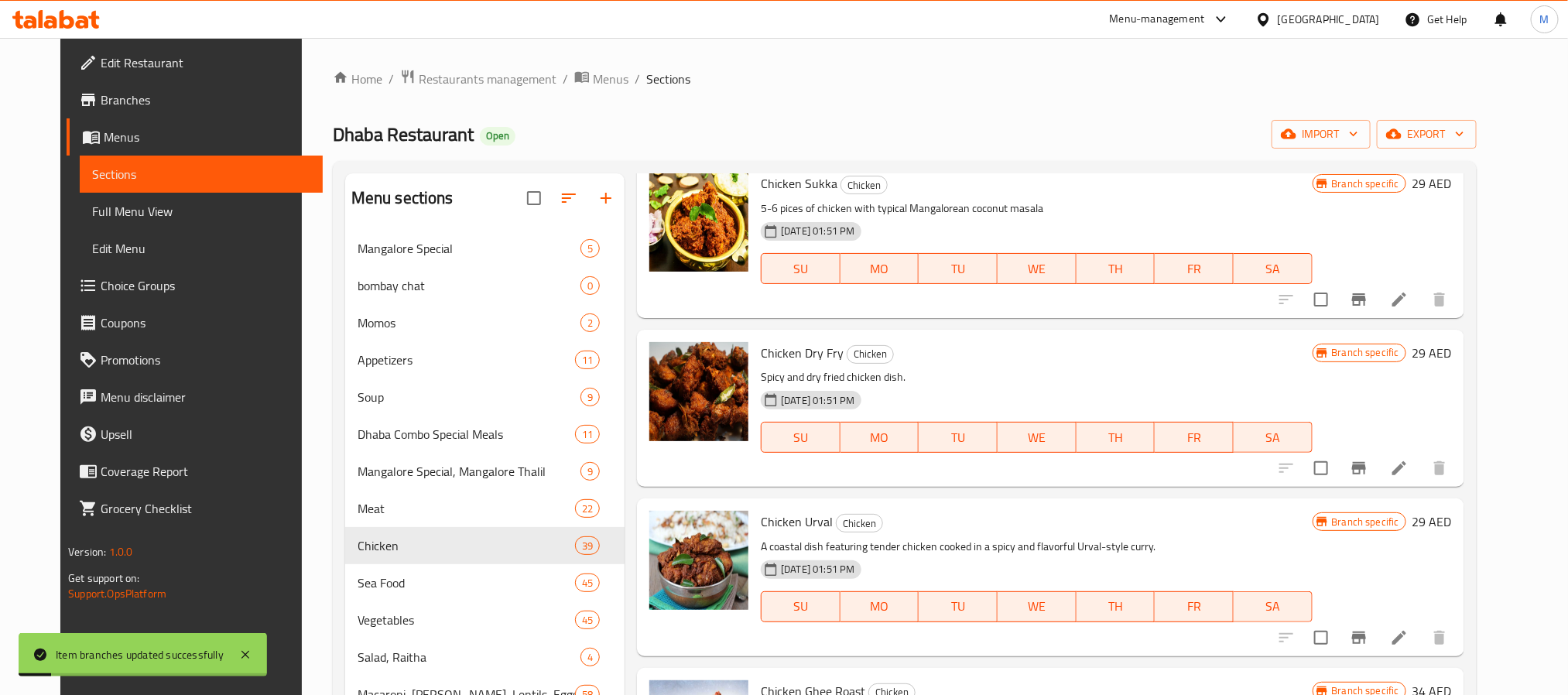
click at [1034, 541] on p "A coastal dish featuring tender chicken cooked in a spicy and flavorful Urval-s…" at bounding box center [1036, 546] width 551 height 19
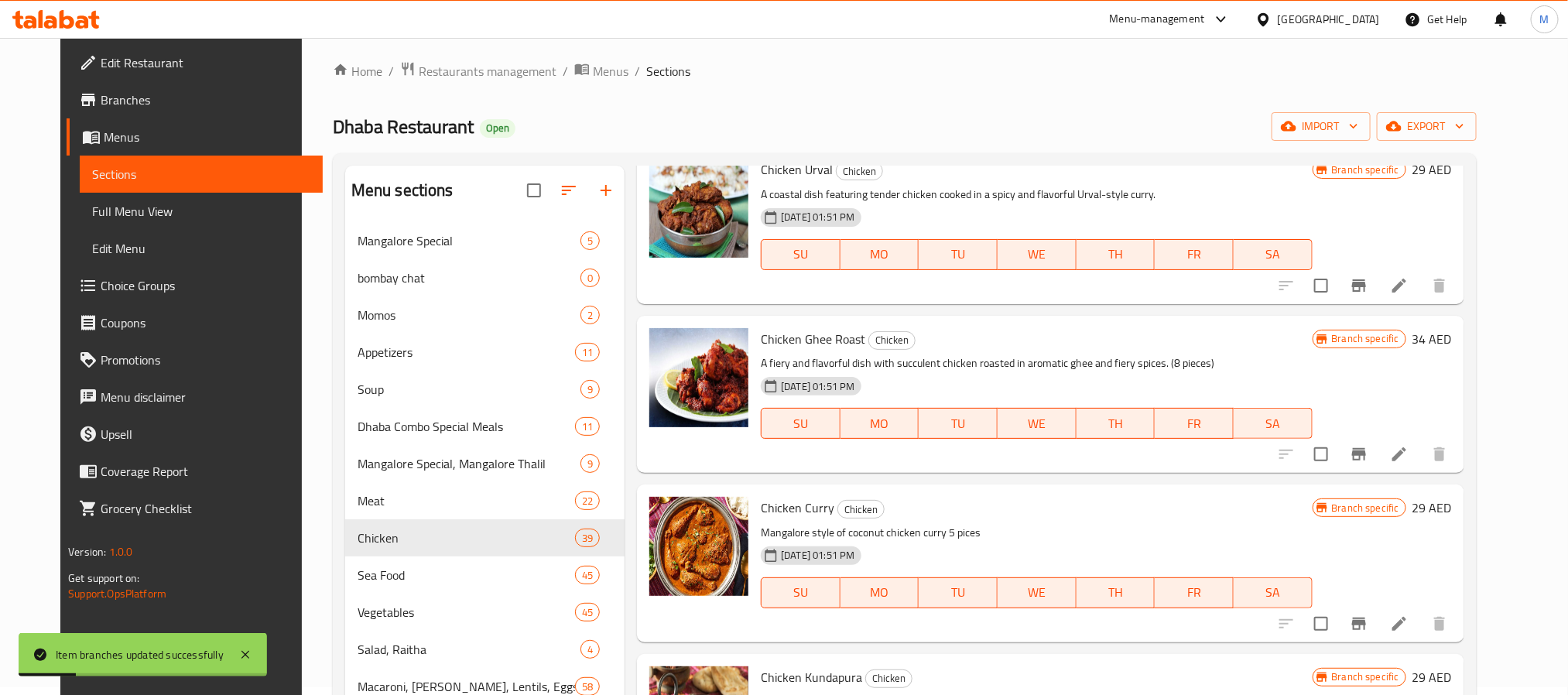
scroll to position [581, 0]
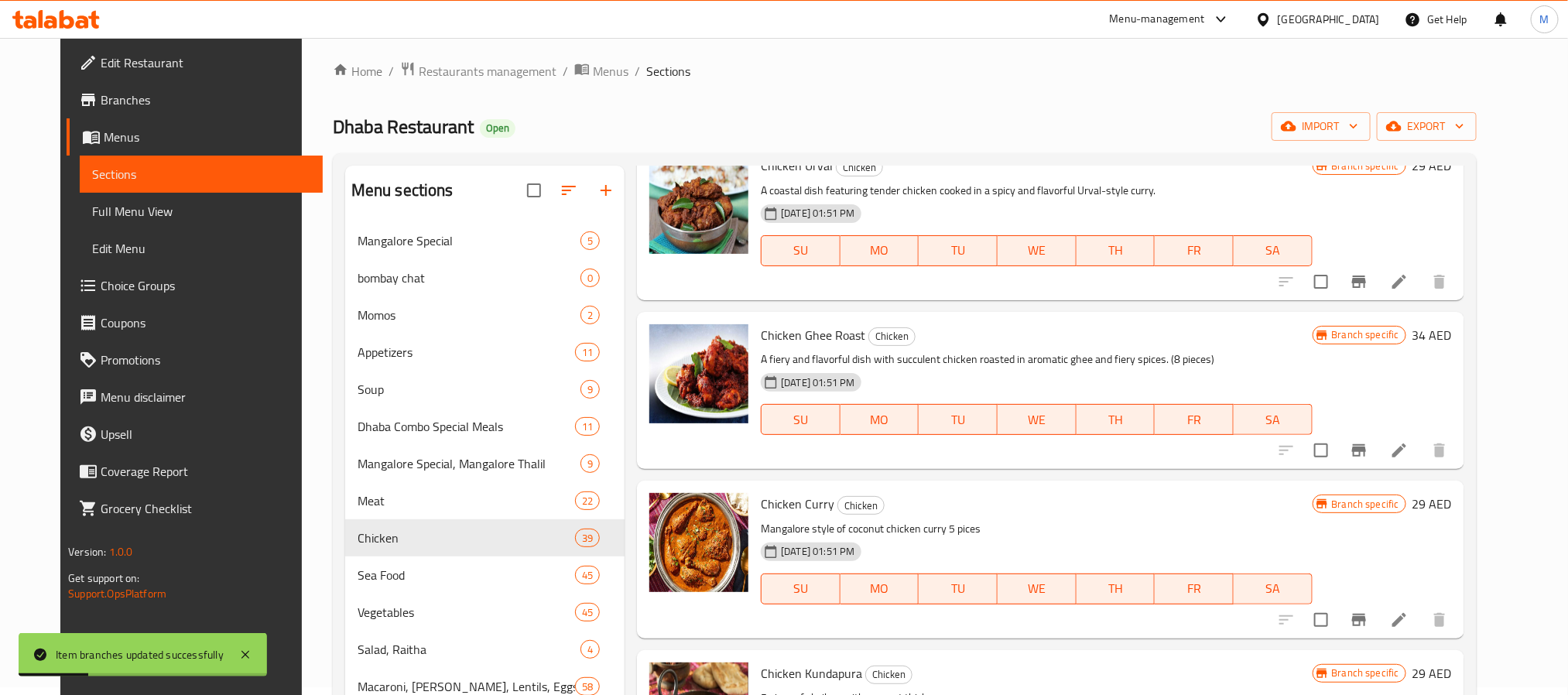
click at [1366, 453] on icon "Branch-specific-item" at bounding box center [1359, 451] width 14 height 13
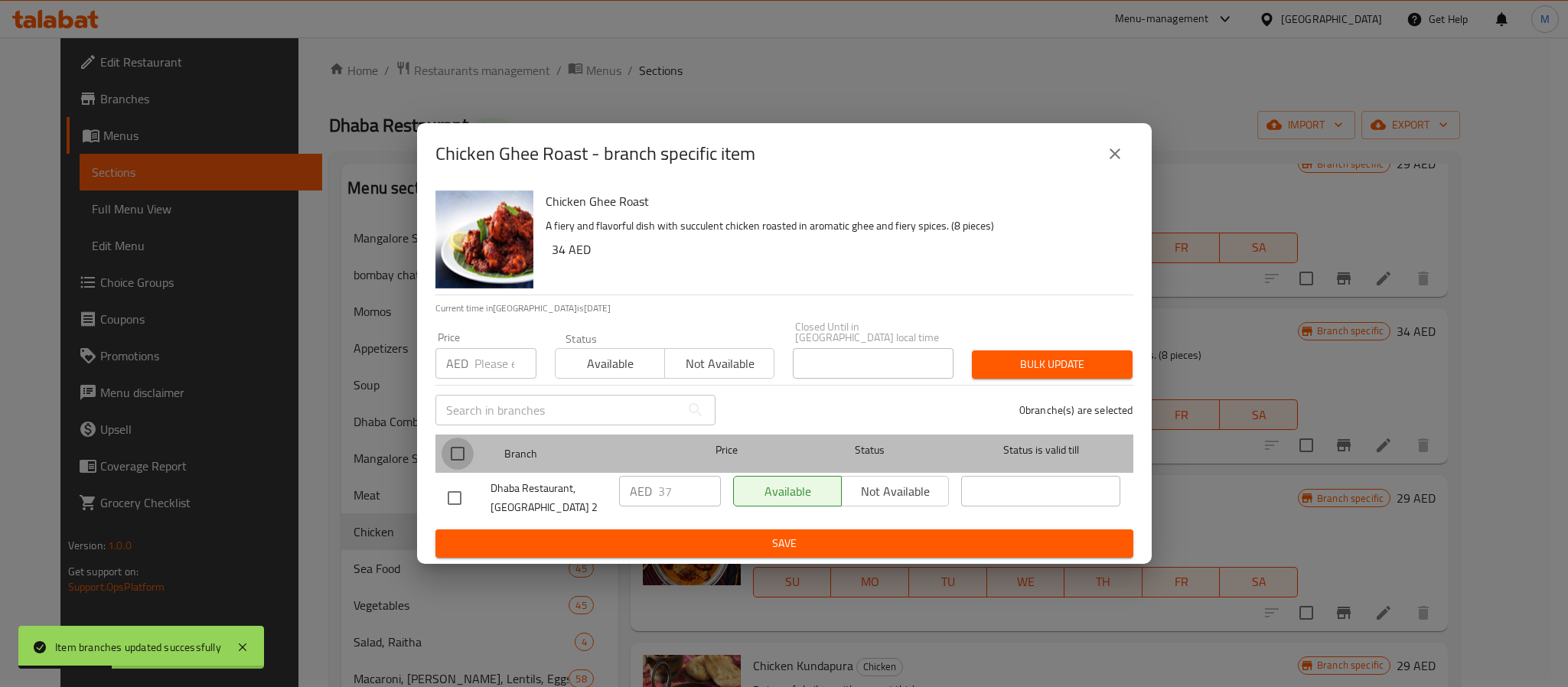
click at [466, 450] on input "checkbox" at bounding box center [457, 453] width 32 height 32
checkbox input "true"
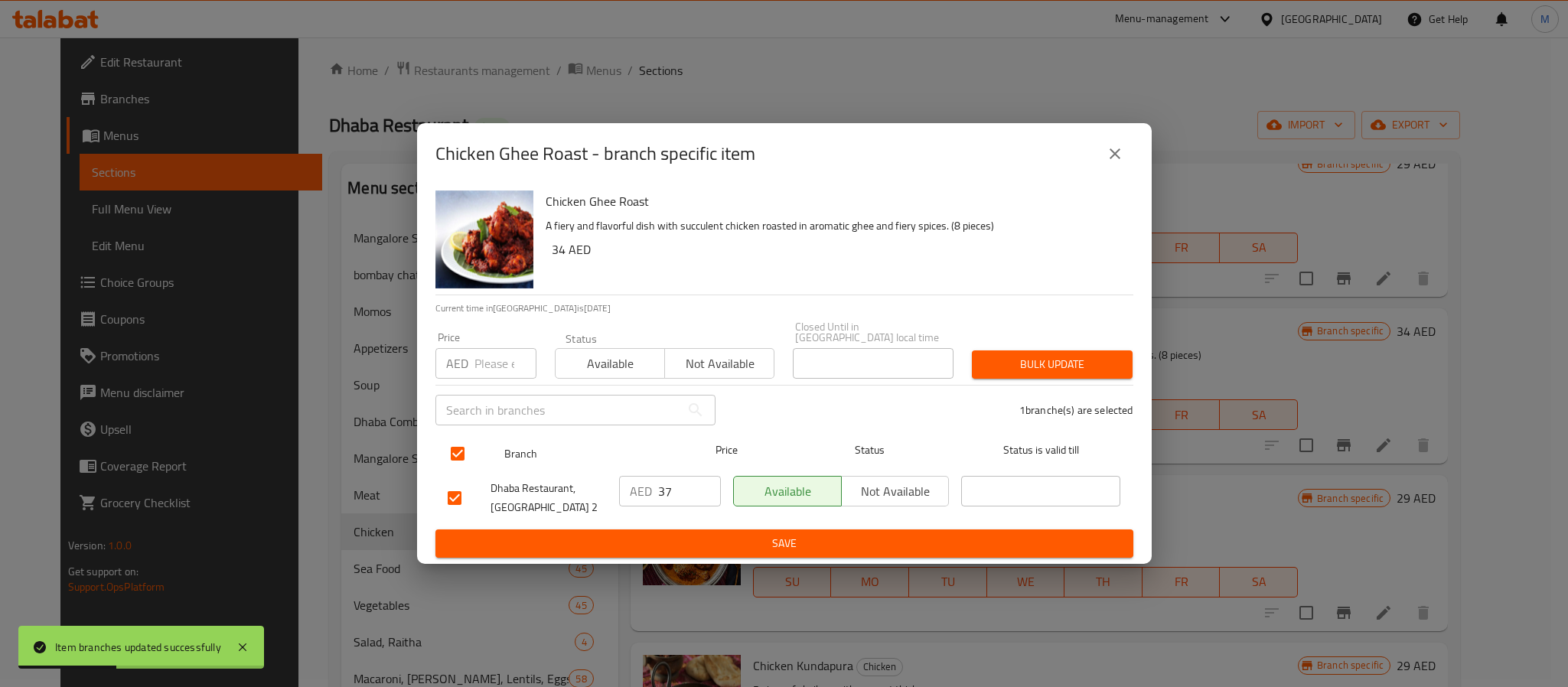
click at [466, 450] on input "checkbox" at bounding box center [457, 453] width 32 height 32
checkbox input "false"
click at [466, 443] on input "checkbox" at bounding box center [457, 453] width 32 height 32
checkbox input "true"
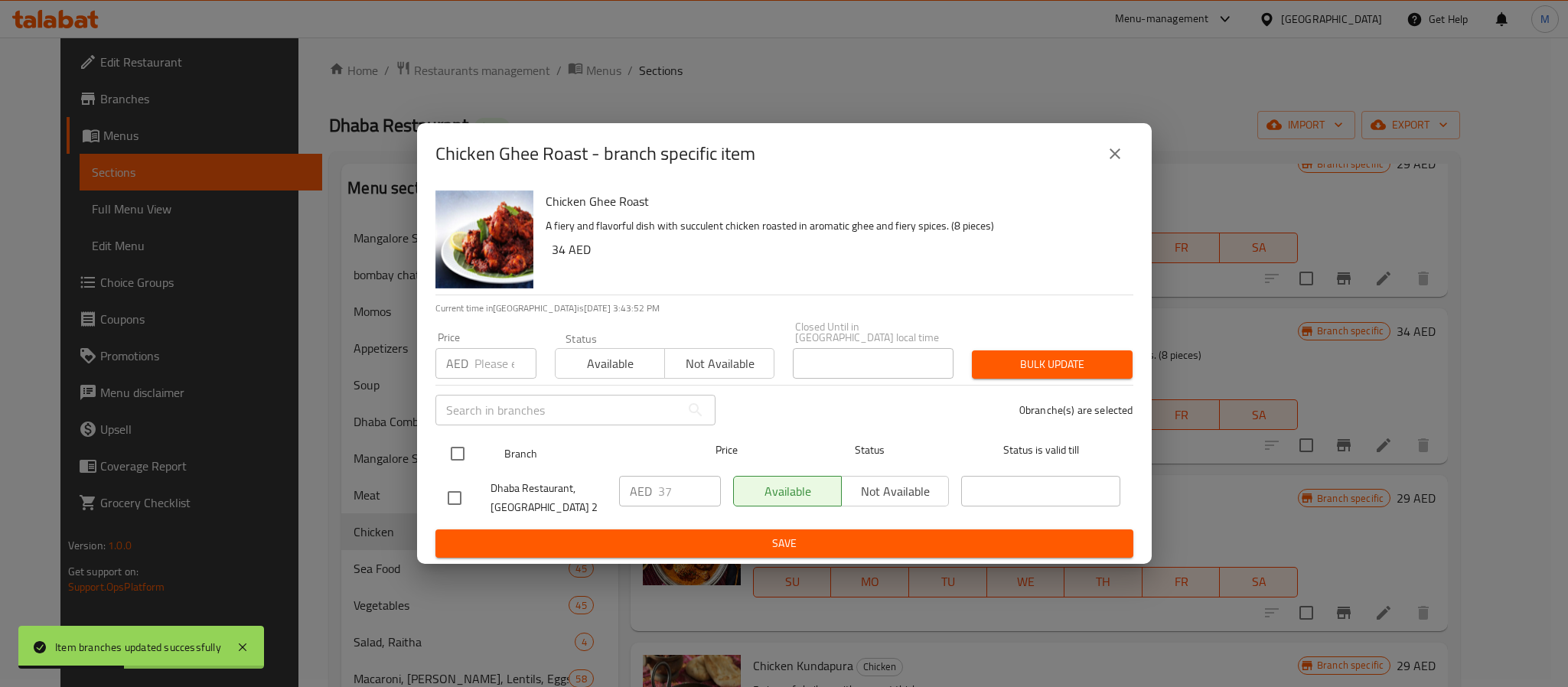
checkbox input "true"
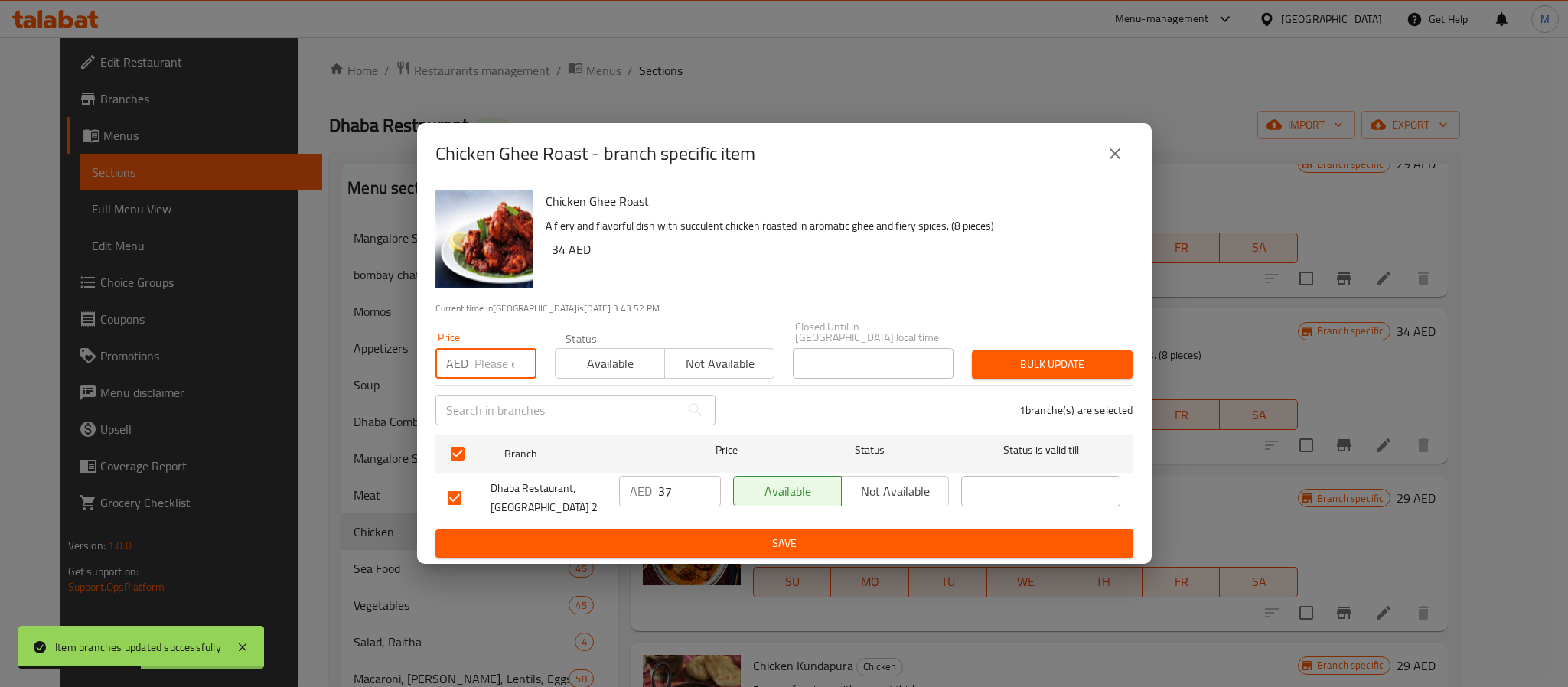
click at [485, 365] on input "number" at bounding box center [506, 363] width 62 height 31
type input "39"
type button "0"
type button "1"
click at [972, 351] on button "Bulk update" at bounding box center [1052, 365] width 160 height 28
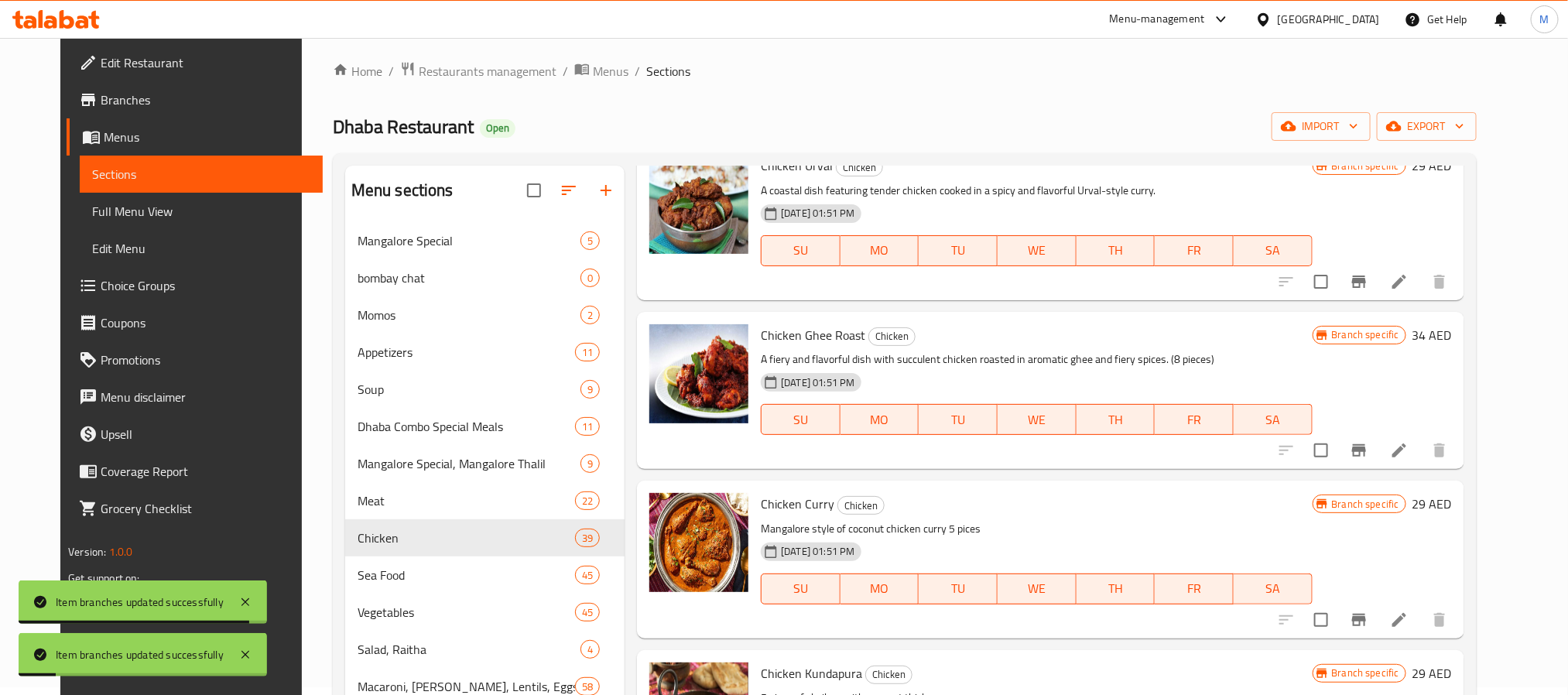
click at [998, 528] on p "Mangalore style of coconut chicken curry 5 pices" at bounding box center [1036, 529] width 551 height 19
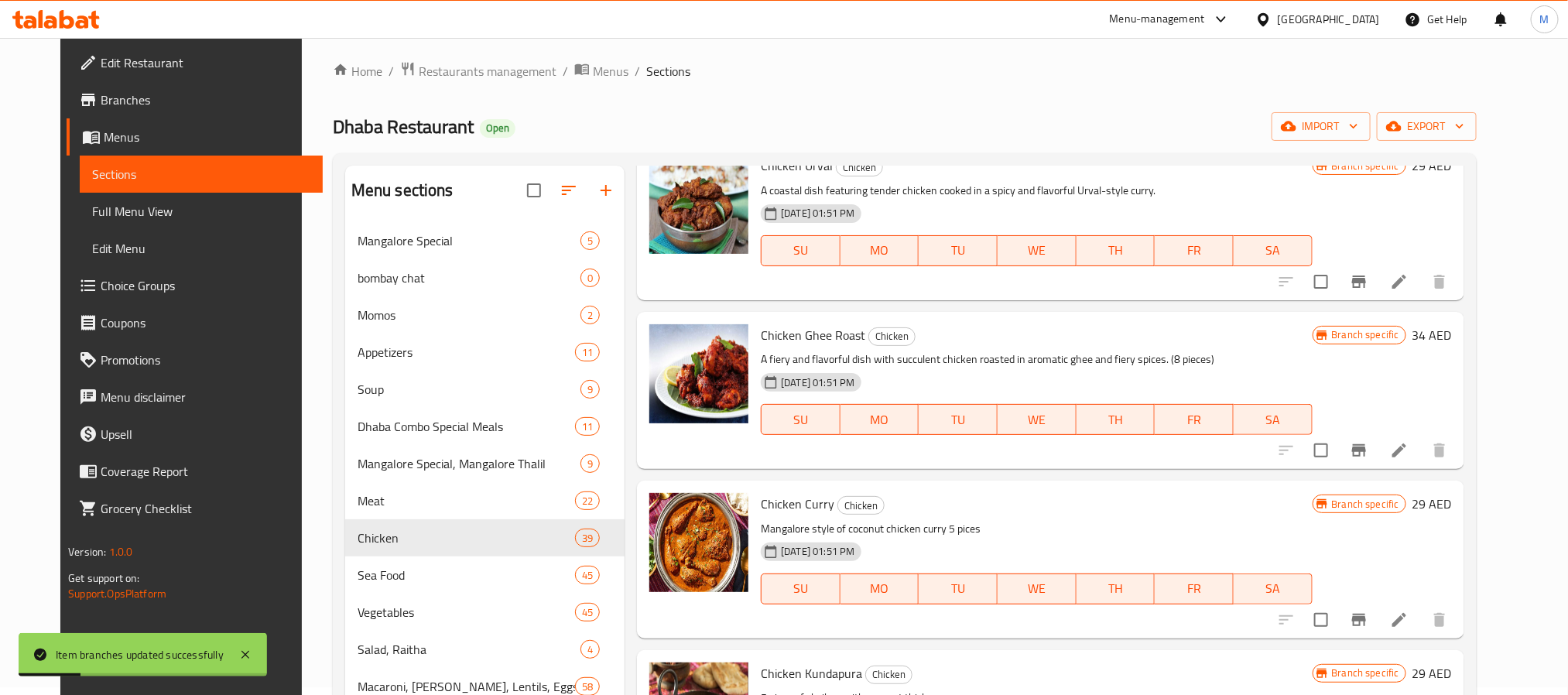
click at [1378, 621] on button "Branch-specific-item" at bounding box center [1359, 620] width 38 height 38
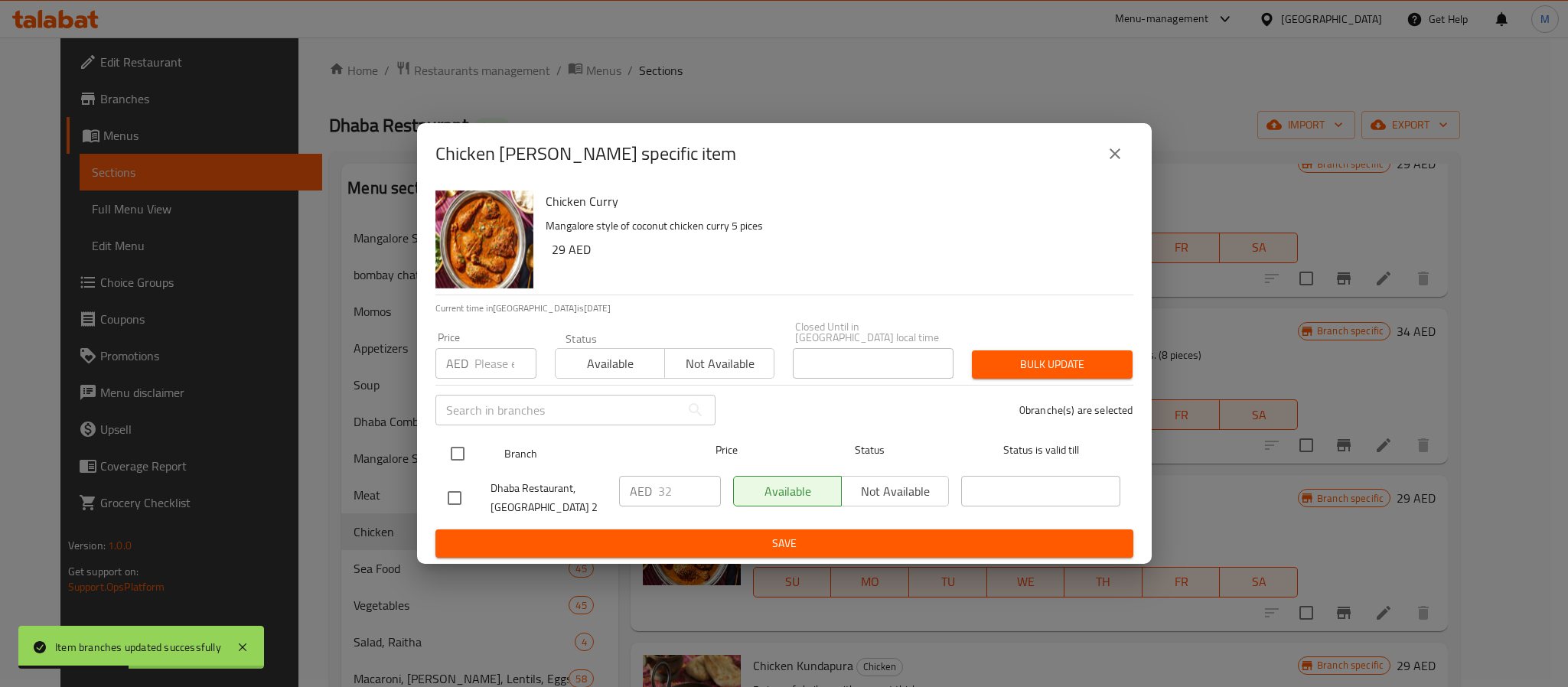
click at [460, 456] on input "checkbox" at bounding box center [457, 453] width 32 height 32
checkbox input "true"
click at [494, 385] on div "​" at bounding box center [576, 410] width 299 height 49
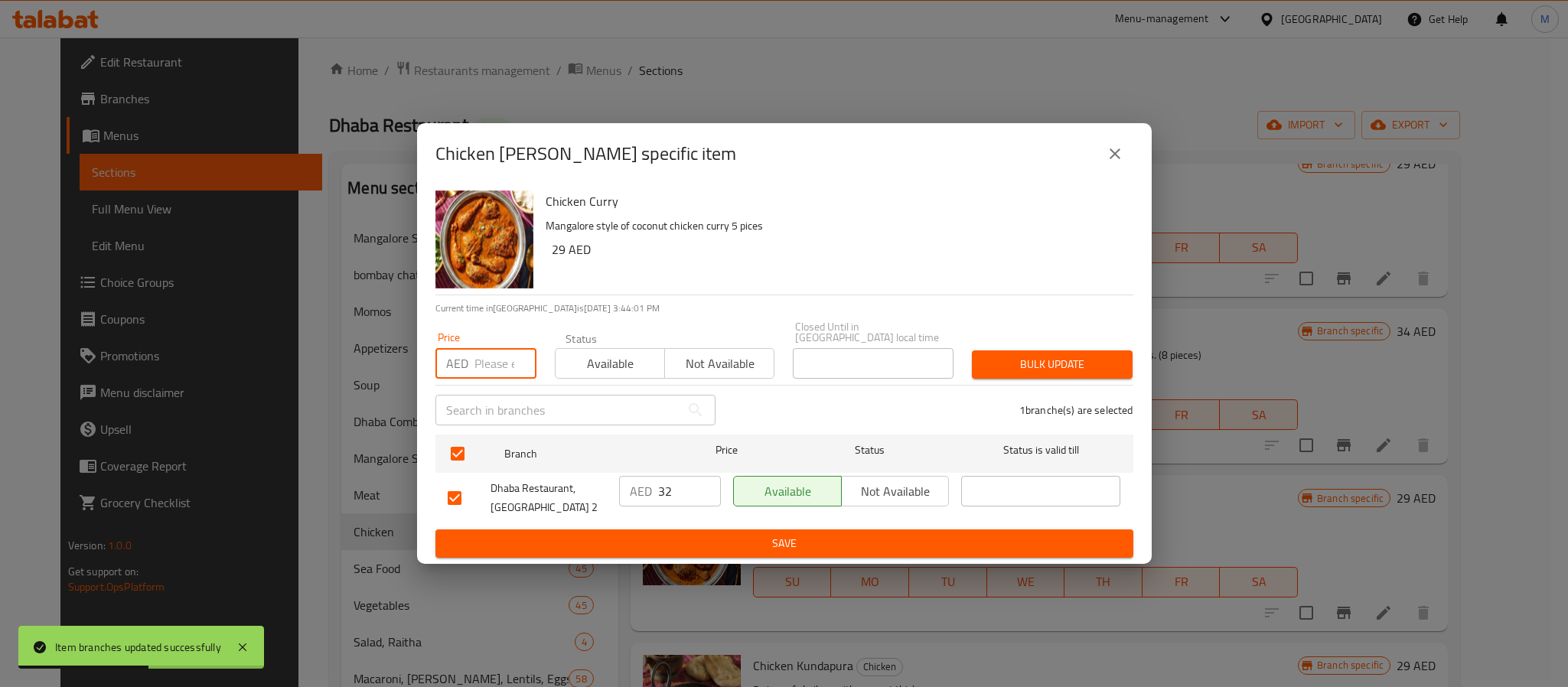
click at [483, 368] on input "number" at bounding box center [506, 363] width 62 height 31
type input "36"
type button "0"
type button "1"
click at [972, 351] on button "Bulk update" at bounding box center [1052, 365] width 160 height 28
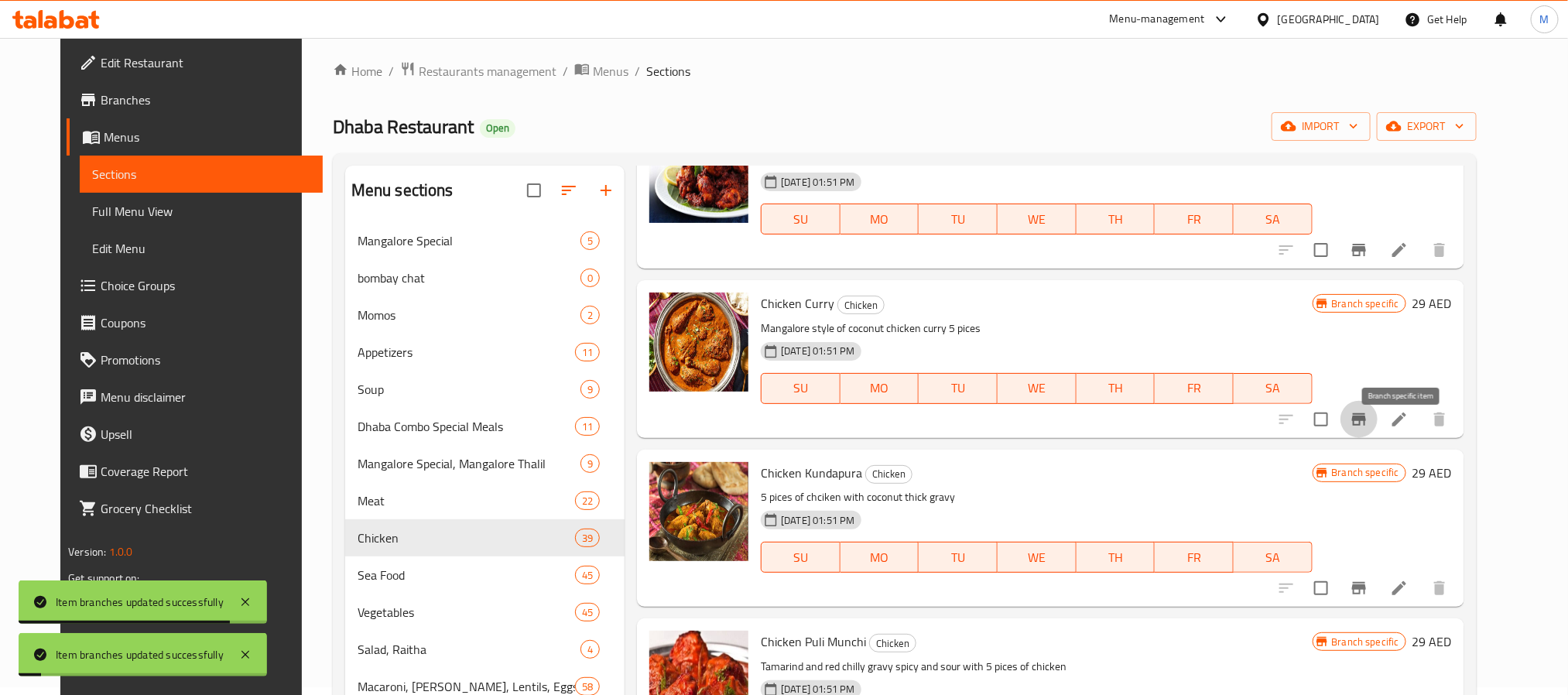
scroll to position [812, 0]
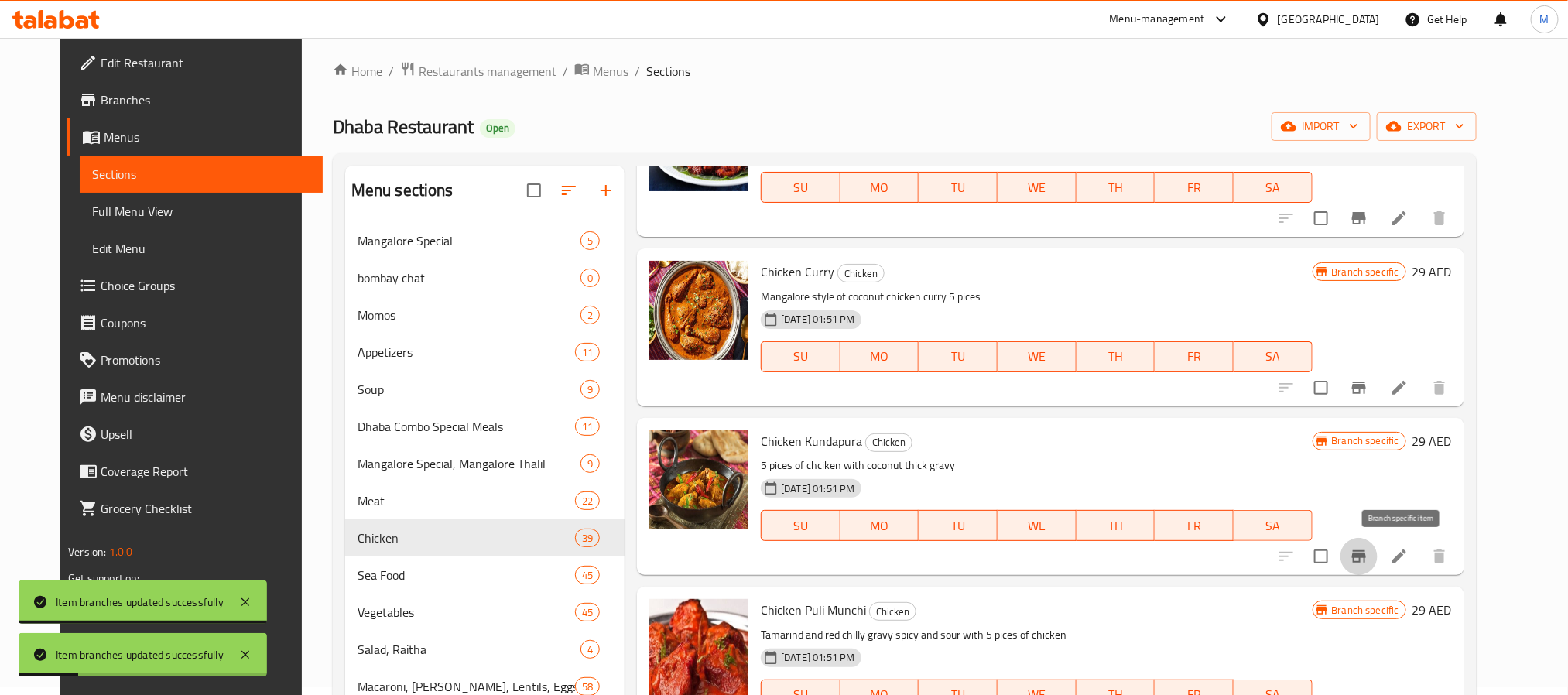
click at [1366, 551] on icon "Branch-specific-item" at bounding box center [1359, 557] width 14 height 13
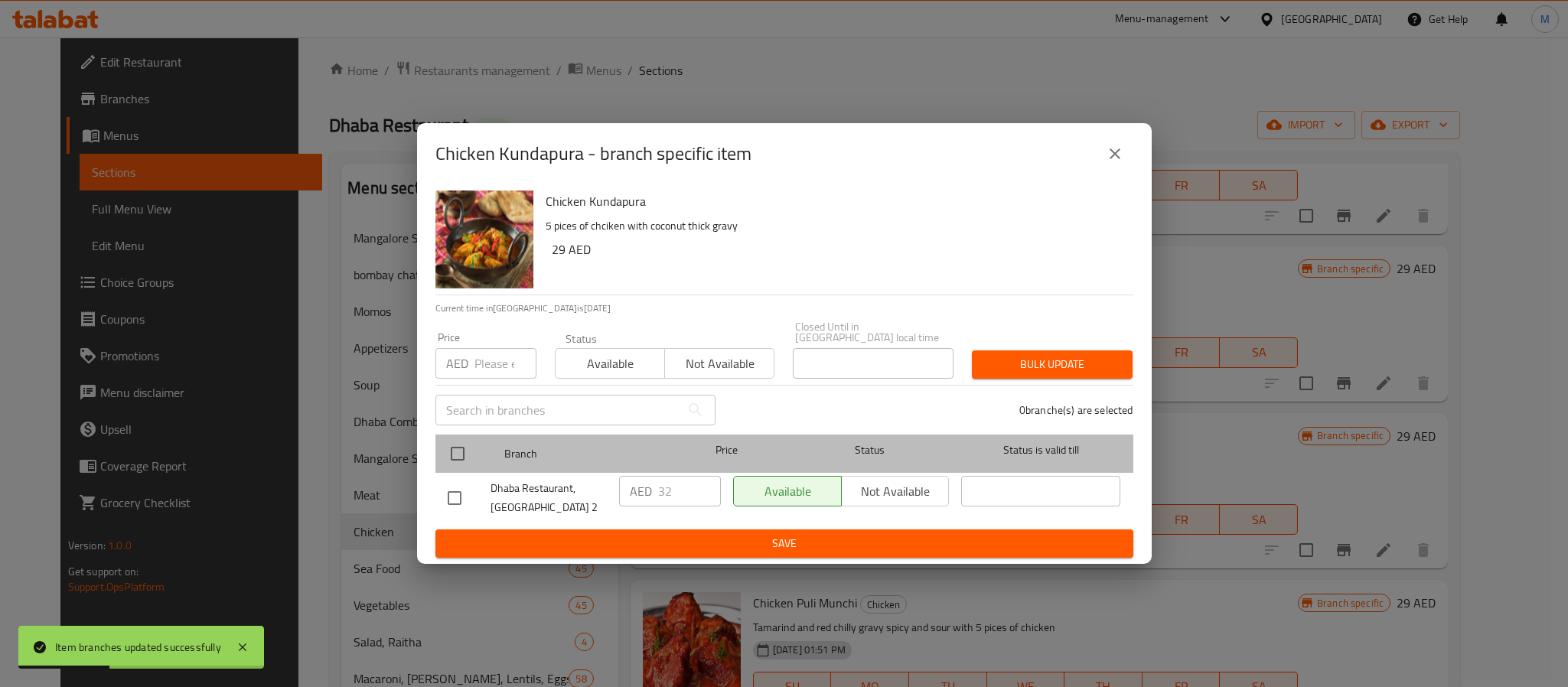
click at [457, 434] on div at bounding box center [470, 453] width 58 height 44
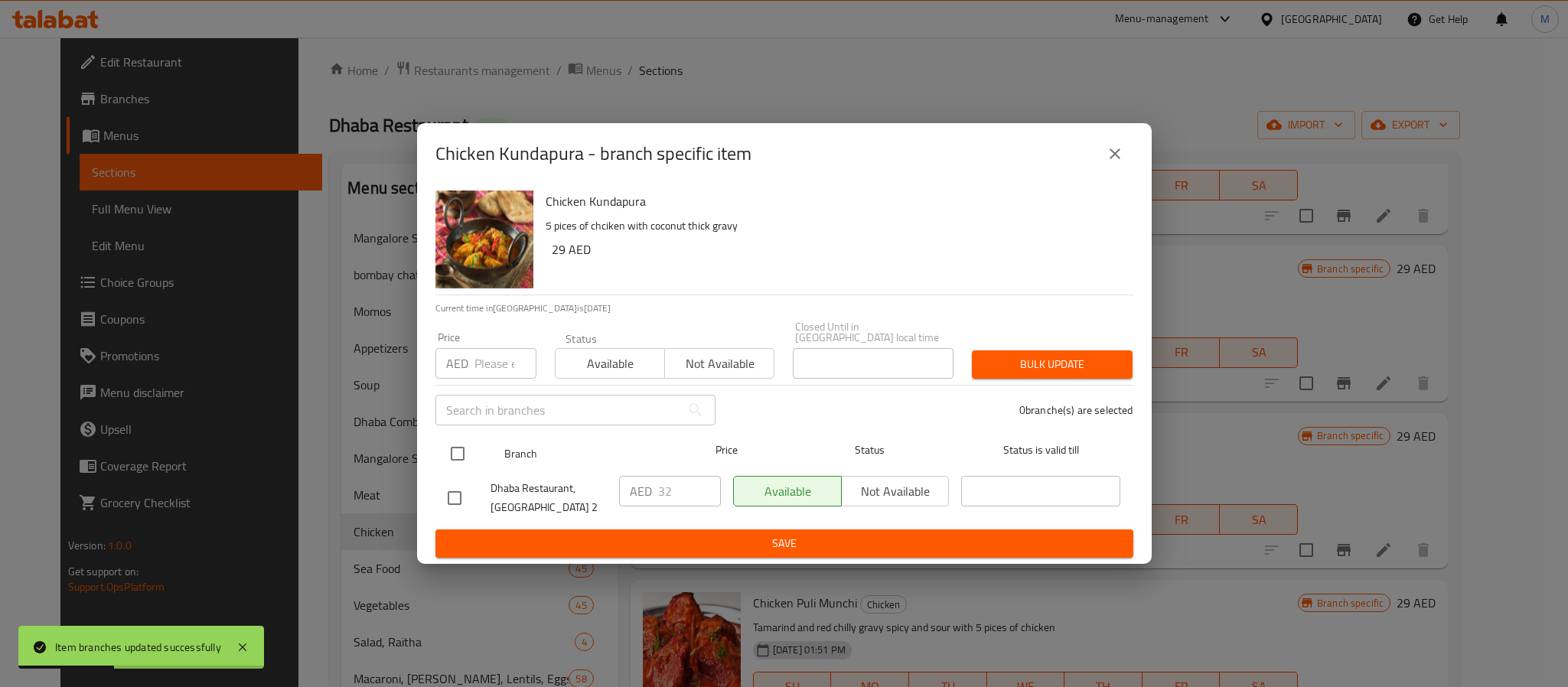
click at [460, 459] on input "checkbox" at bounding box center [457, 453] width 32 height 32
checkbox input "true"
click at [487, 359] on input "number" at bounding box center [506, 363] width 62 height 31
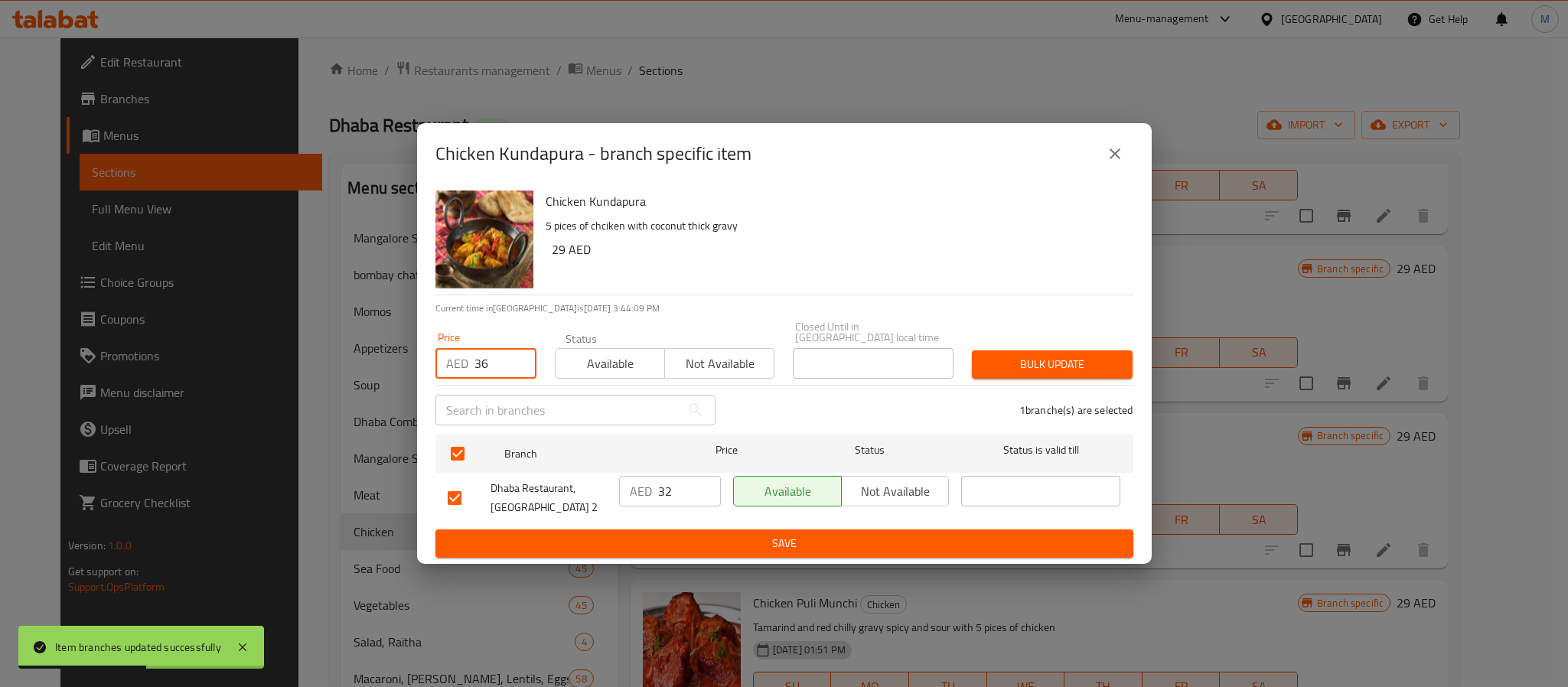
type input "36"
type button "0"
type button "1"
click at [972, 351] on button "Bulk update" at bounding box center [1052, 365] width 160 height 28
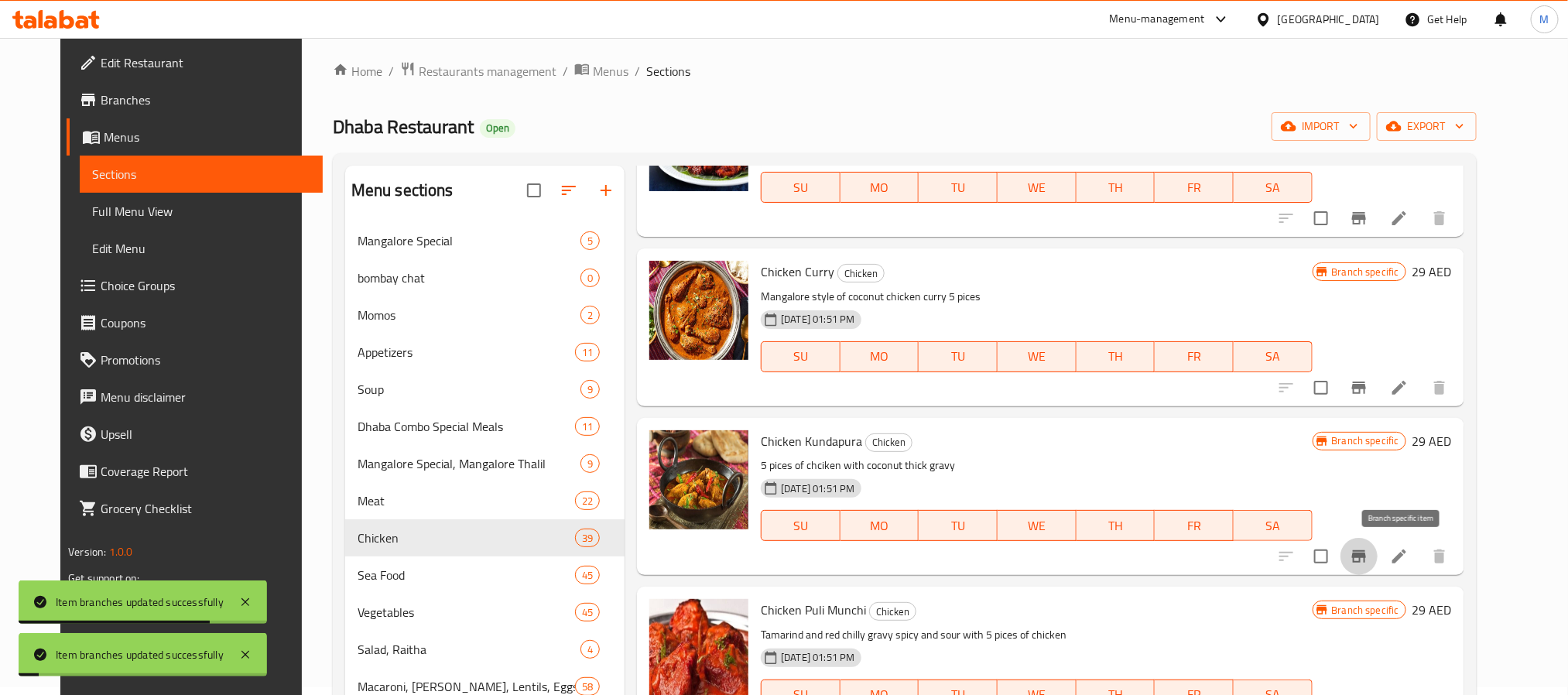
scroll to position [929, 0]
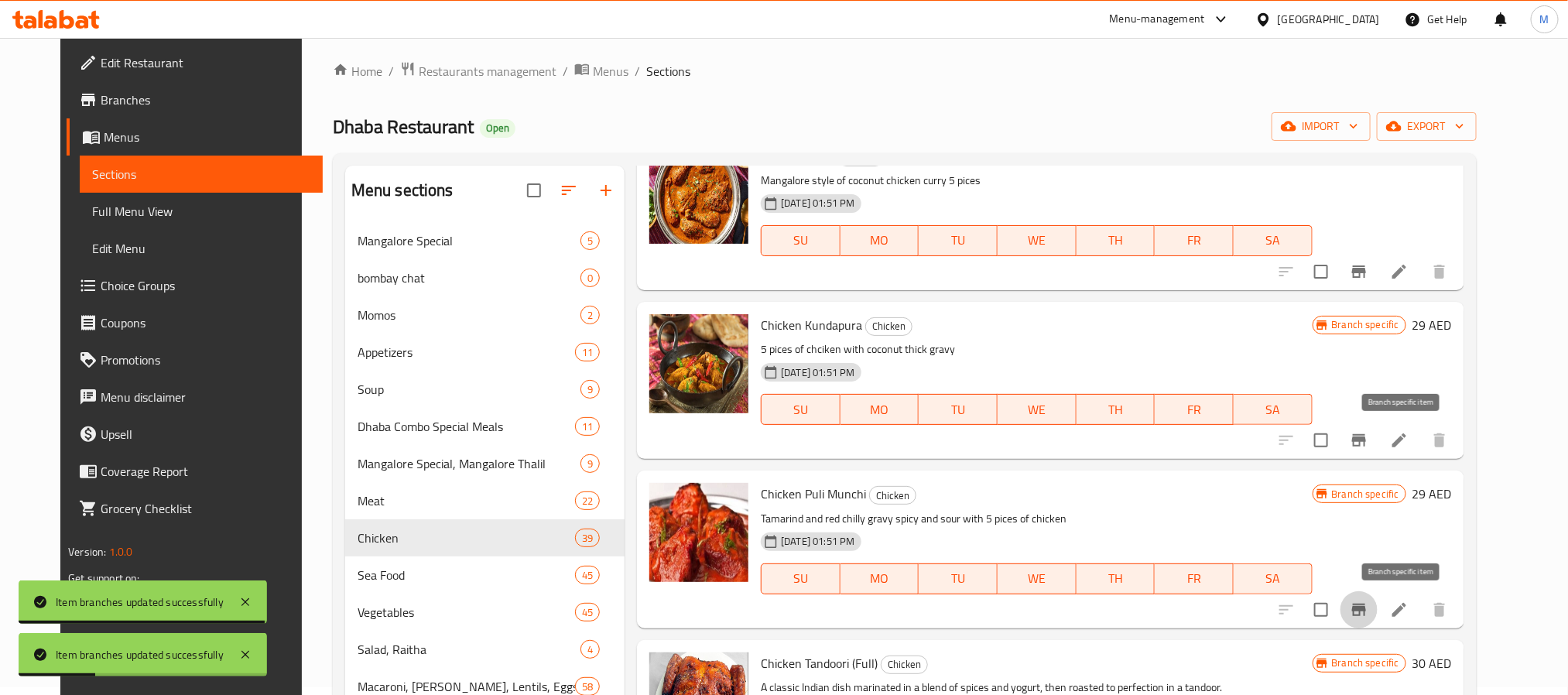
click at [1368, 616] on icon "Branch-specific-item" at bounding box center [1359, 610] width 18 height 18
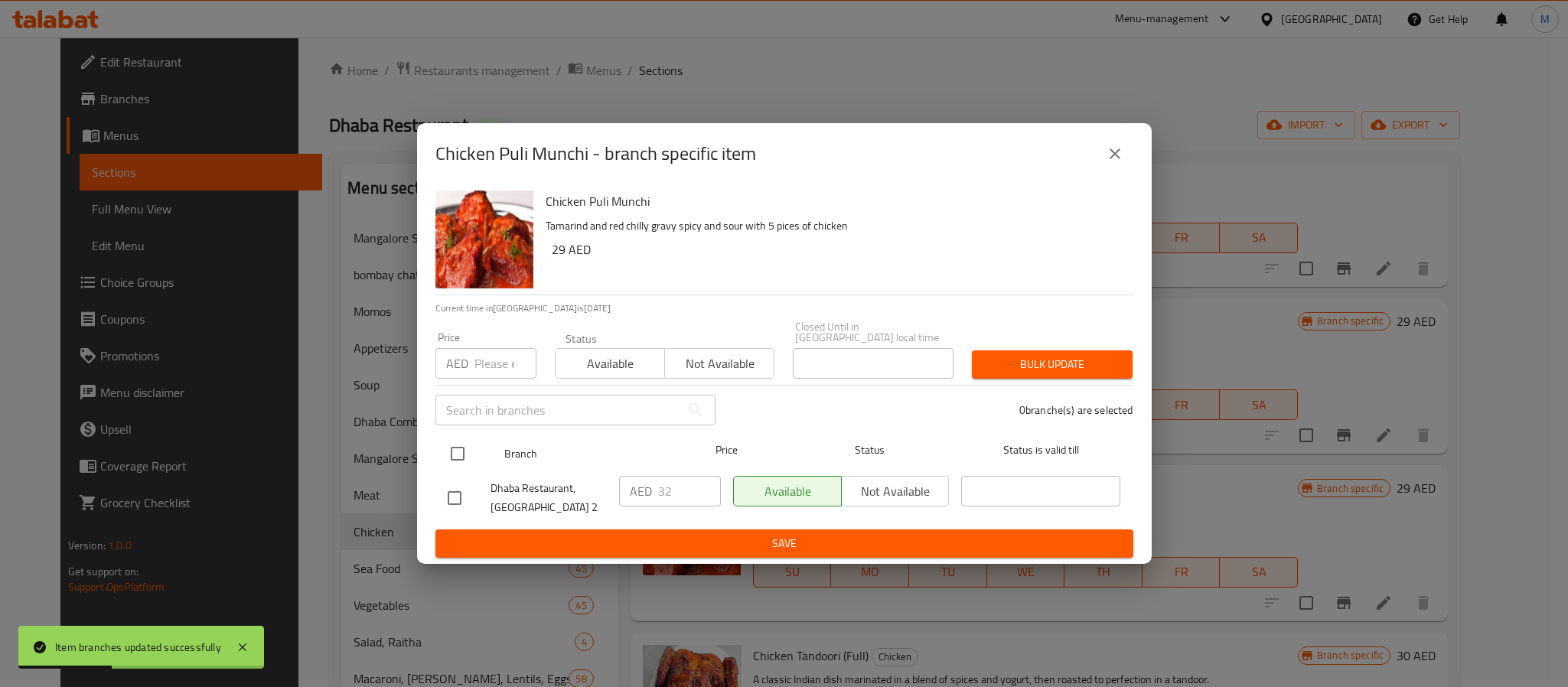
click at [455, 444] on input "checkbox" at bounding box center [457, 453] width 32 height 32
checkbox input "true"
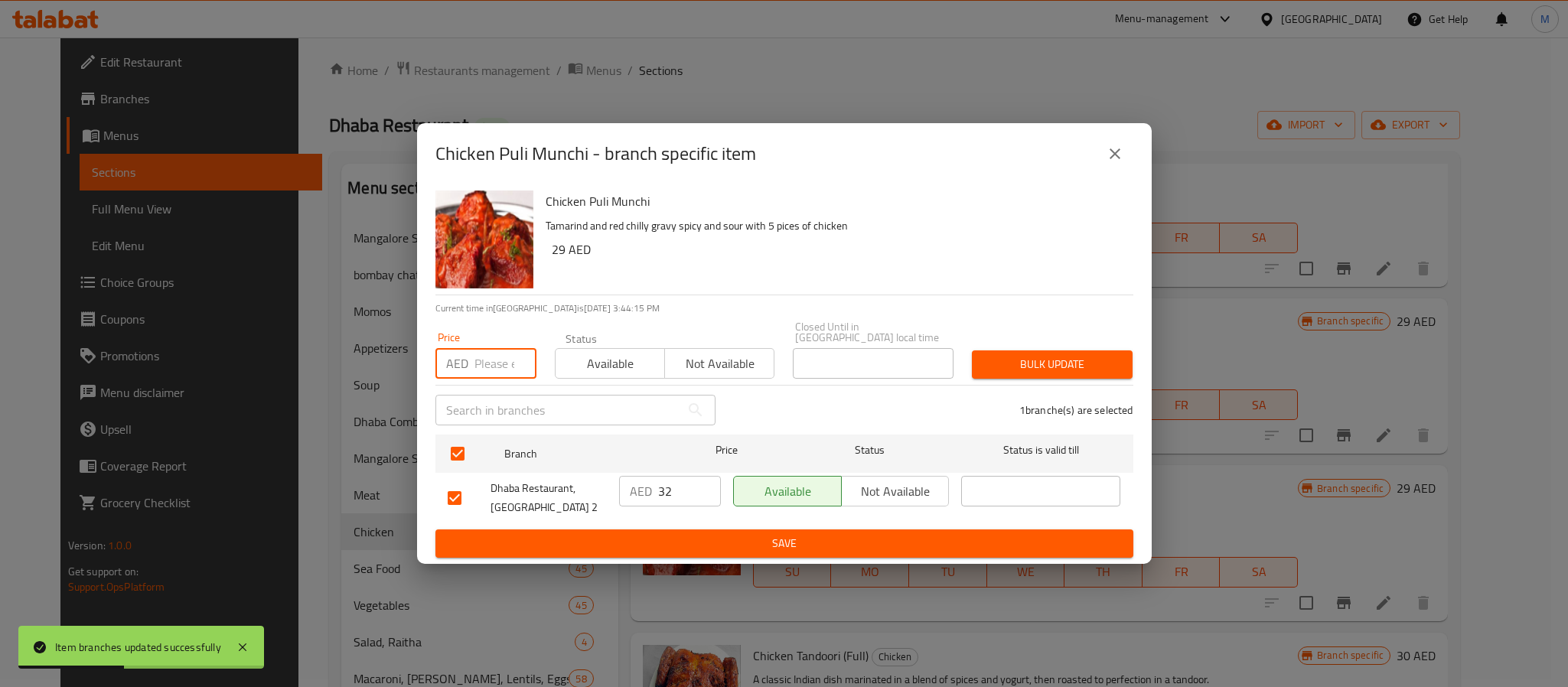
click at [490, 358] on input "number" at bounding box center [506, 363] width 62 height 31
type input "36"
type button "0"
type button "1"
click at [972, 351] on button "Bulk update" at bounding box center [1052, 365] width 160 height 28
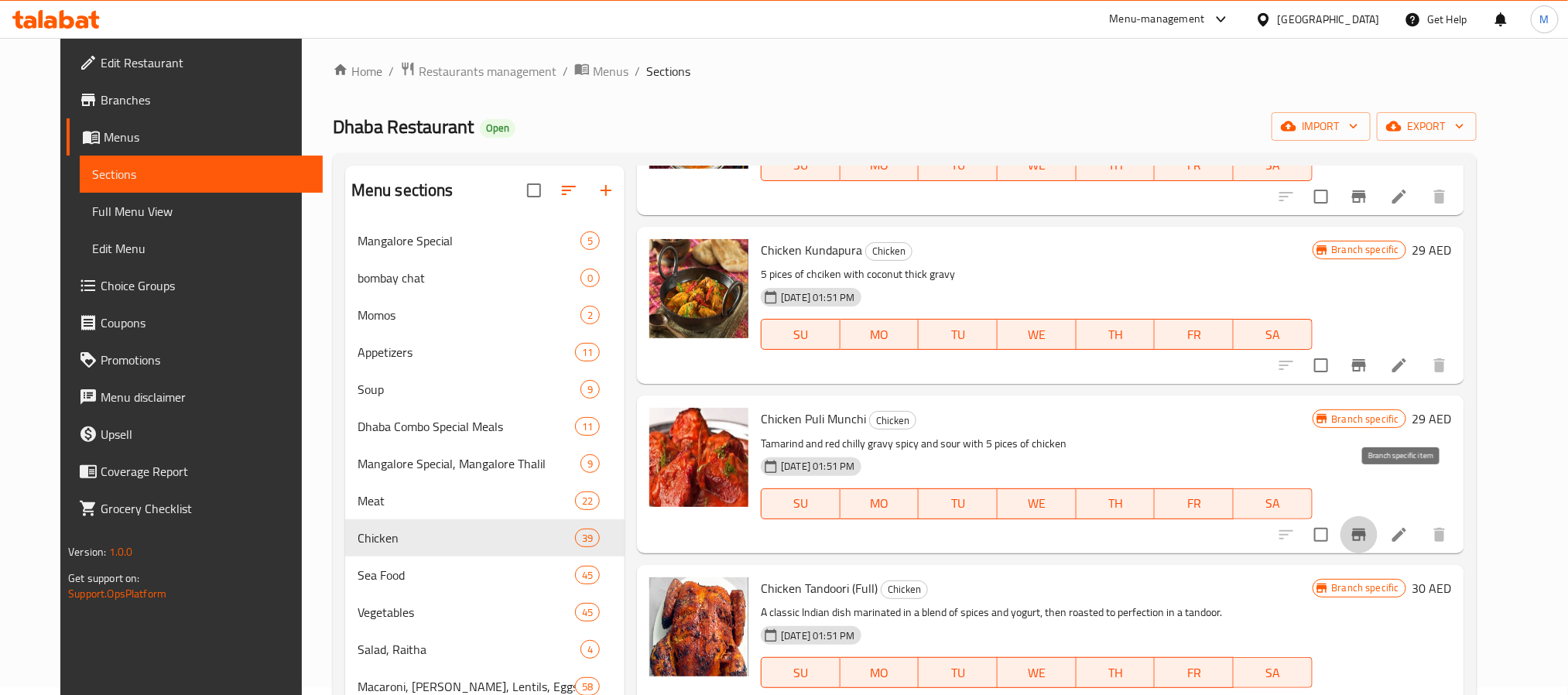
scroll to position [1045, 0]
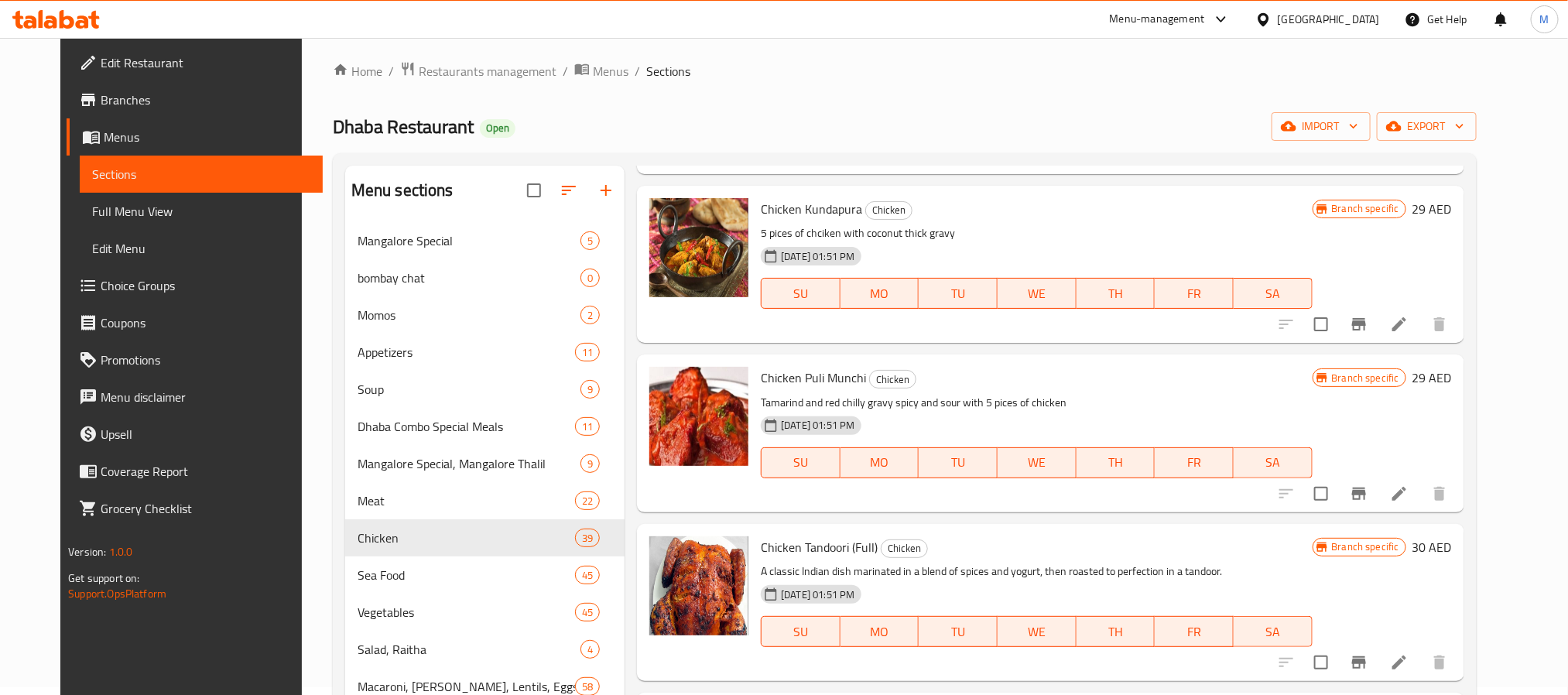
click at [1366, 487] on icon "Branch-specific-item" at bounding box center [1359, 494] width 14 height 13
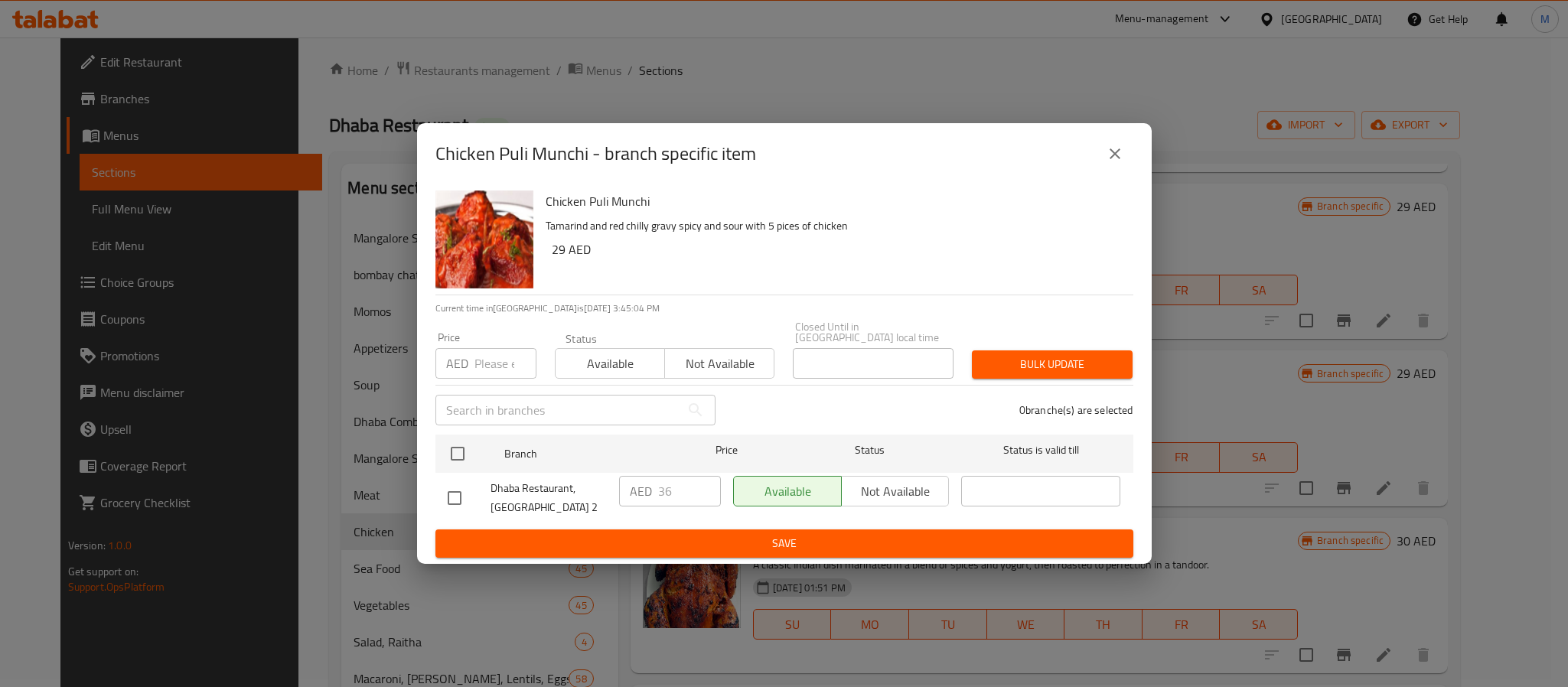
click at [1125, 154] on button "close" at bounding box center [1115, 154] width 37 height 37
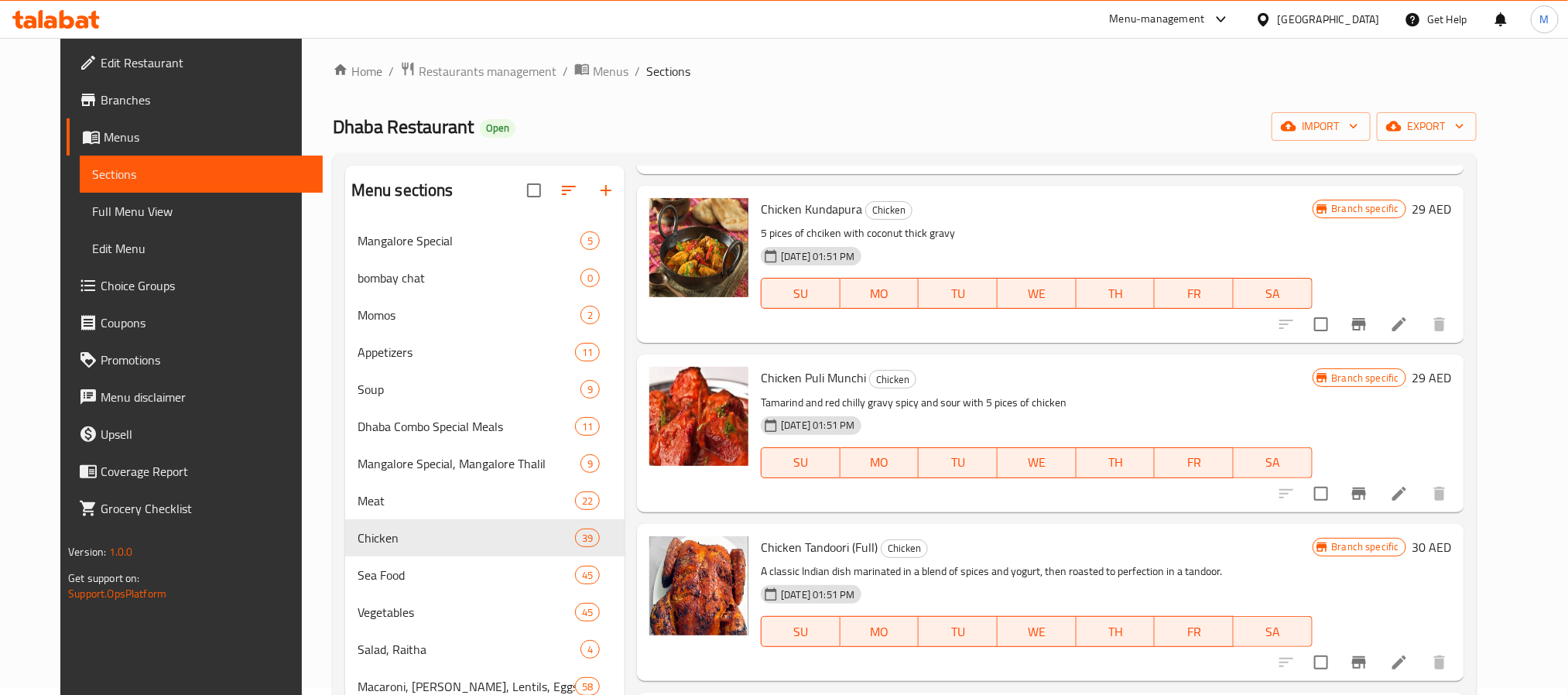
click at [1110, 402] on p "Tamarind and red chilly gravy spicy and sour with 5 pices of chicken" at bounding box center [1036, 403] width 551 height 19
click at [1368, 316] on icon "Branch-specific-item" at bounding box center [1359, 324] width 18 height 18
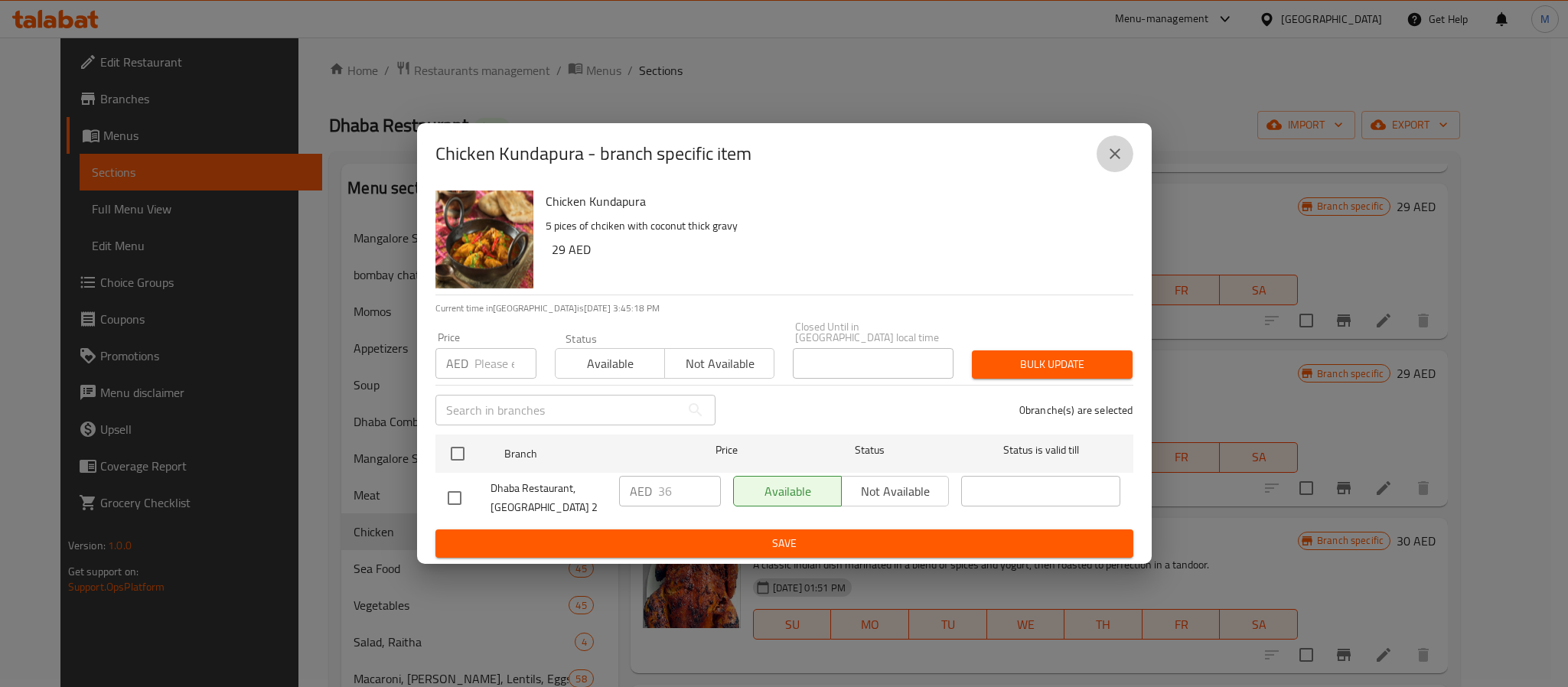
click at [1109, 154] on icon "close" at bounding box center [1115, 153] width 18 height 18
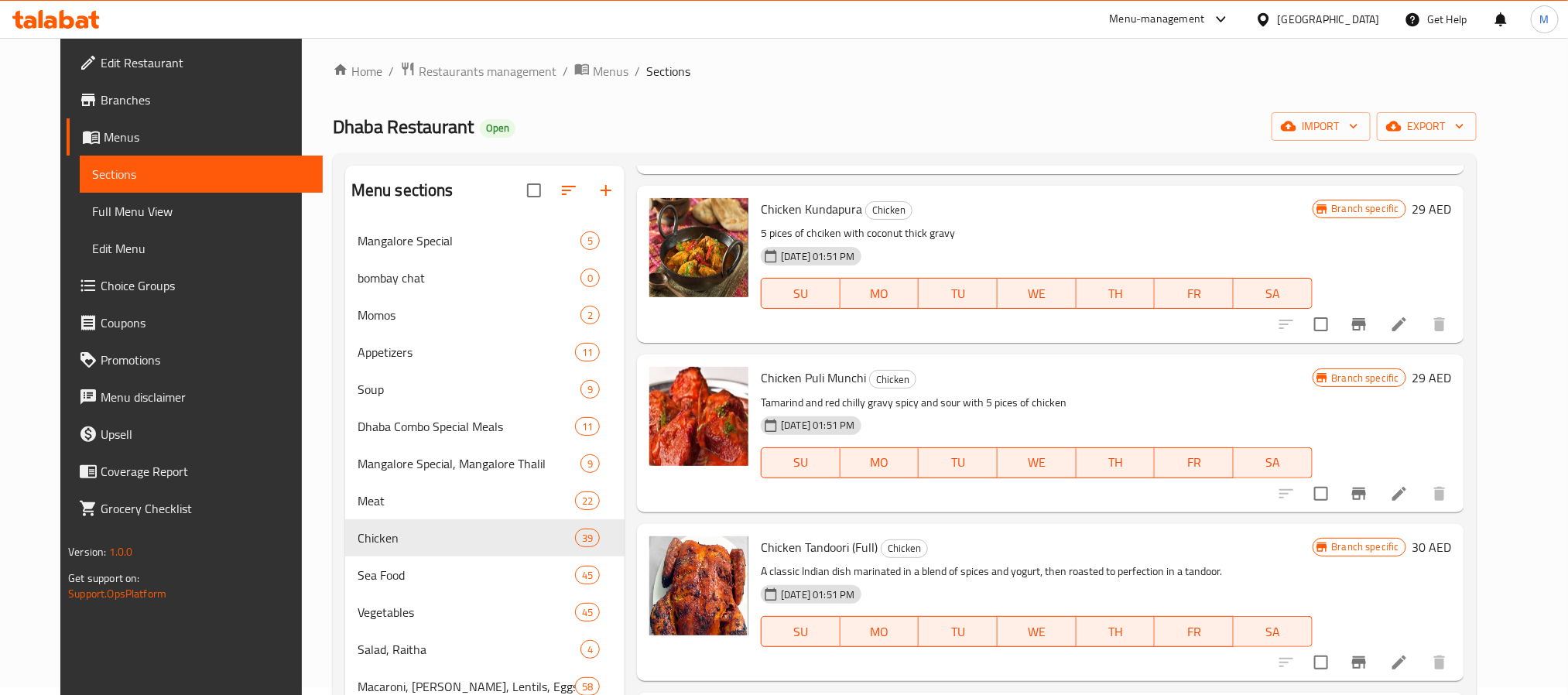
click at [1136, 386] on h6 "Chicken Puli Munchi Chicken" at bounding box center [1036, 377] width 551 height 22
click at [1368, 485] on icon "Branch-specific-item" at bounding box center [1359, 494] width 18 height 18
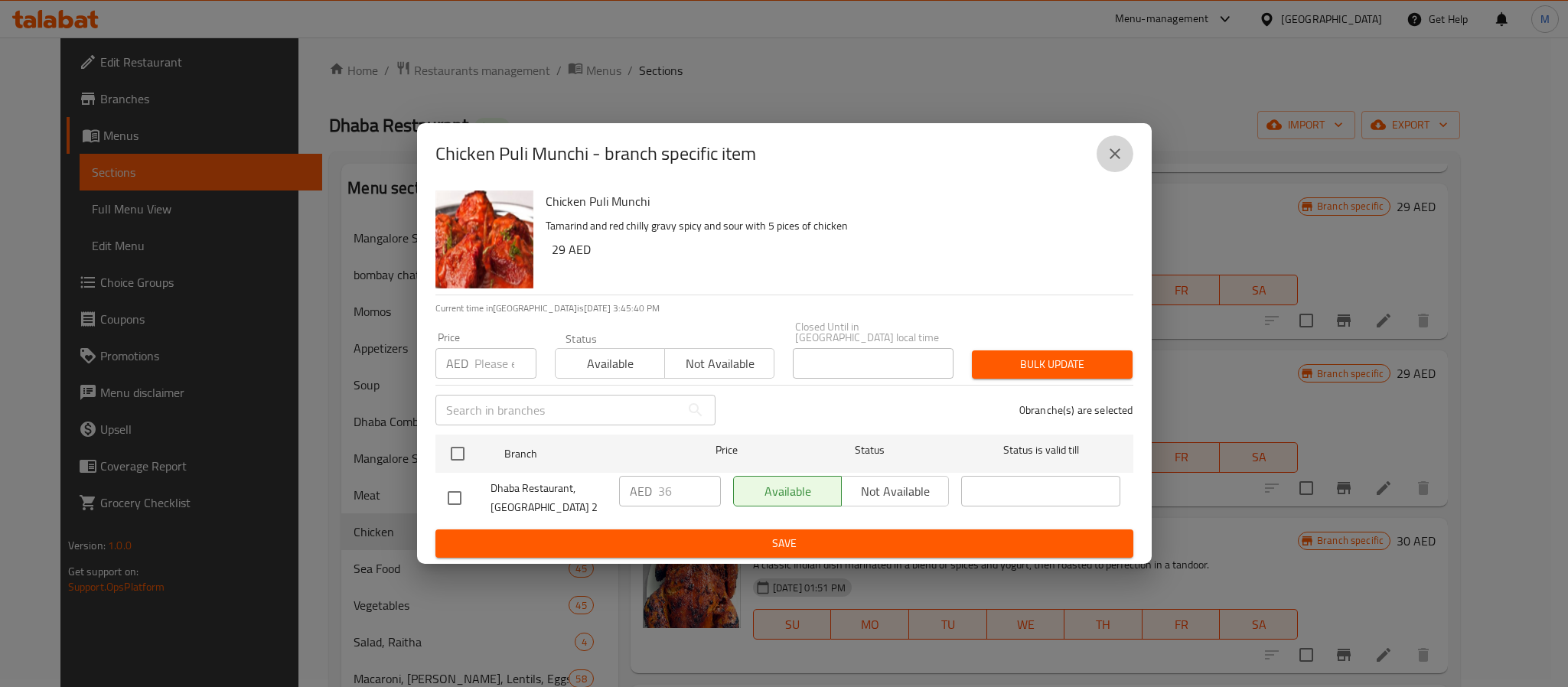
click at [1125, 160] on button "close" at bounding box center [1115, 154] width 37 height 37
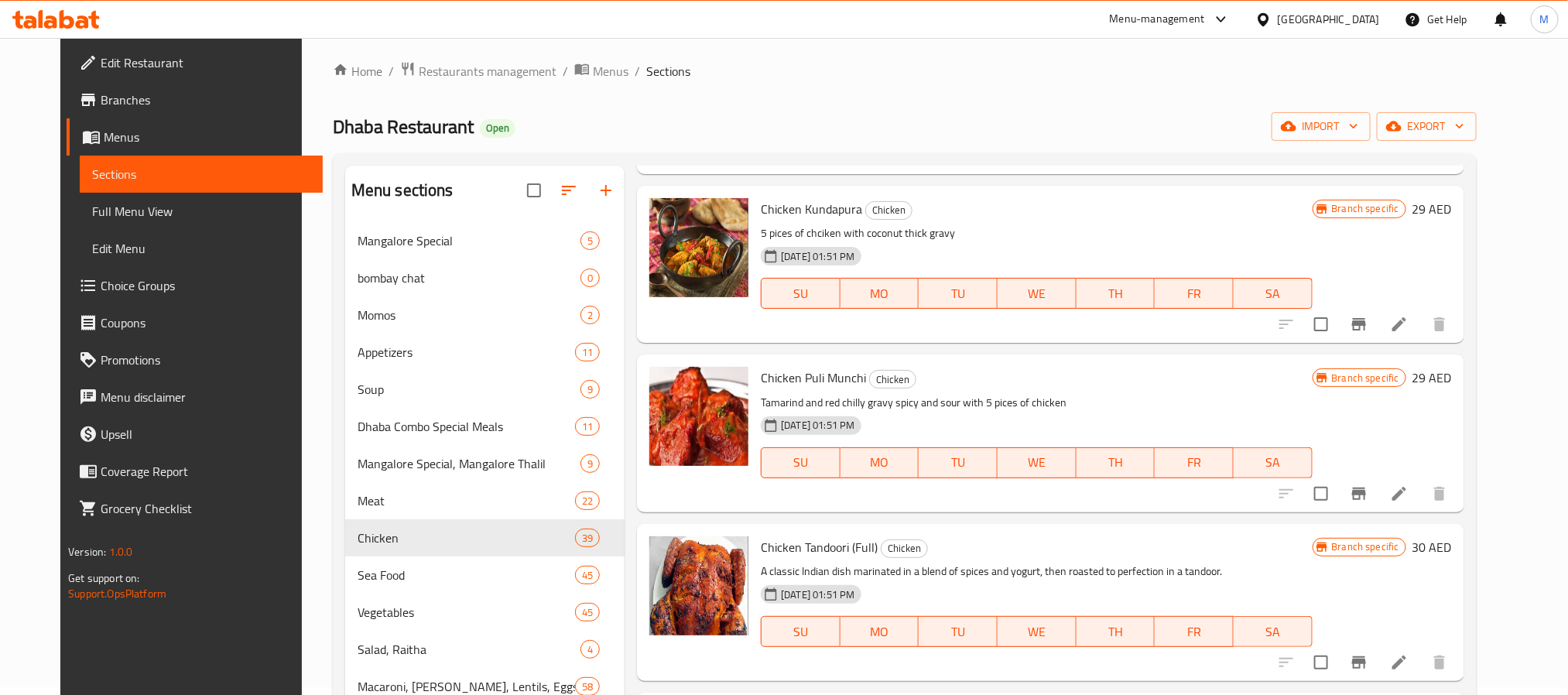
drag, startPoint x: 1120, startPoint y: 444, endPoint x: 1143, endPoint y: 415, distance: 37.0
click at [1121, 444] on div "SU MO TU WE TH FR SA" at bounding box center [1036, 463] width 563 height 43
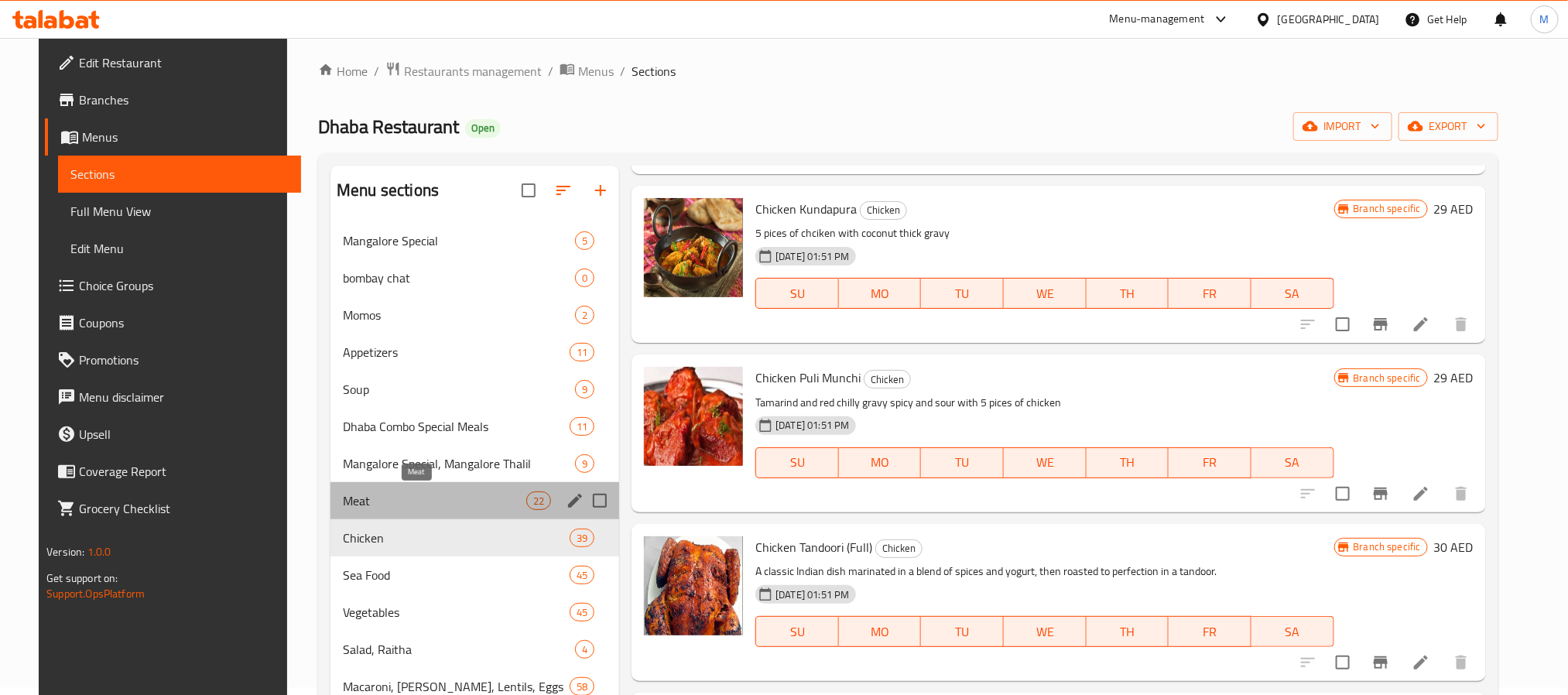
click at [372, 505] on span "Meat" at bounding box center [435, 500] width 184 height 18
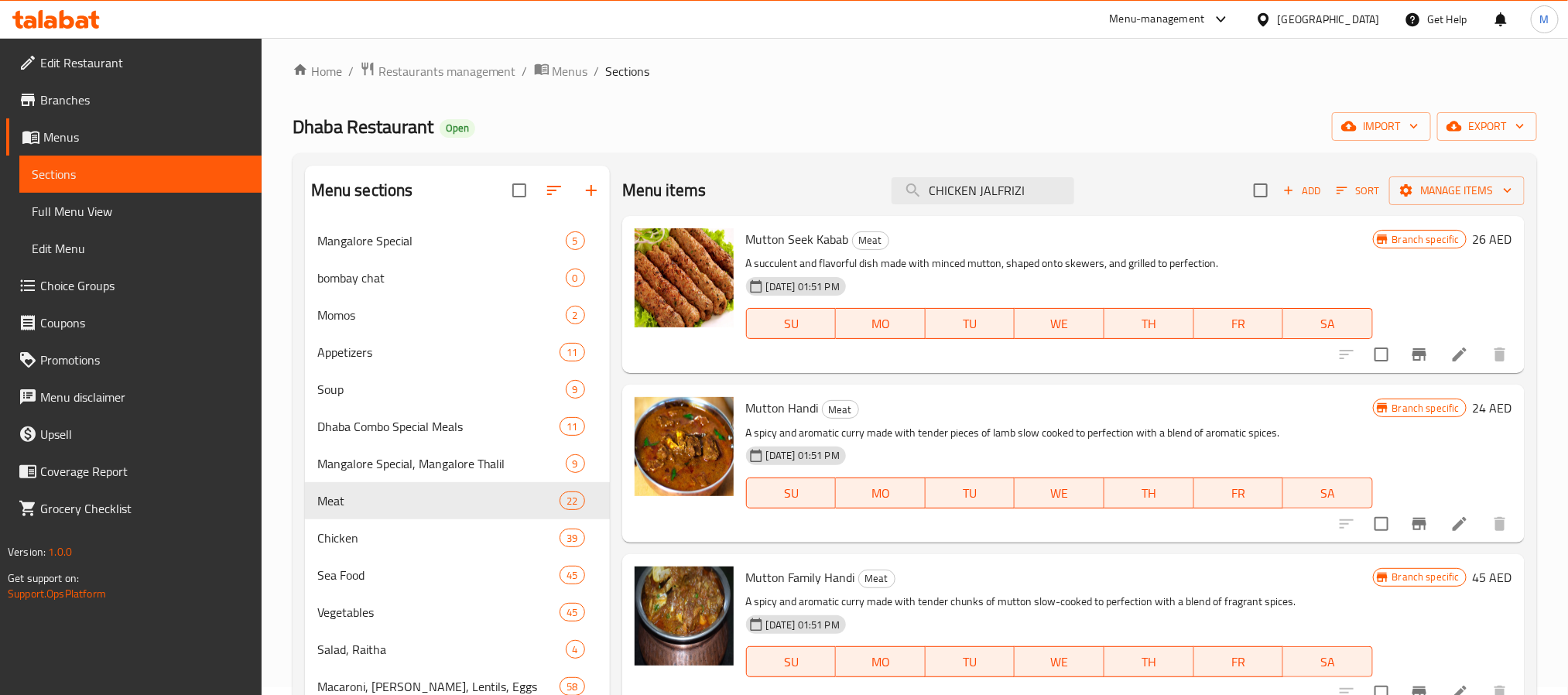
click at [1410, 360] on icon "Branch-specific-item" at bounding box center [1419, 354] width 18 height 18
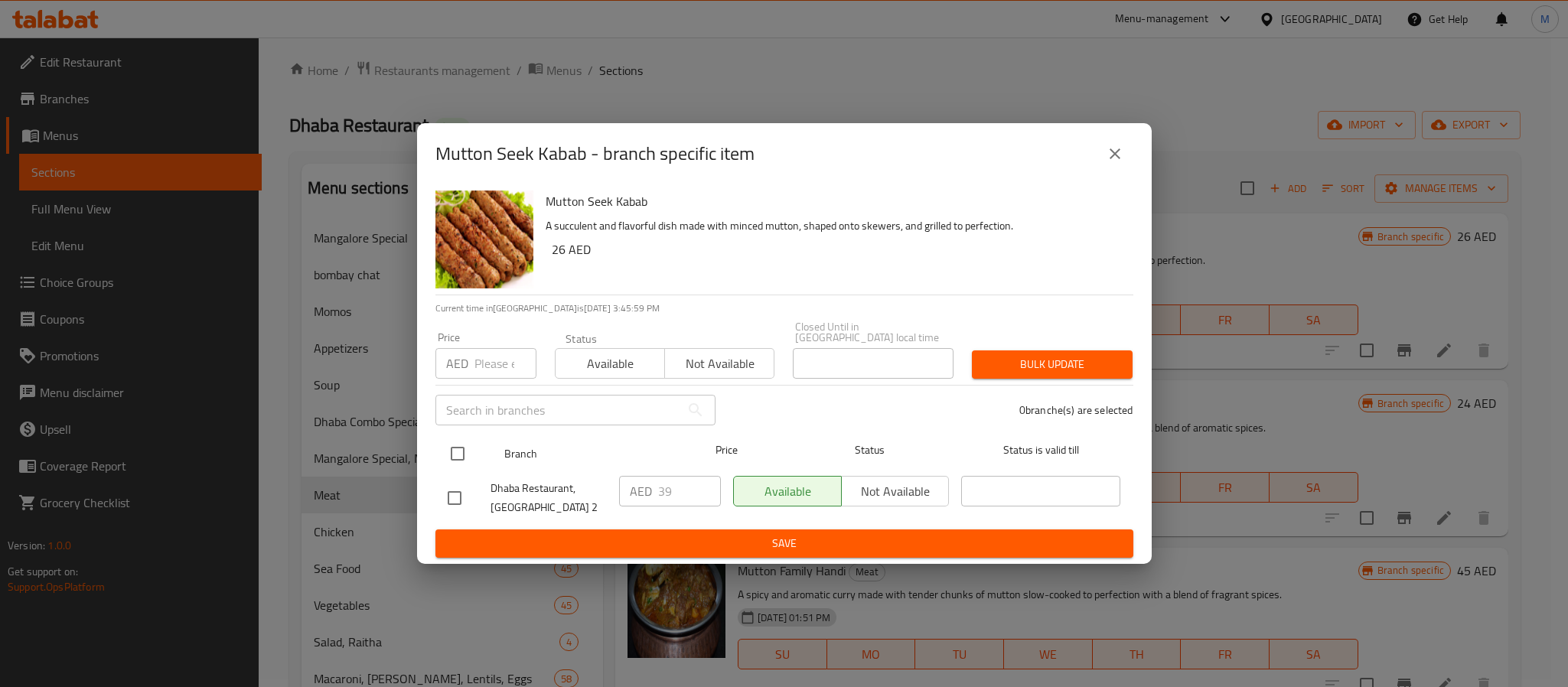
click at [461, 449] on input "checkbox" at bounding box center [457, 453] width 32 height 32
checkbox input "true"
click at [494, 348] on input "number" at bounding box center [506, 363] width 62 height 31
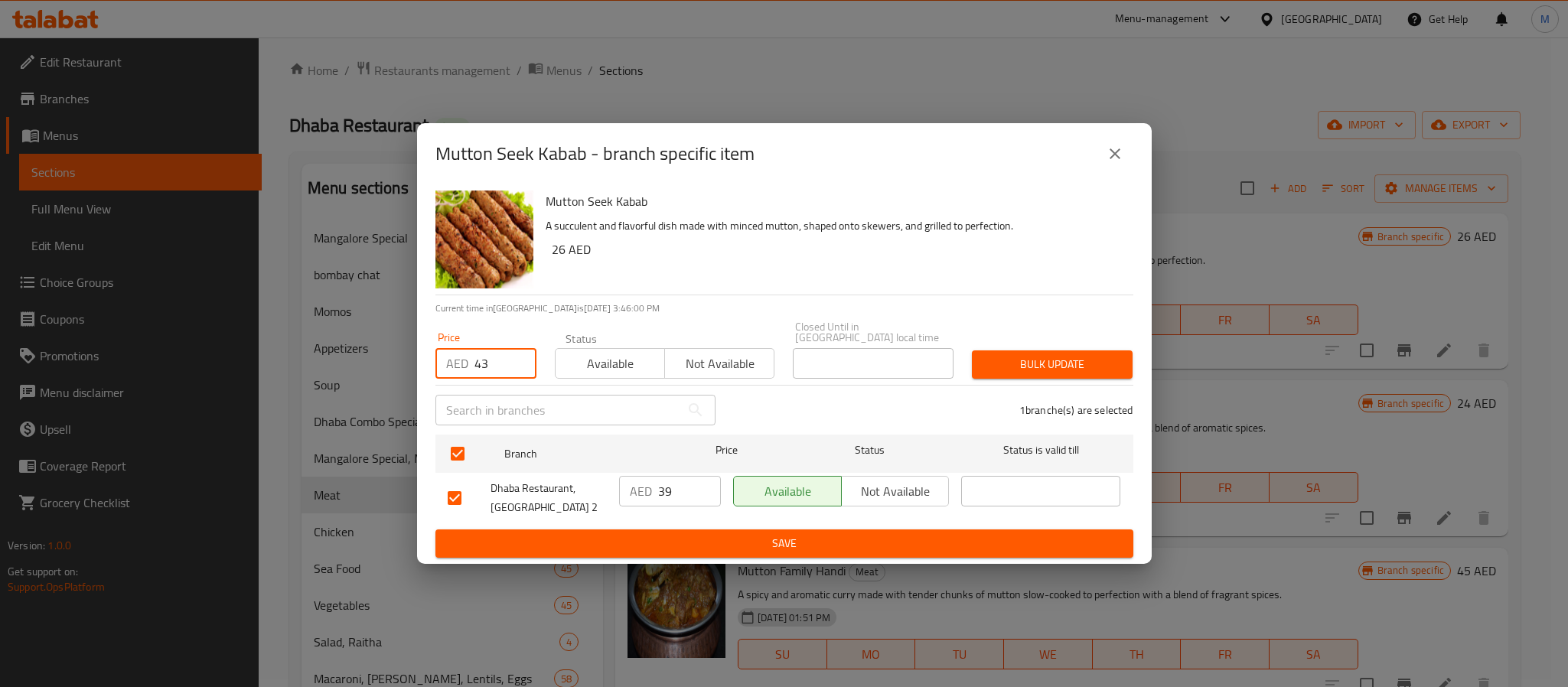
type input "43"
click at [1056, 368] on span "Bulk update" at bounding box center [1052, 365] width 136 height 19
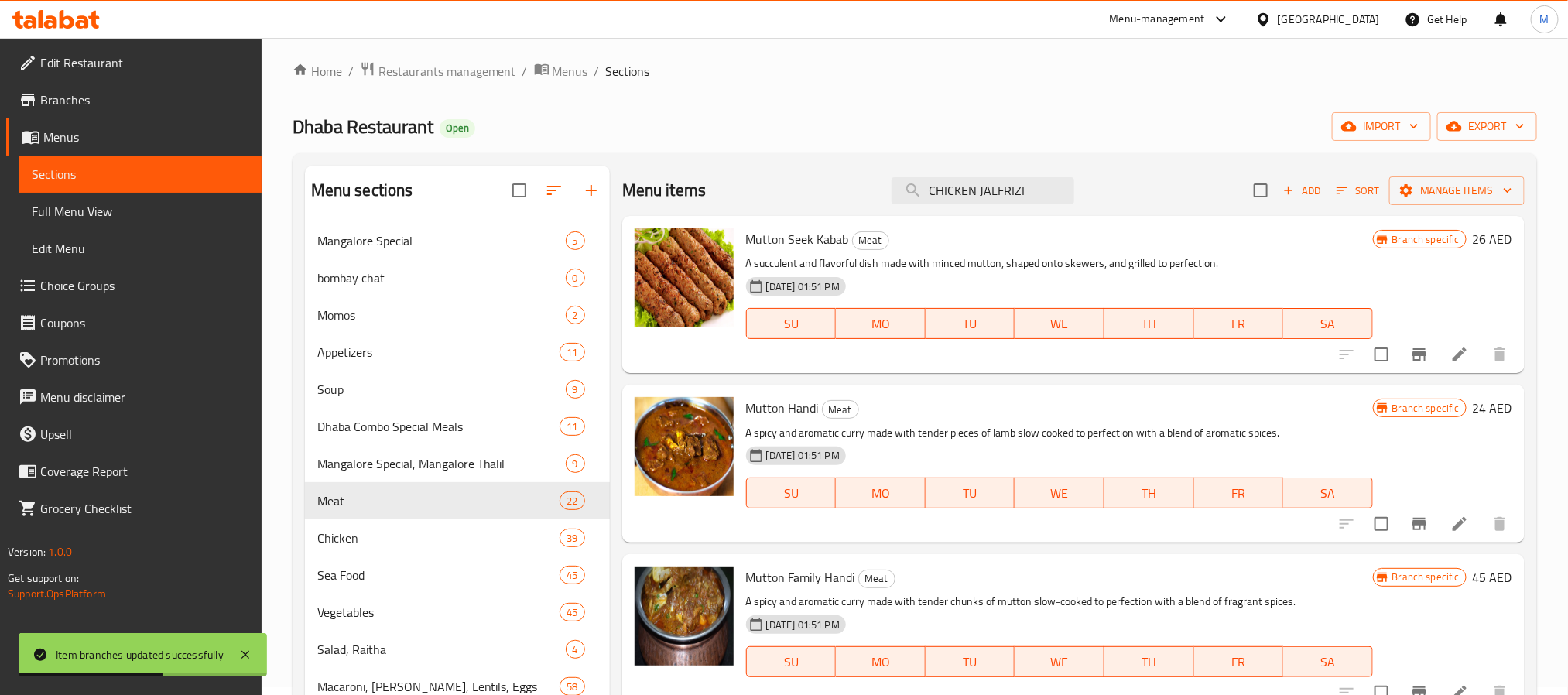
click at [1006, 362] on div "Mutton Seek Kabab Meat A succulent and flavorful dish made with minced mutton, …" at bounding box center [1059, 294] width 639 height 145
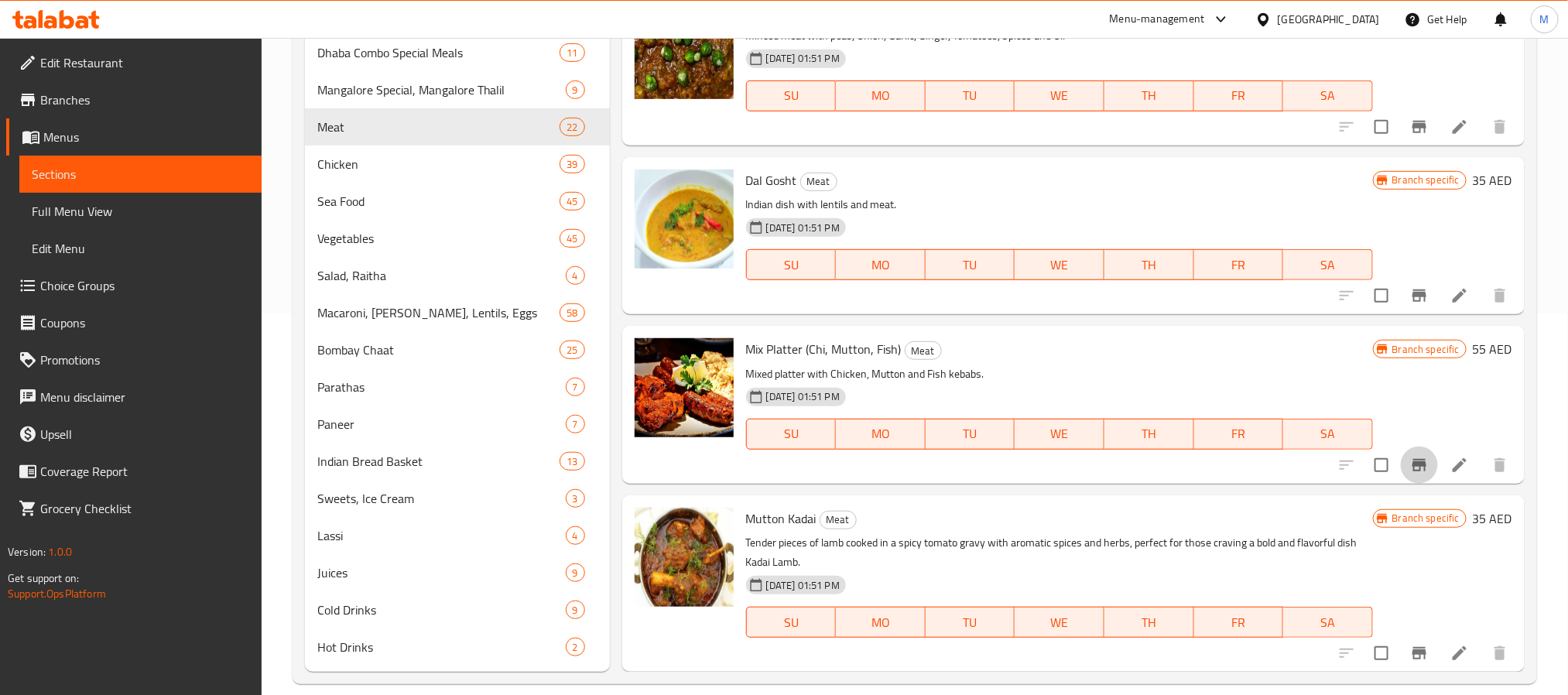
click at [1412, 464] on icon "Branch-specific-item" at bounding box center [1419, 466] width 14 height 13
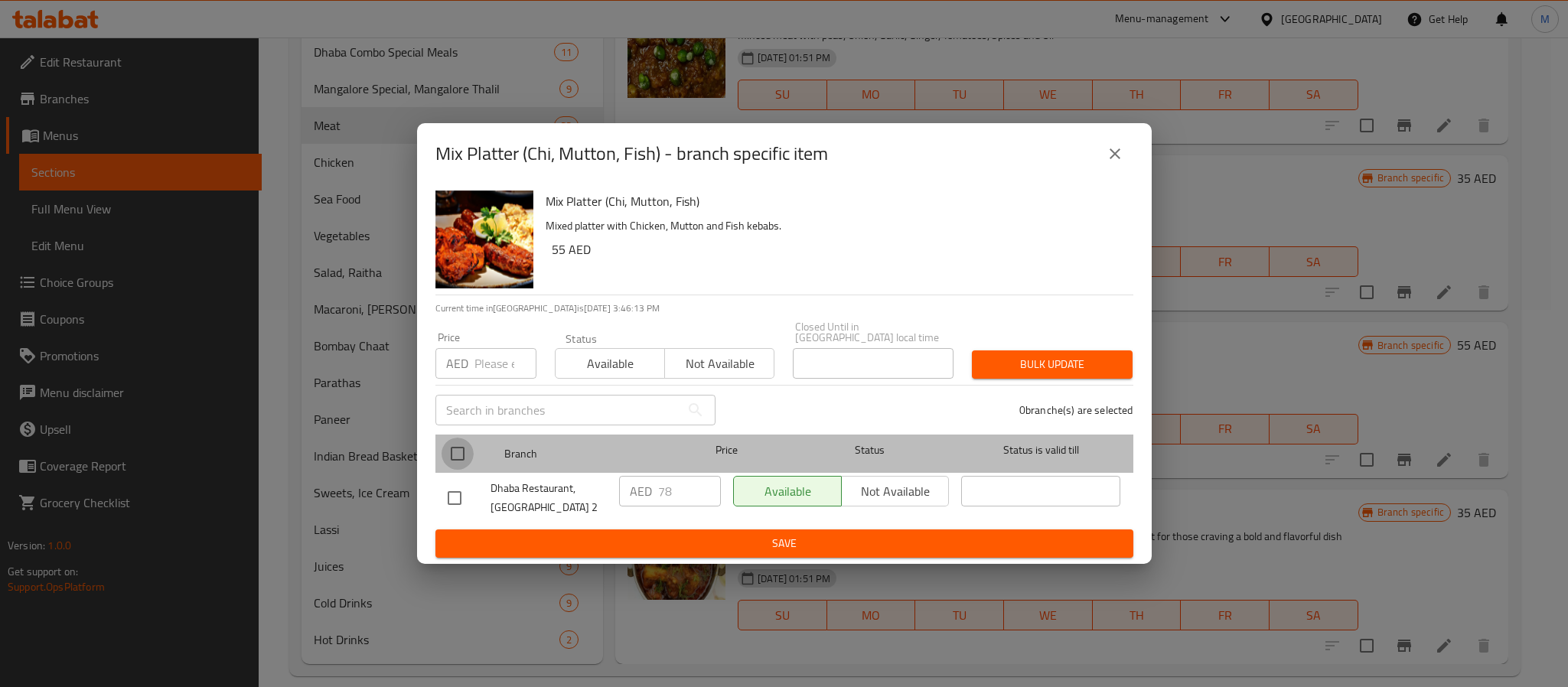
click at [456, 455] on input "checkbox" at bounding box center [457, 453] width 32 height 32
checkbox input "true"
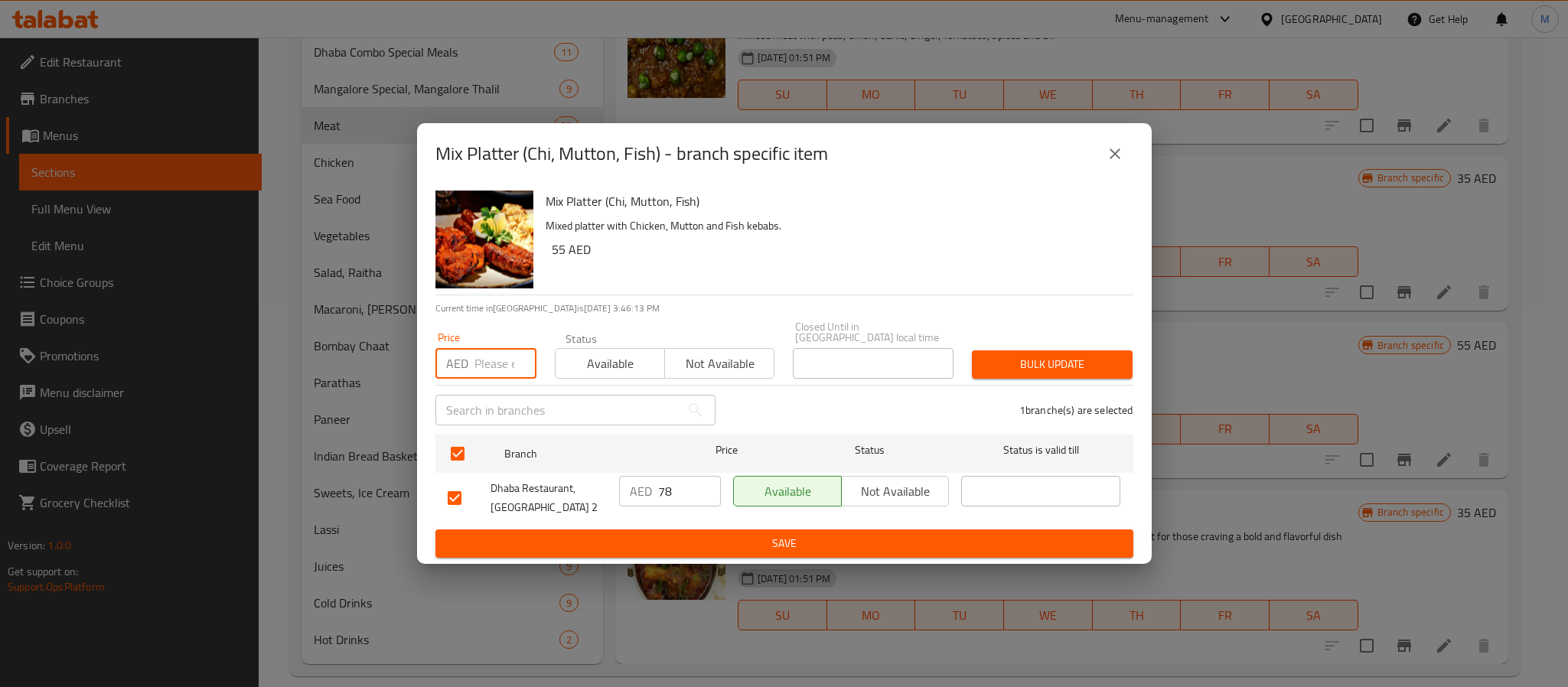
click at [484, 363] on input "number" at bounding box center [506, 363] width 62 height 31
type input "85"
type button "0"
type button "1"
click at [972, 351] on button "Bulk update" at bounding box center [1052, 365] width 160 height 28
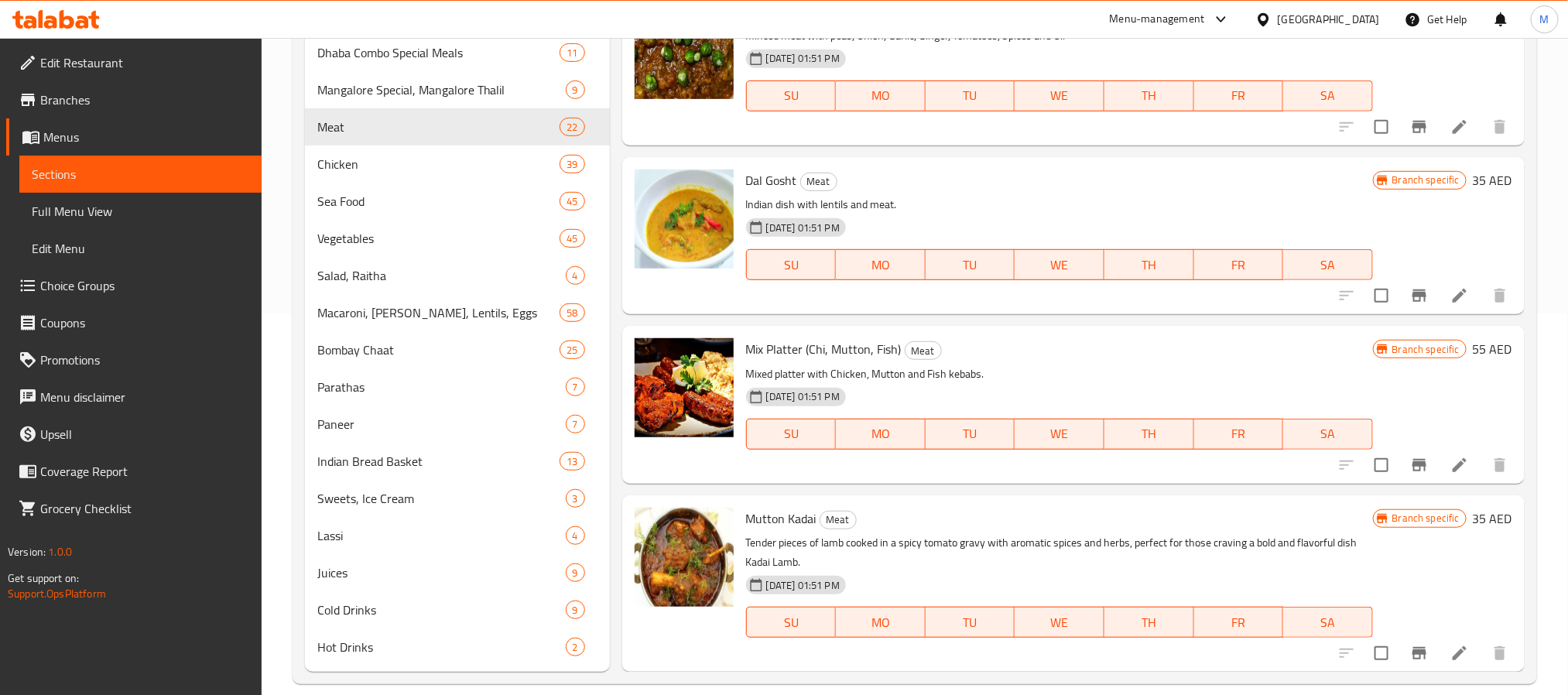
click at [1055, 518] on h6 "Mutton Kadai Meat" at bounding box center [1059, 518] width 627 height 22
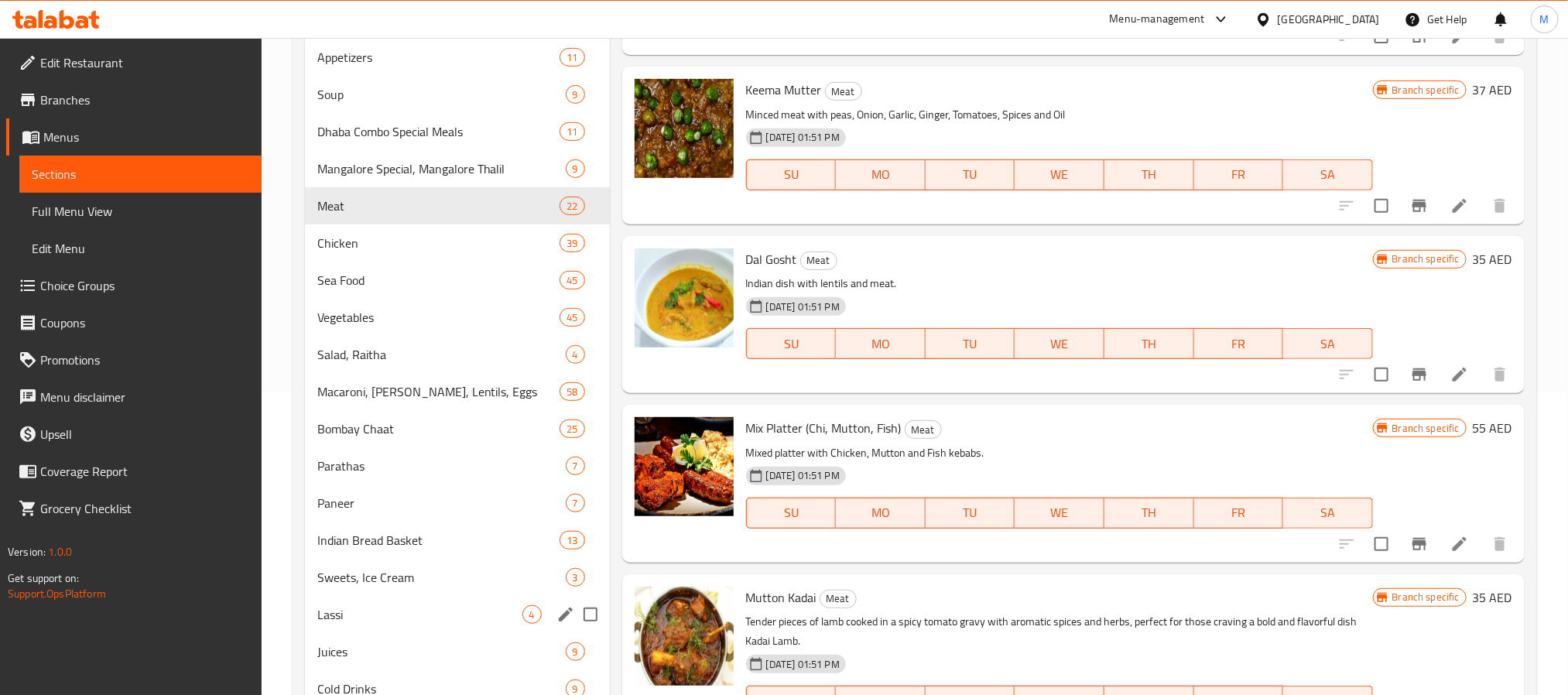
scroll to position [265, 0]
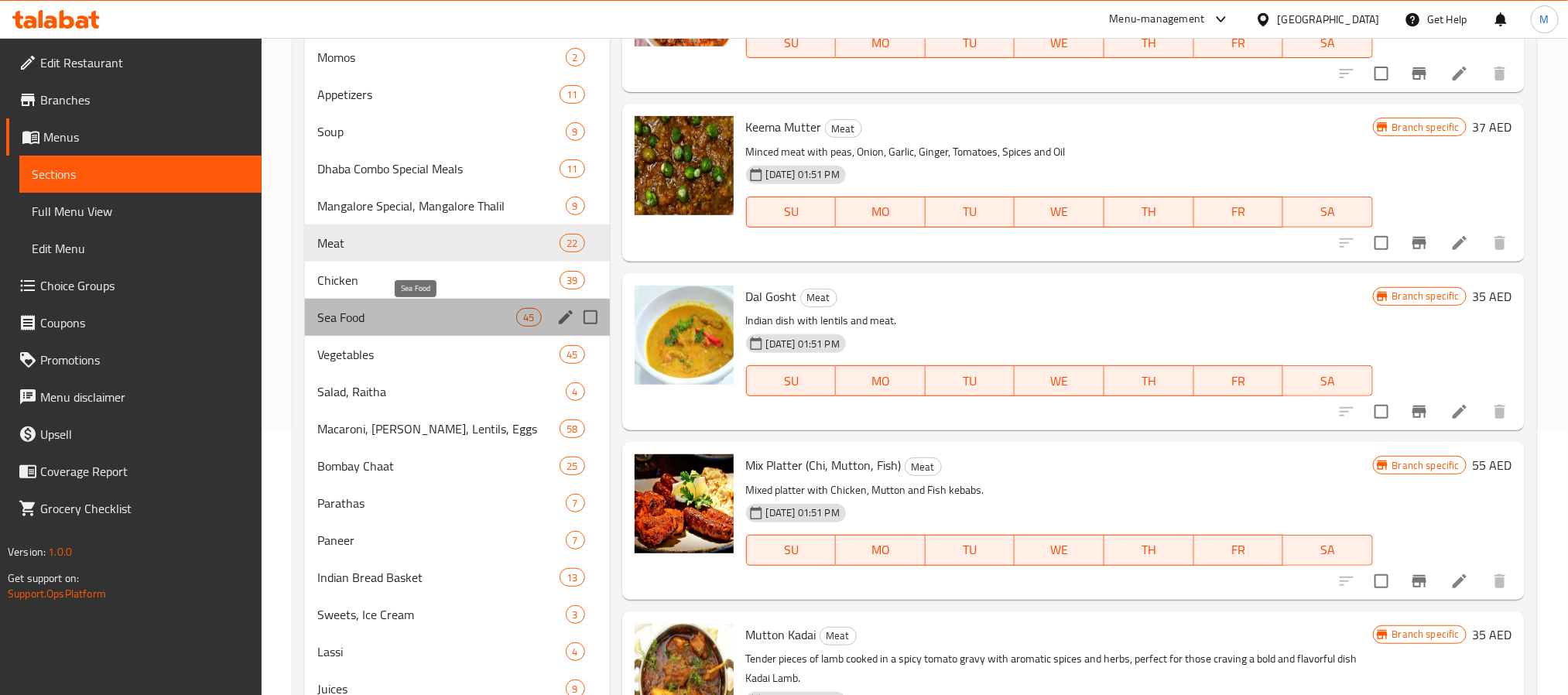
click at [374, 314] on span "Sea Food" at bounding box center [417, 317] width 200 height 18
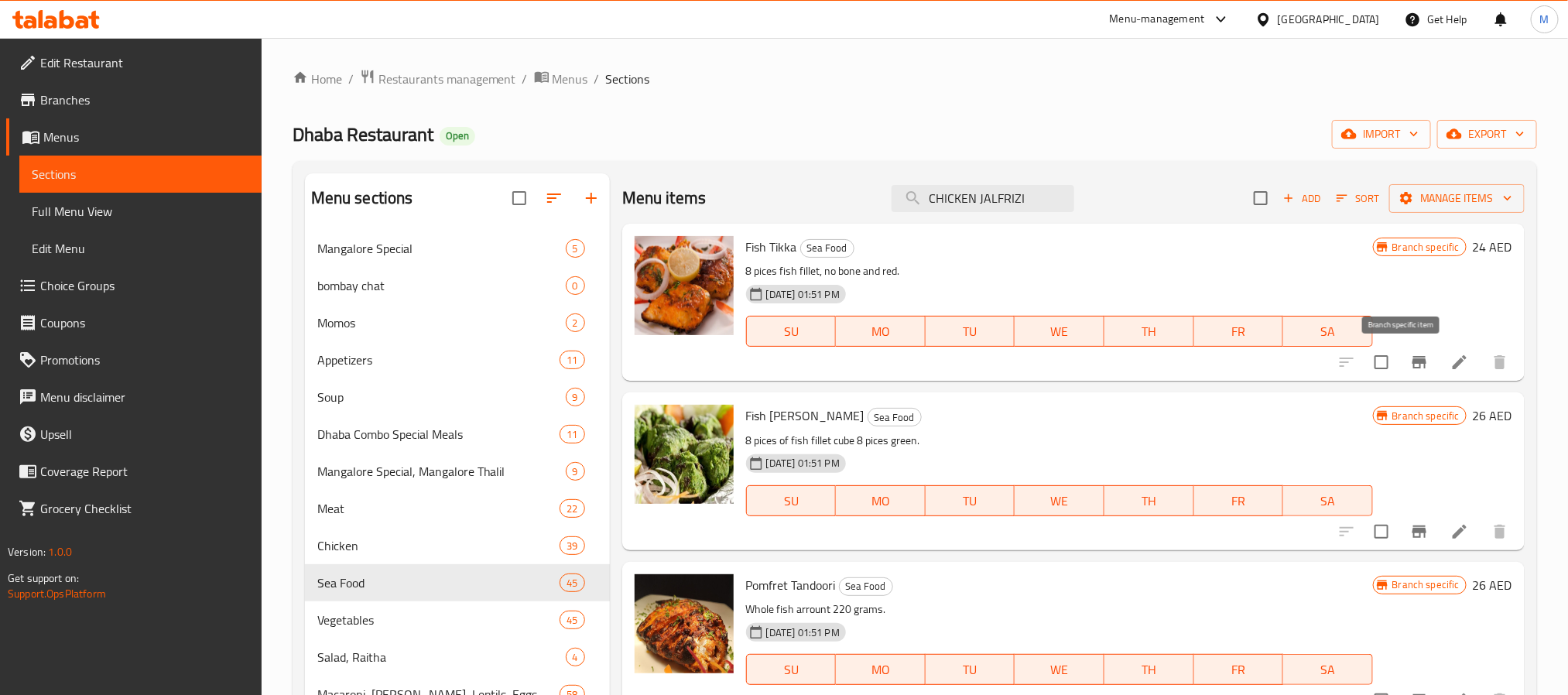
click at [1412, 363] on icon "Branch-specific-item" at bounding box center [1419, 363] width 14 height 13
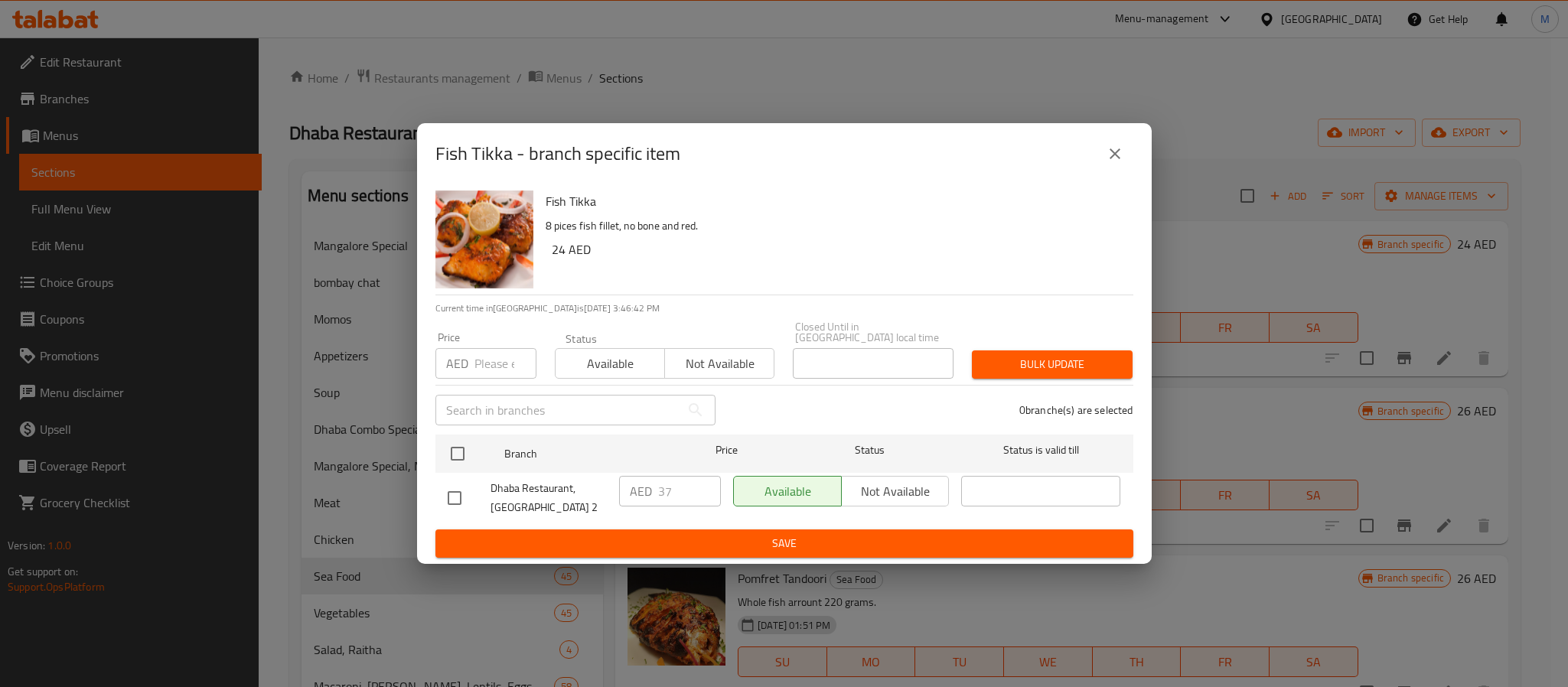
click at [431, 457] on div "Fish Tikka 8 pices fish fillet, no bone and red. 24 AED Current time in United …" at bounding box center [784, 374] width 735 height 380
click at [453, 446] on input "checkbox" at bounding box center [457, 453] width 32 height 32
checkbox input "true"
click at [499, 357] on input "number" at bounding box center [506, 363] width 62 height 31
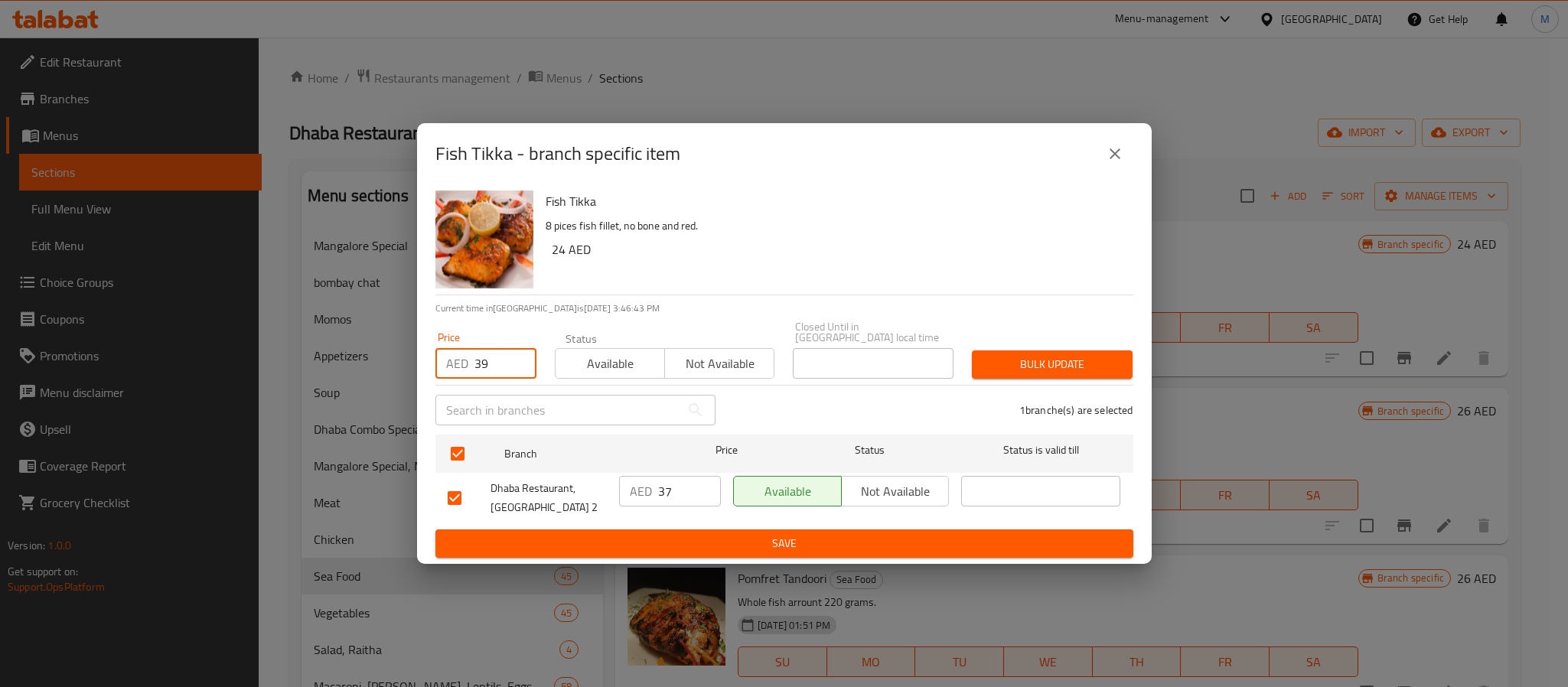
type input "39"
type button "0"
type button "1"
click at [972, 351] on button "Bulk update" at bounding box center [1052, 365] width 160 height 28
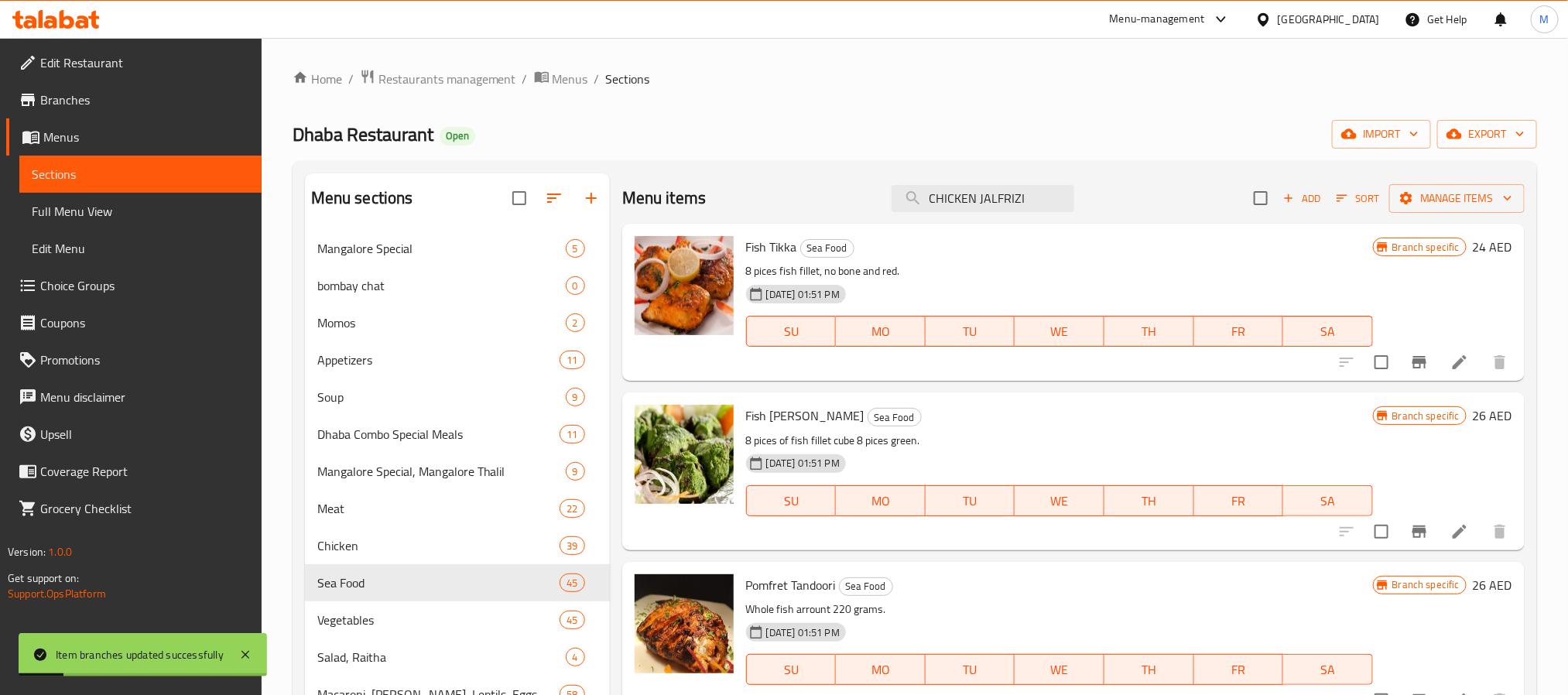
drag, startPoint x: 997, startPoint y: 427, endPoint x: 1366, endPoint y: 558, distance: 391.6
click at [997, 427] on h6 "Fish Tikka Hariyali Sea Food" at bounding box center [1059, 415] width 627 height 22
click at [1410, 523] on icon "Branch-specific-item" at bounding box center [1419, 531] width 18 height 18
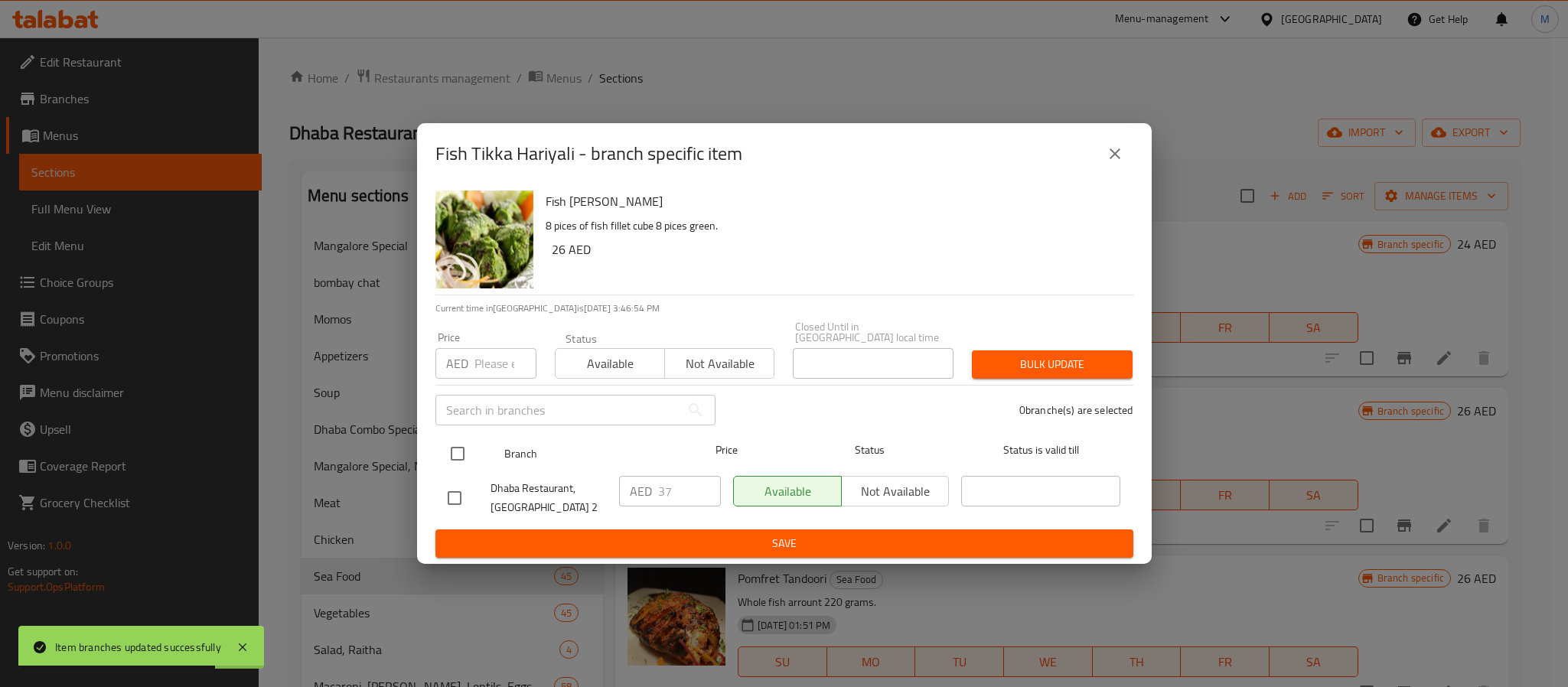
click at [453, 453] on input "checkbox" at bounding box center [457, 453] width 32 height 32
checkbox input "true"
click at [487, 381] on div "Price AED Price" at bounding box center [486, 355] width 119 height 65
click at [485, 370] on input "number" at bounding box center [506, 363] width 62 height 31
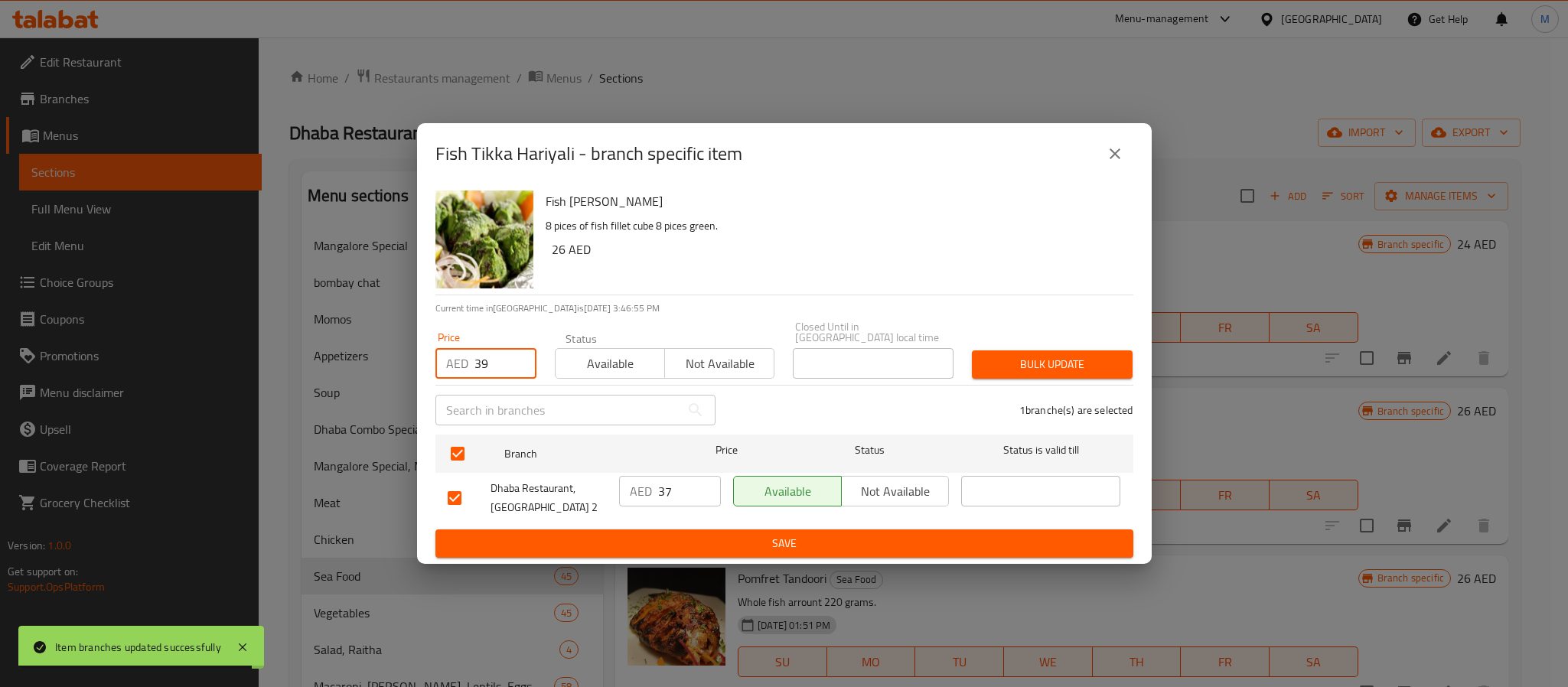
type input "39"
type button "0"
type button "1"
click at [972, 351] on button "Bulk update" at bounding box center [1052, 365] width 160 height 28
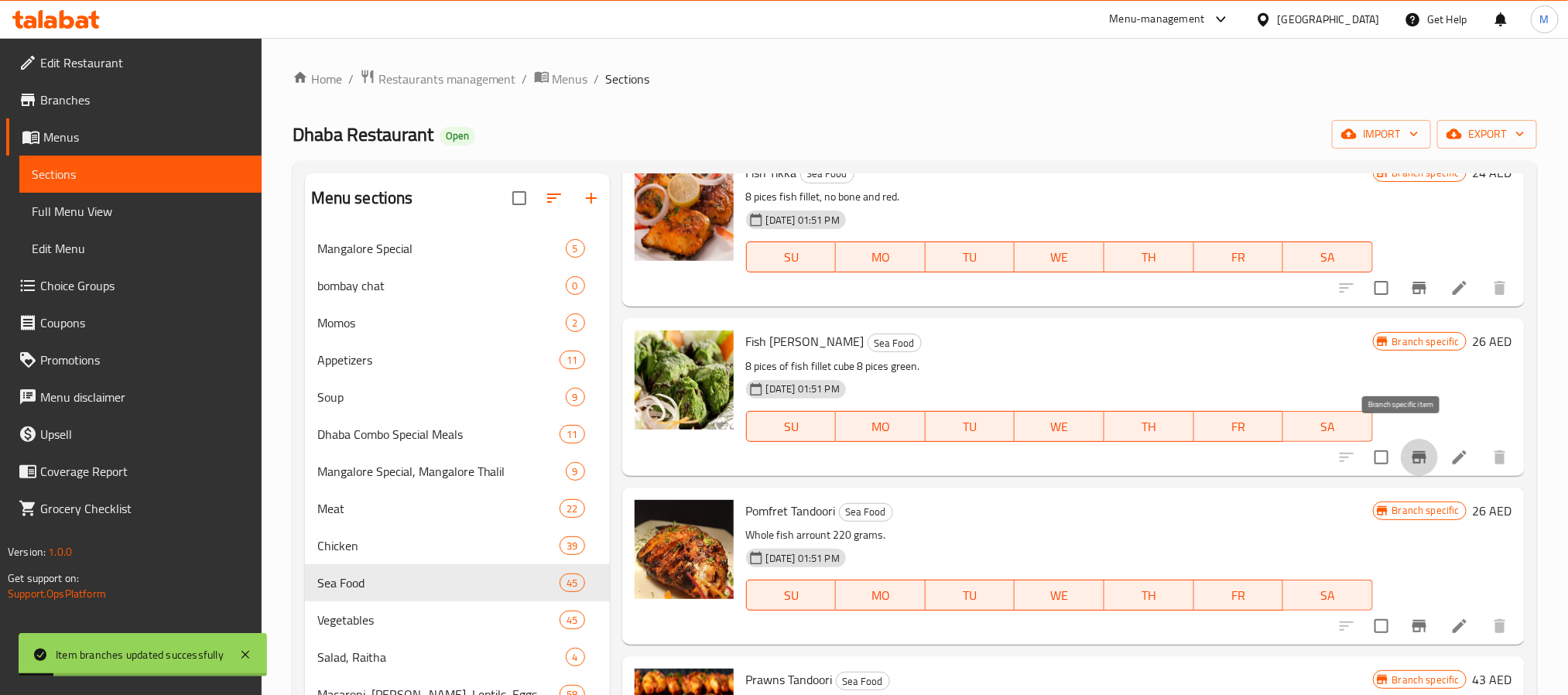
scroll to position [116, 0]
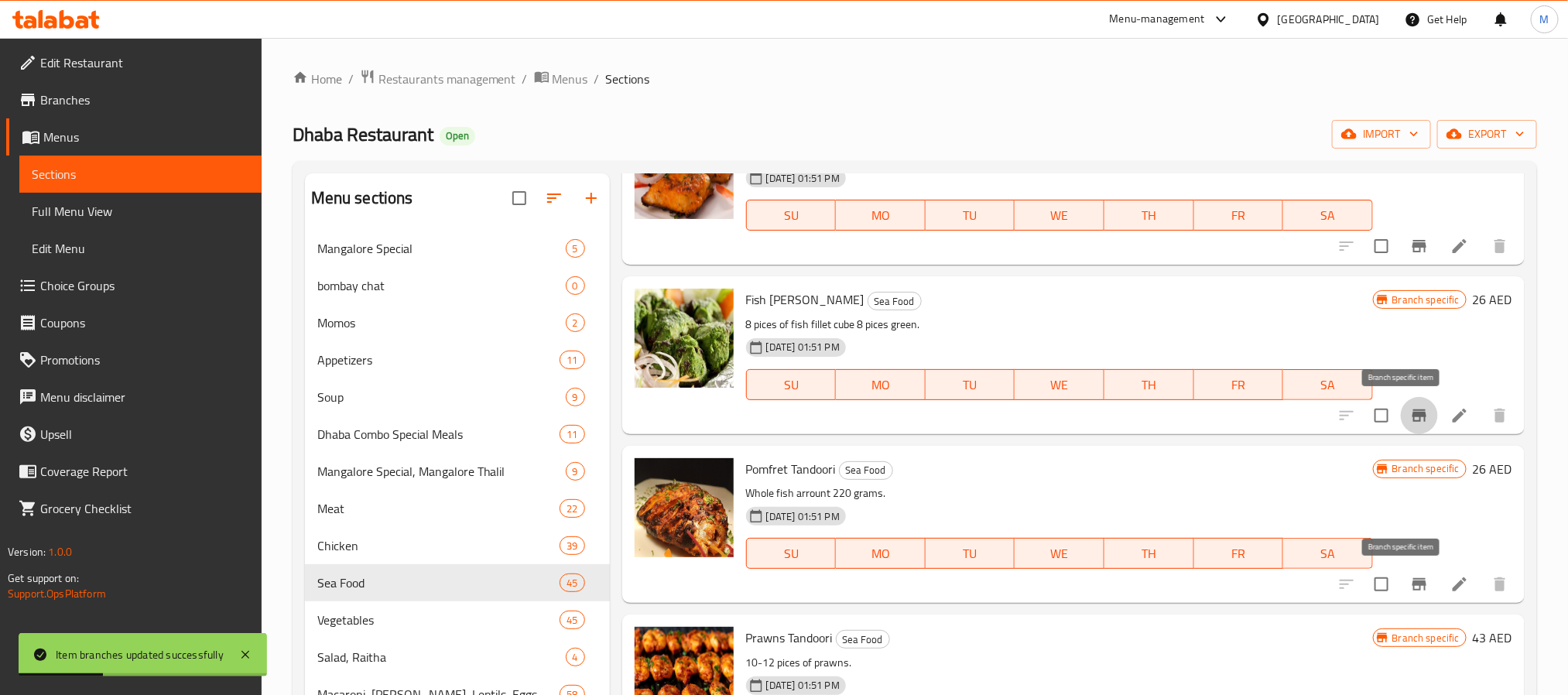
click at [1412, 583] on icon "Branch-specific-item" at bounding box center [1419, 585] width 14 height 13
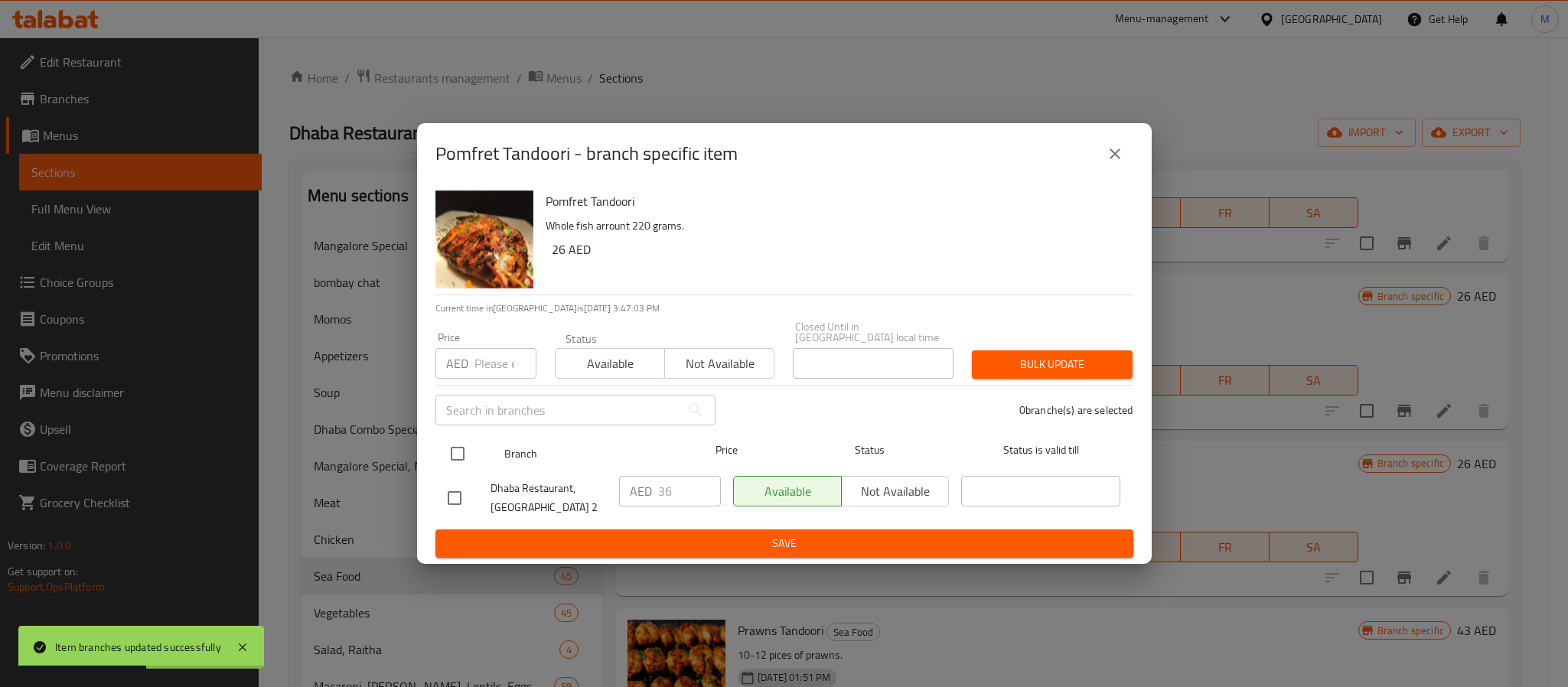
click at [464, 461] on input "checkbox" at bounding box center [457, 453] width 32 height 32
checkbox input "true"
click at [480, 355] on input "number" at bounding box center [506, 363] width 62 height 31
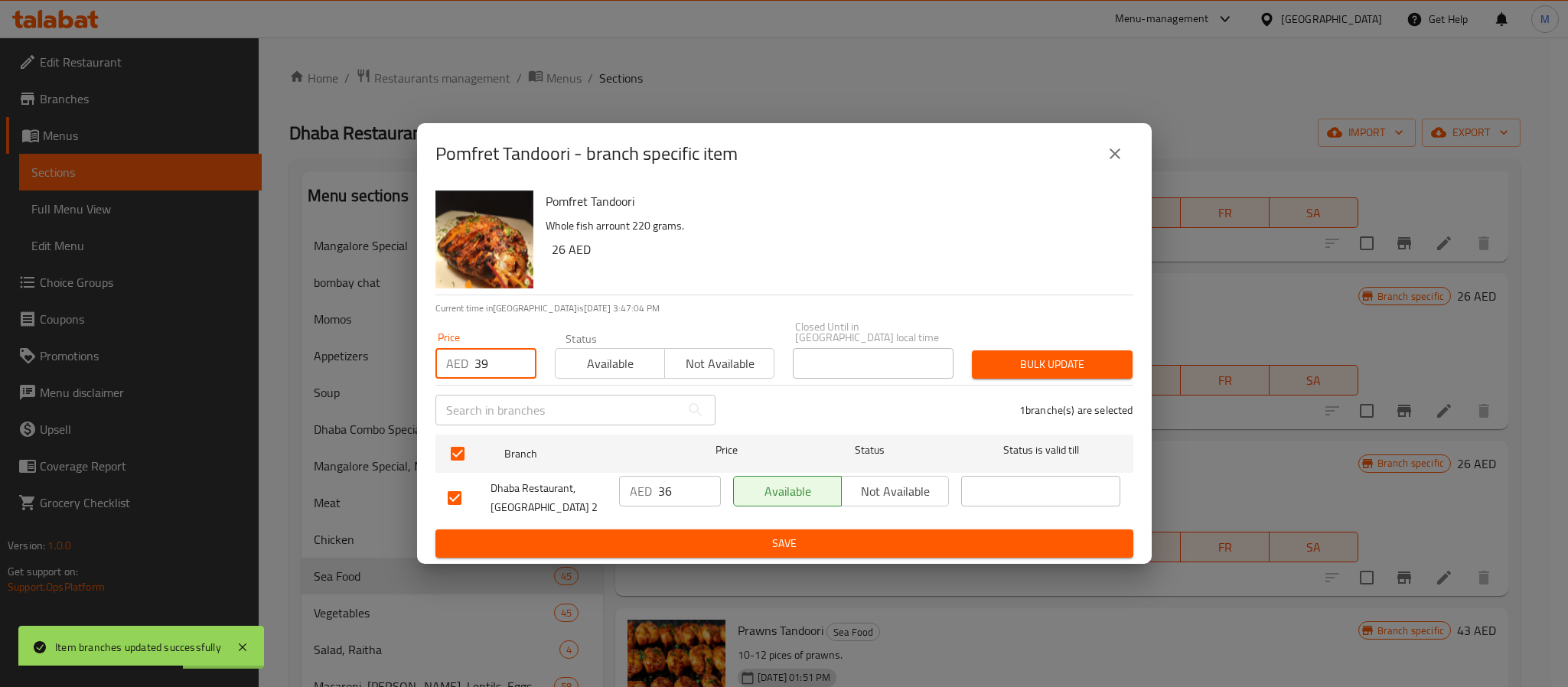
type input "39"
type button "0"
type button "1"
click at [972, 351] on button "Bulk update" at bounding box center [1052, 365] width 160 height 28
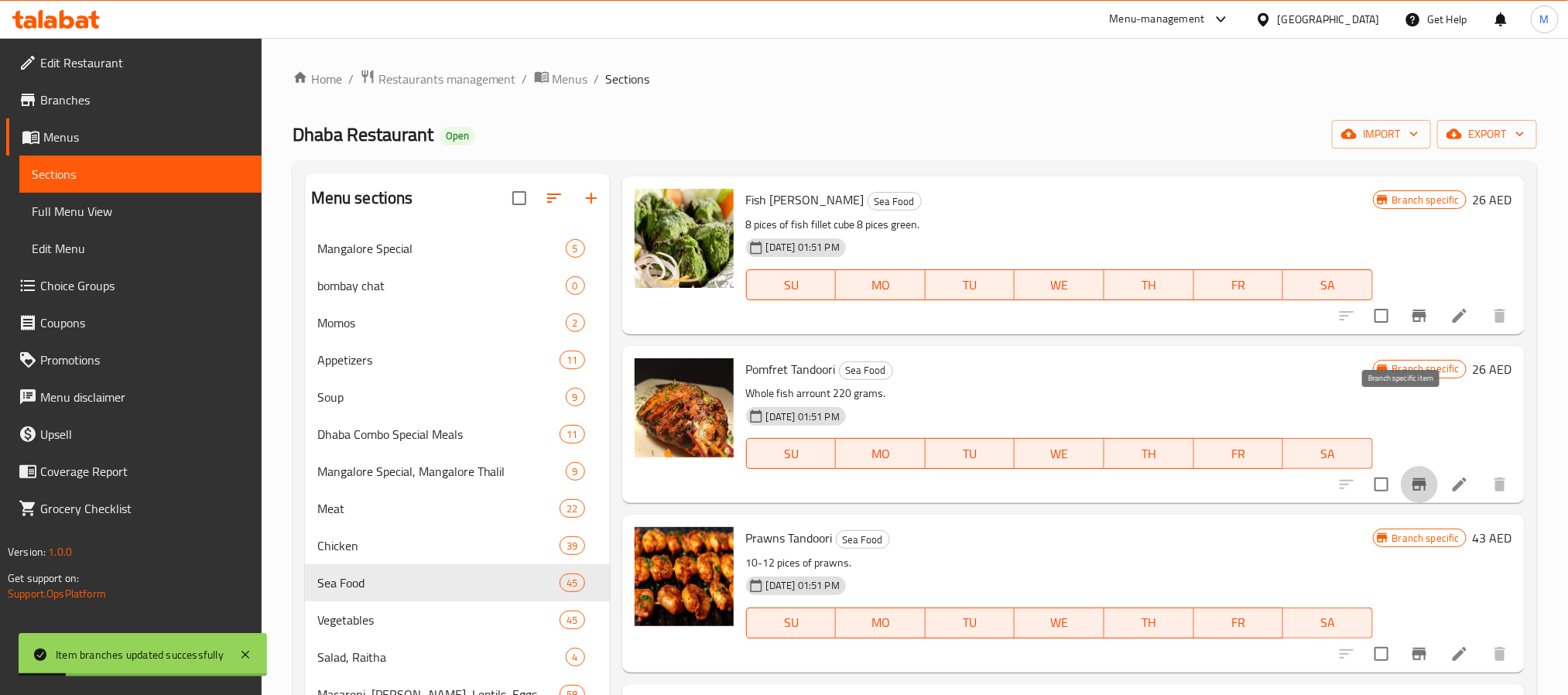
scroll to position [348, 0]
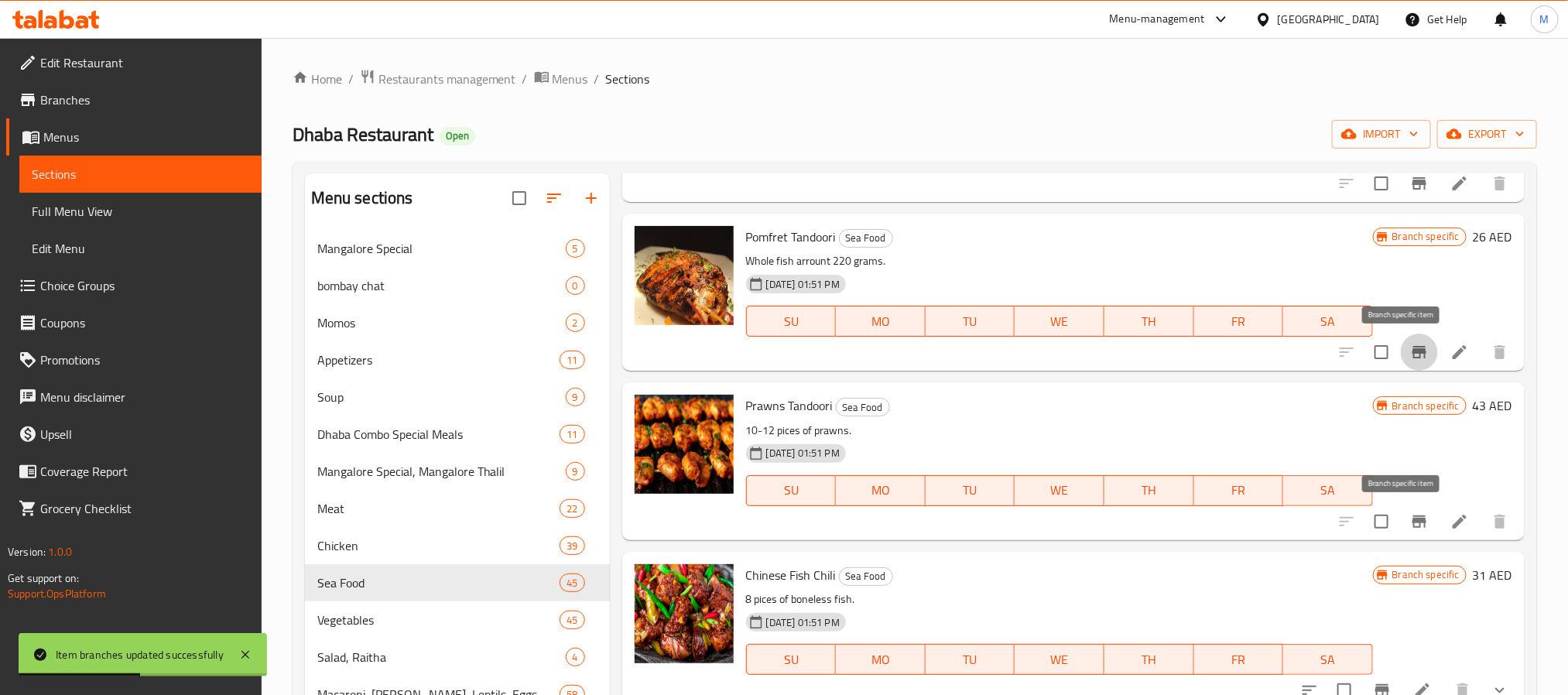
click at [1410, 515] on icon "Branch-specific-item" at bounding box center [1419, 521] width 18 height 18
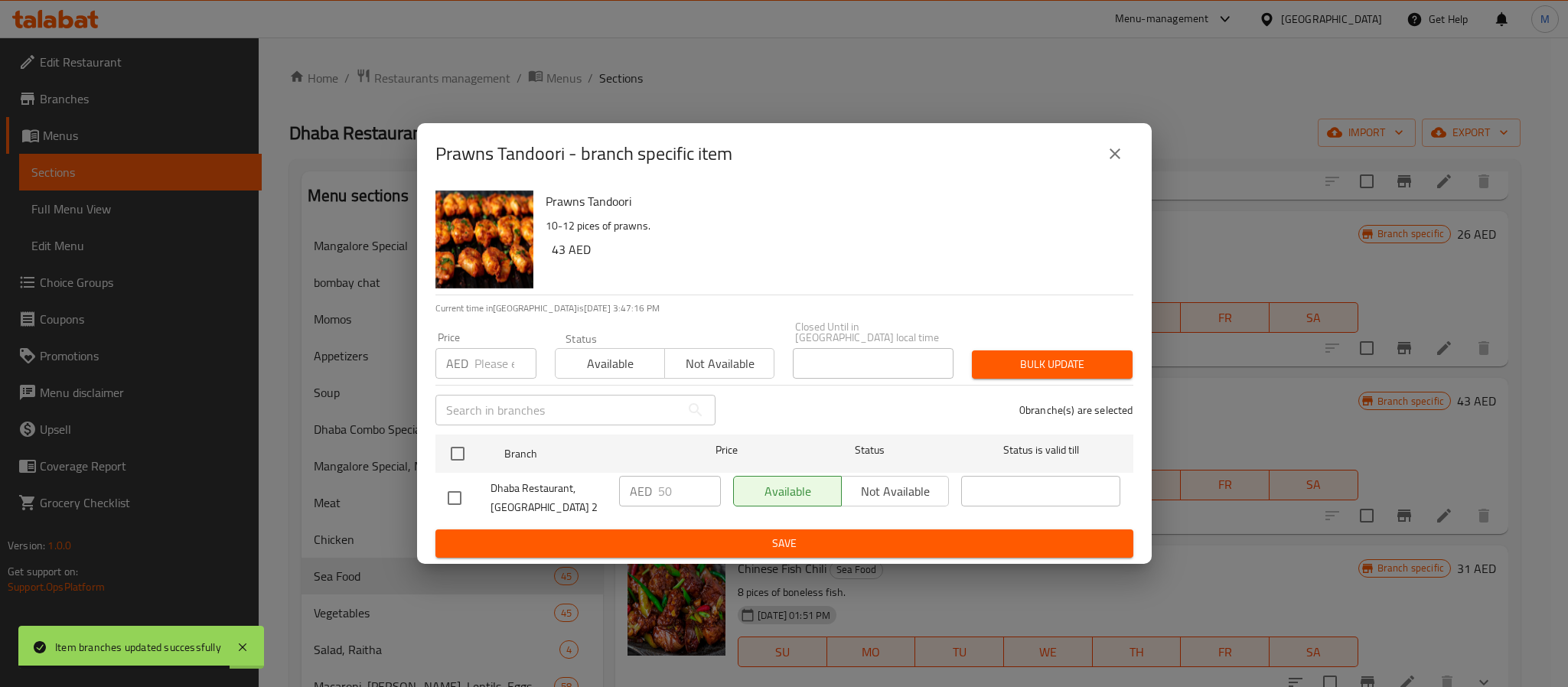
click at [469, 479] on div "Dhaba Restaurant, [GEOGRAPHIC_DATA] 2" at bounding box center [527, 498] width 171 height 57
click at [464, 456] on input "checkbox" at bounding box center [457, 453] width 32 height 32
checkbox input "true"
click at [492, 367] on input "number" at bounding box center [506, 363] width 62 height 31
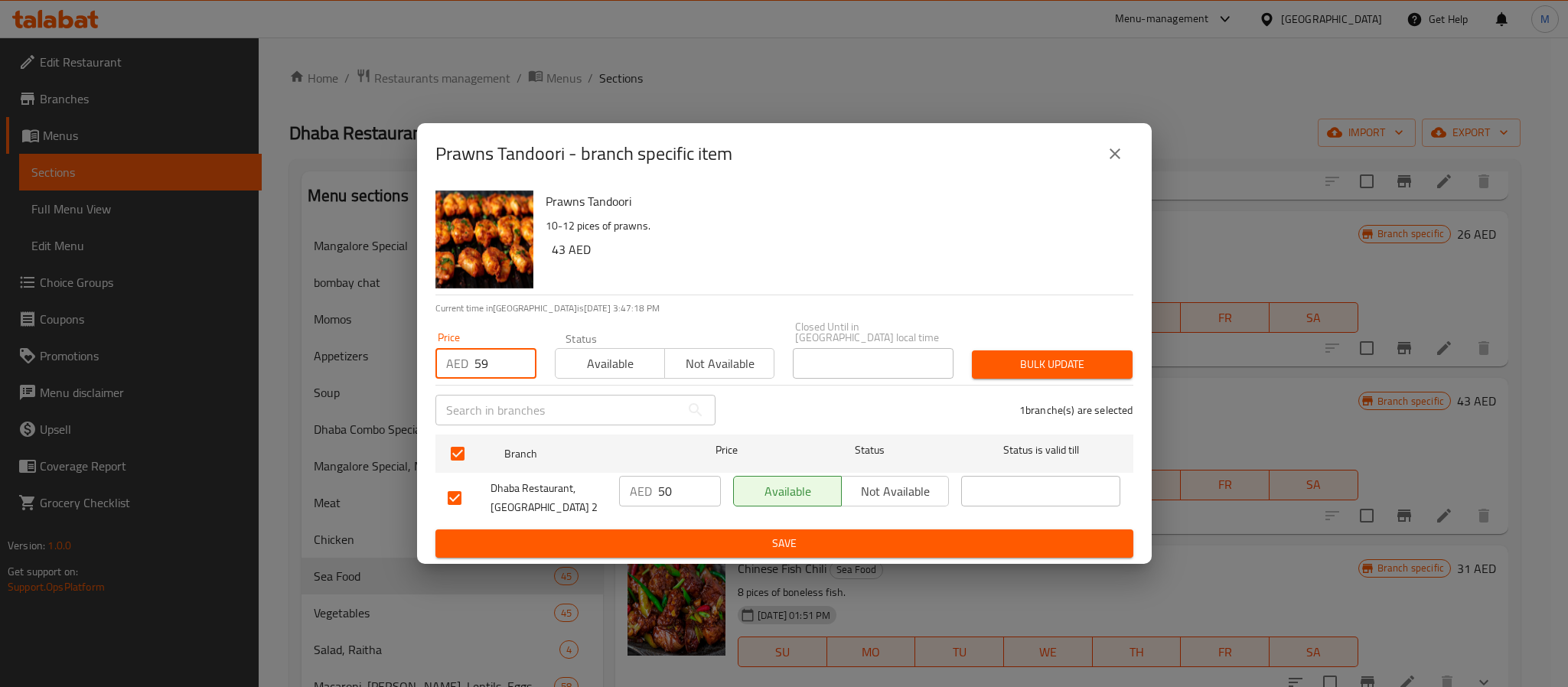
type input "59"
type button "0"
type button "1"
click at [972, 351] on button "Bulk update" at bounding box center [1052, 365] width 160 height 28
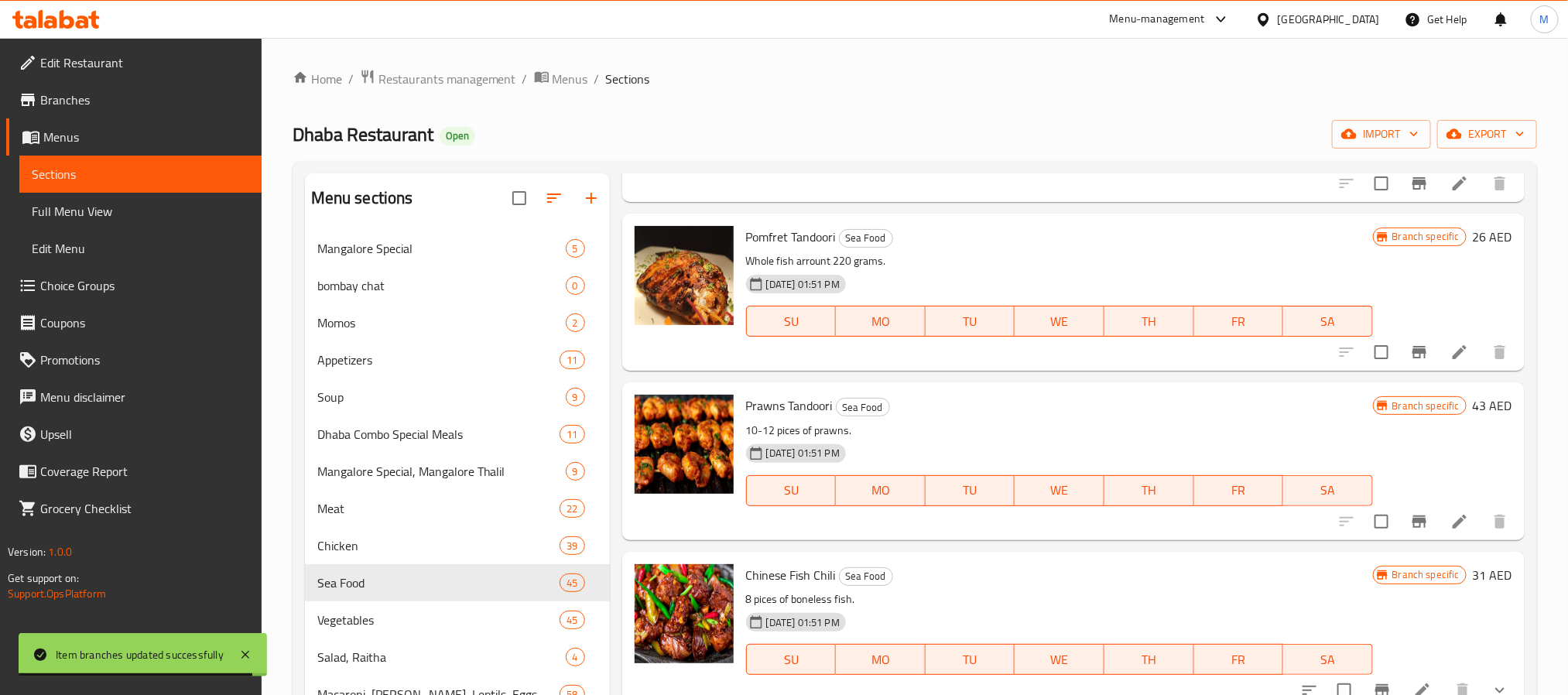
click at [884, 561] on div "Chinese Fish Chili Sea Food 8 pices of boneless fish. 07-10-2024 01:51 PM SU MO…" at bounding box center [1059, 630] width 639 height 145
click at [1412, 522] on icon "Branch-specific-item" at bounding box center [1419, 522] width 14 height 13
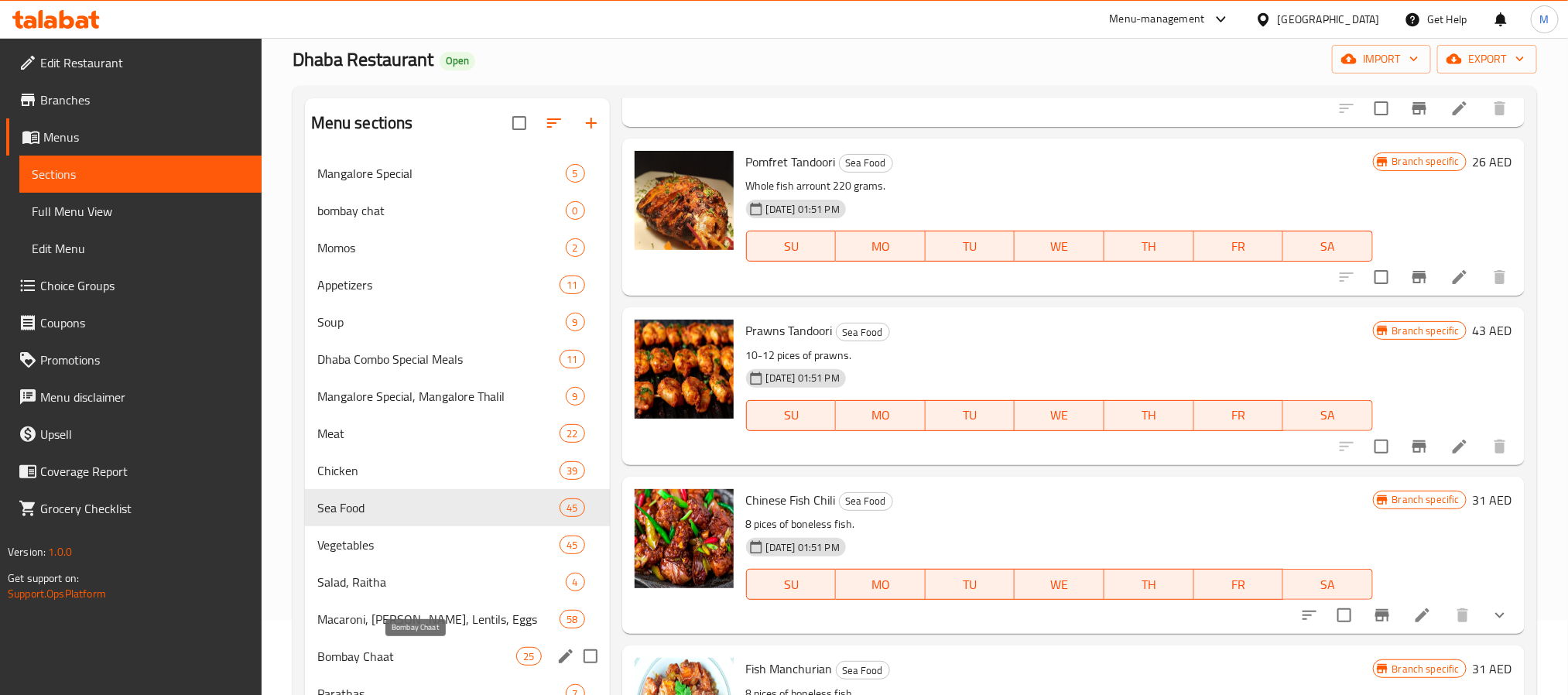
scroll to position [116, 0]
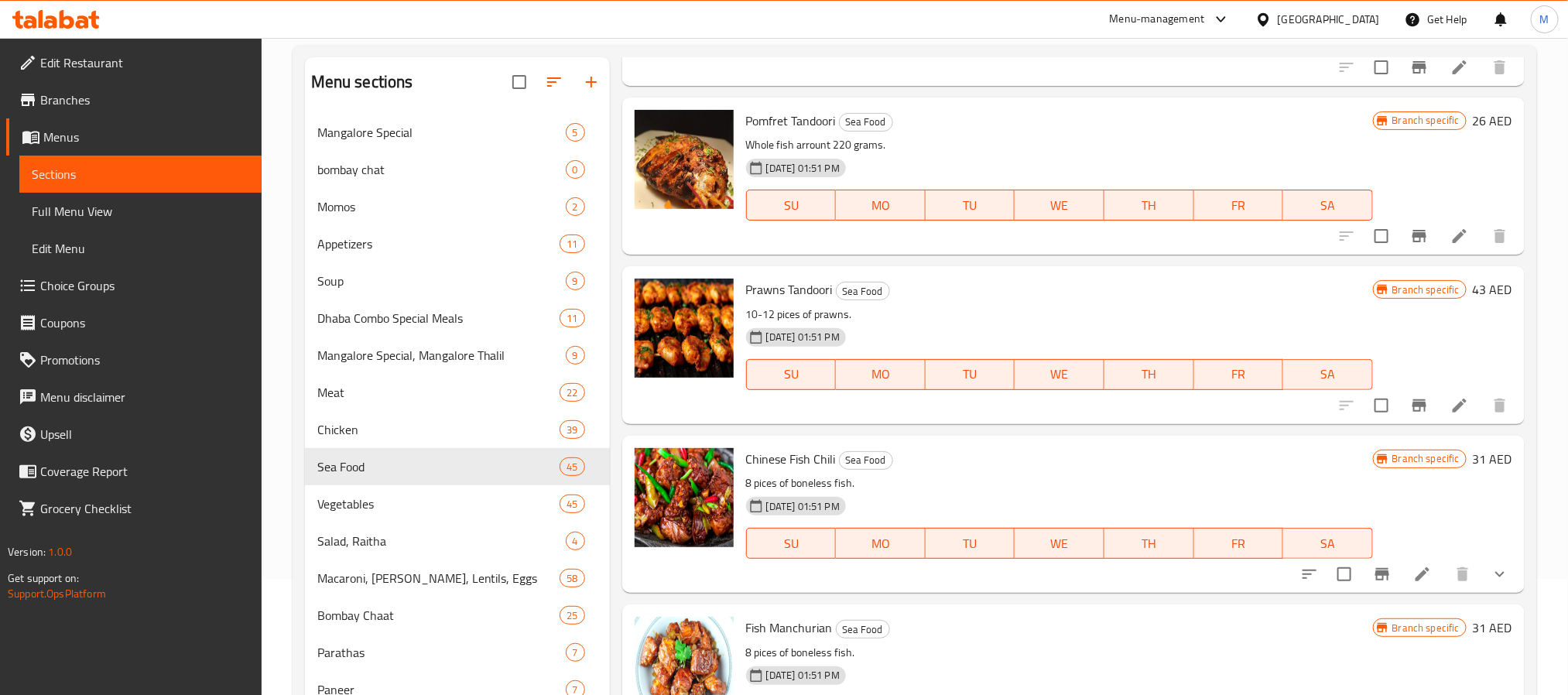
click at [866, 437] on div "Chinese Fish Chili Sea Food 8 pices of boneless fish. 07-10-2024 01:51 PM SU MO…" at bounding box center [1074, 514] width 903 height 157
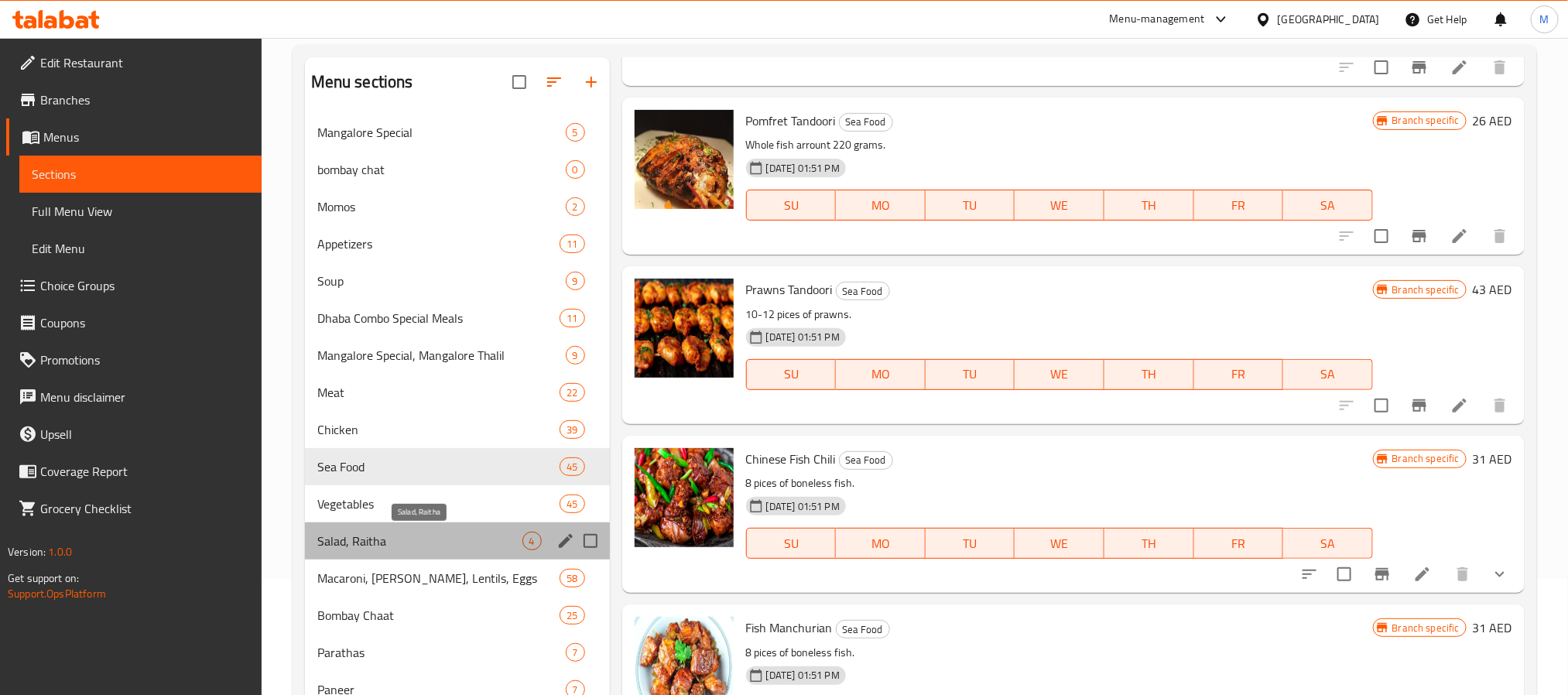
click at [461, 543] on span "Salad, Raitha" at bounding box center [419, 541] width 205 height 18
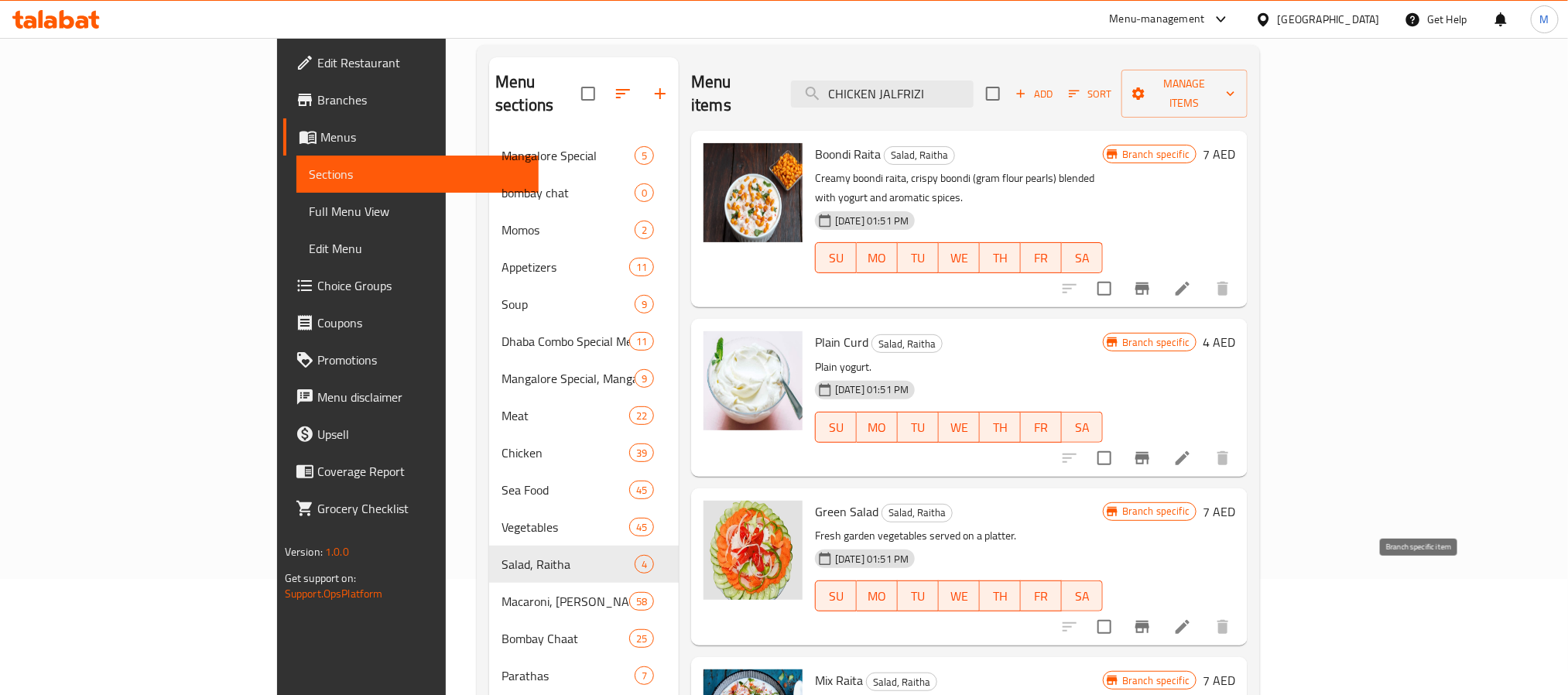
click at [1152, 618] on icon "Branch-specific-item" at bounding box center [1142, 626] width 18 height 18
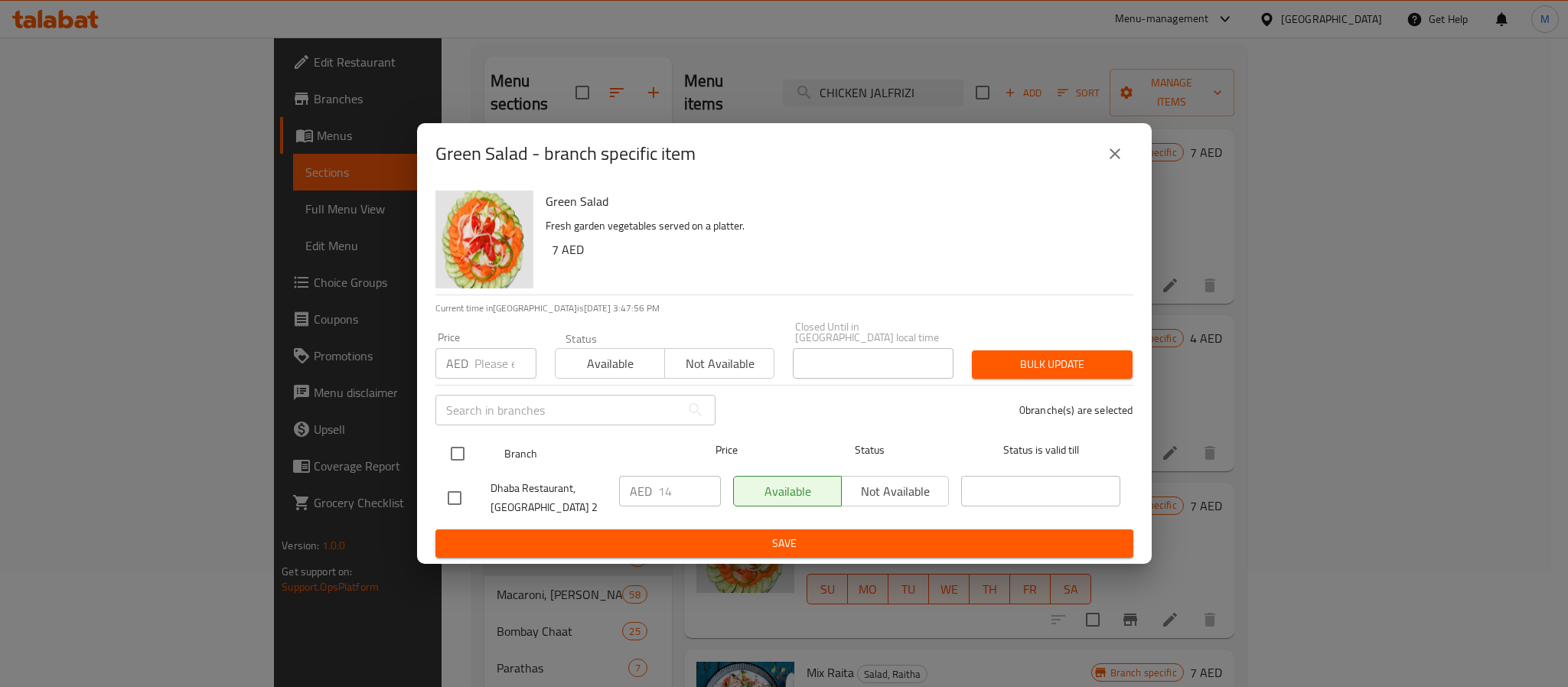
click at [442, 461] on input "checkbox" at bounding box center [457, 453] width 32 height 32
checkbox input "true"
click at [480, 372] on input "number" at bounding box center [506, 363] width 62 height 31
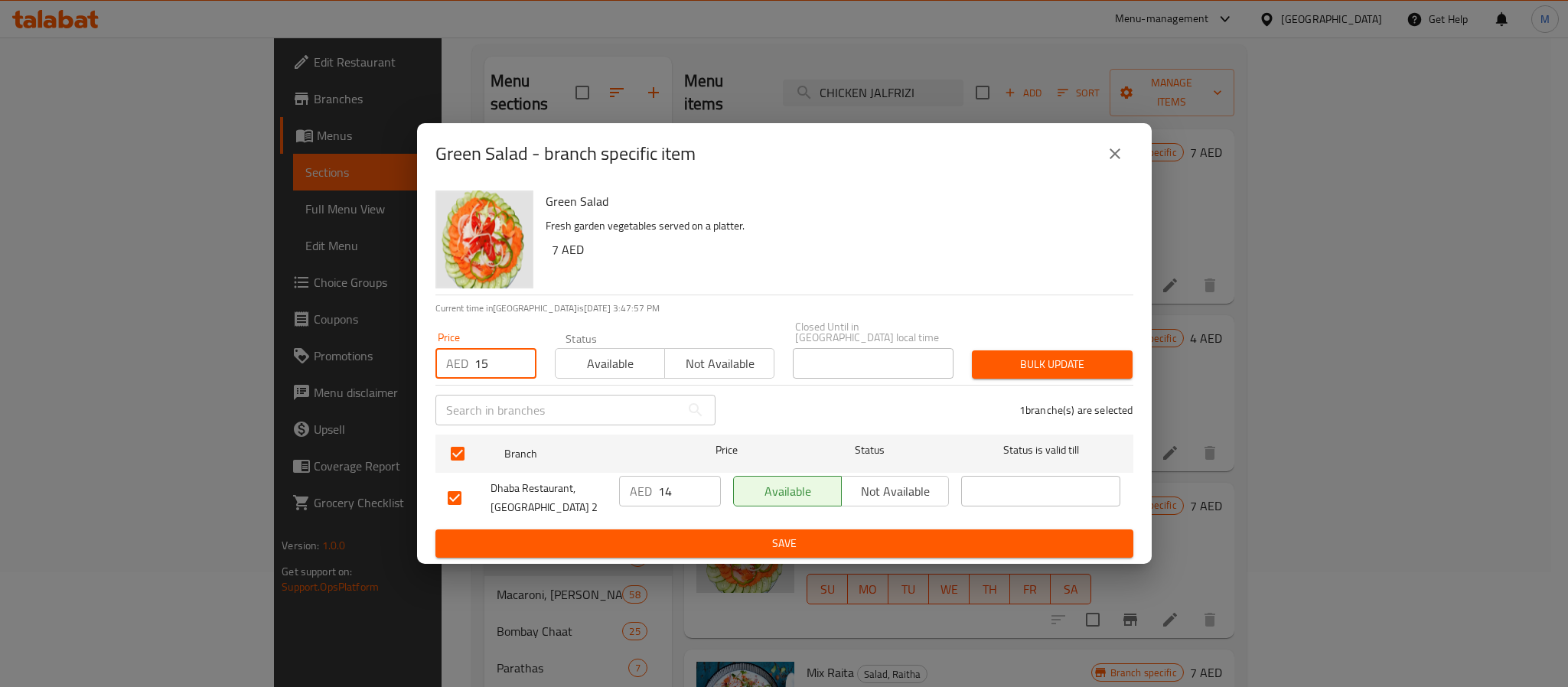
type input "15"
type button "0"
click at [1018, 347] on div "Bulk update" at bounding box center [1052, 364] width 179 height 47
click at [1020, 358] on span "Bulk update" at bounding box center [1052, 365] width 136 height 19
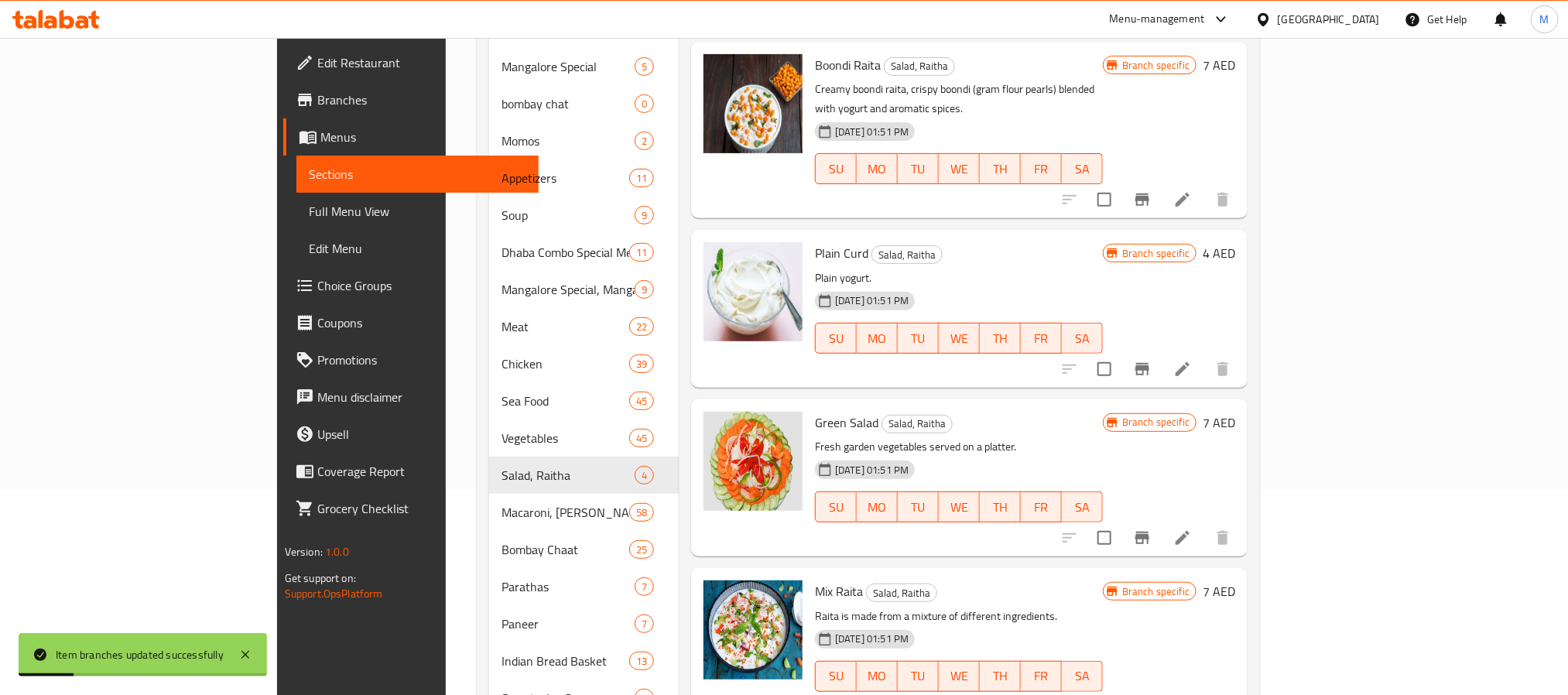
scroll to position [232, 0]
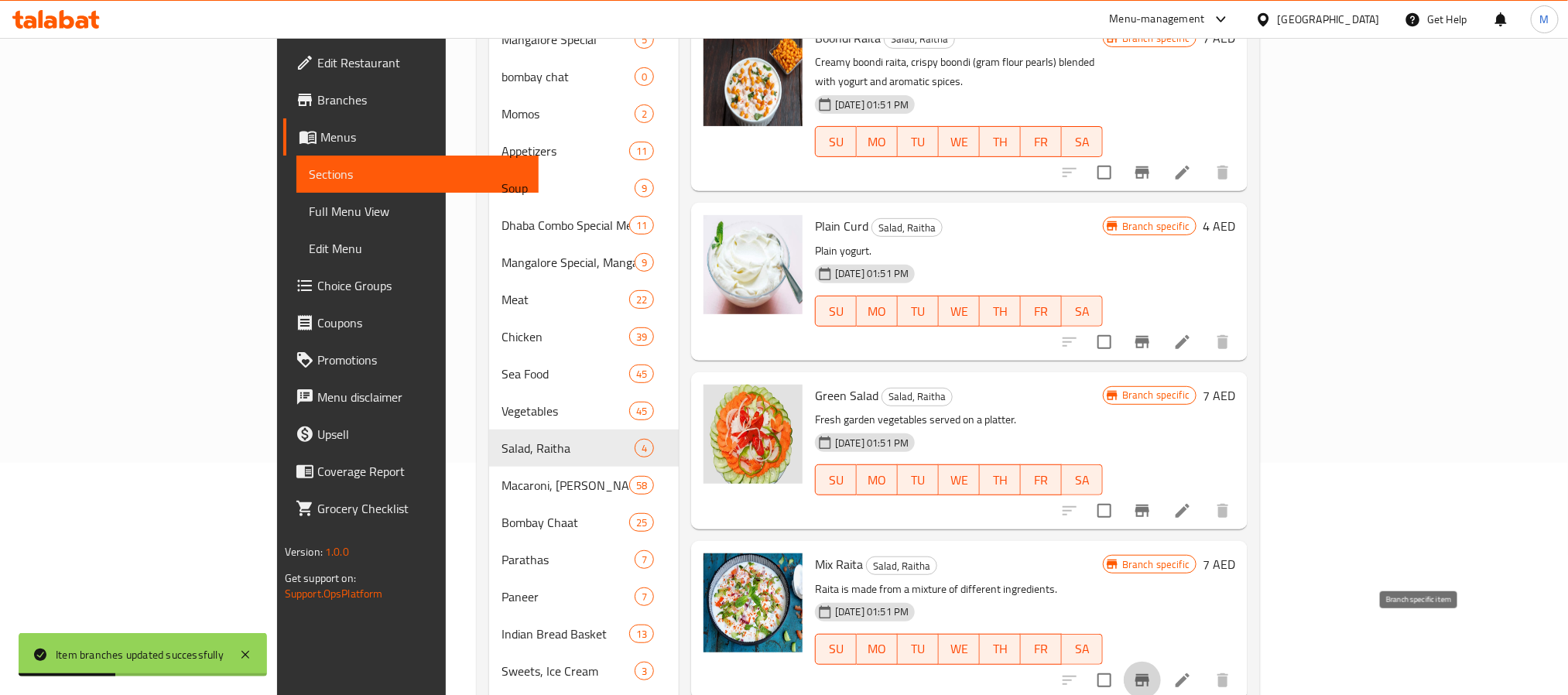
click at [1152, 671] on icon "Branch-specific-item" at bounding box center [1142, 680] width 18 height 18
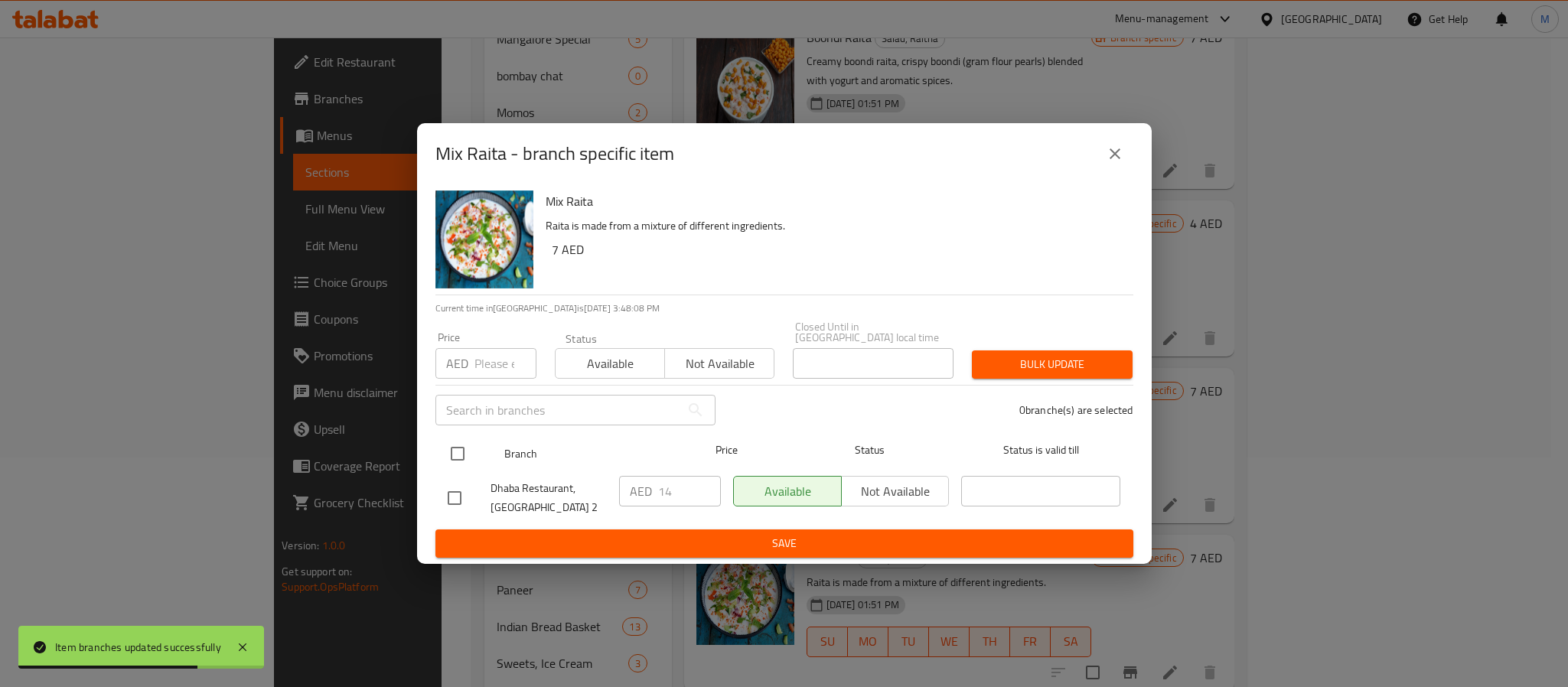
click at [453, 462] on input "checkbox" at bounding box center [457, 453] width 32 height 32
checkbox input "true"
click at [489, 354] on input "number" at bounding box center [506, 363] width 62 height 31
paste input "15"
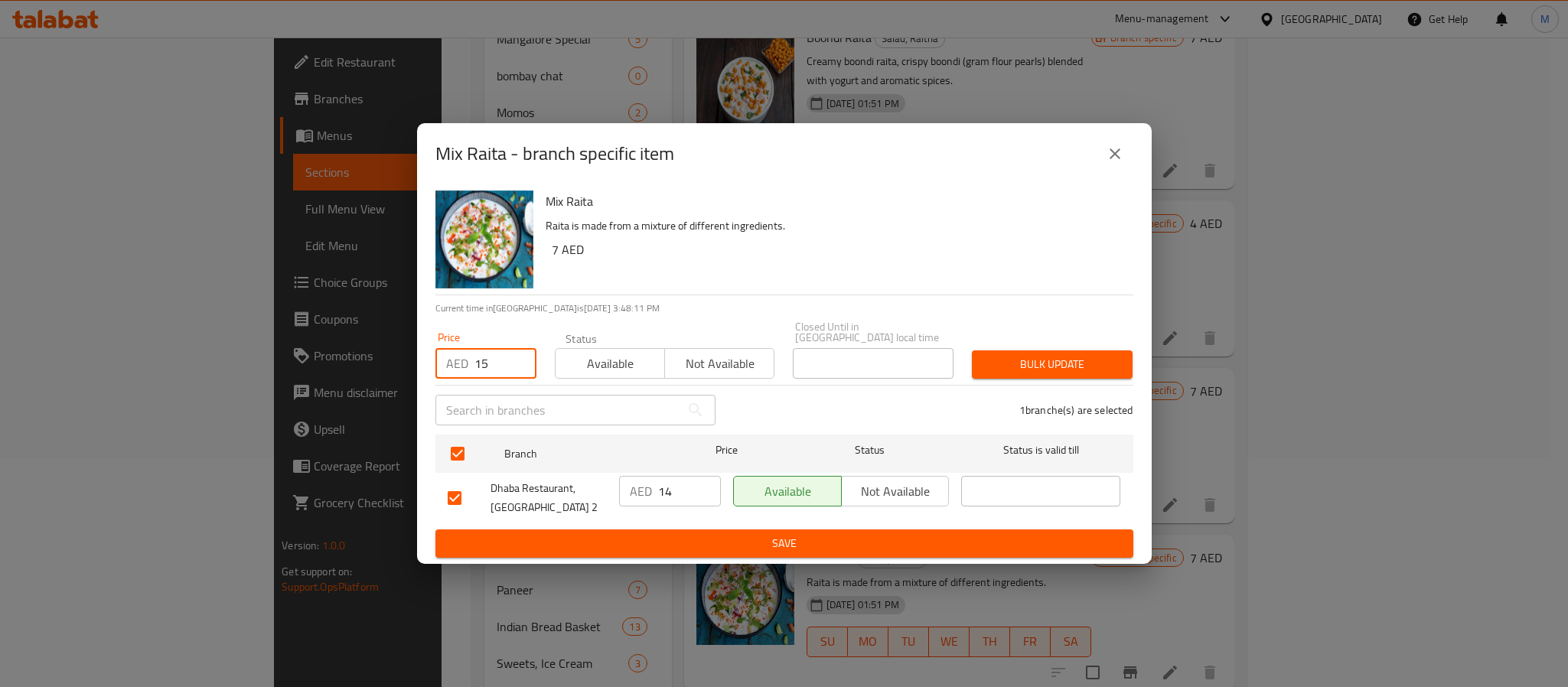
type input "15"
click at [1061, 367] on span "Bulk update" at bounding box center [1052, 365] width 136 height 19
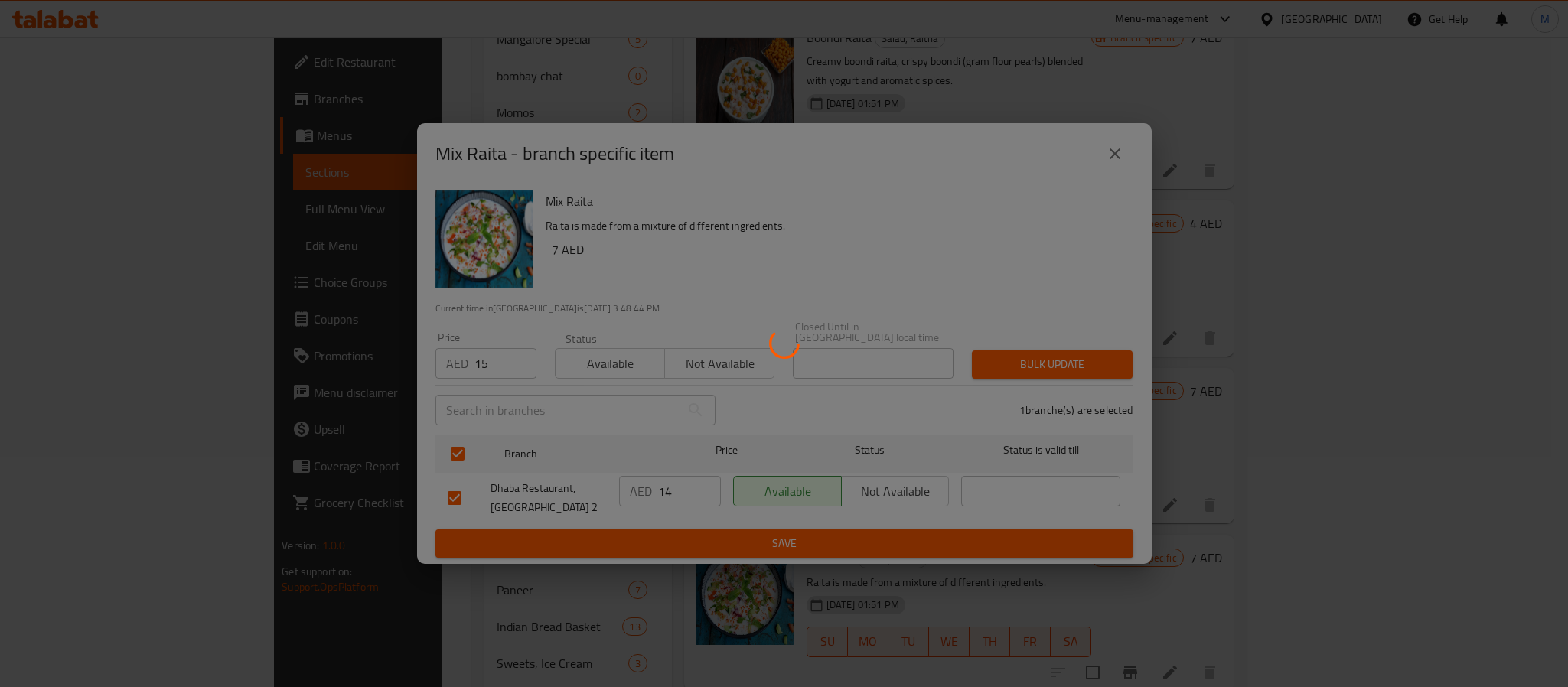
click at [507, 516] on div at bounding box center [784, 344] width 1568 height 687
click at [643, 478] on div at bounding box center [784, 344] width 1568 height 687
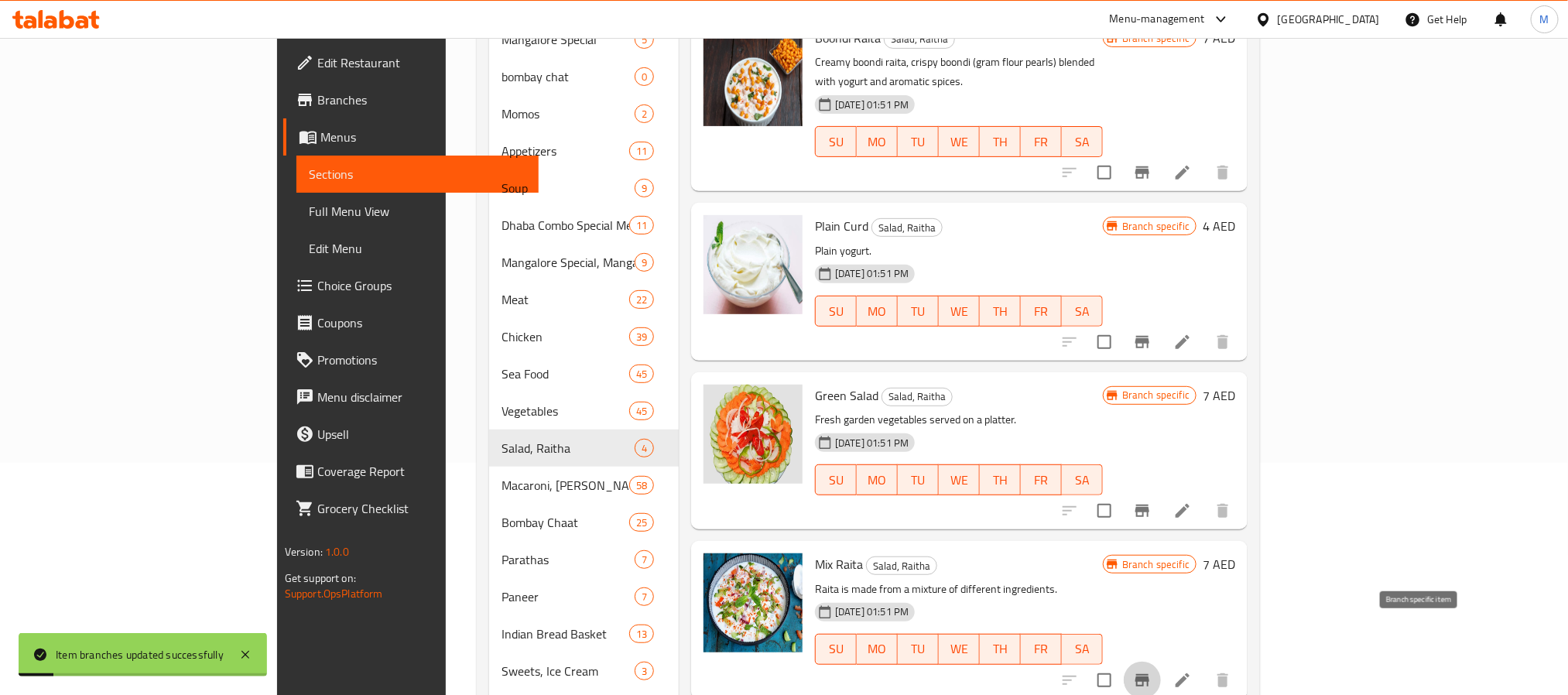
click at [1149, 674] on icon "Branch-specific-item" at bounding box center [1141, 681] width 14 height 13
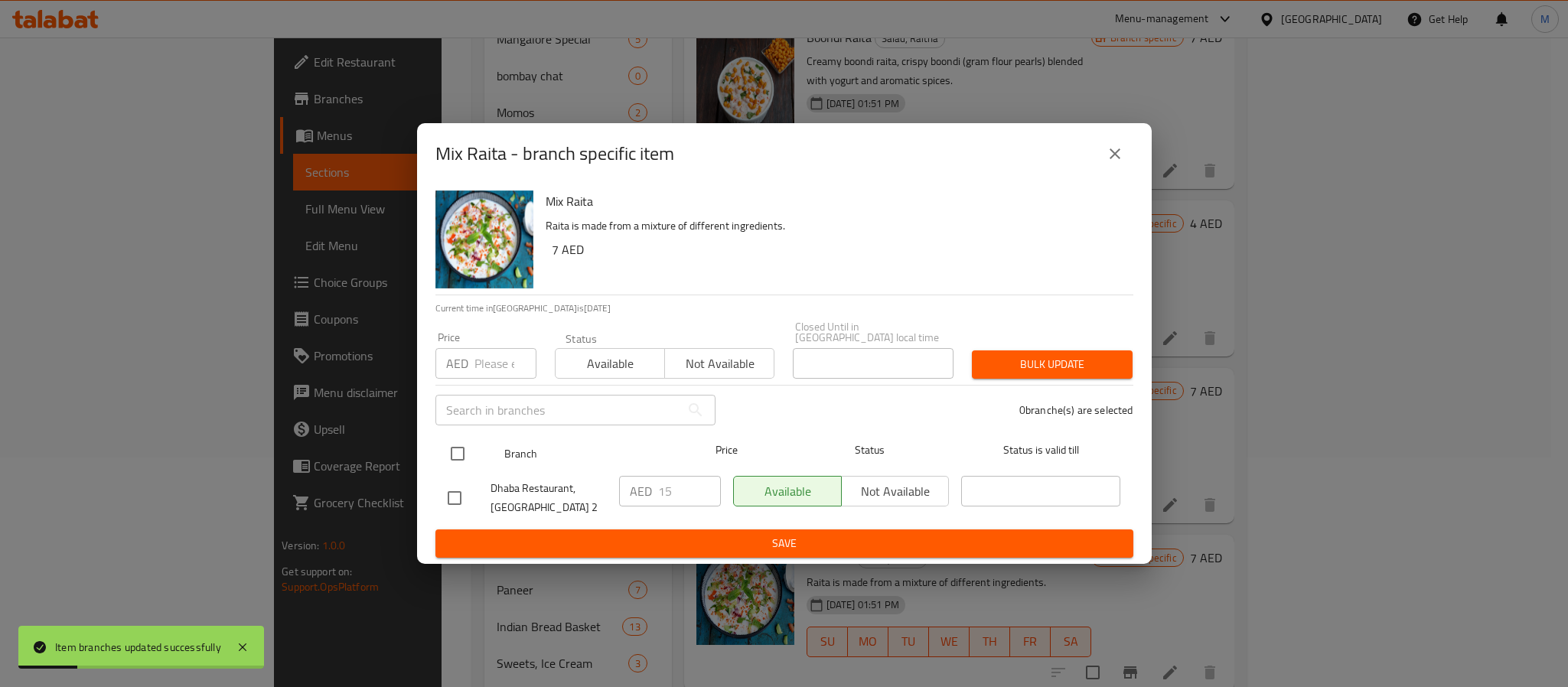
click at [464, 448] on input "checkbox" at bounding box center [457, 453] width 32 height 32
checkbox input "true"
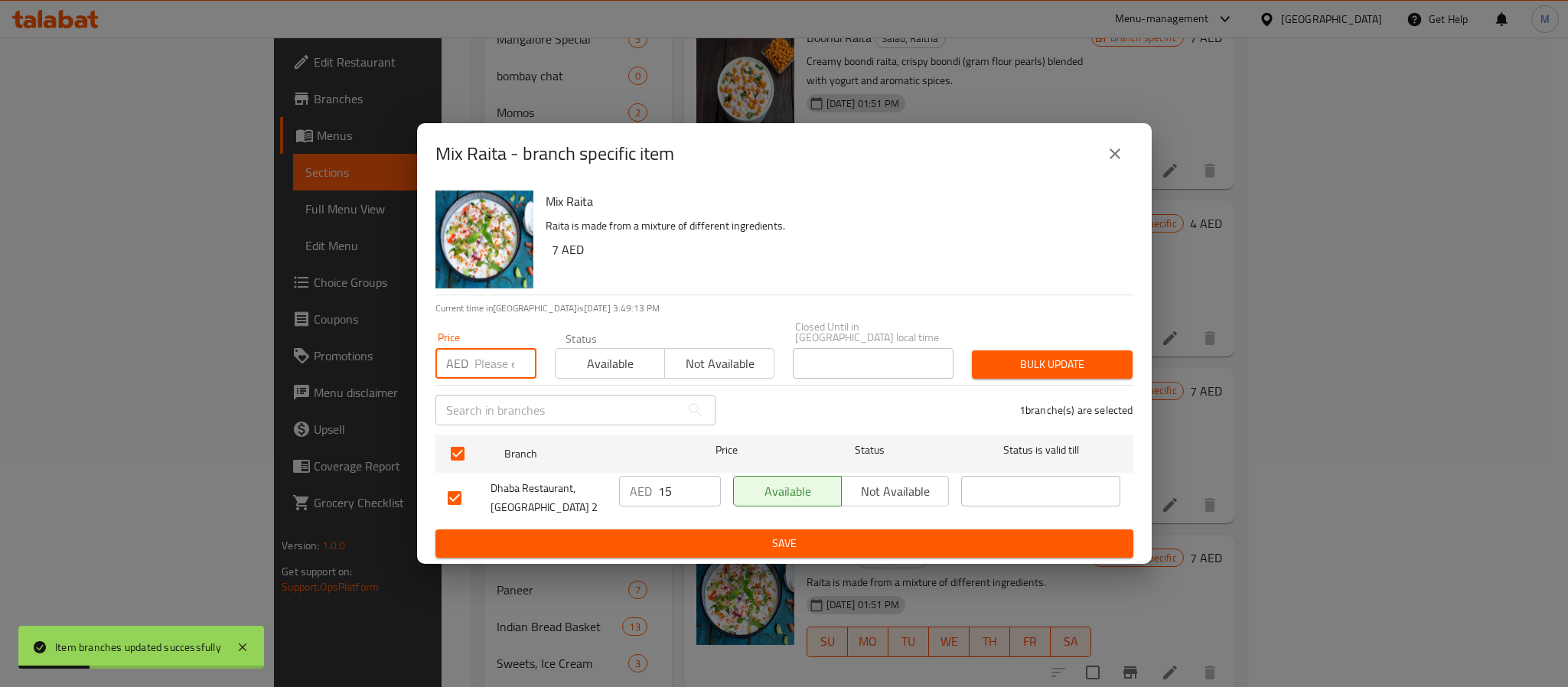
click at [497, 354] on input "number" at bounding box center [506, 363] width 62 height 31
paste input "15"
type input "15"
type button "0"
type button "1"
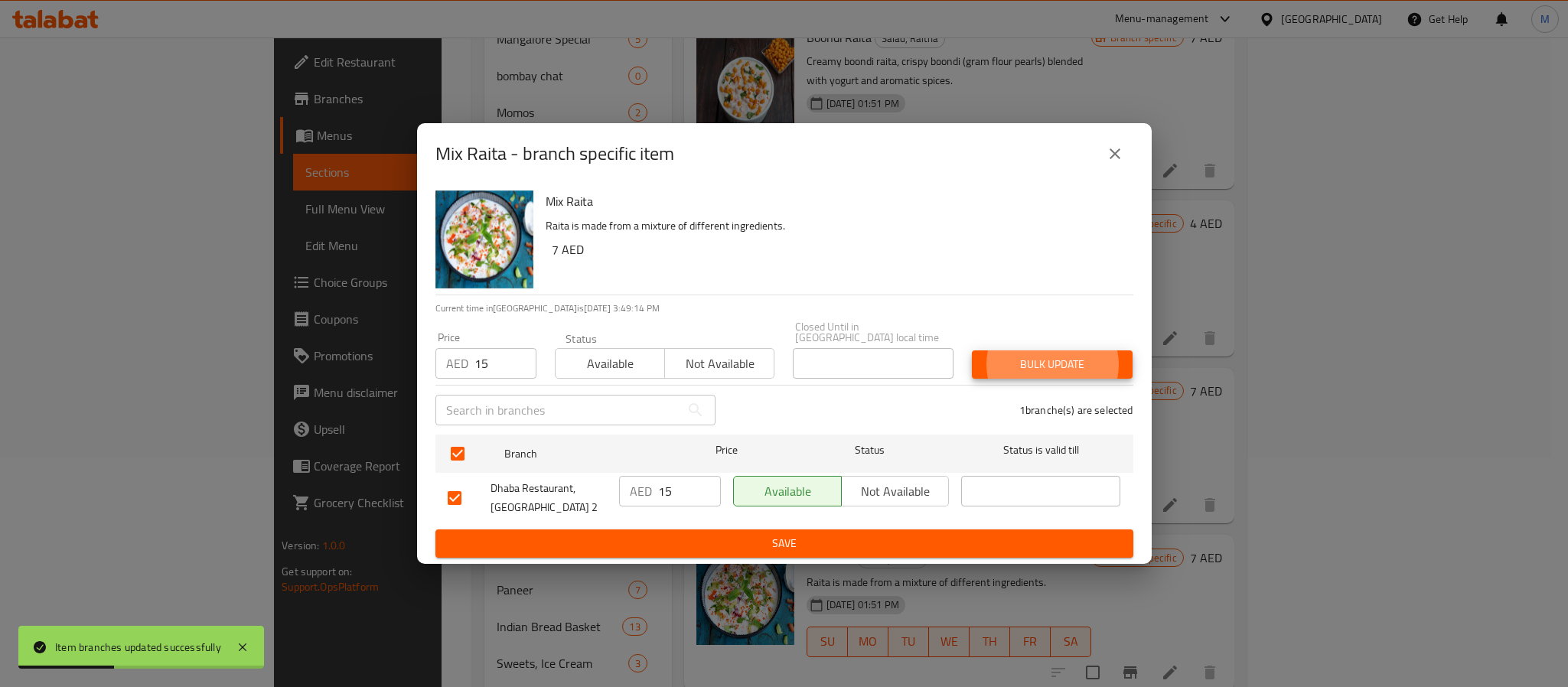
click at [972, 351] on button "Bulk update" at bounding box center [1052, 365] width 160 height 28
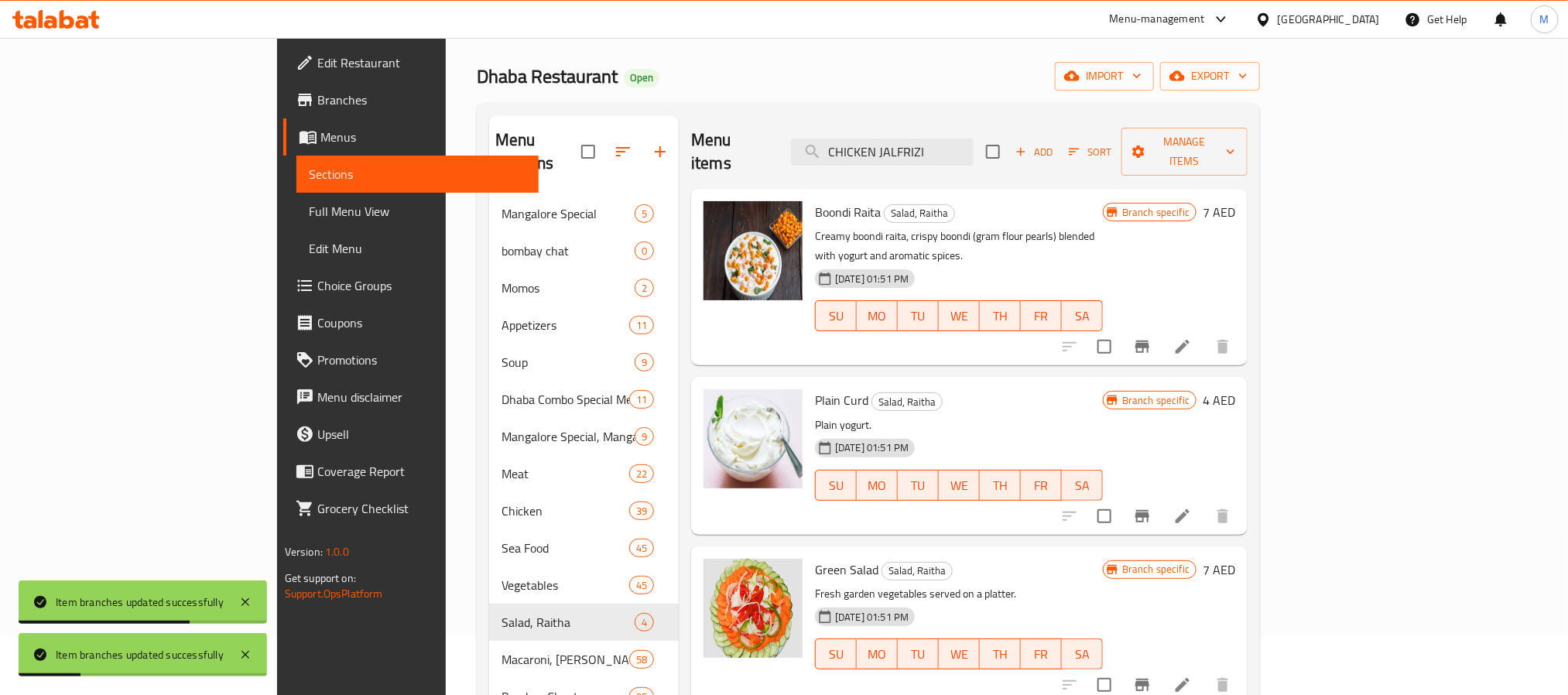
scroll to position [52, 0]
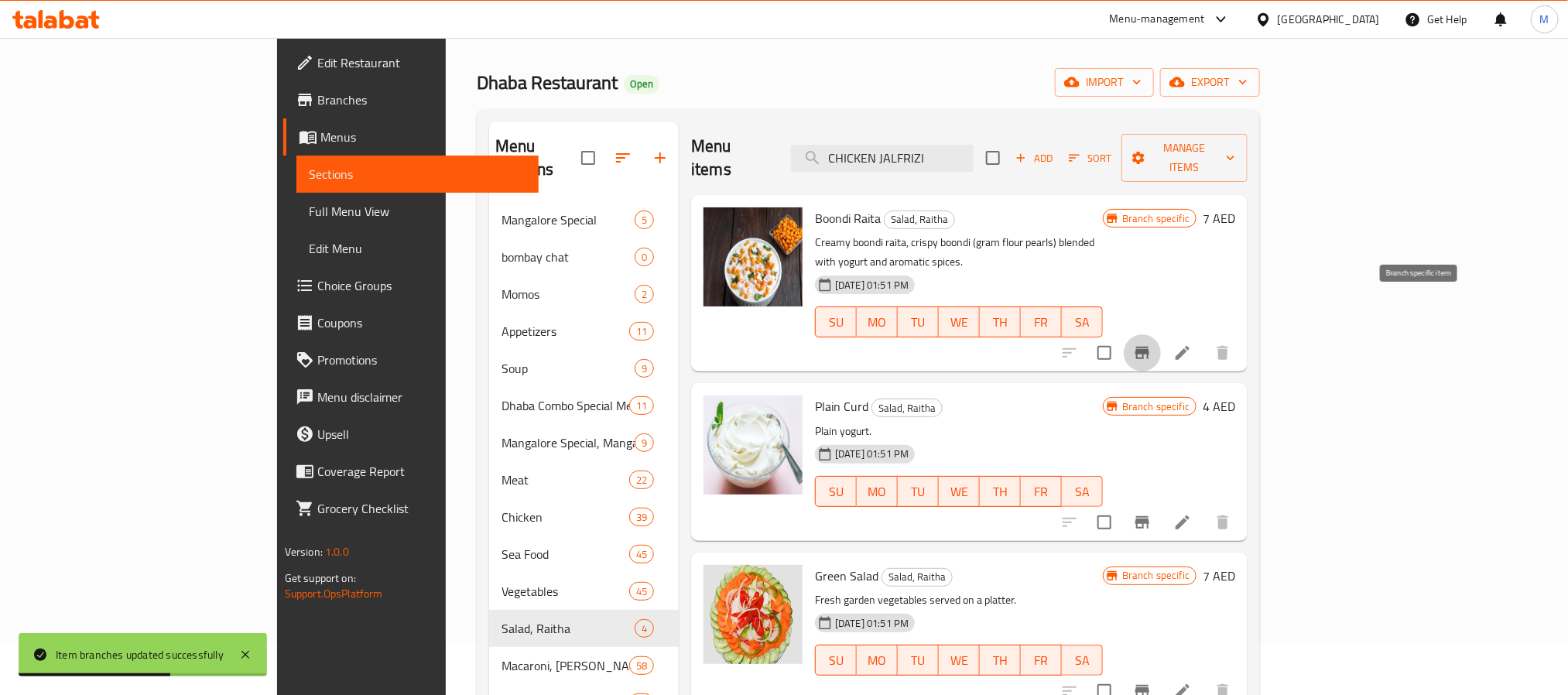
click at [1149, 347] on icon "Branch-specific-item" at bounding box center [1141, 353] width 14 height 13
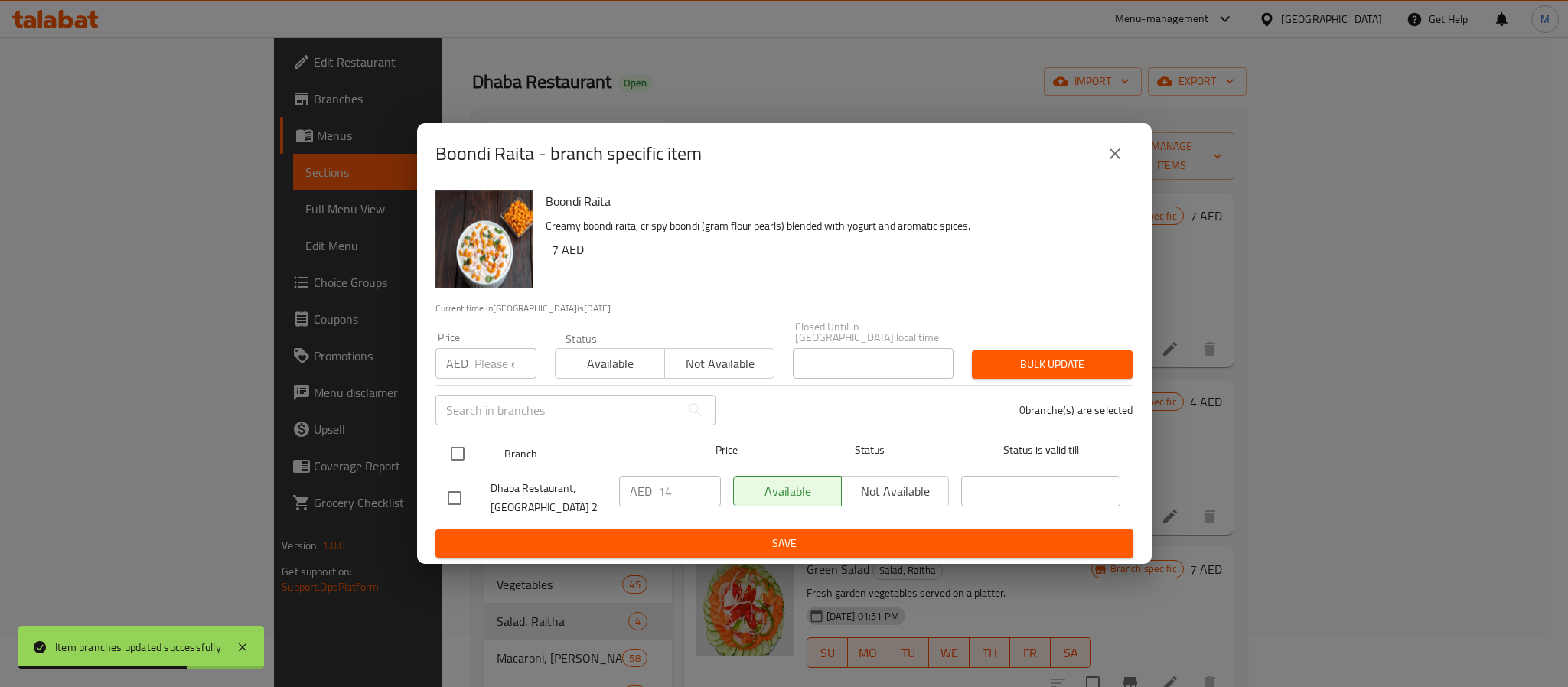
click at [462, 438] on input "checkbox" at bounding box center [457, 453] width 32 height 32
checkbox input "true"
paste input "15"
click at [504, 356] on input "number" at bounding box center [506, 363] width 62 height 31
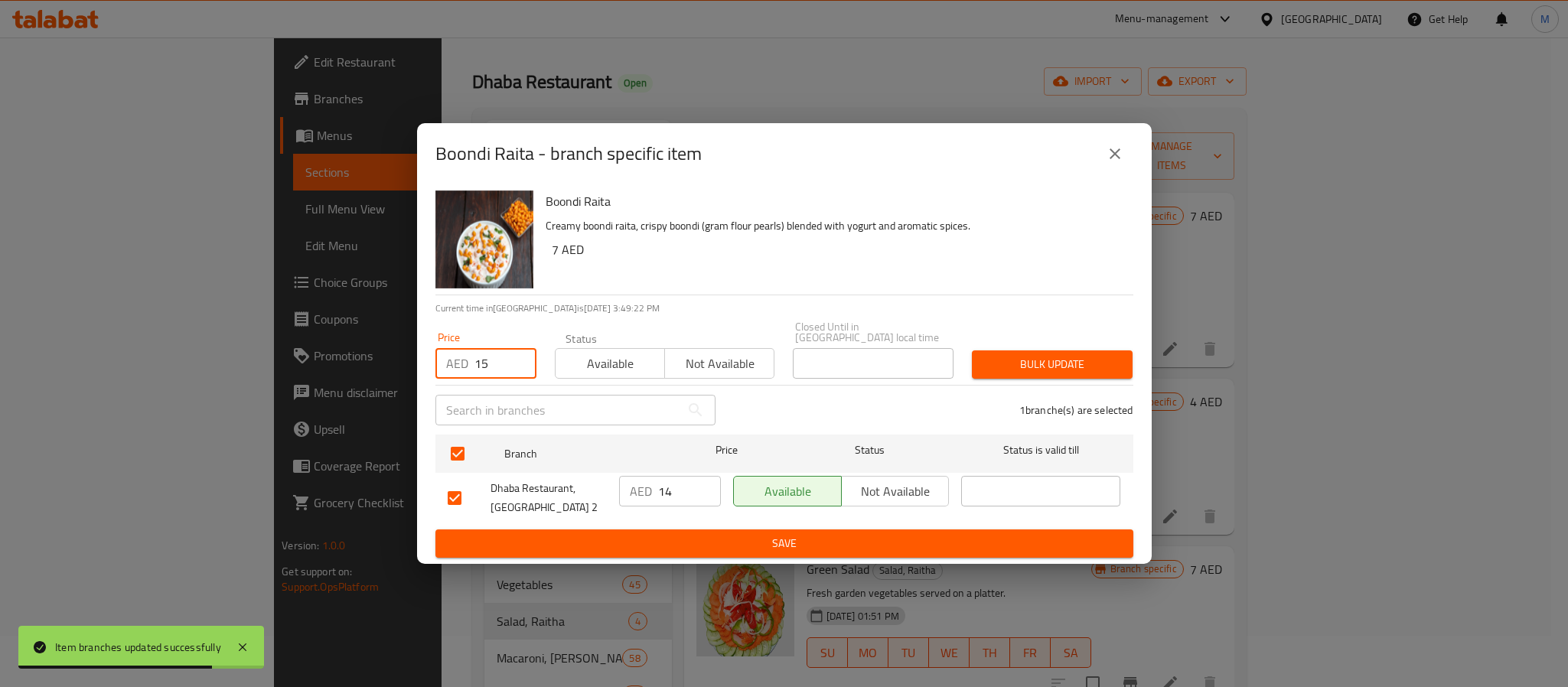
type input "15"
type button "0"
type button "1"
click at [972, 351] on button "Bulk update" at bounding box center [1052, 365] width 160 height 28
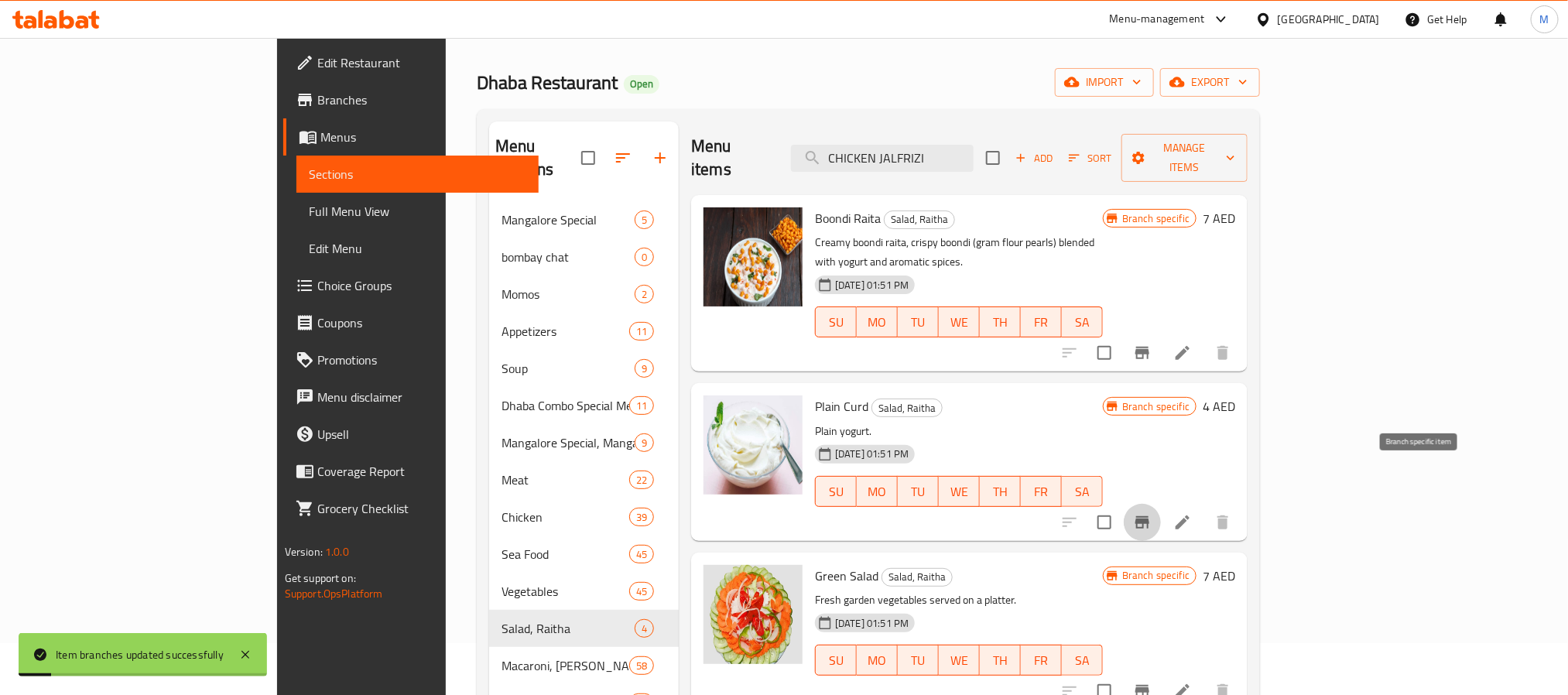
click at [1152, 513] on icon "Branch-specific-item" at bounding box center [1142, 522] width 18 height 18
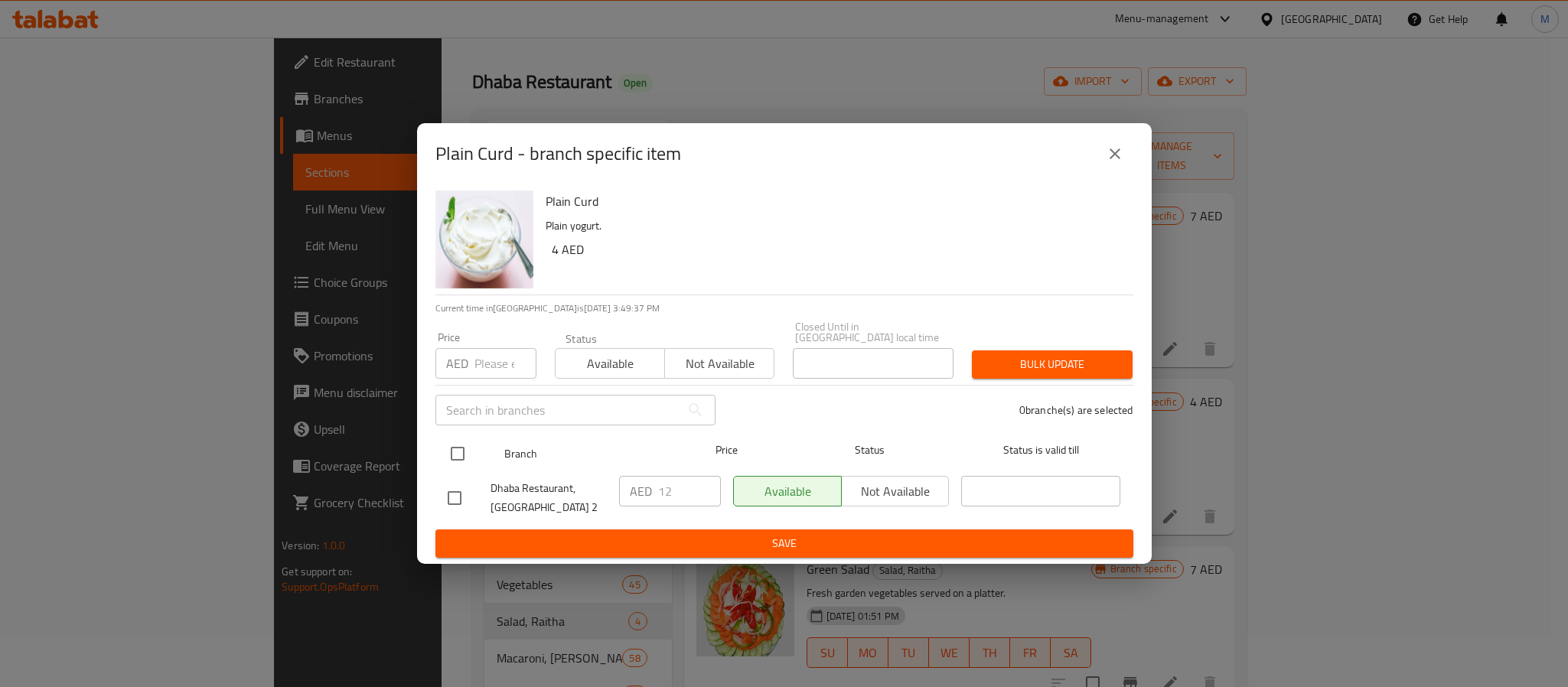
click at [461, 450] on input "checkbox" at bounding box center [457, 453] width 32 height 32
checkbox input "true"
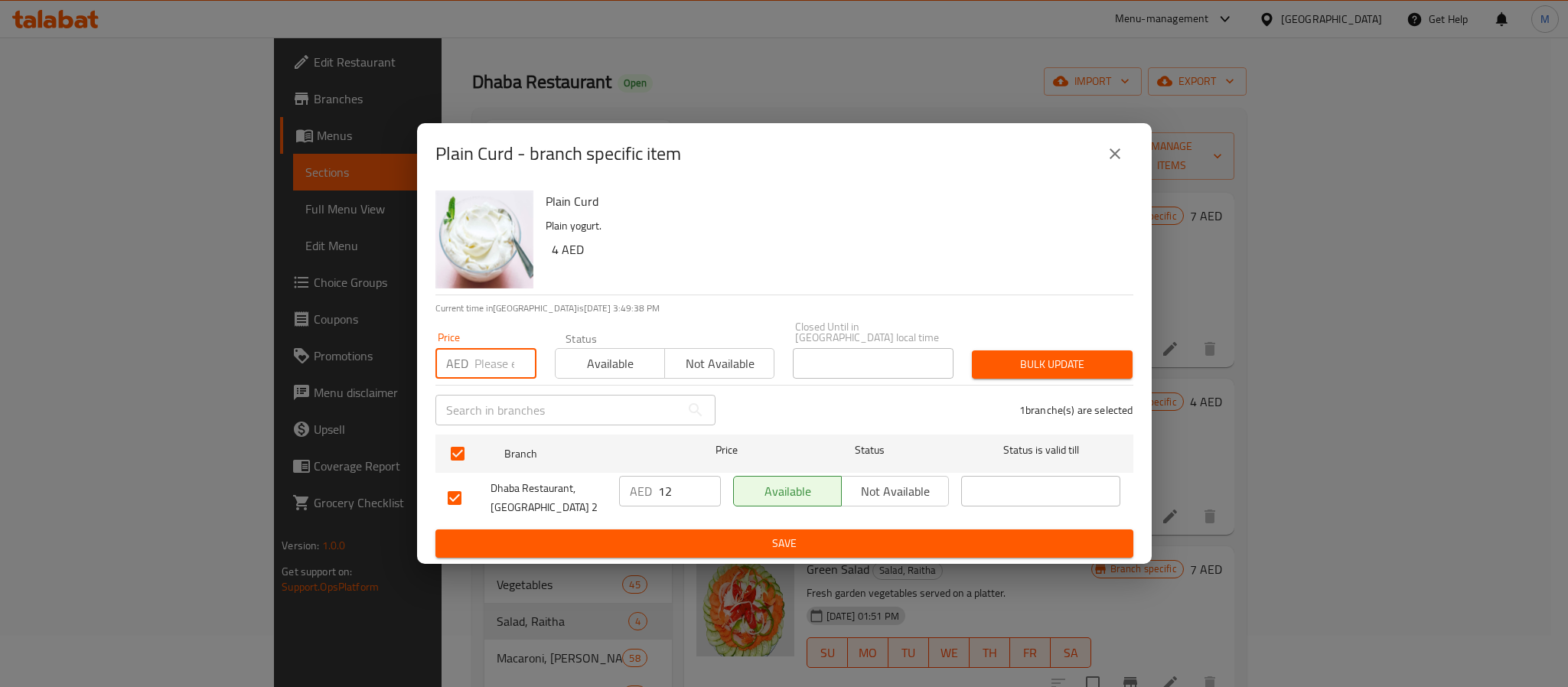
click at [491, 357] on input "number" at bounding box center [506, 363] width 62 height 31
type input "12"
type button "0"
type button "1"
click at [972, 351] on button "Bulk update" at bounding box center [1052, 365] width 160 height 28
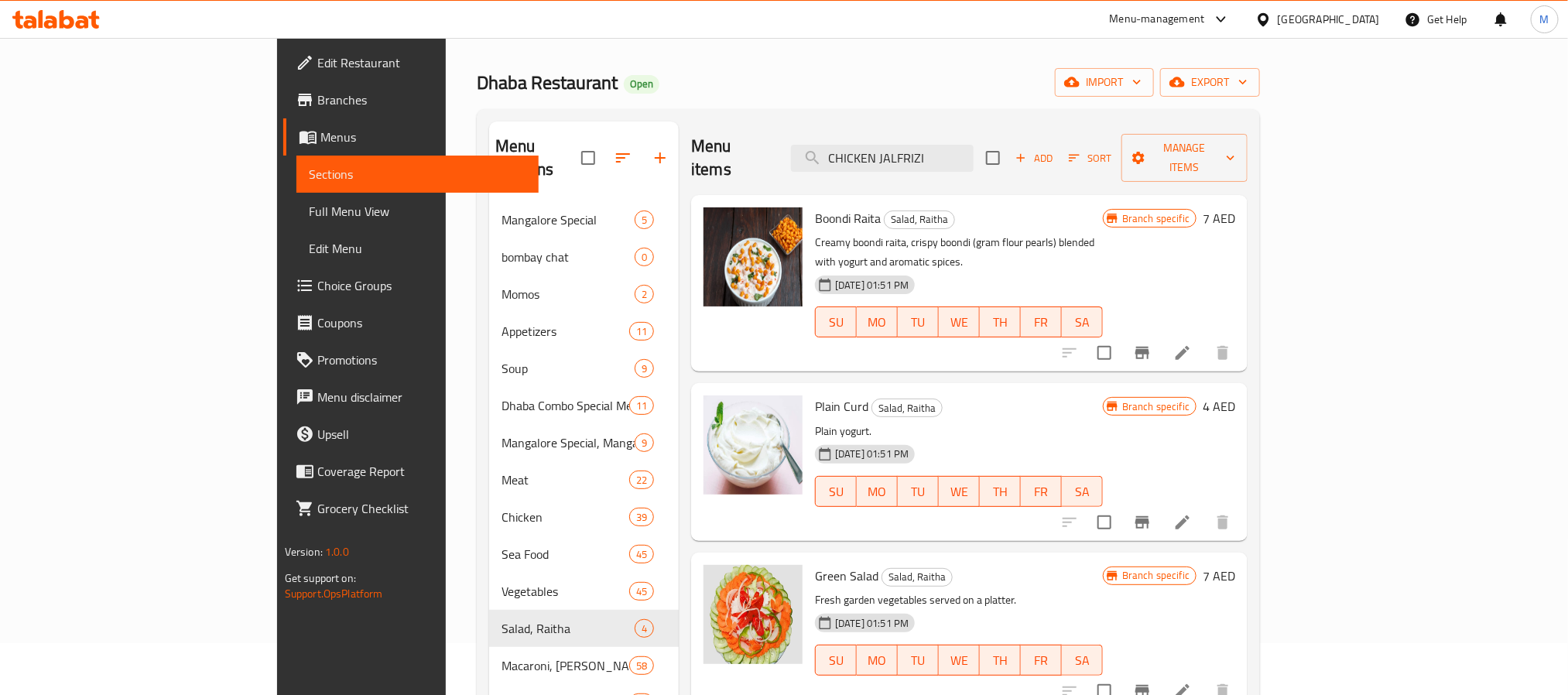
click at [1091, 590] on p "Fresh garden vegetables served on a platter." at bounding box center [959, 600] width 288 height 19
click at [974, 145] on input "CHICKEN JALFRIZI" at bounding box center [882, 158] width 183 height 27
paste input "PANEER BHURJEE"
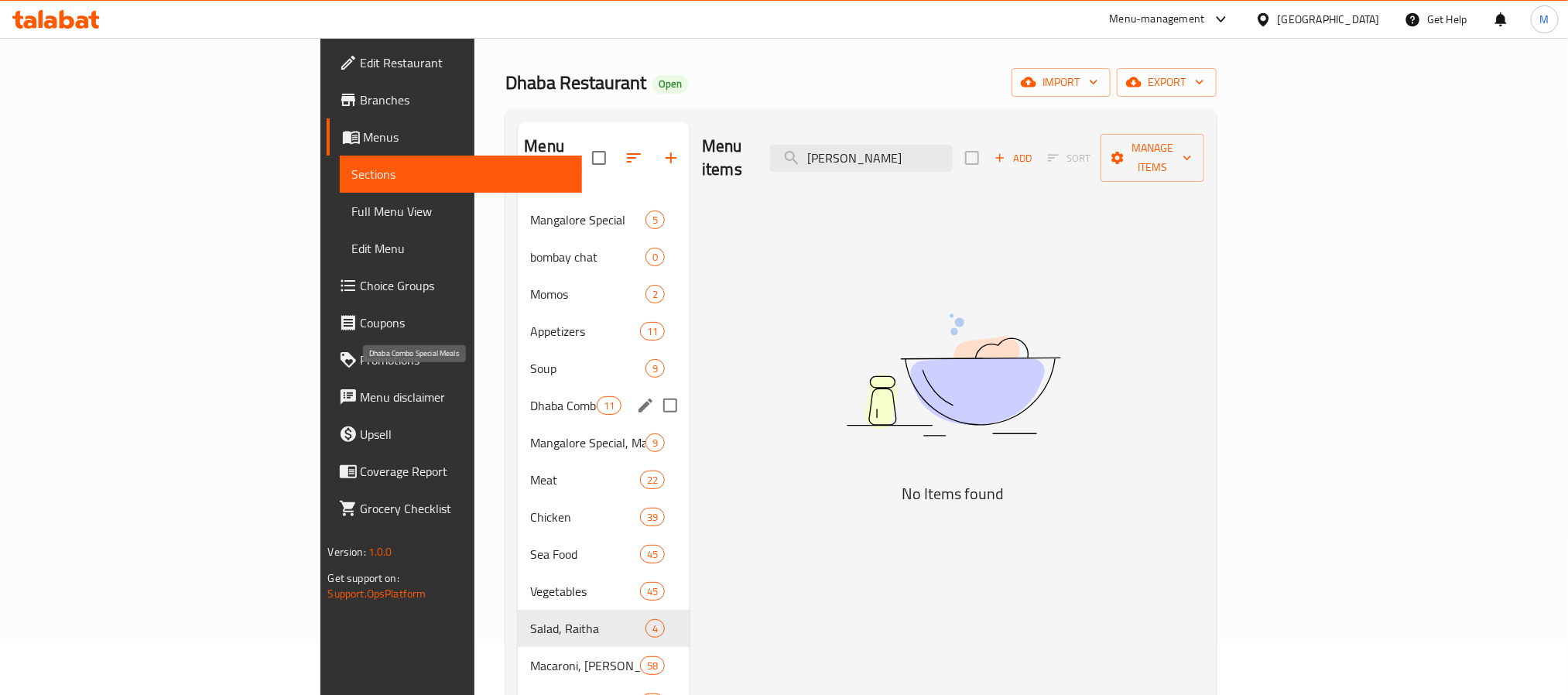
type input "PANEER BHURJEE"
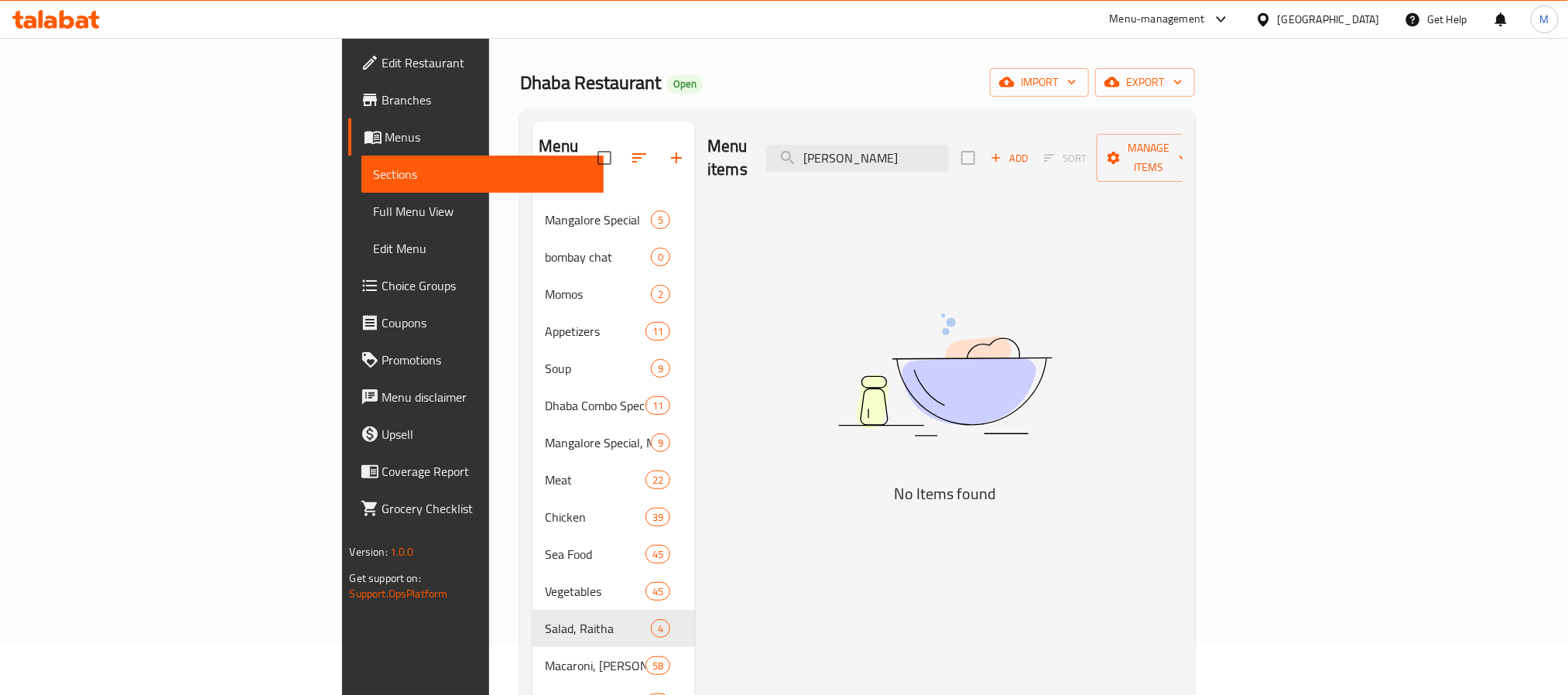
click at [781, 426] on div "Menu items PANEER BHURJEE Add Sort Manage items No Items found" at bounding box center [939, 573] width 487 height 904
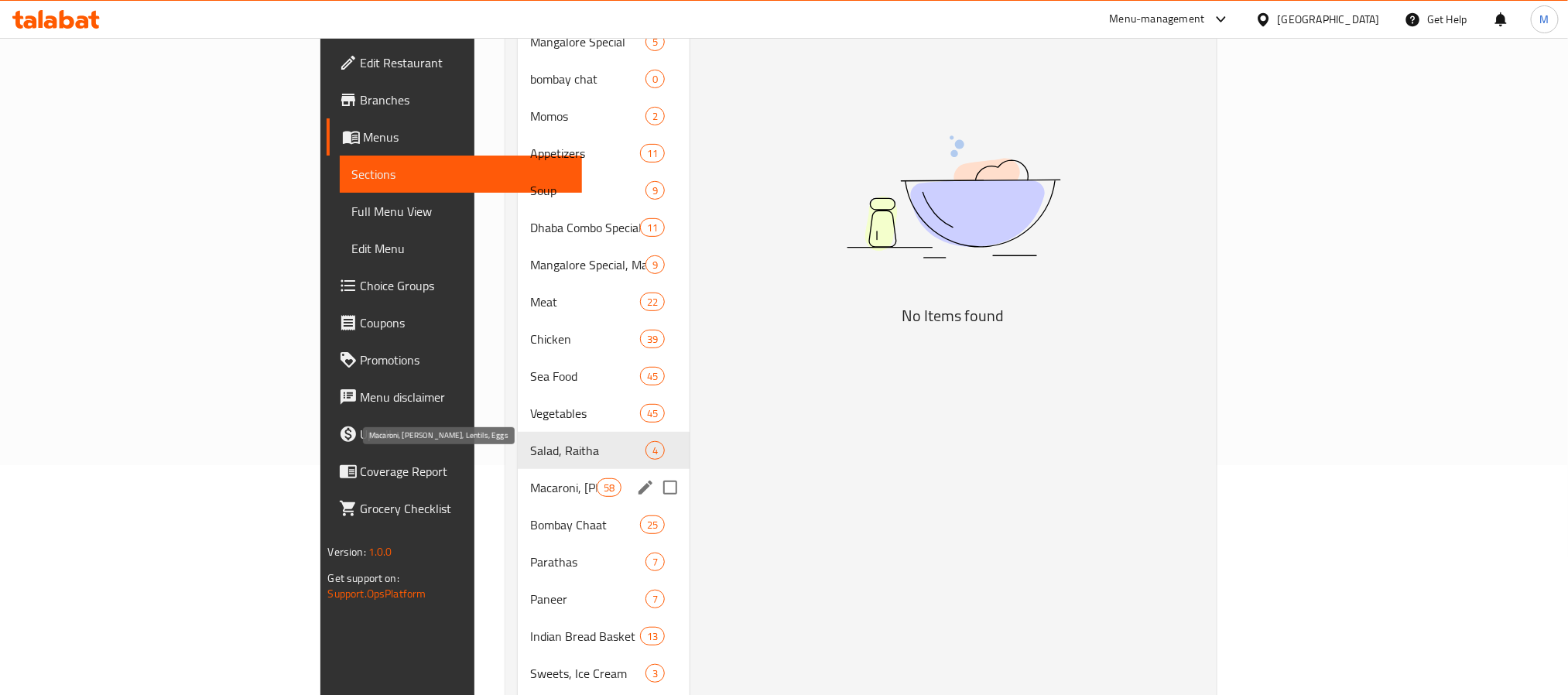
scroll to position [400, 0]
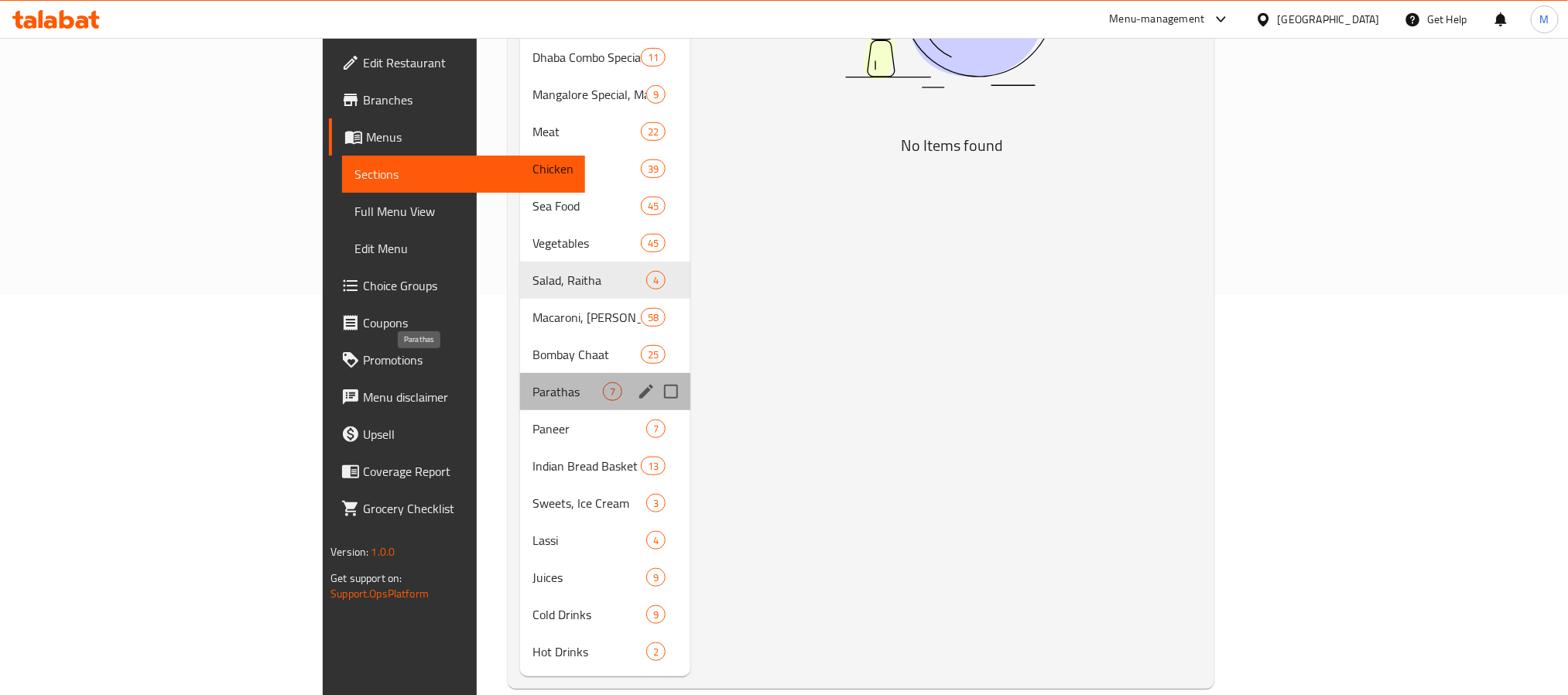
click at [533, 383] on span "Parathas" at bounding box center [568, 391] width 70 height 18
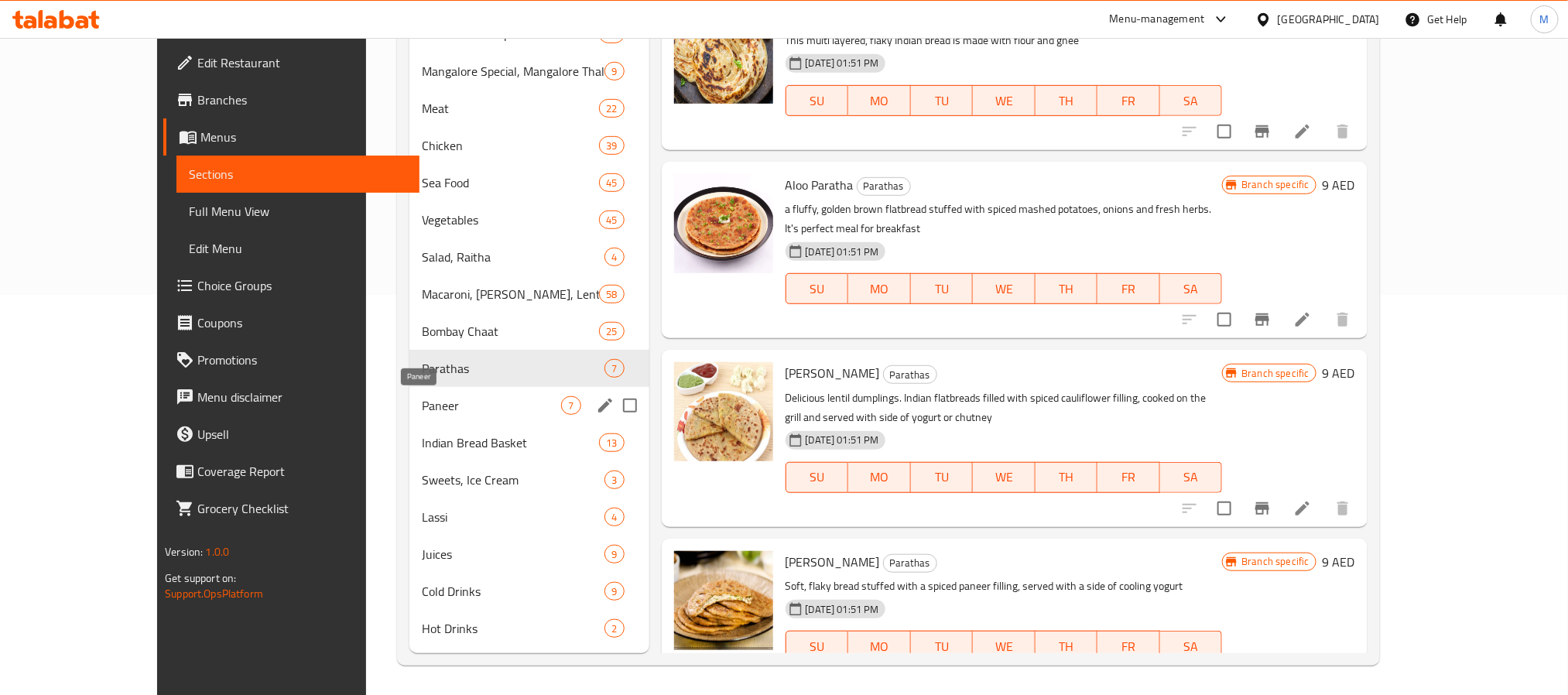
click at [422, 411] on span "Paneer" at bounding box center [491, 405] width 139 height 18
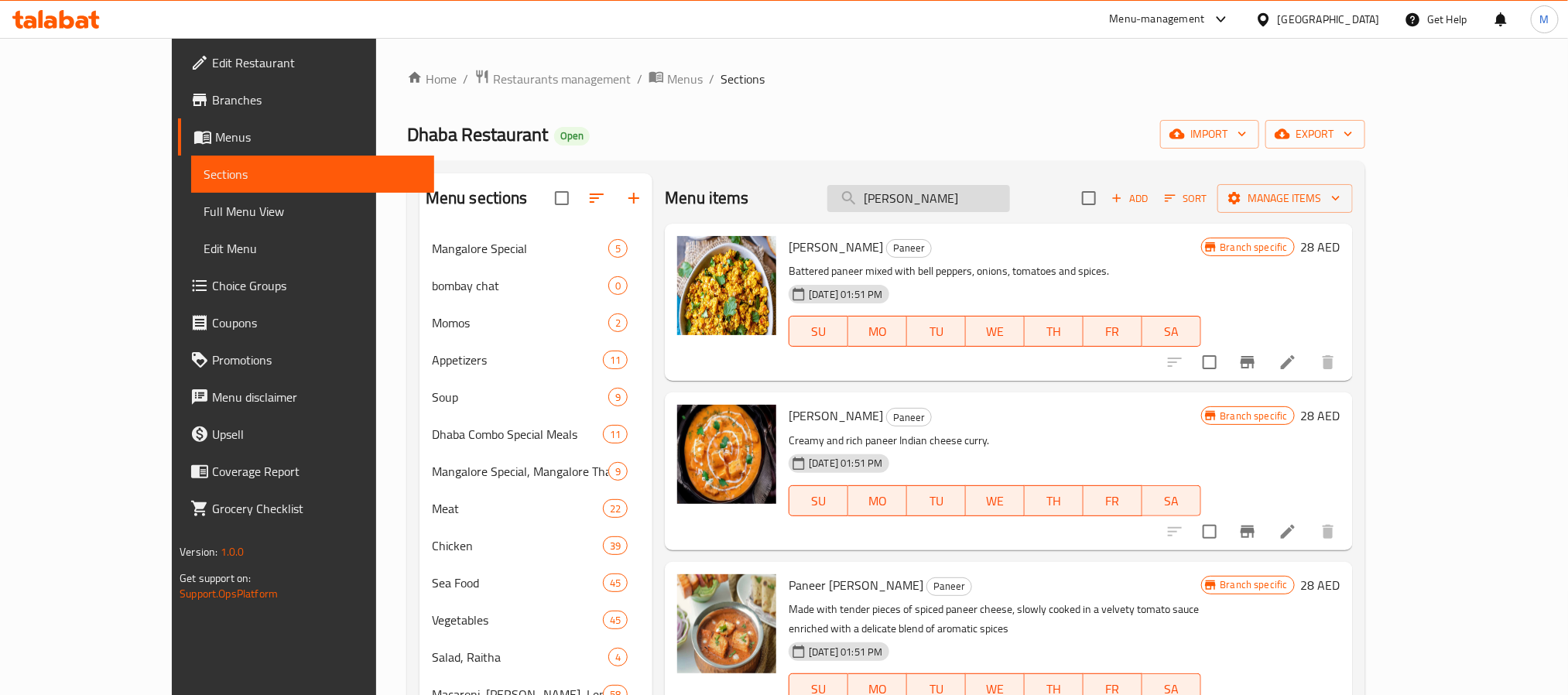
click at [994, 205] on input "PANEER BHURJEE" at bounding box center [919, 199] width 183 height 27
click at [983, 201] on input "search" at bounding box center [919, 199] width 183 height 27
paste input "PANEER BHURJEE"
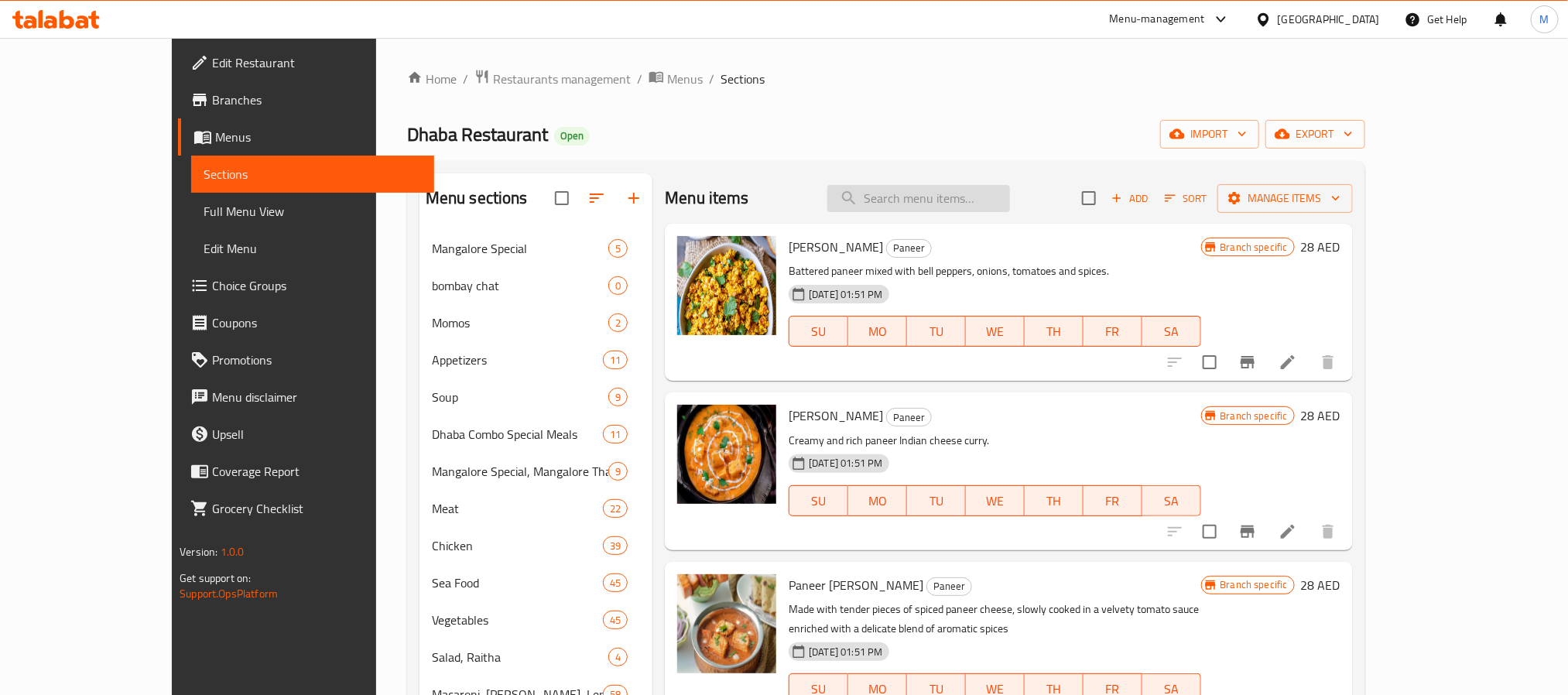
type input "PANEER BHURJEE"
click at [1257, 362] on icon "Branch-specific-item" at bounding box center [1247, 362] width 18 height 18
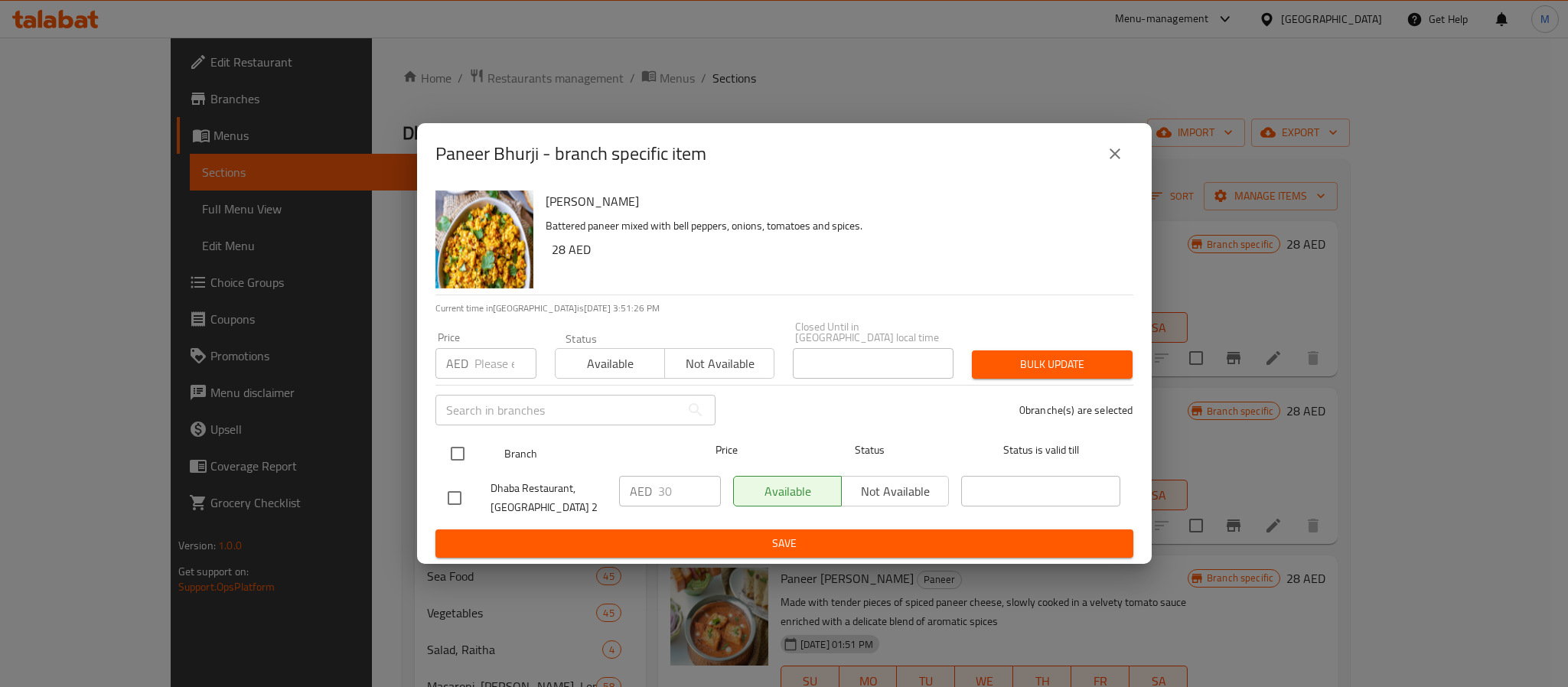
click at [444, 445] on input "checkbox" at bounding box center [457, 453] width 32 height 32
click at [476, 384] on div "Price AED Price" at bounding box center [486, 355] width 119 height 65
click at [485, 362] on input "number" at bounding box center [506, 363] width 62 height 31
paste input "39"
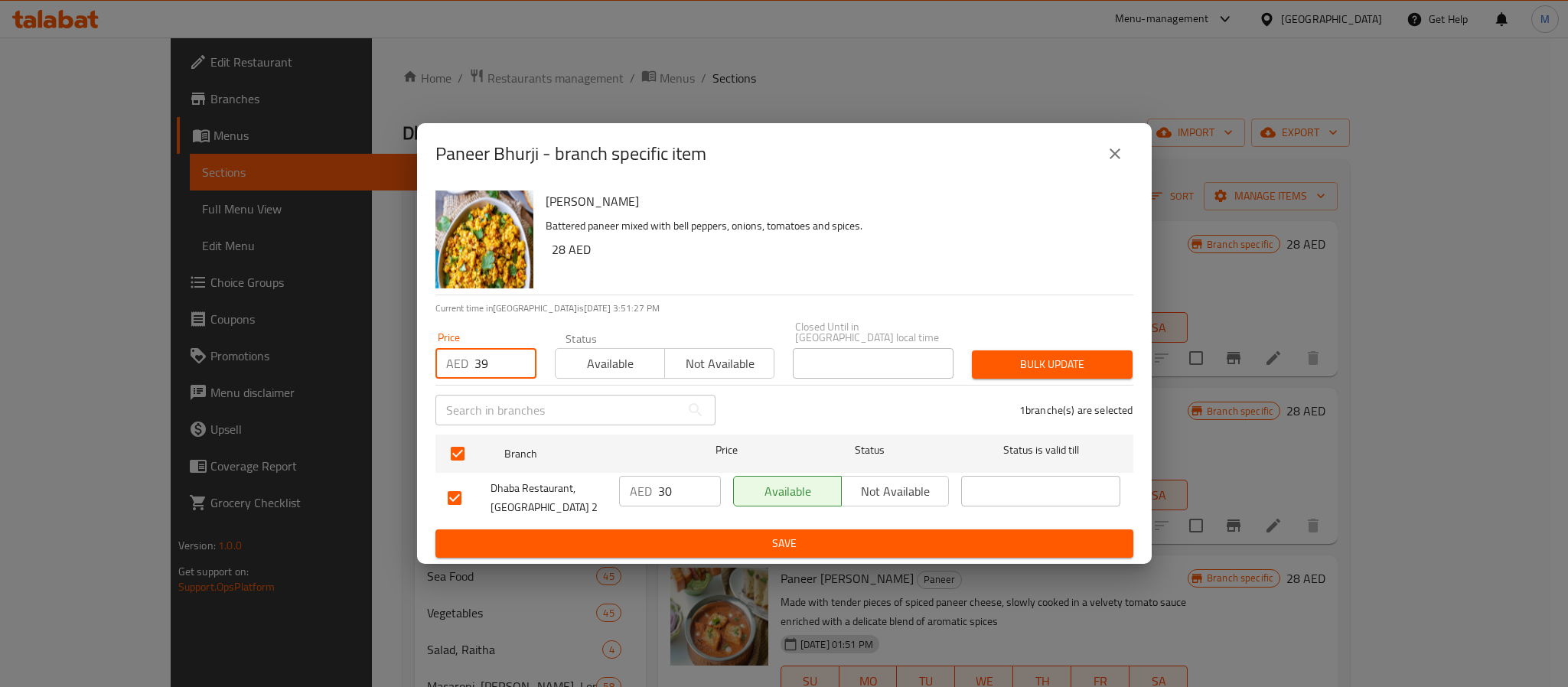
click at [973, 357] on button "Bulk update" at bounding box center [1052, 365] width 160 height 28
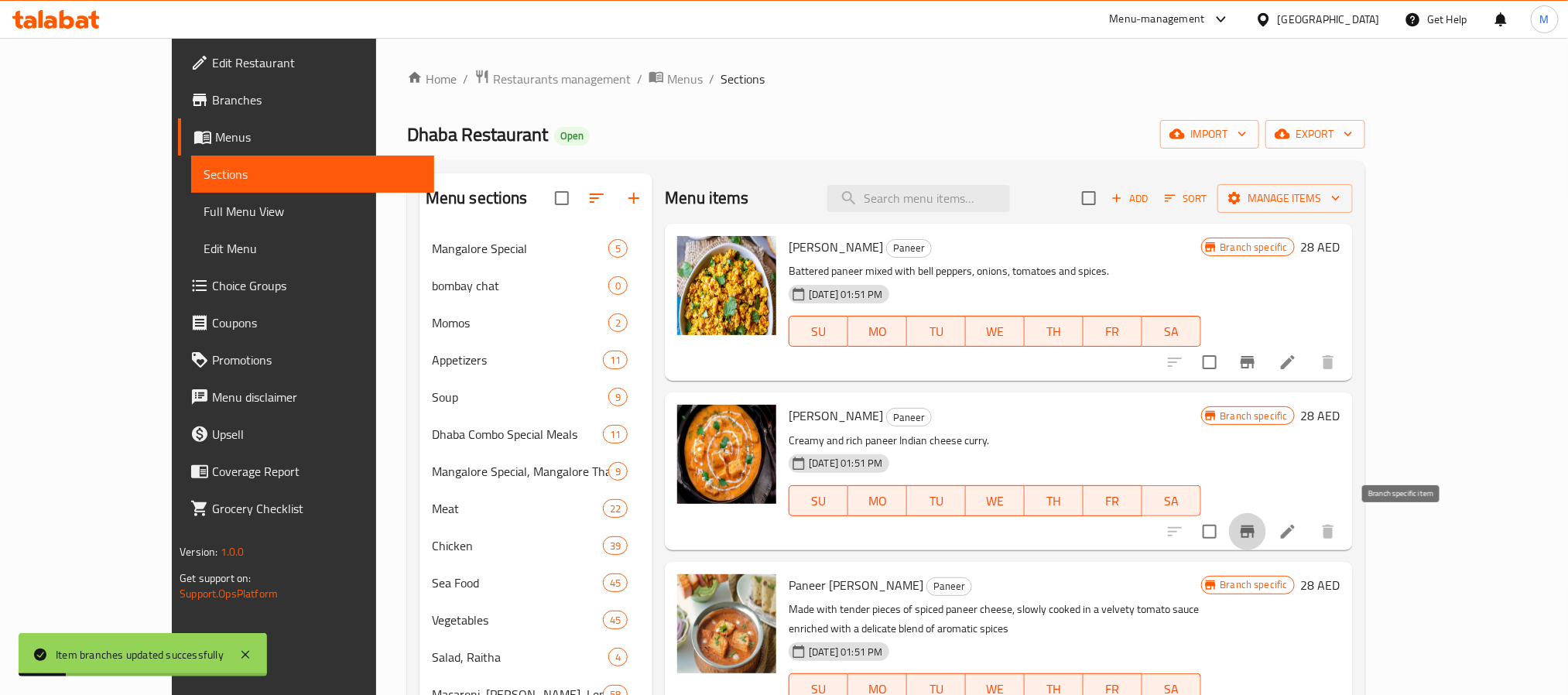
click at [1266, 530] on button "Branch-specific-item" at bounding box center [1248, 531] width 38 height 38
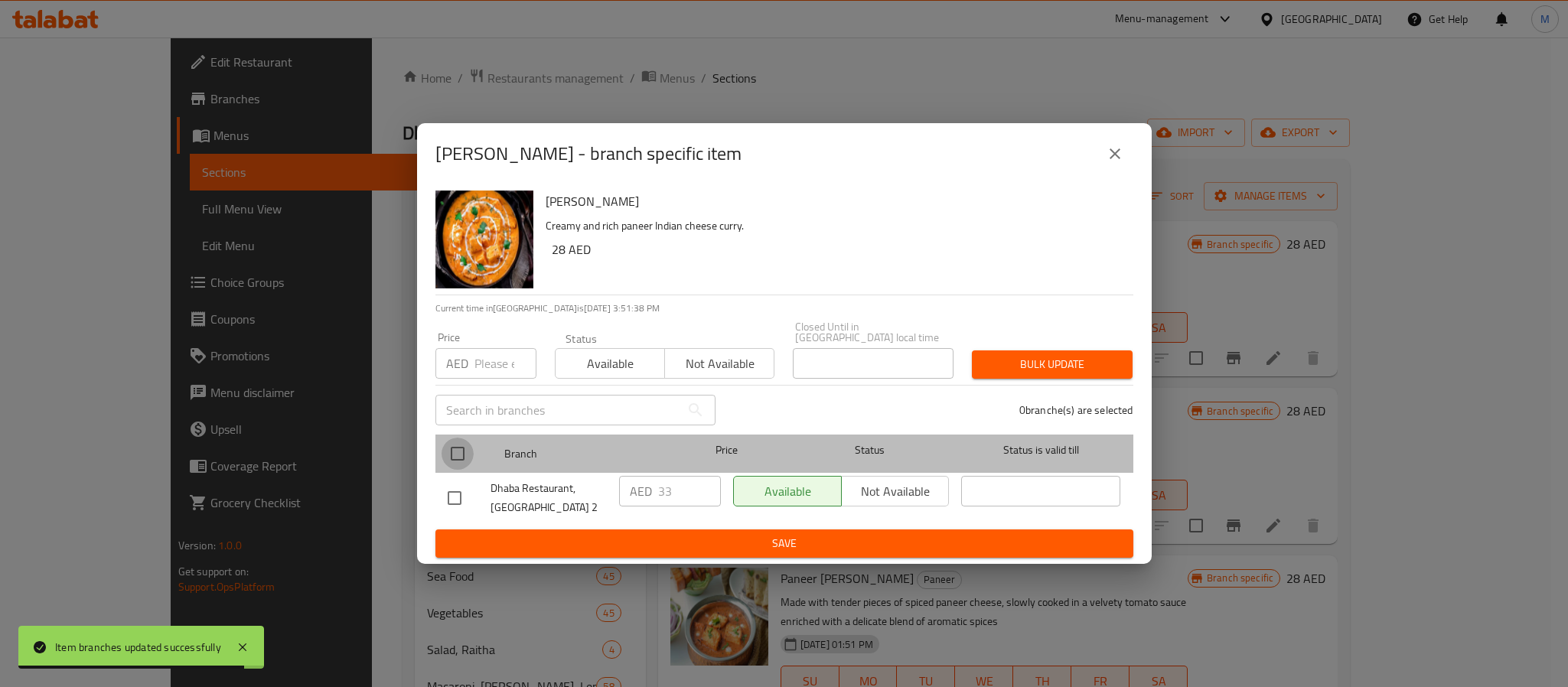
click at [453, 443] on input "checkbox" at bounding box center [457, 453] width 32 height 32
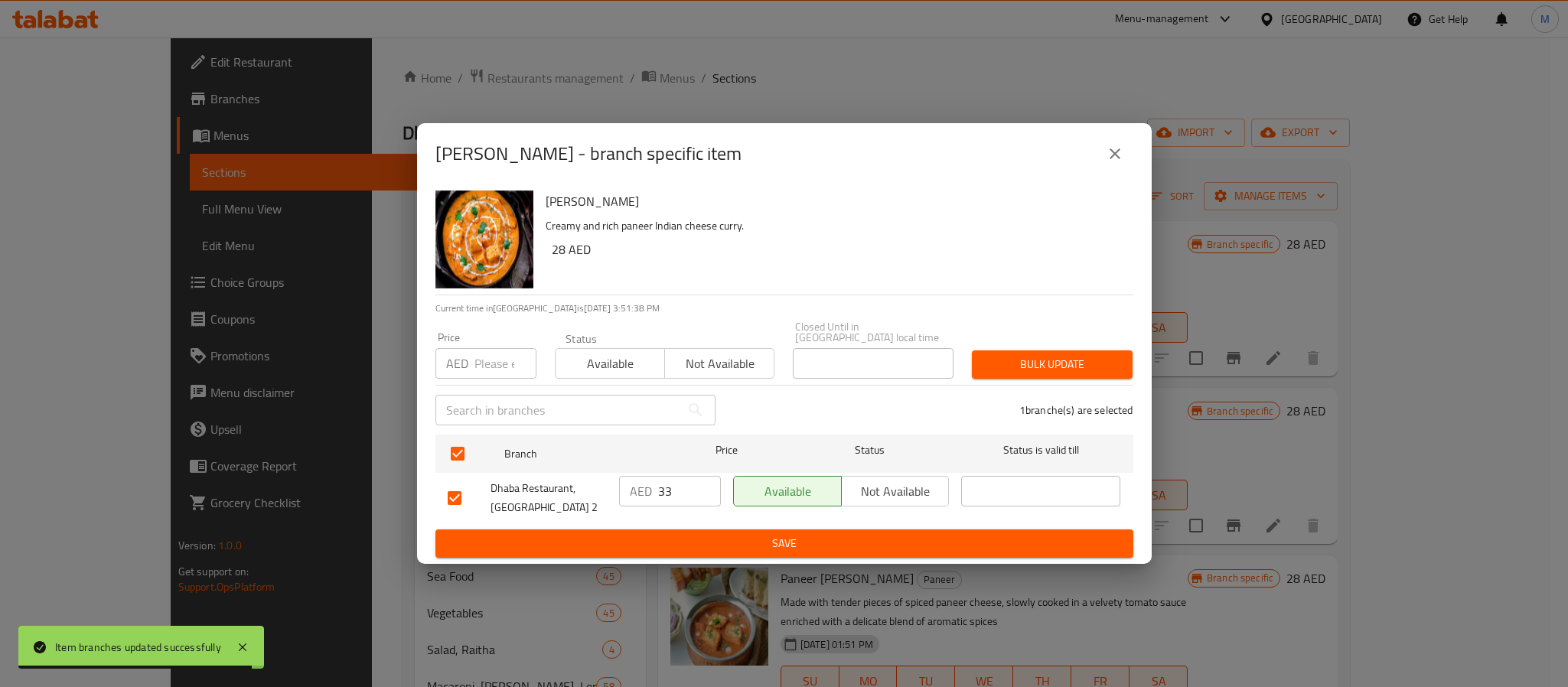
click at [482, 363] on input "number" at bounding box center [506, 363] width 62 height 31
paste input "39"
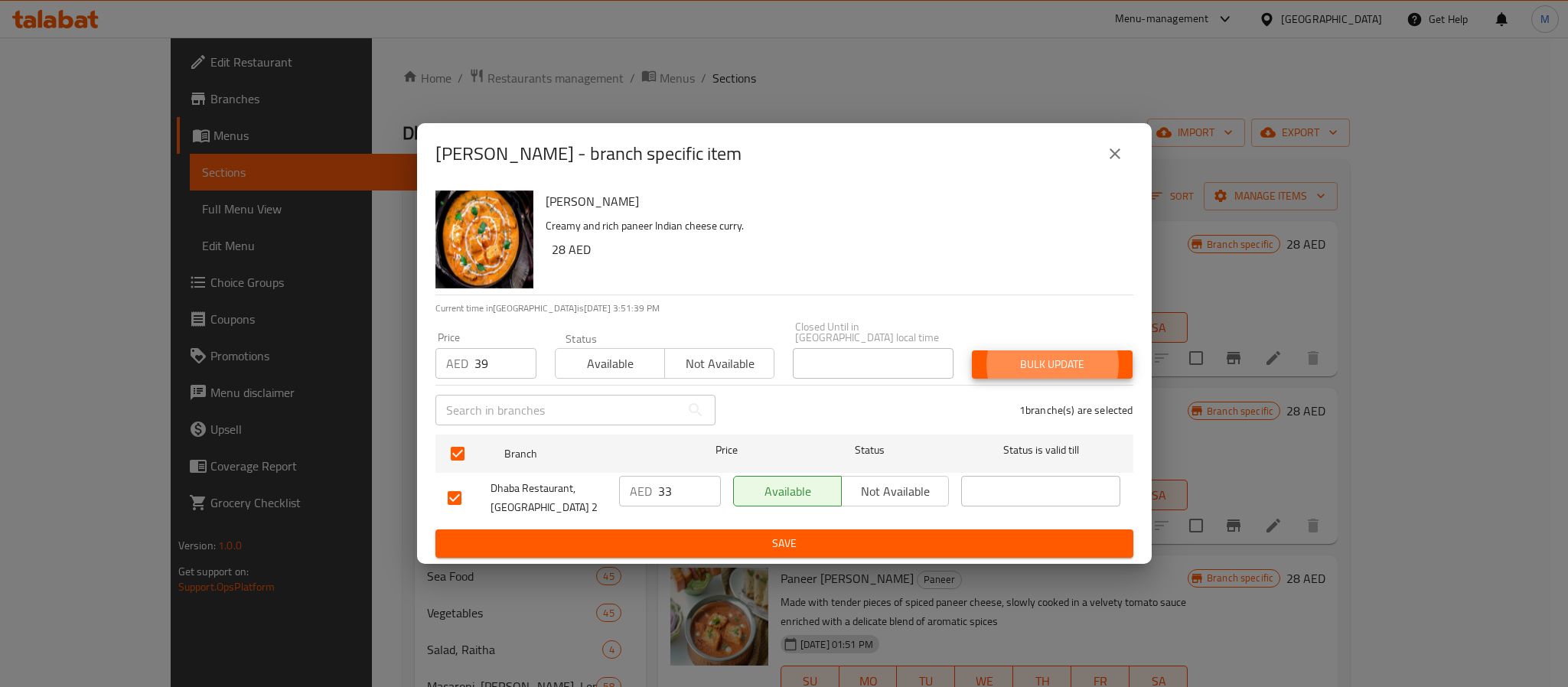
click at [972, 351] on button "Bulk update" at bounding box center [1052, 365] width 160 height 28
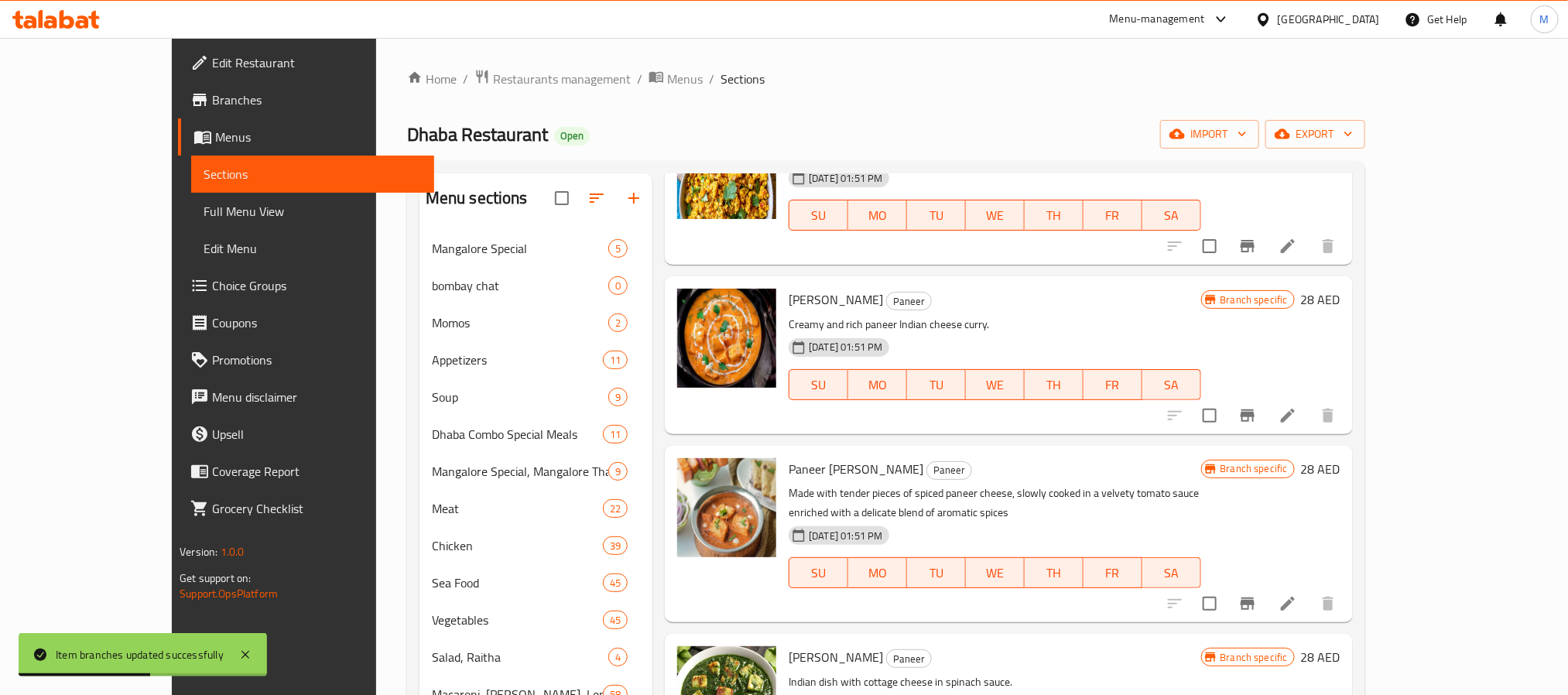
scroll to position [232, 0]
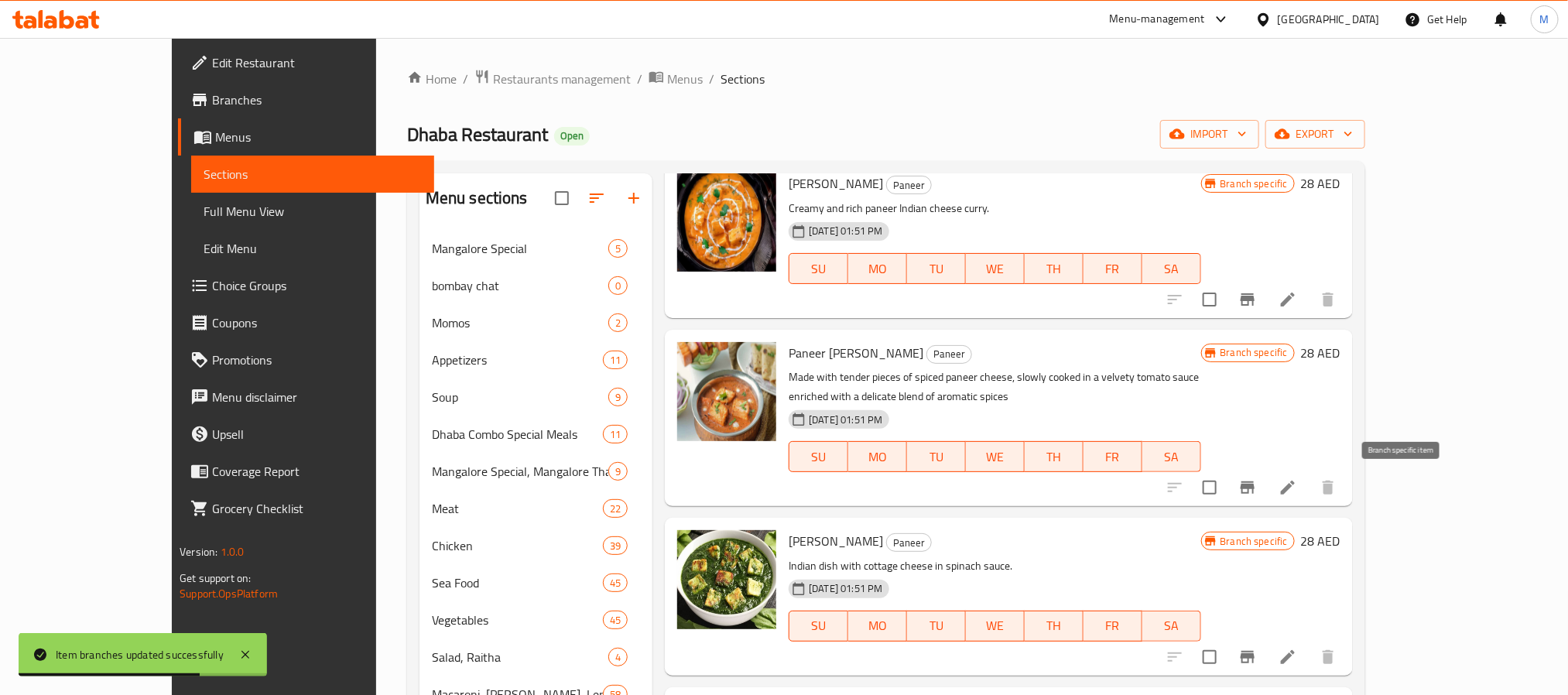
click at [1257, 486] on icon "Branch-specific-item" at bounding box center [1247, 487] width 18 height 18
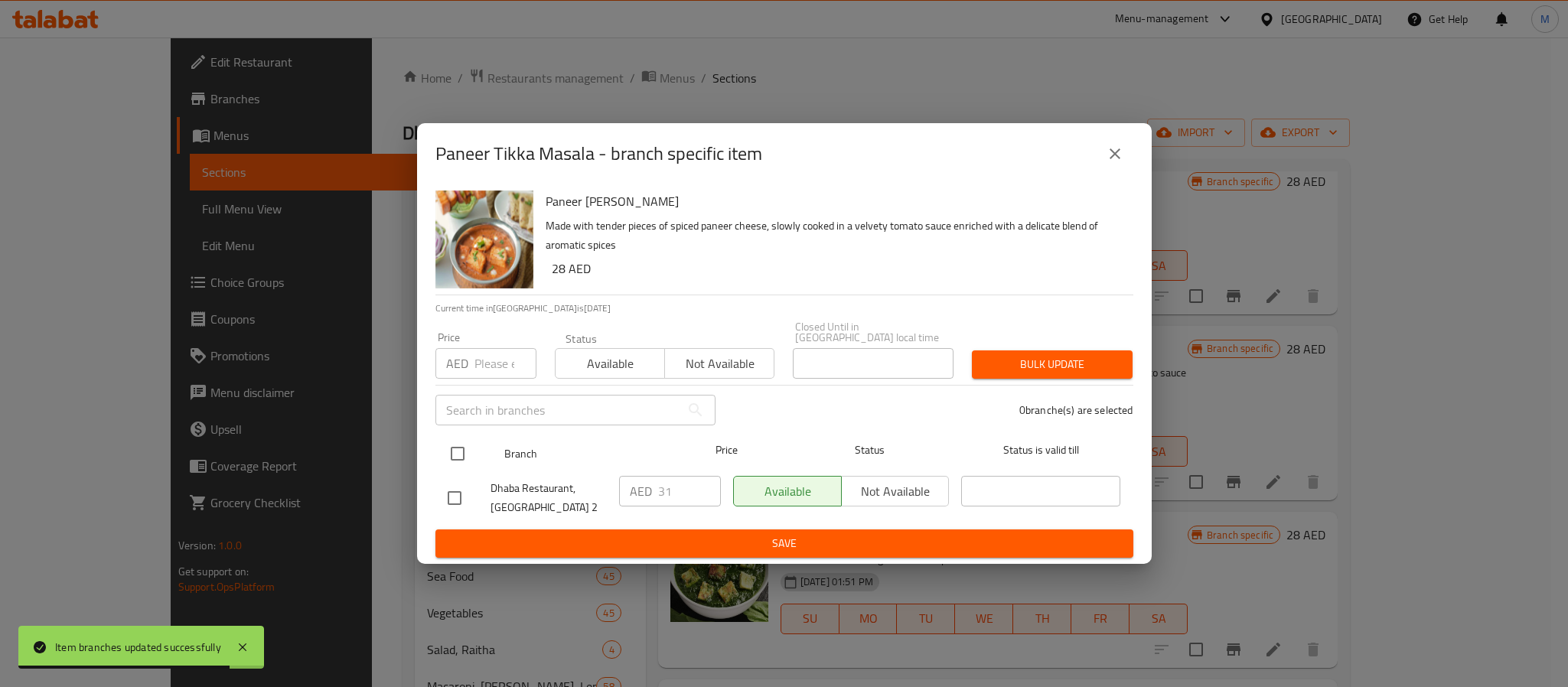
click at [453, 452] on input "checkbox" at bounding box center [457, 453] width 32 height 32
click at [492, 363] on input "number" at bounding box center [506, 363] width 62 height 31
paste input "39"
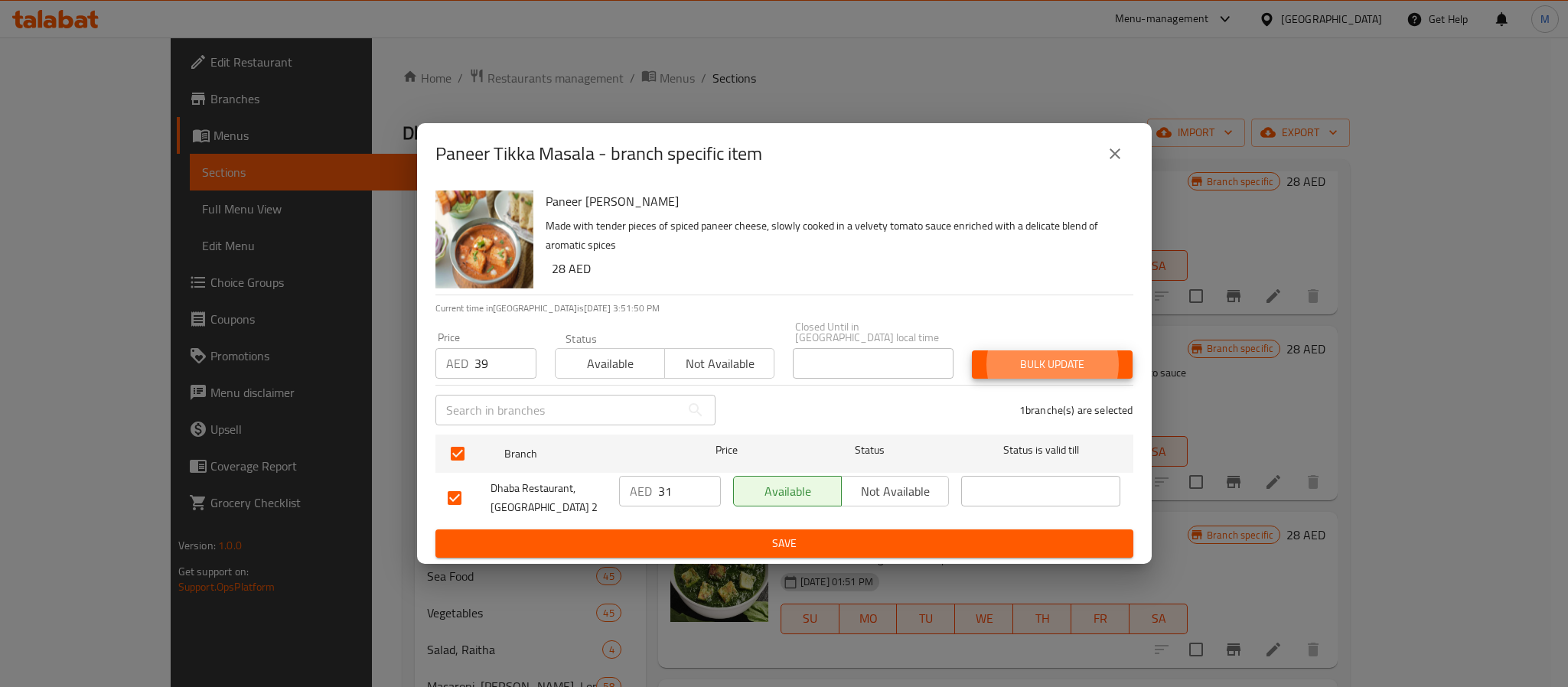
click at [972, 351] on button "Bulk update" at bounding box center [1052, 365] width 160 height 28
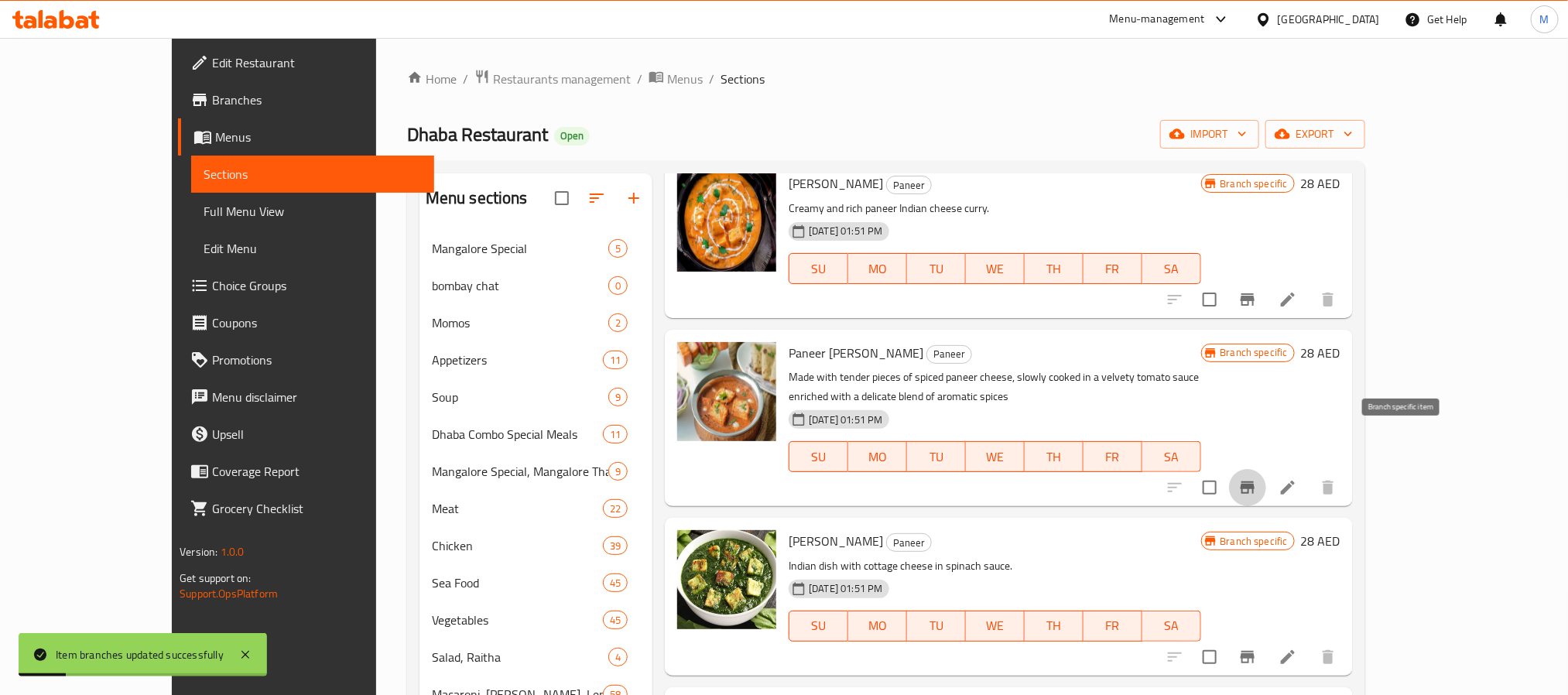
scroll to position [348, 0]
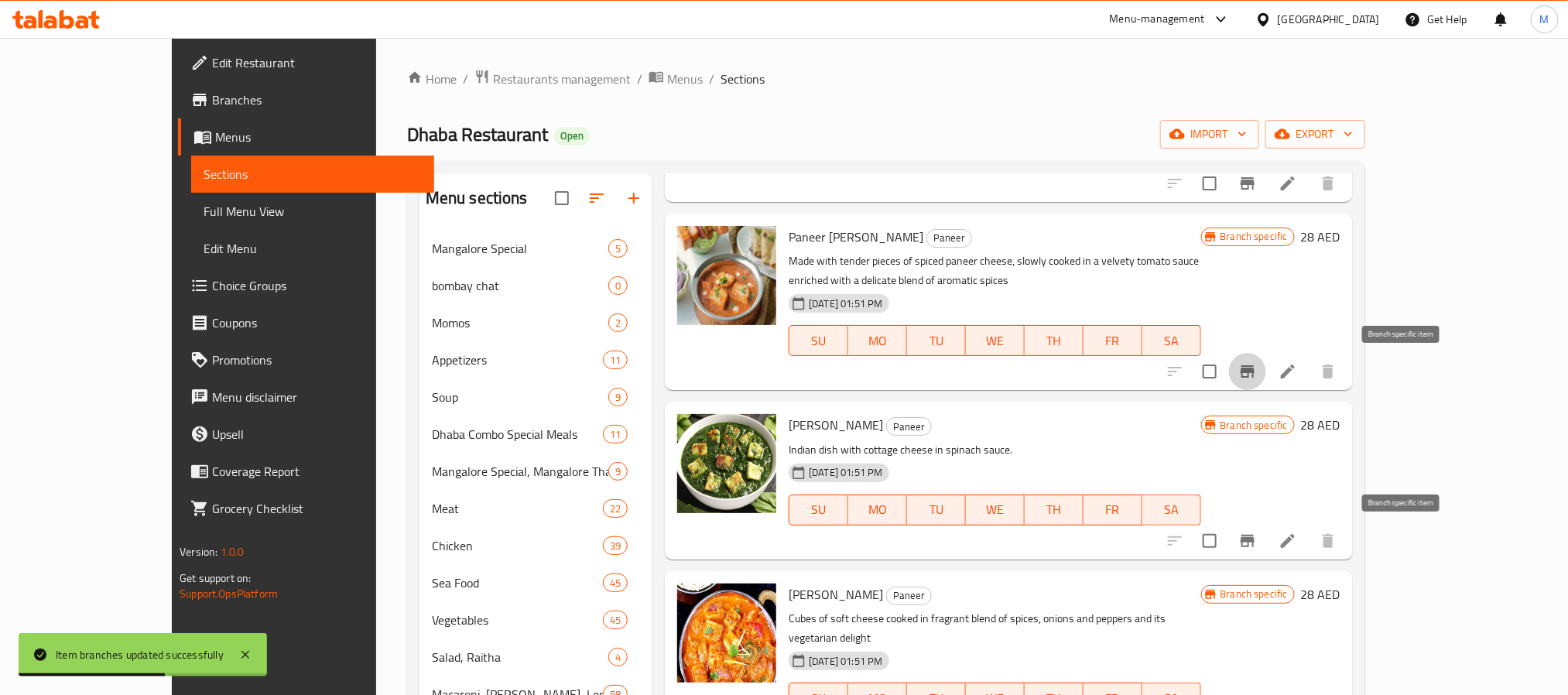
click at [1257, 532] on icon "Branch-specific-item" at bounding box center [1247, 541] width 18 height 18
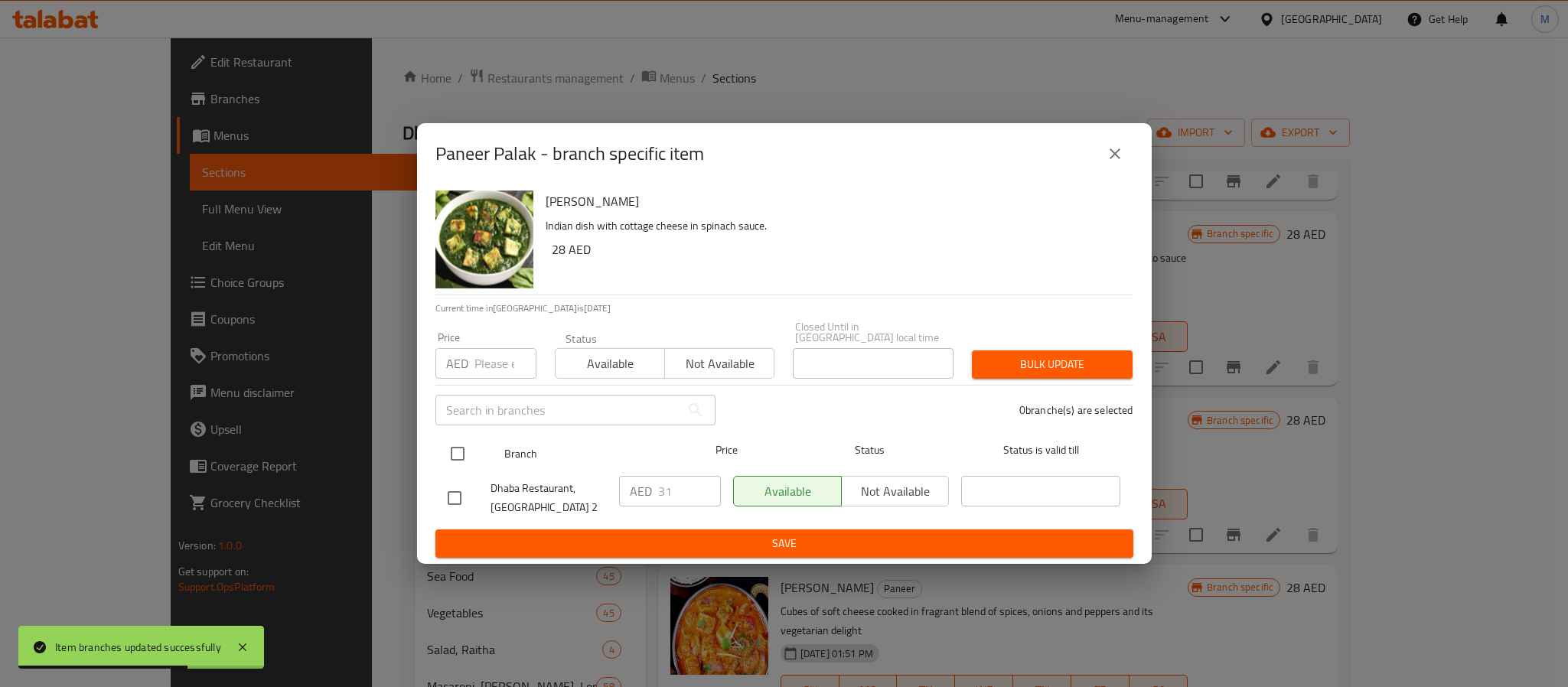
click at [457, 445] on input "checkbox" at bounding box center [457, 453] width 32 height 32
click at [497, 381] on div "Price AED Price" at bounding box center [486, 355] width 119 height 65
click at [491, 375] on input "number" at bounding box center [506, 363] width 62 height 31
paste input "39"
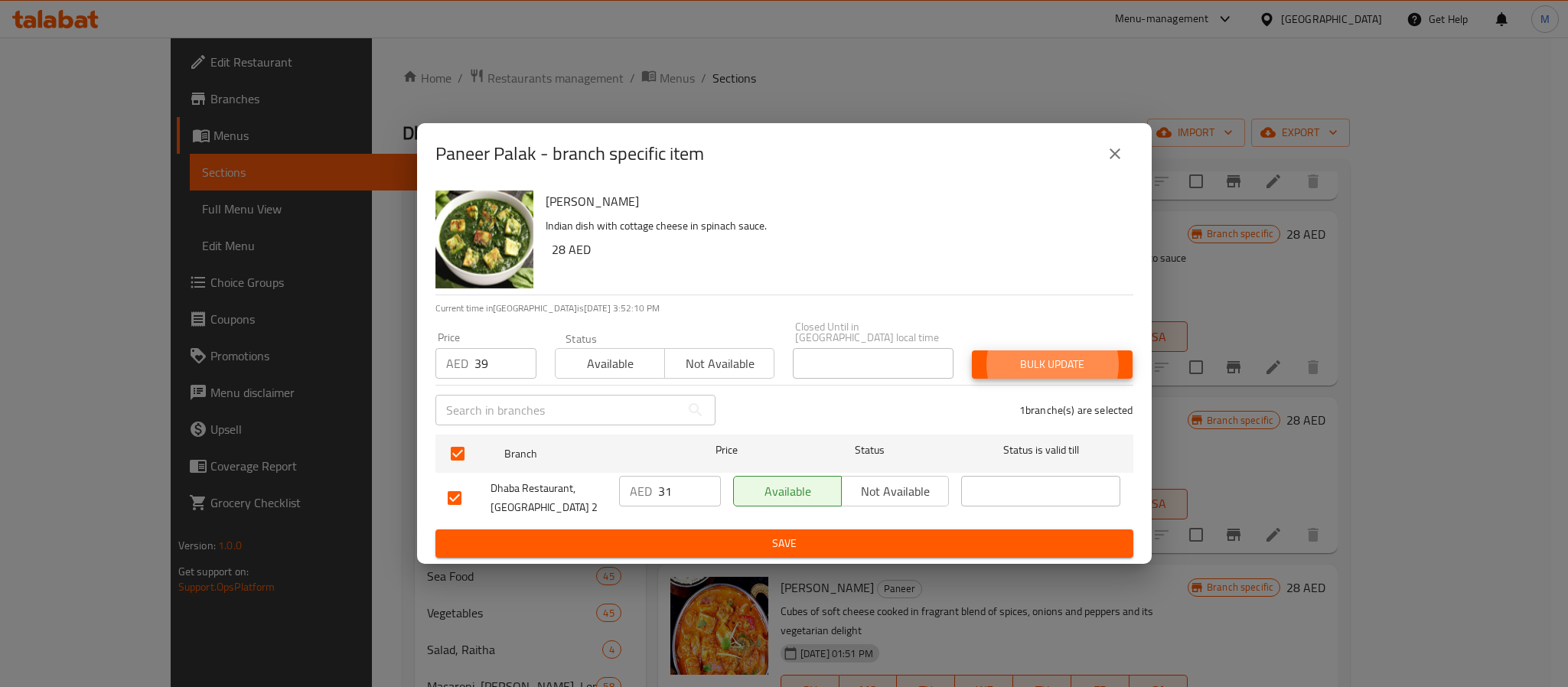
click at [972, 351] on button "Bulk update" at bounding box center [1052, 365] width 160 height 28
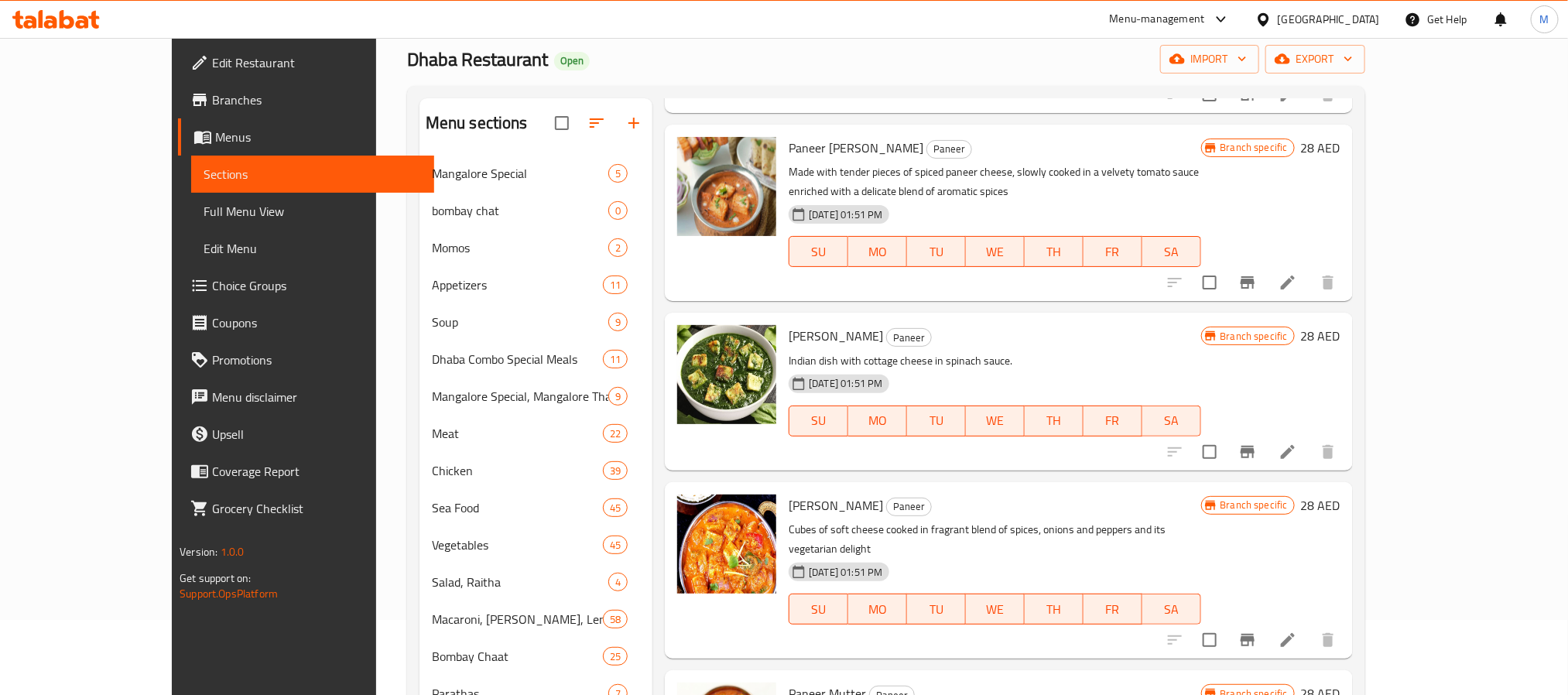
scroll to position [116, 0]
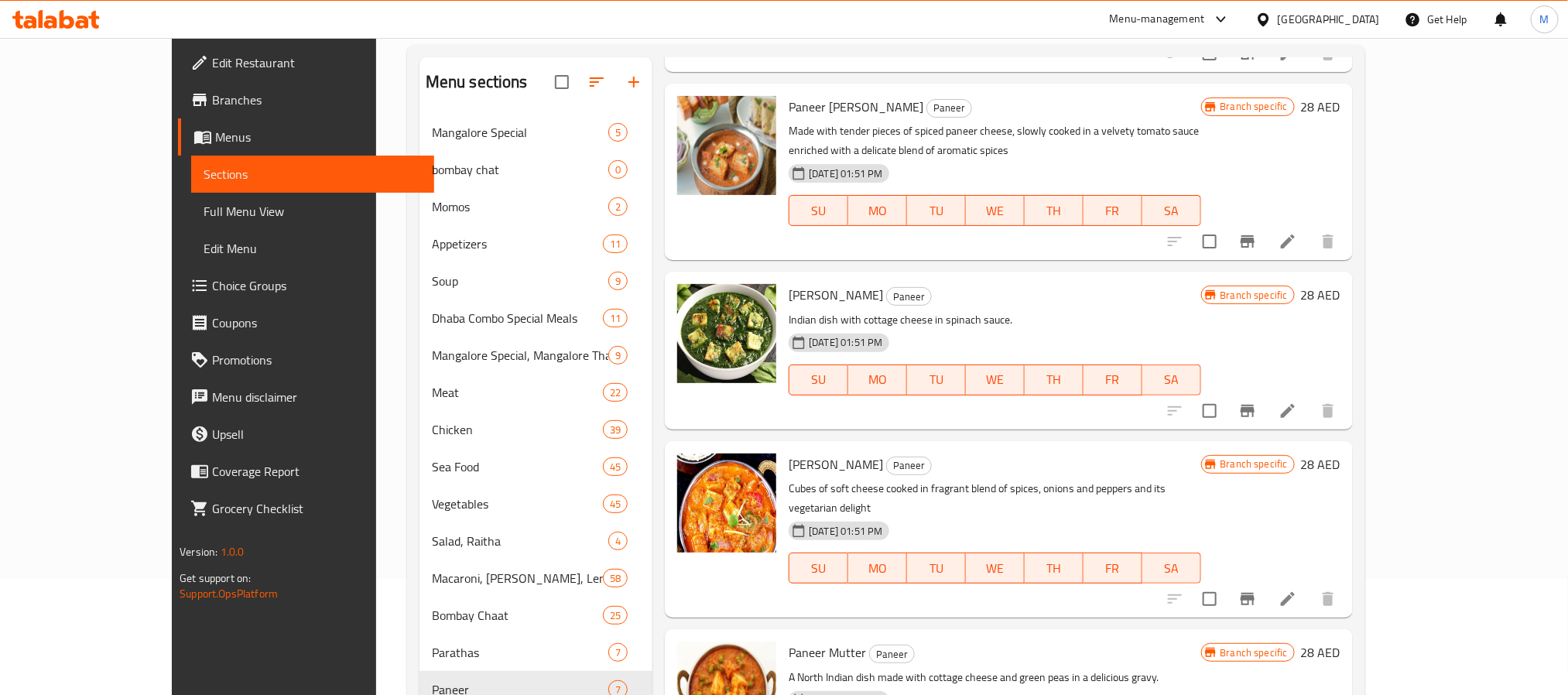
click at [1257, 590] on icon "Branch-specific-item" at bounding box center [1247, 598] width 18 height 18
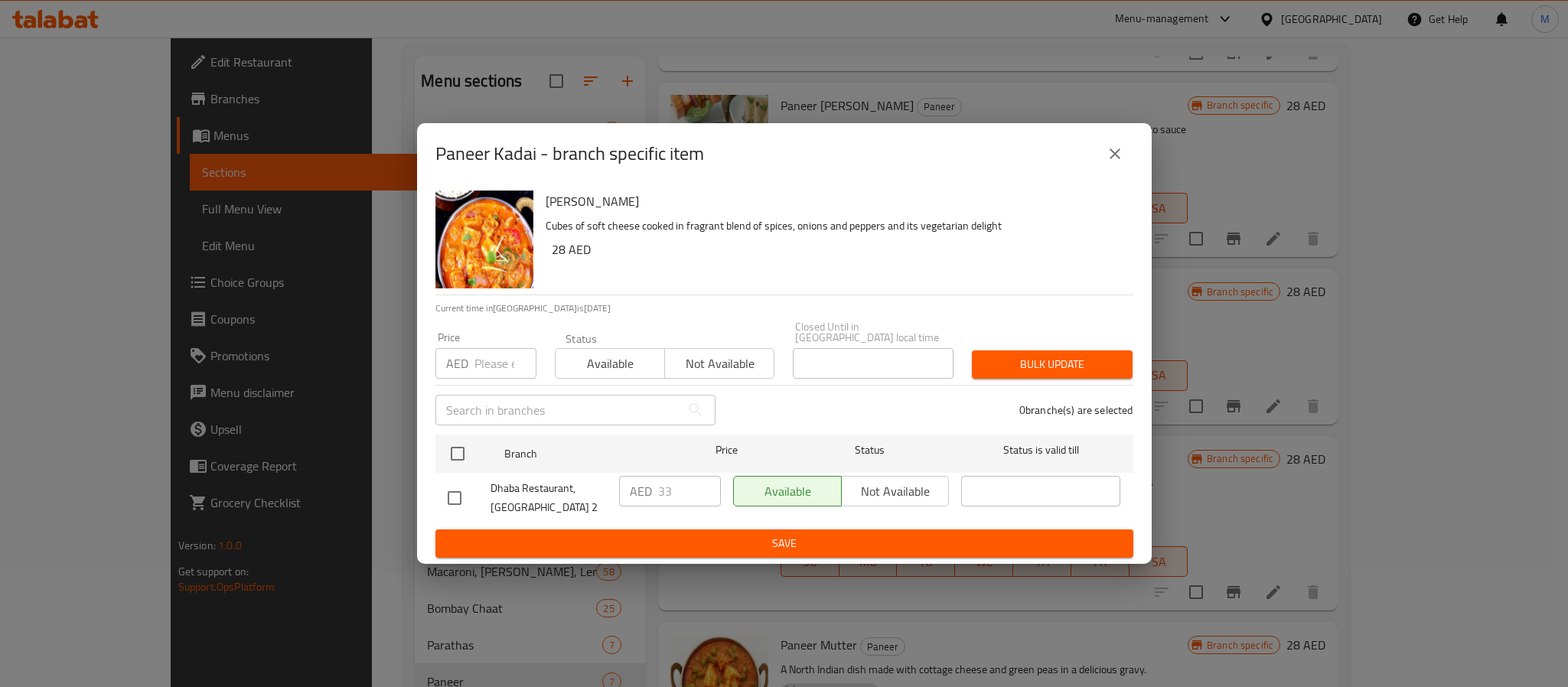
drag, startPoint x: 455, startPoint y: 441, endPoint x: 476, endPoint y: 374, distance: 70.2
click at [456, 441] on input "checkbox" at bounding box center [457, 453] width 32 height 32
paste input "39"
click at [478, 360] on input "number" at bounding box center [506, 363] width 62 height 31
click at [972, 351] on button "Bulk update" at bounding box center [1052, 365] width 160 height 28
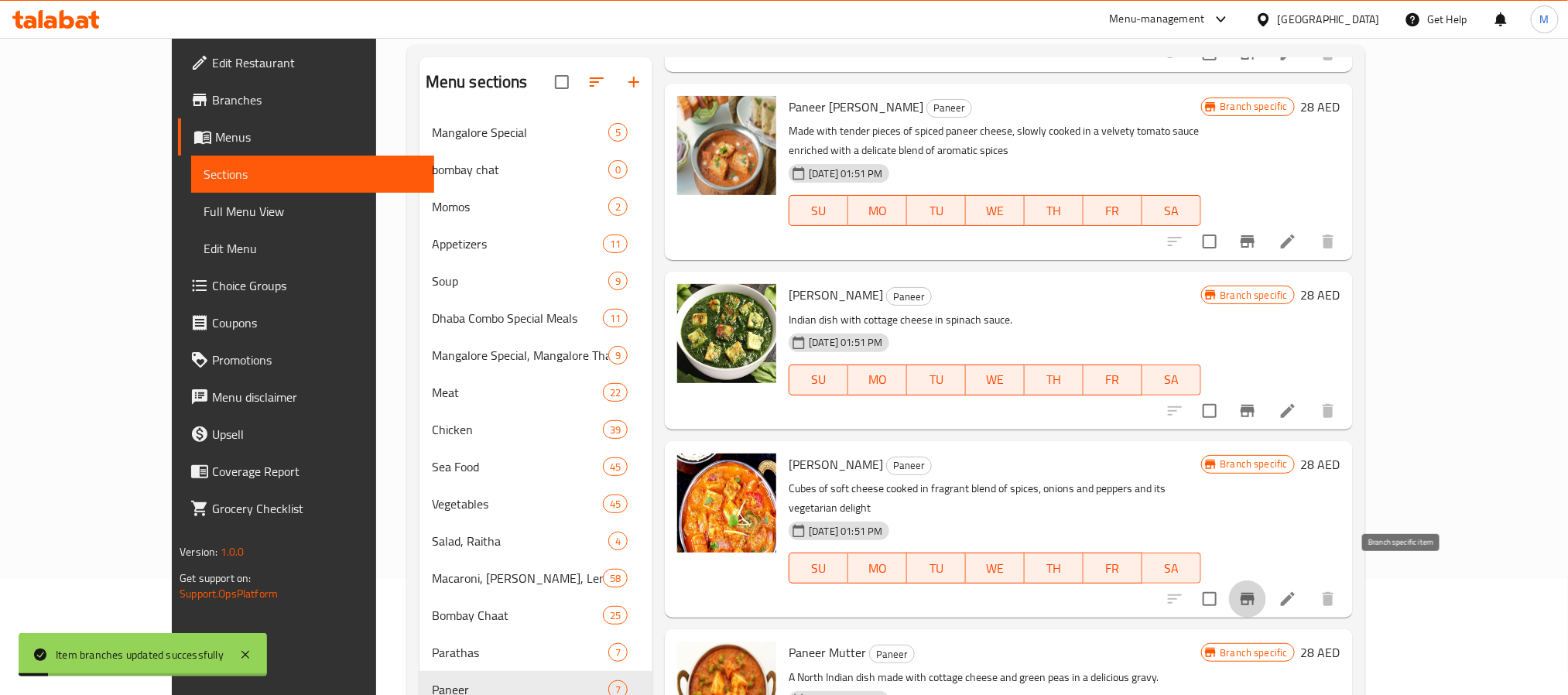
click at [1257, 590] on icon "Branch-specific-item" at bounding box center [1247, 598] width 18 height 18
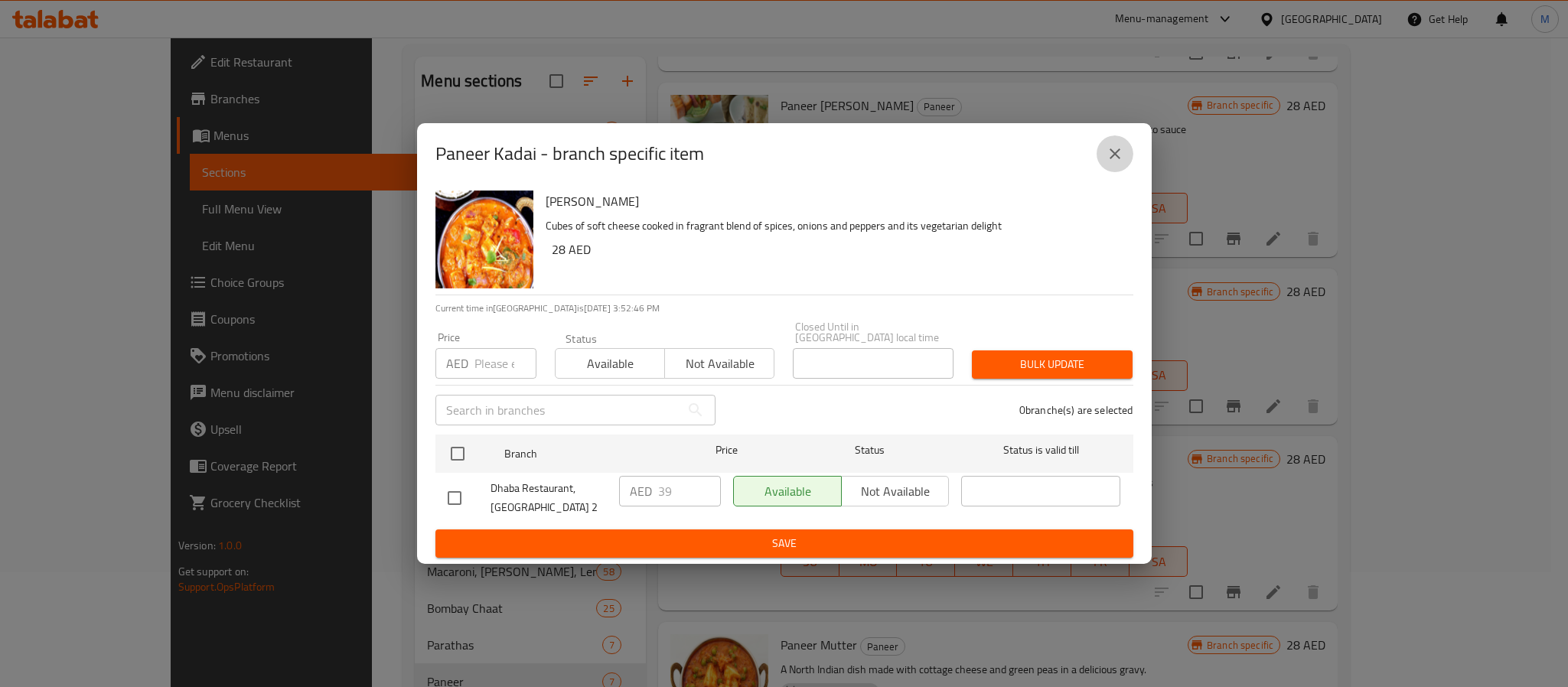
click at [1119, 159] on icon "close" at bounding box center [1115, 154] width 11 height 11
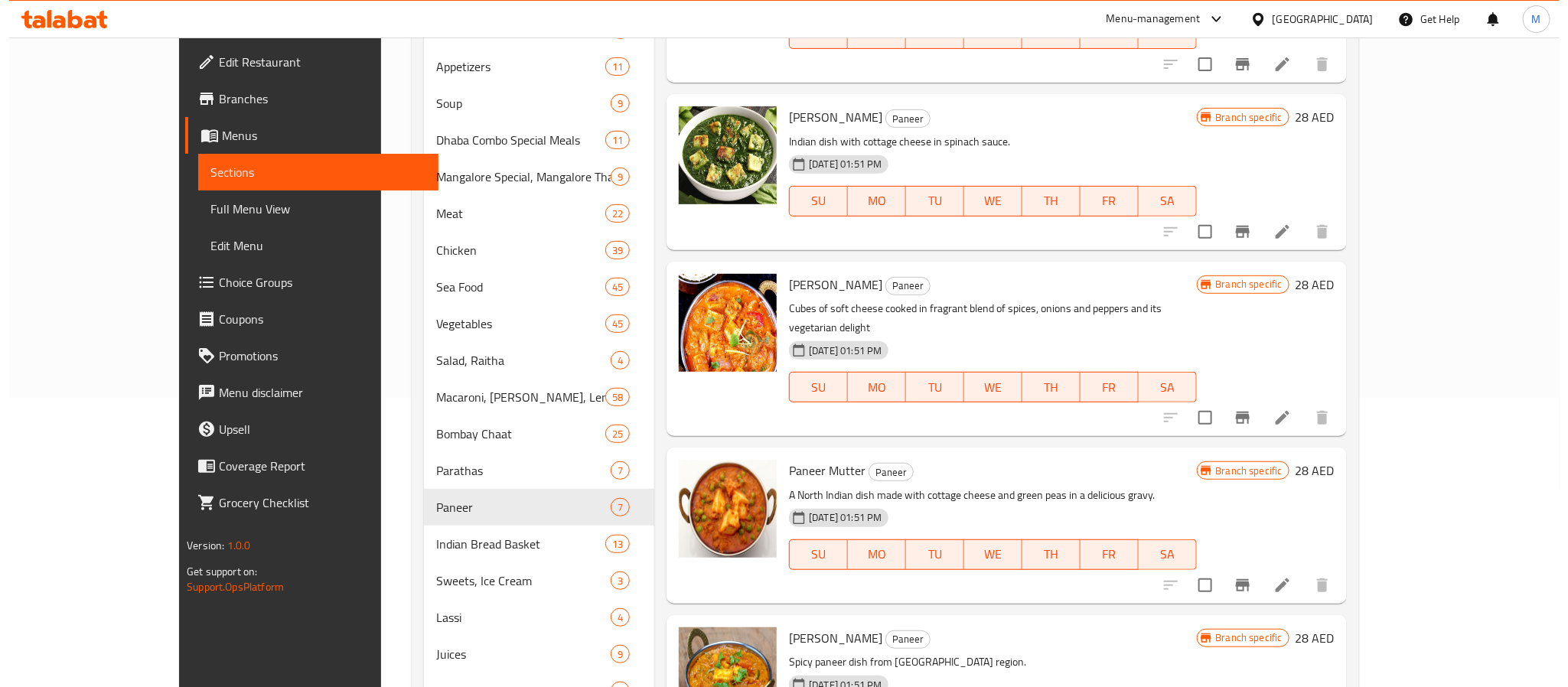
scroll to position [344, 0]
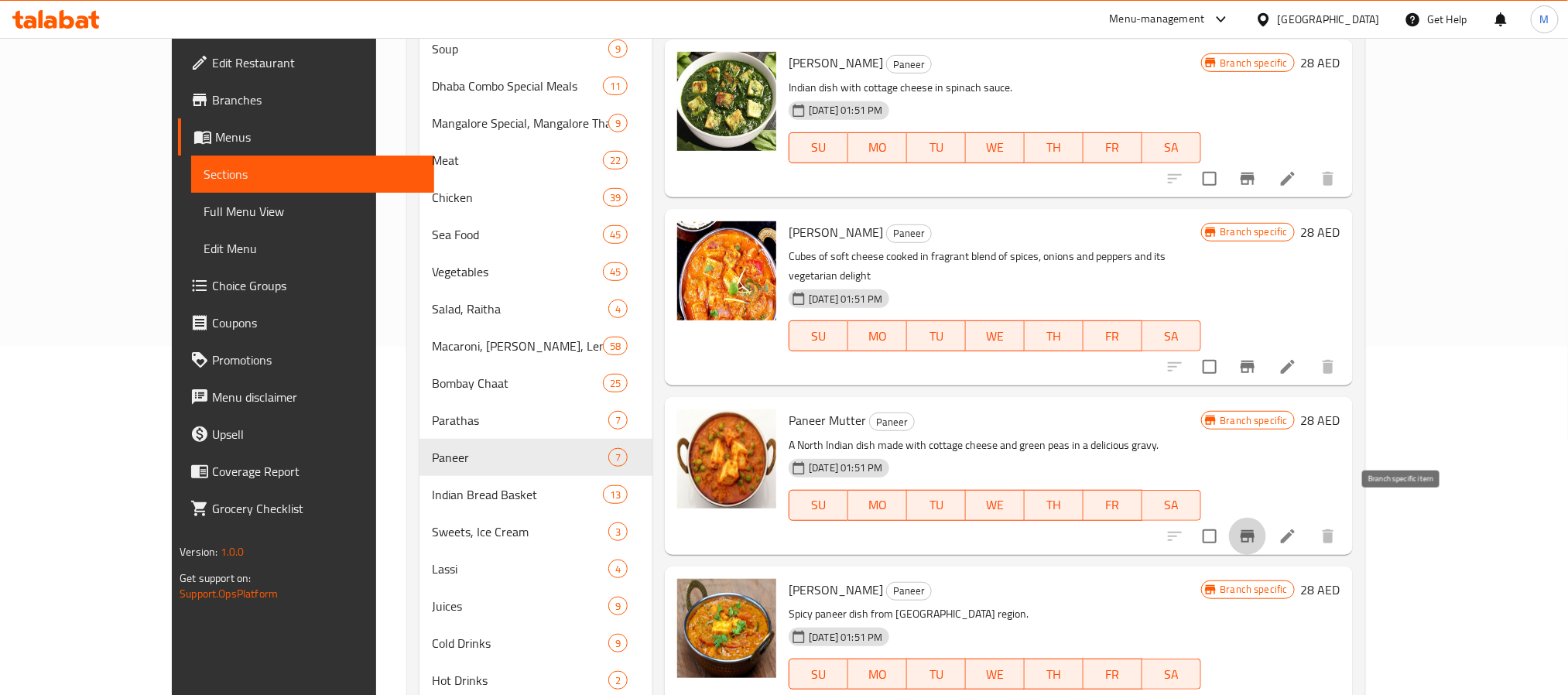
click at [1257, 527] on icon "Branch-specific-item" at bounding box center [1247, 536] width 18 height 18
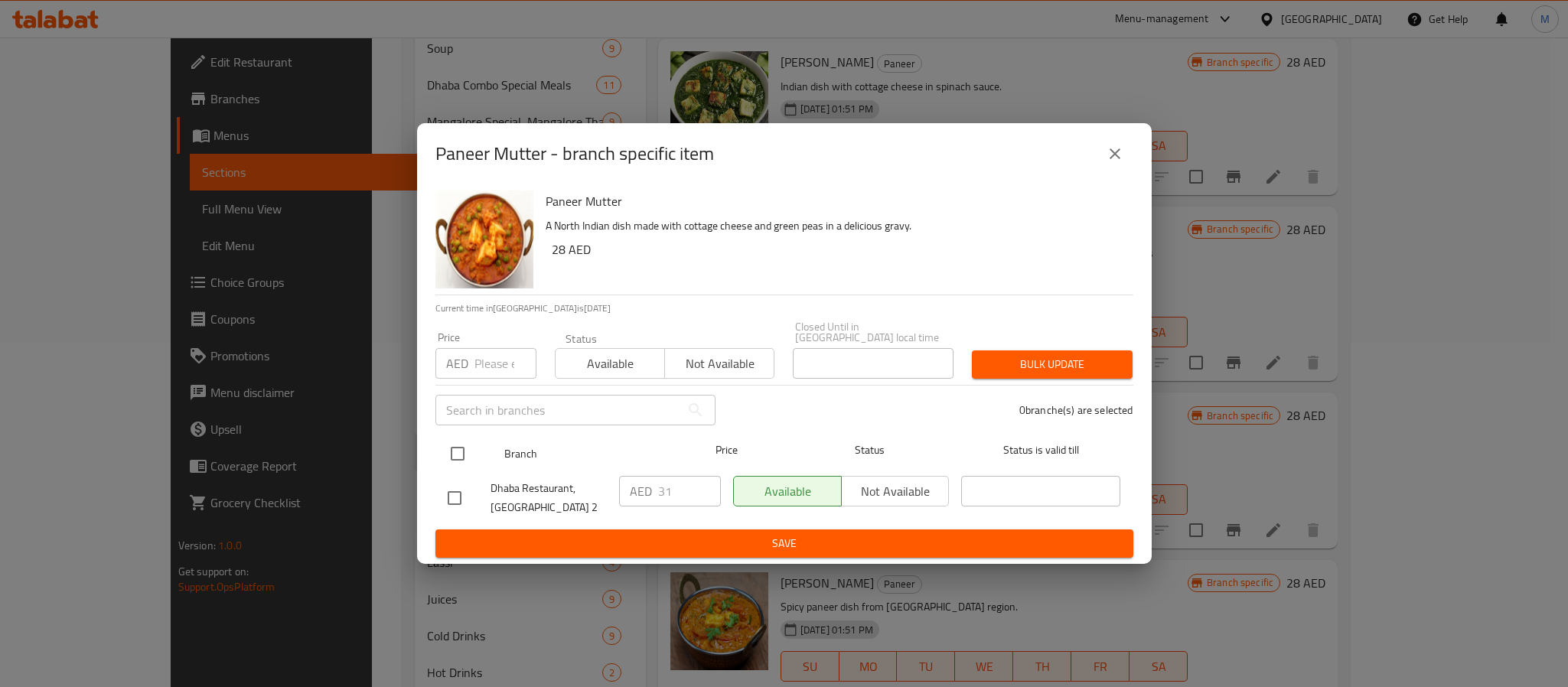
click at [460, 451] on input "checkbox" at bounding box center [457, 453] width 32 height 32
click at [496, 349] on input "number" at bounding box center [506, 363] width 62 height 31
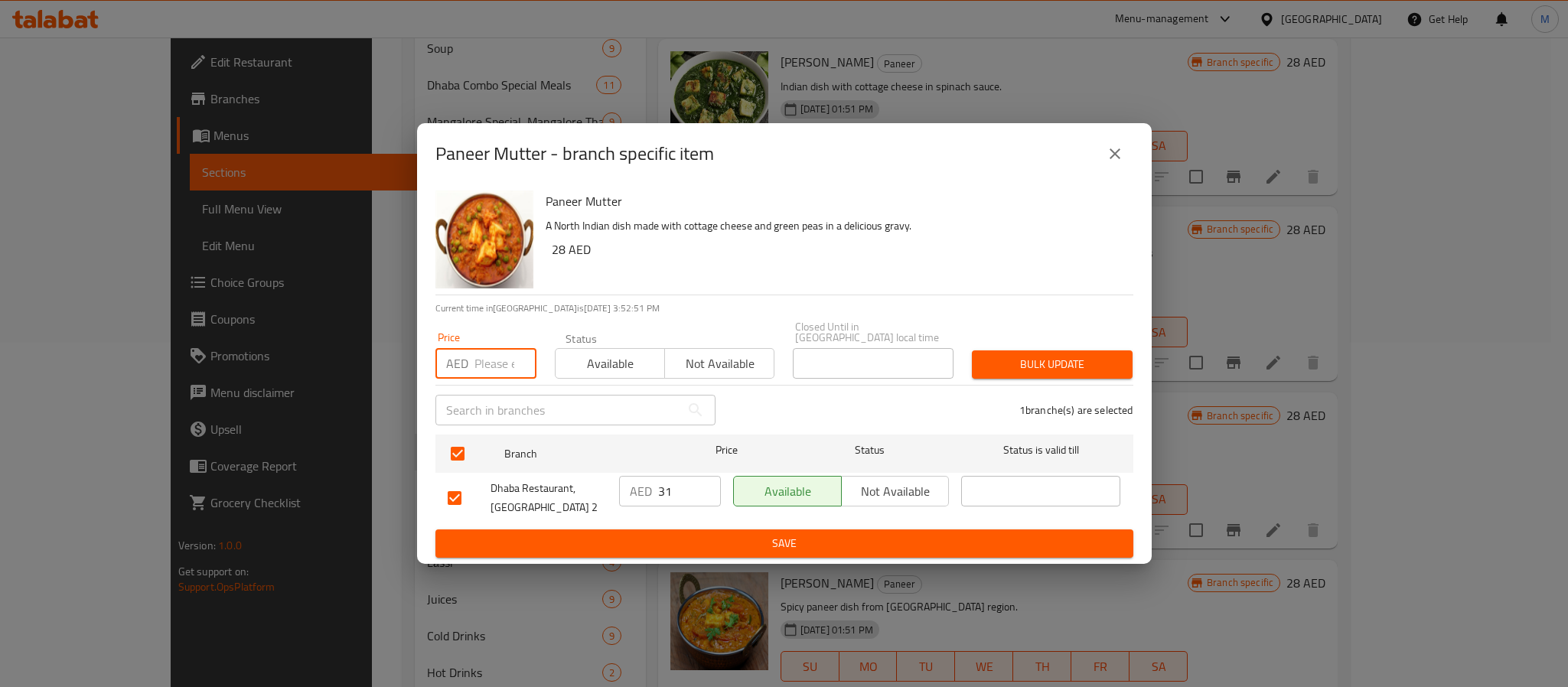
paste input "39"
click at [972, 351] on button "Bulk update" at bounding box center [1052, 365] width 160 height 28
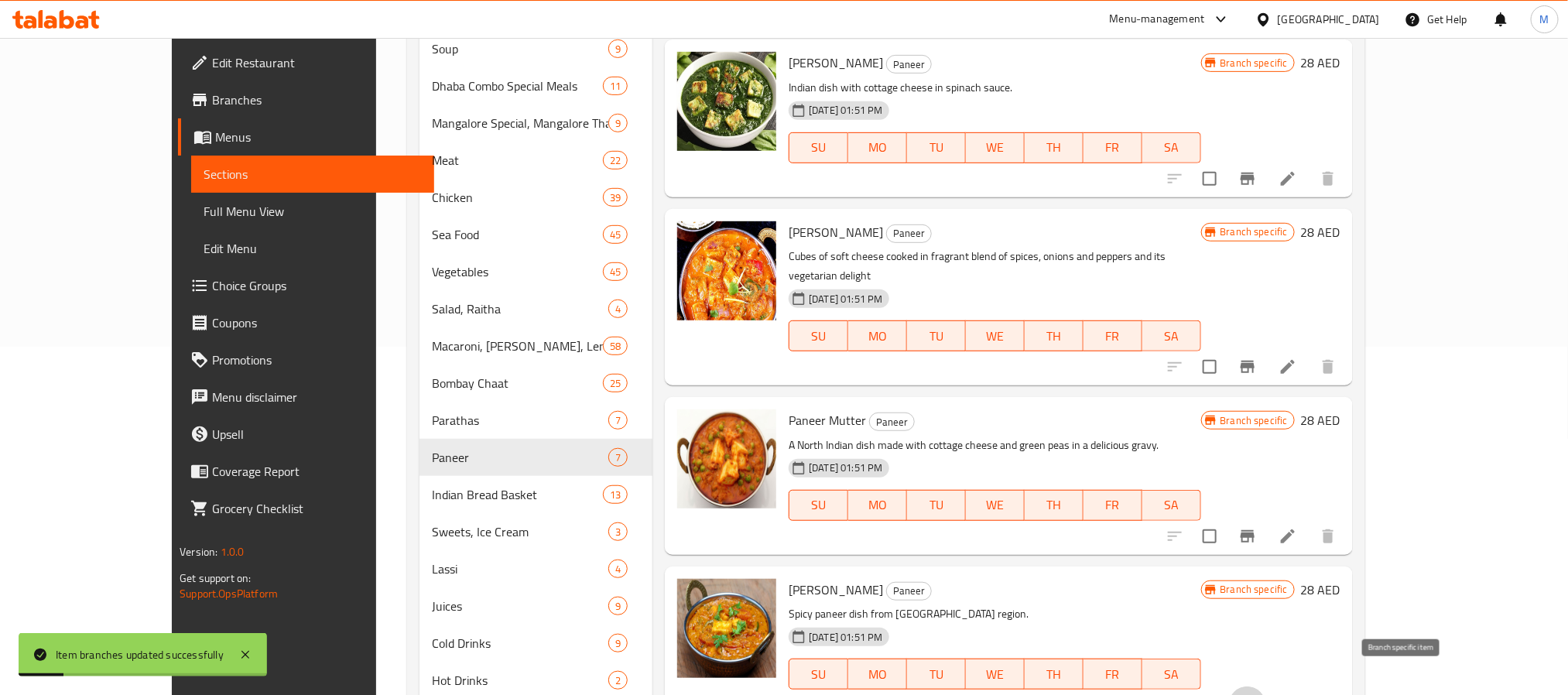
click at [1257, 694] on icon "Branch-specific-item" at bounding box center [1247, 705] width 18 height 18
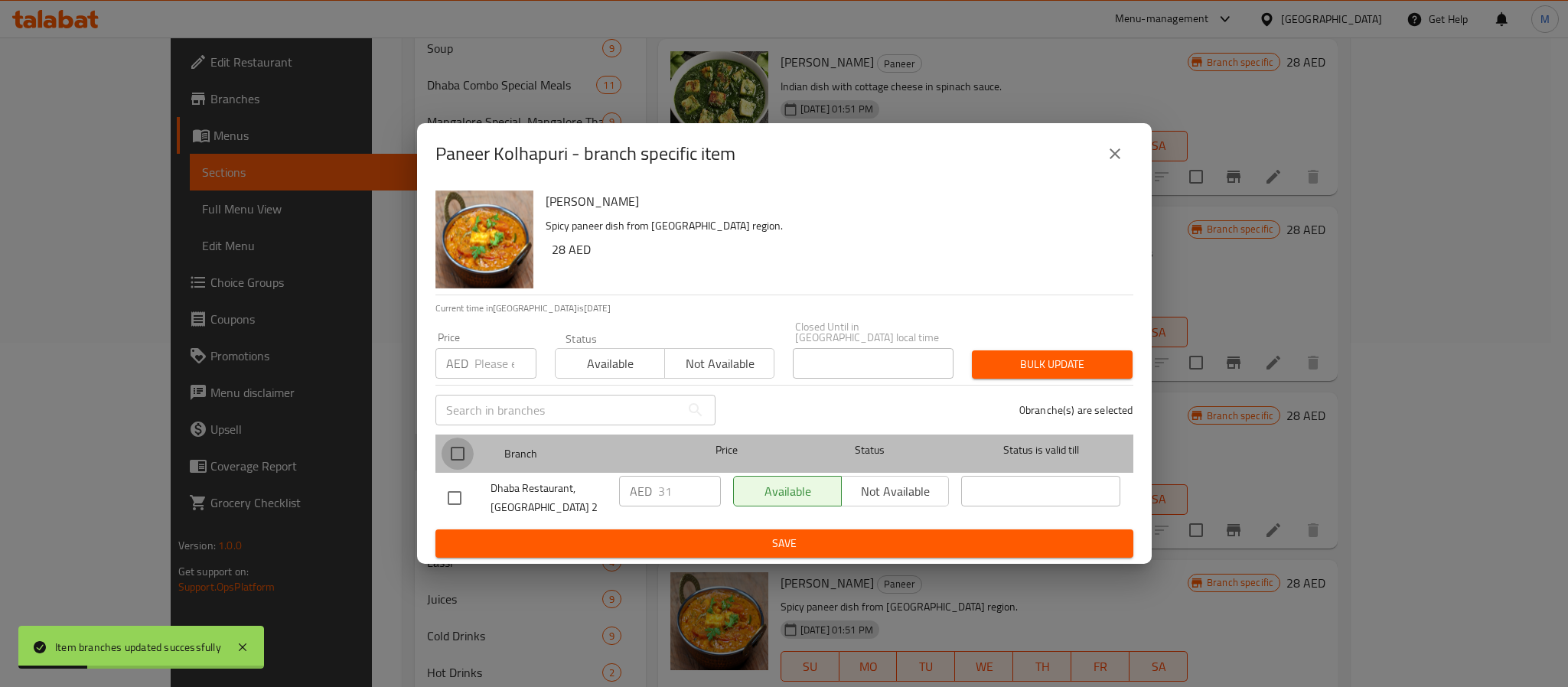
click at [451, 456] on input "checkbox" at bounding box center [457, 453] width 32 height 32
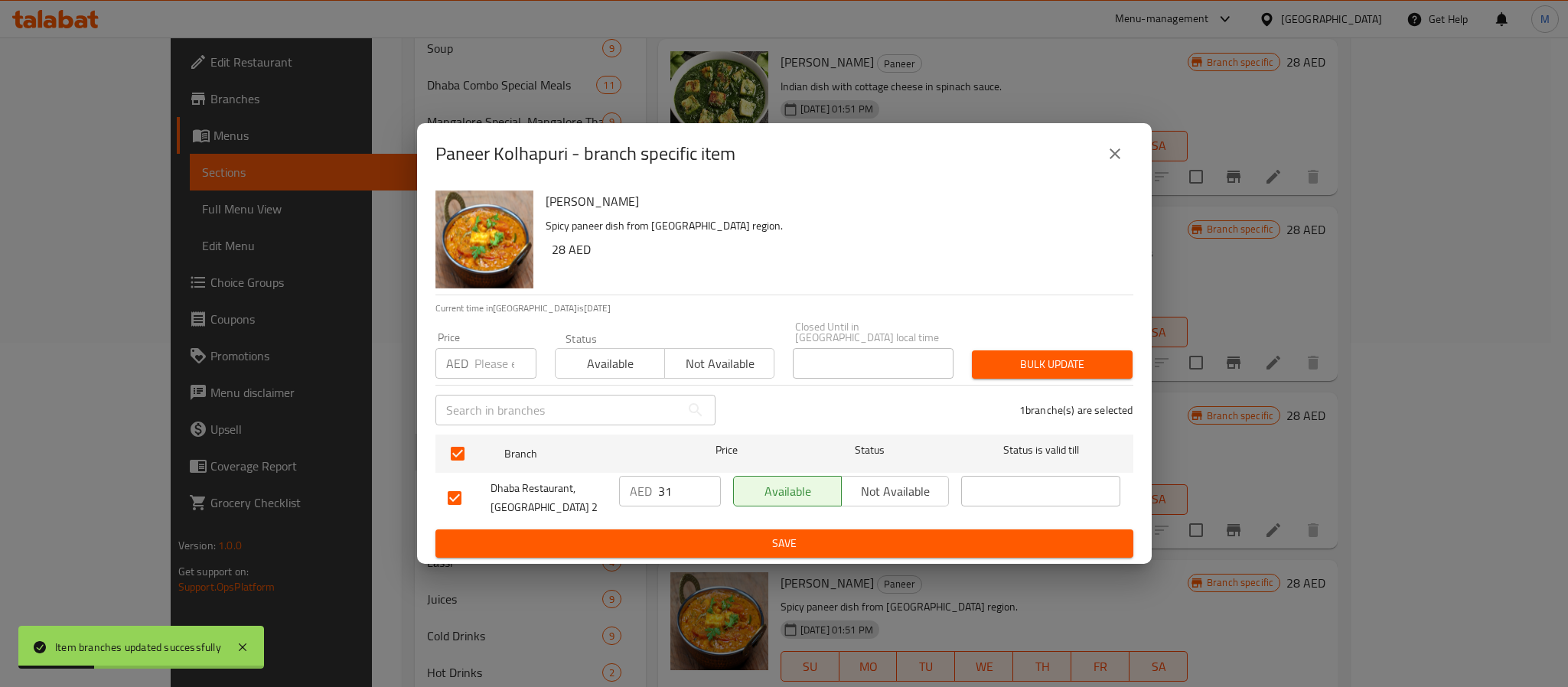
click at [474, 381] on div "Price AED Price" at bounding box center [486, 355] width 119 height 65
paste input "39"
click at [484, 360] on input "39" at bounding box center [506, 363] width 62 height 31
click at [972, 351] on button "Bulk update" at bounding box center [1052, 365] width 160 height 28
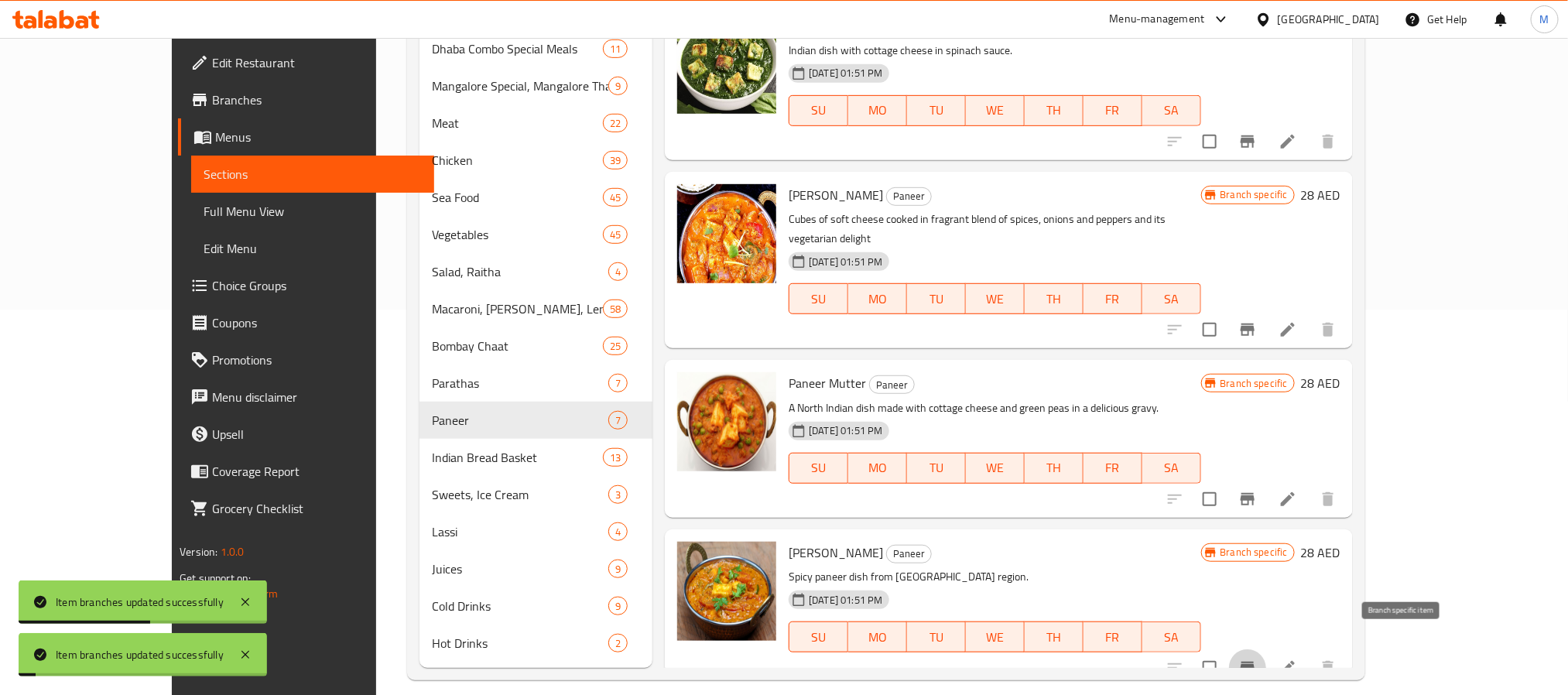
scroll to position [400, 0]
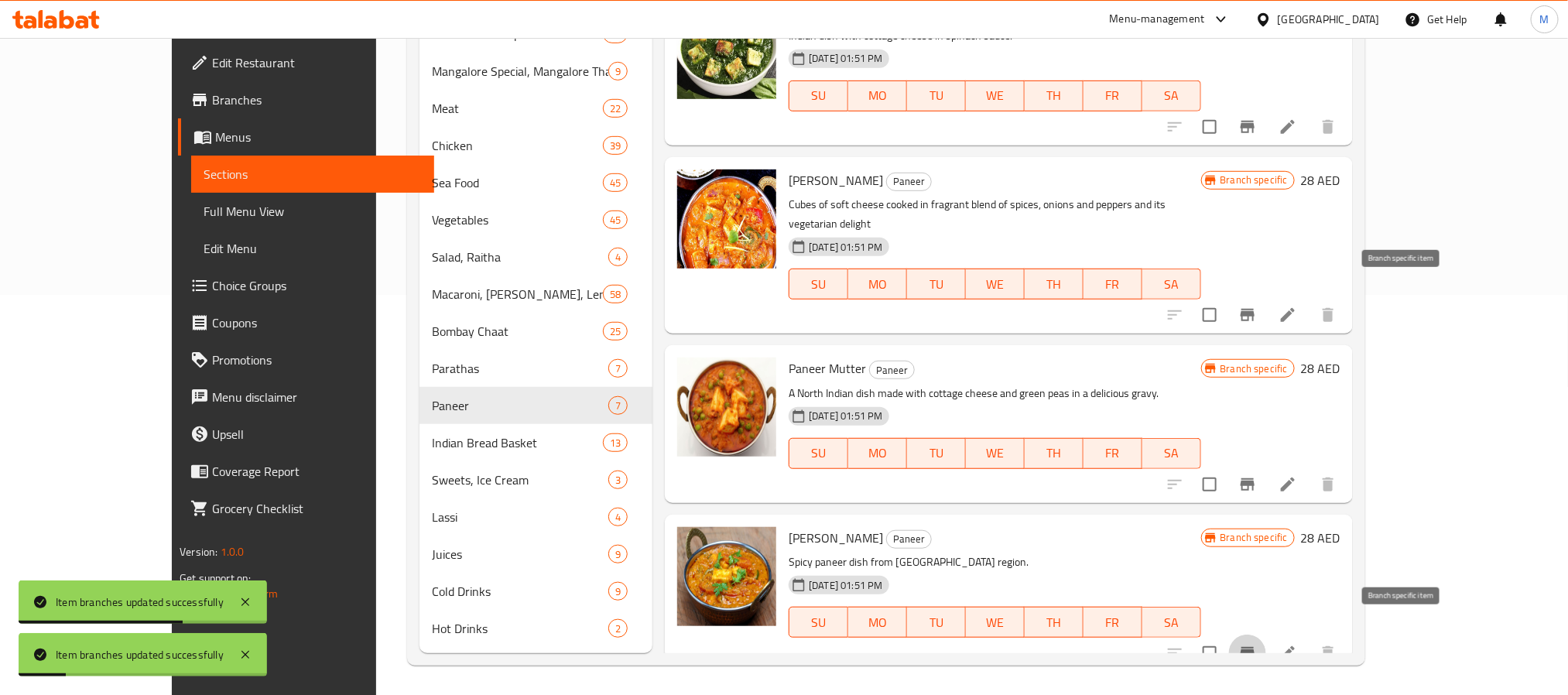
click at [1257, 306] on icon "Branch-specific-item" at bounding box center [1247, 315] width 18 height 18
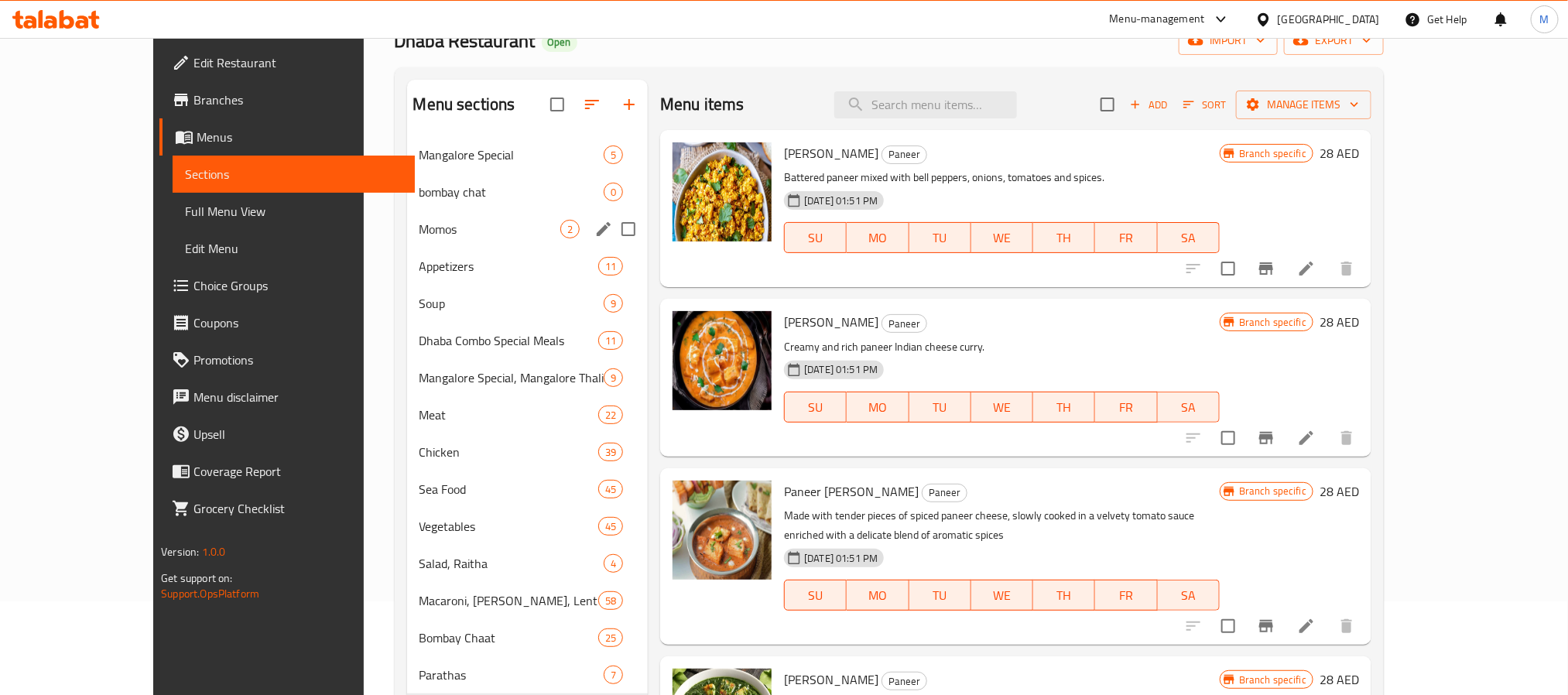
scroll to position [0, 0]
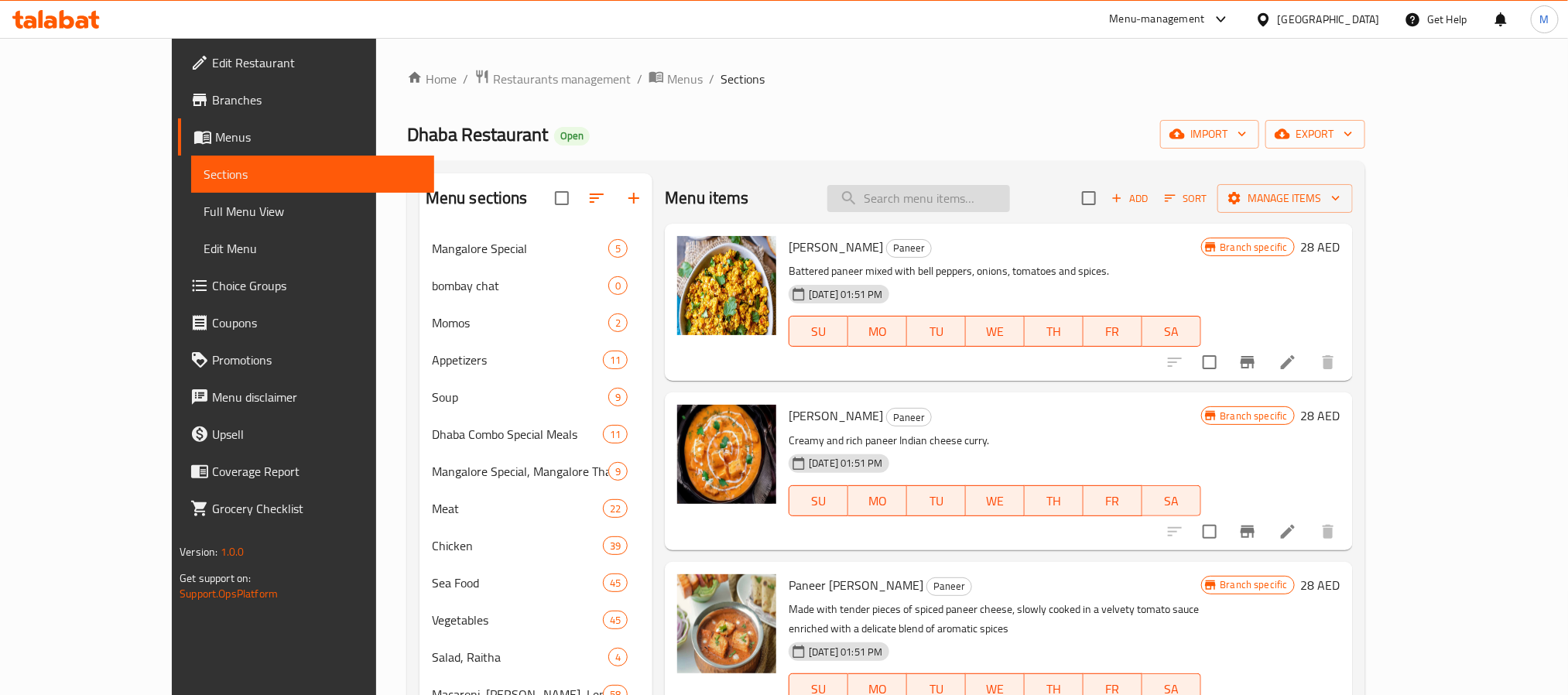
click at [979, 200] on input "search" at bounding box center [919, 199] width 183 height 27
paste input "DAL FRY"
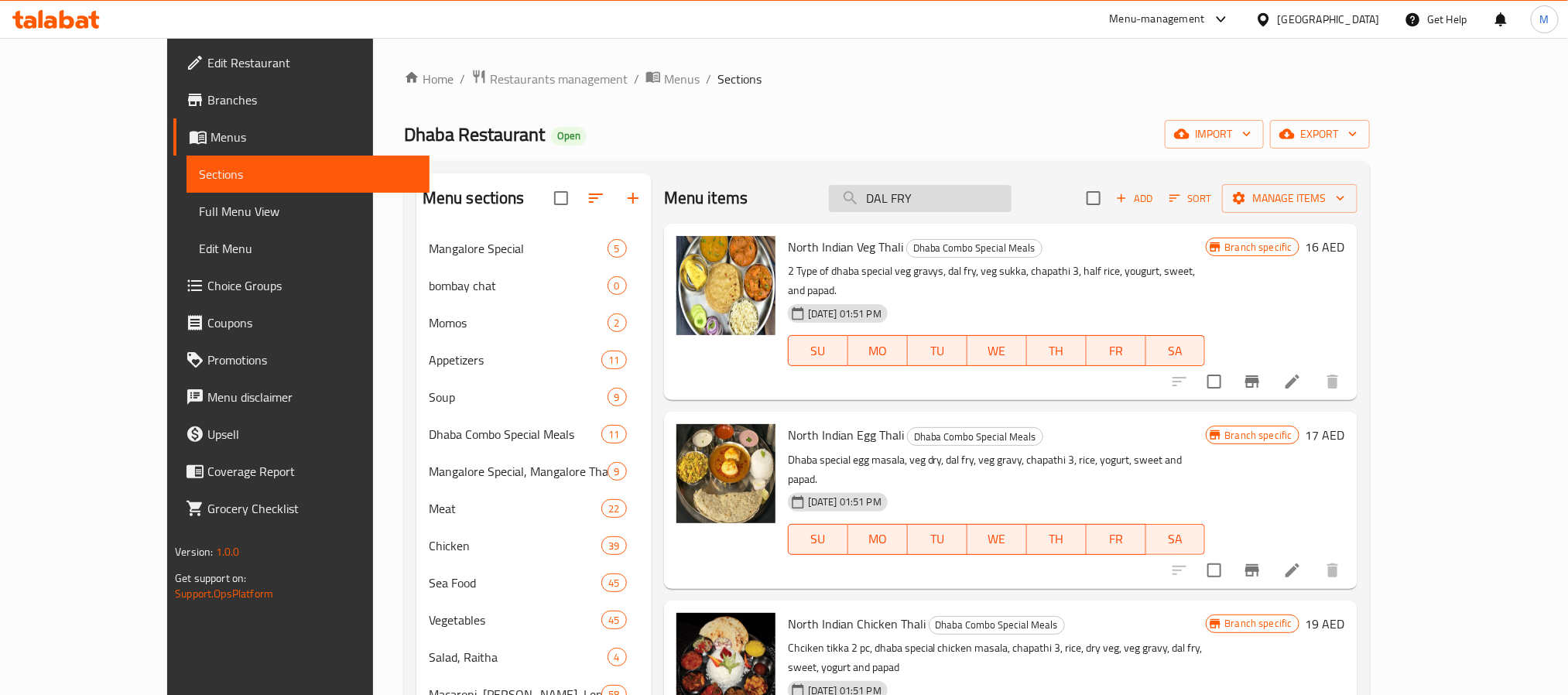
click at [952, 191] on input "DAL FRY" at bounding box center [920, 199] width 183 height 27
paste input "TADKA"
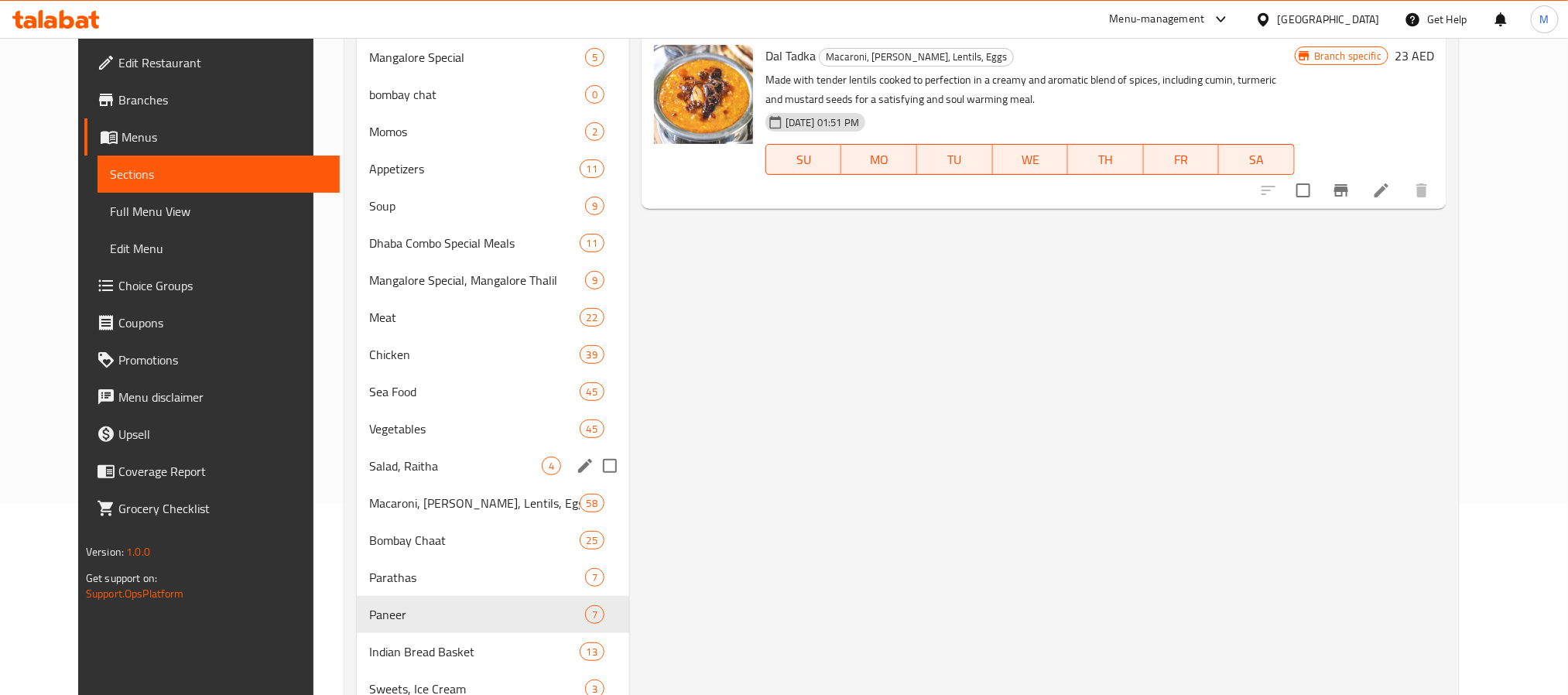
scroll to position [232, 0]
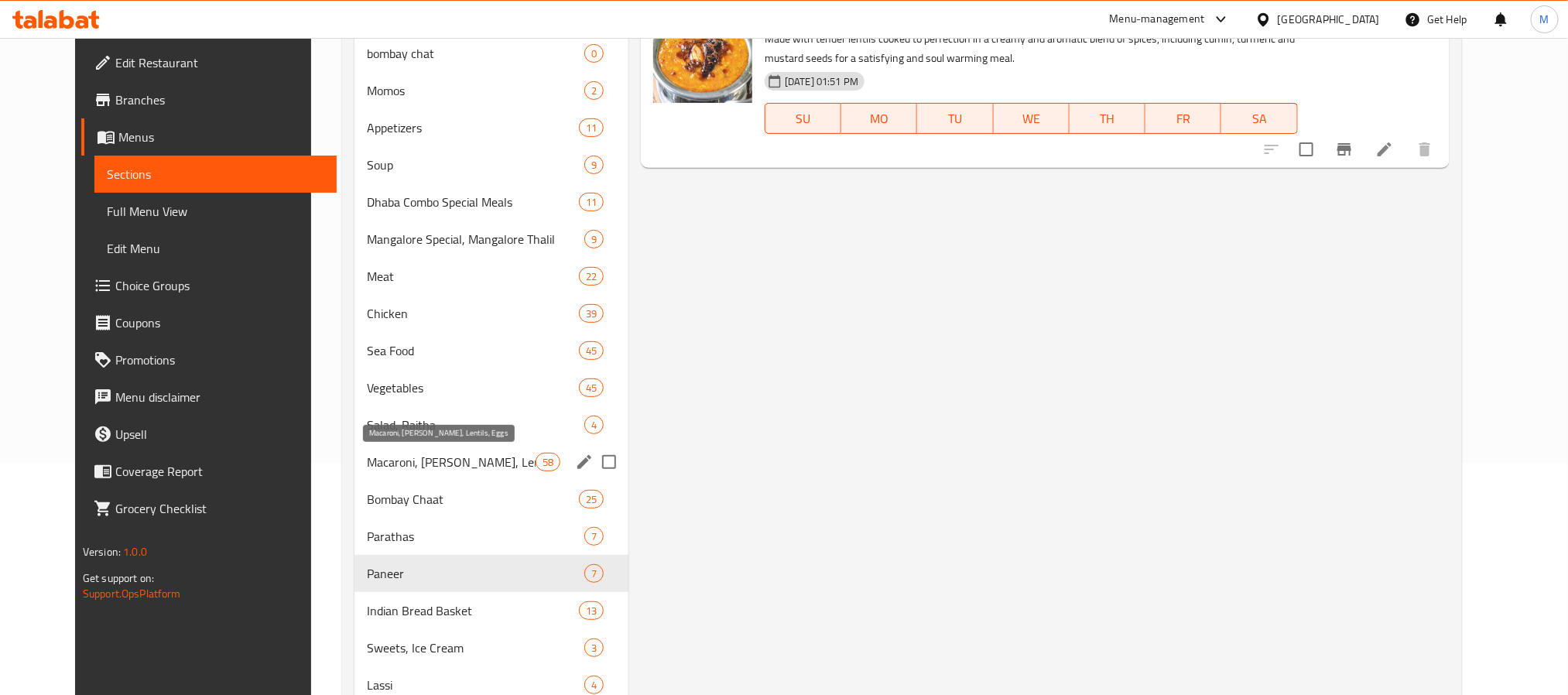
click at [446, 461] on span "Macaroni, [PERSON_NAME], Lentils, Eggs" at bounding box center [451, 462] width 168 height 18
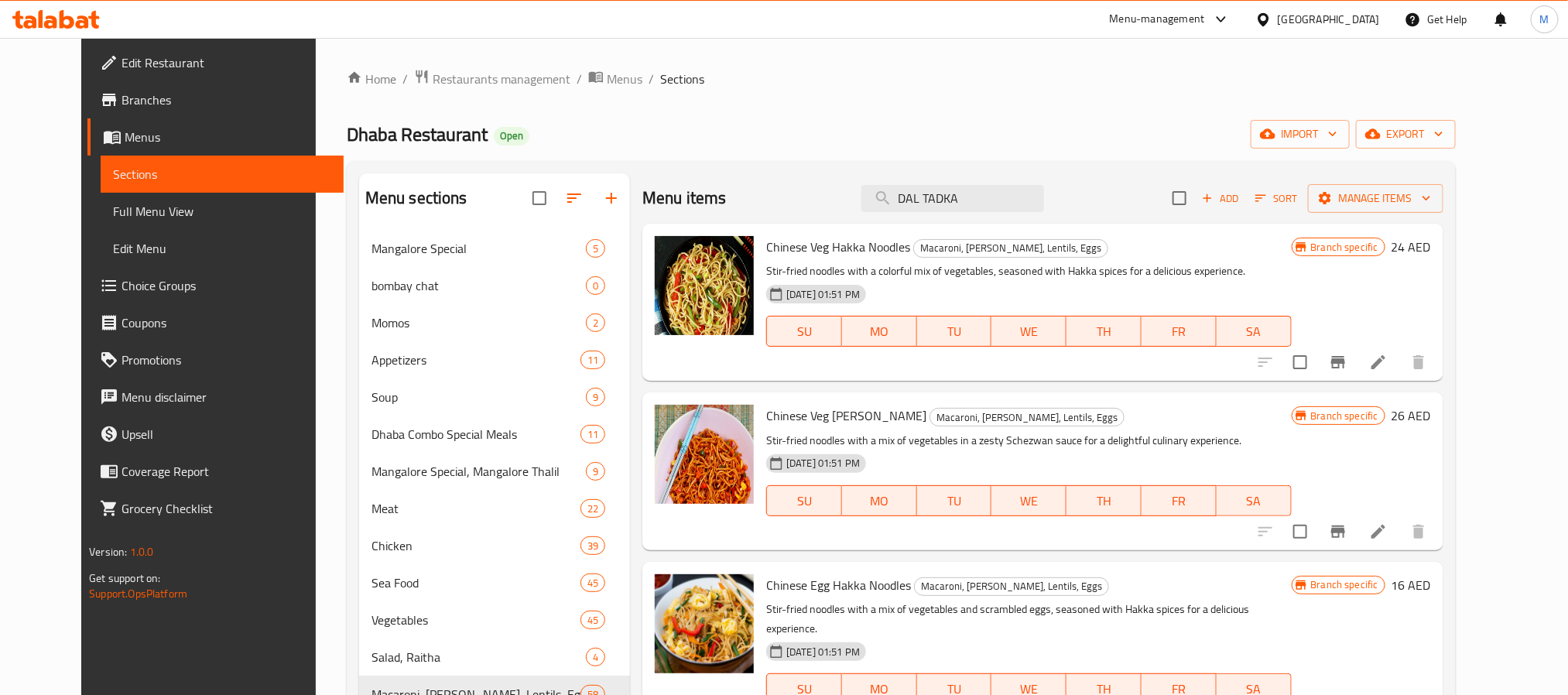
click at [1163, 402] on div "Chinese Veg Hakka Schezwan Macaroni, Rice, Lentils, Eggs Stir-fried noodles wit…" at bounding box center [1028, 471] width 537 height 145
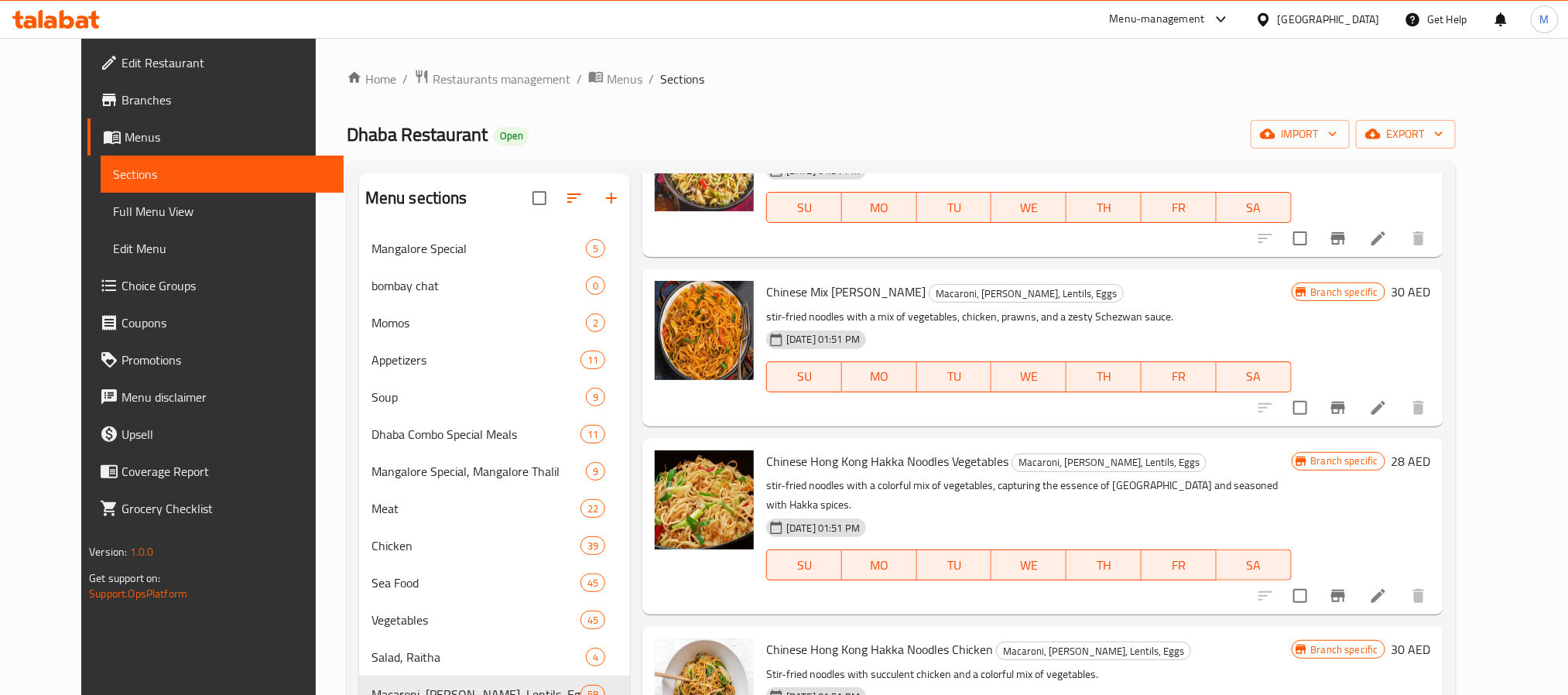
scroll to position [1741, 0]
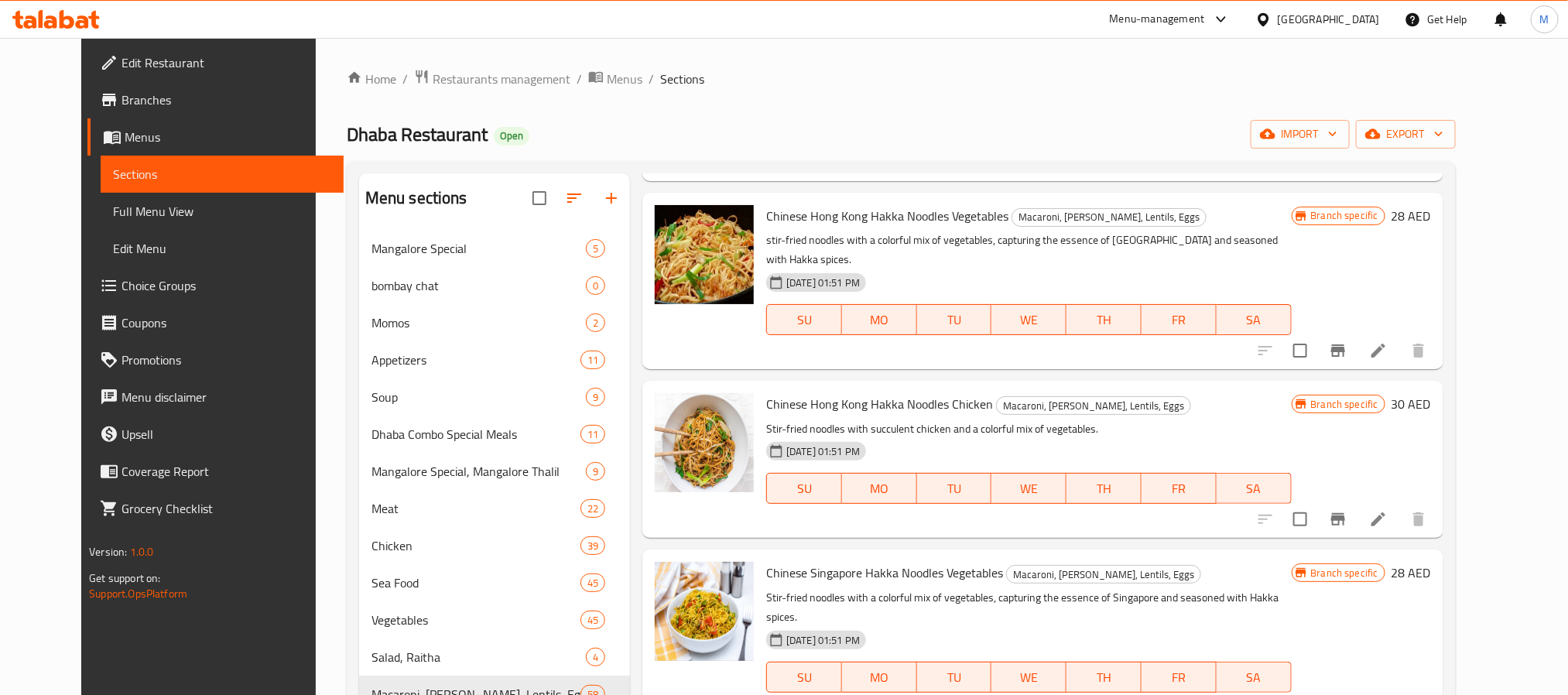
click at [1163, 436] on div "[DATE] 01:51 PM SU MO TU WE TH FR SA" at bounding box center [1028, 478] width 537 height 84
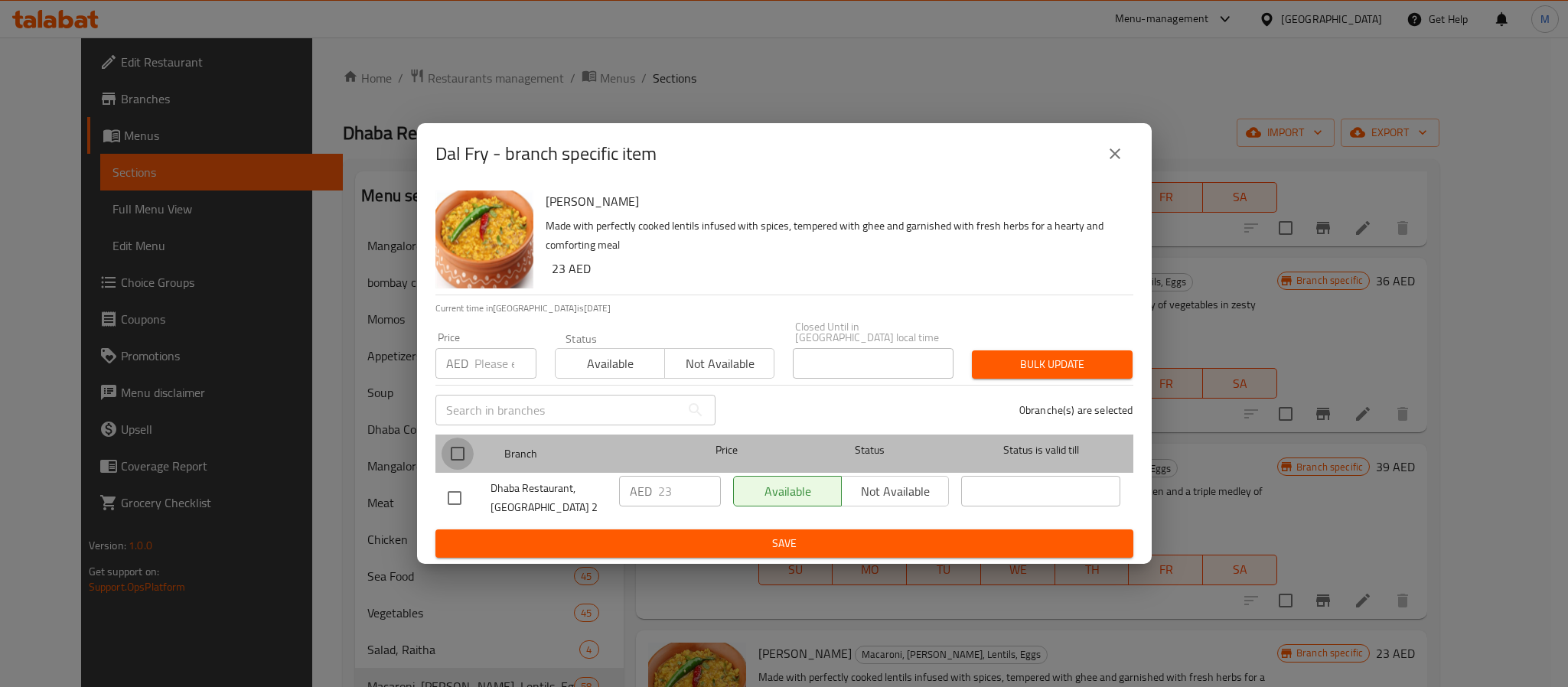
click at [453, 449] on input "checkbox" at bounding box center [457, 453] width 32 height 32
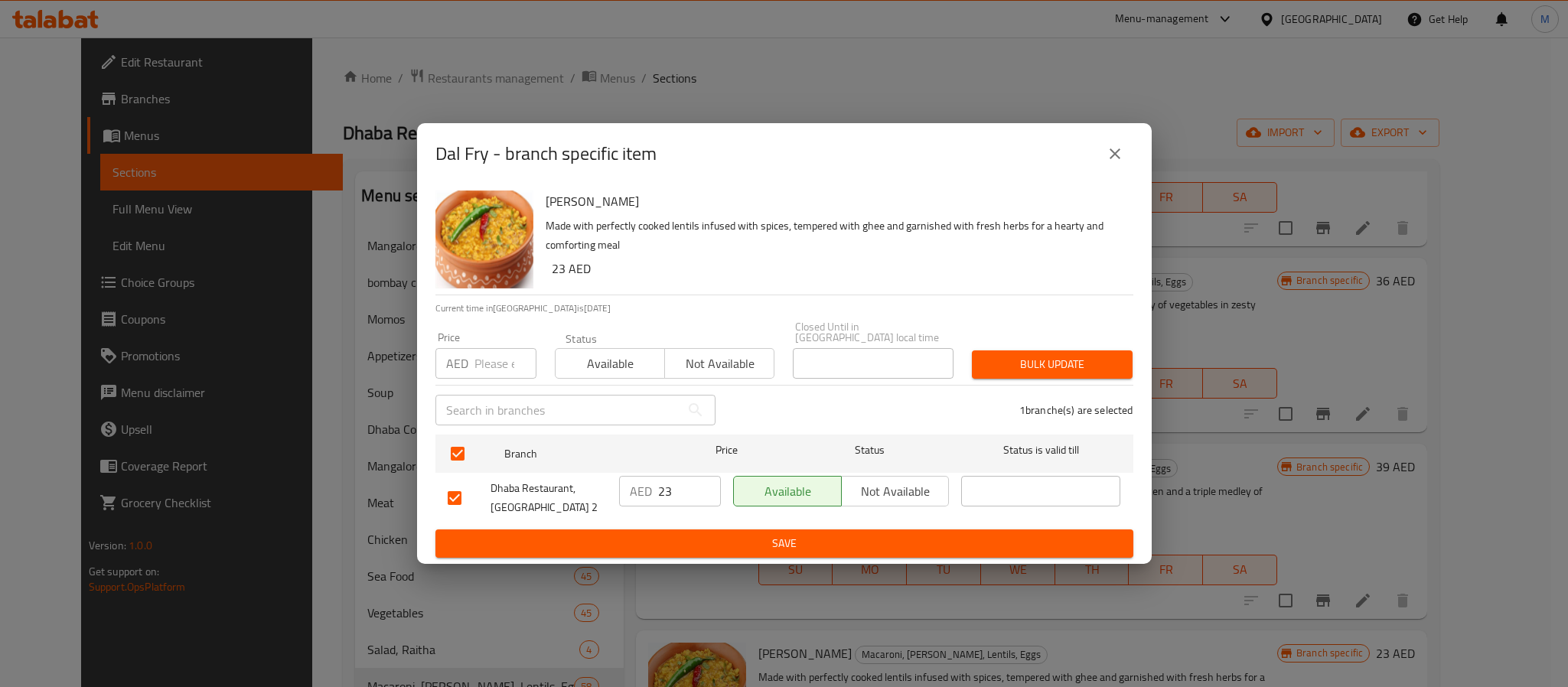
click at [480, 355] on input "number" at bounding box center [506, 363] width 62 height 31
click at [972, 351] on button "Bulk update" at bounding box center [1052, 365] width 160 height 28
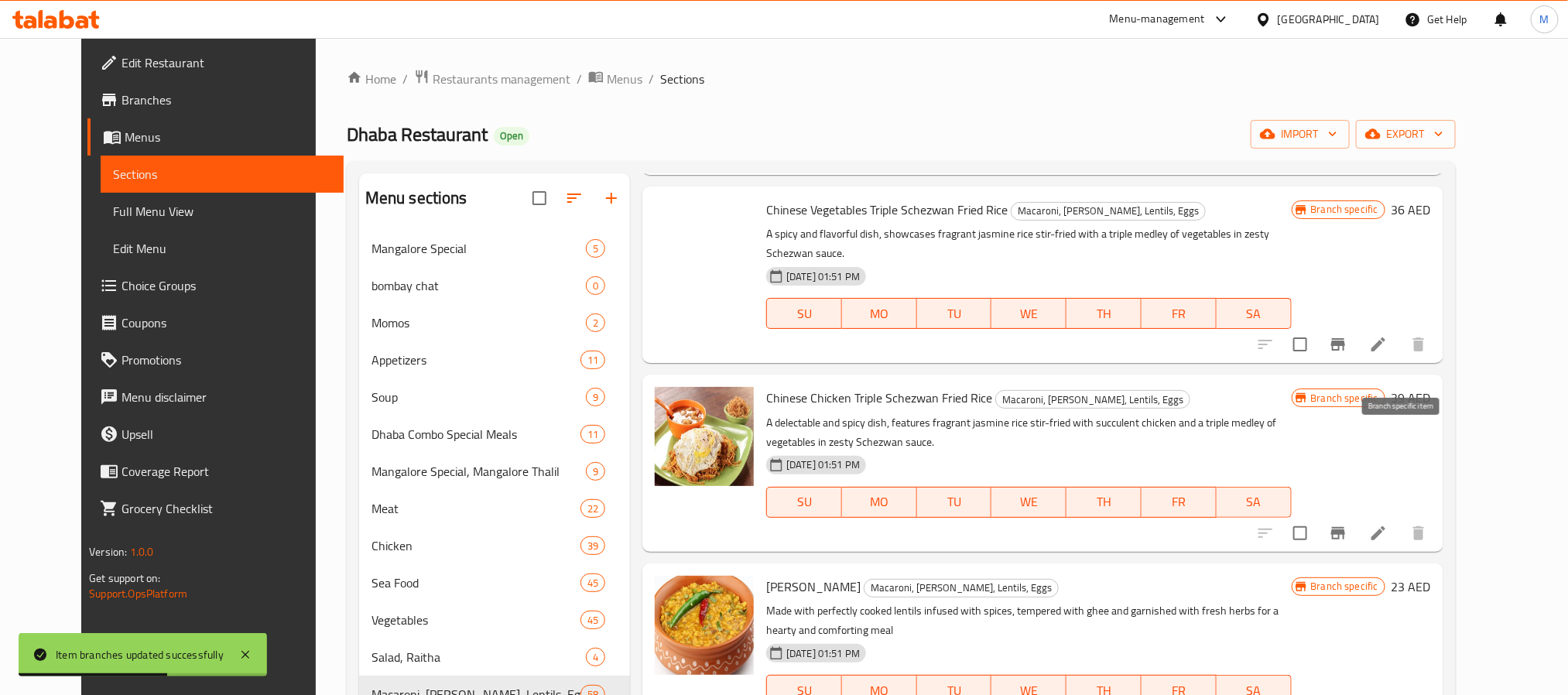
scroll to position [7640, 0]
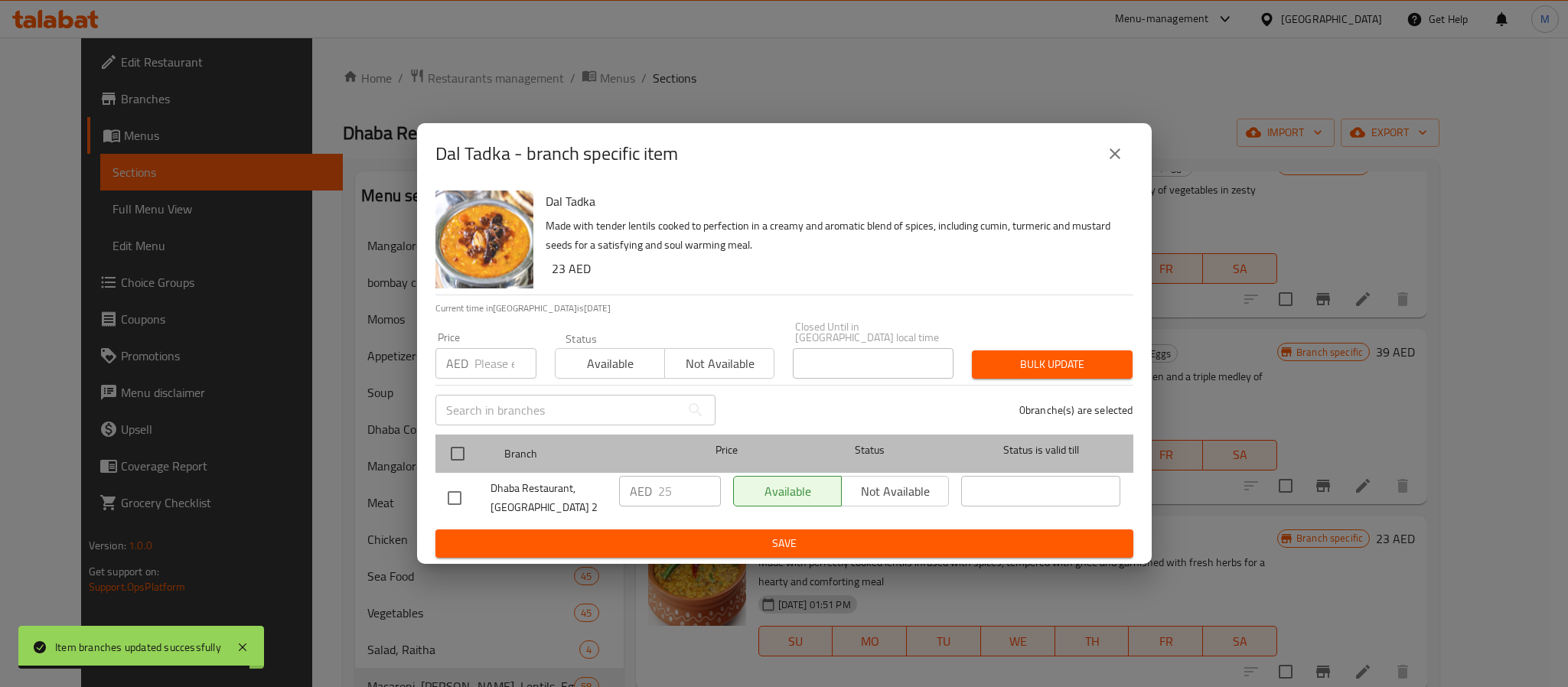
click at [439, 452] on div "Branch Price Status Status is valid till" at bounding box center [784, 453] width 698 height 38
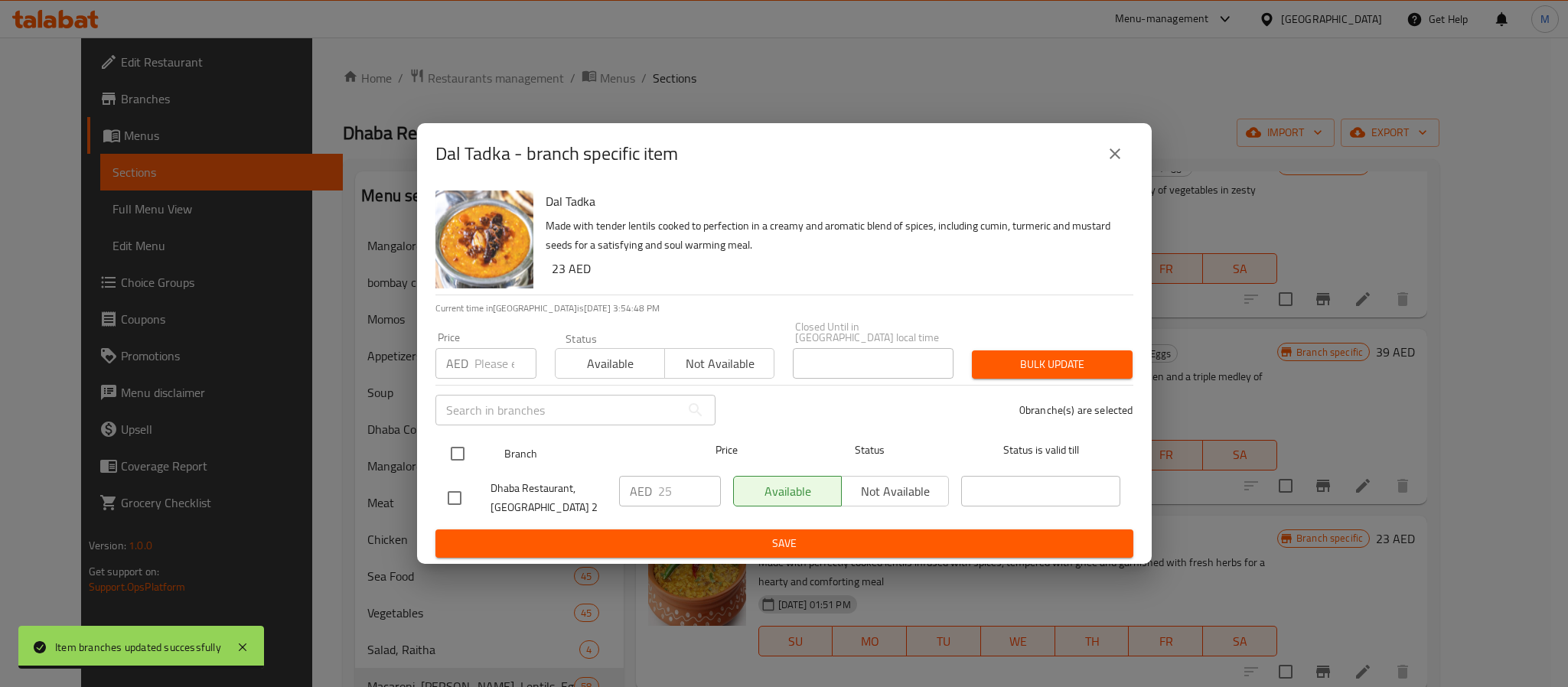
click at [446, 449] on input "checkbox" at bounding box center [457, 453] width 32 height 32
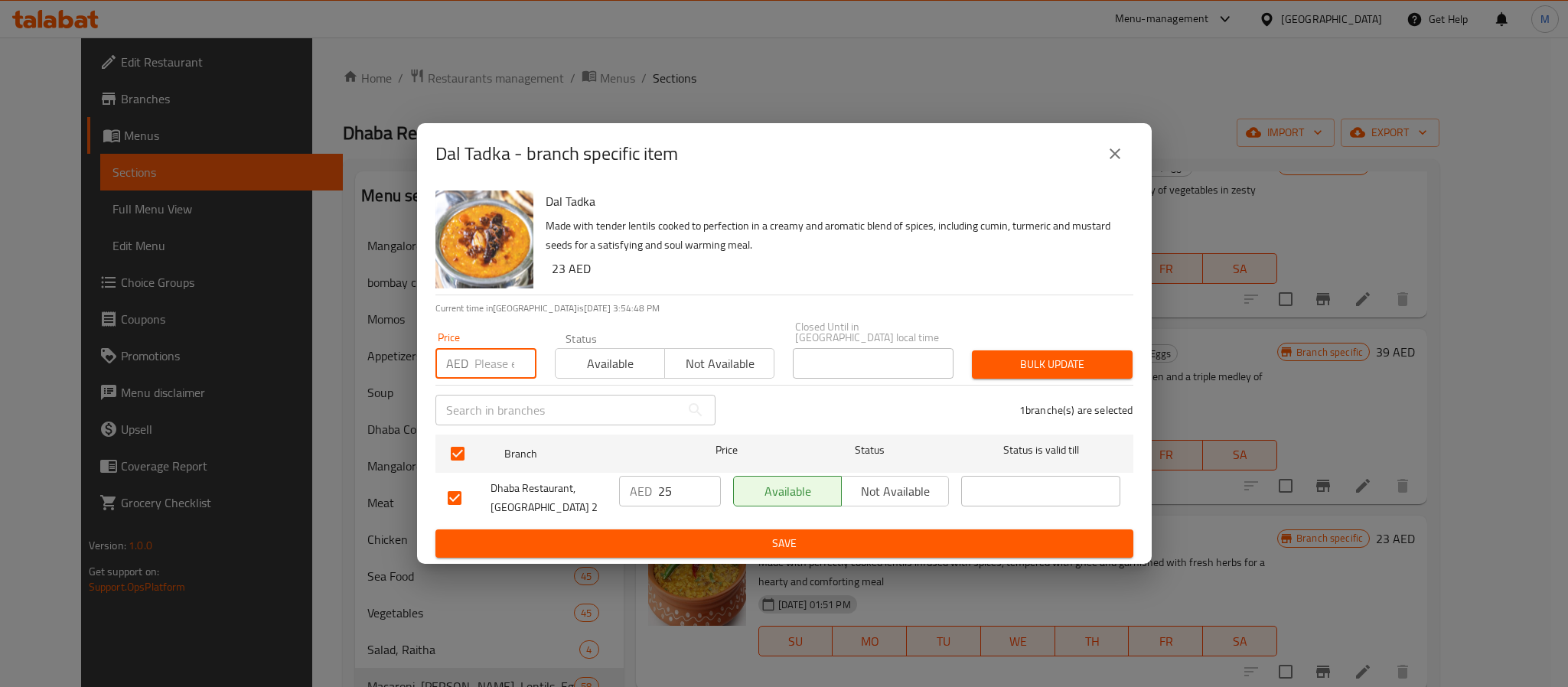
click at [492, 363] on input "number" at bounding box center [506, 363] width 62 height 31
click at [972, 351] on button "Bulk update" at bounding box center [1052, 365] width 160 height 28
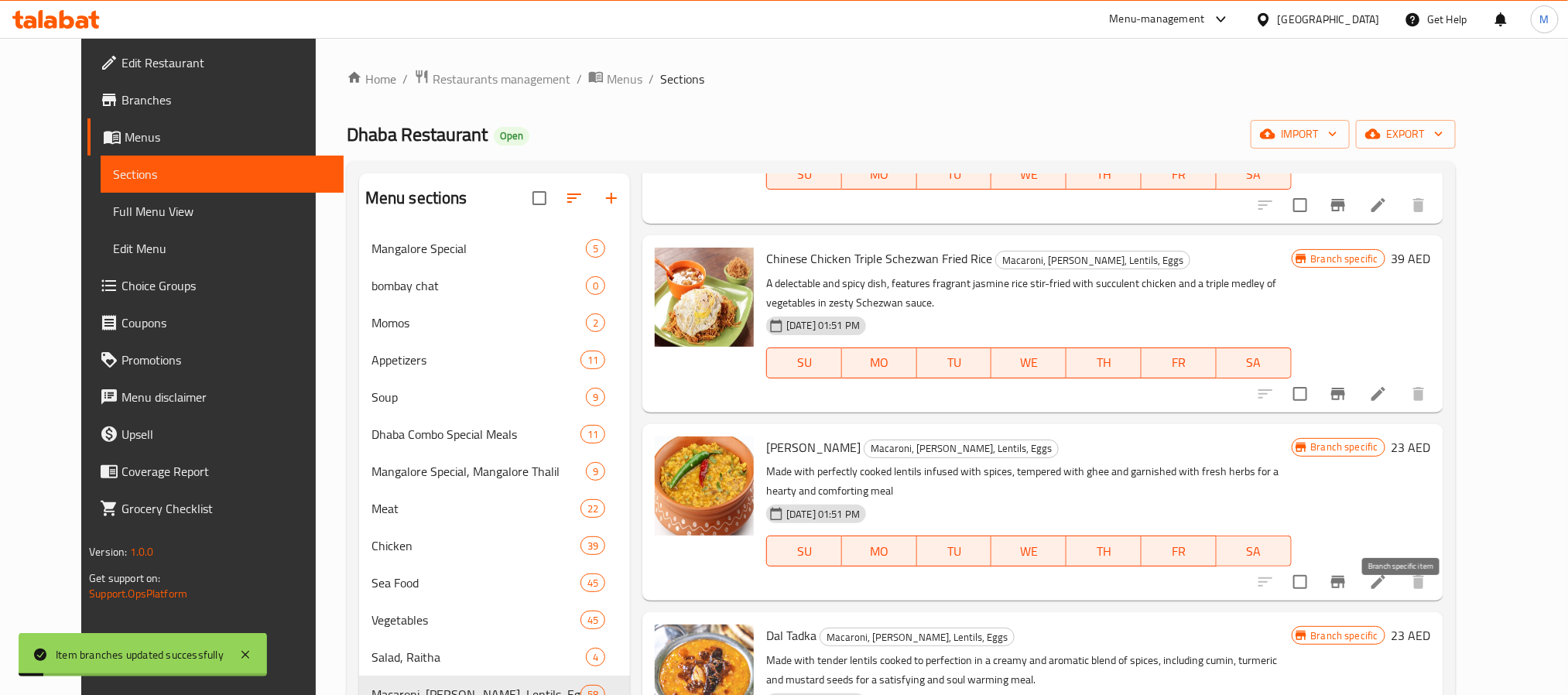
scroll to position [7873, 0]
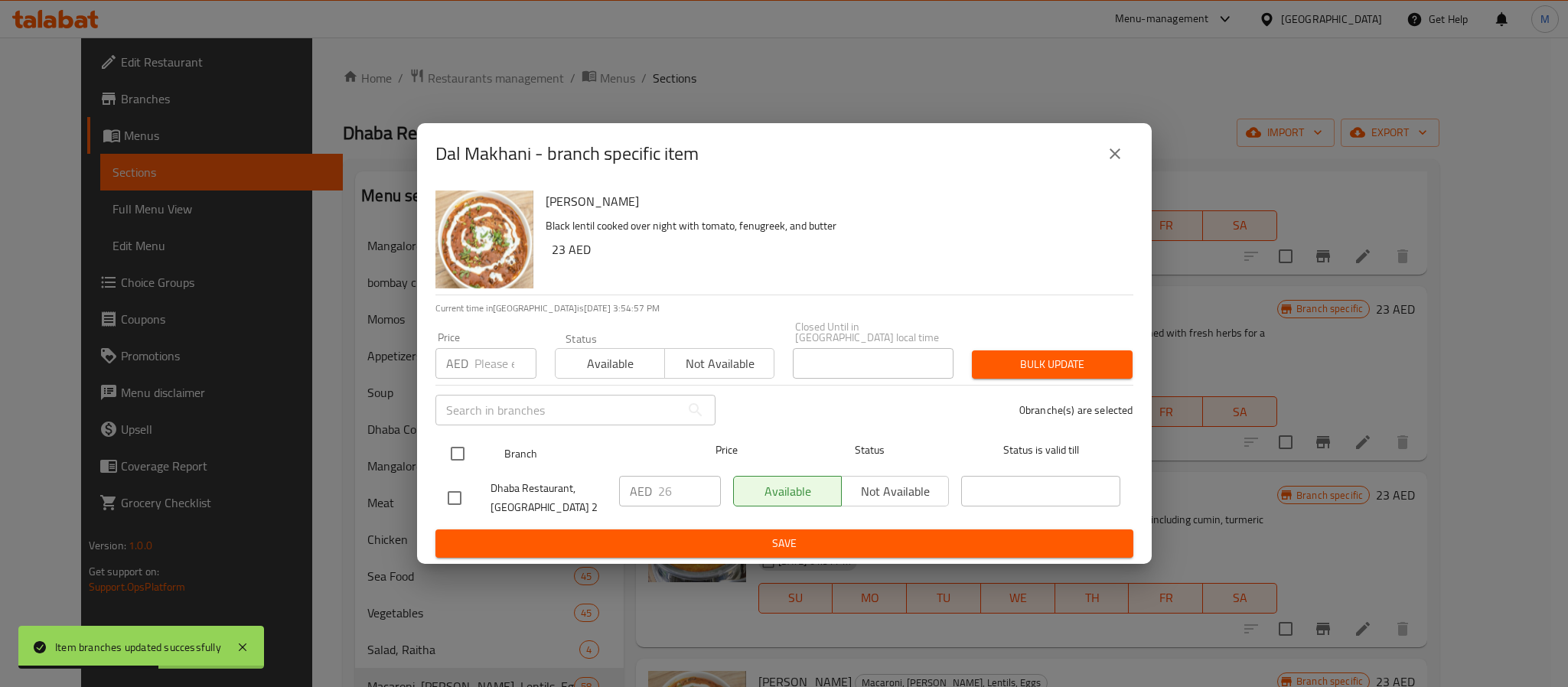
click at [464, 460] on input "checkbox" at bounding box center [457, 453] width 32 height 32
click at [476, 368] on input "number" at bounding box center [506, 363] width 62 height 31
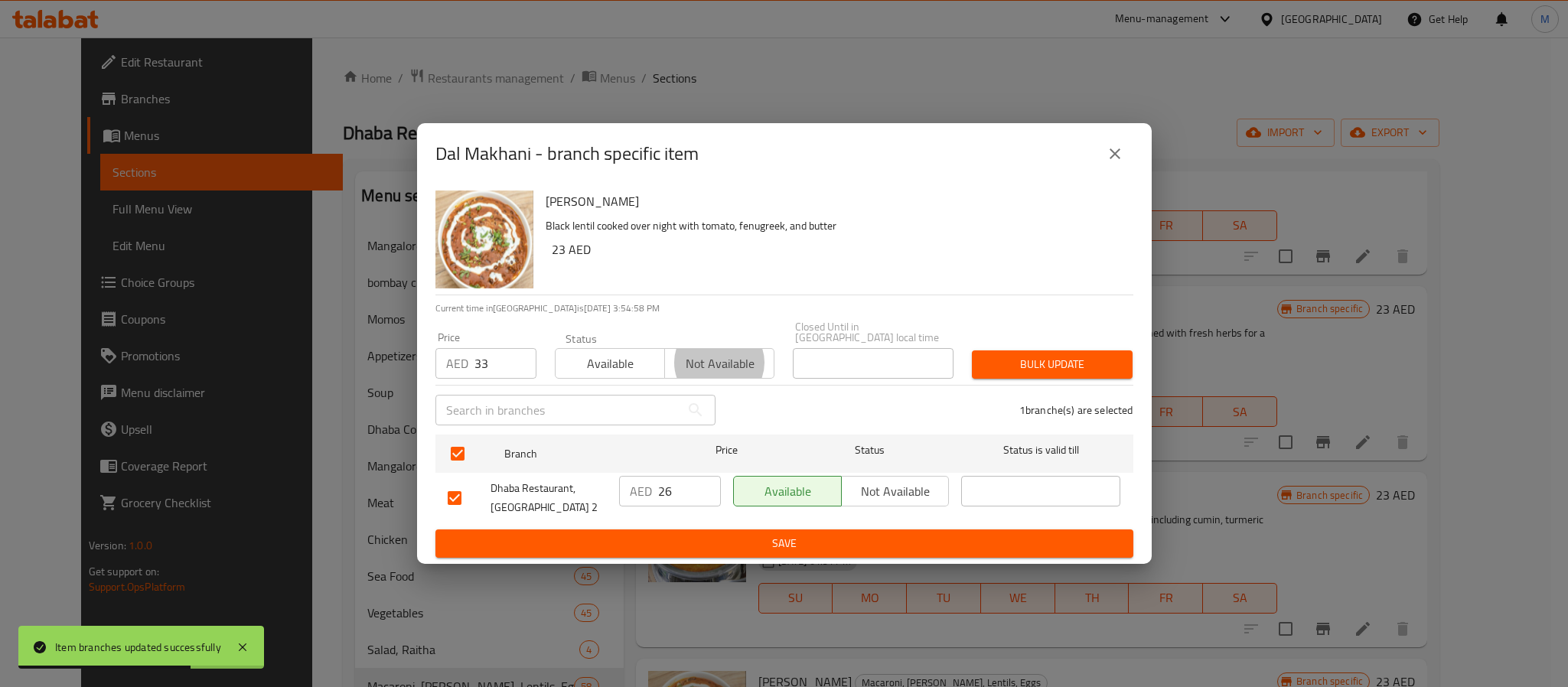
click at [972, 351] on button "Bulk update" at bounding box center [1052, 365] width 160 height 28
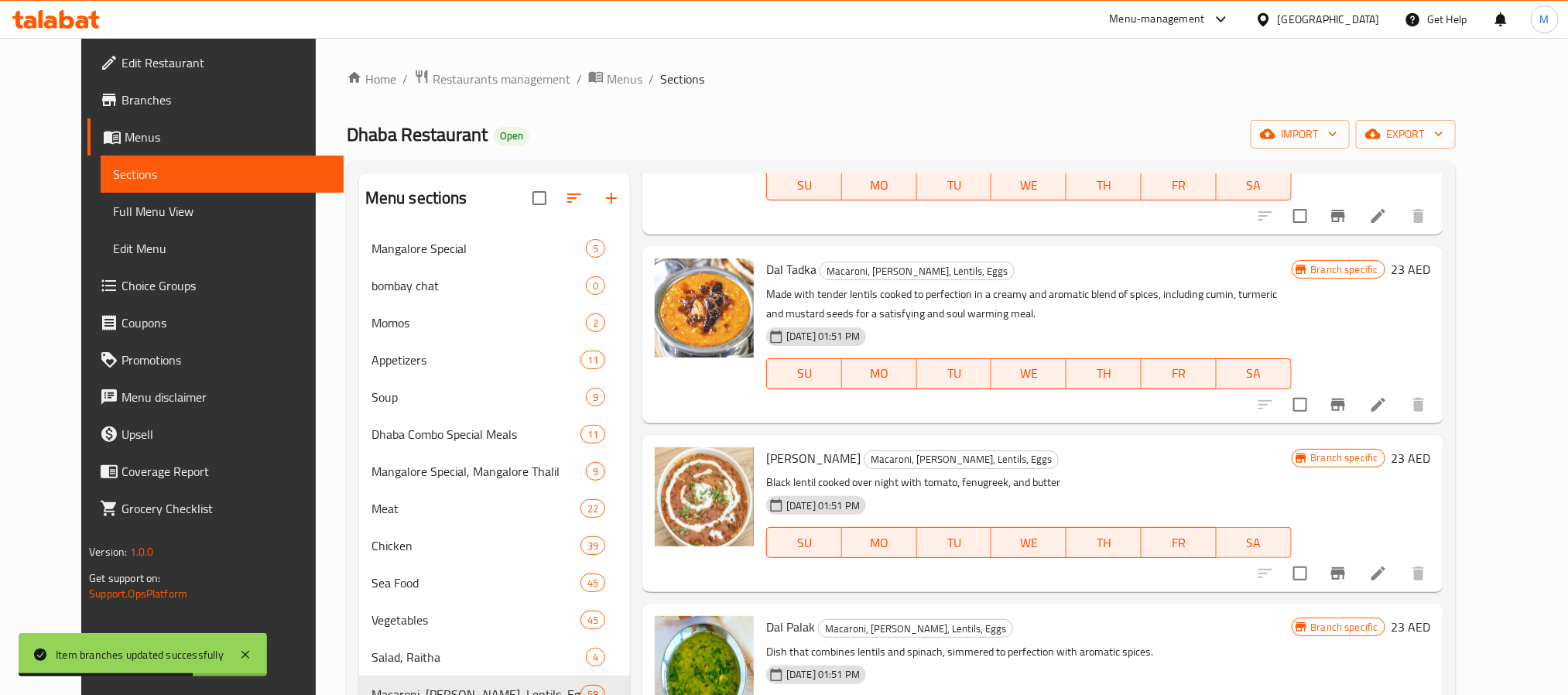
scroll to position [8105, 0]
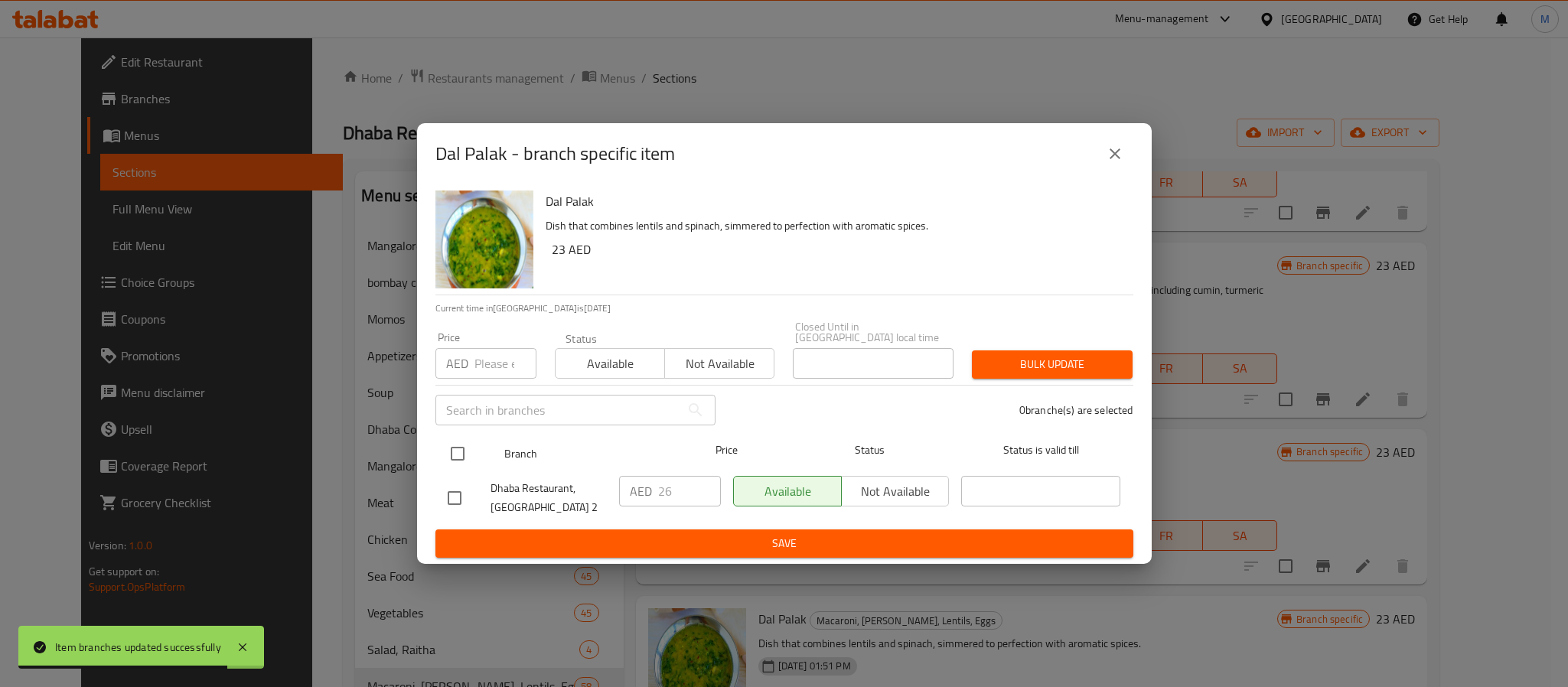
click at [461, 445] on input "checkbox" at bounding box center [457, 453] width 32 height 32
click at [492, 354] on input "number" at bounding box center [506, 363] width 62 height 31
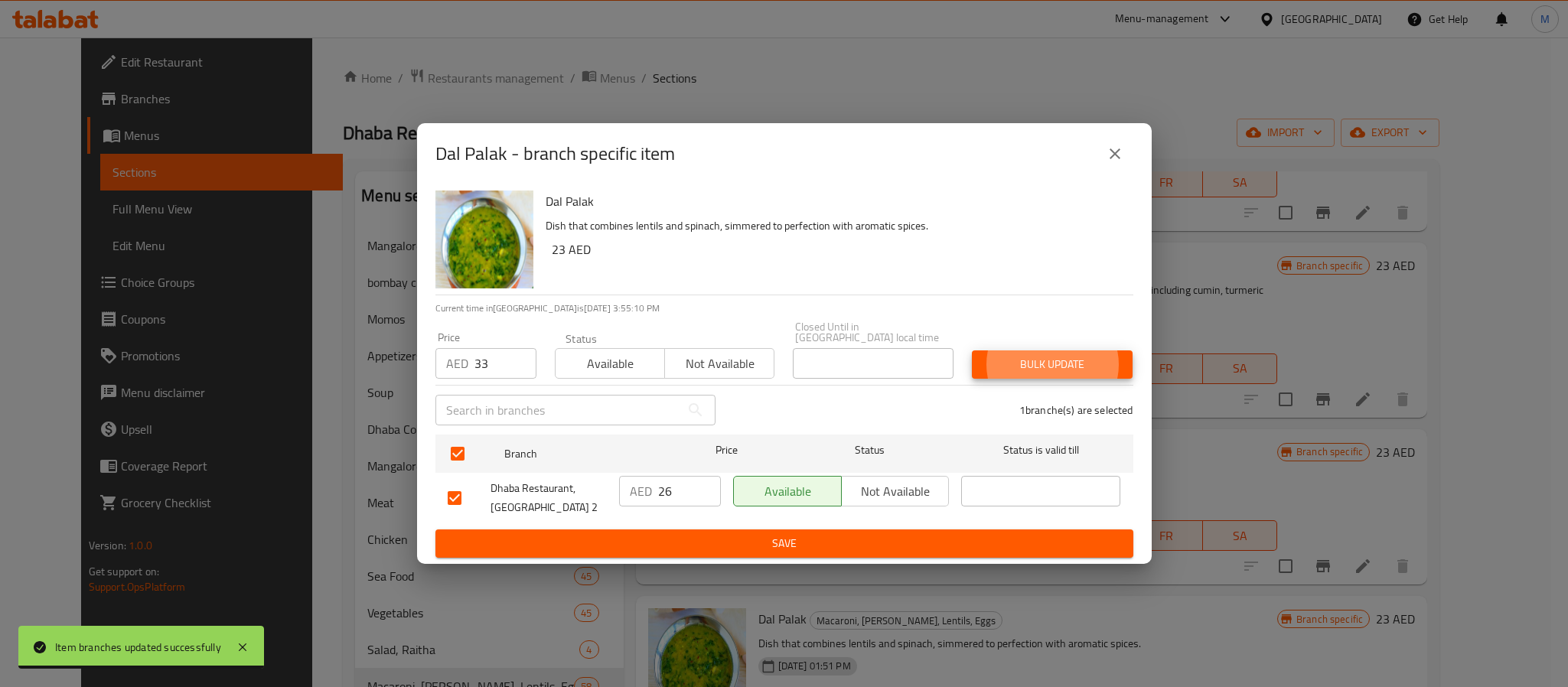
click at [972, 351] on button "Bulk update" at bounding box center [1052, 365] width 160 height 28
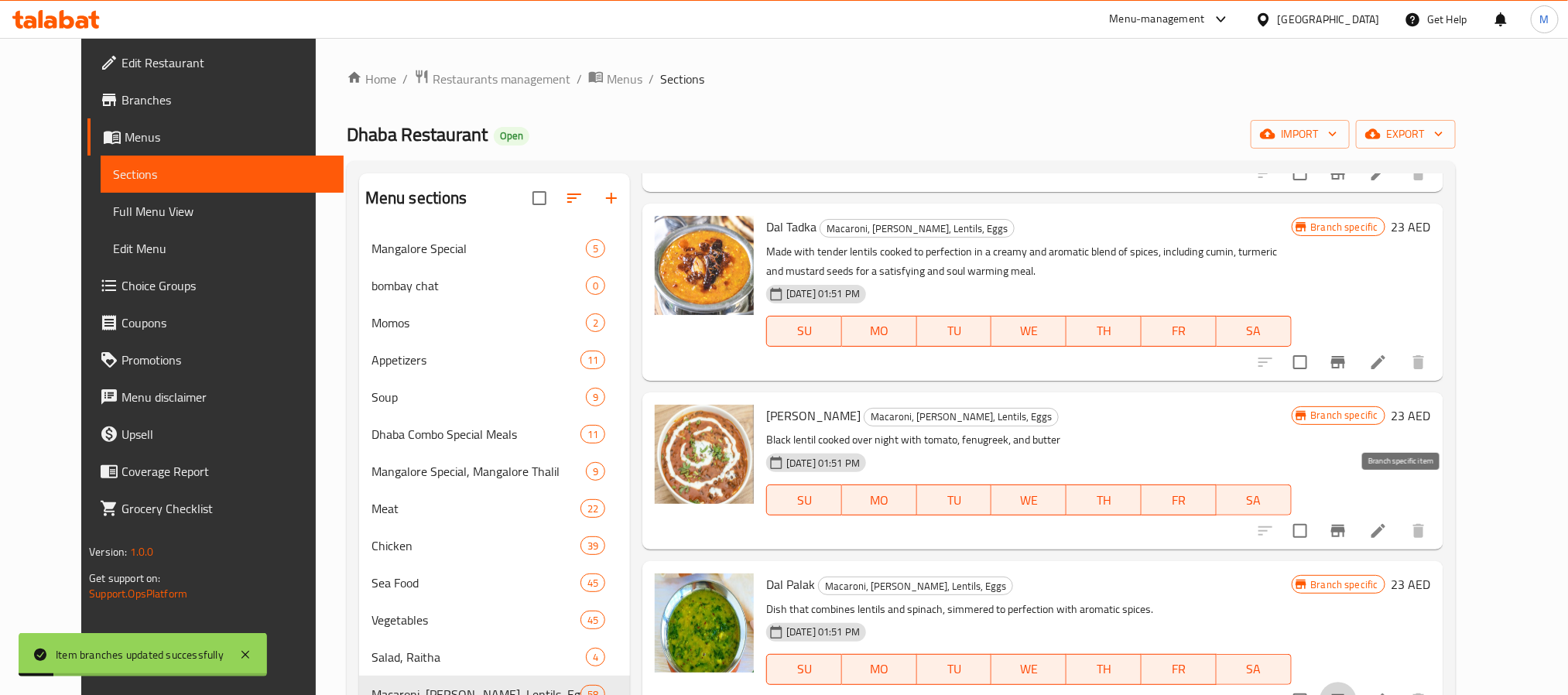
scroll to position [8221, 0]
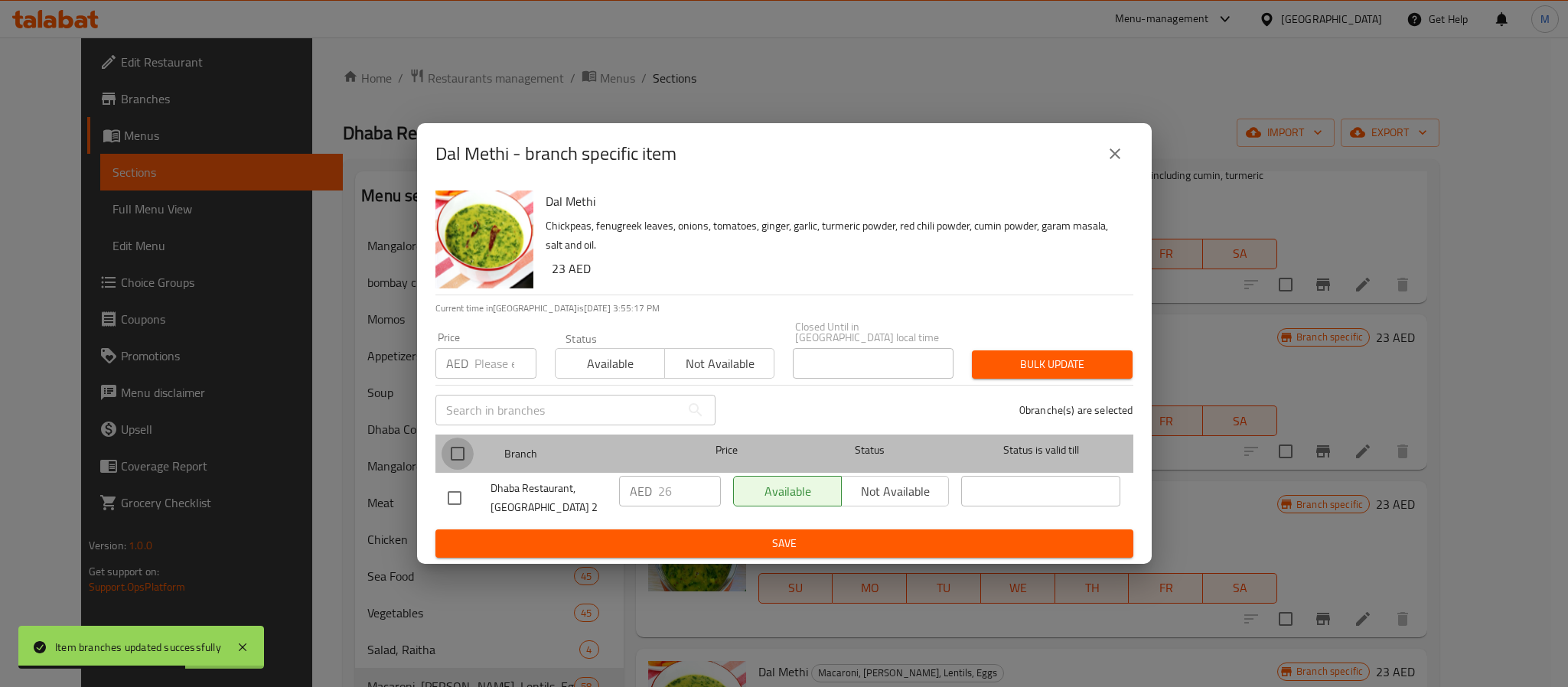
click at [457, 452] on input "checkbox" at bounding box center [457, 453] width 32 height 32
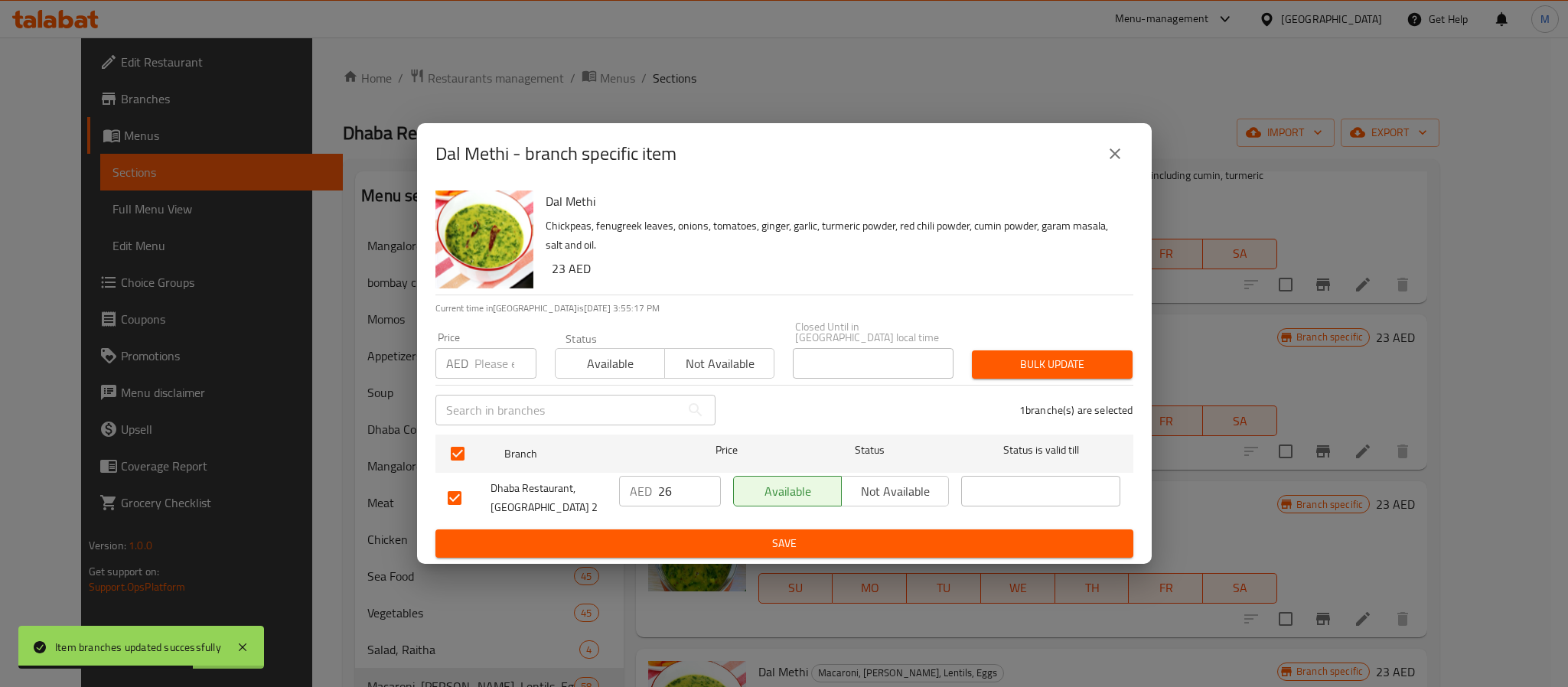
click at [482, 357] on input "number" at bounding box center [506, 363] width 62 height 31
click at [1047, 375] on button "Bulk update" at bounding box center [1052, 365] width 160 height 28
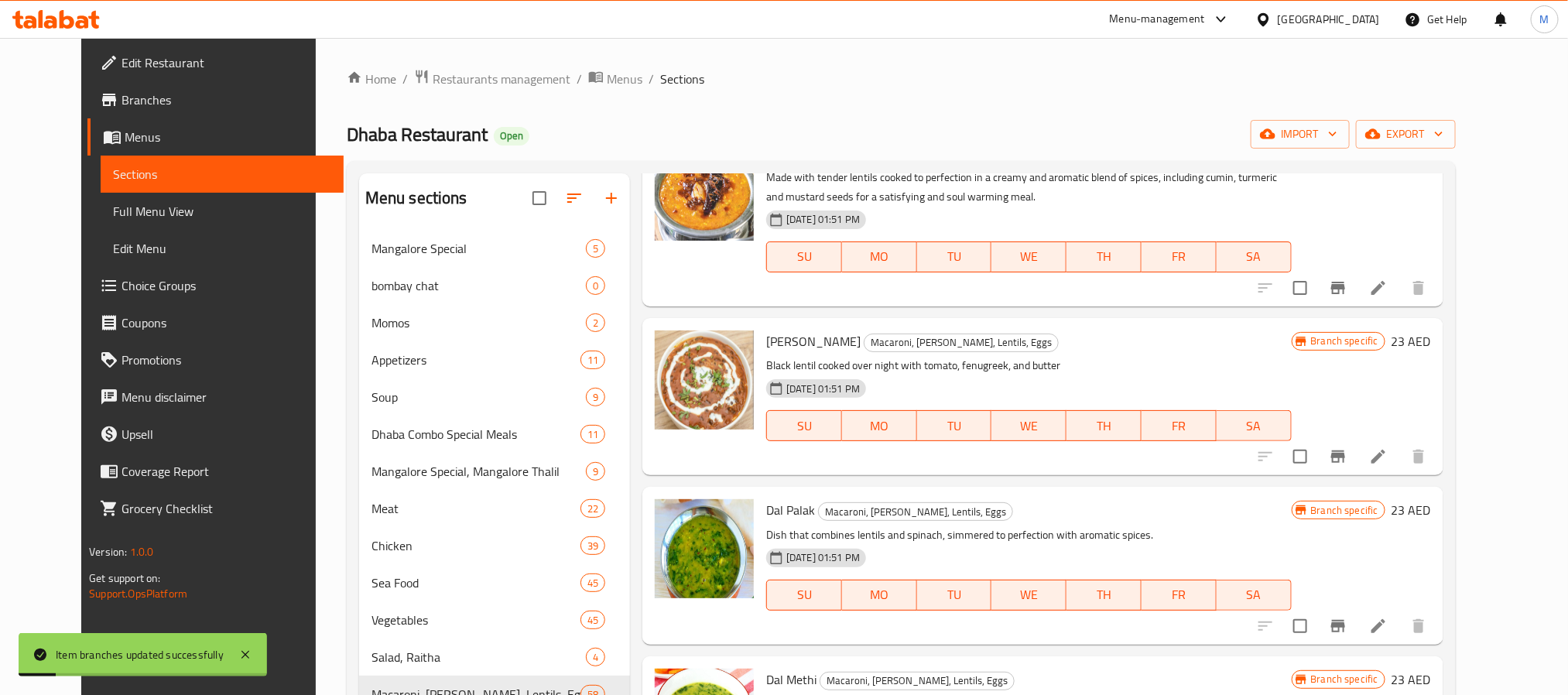
scroll to position [8337, 0]
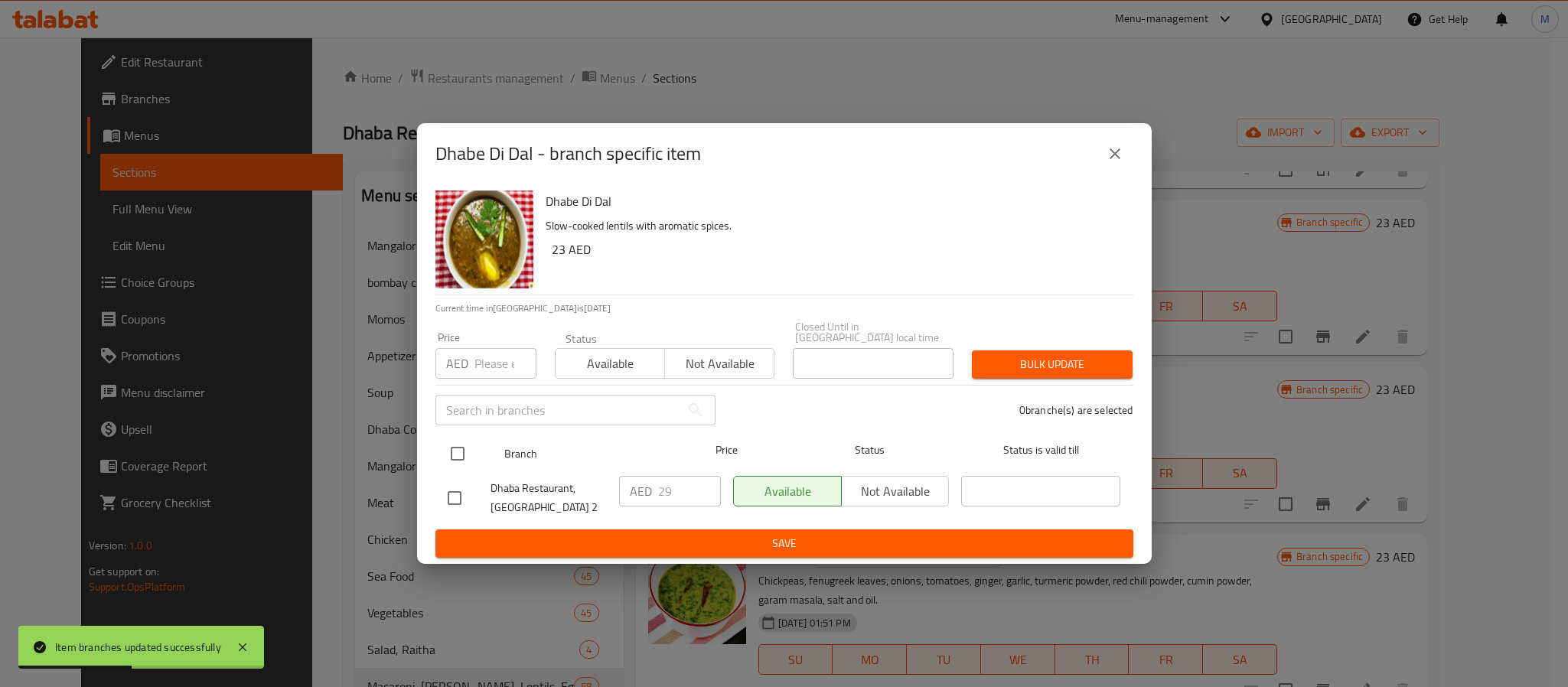
click at [451, 444] on input "checkbox" at bounding box center [457, 453] width 32 height 32
click at [503, 354] on input "number" at bounding box center [506, 363] width 62 height 31
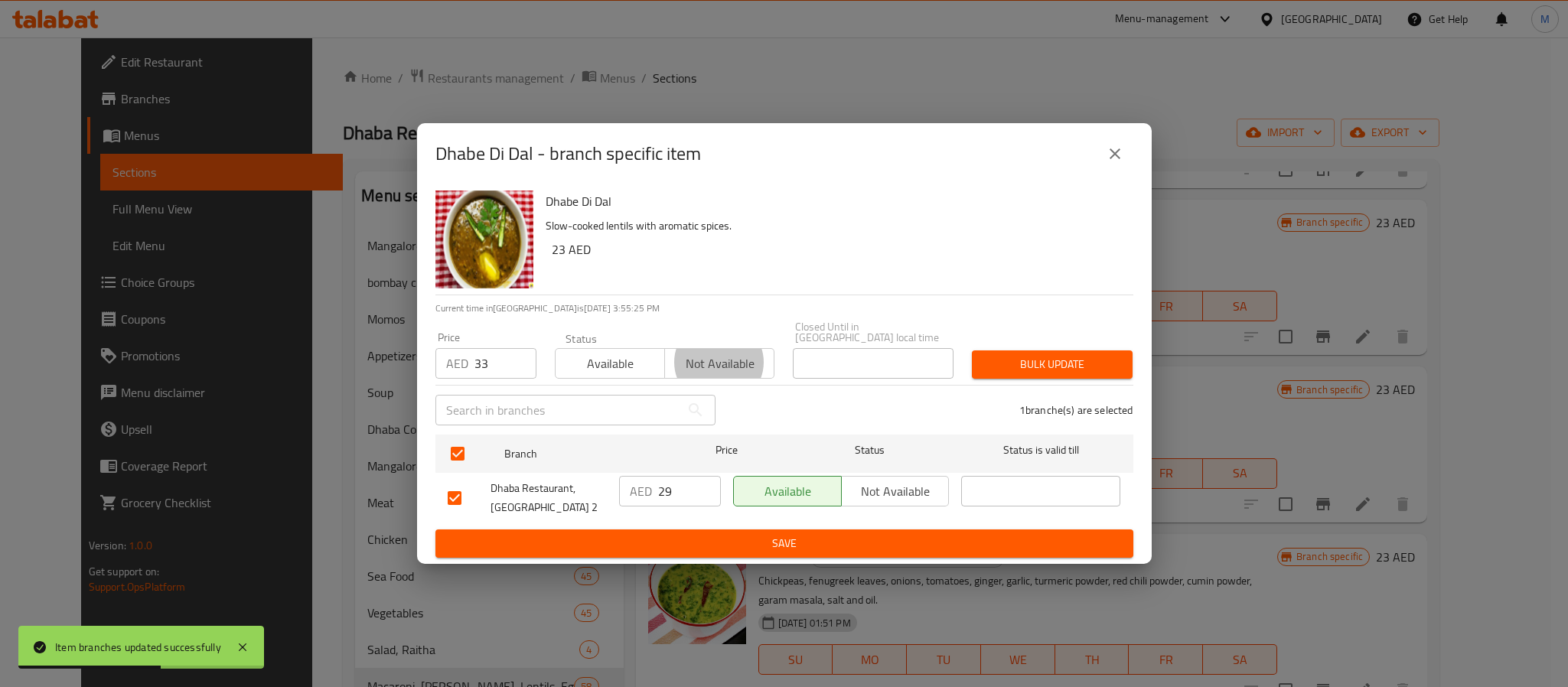
click at [972, 351] on button "Bulk update" at bounding box center [1052, 365] width 160 height 28
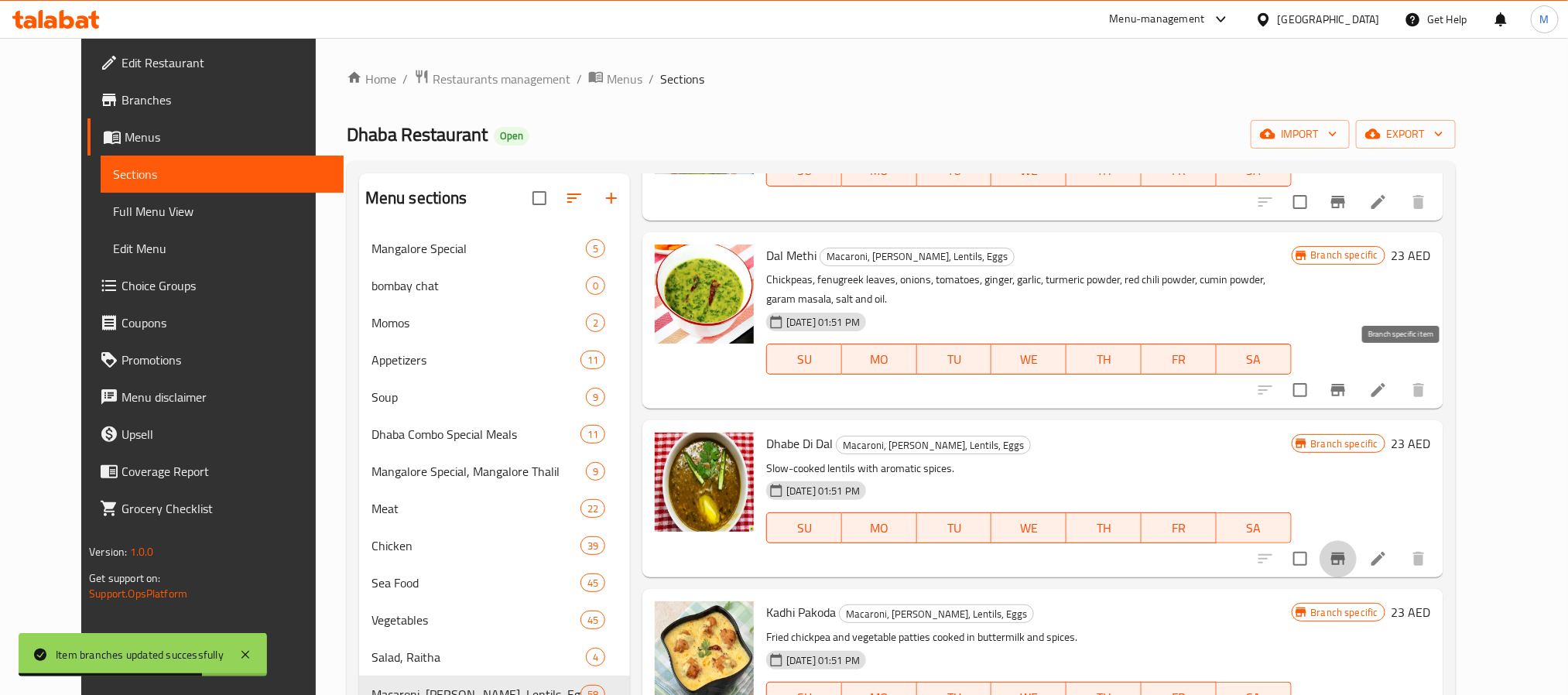
scroll to position [8685, 0]
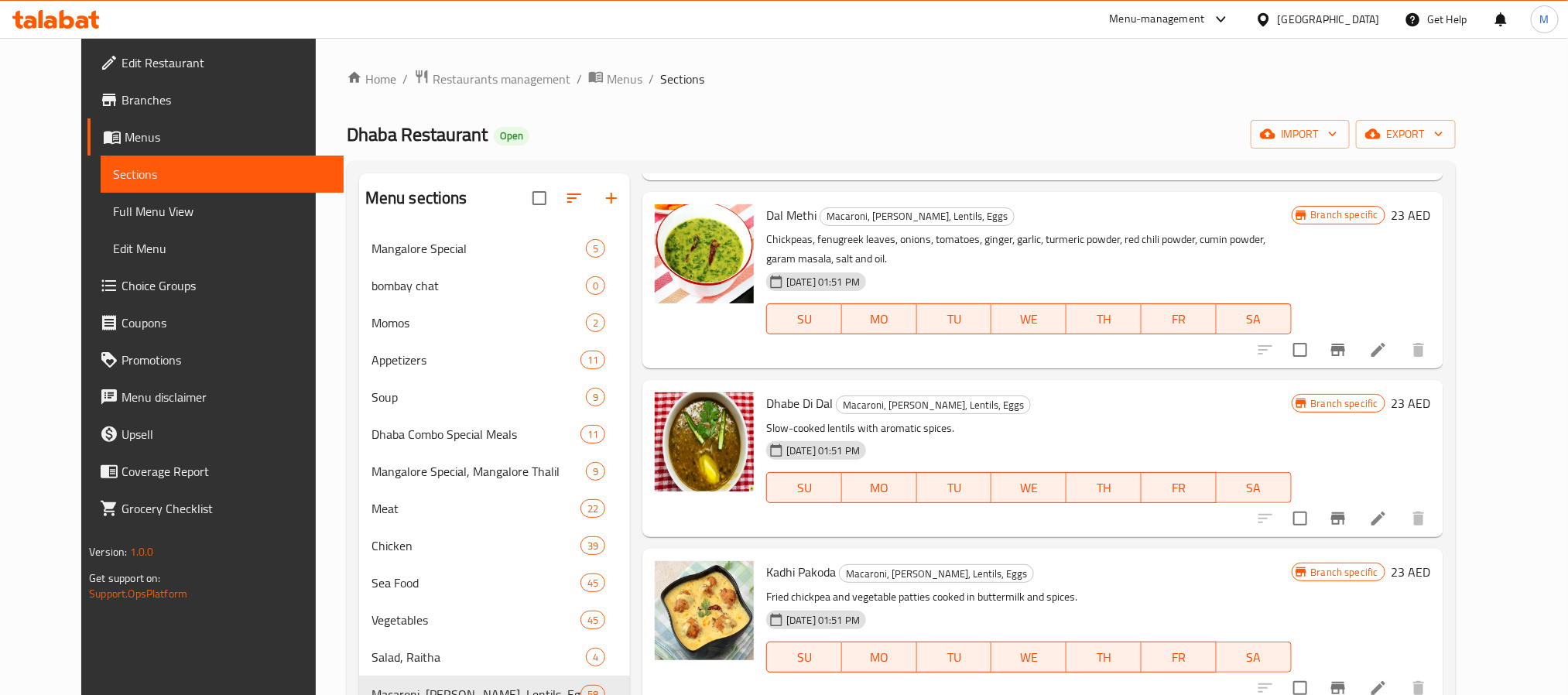
click at [1357, 669] on button "Branch-specific-item" at bounding box center [1338, 688] width 38 height 38
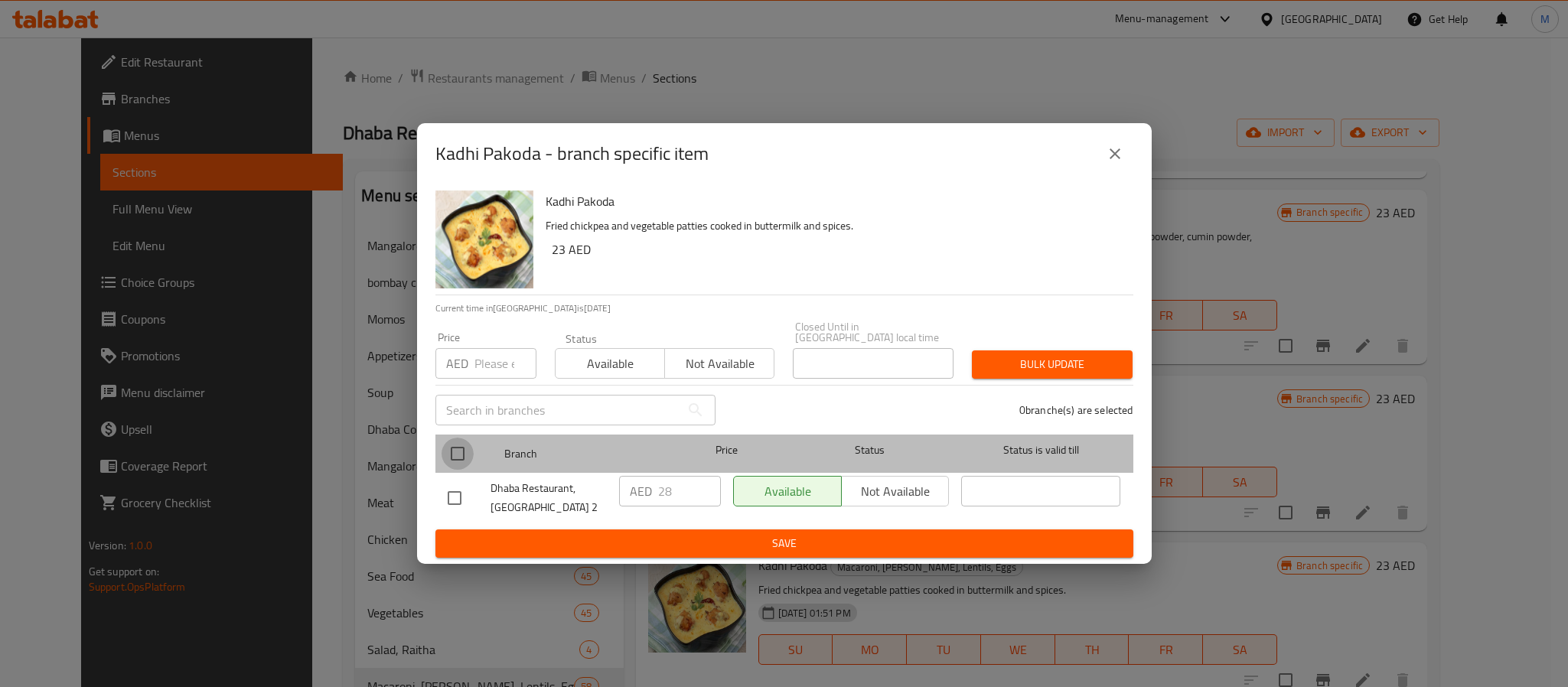
click at [466, 464] on input "checkbox" at bounding box center [457, 453] width 32 height 32
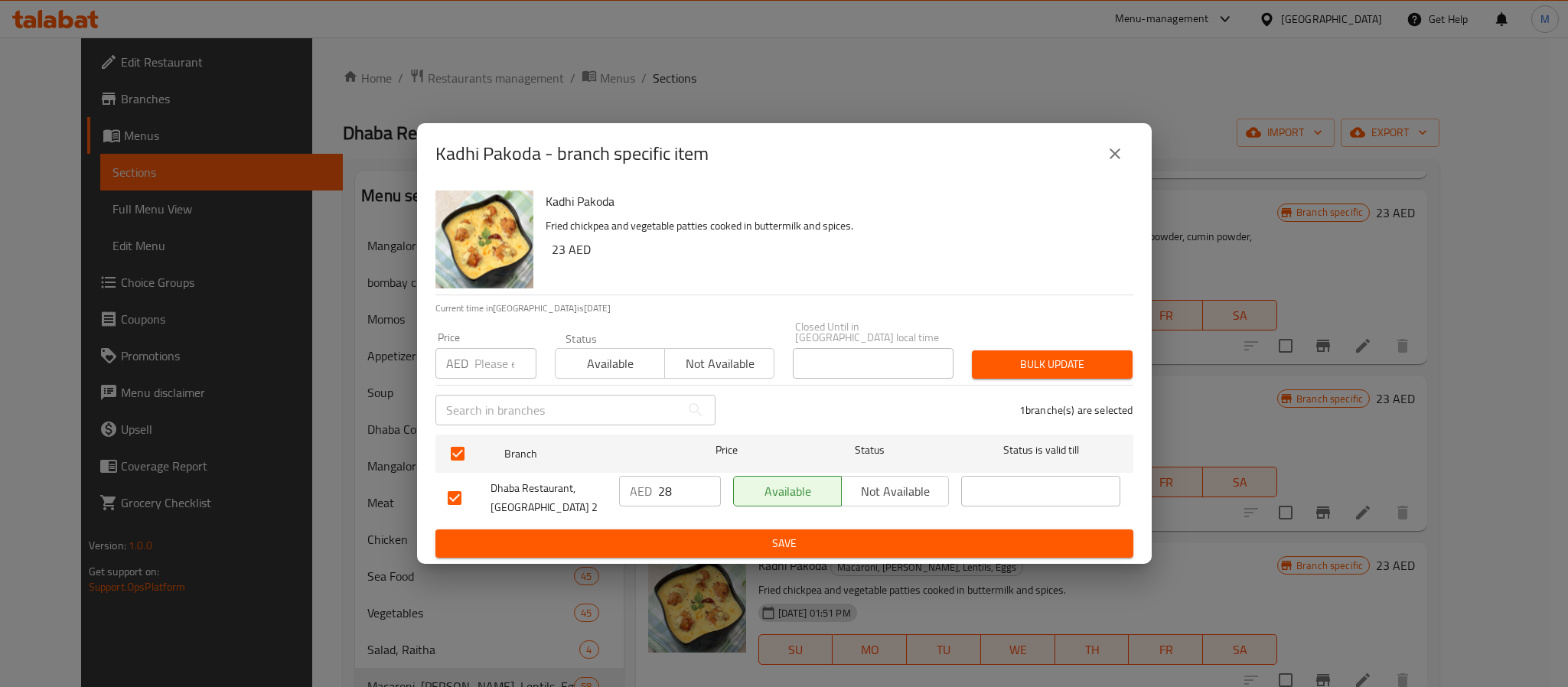
click at [494, 363] on input "number" at bounding box center [506, 363] width 62 height 31
click at [972, 351] on button "Bulk update" at bounding box center [1052, 365] width 160 height 28
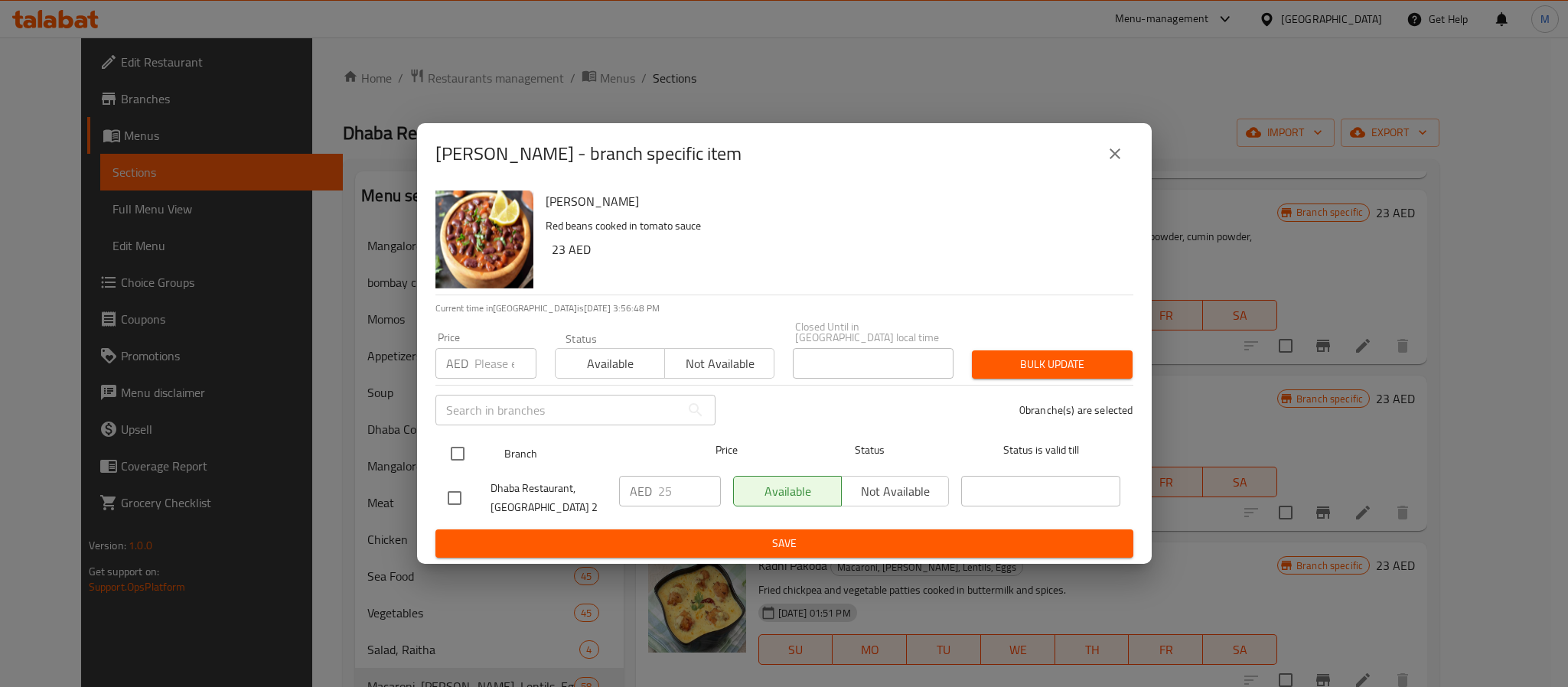
click at [450, 445] on input "checkbox" at bounding box center [457, 453] width 32 height 32
click at [469, 357] on div "AED Price" at bounding box center [486, 363] width 101 height 31
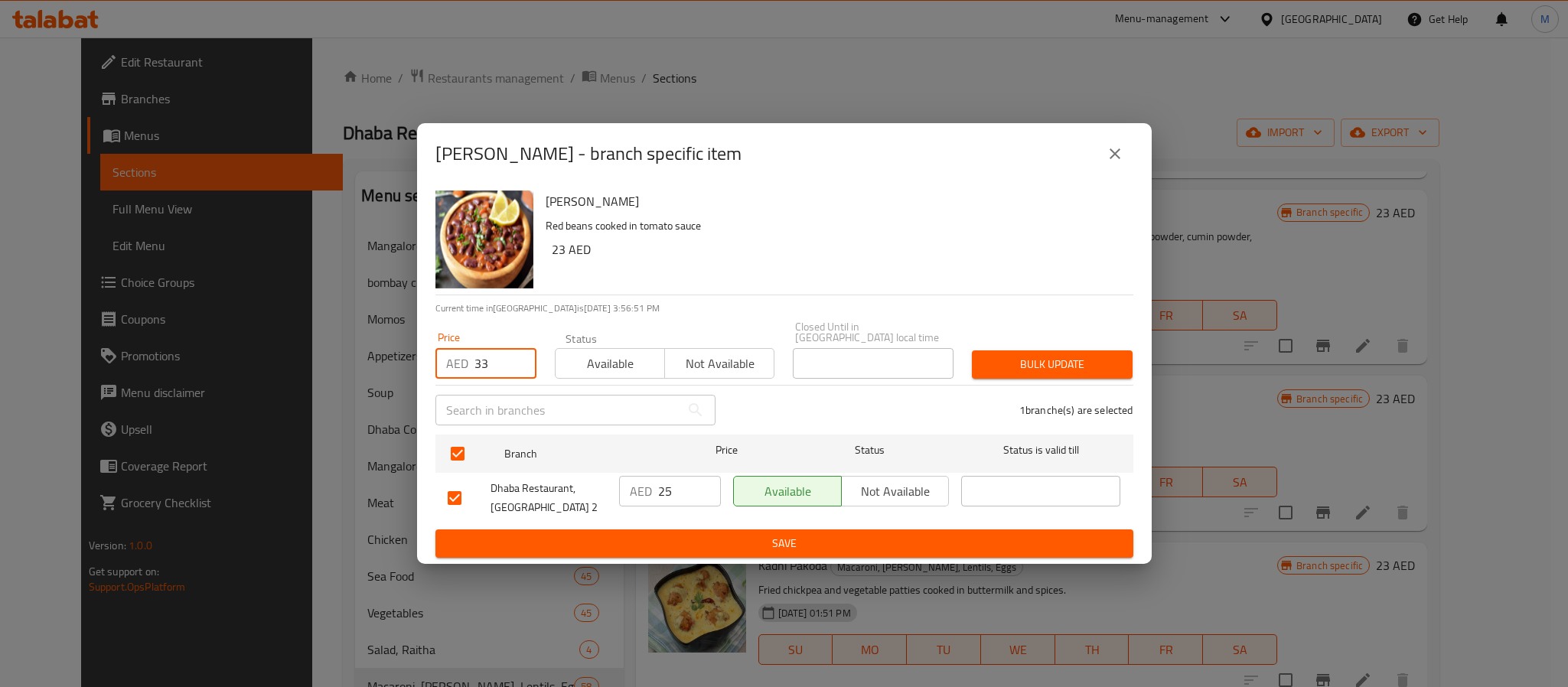
click at [1058, 373] on span "Bulk update" at bounding box center [1052, 365] width 136 height 19
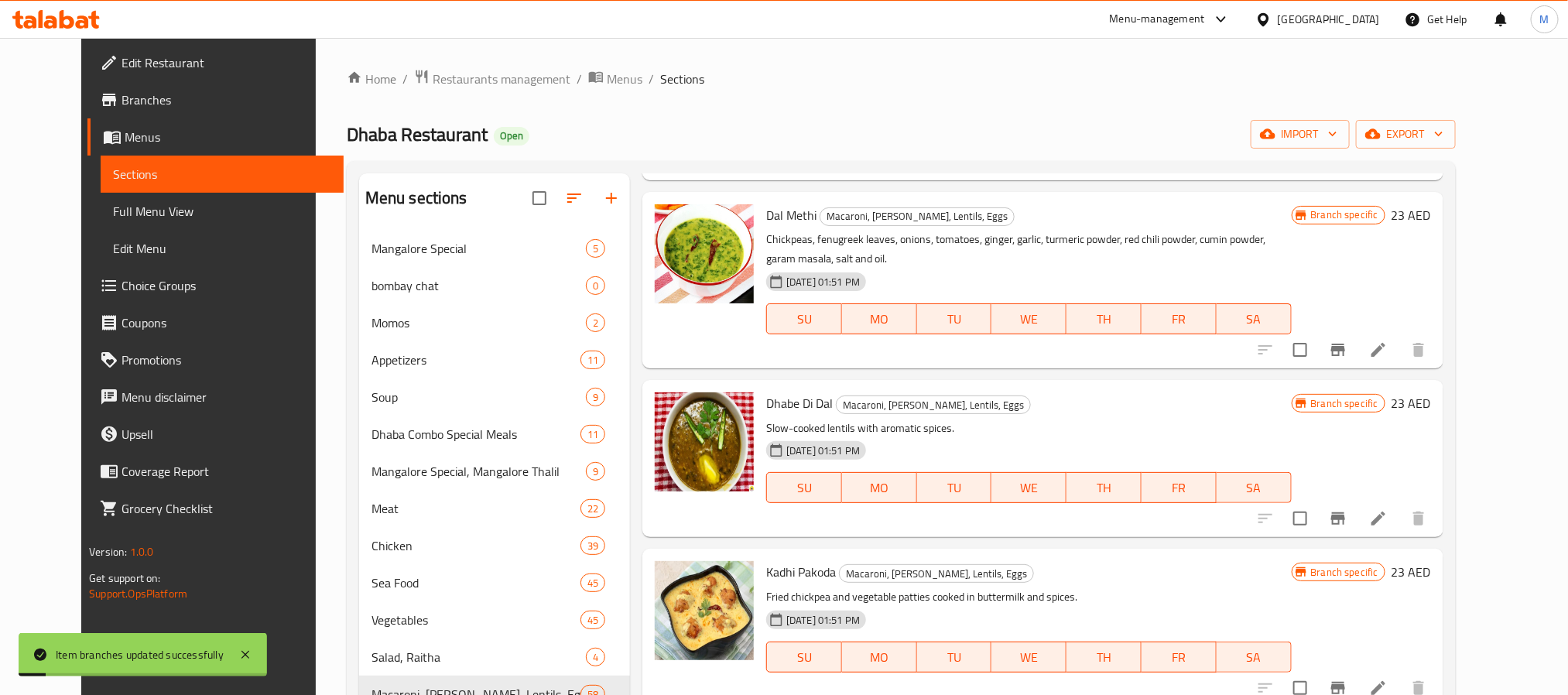
click at [1345, 682] on icon "Branch-specific-item" at bounding box center [1338, 689] width 14 height 13
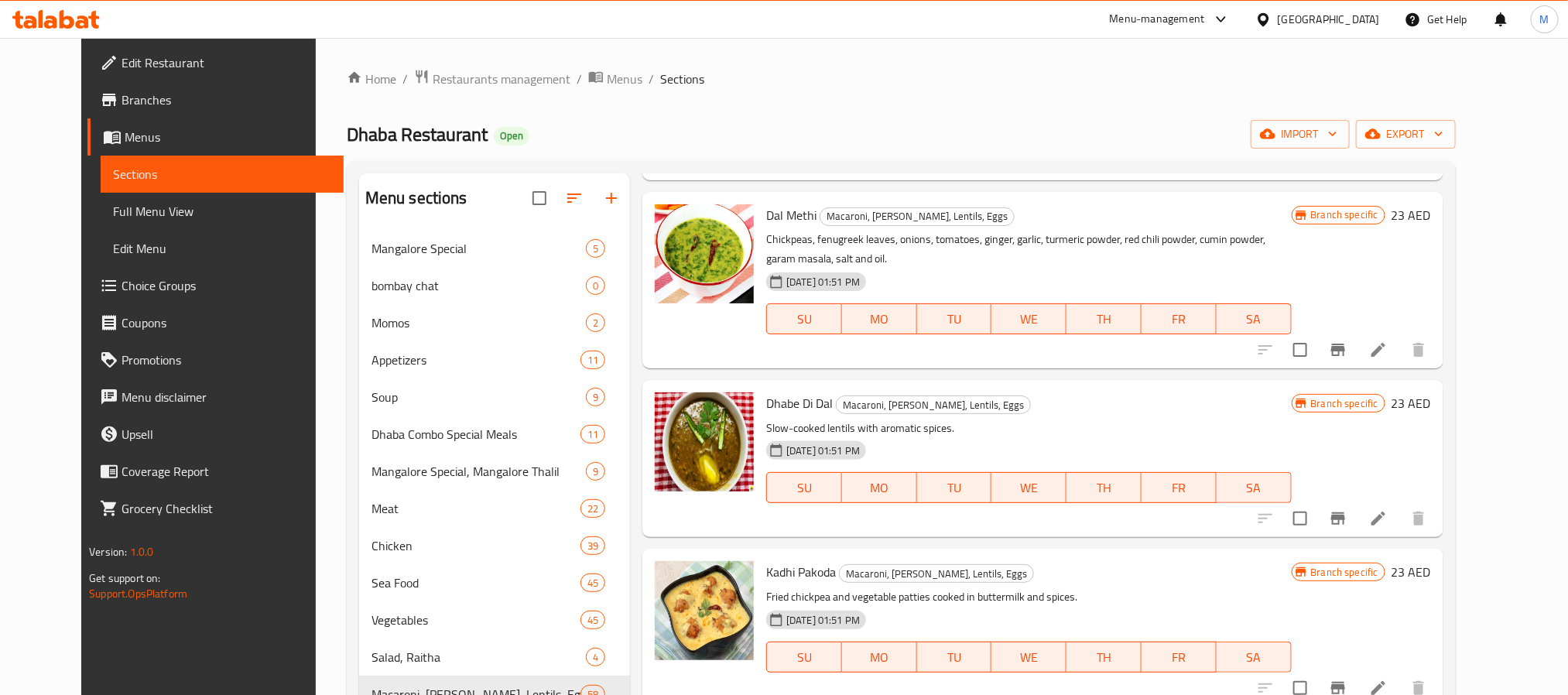
click at [1232, 549] on div "Kadhi Pakoda Macaroni, Rice, Lentils, Eggs Fried chickpea and vegetable patties…" at bounding box center [1042, 627] width 801 height 157
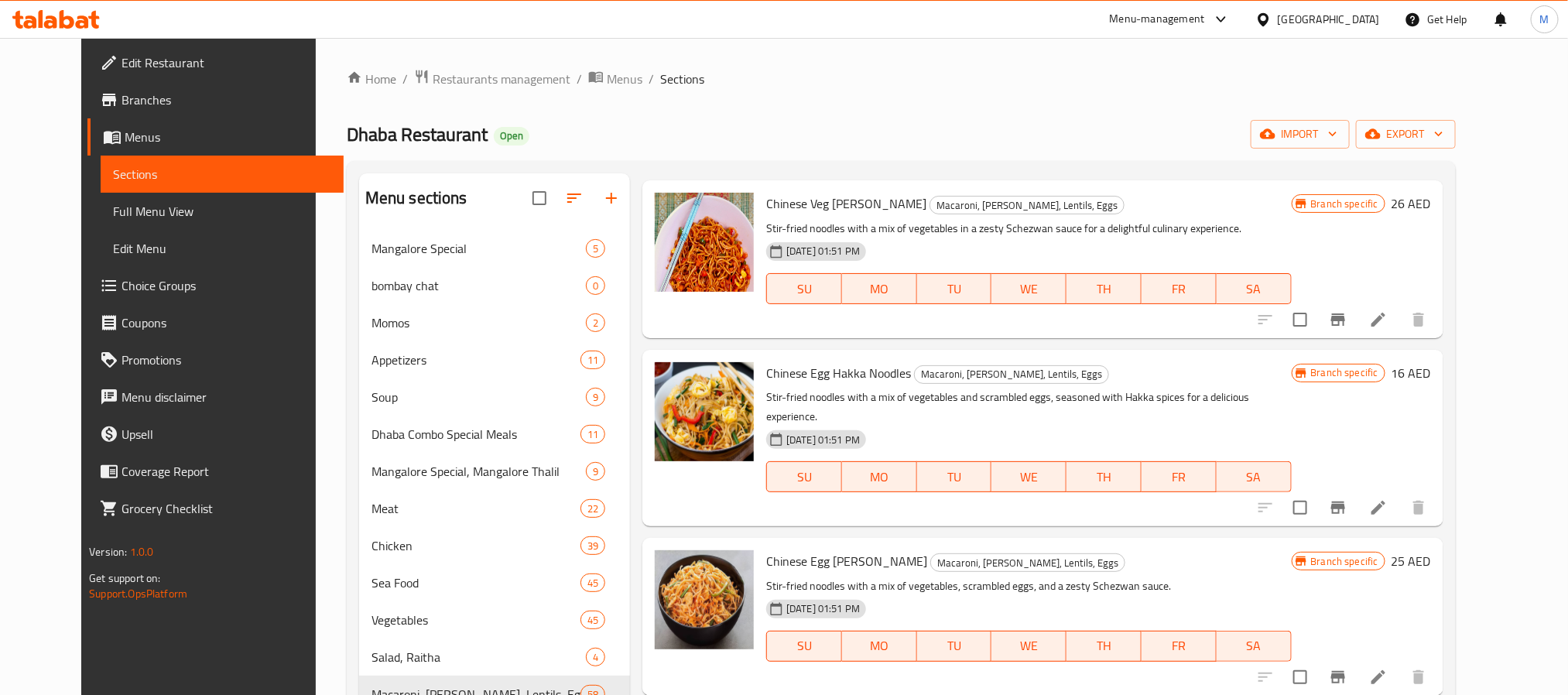
scroll to position [0, 0]
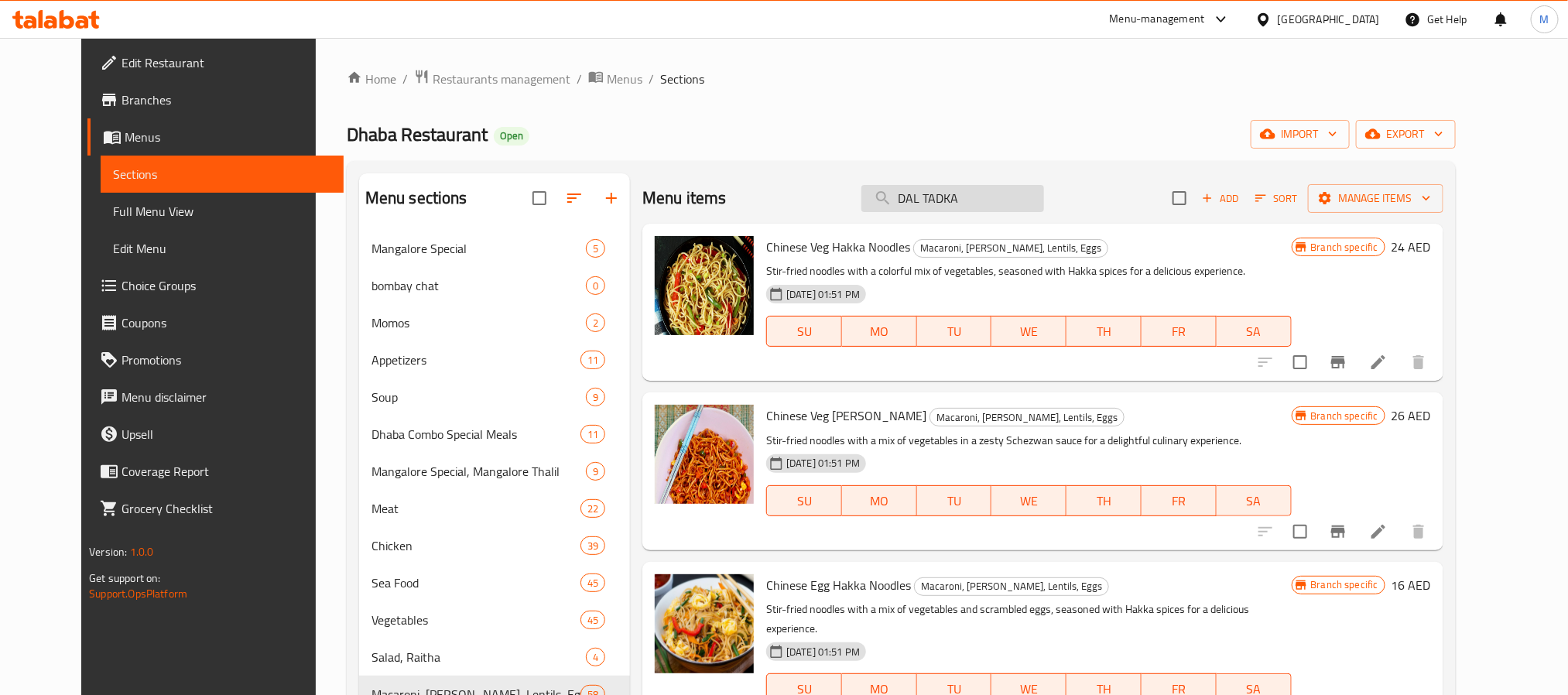
click at [984, 205] on input "DAL TADKA" at bounding box center [952, 199] width 183 height 27
paste input "CHICKEN TIKKA MASAL"
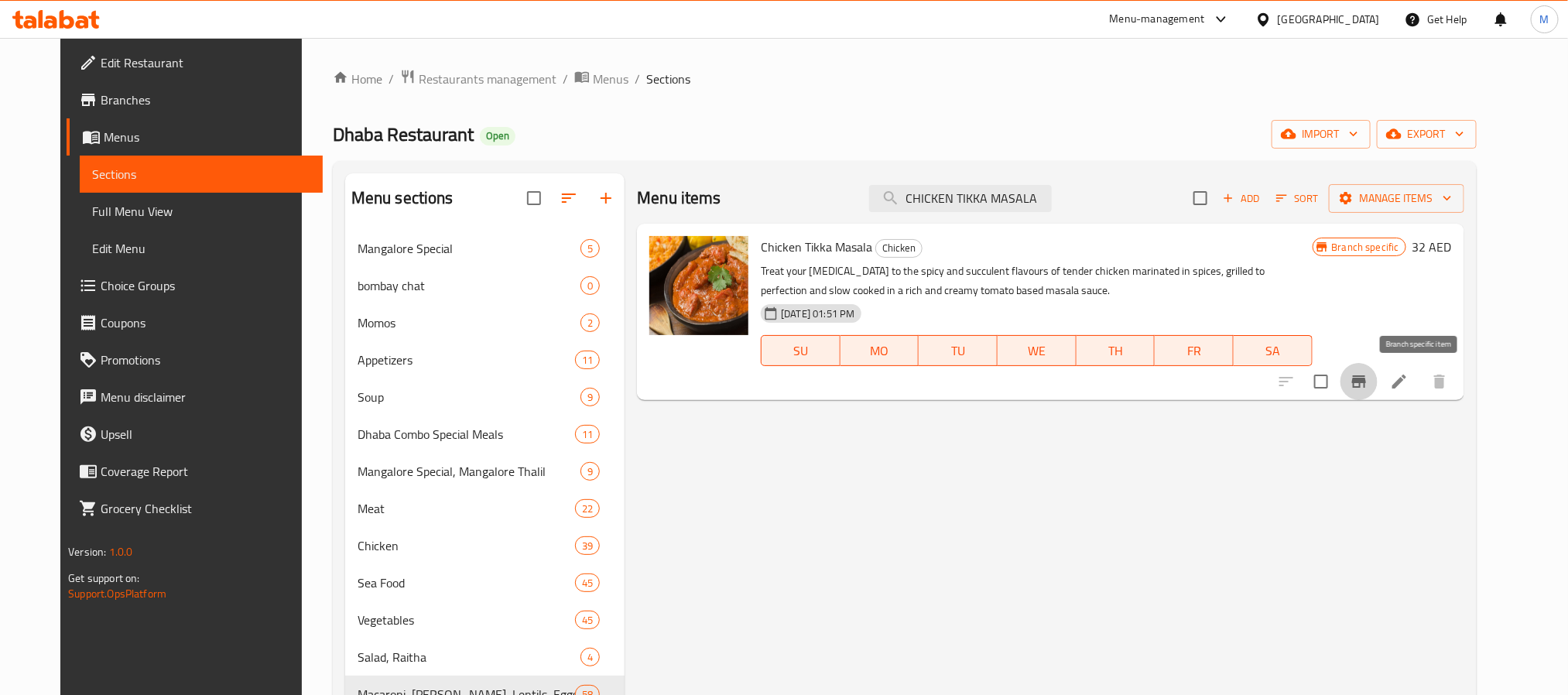
click at [1378, 371] on button "Branch-specific-item" at bounding box center [1359, 381] width 38 height 38
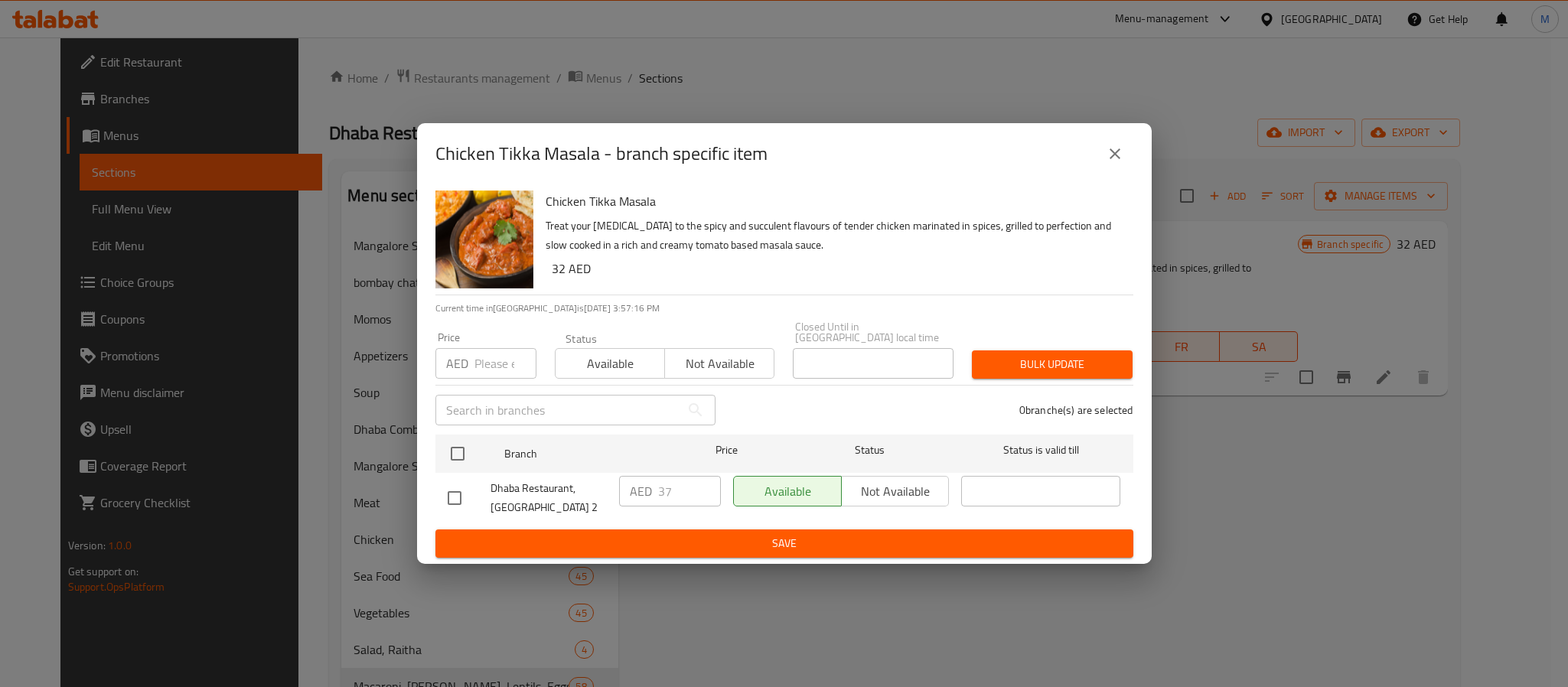
click at [630, 501] on div "AED 37 ​" at bounding box center [670, 491] width 102 height 31
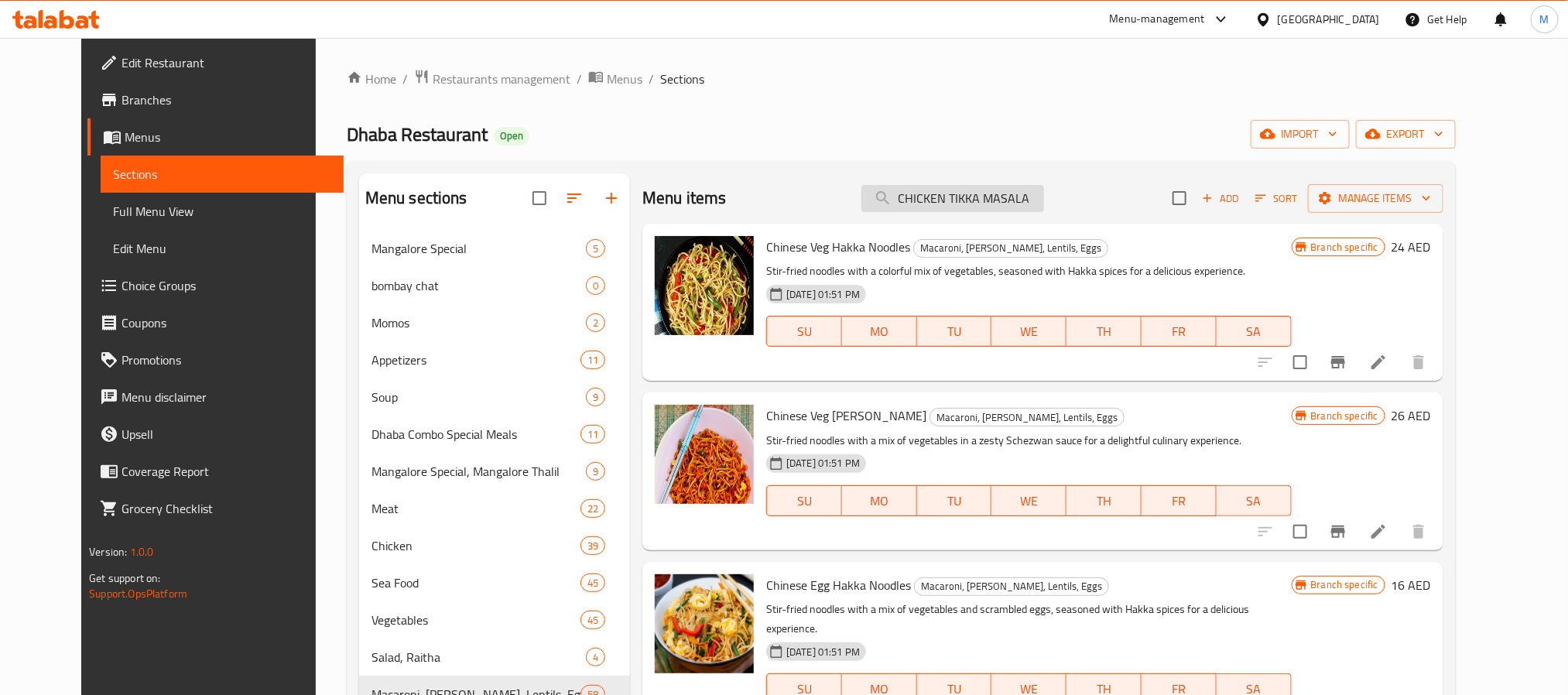
click at [945, 197] on input "CHICKEN TIKKA MASALA" at bounding box center [952, 199] width 183 height 27
paste input "MUTTON KADAI"
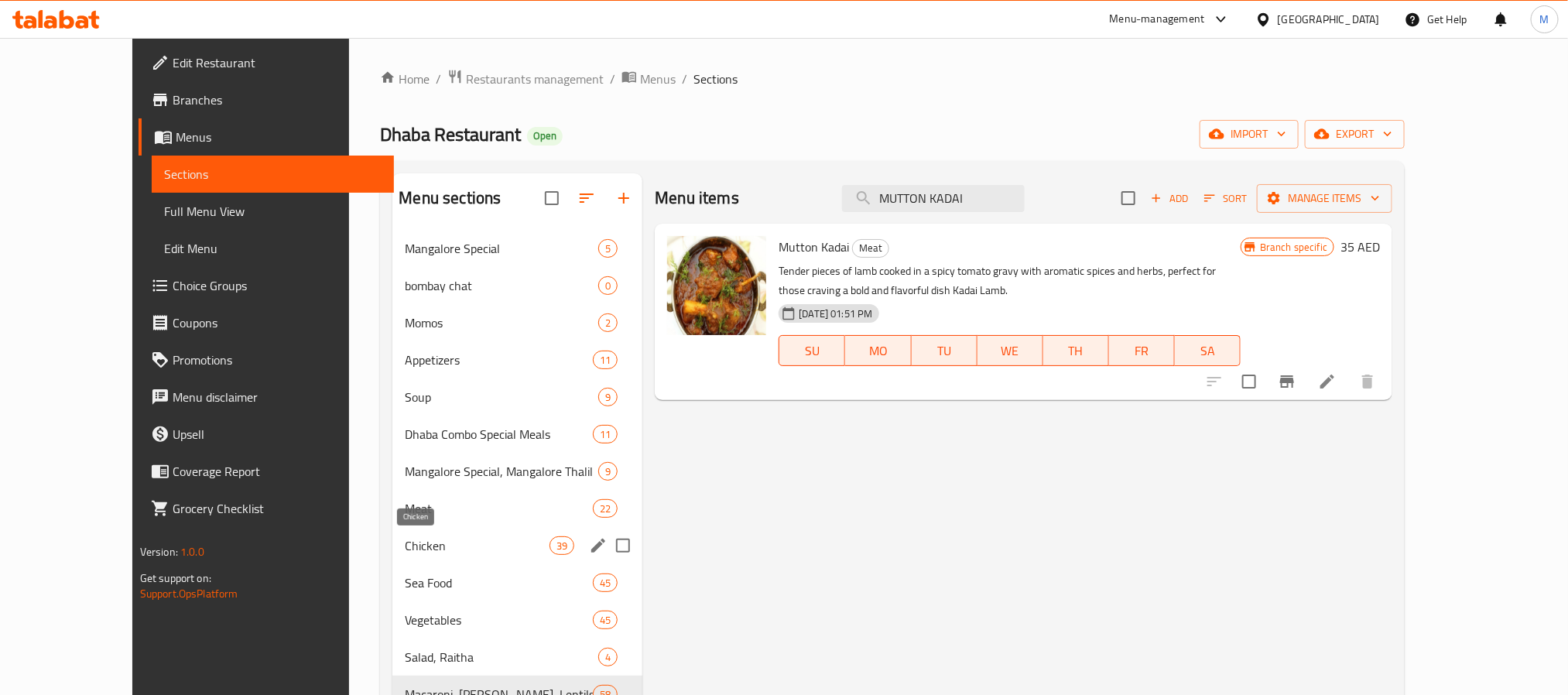
click at [405, 506] on span "Meat" at bounding box center [498, 508] width 188 height 18
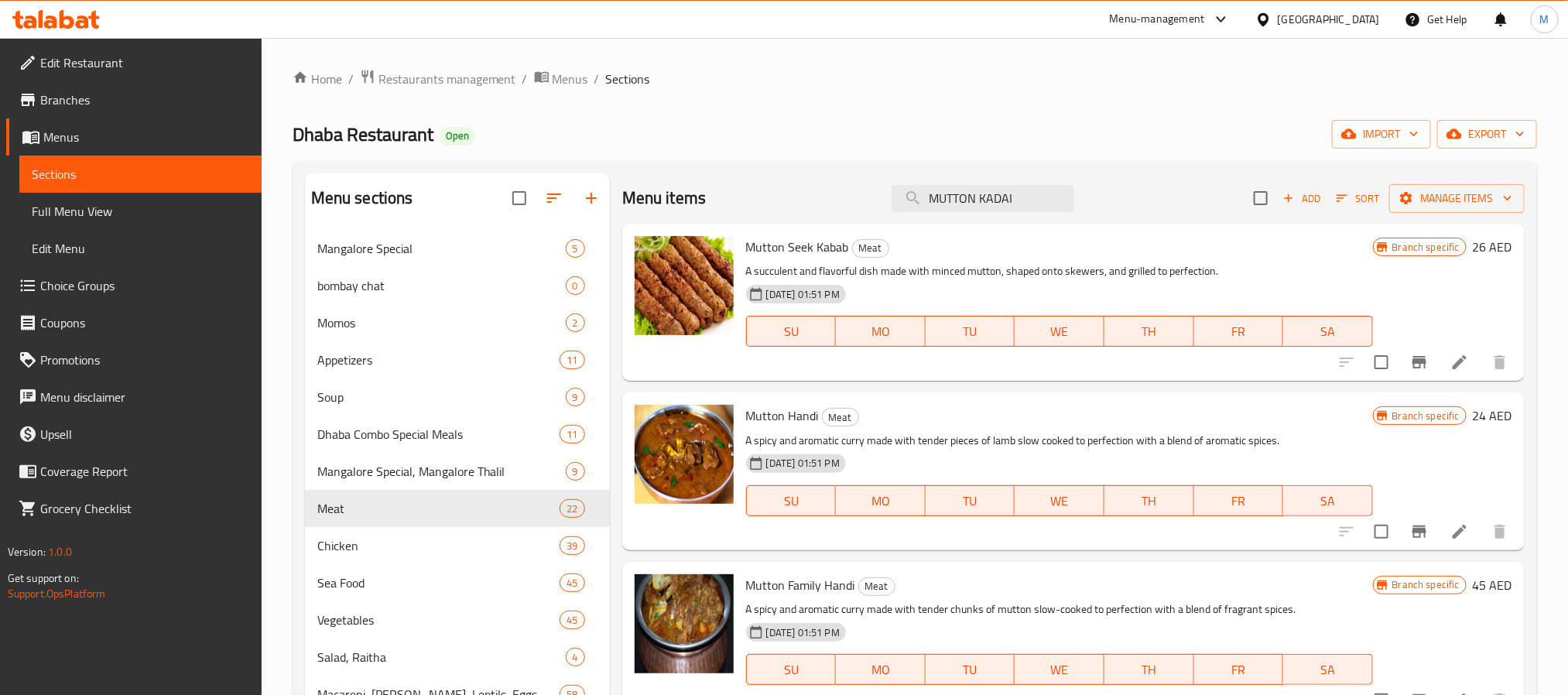
click at [1137, 447] on p "A spicy and aromatic curry made with tender pieces of lamb slow cooked to perfe…" at bounding box center [1059, 441] width 627 height 19
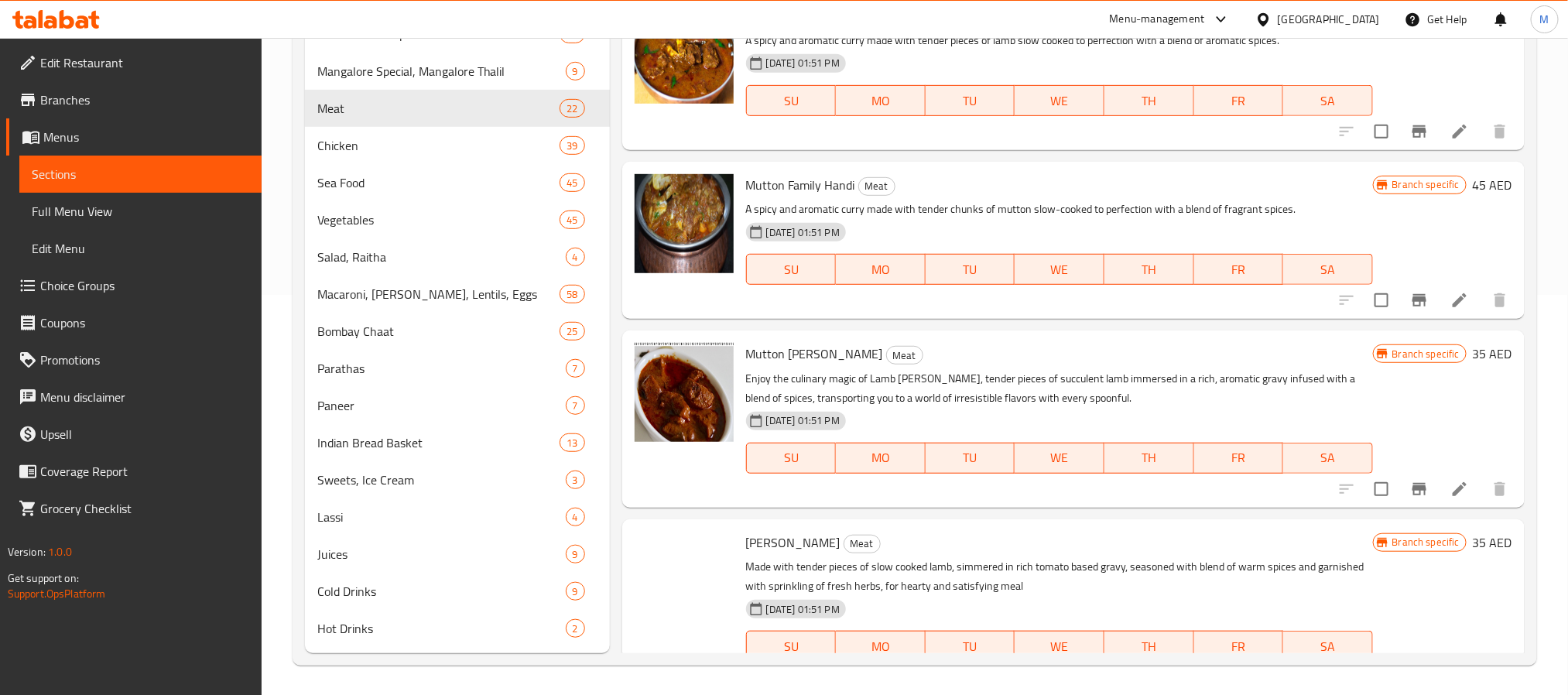
scroll to position [2956, 0]
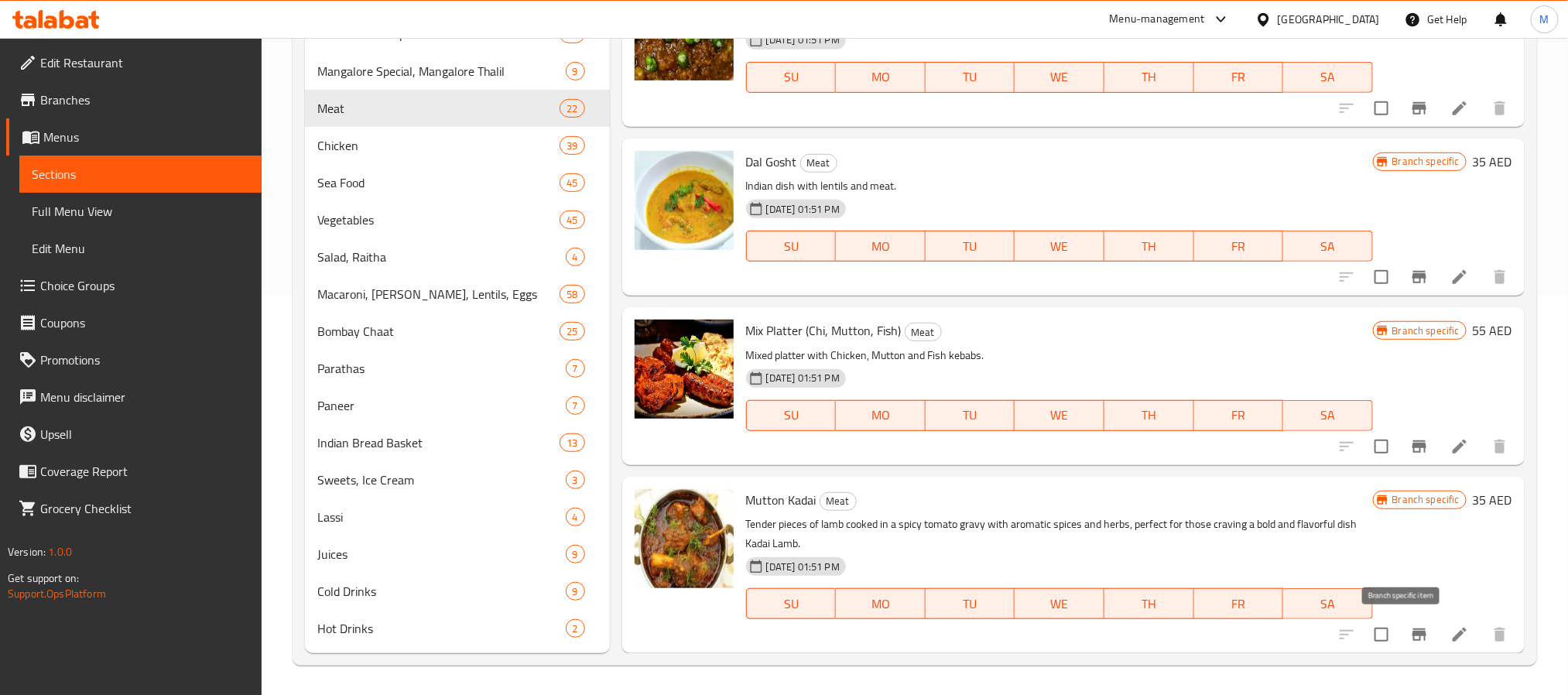
click at [1406, 646] on button "Branch-specific-item" at bounding box center [1419, 634] width 38 height 38
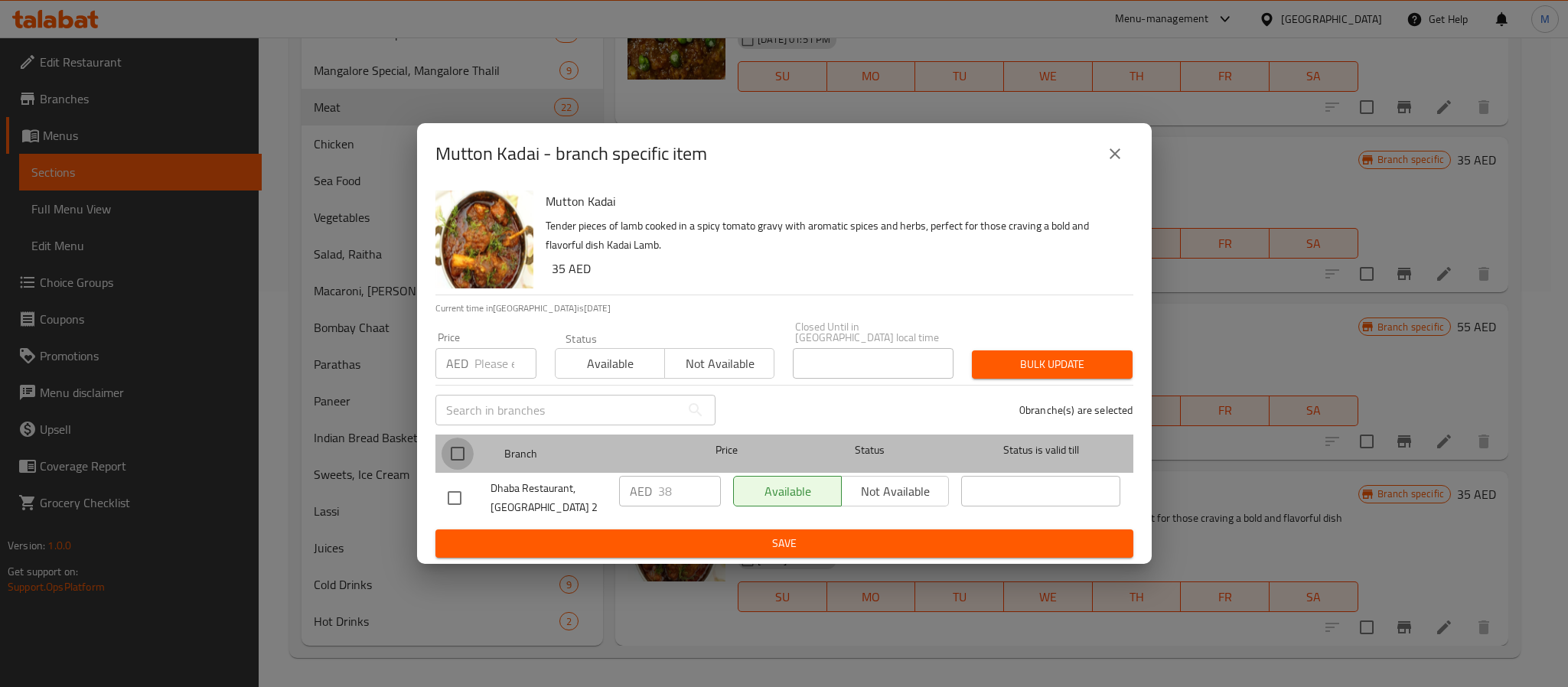
click at [448, 439] on input "checkbox" at bounding box center [457, 453] width 32 height 32
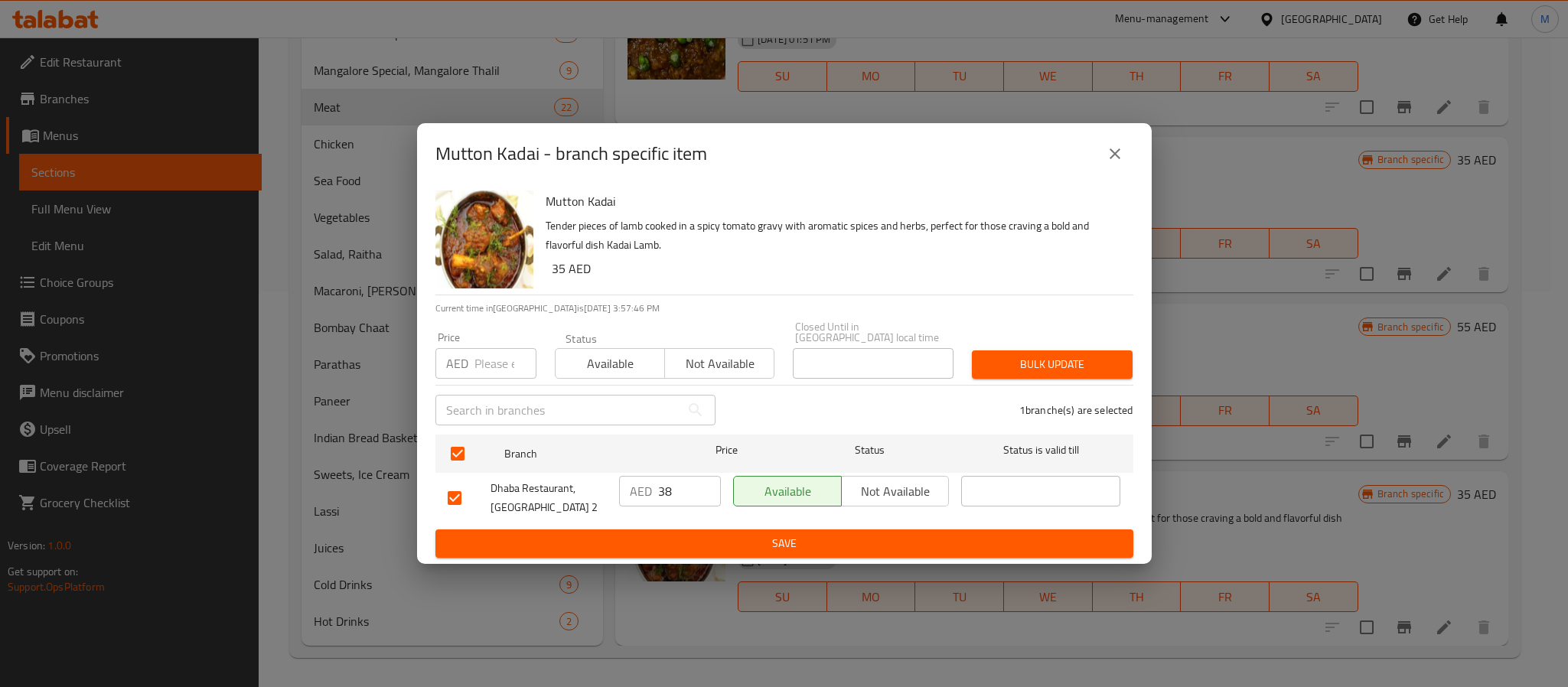
click at [487, 358] on input "number" at bounding box center [506, 363] width 62 height 31
click at [972, 351] on button "Bulk update" at bounding box center [1052, 365] width 160 height 28
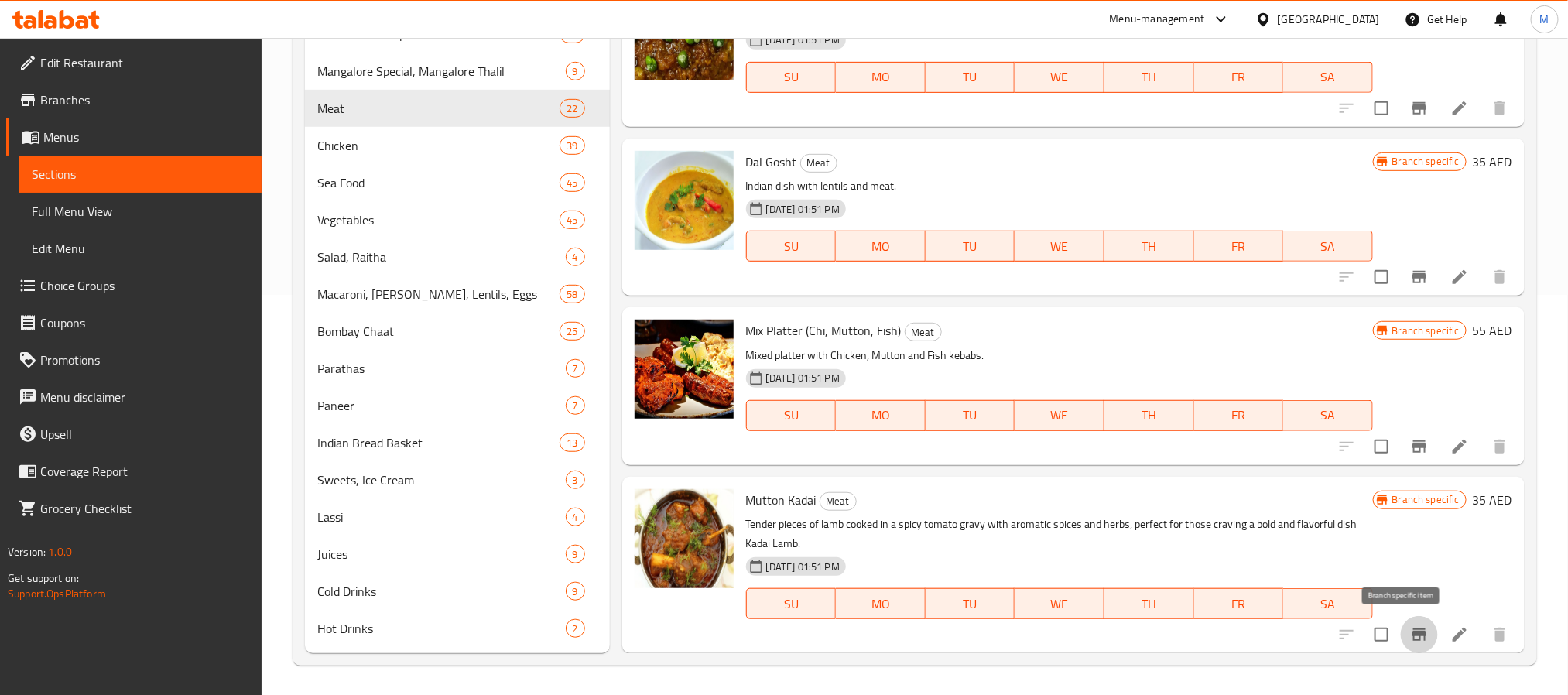
click at [1412, 632] on icon "Branch-specific-item" at bounding box center [1419, 635] width 14 height 13
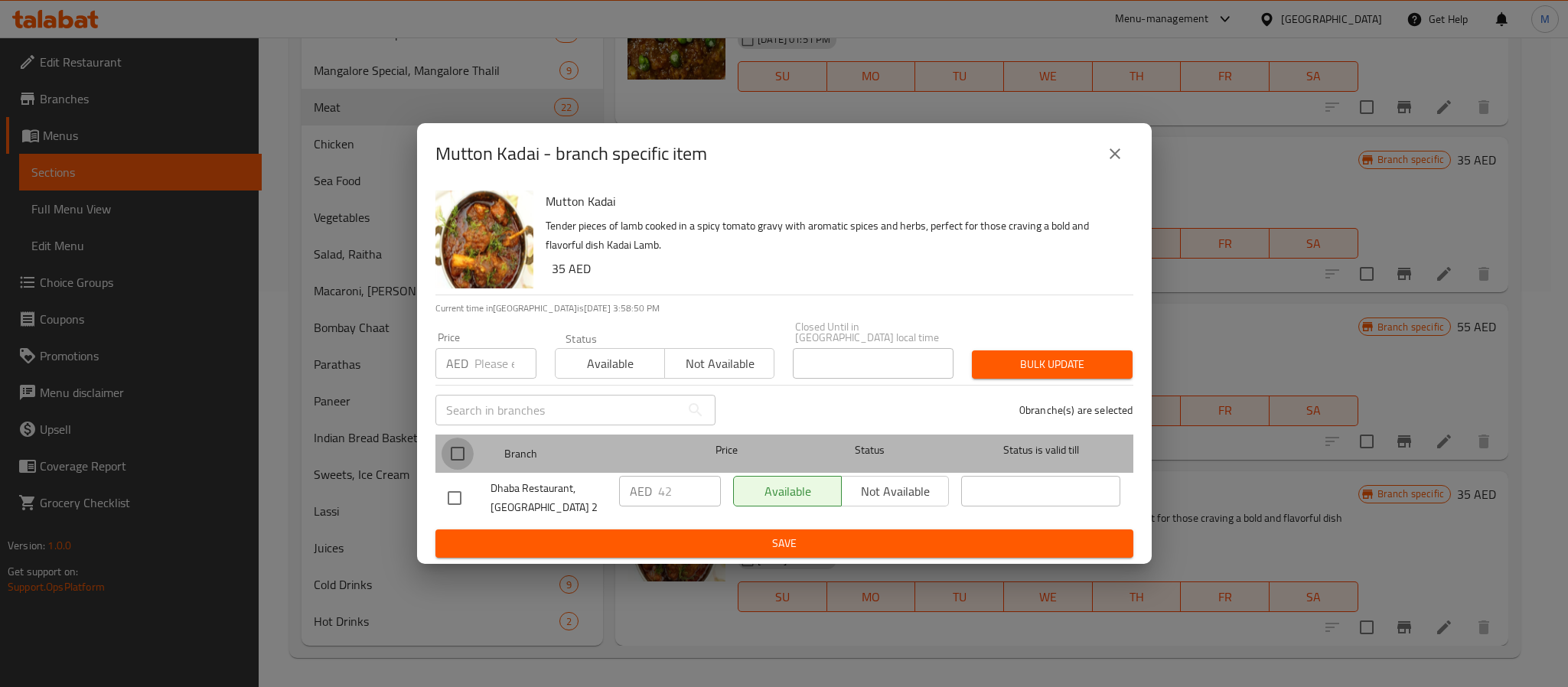
drag, startPoint x: 453, startPoint y: 457, endPoint x: 480, endPoint y: 368, distance: 93.0
click at [451, 457] on input "checkbox" at bounding box center [457, 453] width 32 height 32
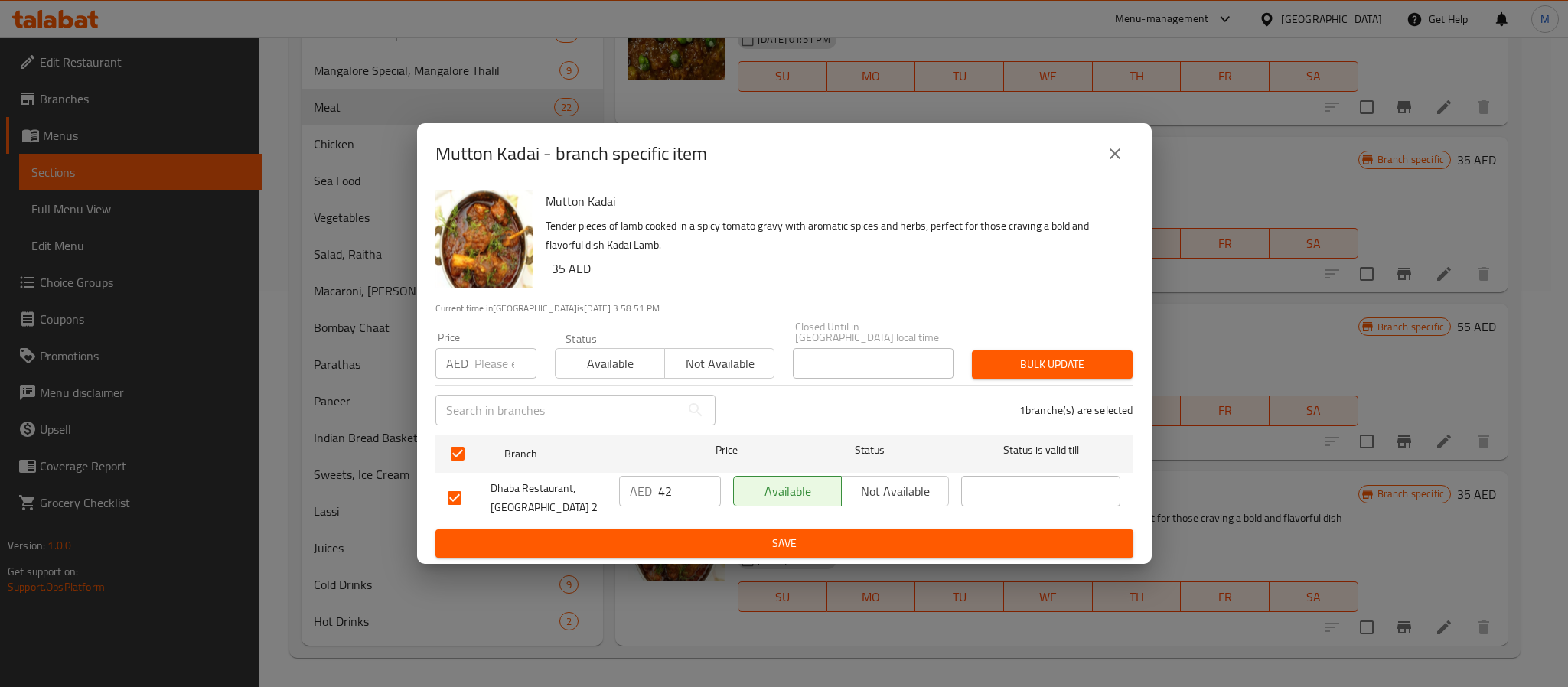
click at [491, 357] on input "number" at bounding box center [506, 363] width 62 height 31
click at [972, 351] on button "Bulk update" at bounding box center [1052, 365] width 160 height 28
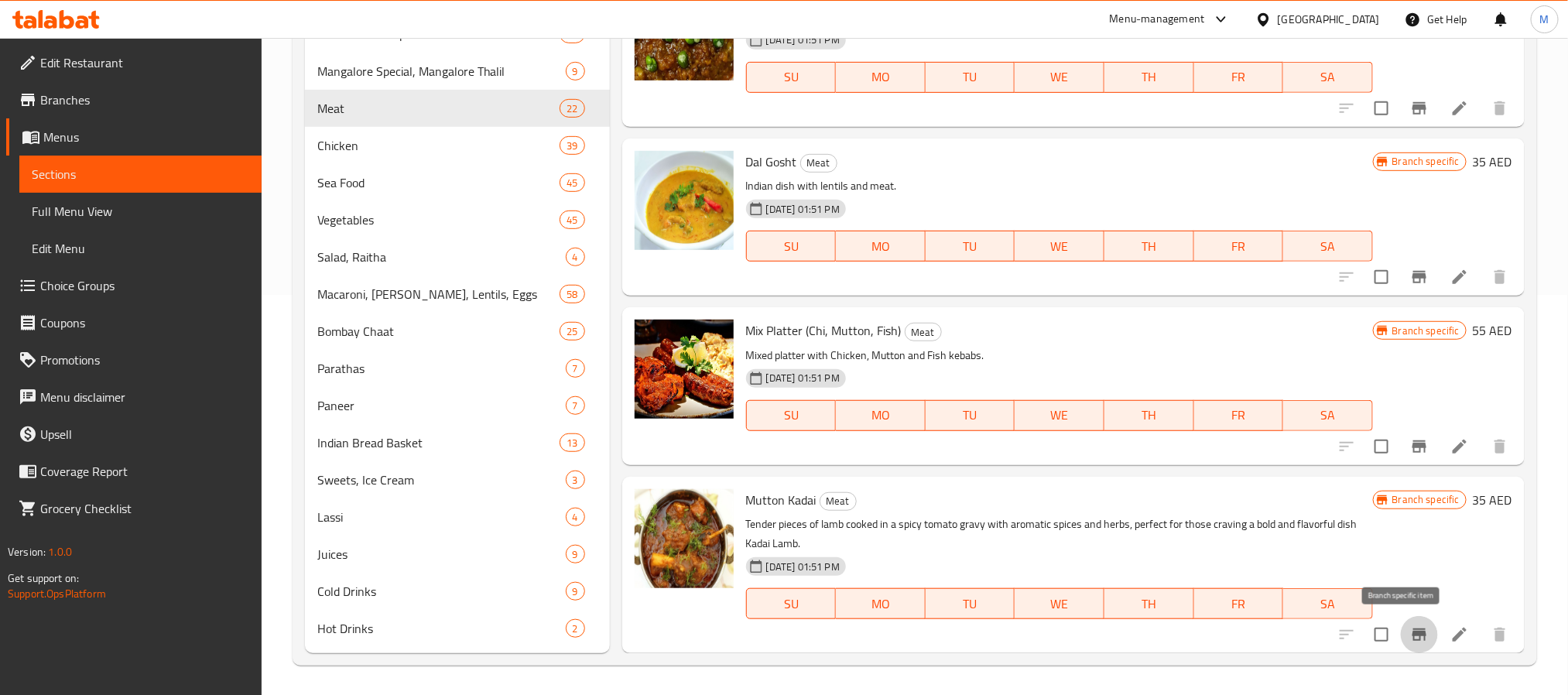
click at [1412, 634] on button "Branch-specific-item" at bounding box center [1419, 634] width 38 height 38
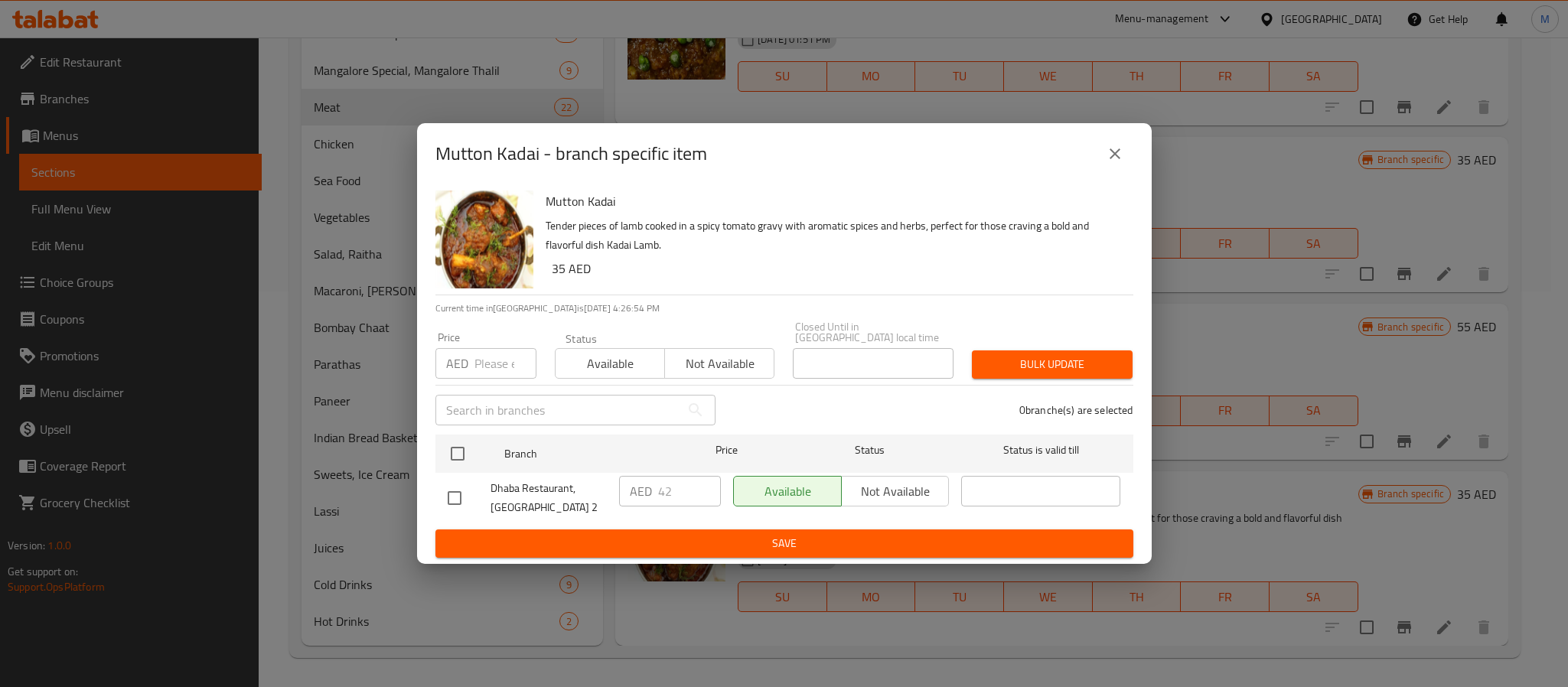
click at [1107, 152] on icon "close" at bounding box center [1115, 153] width 18 height 18
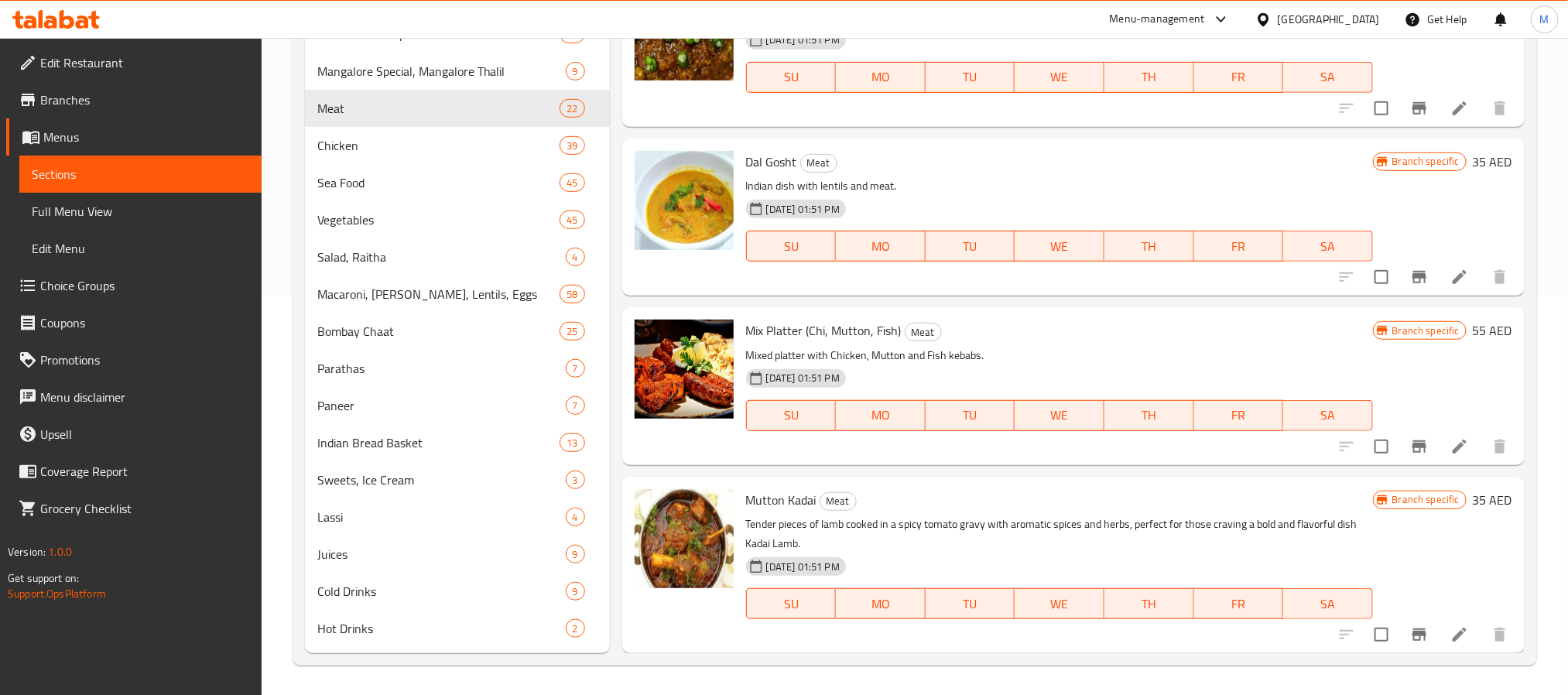
click at [1238, 331] on h6 "Mix Platter (Chi, Mutton, Fish) Meat" at bounding box center [1059, 330] width 627 height 22
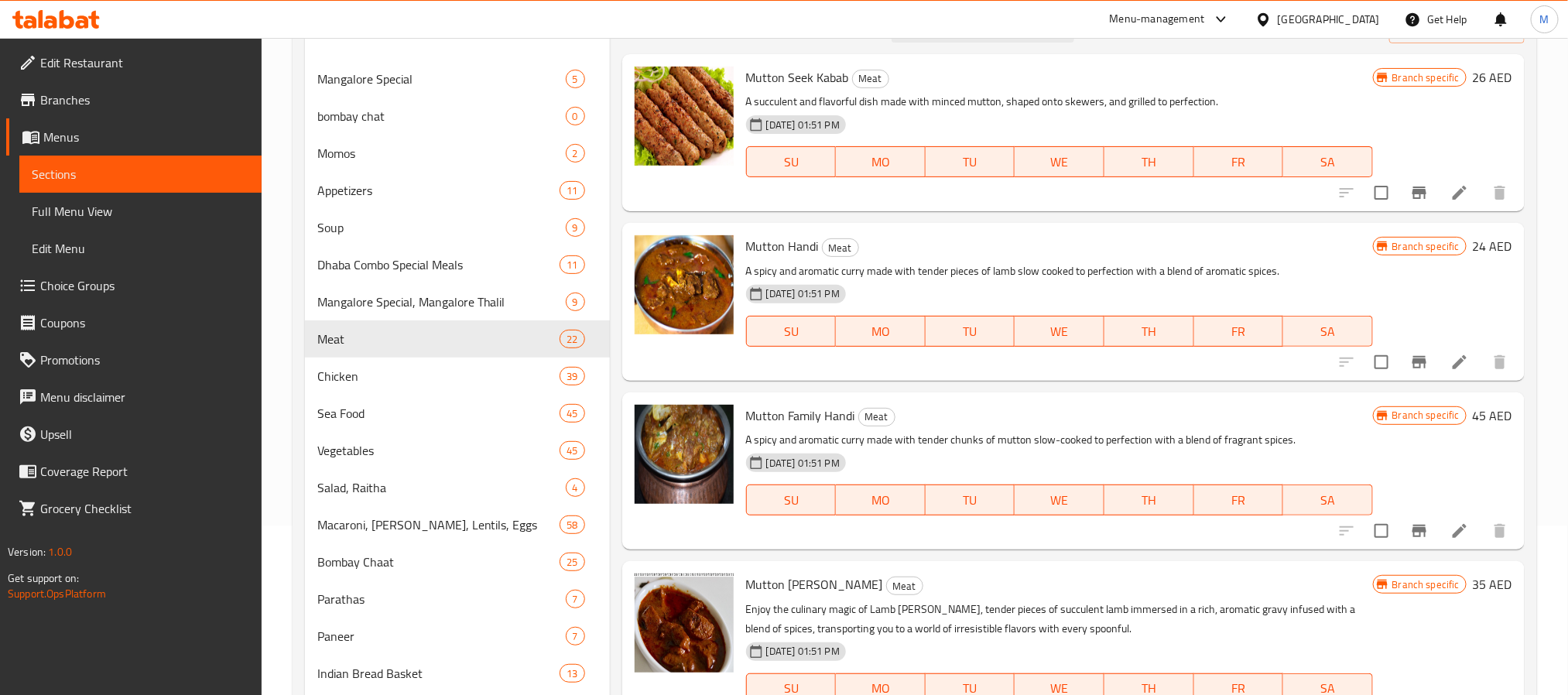
scroll to position [168, 0]
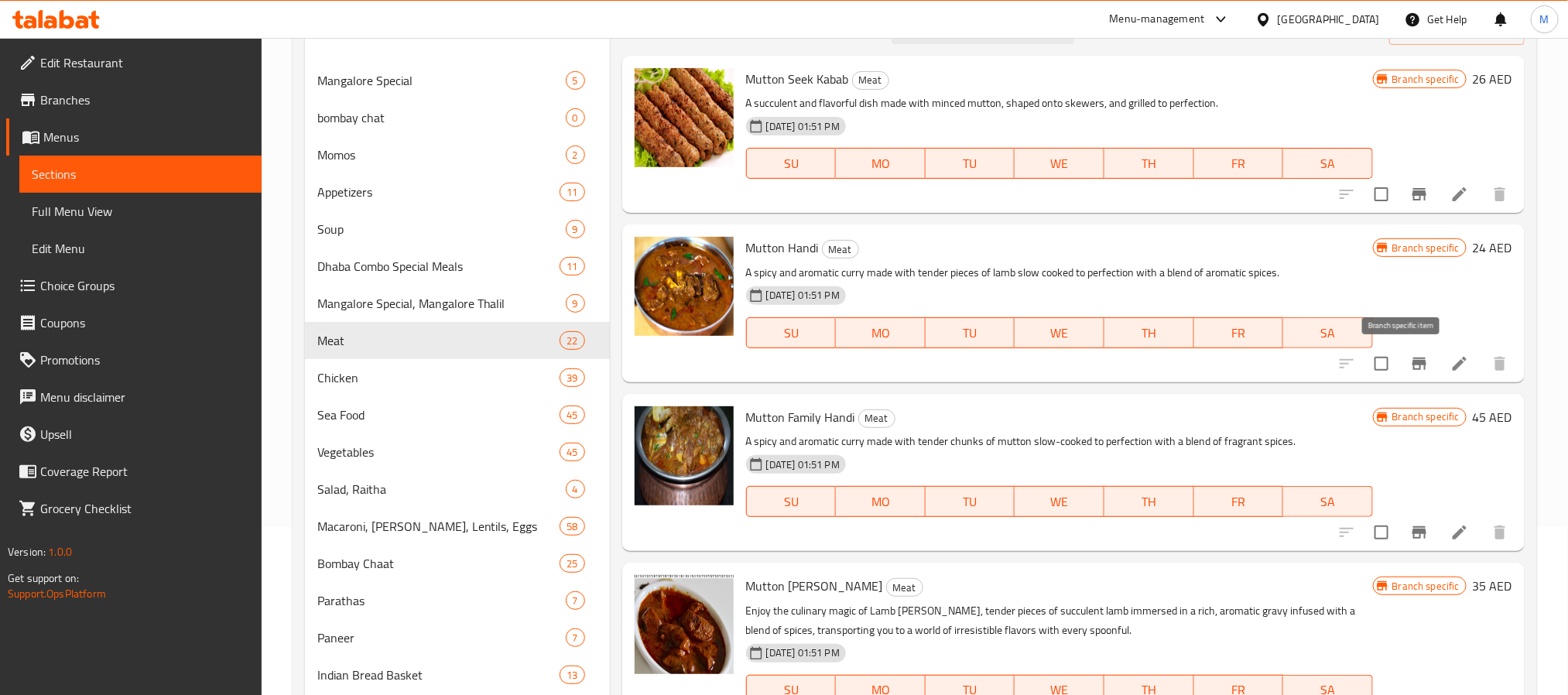
click at [1405, 374] on button "Branch-specific-item" at bounding box center [1419, 363] width 38 height 38
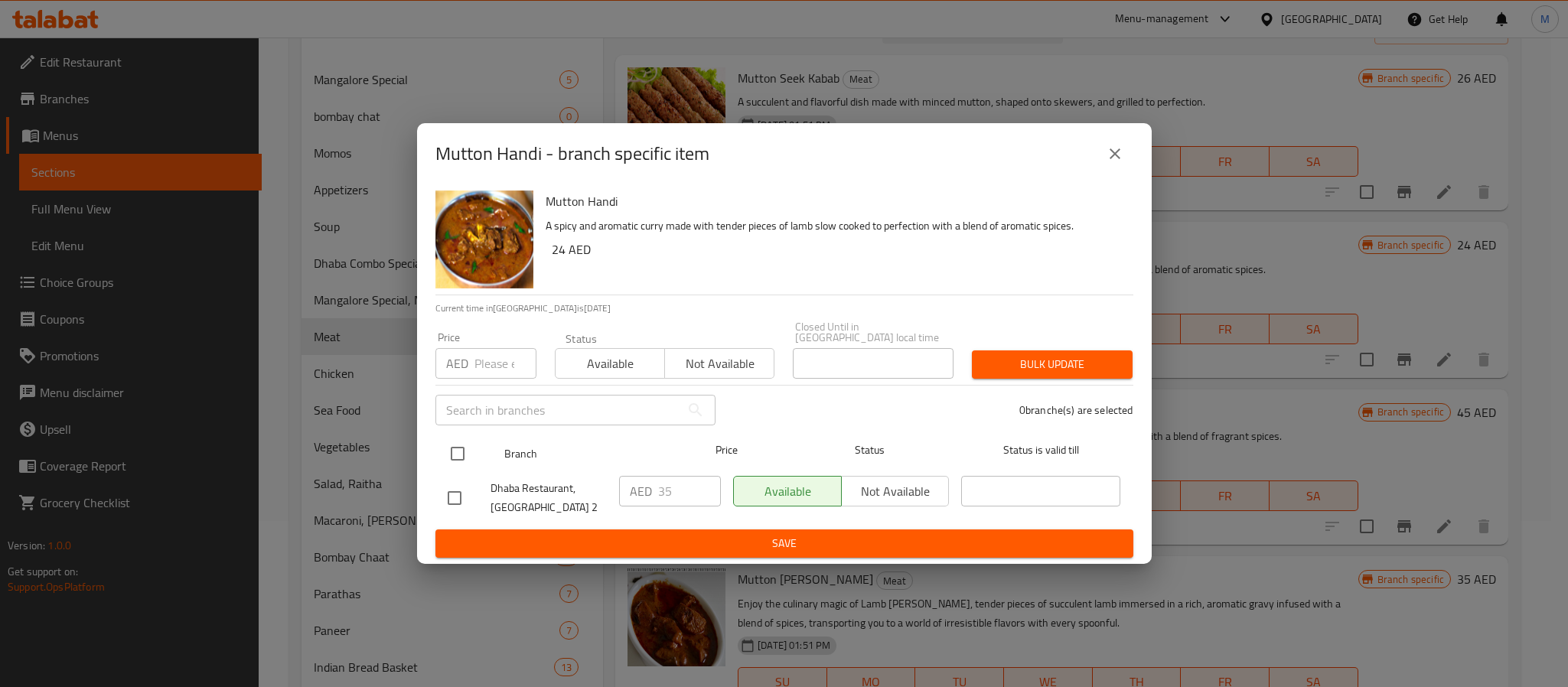
click at [460, 448] on input "checkbox" at bounding box center [457, 453] width 32 height 32
click at [482, 355] on input "number" at bounding box center [506, 363] width 62 height 31
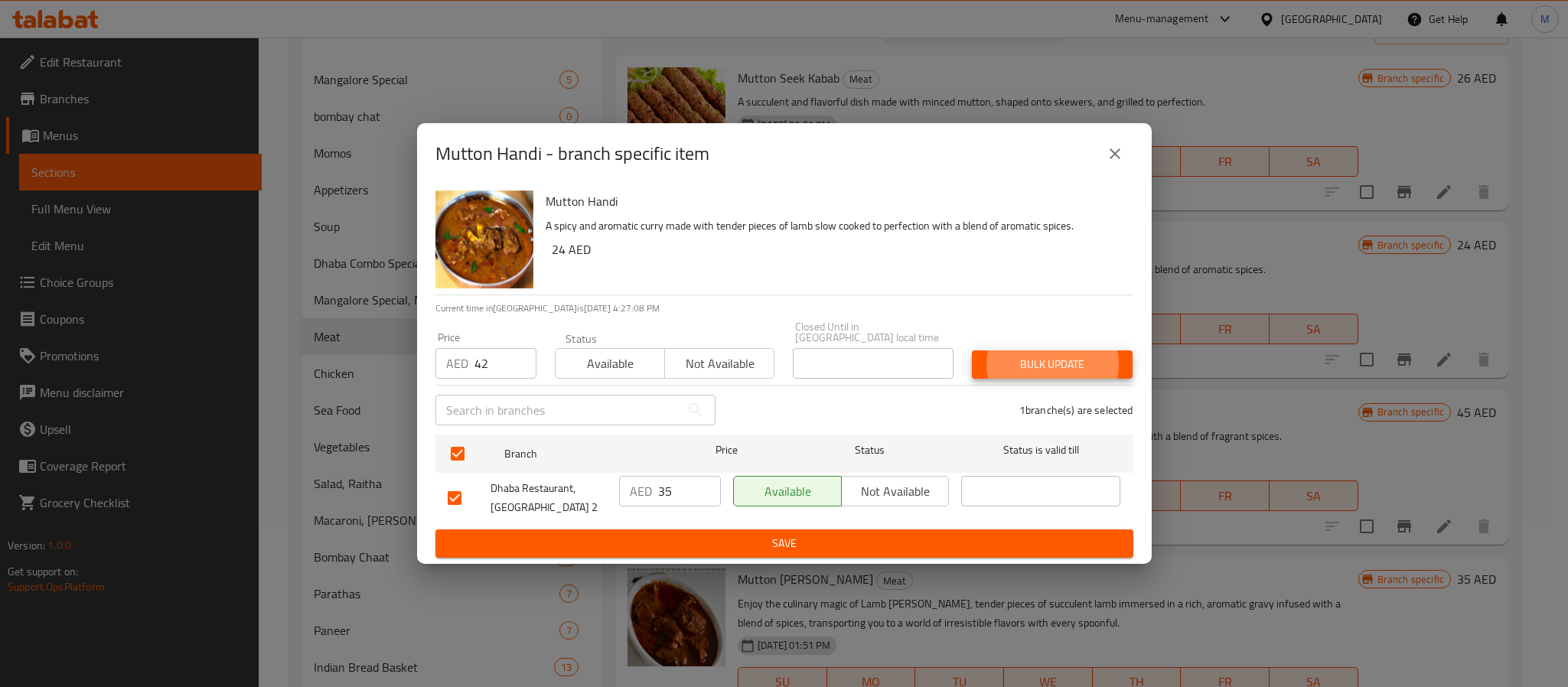
click at [972, 351] on button "Bulk update" at bounding box center [1052, 365] width 160 height 28
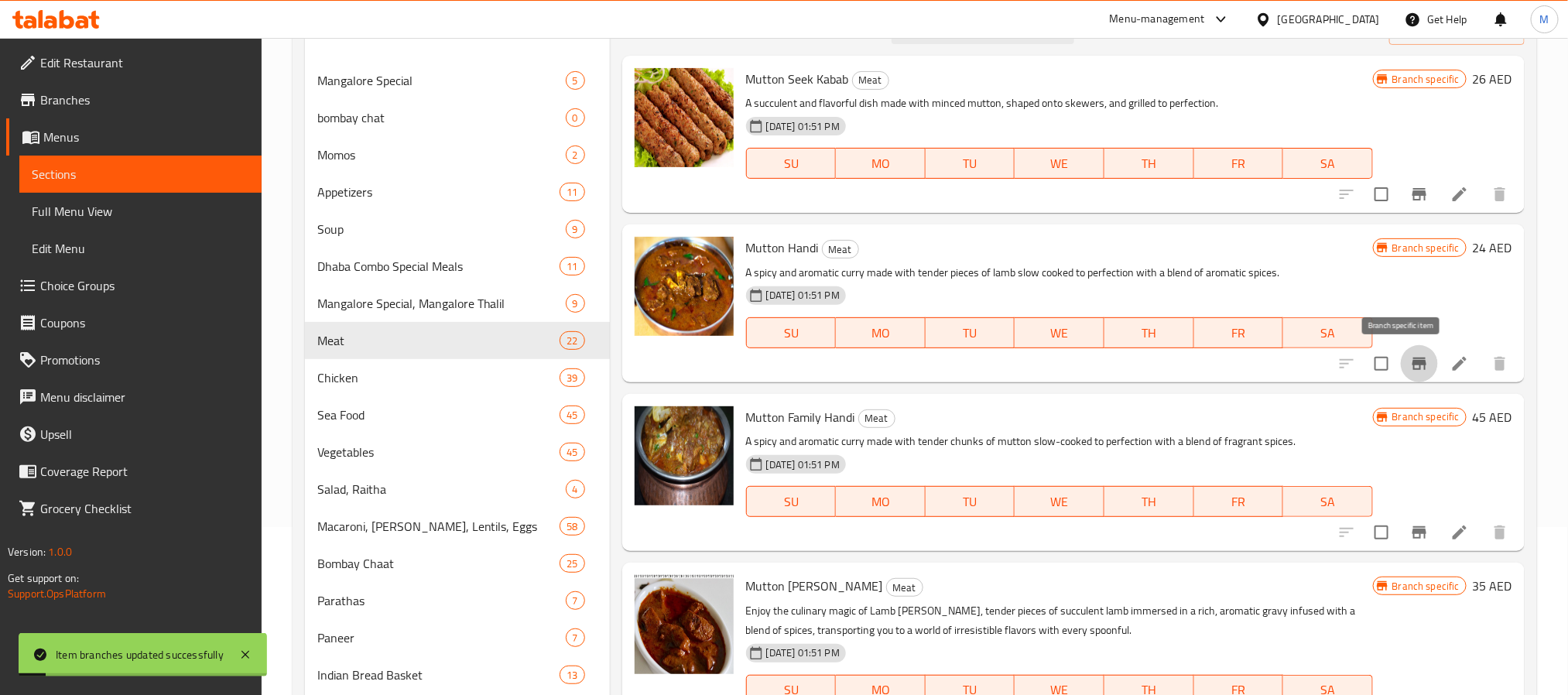
click at [1412, 534] on icon "Branch-specific-item" at bounding box center [1419, 533] width 14 height 13
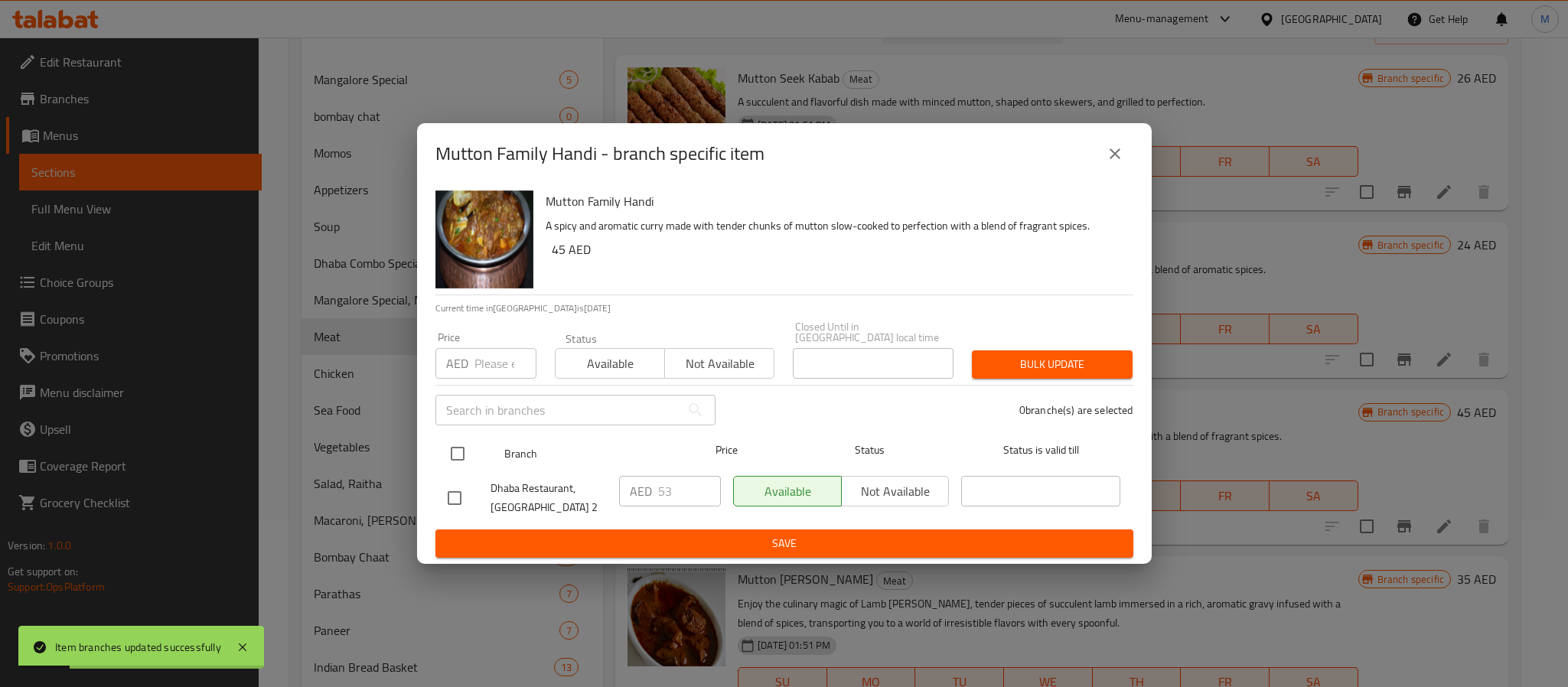
click at [478, 456] on div at bounding box center [470, 453] width 58 height 44
click at [450, 443] on input "checkbox" at bounding box center [457, 453] width 32 height 32
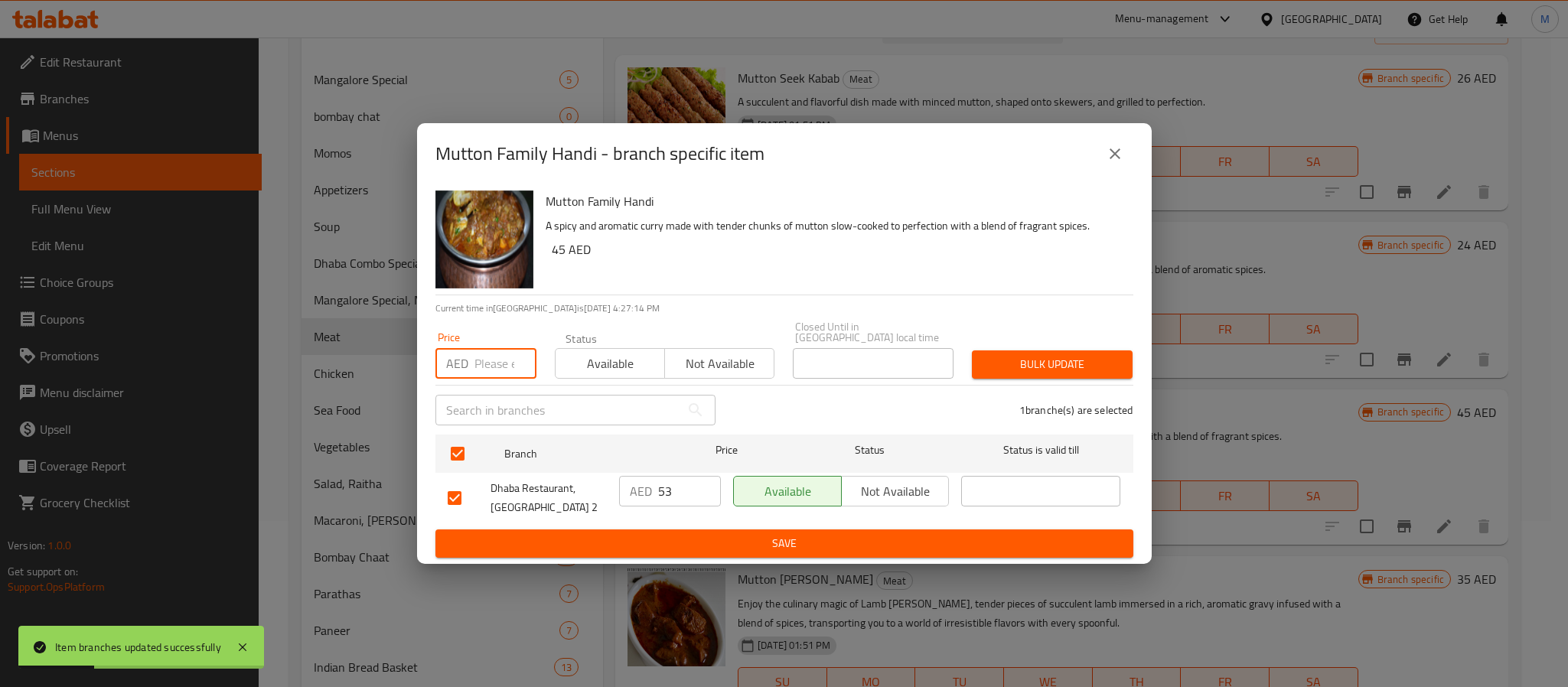
click at [490, 359] on input "number" at bounding box center [506, 363] width 62 height 31
click at [972, 351] on button "Bulk update" at bounding box center [1052, 365] width 160 height 28
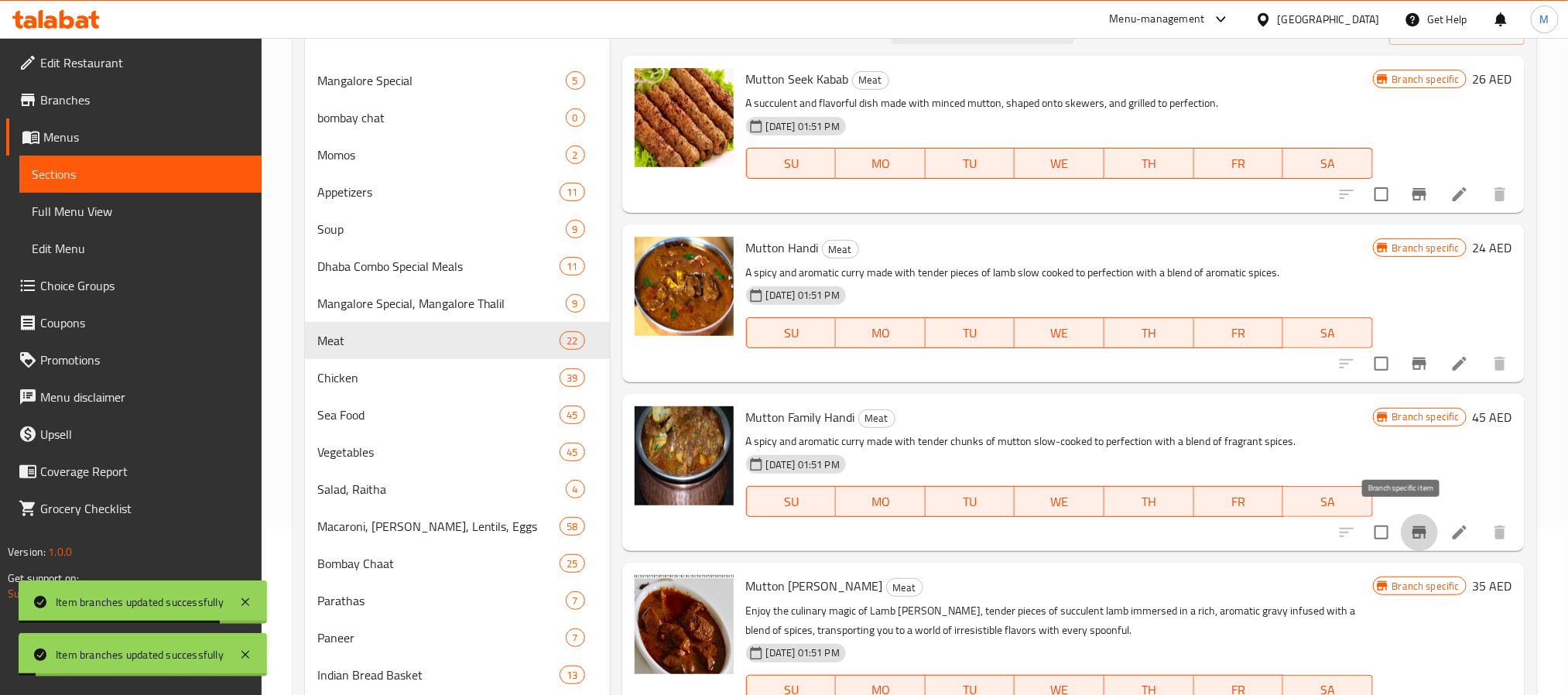
scroll to position [116, 0]
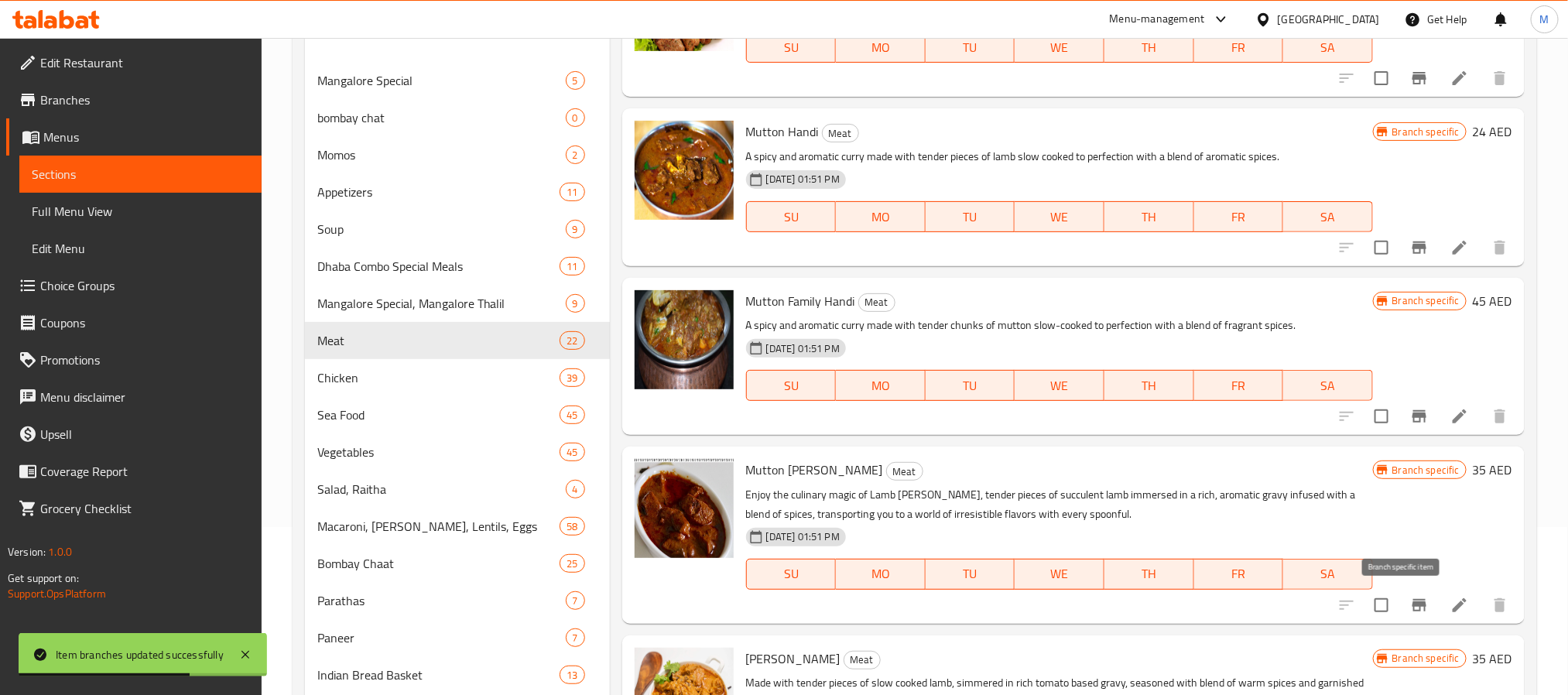
click at [1419, 602] on button "Branch-specific-item" at bounding box center [1419, 605] width 38 height 38
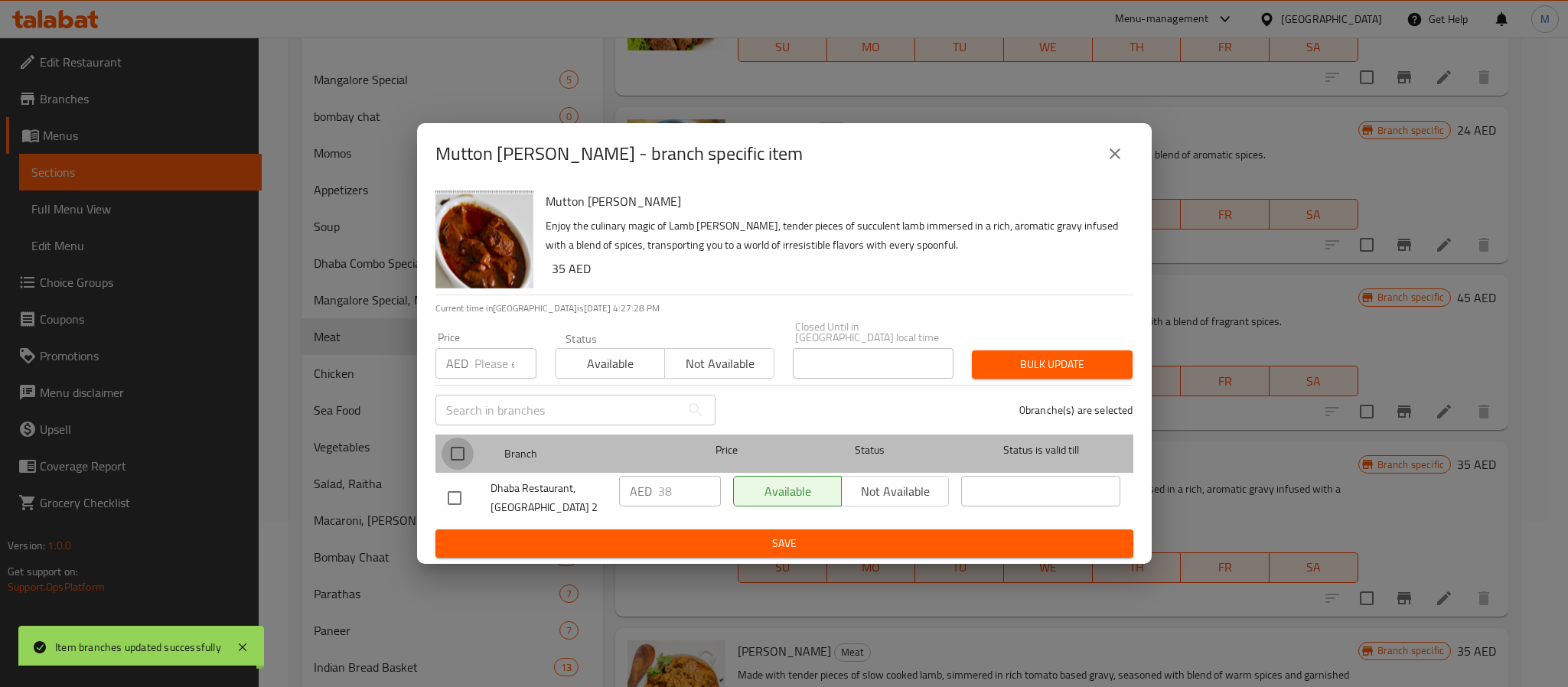
click at [457, 455] on input "checkbox" at bounding box center [457, 453] width 32 height 32
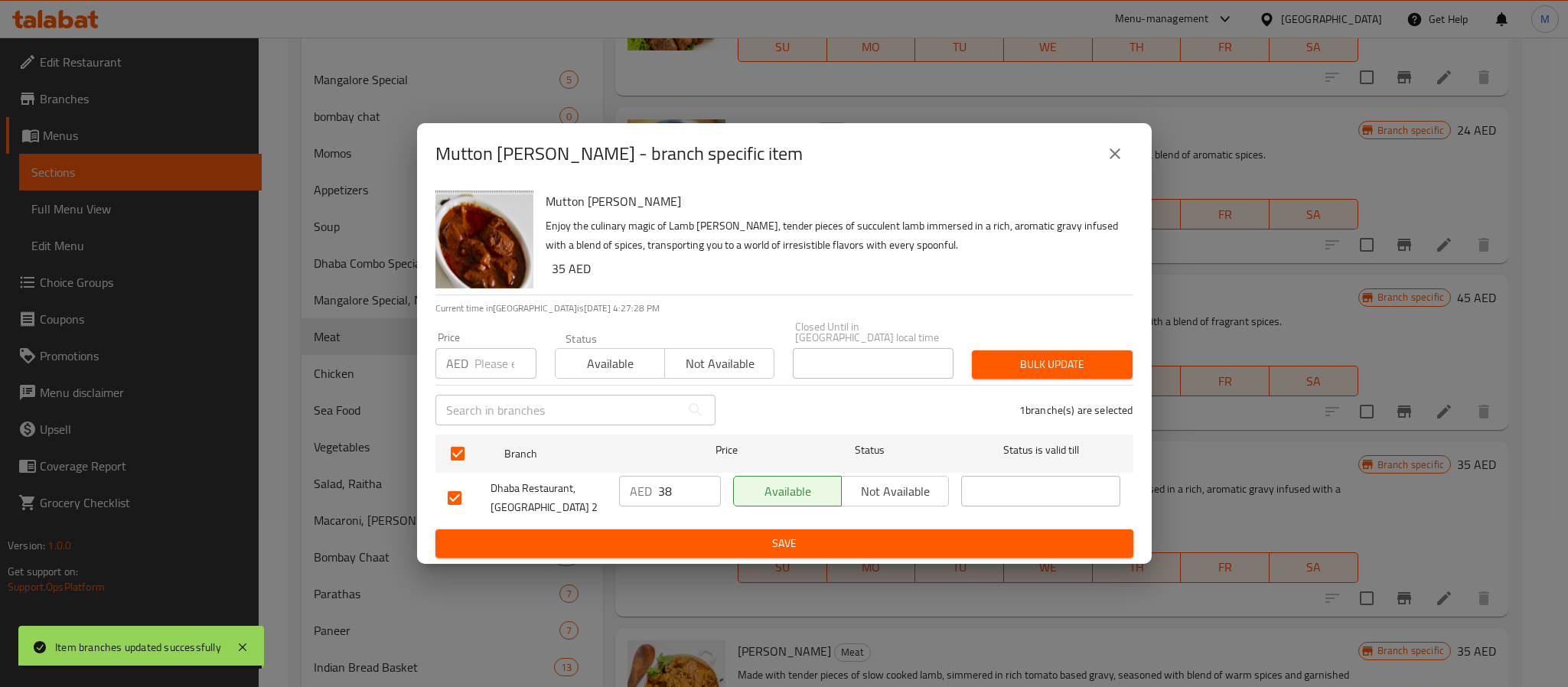
click at [498, 360] on input "number" at bounding box center [506, 363] width 62 height 31
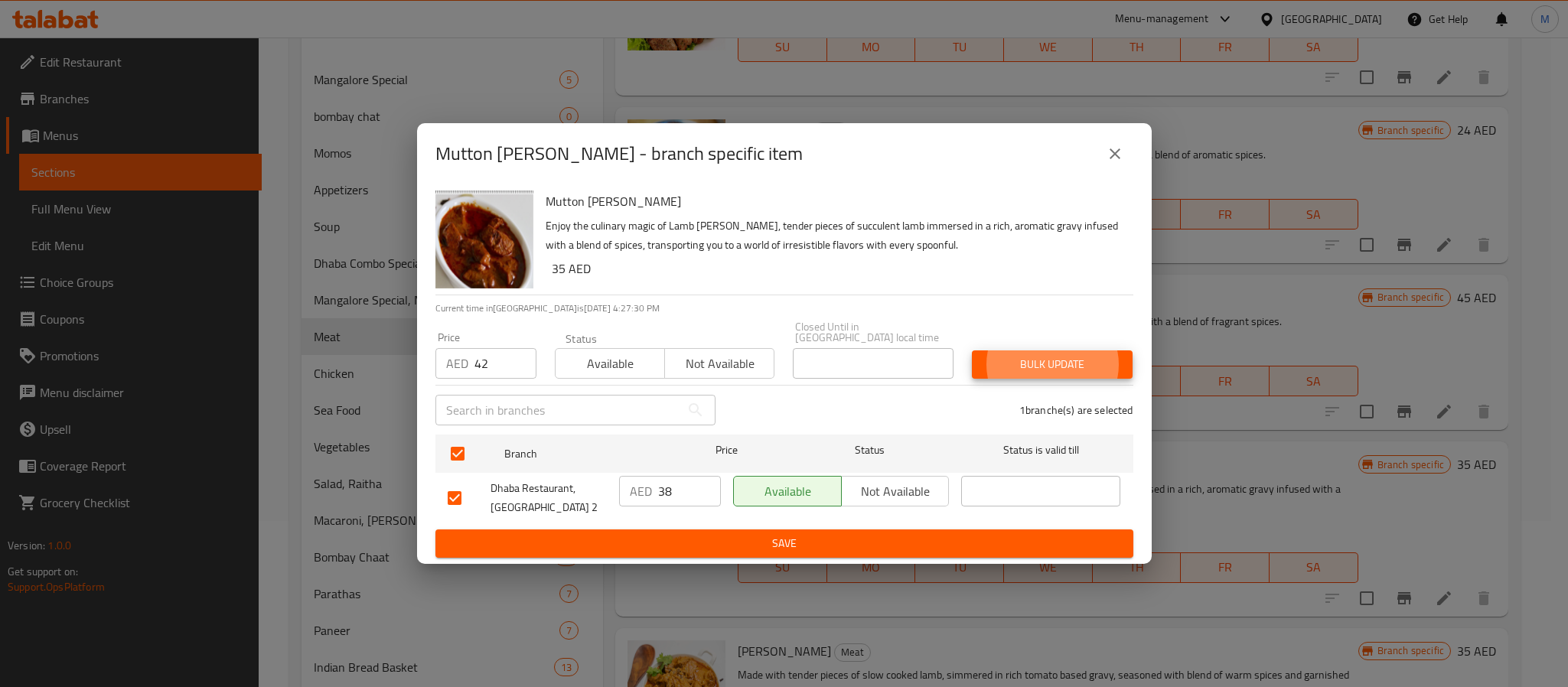
click at [972, 351] on button "Bulk update" at bounding box center [1052, 365] width 160 height 28
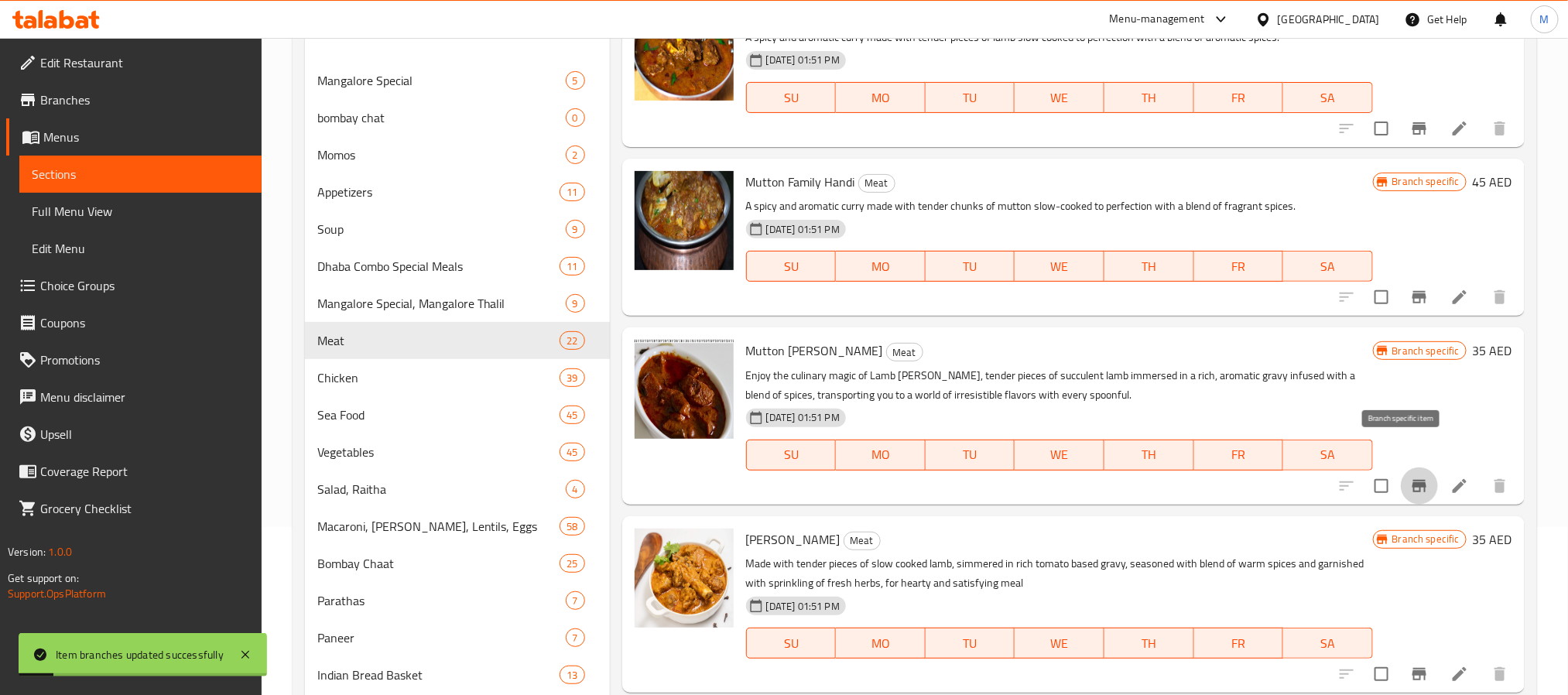
scroll to position [348, 0]
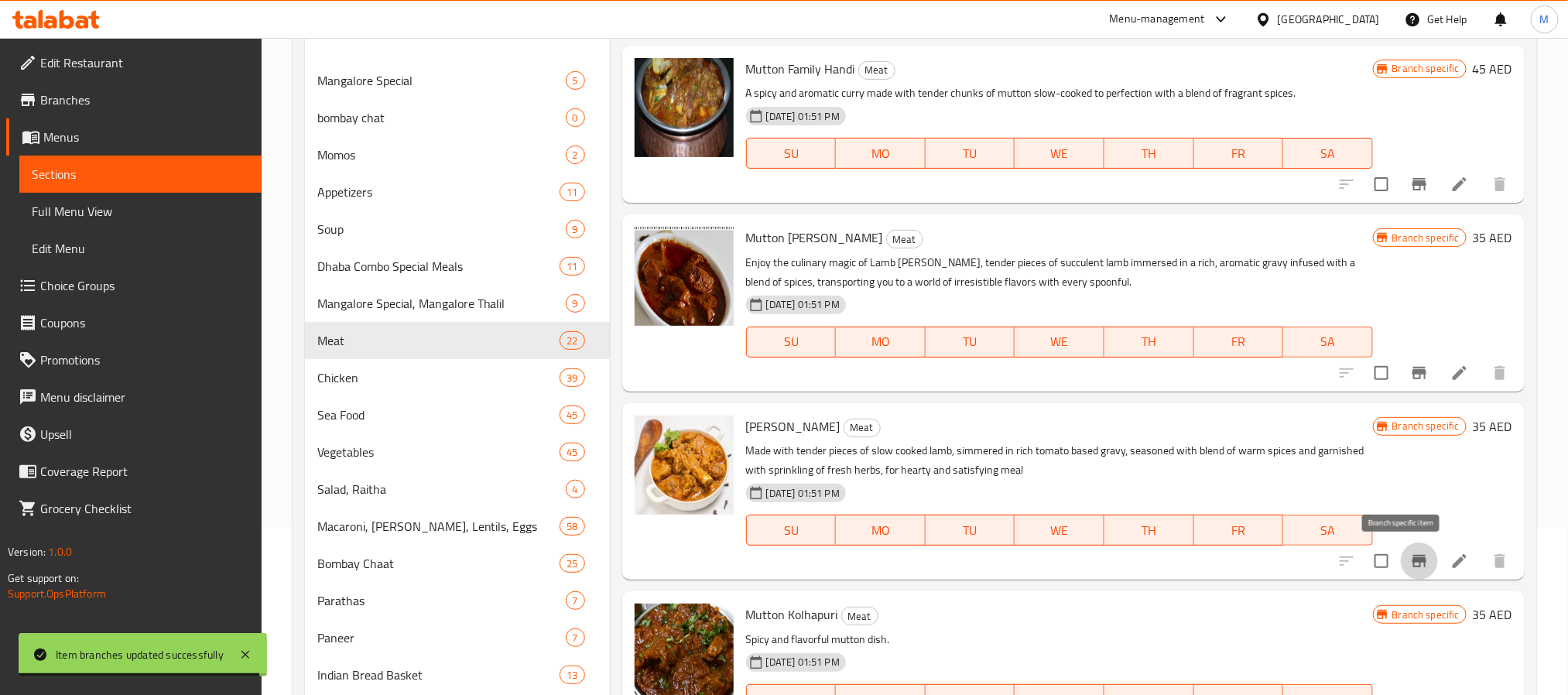
click at [1410, 554] on icon "Branch-specific-item" at bounding box center [1419, 561] width 18 height 18
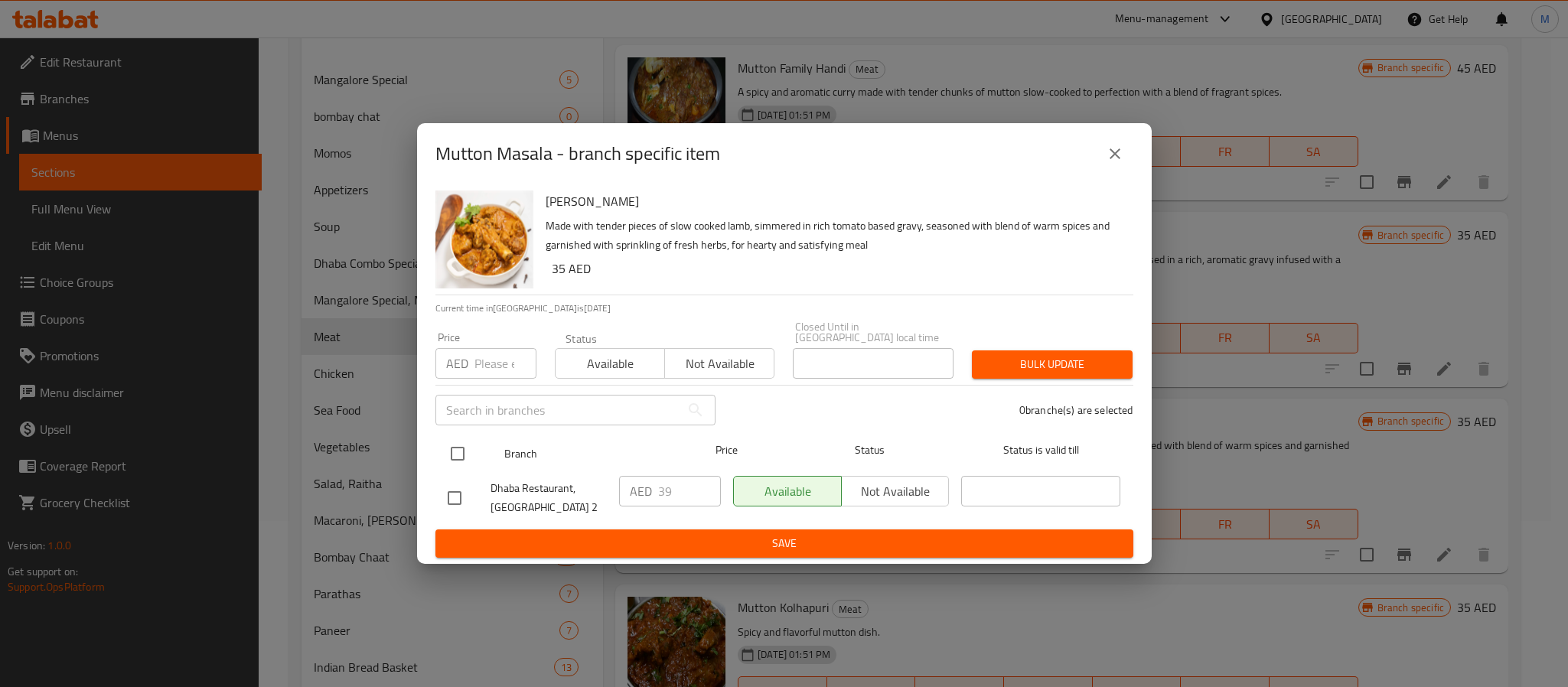
click at [449, 448] on input "checkbox" at bounding box center [457, 453] width 32 height 32
click at [485, 359] on input "number" at bounding box center [506, 363] width 62 height 31
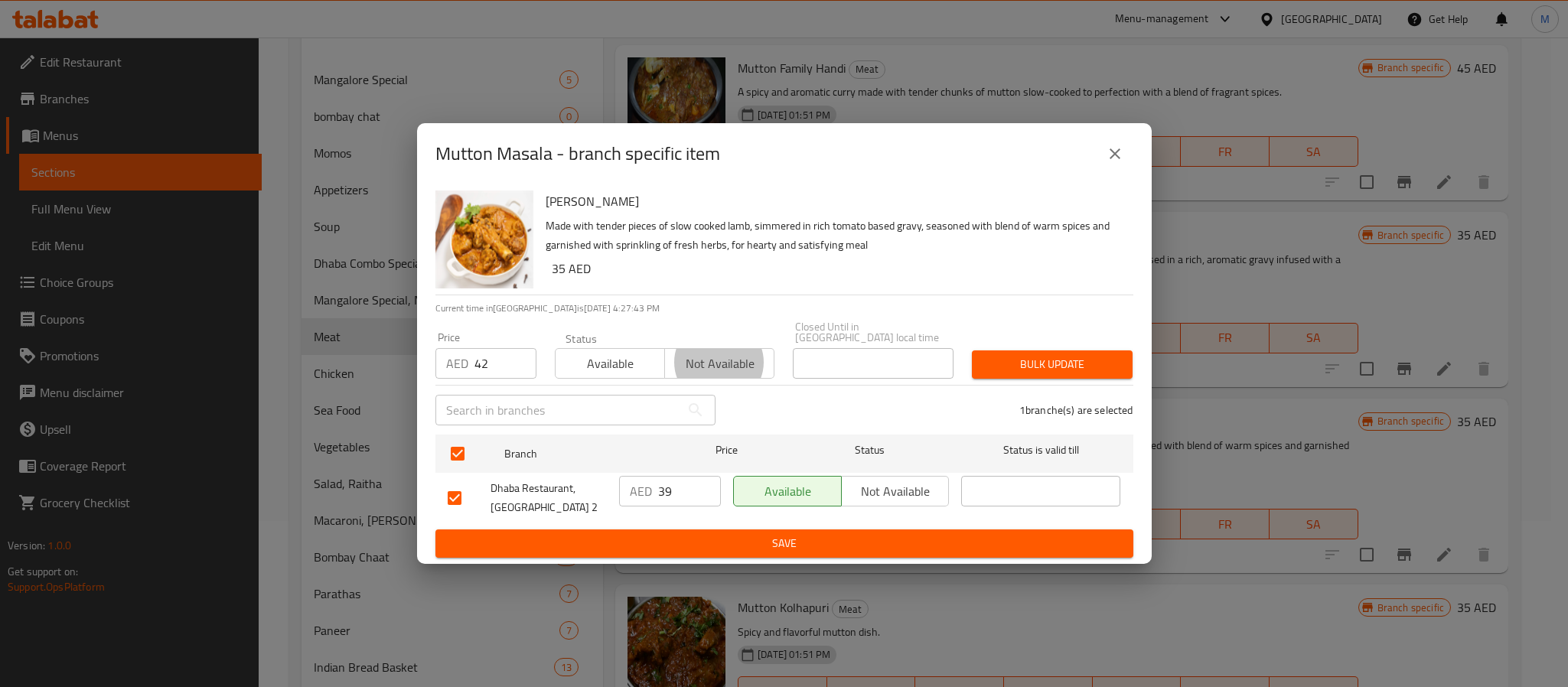
click at [972, 351] on button "Bulk update" at bounding box center [1052, 365] width 160 height 28
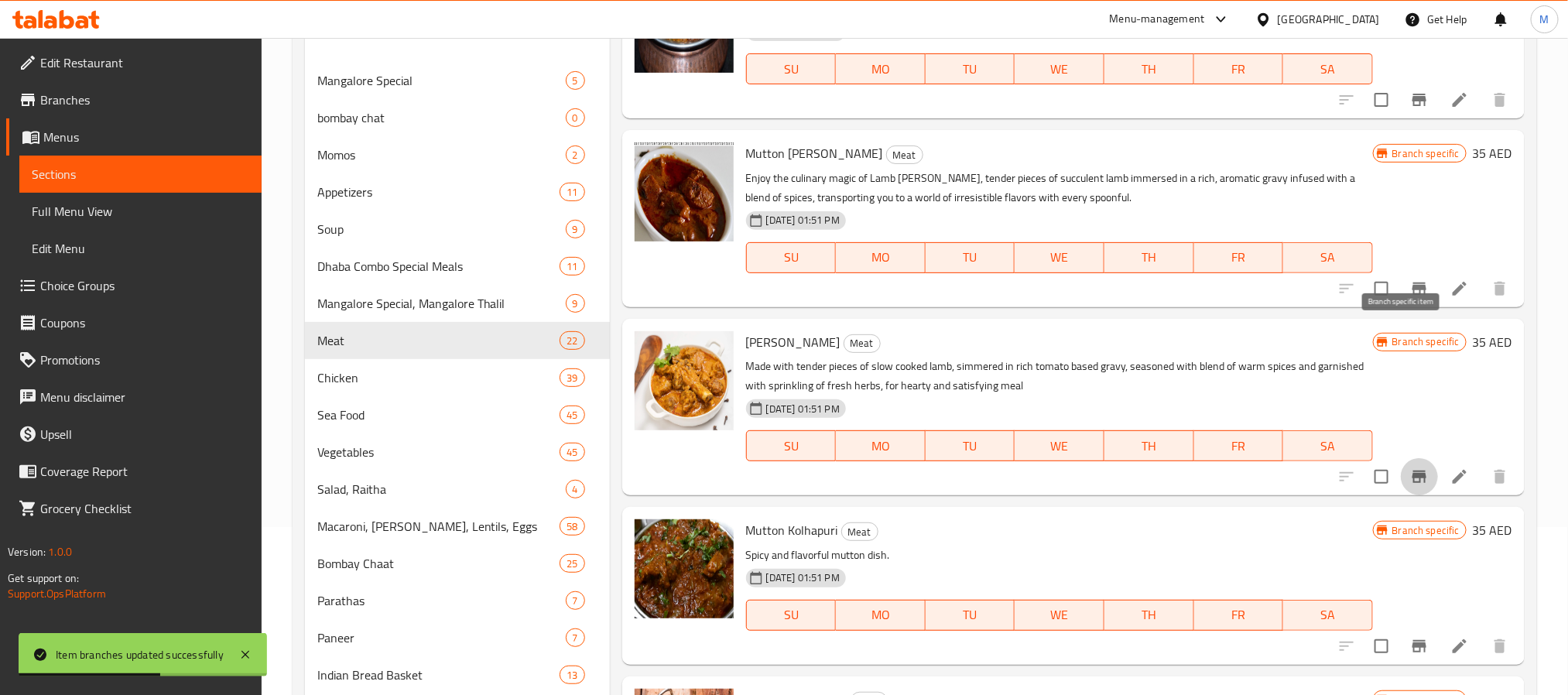
scroll to position [581, 0]
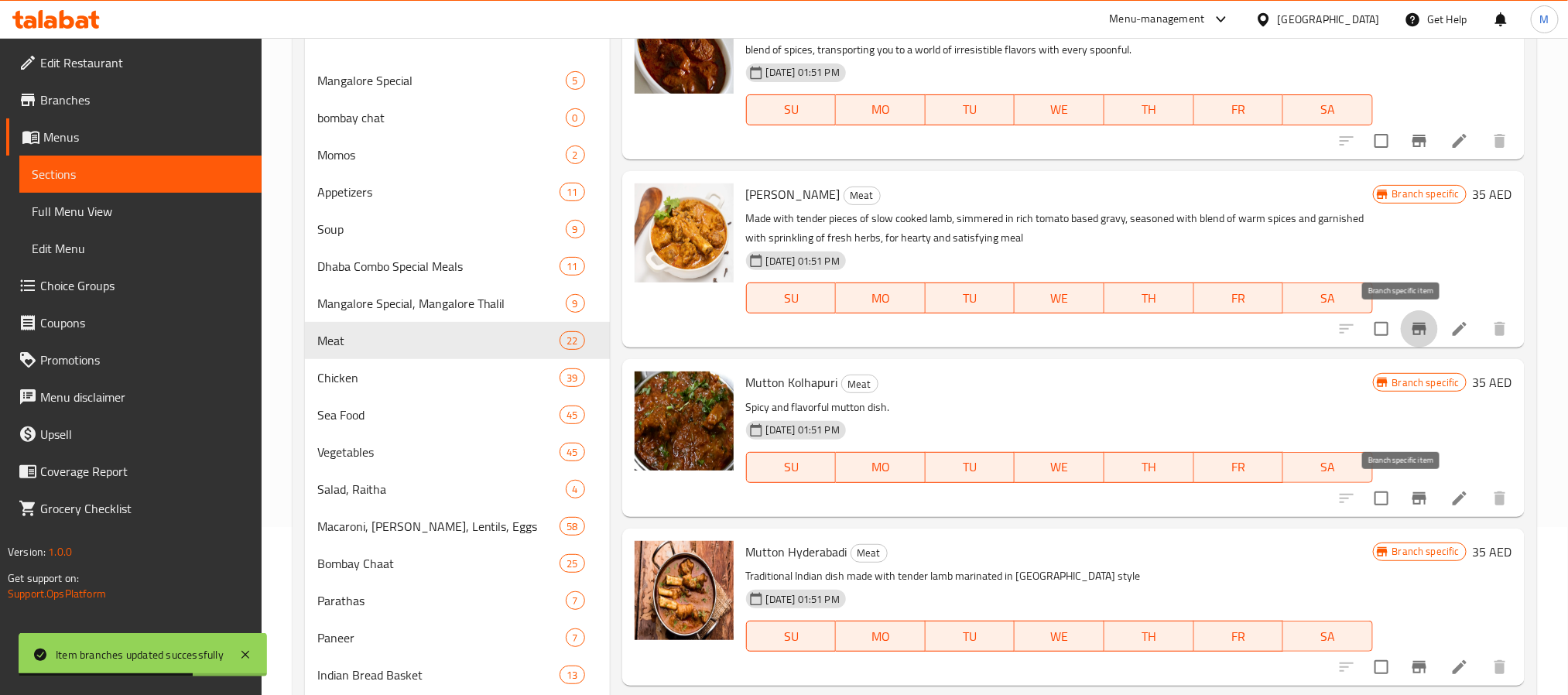
click at [1401, 506] on button "Branch-specific-item" at bounding box center [1419, 498] width 38 height 38
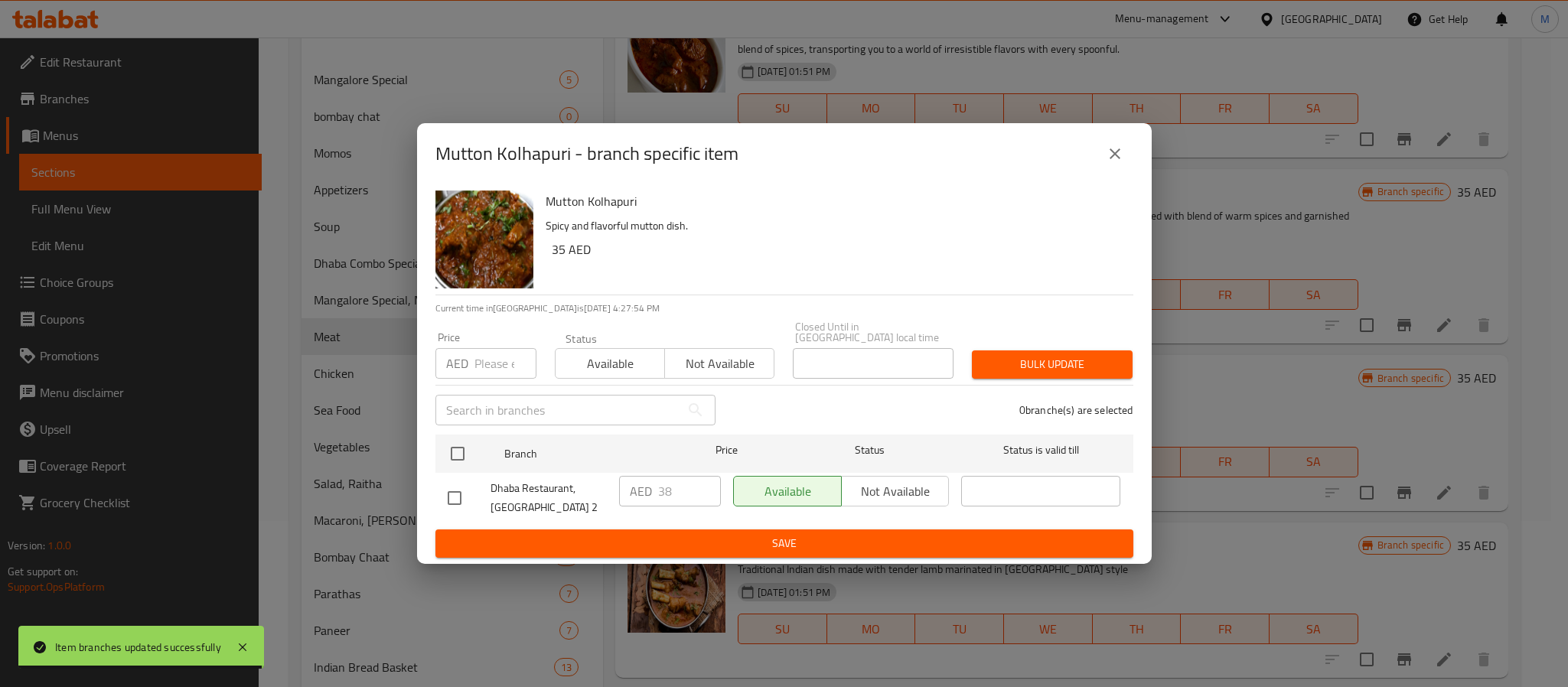
click at [426, 452] on div "Mutton Kolhapuri Spicy and flavorful mutton dish. 35 AED Current time in United…" at bounding box center [784, 374] width 735 height 380
click at [446, 455] on input "checkbox" at bounding box center [457, 453] width 32 height 32
click at [489, 368] on input "number" at bounding box center [506, 363] width 62 height 31
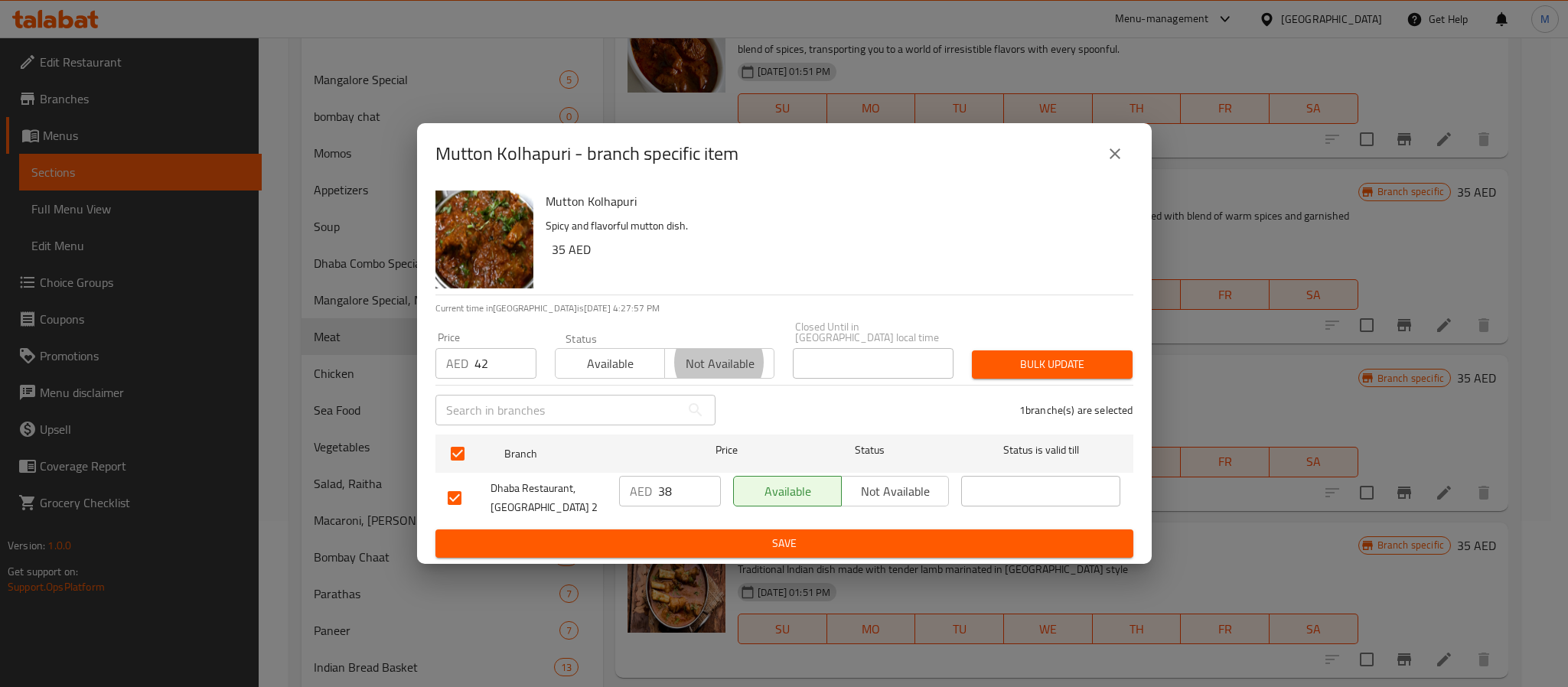
click at [972, 351] on button "Bulk update" at bounding box center [1052, 365] width 160 height 28
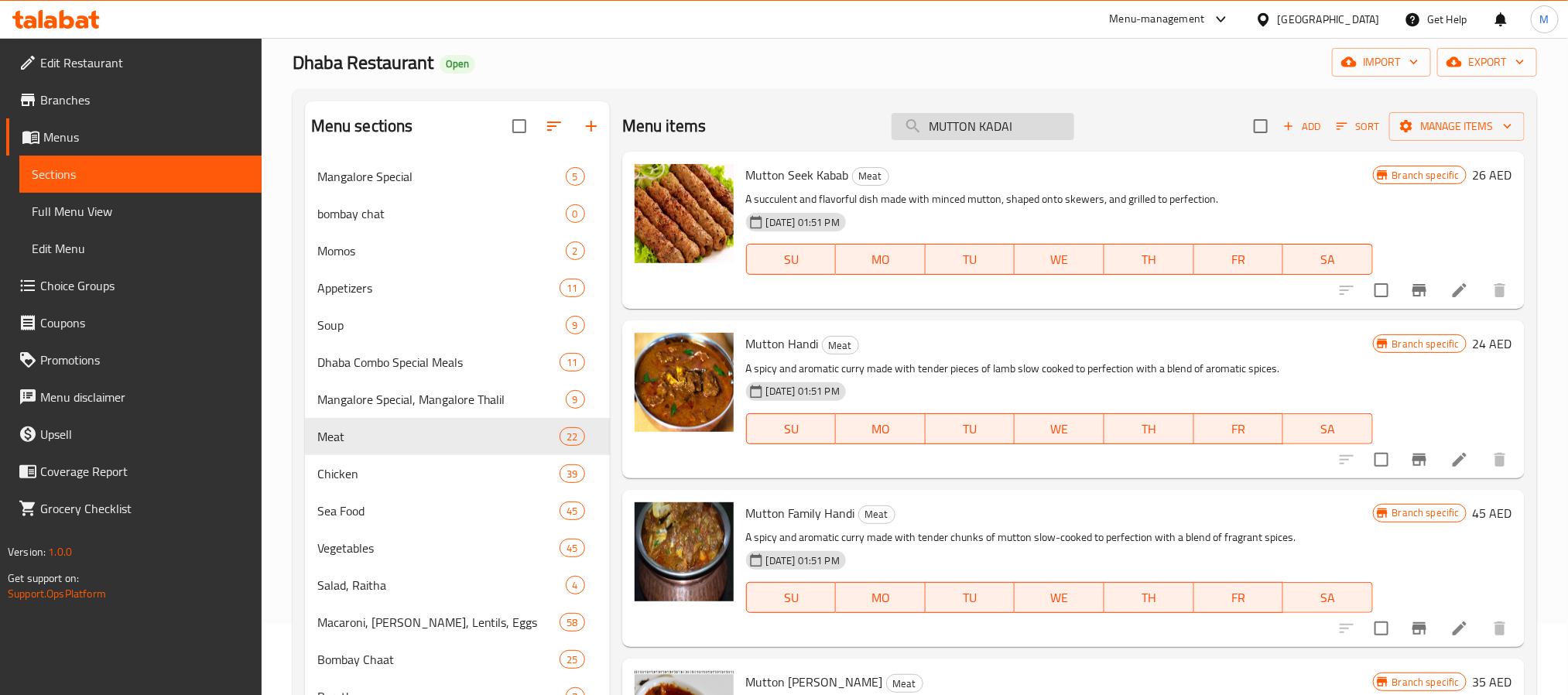
scroll to position [0, 0]
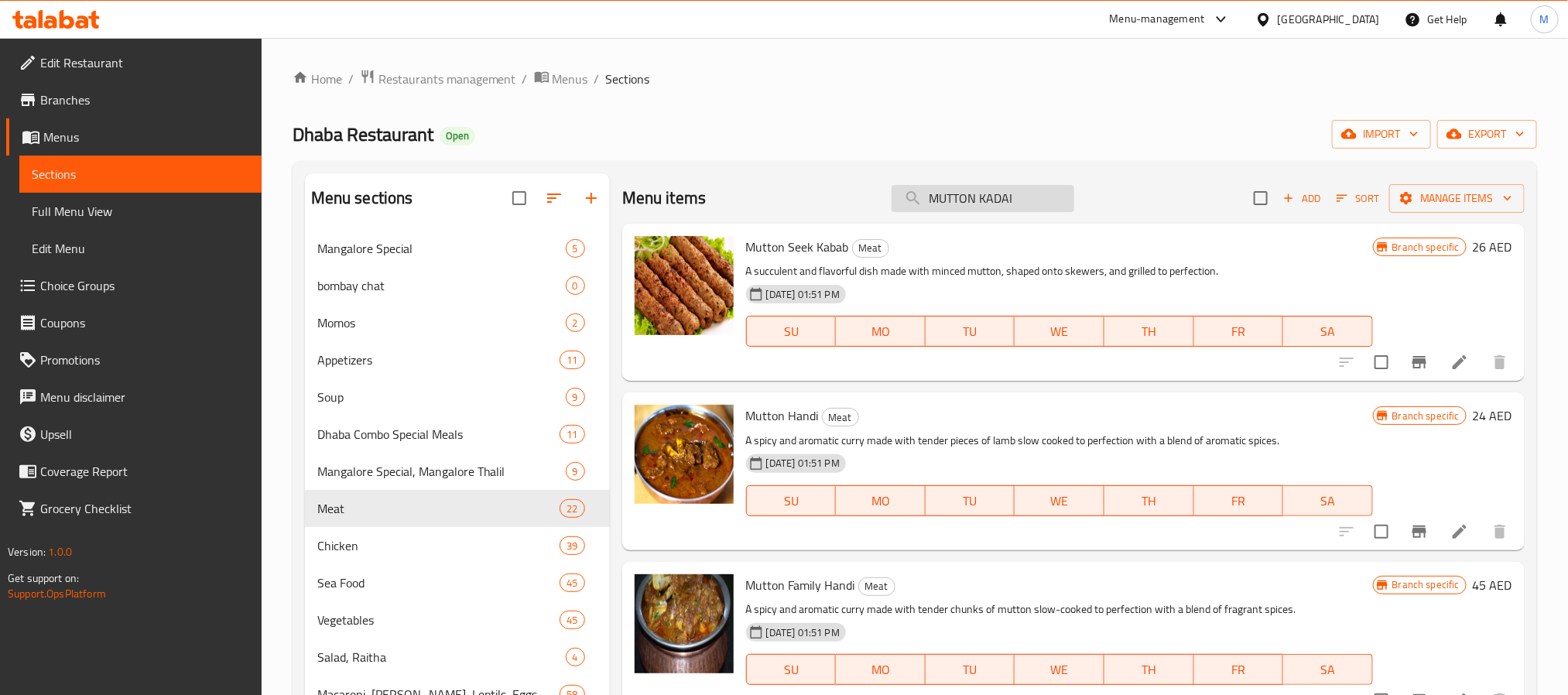
click at [979, 185] on input "MUTTON KADAI" at bounding box center [982, 199] width 183 height 27
paste input "KHEEMA MASALA"
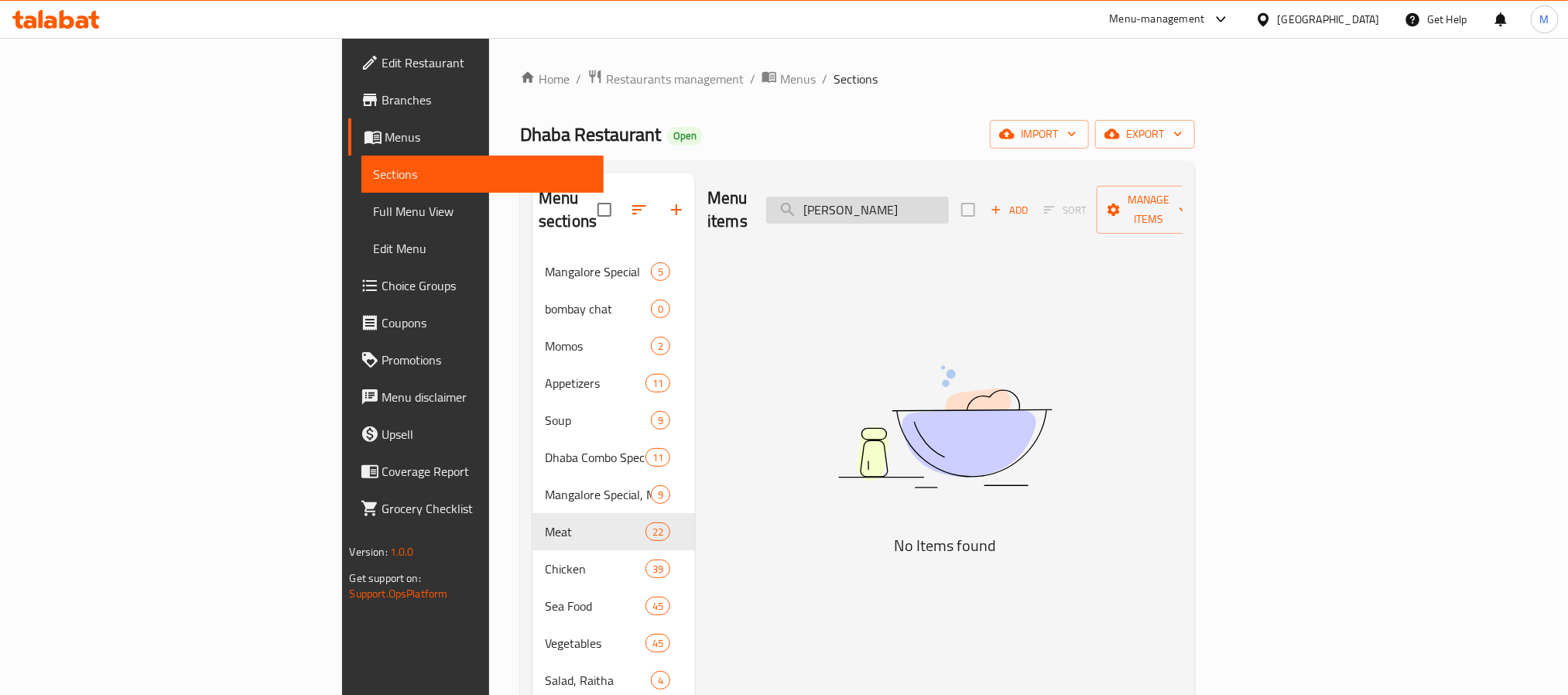
click at [949, 201] on input "KHEEMA MASALA" at bounding box center [857, 210] width 183 height 27
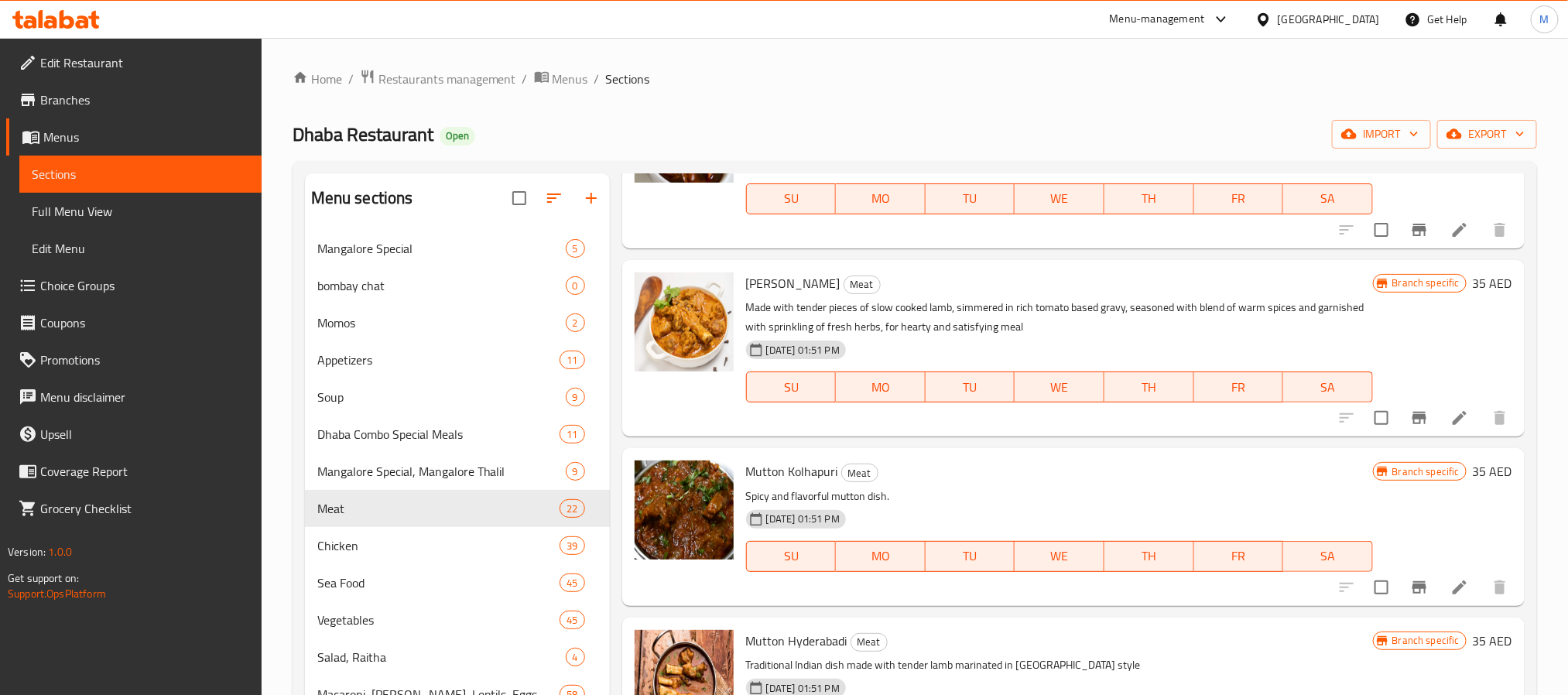
scroll to position [697, 0]
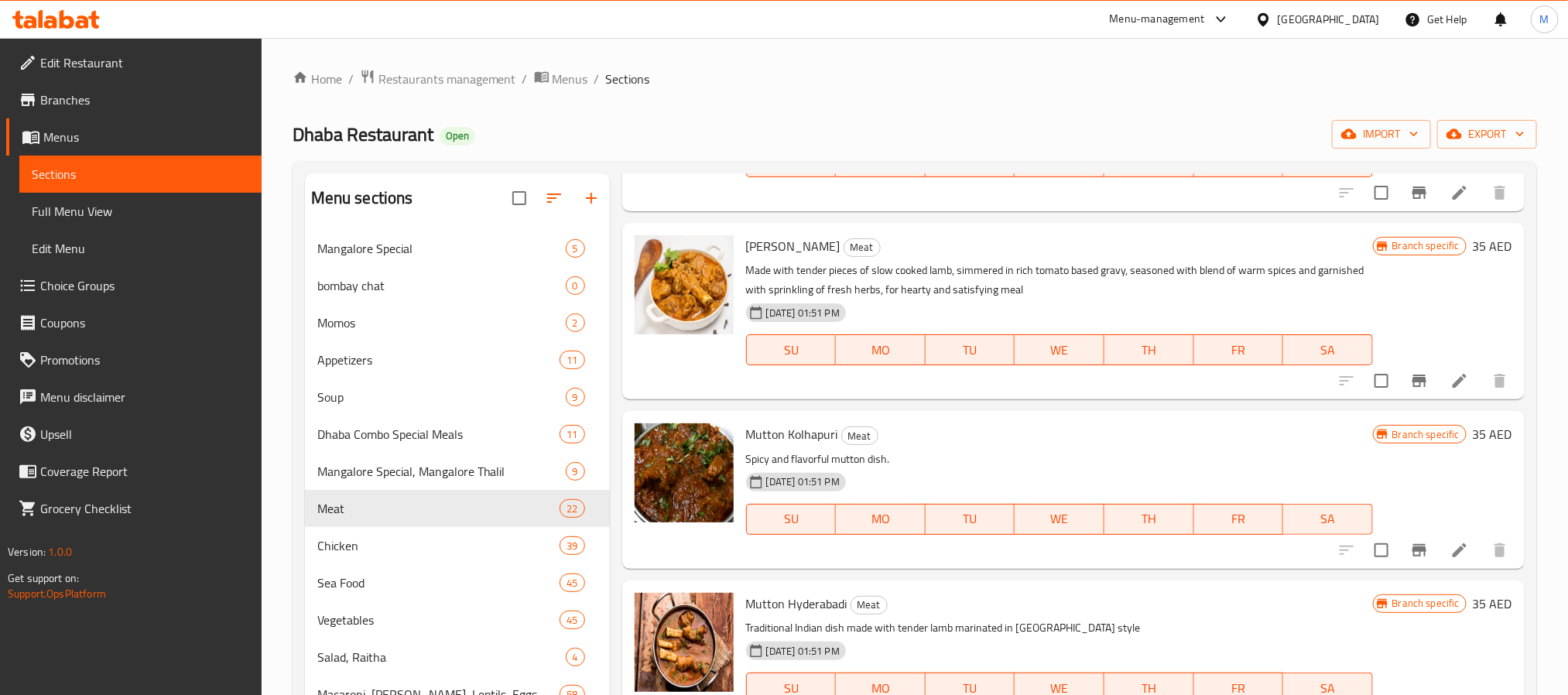
click at [1412, 550] on icon "Branch-specific-item" at bounding box center [1419, 550] width 14 height 13
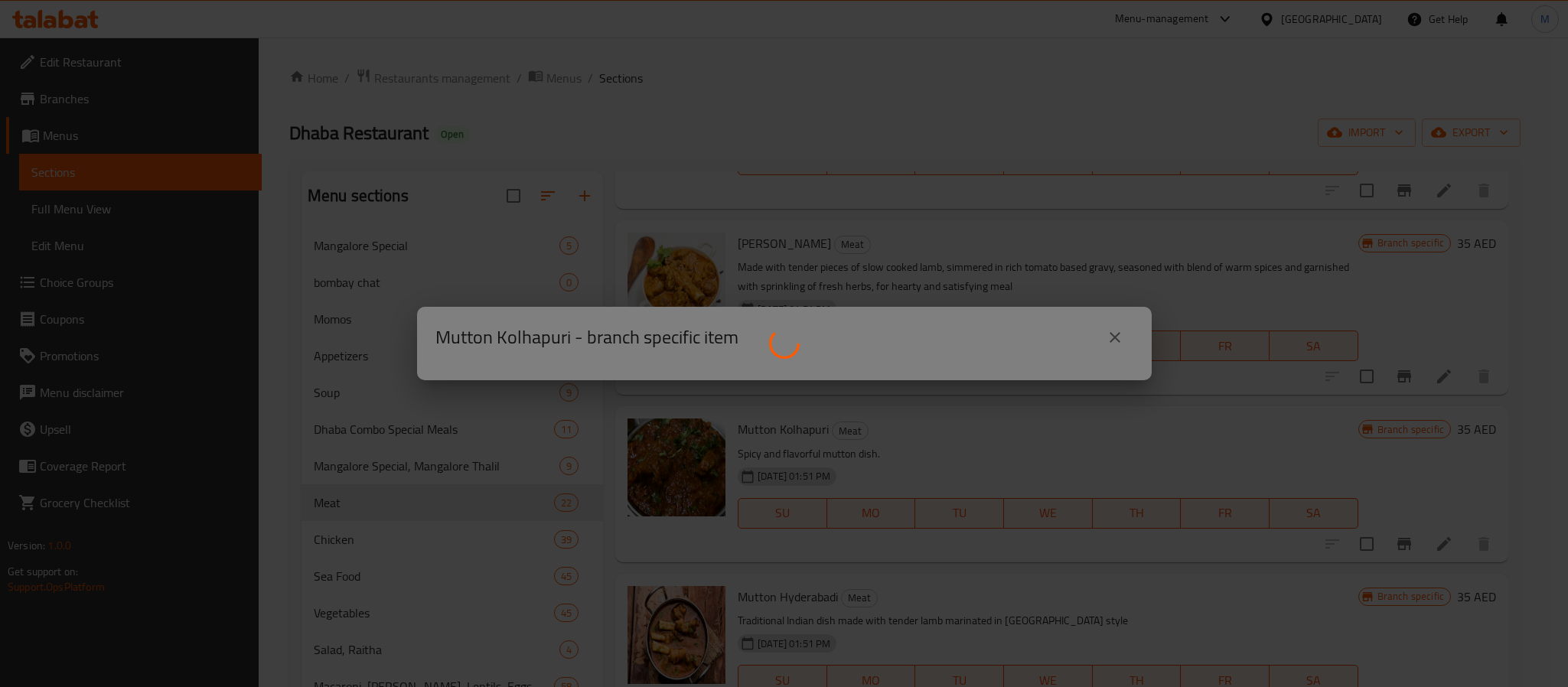
click at [513, 606] on div at bounding box center [784, 344] width 1568 height 687
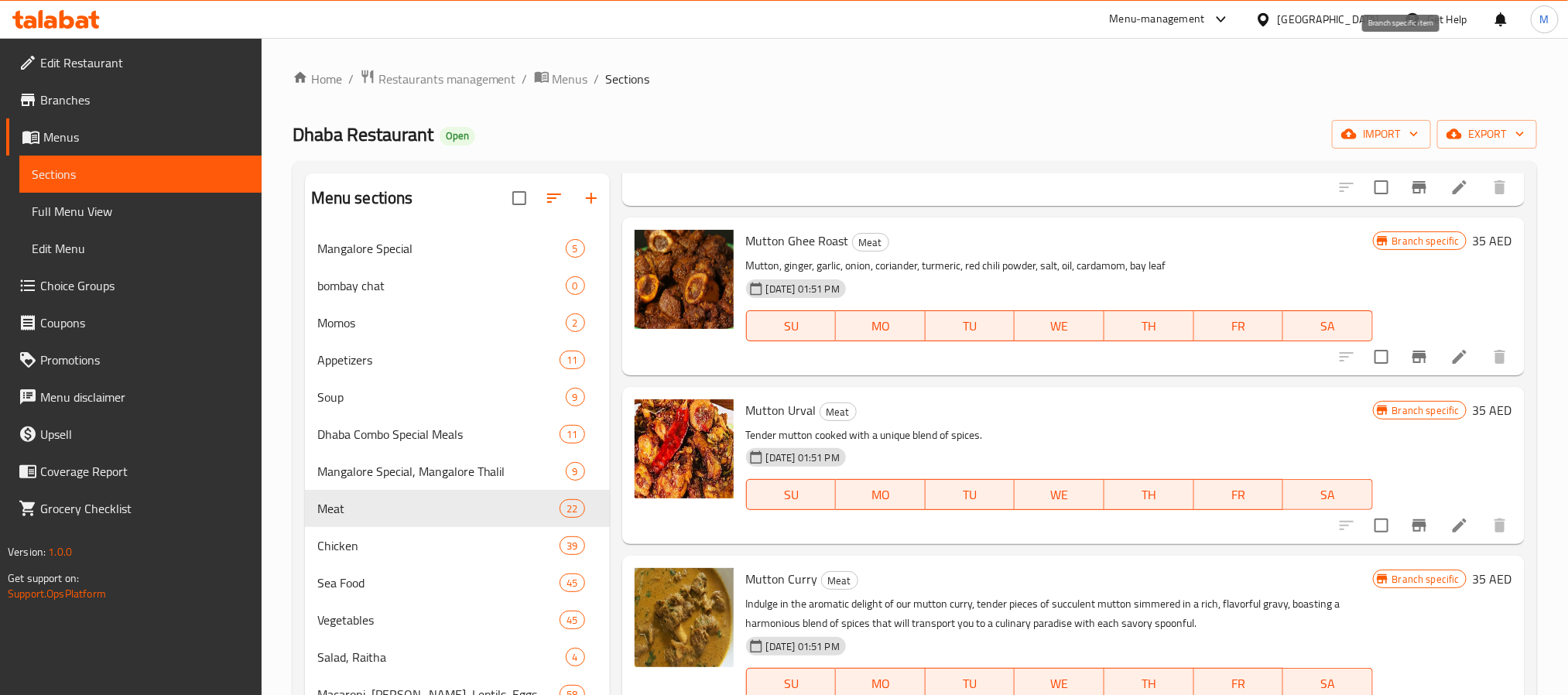
scroll to position [2090, 0]
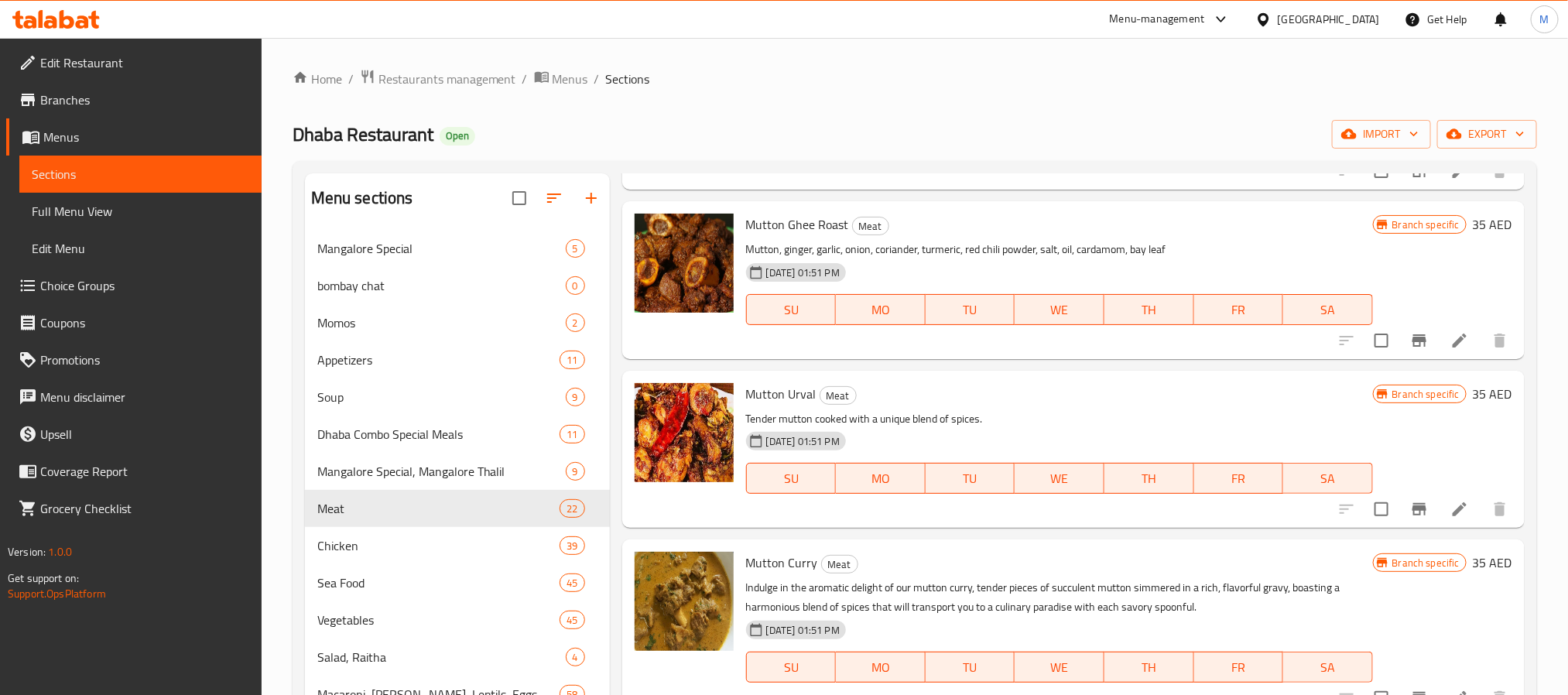
click at [981, 395] on h6 "Mutton Urval Meat" at bounding box center [1059, 394] width 627 height 22
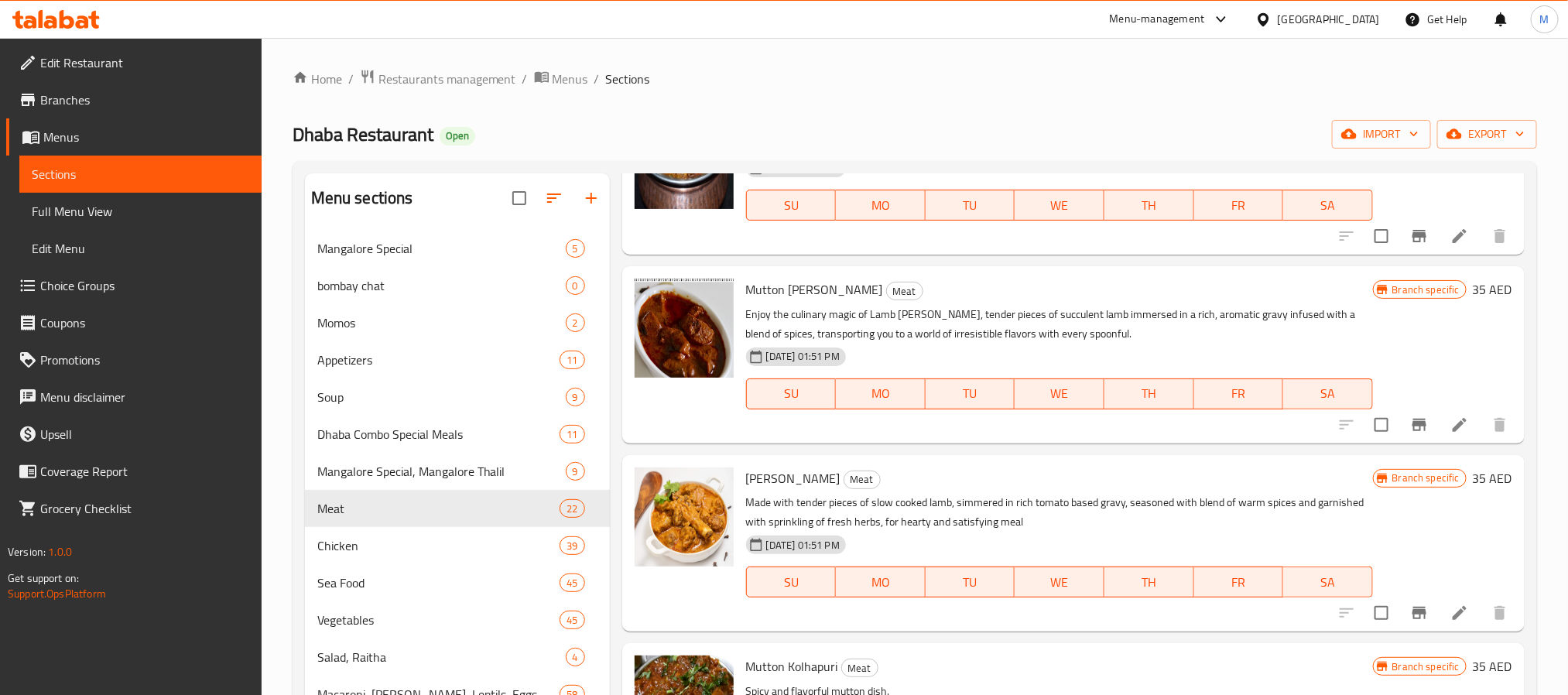
scroll to position [0, 0]
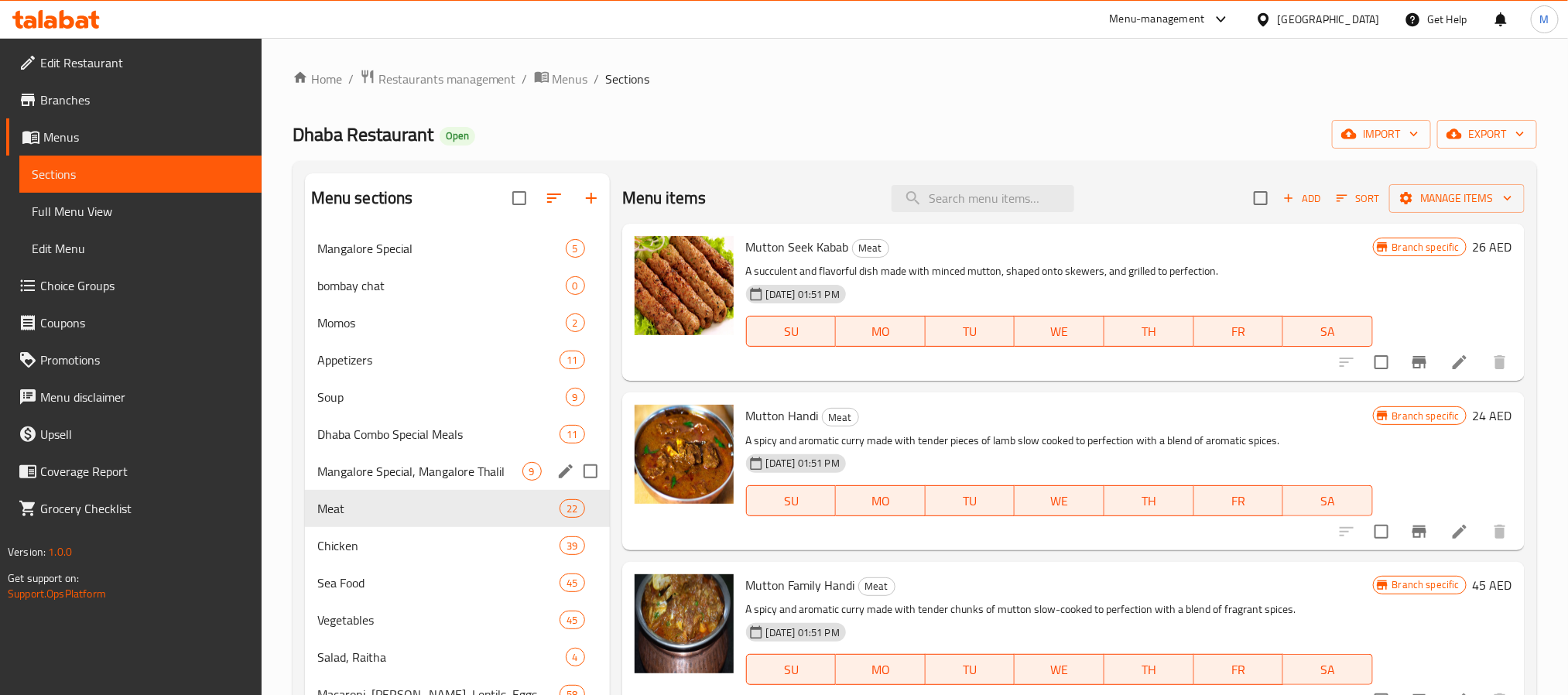
click at [444, 460] on div "Mangalore Special, Mangalore Thalil 9" at bounding box center [458, 471] width 305 height 38
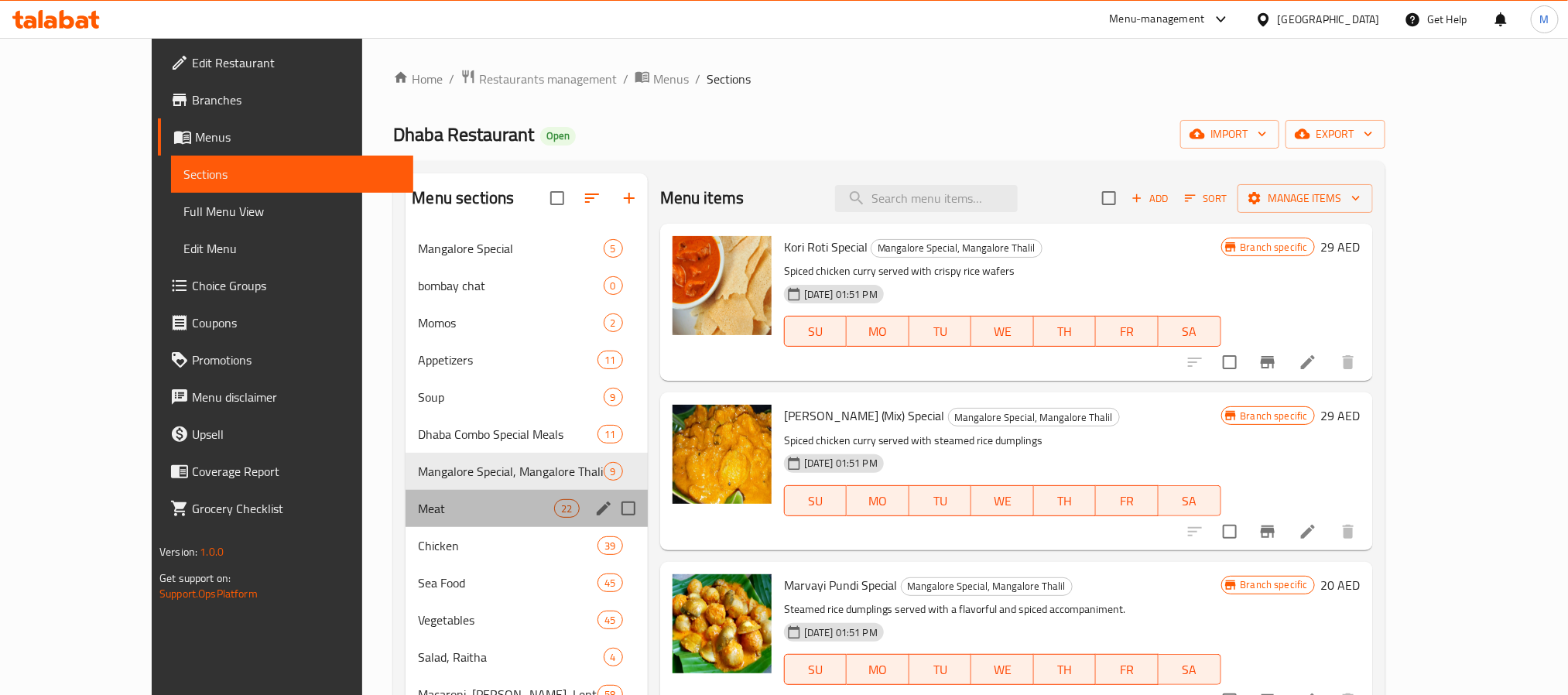
click at [406, 526] on div "Meat 22" at bounding box center [526, 508] width 241 height 38
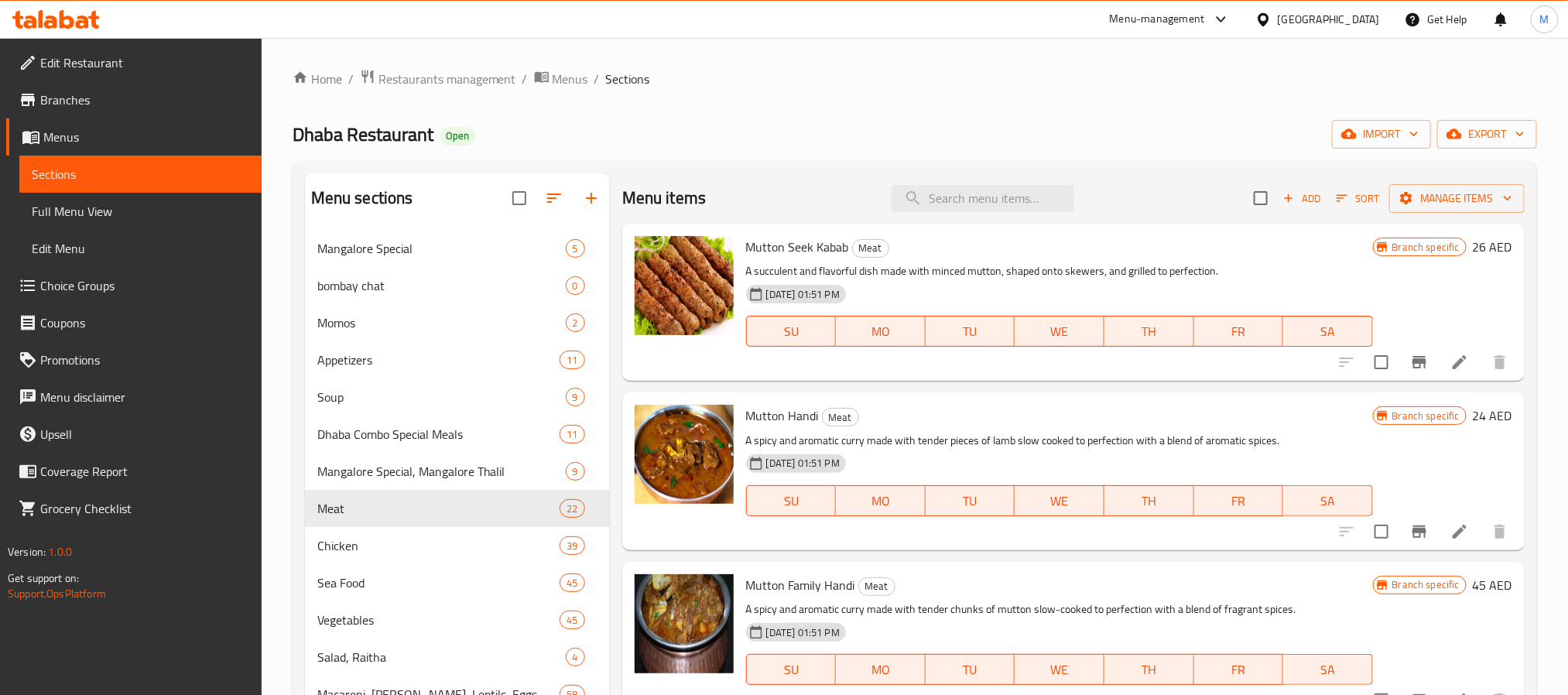
click at [1213, 548] on div "Mutton Handi Meat A spicy and aromatic curry made with tender pieces of lamb sl…" at bounding box center [1074, 471] width 903 height 157
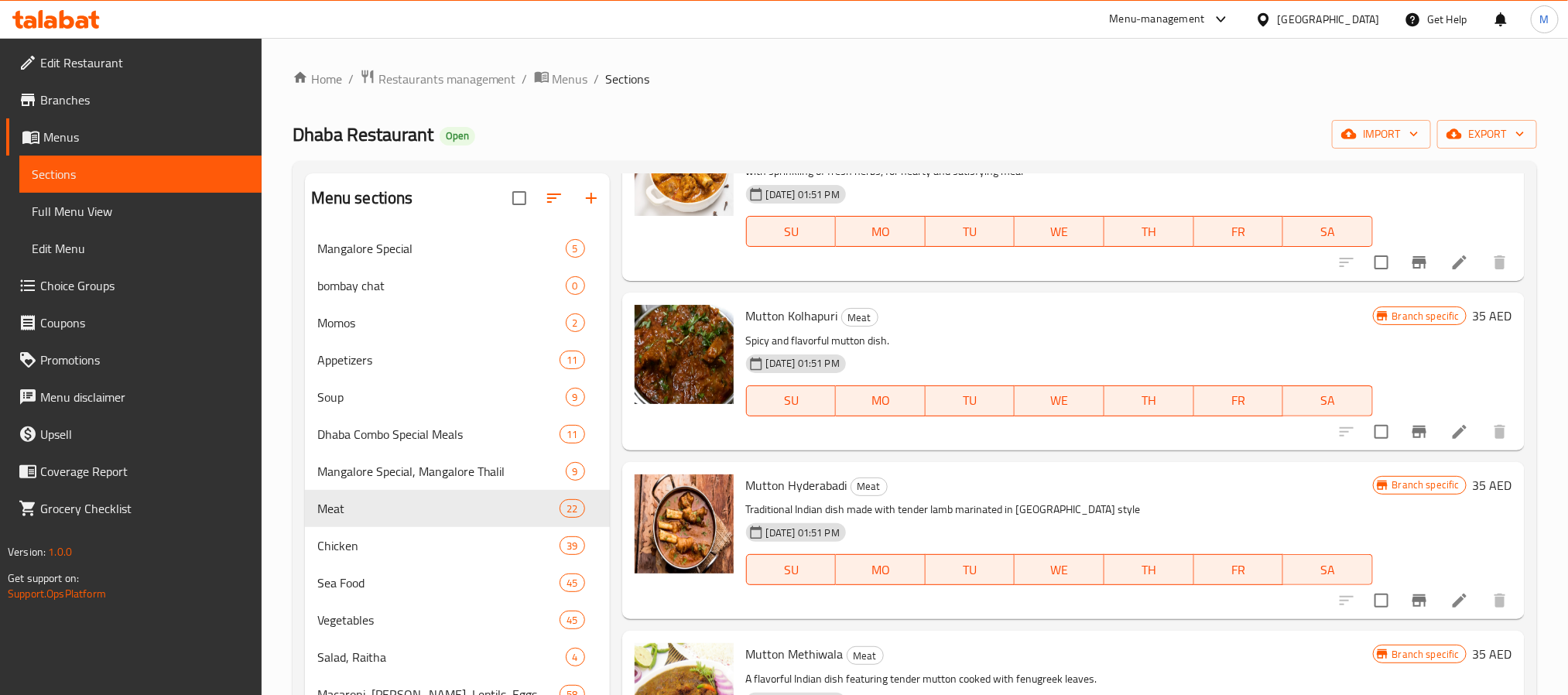
scroll to position [812, 0]
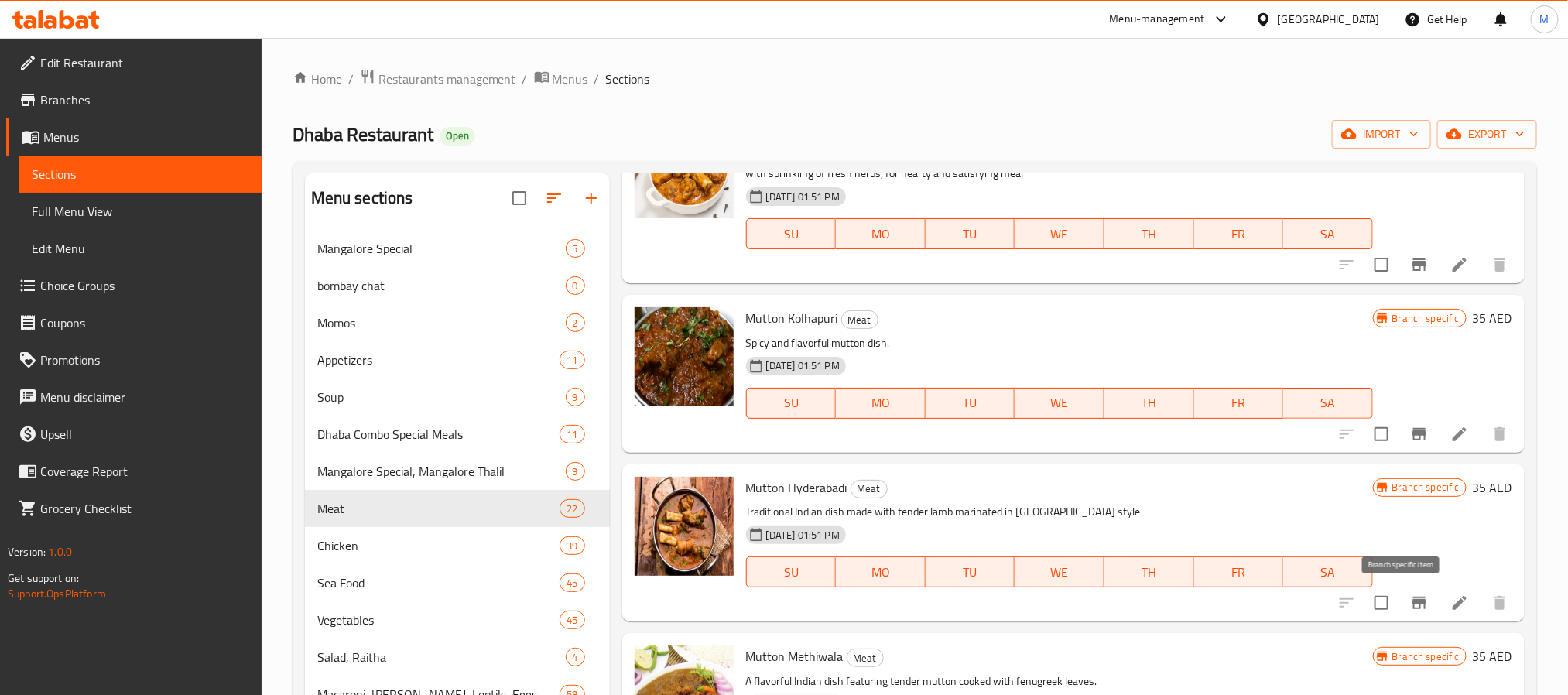
click at [1412, 605] on icon "Branch-specific-item" at bounding box center [1419, 603] width 14 height 13
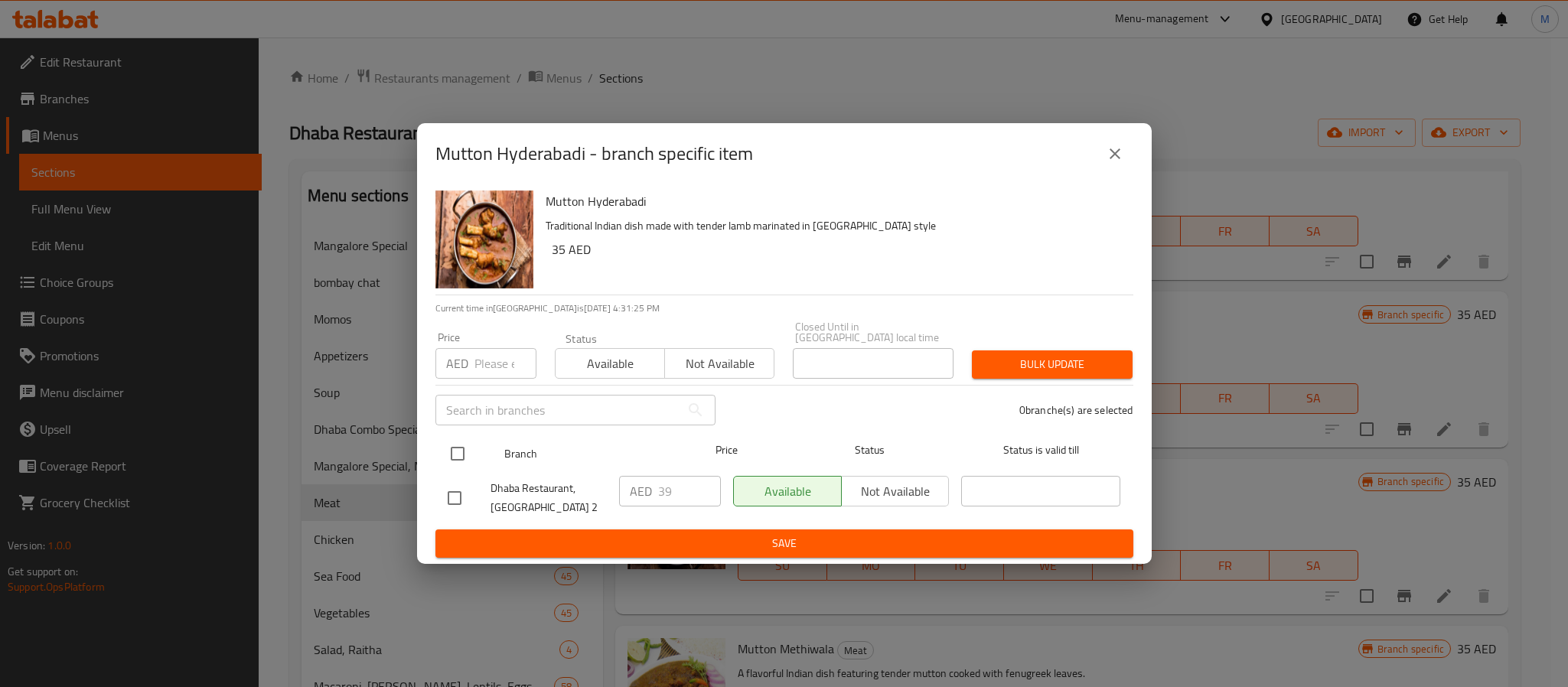
click at [455, 455] on input "checkbox" at bounding box center [457, 453] width 32 height 32
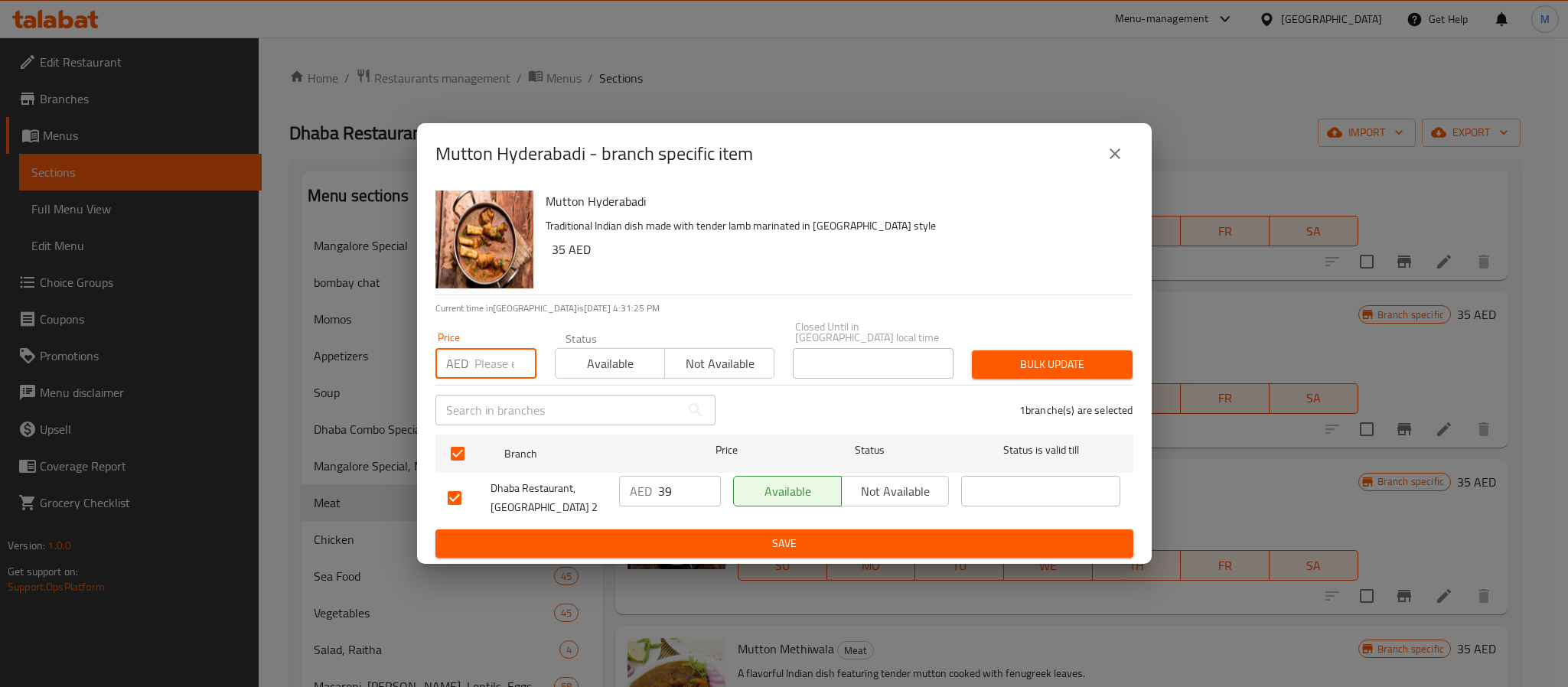
click at [479, 354] on input "number" at bounding box center [506, 363] width 62 height 31
click at [972, 351] on button "Bulk update" at bounding box center [1052, 365] width 160 height 28
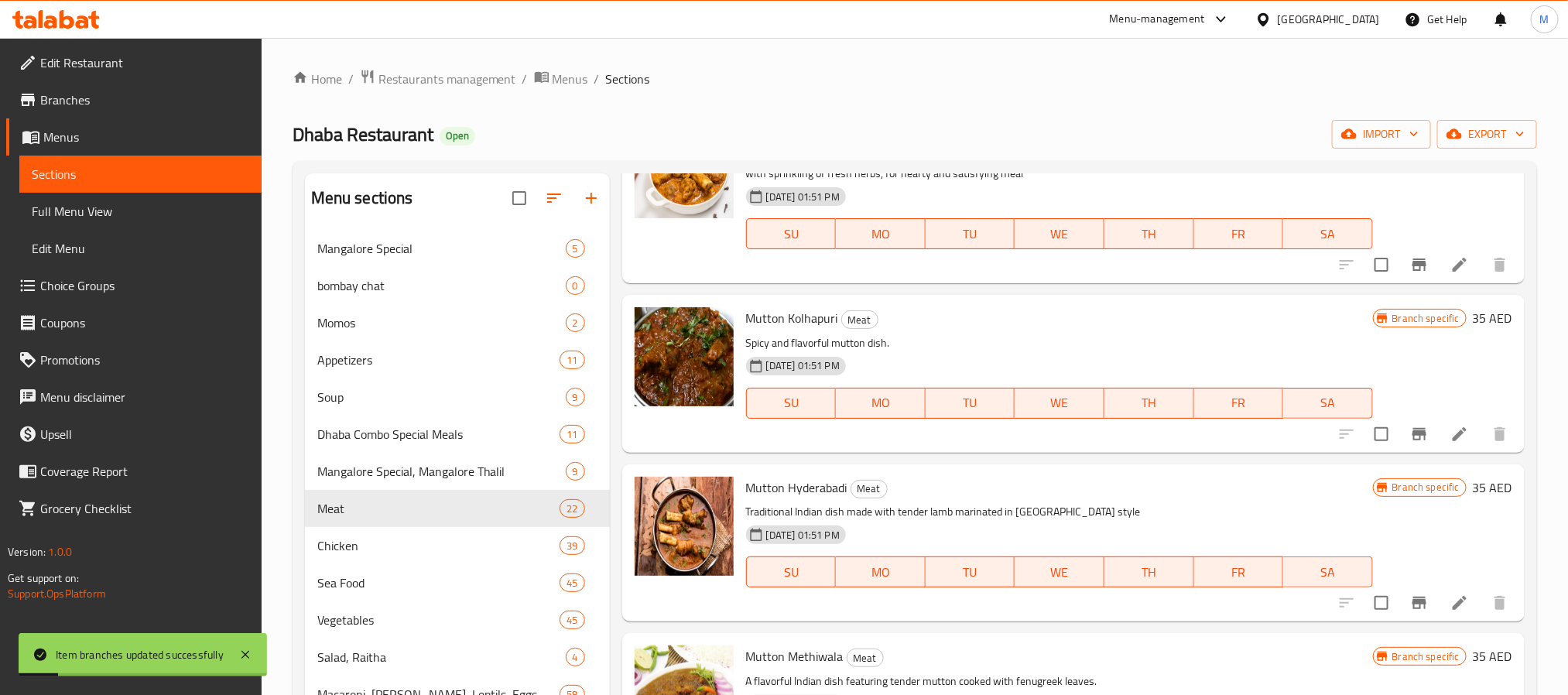
click at [1010, 486] on h6 "Mutton Hyderabadi Meat" at bounding box center [1059, 487] width 627 height 22
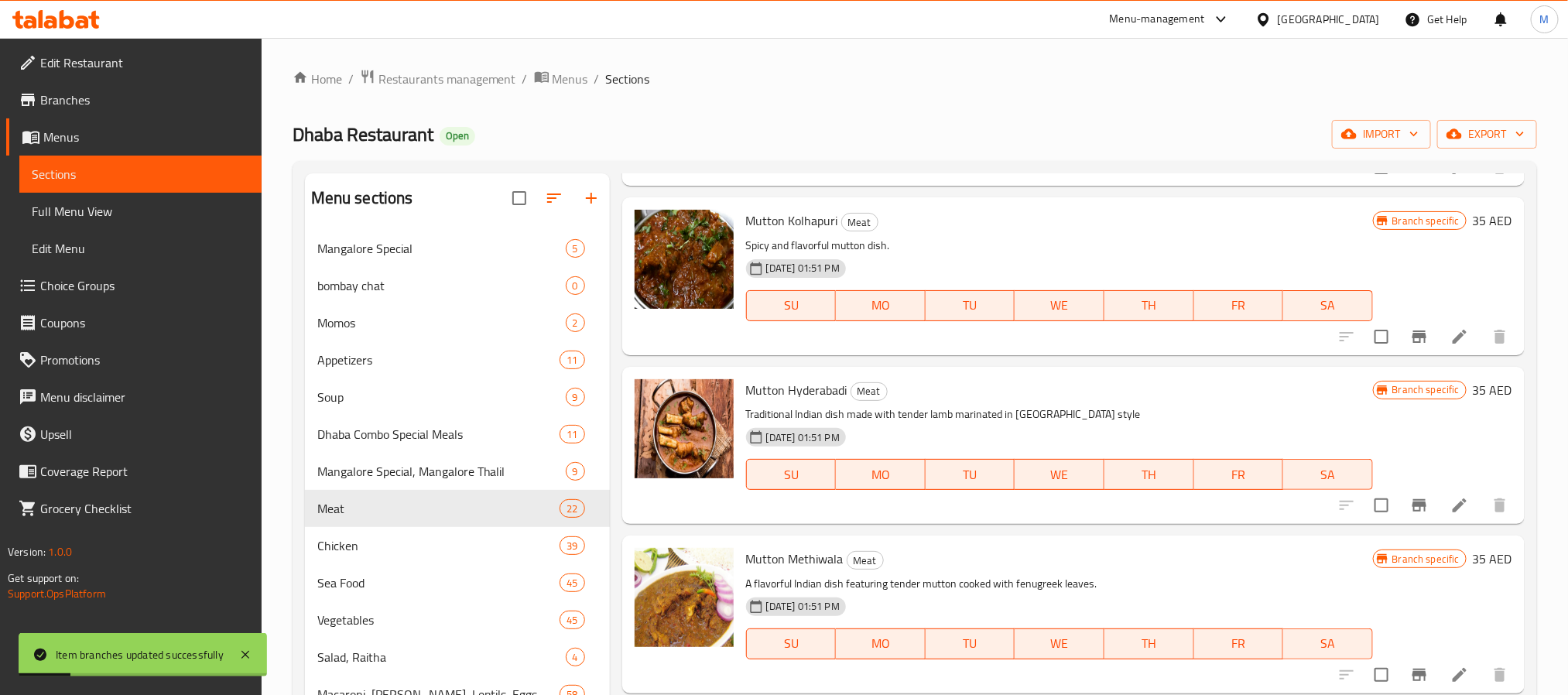
scroll to position [1045, 0]
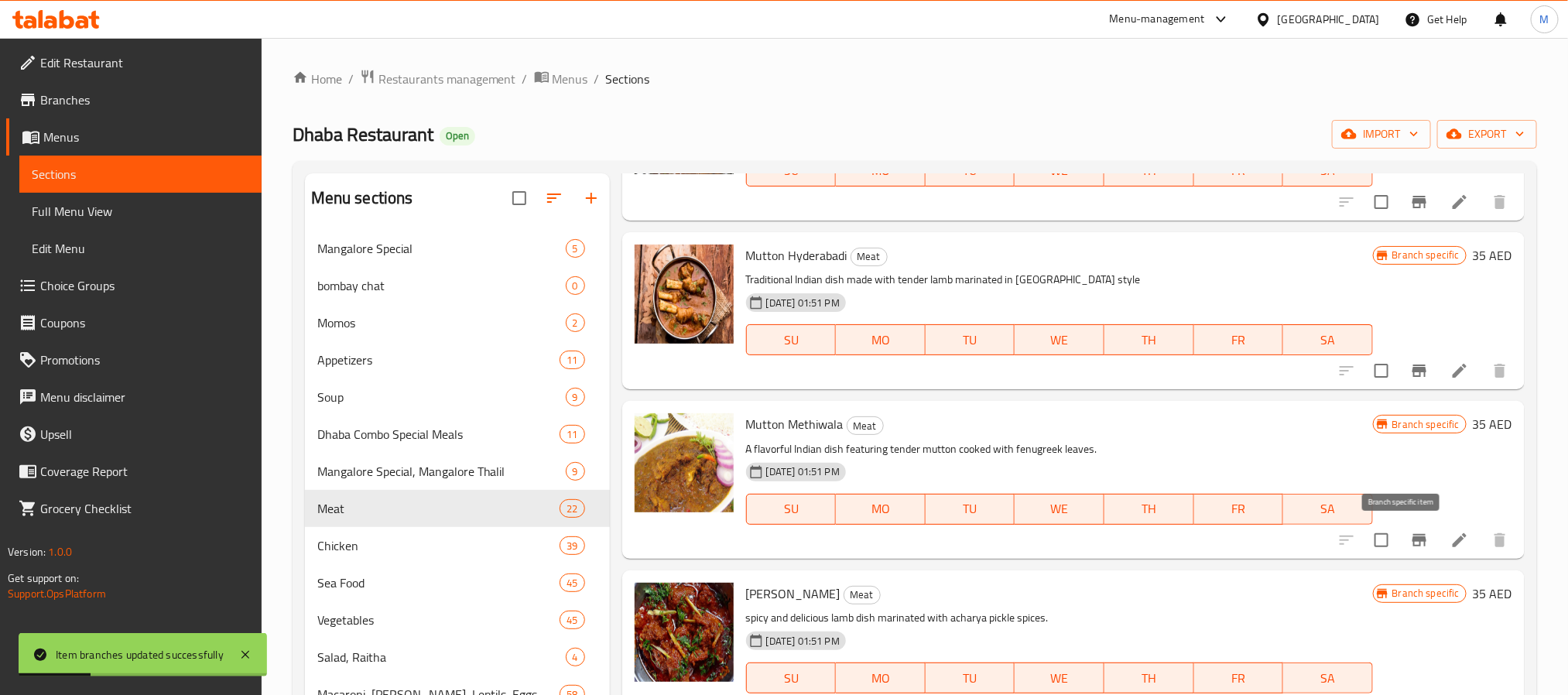
click at [1411, 542] on icon "Branch-specific-item" at bounding box center [1419, 540] width 18 height 18
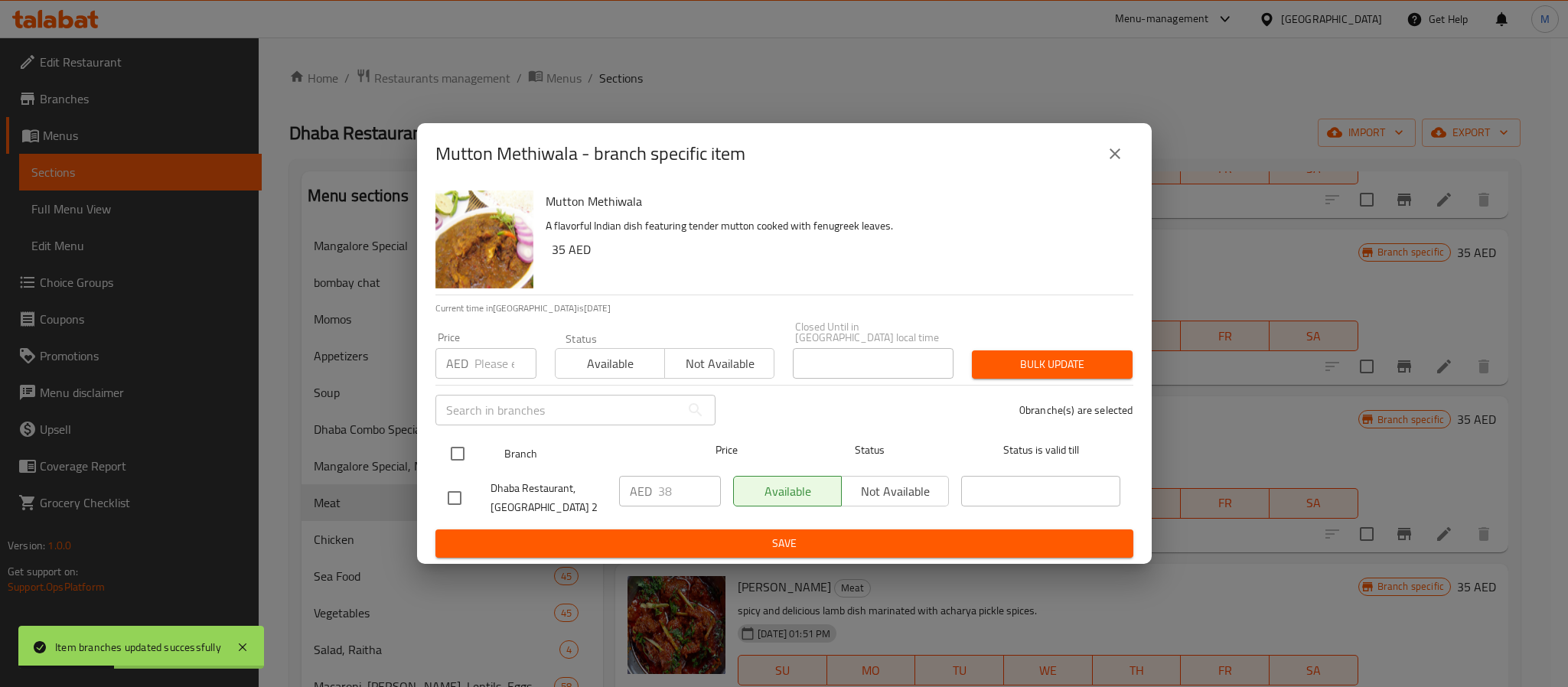
click at [446, 459] on input "checkbox" at bounding box center [457, 453] width 32 height 32
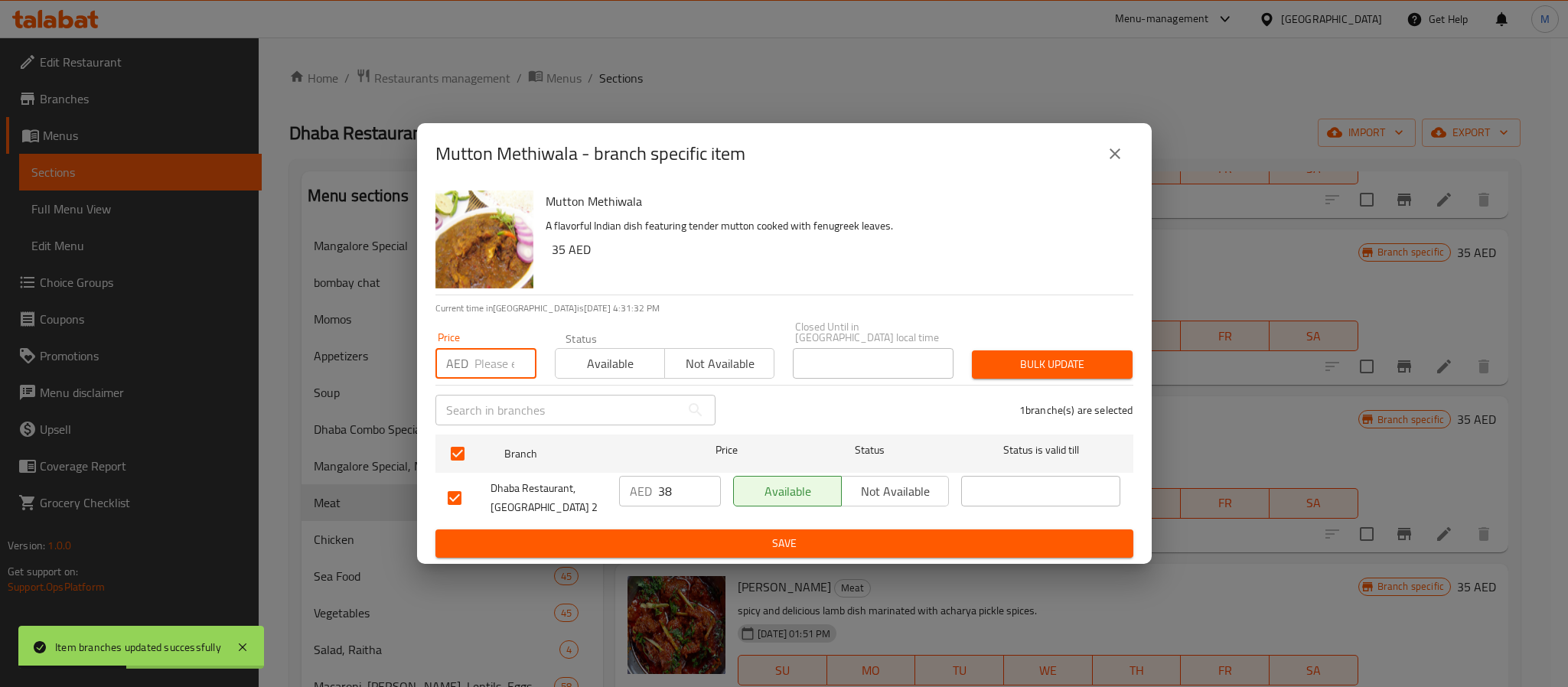
click at [497, 365] on input "number" at bounding box center [506, 363] width 62 height 31
click at [972, 351] on button "Bulk update" at bounding box center [1052, 365] width 160 height 28
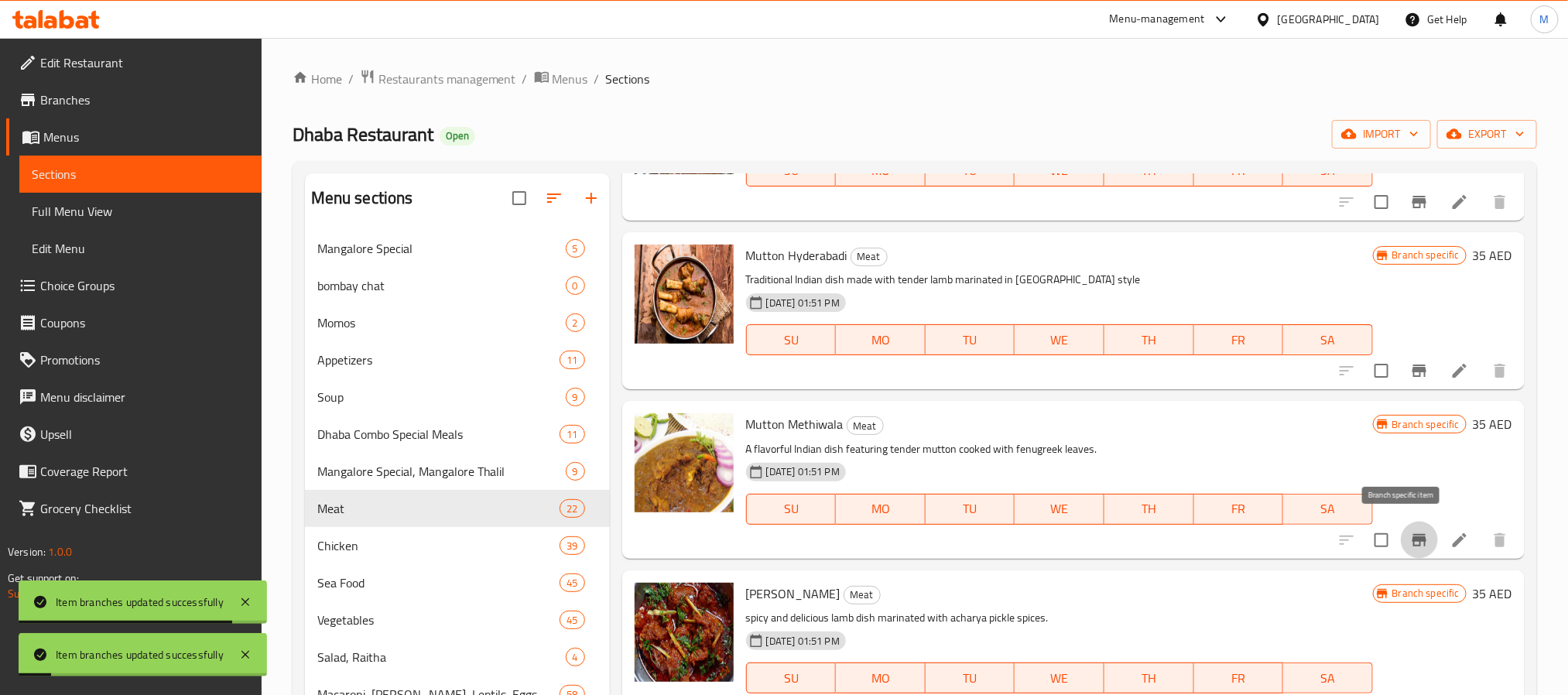
scroll to position [1161, 0]
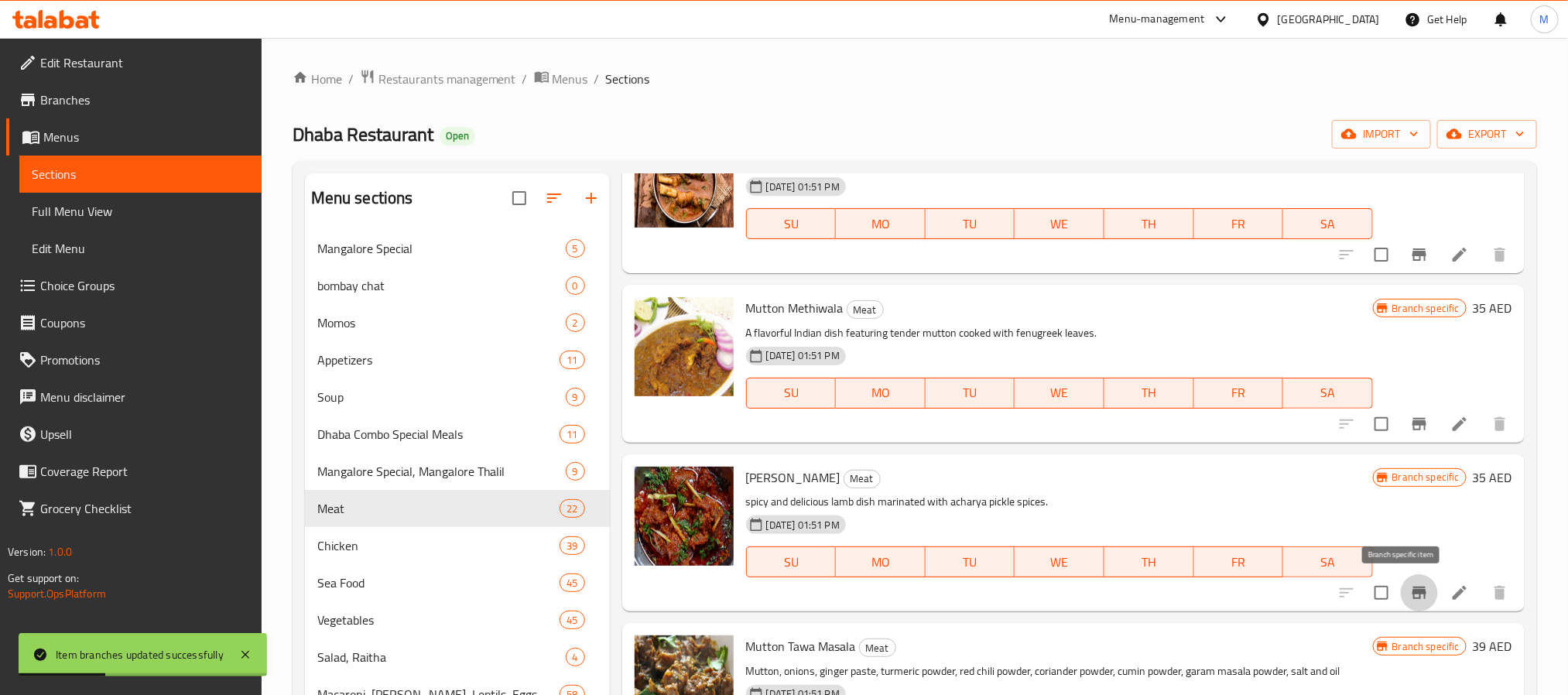
click at [1410, 594] on icon "Branch-specific-item" at bounding box center [1419, 593] width 18 height 18
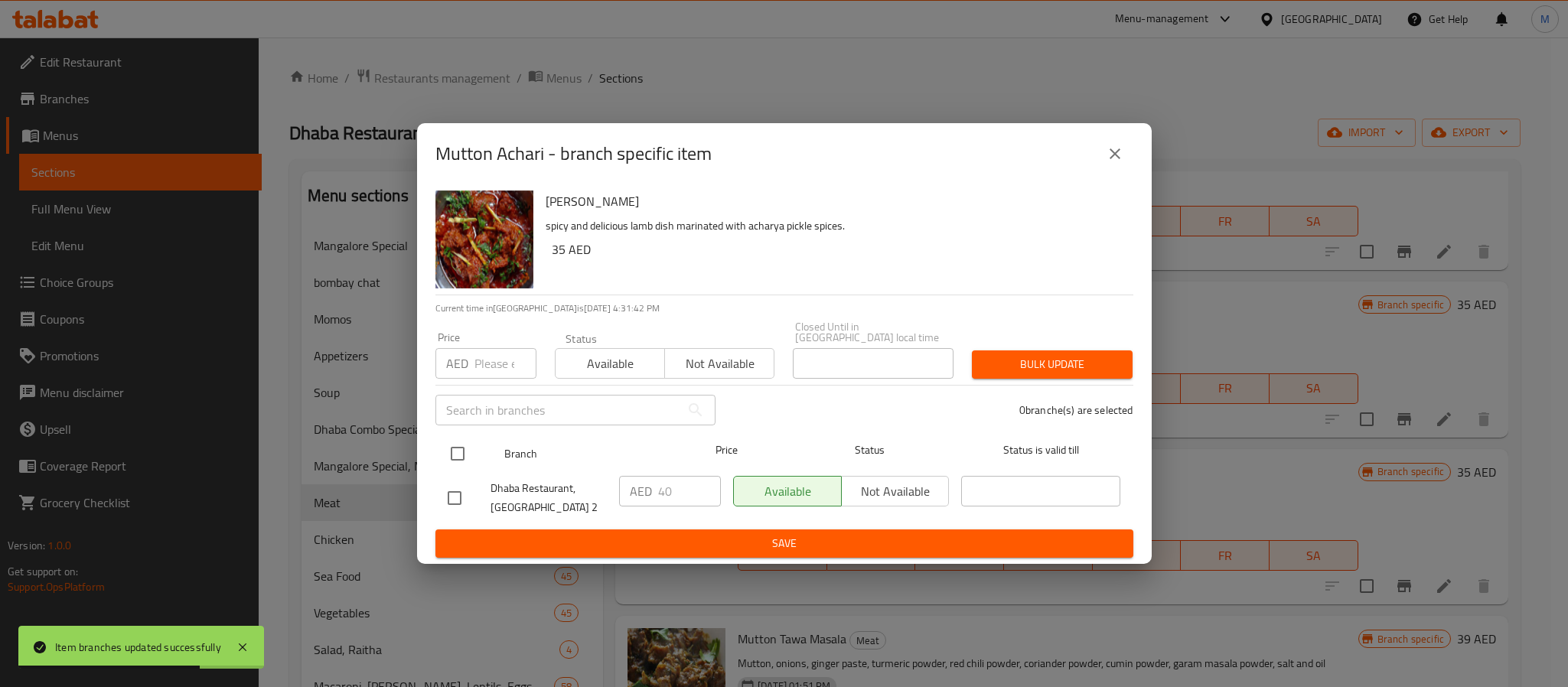
click at [459, 460] on input "checkbox" at bounding box center [457, 453] width 32 height 32
click at [501, 370] on input "number" at bounding box center [506, 363] width 62 height 31
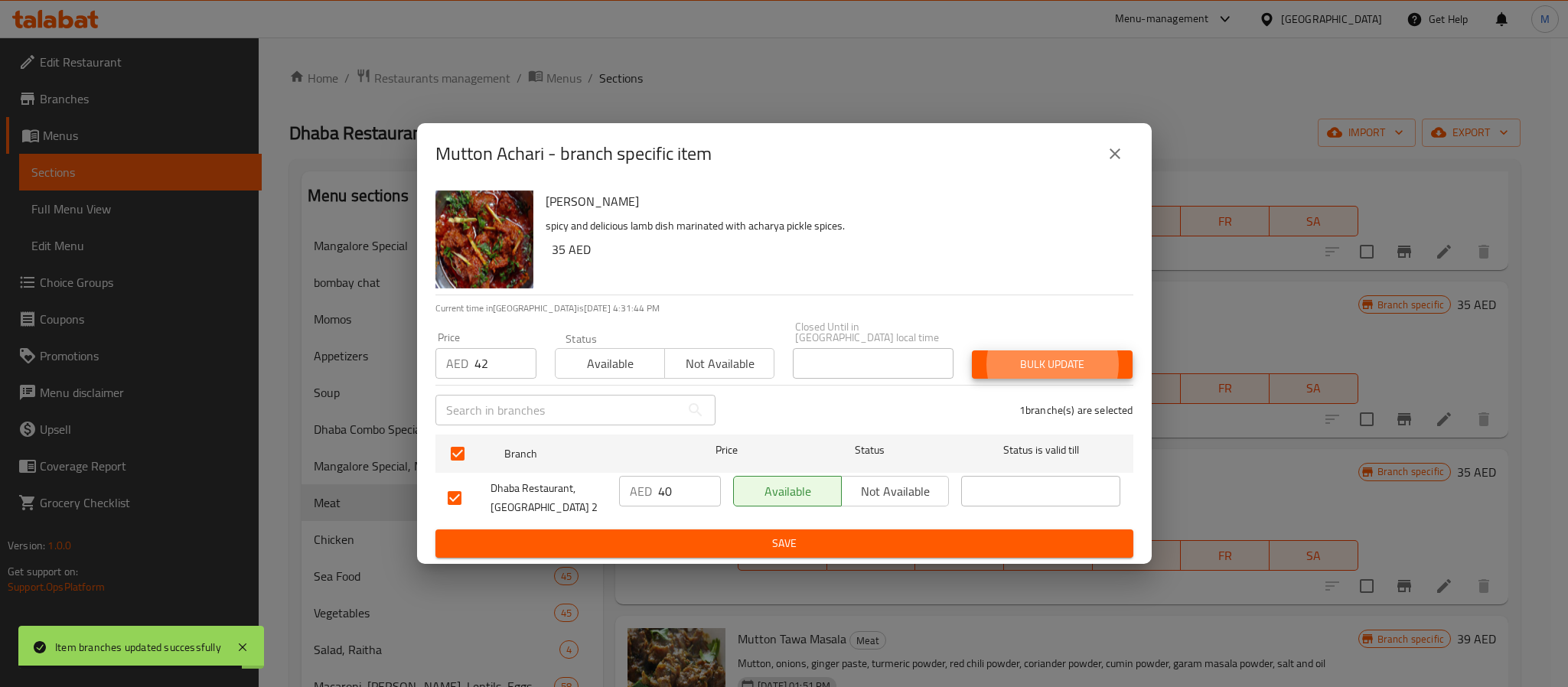
click at [972, 351] on button "Bulk update" at bounding box center [1052, 365] width 160 height 28
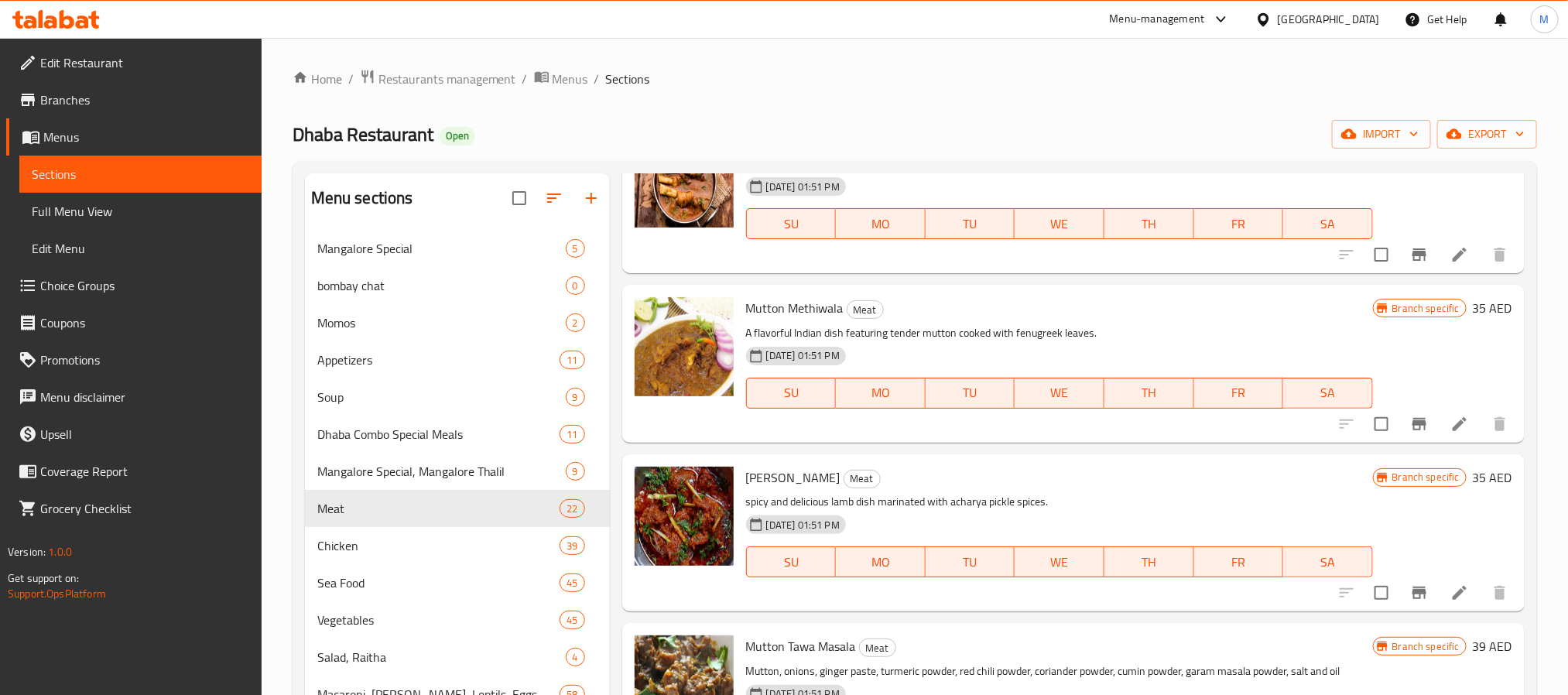
click at [994, 637] on h6 "Mutton Tawa Masala Meat" at bounding box center [1059, 645] width 627 height 22
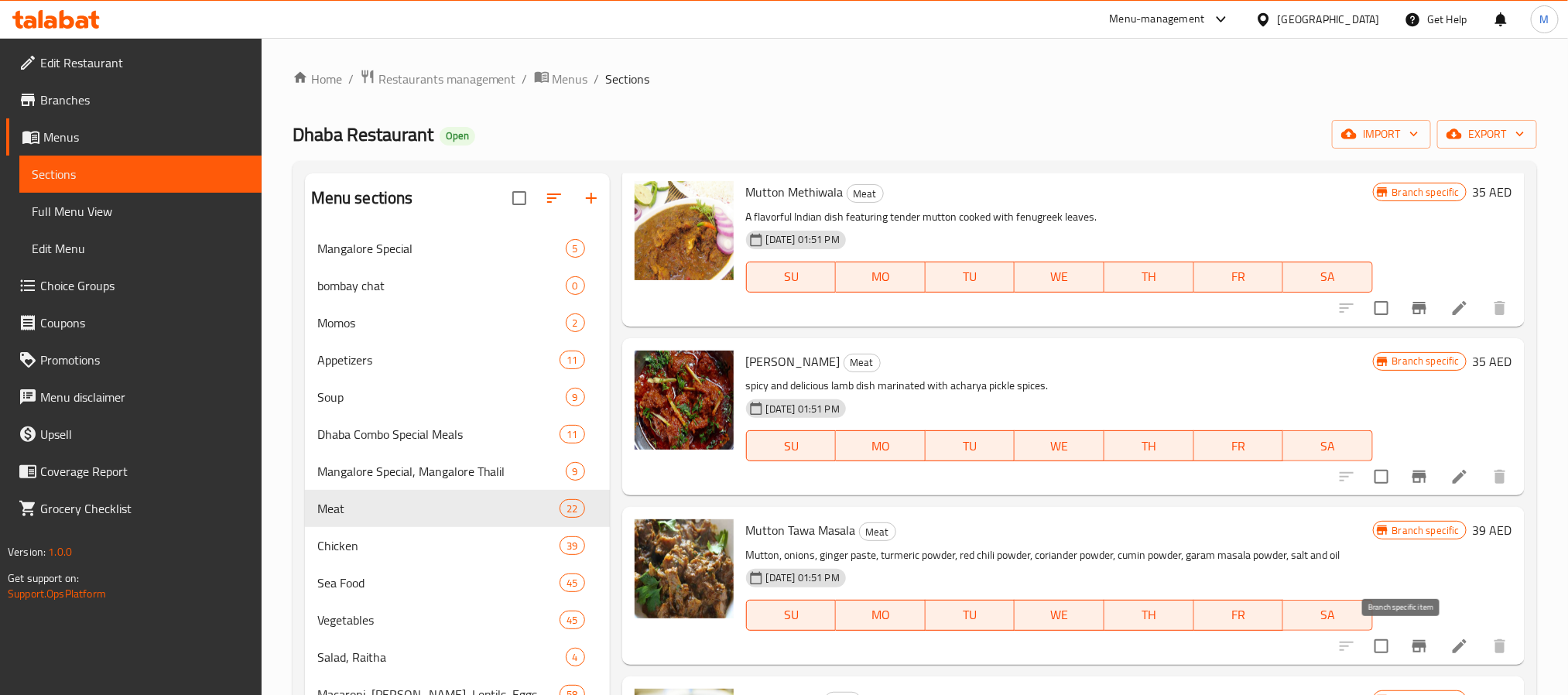
click at [1412, 641] on icon "Branch-specific-item" at bounding box center [1419, 646] width 14 height 13
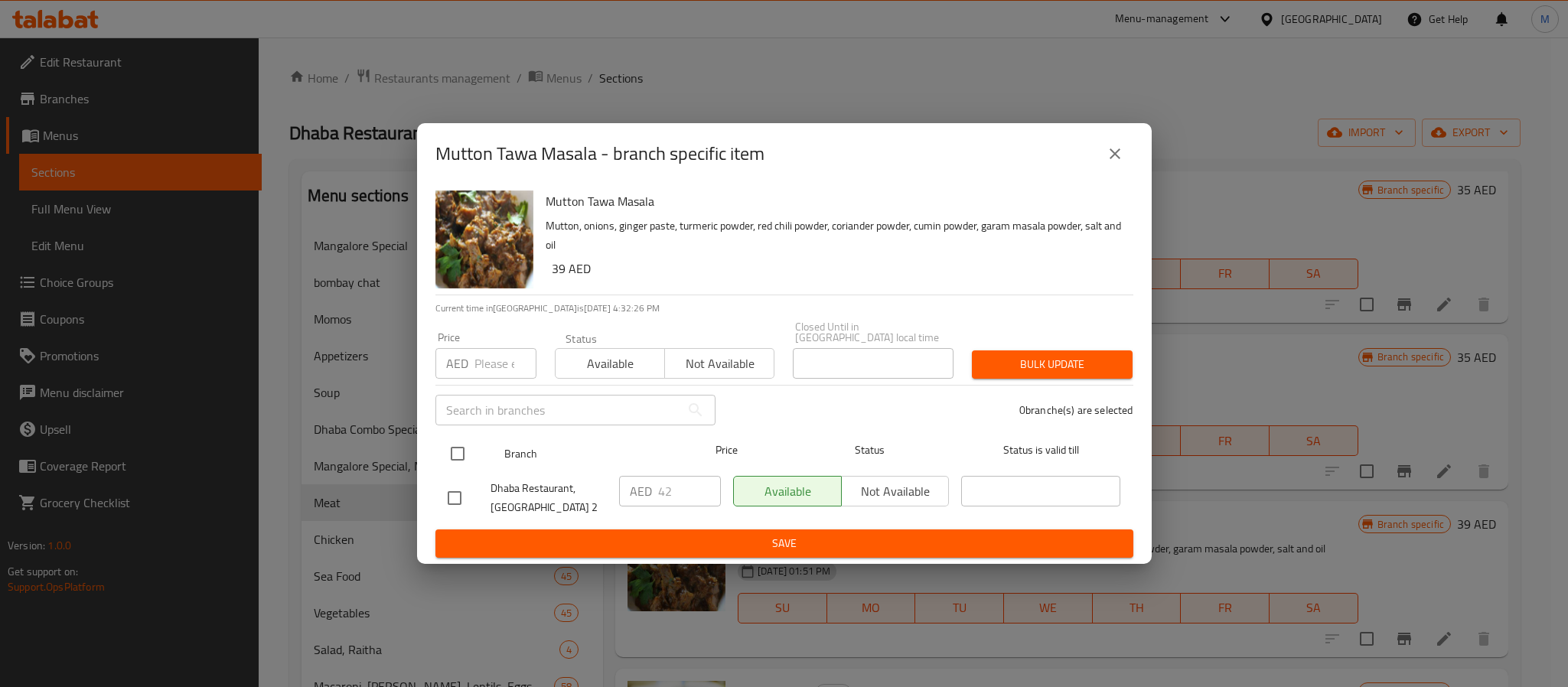
click at [456, 446] on input "checkbox" at bounding box center [457, 453] width 32 height 32
click at [476, 363] on input "number" at bounding box center [506, 363] width 62 height 31
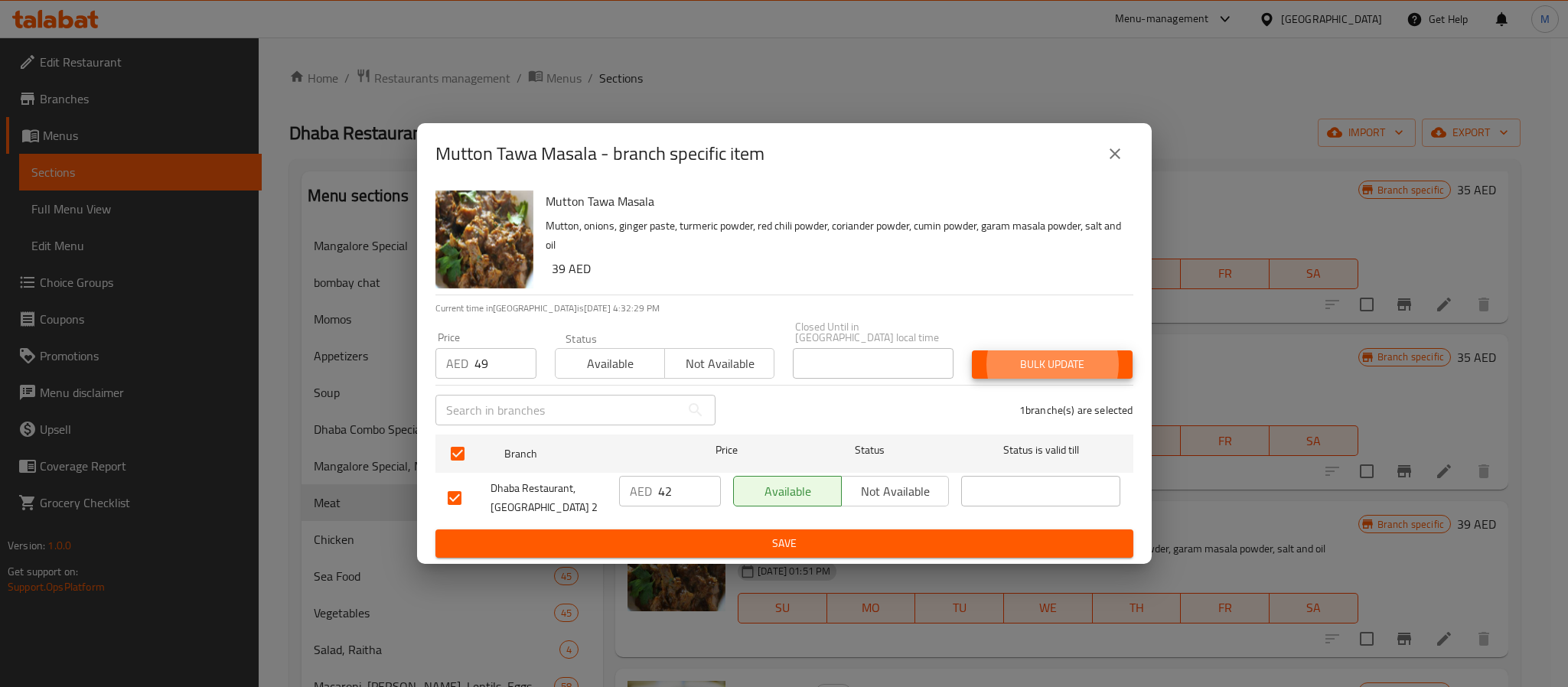
click at [972, 351] on button "Bulk update" at bounding box center [1052, 365] width 160 height 28
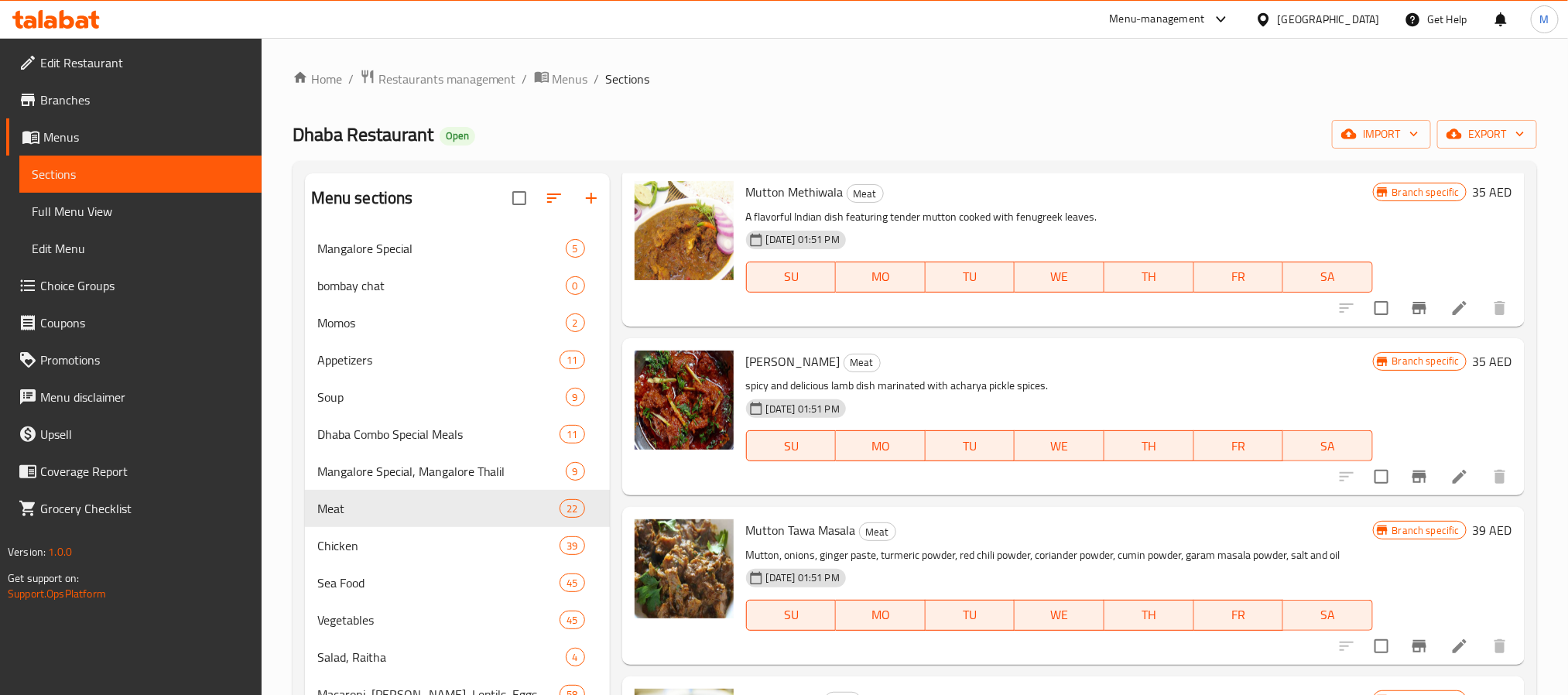
click at [1054, 515] on div "Mutton Tawa Masala Meat Mutton, onions, ginger paste, turmeric powder, red chil…" at bounding box center [1059, 585] width 639 height 145
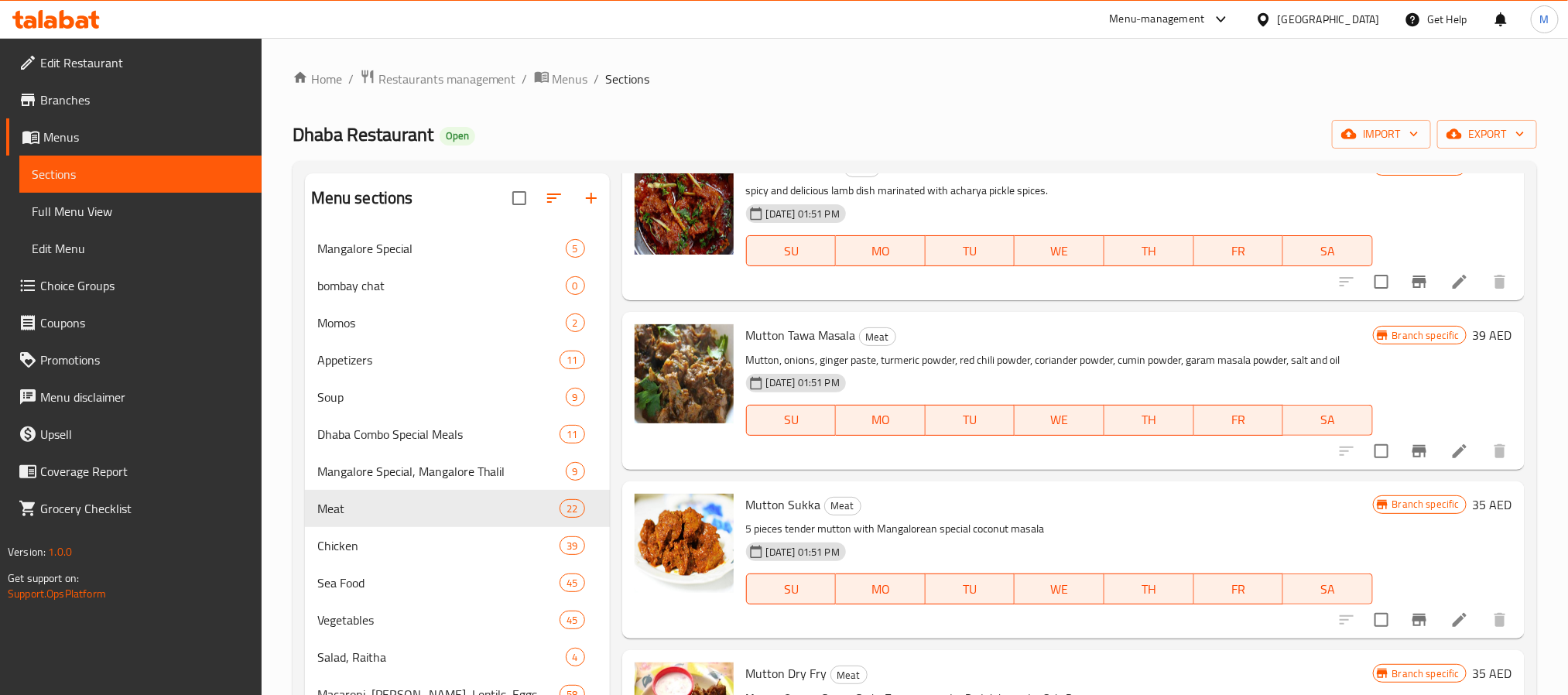
scroll to position [1509, 0]
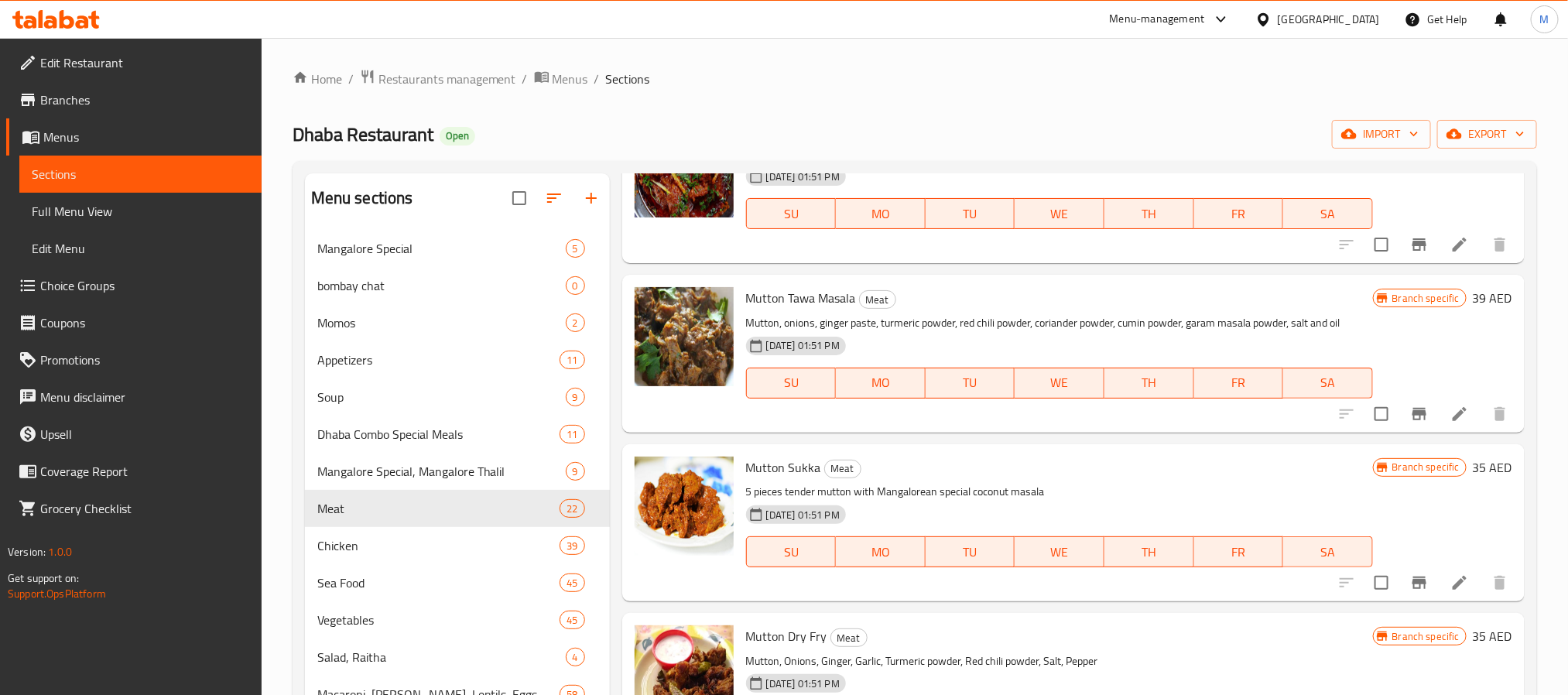
click at [1412, 411] on icon "Branch-specific-item" at bounding box center [1419, 415] width 14 height 13
click at [1041, 483] on p "5 pieces tender mutton with Mangalorean special coconut masala" at bounding box center [1059, 492] width 627 height 19
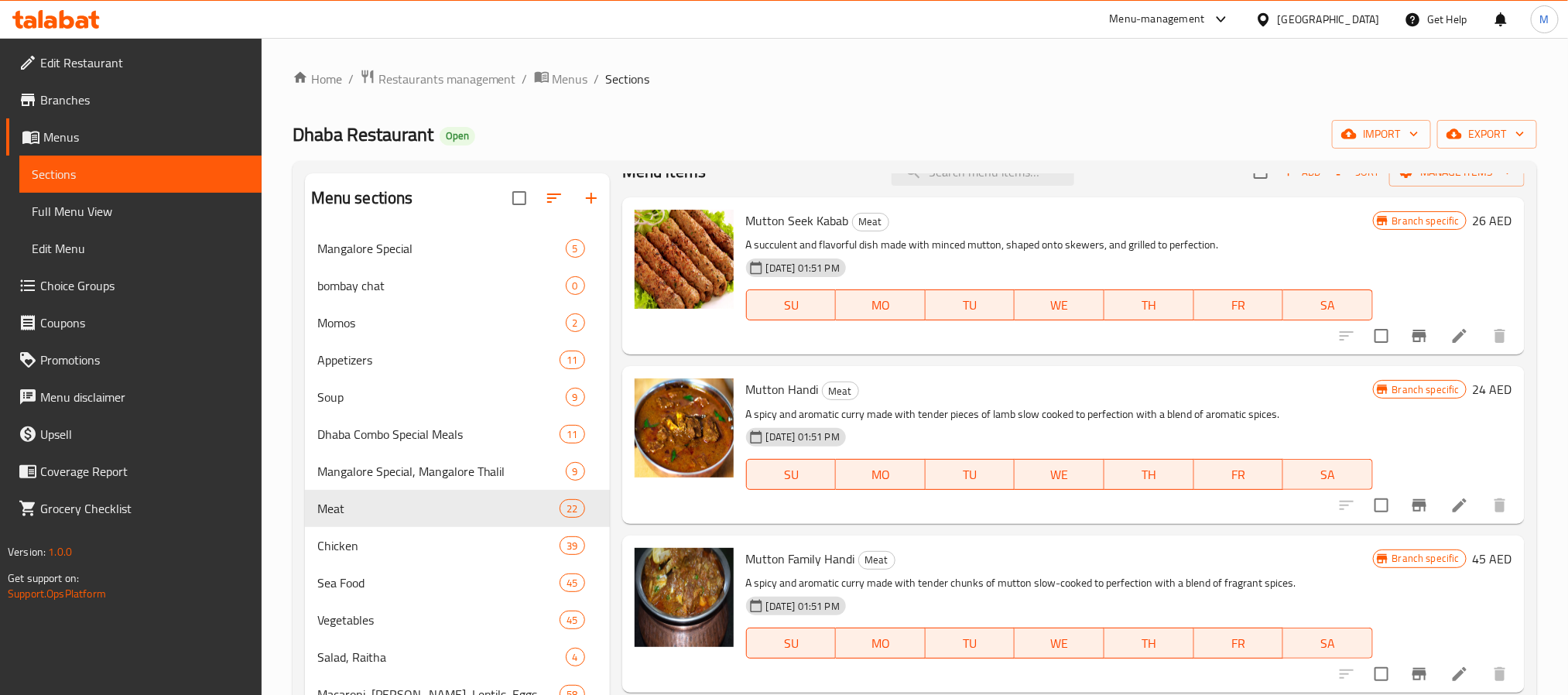
scroll to position [0, 0]
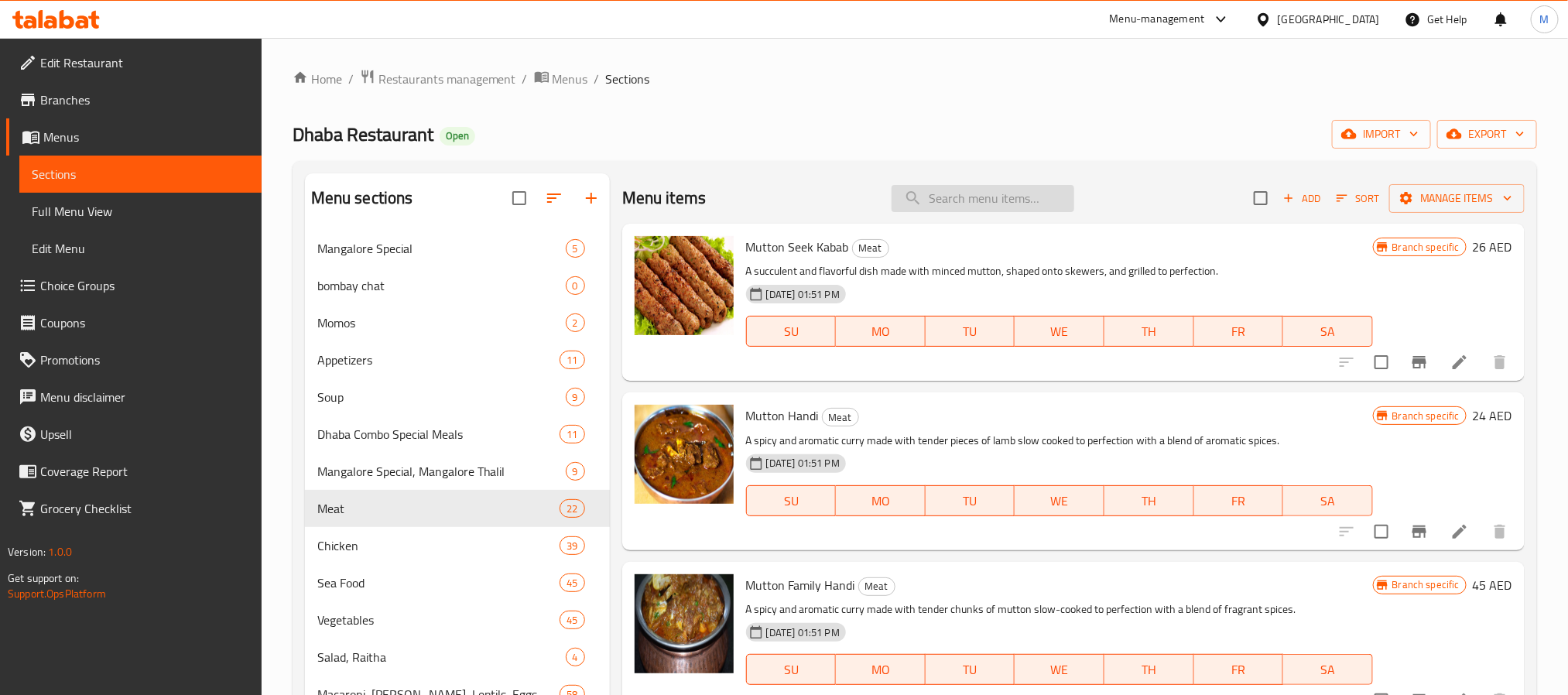
click at [1036, 197] on input "search" at bounding box center [982, 199] width 183 height 27
paste input "DAL GHOSH"
click at [969, 207] on input "search" at bounding box center [982, 199] width 183 height 27
paste input "DAL GHOSH"
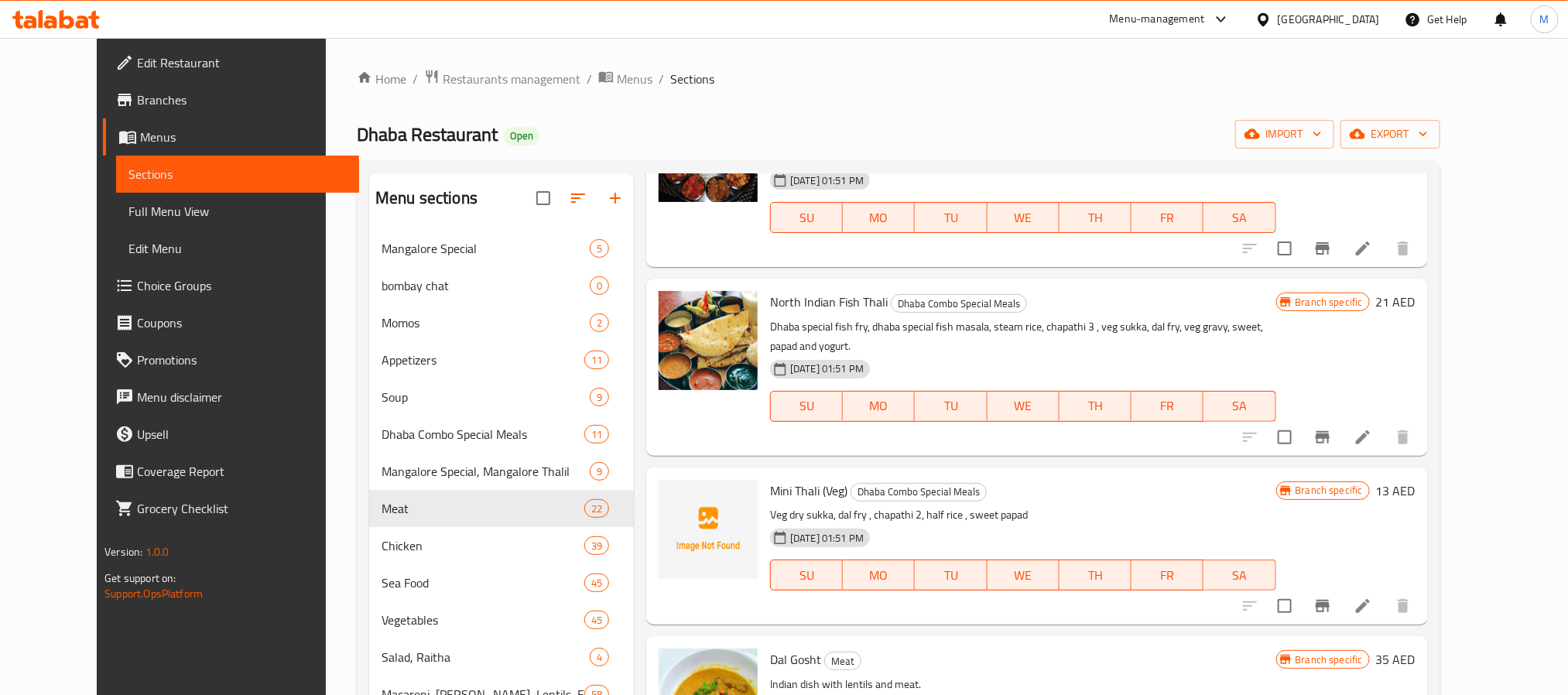
scroll to position [697, 0]
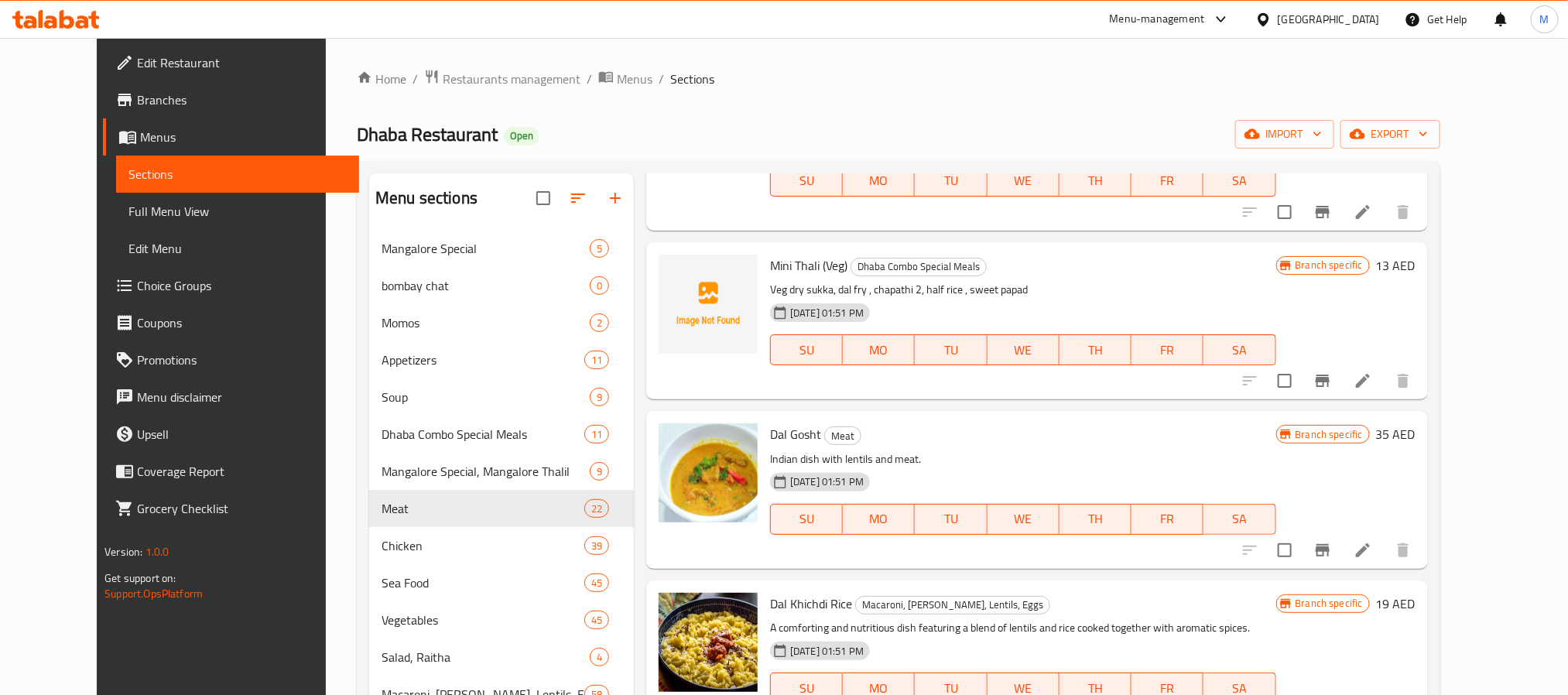
click at [789, 423] on span "Dal Gosht" at bounding box center [796, 434] width 51 height 23
copy h6 "Gosht"
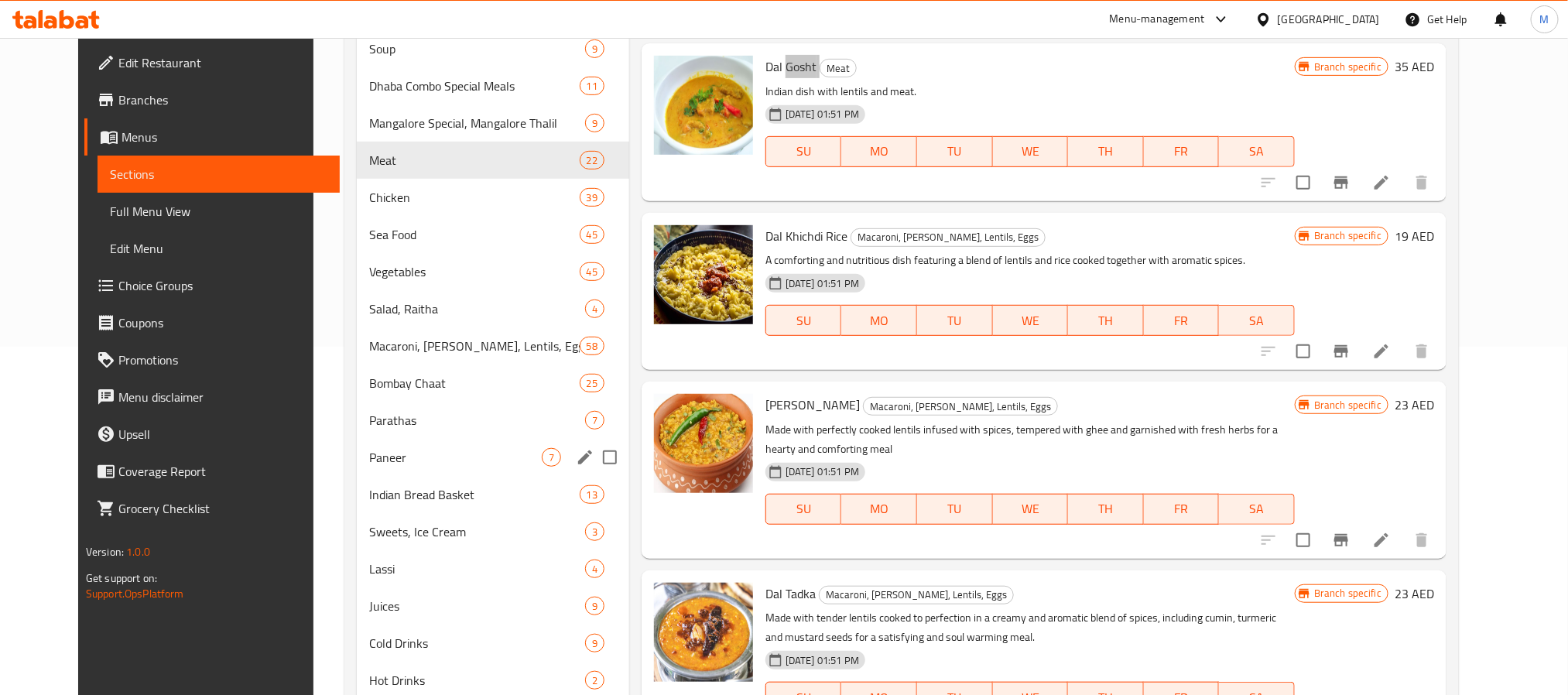
scroll to position [400, 0]
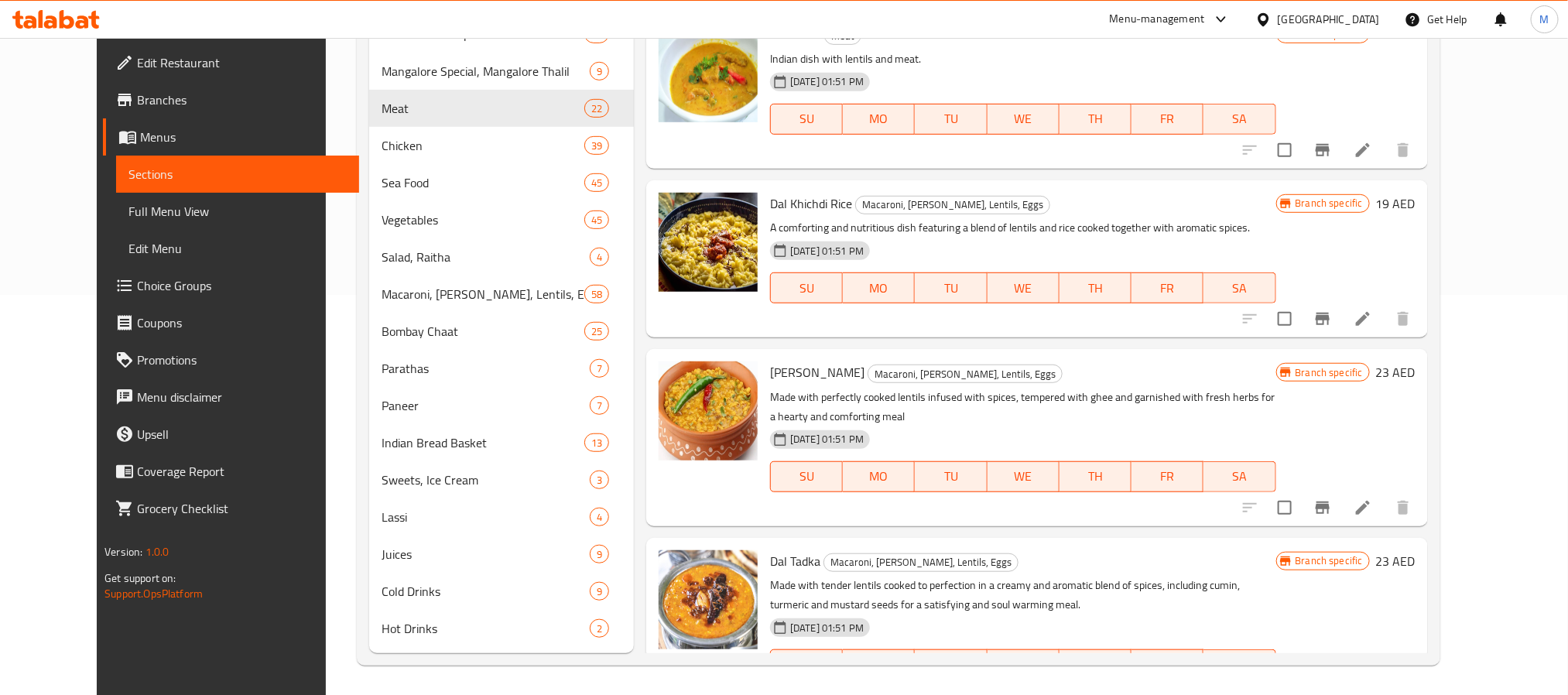
click at [1004, 361] on h6 "Dal Fry Macaroni, Rice, Lentils, Eggs" at bounding box center [1022, 371] width 506 height 22
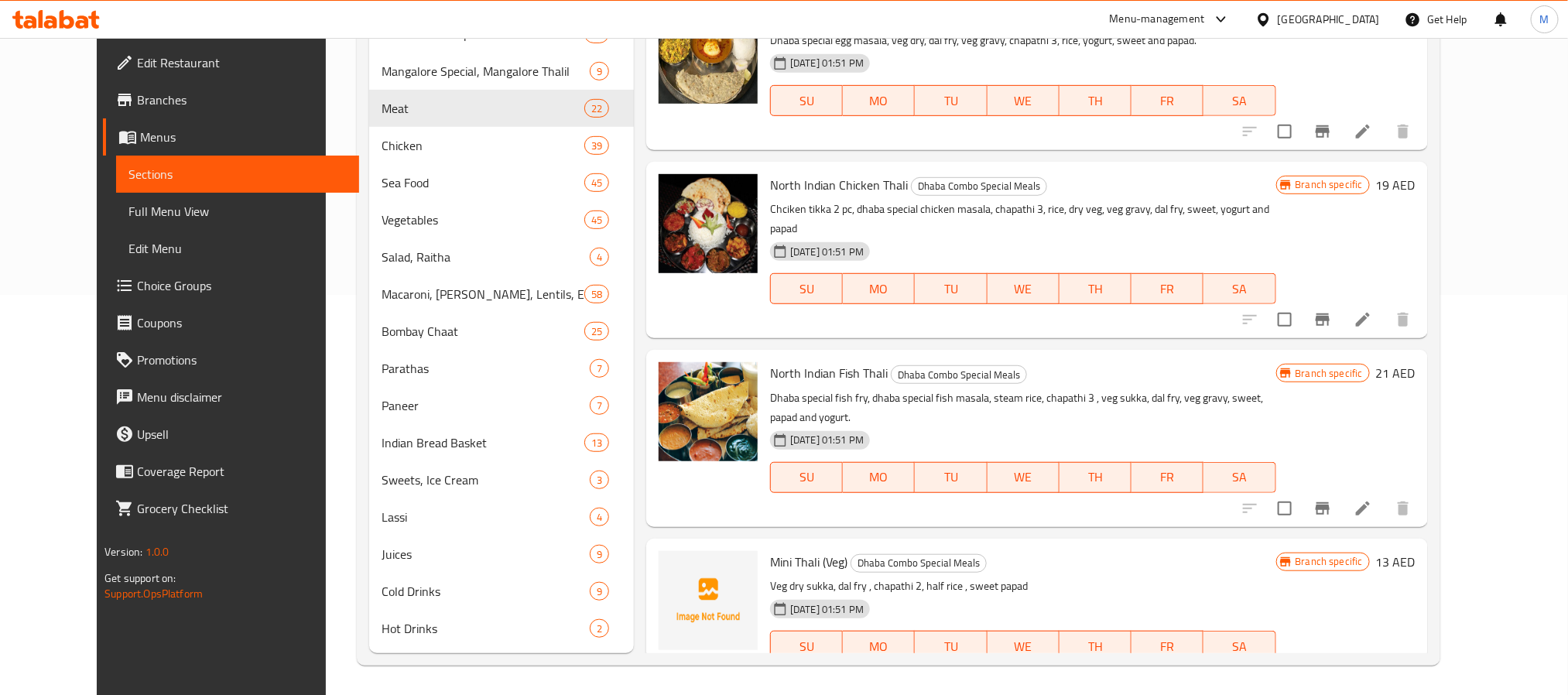
scroll to position [0, 0]
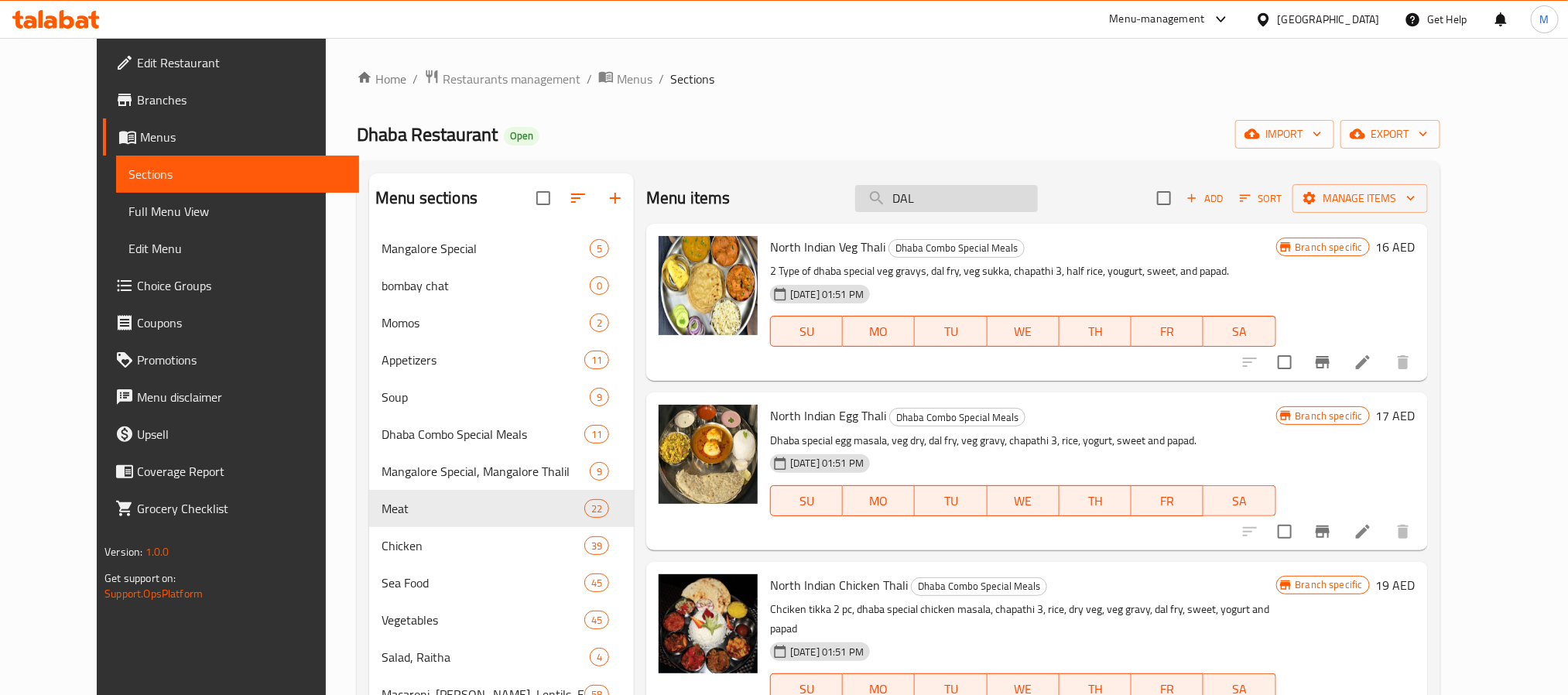
click at [985, 208] on input "DAL" at bounding box center [947, 199] width 183 height 27
paste input "FISH MASALA"
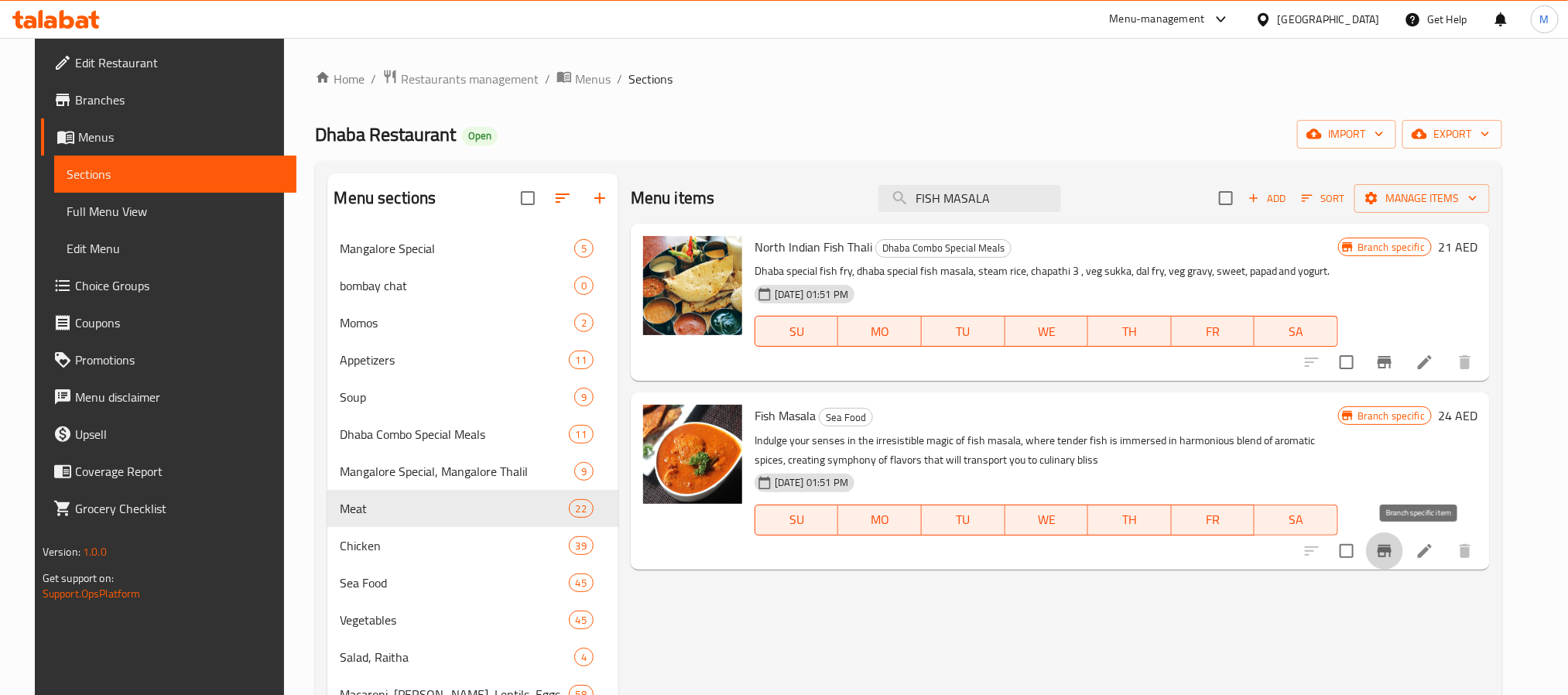
click at [1403, 546] on button "Branch-specific-item" at bounding box center [1384, 551] width 38 height 38
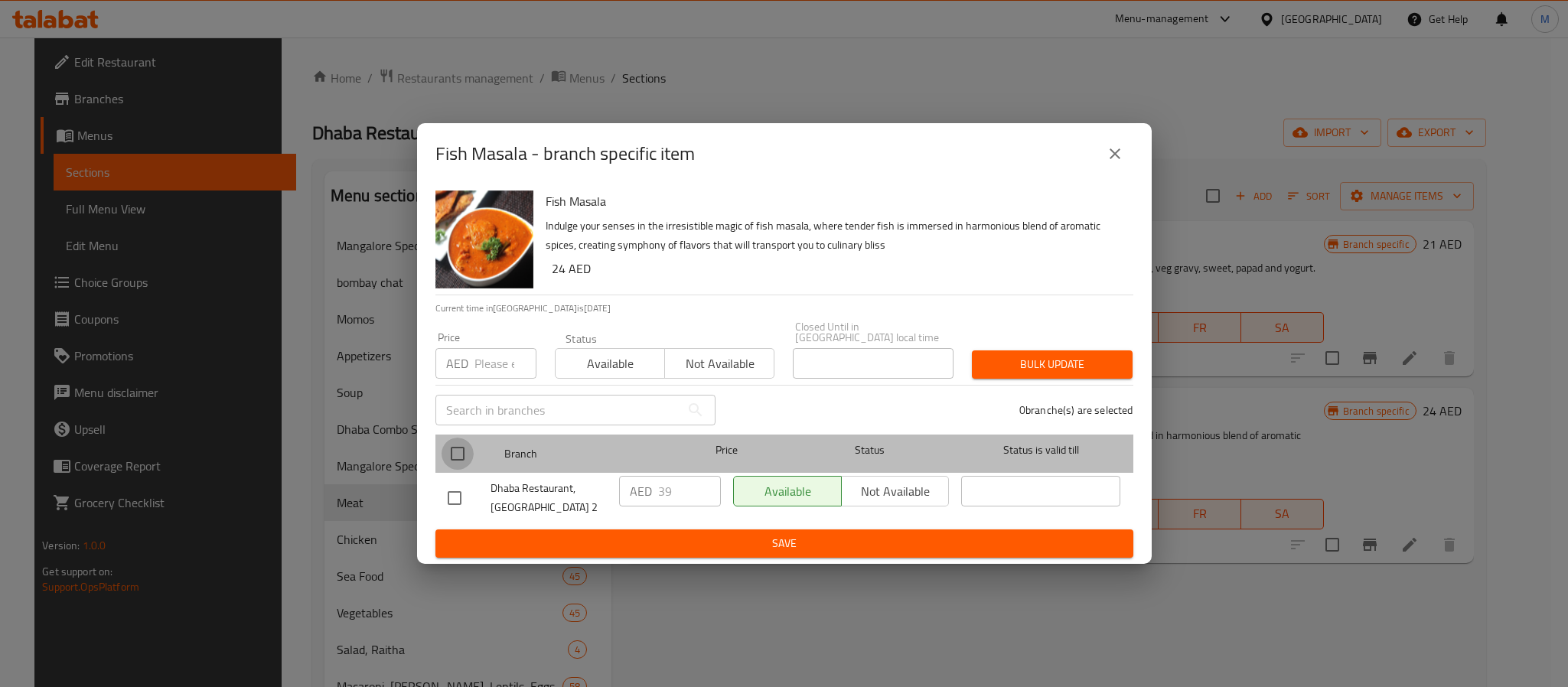
click at [460, 438] on input "checkbox" at bounding box center [457, 453] width 32 height 32
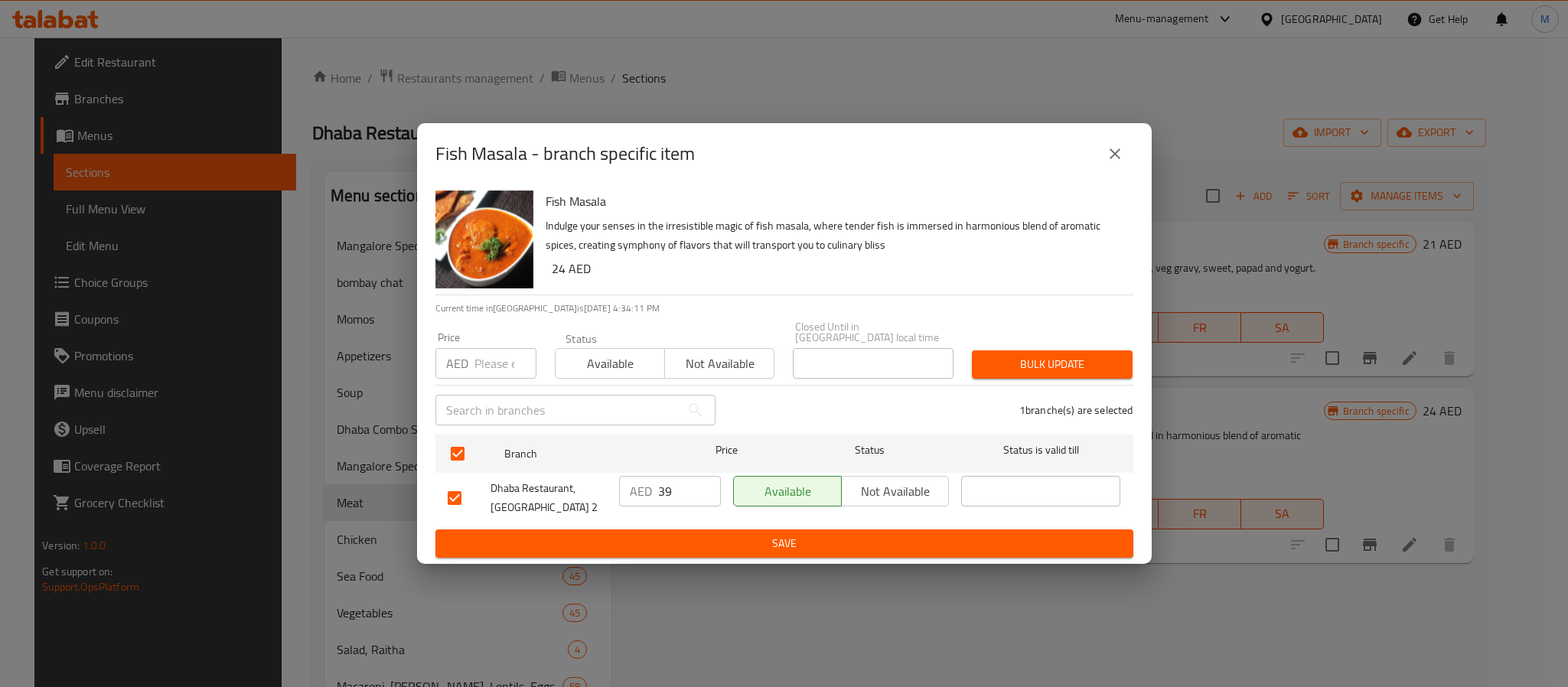
click at [480, 358] on input "number" at bounding box center [506, 363] width 62 height 31
click at [972, 351] on button "Bulk update" at bounding box center [1052, 365] width 160 height 28
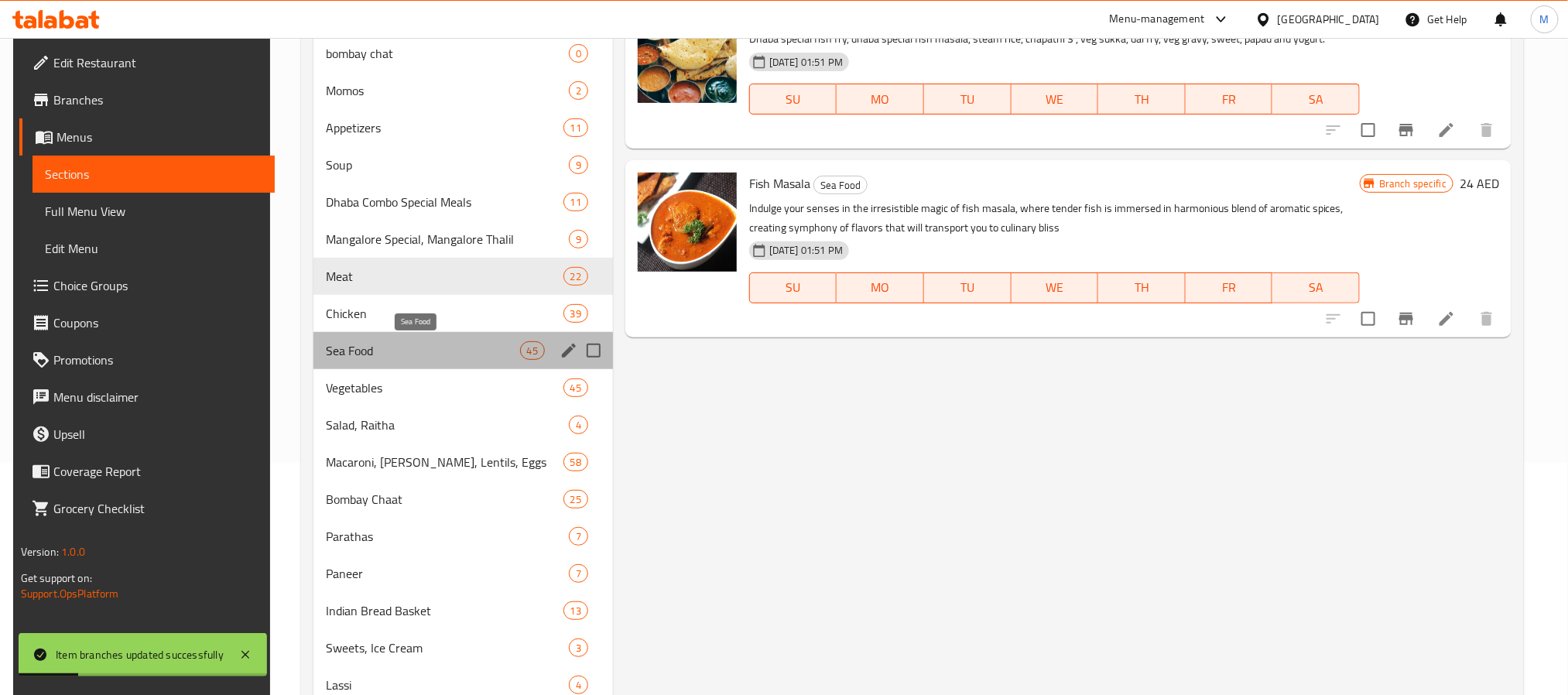
click at [360, 360] on span "Sea Food" at bounding box center [423, 350] width 194 height 18
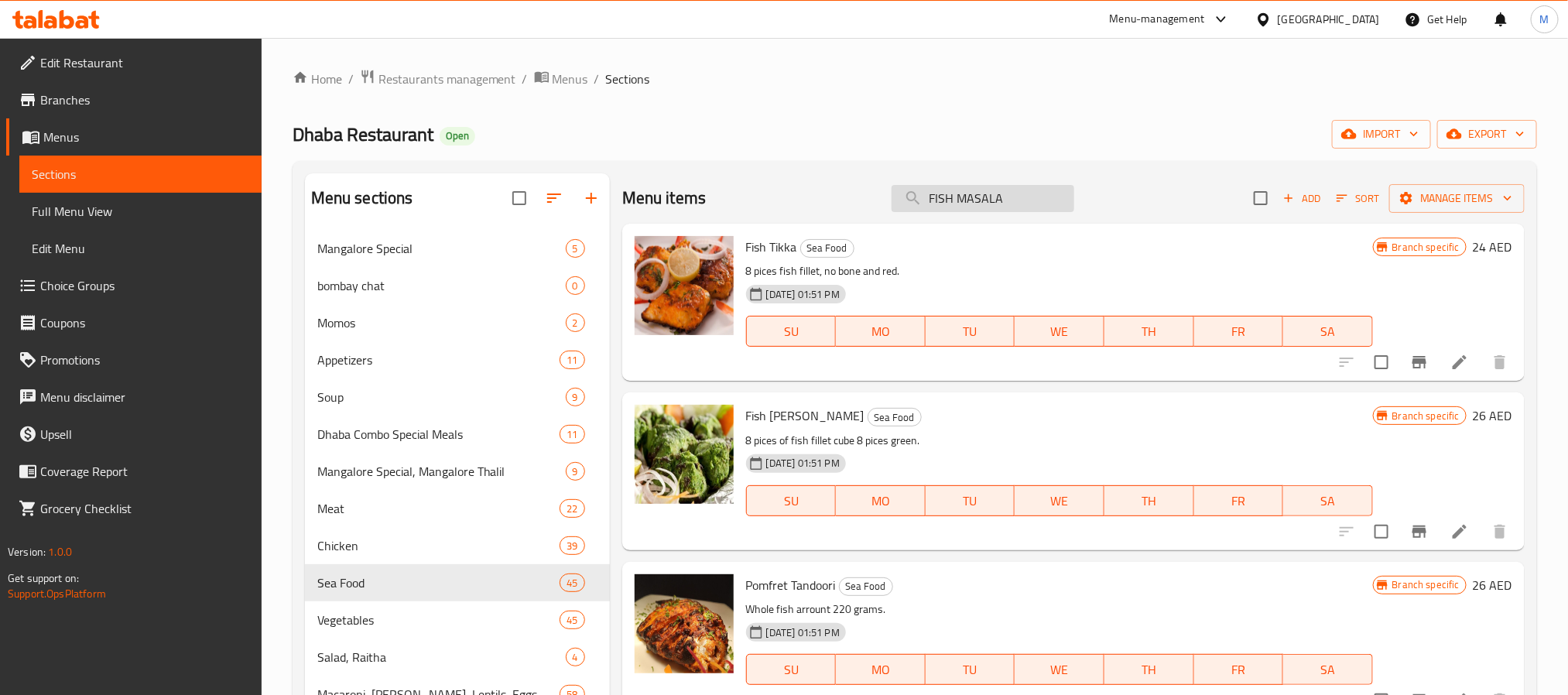
click at [989, 201] on input "FISH MASALA" at bounding box center [982, 199] width 183 height 27
paste input "TIKKA"
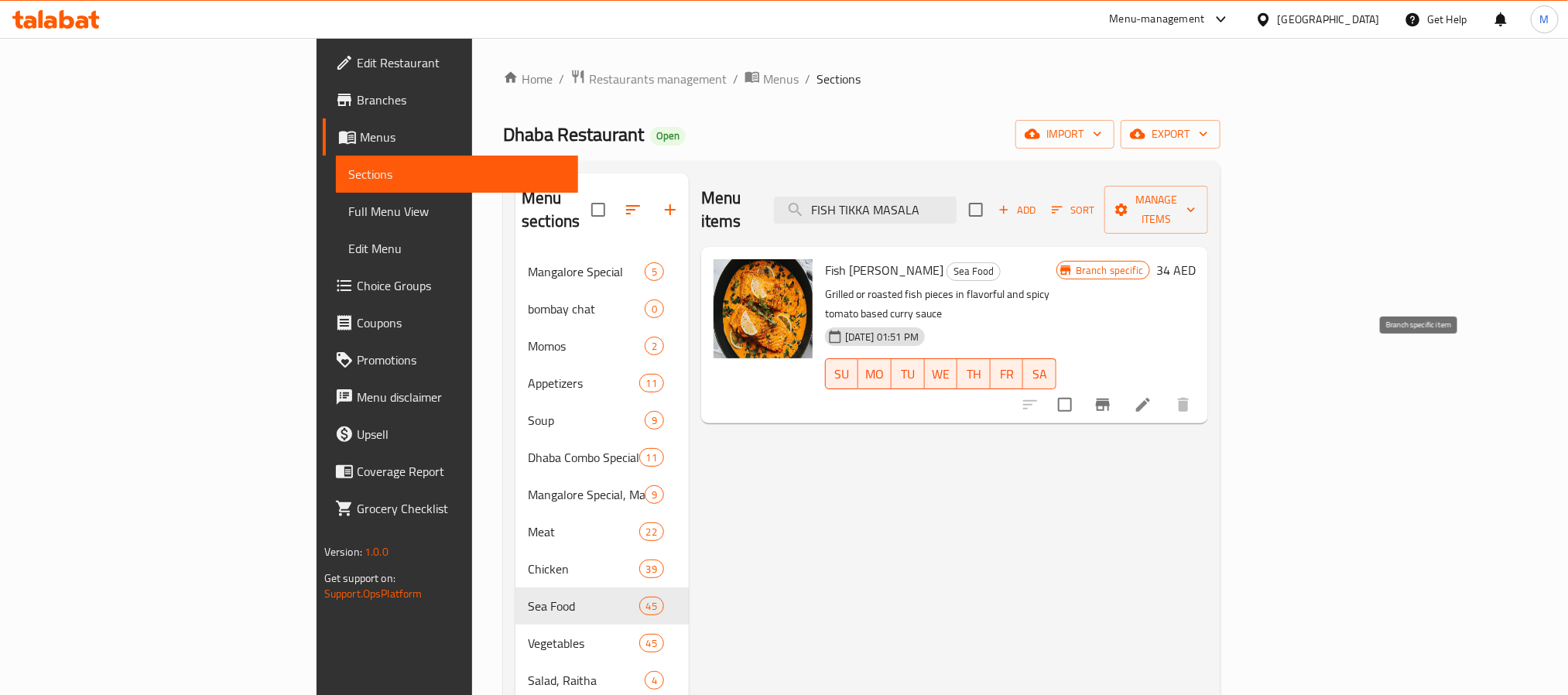
click at [1112, 395] on icon "Branch-specific-item" at bounding box center [1102, 404] width 18 height 18
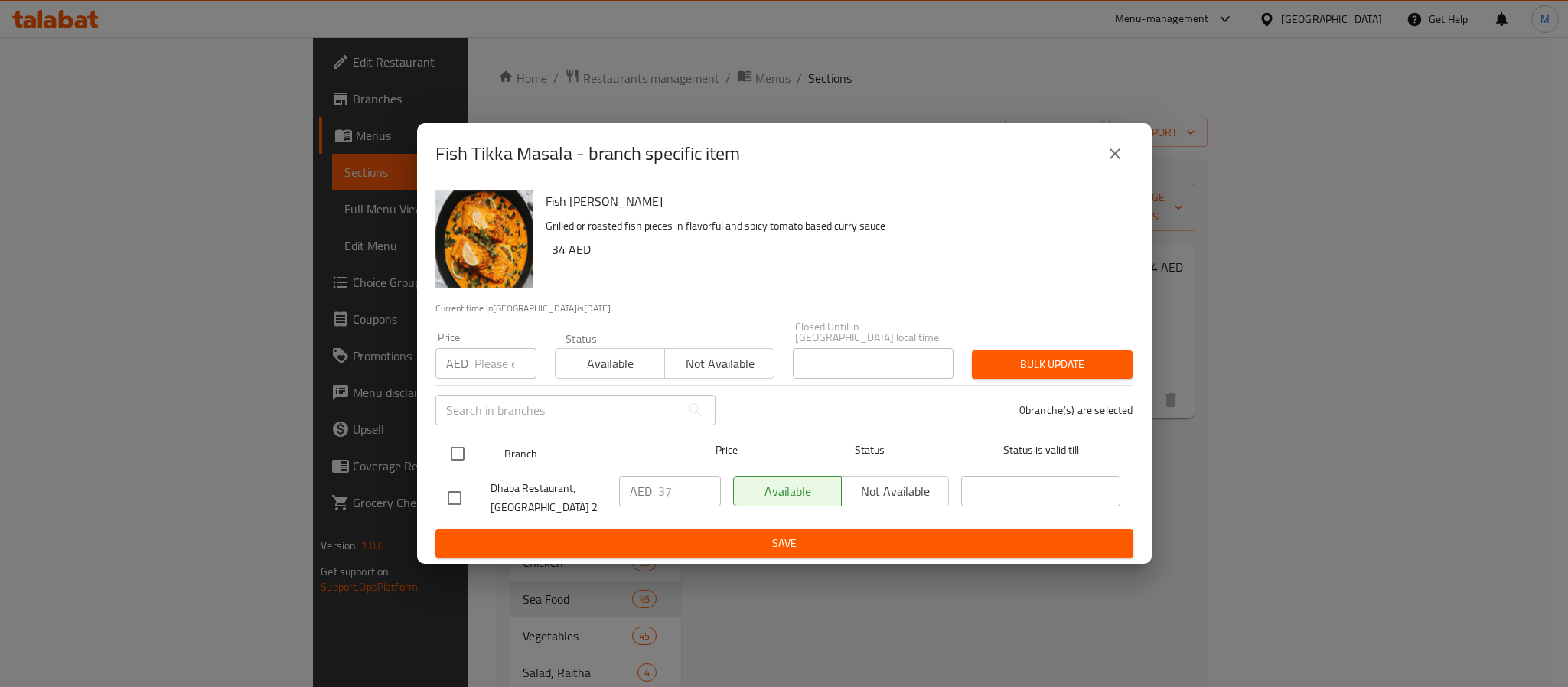
click at [455, 464] on input "checkbox" at bounding box center [457, 453] width 32 height 32
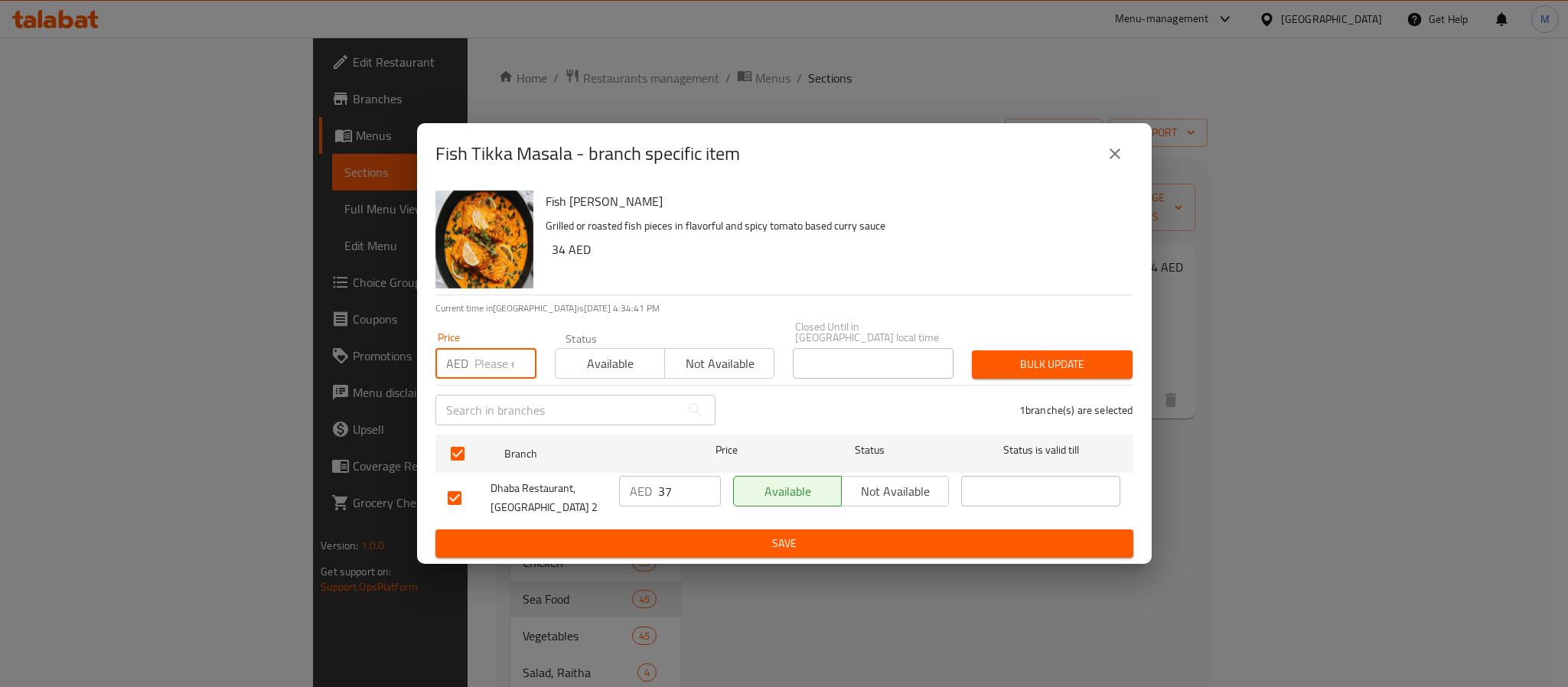
click at [490, 377] on input "number" at bounding box center [506, 363] width 62 height 31
click at [972, 351] on button "Bulk update" at bounding box center [1052, 365] width 160 height 28
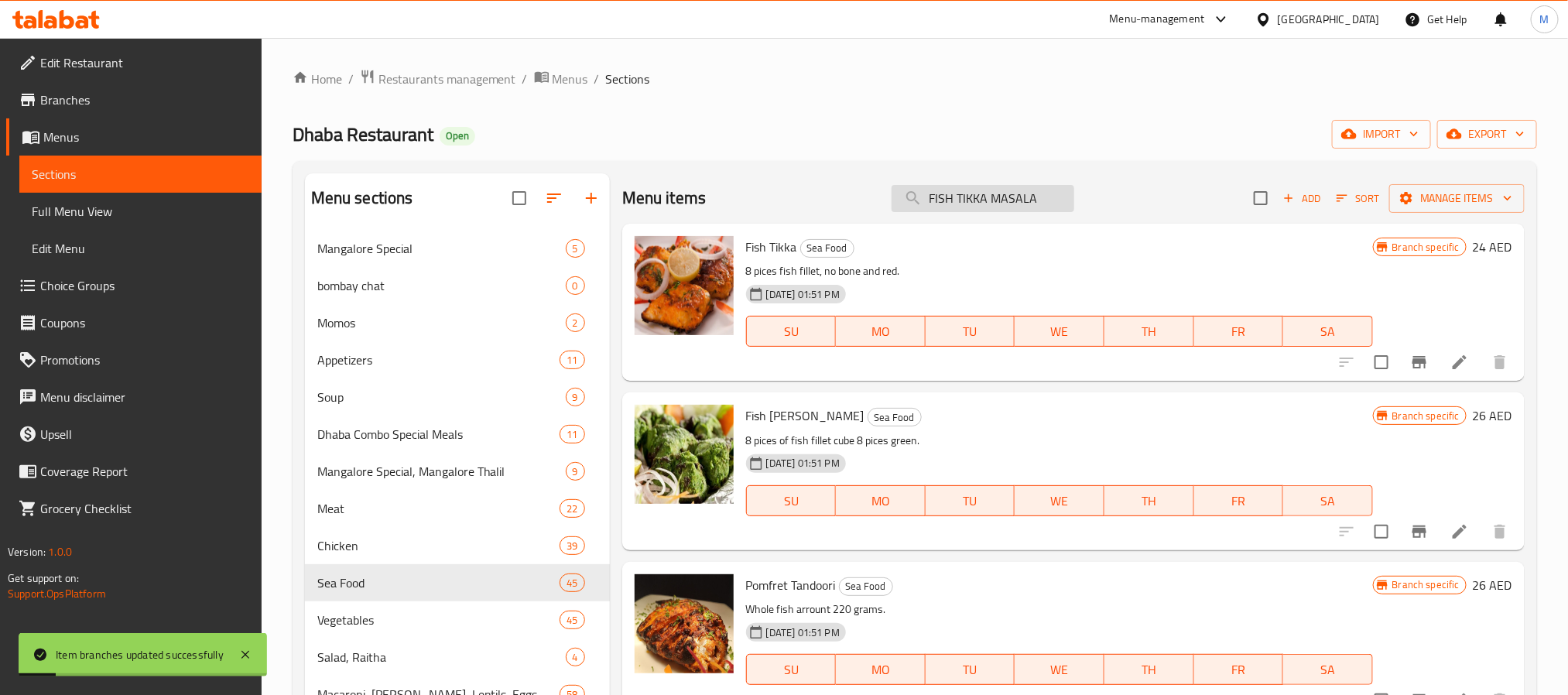
click at [991, 190] on input "FISH TIKKA MASALA" at bounding box center [982, 199] width 183 height 27
paste input "GOAN CURRY"
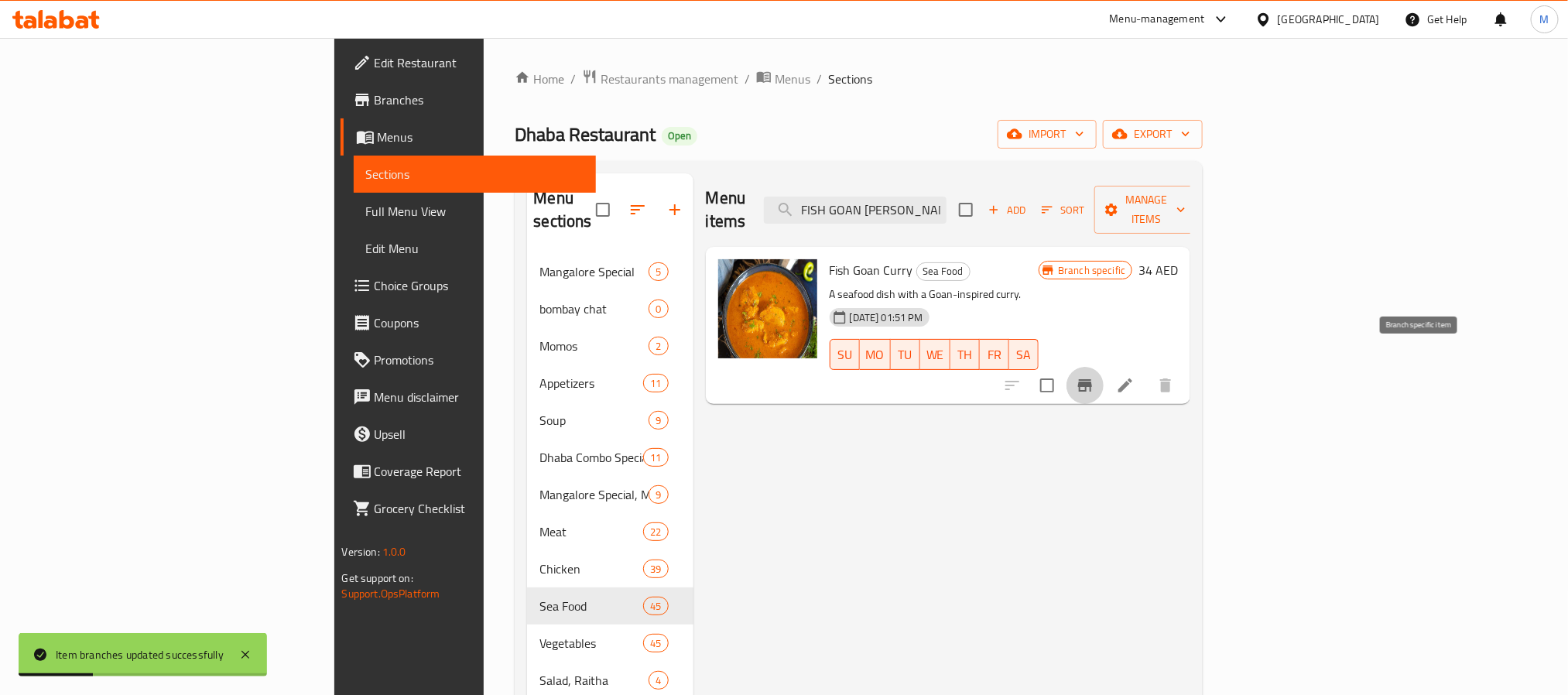
click at [1094, 376] on icon "Branch-specific-item" at bounding box center [1085, 385] width 18 height 18
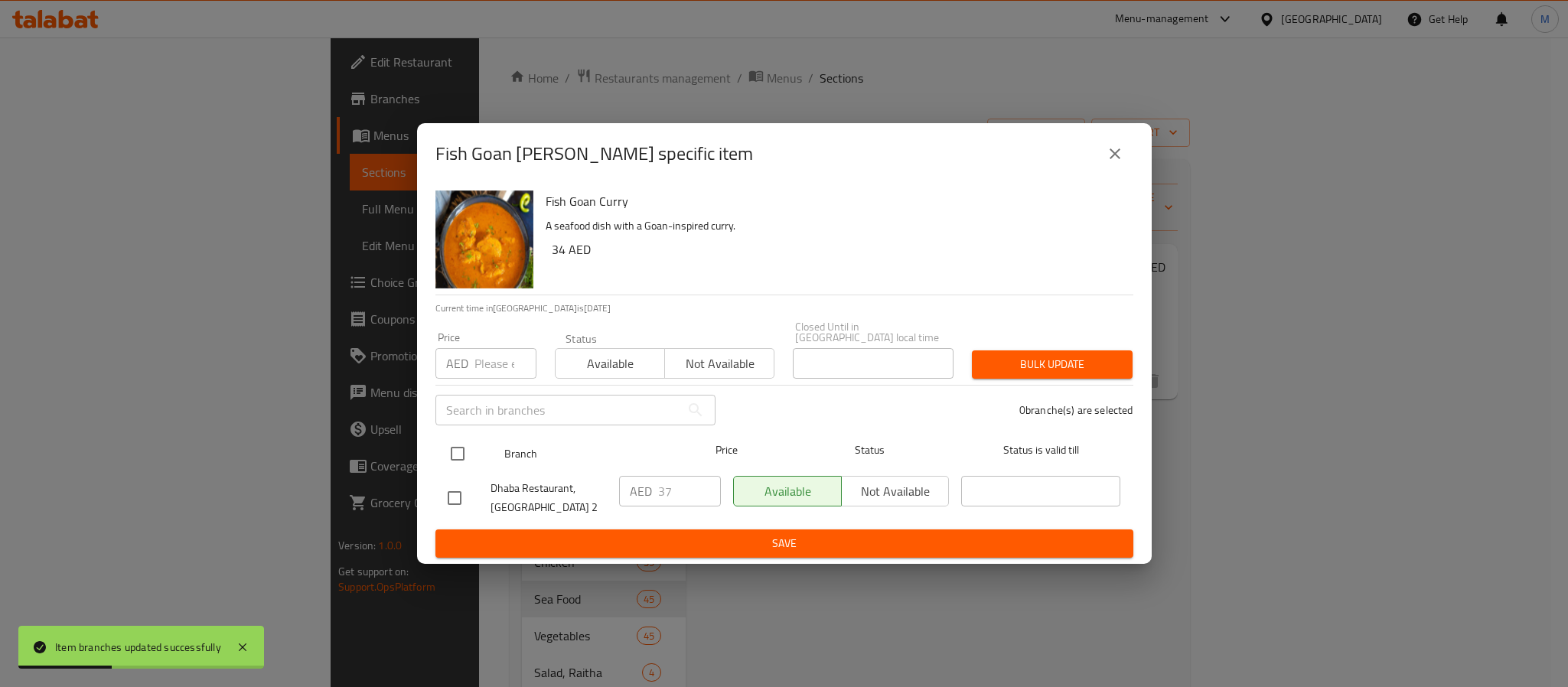
click at [450, 456] on input "checkbox" at bounding box center [457, 453] width 32 height 32
click at [489, 365] on input "number" at bounding box center [506, 363] width 62 height 31
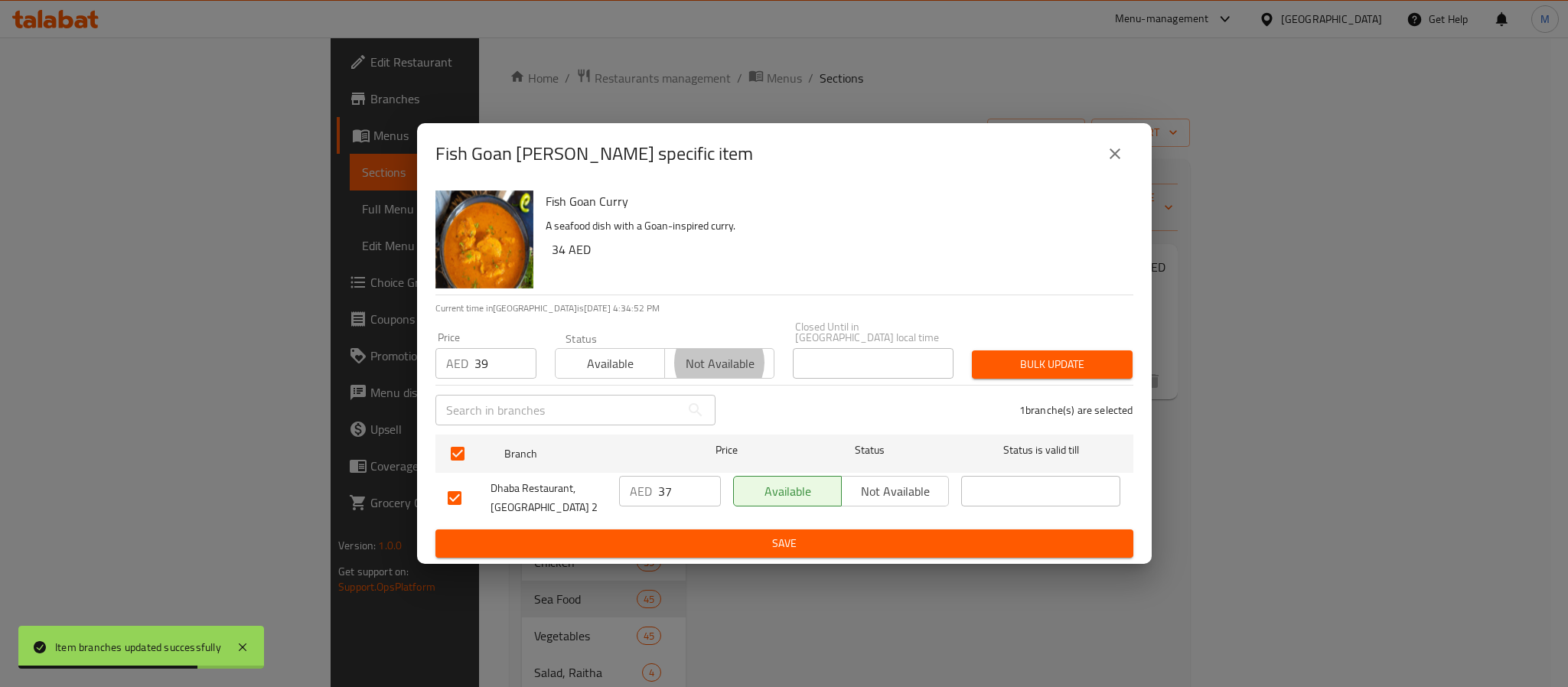
click at [972, 351] on button "Bulk update" at bounding box center [1052, 365] width 160 height 28
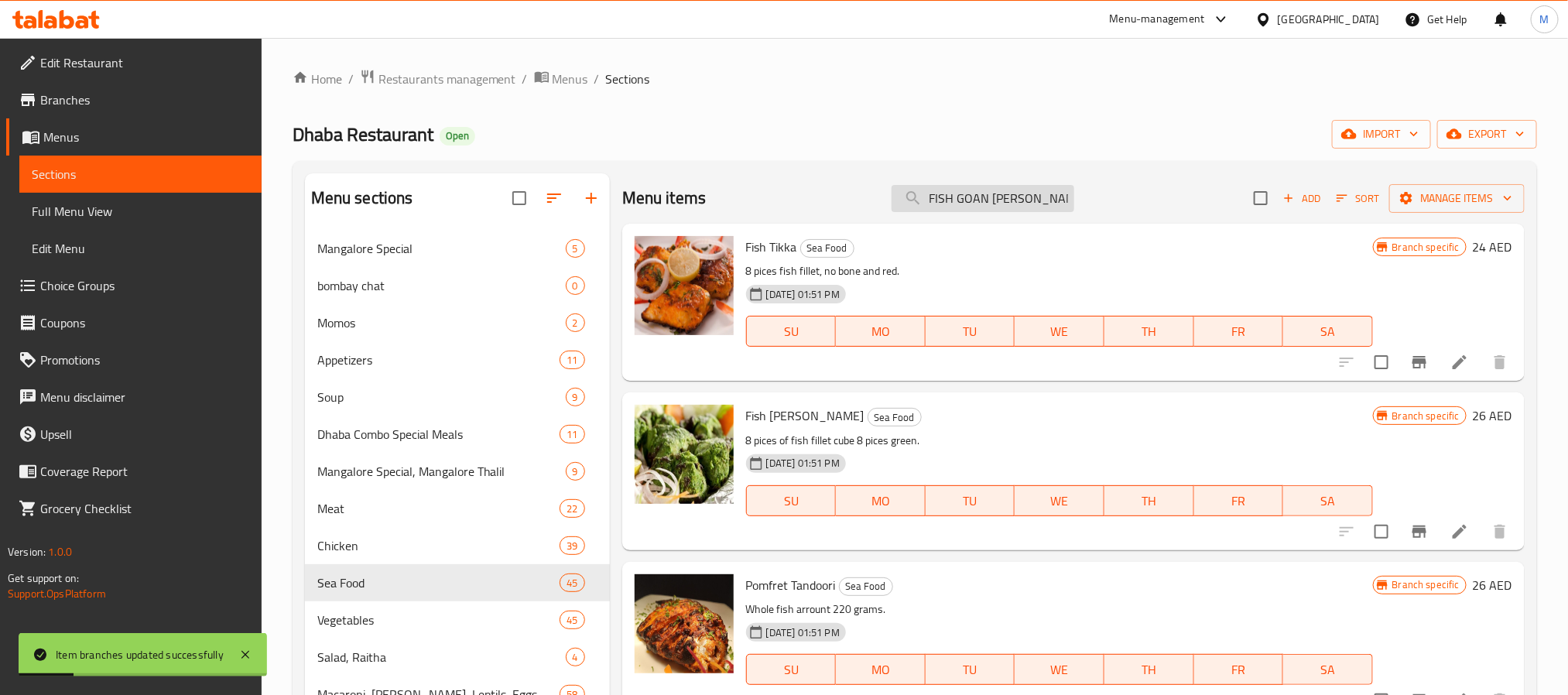
click at [981, 195] on input "FISH GOAN CURRY" at bounding box center [982, 199] width 183 height 27
paste input "PRAWNS MASALA"
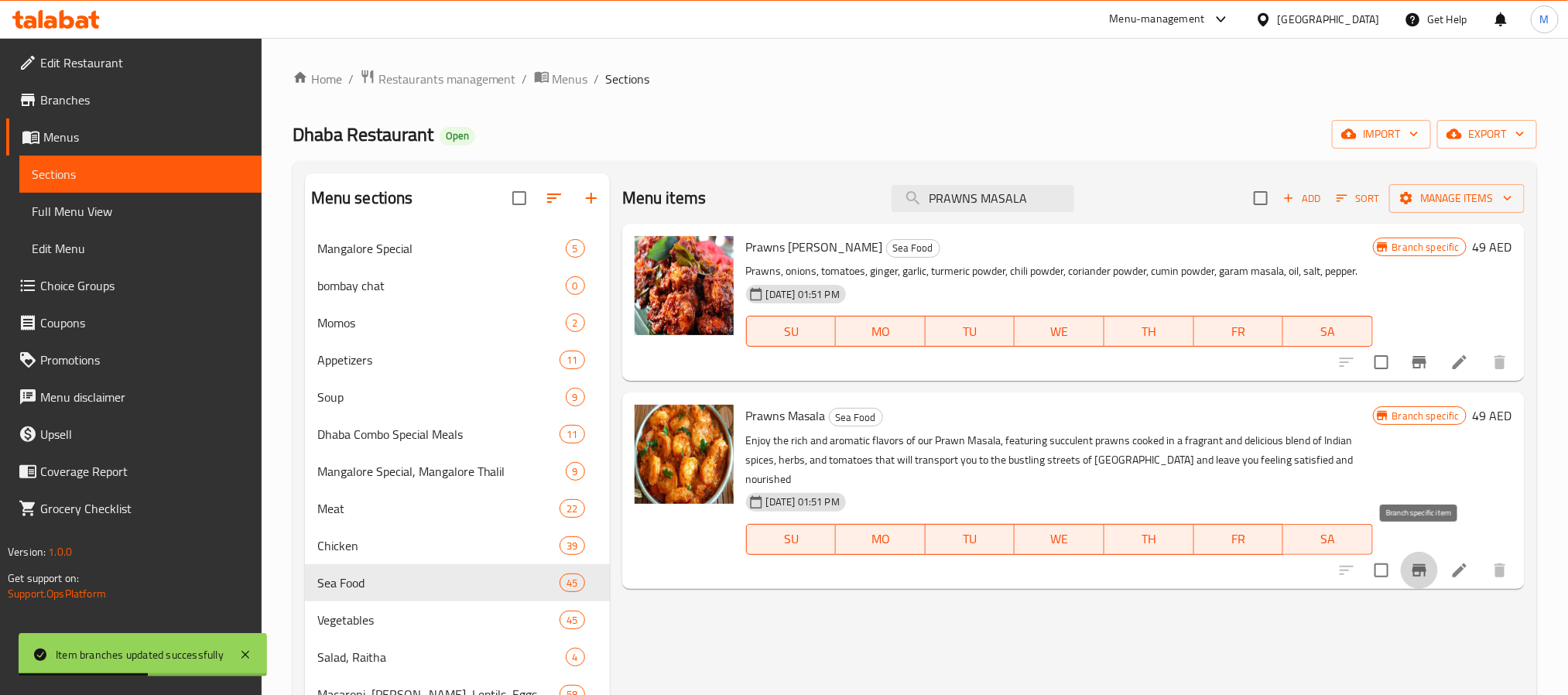
click at [1419, 564] on icon "Branch-specific-item" at bounding box center [1419, 570] width 14 height 13
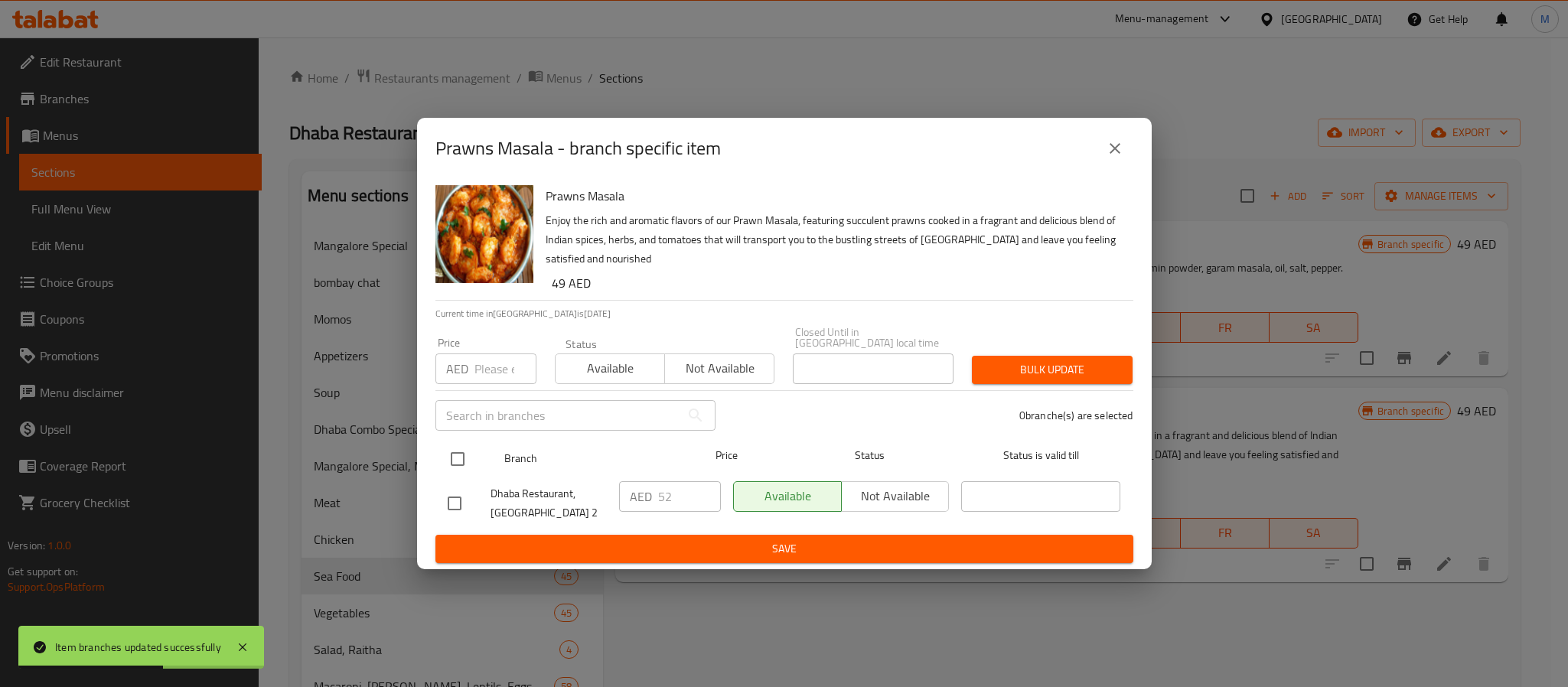
click at [472, 462] on input "checkbox" at bounding box center [457, 459] width 32 height 32
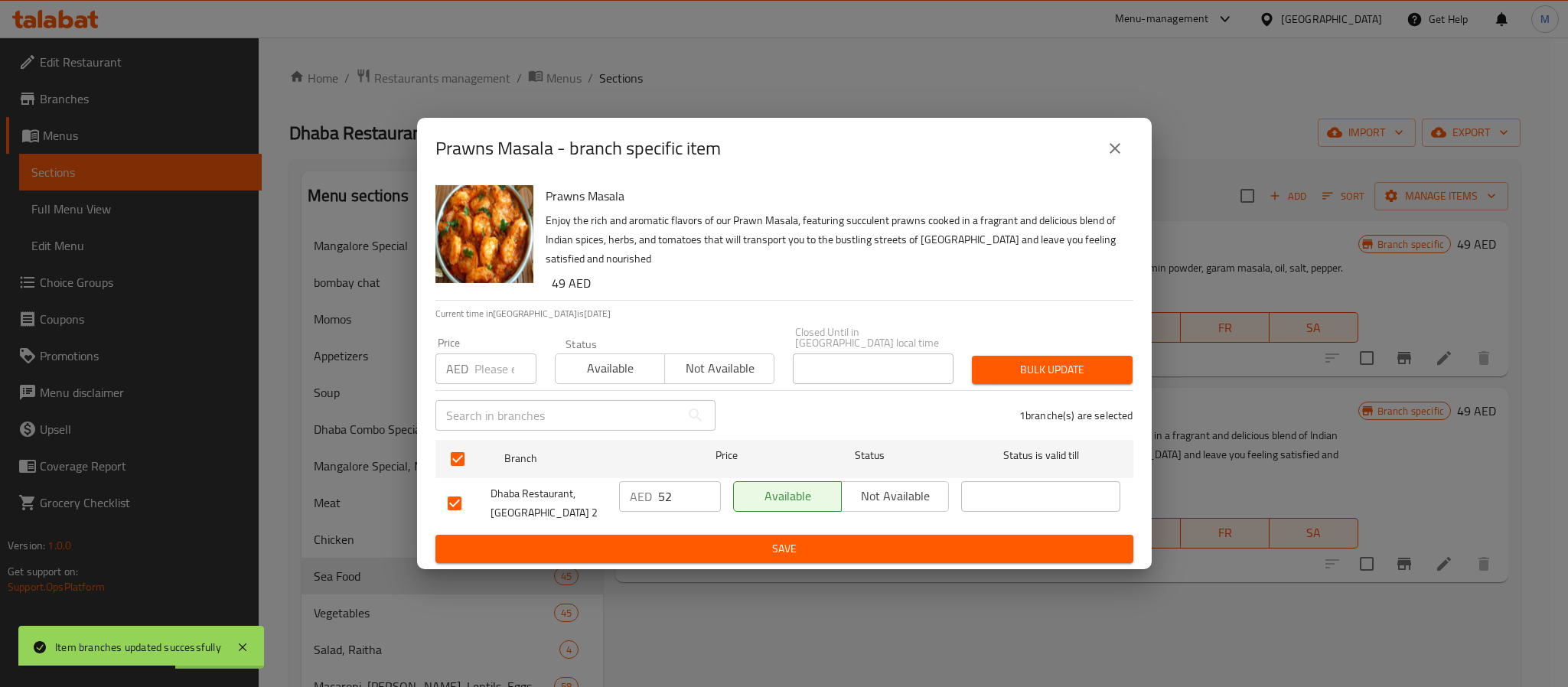
click at [492, 367] on input "number" at bounding box center [506, 369] width 62 height 31
click at [972, 356] on button "Bulk update" at bounding box center [1052, 370] width 160 height 28
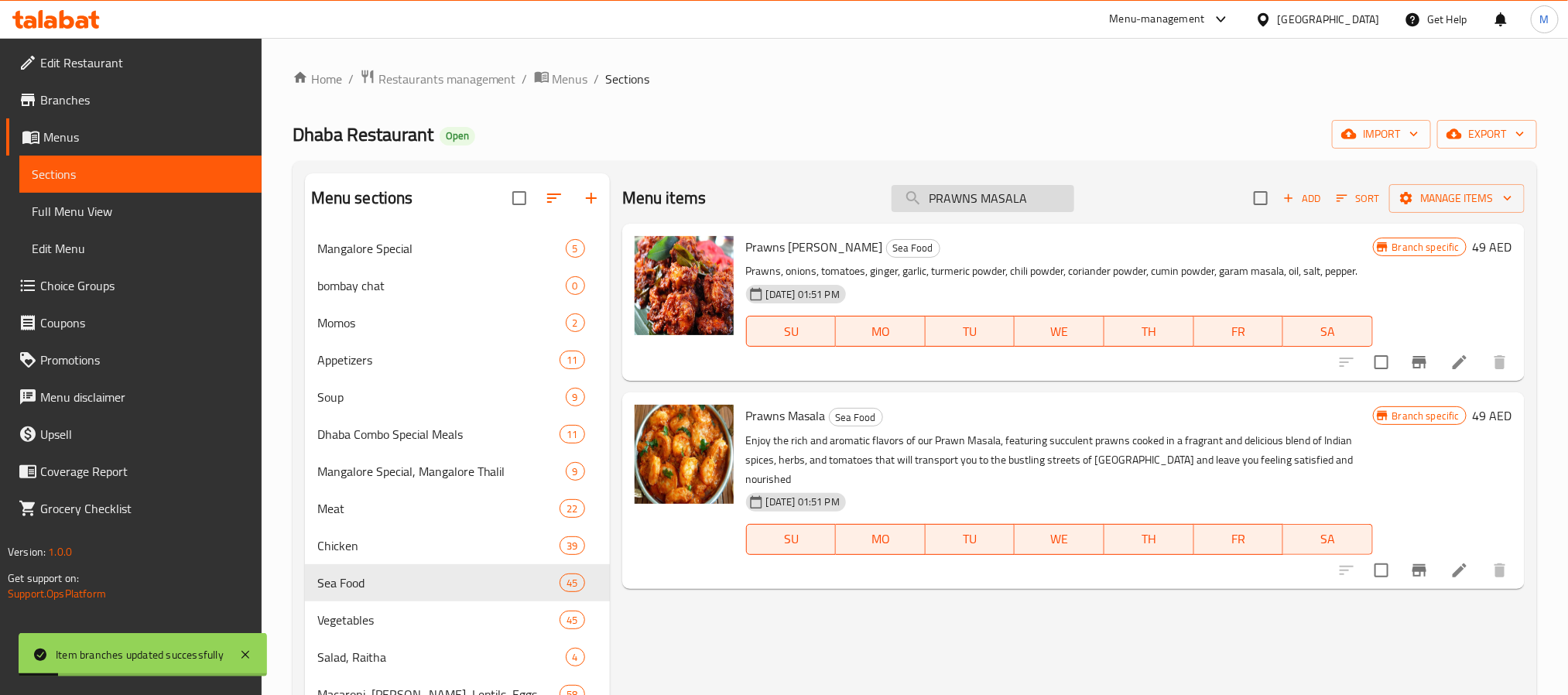
click at [1017, 210] on input "PRAWNS MASALA" at bounding box center [982, 199] width 183 height 27
paste input "FISH AMRITSAR"
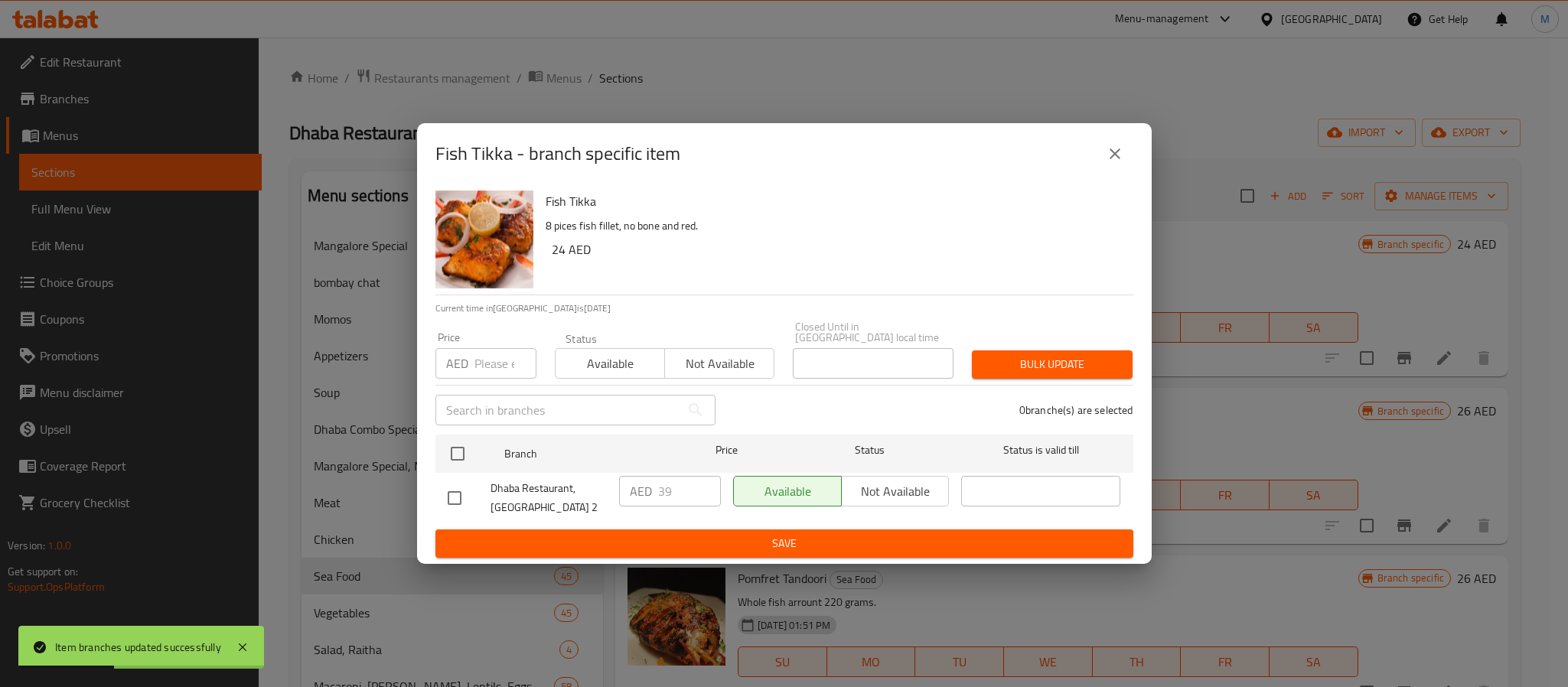
click at [1134, 156] on div "Fish Tikka - branch specific item" at bounding box center [784, 154] width 735 height 62
click at [1121, 155] on icon "close" at bounding box center [1115, 153] width 18 height 18
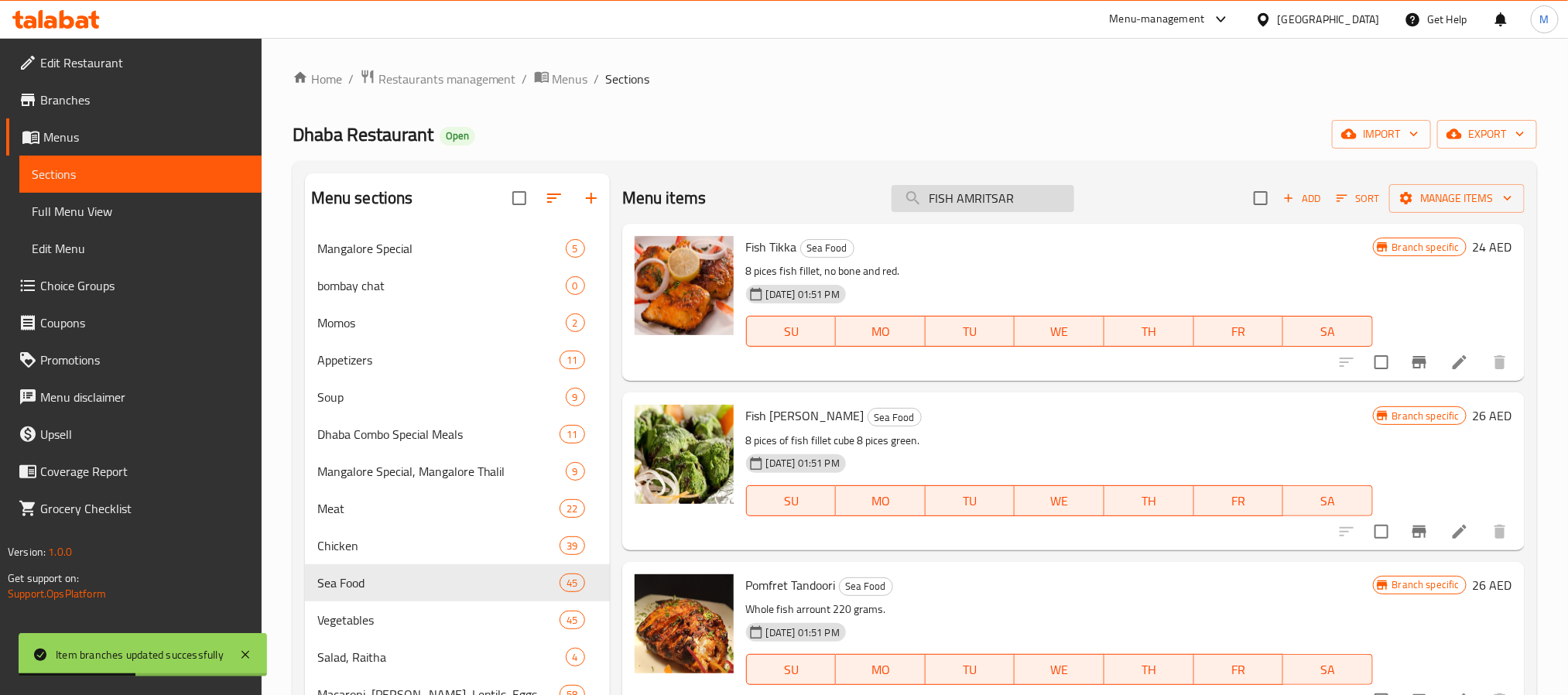
click at [1031, 201] on input "FISH AMRITSAR" at bounding box center [982, 199] width 183 height 27
paste input "search"
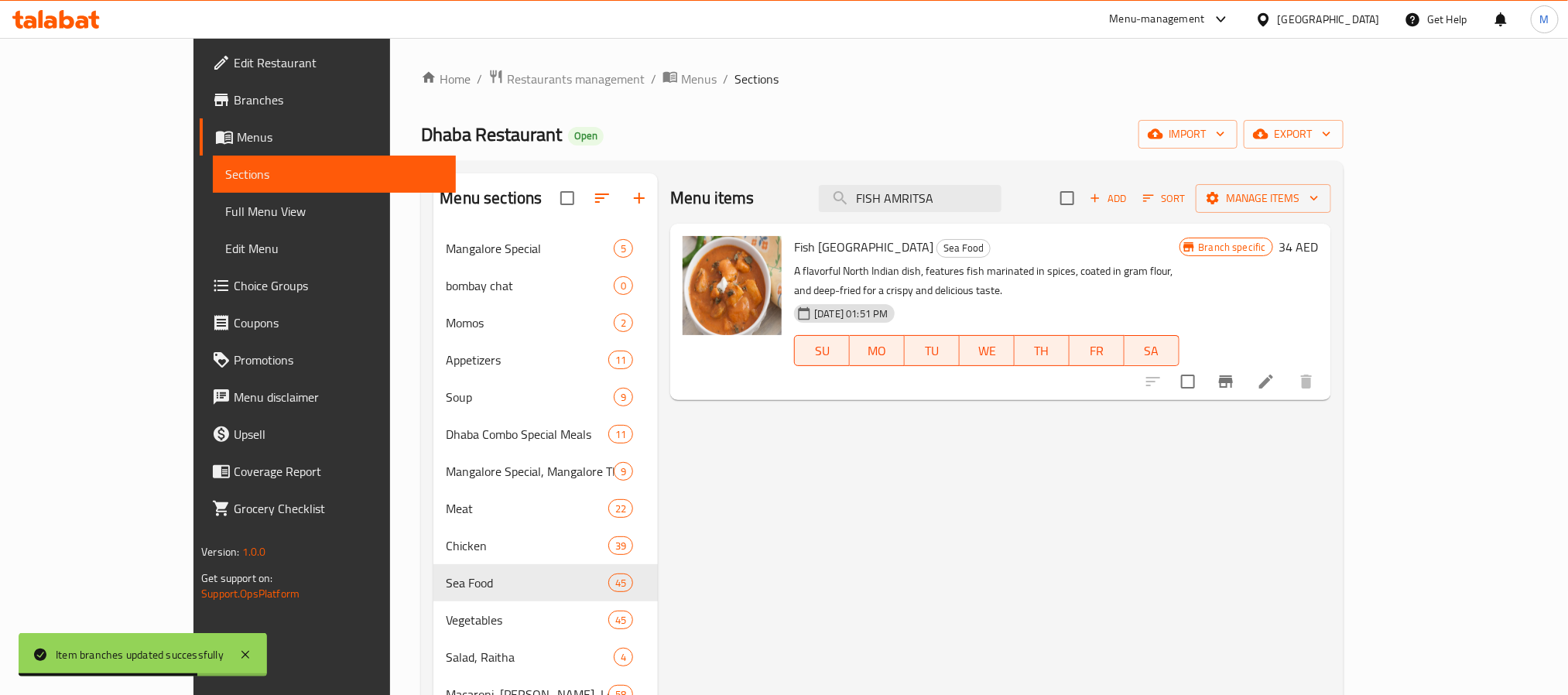
click at [1235, 372] on icon "Branch-specific-item" at bounding box center [1225, 381] width 18 height 18
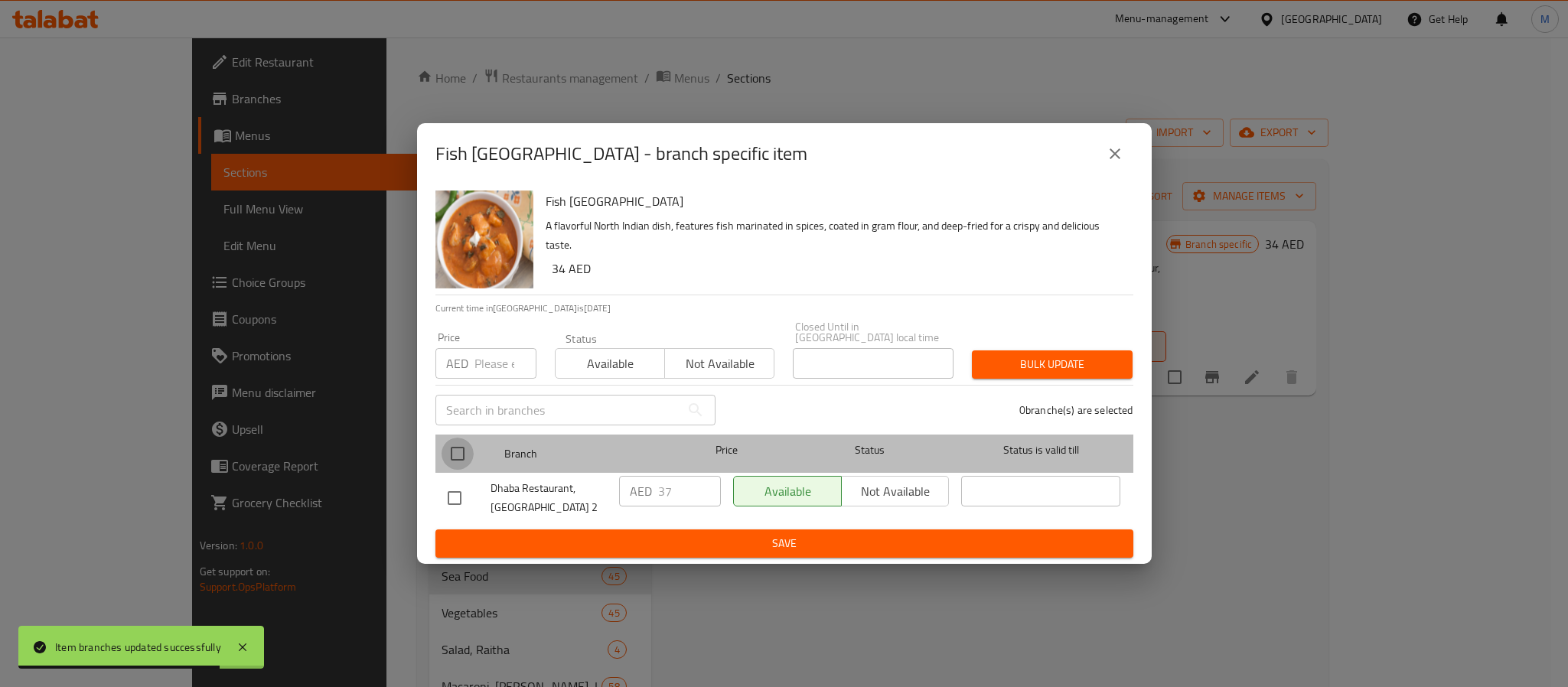
click at [464, 461] on input "checkbox" at bounding box center [457, 453] width 32 height 32
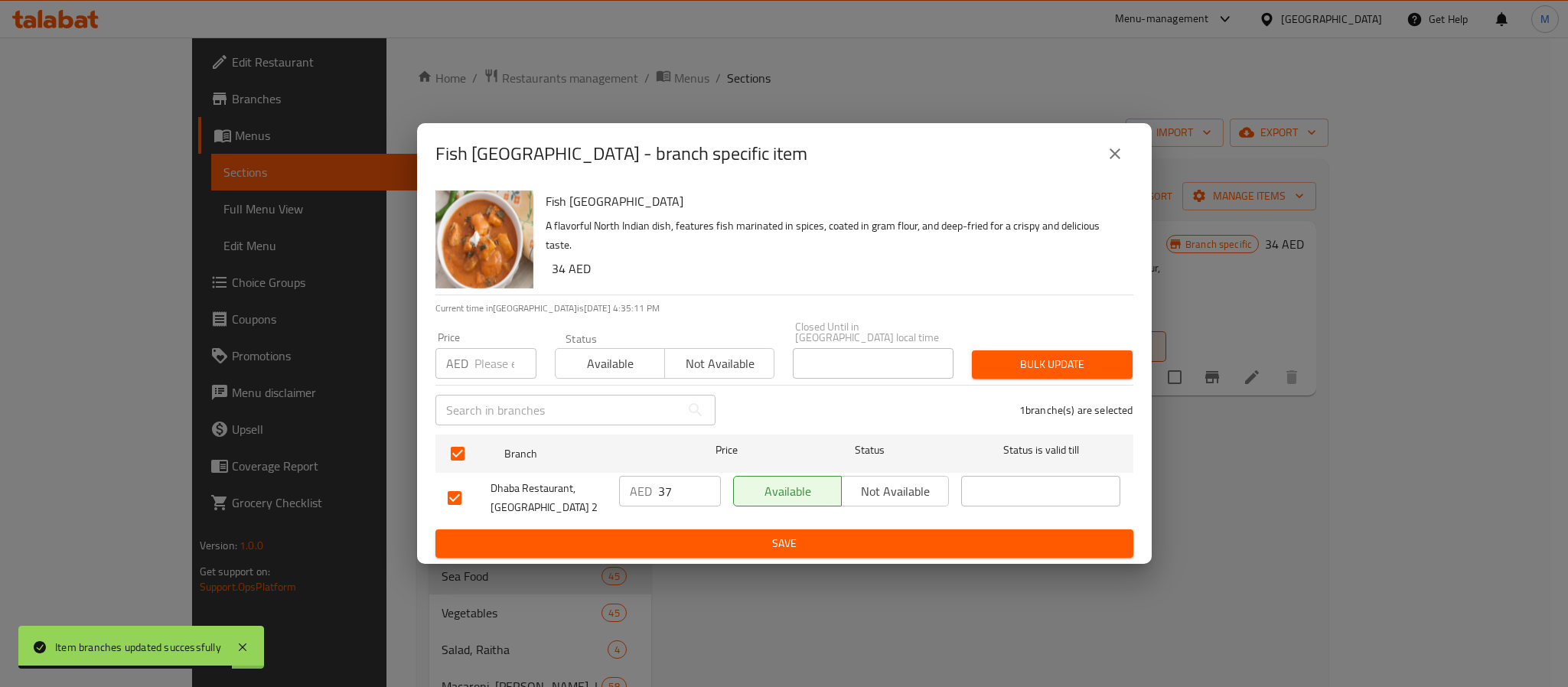
click at [497, 360] on input "number" at bounding box center [506, 363] width 62 height 31
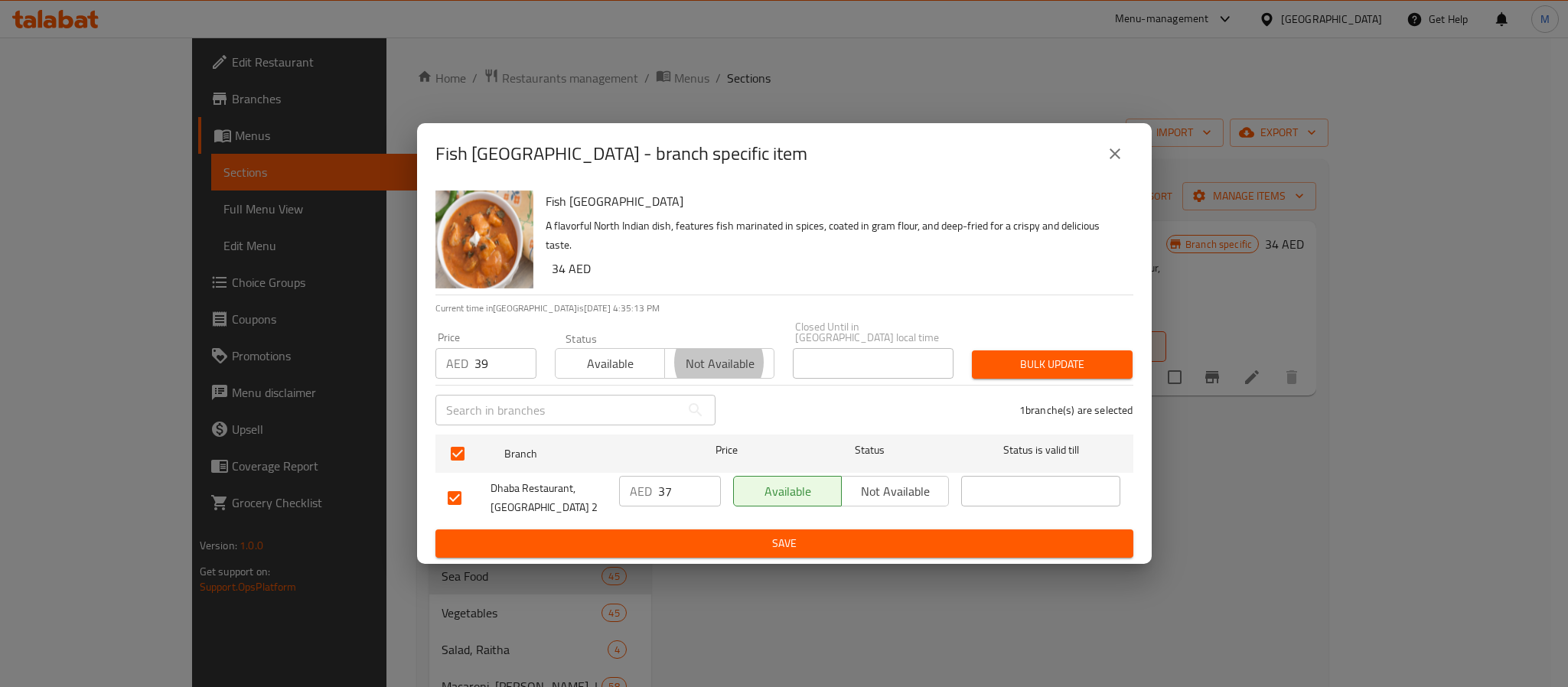
click at [972, 351] on button "Bulk update" at bounding box center [1052, 365] width 160 height 28
